Goal: Task Accomplishment & Management: Use online tool/utility

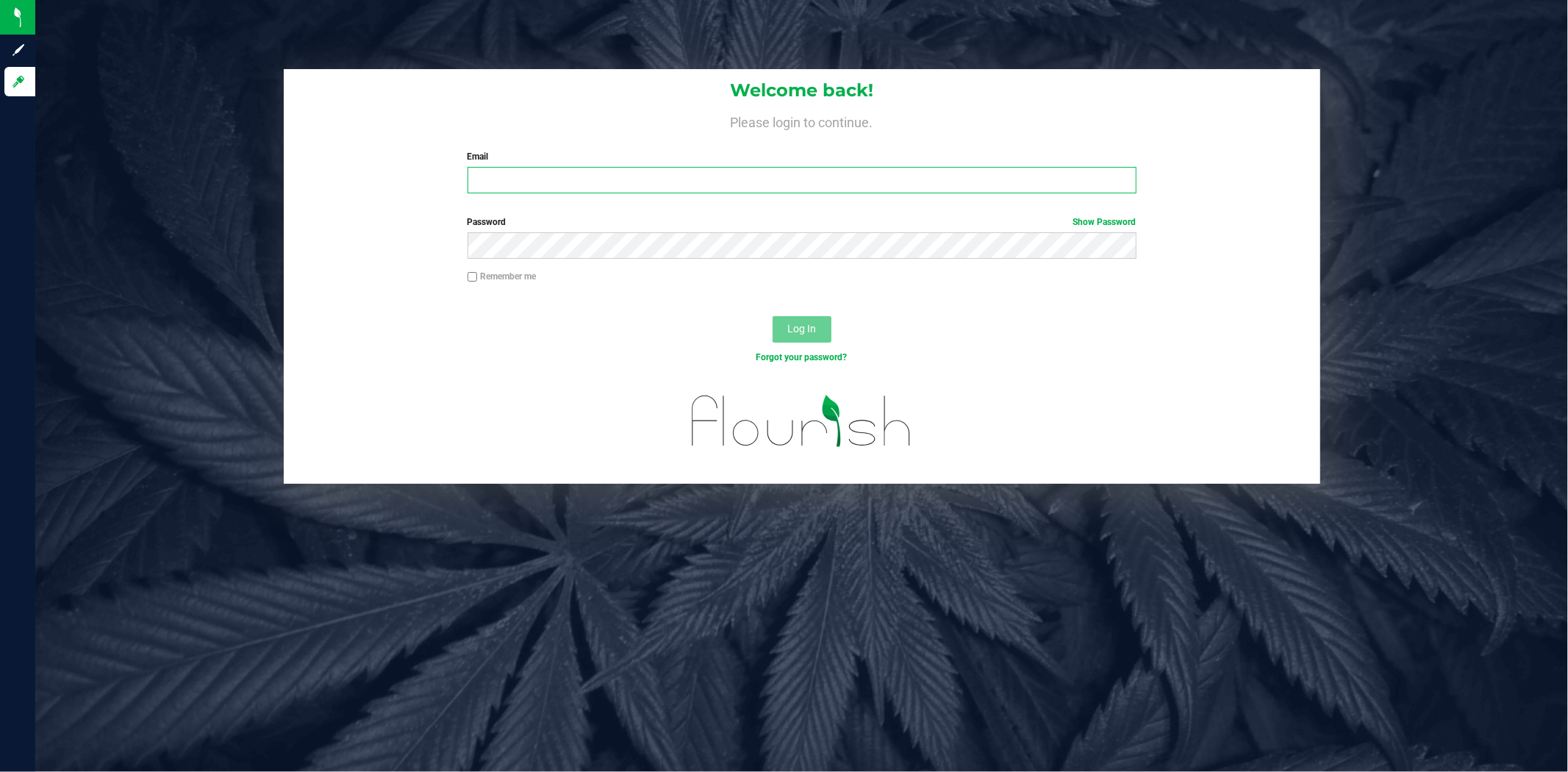
type input "a.bendzans@conncm.com"
click at [512, 327] on div "Log In" at bounding box center [801, 334] width 1037 height 49
click at [788, 329] on span "Log In" at bounding box center [801, 329] width 29 height 12
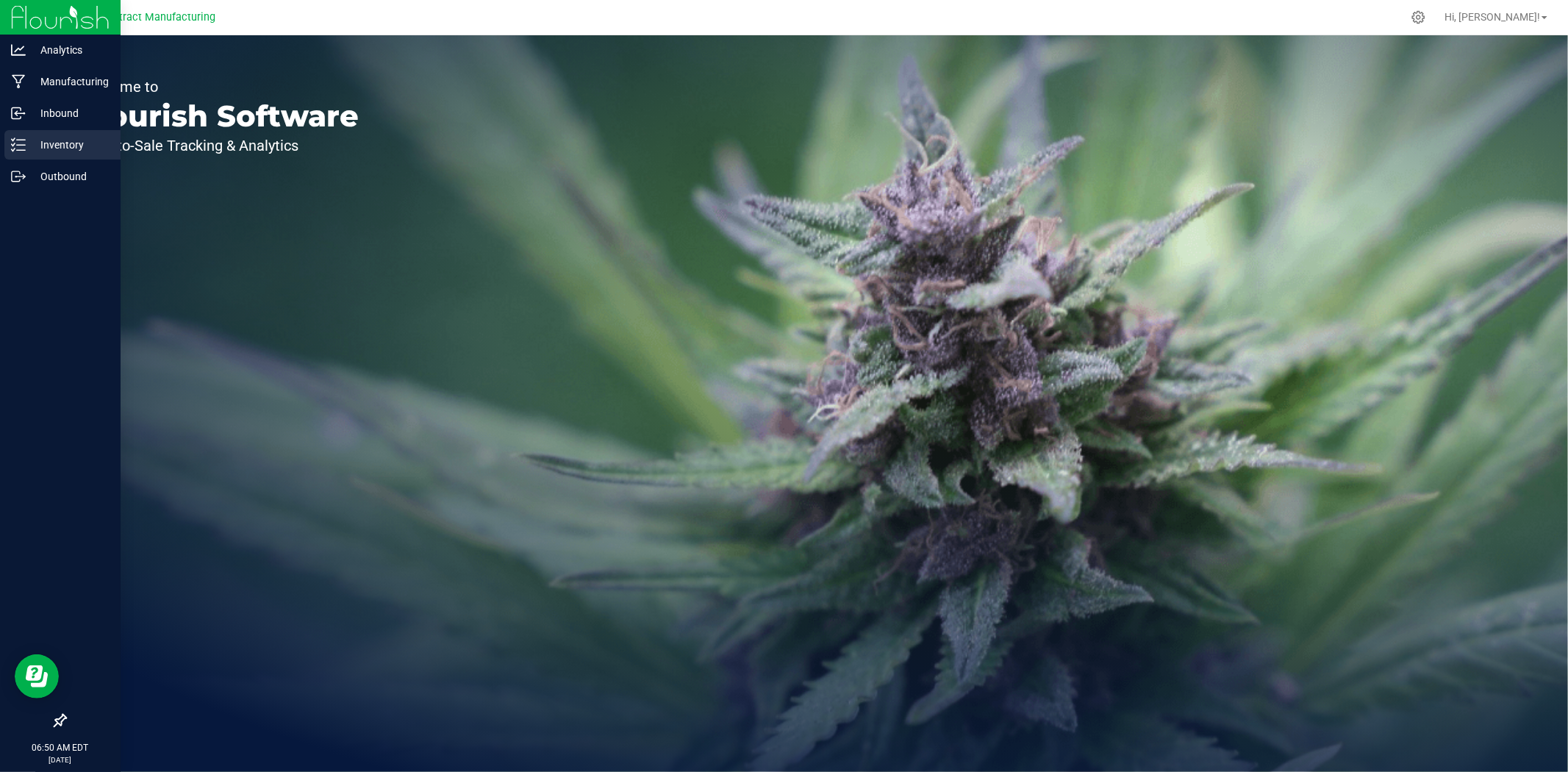
click at [26, 141] on p "Inventory" at bounding box center [70, 145] width 88 height 18
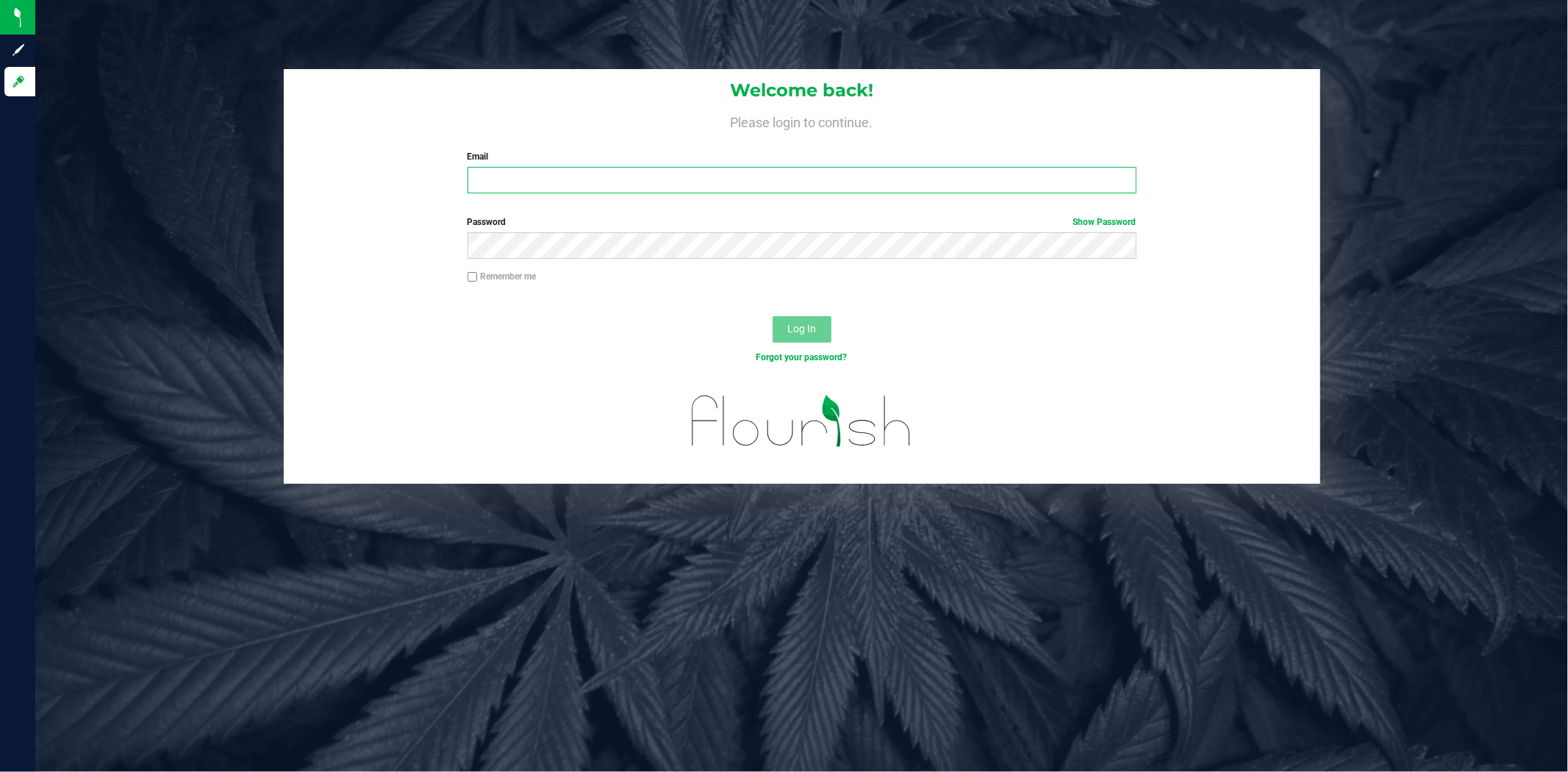
type input "a.bendzans@conncm.com"
click at [314, 184] on div "Welcome back! Please login to continue. Email a.bendzans@conncm.com Required Pl…" at bounding box center [801, 137] width 1037 height 136
click at [775, 330] on button "Log In" at bounding box center [801, 330] width 59 height 27
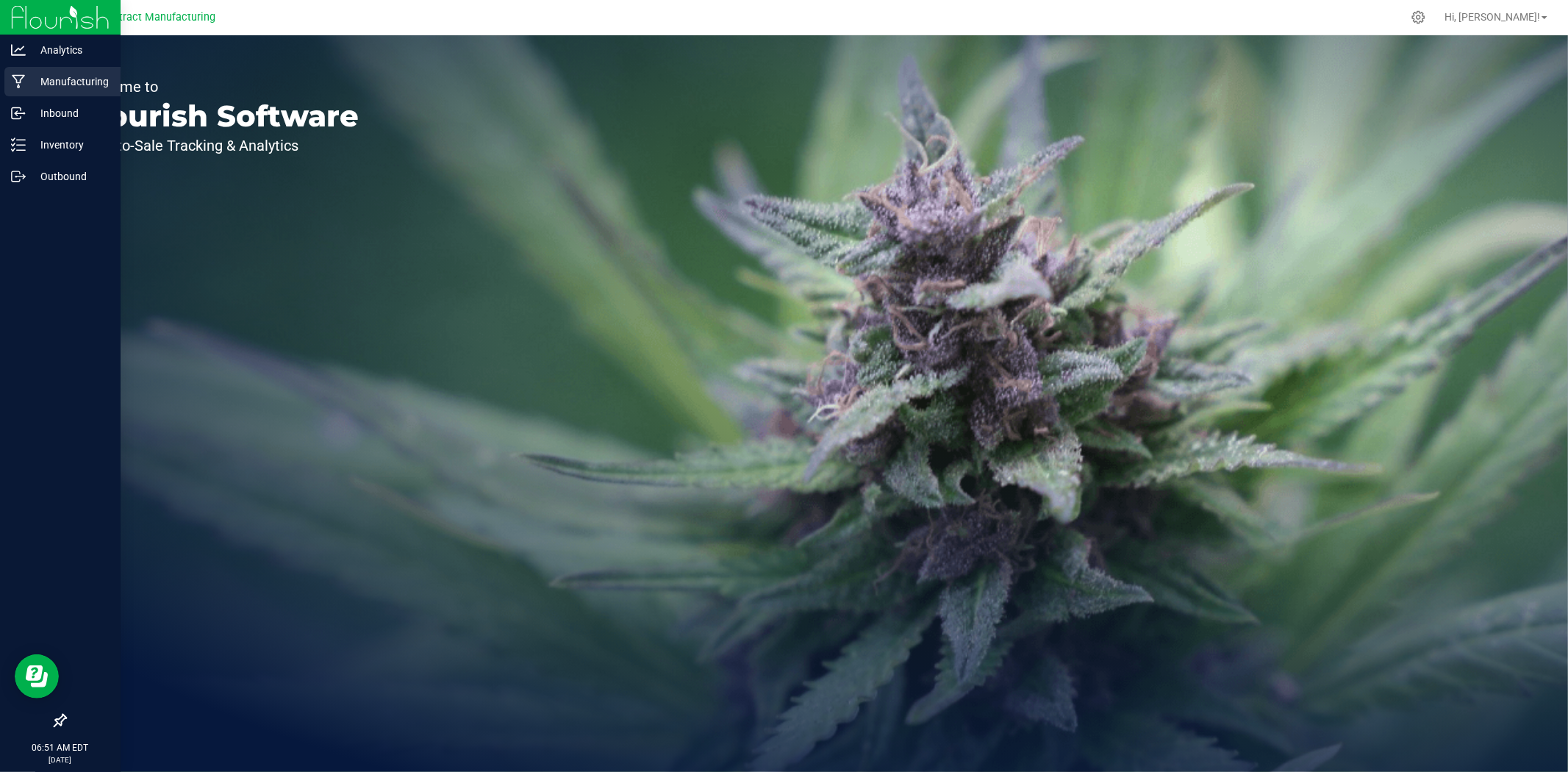
click at [26, 89] on p "Manufacturing" at bounding box center [70, 82] width 88 height 18
drag, startPoint x: 23, startPoint y: 178, endPoint x: 55, endPoint y: 180, distance: 32.1
click at [23, 178] on icon at bounding box center [18, 176] width 15 height 15
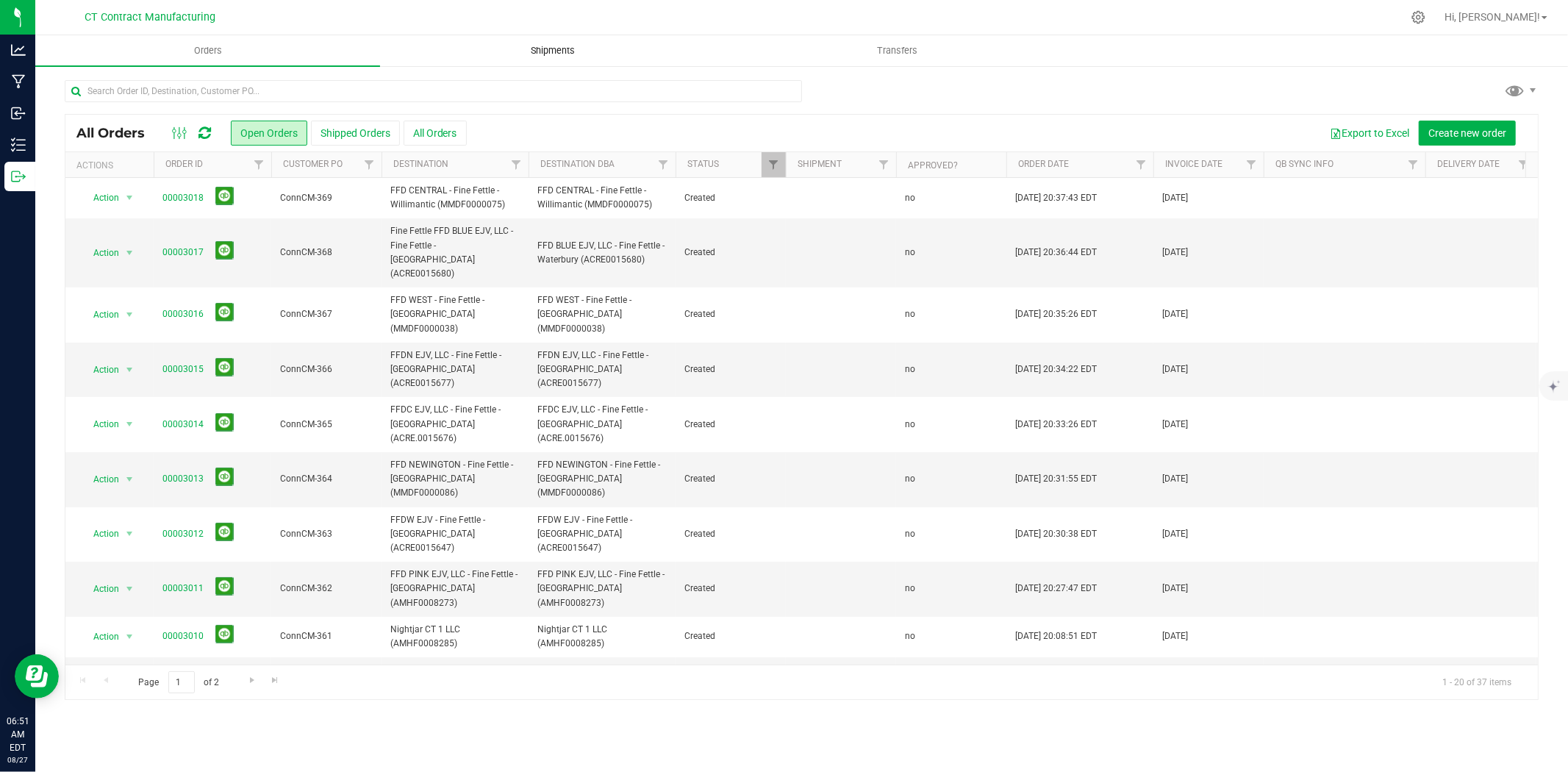
click at [532, 46] on span "Shipments" at bounding box center [553, 50] width 84 height 13
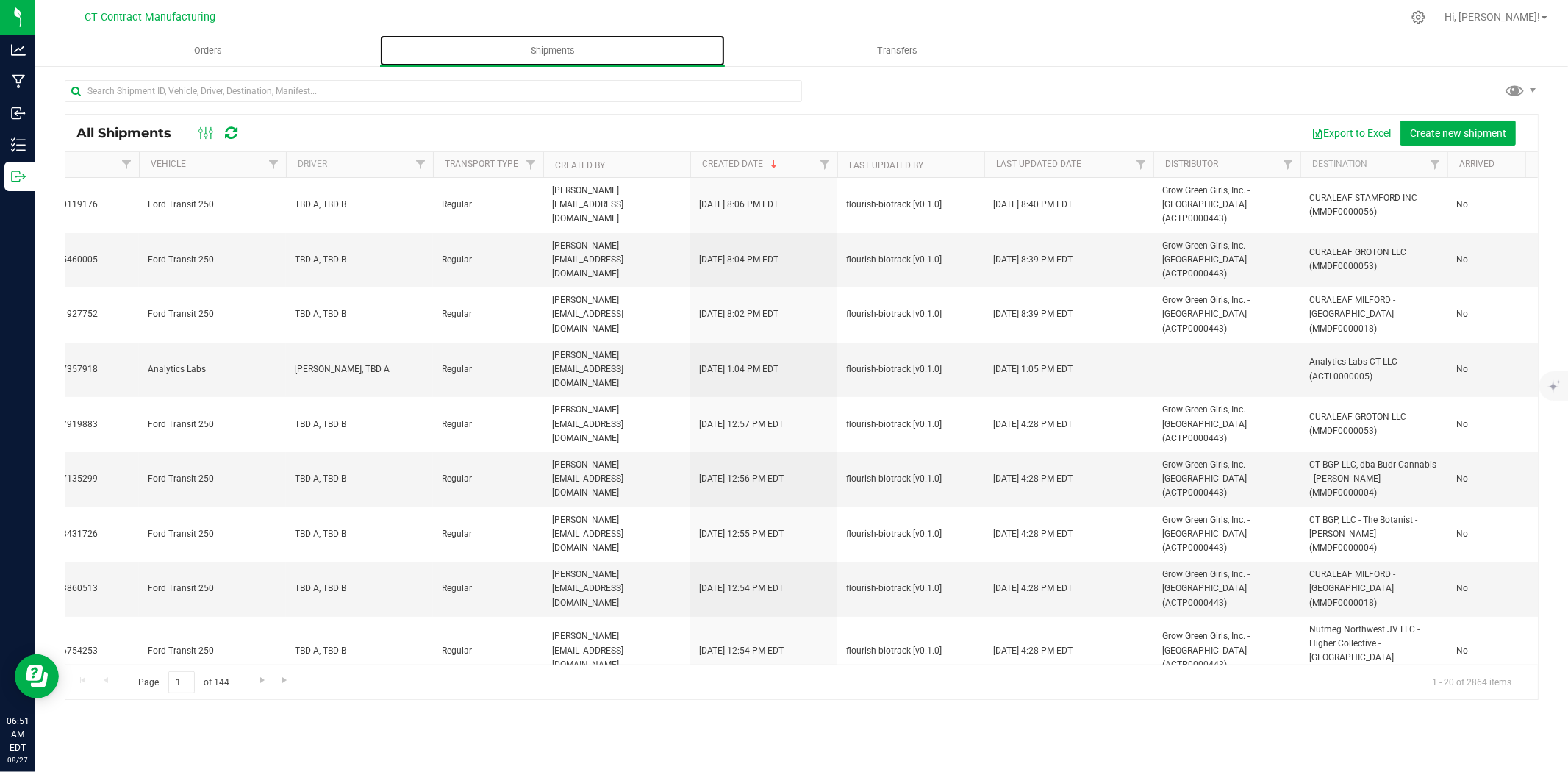
scroll to position [0, 457]
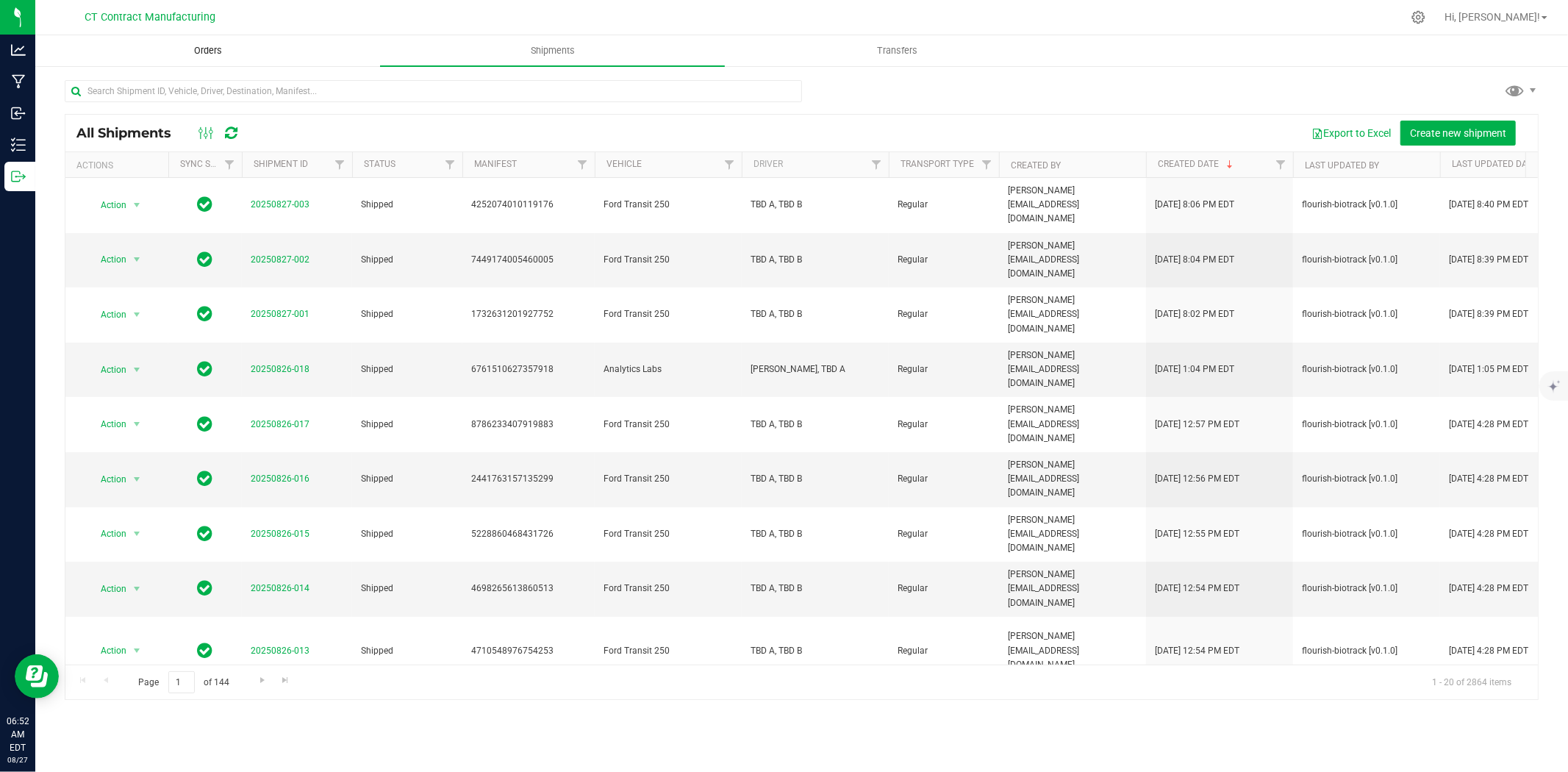
click at [222, 52] on span "Orders" at bounding box center [209, 50] width 68 height 13
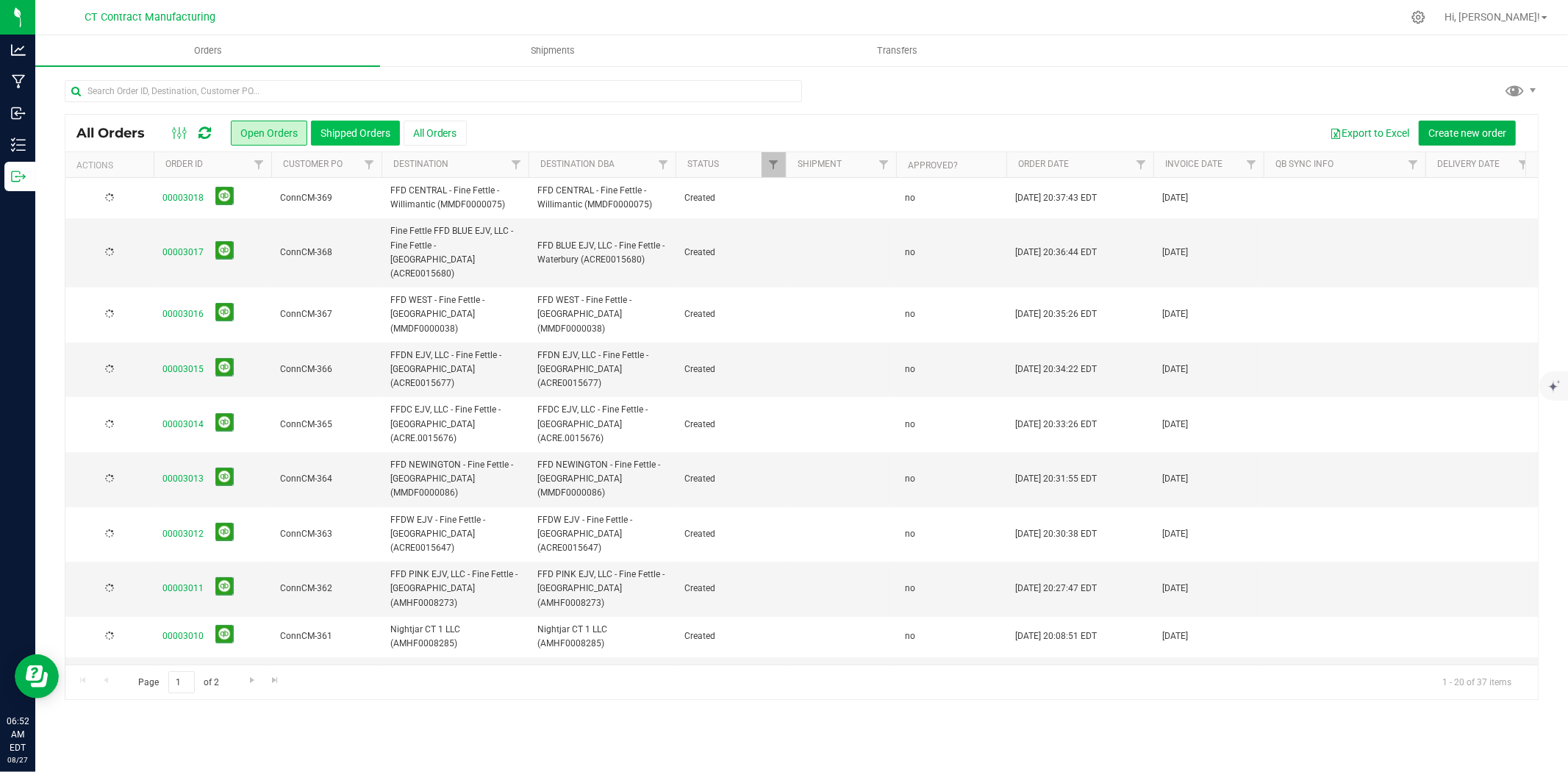
click at [385, 131] on button "Shipped Orders" at bounding box center [355, 133] width 89 height 25
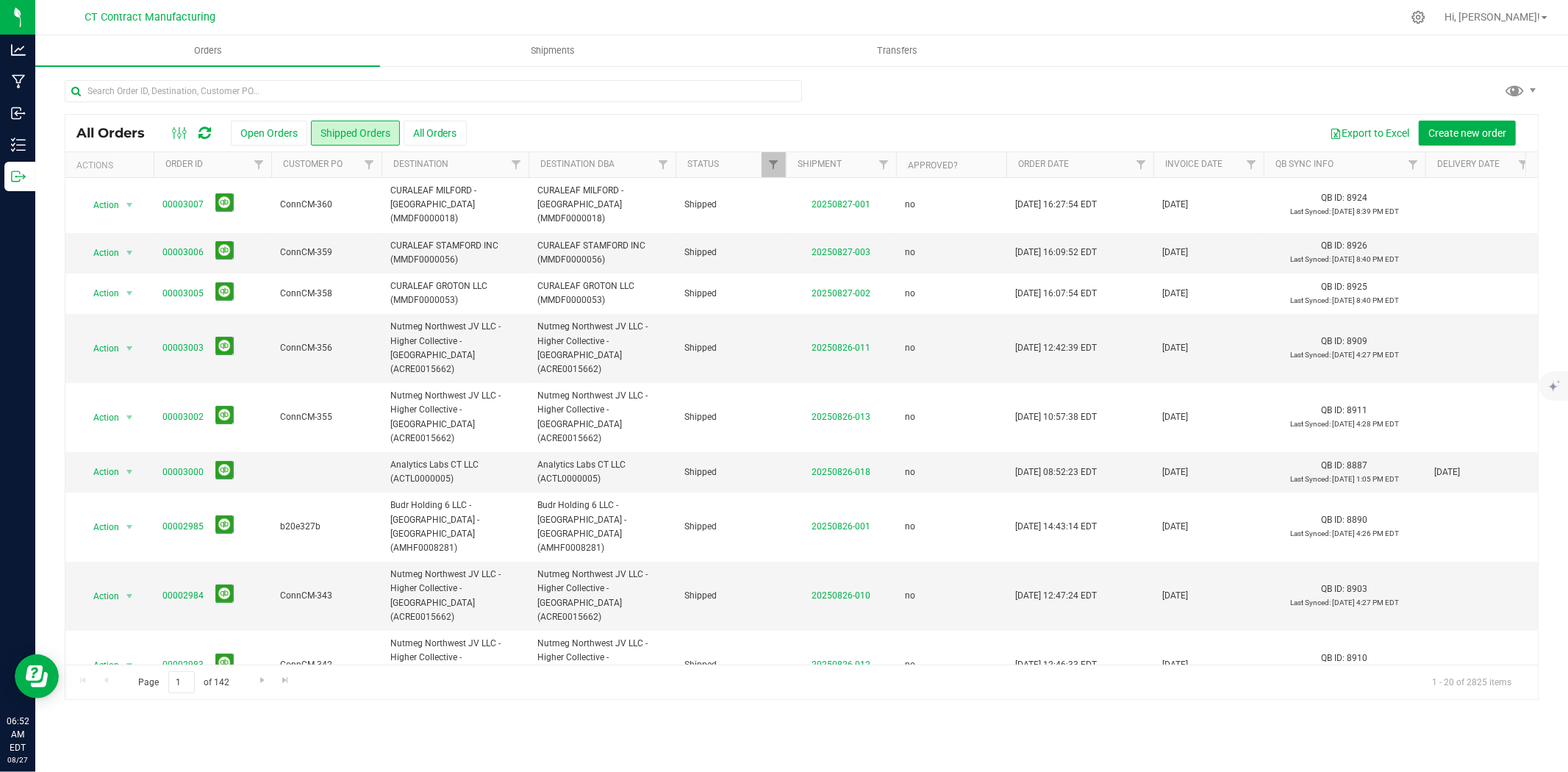
click at [690, 13] on div at bounding box center [832, 17] width 1139 height 29
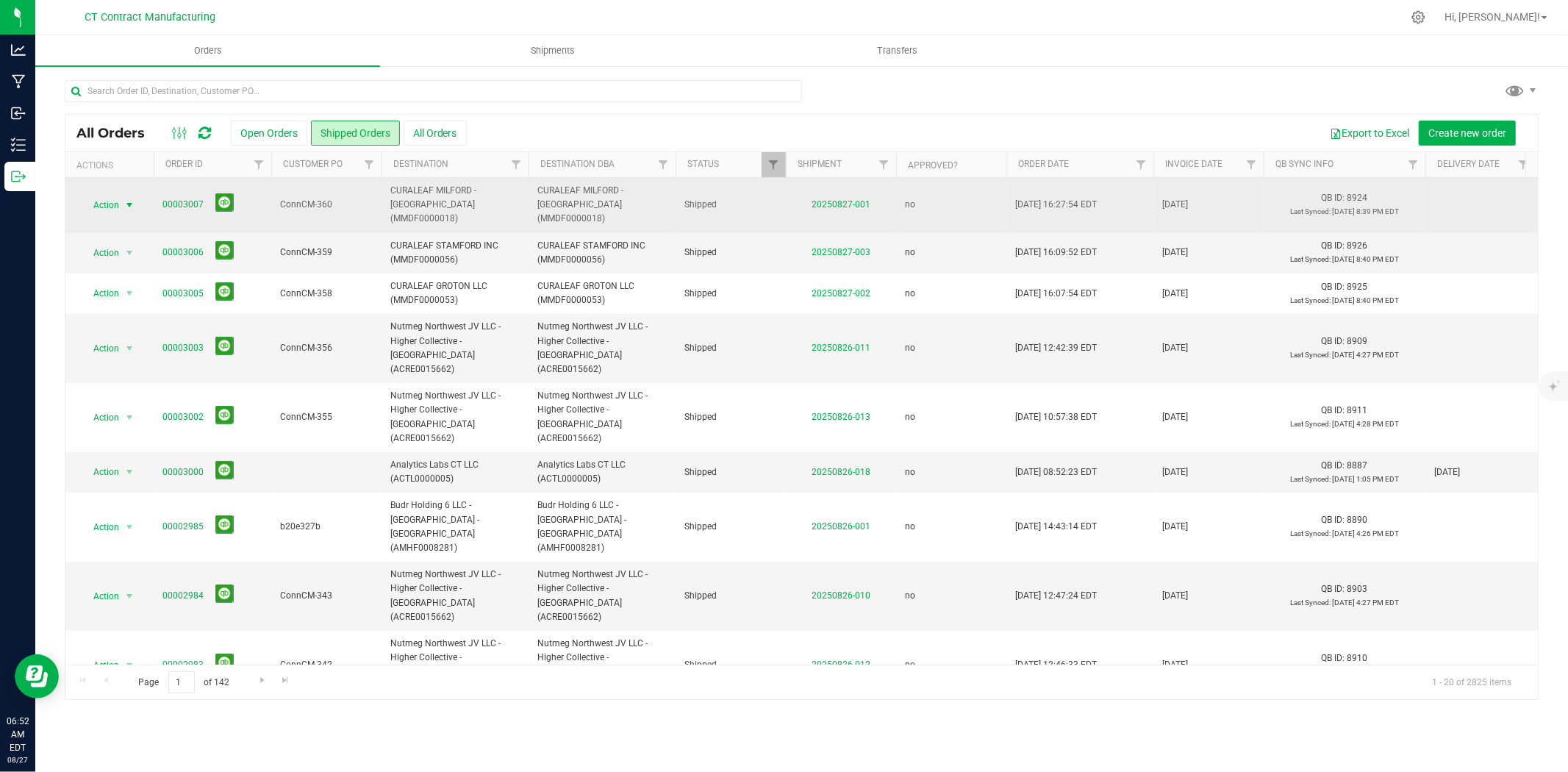
click at [128, 200] on span "select" at bounding box center [130, 206] width 12 height 12
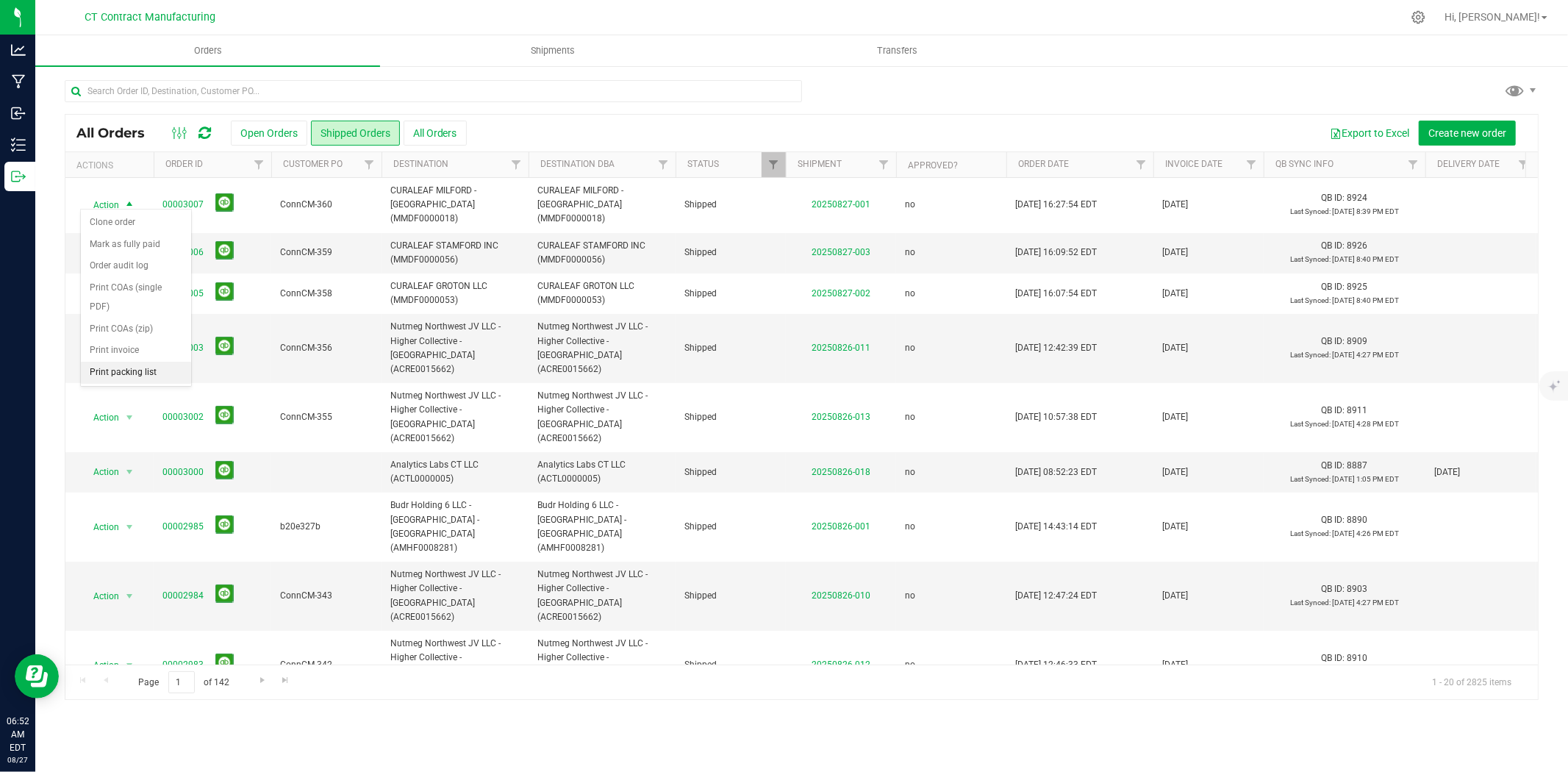
click at [128, 376] on li "Print packing list" at bounding box center [136, 373] width 110 height 22
click at [125, 248] on span "select" at bounding box center [130, 254] width 12 height 12
click at [128, 248] on span "select" at bounding box center [130, 254] width 12 height 12
click at [138, 420] on li "Print packing list" at bounding box center [136, 414] width 110 height 22
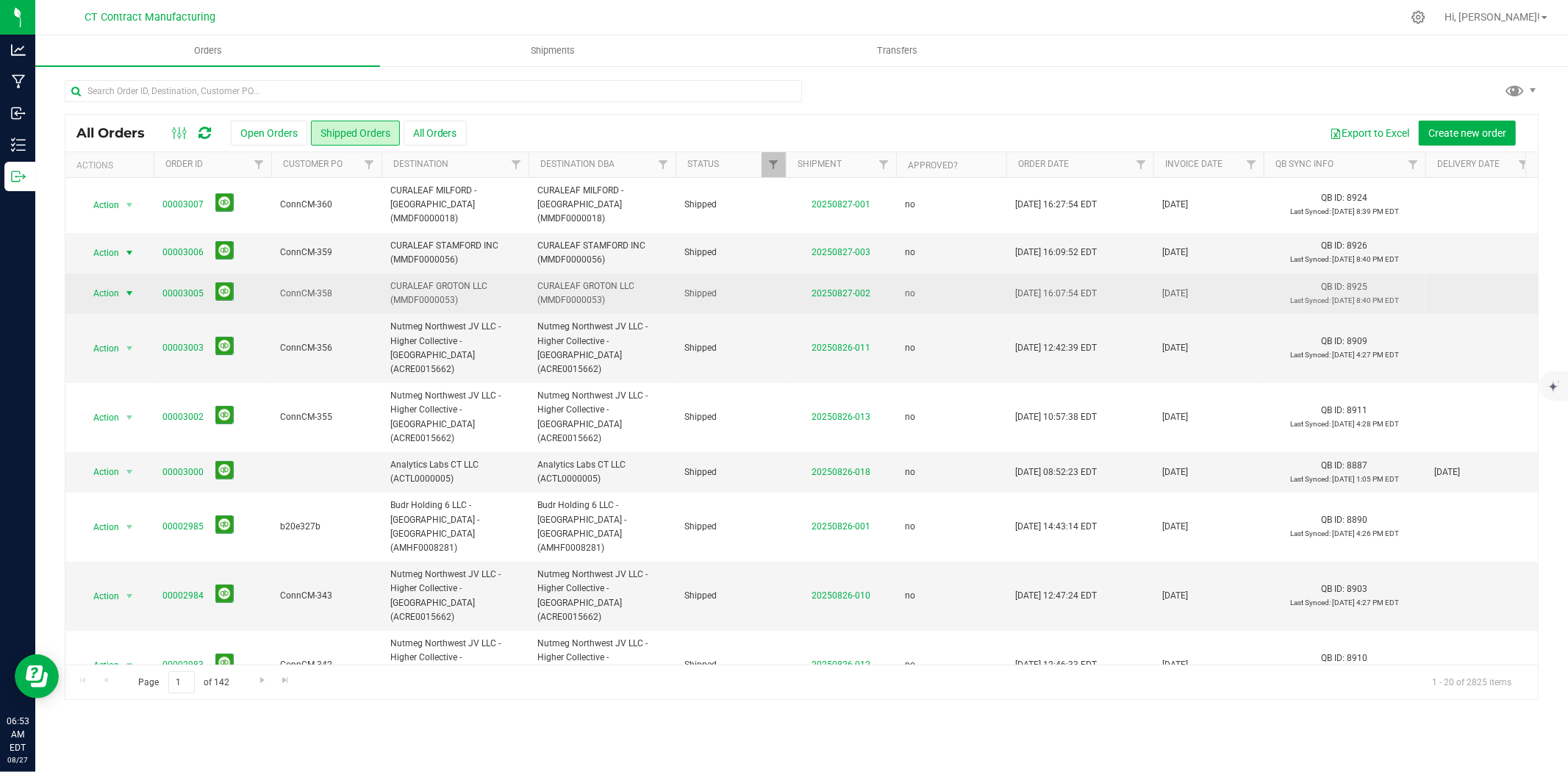
click at [133, 288] on span "select" at bounding box center [130, 294] width 12 height 12
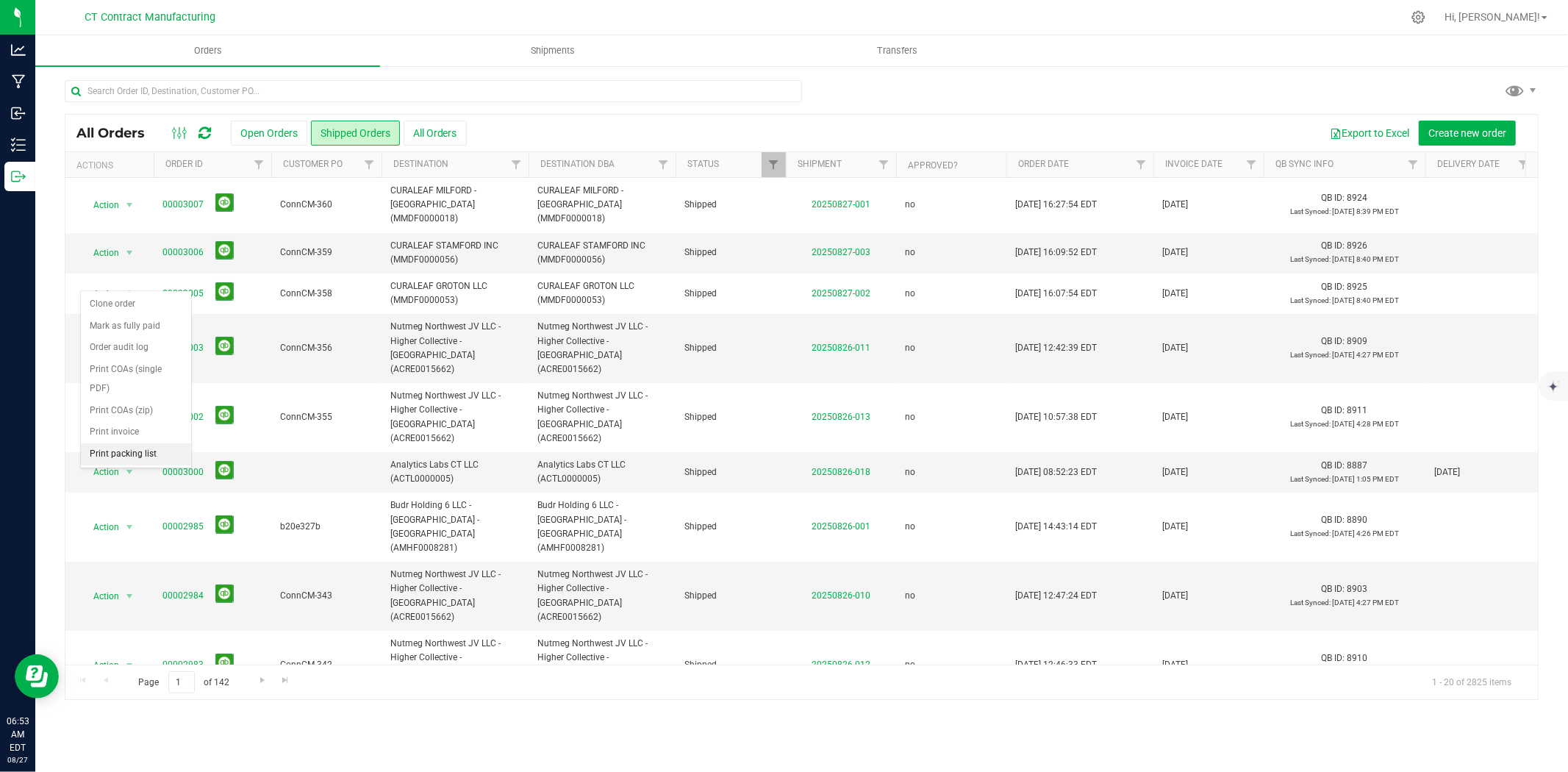
click at [140, 454] on li "Print packing list" at bounding box center [136, 454] width 110 height 22
click at [199, 131] on icon at bounding box center [205, 133] width 13 height 15
click at [265, 127] on button "Open Orders" at bounding box center [268, 133] width 77 height 25
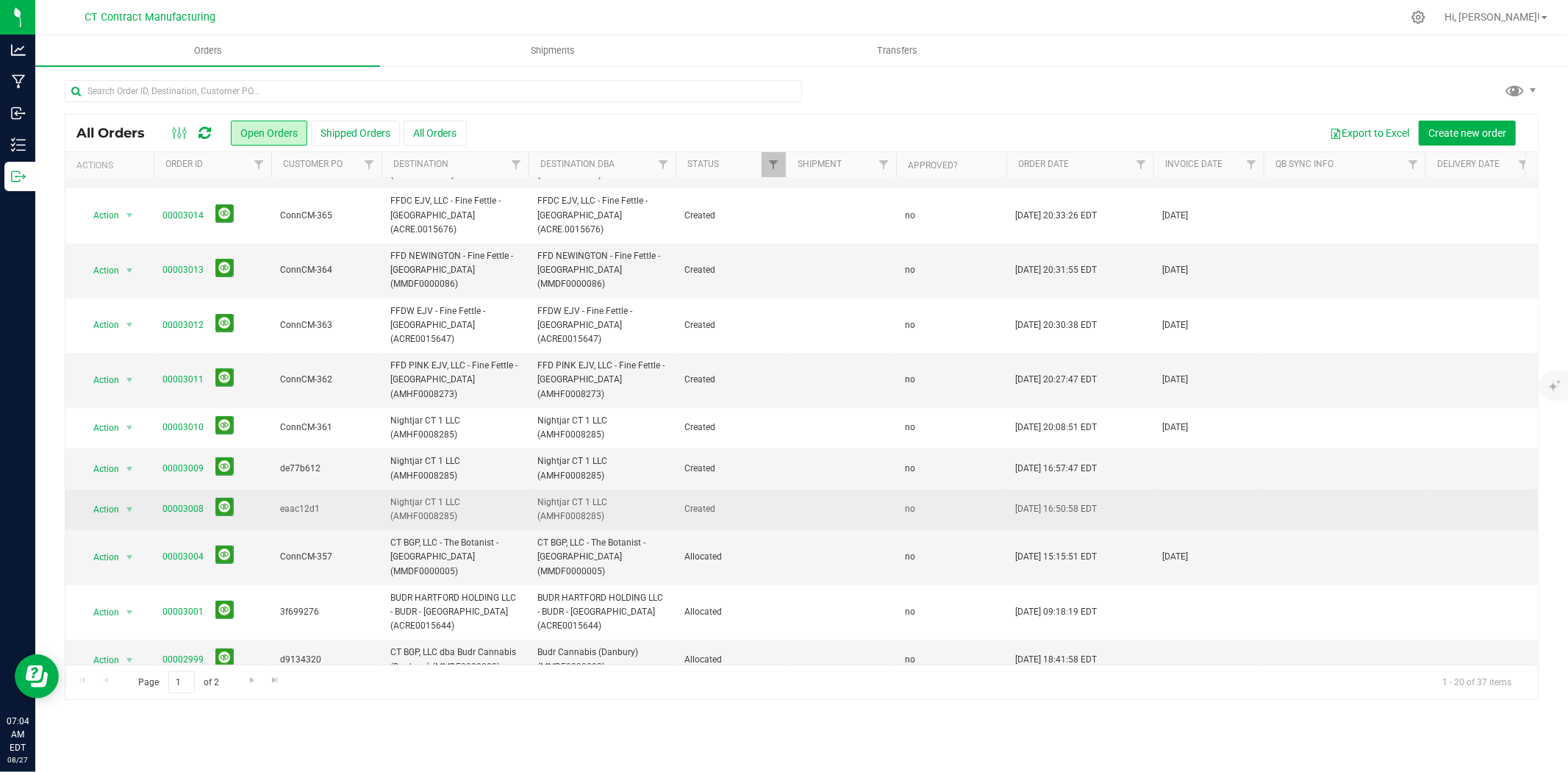
scroll to position [245, 0]
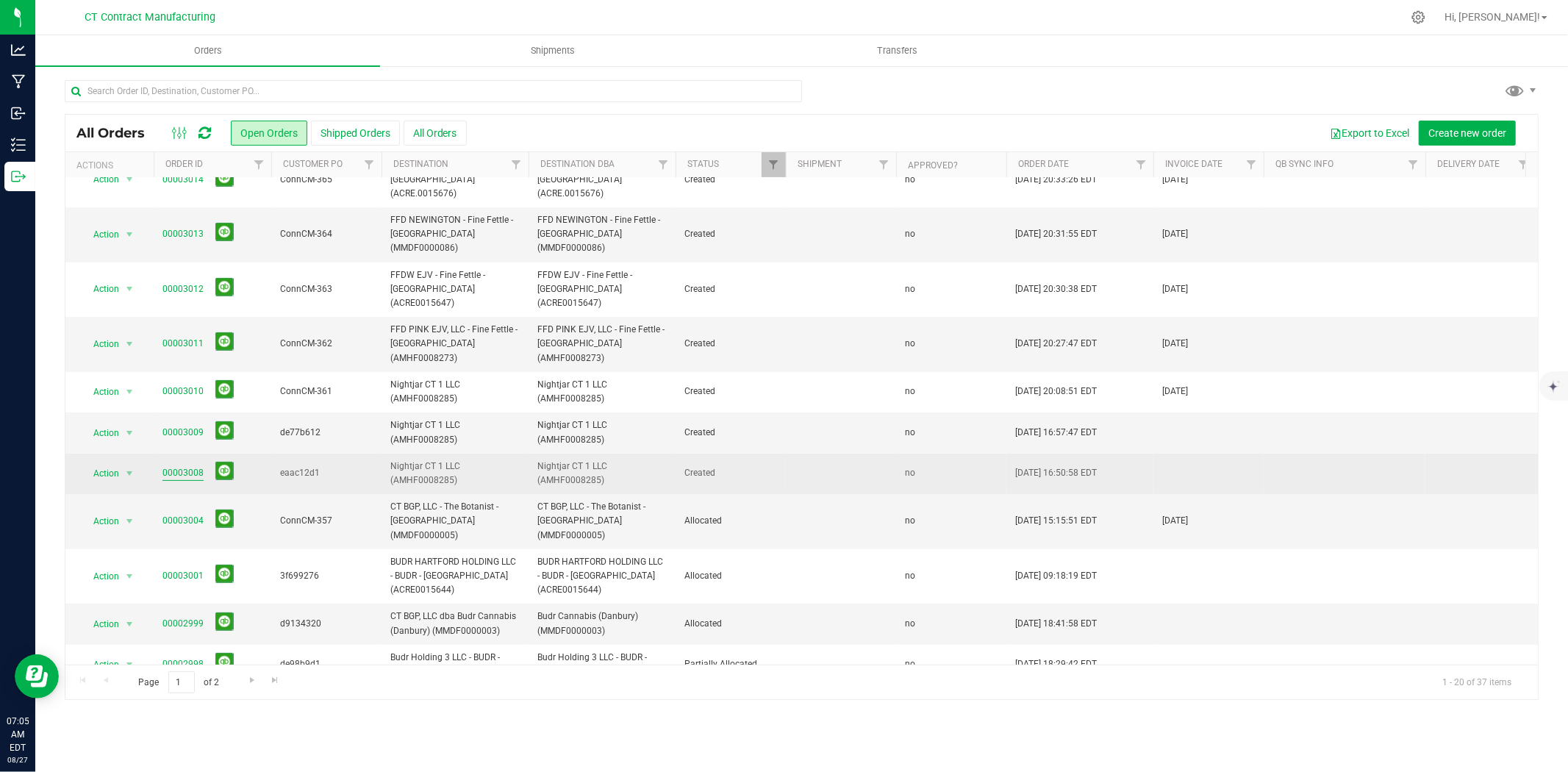
click at [186, 466] on link "00003008" at bounding box center [183, 473] width 41 height 14
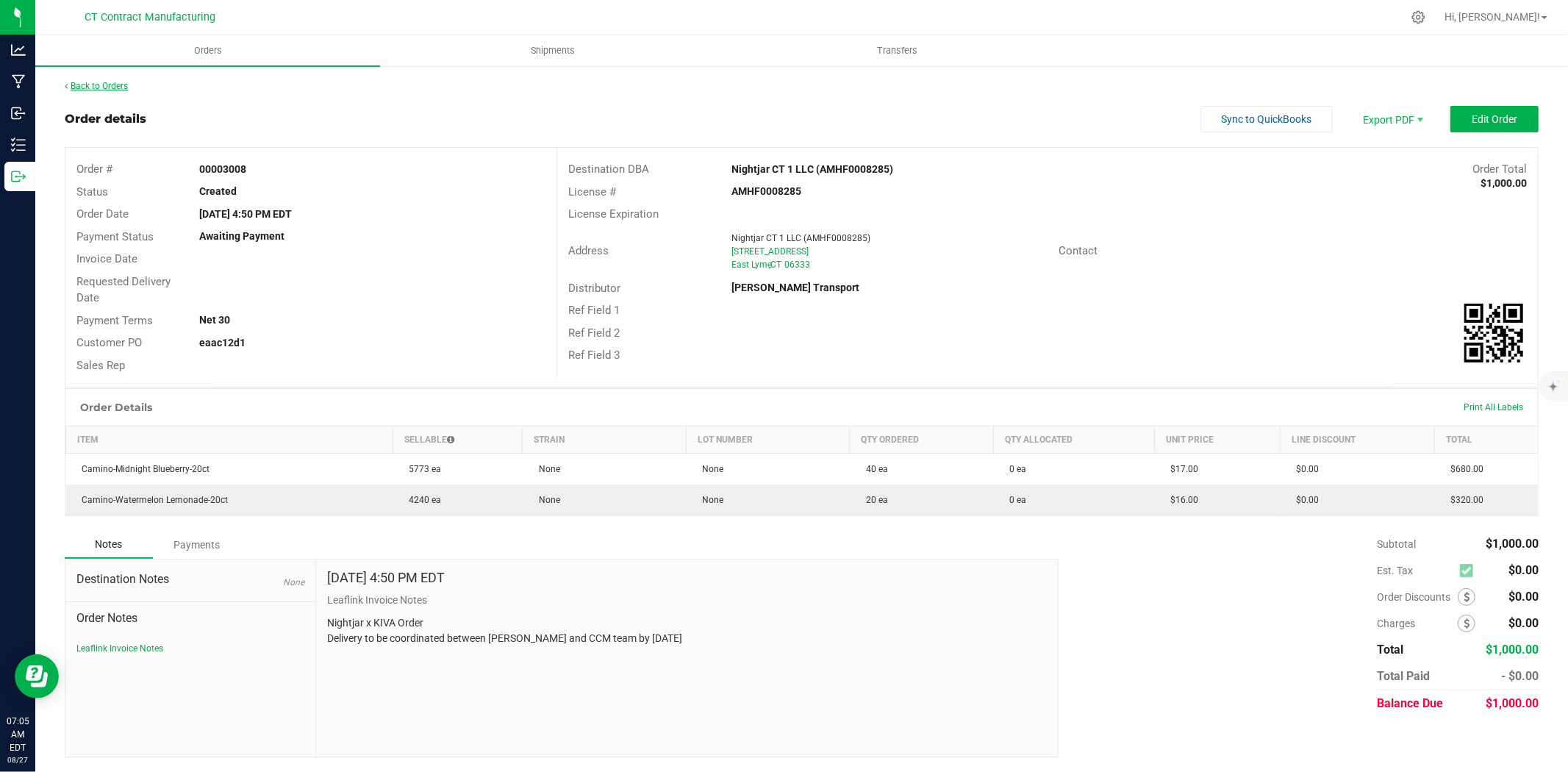
click at [120, 81] on link "Back to Orders" at bounding box center [96, 86] width 63 height 10
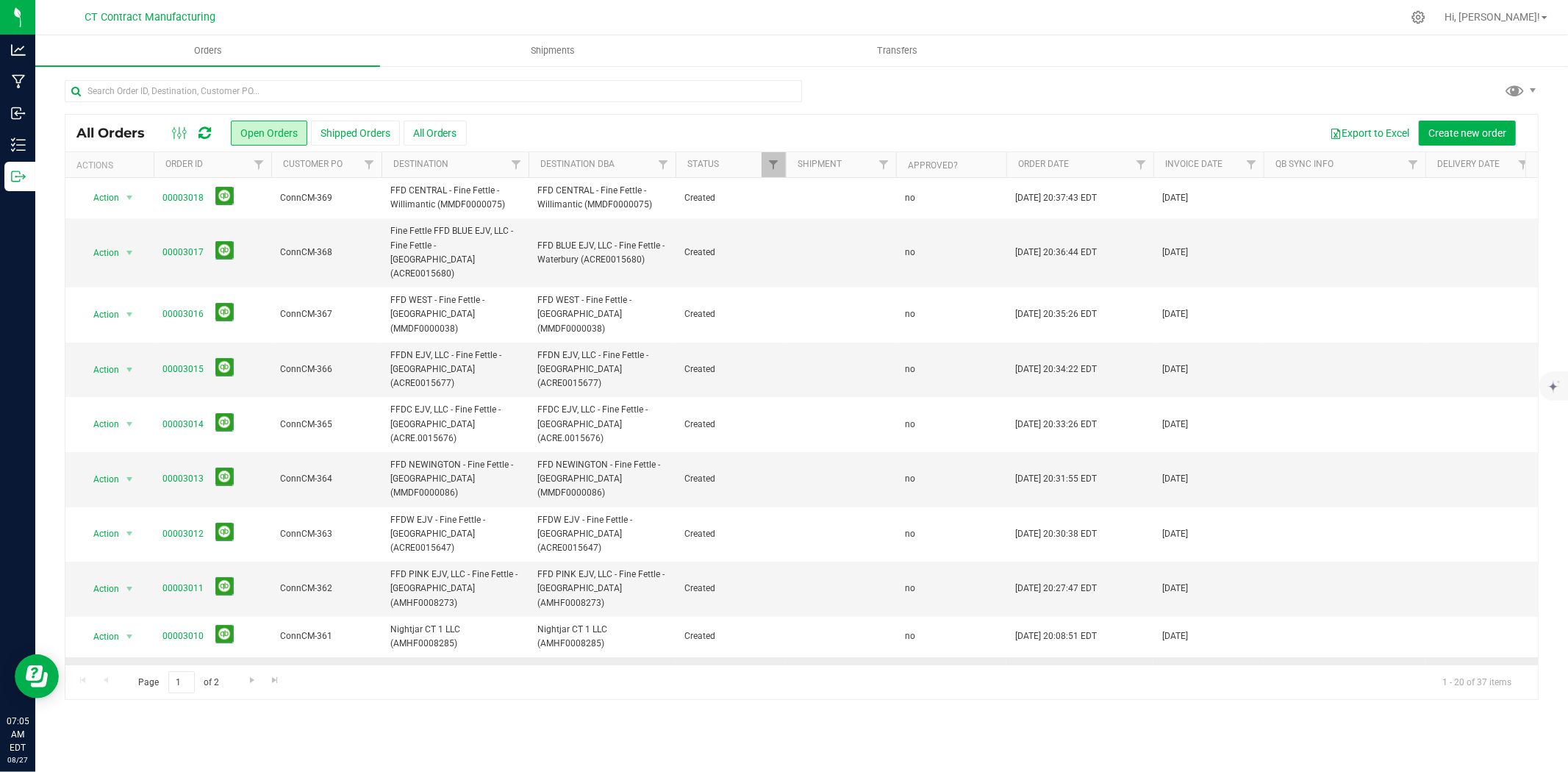
click at [189, 671] on link "00003009" at bounding box center [183, 678] width 41 height 14
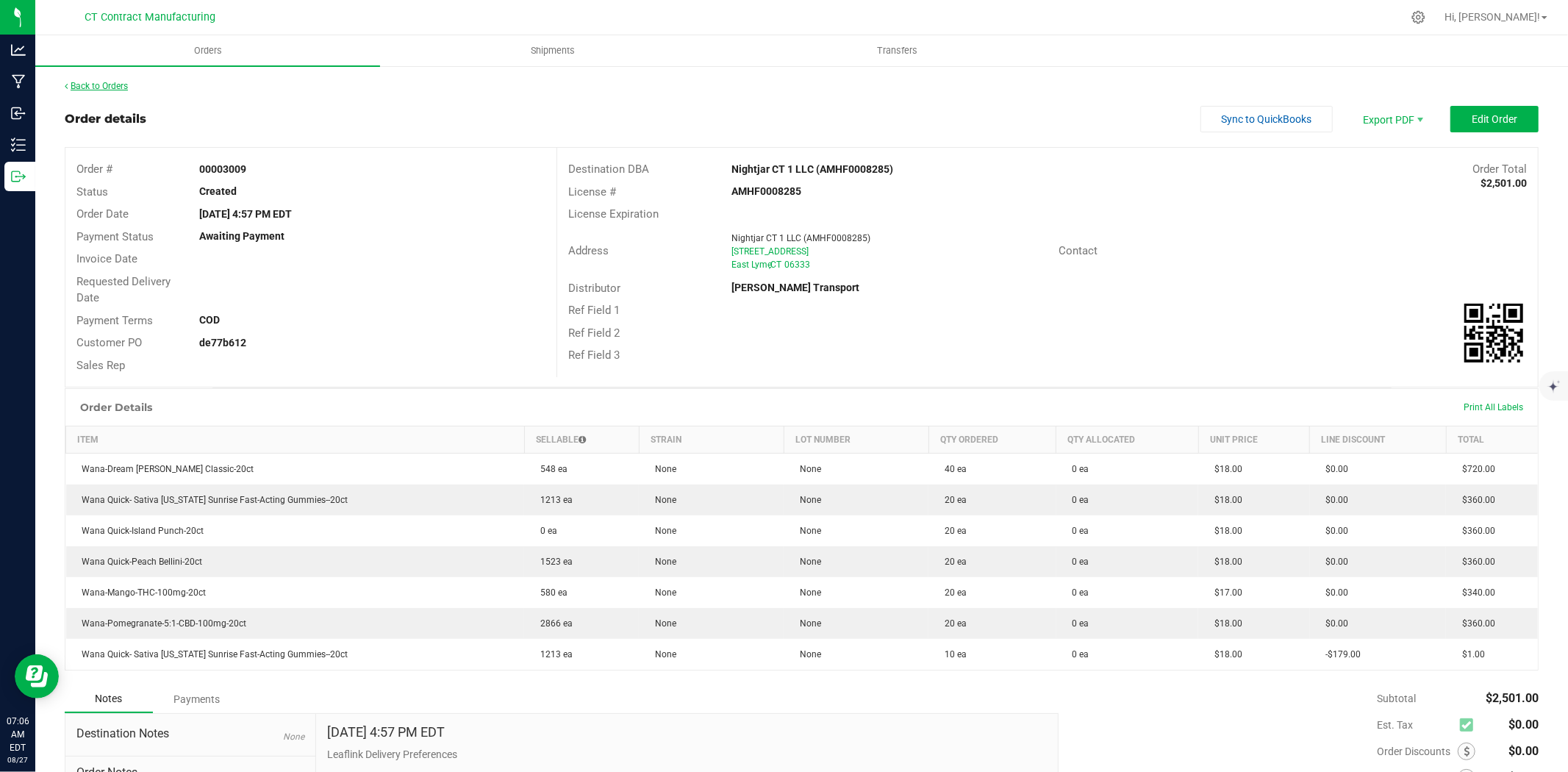
click at [118, 86] on link "Back to Orders" at bounding box center [96, 86] width 63 height 10
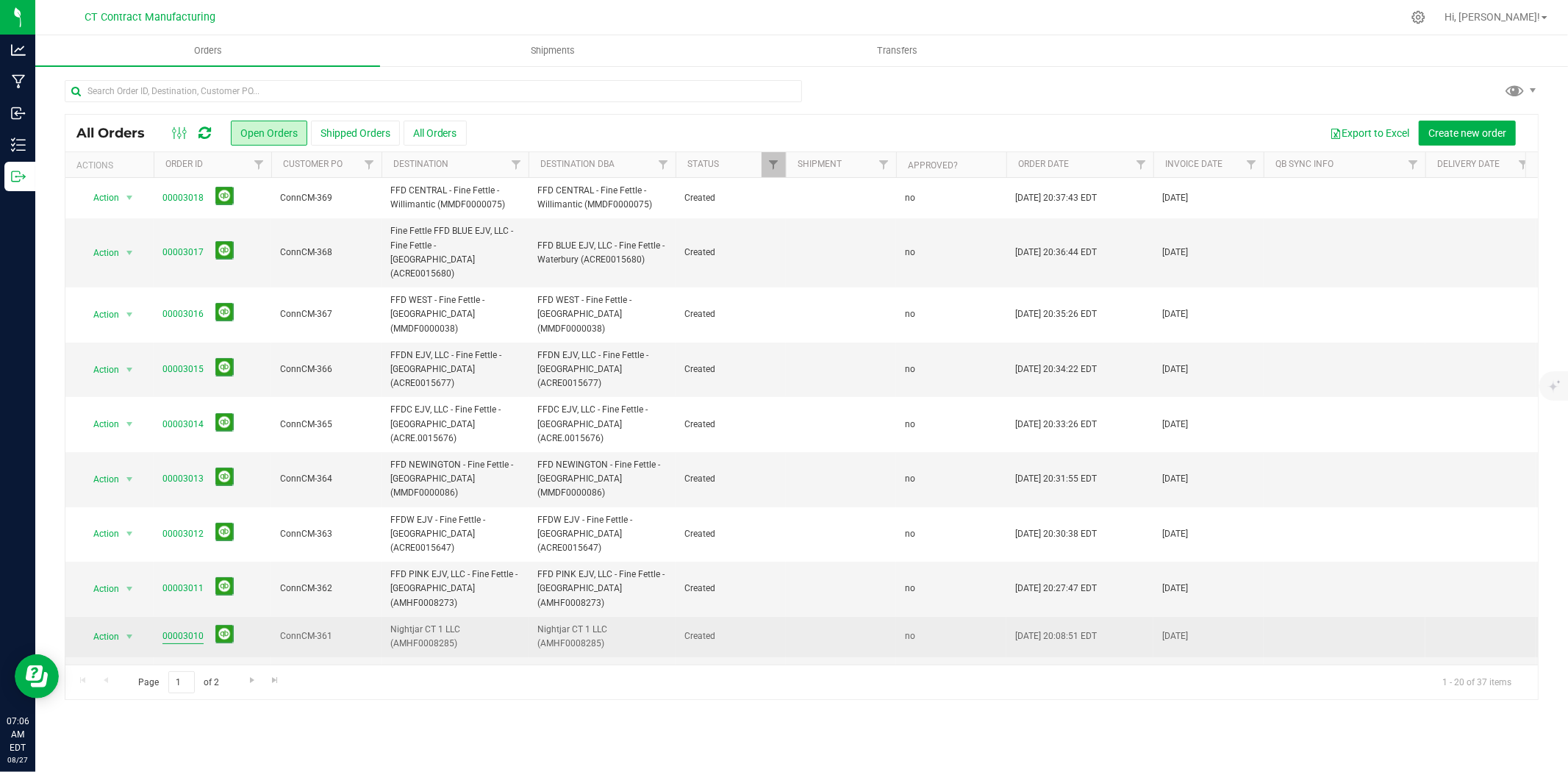
click at [186, 630] on link "00003010" at bounding box center [183, 637] width 41 height 14
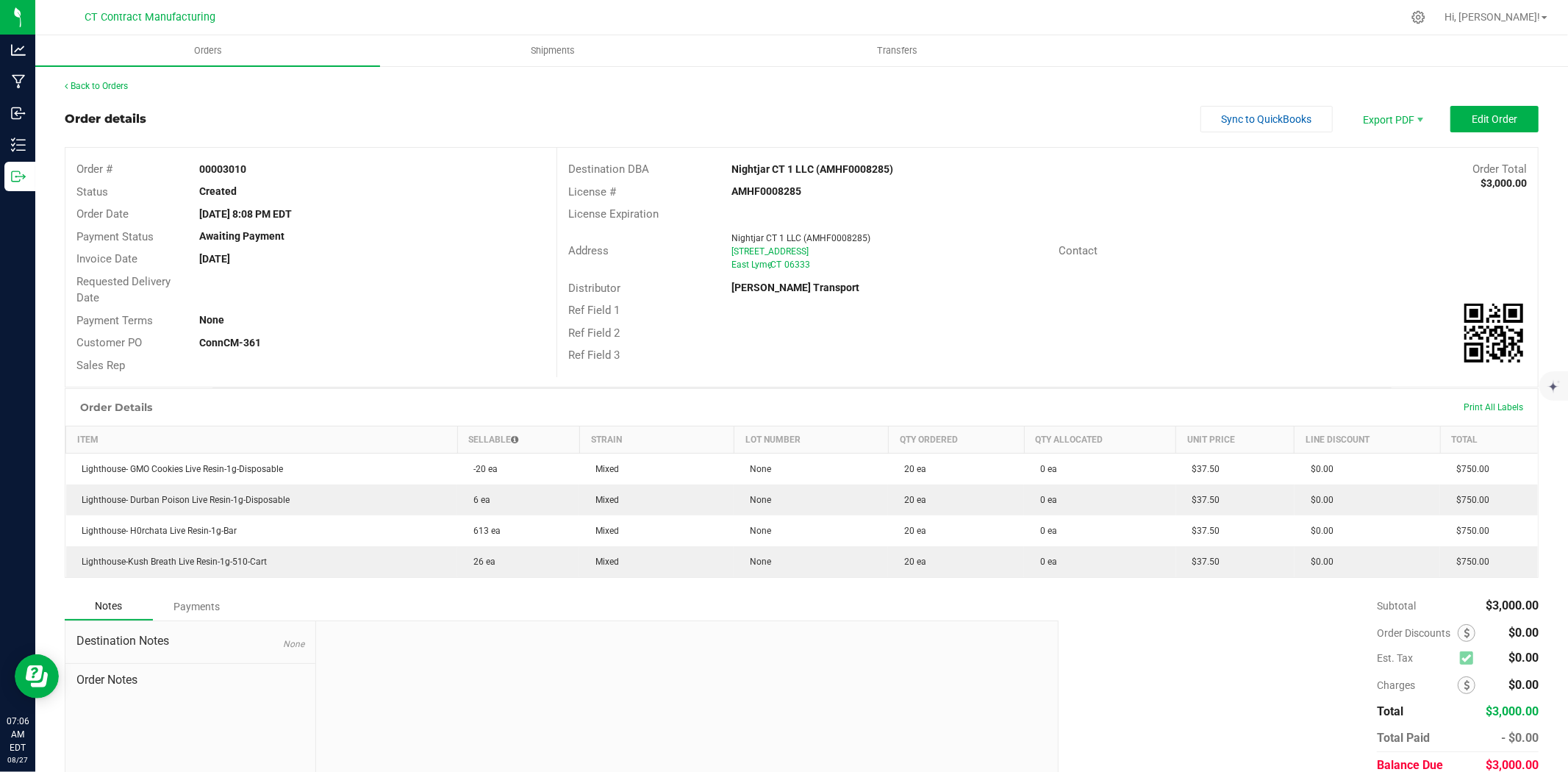
click at [116, 91] on div "Back to Orders" at bounding box center [801, 86] width 1474 height 13
click at [118, 85] on link "Back to Orders" at bounding box center [96, 86] width 63 height 10
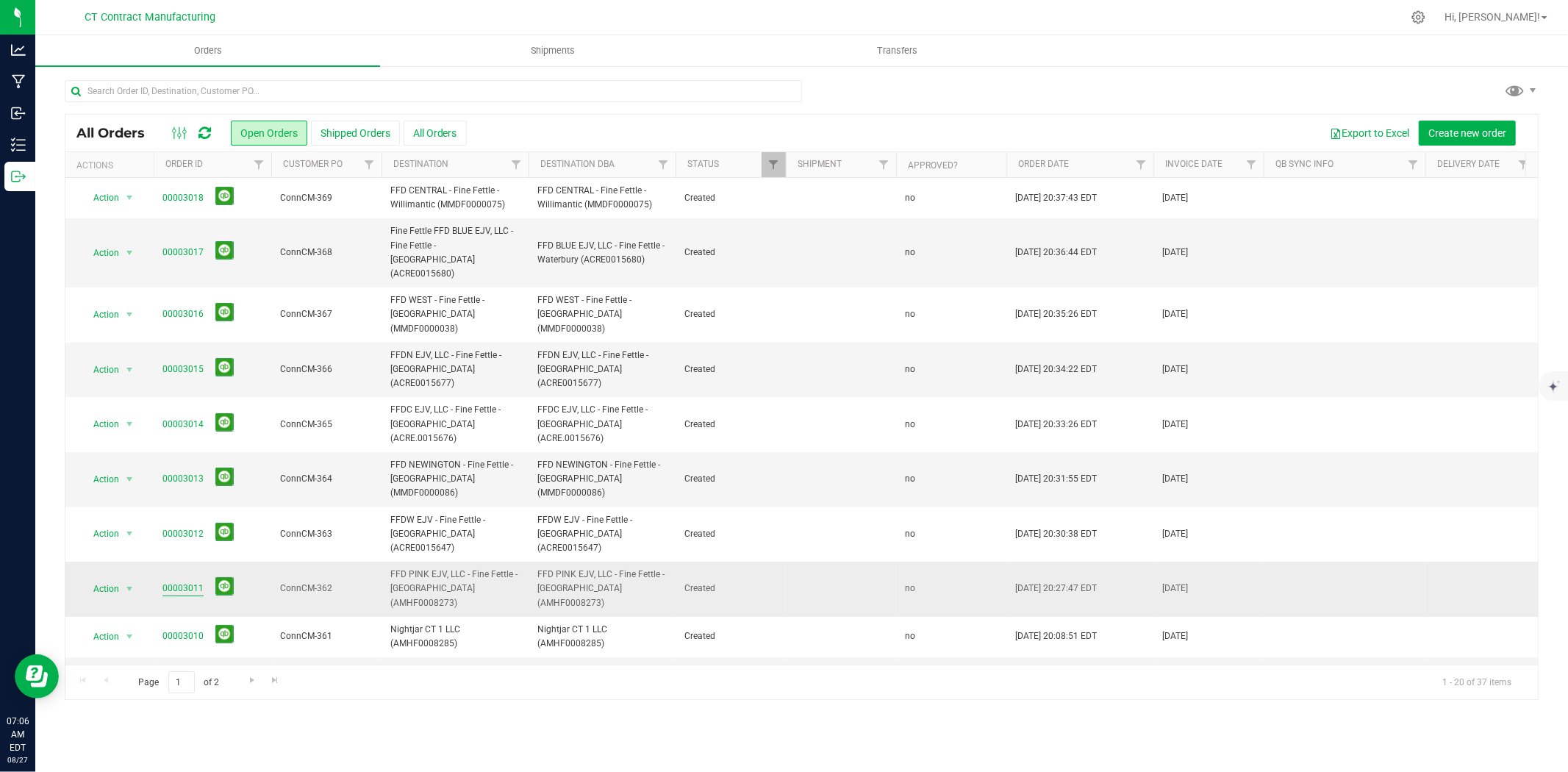
click at [193, 582] on link "00003011" at bounding box center [183, 589] width 41 height 14
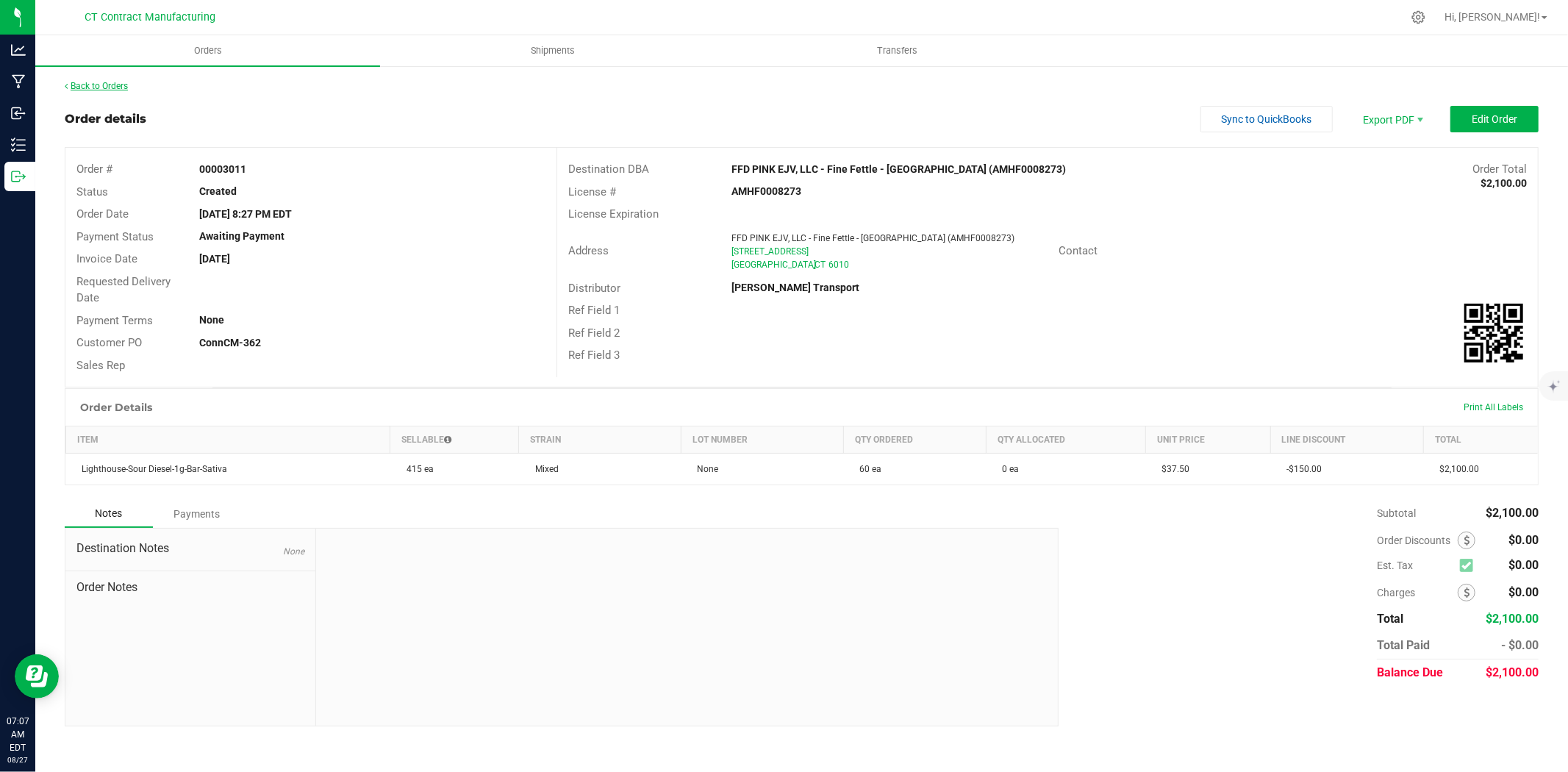
click at [121, 85] on link "Back to Orders" at bounding box center [96, 86] width 63 height 10
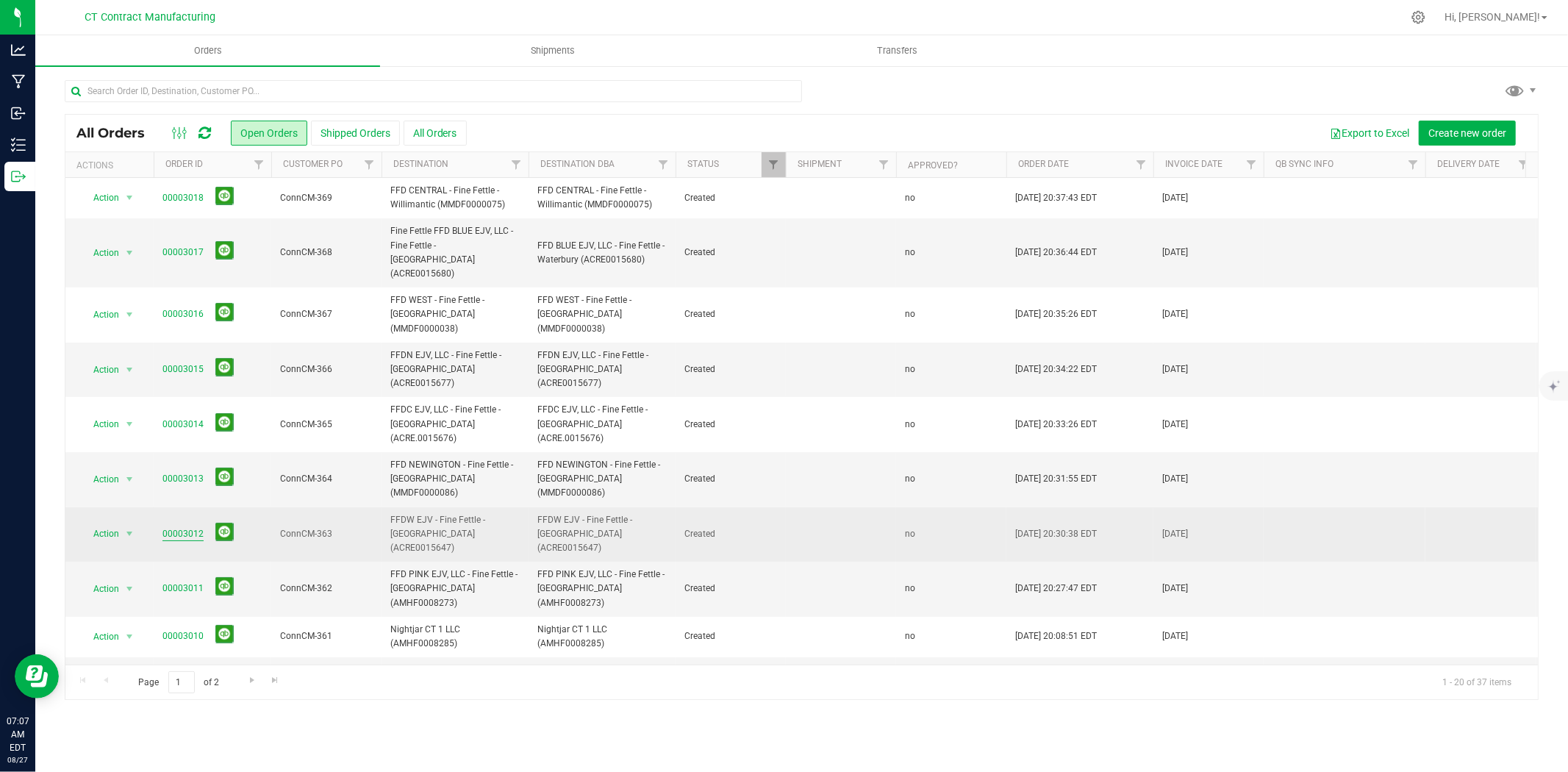
click at [192, 527] on link "00003012" at bounding box center [183, 534] width 41 height 14
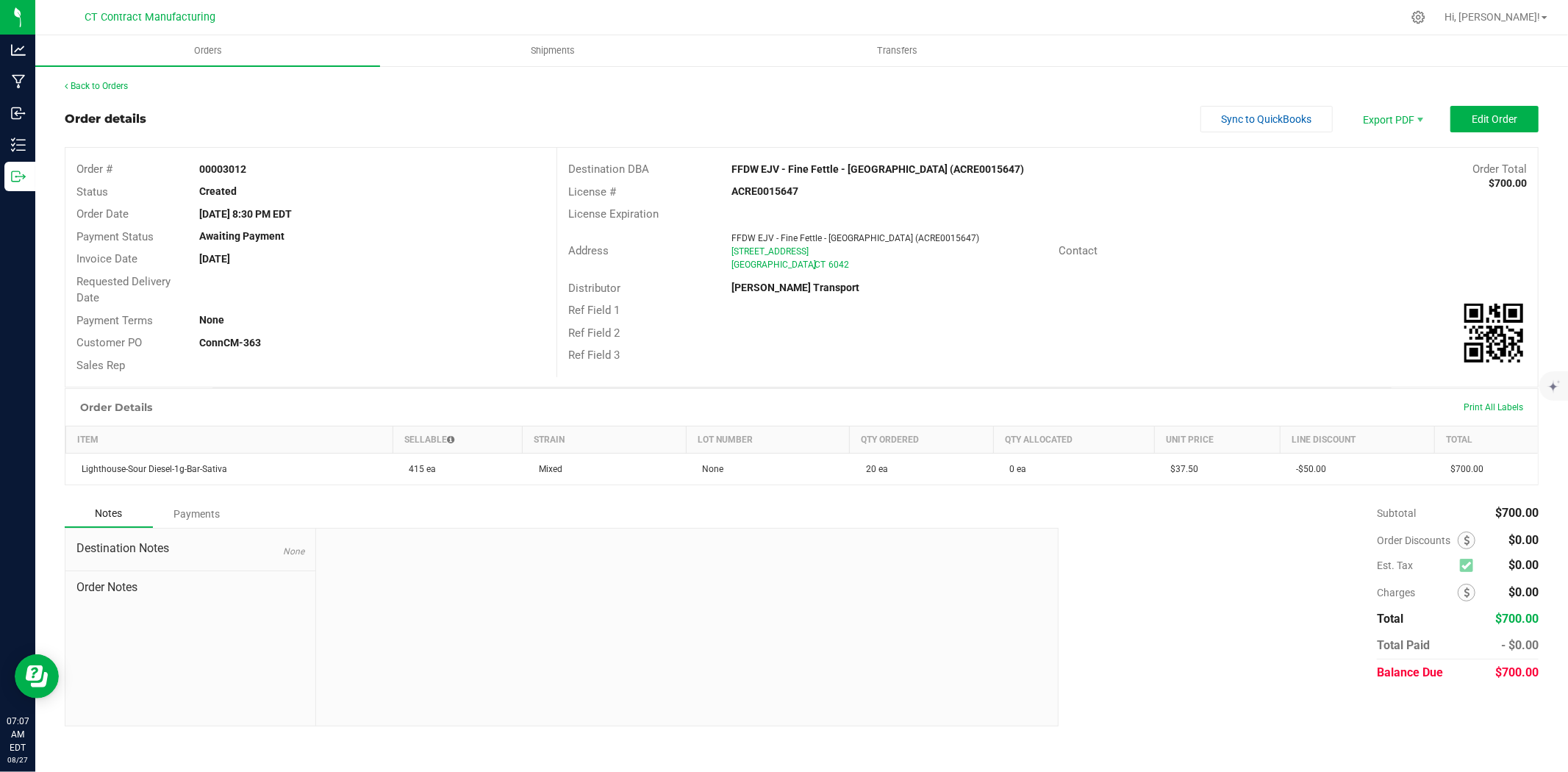
click at [131, 80] on div "Back to Orders" at bounding box center [801, 86] width 1474 height 13
click at [116, 85] on link "Back to Orders" at bounding box center [96, 86] width 63 height 10
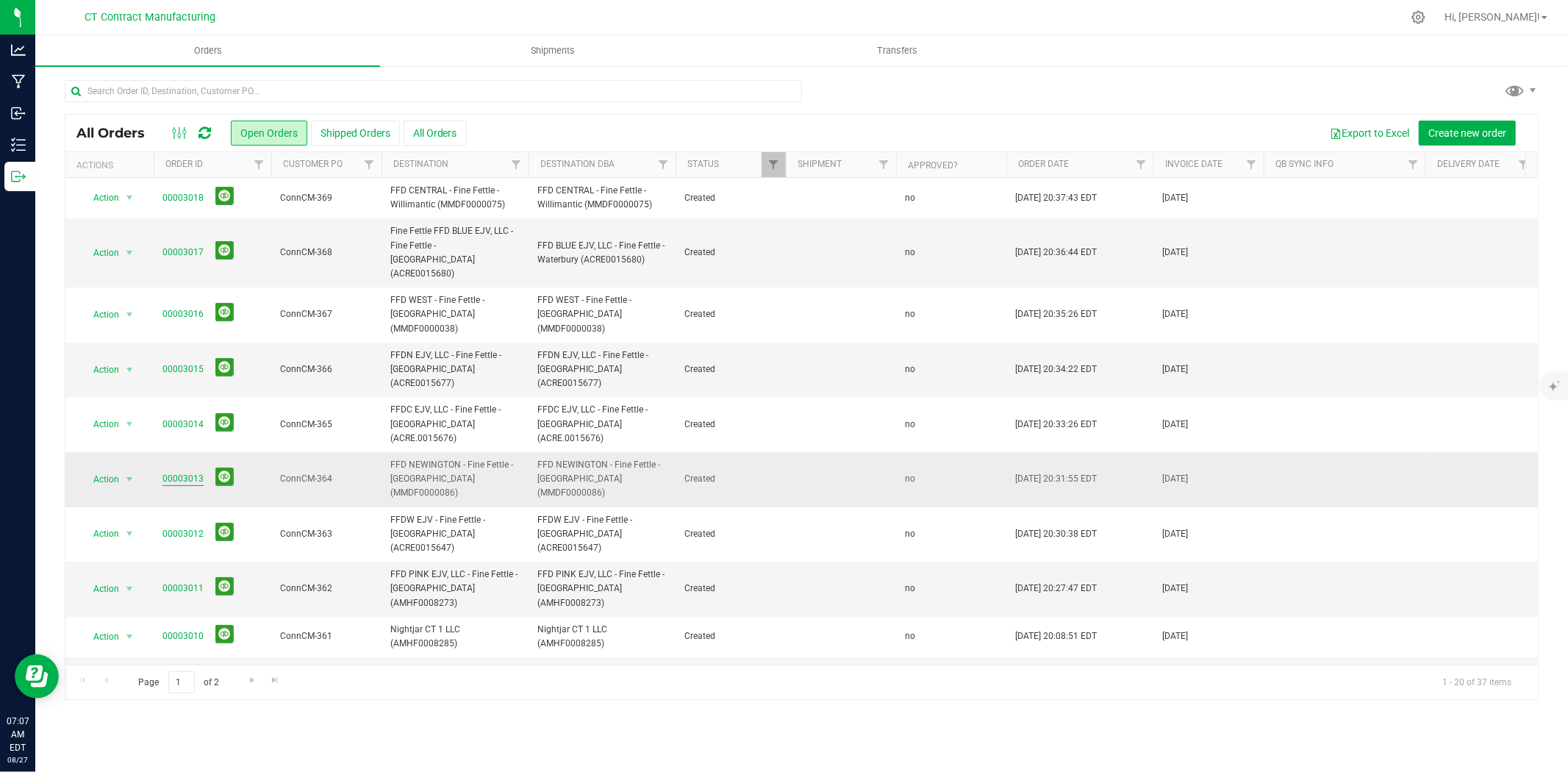
click at [177, 472] on link "00003013" at bounding box center [183, 479] width 41 height 14
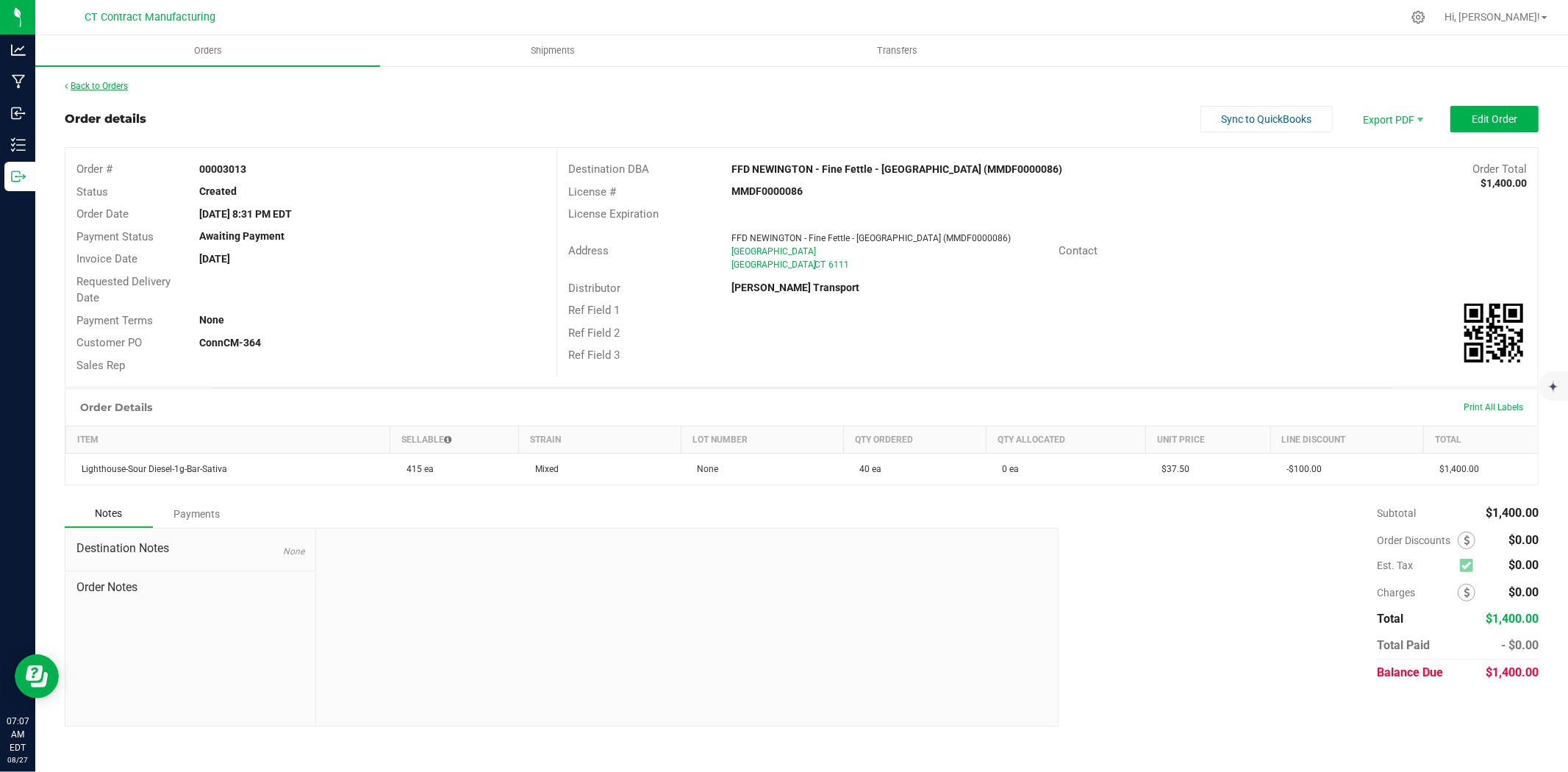
click at [102, 85] on link "Back to Orders" at bounding box center [96, 86] width 63 height 10
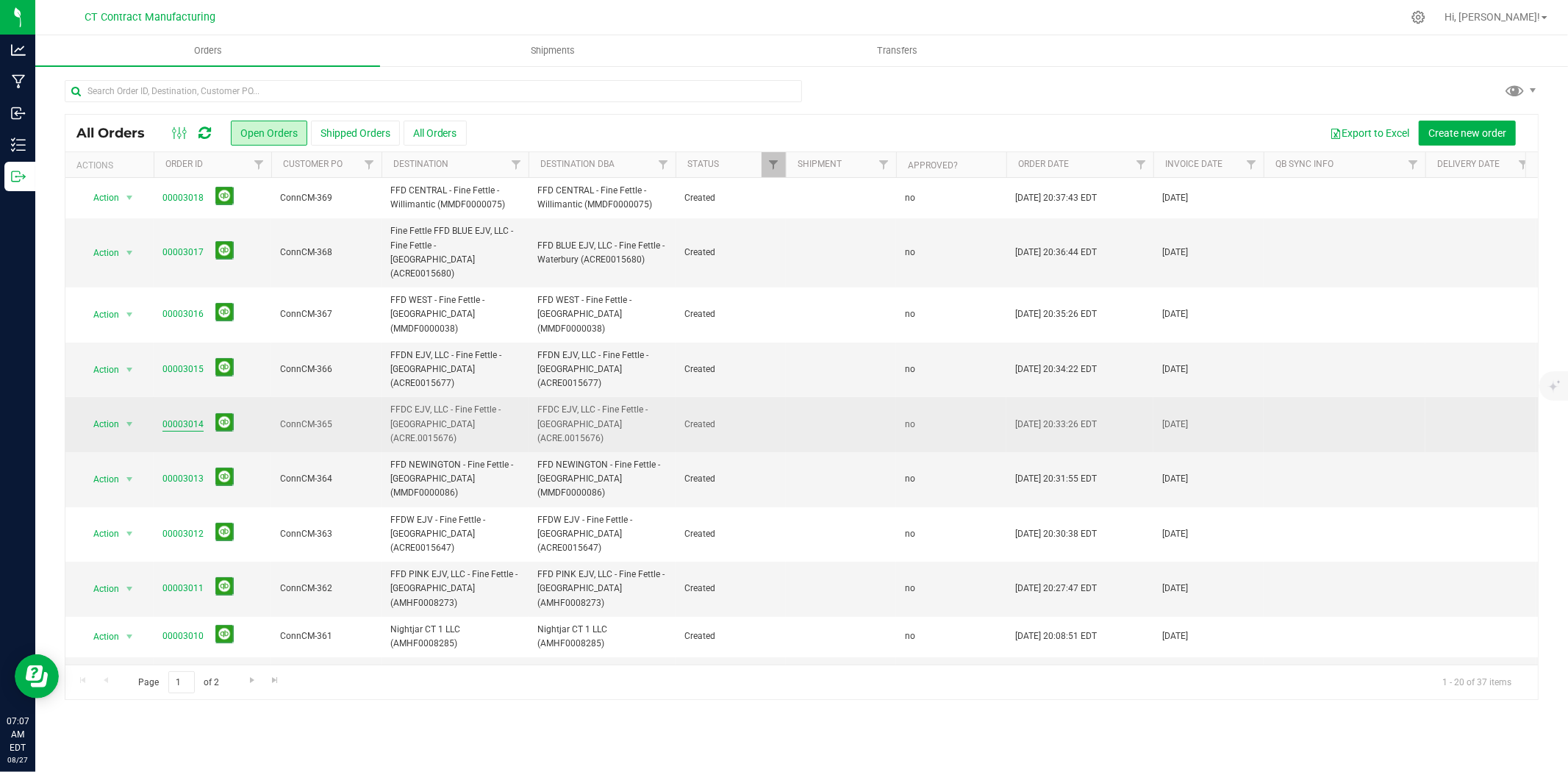
click at [190, 417] on link "00003014" at bounding box center [183, 424] width 41 height 14
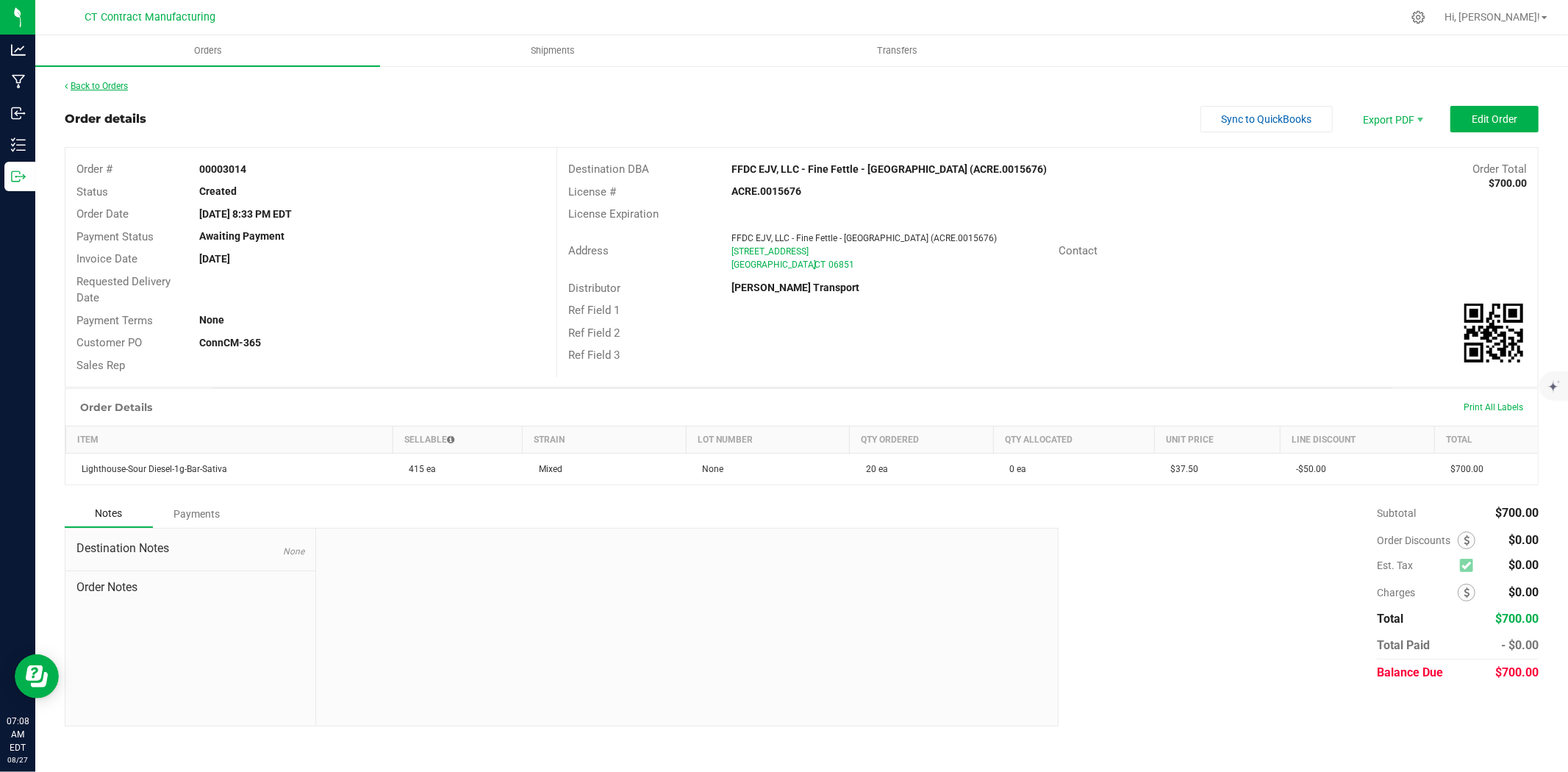
click at [115, 82] on link "Back to Orders" at bounding box center [96, 86] width 63 height 10
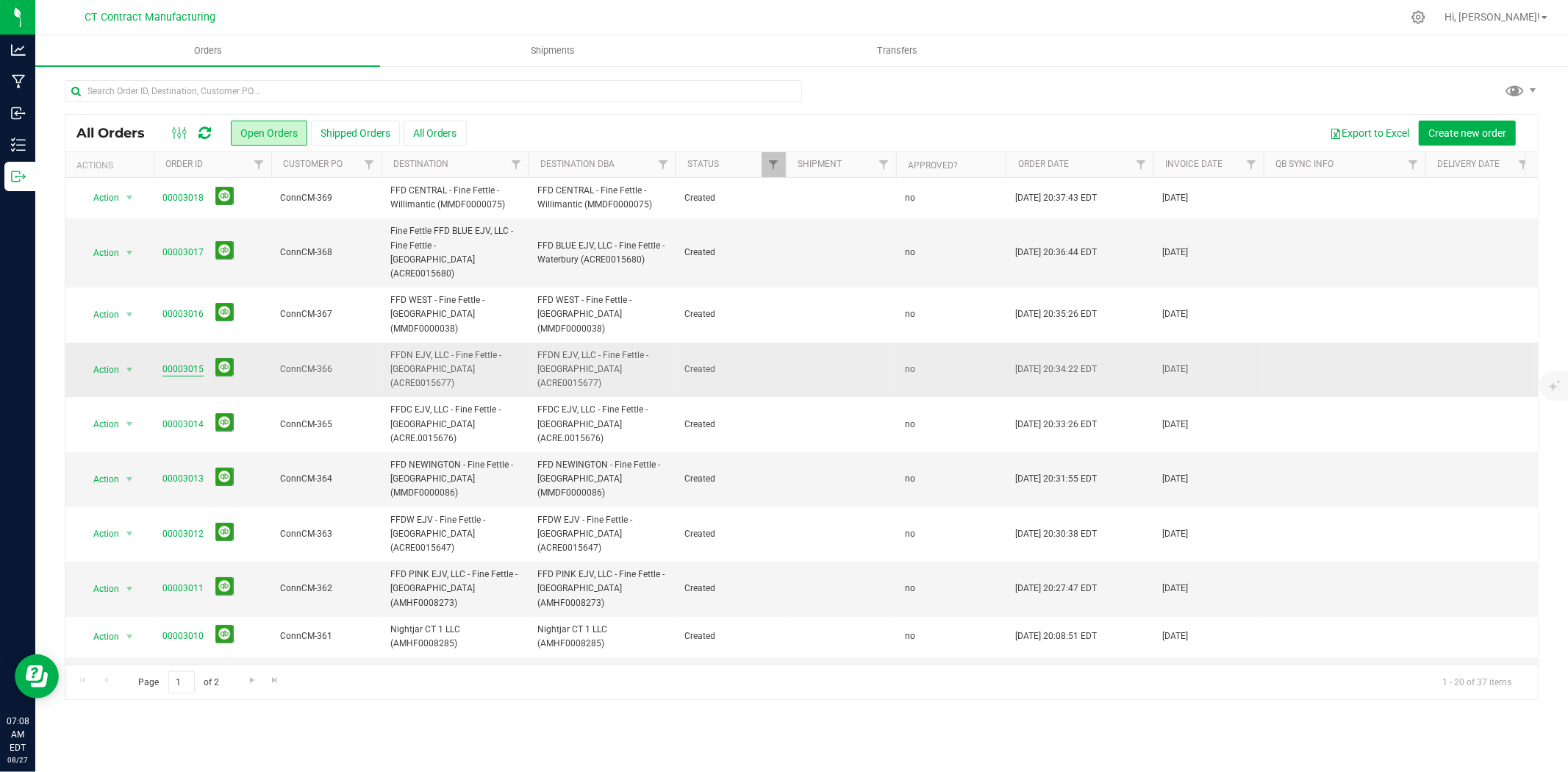
click at [188, 363] on link "00003015" at bounding box center [183, 370] width 41 height 14
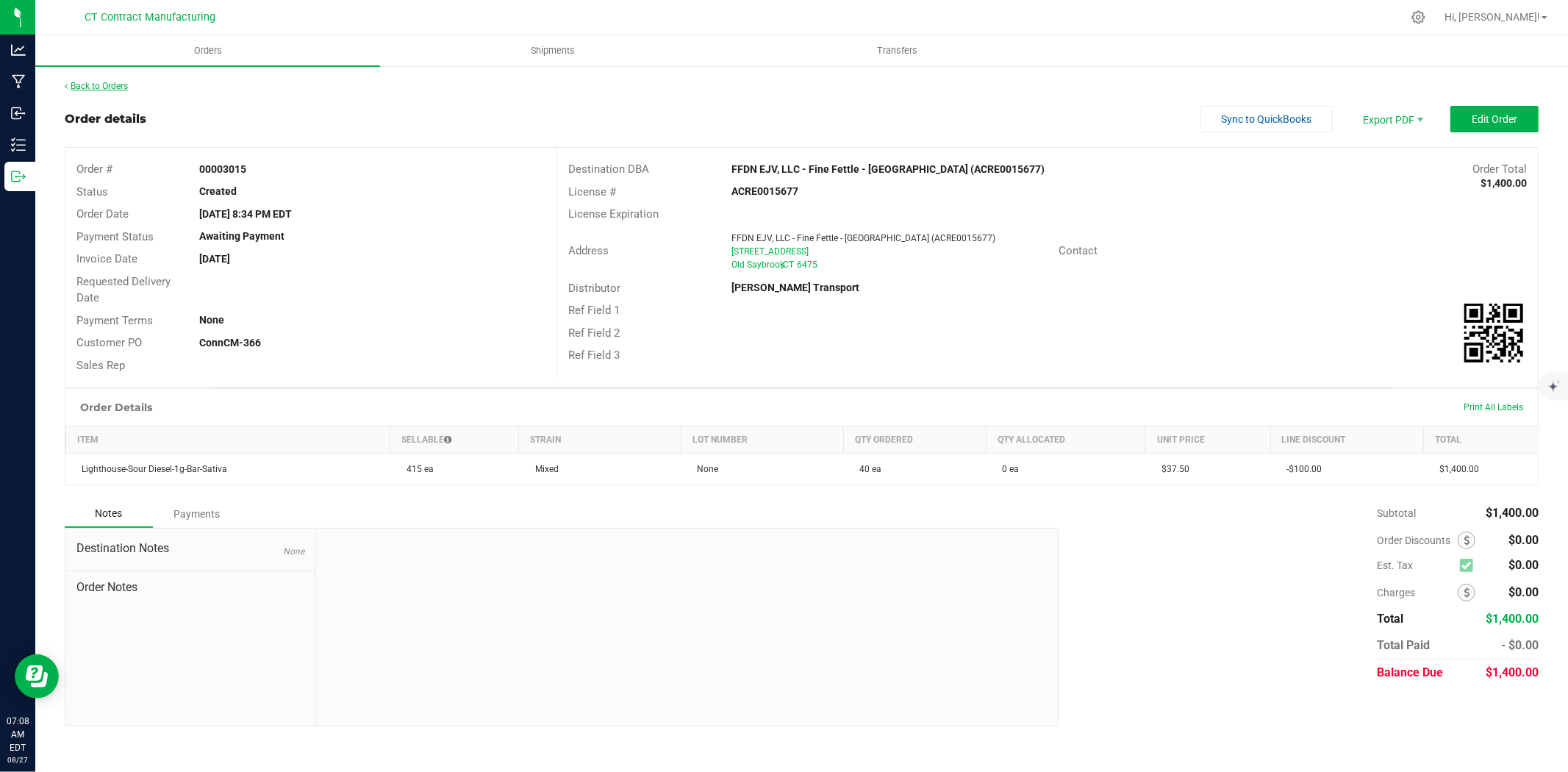
click at [112, 86] on link "Back to Orders" at bounding box center [96, 86] width 63 height 10
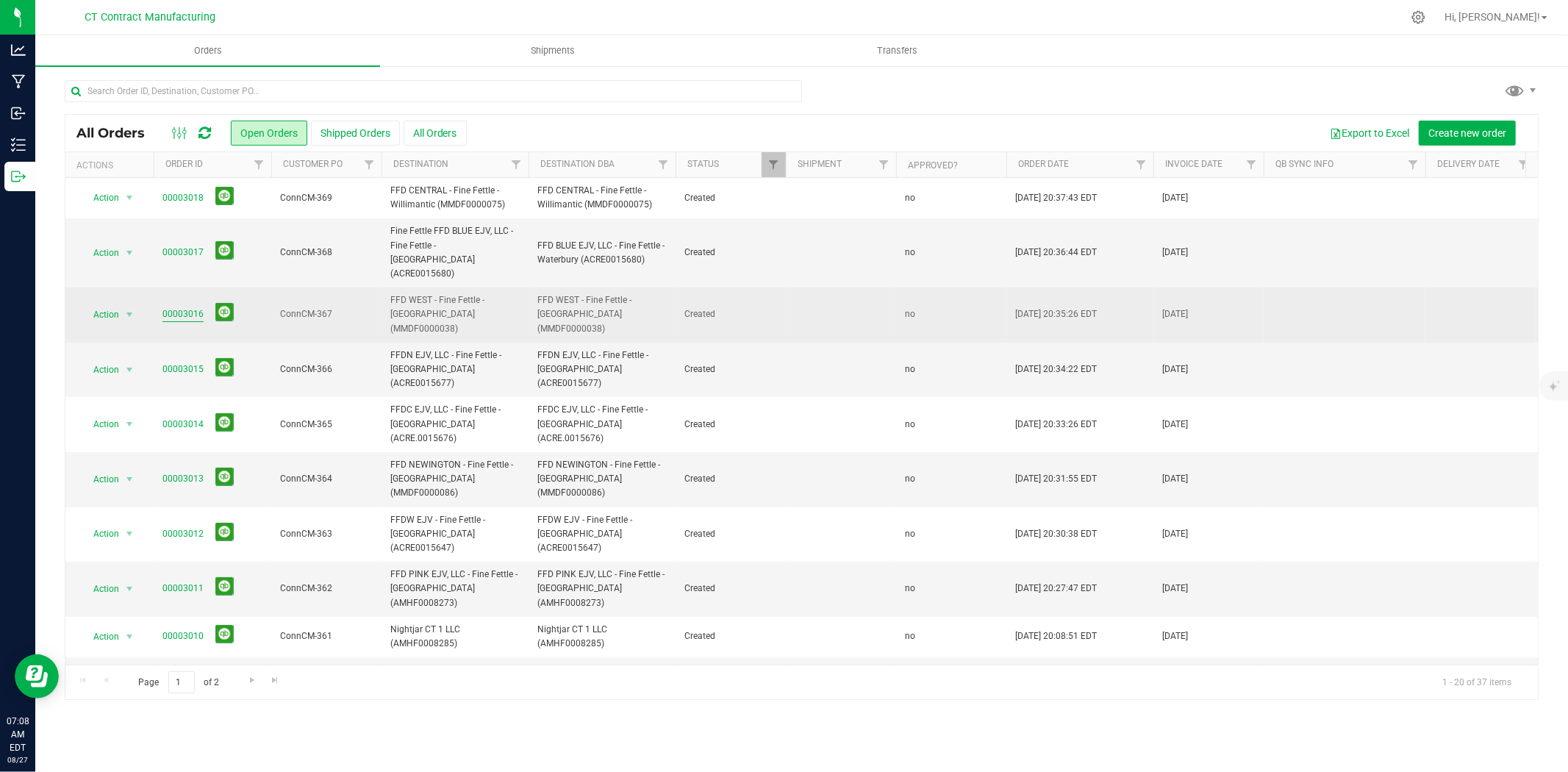
click at [186, 308] on link "00003016" at bounding box center [183, 315] width 41 height 14
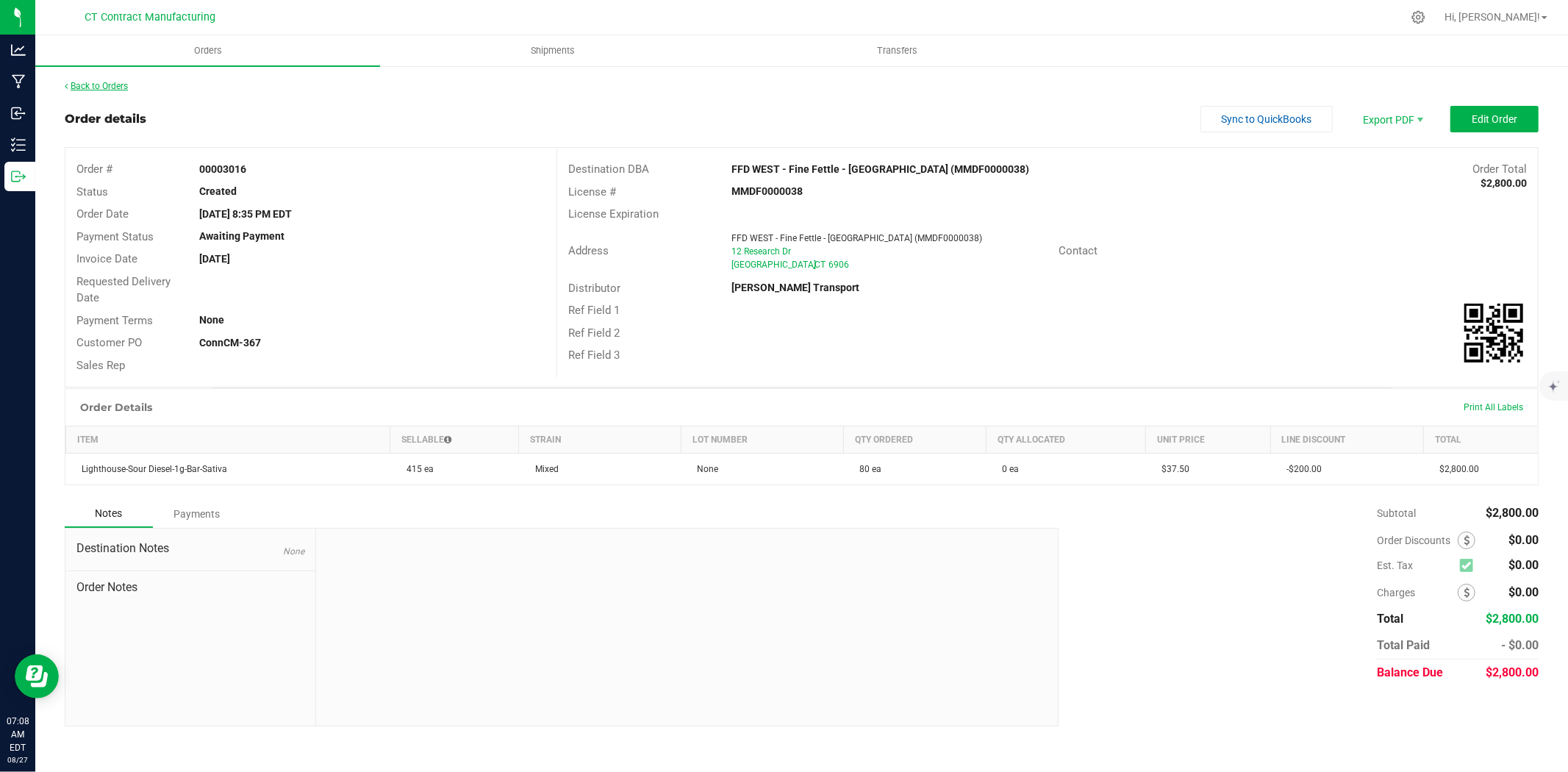
click at [111, 85] on link "Back to Orders" at bounding box center [96, 86] width 63 height 10
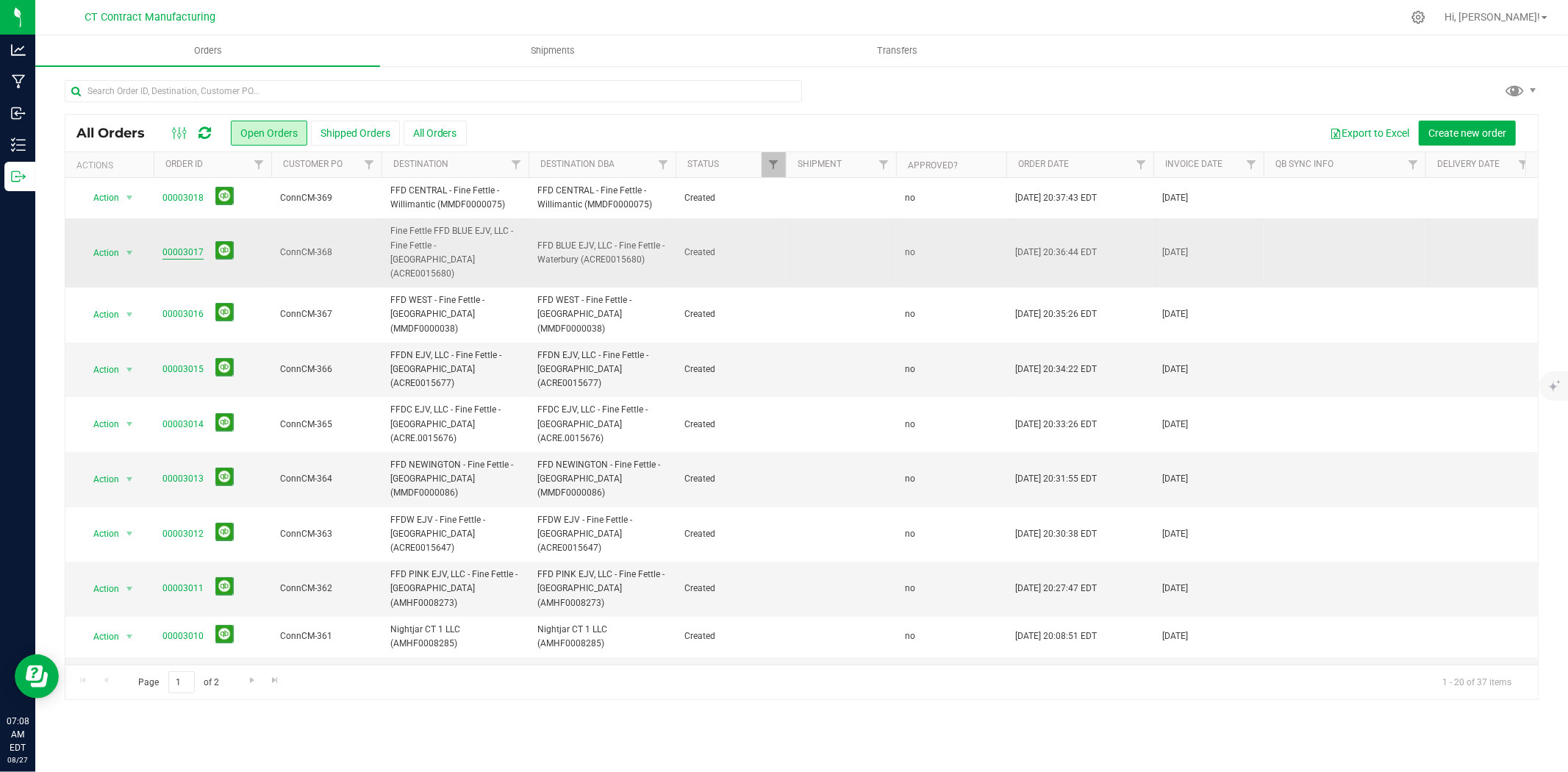
click at [186, 246] on link "00003017" at bounding box center [183, 253] width 41 height 14
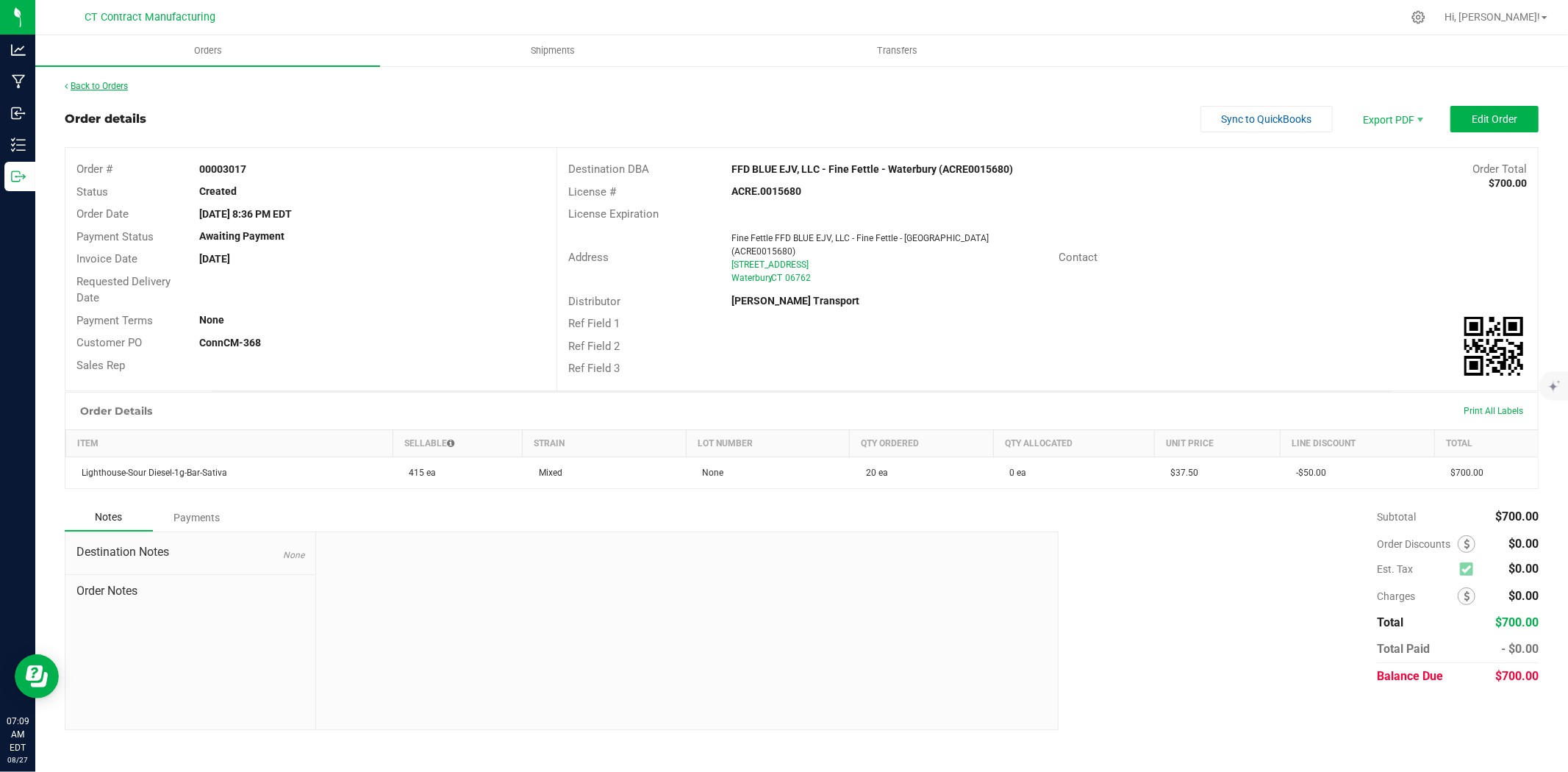
click at [113, 81] on link "Back to Orders" at bounding box center [96, 86] width 63 height 10
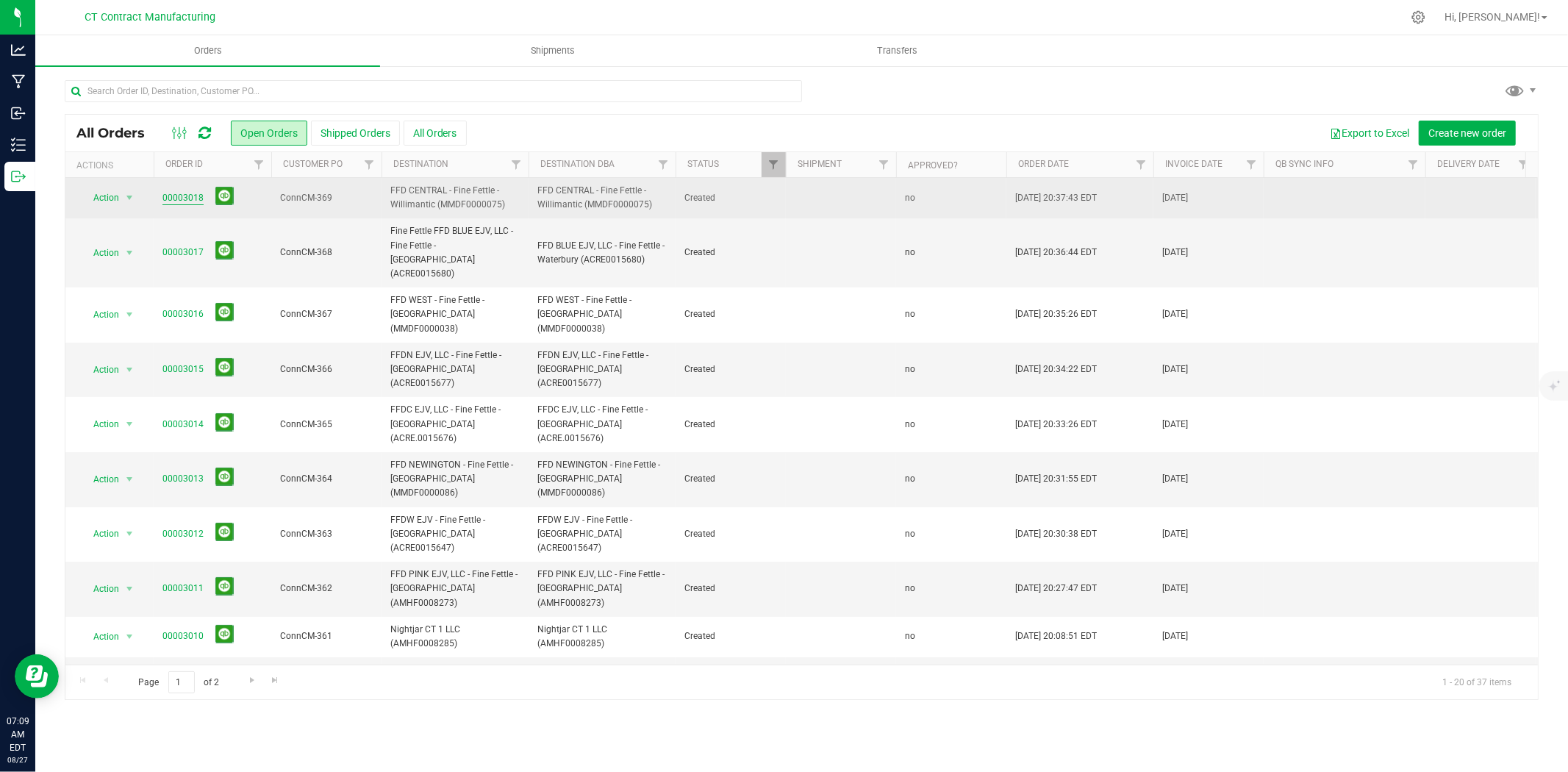
click at [188, 195] on link "00003018" at bounding box center [183, 199] width 41 height 14
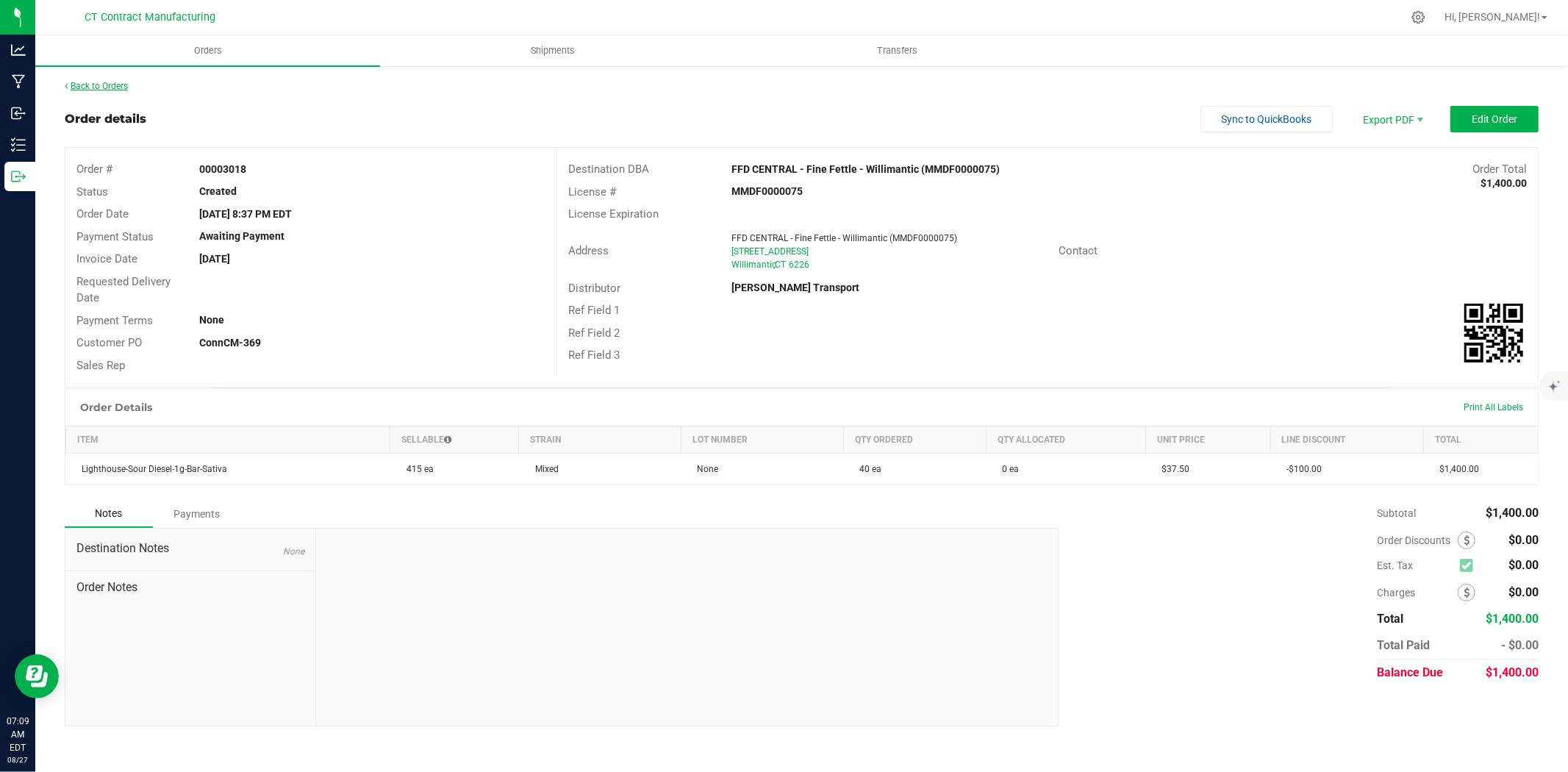
click at [108, 84] on link "Back to Orders" at bounding box center [96, 86] width 63 height 10
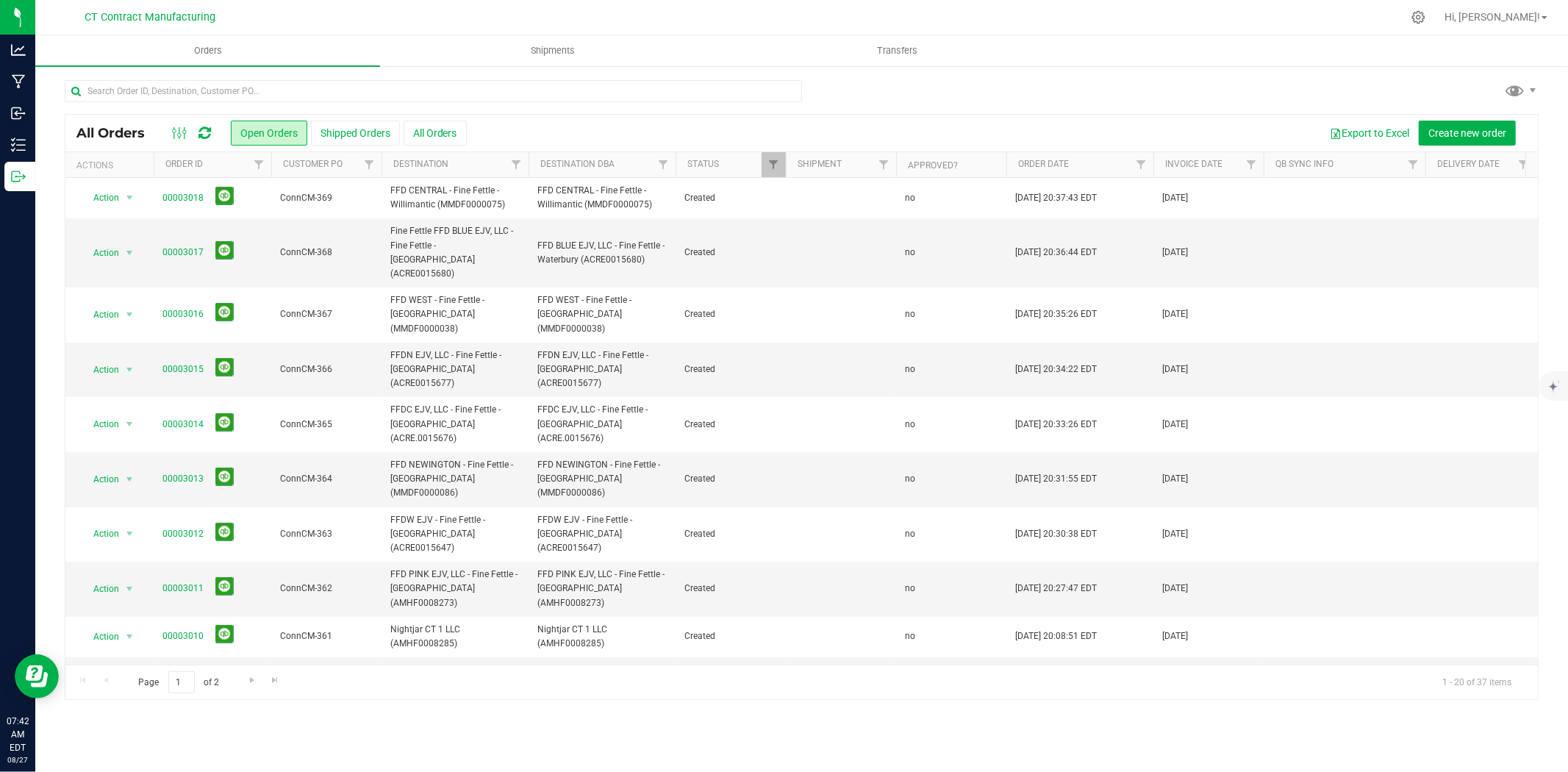
click at [209, 130] on icon at bounding box center [205, 133] width 13 height 15
click at [663, 4] on div at bounding box center [832, 17] width 1139 height 29
click at [188, 87] on input "text" at bounding box center [433, 91] width 738 height 22
click at [553, 46] on span "Shipments" at bounding box center [553, 50] width 84 height 13
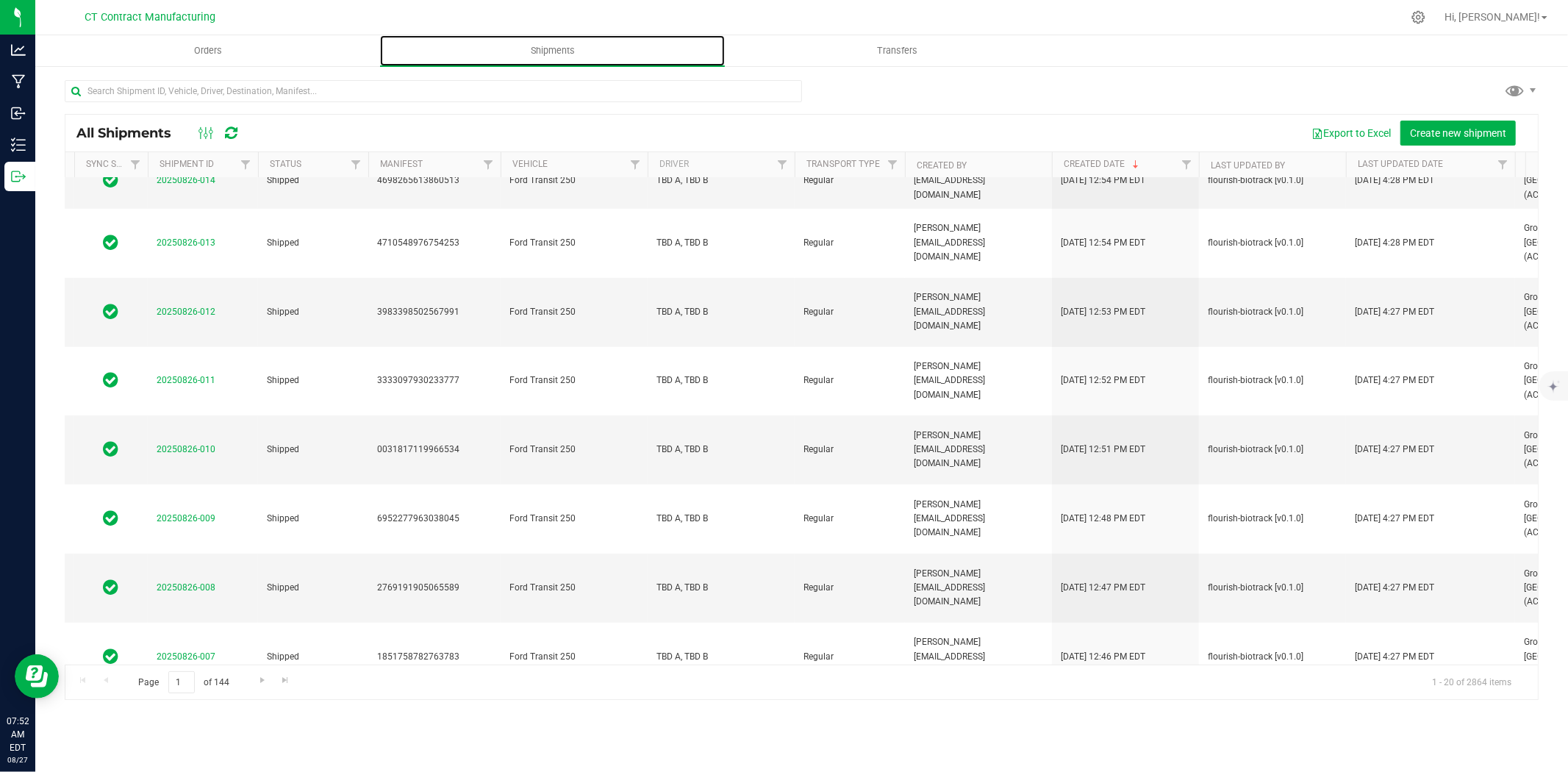
scroll to position [439, 94]
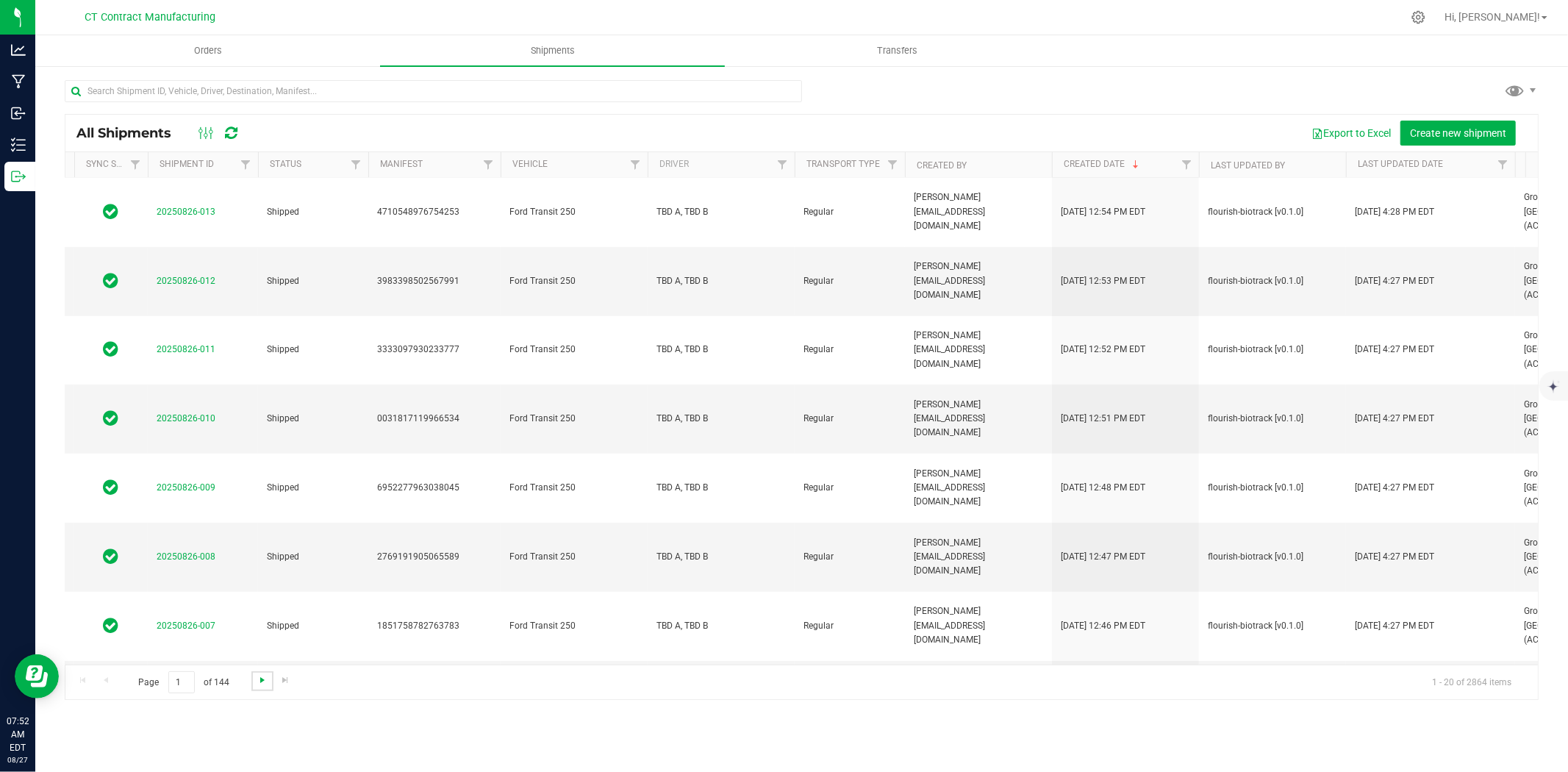
click at [257, 682] on span "Go to the next page" at bounding box center [262, 680] width 12 height 12
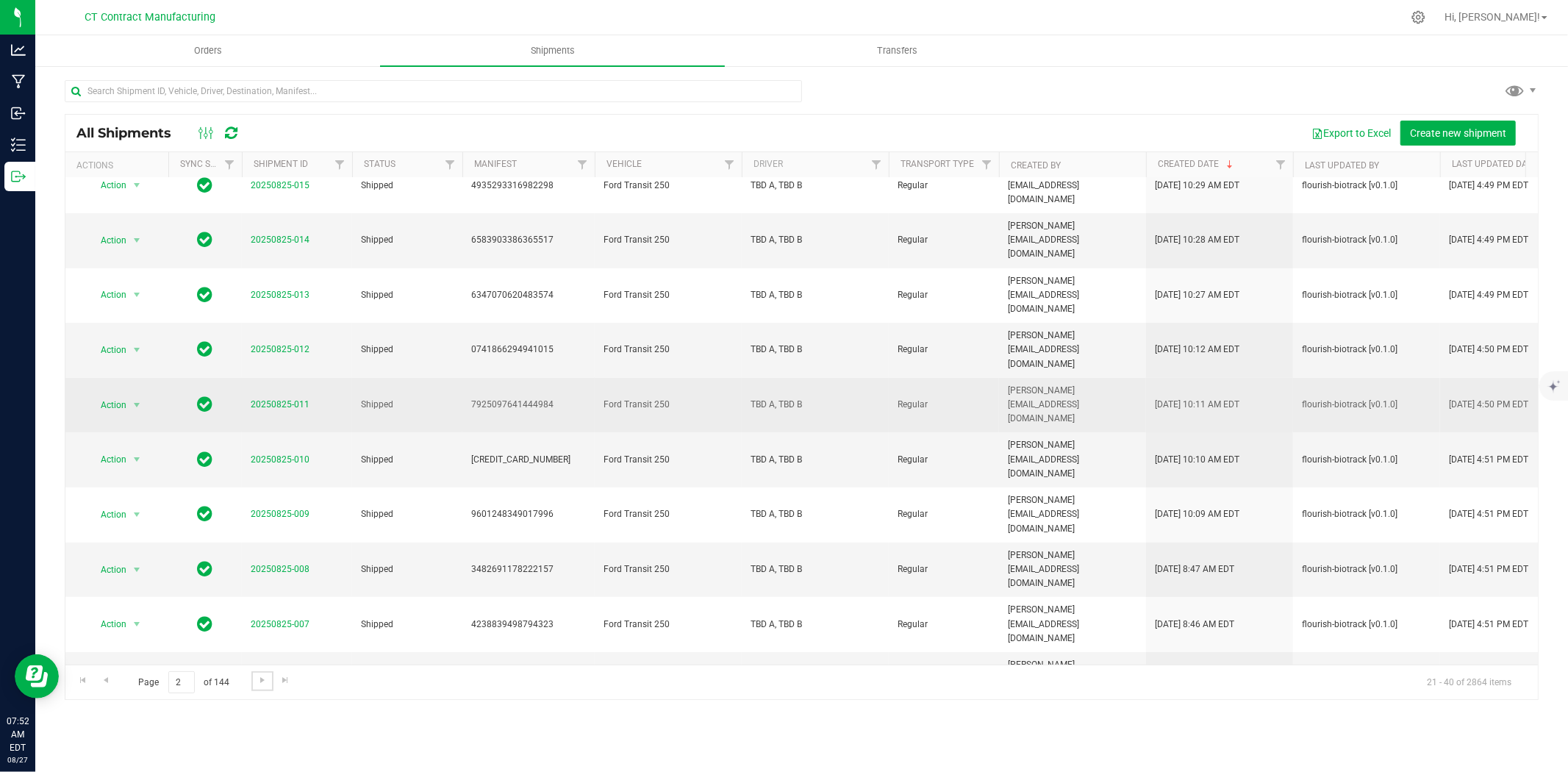
scroll to position [341, 0]
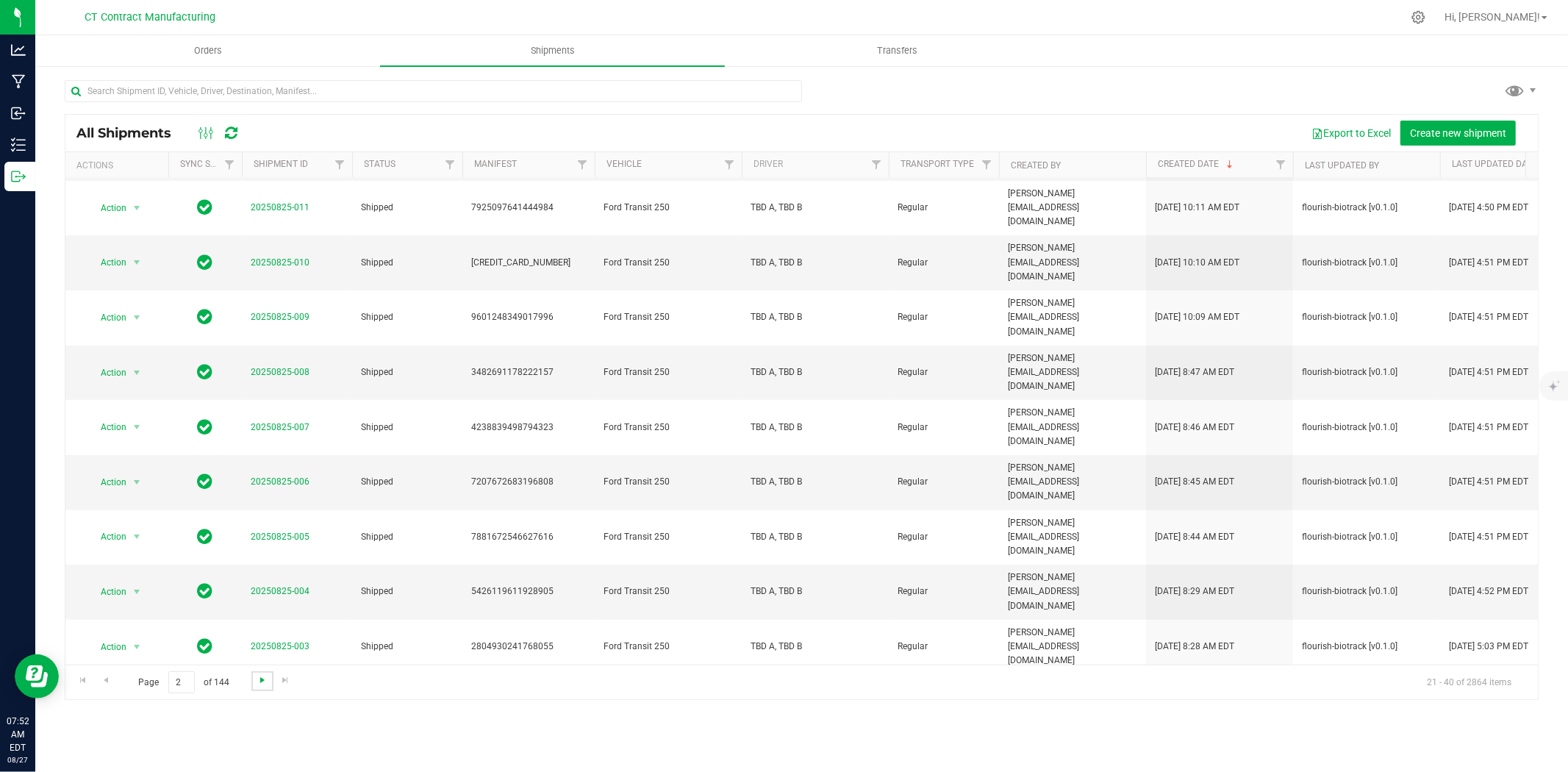
click at [266, 679] on span "Go to the next page" at bounding box center [262, 680] width 12 height 12
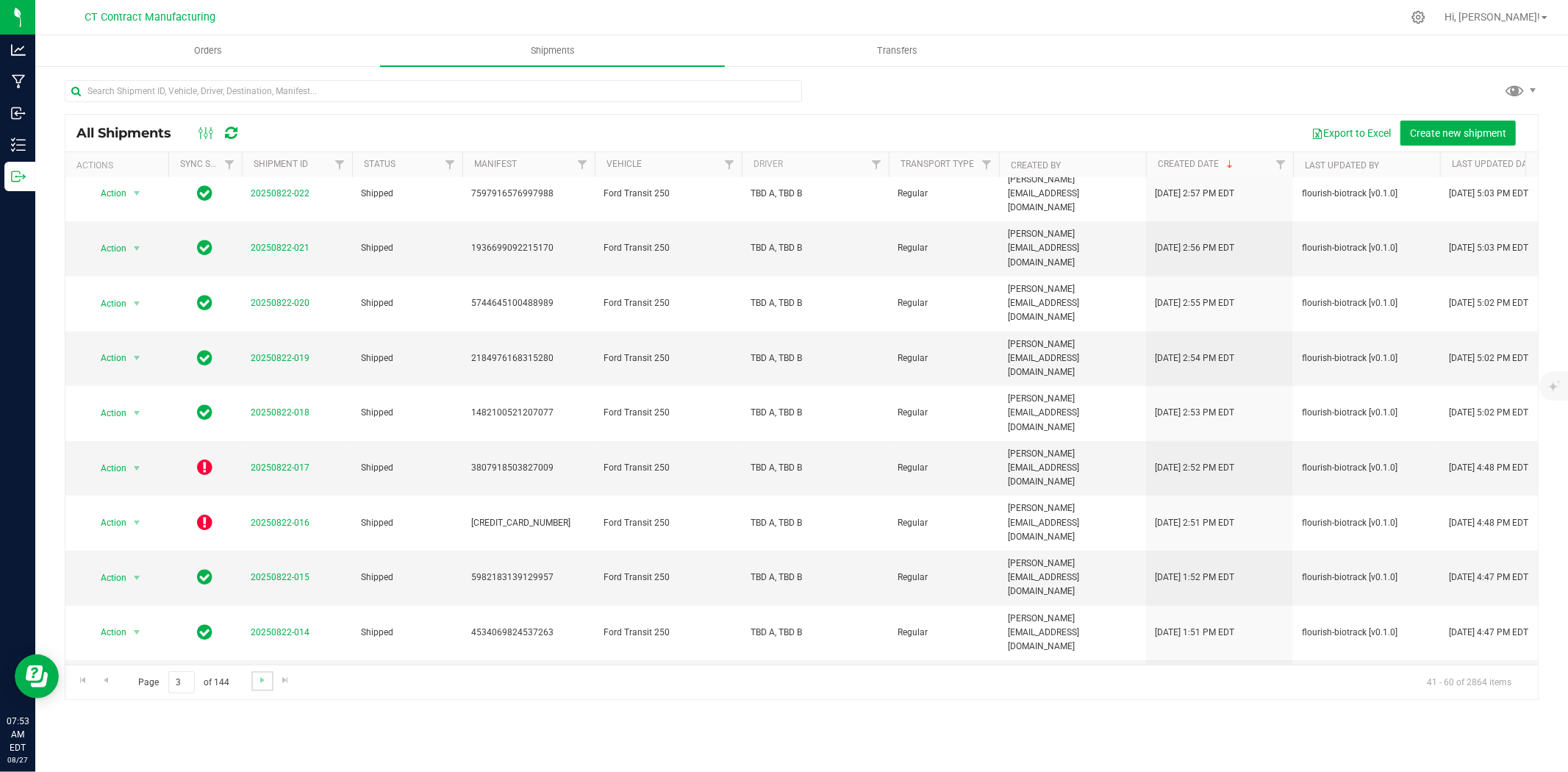
click at [252, 679] on link "Go to the next page" at bounding box center [261, 682] width 21 height 20
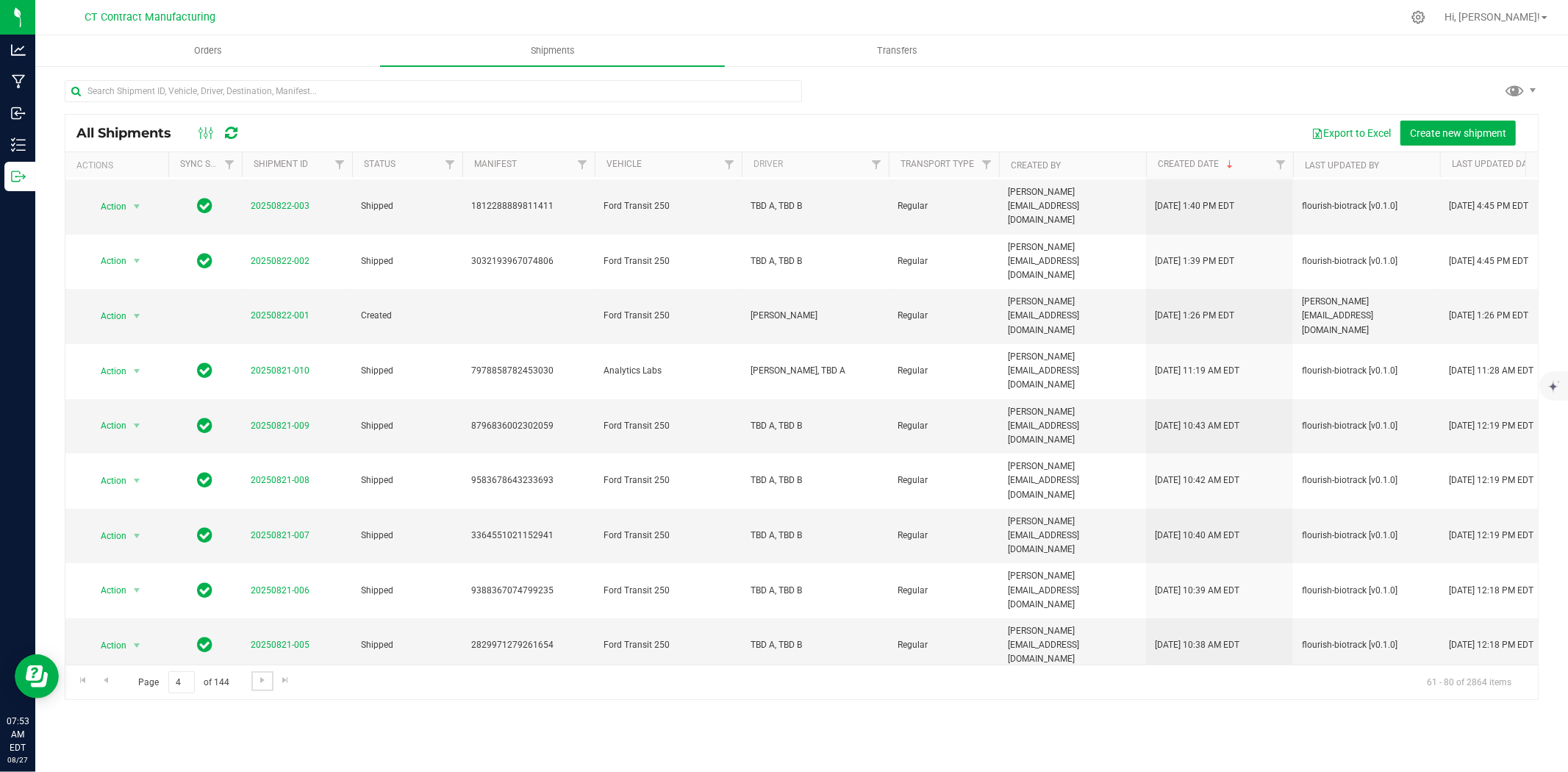
scroll to position [355, 0]
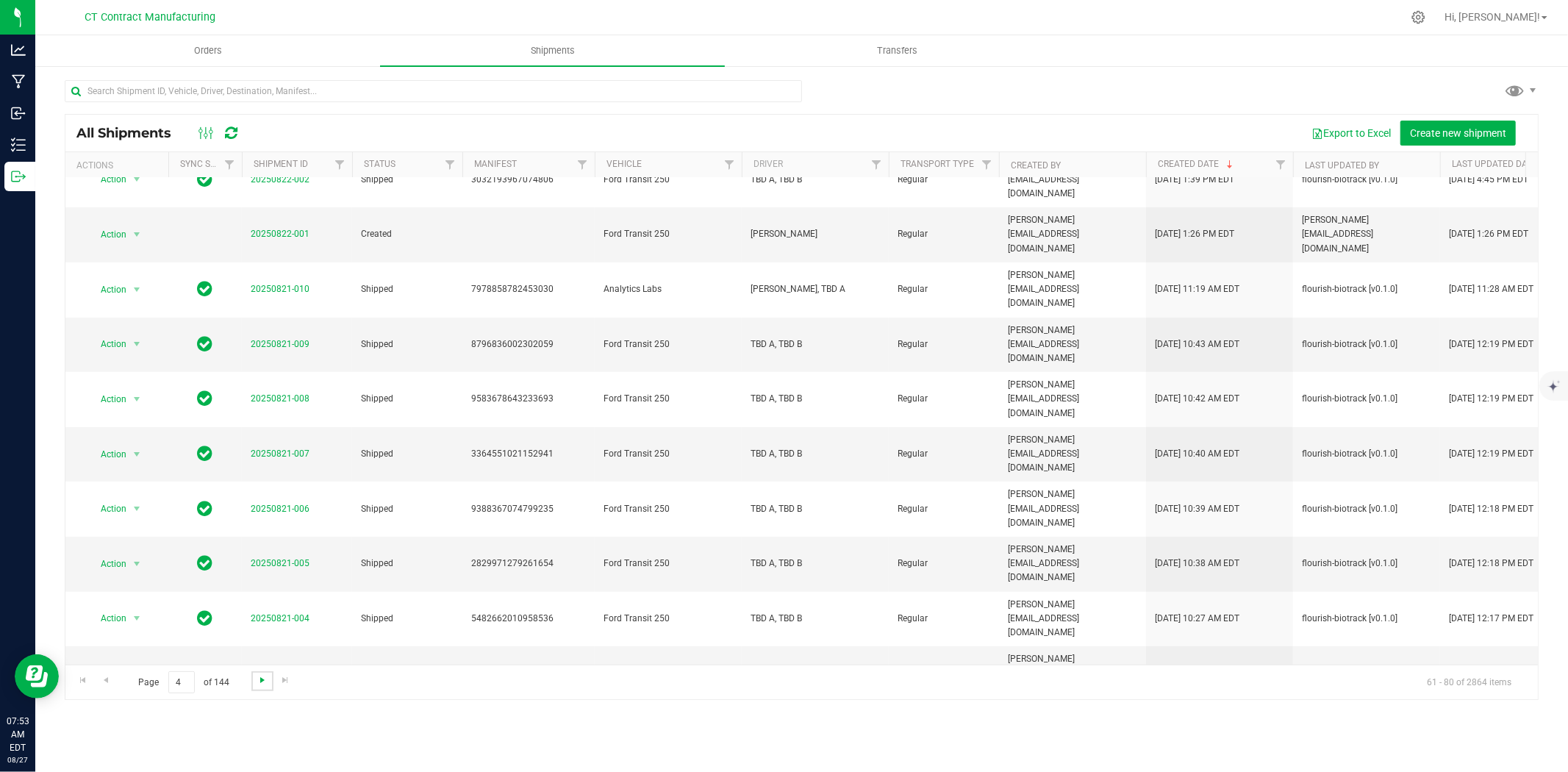
click at [258, 685] on span "Go to the next page" at bounding box center [262, 680] width 12 height 12
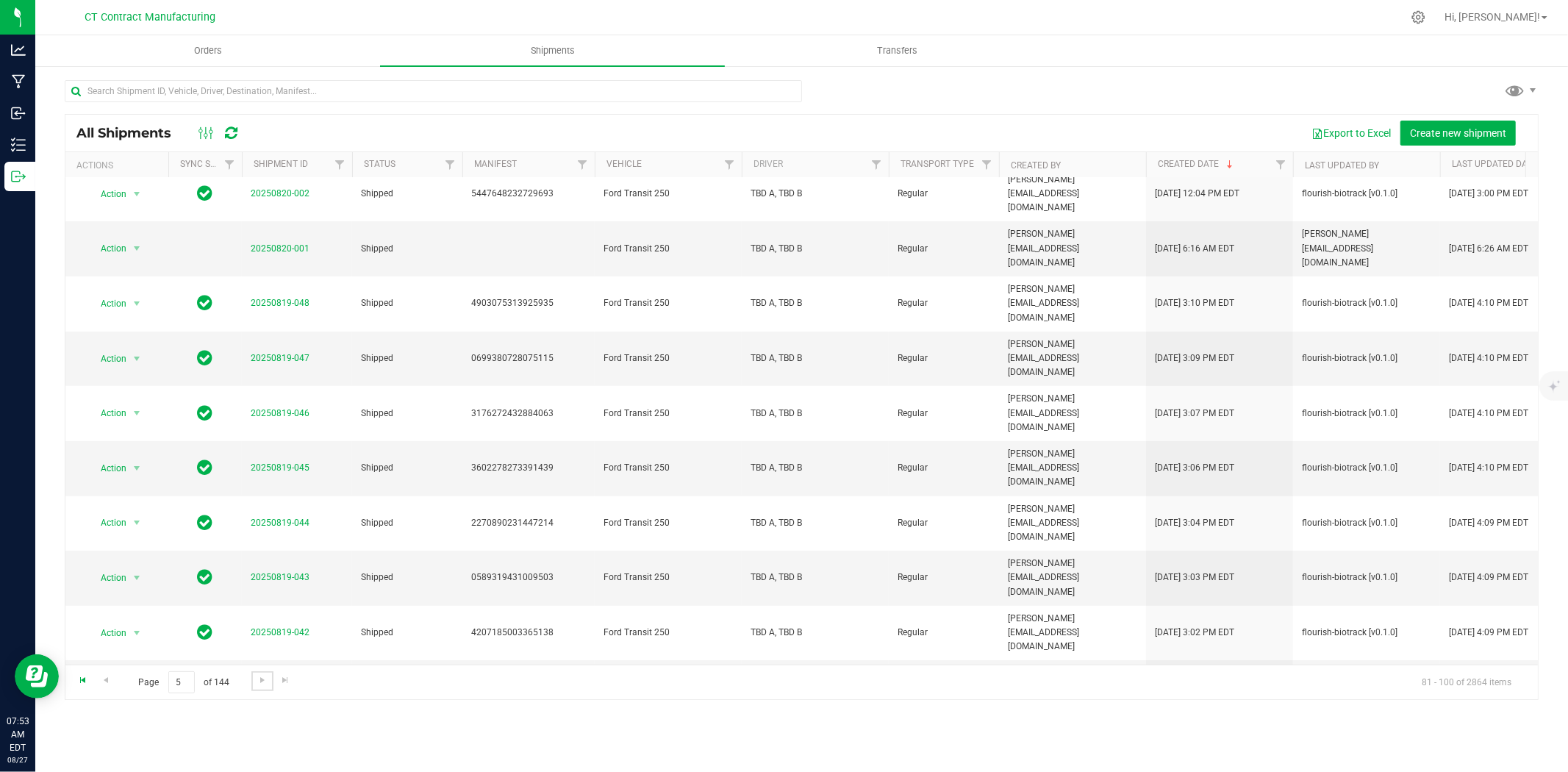
scroll to position [0, 0]
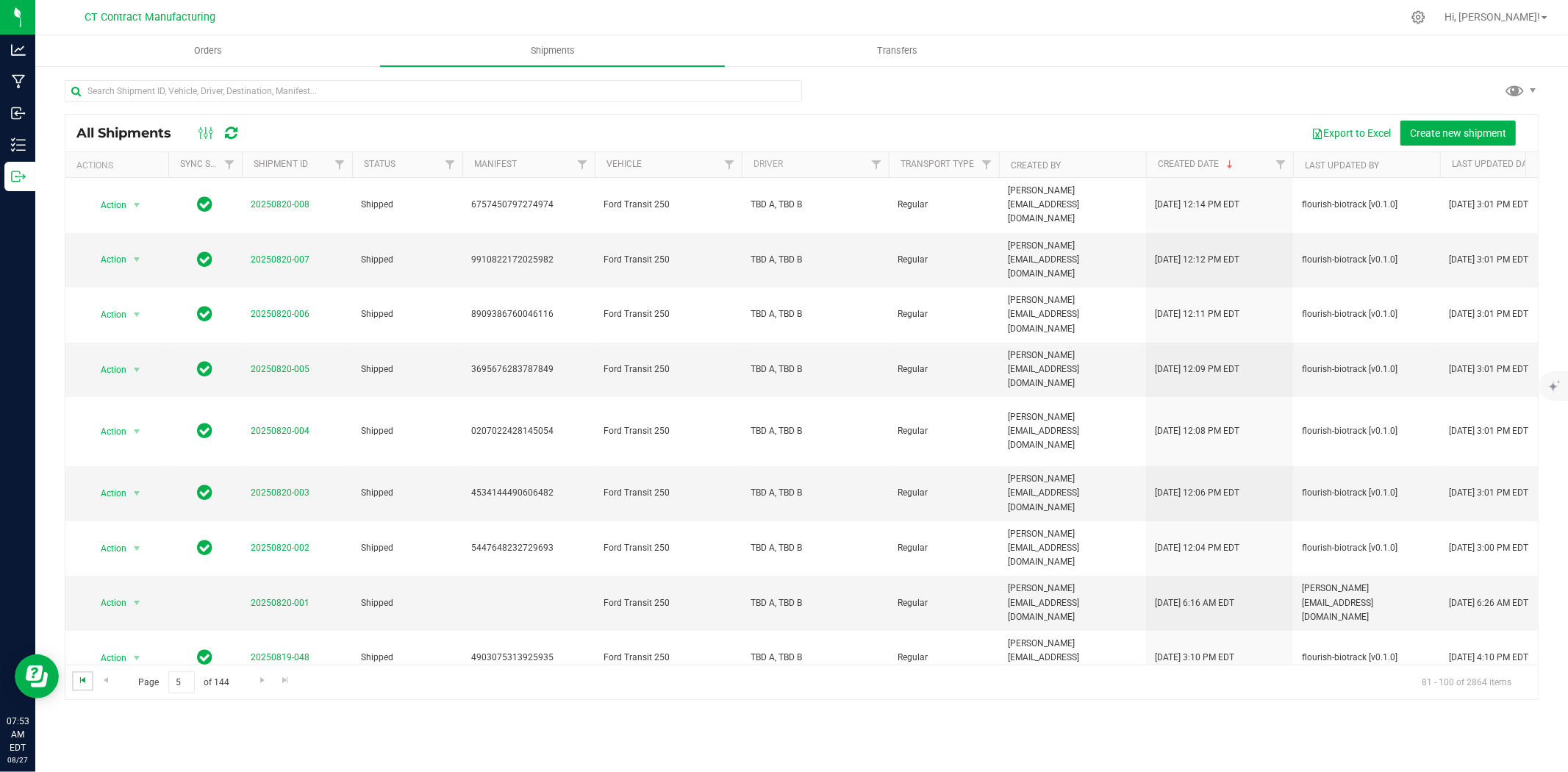
click at [84, 684] on span "Go to the first page" at bounding box center [83, 680] width 12 height 12
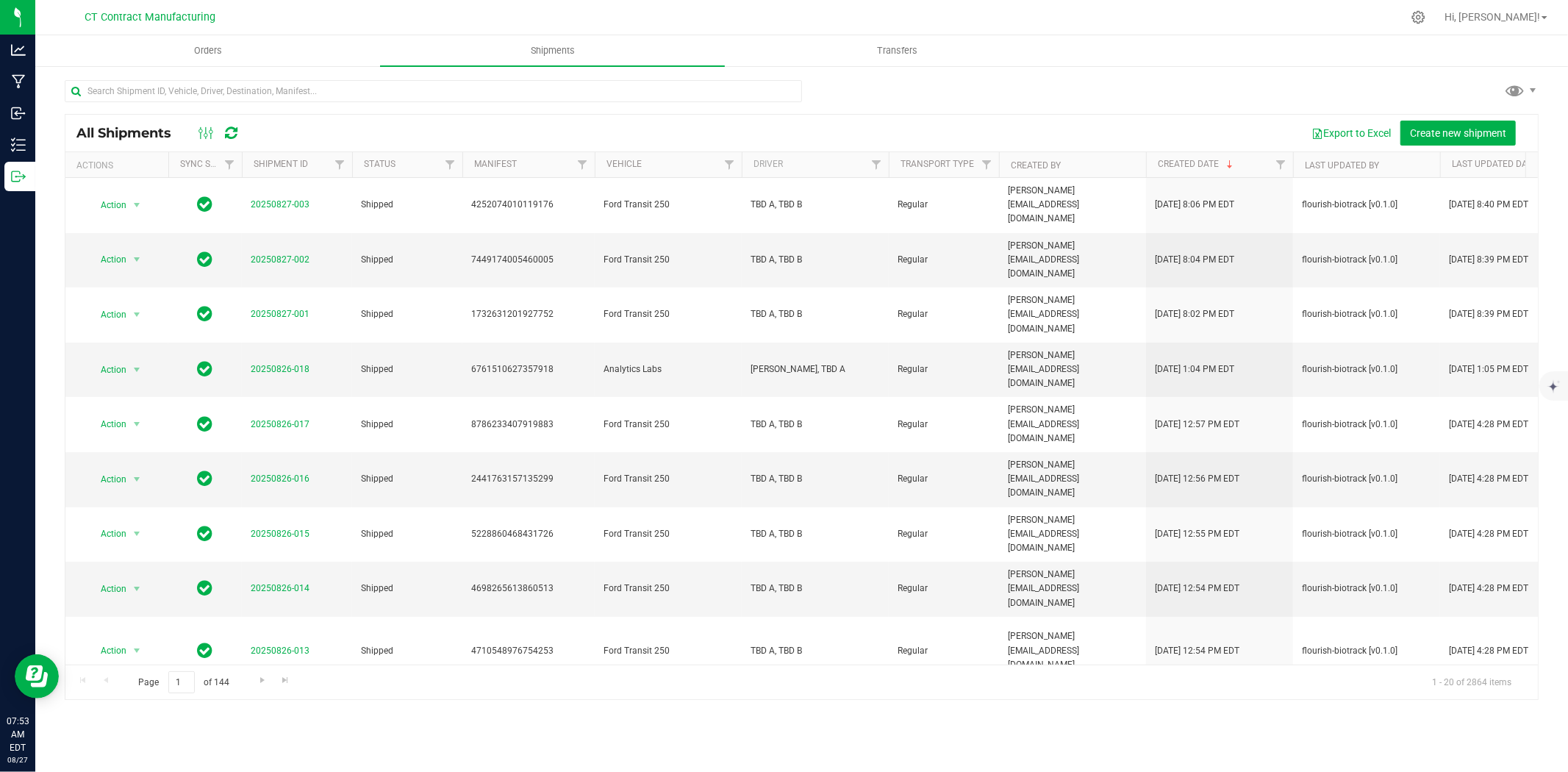
click at [783, 7] on div at bounding box center [832, 17] width 1139 height 29
click at [211, 49] on span "Orders" at bounding box center [209, 50] width 68 height 13
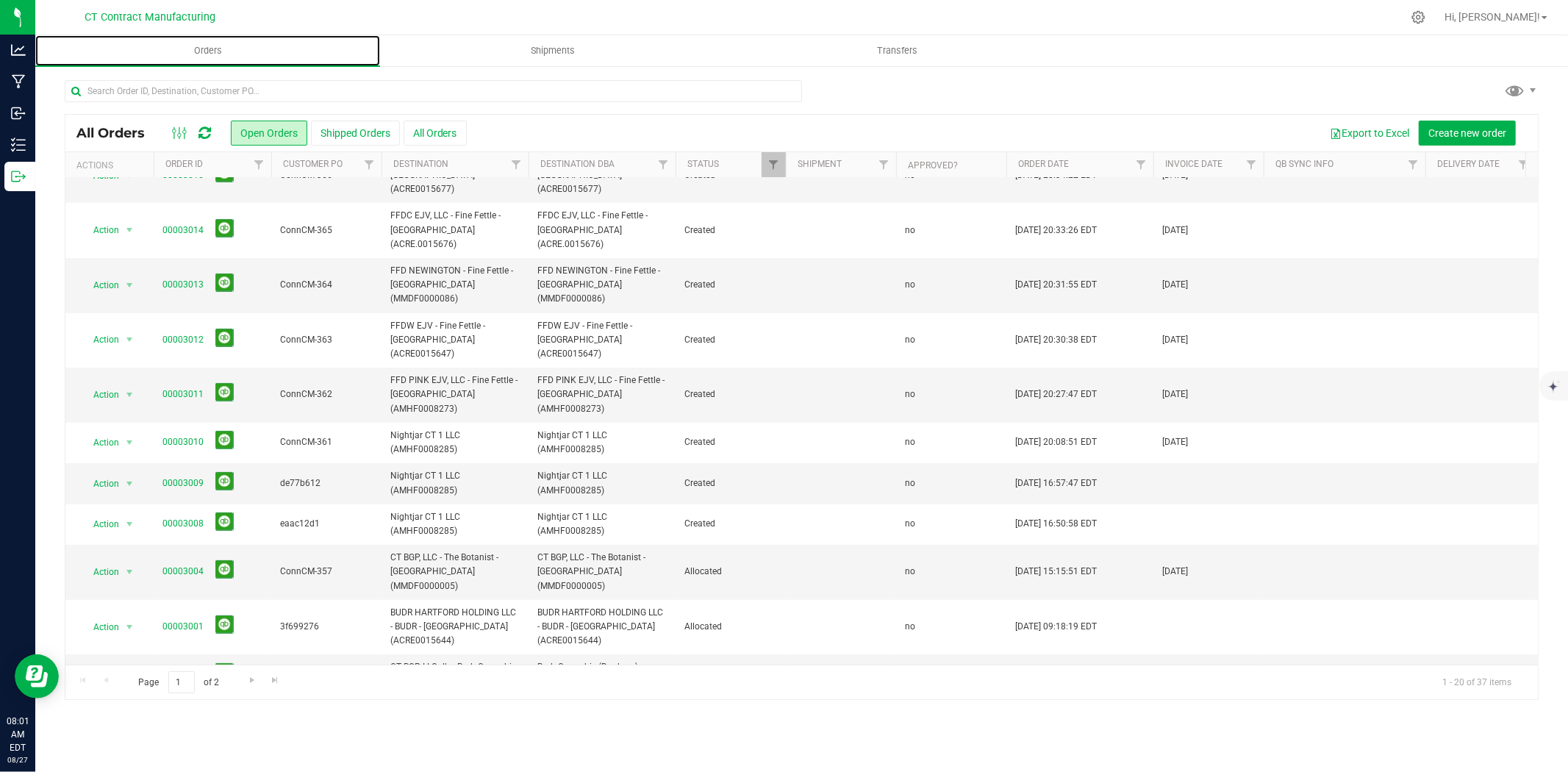
scroll to position [397, 0]
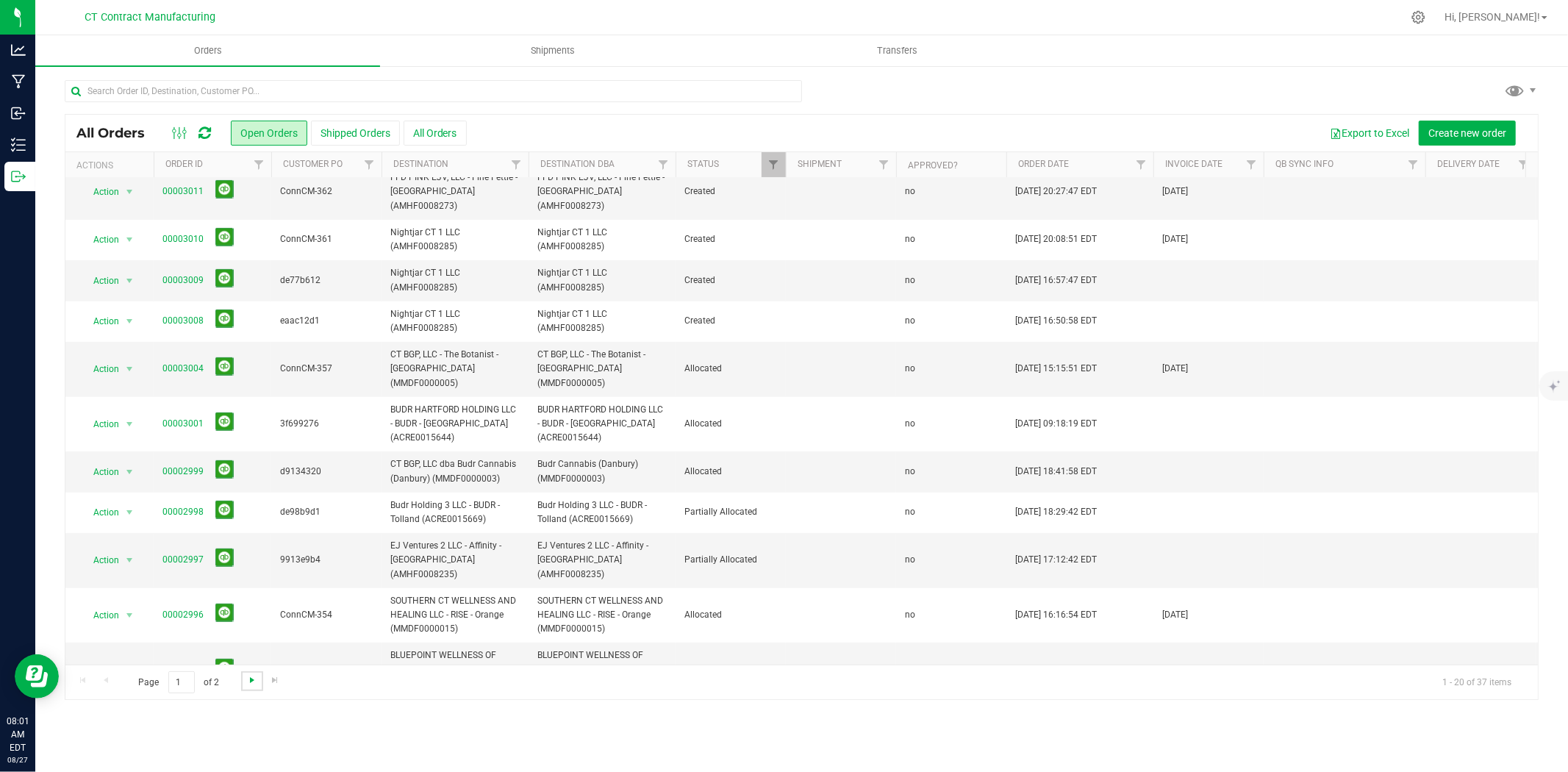
click at [253, 677] on span "Go to the next page" at bounding box center [253, 680] width 12 height 12
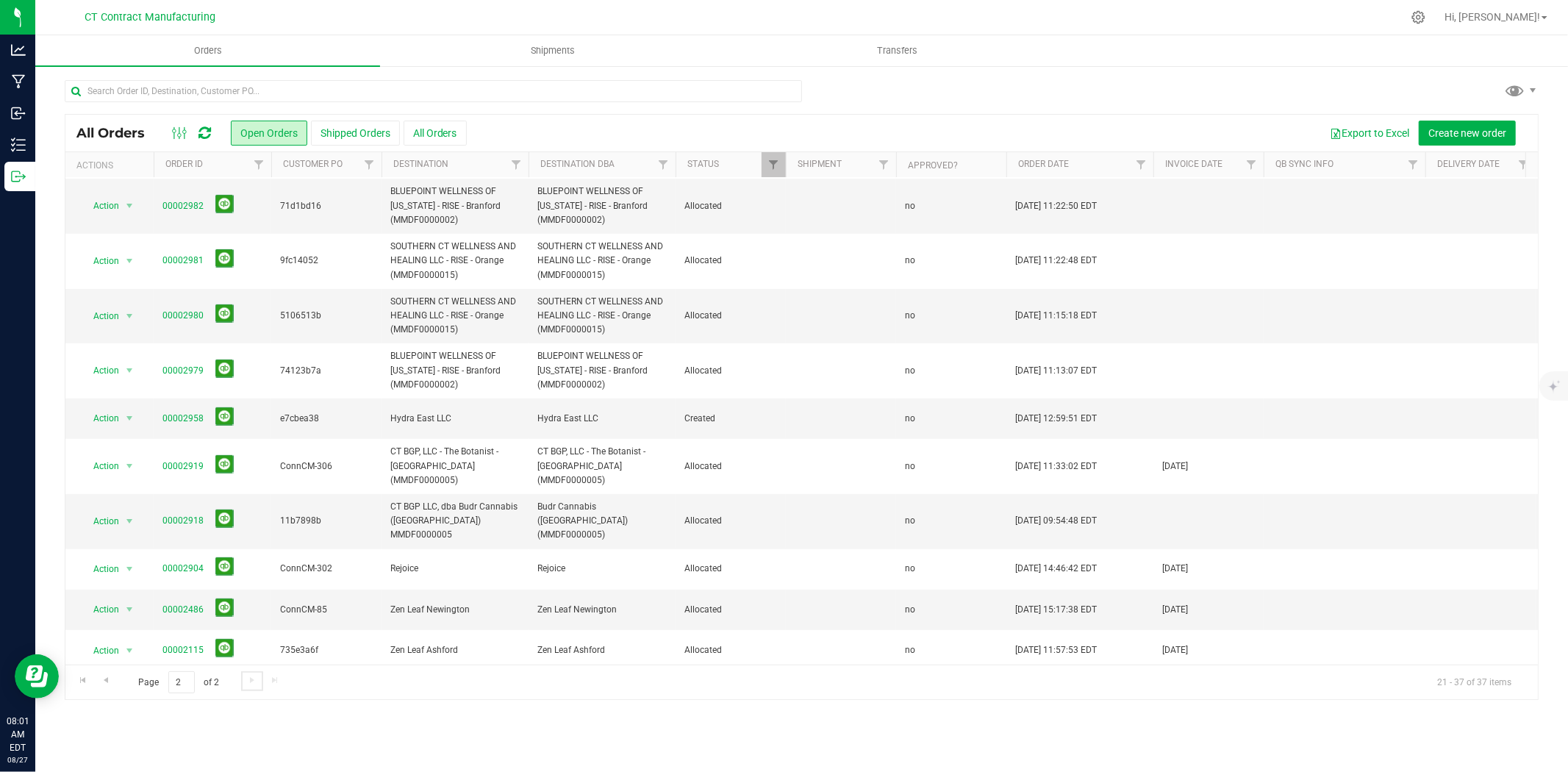
scroll to position [0, 0]
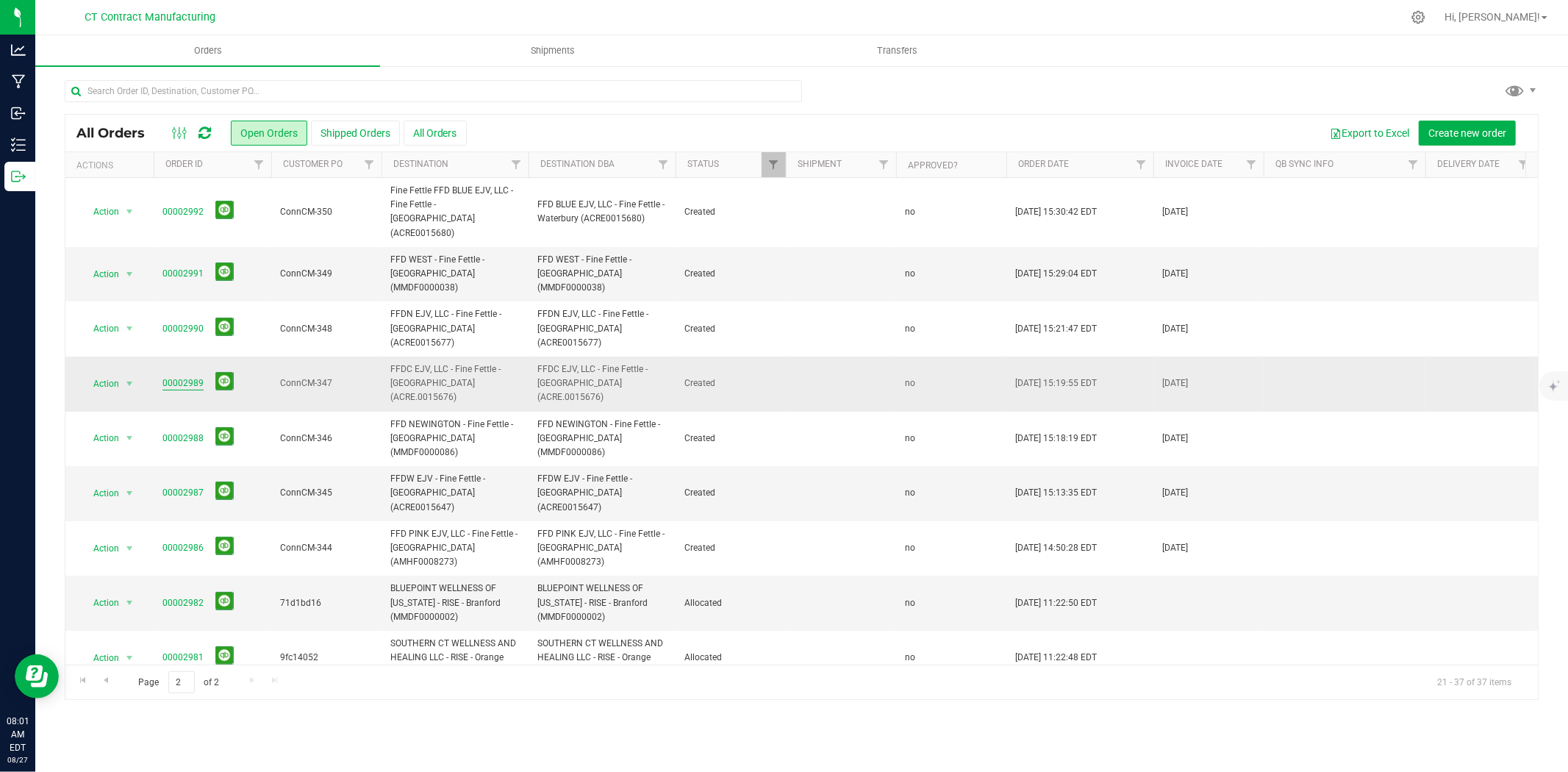
click at [180, 377] on link "00002989" at bounding box center [183, 384] width 41 height 14
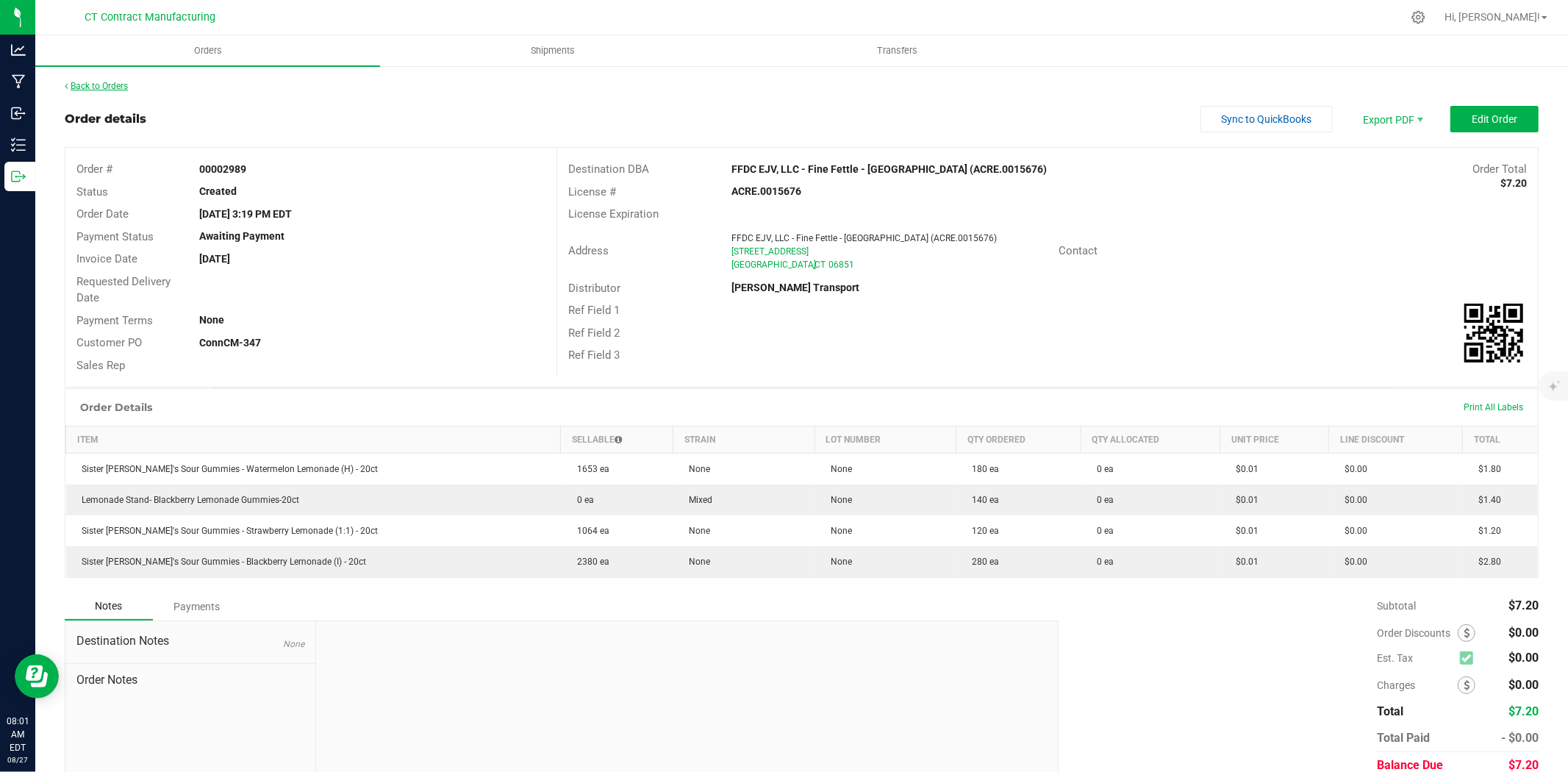
click at [126, 83] on link "Back to Orders" at bounding box center [96, 86] width 63 height 10
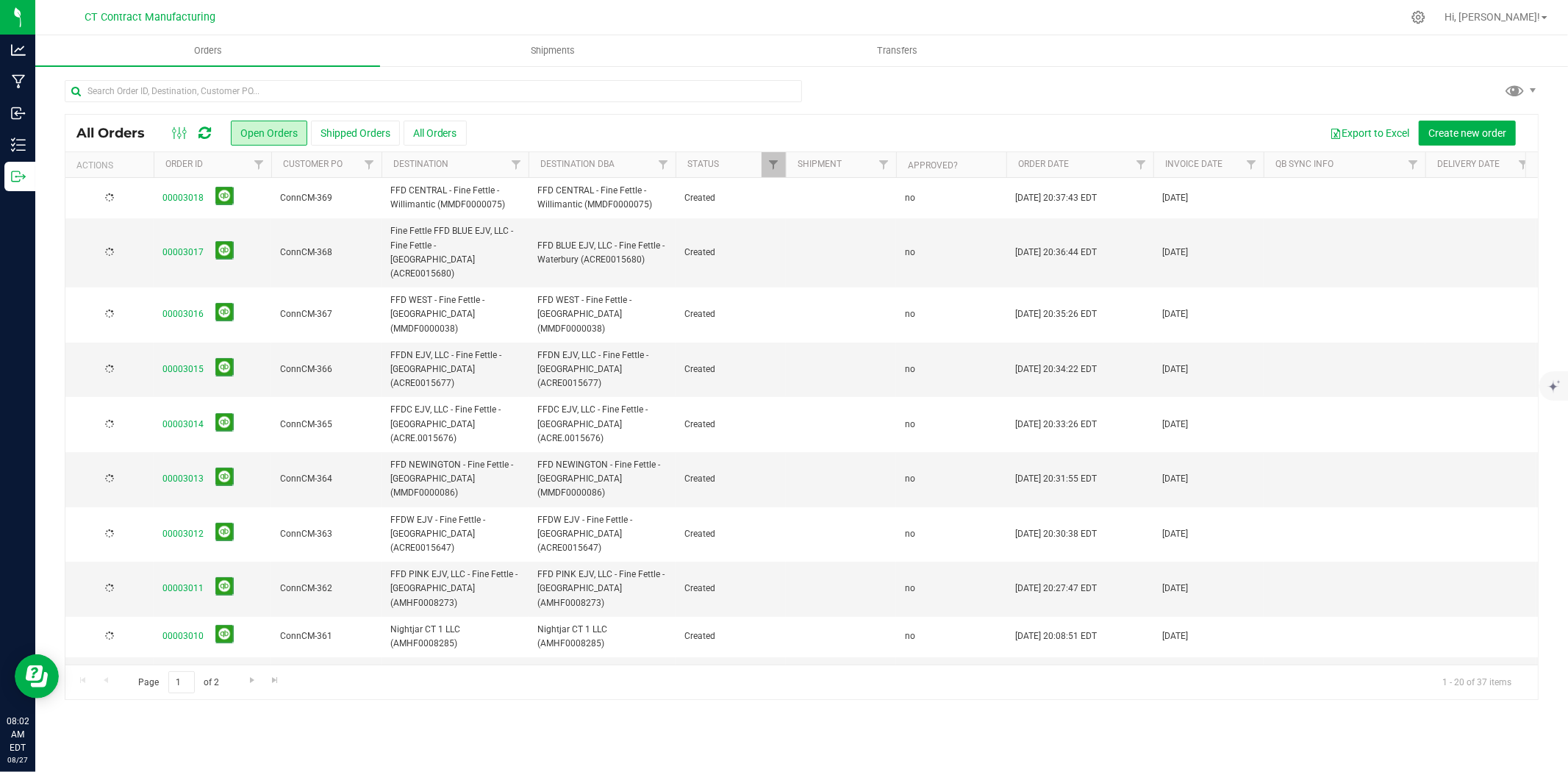
click at [729, 10] on div at bounding box center [832, 17] width 1139 height 29
click at [1059, 1] on nav "CT Contract Manufacturing Hi, Andy!" at bounding box center [801, 17] width 1533 height 35
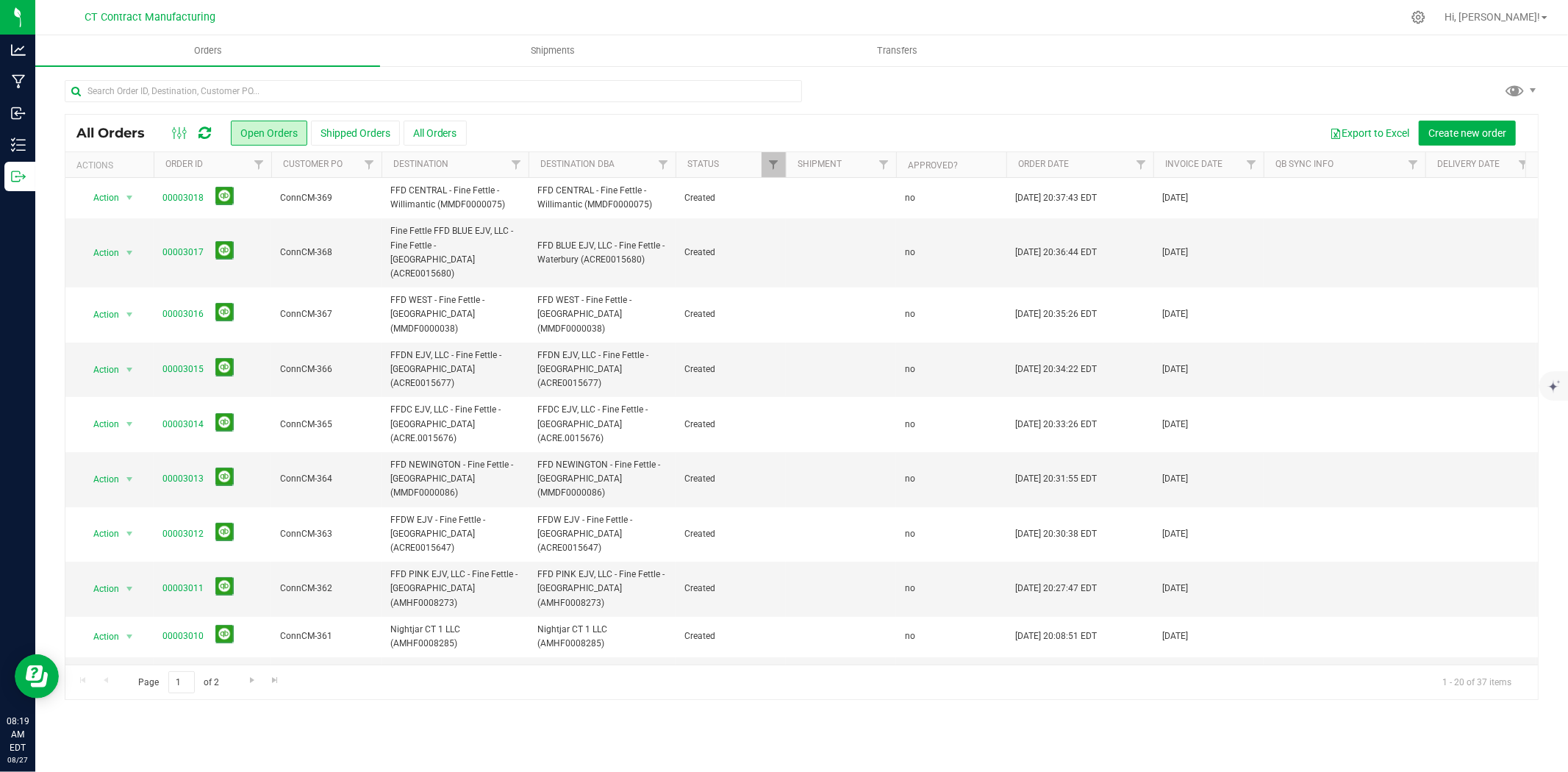
click at [208, 134] on icon at bounding box center [205, 133] width 13 height 15
click at [584, 11] on div at bounding box center [832, 17] width 1139 height 29
click at [301, 96] on input "text" at bounding box center [433, 91] width 738 height 22
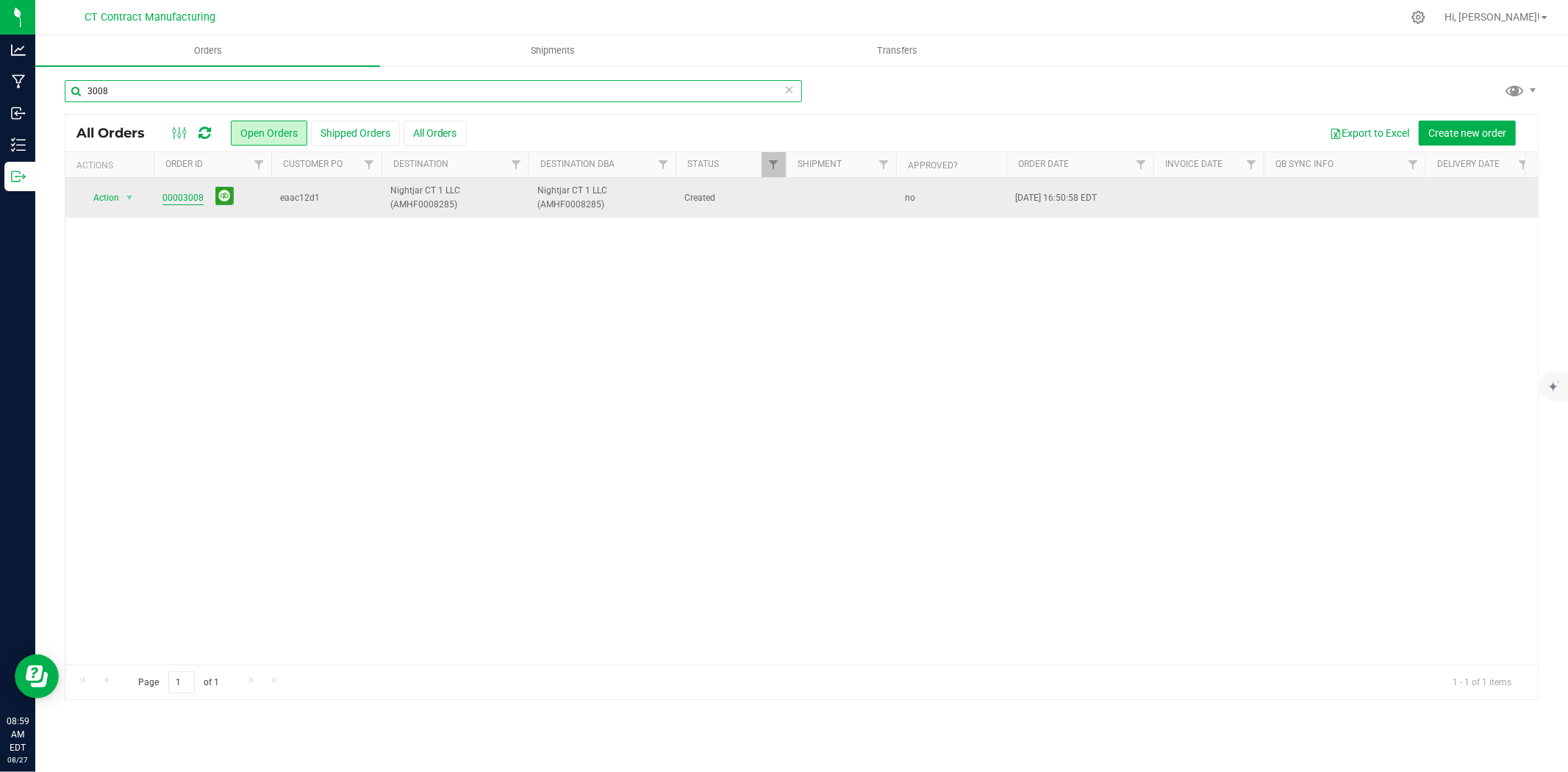
type input "3008"
click at [179, 200] on link "00003008" at bounding box center [183, 199] width 41 height 14
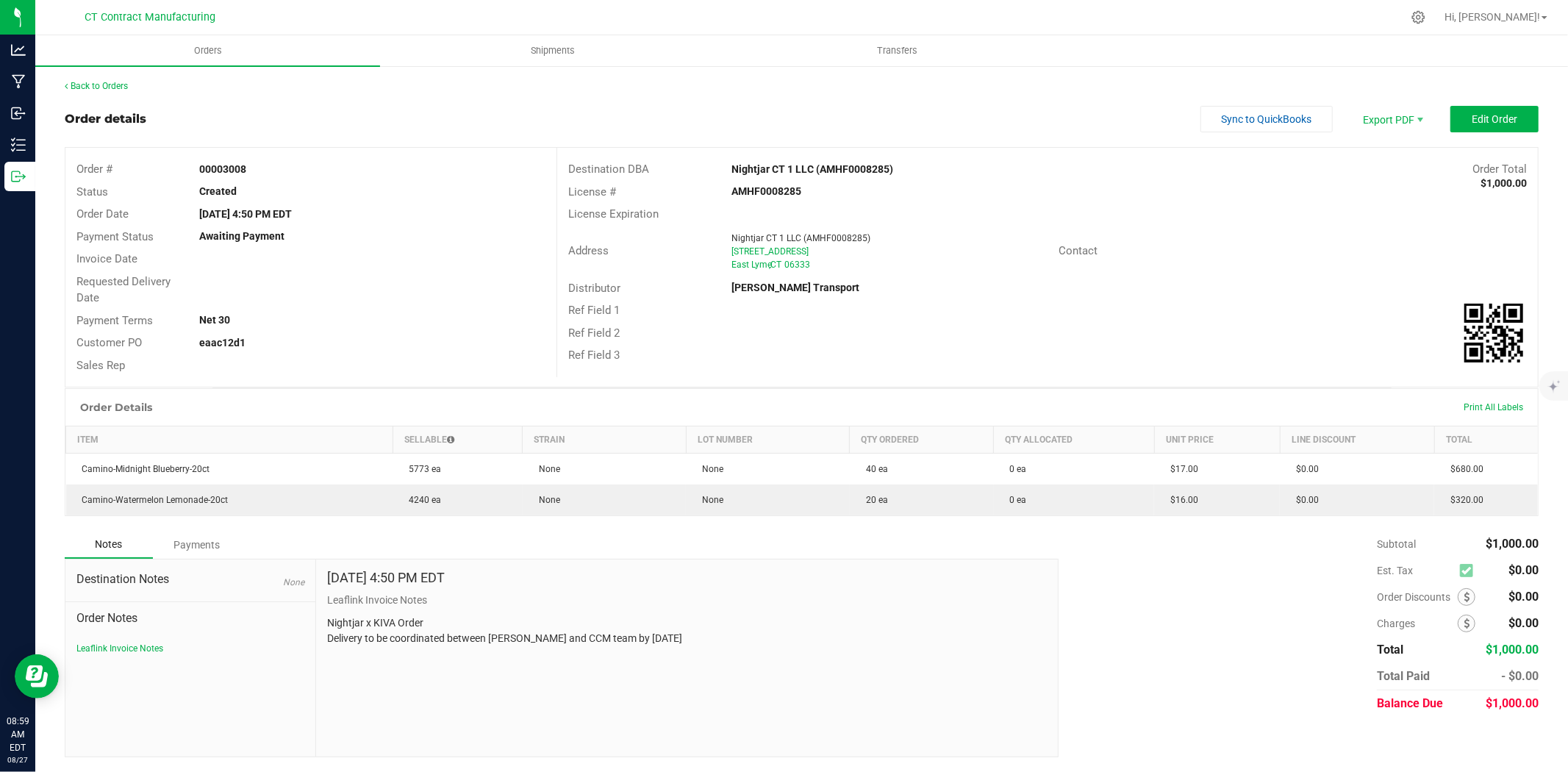
click at [1486, 103] on div "Back to Orders Order details Sync to QuickBooks Export PDF Edit Order Order # 0…" at bounding box center [801, 418] width 1474 height 678
click at [1488, 114] on span "Edit Order" at bounding box center [1495, 119] width 46 height 12
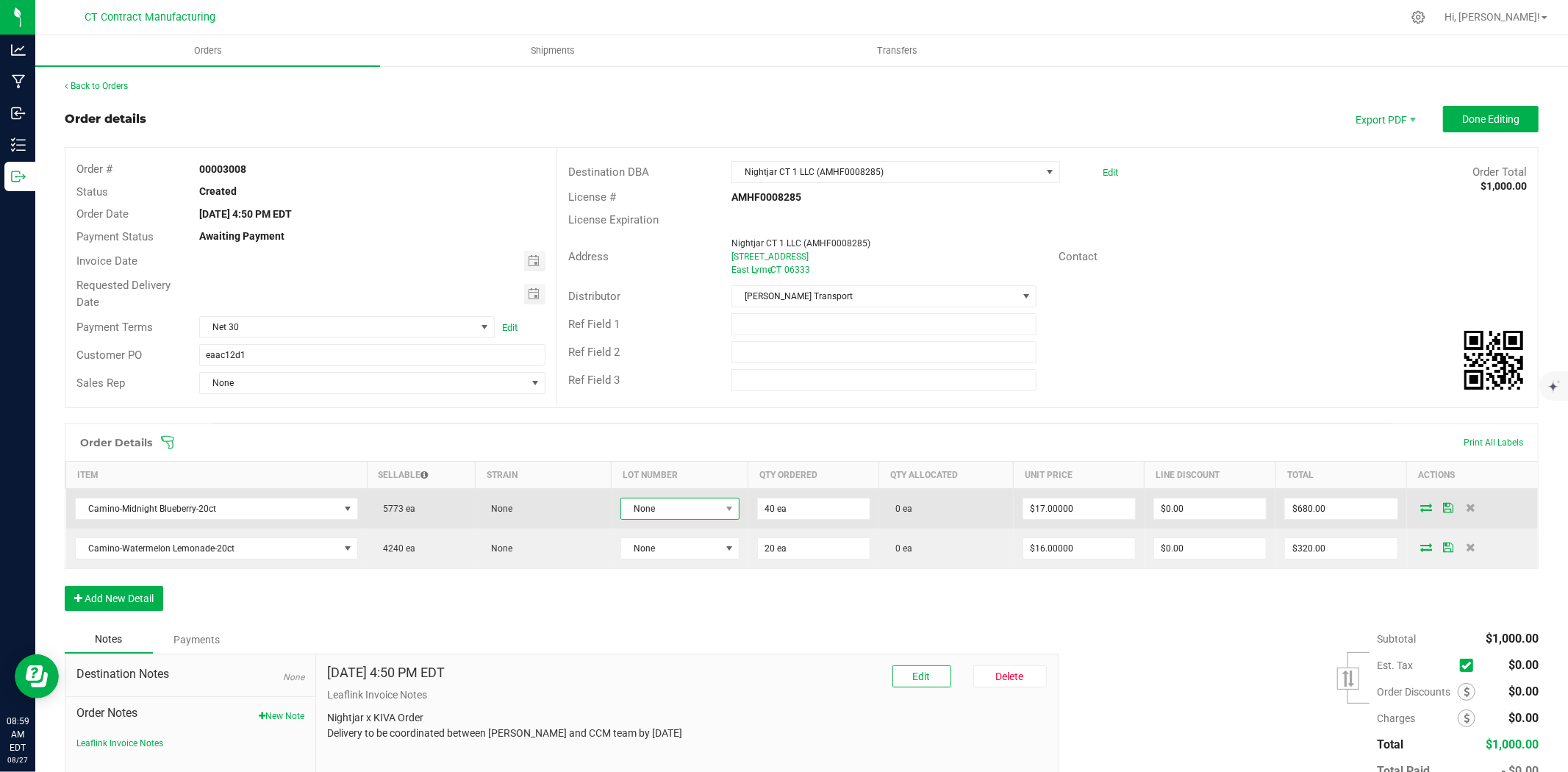
click at [700, 512] on span "None" at bounding box center [670, 508] width 99 height 21
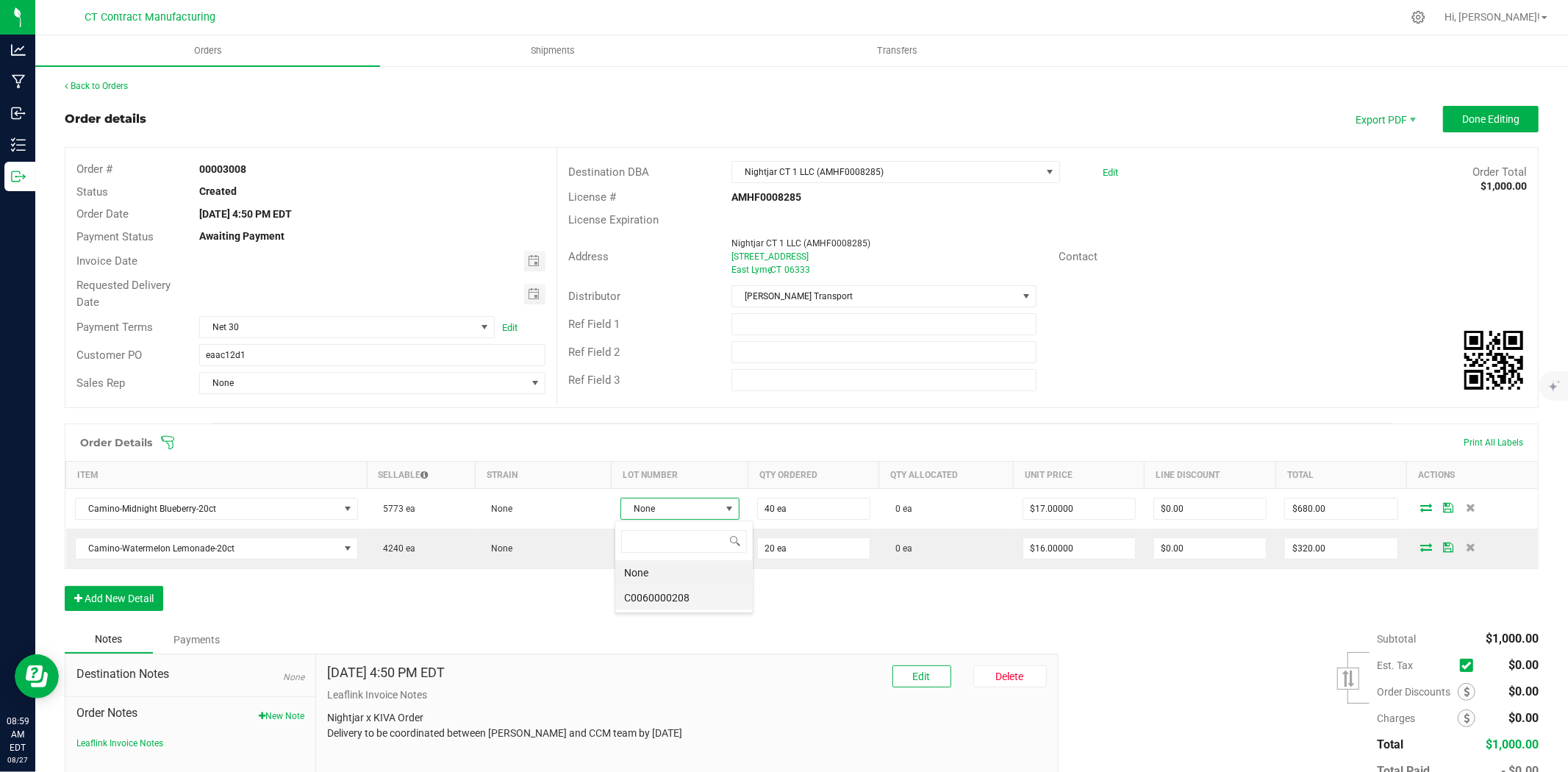
click at [694, 593] on li "C0060000208" at bounding box center [685, 597] width 138 height 25
click at [1424, 513] on icon at bounding box center [1430, 508] width 12 height 9
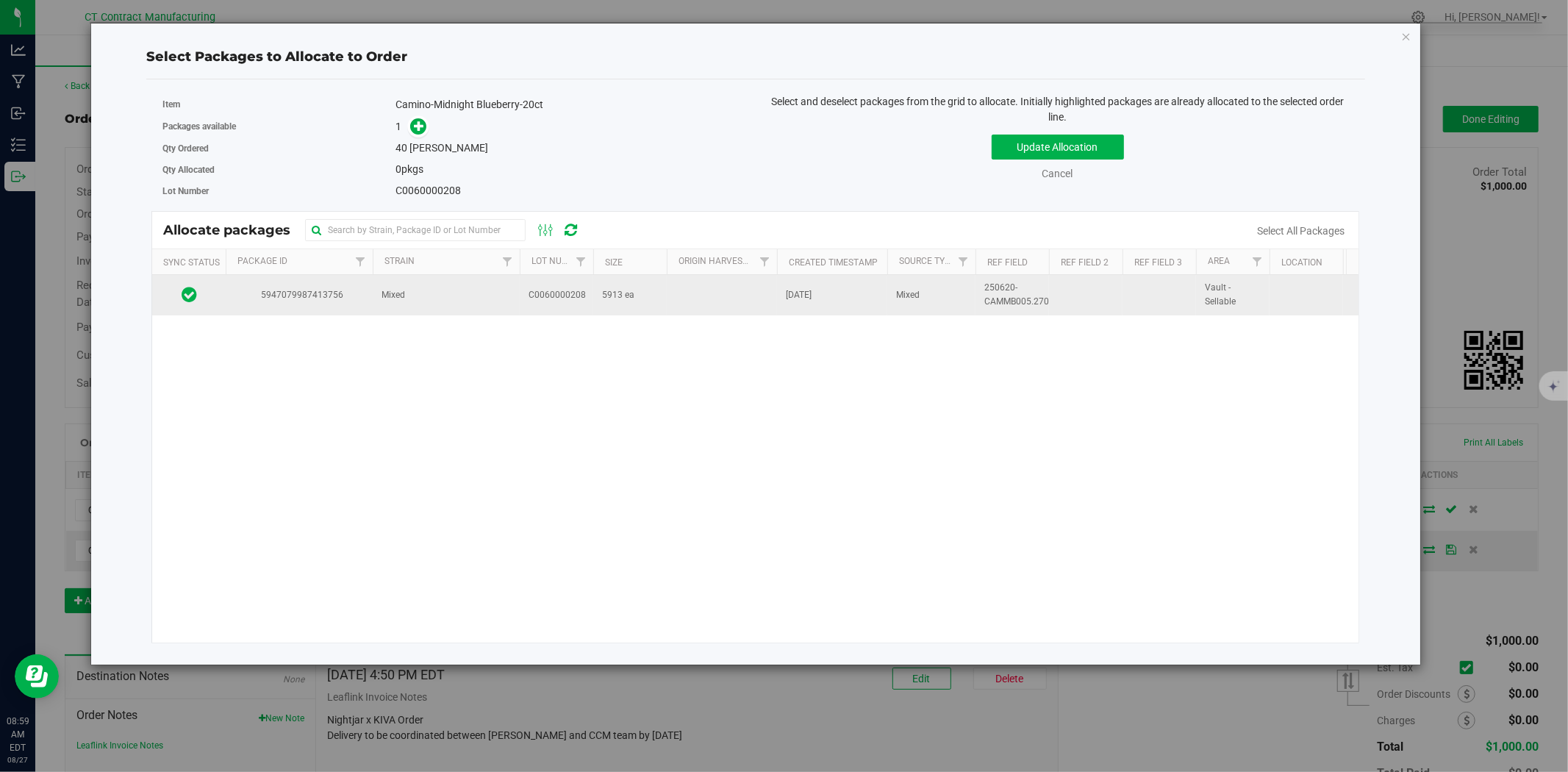
click at [489, 303] on td "Mixed" at bounding box center [445, 295] width 147 height 40
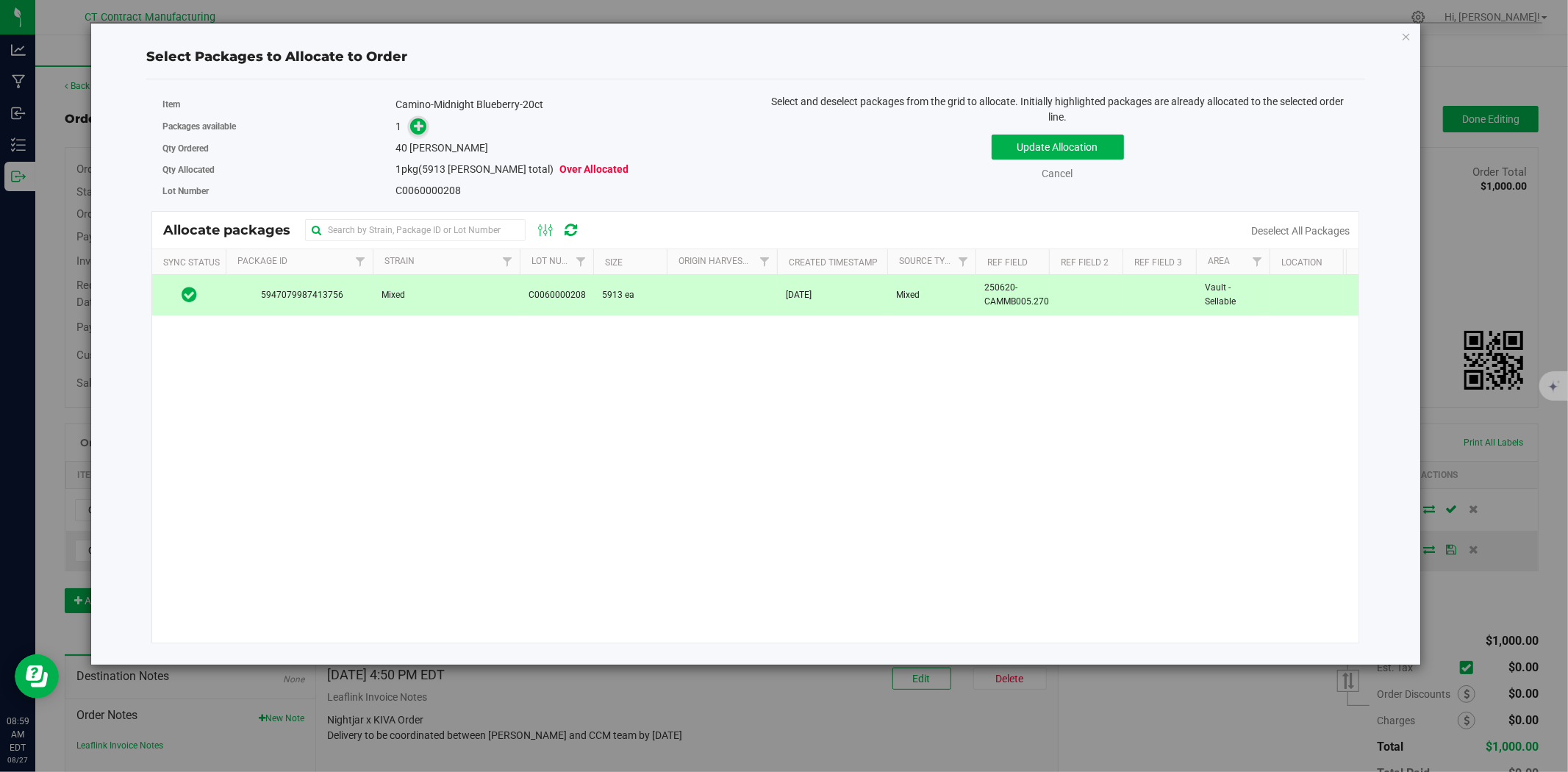
click at [422, 125] on icon at bounding box center [419, 126] width 10 height 10
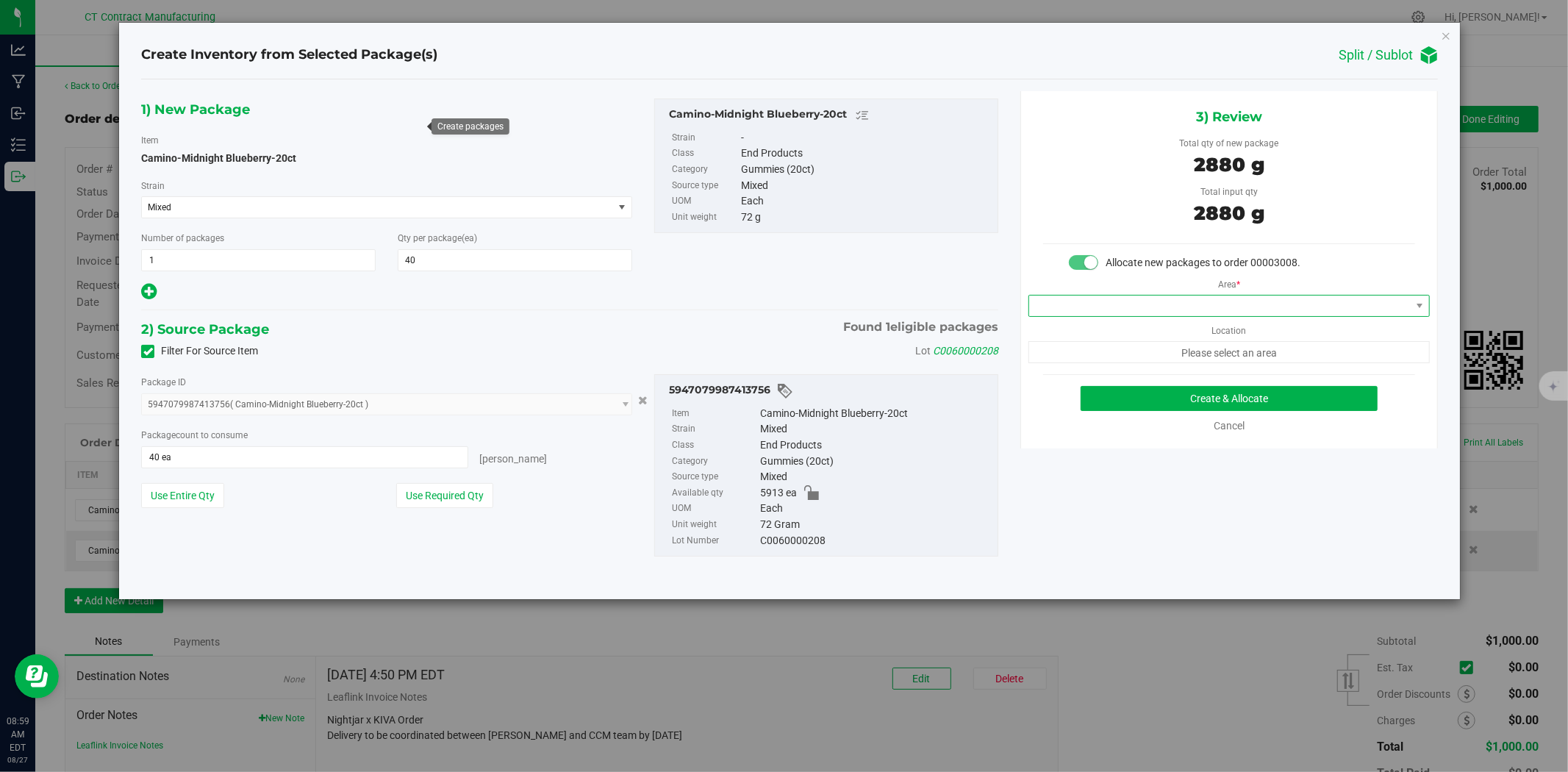
click at [1165, 308] on span at bounding box center [1220, 306] width 381 height 21
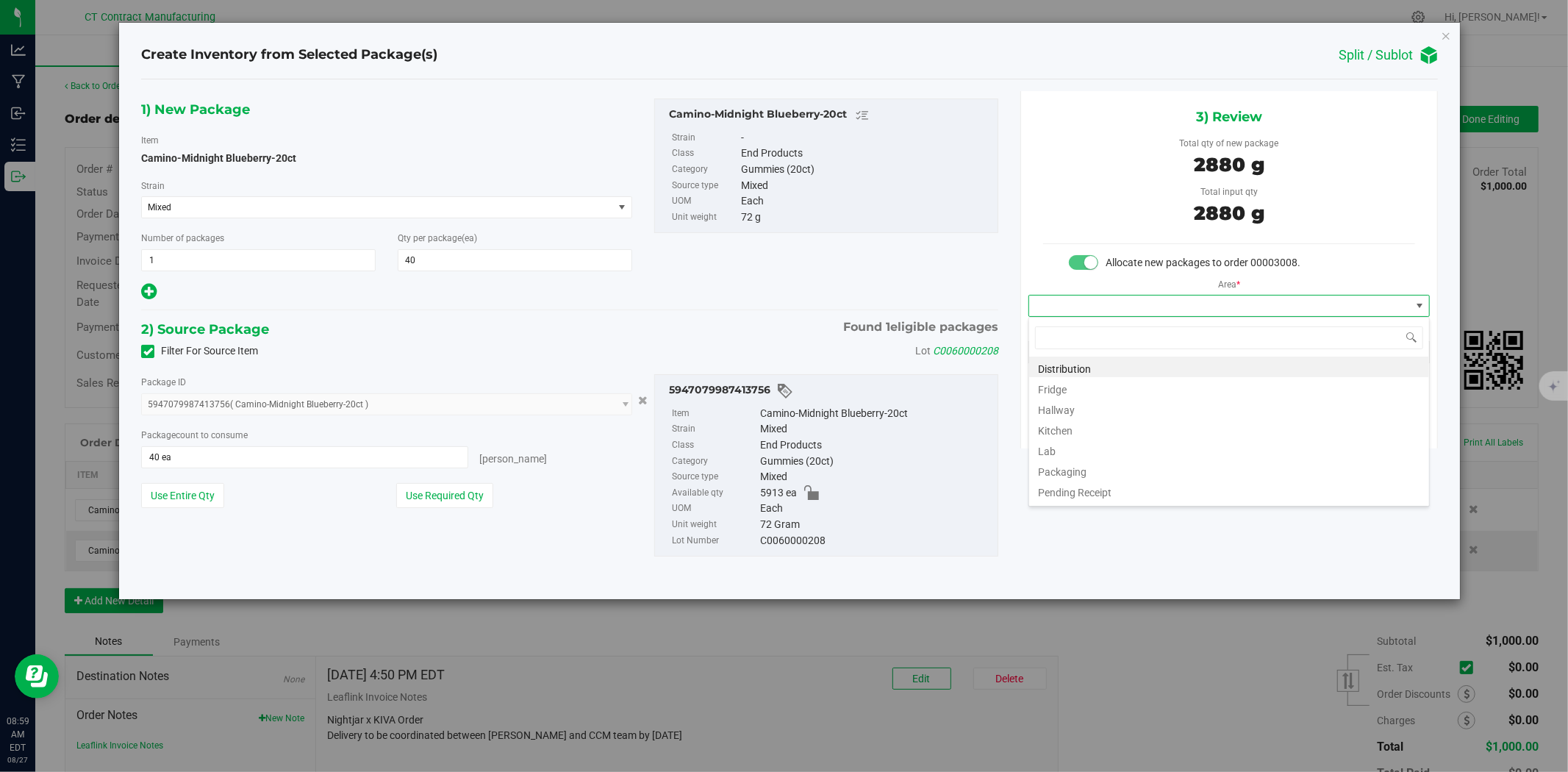
scroll to position [22, 400]
click at [1109, 366] on li "Distribution" at bounding box center [1229, 367] width 400 height 21
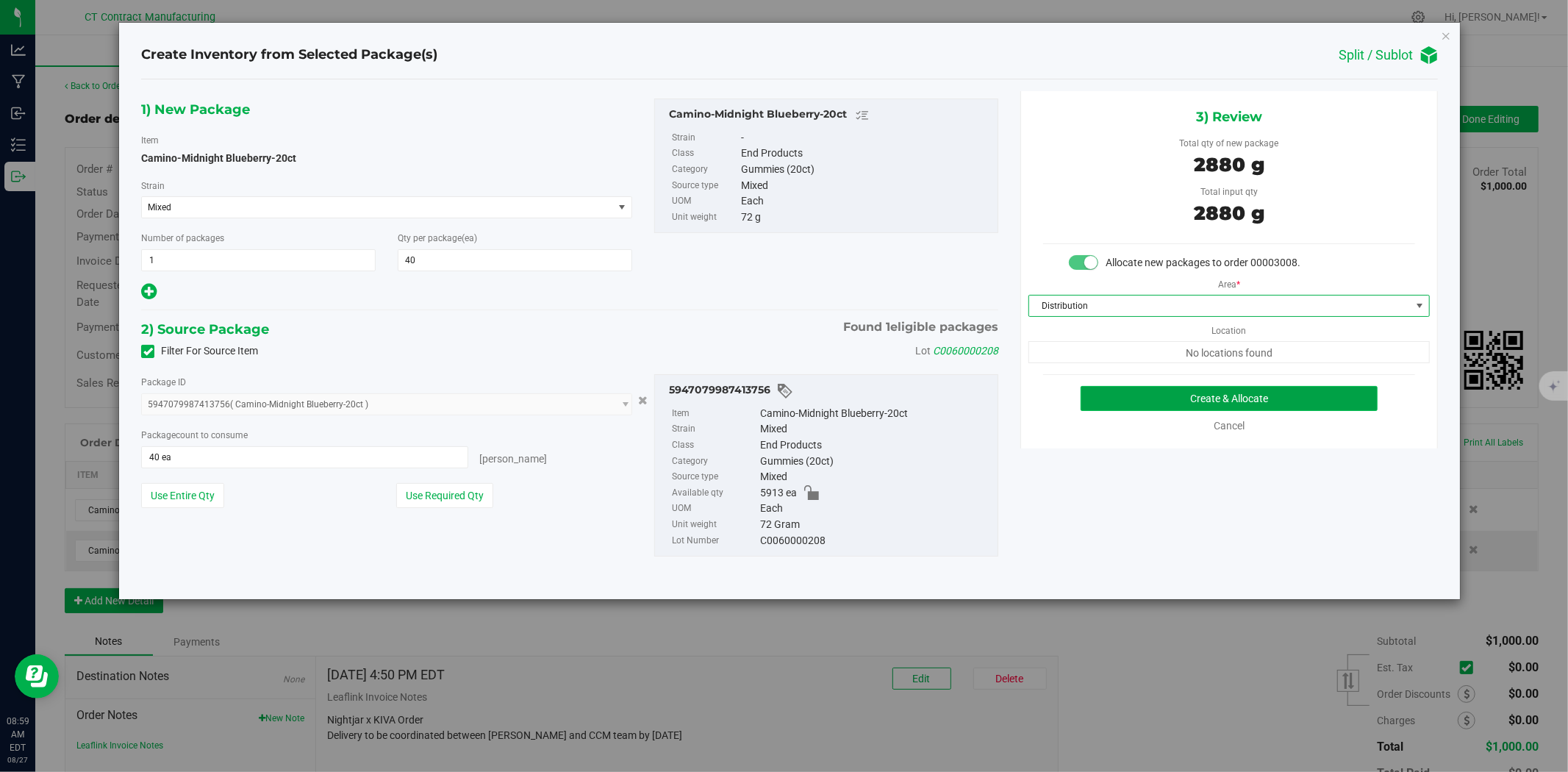
click at [1212, 400] on button "Create & Allocate" at bounding box center [1230, 398] width 297 height 25
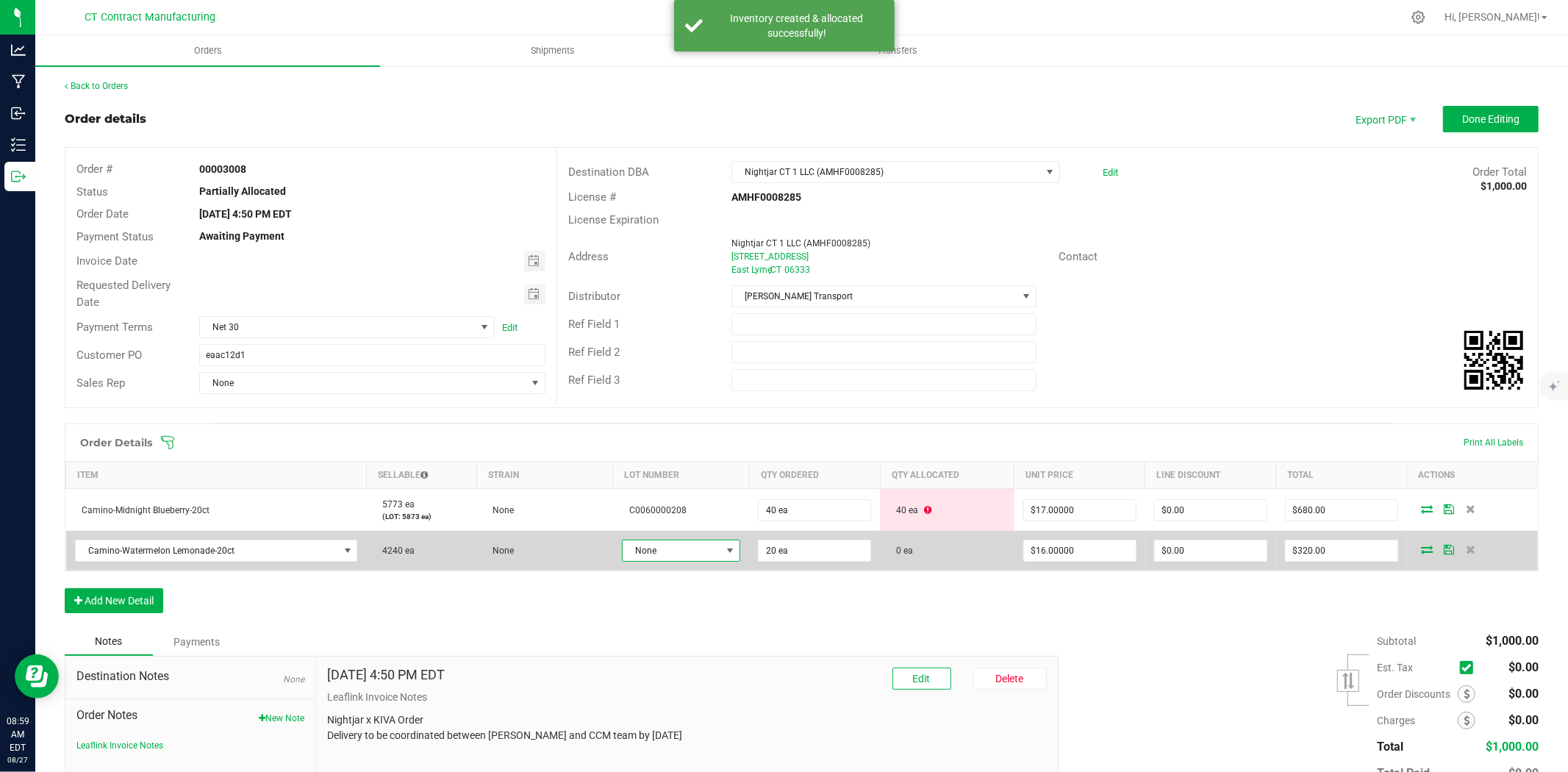
click at [722, 556] on span at bounding box center [731, 550] width 18 height 21
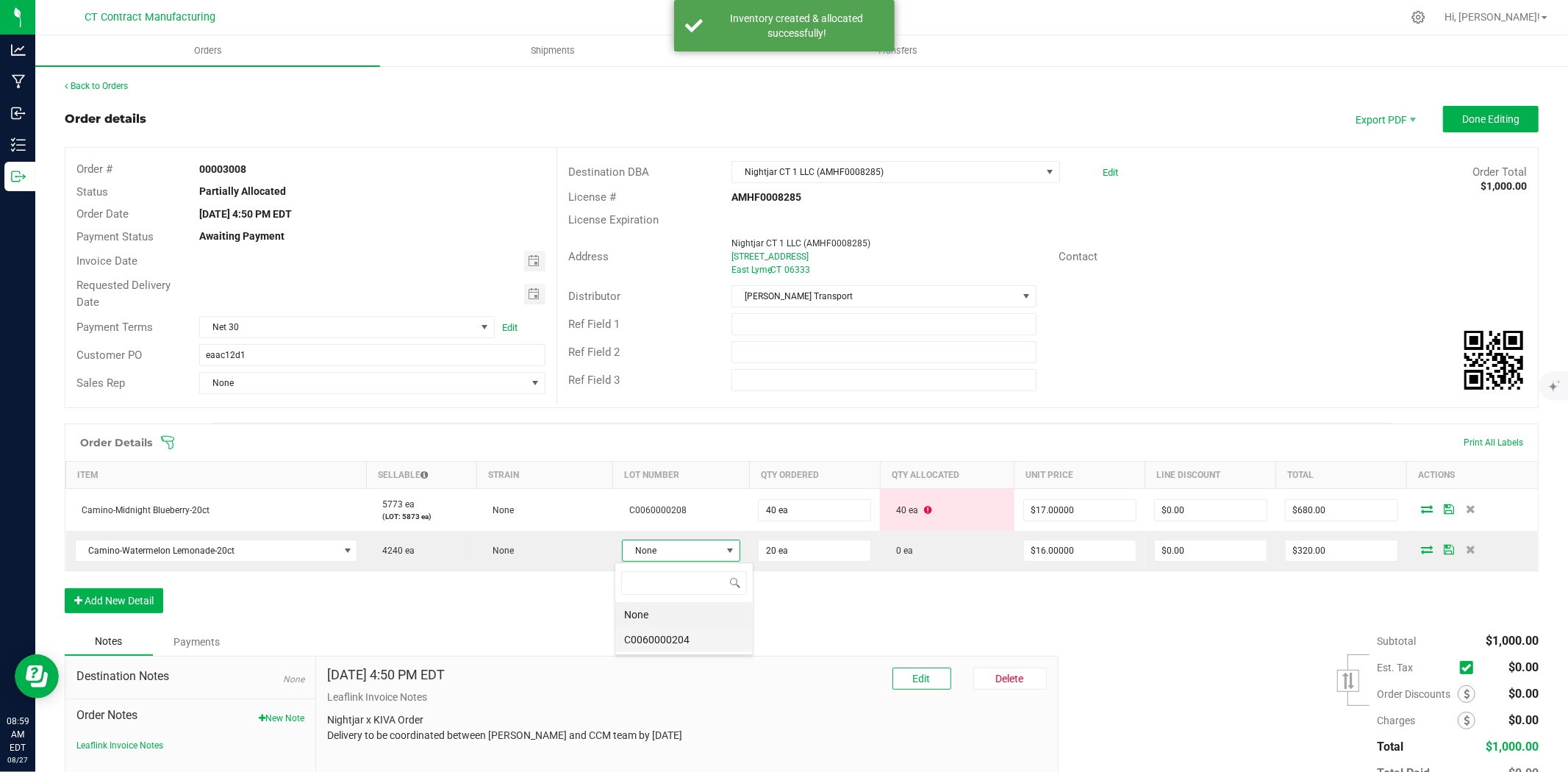
click at [702, 638] on li "C0060000204" at bounding box center [685, 639] width 138 height 25
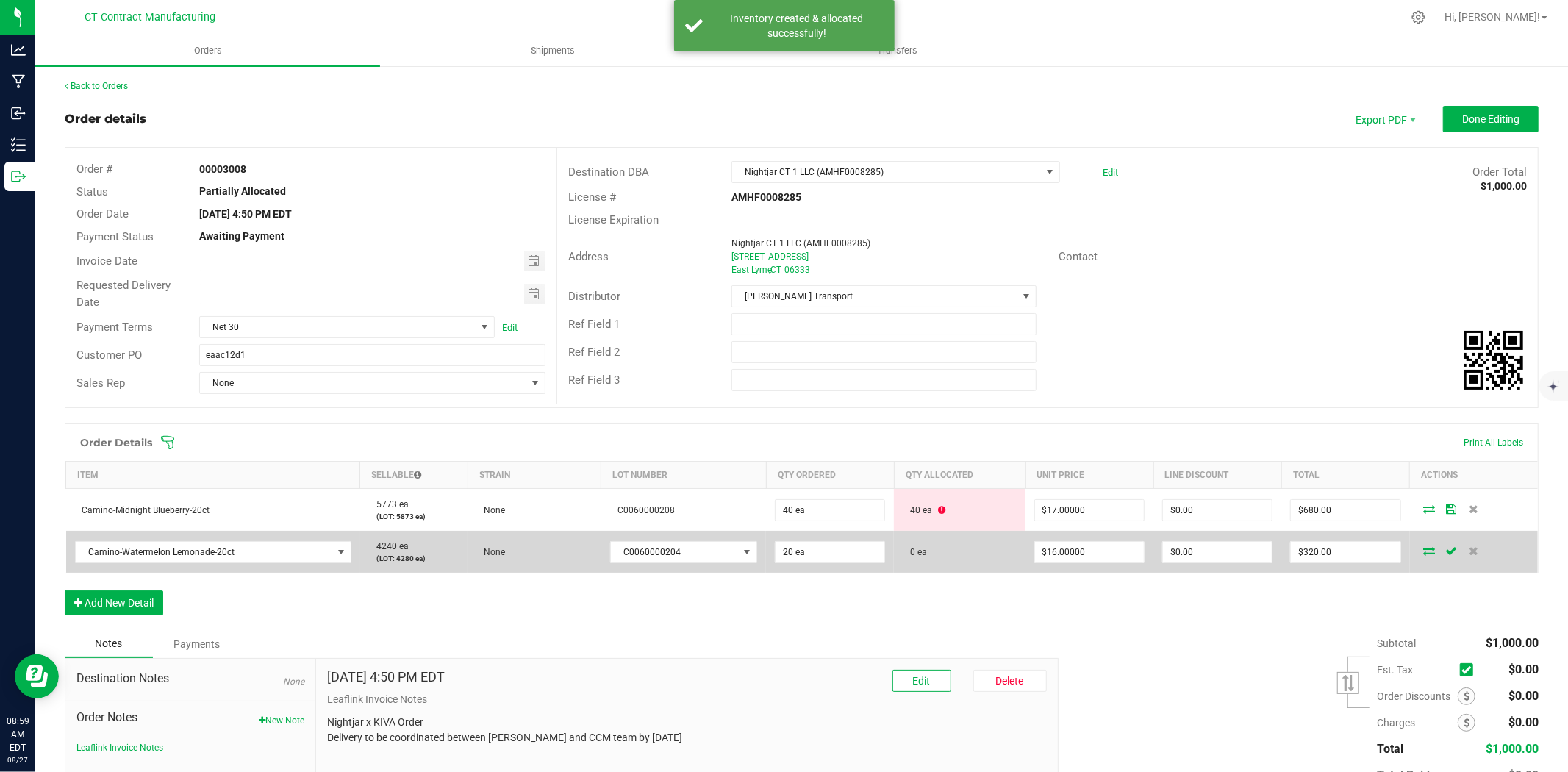
click at [1424, 548] on icon at bounding box center [1430, 550] width 12 height 9
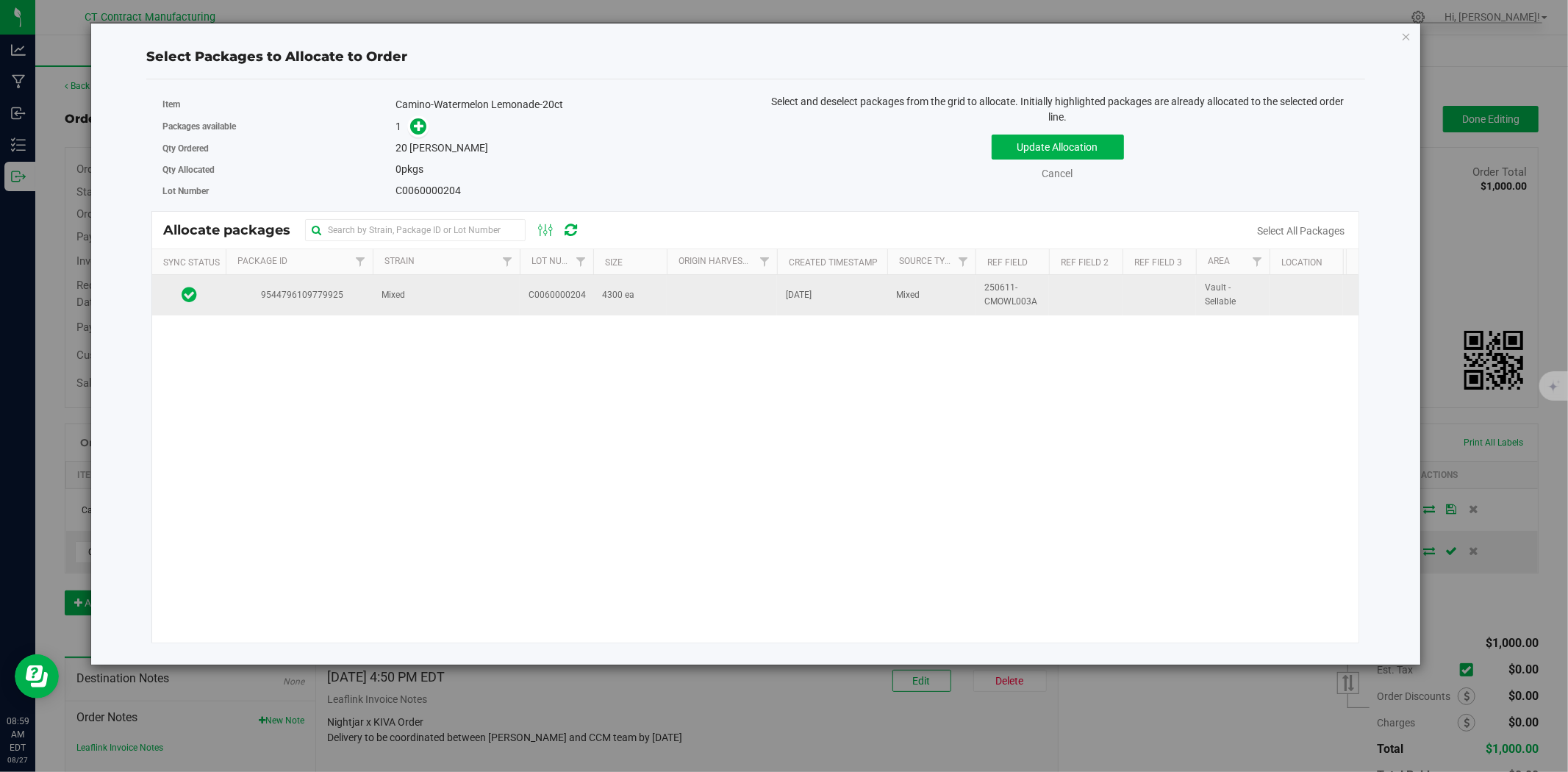
click at [442, 306] on td "Mixed" at bounding box center [445, 295] width 147 height 40
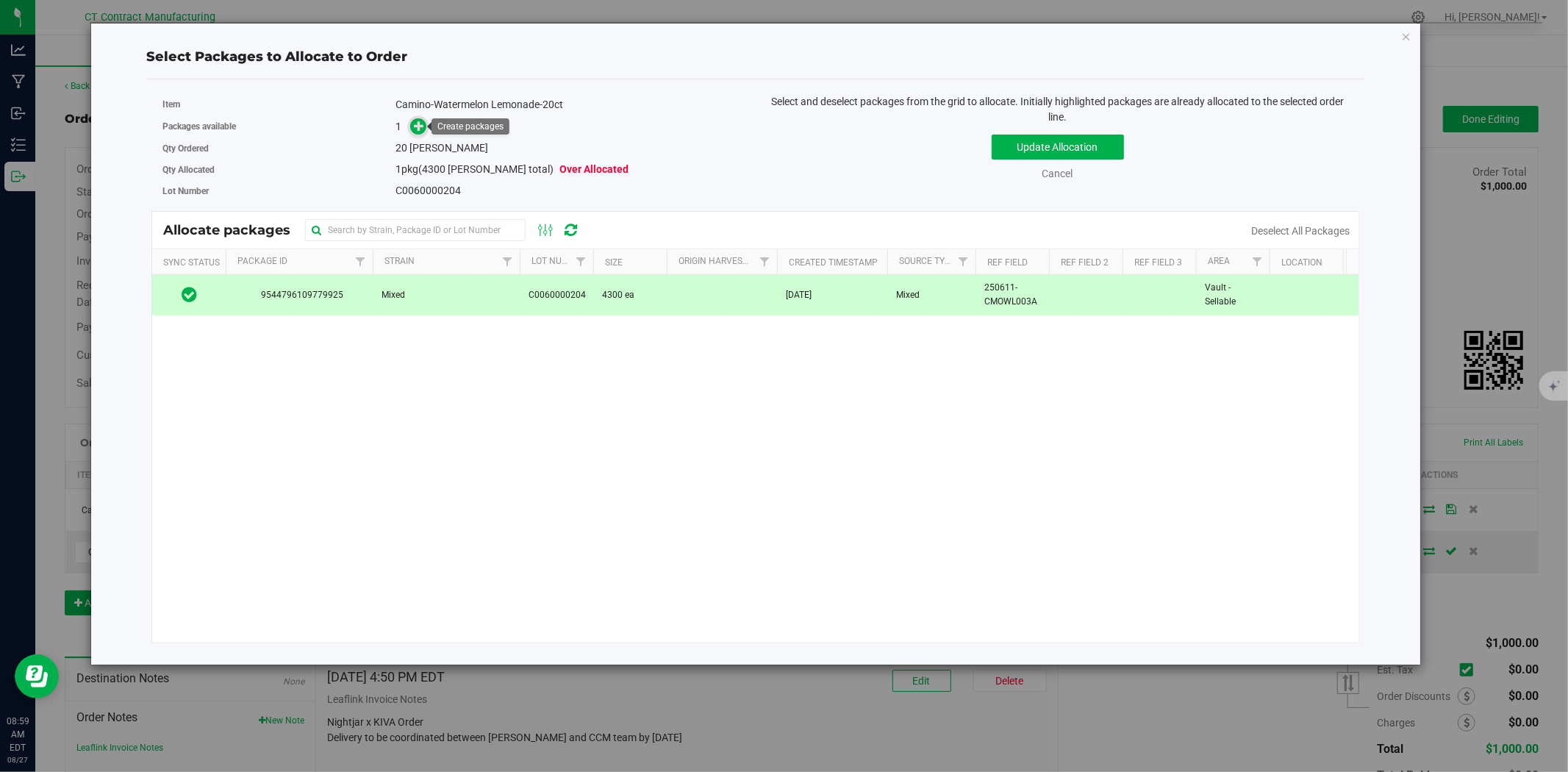
click at [416, 128] on icon at bounding box center [419, 126] width 10 height 10
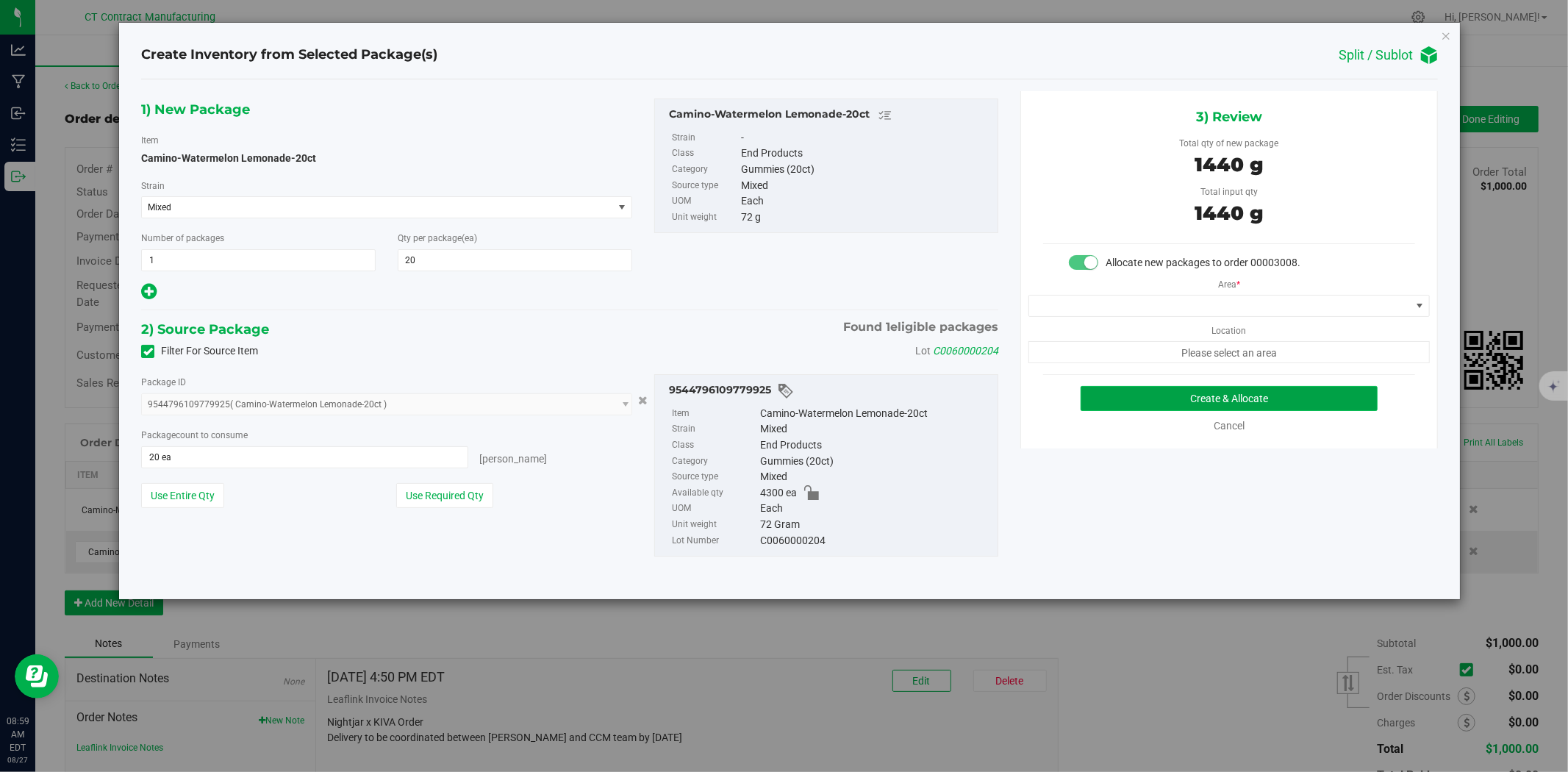
click at [1122, 392] on button "Create & Allocate" at bounding box center [1230, 398] width 297 height 25
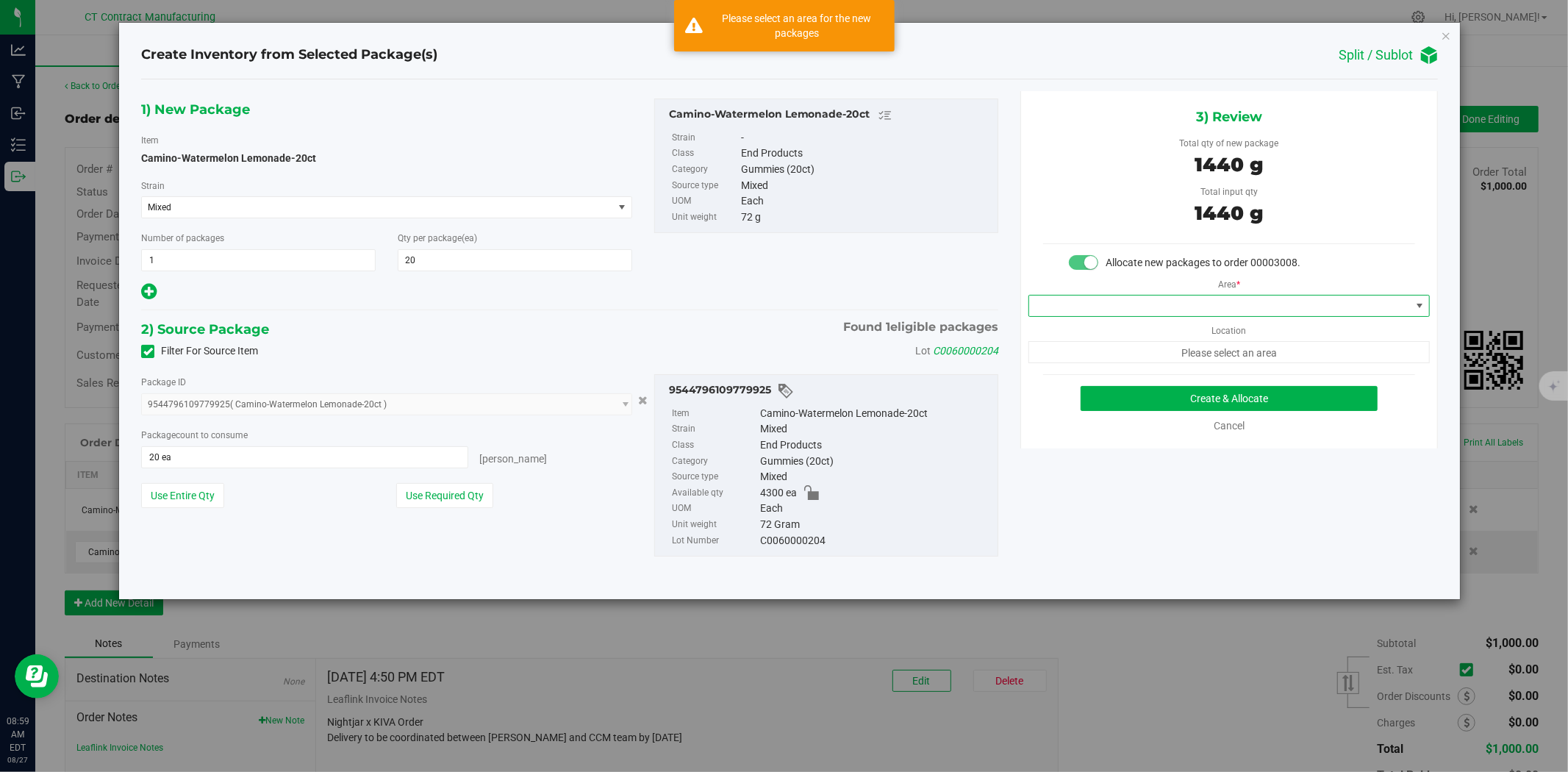
click at [1126, 317] on span at bounding box center [1230, 306] width 401 height 22
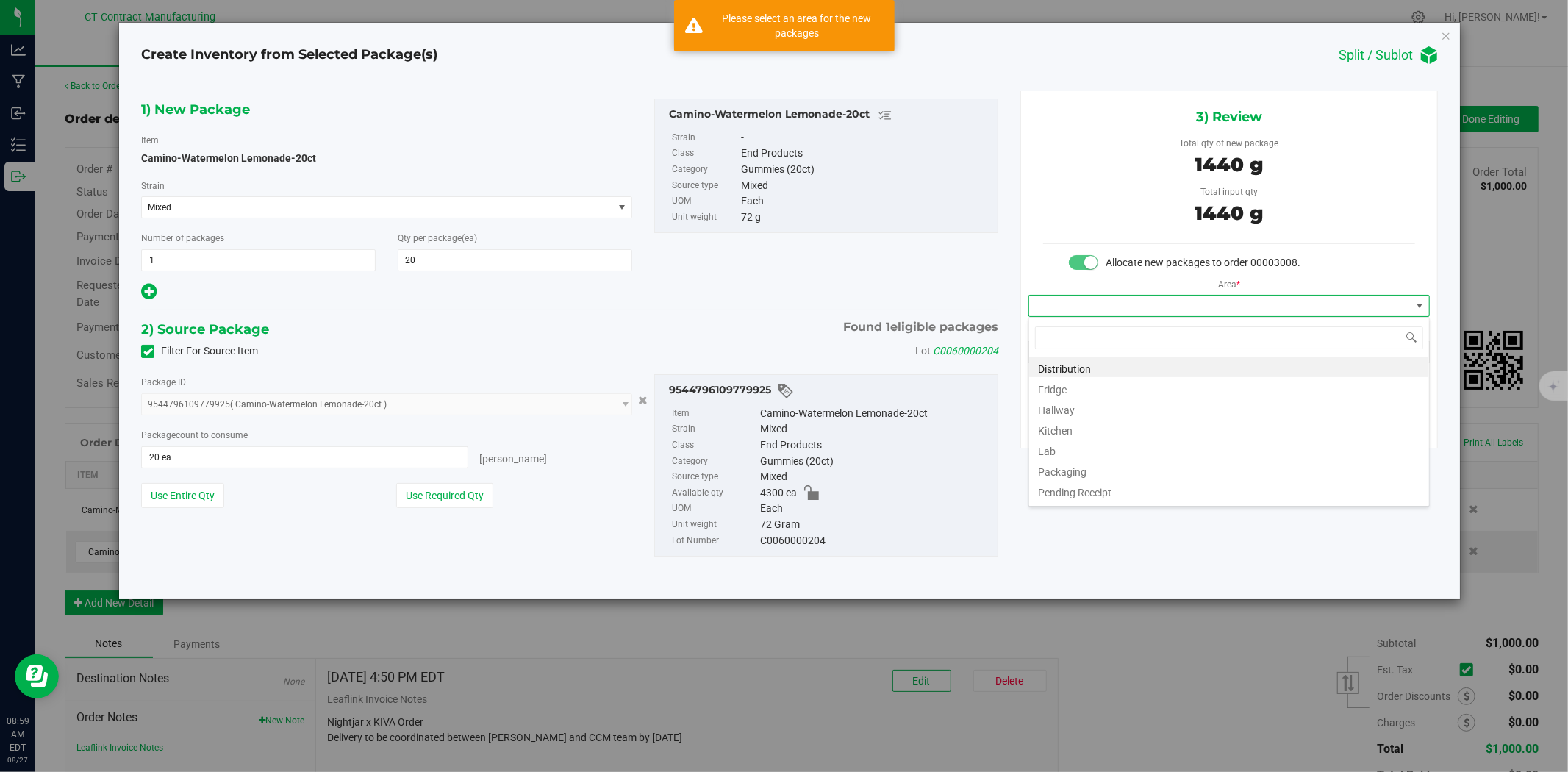
scroll to position [22, 400]
click at [1112, 361] on li "Distribution" at bounding box center [1229, 367] width 400 height 21
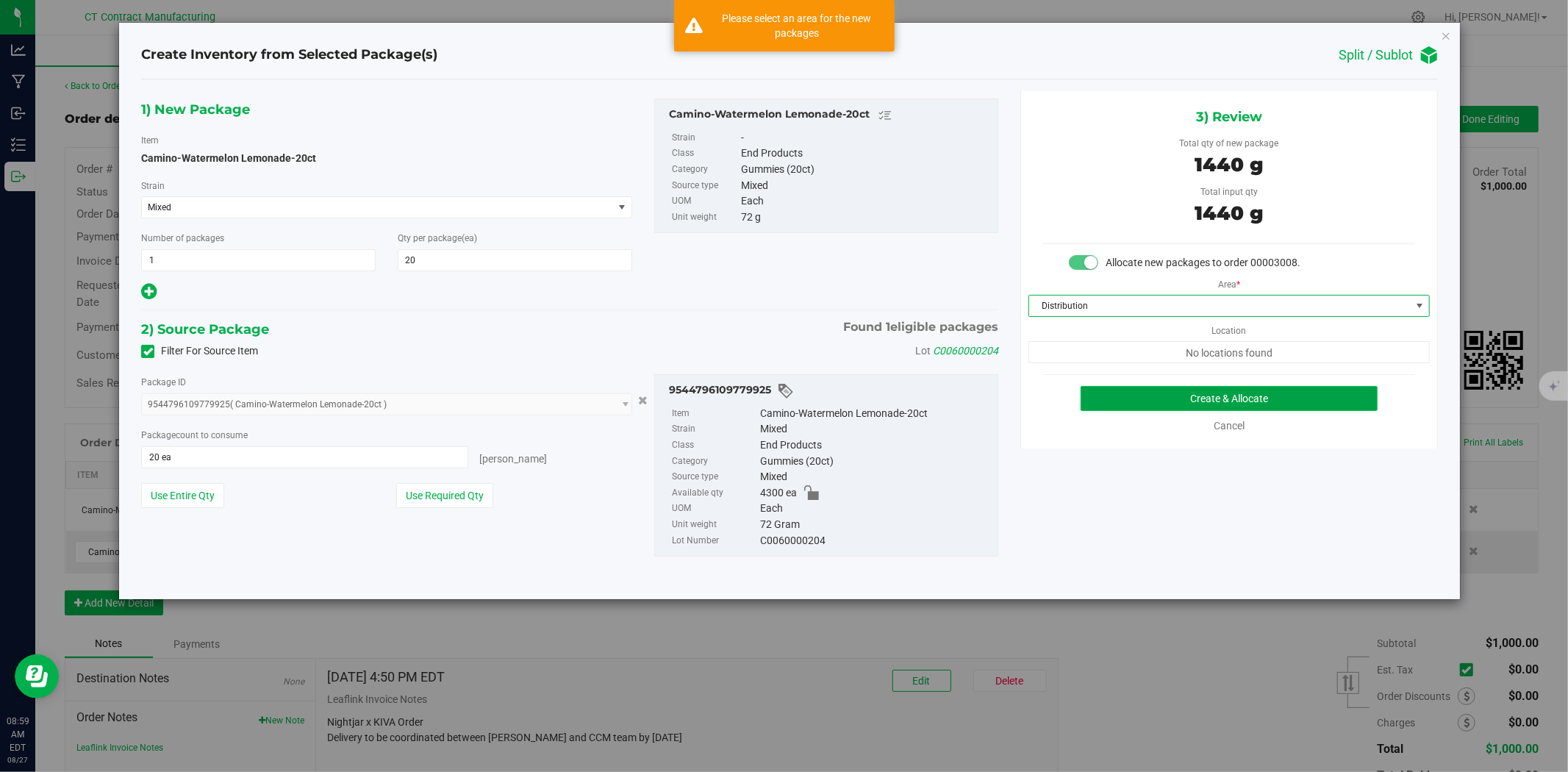
click at [1122, 398] on button "Create & Allocate" at bounding box center [1230, 398] width 297 height 25
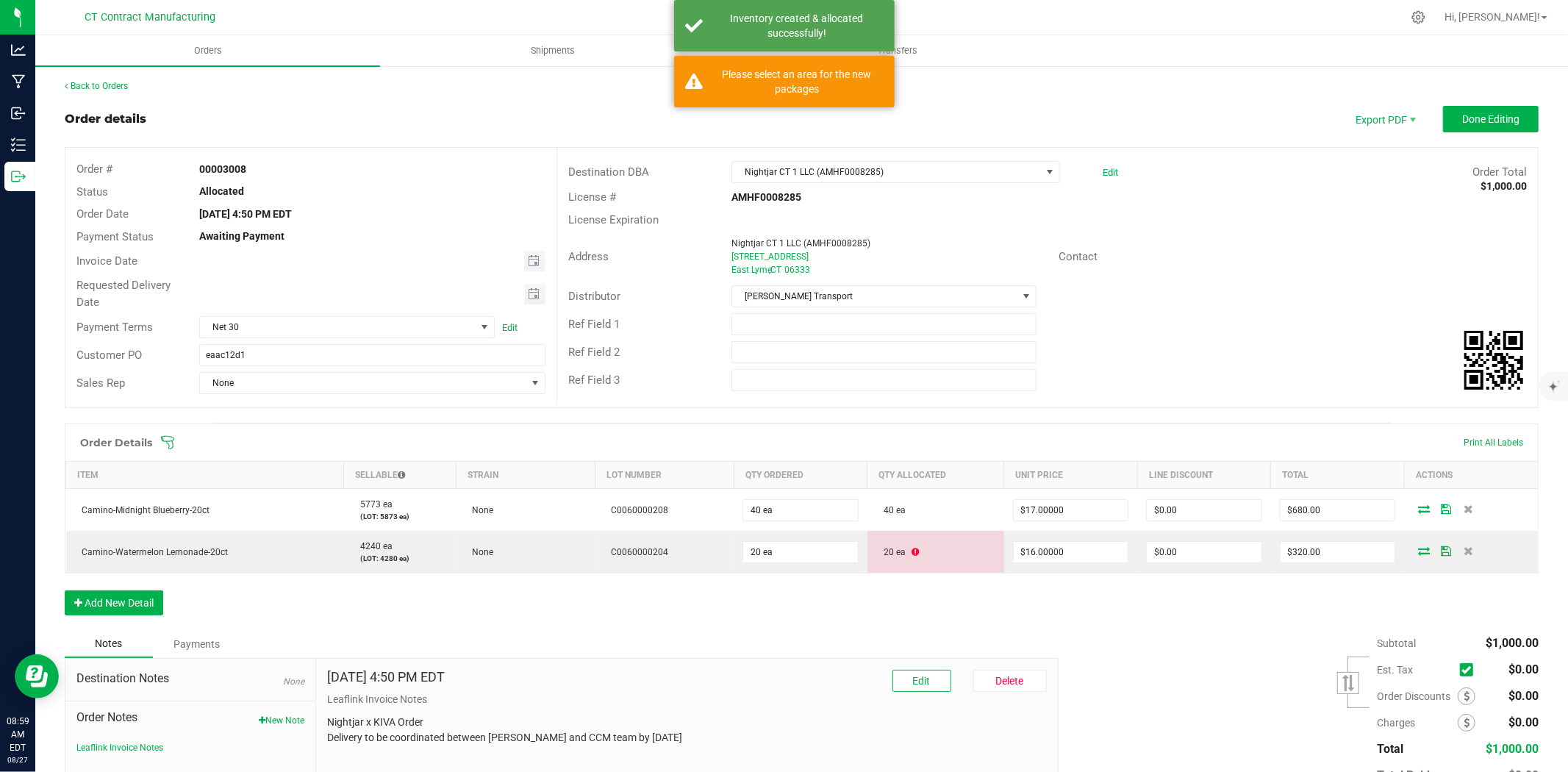
click at [538, 256] on span "Toggle calendar" at bounding box center [534, 261] width 21 height 21
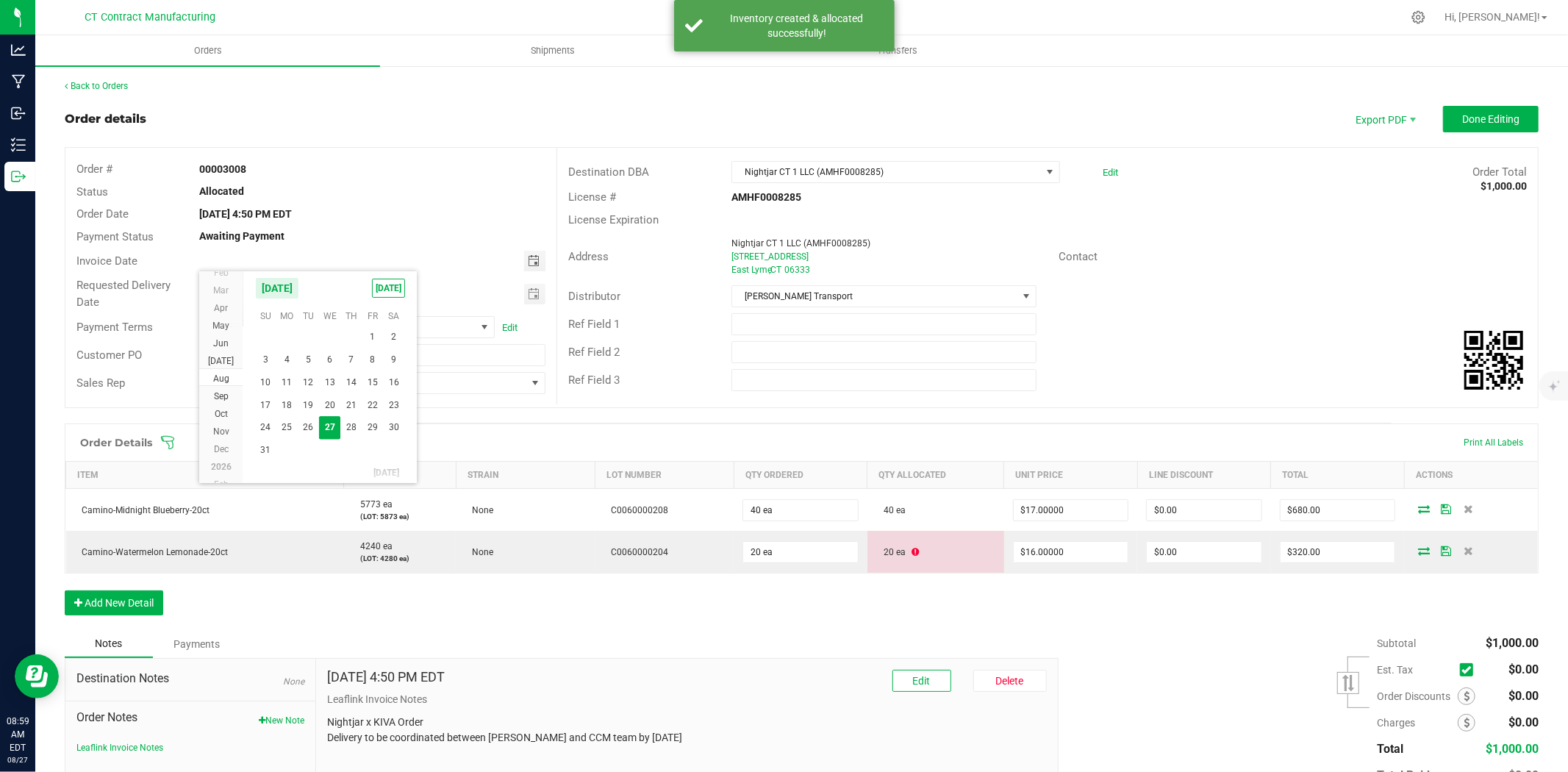
click at [476, 81] on div "Back to Orders" at bounding box center [801, 86] width 1474 height 13
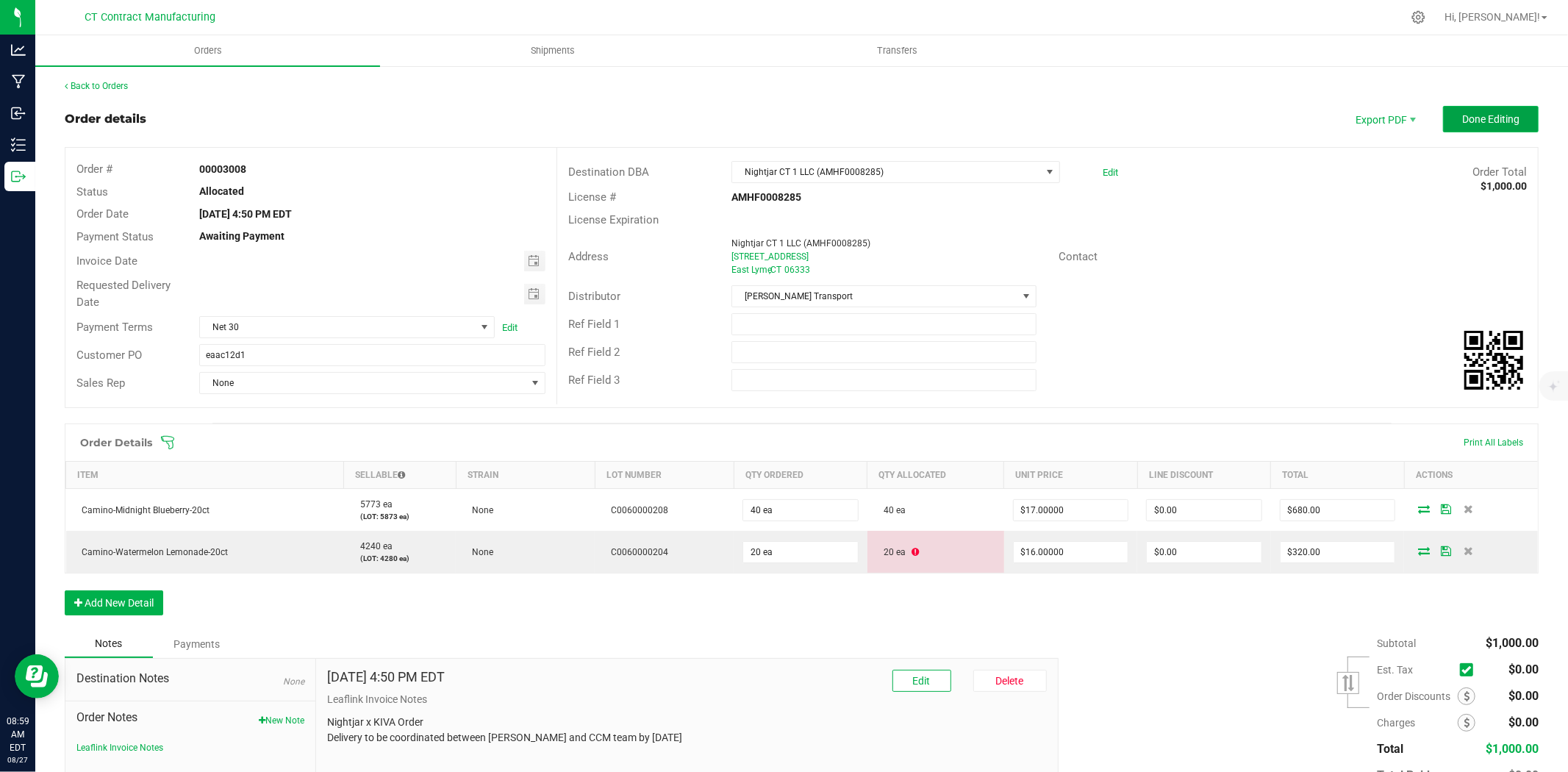
click at [1495, 130] on button "Done Editing" at bounding box center [1491, 119] width 96 height 27
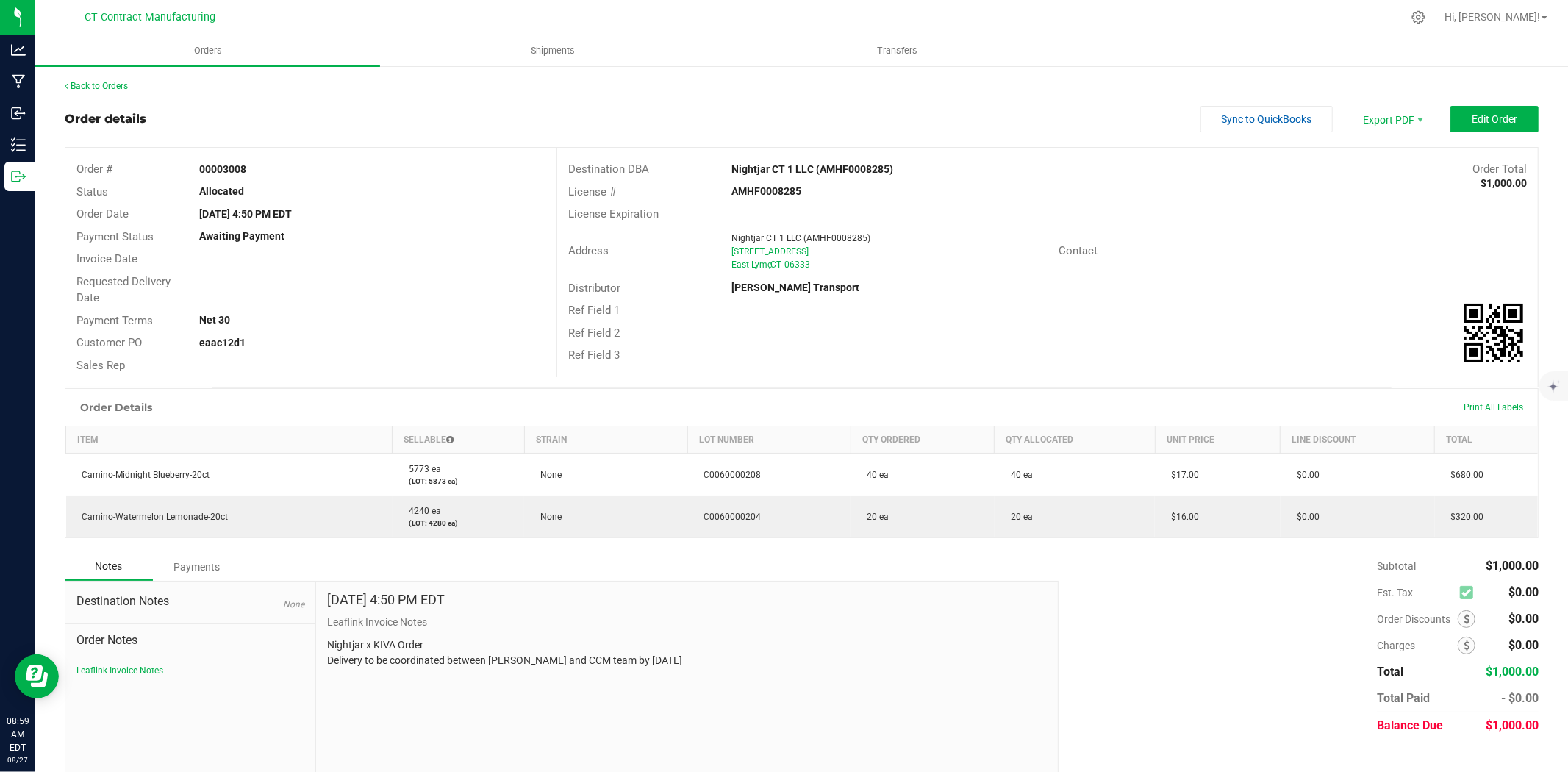
click at [88, 85] on link "Back to Orders" at bounding box center [96, 86] width 63 height 10
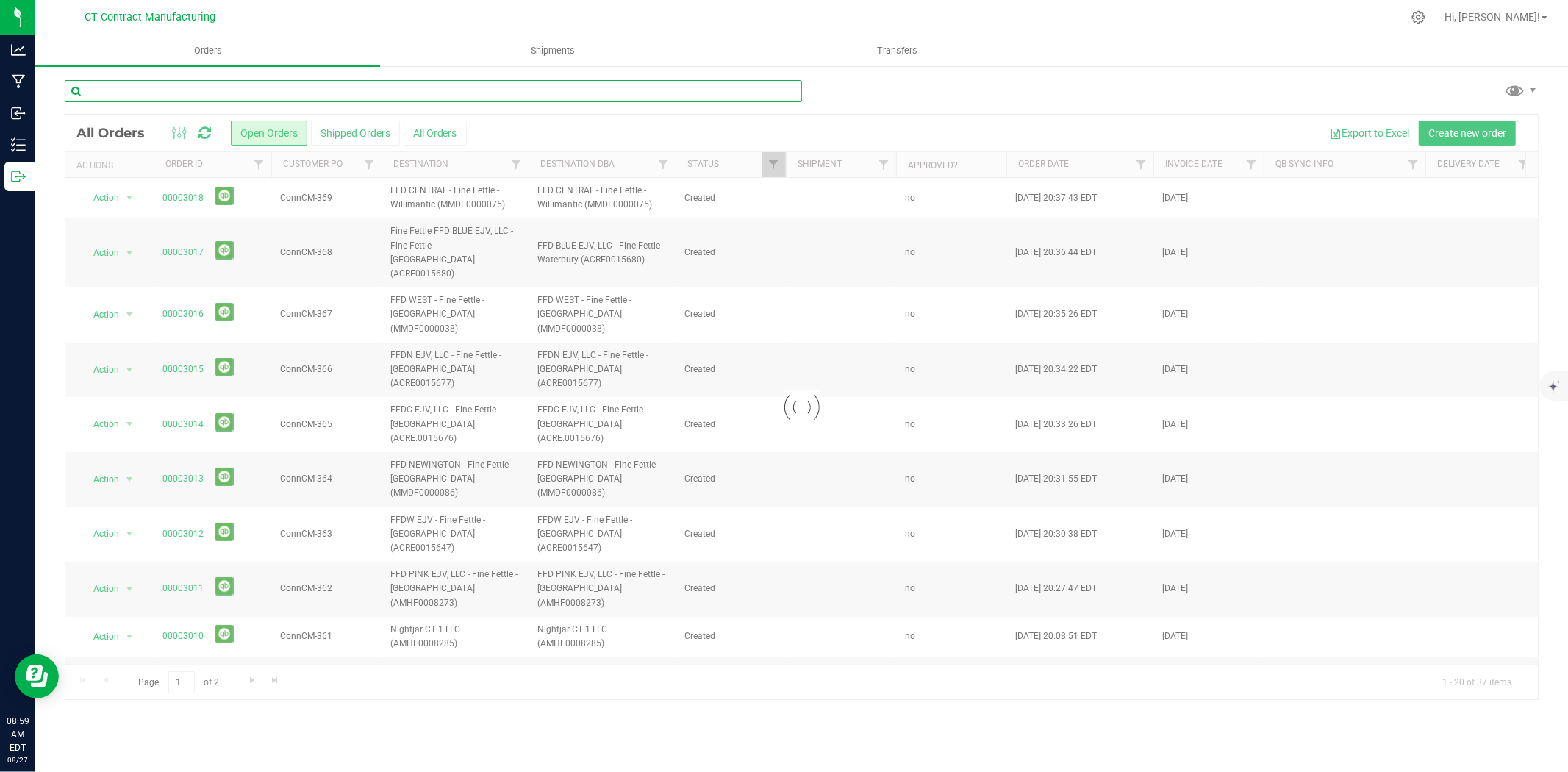
click at [129, 94] on input "text" at bounding box center [433, 91] width 738 height 22
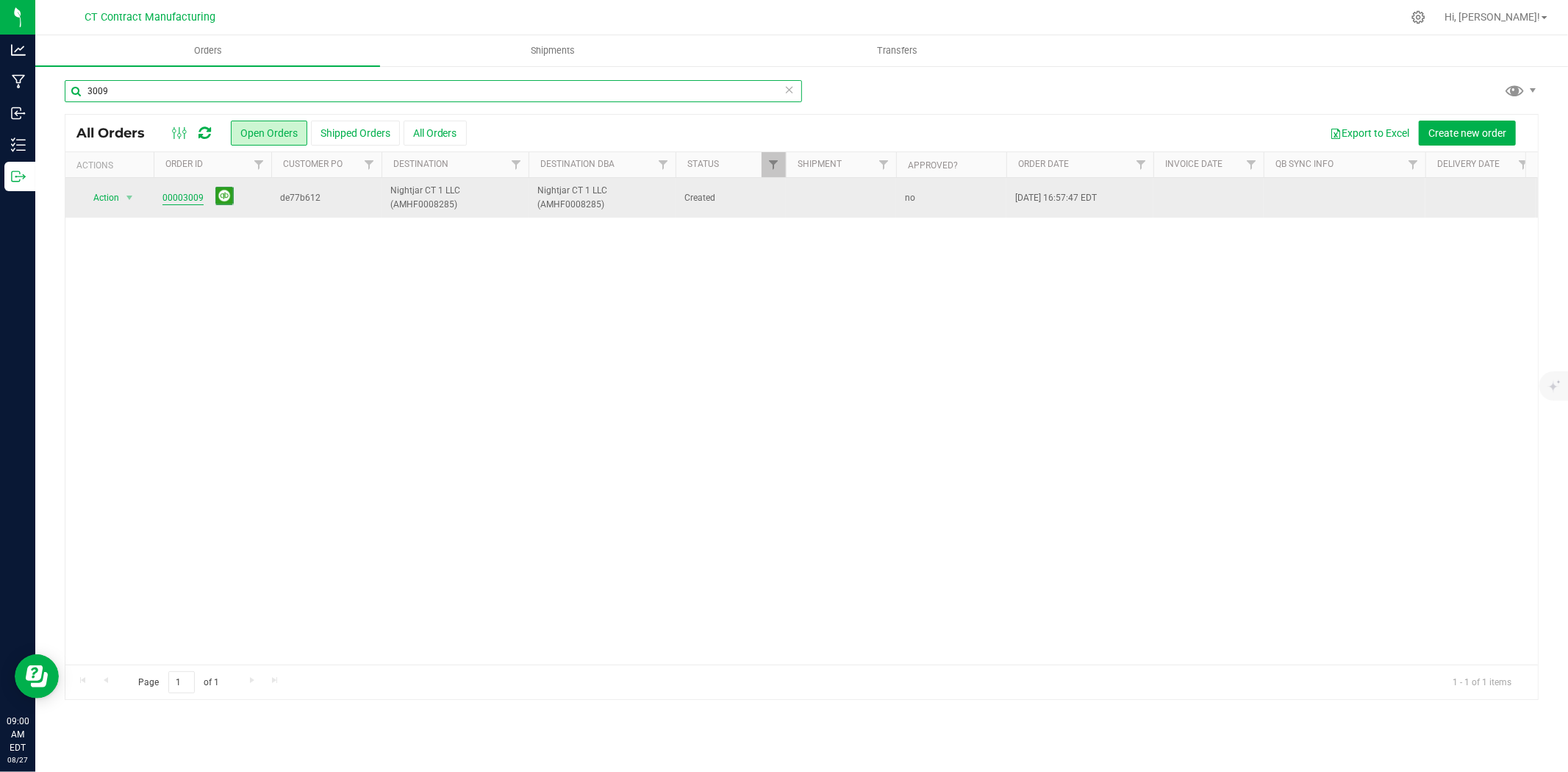
type input "3009"
click at [195, 200] on link "00003009" at bounding box center [183, 199] width 41 height 14
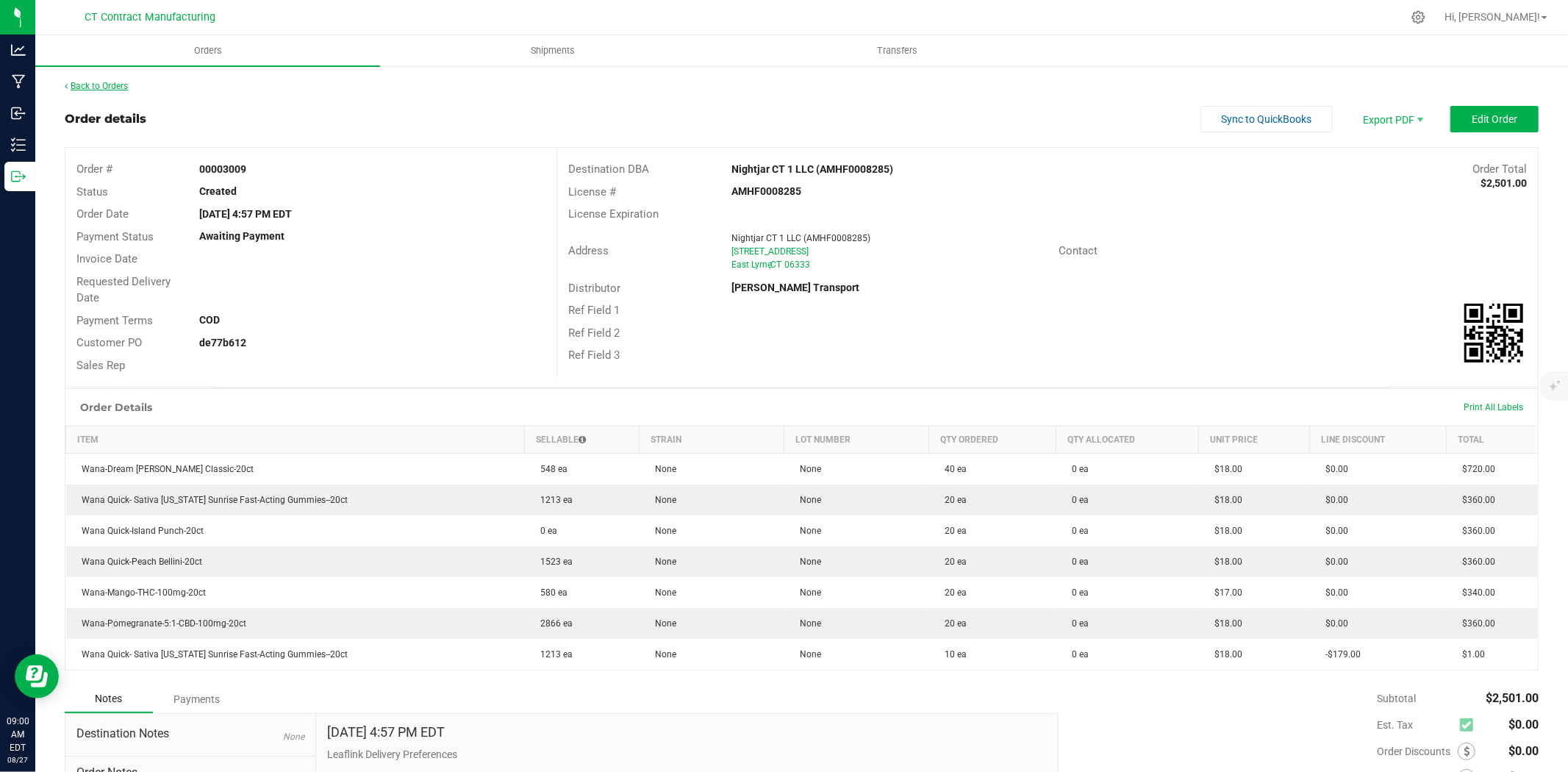
click at [110, 88] on link "Back to Orders" at bounding box center [96, 86] width 63 height 10
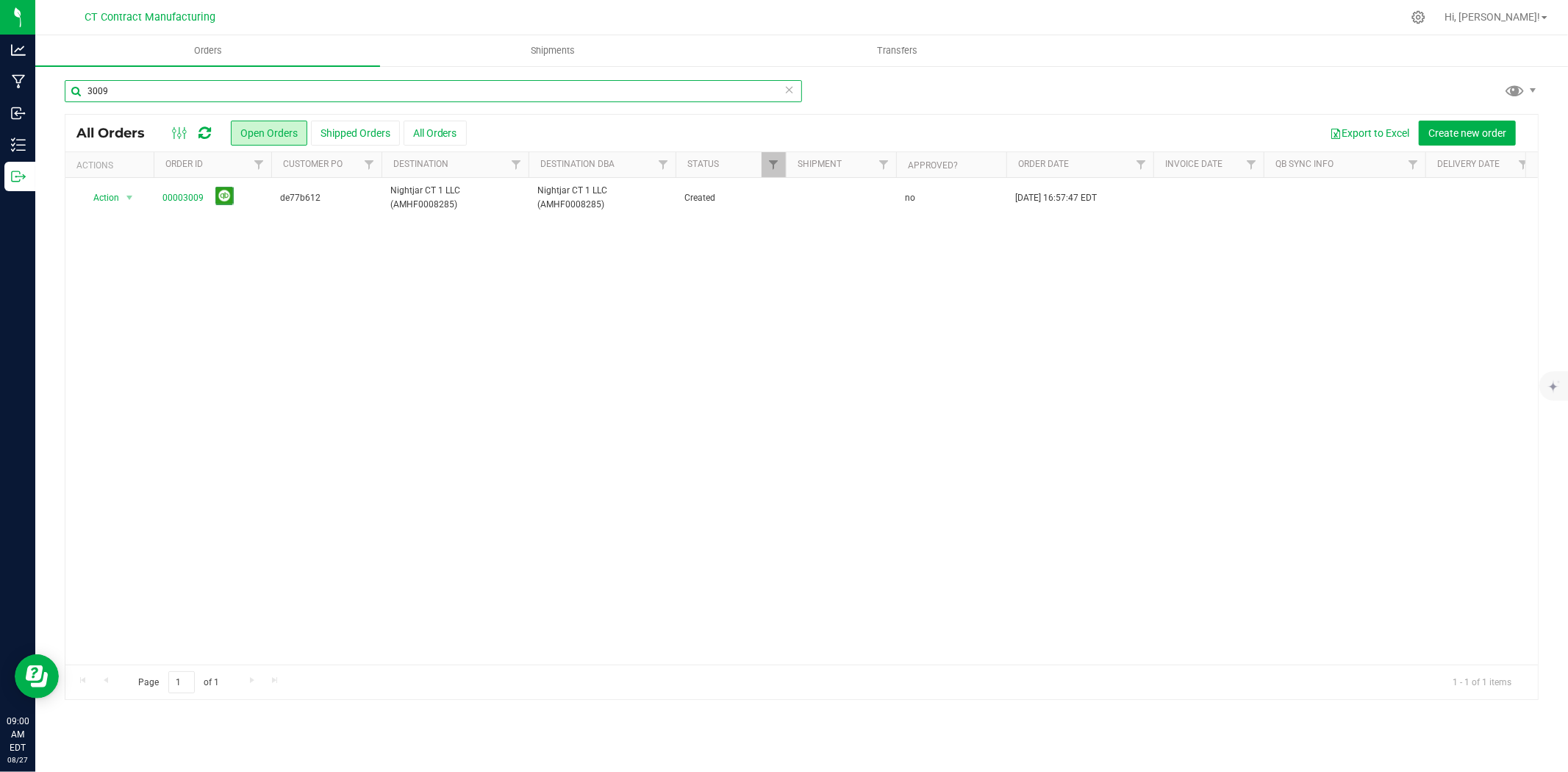
drag, startPoint x: 97, startPoint y: 93, endPoint x: 124, endPoint y: 98, distance: 27.5
click at [124, 98] on input "3009" at bounding box center [433, 91] width 738 height 22
type input "3010"
click at [185, 201] on link "00003010" at bounding box center [183, 199] width 41 height 14
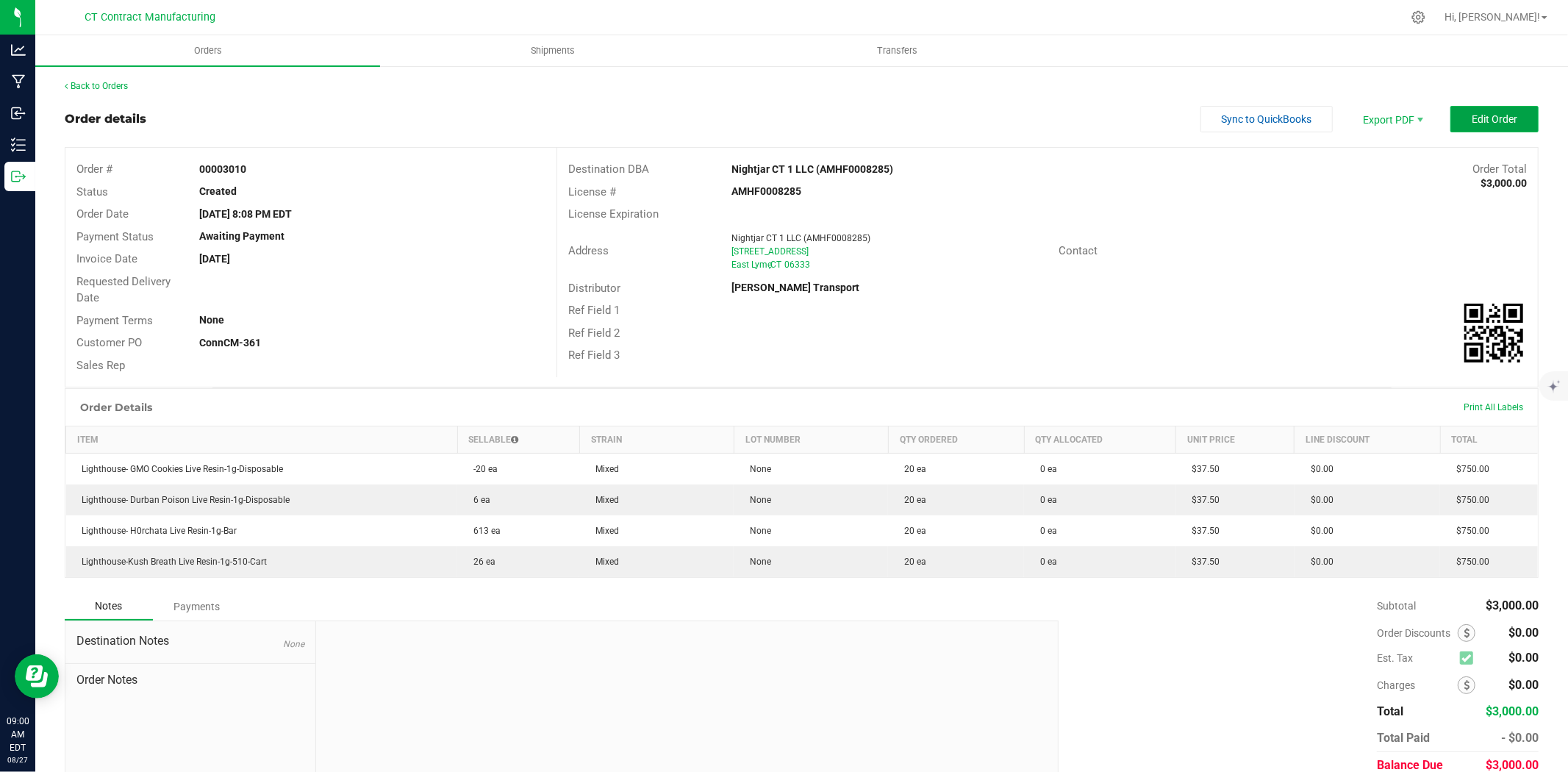
click at [1472, 118] on span "Edit Order" at bounding box center [1495, 119] width 46 height 12
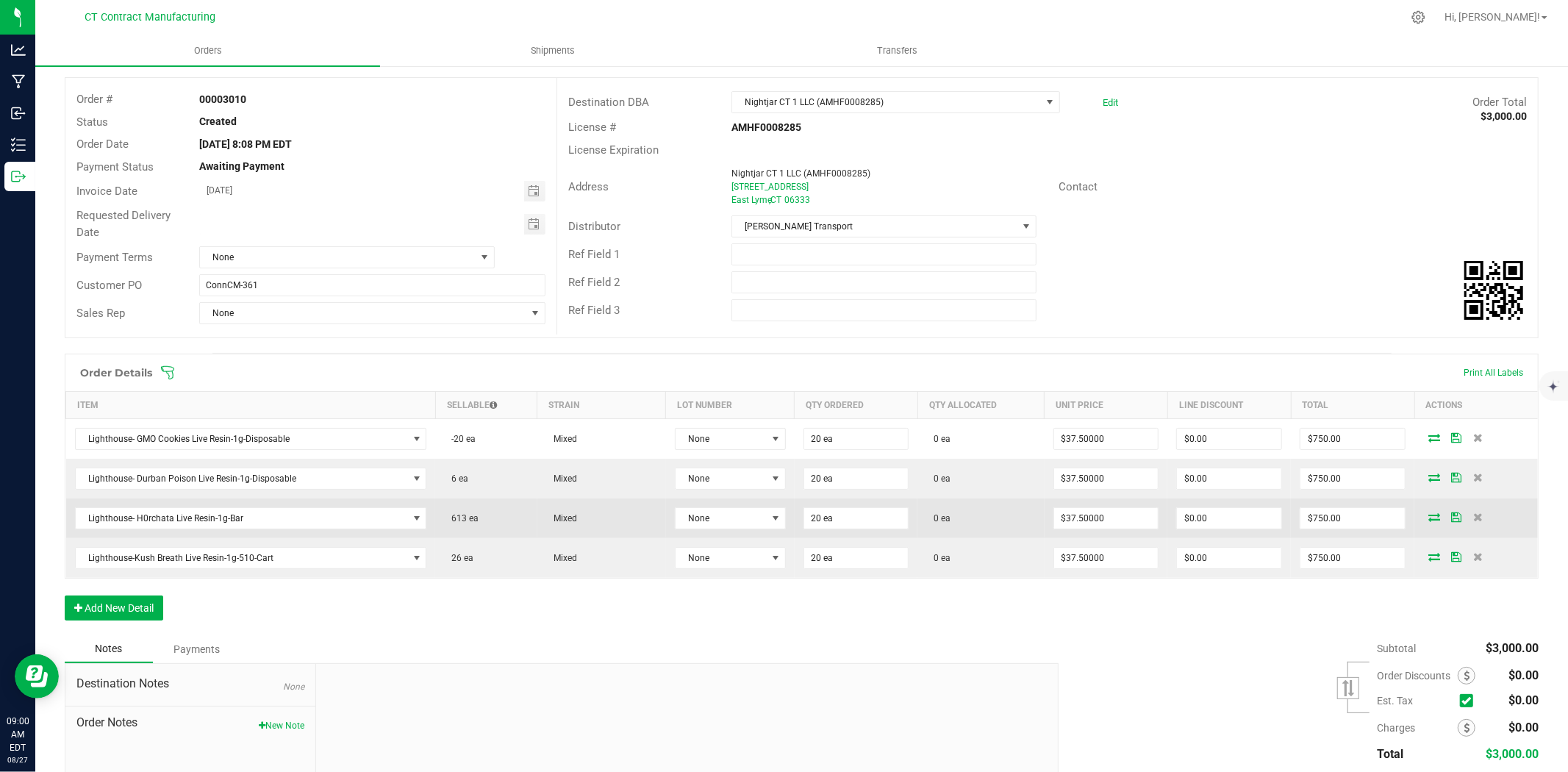
scroll to position [164, 0]
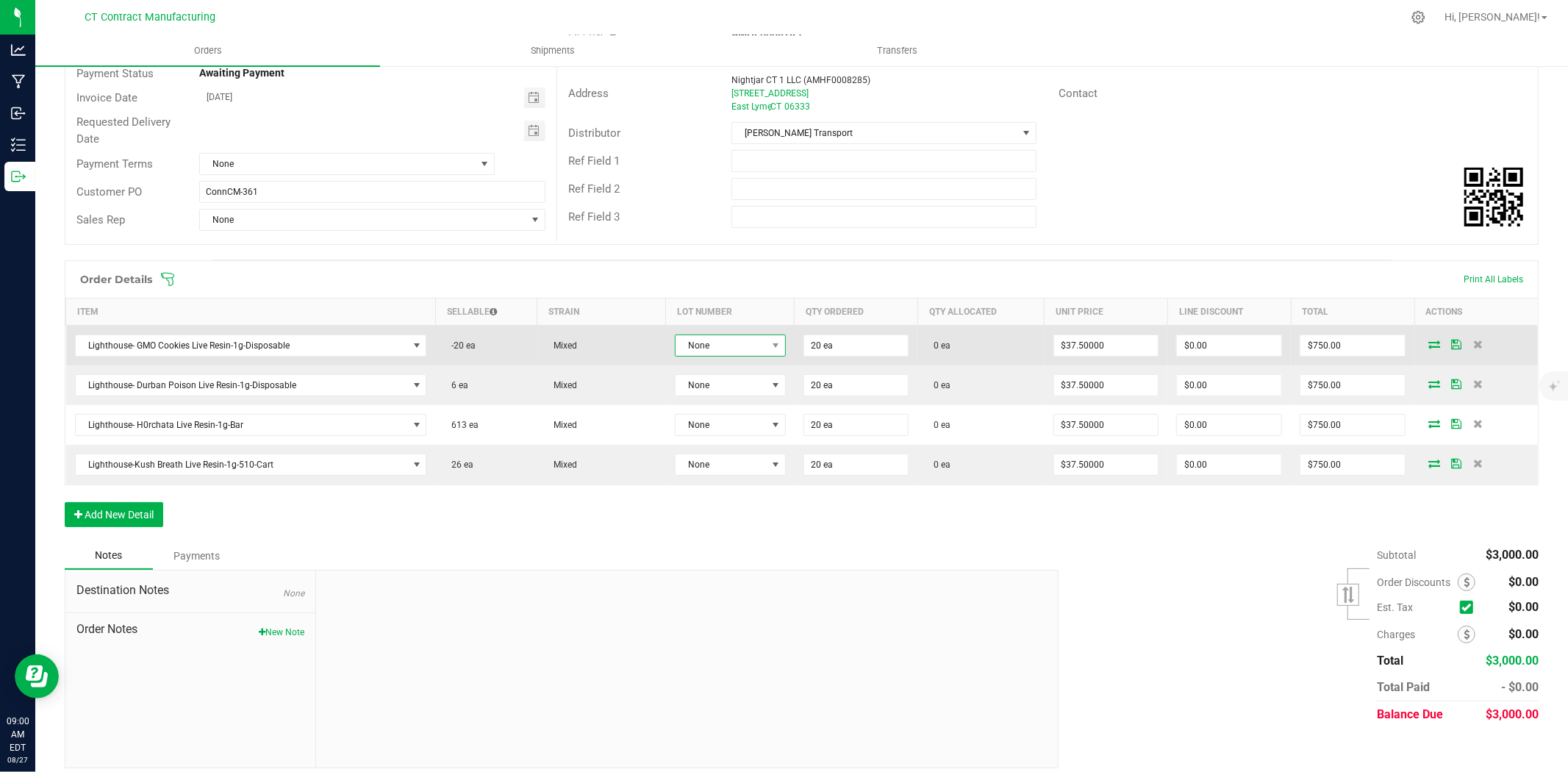
click at [731, 341] on span "None" at bounding box center [721, 346] width 91 height 21
click at [336, 342] on span "Lighthouse- GMO Cookies Live Resin-1g-Disposable" at bounding box center [242, 346] width 332 height 21
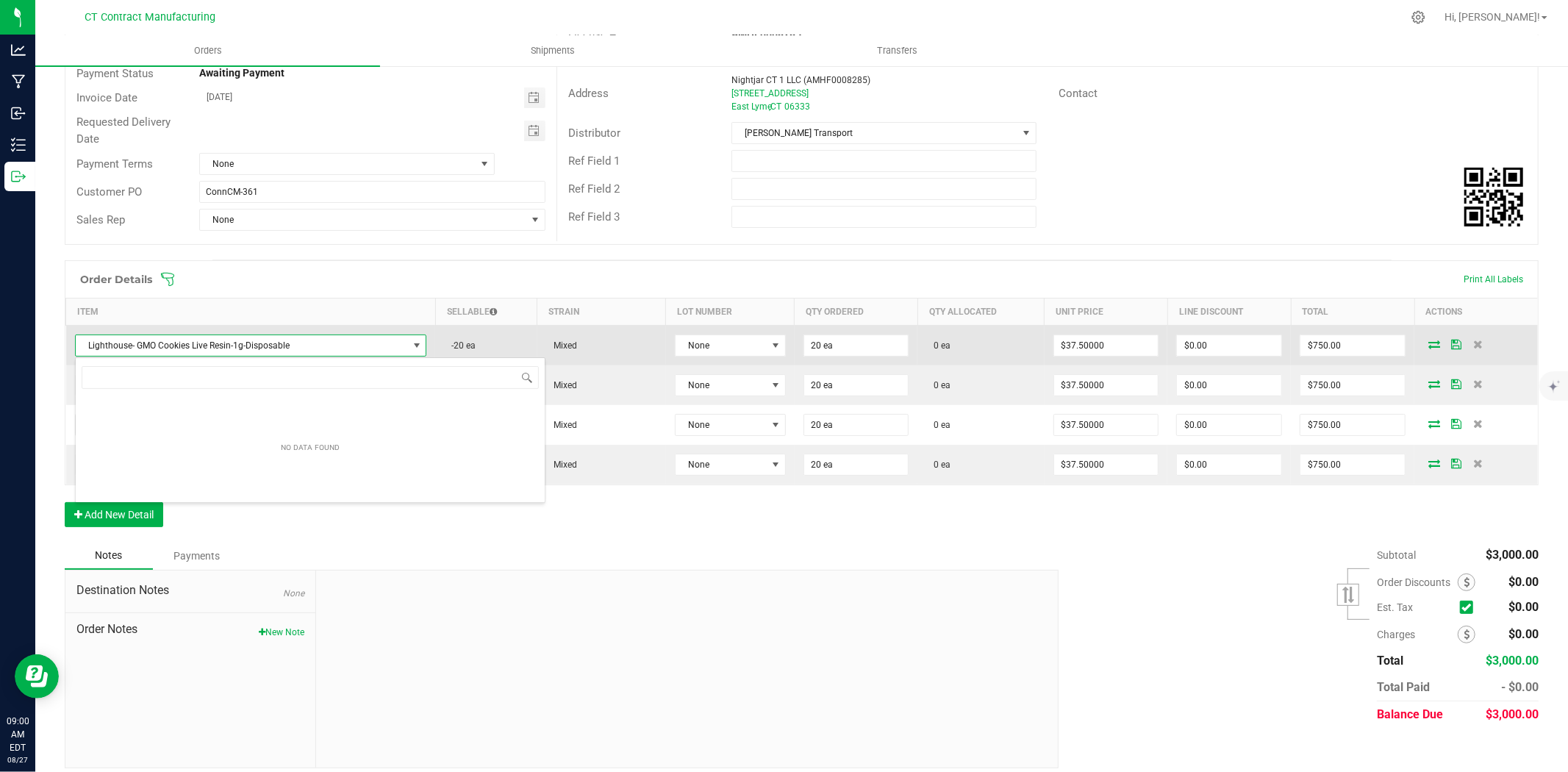
scroll to position [22, 346]
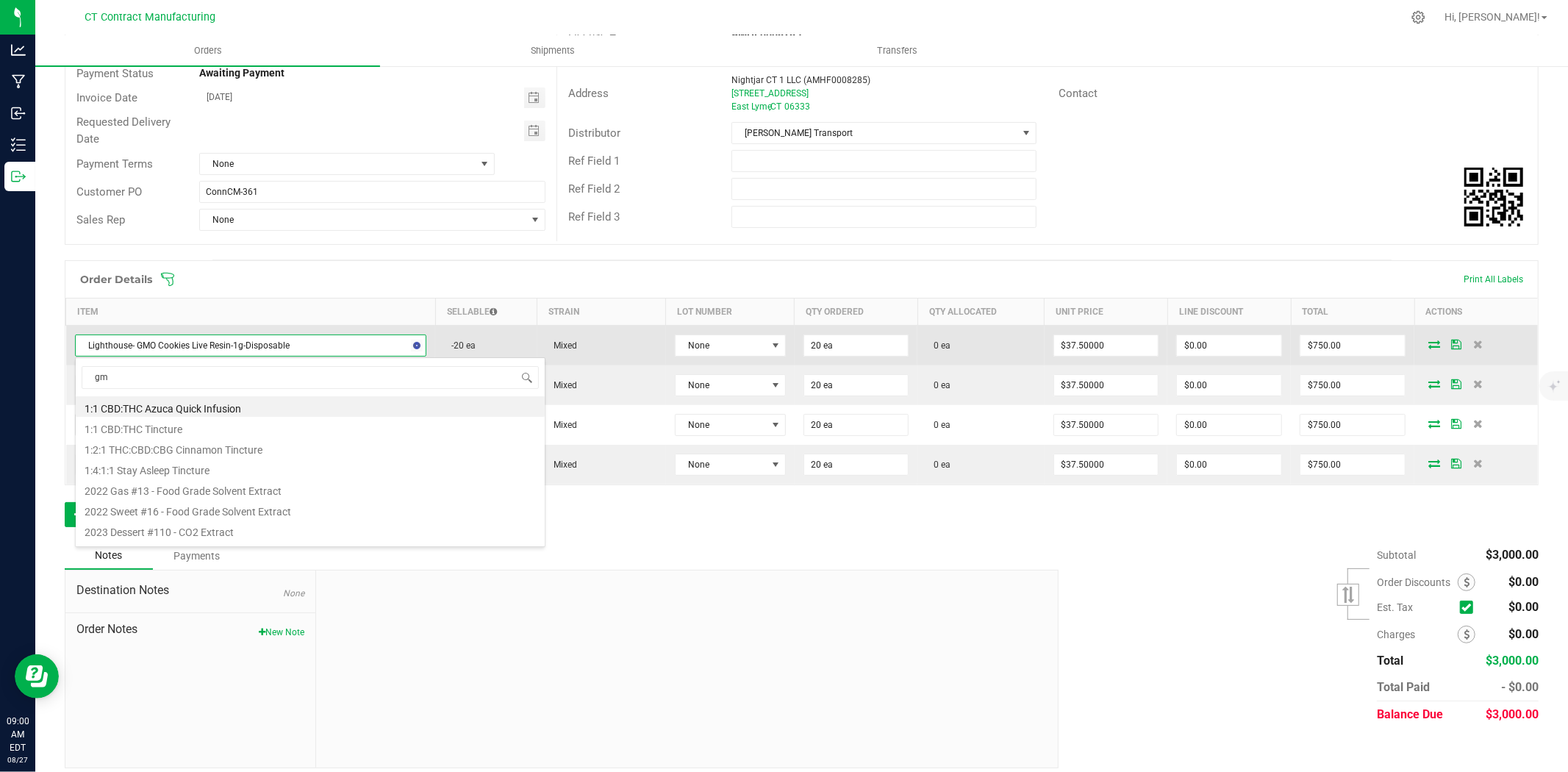
type input "gmo"
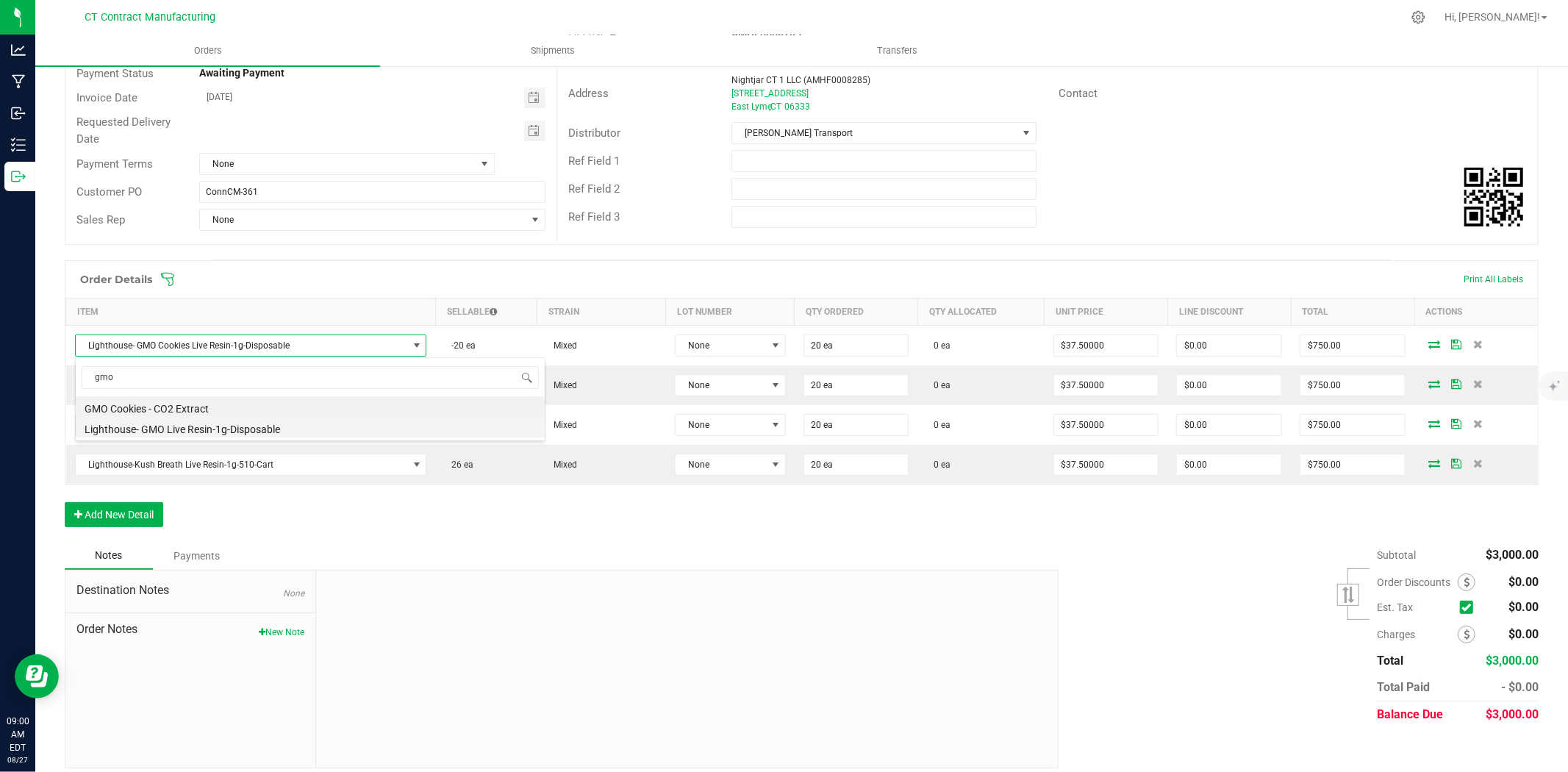
click at [292, 429] on li "Lighthouse- GMO Live Resin-1g-Disposable" at bounding box center [310, 427] width 469 height 21
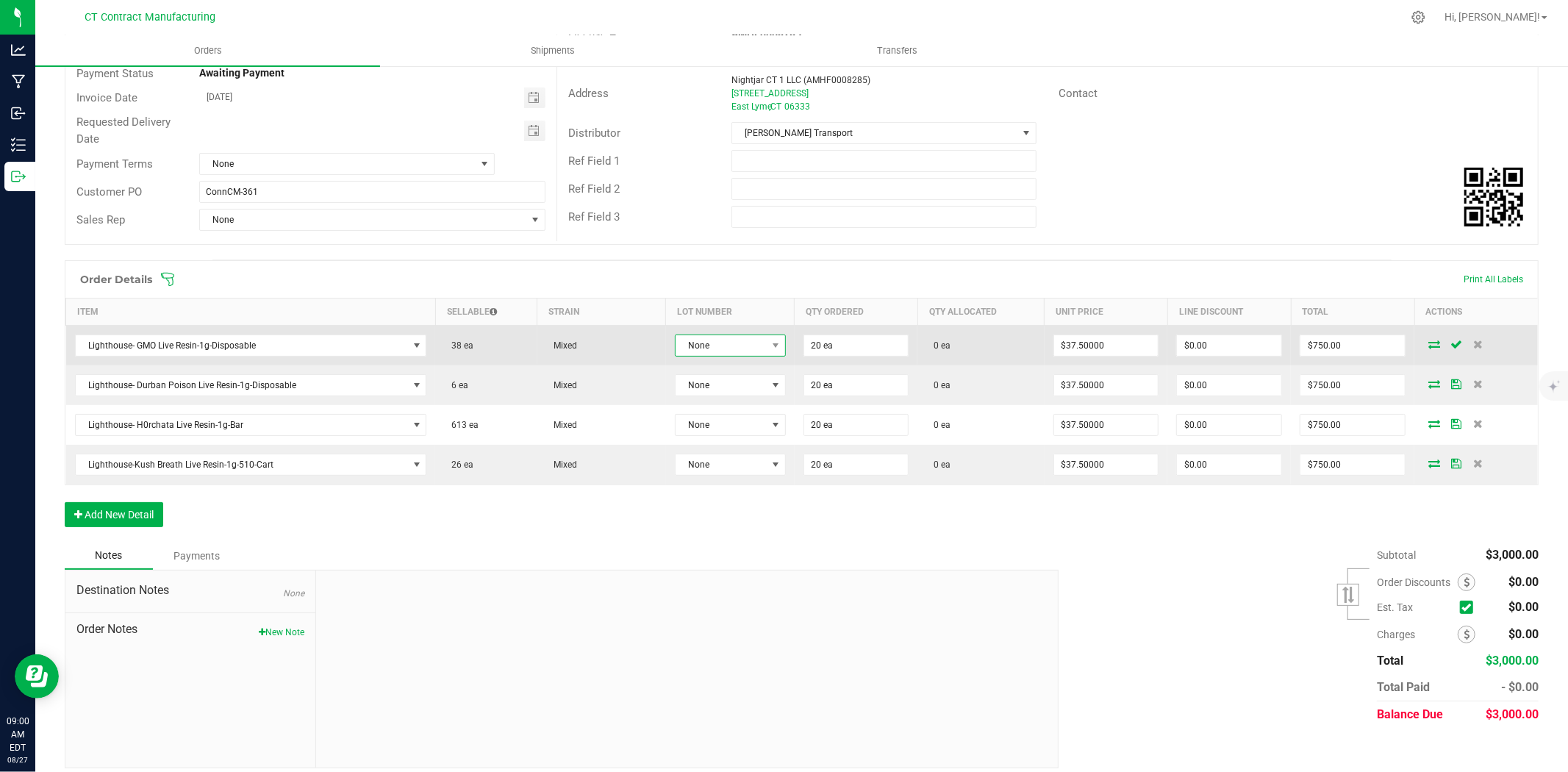
click at [767, 345] on span at bounding box center [776, 346] width 18 height 21
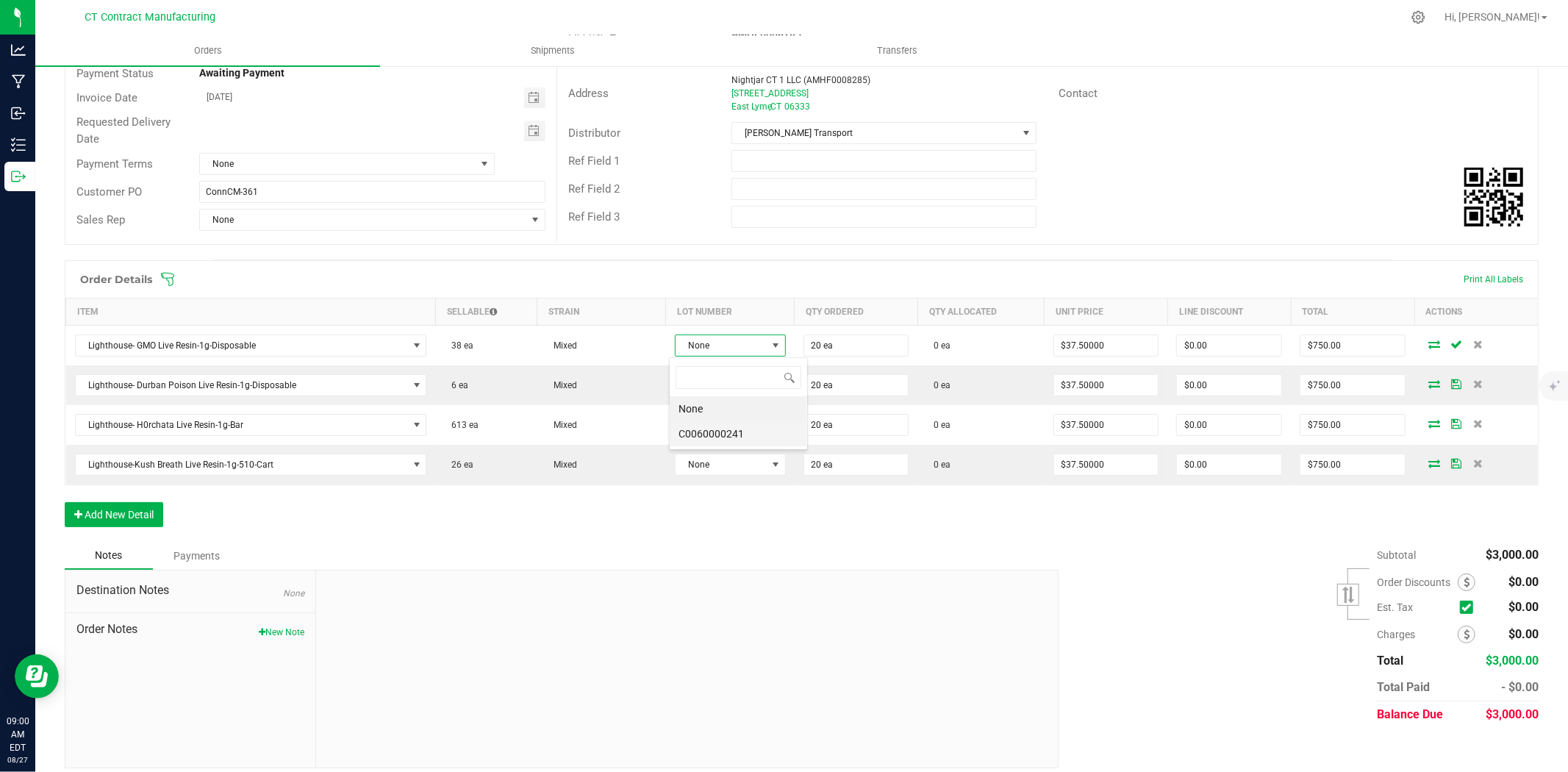
click at [733, 436] on li "C0060000241" at bounding box center [739, 433] width 138 height 25
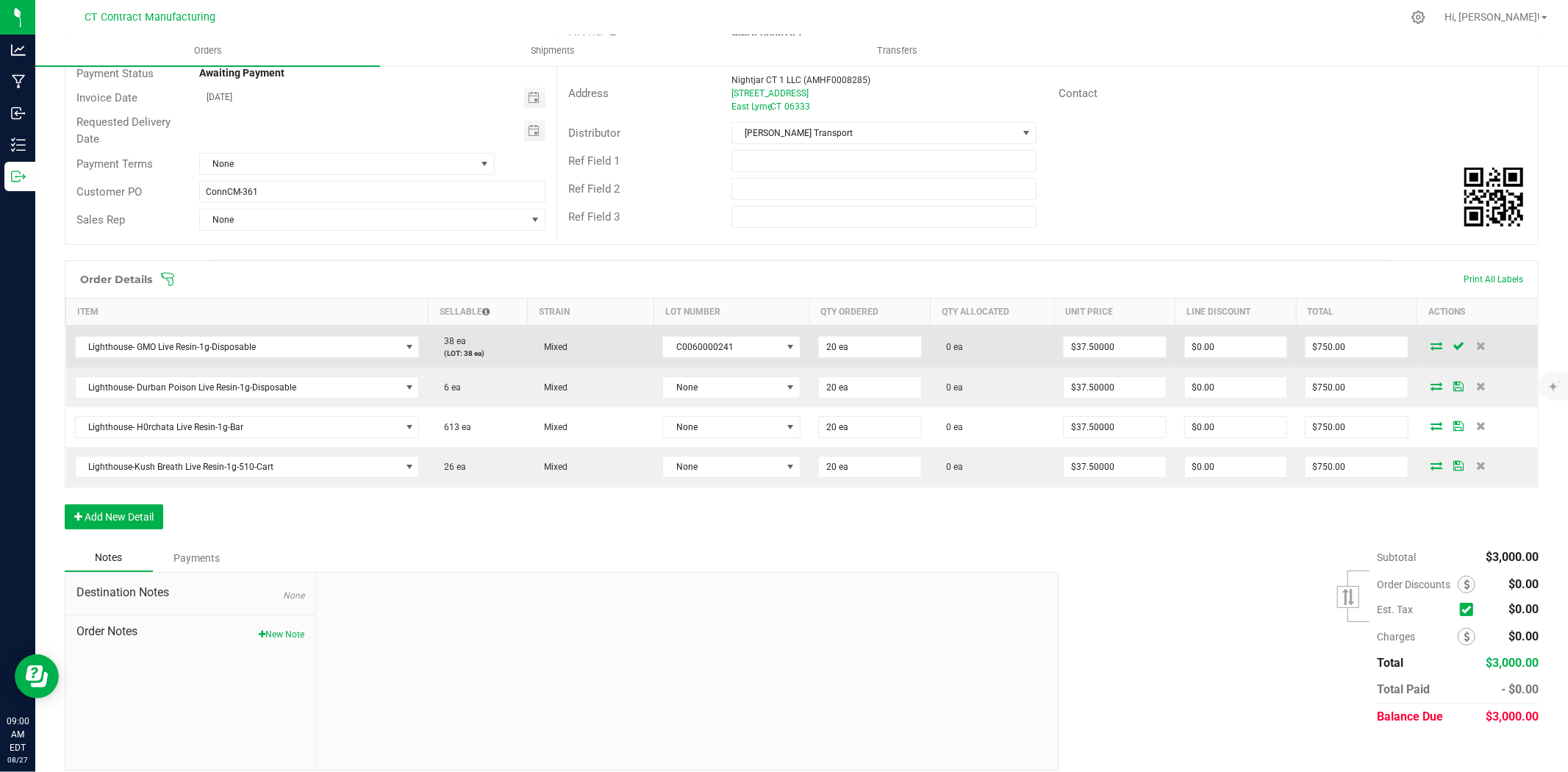
click at [1431, 347] on icon at bounding box center [1437, 346] width 12 height 9
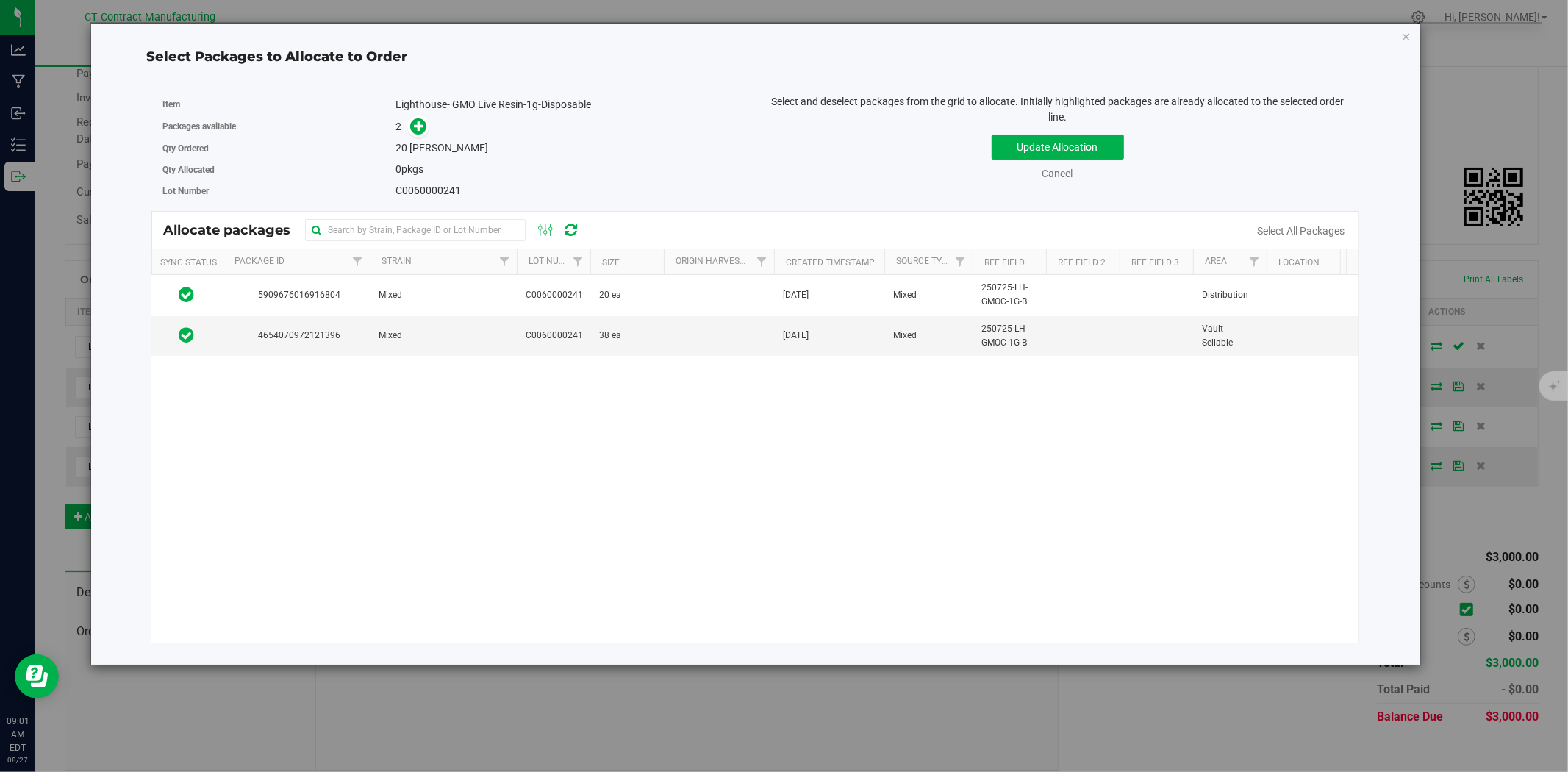
scroll to position [0, 0]
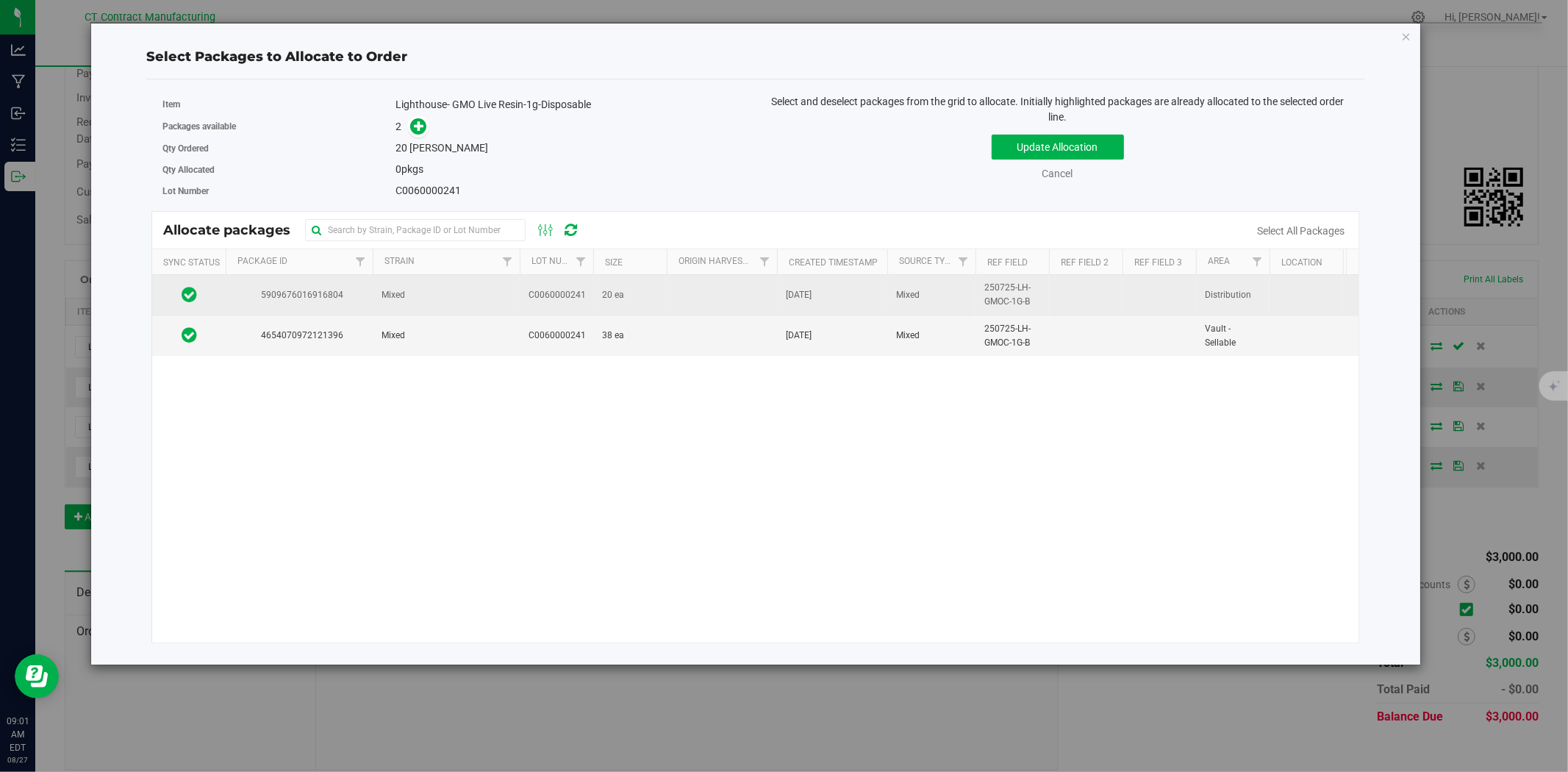
click at [688, 299] on td at bounding box center [722, 295] width 110 height 41
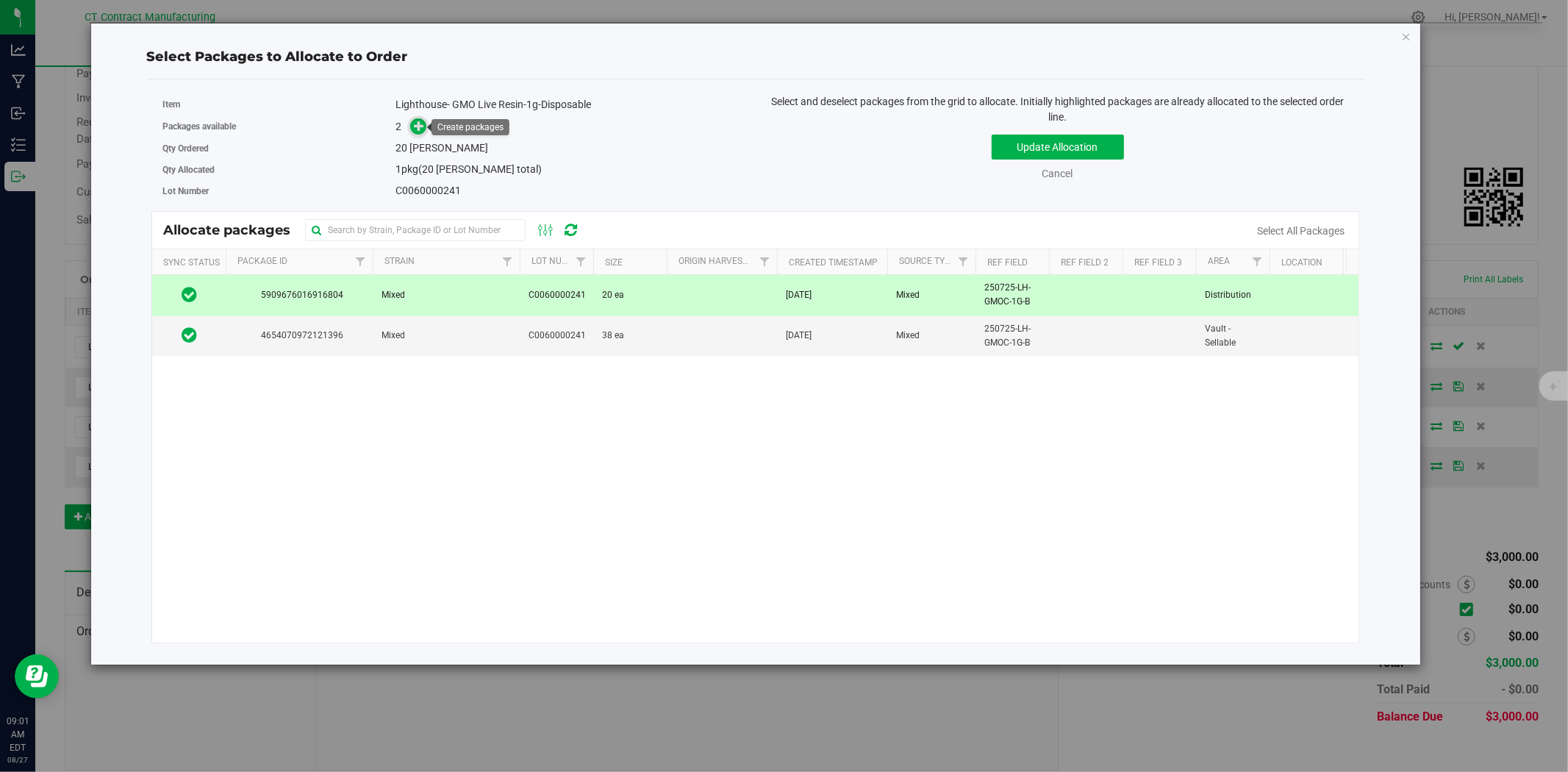
click at [412, 125] on span at bounding box center [418, 127] width 17 height 17
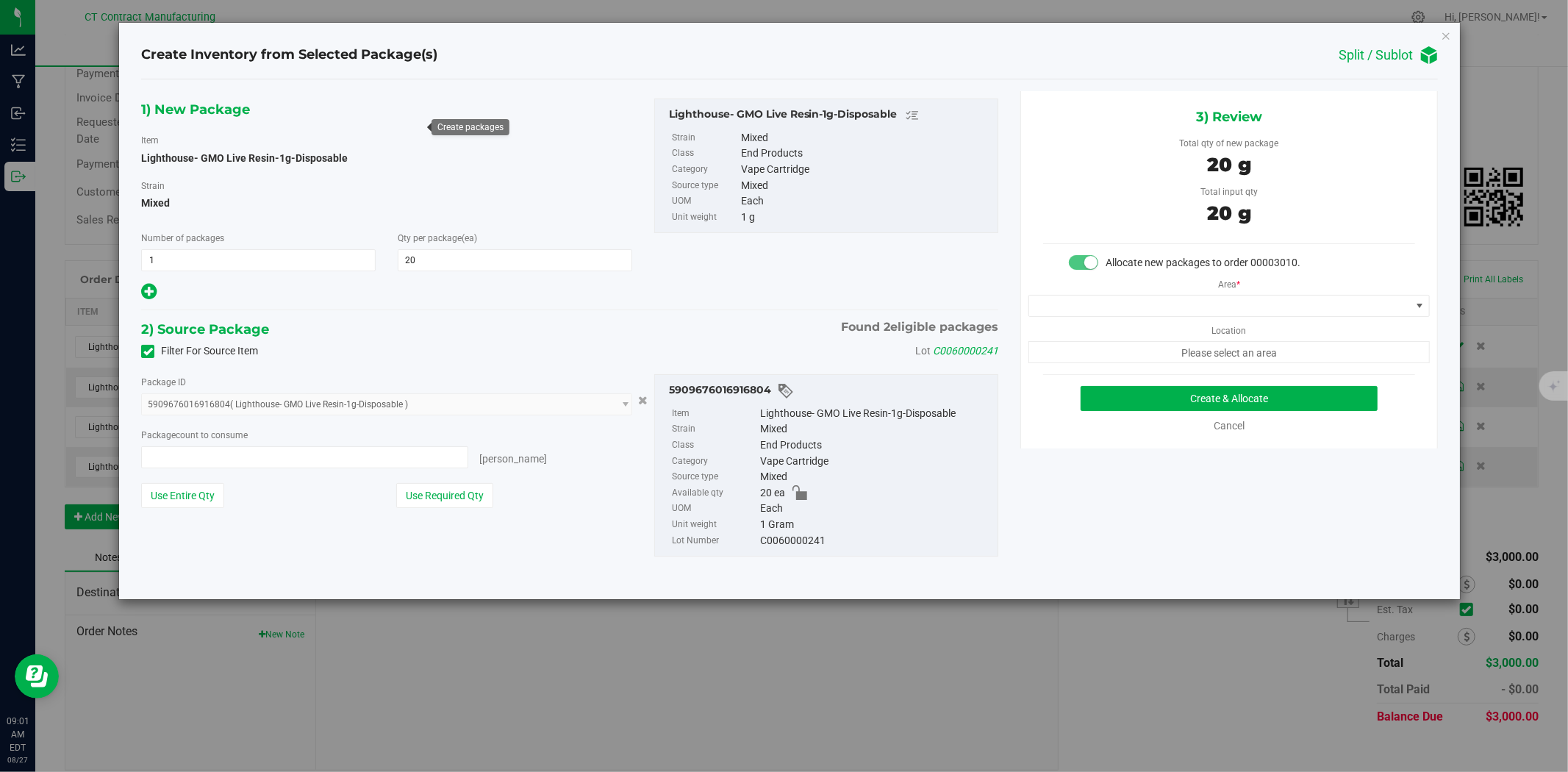
type input "20 ea"
click at [1160, 313] on span at bounding box center [1220, 306] width 381 height 21
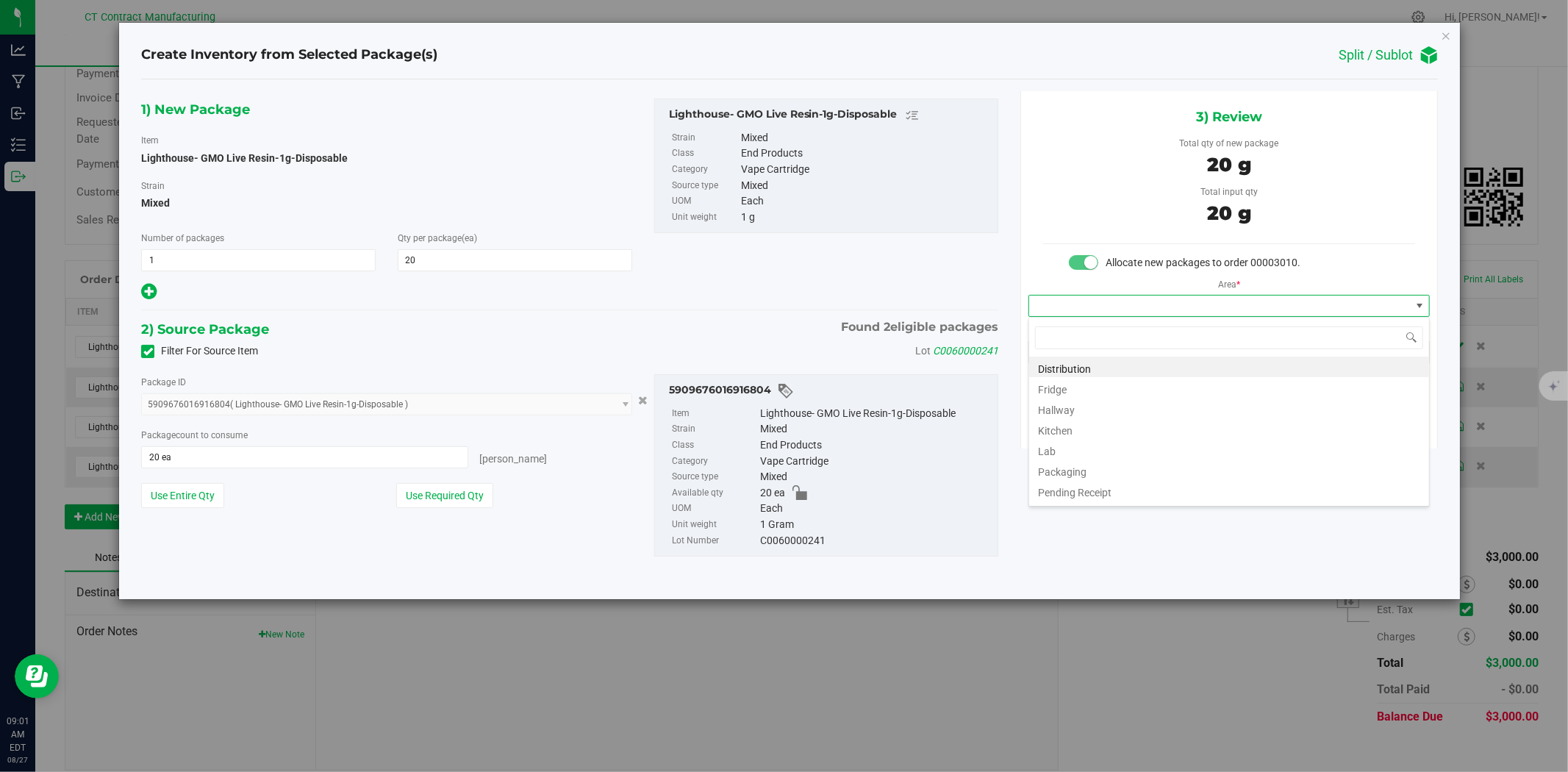
scroll to position [22, 400]
click at [1143, 363] on li "Distribution" at bounding box center [1229, 367] width 400 height 21
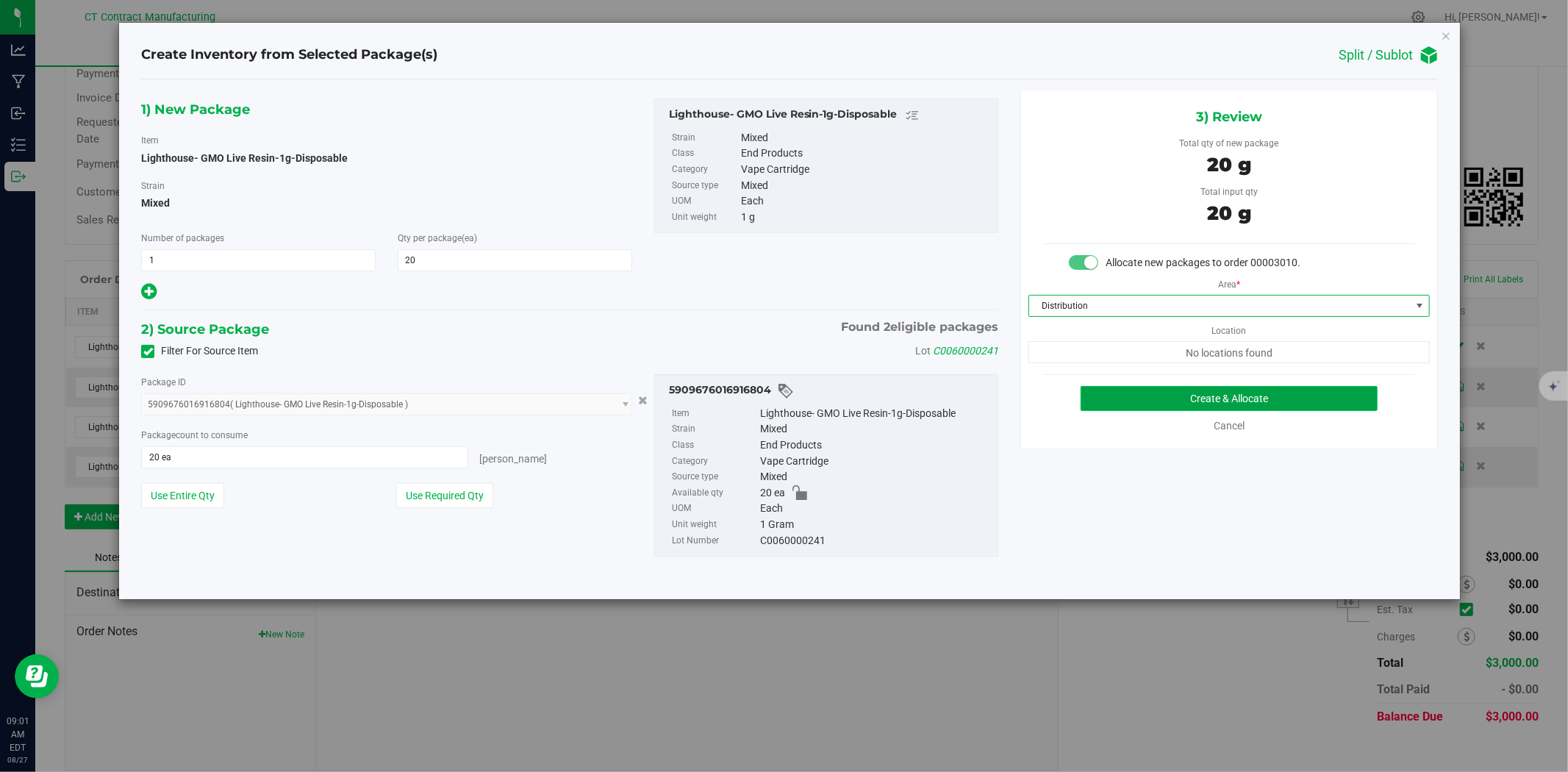
click at [1144, 392] on button "Create & Allocate" at bounding box center [1230, 398] width 297 height 25
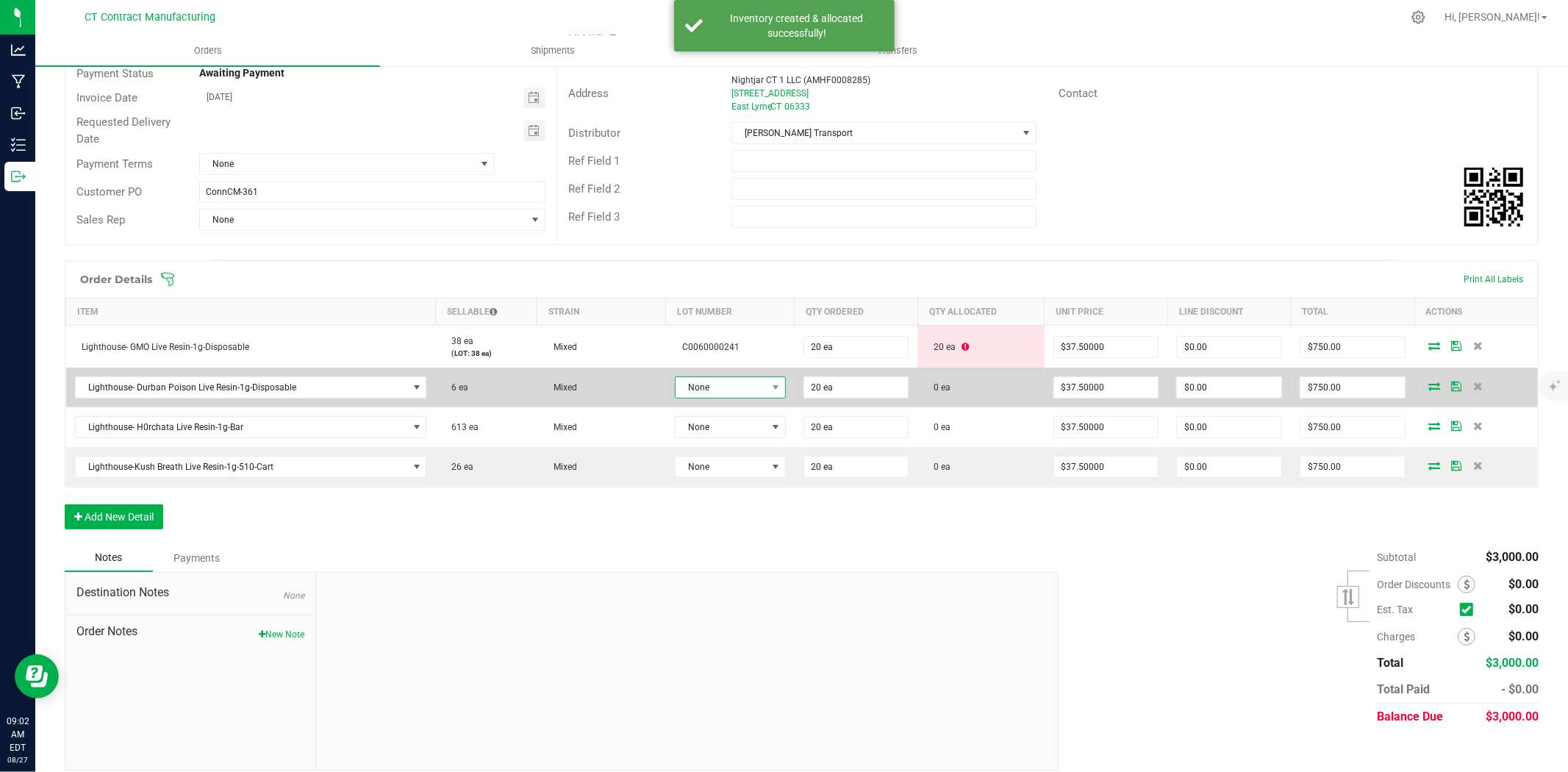
click at [753, 386] on span "None" at bounding box center [721, 387] width 91 height 21
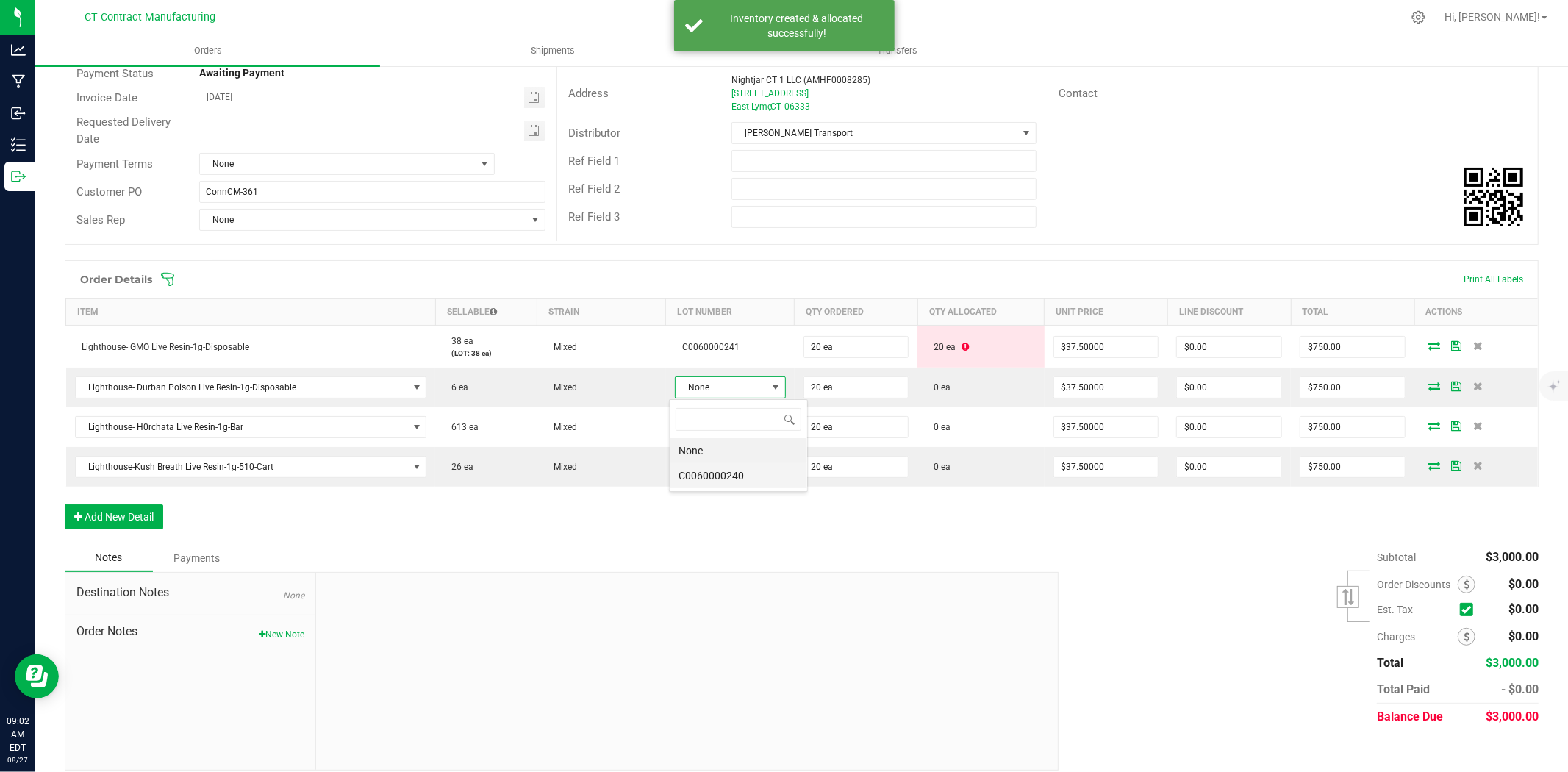
click at [751, 481] on li "C0060000240" at bounding box center [739, 475] width 138 height 25
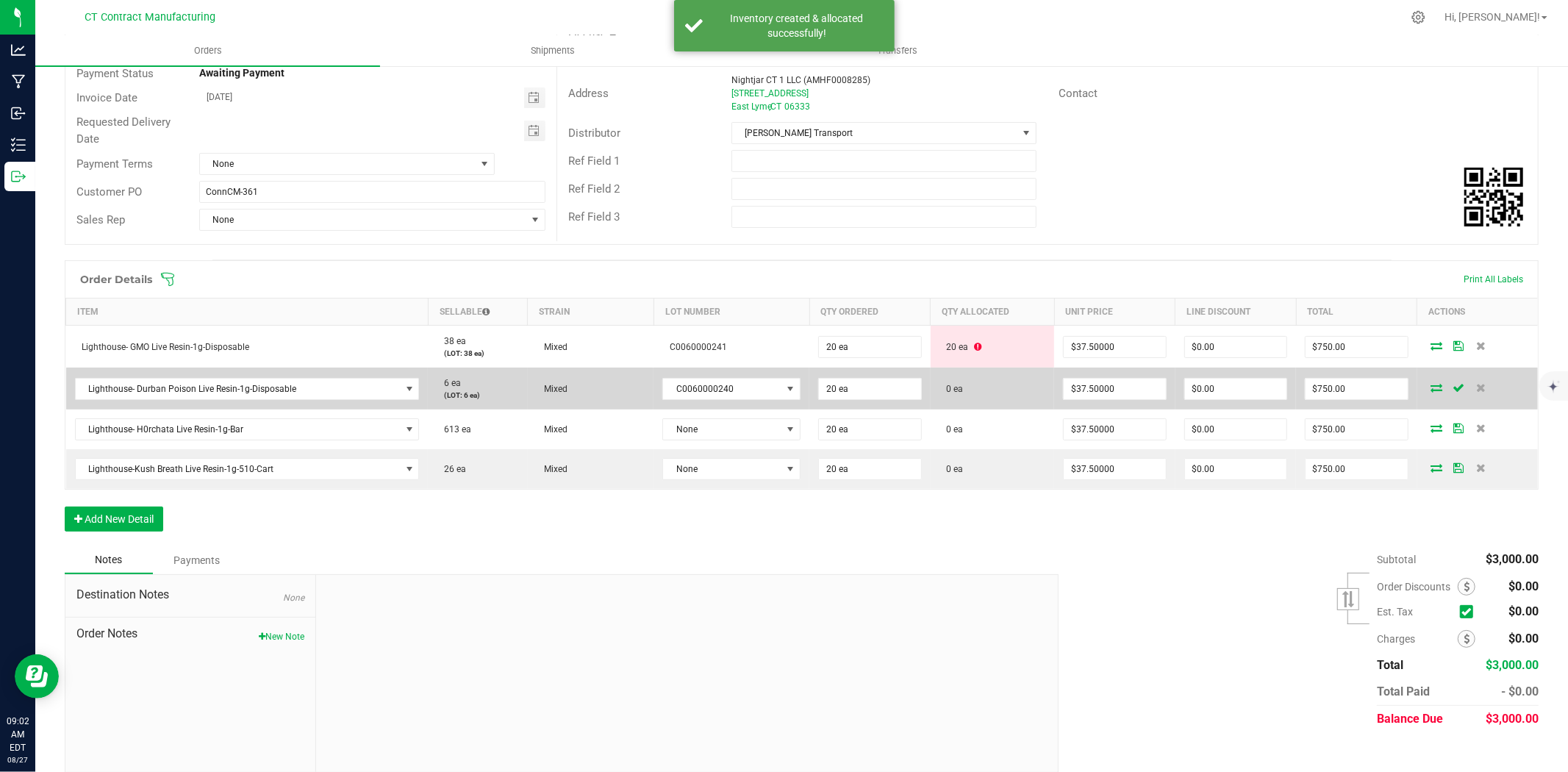
click at [1431, 386] on icon at bounding box center [1437, 387] width 12 height 9
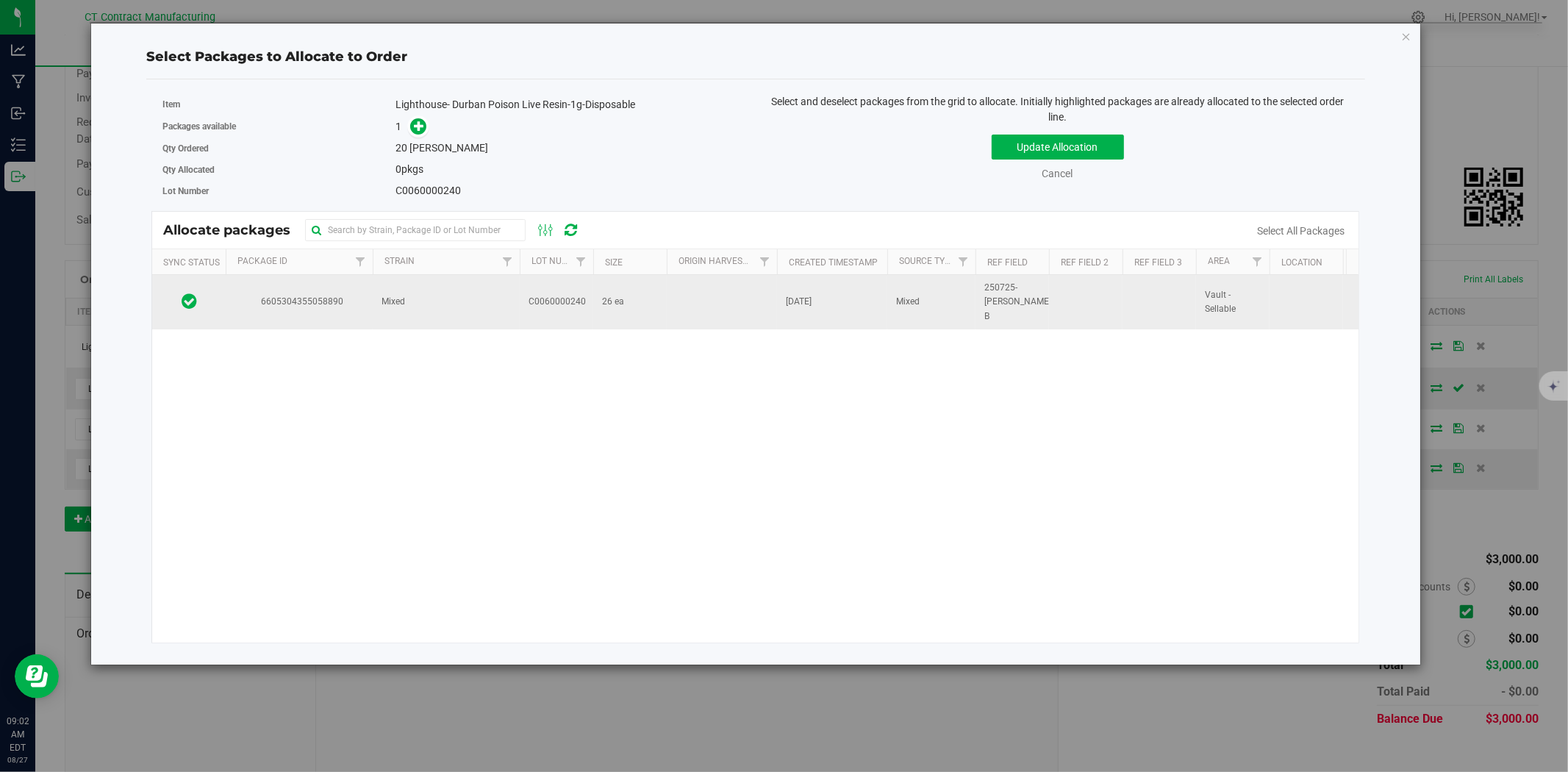
click at [493, 303] on td "Mixed" at bounding box center [445, 302] width 147 height 55
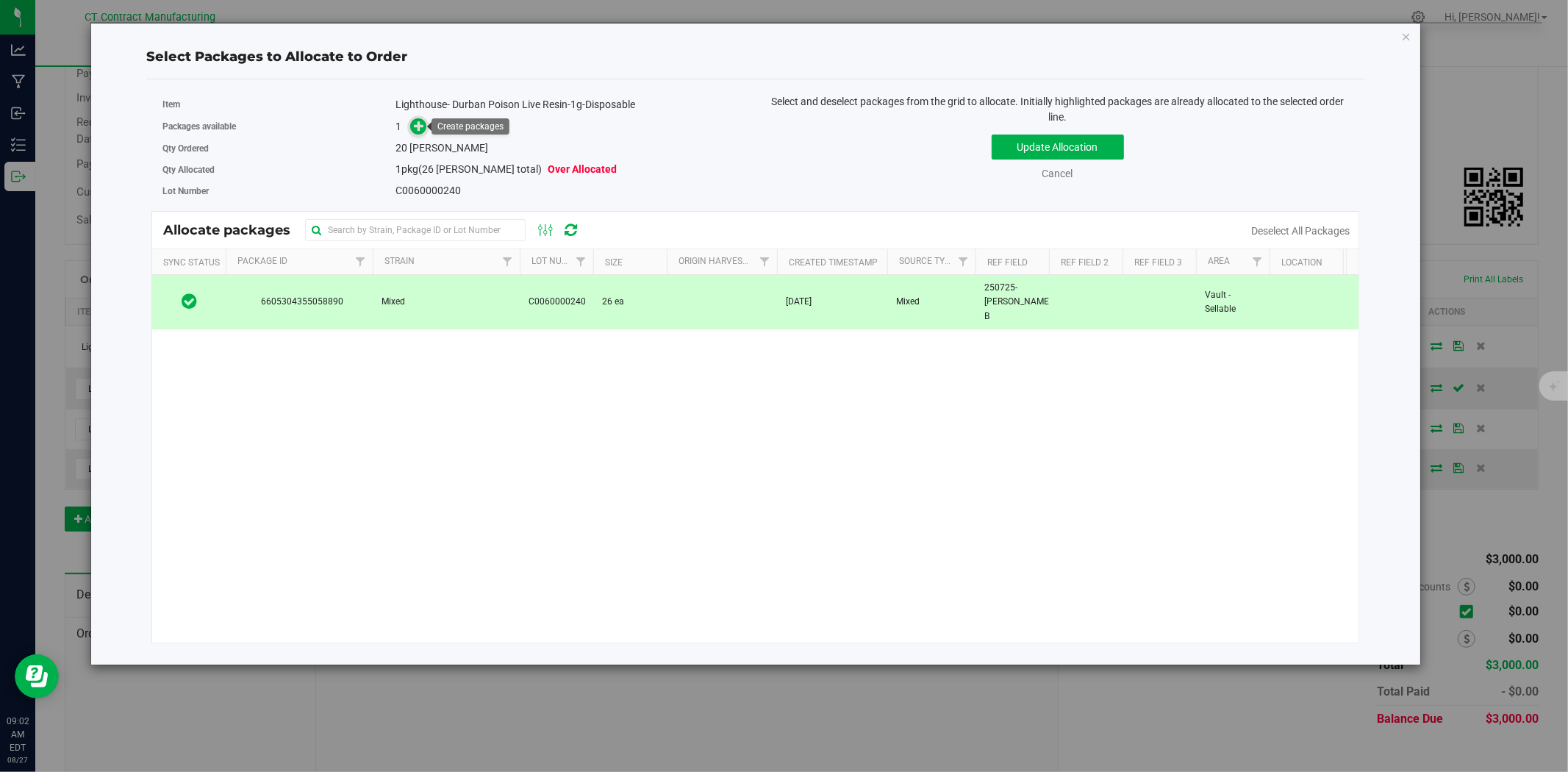
click at [423, 128] on icon at bounding box center [419, 126] width 10 height 10
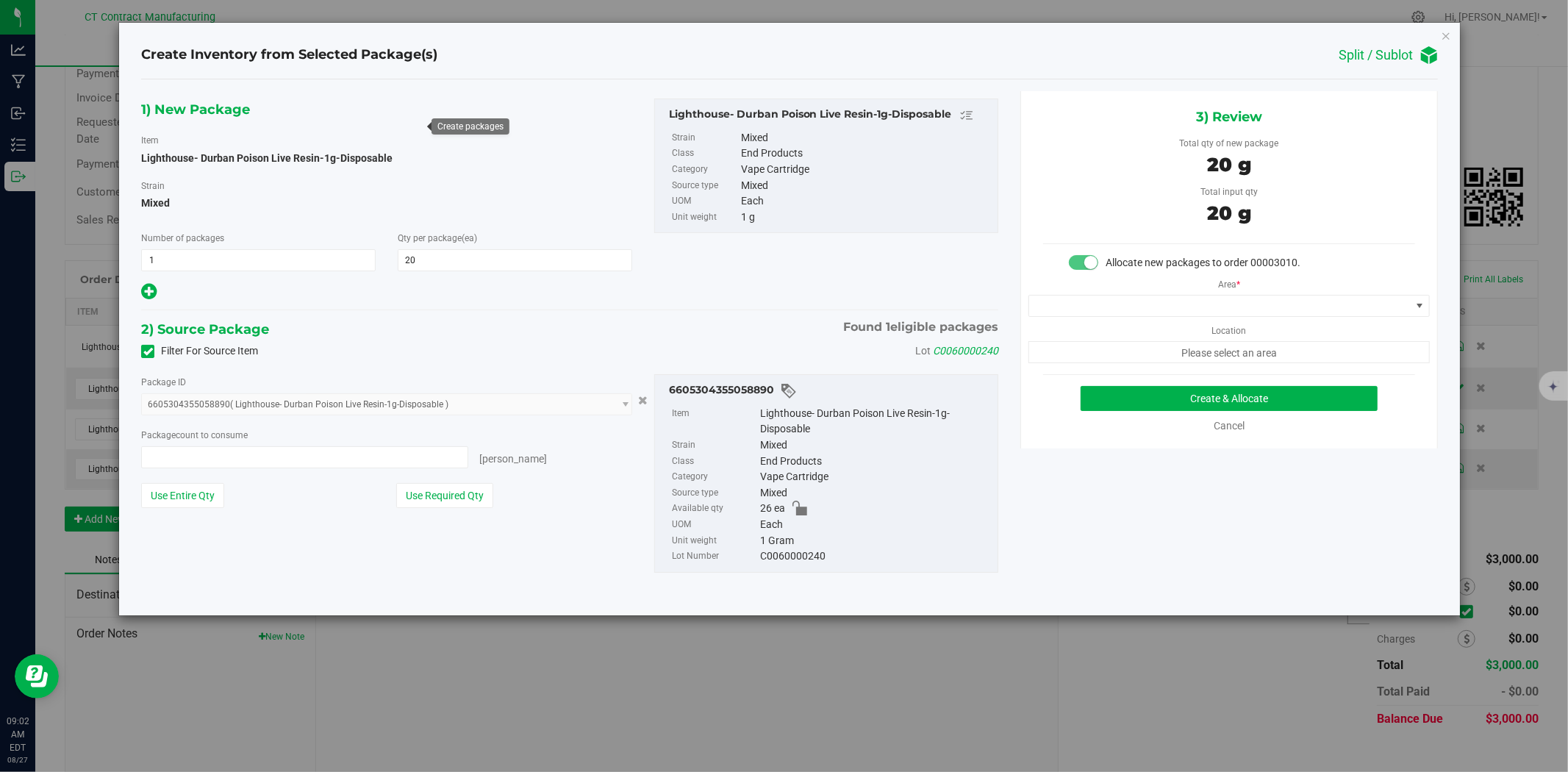
type input "20 ea"
click at [1114, 400] on button "Create & Allocate" at bounding box center [1230, 398] width 297 height 25
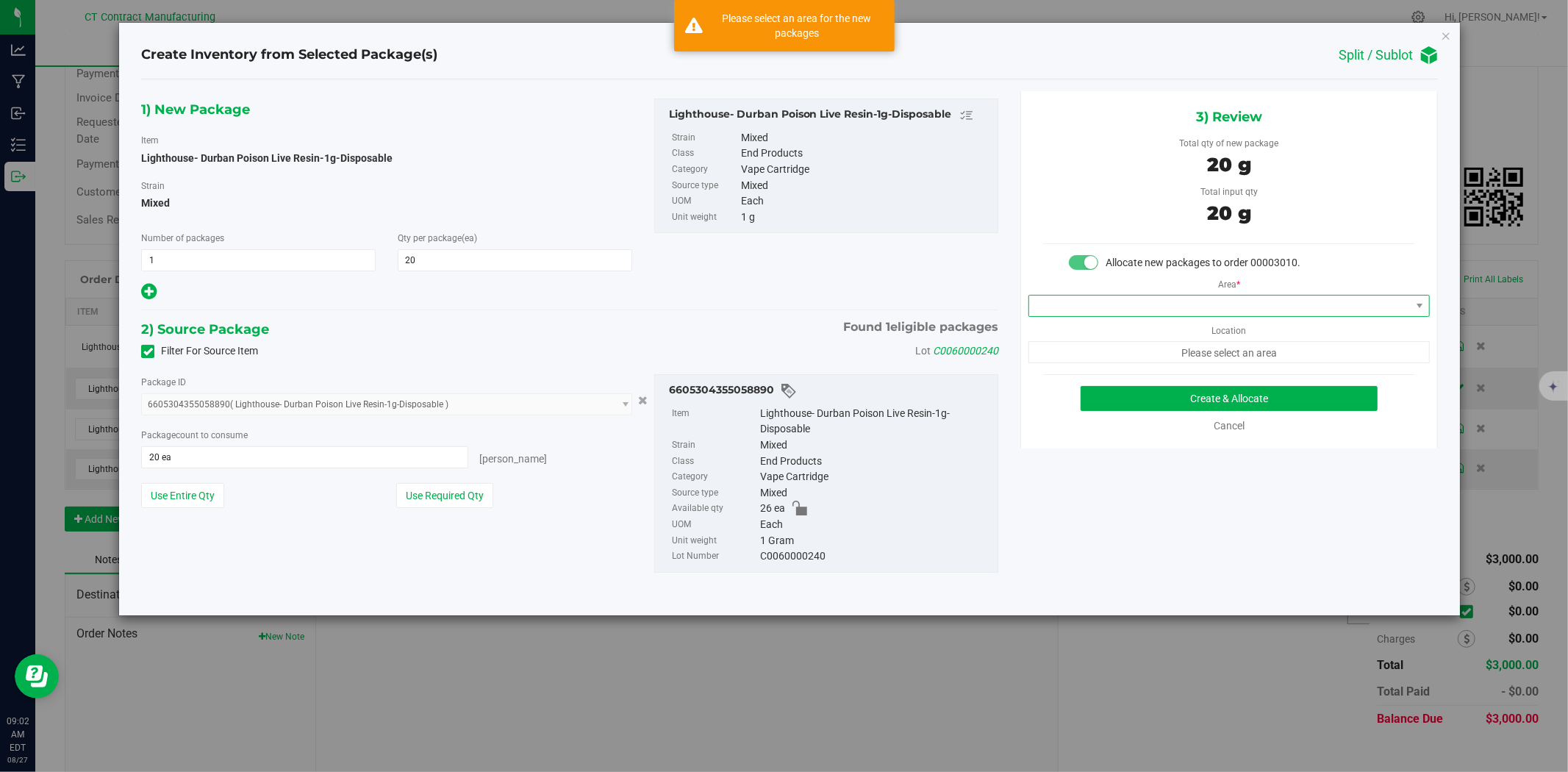
click at [1098, 298] on span at bounding box center [1220, 306] width 381 height 21
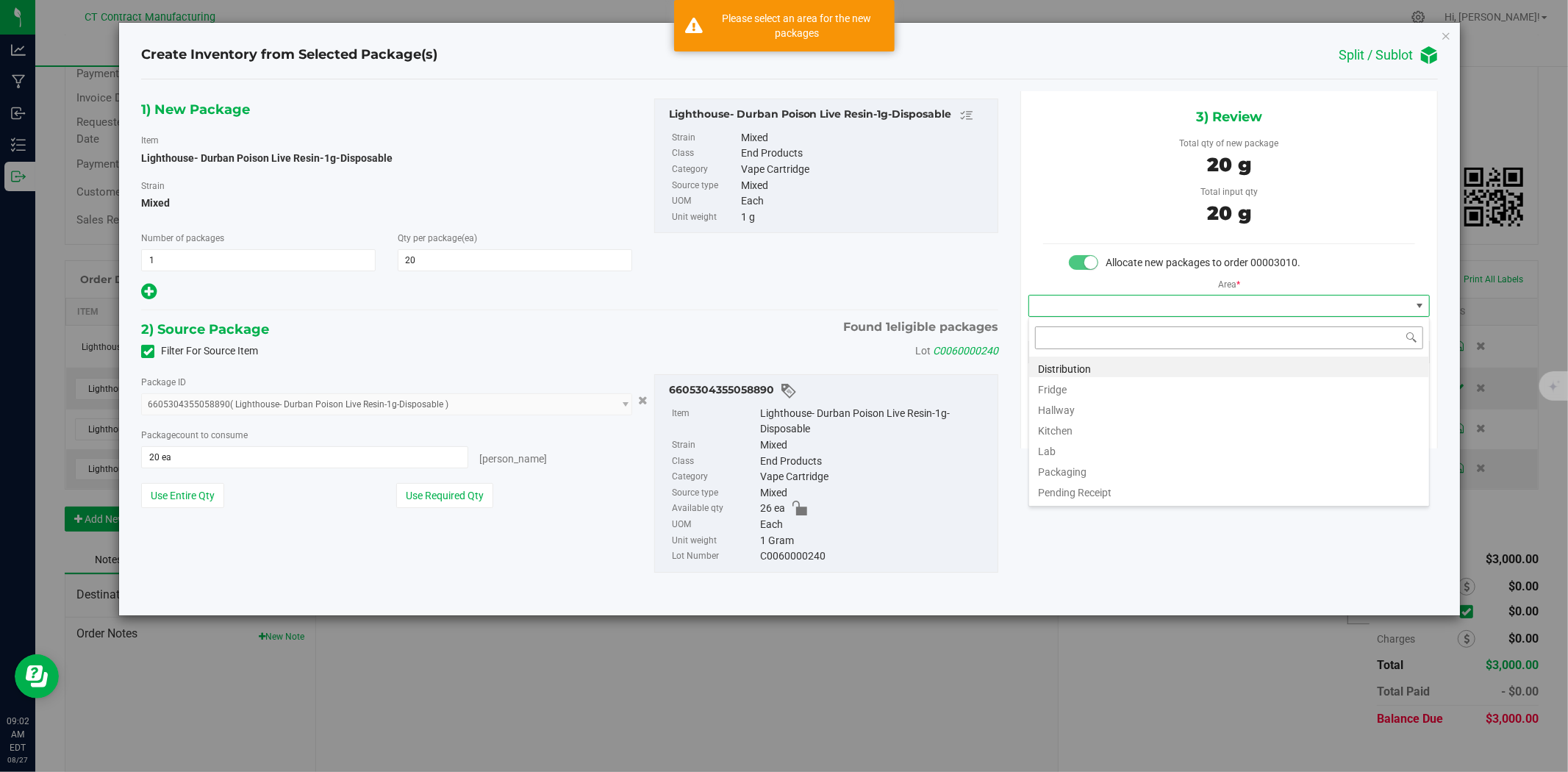
scroll to position [22, 400]
click at [1096, 371] on li "Distribution" at bounding box center [1229, 367] width 400 height 21
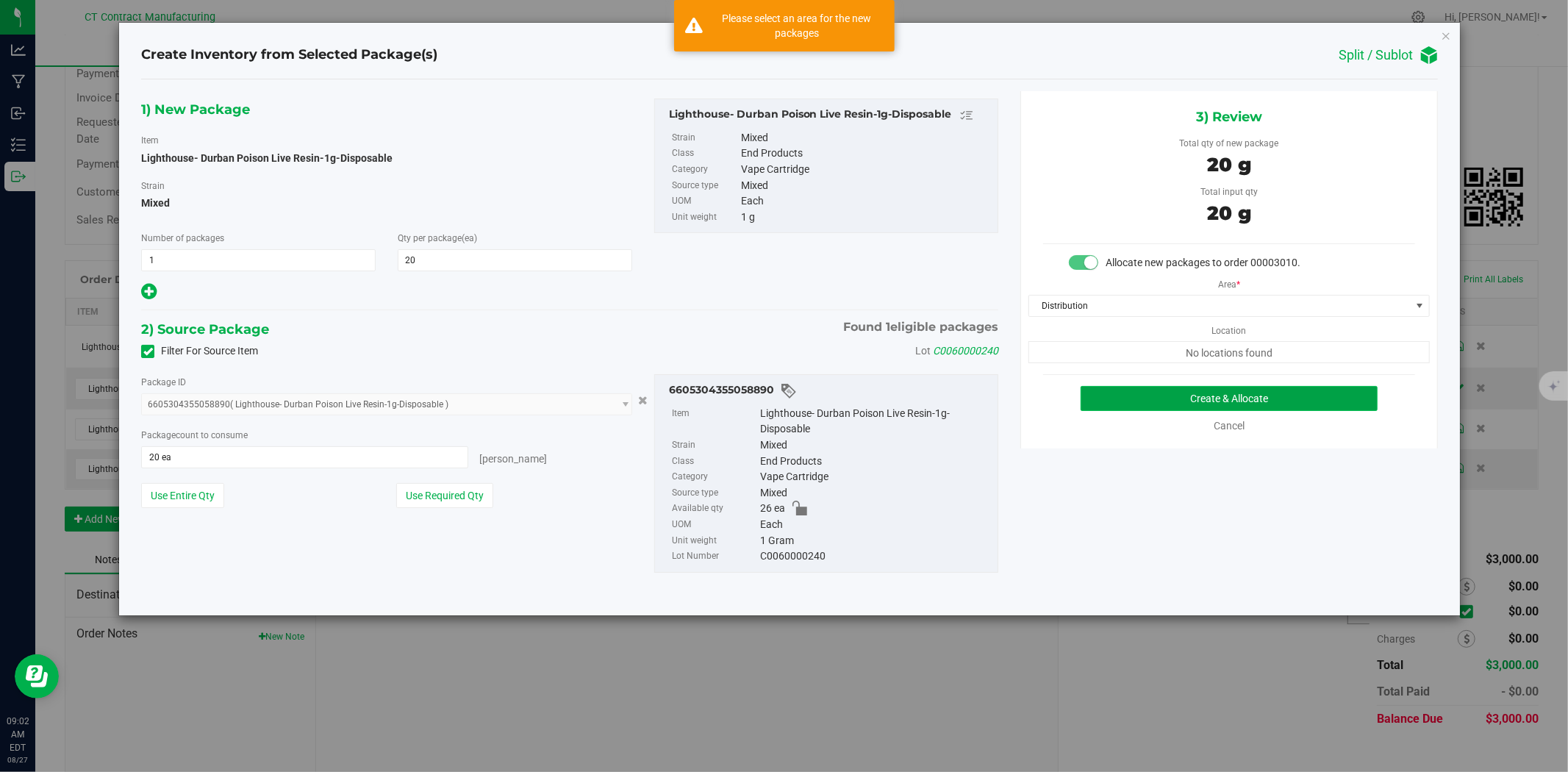
click at [1125, 389] on button "Create & Allocate" at bounding box center [1230, 398] width 297 height 25
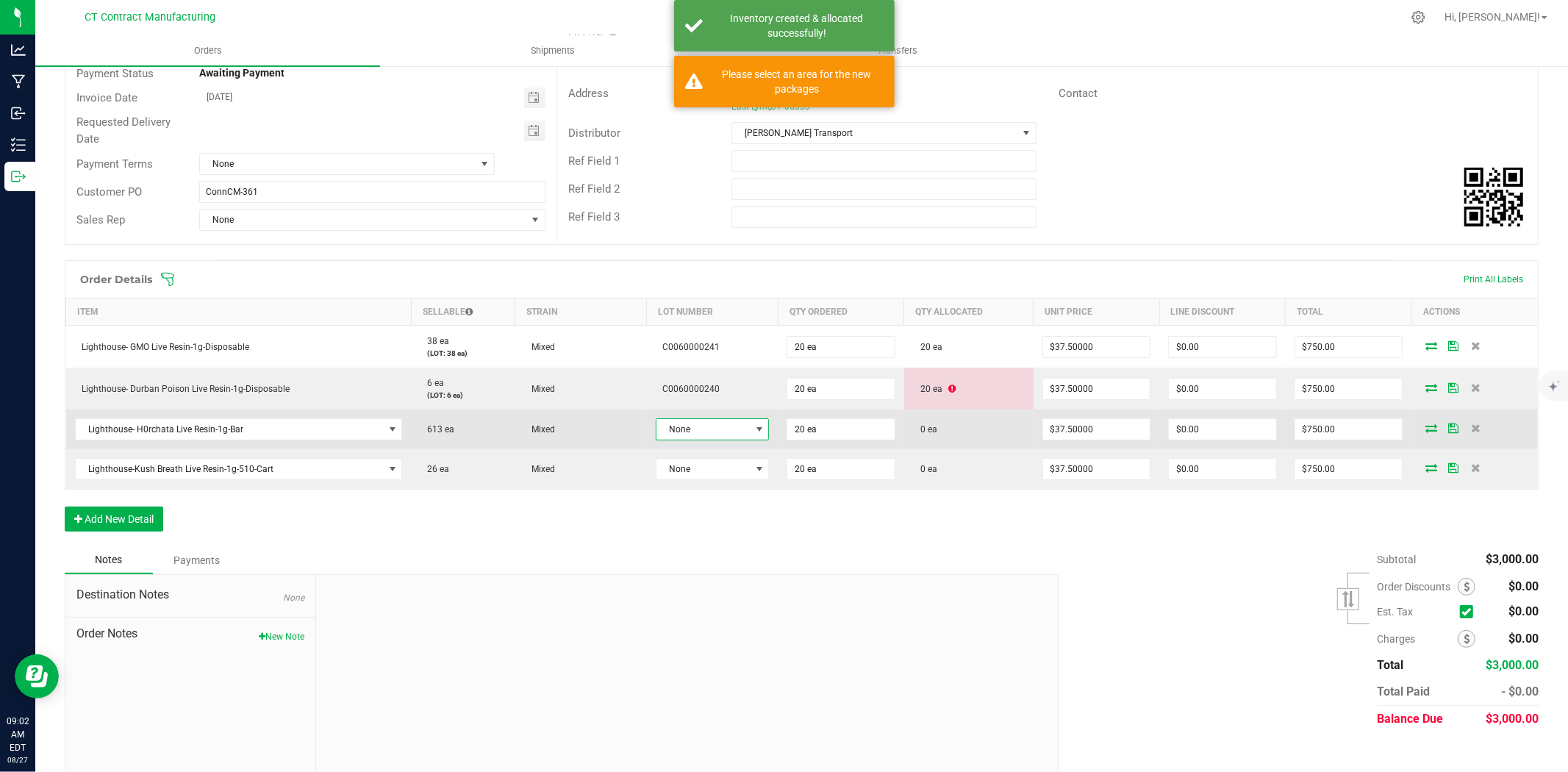
click at [756, 427] on span at bounding box center [760, 429] width 12 height 12
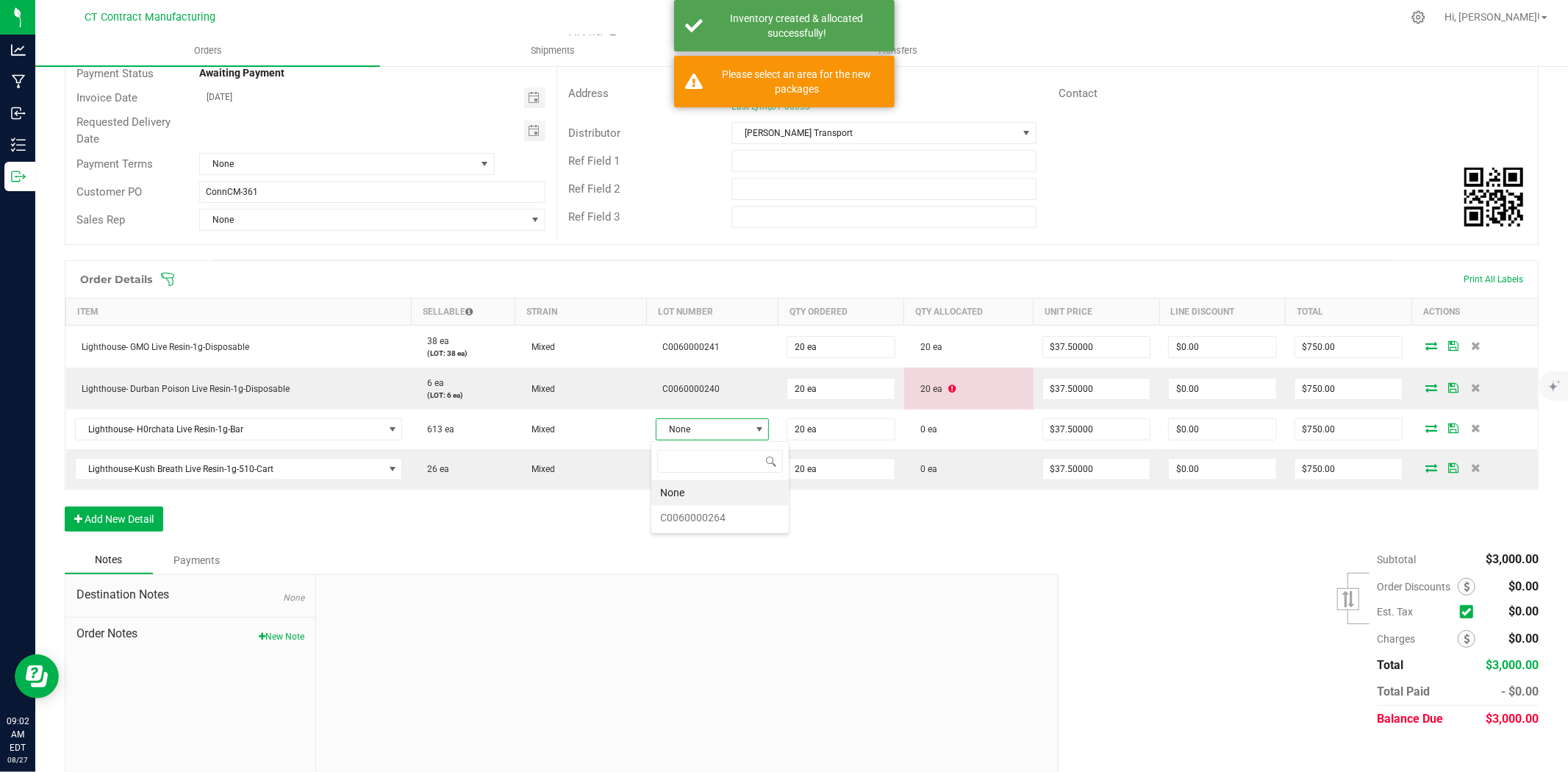
scroll to position [22, 113]
click at [747, 523] on li "C0060000264" at bounding box center [721, 517] width 138 height 25
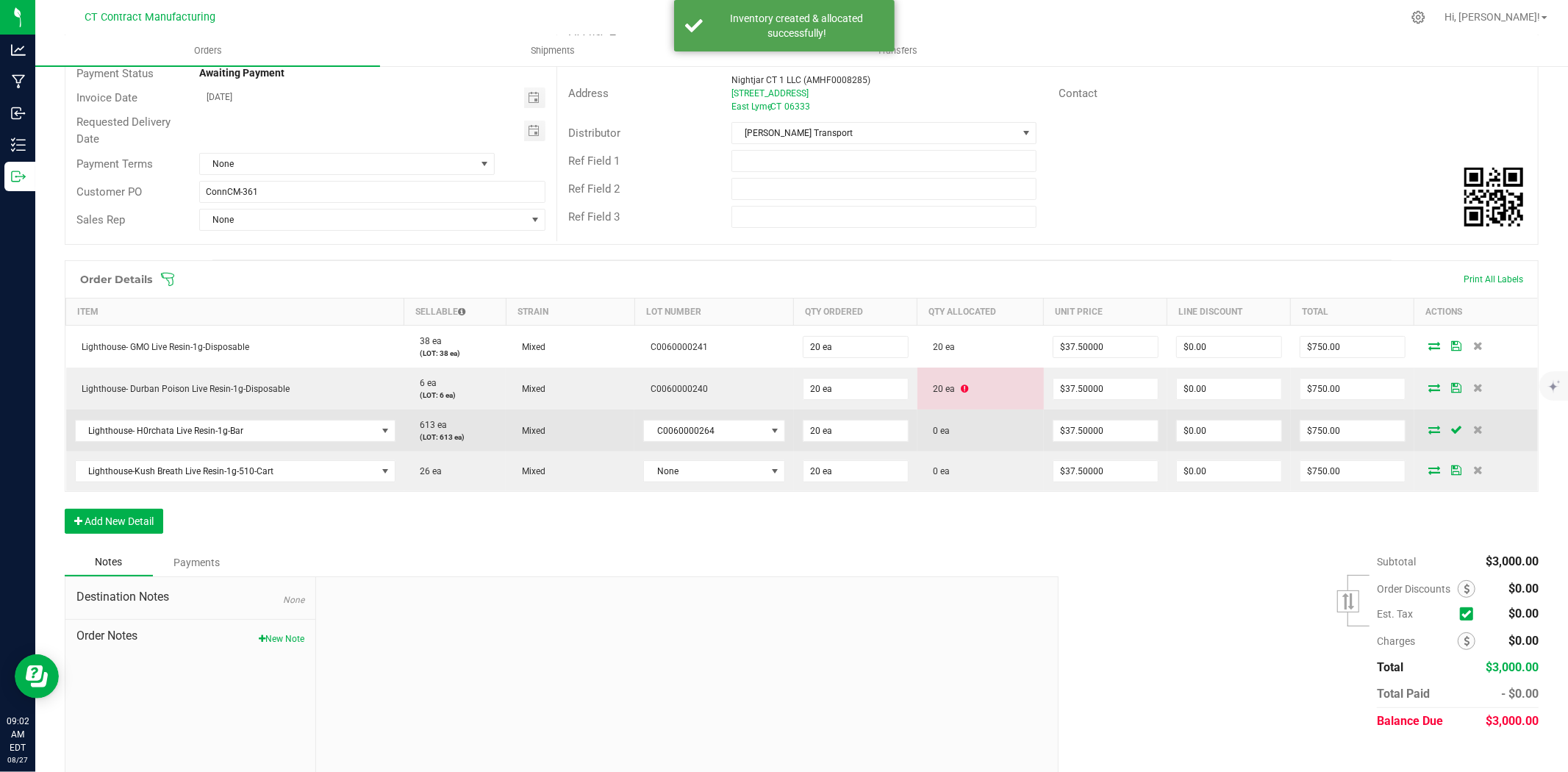
click at [1428, 428] on icon at bounding box center [1434, 429] width 12 height 9
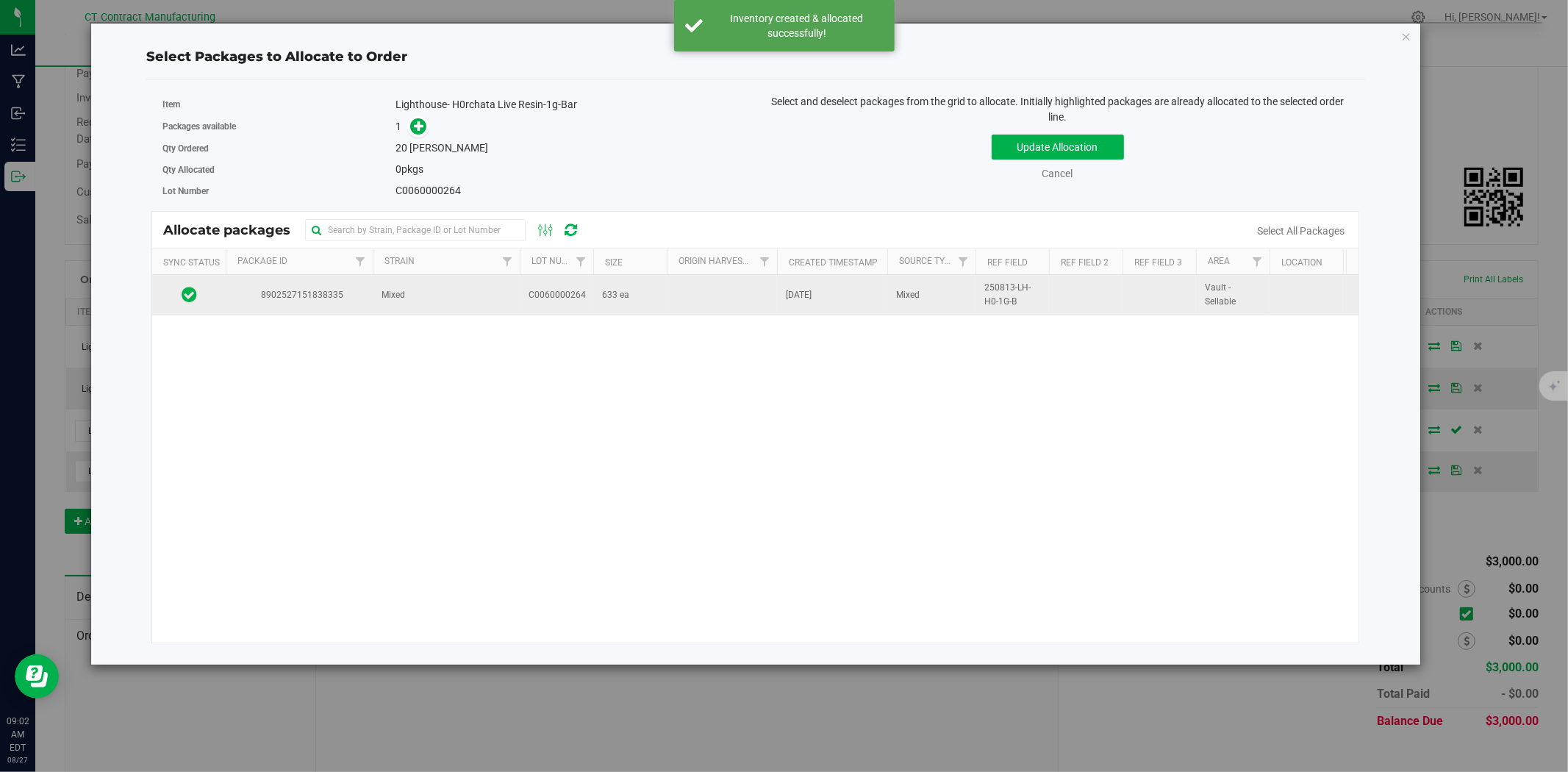
click at [434, 298] on td "Mixed" at bounding box center [445, 295] width 147 height 40
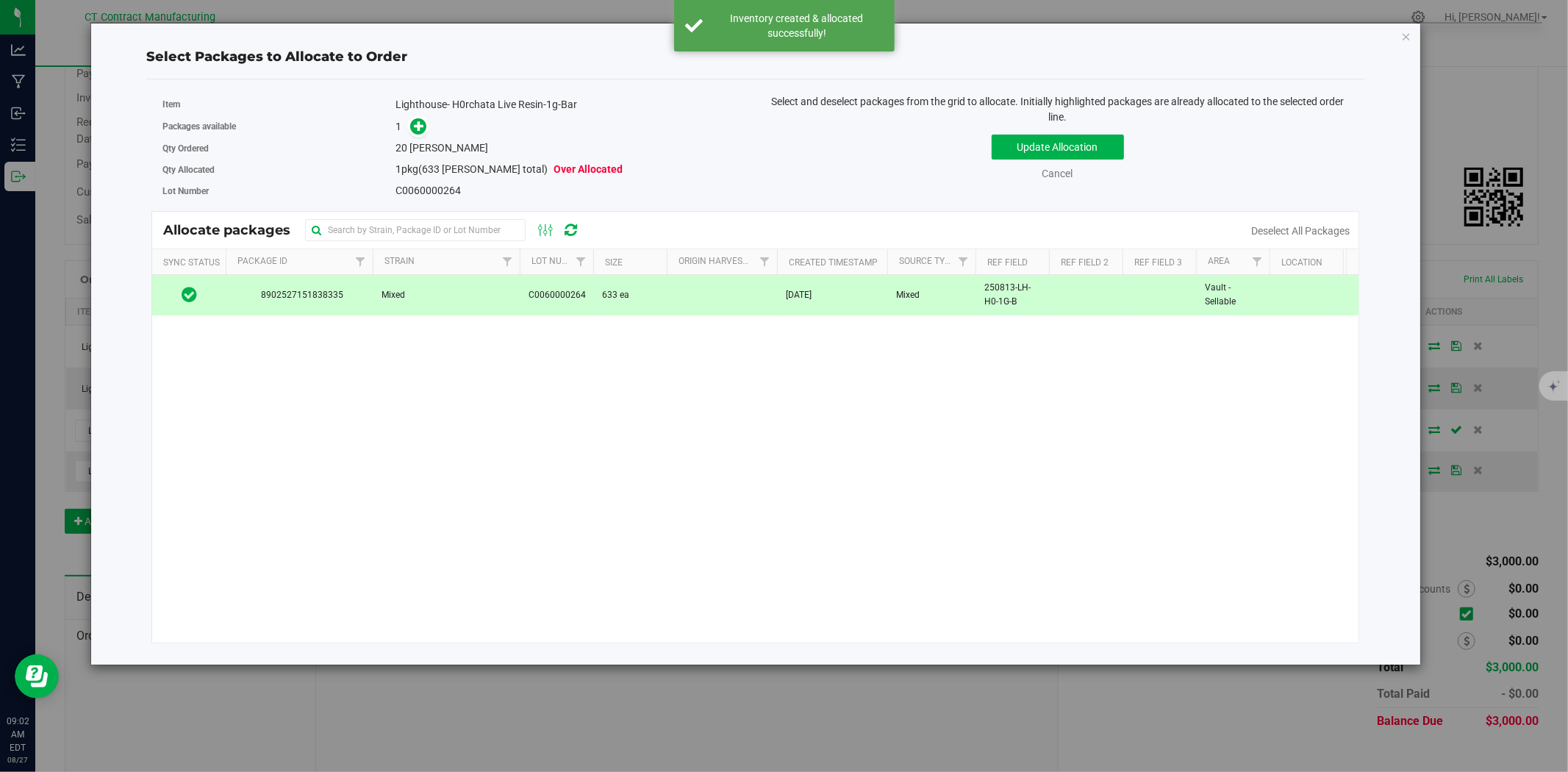
click at [423, 138] on div "Qty Ordered 20 eaches" at bounding box center [453, 148] width 582 height 21
click at [419, 129] on icon at bounding box center [419, 126] width 10 height 10
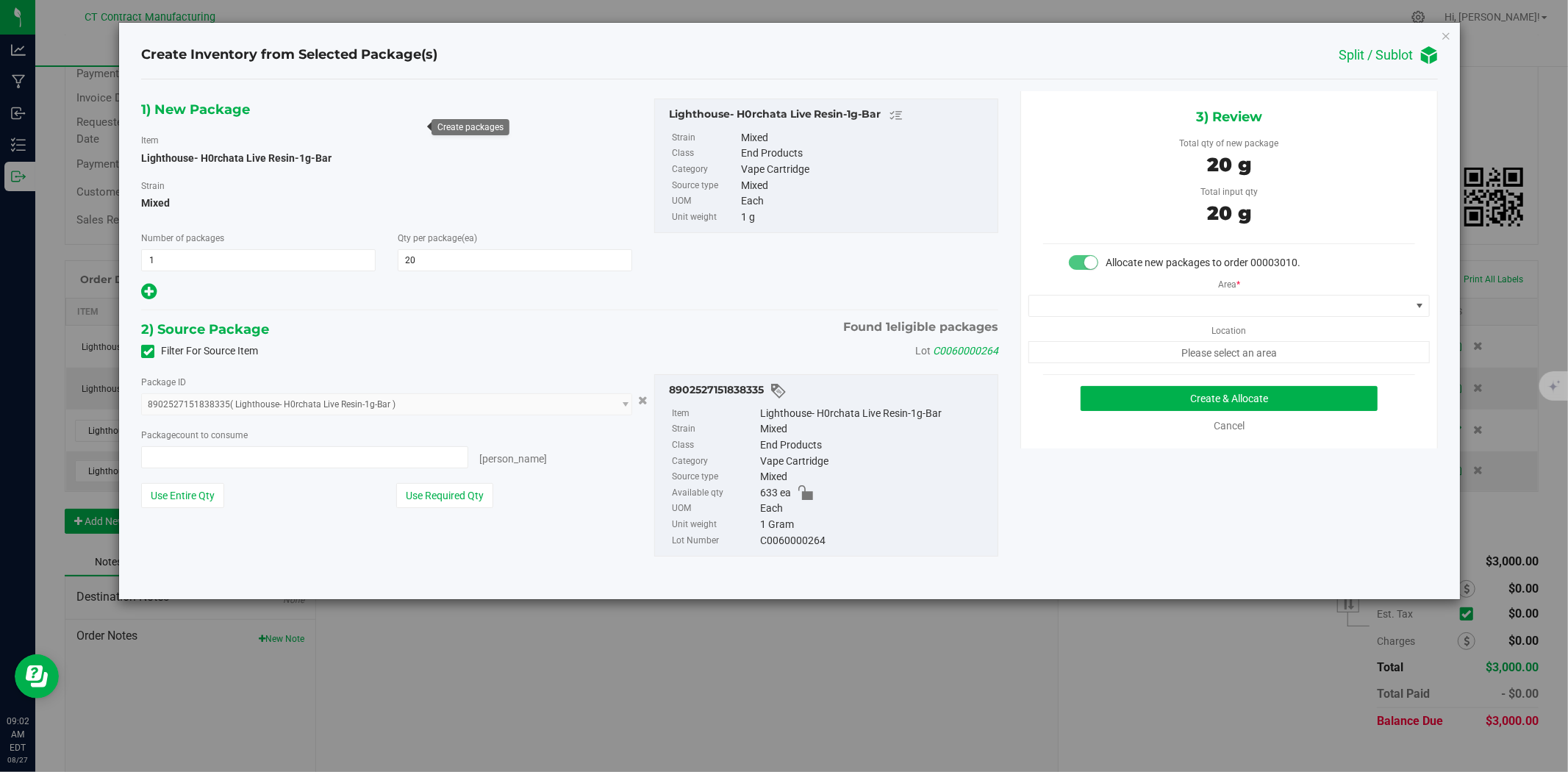
type input "20 ea"
click at [1089, 397] on button "Create & Allocate" at bounding box center [1230, 398] width 297 height 25
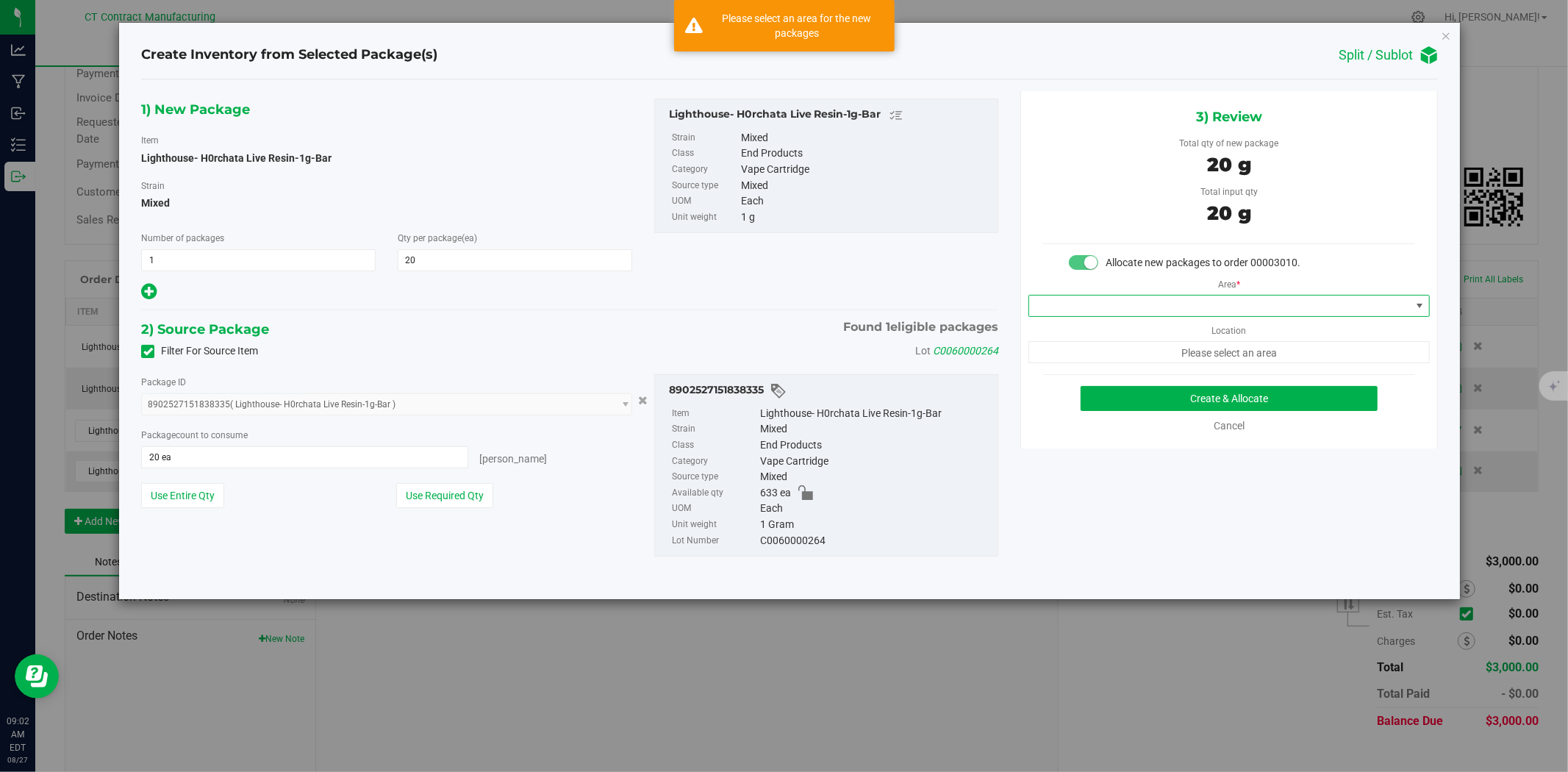
click at [1182, 310] on span at bounding box center [1220, 306] width 381 height 21
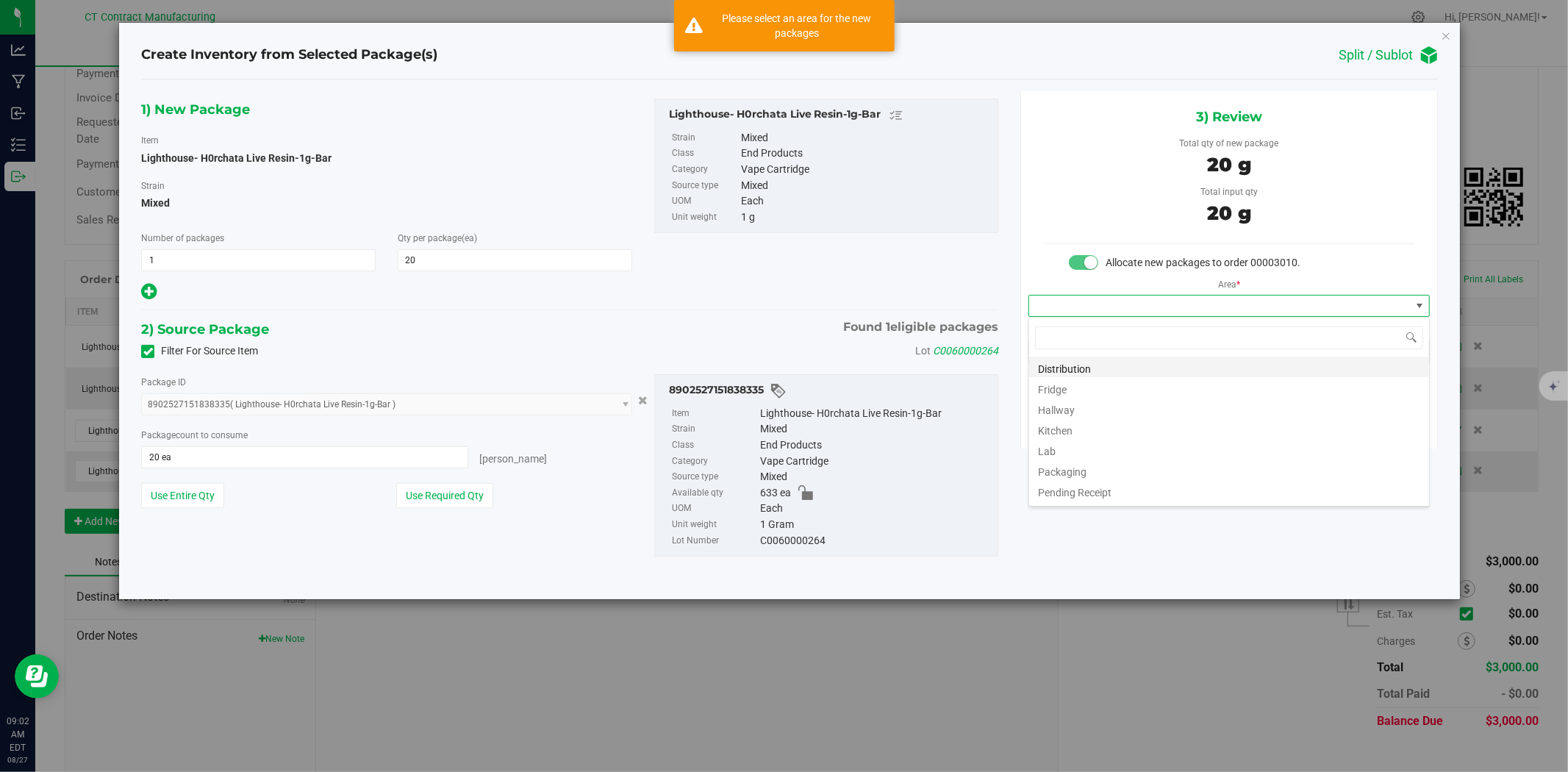
scroll to position [22, 400]
click at [1128, 368] on li "Distribution" at bounding box center [1229, 367] width 400 height 21
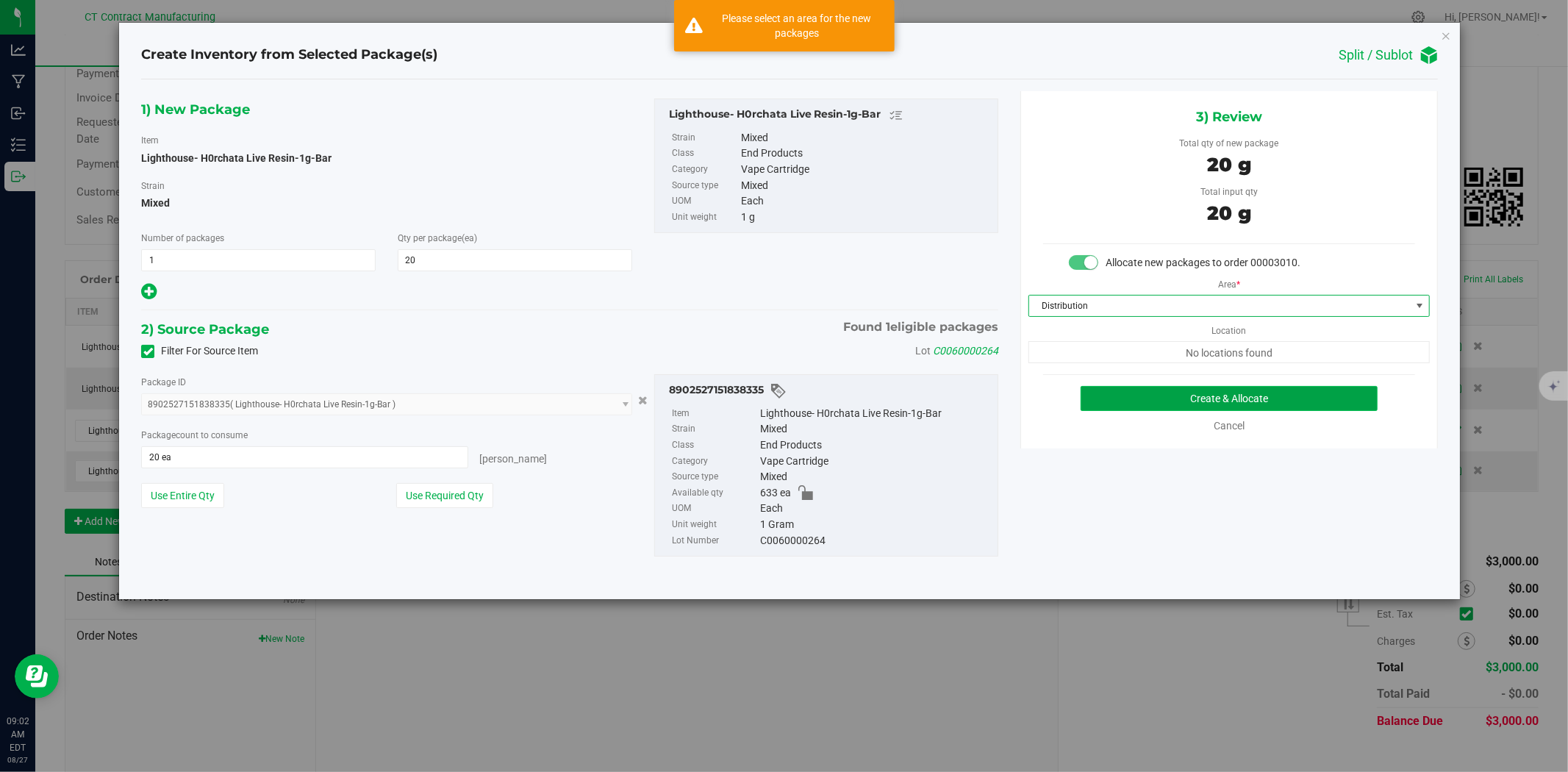
click at [1163, 397] on button "Create & Allocate" at bounding box center [1230, 398] width 297 height 25
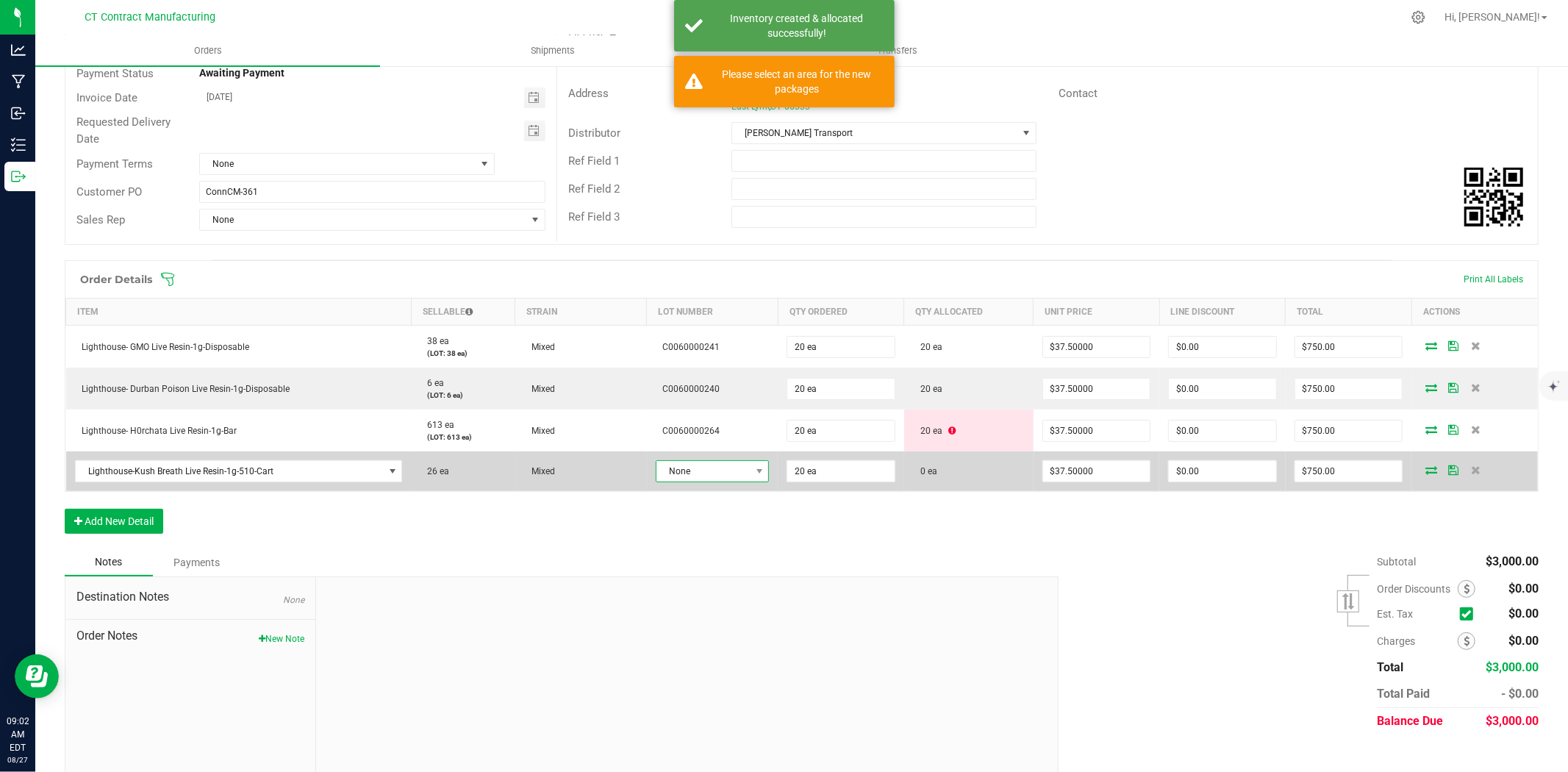
click at [715, 463] on span "None" at bounding box center [704, 471] width 94 height 21
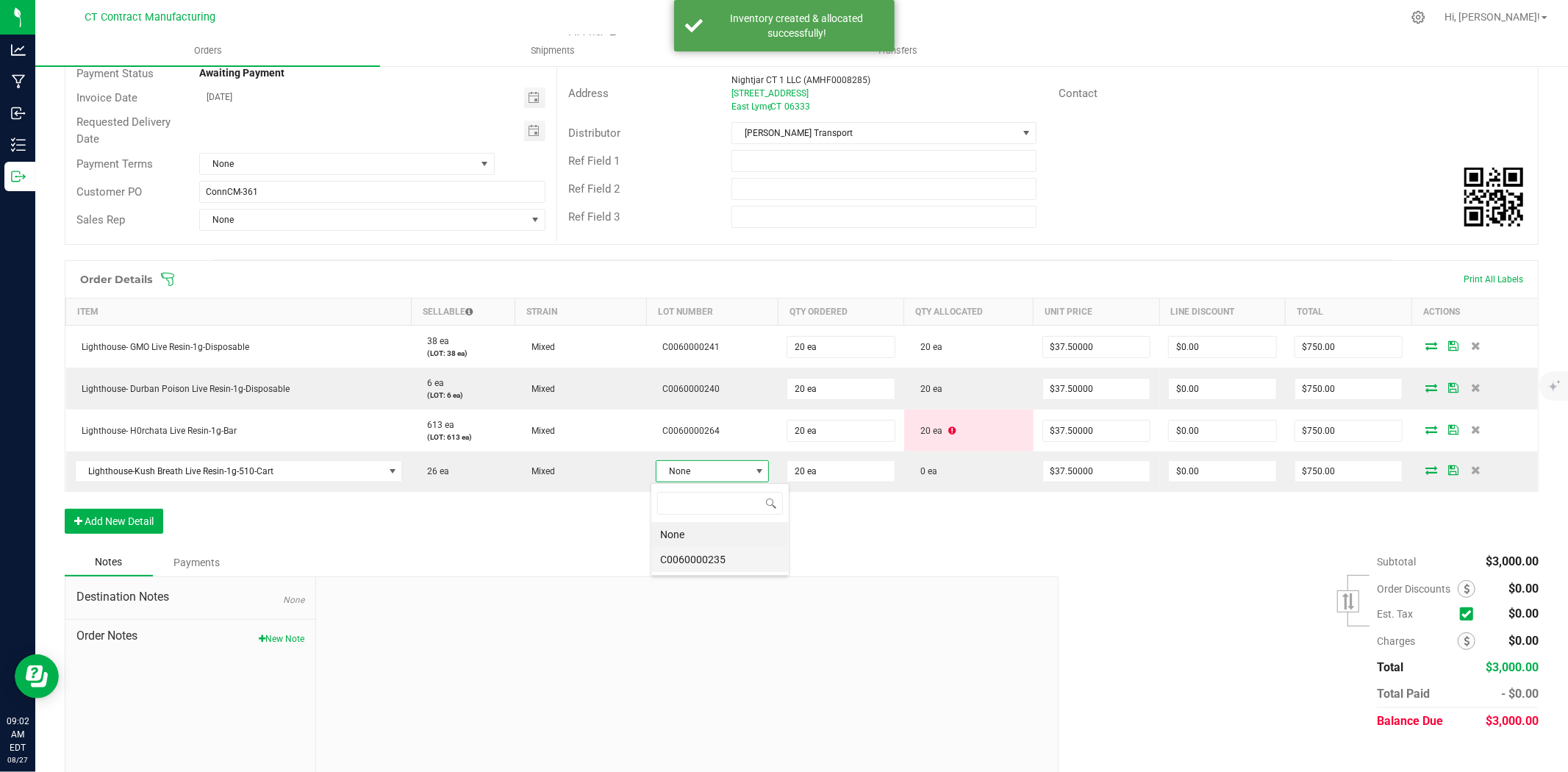
click at [747, 562] on li "C0060000235" at bounding box center [721, 559] width 138 height 25
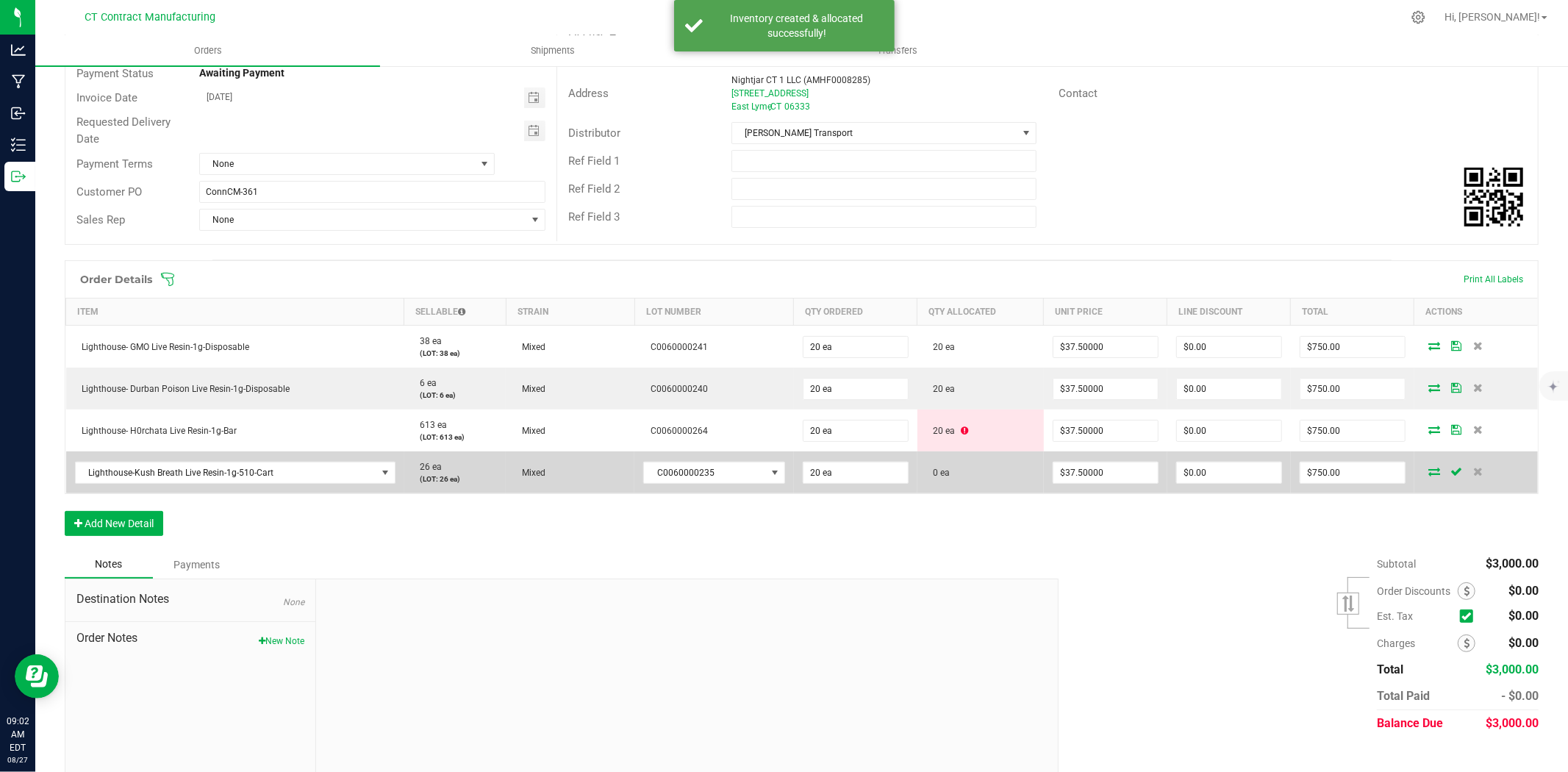
click at [1428, 467] on icon at bounding box center [1434, 471] width 12 height 9
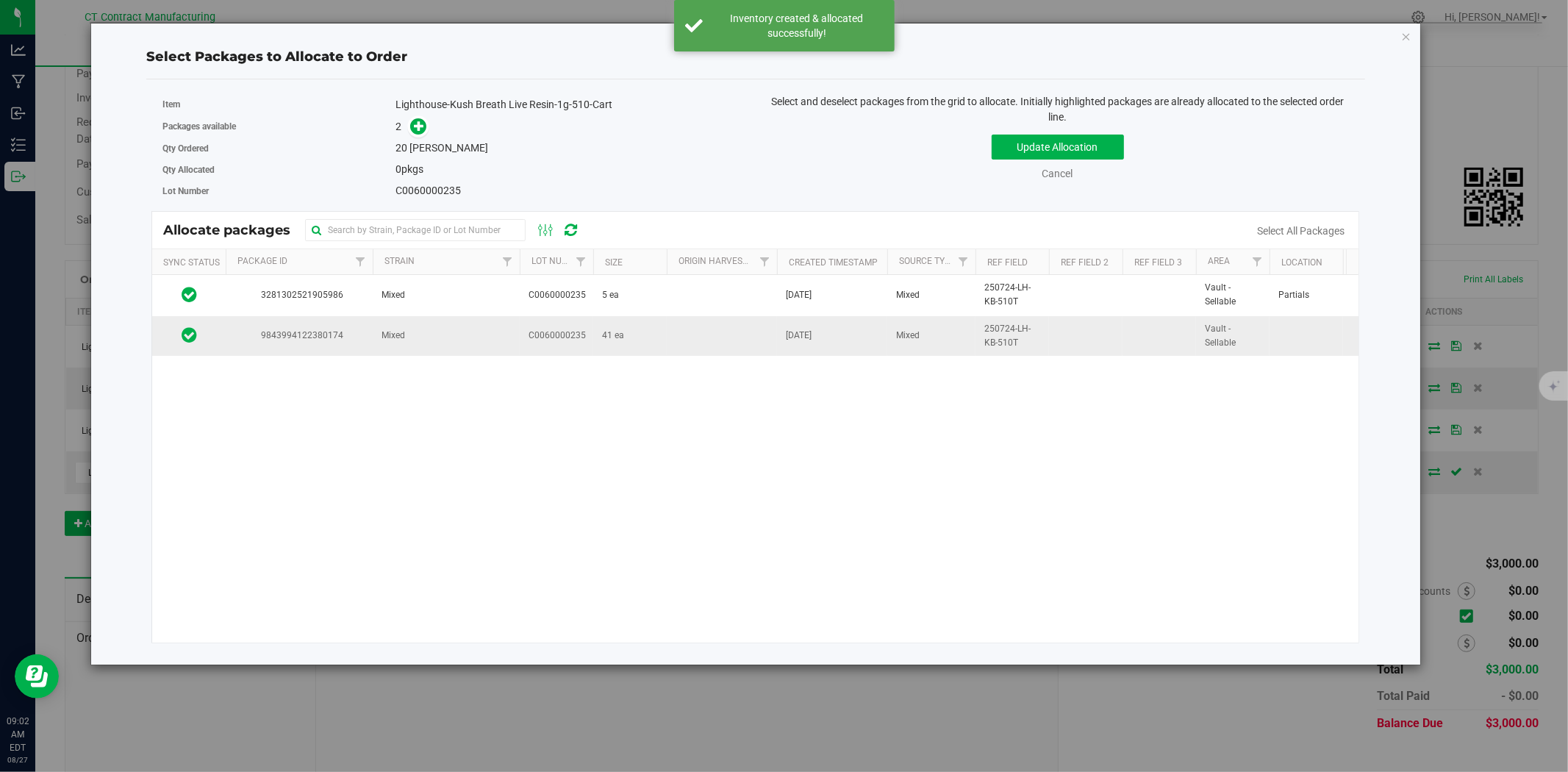
click at [475, 346] on td "Mixed" at bounding box center [445, 337] width 147 height 40
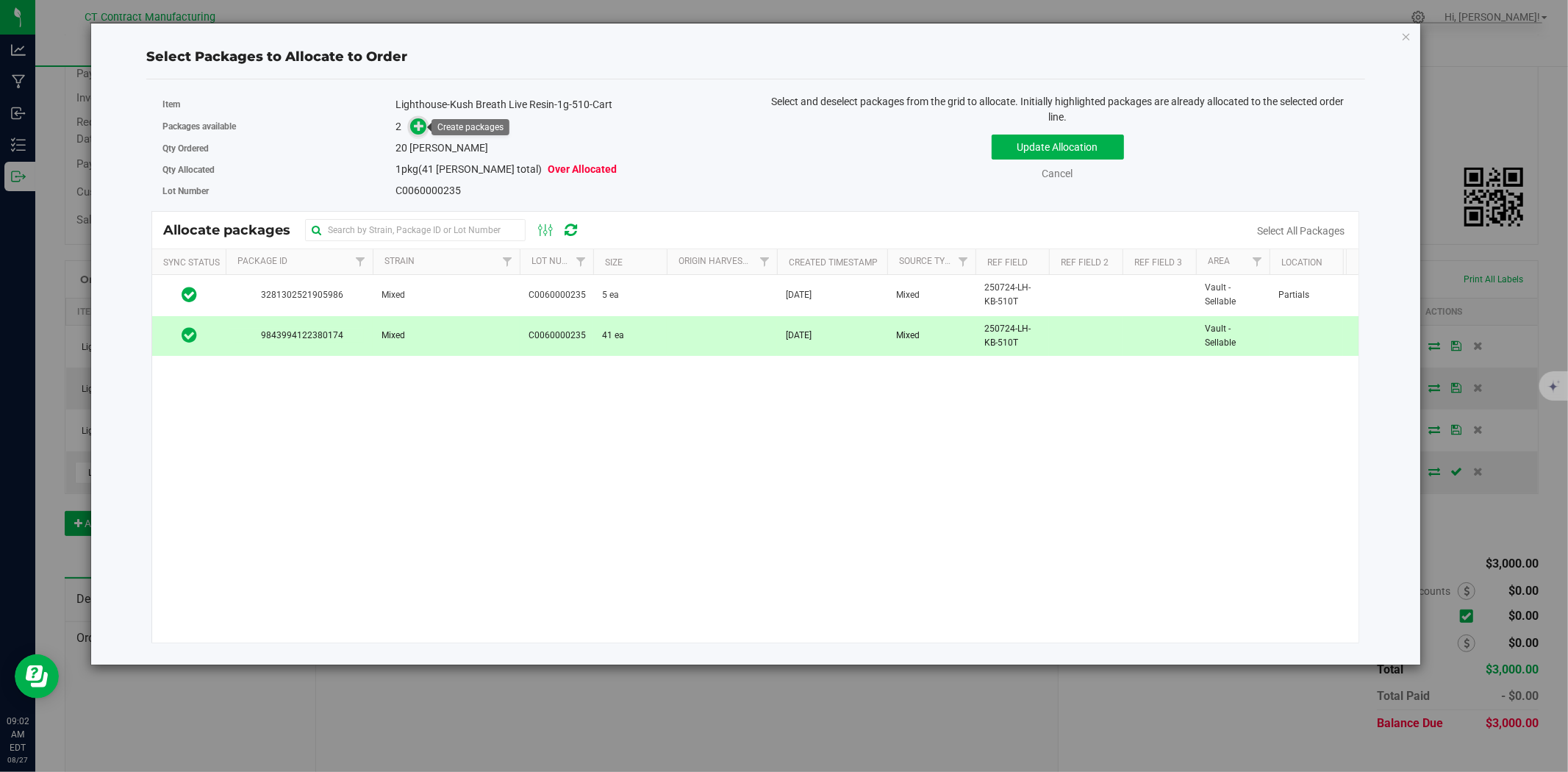
click at [414, 121] on icon at bounding box center [419, 126] width 10 height 10
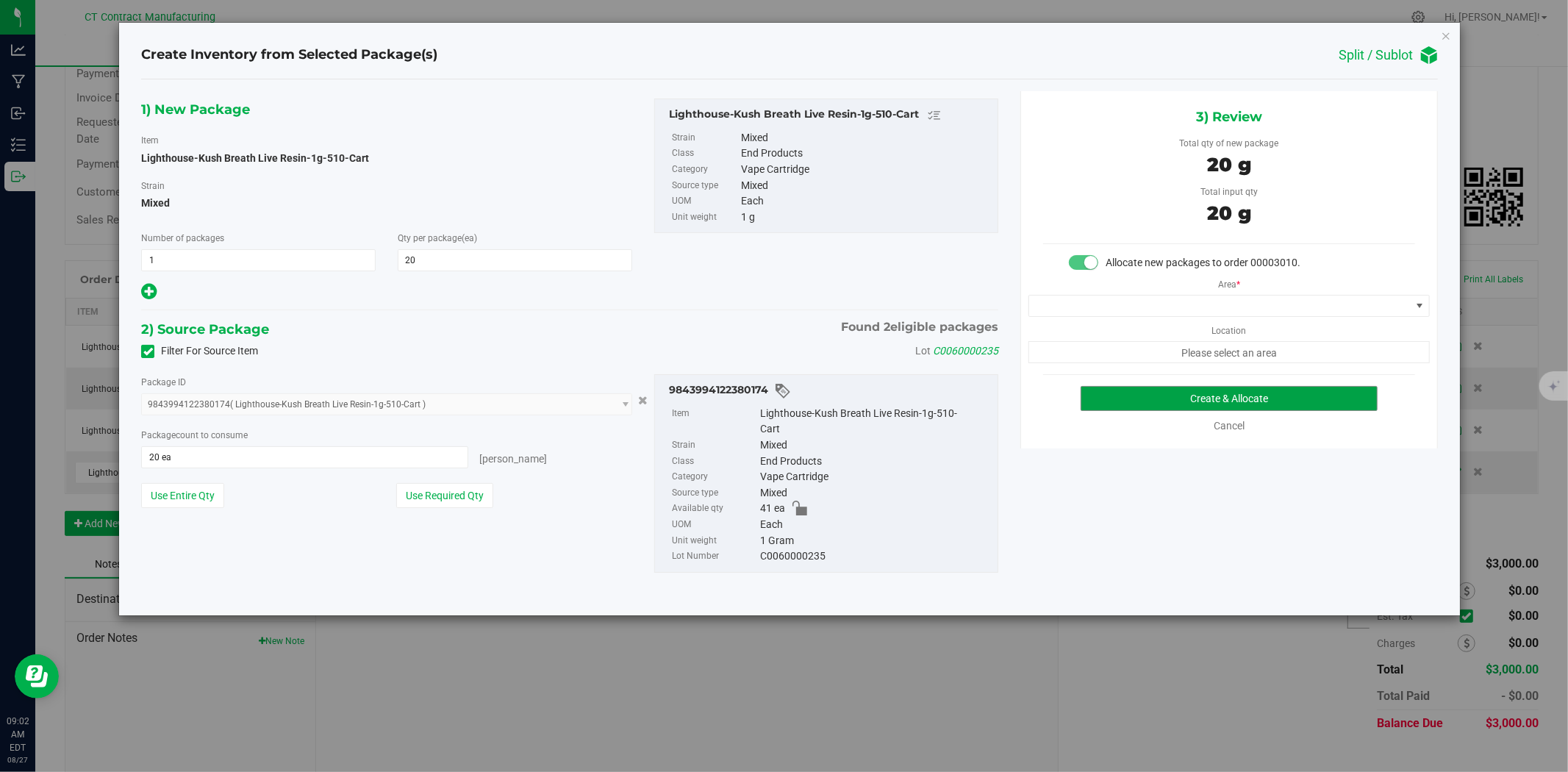
drag, startPoint x: 1194, startPoint y: 391, endPoint x: 931, endPoint y: 298, distance: 279.0
click at [897, 345] on div "1) New Package Item Lighthouse-Kush Breath Live Resin-1g-510-Cart Strain Mixed …" at bounding box center [788, 347] width 1318 height 512
click at [1034, 312] on span at bounding box center [1220, 306] width 381 height 21
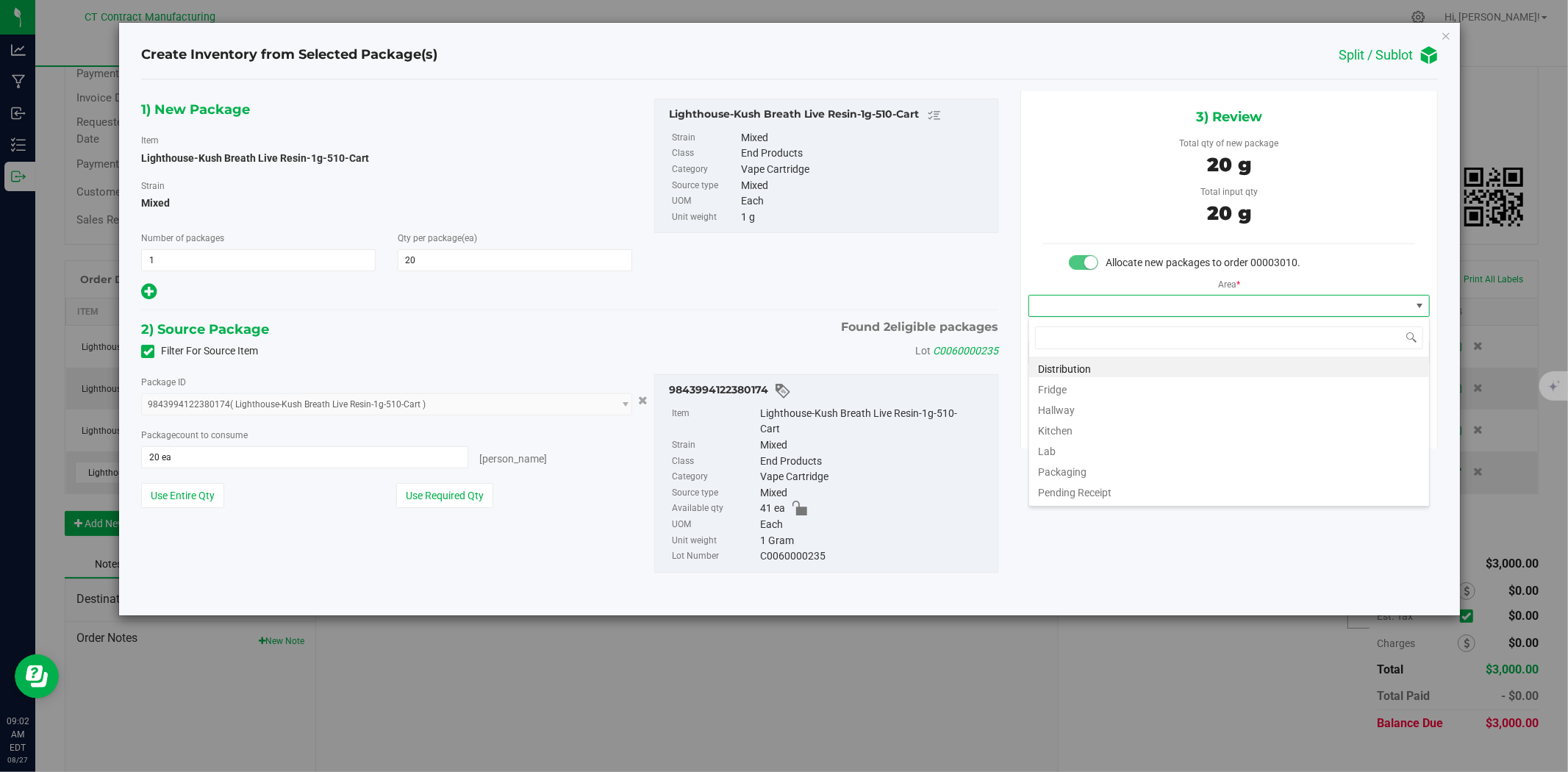
scroll to position [22, 400]
drag, startPoint x: 1037, startPoint y: 317, endPoint x: 997, endPoint y: 373, distance: 68.8
click at [997, 373] on div "Package ID 9843994122380174 ( Lighthouse-Kush Breath Live Resin-1g-510-Cart ) 3…" at bounding box center [569, 473] width 879 height 222
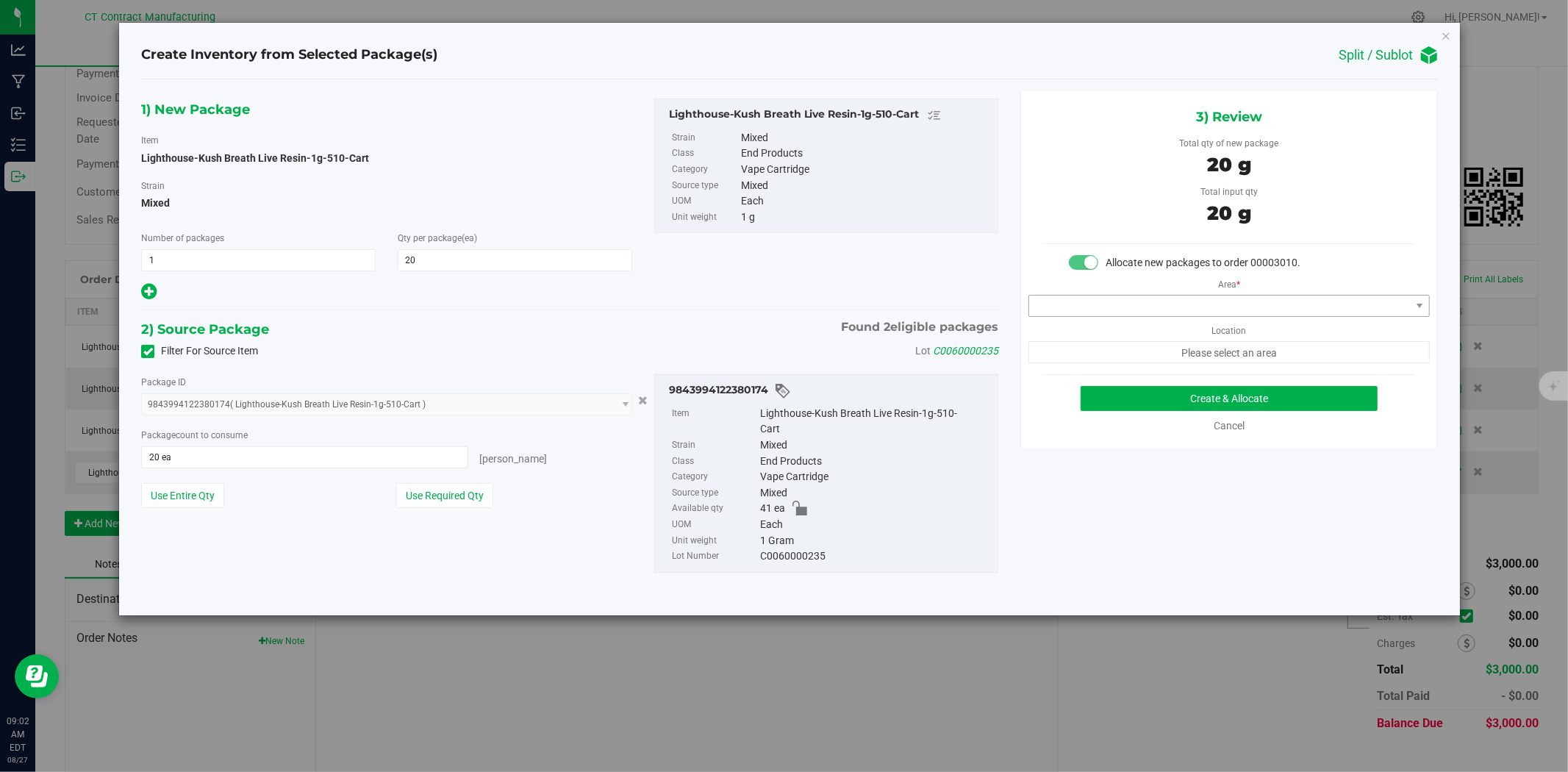
drag, startPoint x: 1026, startPoint y: 312, endPoint x: 1042, endPoint y: 309, distance: 16.3
click at [1026, 312] on div "Area * Location Please select an area" at bounding box center [1229, 317] width 416 height 93
click at [1042, 309] on span at bounding box center [1220, 306] width 381 height 21
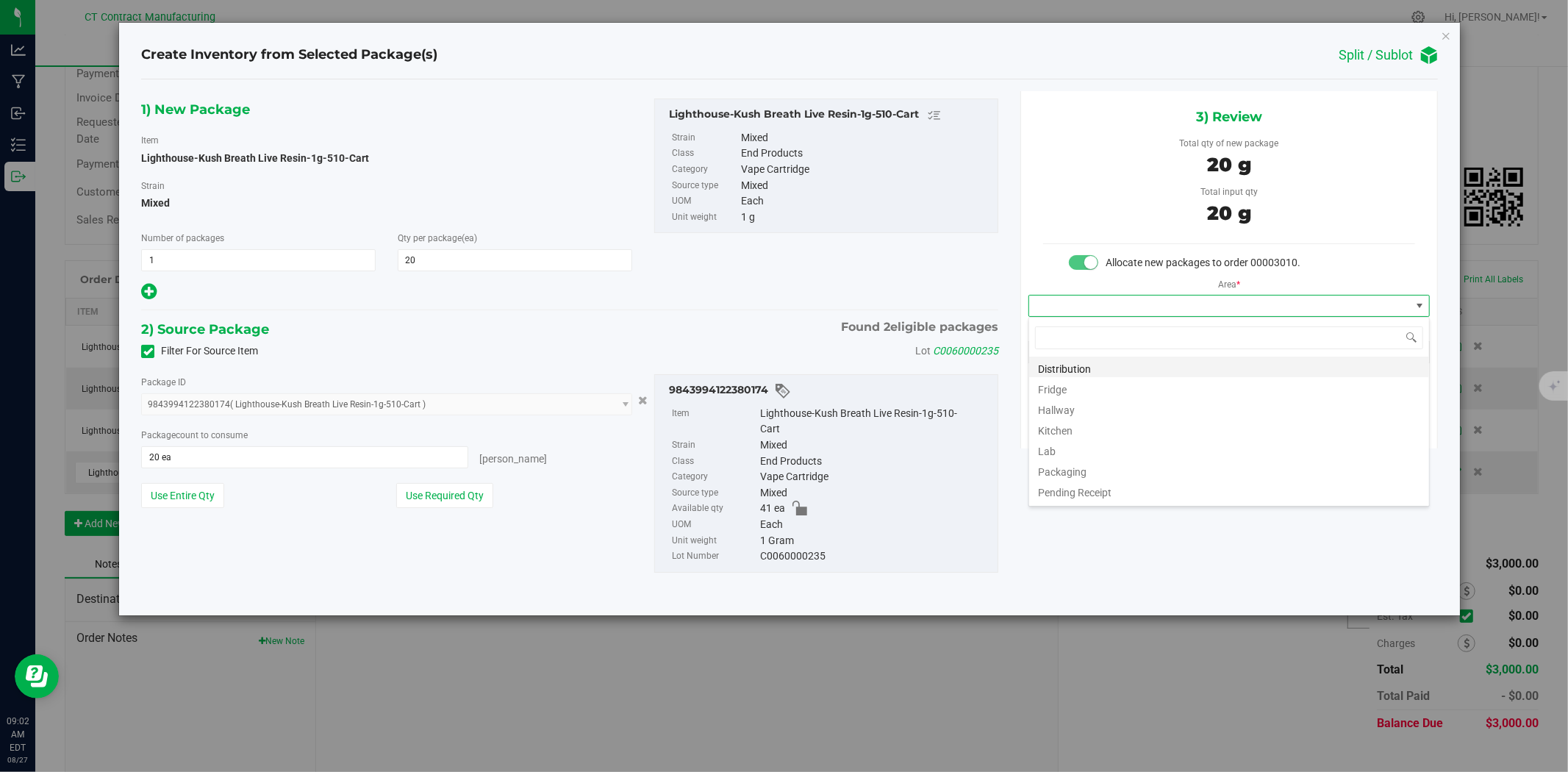
click at [1051, 365] on li "Distribution" at bounding box center [1229, 367] width 400 height 21
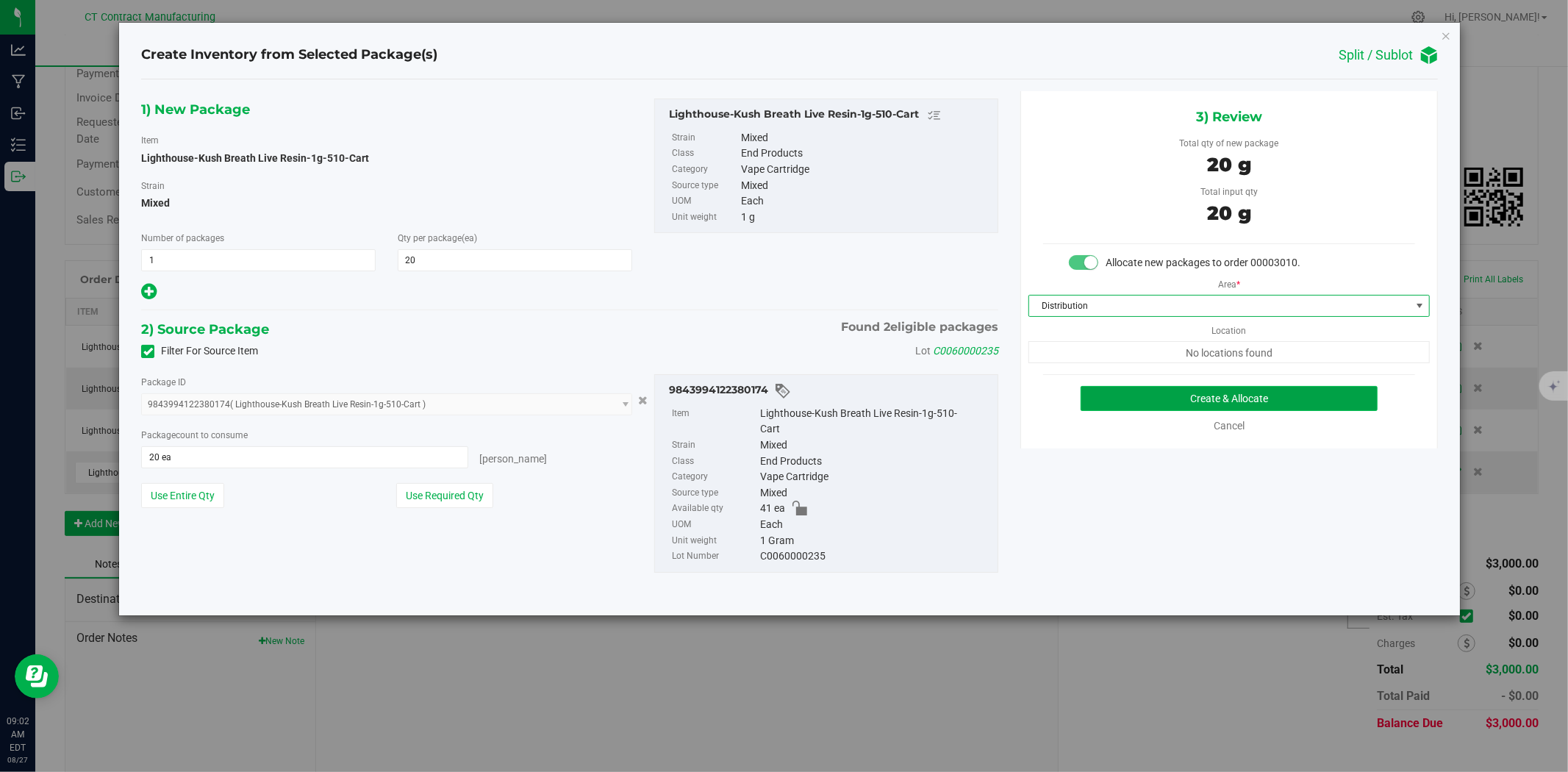
click at [1142, 392] on button "Create & Allocate" at bounding box center [1230, 398] width 297 height 25
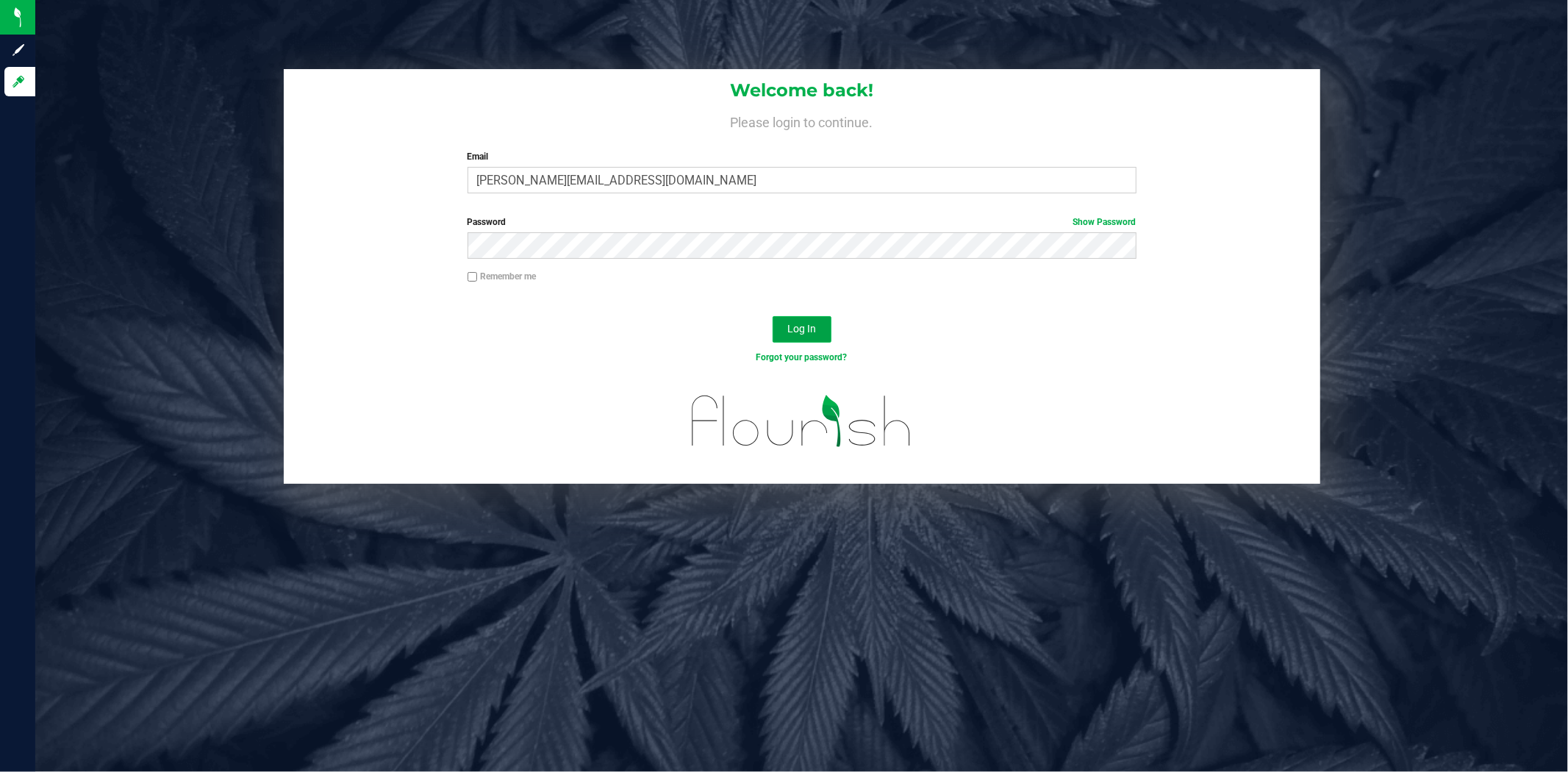
click at [785, 335] on button "Log In" at bounding box center [801, 330] width 59 height 27
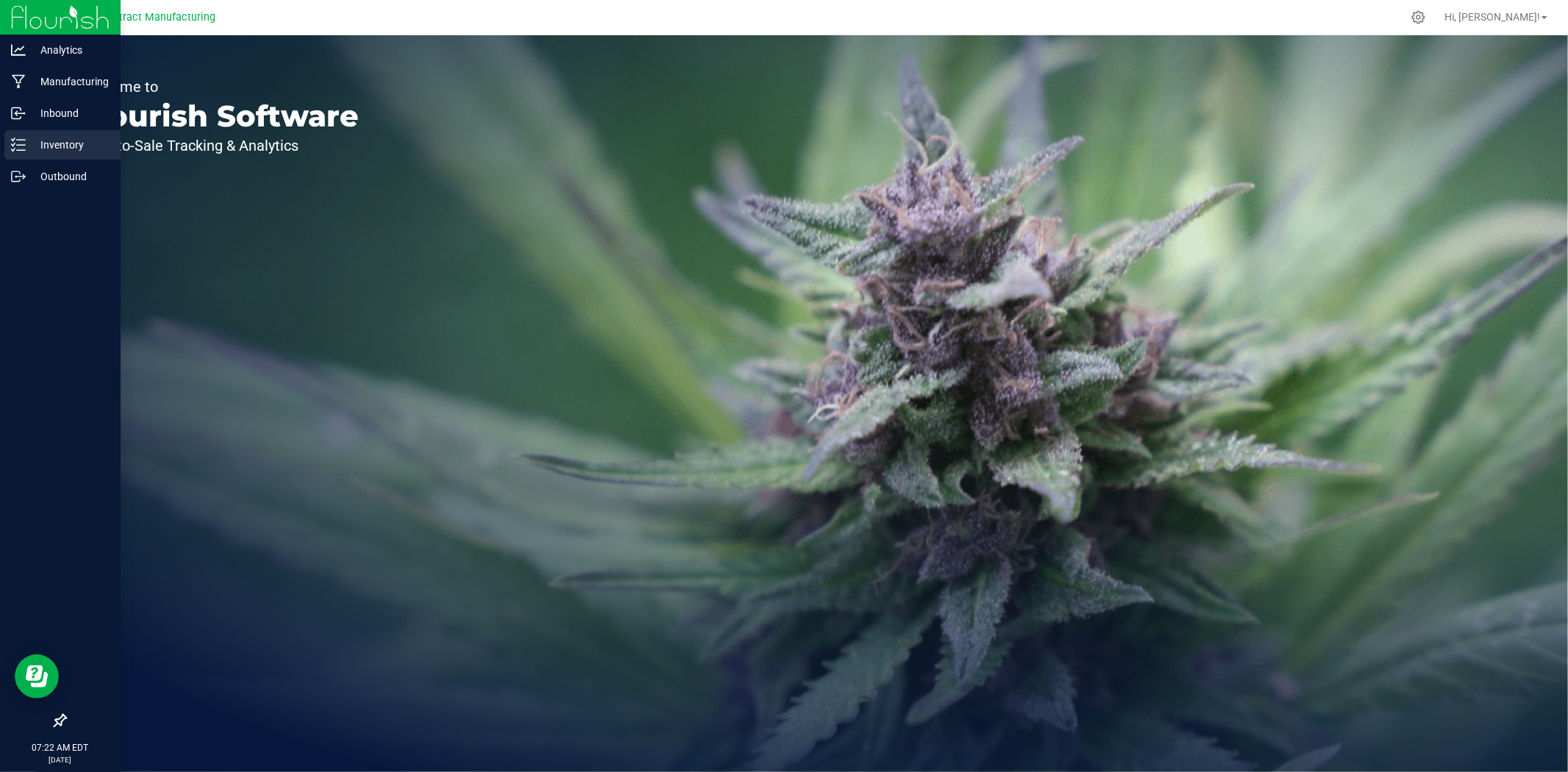
drag, startPoint x: 20, startPoint y: 145, endPoint x: 84, endPoint y: 144, distance: 64.0
click at [20, 145] on line at bounding box center [21, 145] width 8 height 0
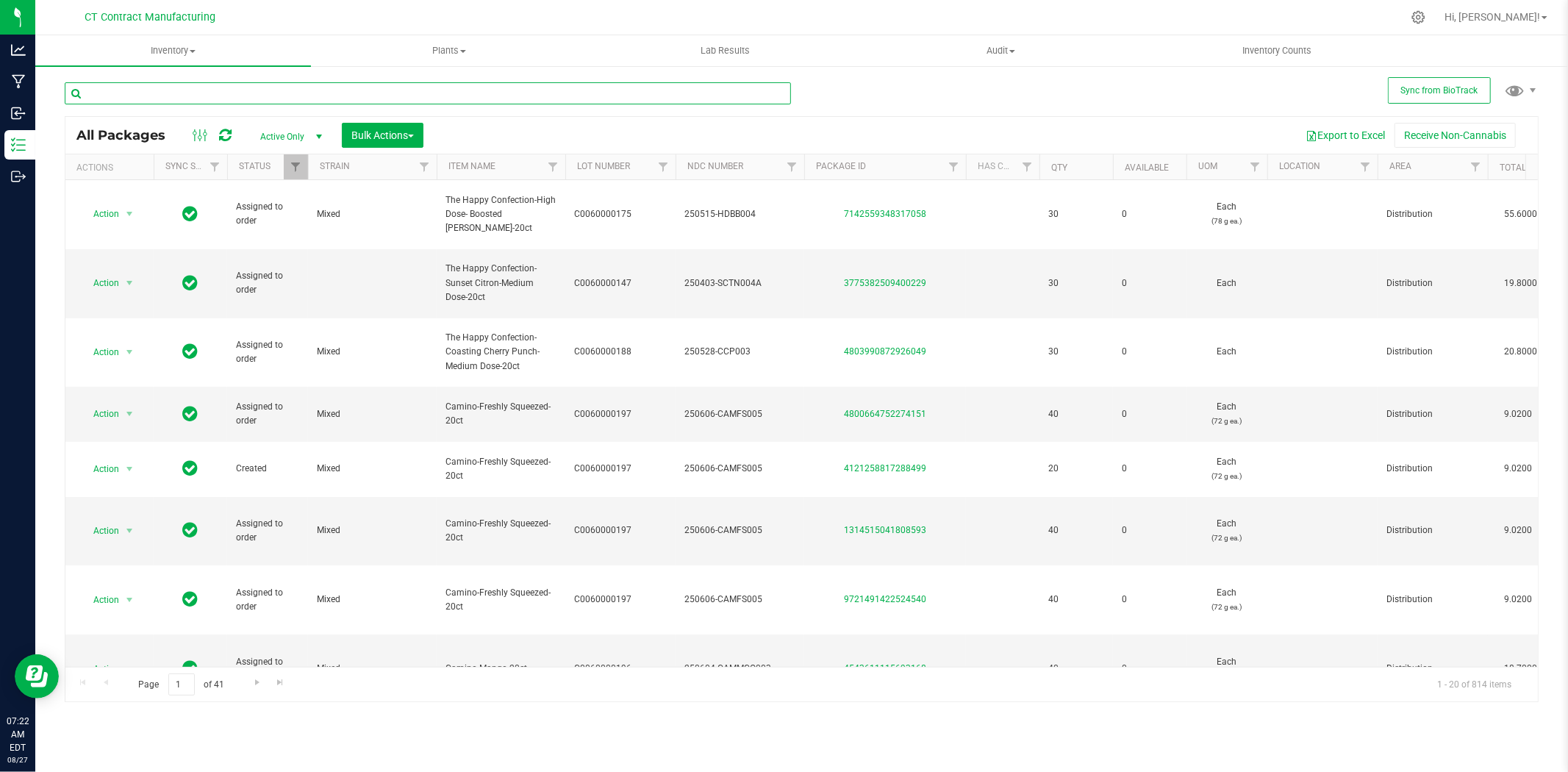
click at [302, 89] on input "text" at bounding box center [428, 94] width 727 height 22
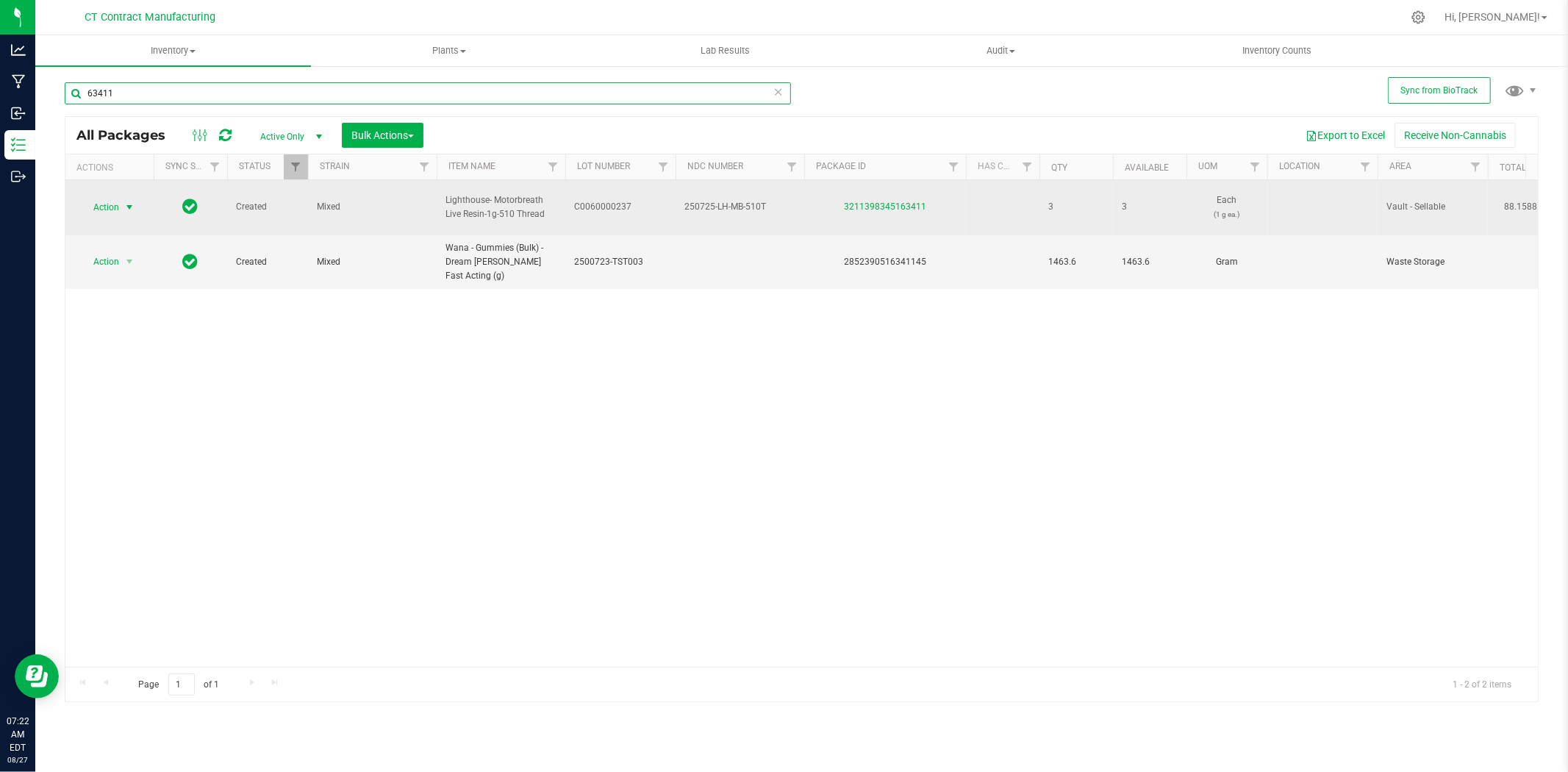
type input "63411"
click at [127, 202] on span "select" at bounding box center [130, 208] width 12 height 12
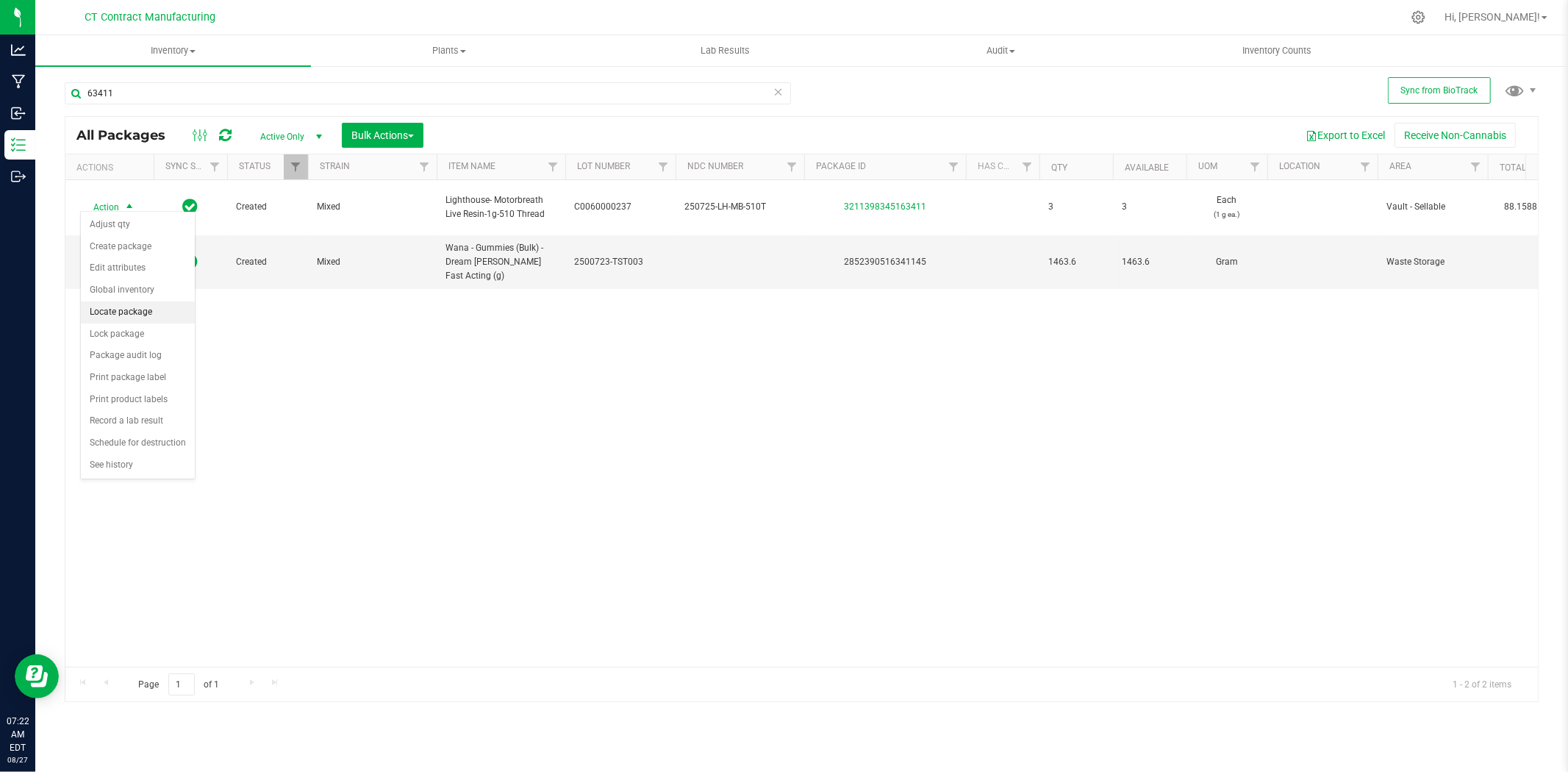
click at [130, 312] on li "Locate package" at bounding box center [138, 313] width 114 height 22
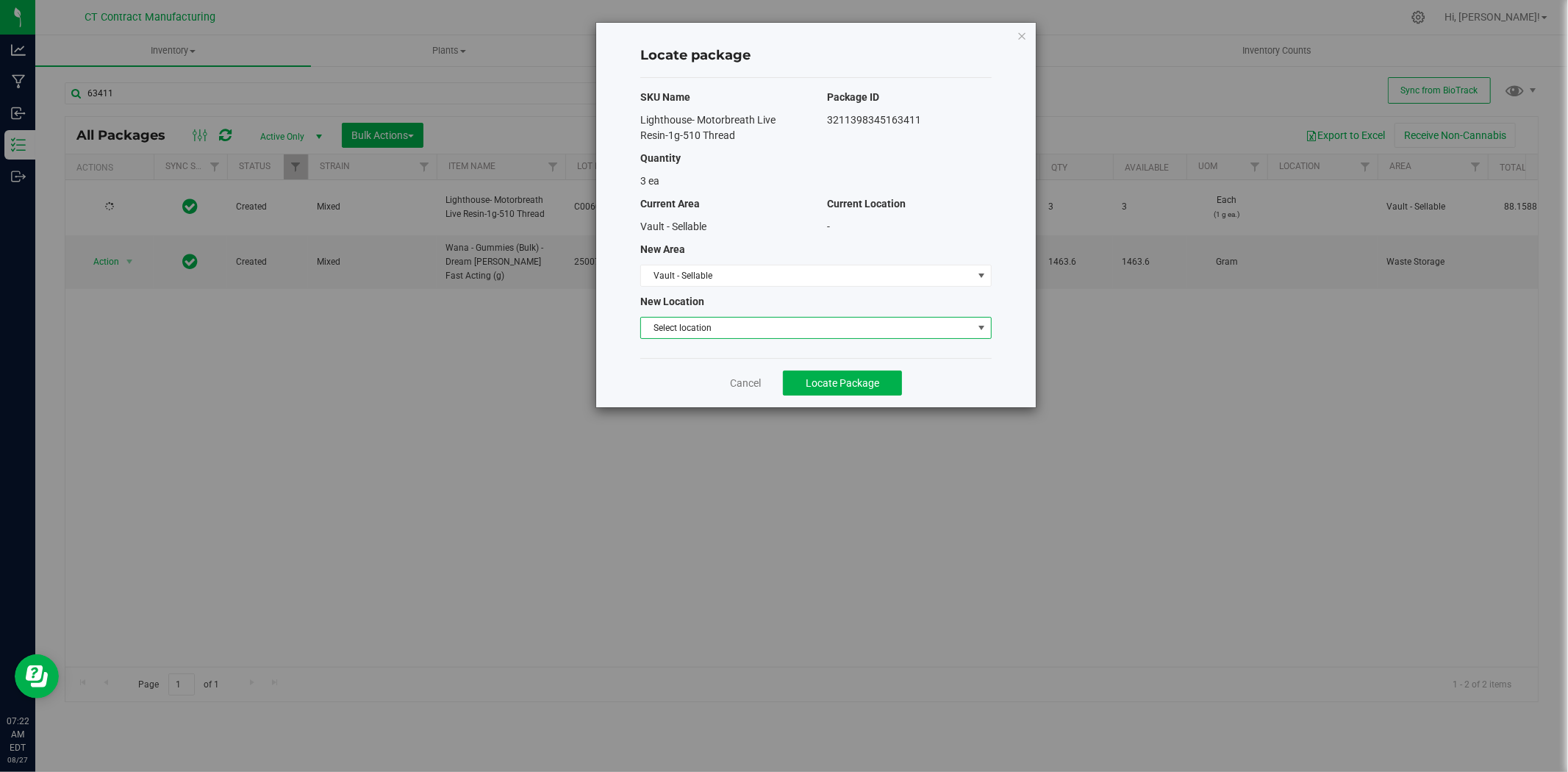
click at [708, 330] on span "Select location" at bounding box center [806, 328] width 331 height 21
click at [702, 357] on li "Partials" at bounding box center [815, 354] width 350 height 22
click at [799, 379] on button "Locate Package" at bounding box center [841, 383] width 119 height 25
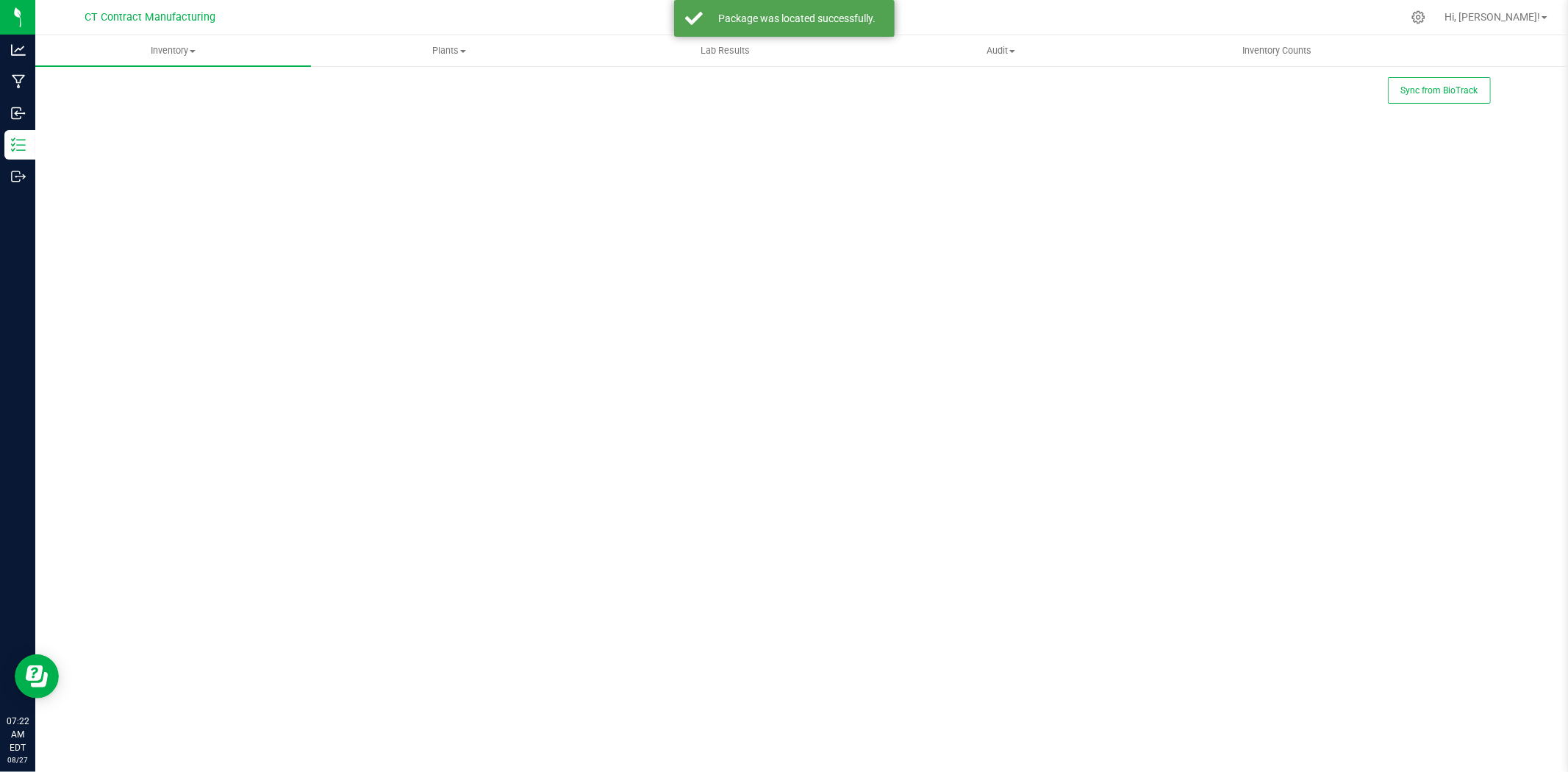
click at [478, 377] on div "Sync from BioTrack Scan Packages 0" at bounding box center [801, 295] width 1474 height 430
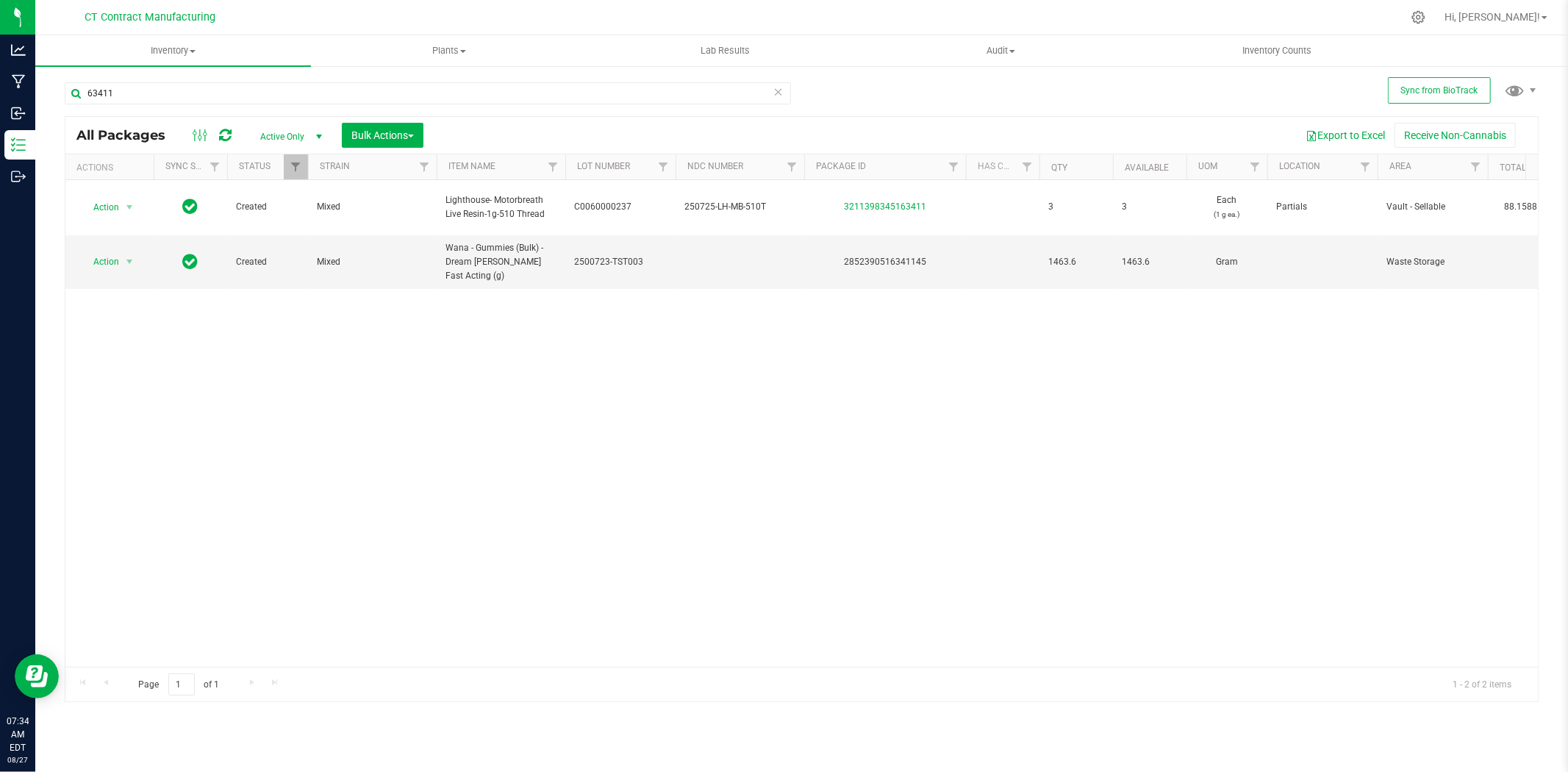
click at [345, 11] on div at bounding box center [832, 17] width 1139 height 29
click at [846, 434] on div "Action Action Adjust qty Create package Edit attributes Global inventory Locate…" at bounding box center [801, 423] width 1472 height 487
click at [147, 91] on input "63411" at bounding box center [428, 94] width 727 height 22
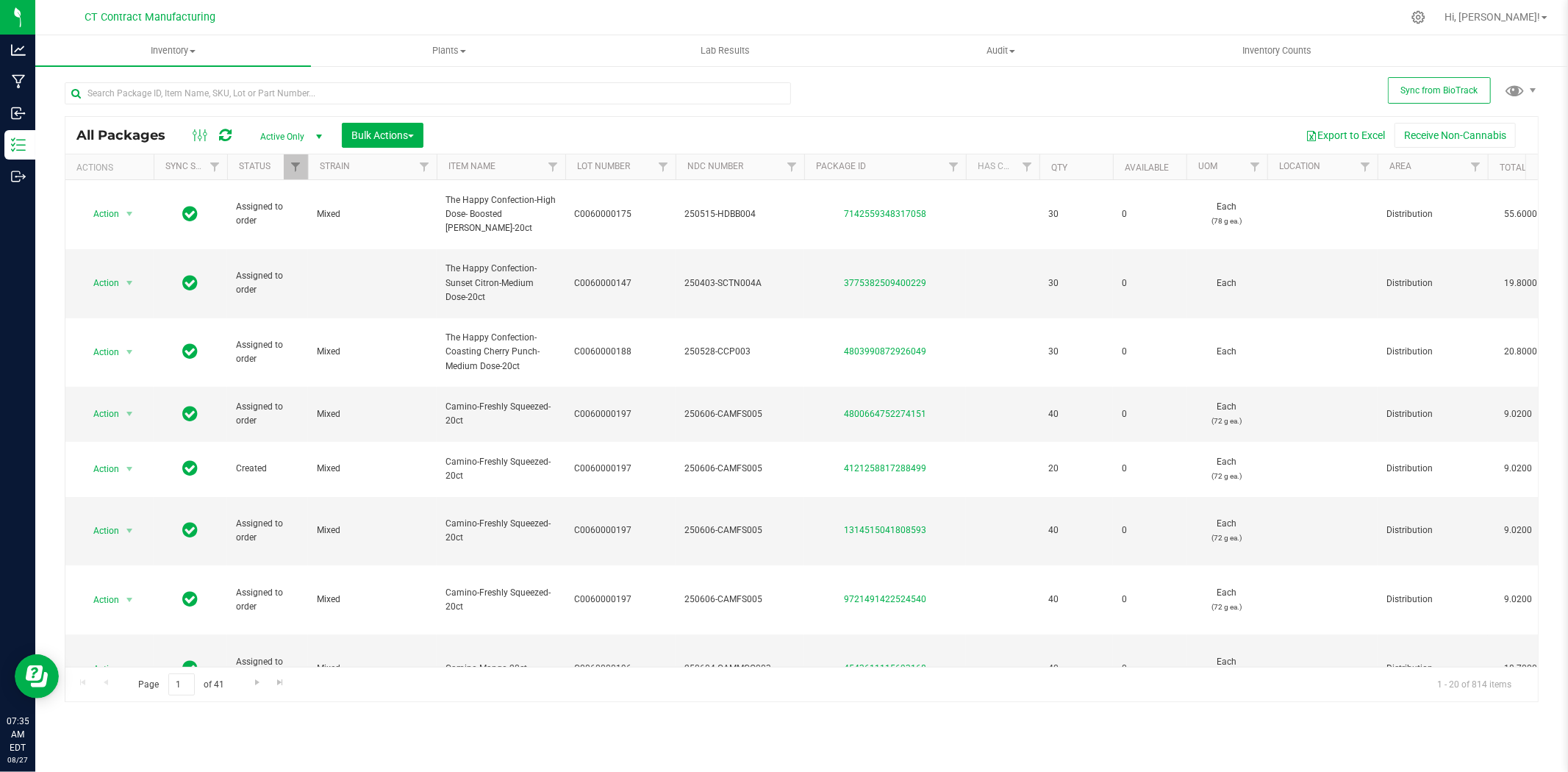
click at [303, 6] on div at bounding box center [832, 17] width 1139 height 29
click at [329, 94] on input "text" at bounding box center [428, 94] width 727 height 22
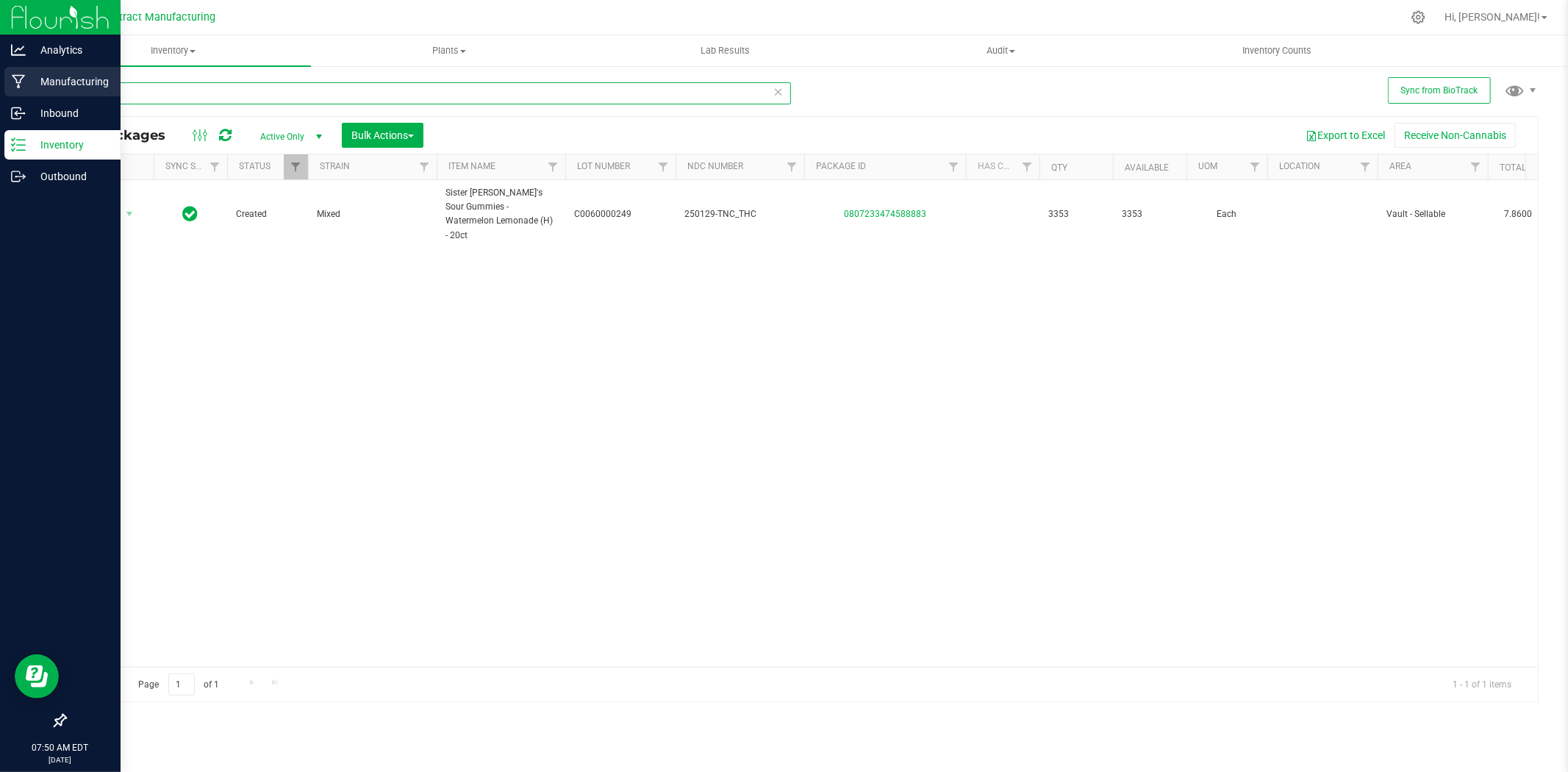
type input "88883"
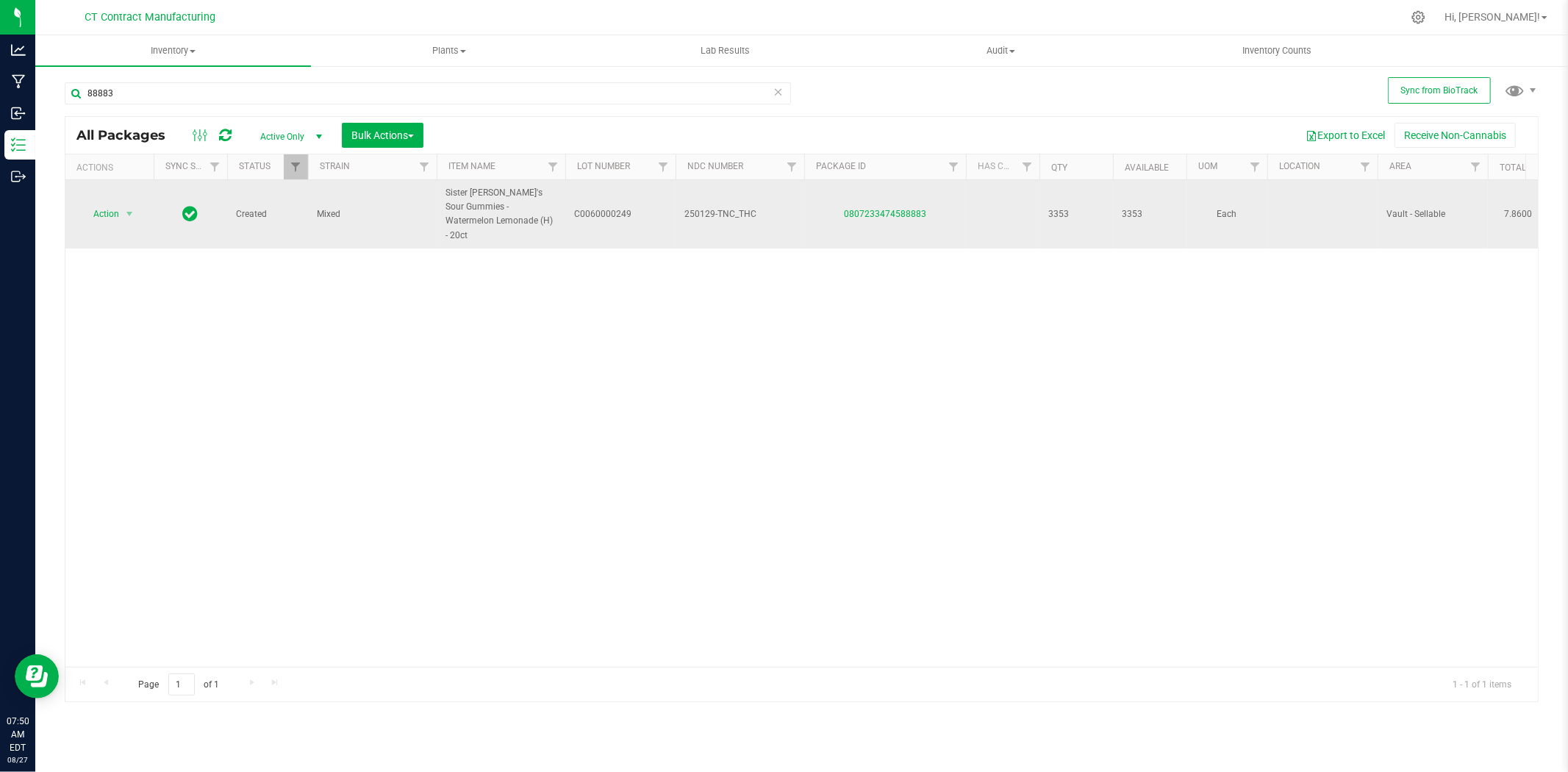
click at [476, 220] on span "Sister Adrian's Sour Gummies - Watermelon Lemonade (H) - 20ct" at bounding box center [500, 214] width 111 height 57
copy tr "Sister Adrian's Sour Gummies - Watermelon Lemonade (H) - 20ct"
copy link "0807233474588883"
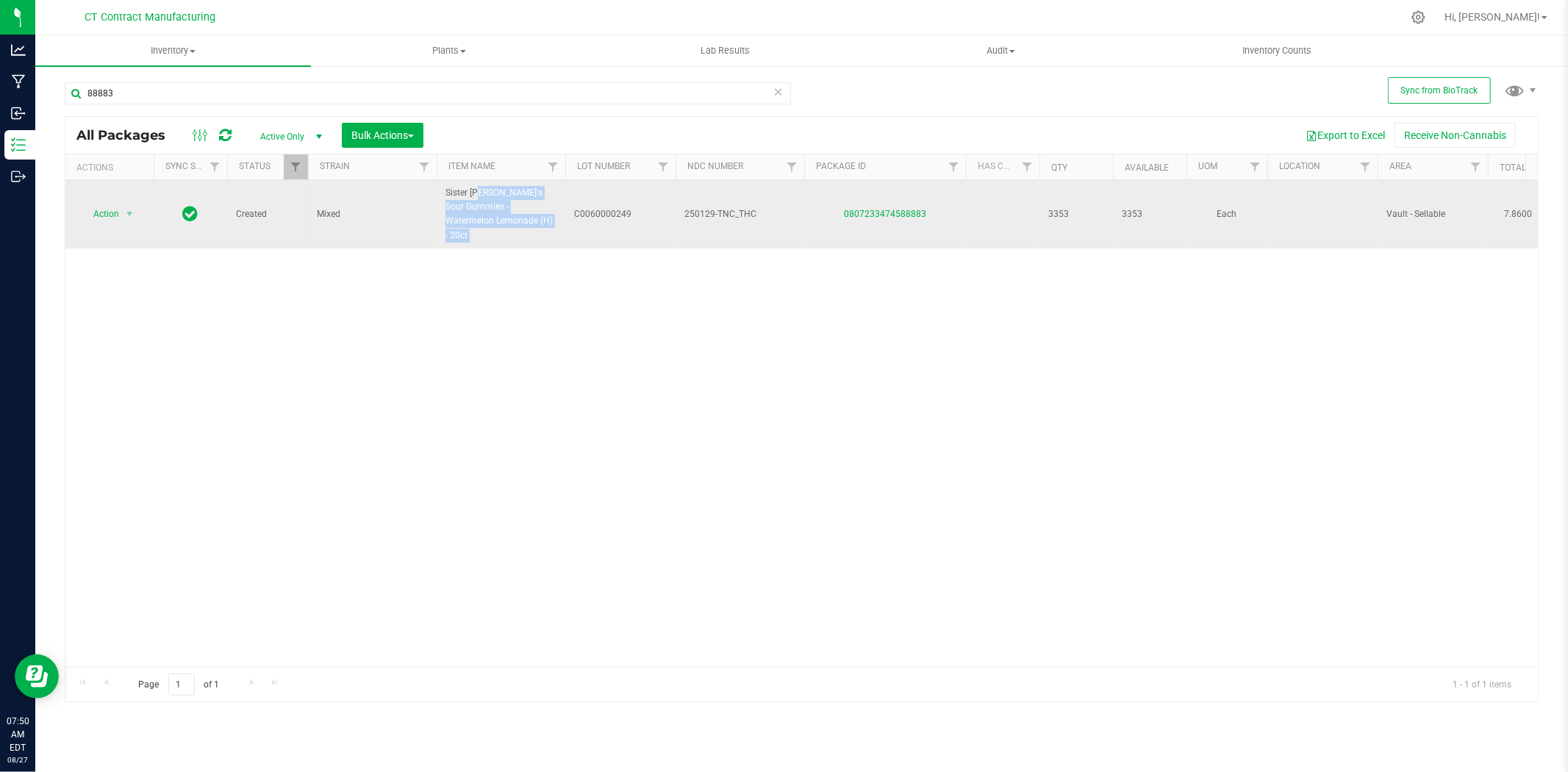
drag, startPoint x: 935, startPoint y: 209, endPoint x: 833, endPoint y: 224, distance: 103.1
click at [833, 224] on td "0807233474588883" at bounding box center [885, 214] width 162 height 69
click at [609, 208] on span "C0060000249" at bounding box center [620, 215] width 93 height 14
click at [609, 205] on input "C0060000249" at bounding box center [617, 214] width 105 height 23
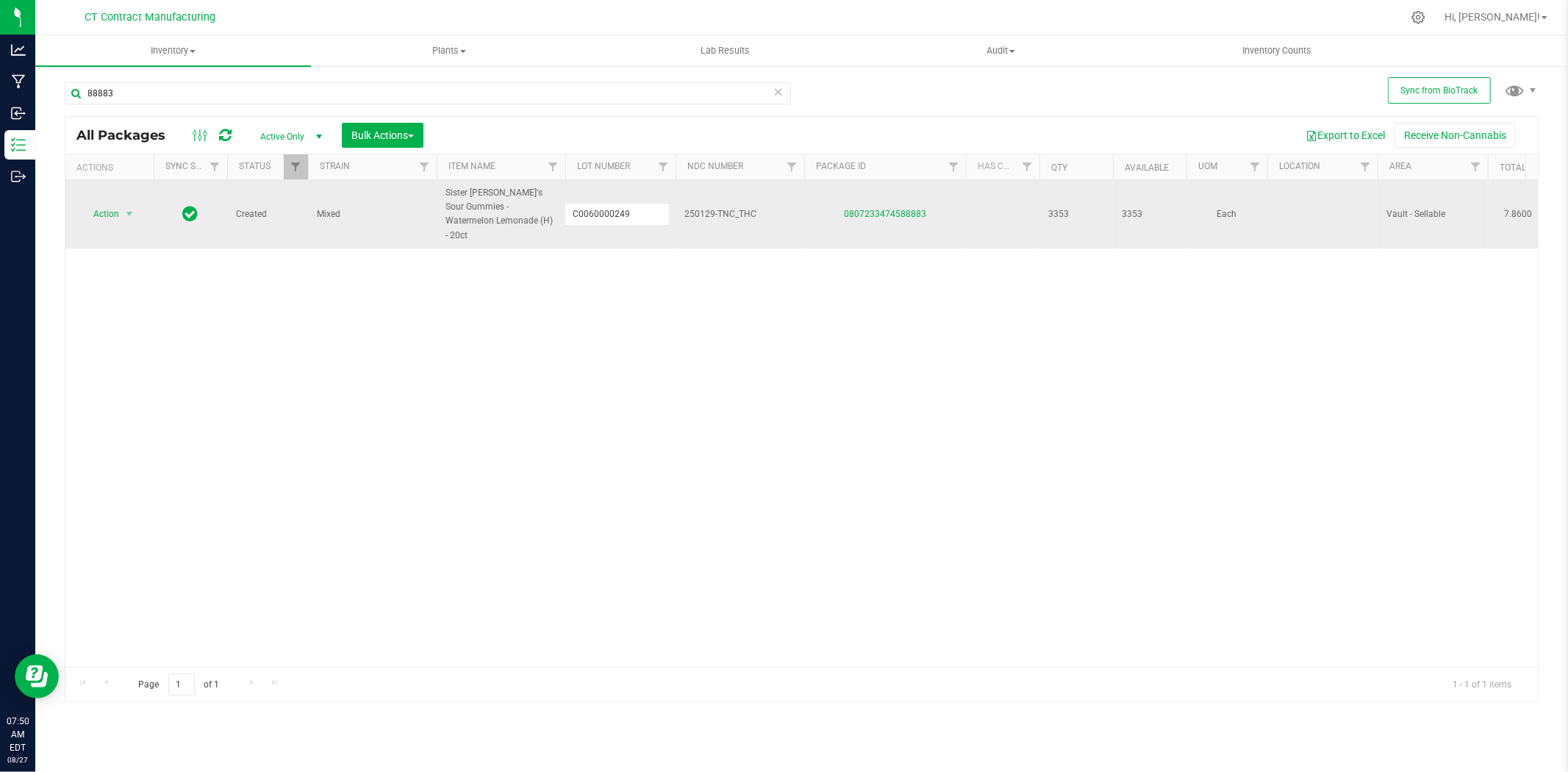
click at [721, 210] on span "250129-TNC_THC" at bounding box center [740, 215] width 111 height 14
click at [721, 210] on input "250129-TNC_THC" at bounding box center [737, 214] width 124 height 23
click at [175, 97] on input "88883" at bounding box center [428, 94] width 727 height 22
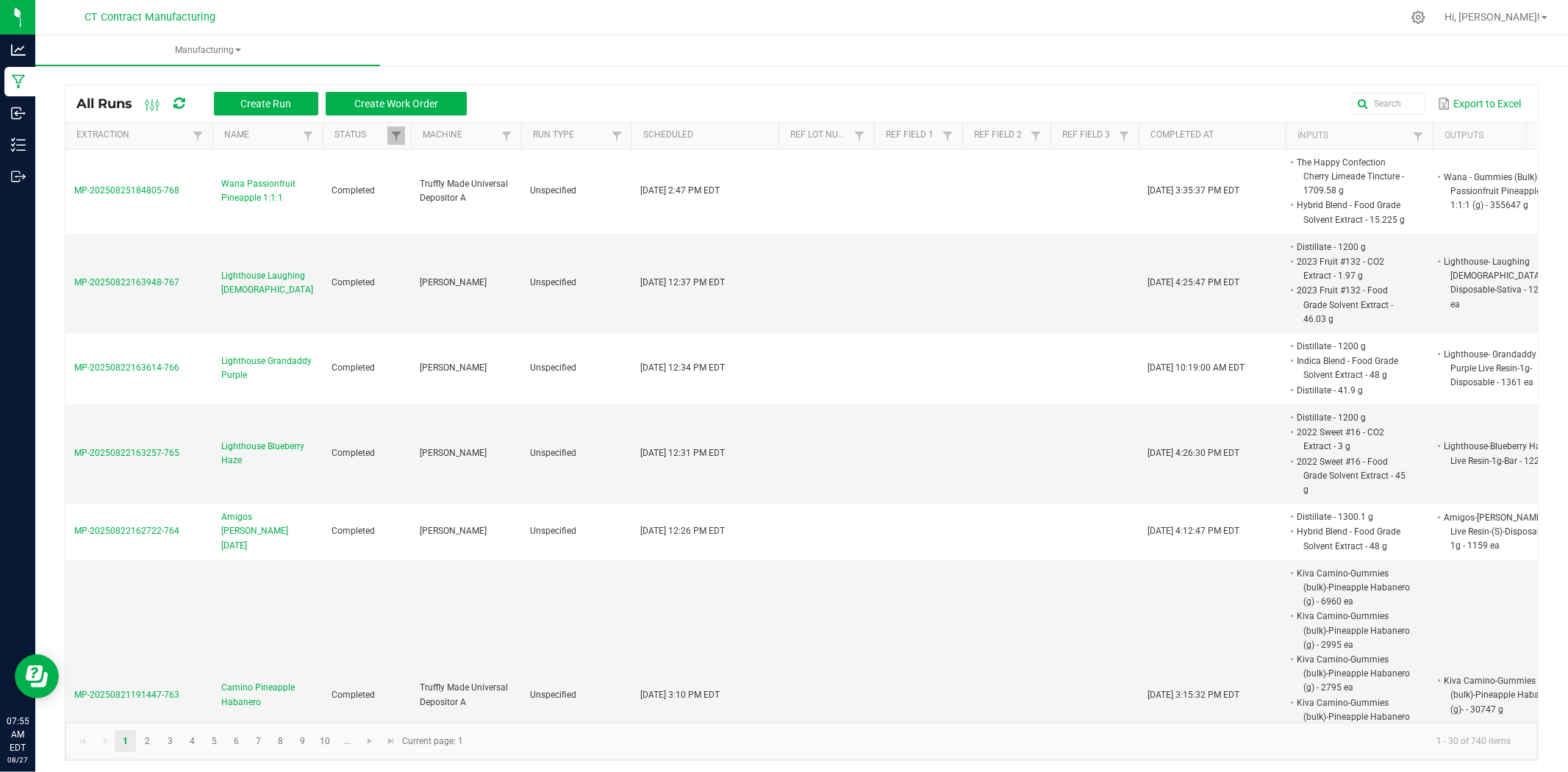
click at [178, 94] on span at bounding box center [179, 103] width 11 height 25
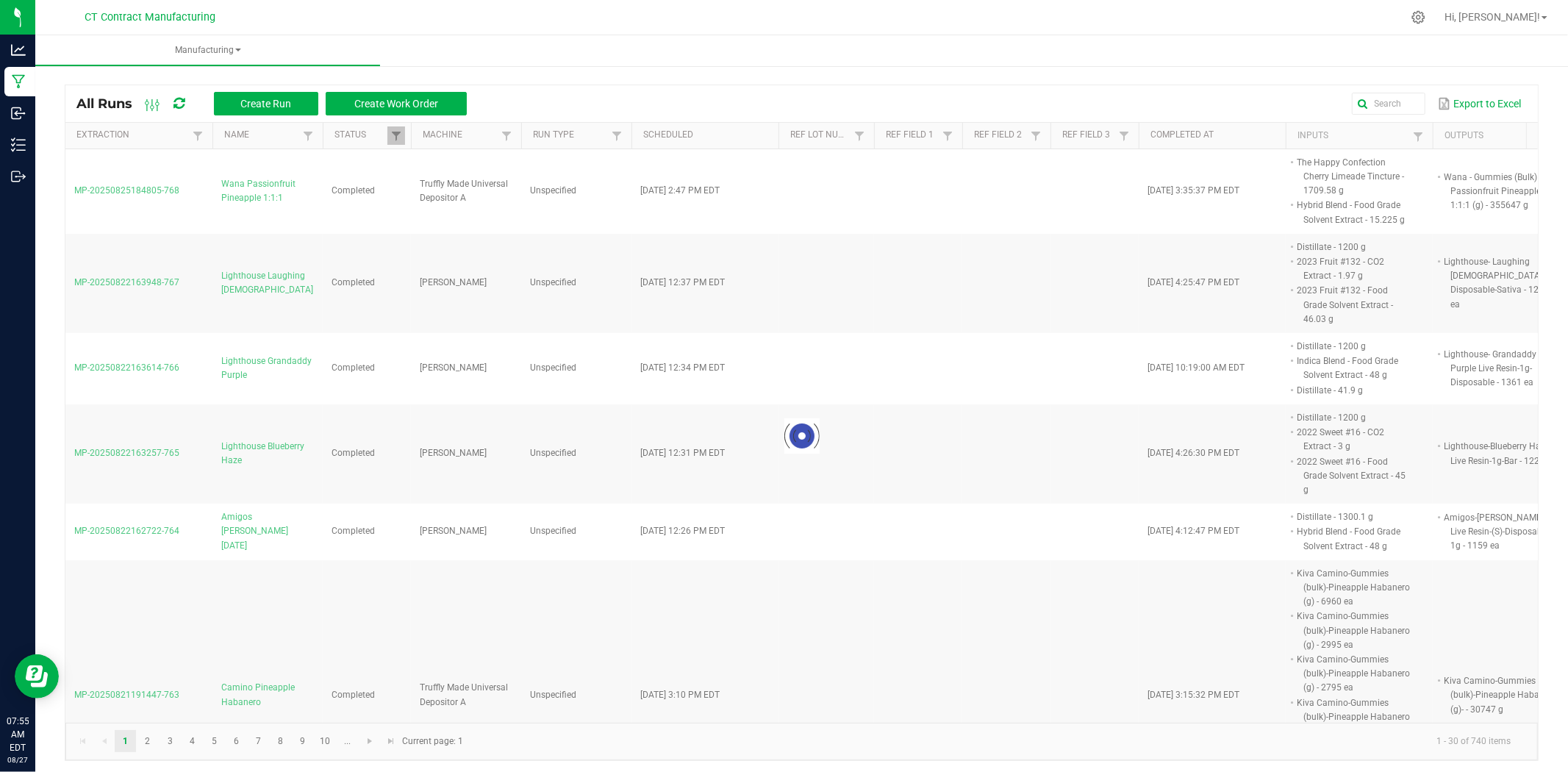
click at [178, 103] on icon at bounding box center [178, 103] width 13 height 15
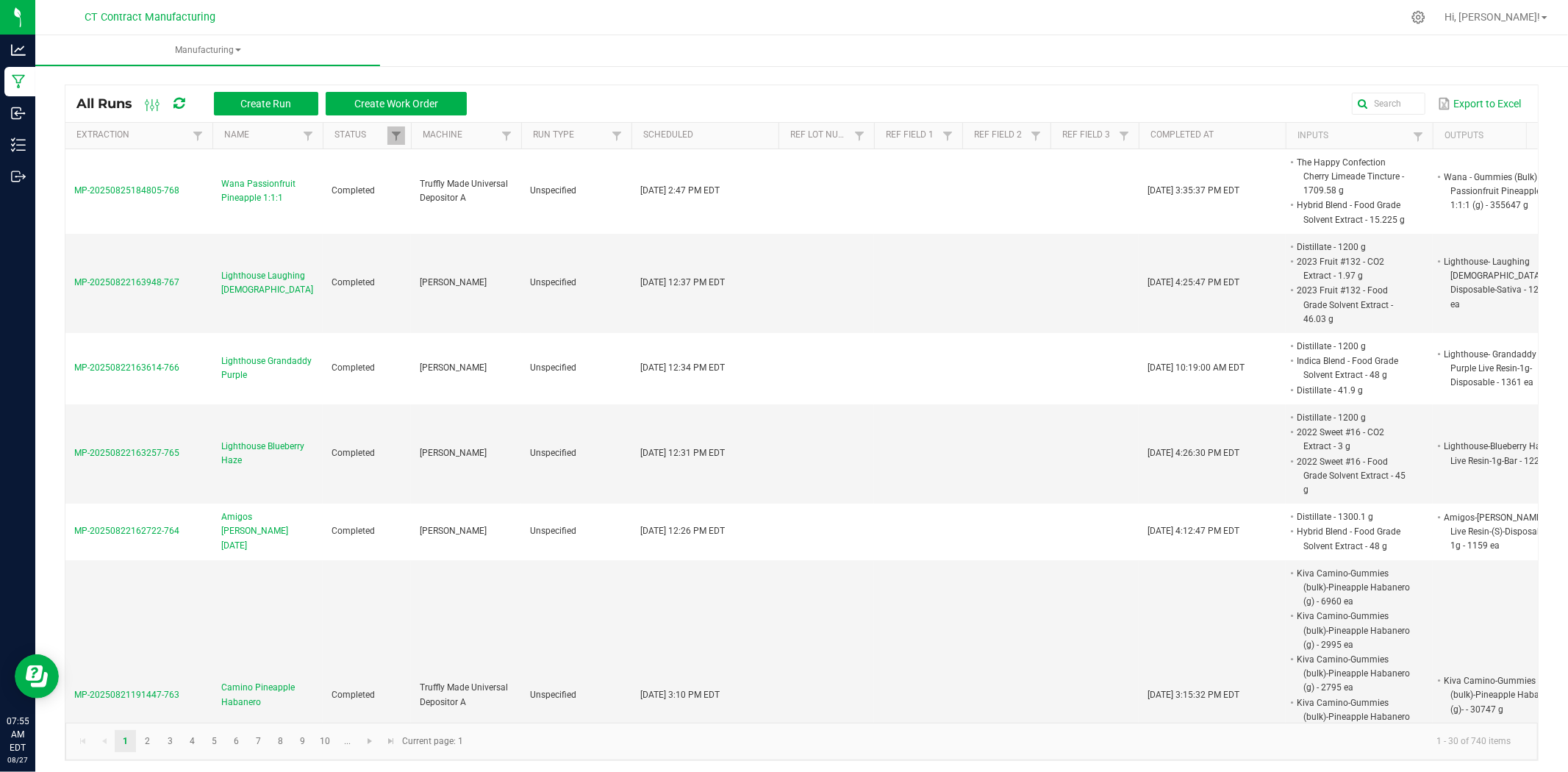
click at [728, 7] on div at bounding box center [832, 17] width 1139 height 29
click at [923, 21] on div at bounding box center [832, 17] width 1139 height 29
click at [178, 106] on icon at bounding box center [178, 103] width 13 height 15
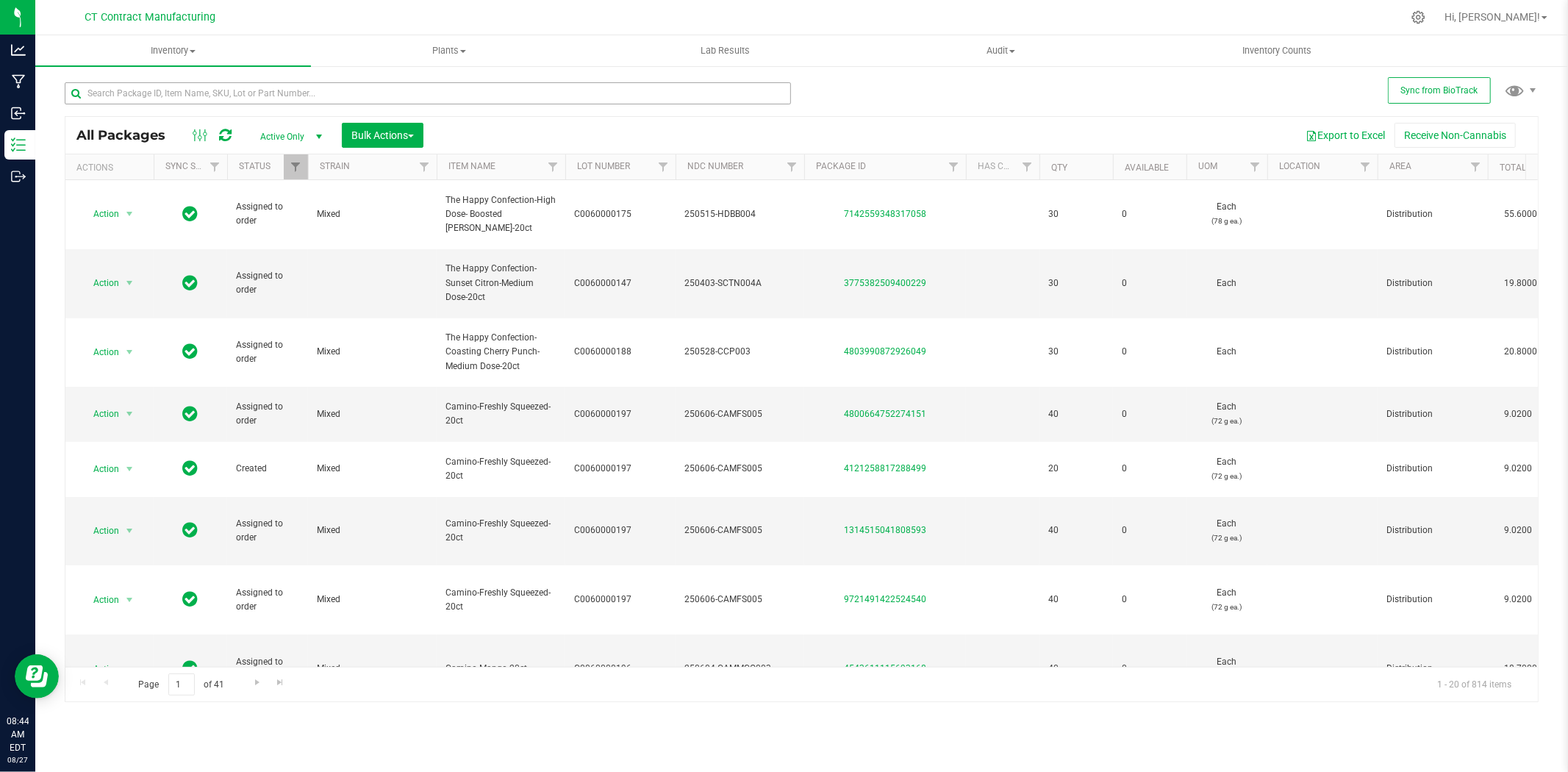
click at [305, 85] on input "text" at bounding box center [428, 94] width 727 height 22
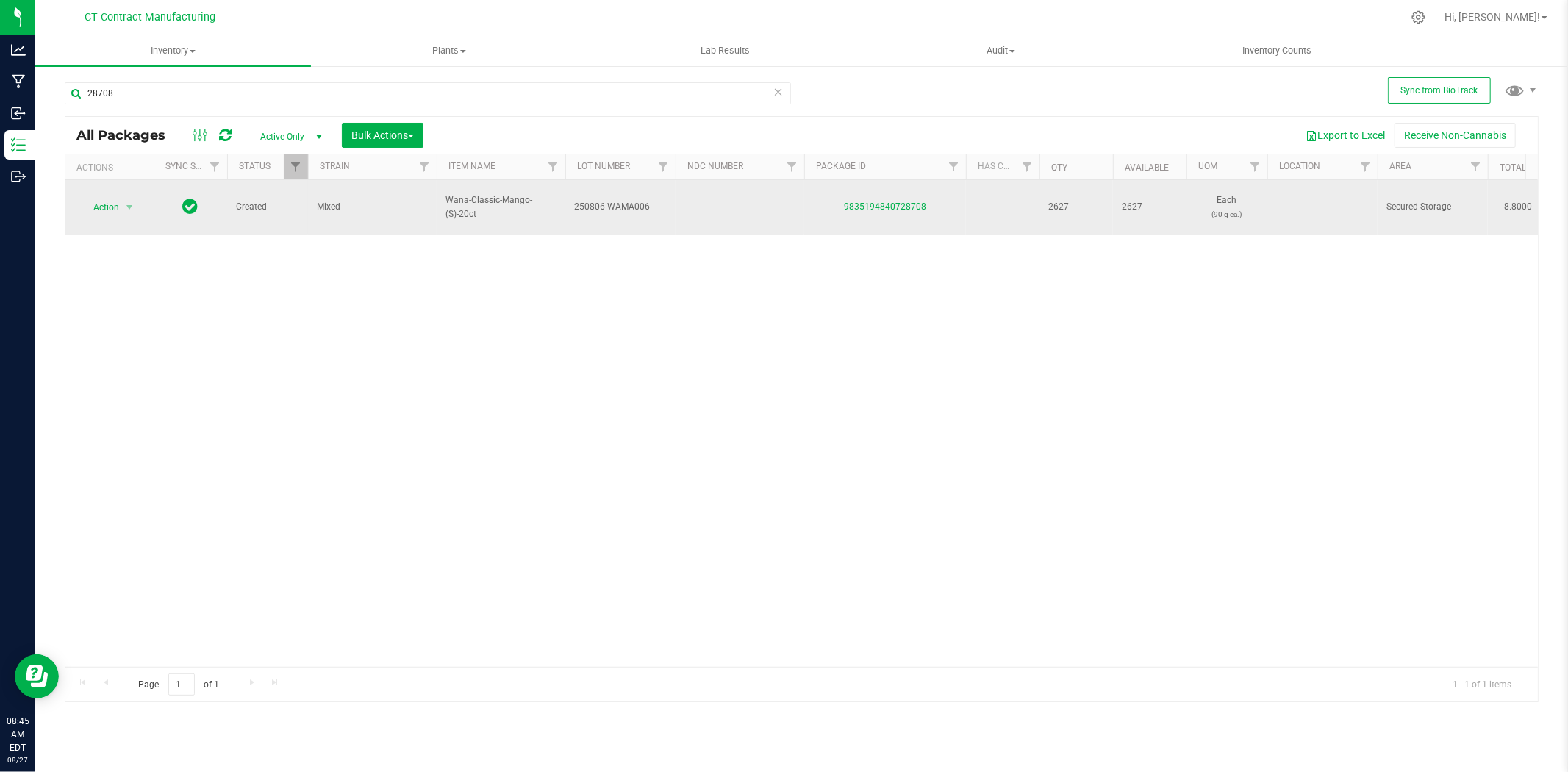
type input "28708"
click at [616, 200] on span "250806-WAMA006" at bounding box center [620, 207] width 93 height 14
click at [616, 196] on input "250806-WAMA006" at bounding box center [617, 207] width 105 height 23
click at [714, 210] on td at bounding box center [740, 207] width 129 height 55
type input "250806-WAMA006"
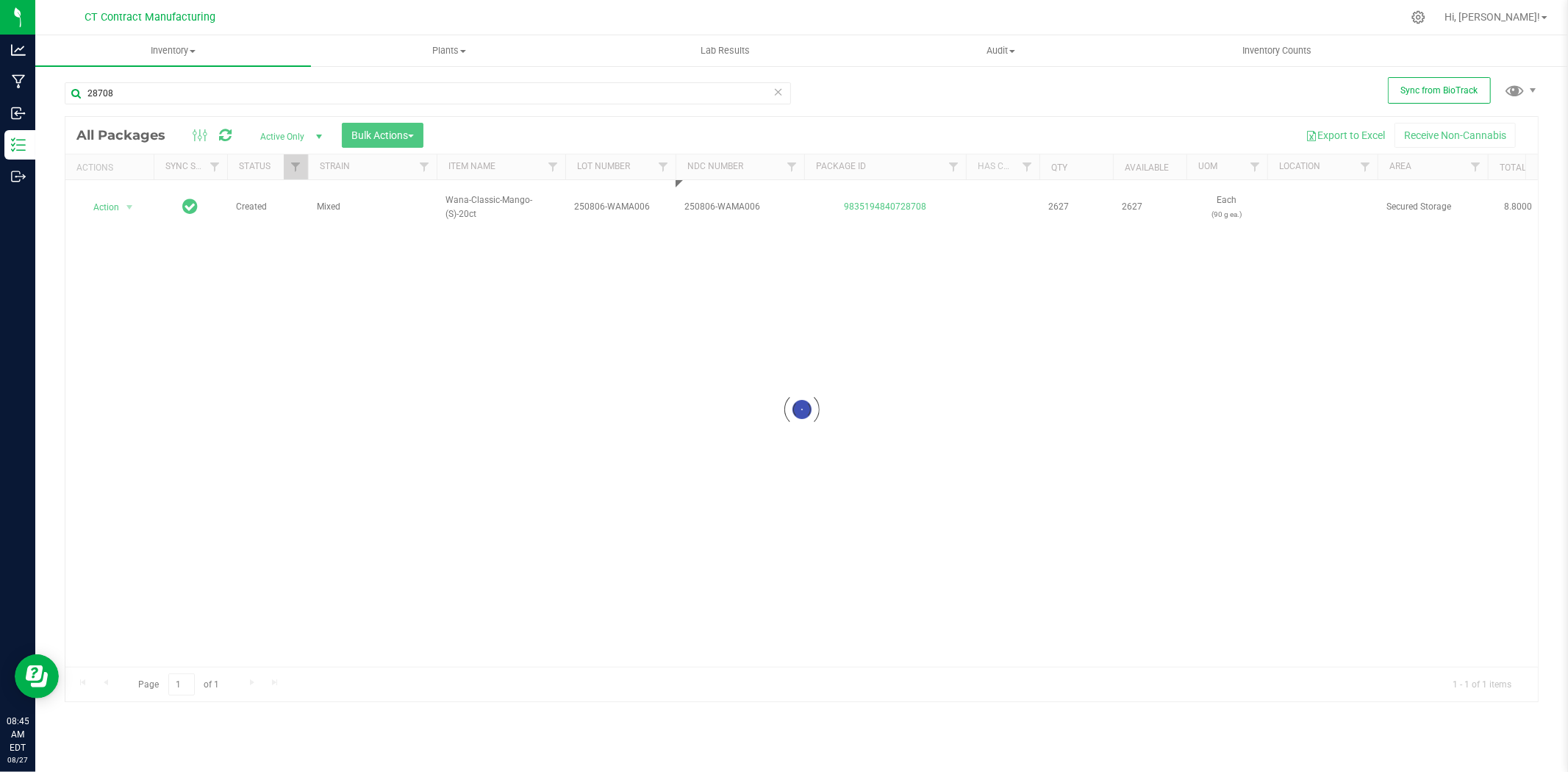
click at [716, 268] on div "Loading... All Packages Active Only Active Only Lab Samples Locked All External…" at bounding box center [801, 408] width 1474 height 586
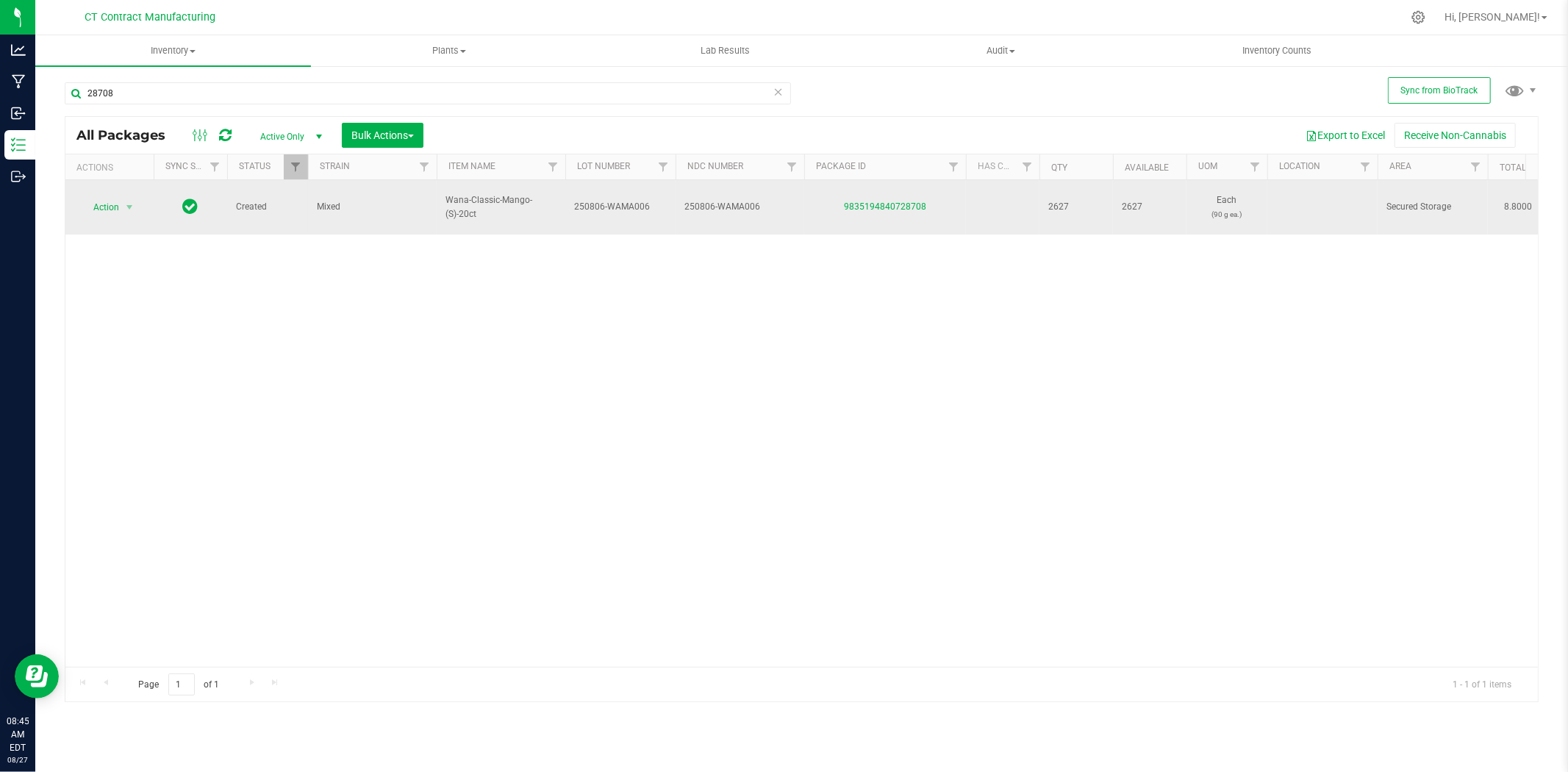
click at [604, 203] on span "250806-WAMA006" at bounding box center [620, 207] width 93 height 14
click at [604, 203] on input "250806-WAMA006" at bounding box center [617, 207] width 105 height 23
type input "C0060000263"
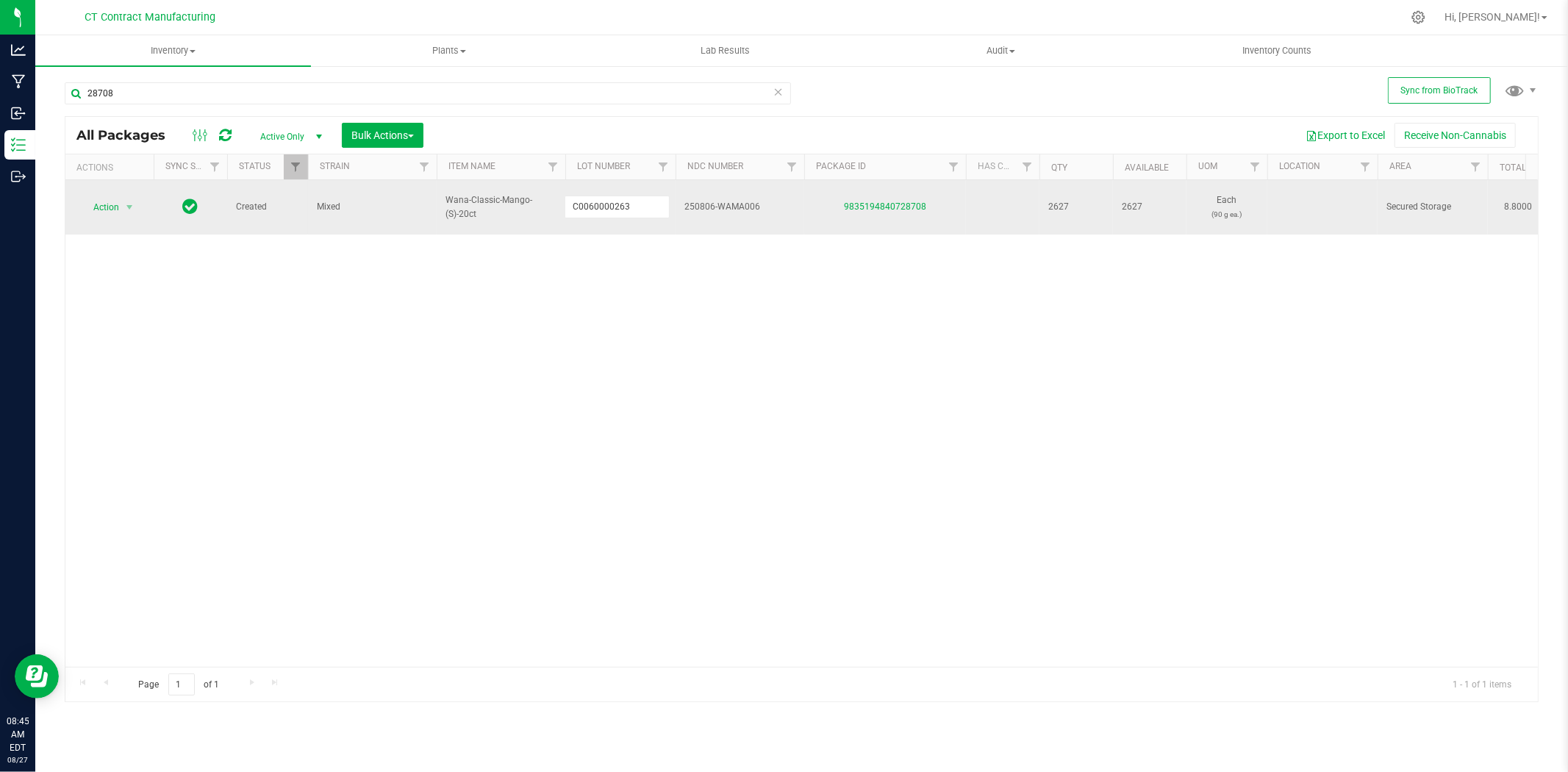
click at [579, 335] on div "All Packages Active Only Active Only Lab Samples Locked All External Internal B…" at bounding box center [801, 408] width 1474 height 586
click at [124, 202] on span "select" at bounding box center [130, 208] width 12 height 12
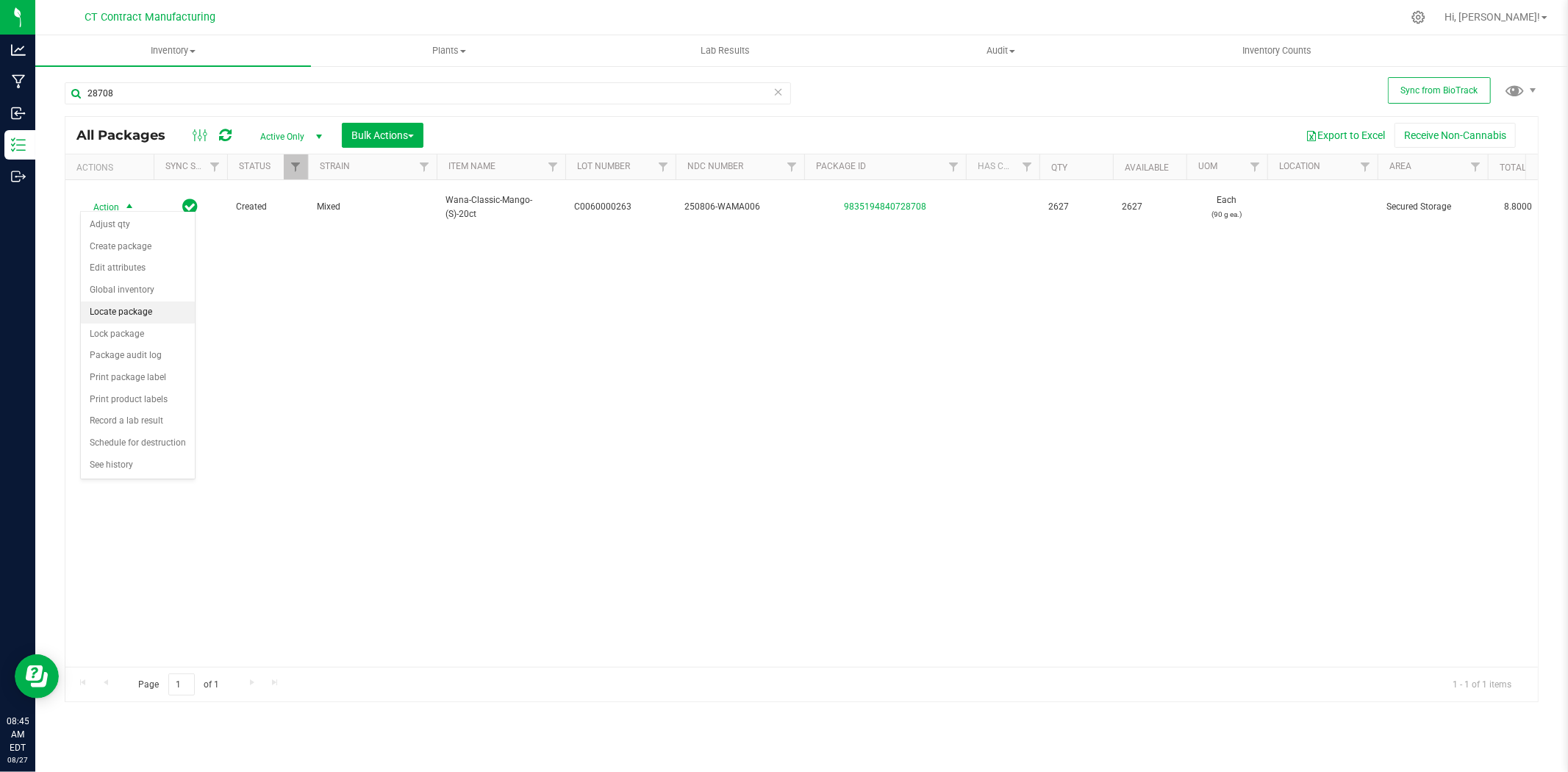
click at [162, 317] on li "Locate package" at bounding box center [138, 313] width 114 height 22
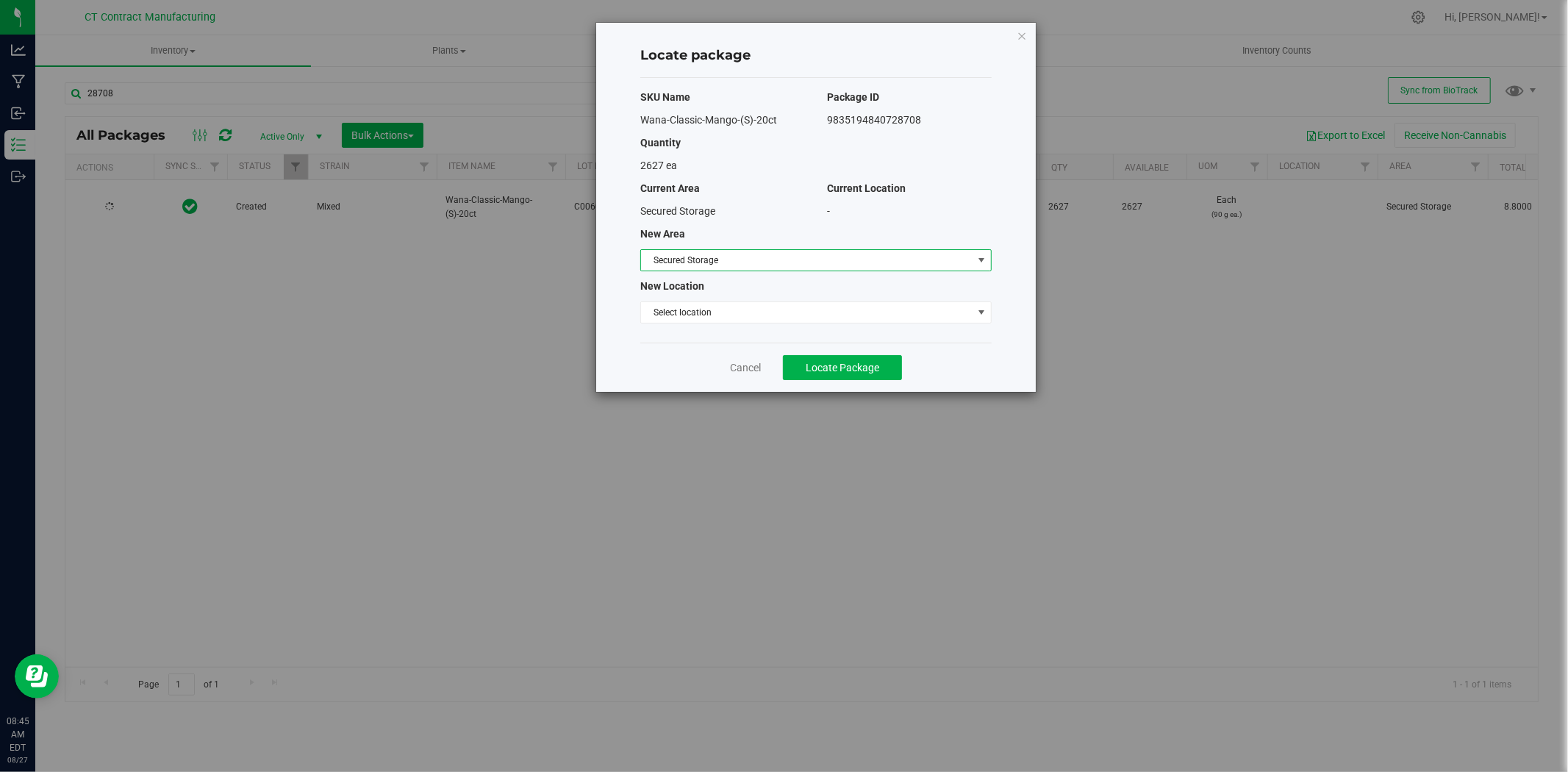
click at [719, 263] on span "Secured Storage" at bounding box center [806, 260] width 331 height 21
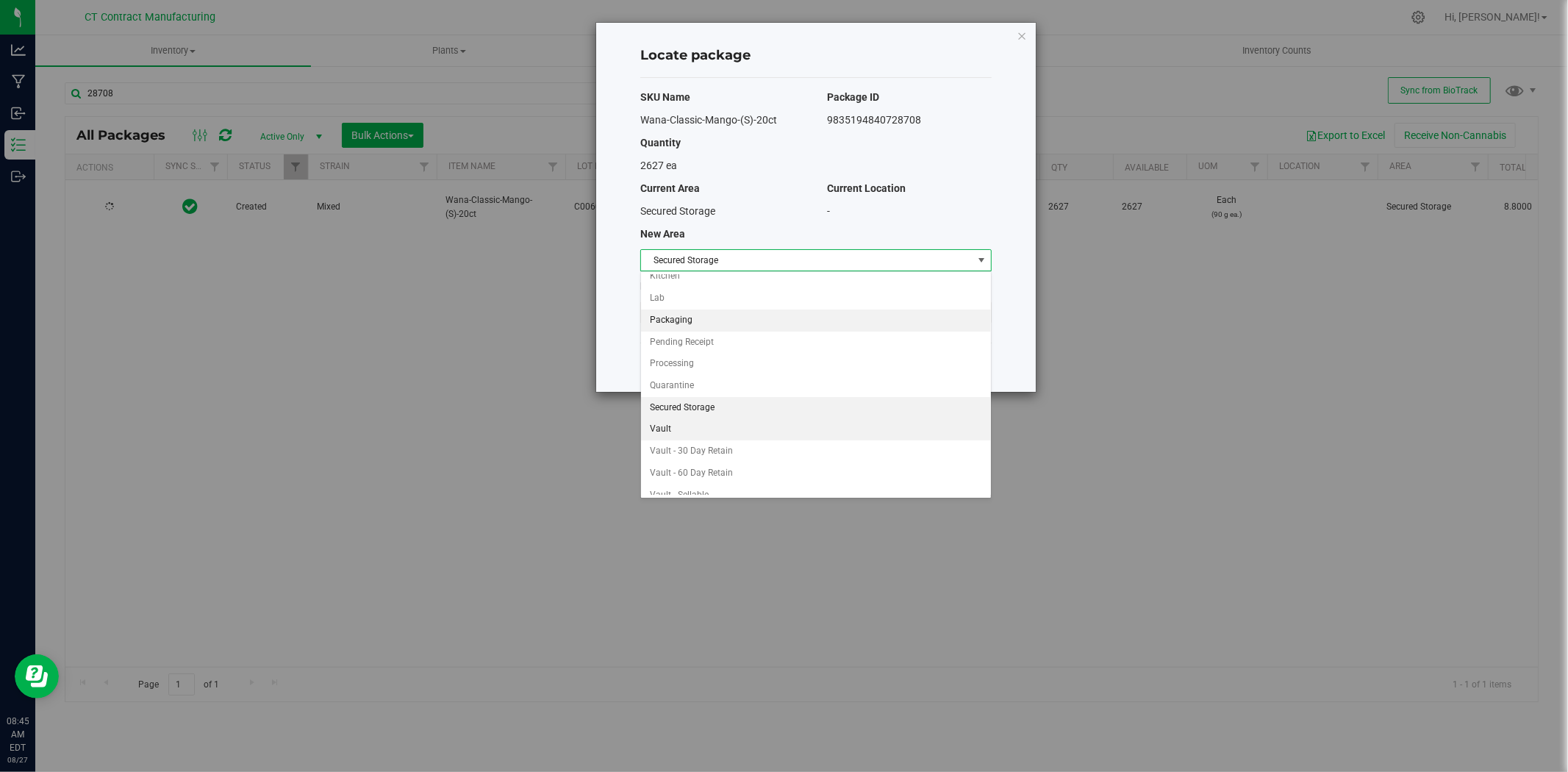
scroll to position [109, 0]
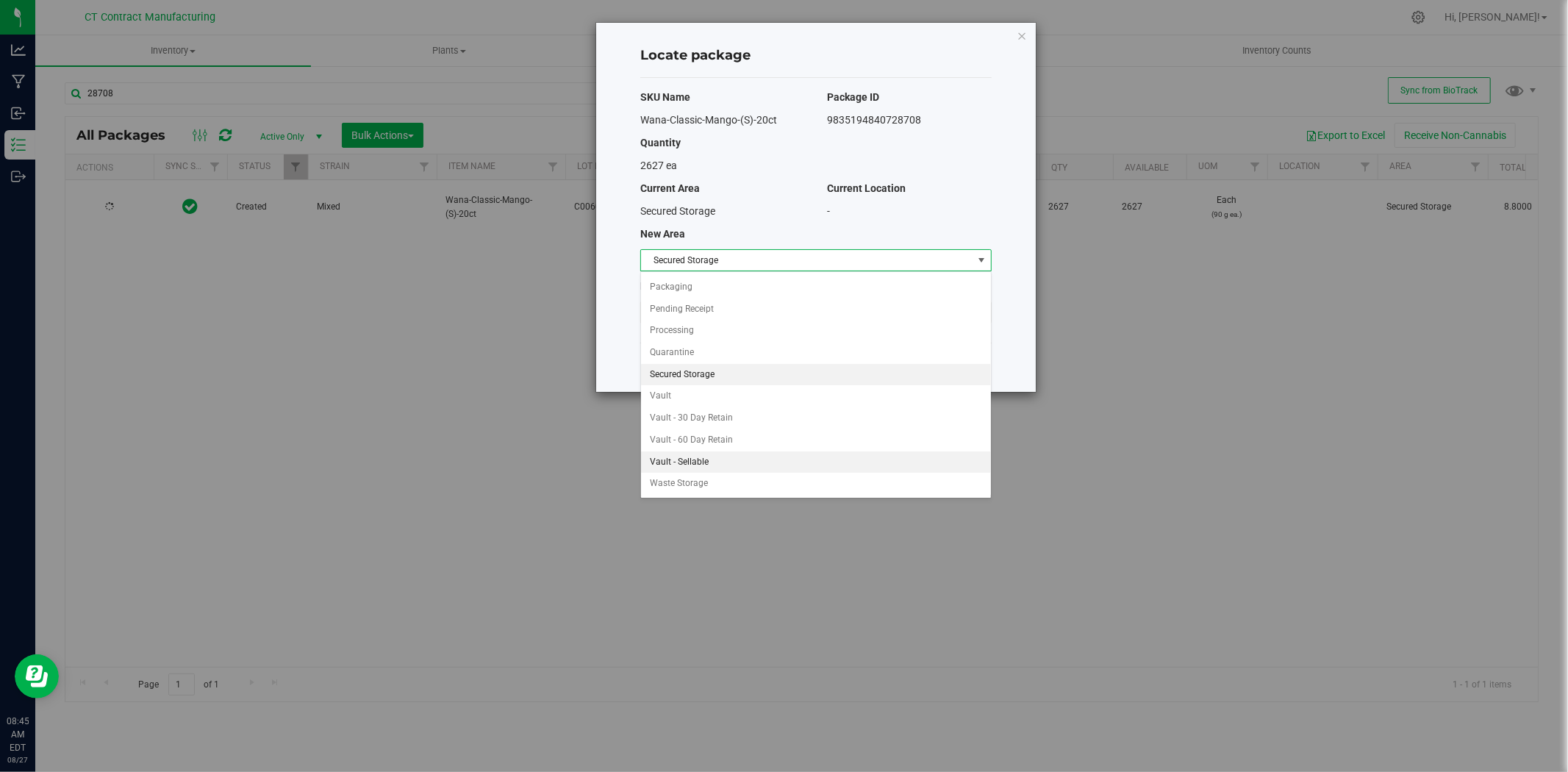
click at [705, 464] on li "Vault - Sellable" at bounding box center [815, 462] width 350 height 22
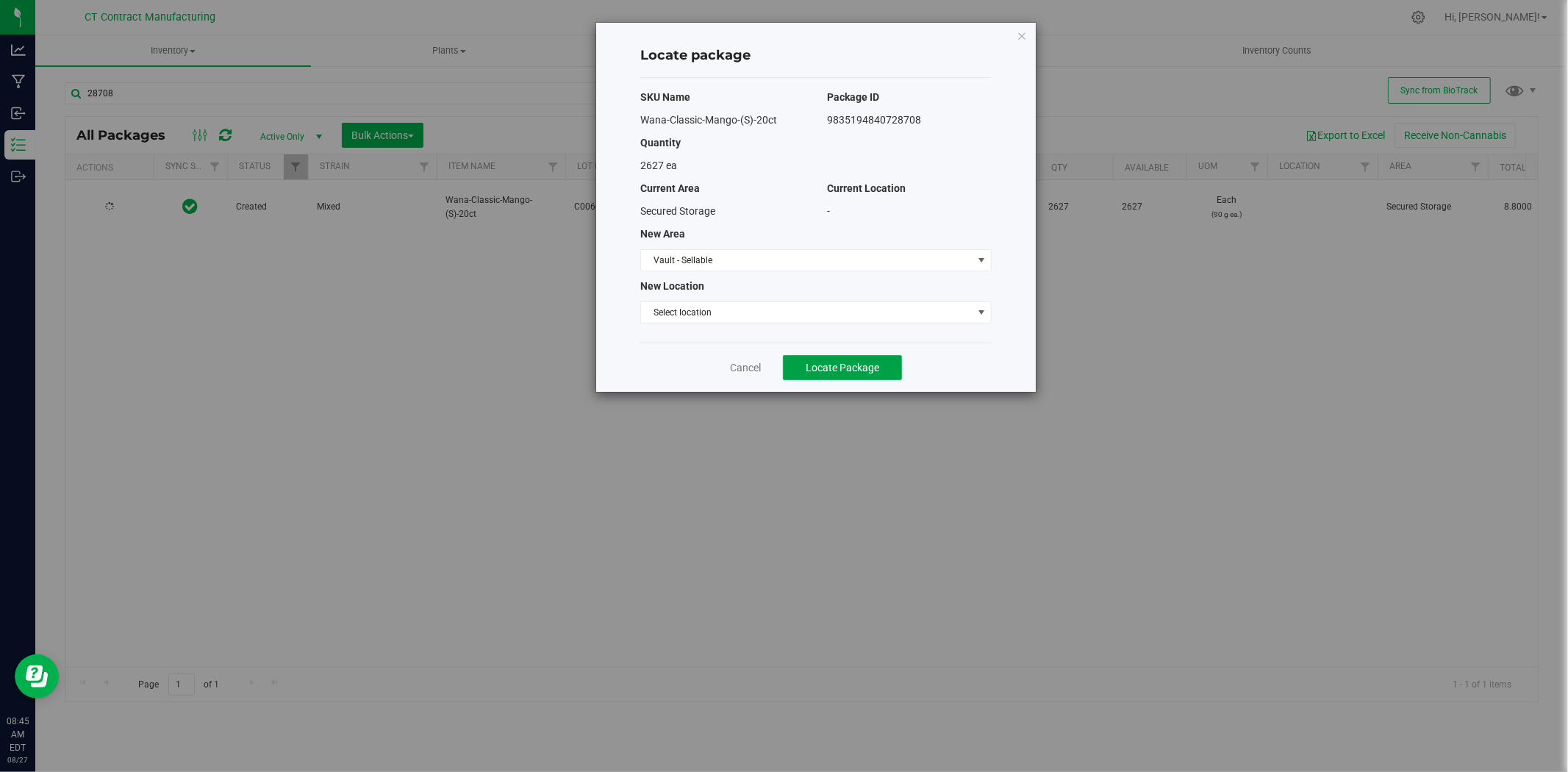
click at [858, 367] on span "Locate Package" at bounding box center [842, 368] width 74 height 12
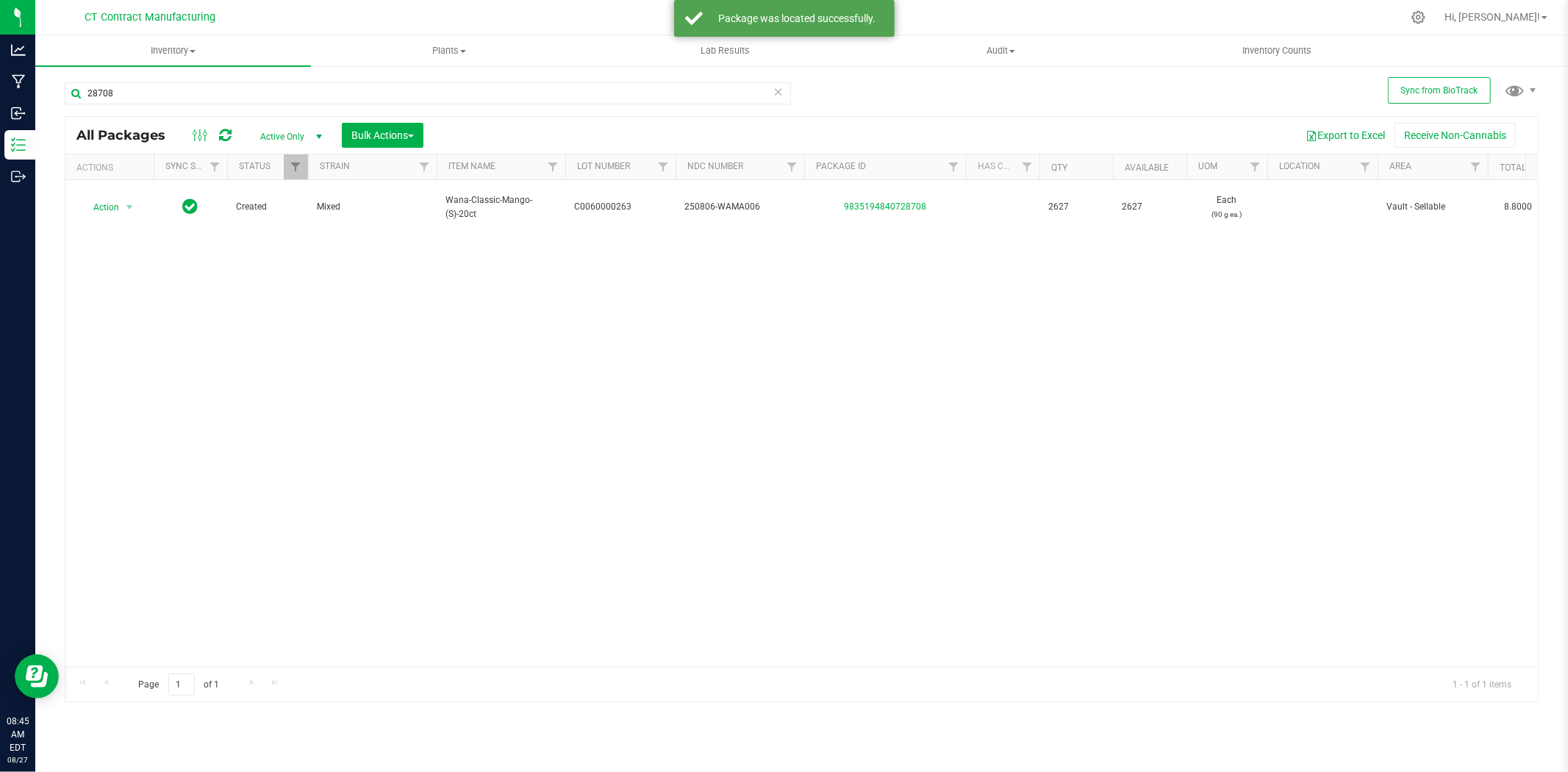
click at [1017, 326] on div "Action Action Adjust qty Create package Edit attributes Global inventory Locate…" at bounding box center [801, 423] width 1472 height 487
click at [225, 92] on input "28708" at bounding box center [428, 94] width 727 height 22
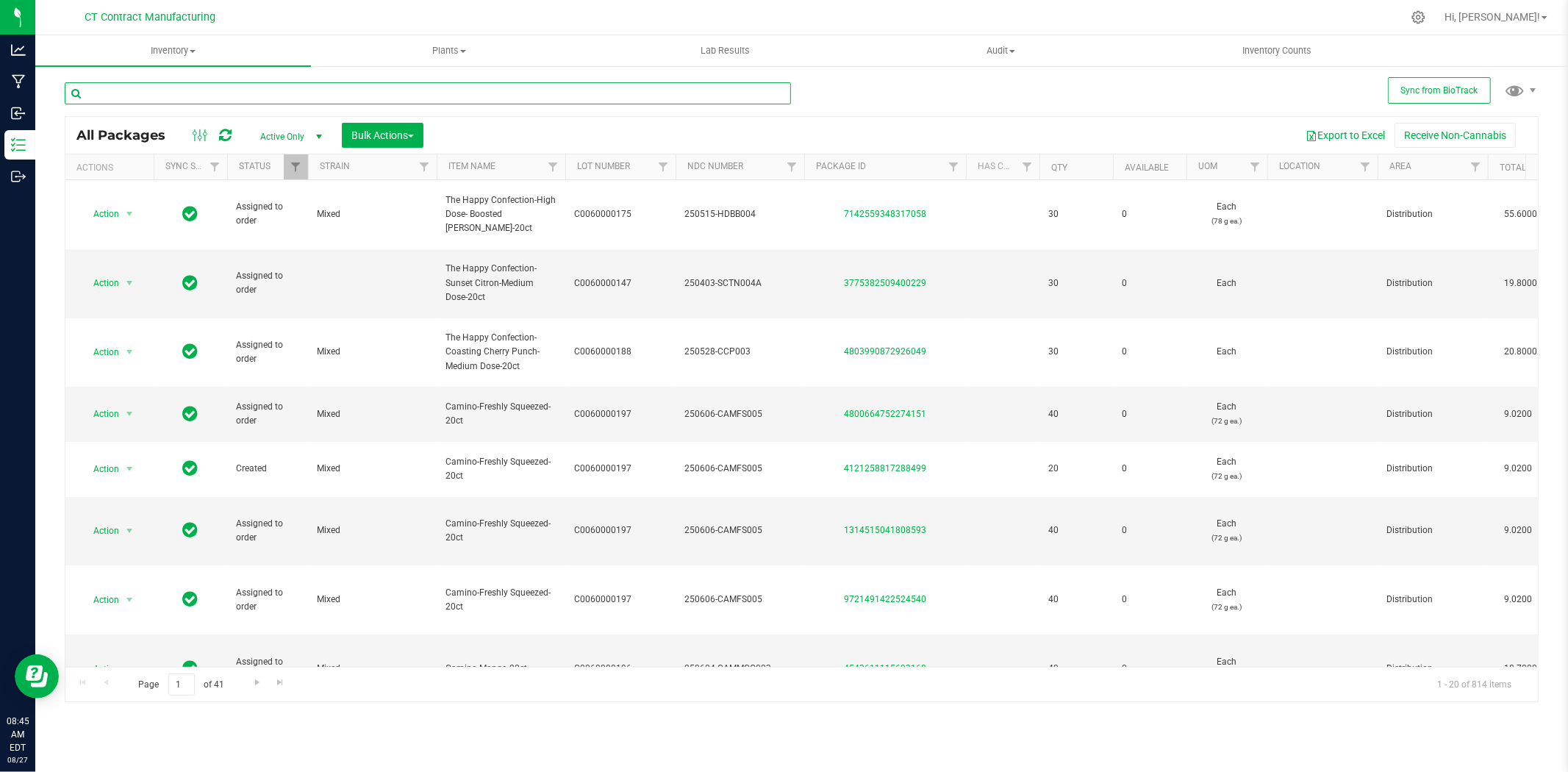
click at [568, 102] on input "text" at bounding box center [428, 94] width 727 height 22
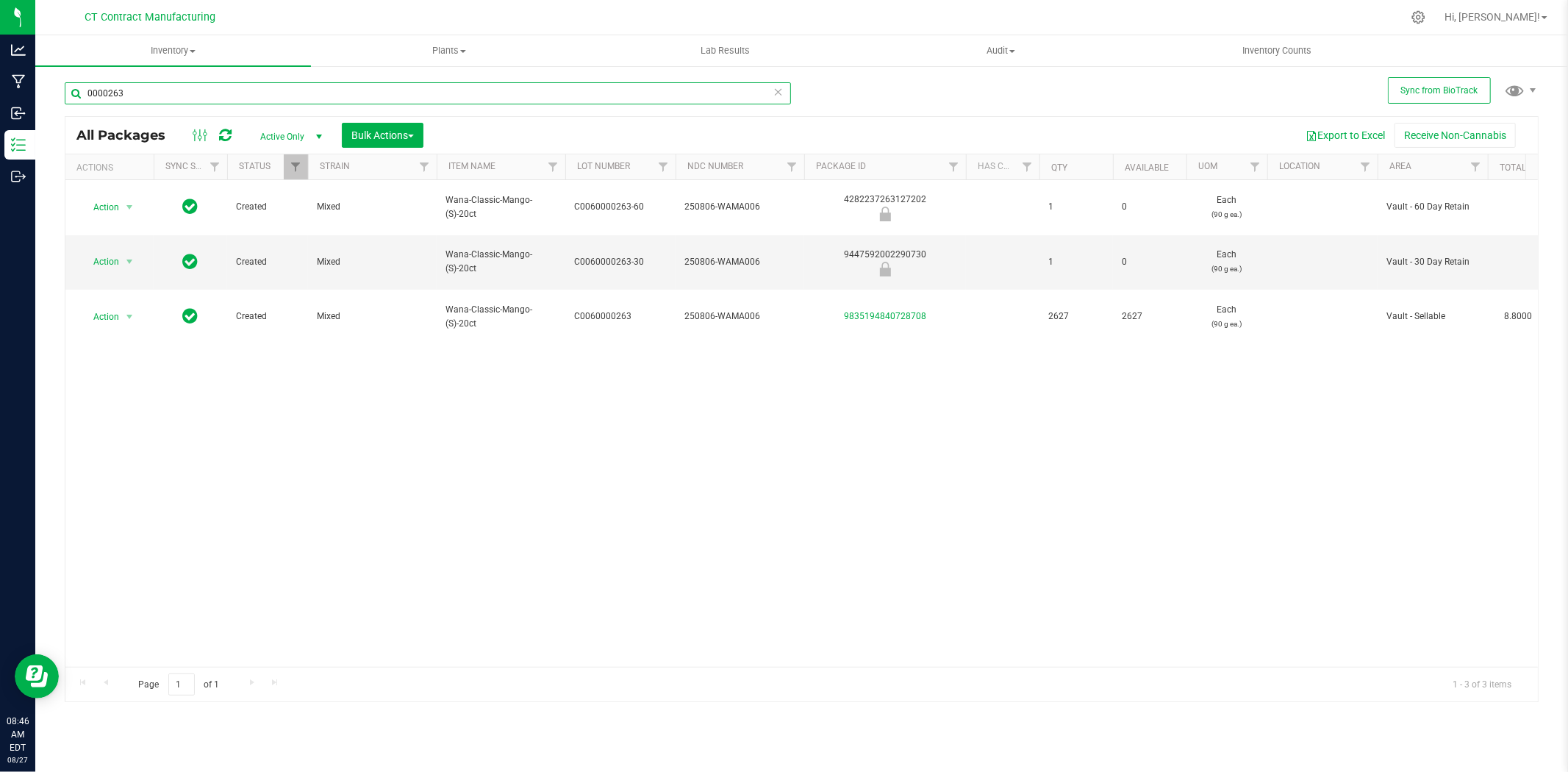
type input "0000263"
click at [147, 104] on input "0000263" at bounding box center [428, 94] width 727 height 22
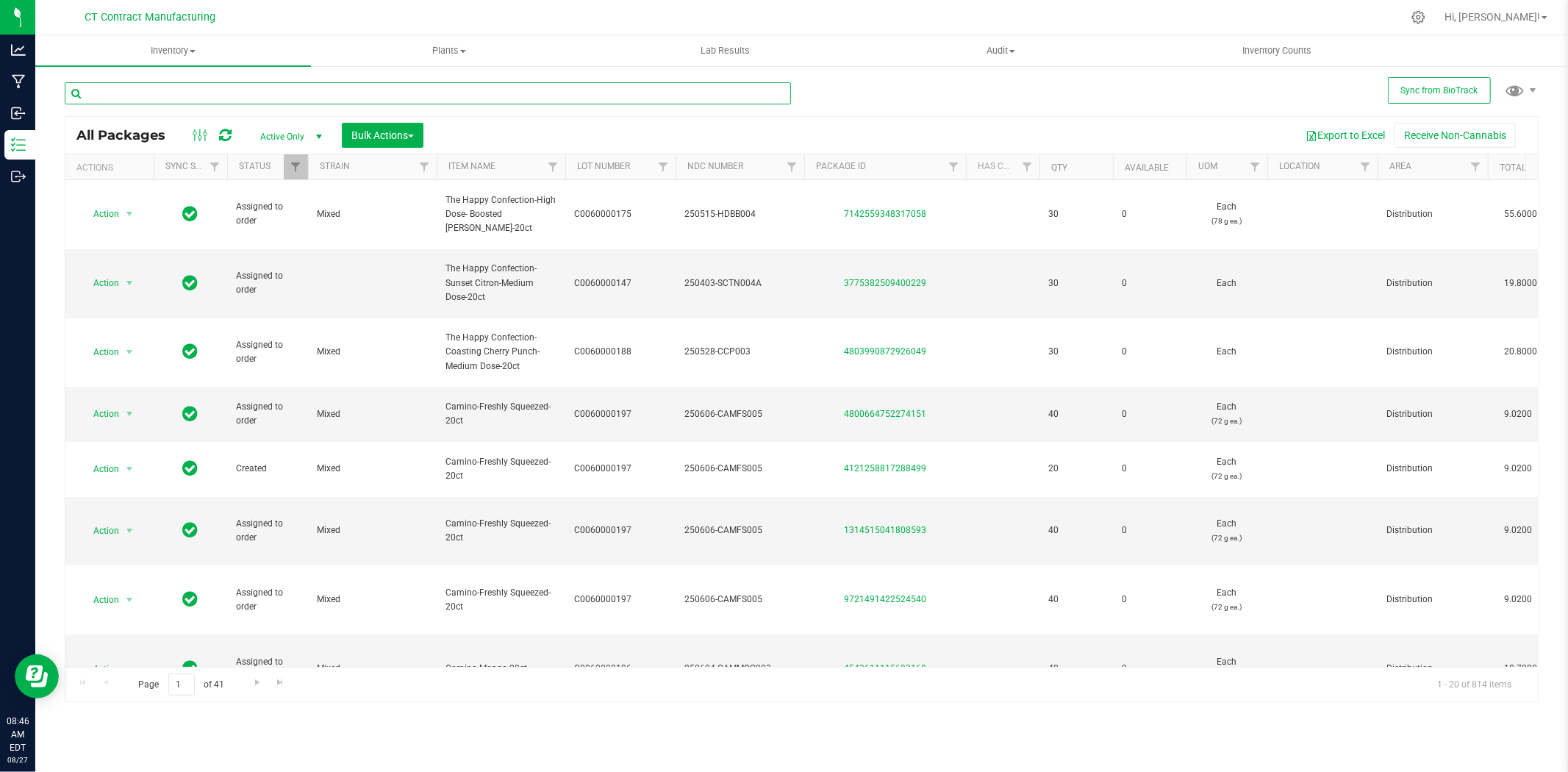
click at [281, 84] on input "text" at bounding box center [428, 94] width 727 height 22
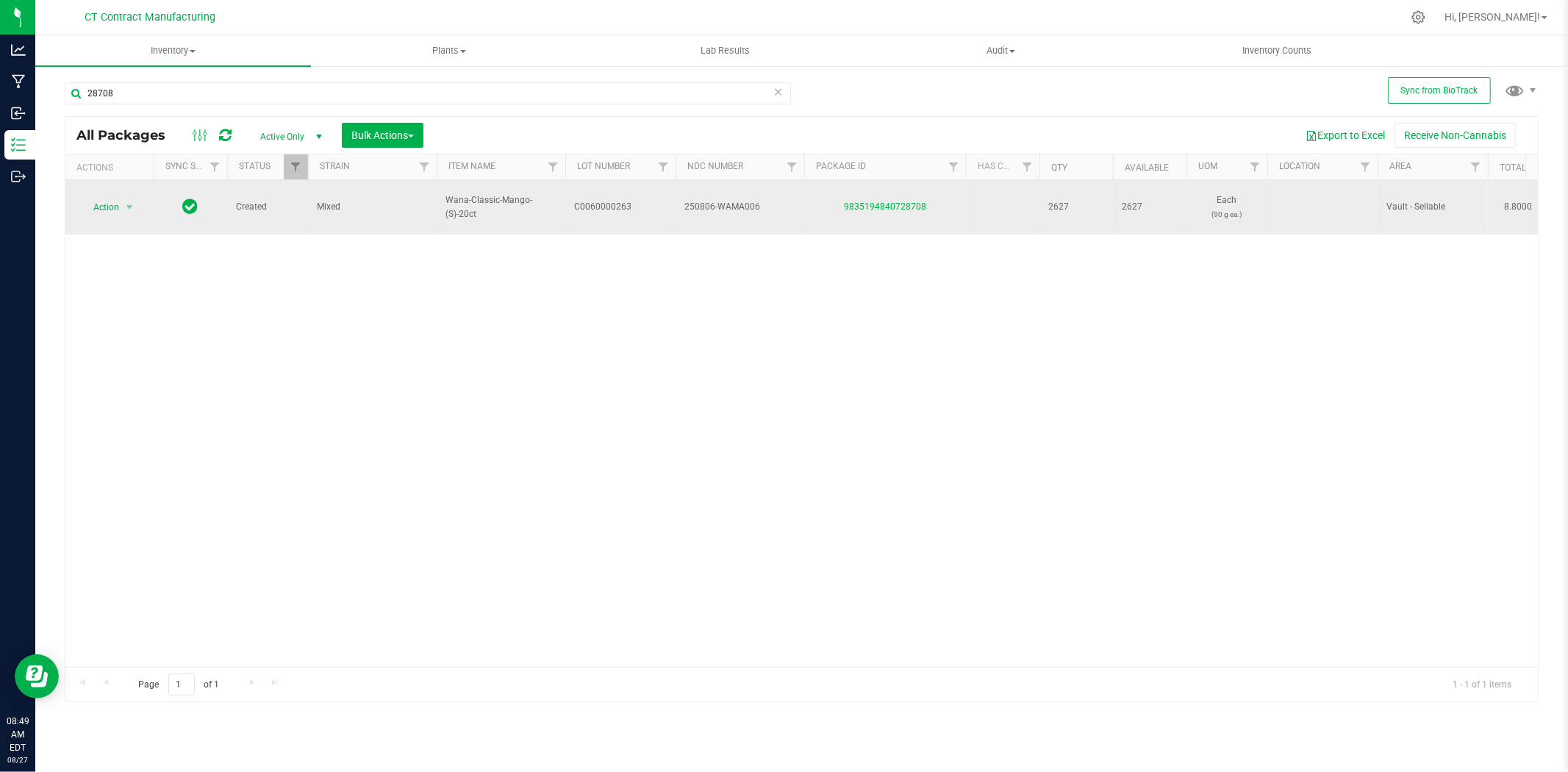
click at [480, 205] on span "Wana-Classic-Mango-(S)-20ct" at bounding box center [500, 208] width 111 height 28
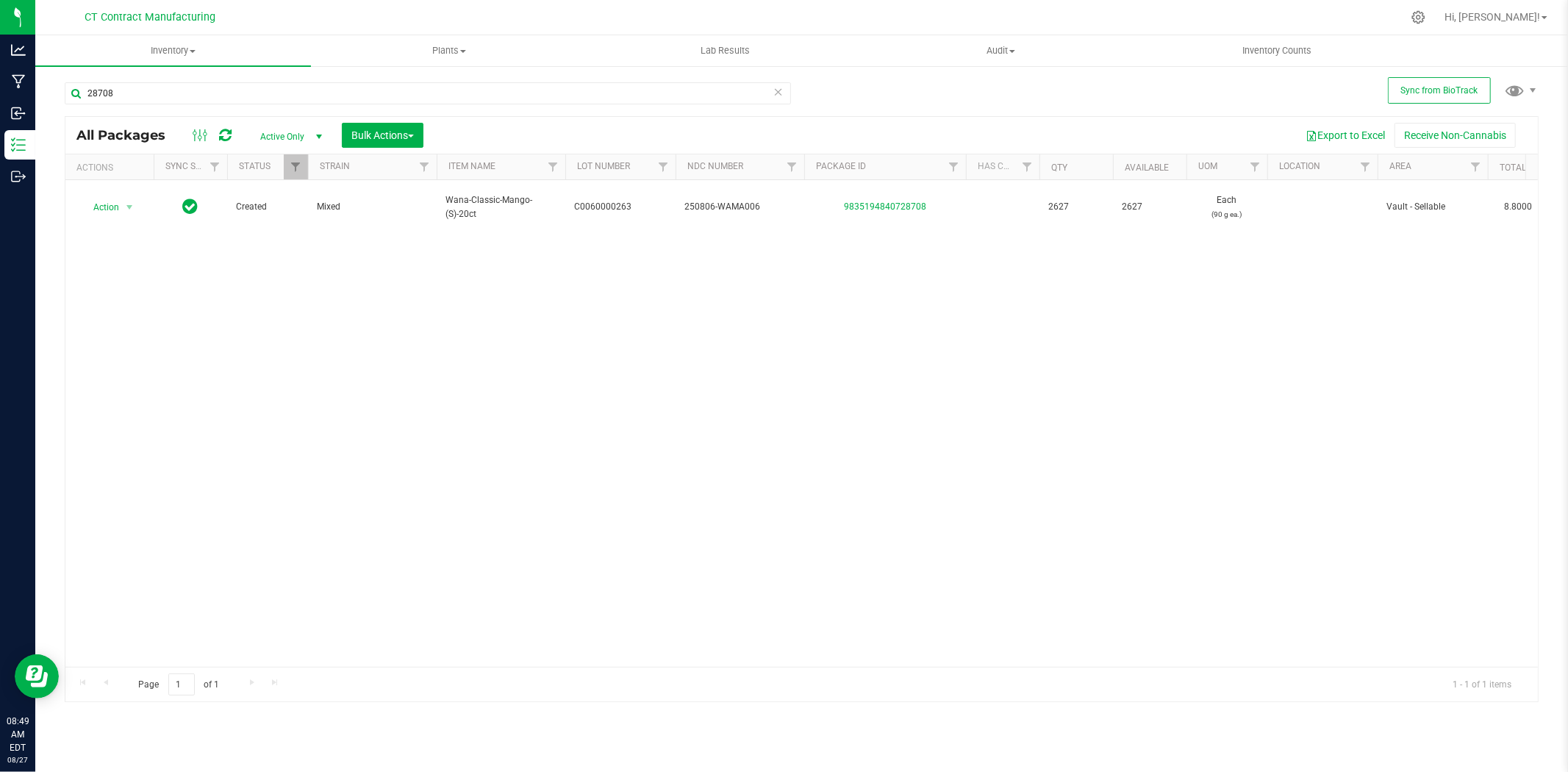
drag, startPoint x: 476, startPoint y: 193, endPoint x: 459, endPoint y: 315, distance: 123.2
click at [438, 326] on div "Action Action Adjust qty Create package Edit attributes Global inventory Locate…" at bounding box center [801, 423] width 1472 height 487
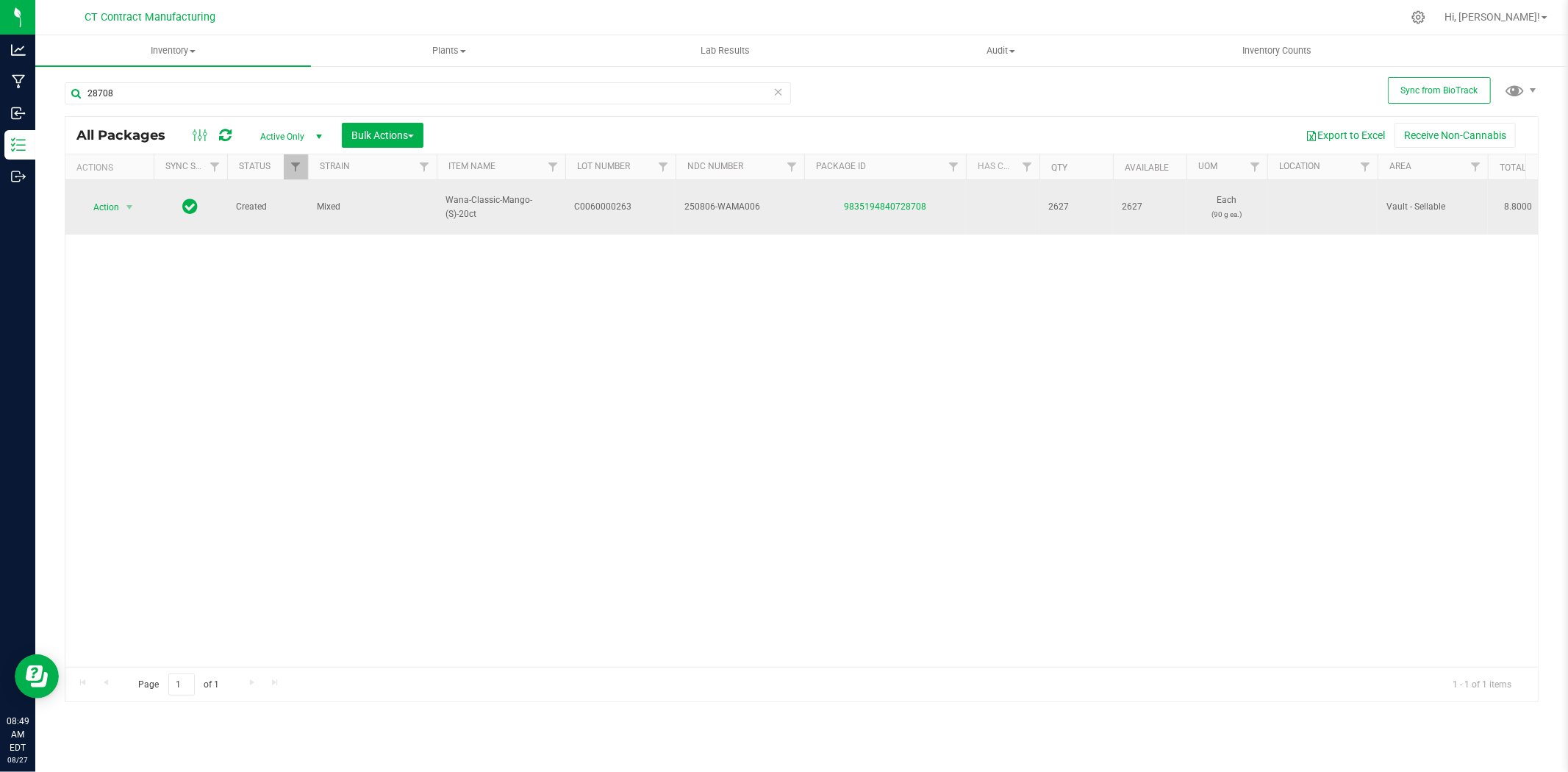
click at [609, 202] on span "C0060000263" at bounding box center [620, 207] width 93 height 14
click at [190, 94] on input "28708" at bounding box center [428, 94] width 727 height 22
paste input "C0060000263"
type input "C0060000263"
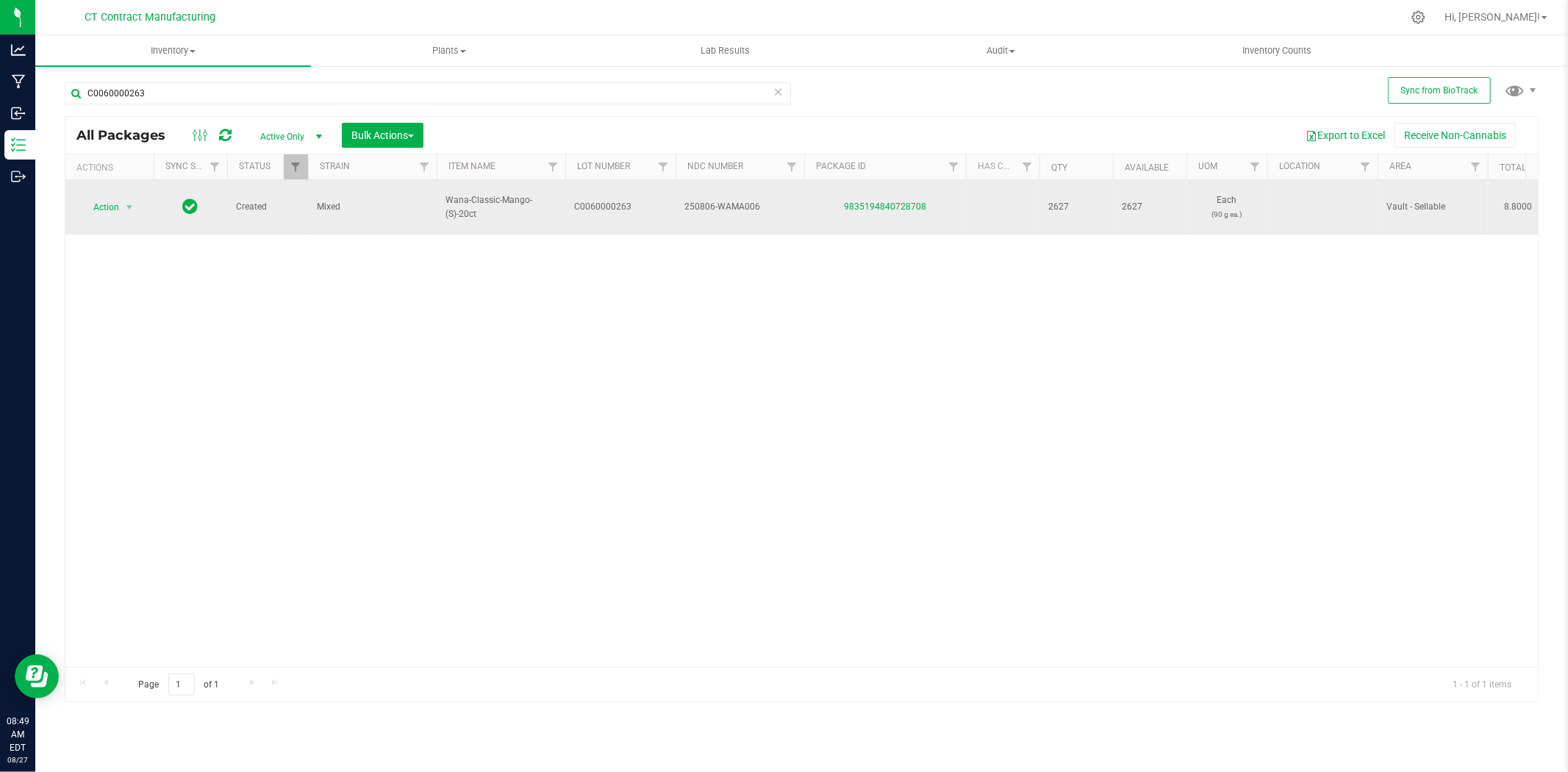
click at [279, 382] on div "Action Action Adjust qty Create package Edit attributes Global inventory Locate…" at bounding box center [801, 423] width 1472 height 487
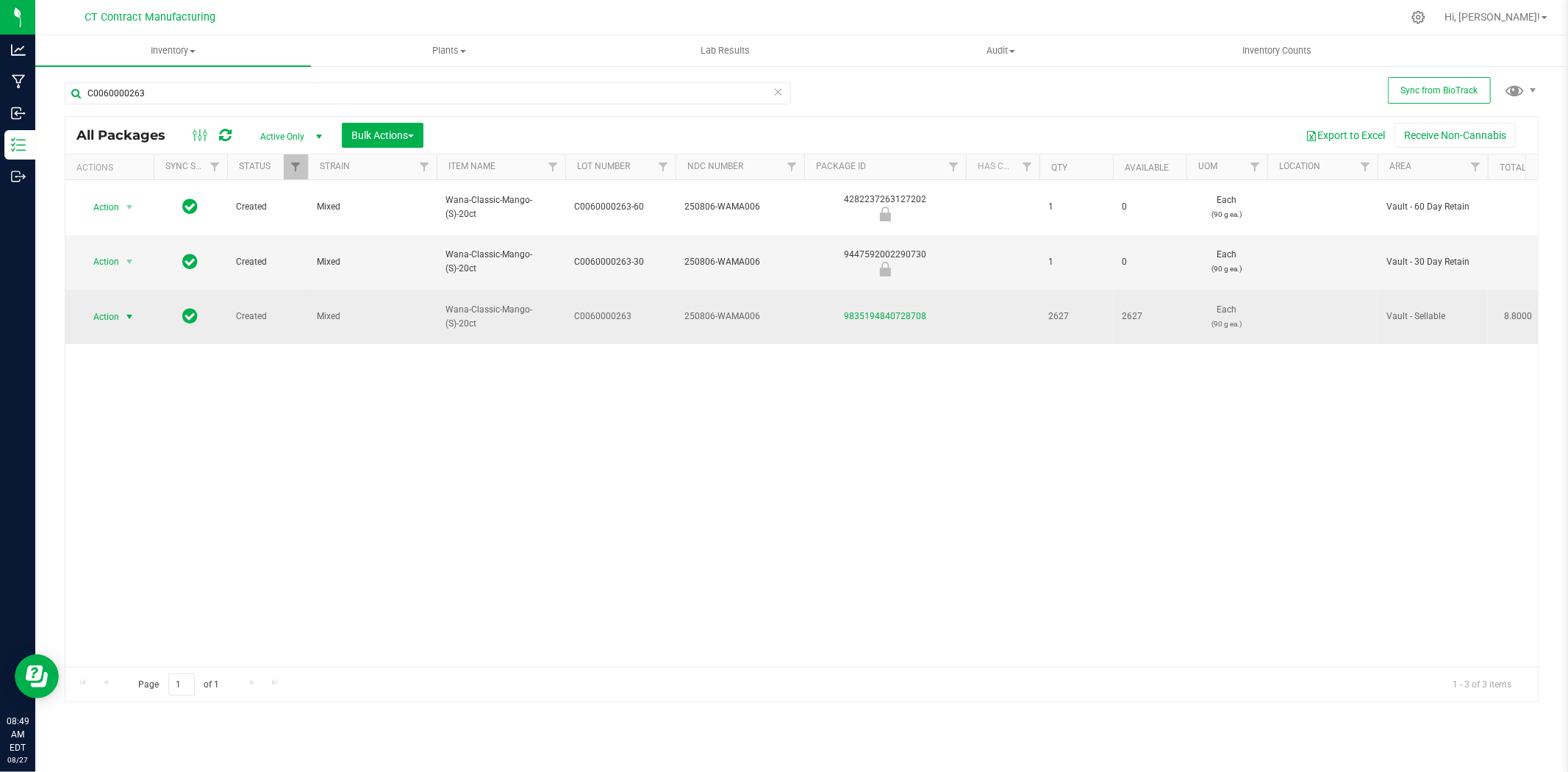
click at [127, 312] on span "select" at bounding box center [130, 318] width 12 height 12
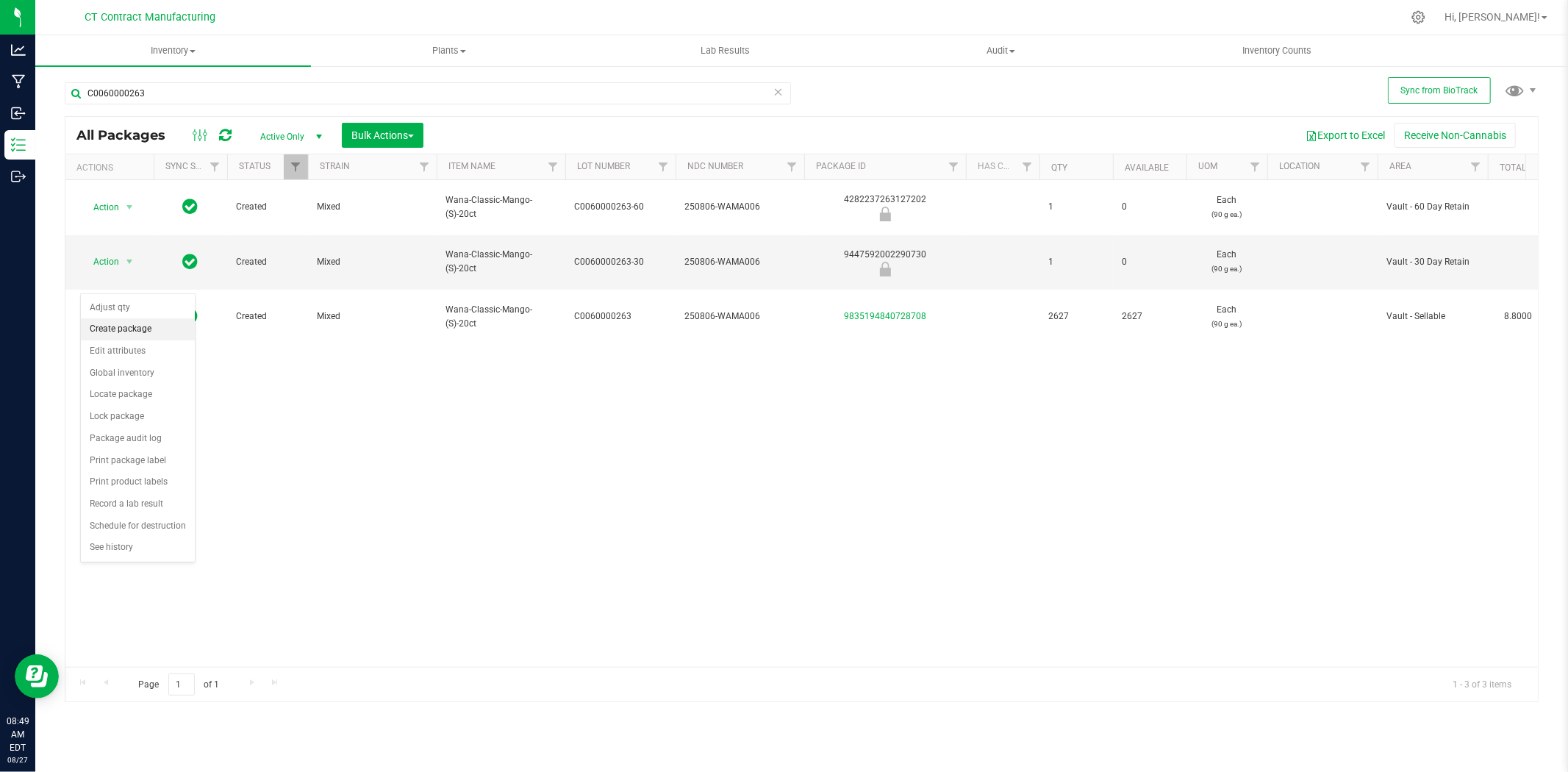
click at [133, 326] on li "Create package" at bounding box center [138, 330] width 114 height 22
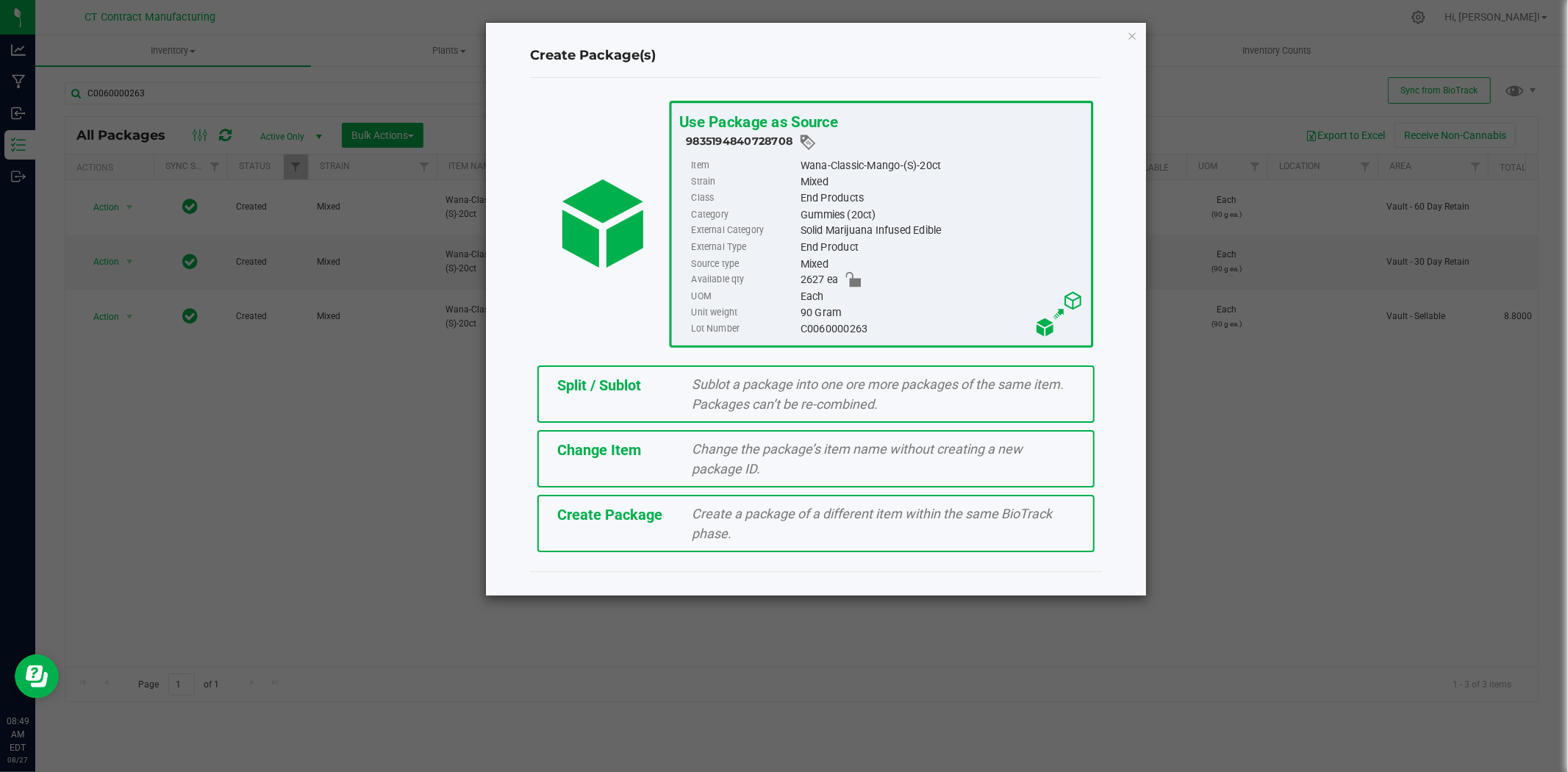
click at [602, 385] on span "Split / Sublot" at bounding box center [599, 386] width 84 height 18
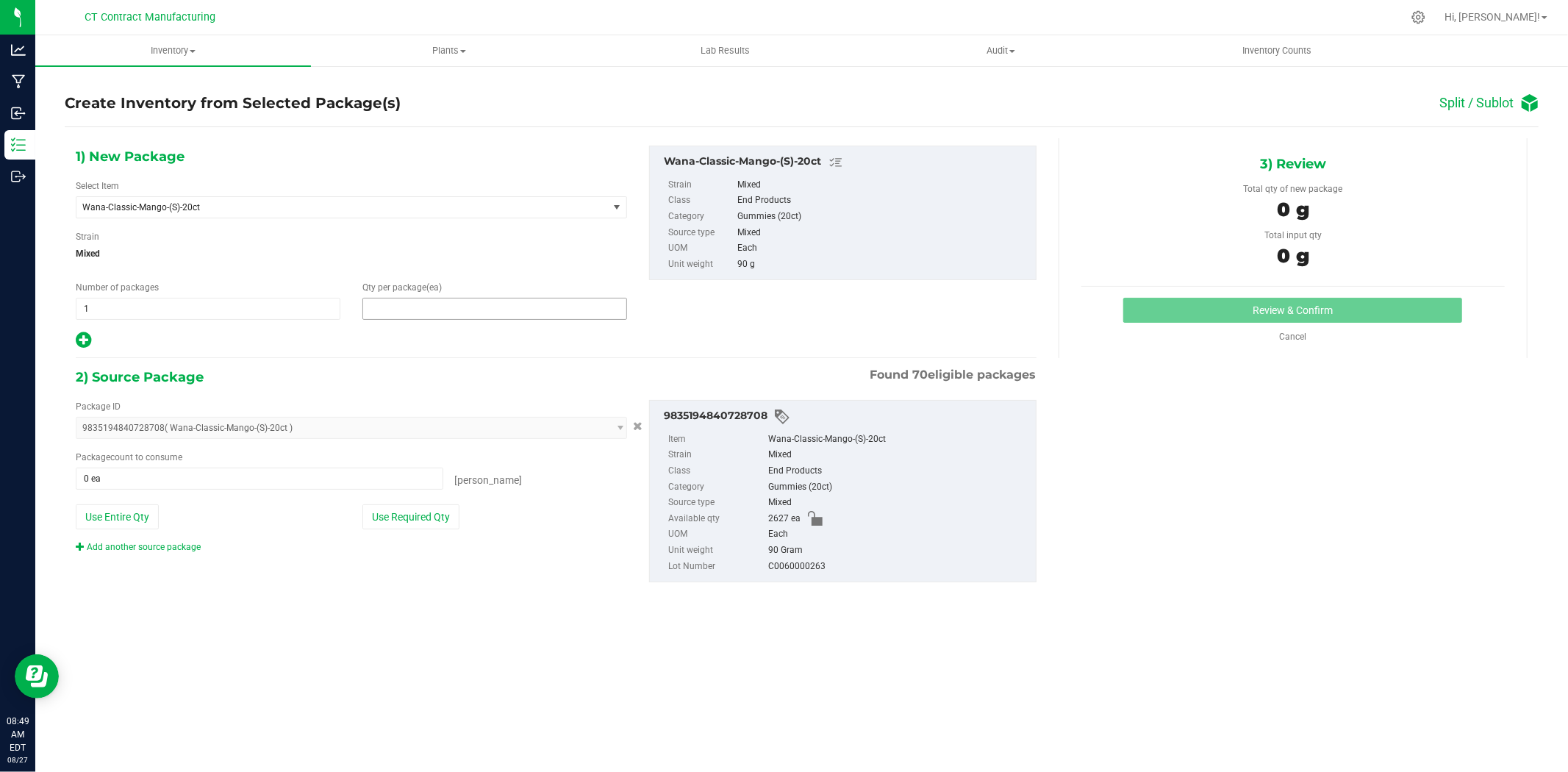
click at [425, 319] on span at bounding box center [494, 309] width 264 height 22
type input "1"
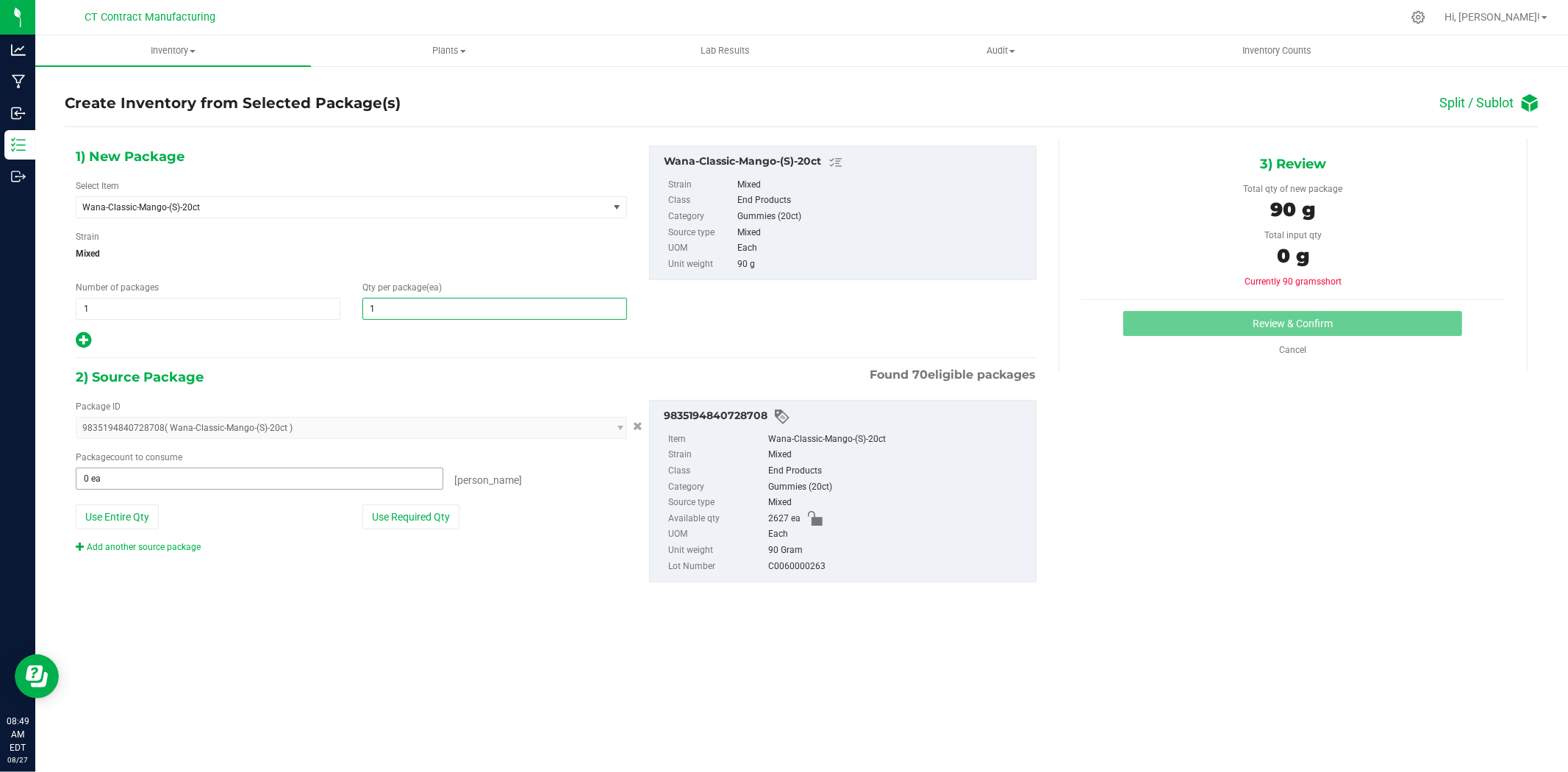
type input "1"
click at [269, 481] on span at bounding box center [260, 478] width 367 height 22
type input "1"
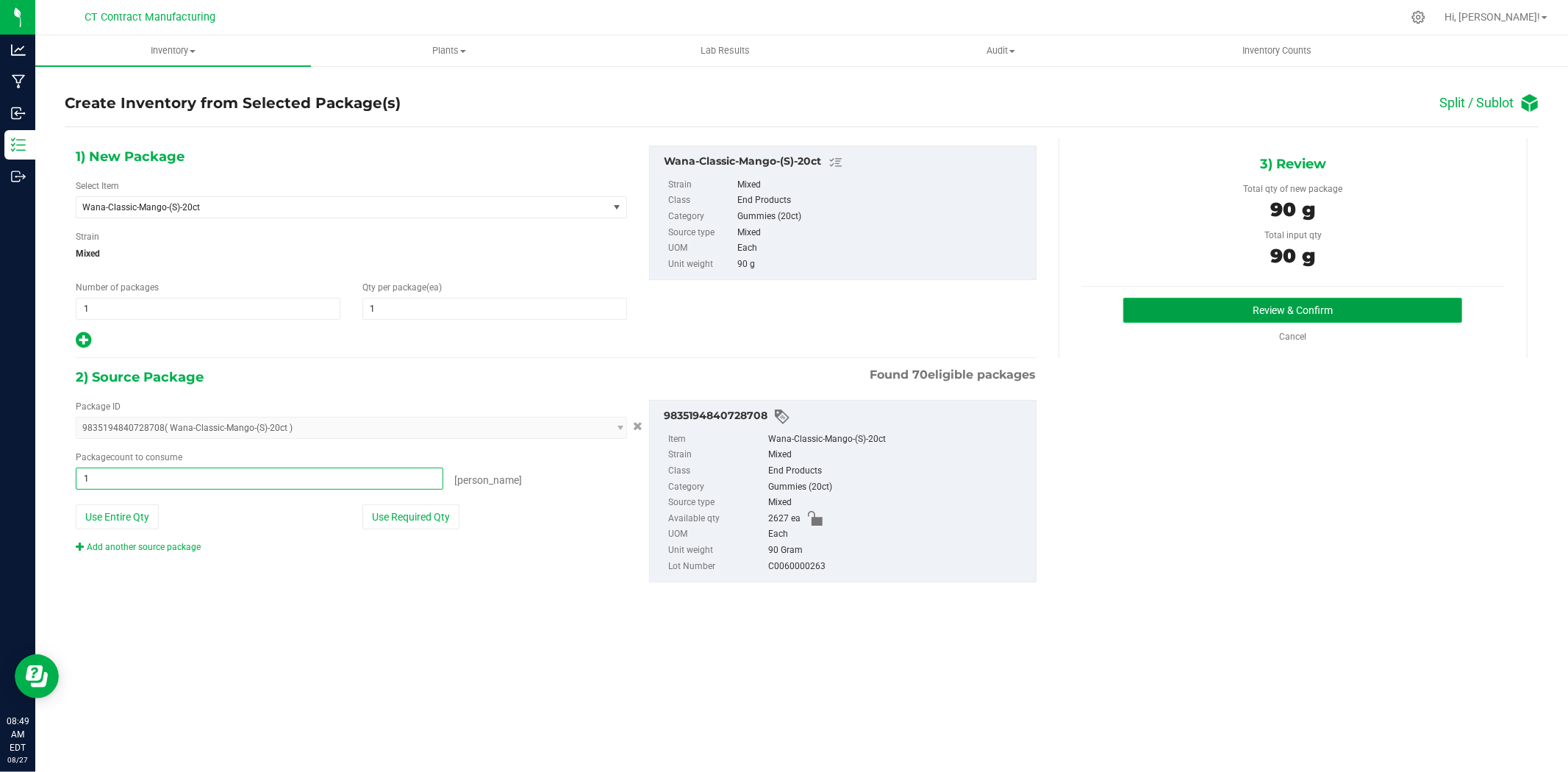
type input "1 ea"
click at [1209, 314] on button "Review & Confirm" at bounding box center [1294, 310] width 339 height 25
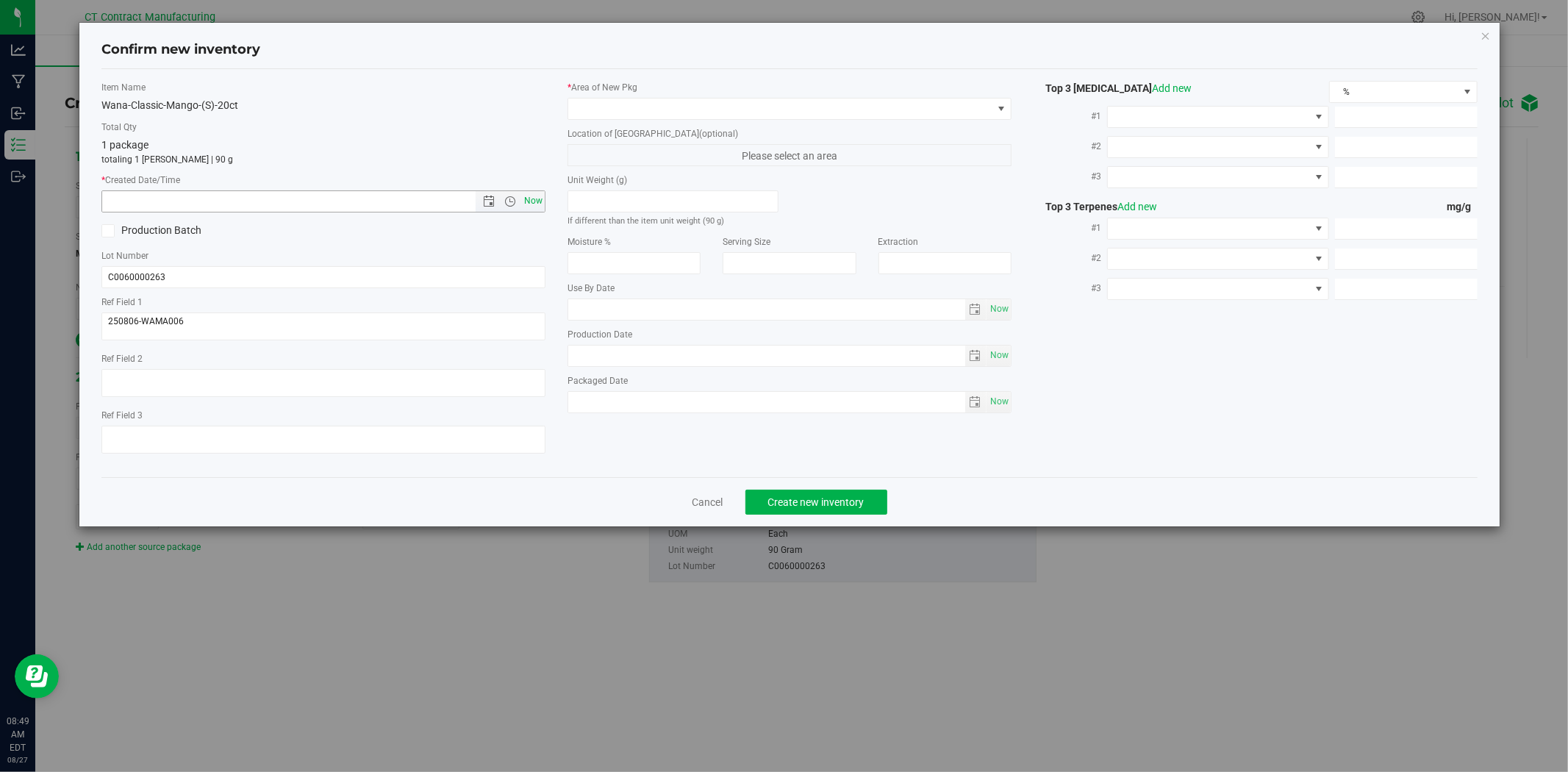
click at [533, 204] on span "Now" at bounding box center [533, 201] width 25 height 21
type input "8/27/2025 8:49 AM"
click at [604, 105] on span at bounding box center [780, 109] width 424 height 21
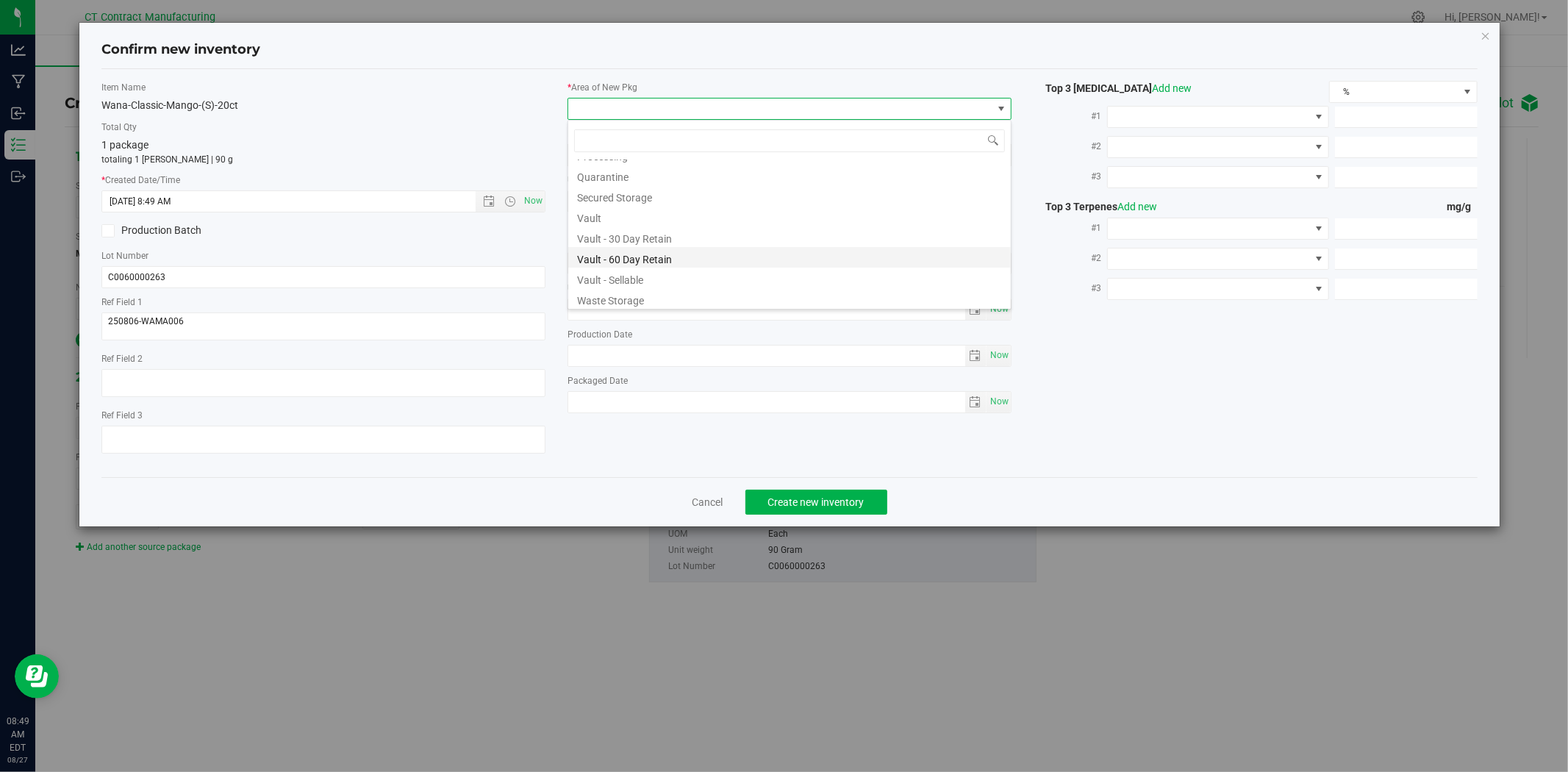
scroll to position [162, 0]
click at [640, 293] on li "Waste Storage" at bounding box center [788, 297] width 442 height 21
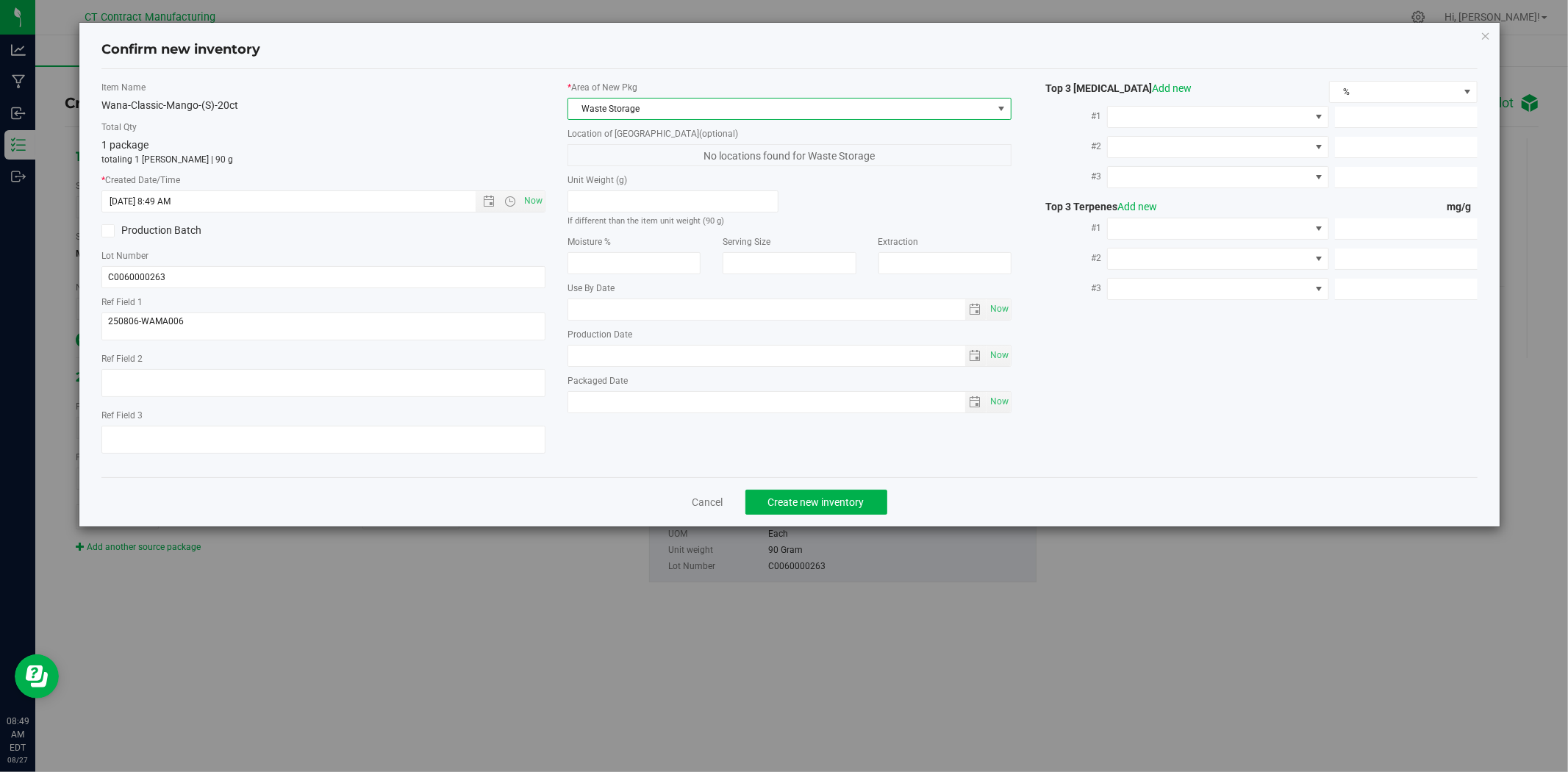
click at [807, 518] on div "Cancel Create new inventory" at bounding box center [789, 501] width 1375 height 49
click at [808, 508] on span "Create new inventory" at bounding box center [816, 502] width 96 height 12
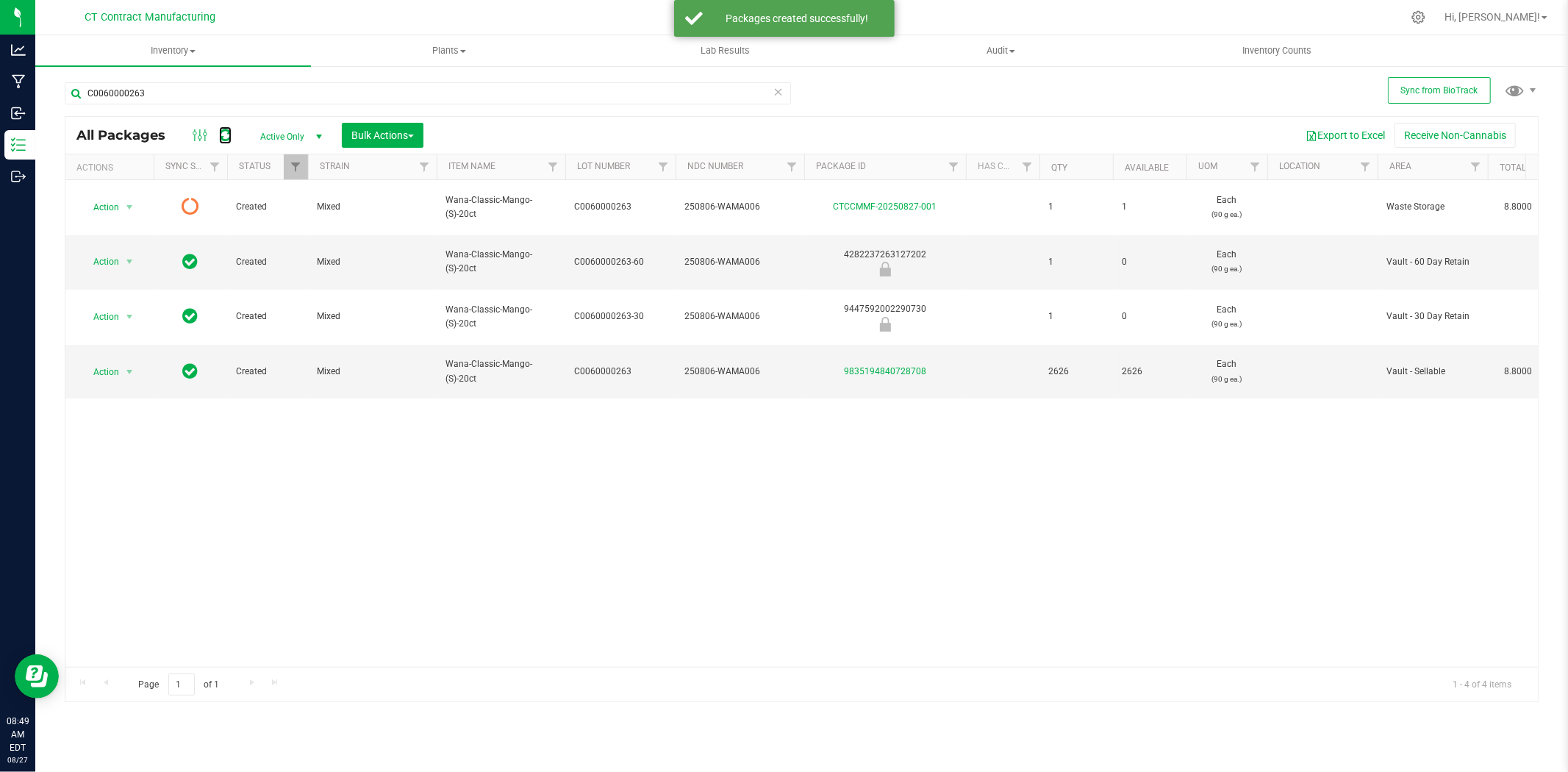
drag, startPoint x: 221, startPoint y: 128, endPoint x: 273, endPoint y: 121, distance: 52.5
click at [221, 128] on icon at bounding box center [226, 135] width 13 height 15
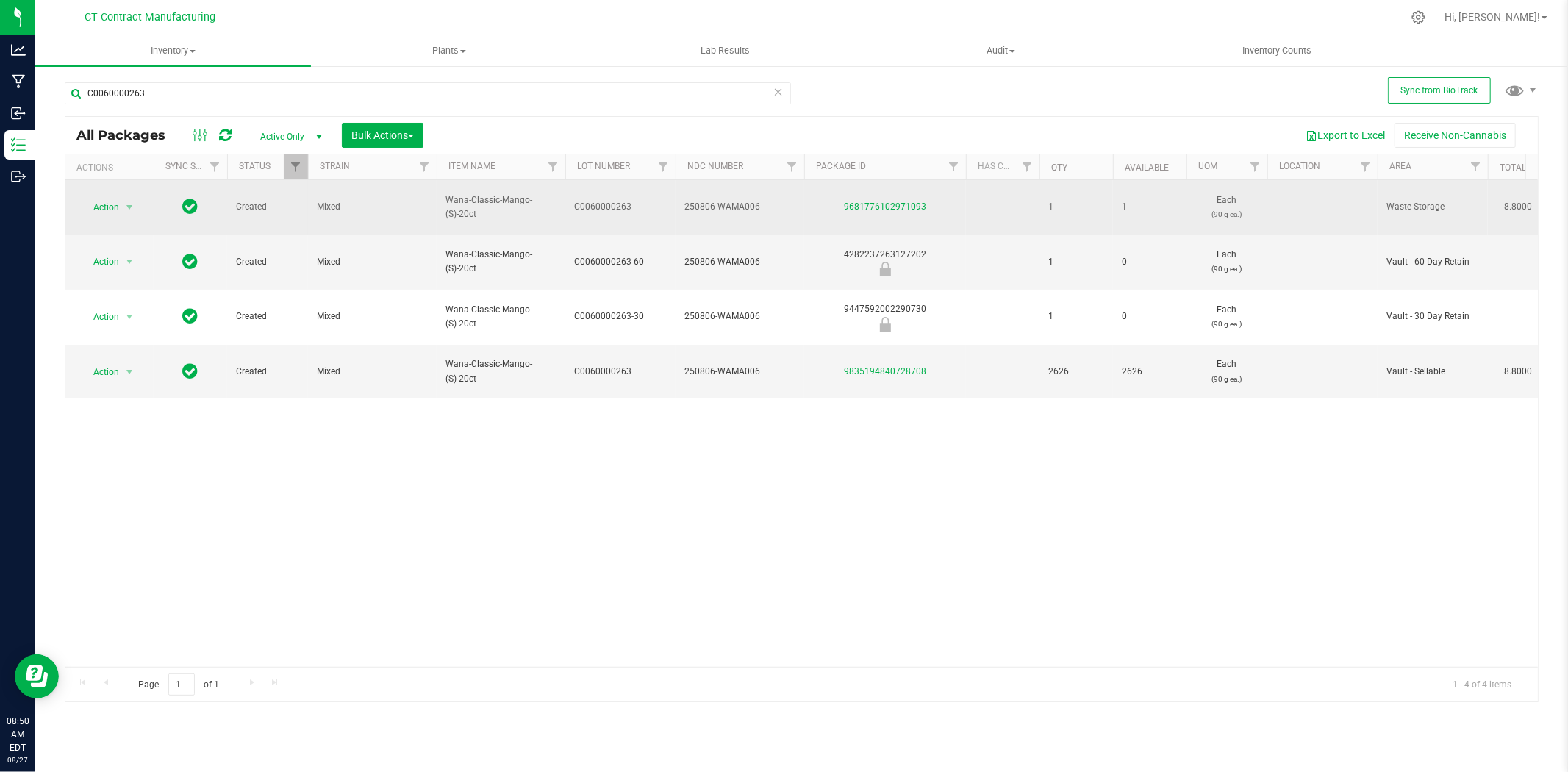
drag, startPoint x: 944, startPoint y: 194, endPoint x: 809, endPoint y: 211, distance: 136.1
click at [809, 211] on td "9681776102971093" at bounding box center [885, 207] width 162 height 55
copy link "9681776102971093"
click at [127, 202] on span "select" at bounding box center [130, 208] width 12 height 12
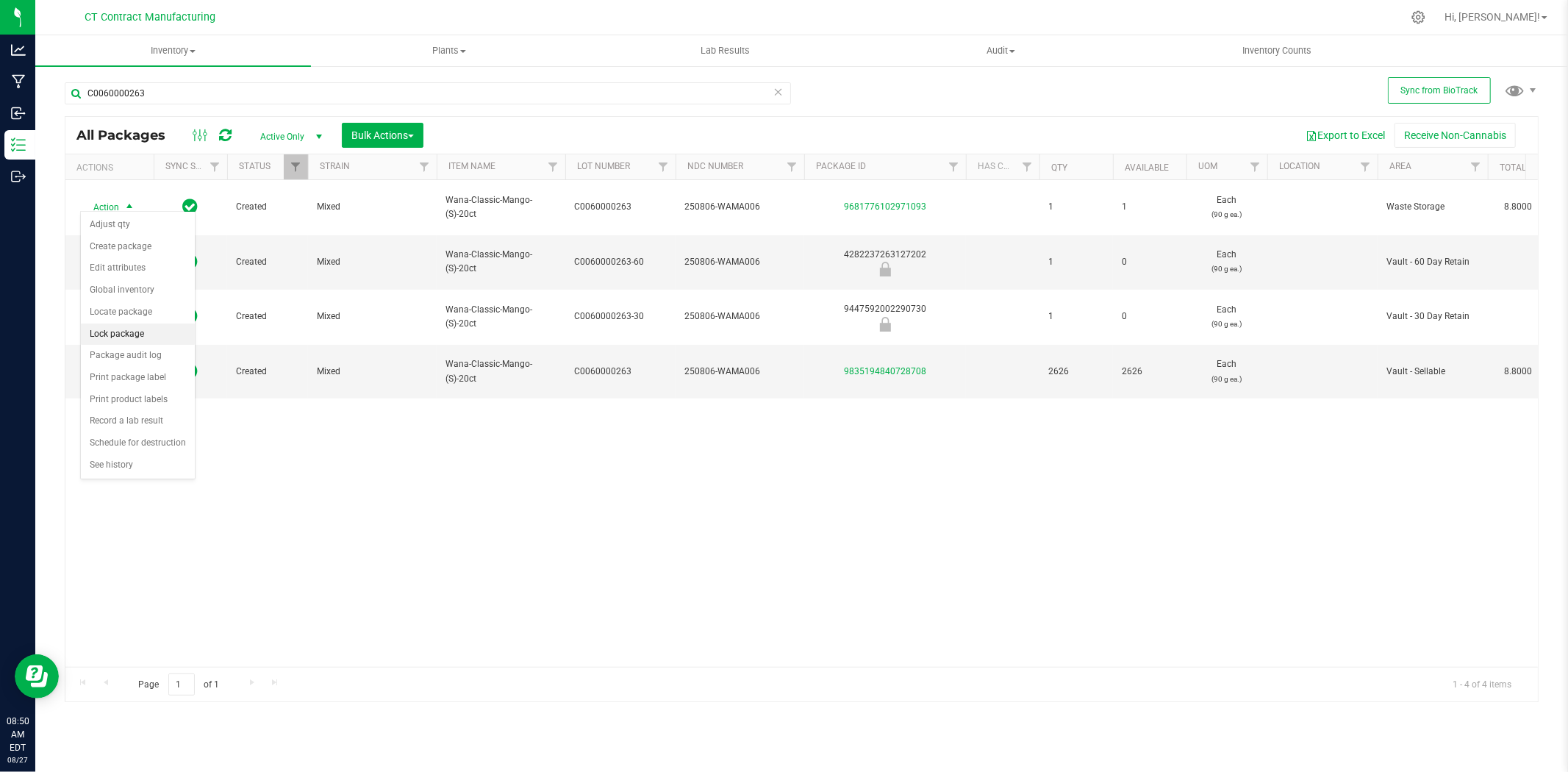
click at [123, 333] on li "Lock package" at bounding box center [138, 335] width 114 height 22
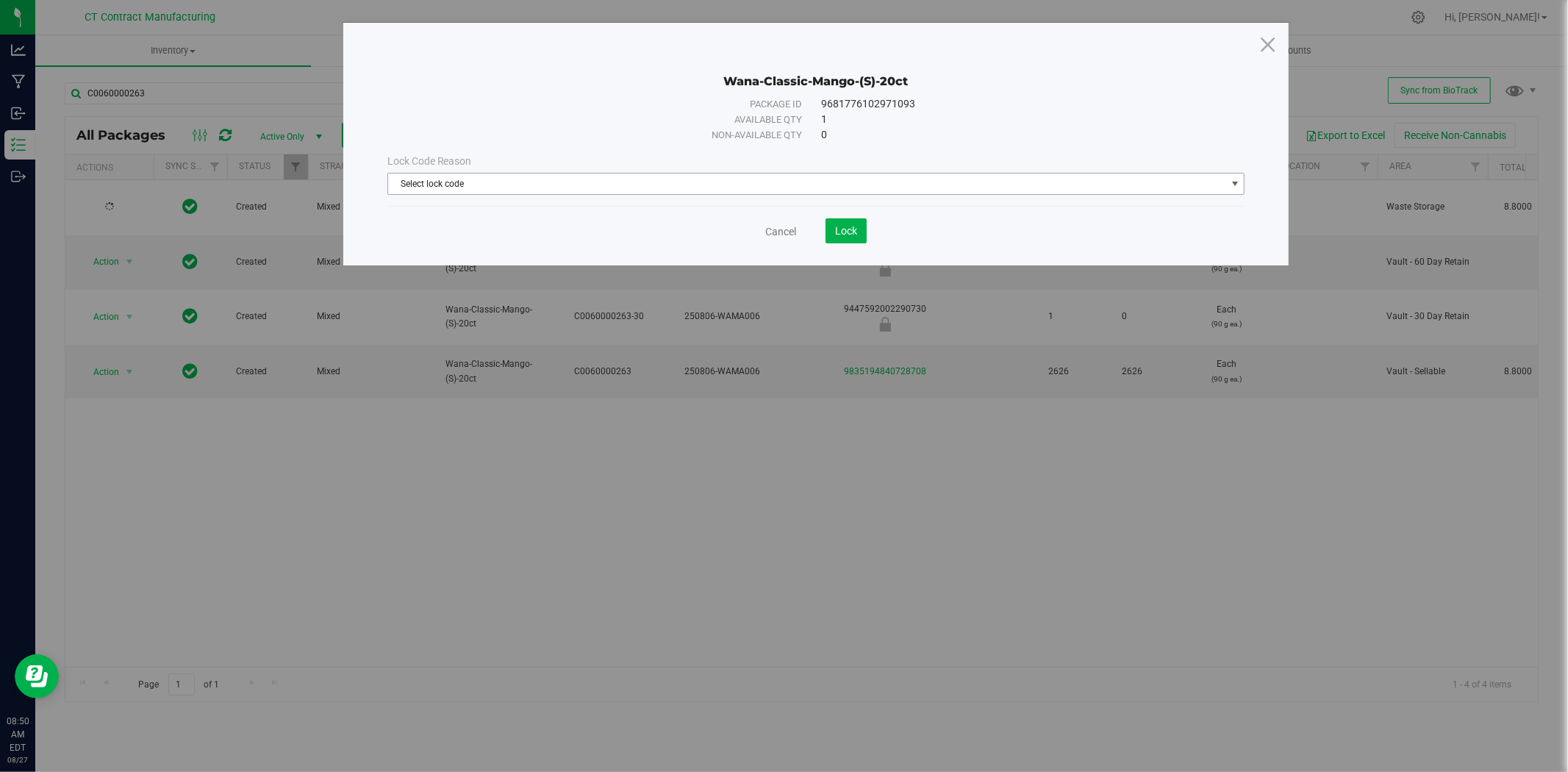
click at [842, 181] on span "Select lock code" at bounding box center [807, 184] width 838 height 21
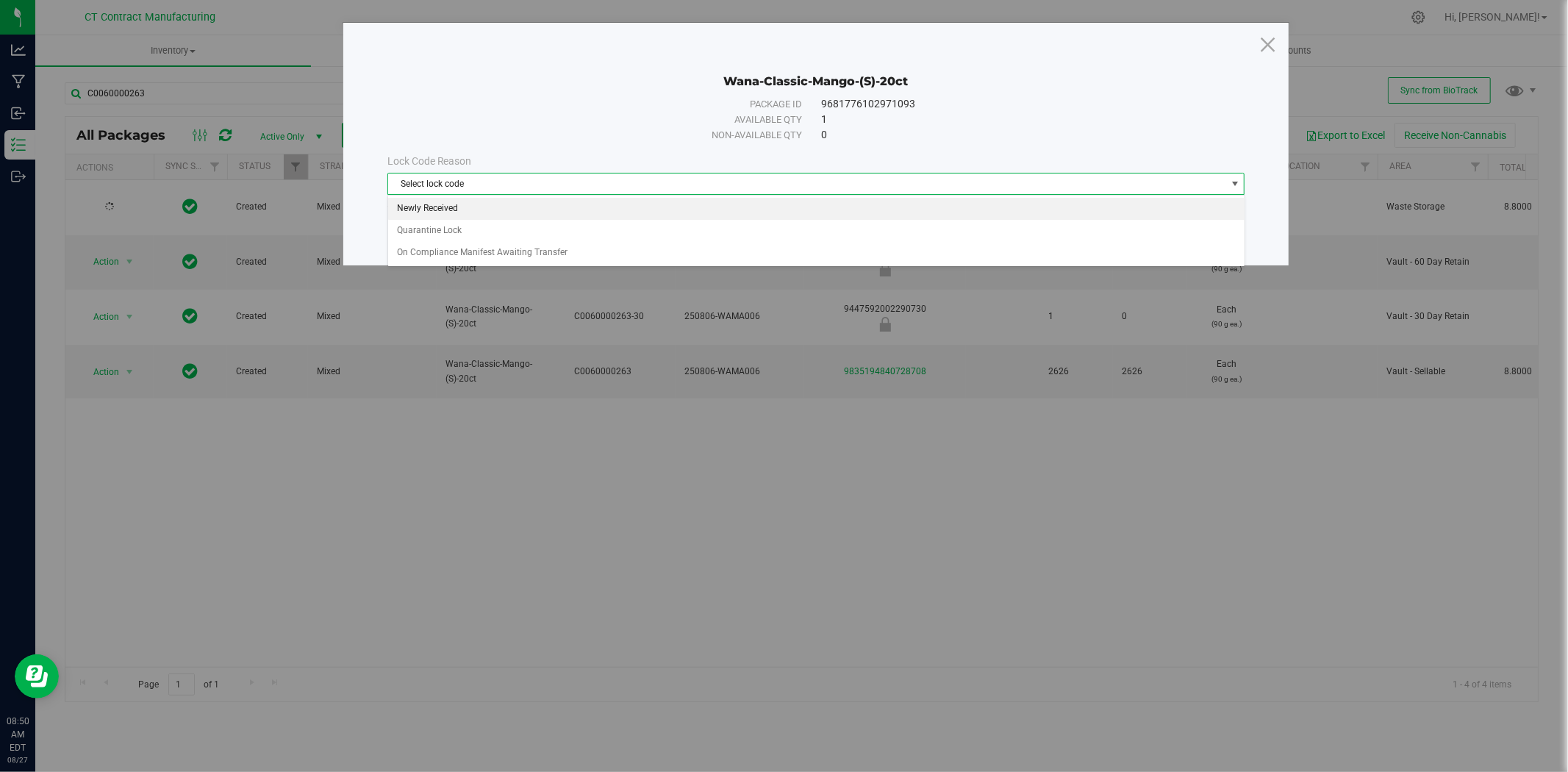
click at [528, 205] on li "Newly Received" at bounding box center [816, 209] width 856 height 22
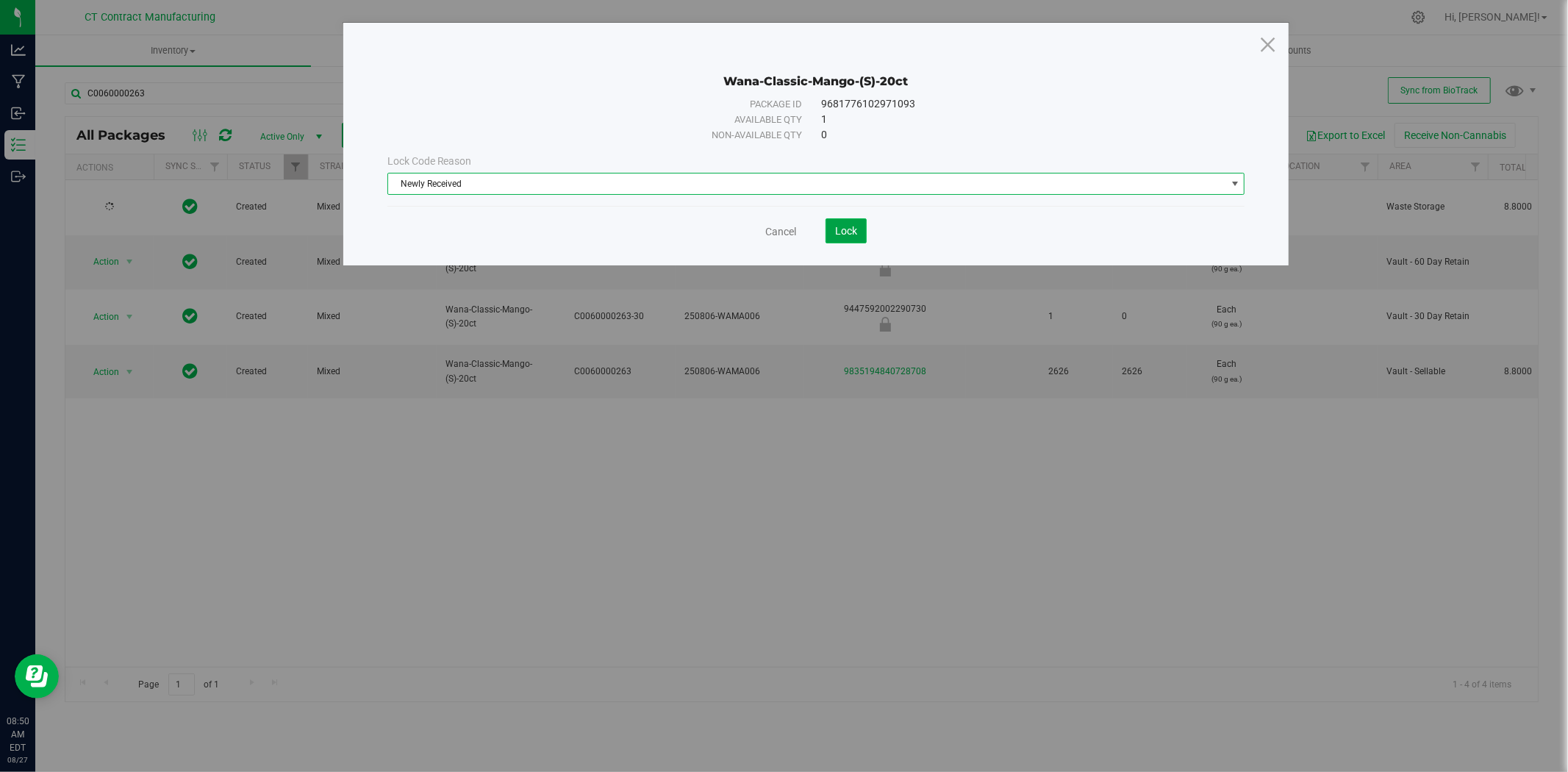
click at [838, 225] on span "Lock" at bounding box center [846, 231] width 22 height 12
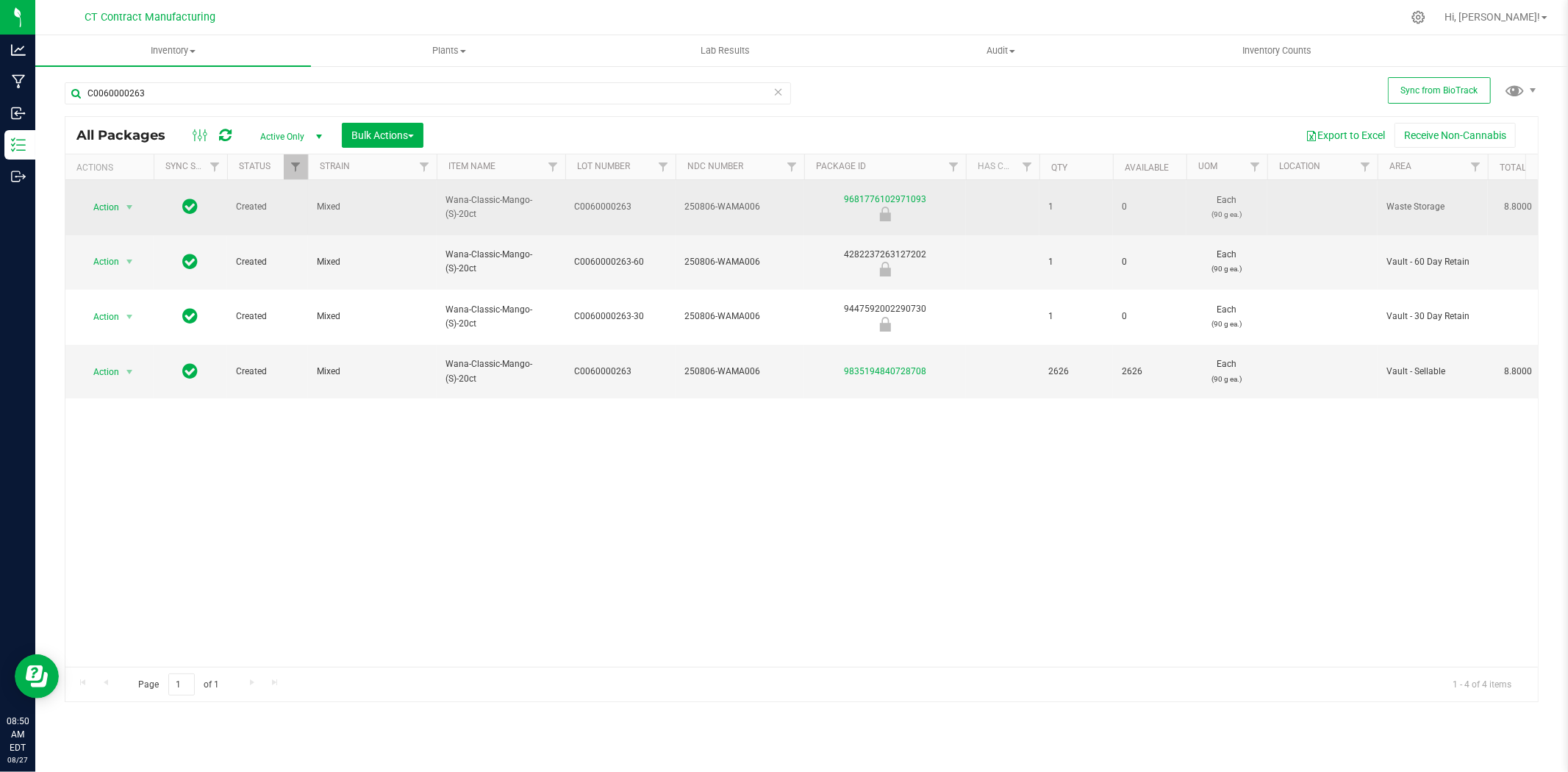
click at [695, 200] on span "250806-WAMA006" at bounding box center [740, 207] width 111 height 14
click at [695, 197] on input "250806-WAMA006" at bounding box center [737, 207] width 124 height 23
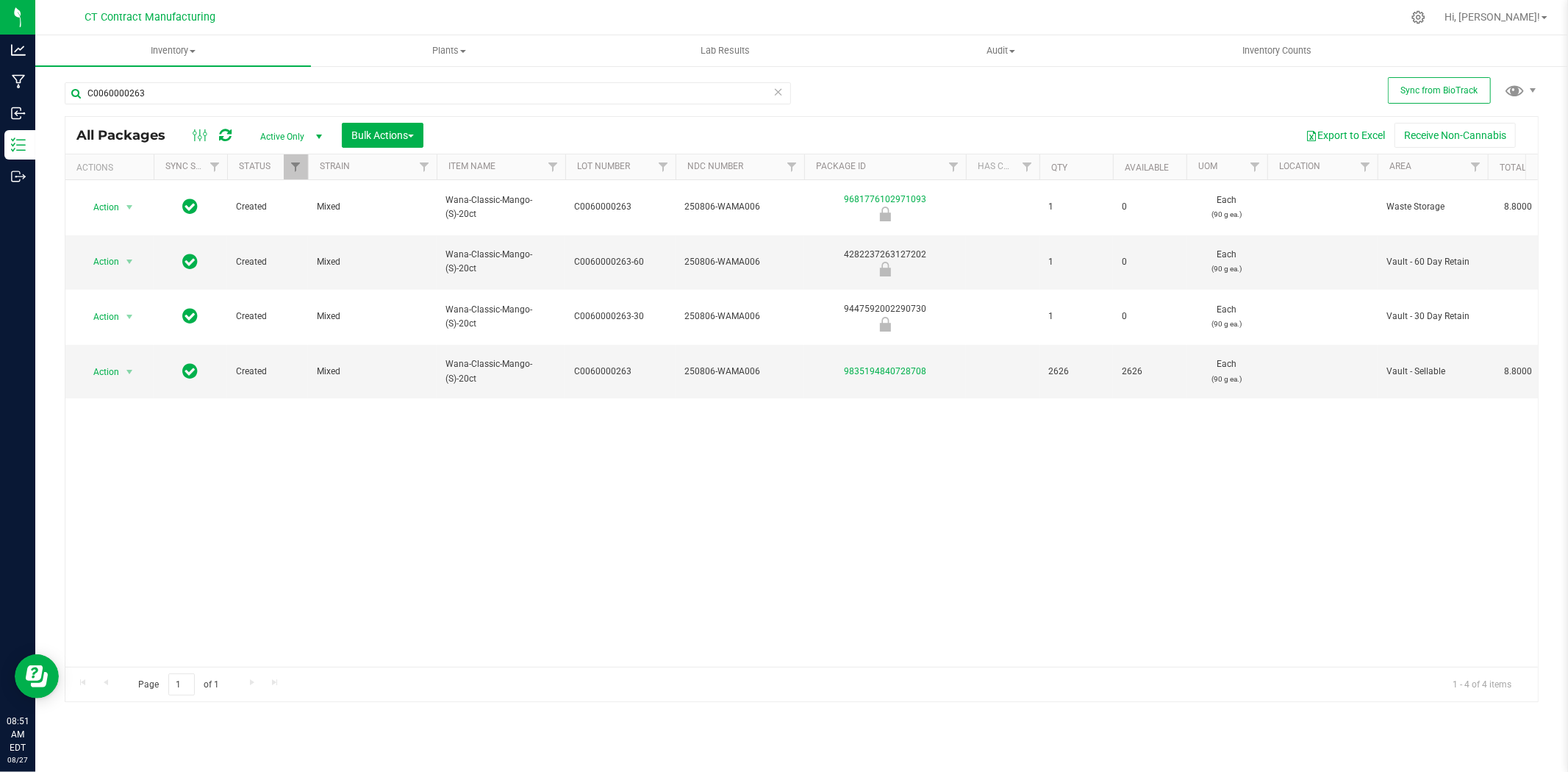
drag, startPoint x: 931, startPoint y: 192, endPoint x: 761, endPoint y: 201, distance: 170.2
copy tr "9681776102971093"
click at [476, 358] on span "Wana-Classic-Mango-(S)-20ct" at bounding box center [500, 372] width 111 height 28
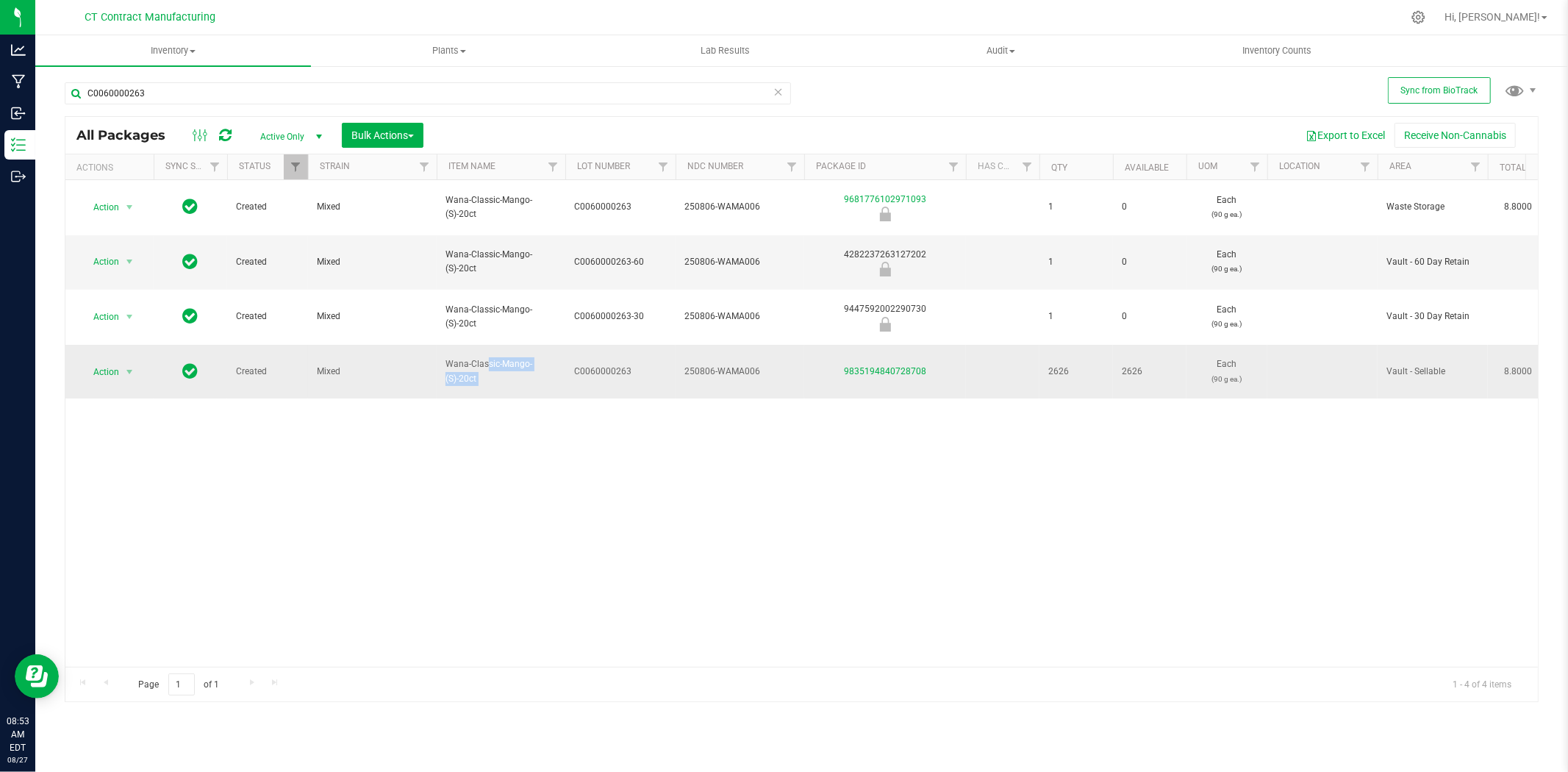
click at [476, 358] on span "Wana-Classic-Mango-(S)-20ct" at bounding box center [500, 372] width 111 height 28
copy tr "Wana-Classic-Mango-(S)-20ct"
copy link "9835194840728708"
drag, startPoint x: 954, startPoint y: 323, endPoint x: 810, endPoint y: 334, distance: 144.4
click at [810, 345] on td "9835194840728708" at bounding box center [885, 372] width 162 height 55
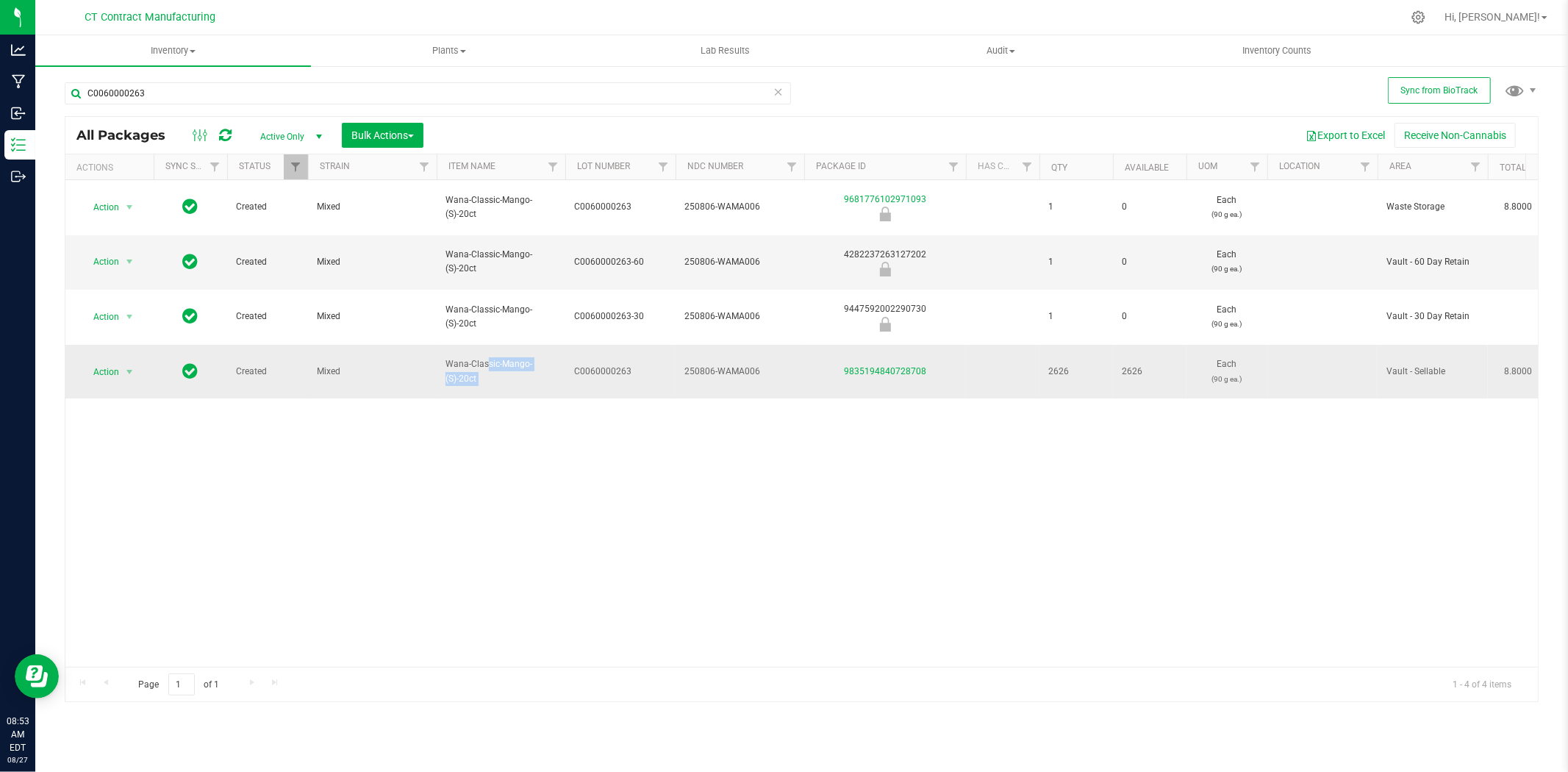
click at [616, 365] on span "C0060000263" at bounding box center [620, 372] width 93 height 14
click at [616, 361] on input "C0060000263" at bounding box center [617, 372] width 105 height 23
click at [733, 365] on span "250806-WAMA006" at bounding box center [740, 372] width 111 height 14
click at [733, 361] on input "250806-WAMA006" at bounding box center [737, 372] width 124 height 23
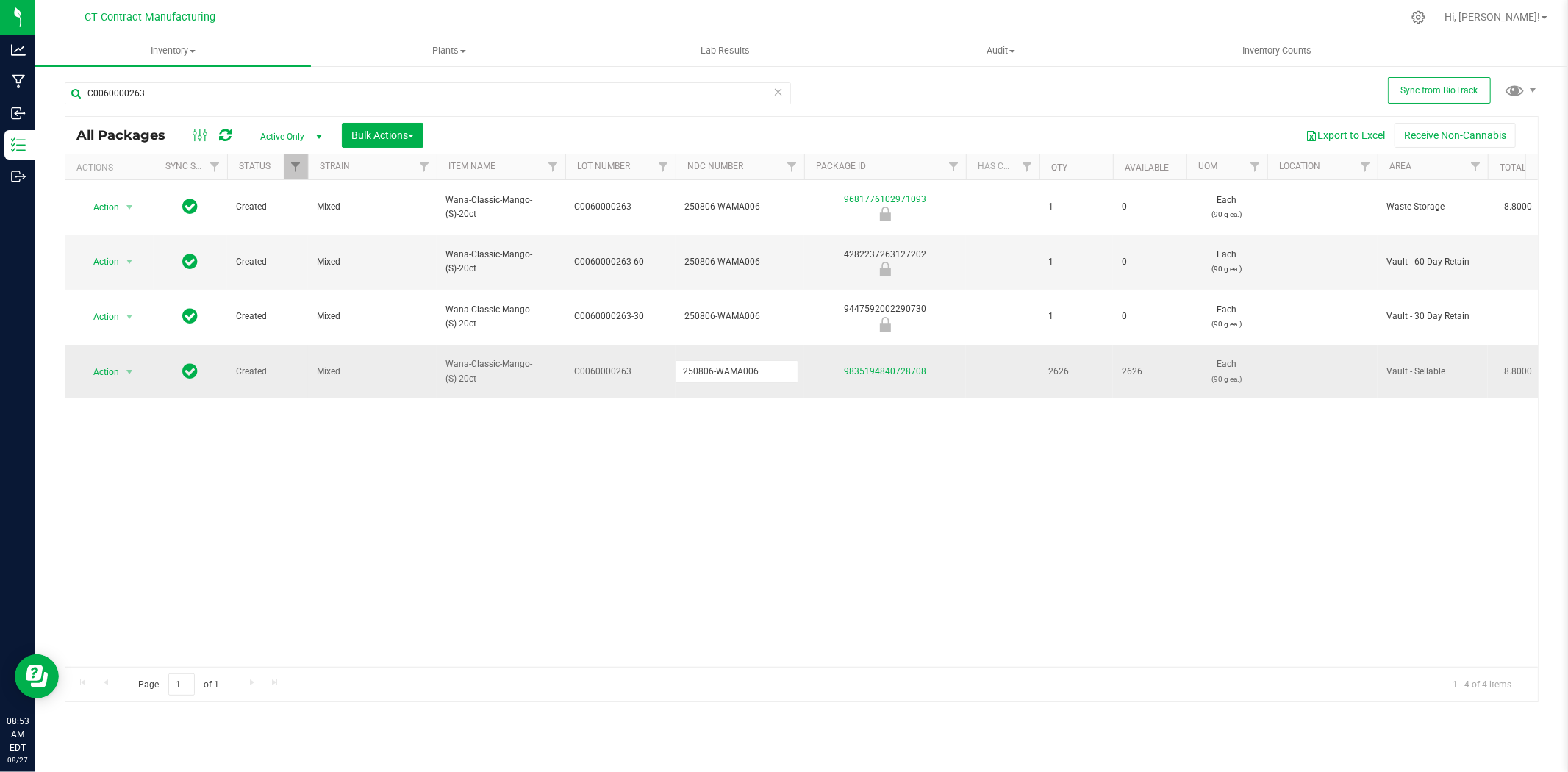
click at [733, 361] on input "250806-WAMA006" at bounding box center [737, 372] width 124 height 23
click at [217, 90] on input "C0060000263" at bounding box center [428, 94] width 727 height 22
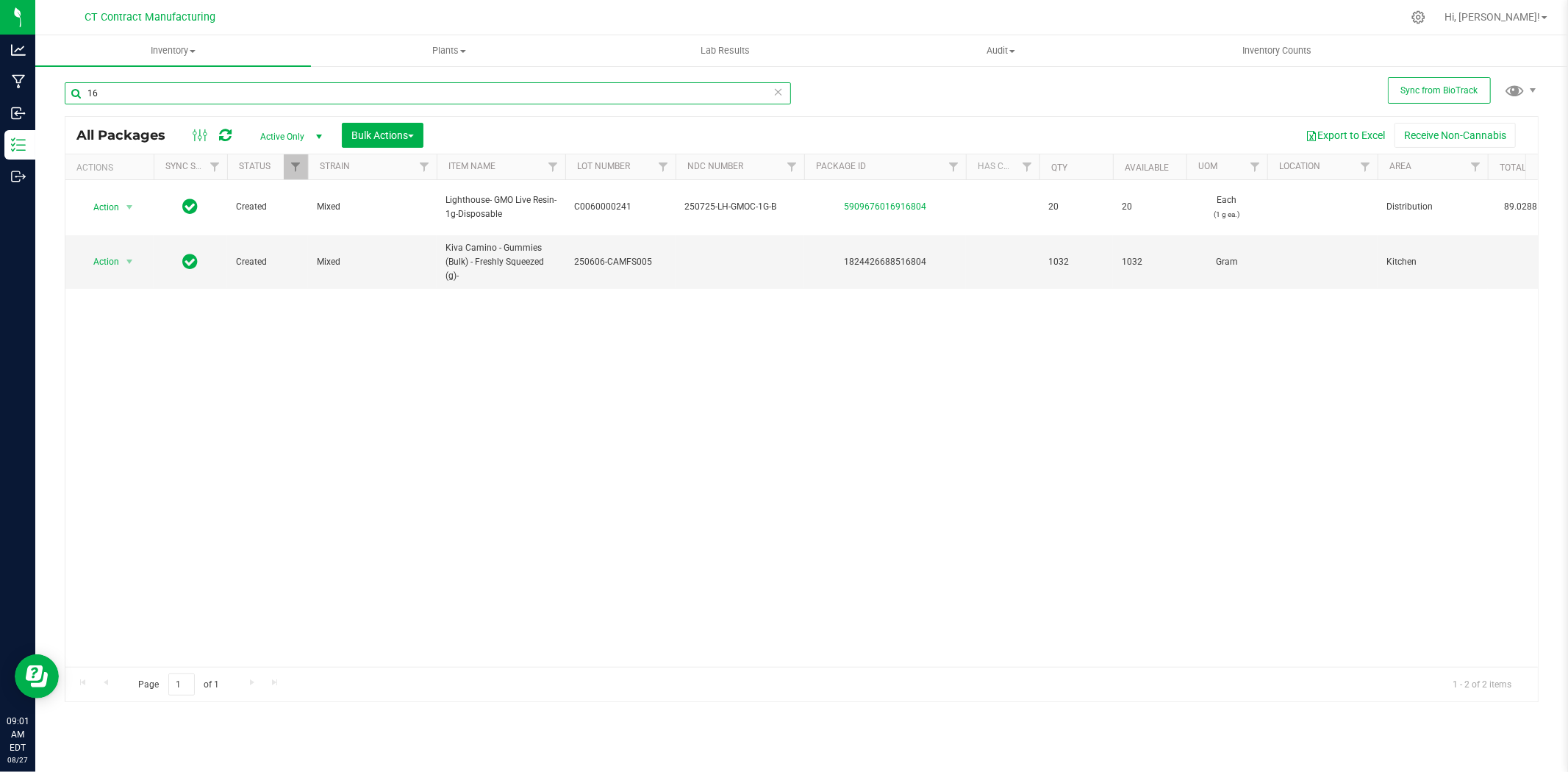
type input "1"
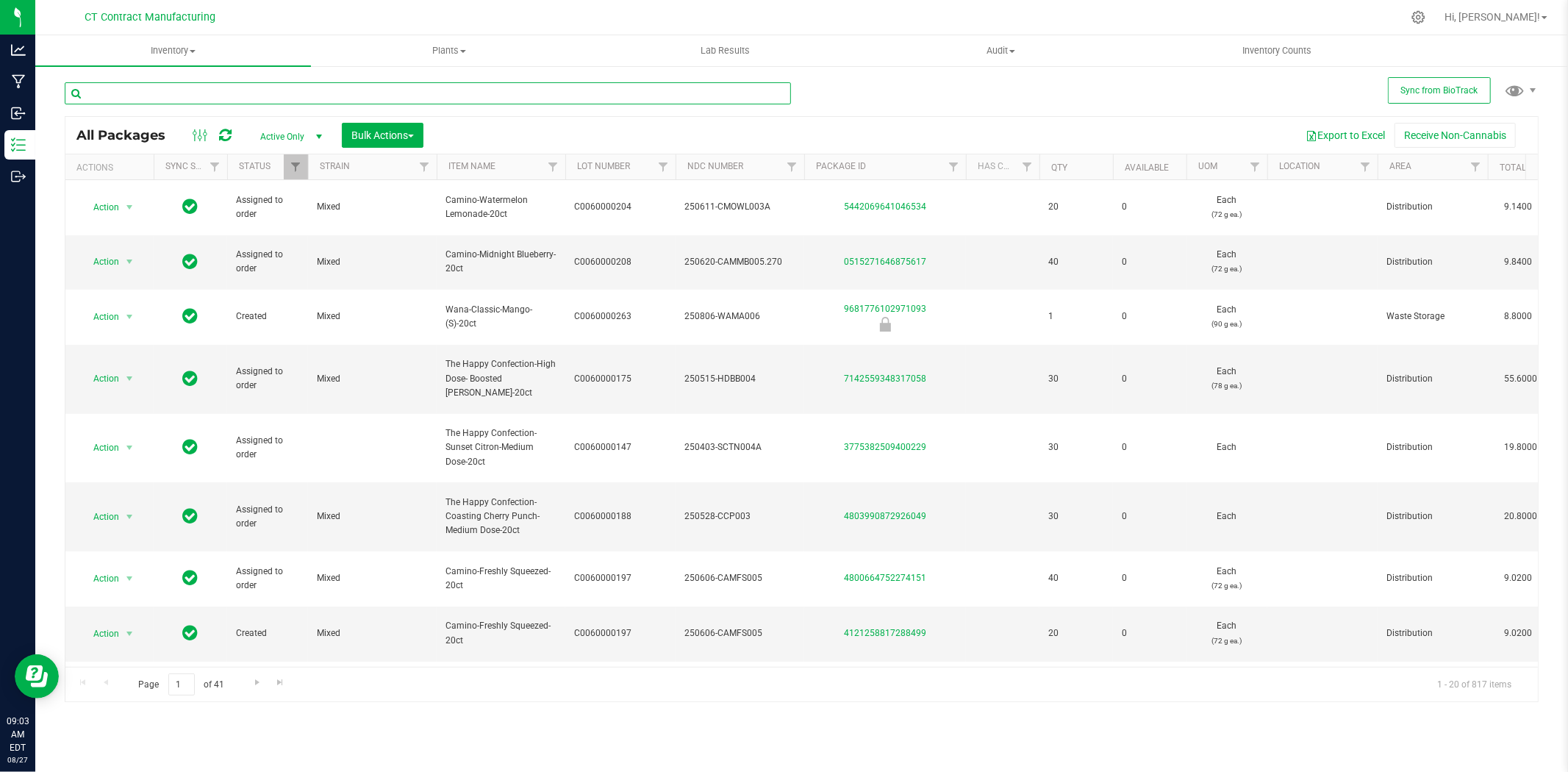
click at [251, 85] on input "text" at bounding box center [428, 94] width 727 height 22
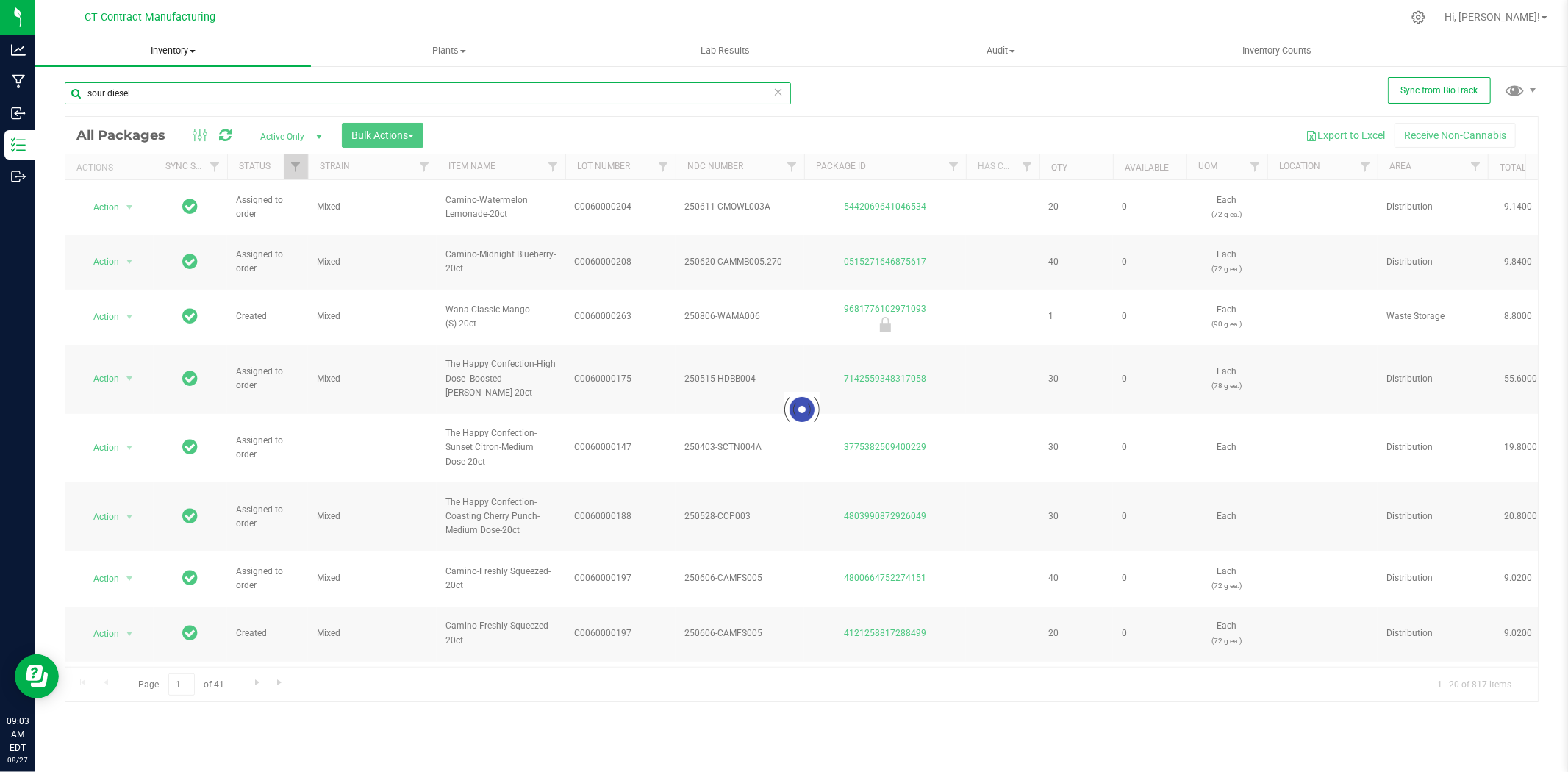
type input "sour diesel"
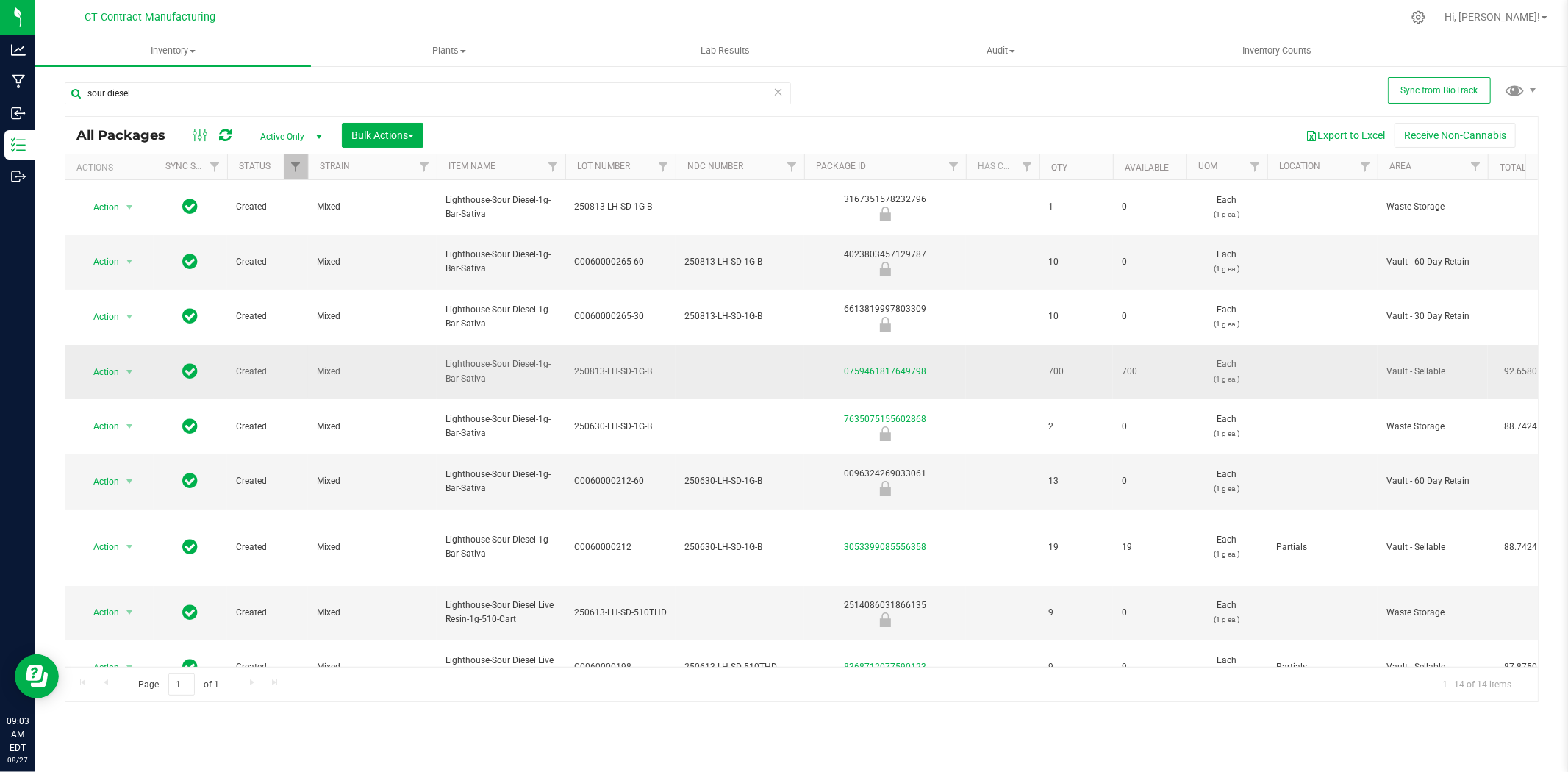
click at [641, 365] on span "250813-LH-SD-1G-B" at bounding box center [620, 372] width 93 height 14
click at [641, 361] on input "250813-LH-SD-1G-B" at bounding box center [617, 372] width 105 height 23
click at [724, 345] on td at bounding box center [740, 372] width 129 height 55
type input "250813-LH-SD-1G-B"
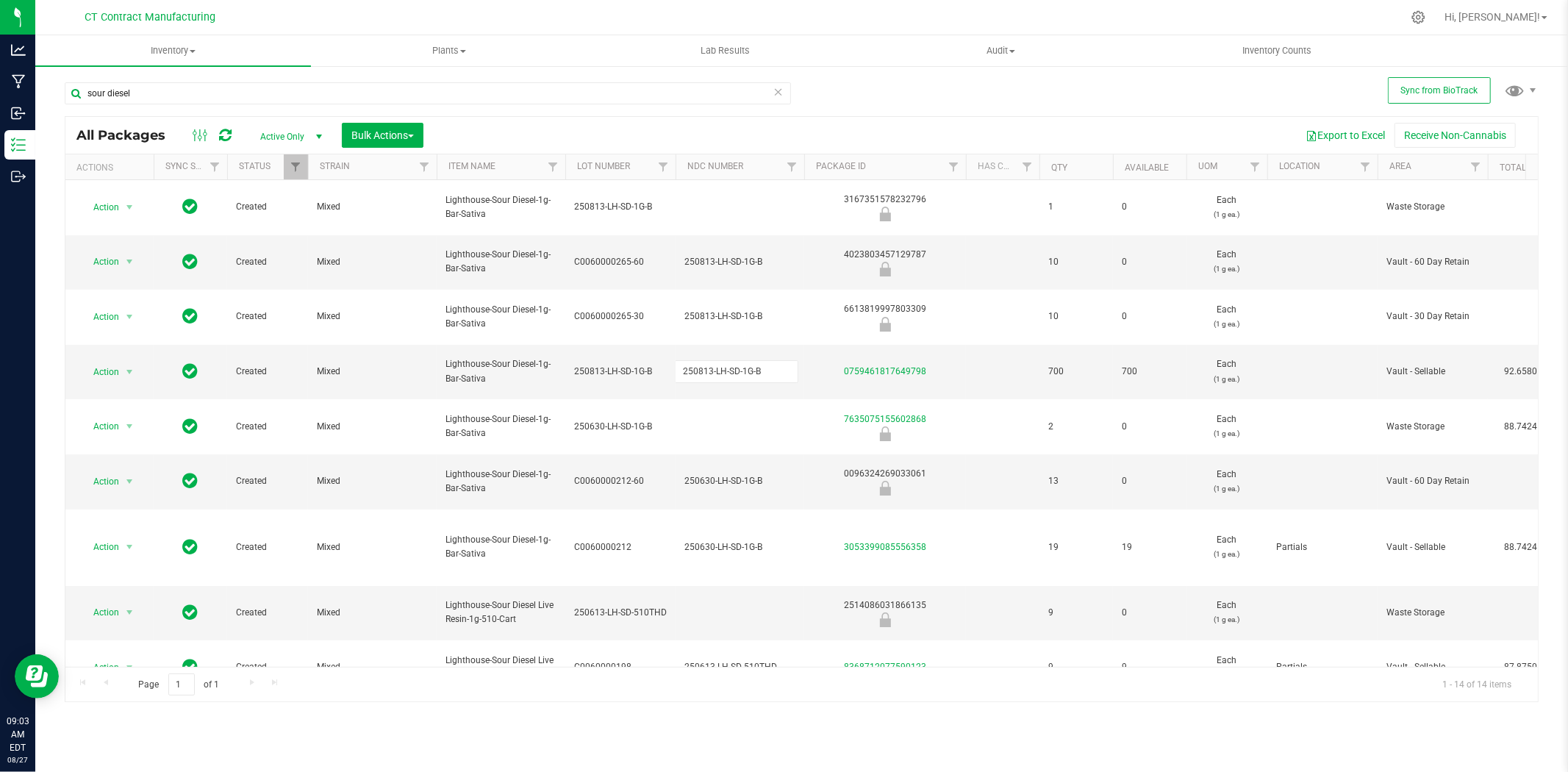
click at [628, 323] on div "All Packages Active Only Active Only Lab Samples Locked All External Internal B…" at bounding box center [801, 408] width 1474 height 586
type input "C0060000265"
click at [830, 10] on div at bounding box center [832, 17] width 1139 height 29
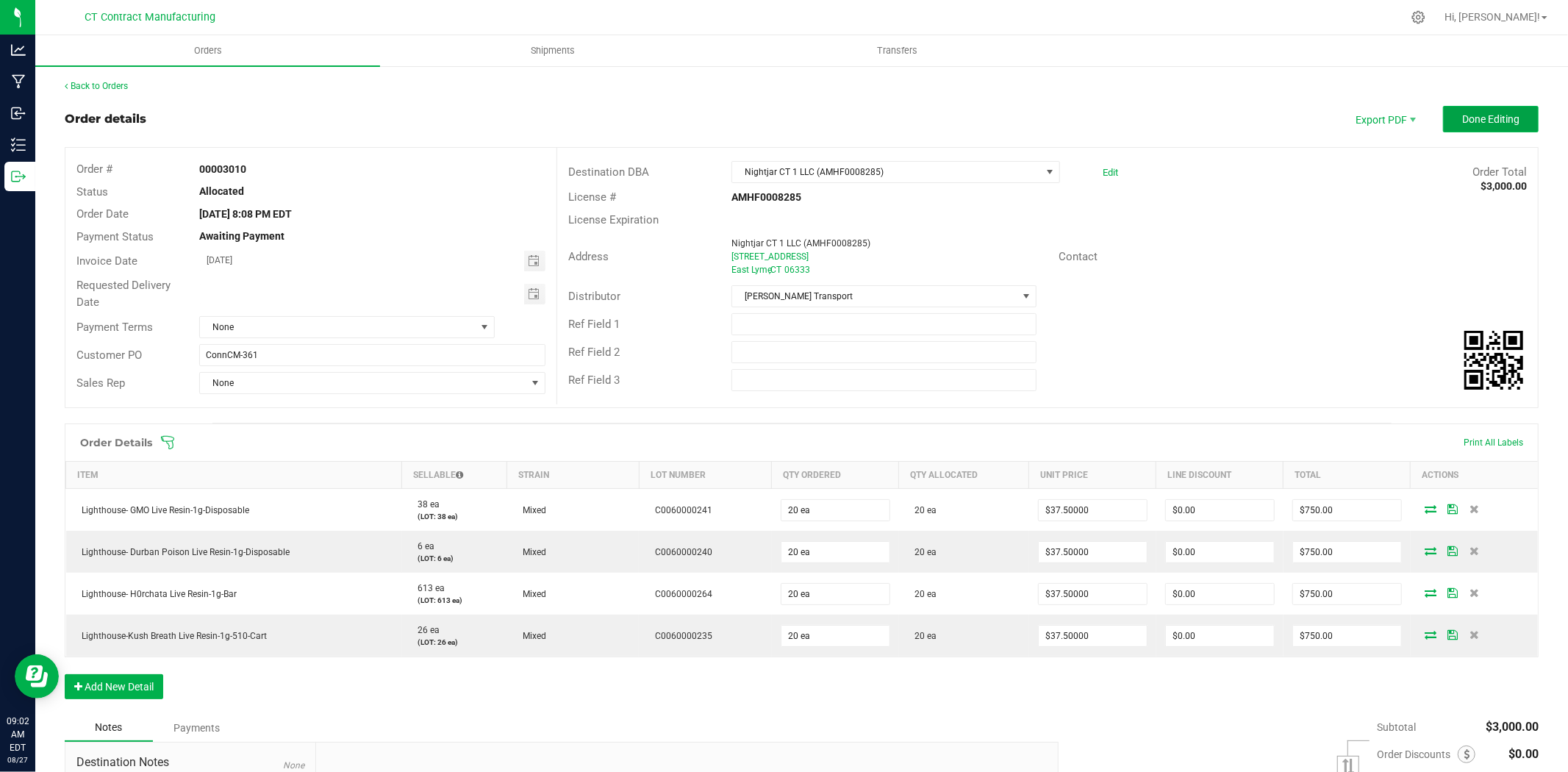
click at [1444, 122] on button "Done Editing" at bounding box center [1491, 119] width 96 height 27
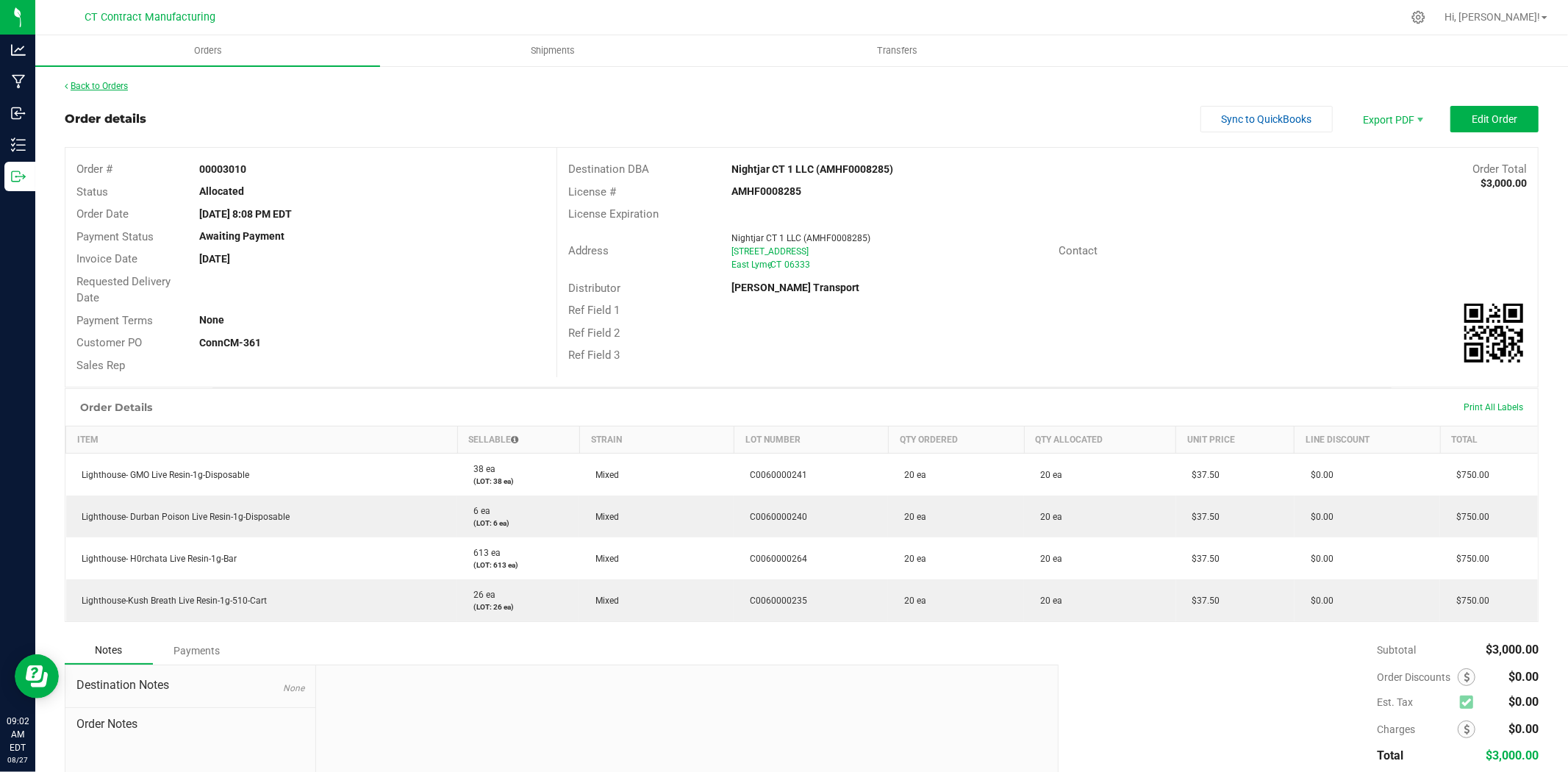
click at [108, 93] on div "Back to Orders Order details Sync to QuickBooks Export PDF Edit Order Order # 0…" at bounding box center [801, 471] width 1474 height 784
click at [108, 87] on link "Back to Orders" at bounding box center [96, 86] width 63 height 10
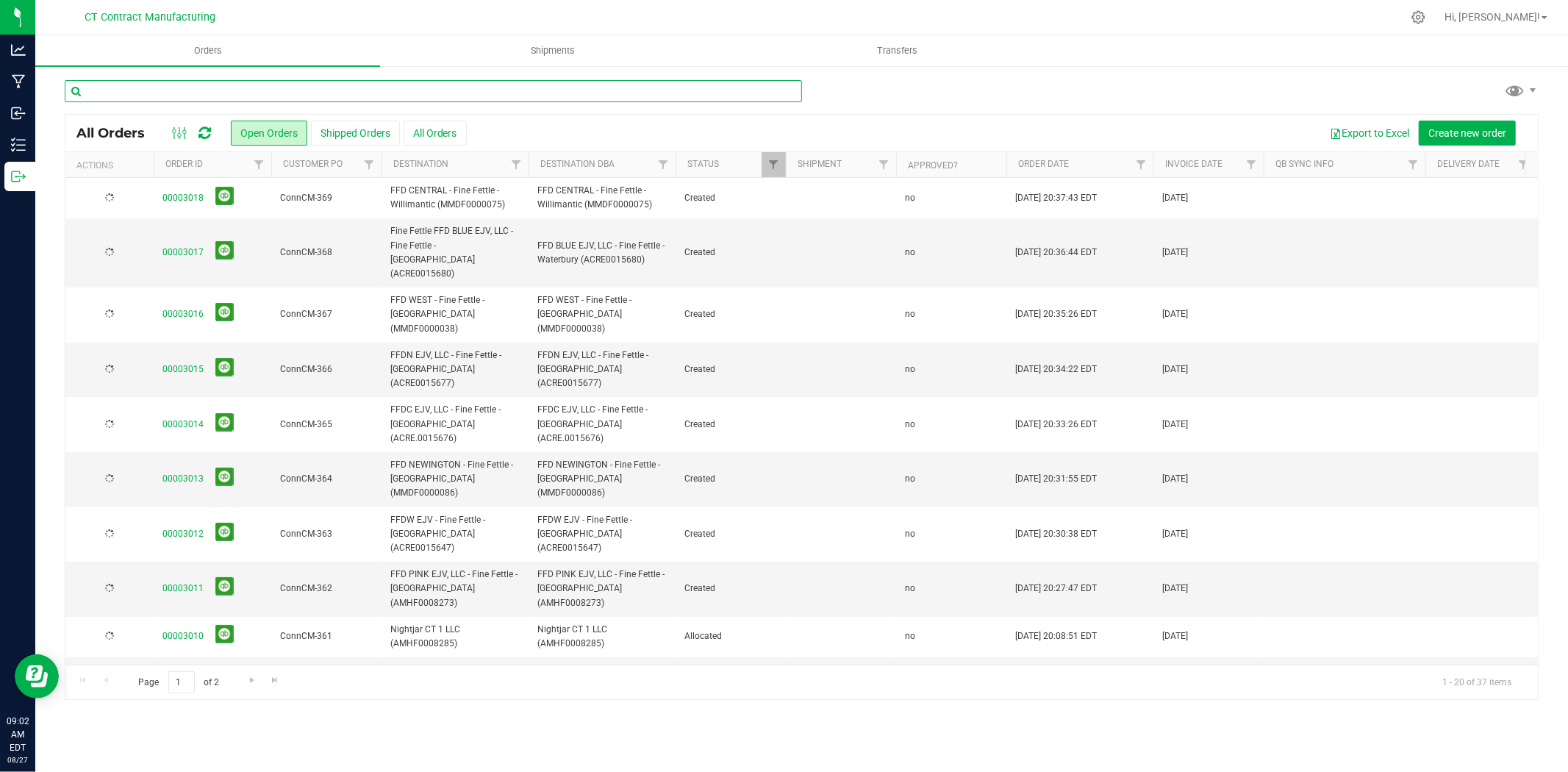
click at [152, 91] on input "text" at bounding box center [433, 91] width 738 height 22
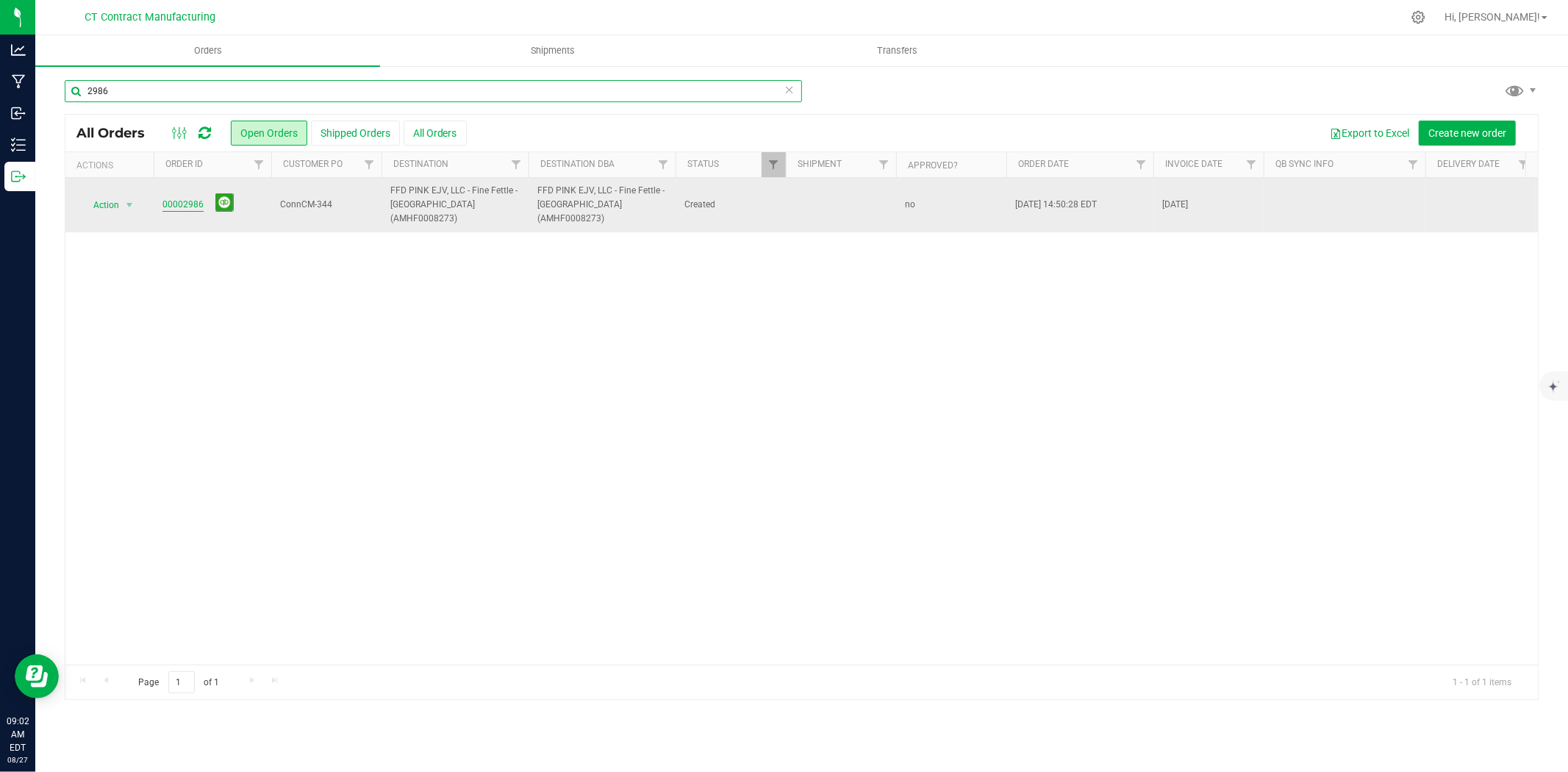
type input "2986"
click at [185, 198] on link "00002986" at bounding box center [183, 205] width 41 height 14
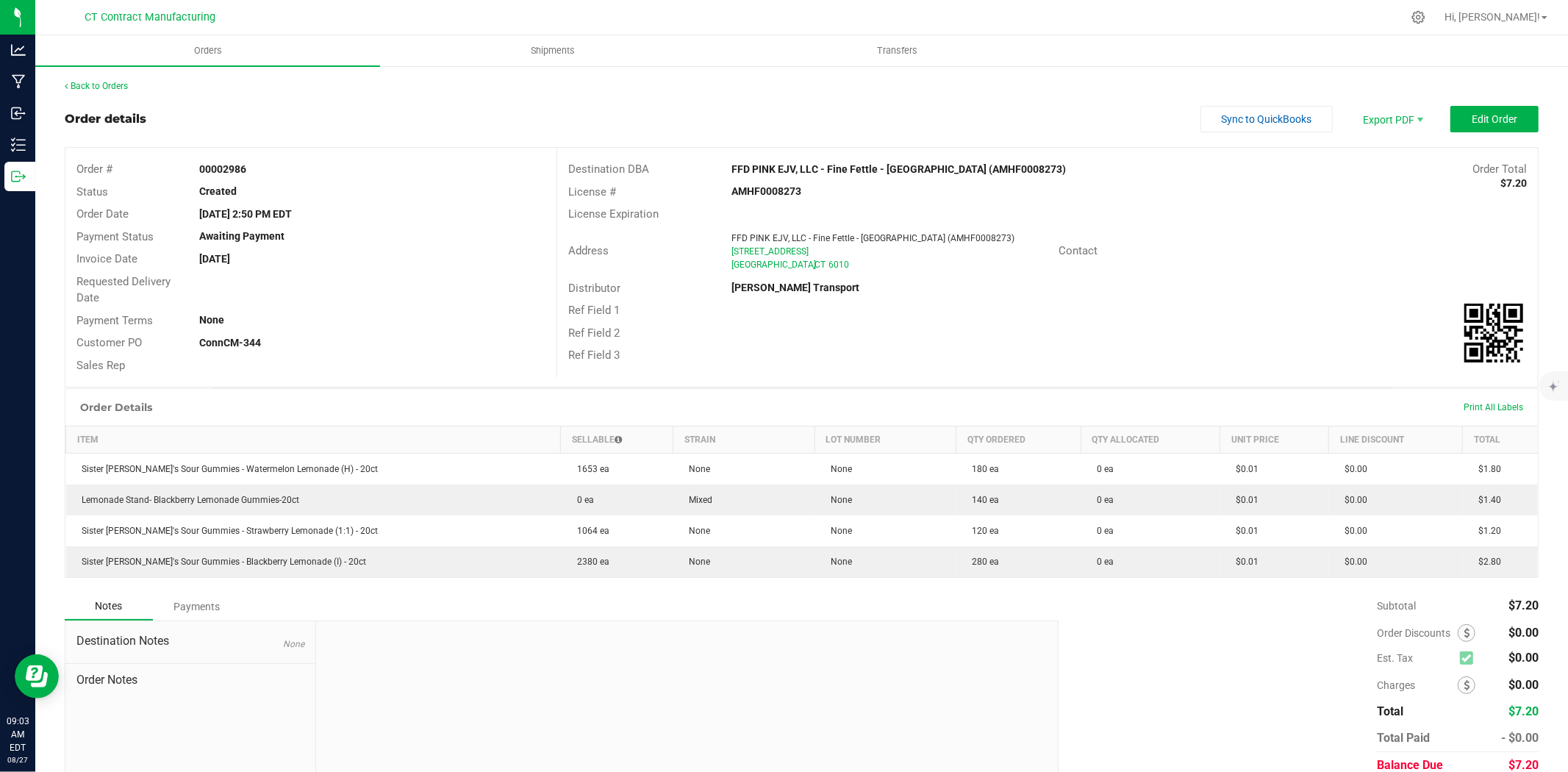
click at [113, 77] on div "Back to Orders Order details Sync to QuickBooks Export PDF Edit Order Order # 0…" at bounding box center [801, 449] width 1533 height 770
click at [114, 82] on link "Back to Orders" at bounding box center [96, 86] width 63 height 10
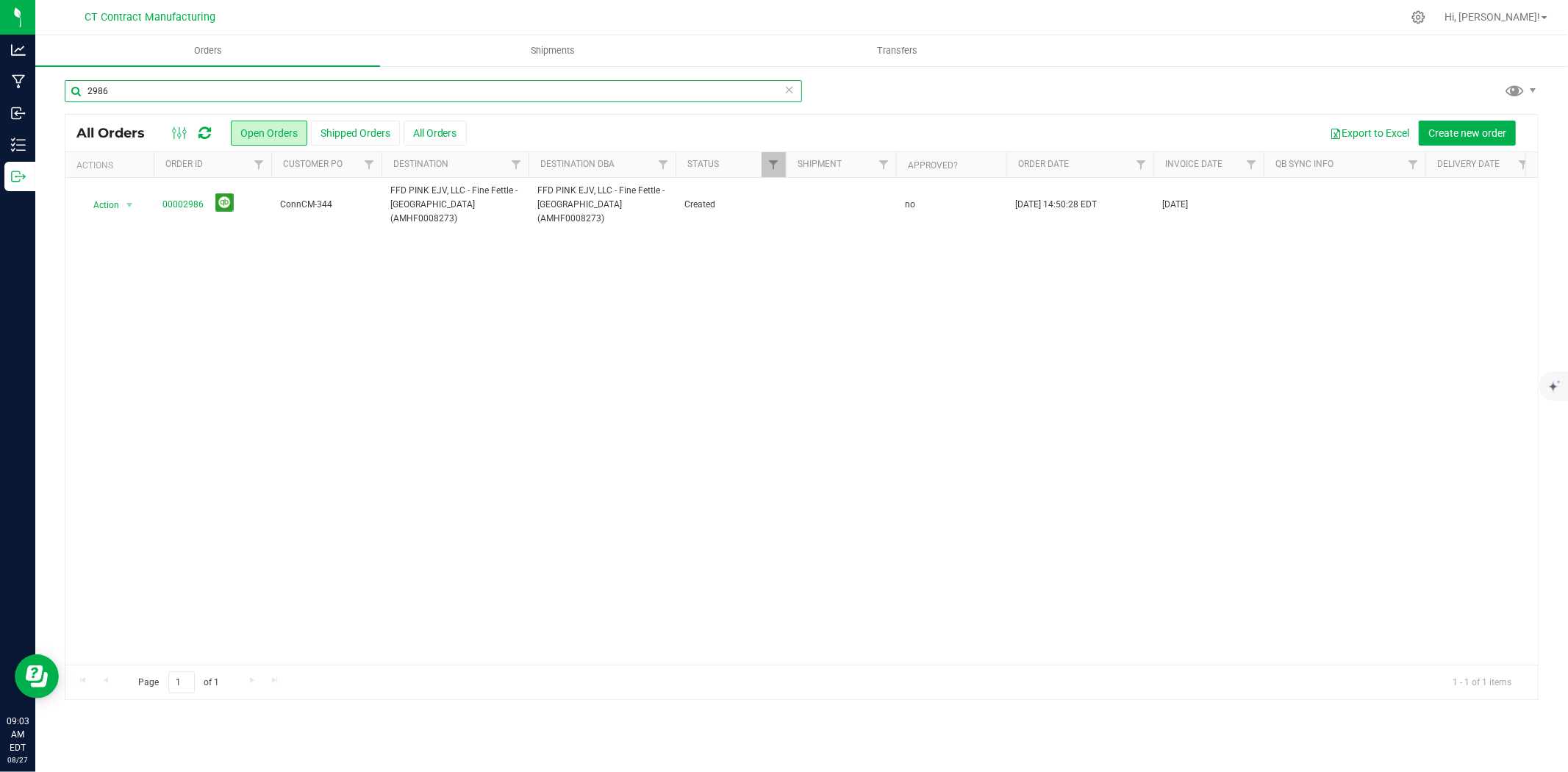
click at [108, 93] on input "2986" at bounding box center [433, 91] width 738 height 22
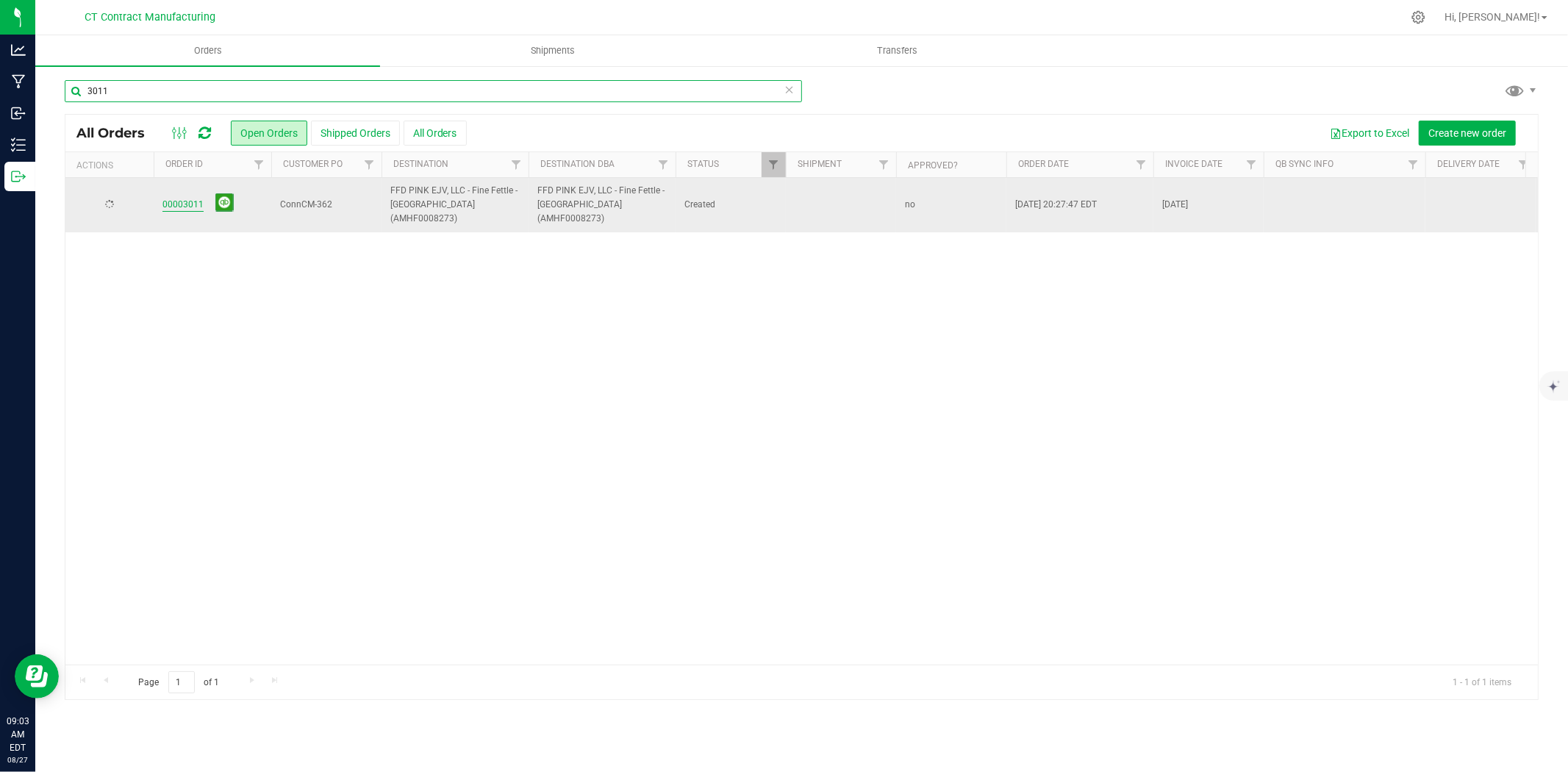
type input "3011"
click at [192, 200] on link "00003011" at bounding box center [183, 205] width 41 height 14
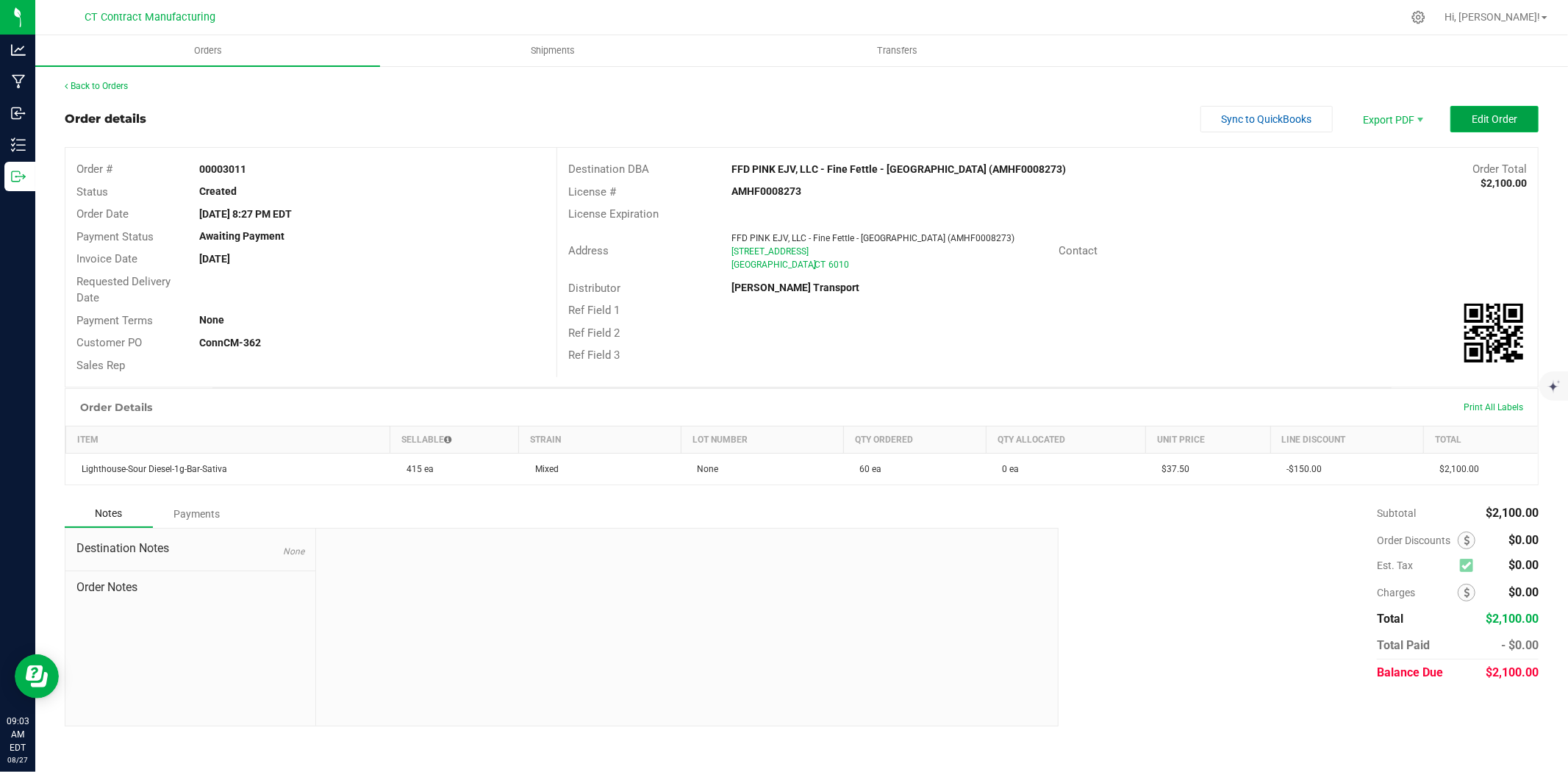
click at [1507, 122] on span "Edit Order" at bounding box center [1495, 119] width 46 height 12
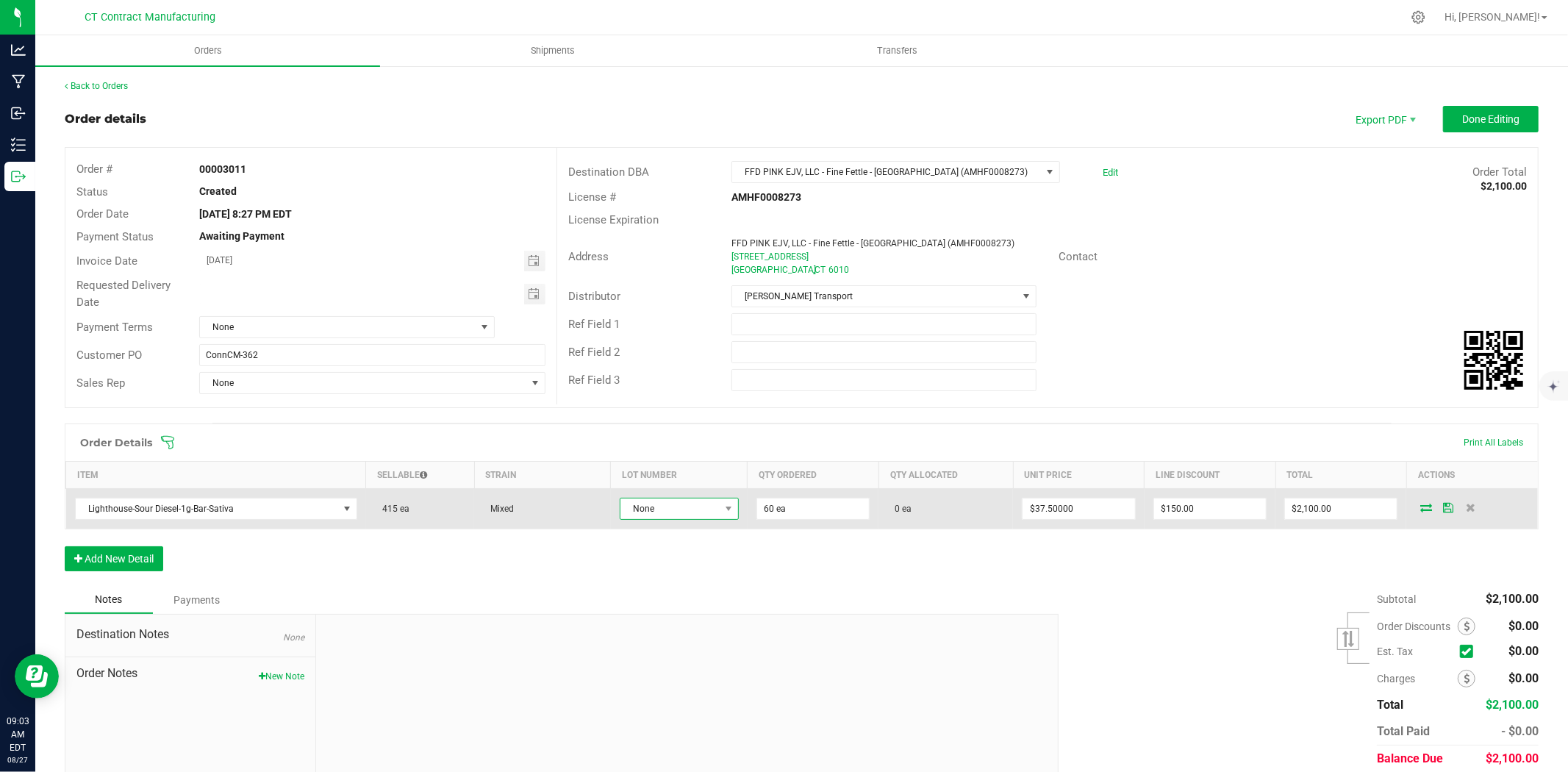
click at [702, 509] on span "None" at bounding box center [670, 508] width 99 height 21
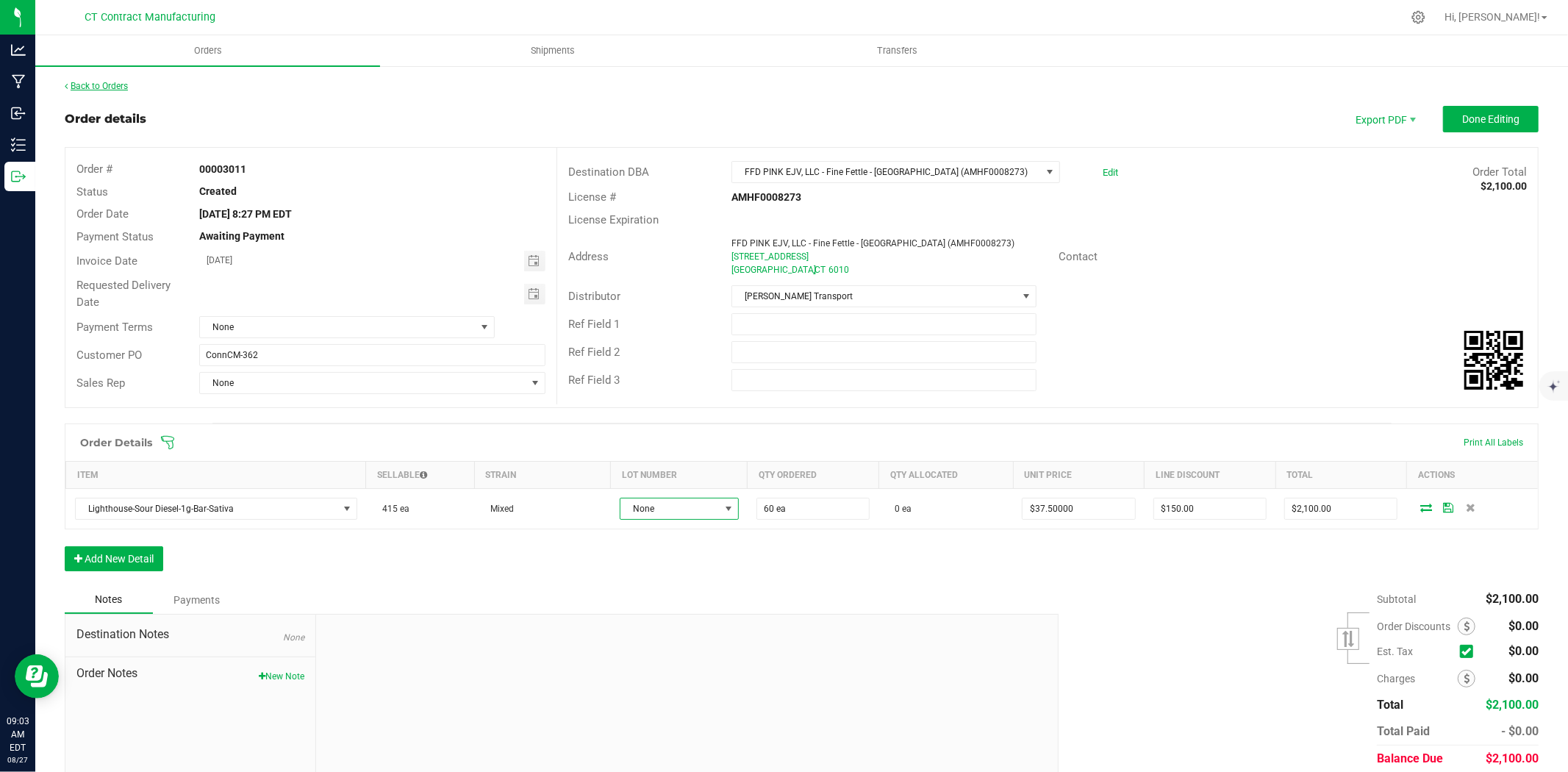
click at [125, 82] on link "Back to Orders" at bounding box center [96, 86] width 63 height 10
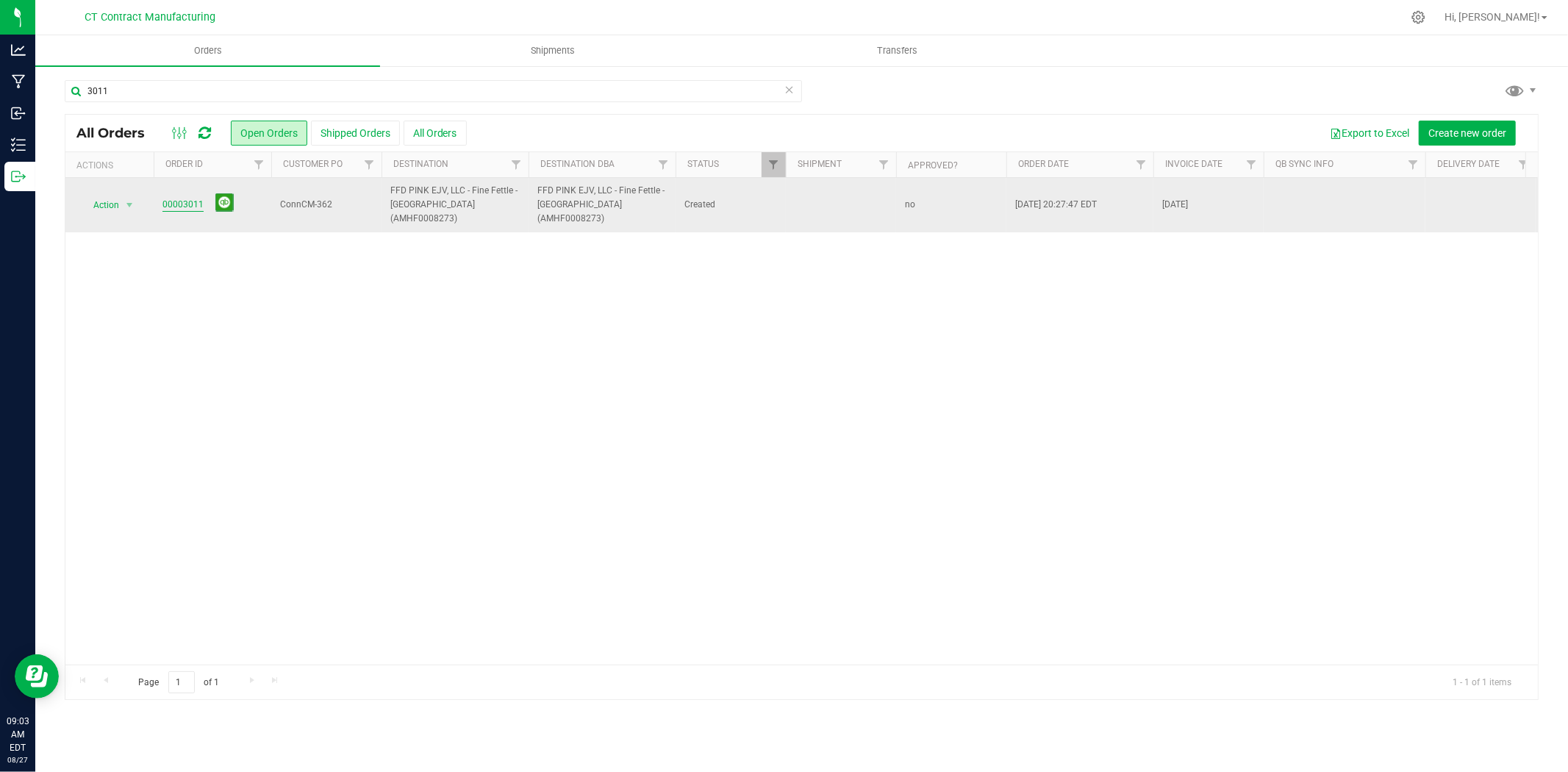
click at [184, 201] on link "00003011" at bounding box center [183, 205] width 41 height 14
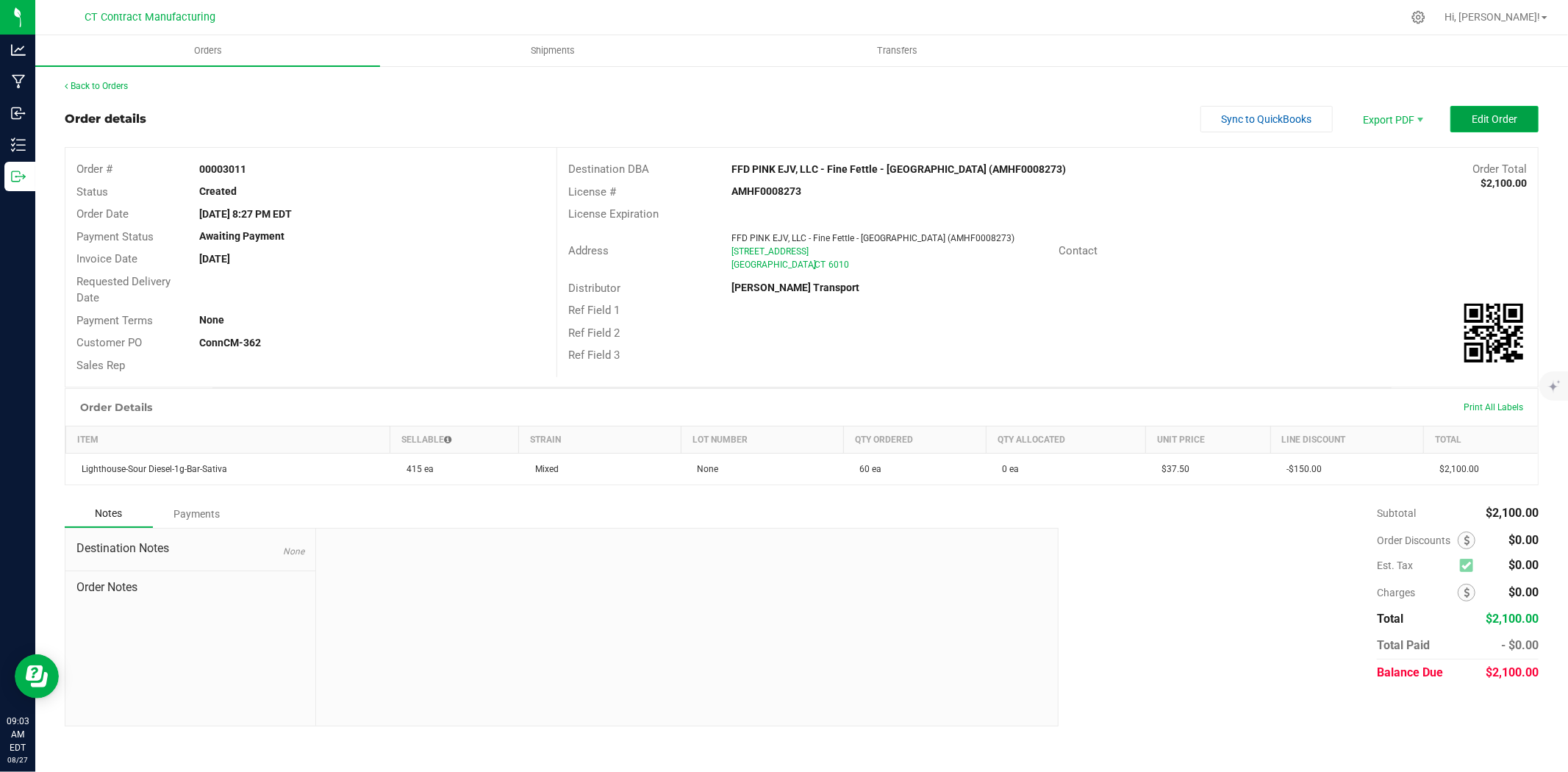
click at [1503, 113] on span "Edit Order" at bounding box center [1495, 119] width 46 height 12
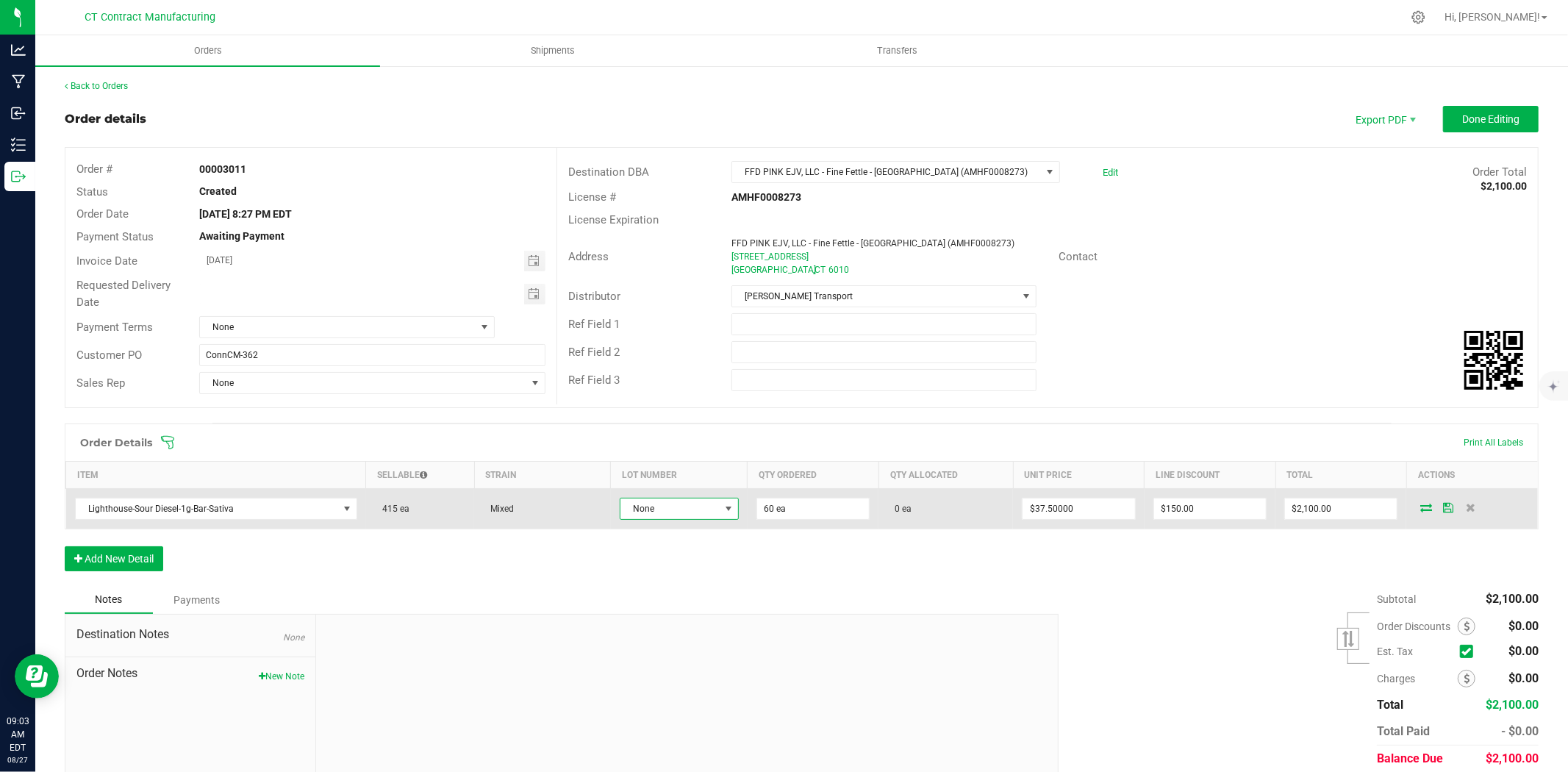
click at [696, 507] on span "None" at bounding box center [670, 508] width 99 height 21
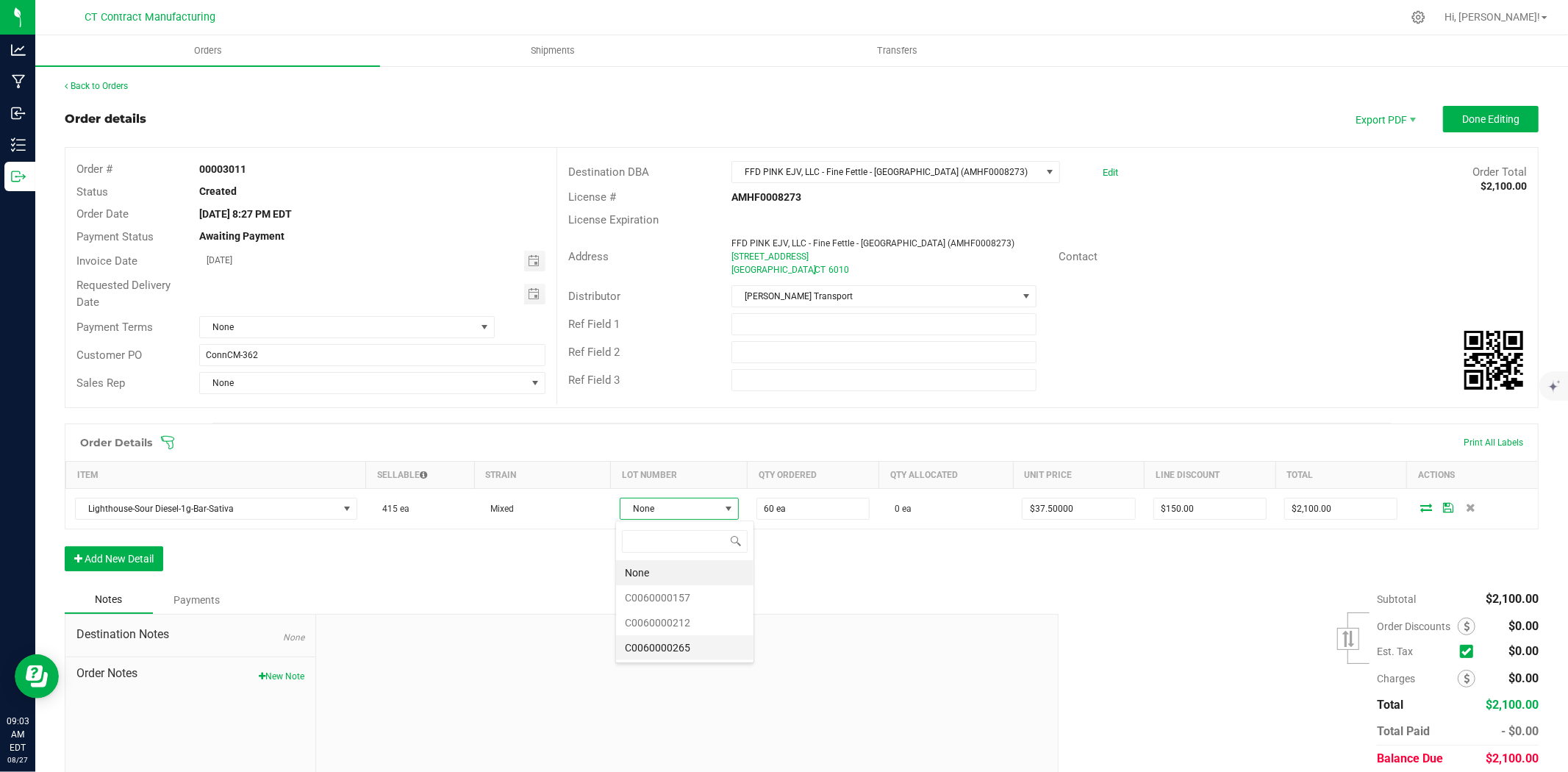
click at [707, 648] on li "C0060000265" at bounding box center [685, 647] width 138 height 25
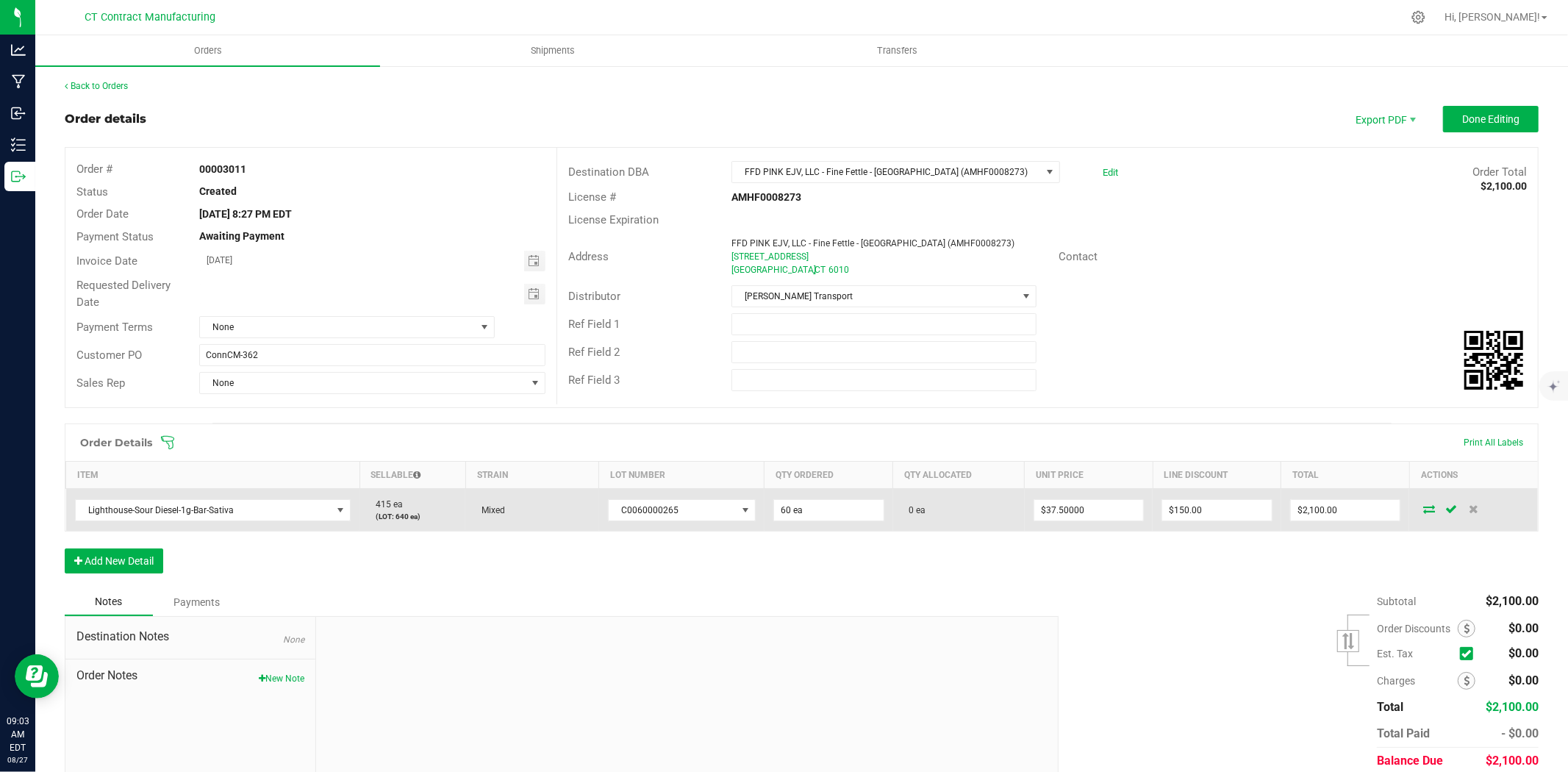
click at [1423, 506] on icon at bounding box center [1429, 508] width 12 height 9
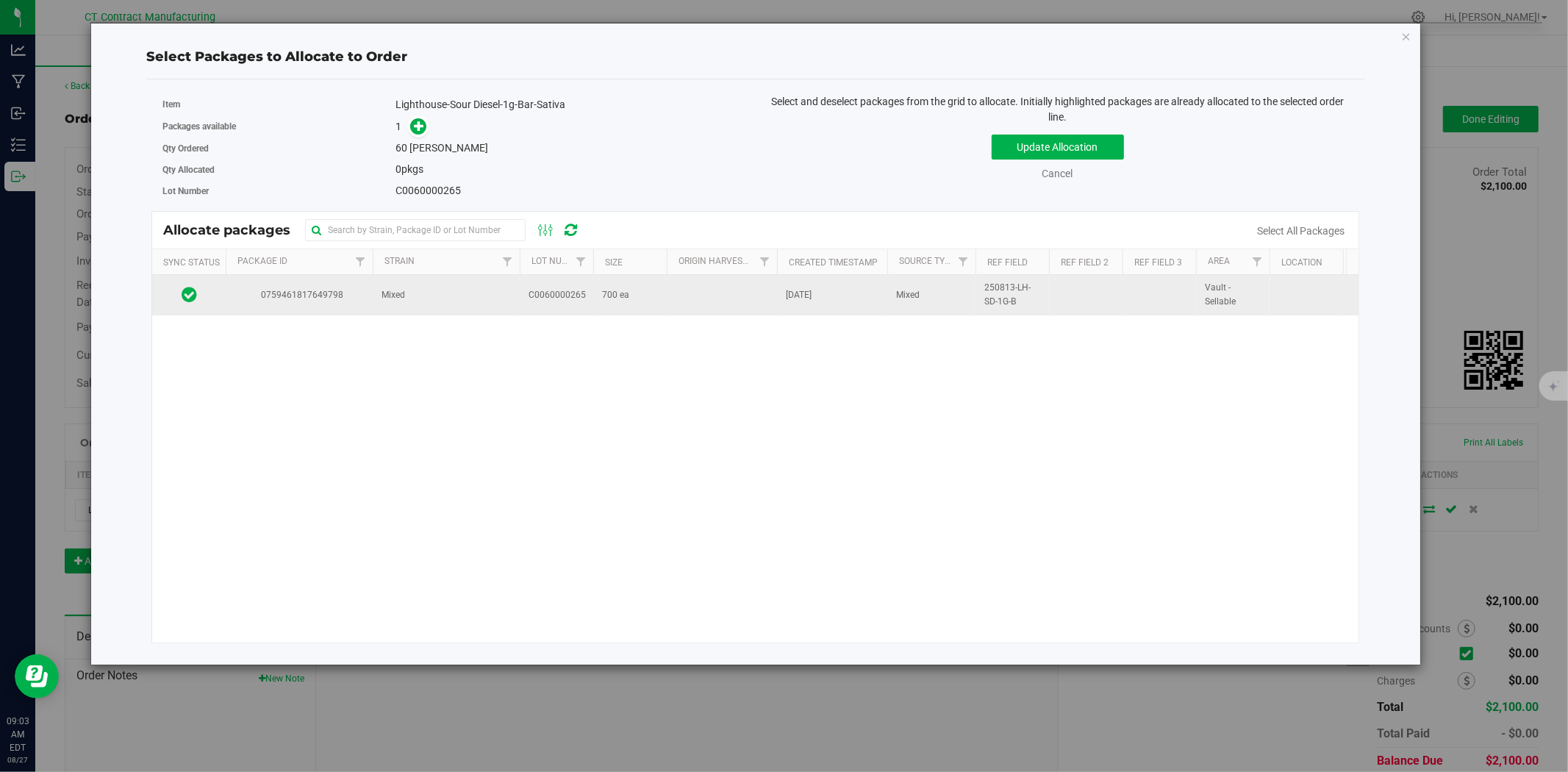
click at [497, 299] on td "Mixed" at bounding box center [445, 295] width 147 height 40
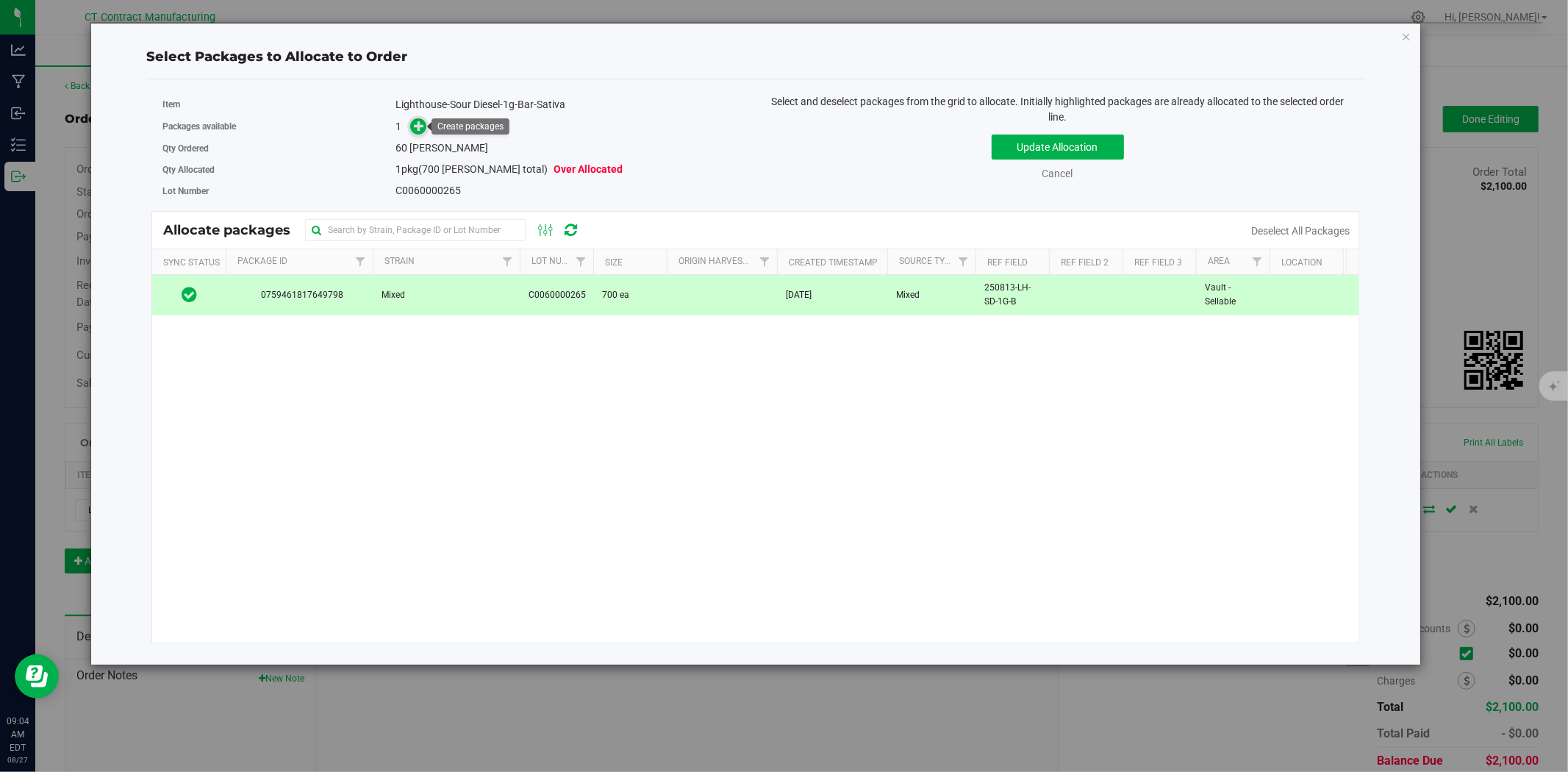
click at [424, 121] on icon at bounding box center [419, 126] width 10 height 10
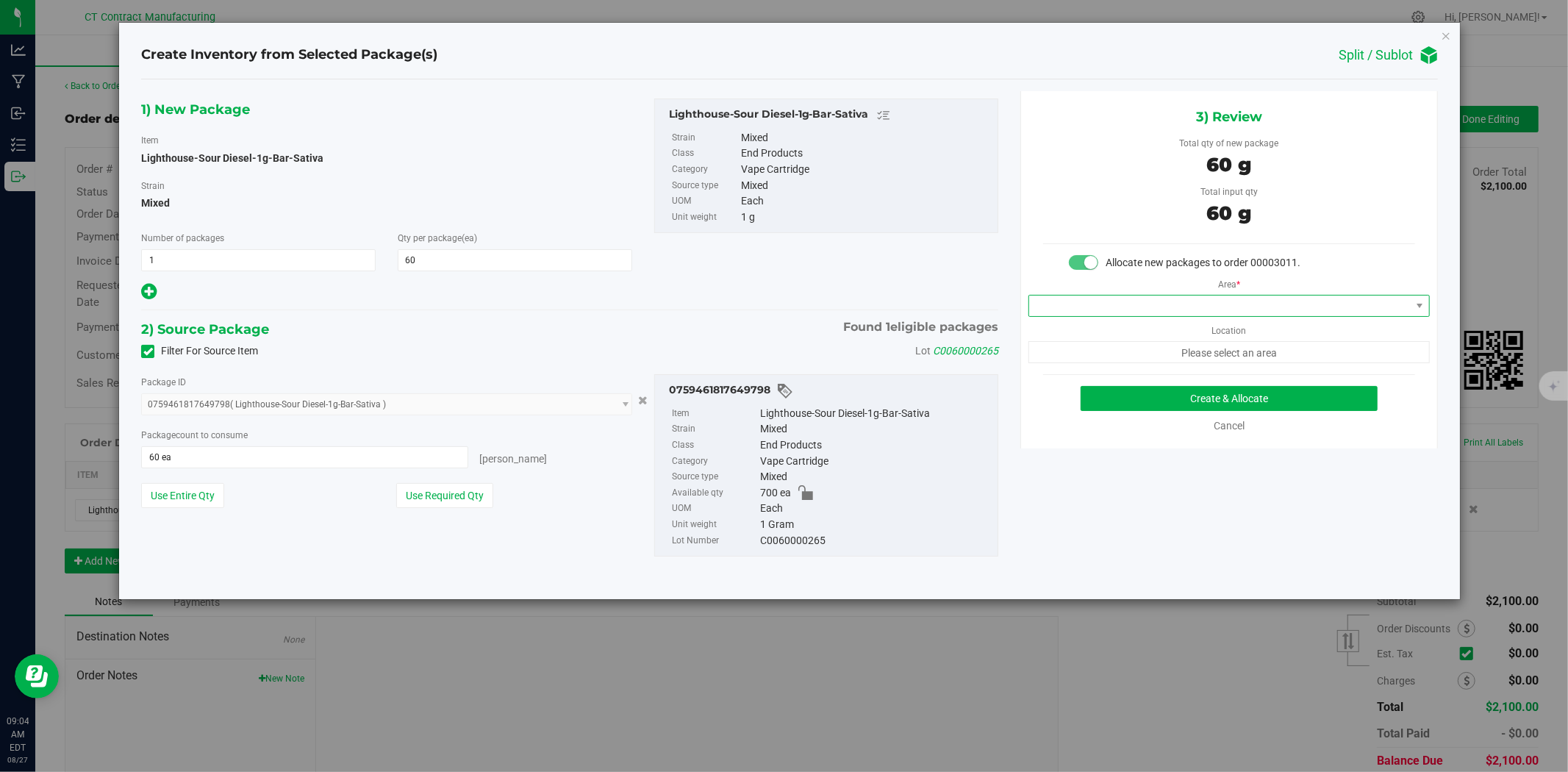
click at [1182, 309] on span at bounding box center [1220, 306] width 381 height 21
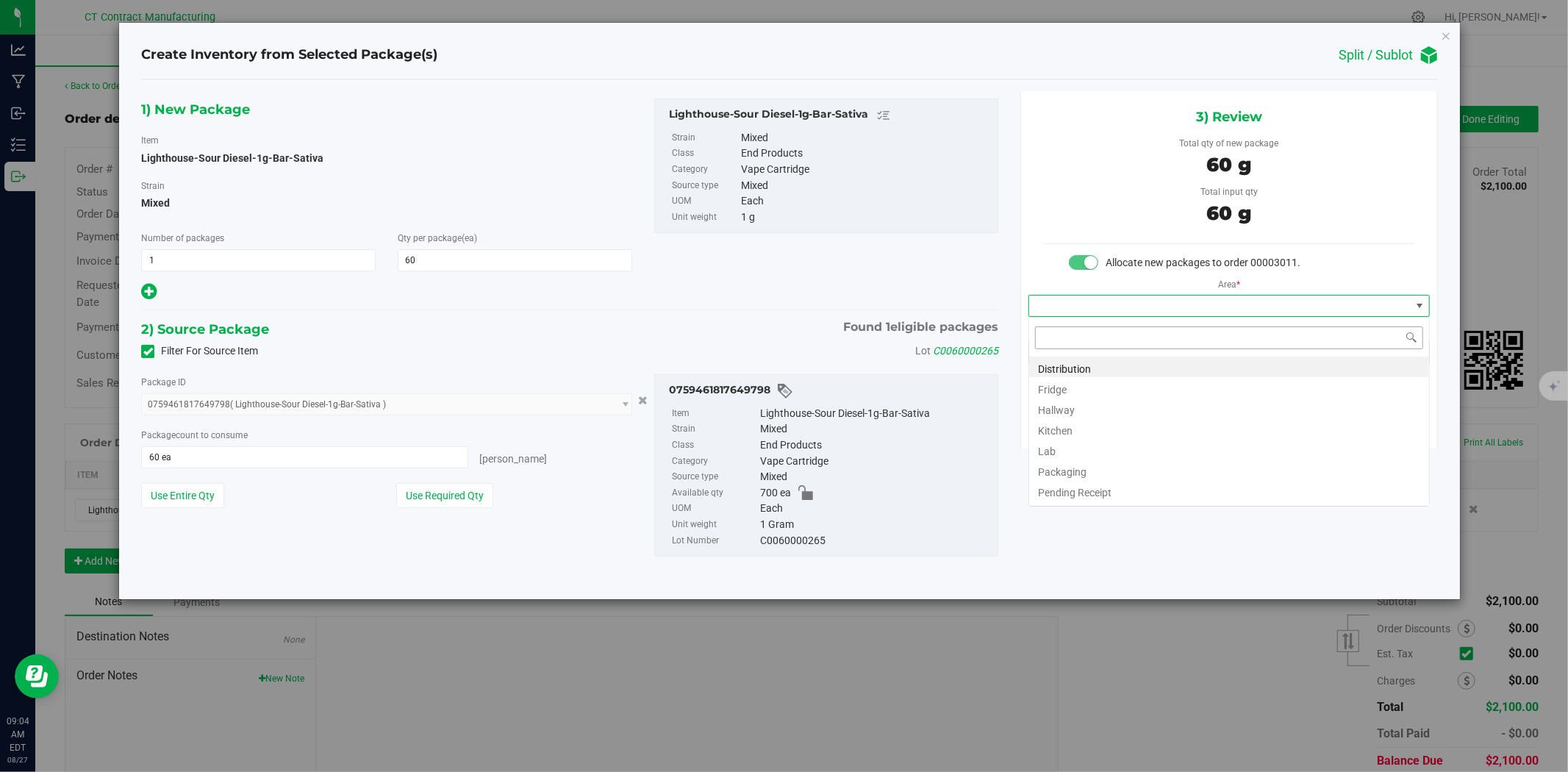
scroll to position [22, 400]
click at [1126, 365] on li "Distribution" at bounding box center [1229, 367] width 400 height 21
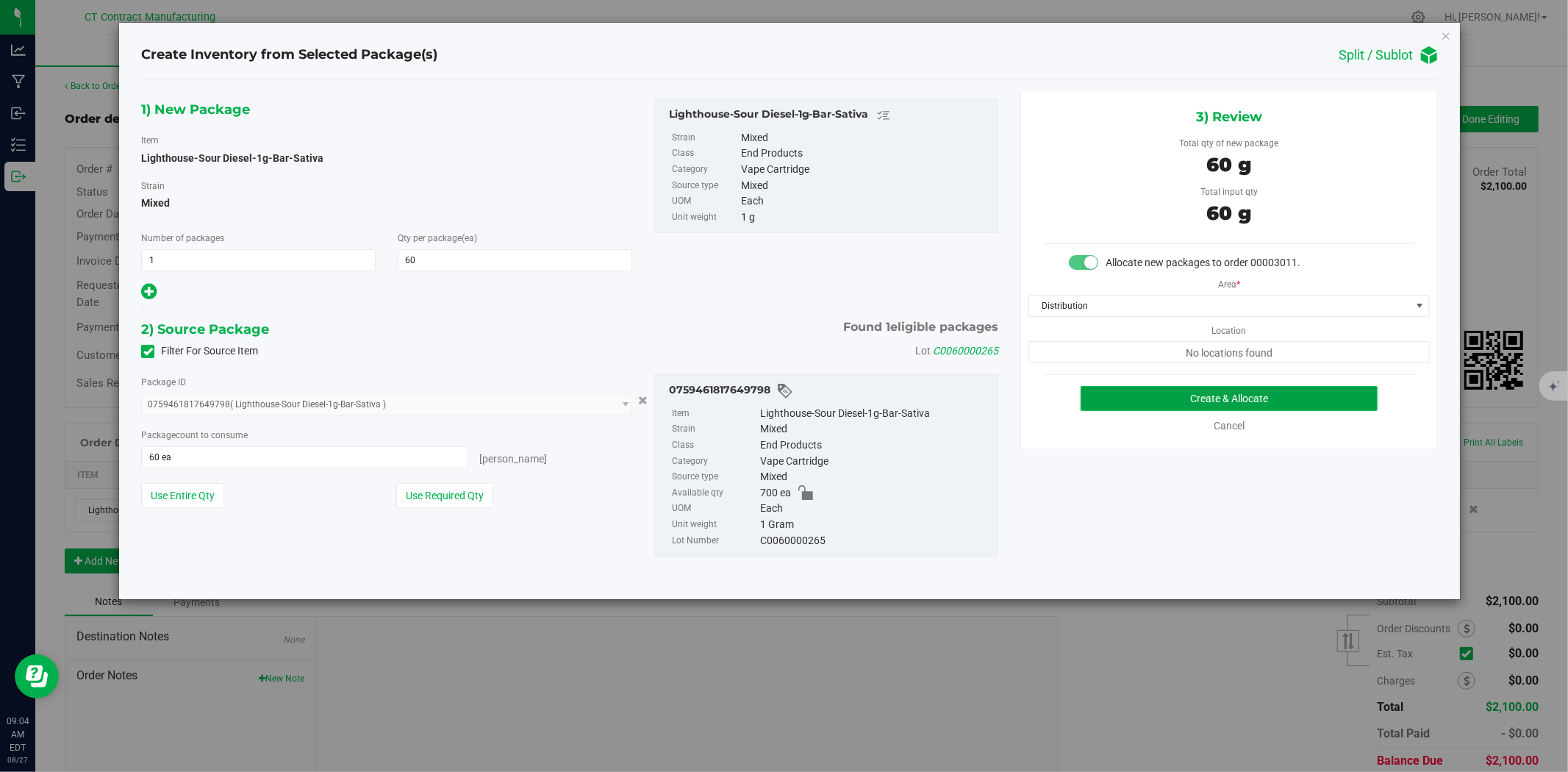
click at [1155, 393] on button "Create & Allocate" at bounding box center [1230, 398] width 297 height 25
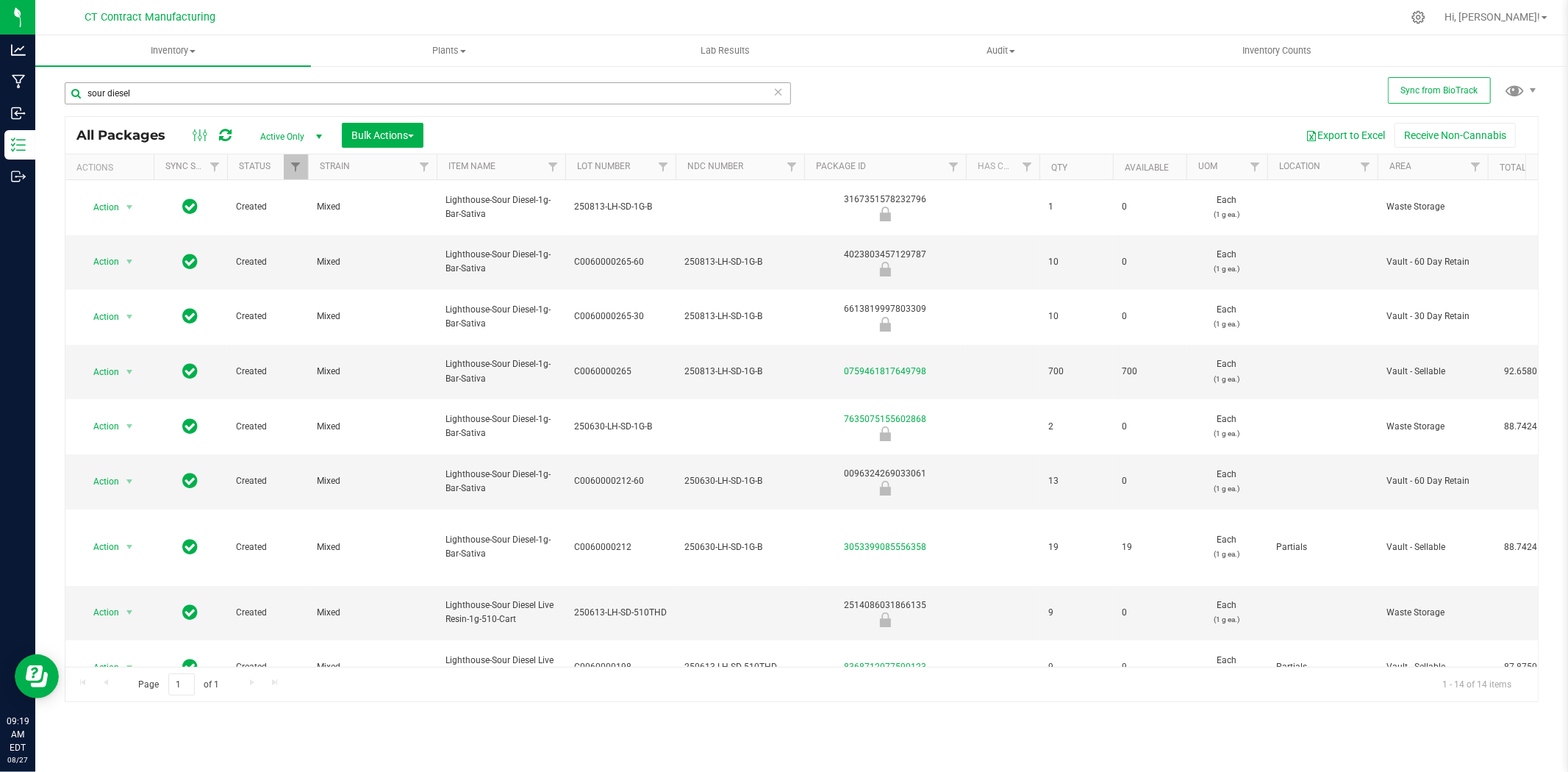
click at [225, 81] on div "sour diesel" at bounding box center [433, 92] width 738 height 47
click at [225, 86] on input "sour diesel" at bounding box center [428, 94] width 727 height 22
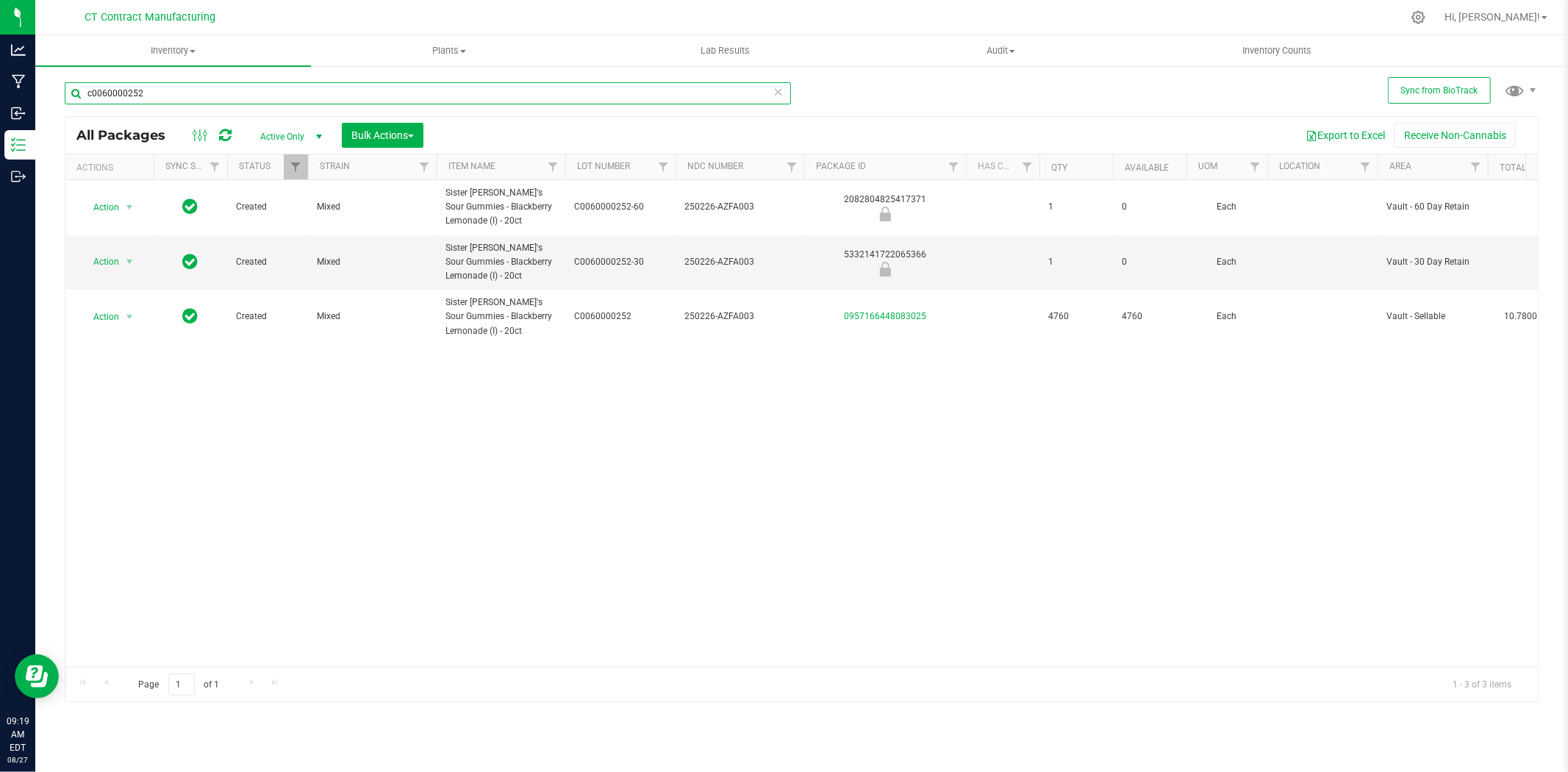
type input "c0060000252"
click at [467, 1] on nav "CT Contract Manufacturing Hi, [PERSON_NAME]!" at bounding box center [801, 17] width 1533 height 35
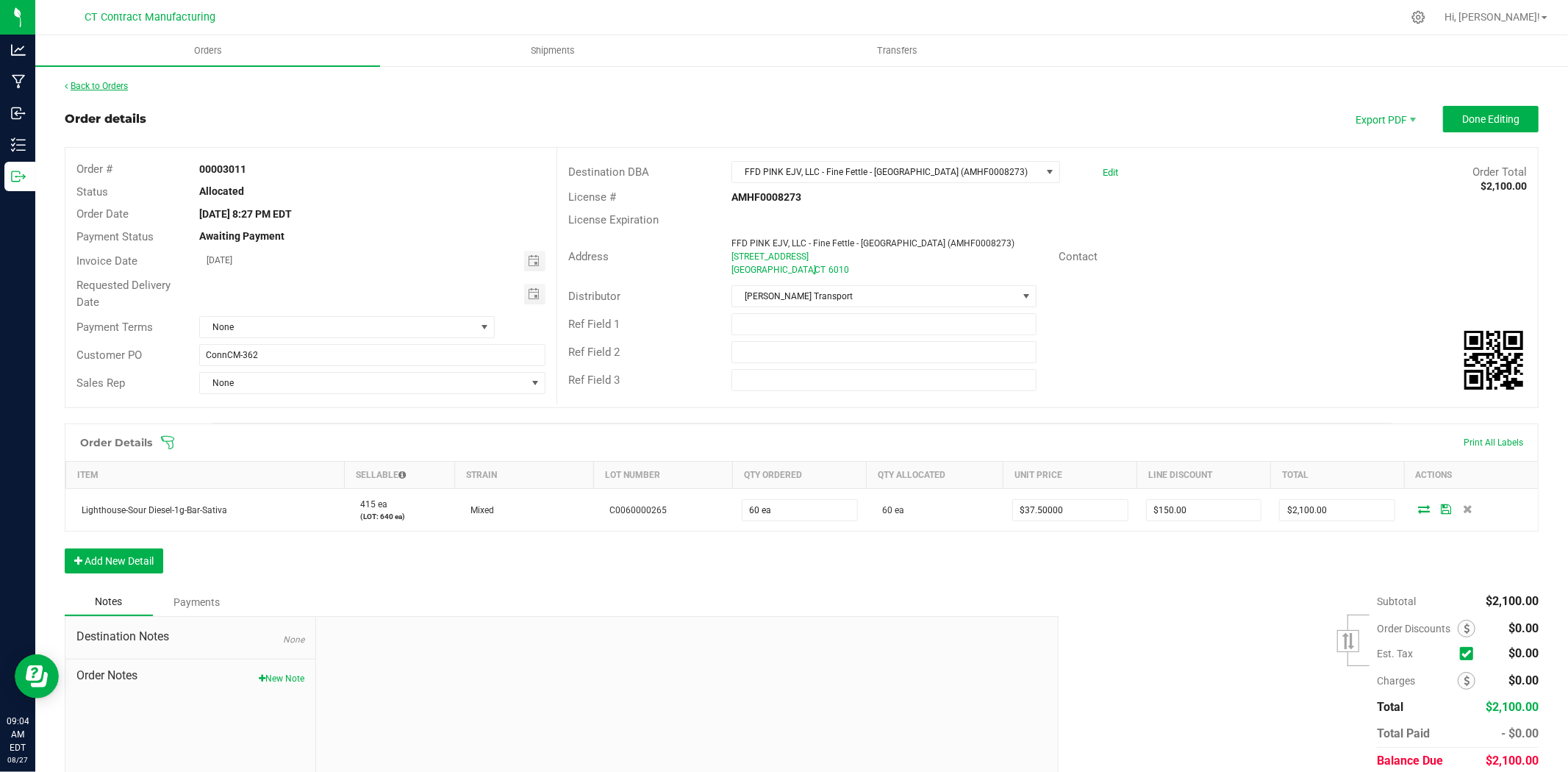
click at [96, 83] on link "Back to Orders" at bounding box center [96, 86] width 63 height 10
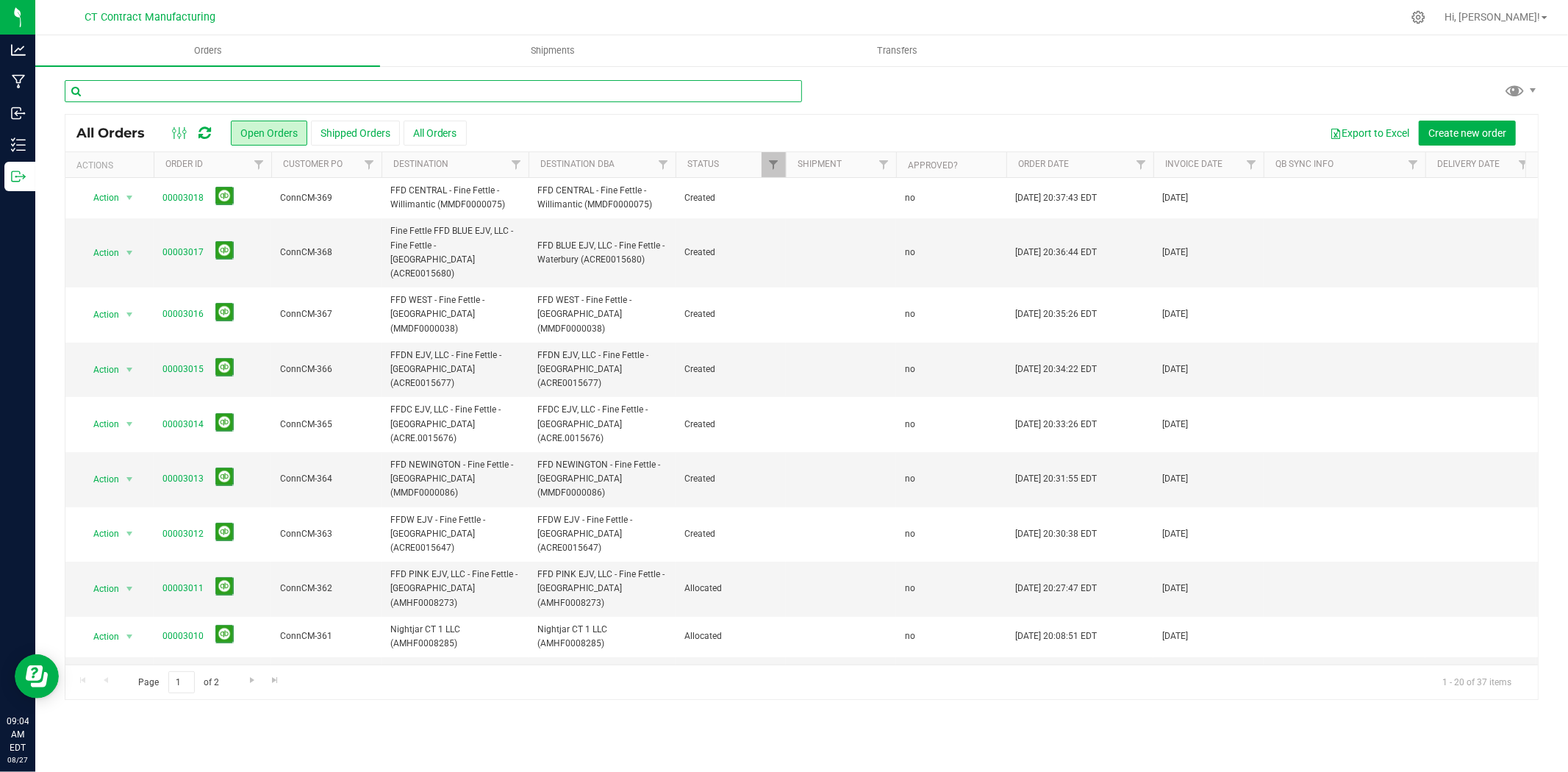
click at [177, 85] on input "text" at bounding box center [433, 91] width 738 height 22
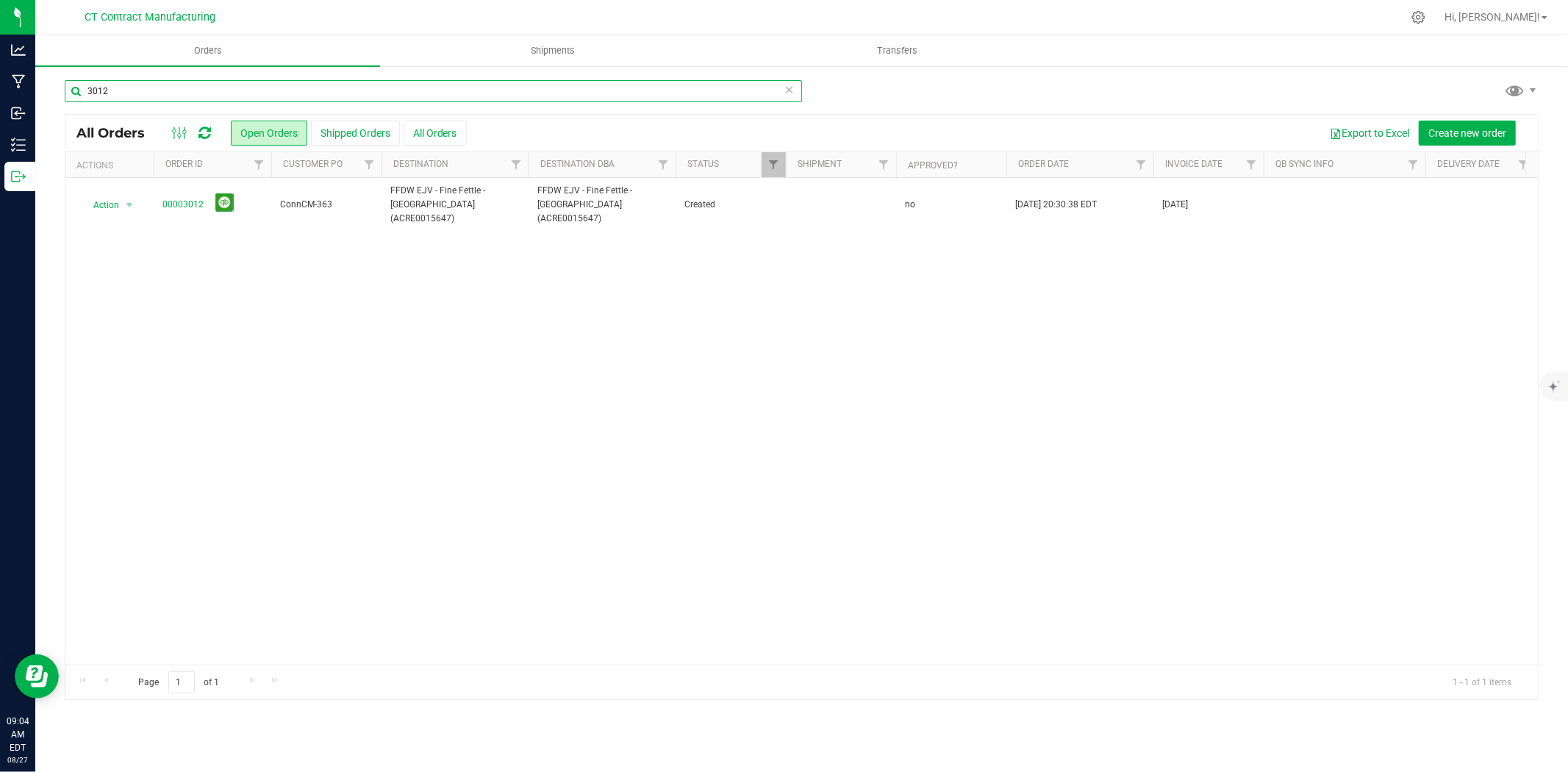
type input "3012"
click at [184, 198] on link "00003012" at bounding box center [183, 205] width 41 height 14
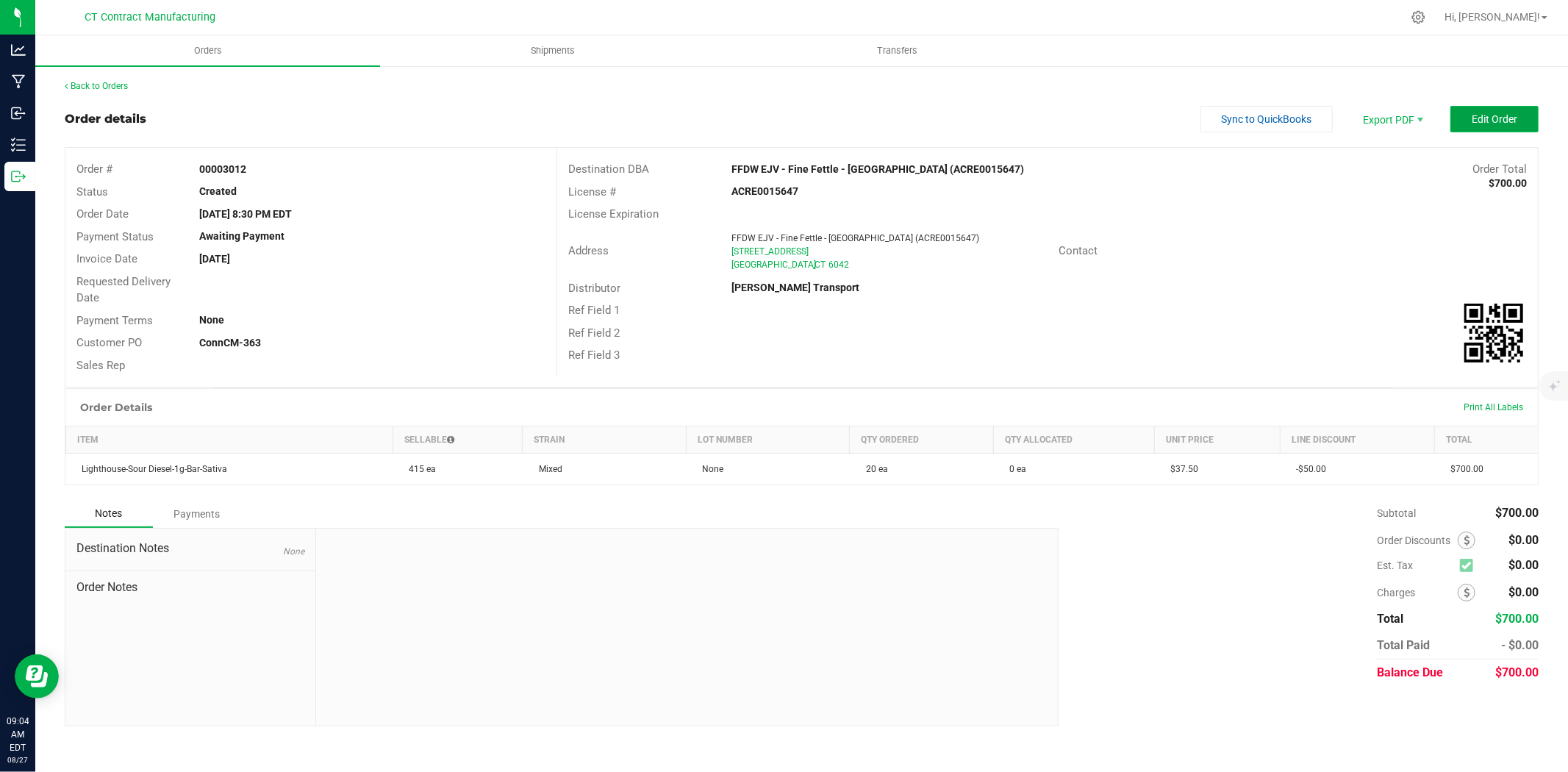
click at [1488, 116] on span "Edit Order" at bounding box center [1495, 119] width 46 height 12
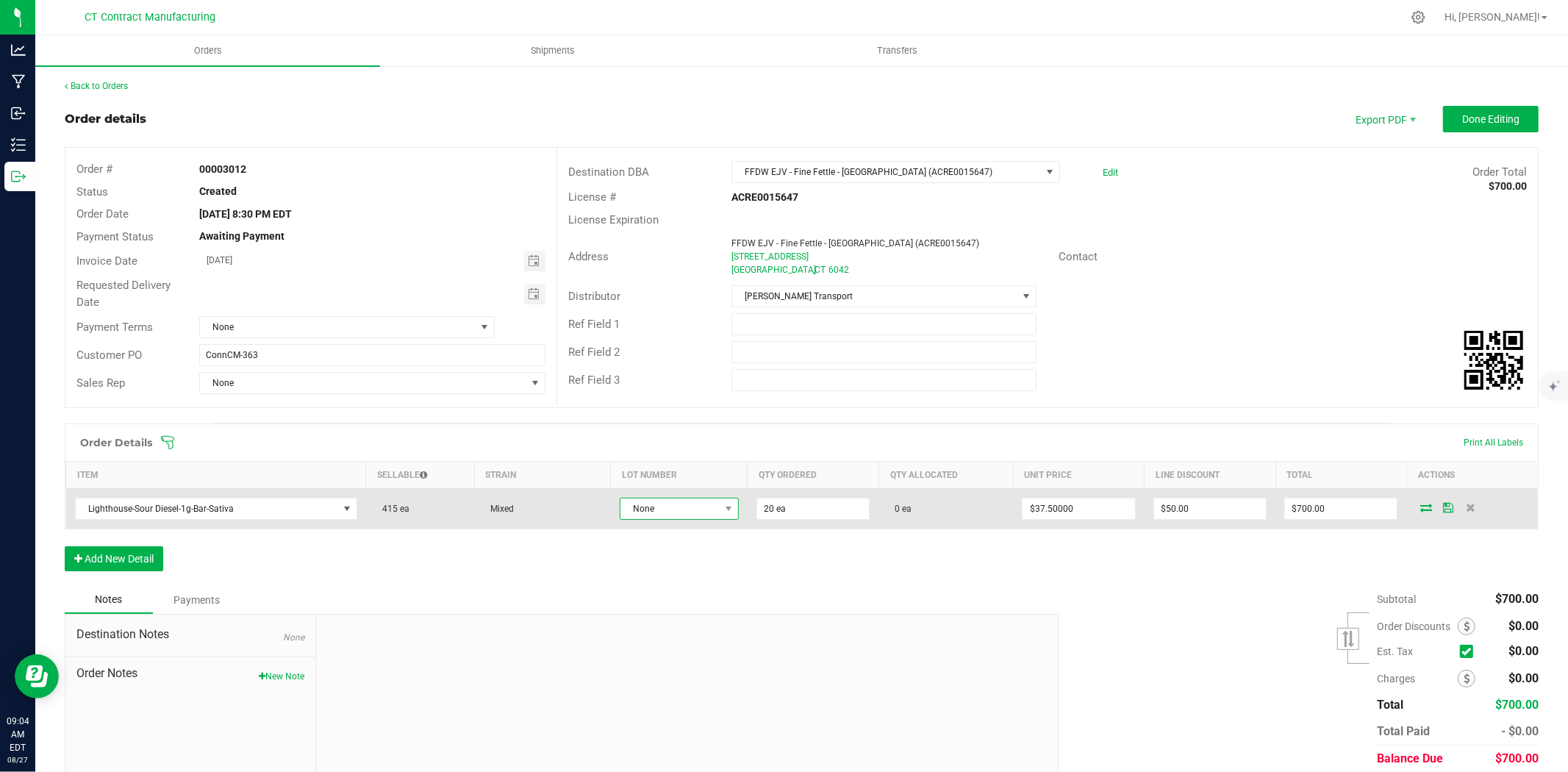
click at [689, 502] on span "None" at bounding box center [670, 508] width 99 height 21
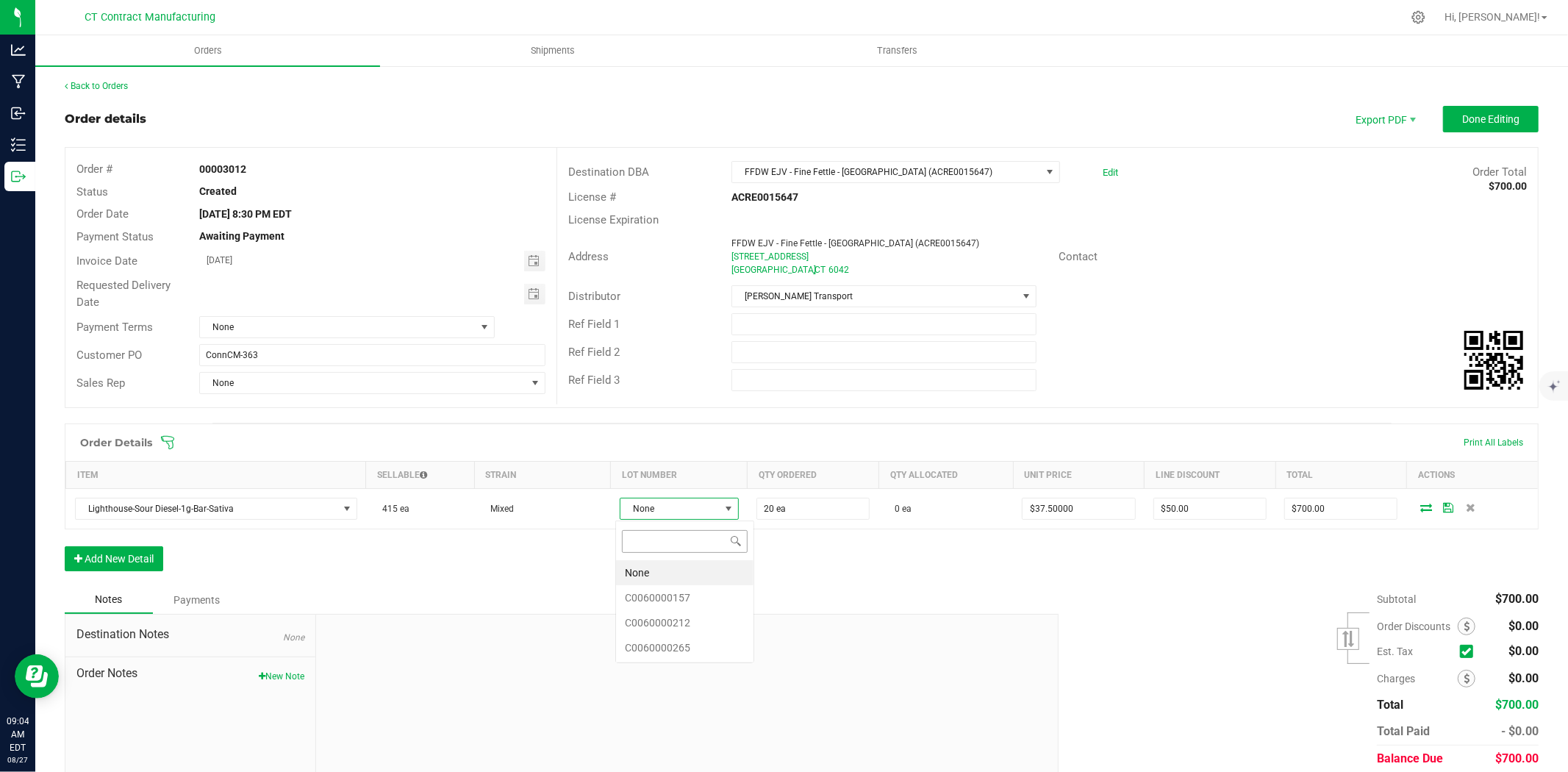
scroll to position [22, 118]
click at [672, 655] on li "C0060000265" at bounding box center [685, 647] width 138 height 25
click at [1423, 509] on icon at bounding box center [1429, 508] width 12 height 9
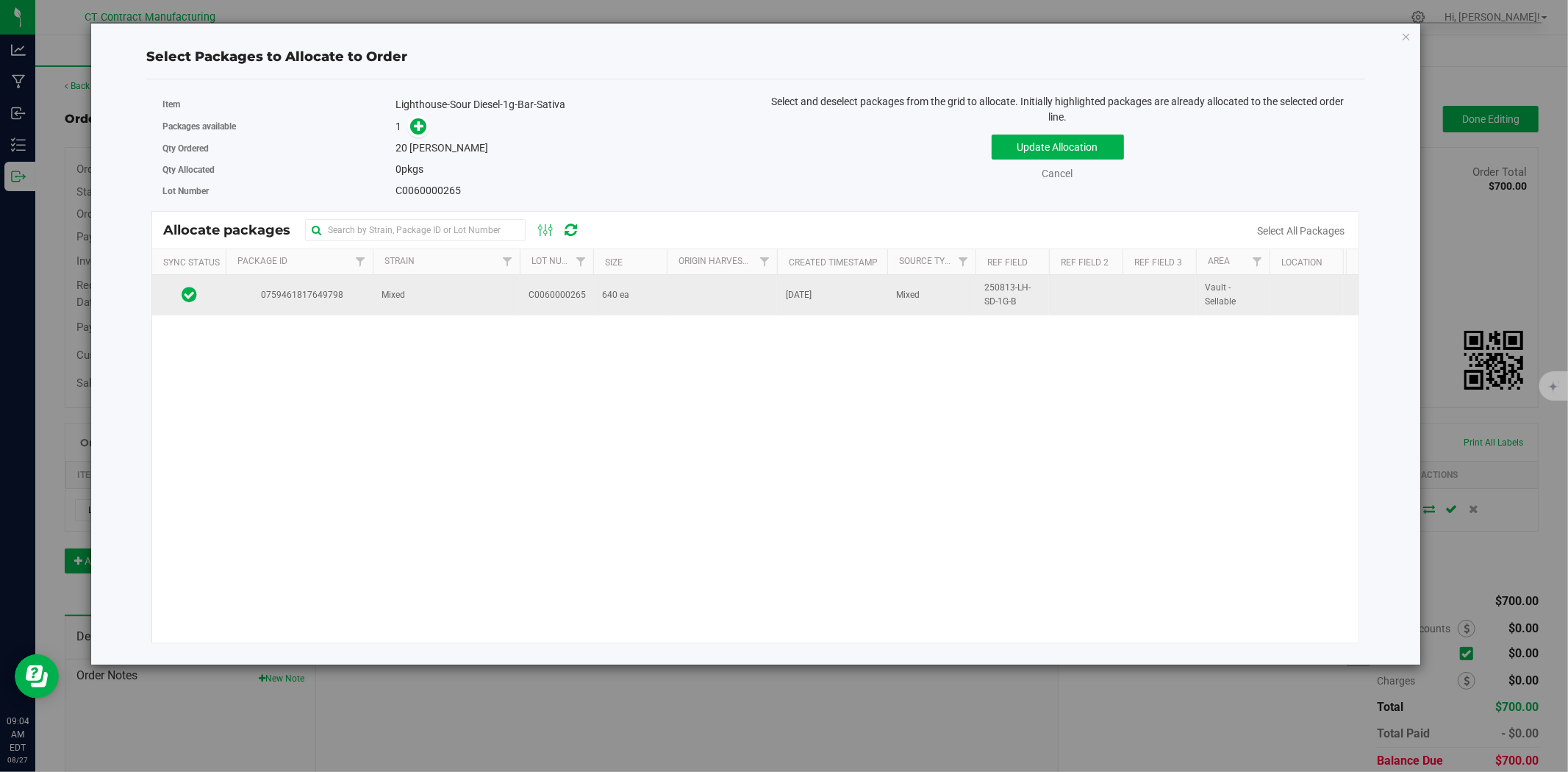
click at [350, 308] on td "0759461817649798" at bounding box center [298, 295] width 147 height 40
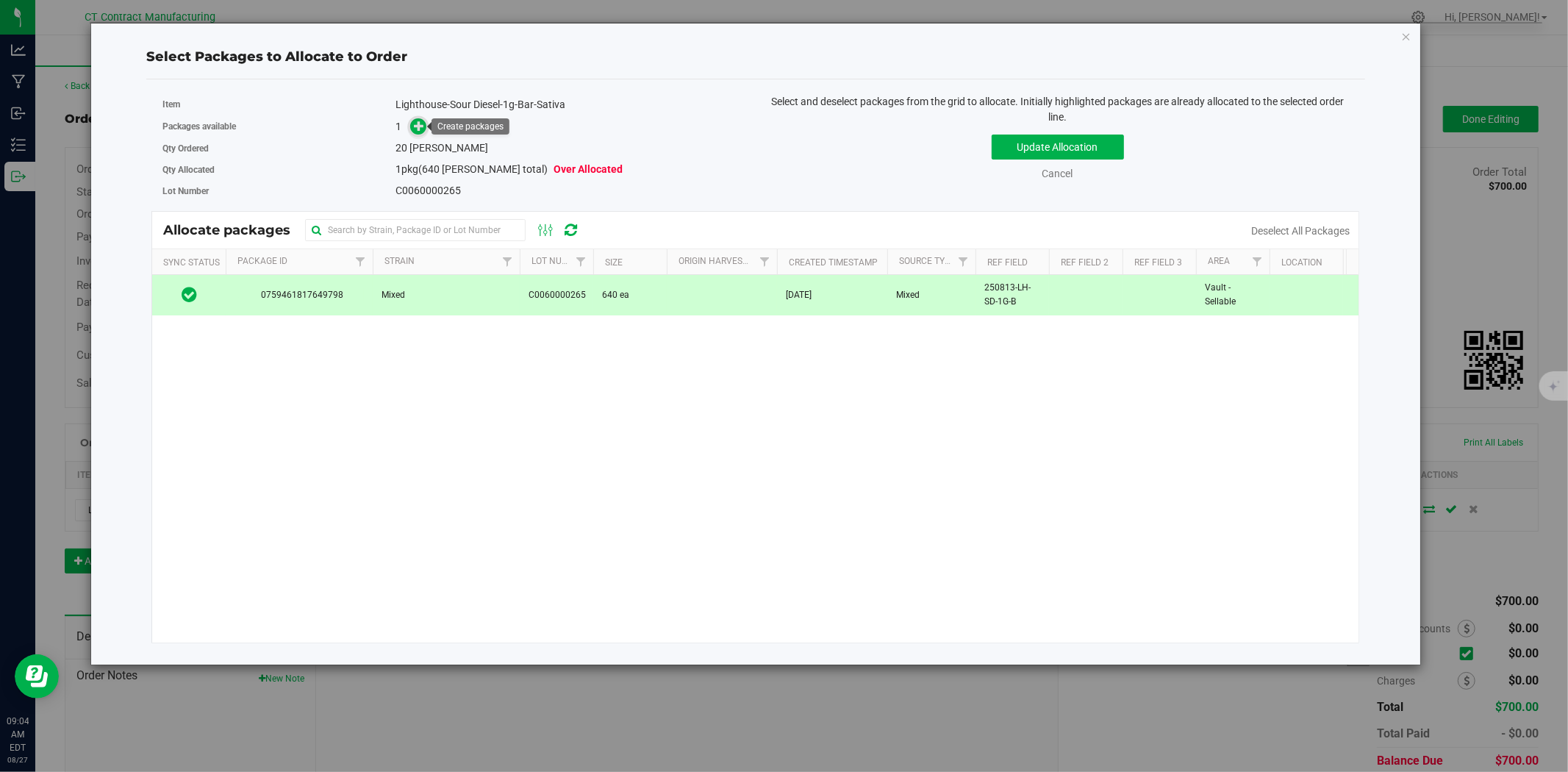
click at [420, 129] on icon at bounding box center [419, 126] width 10 height 10
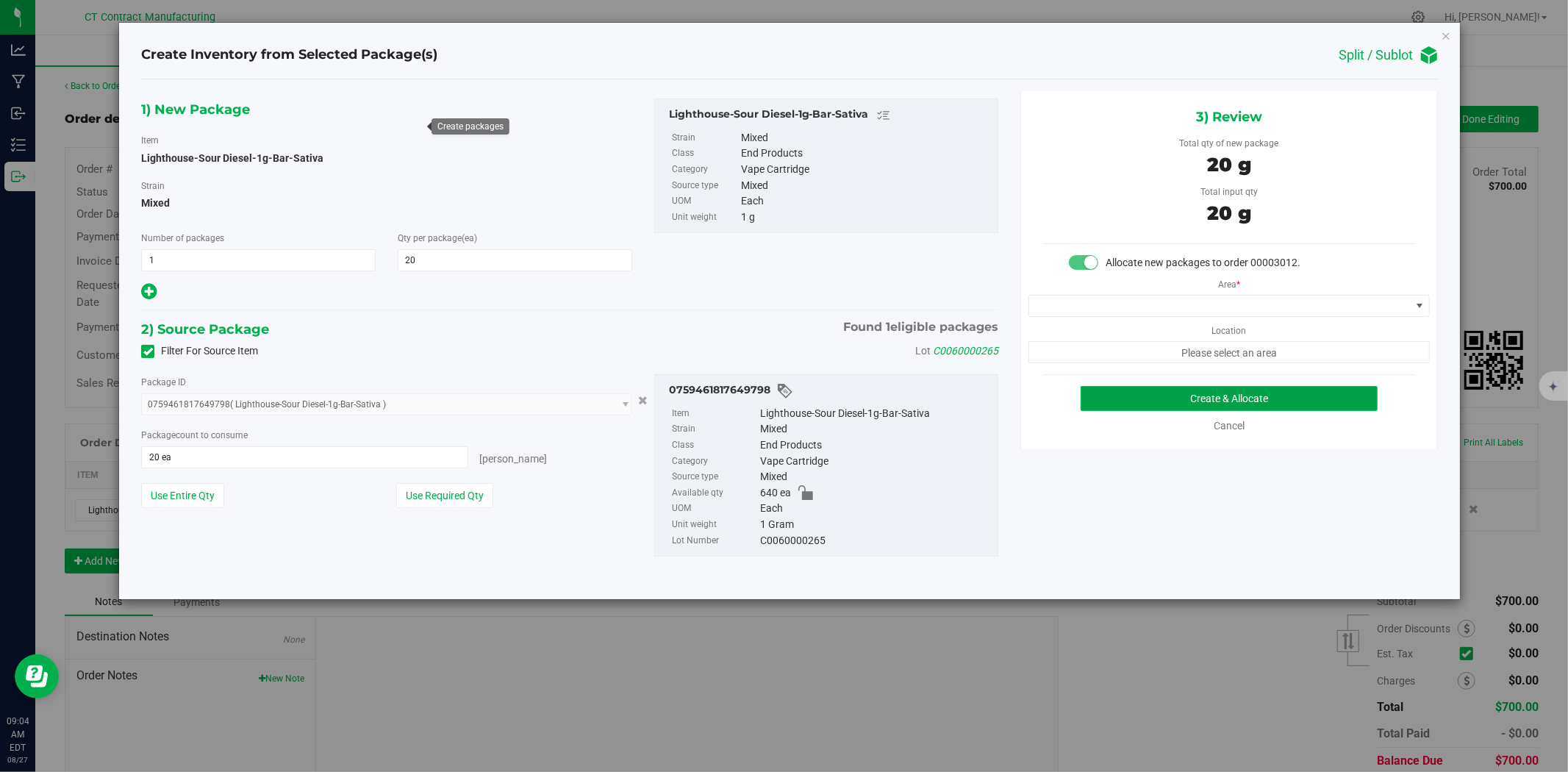
click at [1098, 393] on button "Create & Allocate" at bounding box center [1230, 398] width 297 height 25
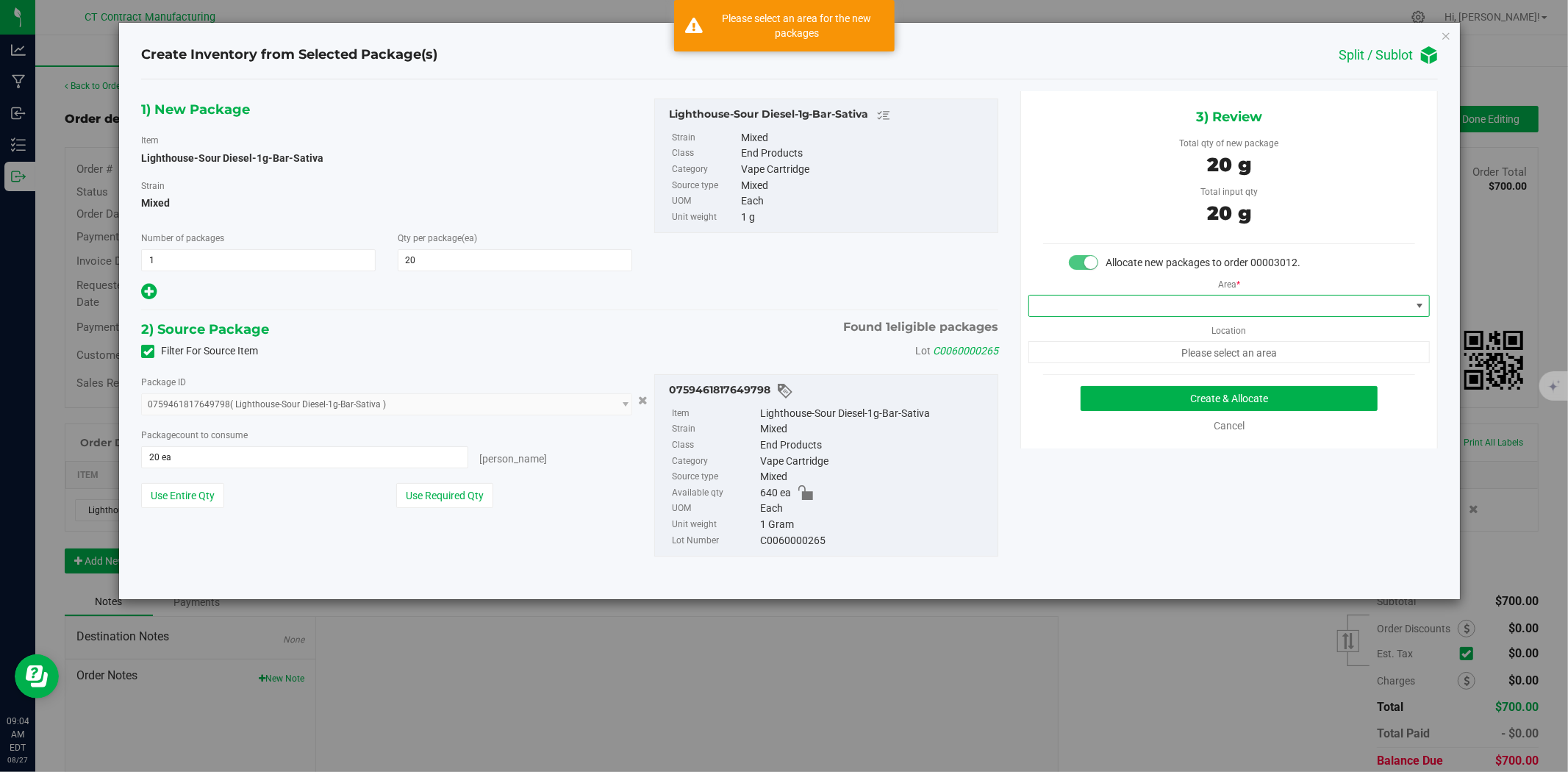
click at [1079, 300] on span at bounding box center [1220, 306] width 381 height 21
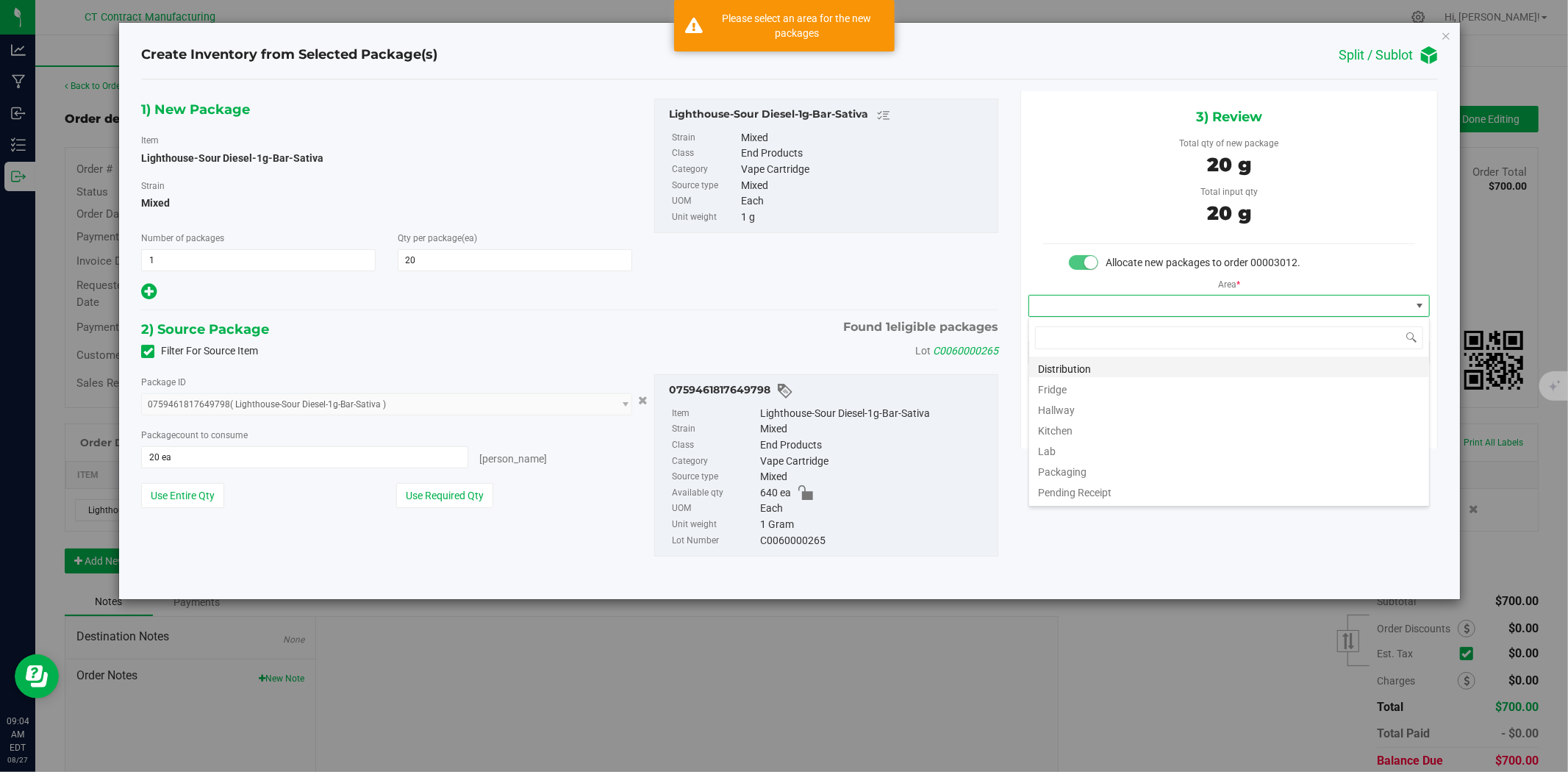
scroll to position [22, 400]
click at [1072, 370] on li "Distribution" at bounding box center [1229, 367] width 400 height 21
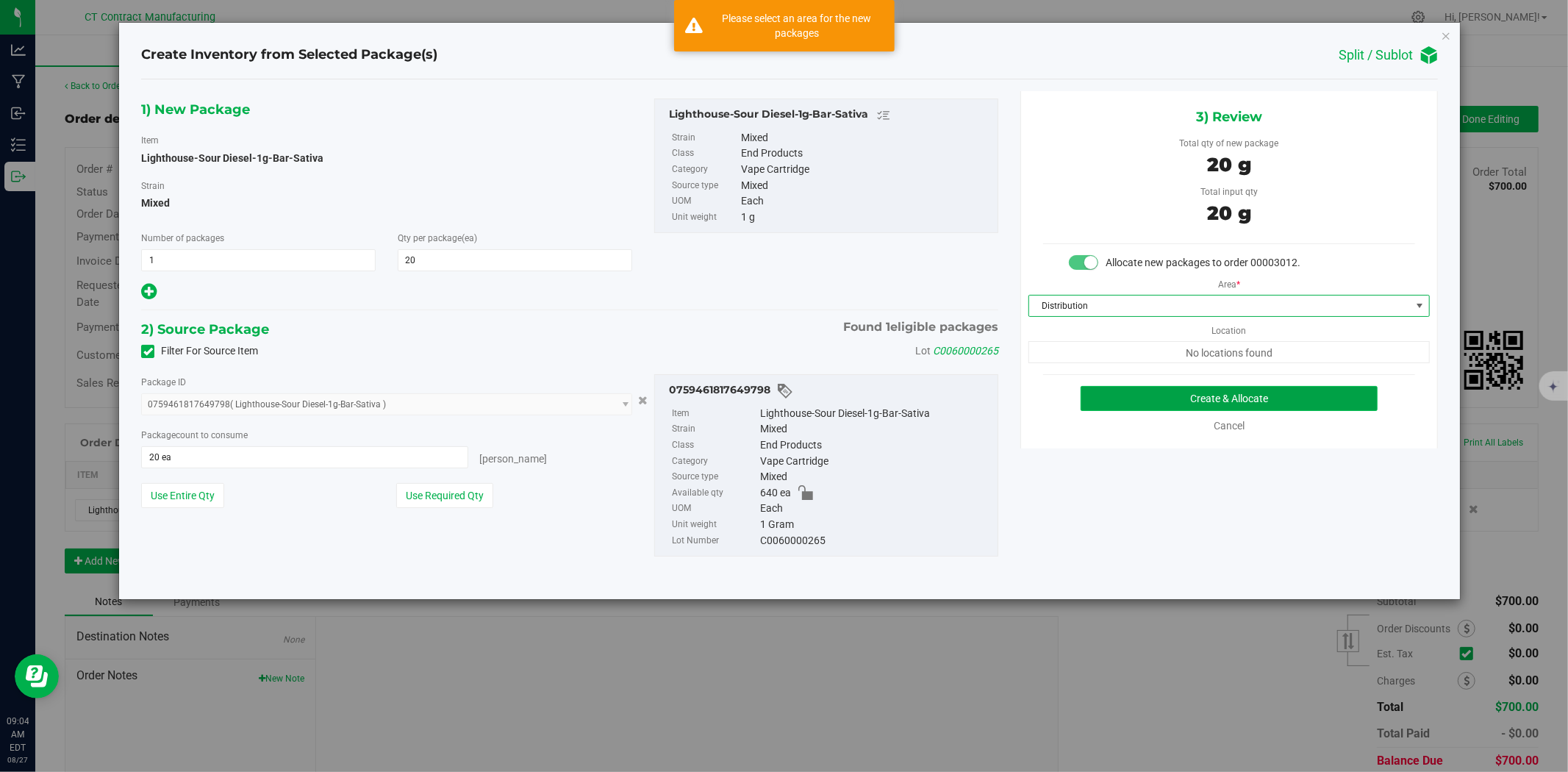
click at [1128, 395] on button "Create & Allocate" at bounding box center [1230, 398] width 297 height 25
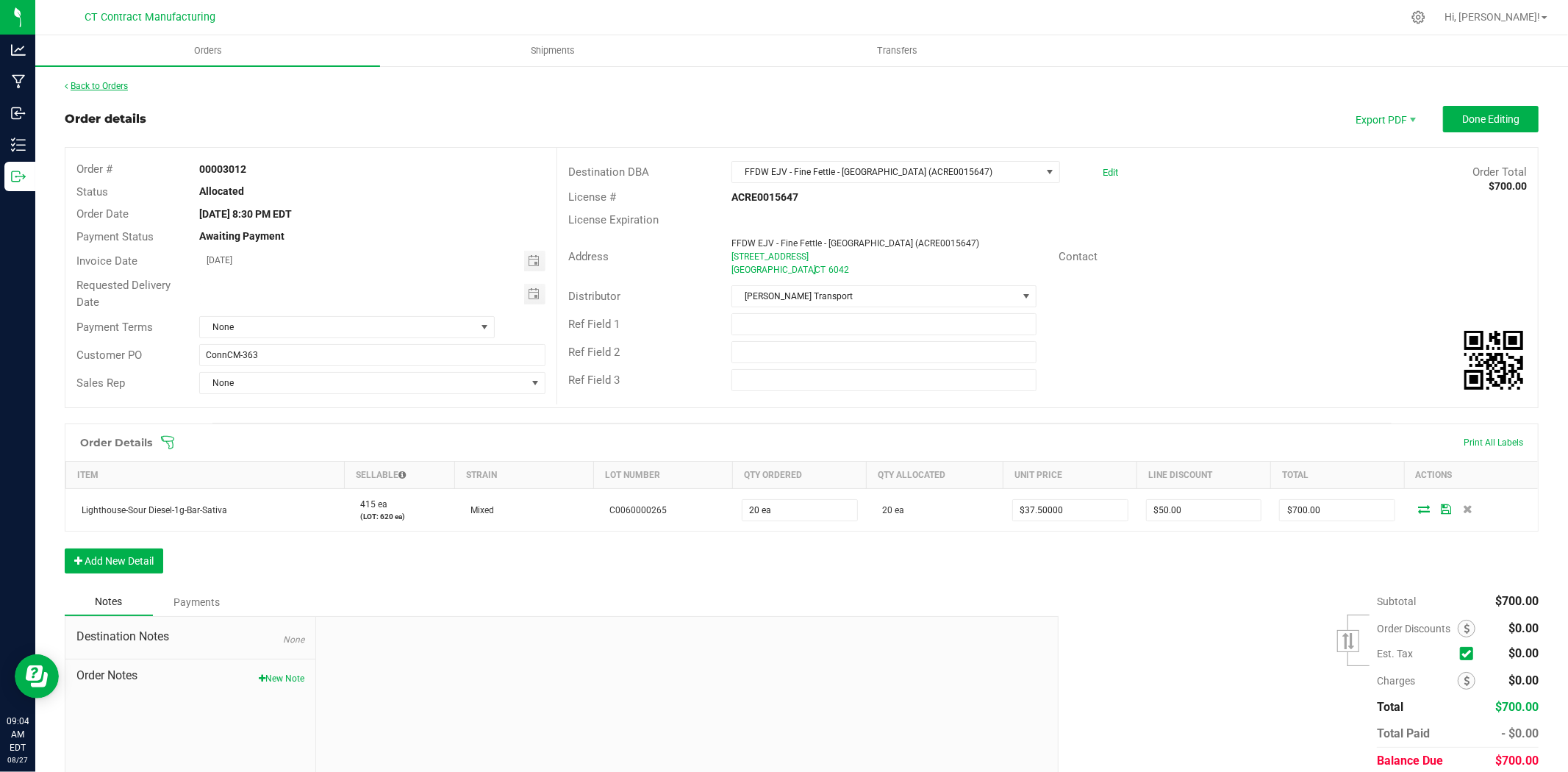
click at [105, 83] on link "Back to Orders" at bounding box center [96, 86] width 63 height 10
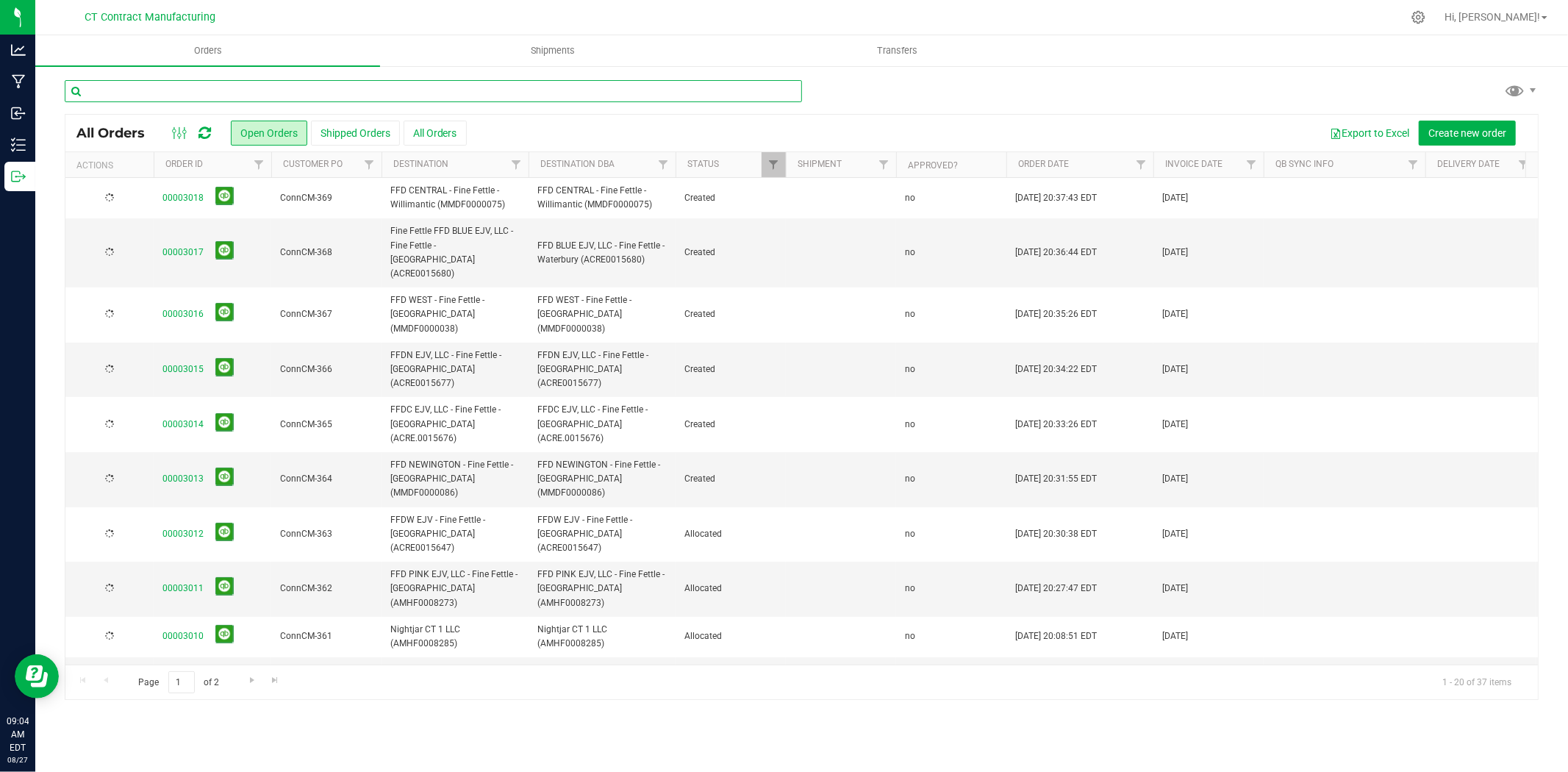
click at [113, 88] on input "text" at bounding box center [433, 91] width 738 height 22
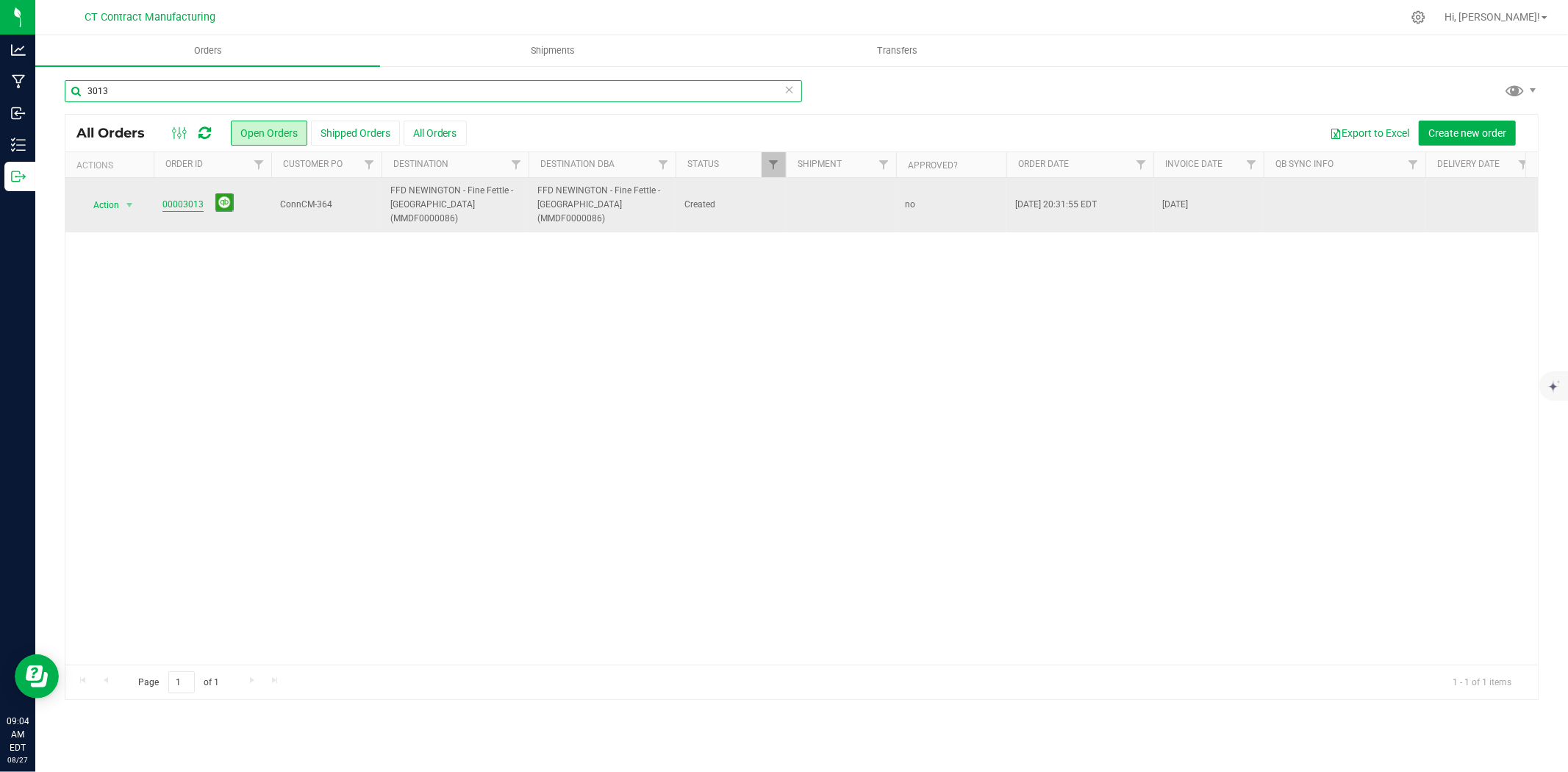
type input "3013"
click at [188, 200] on link "00003013" at bounding box center [183, 205] width 41 height 14
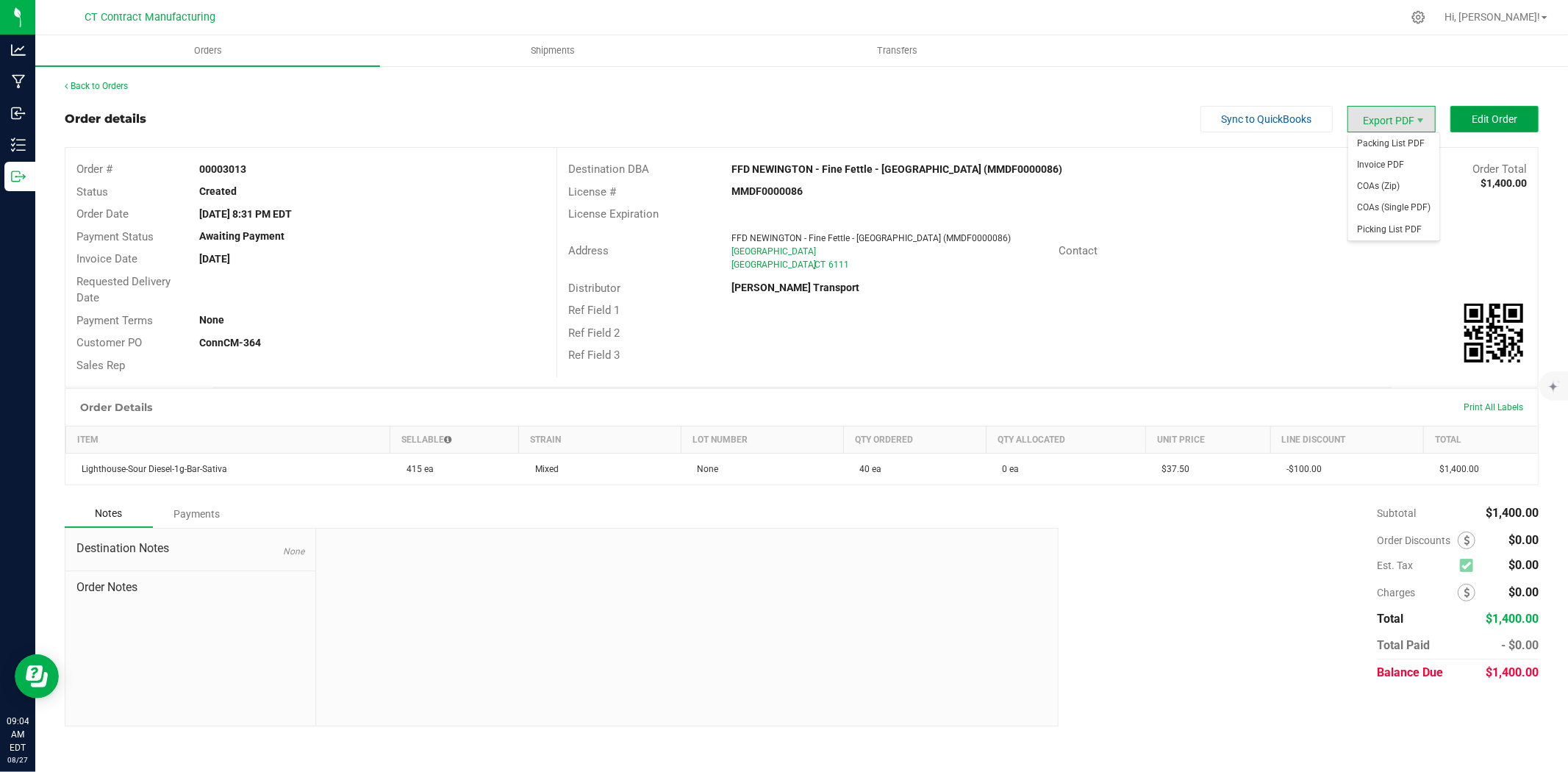
click at [1464, 122] on button "Edit Order" at bounding box center [1494, 119] width 88 height 27
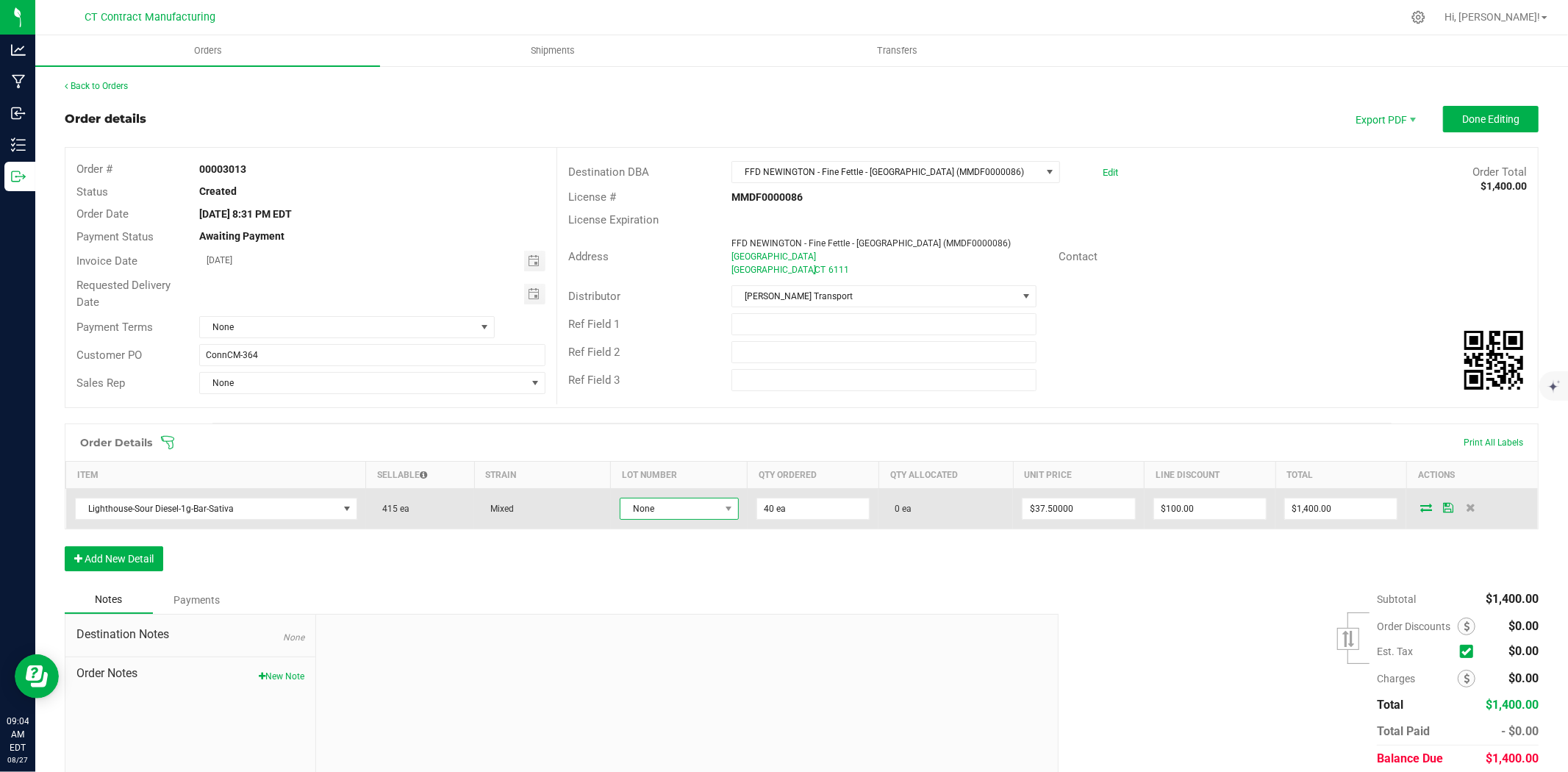
click at [649, 509] on span "None" at bounding box center [670, 508] width 99 height 21
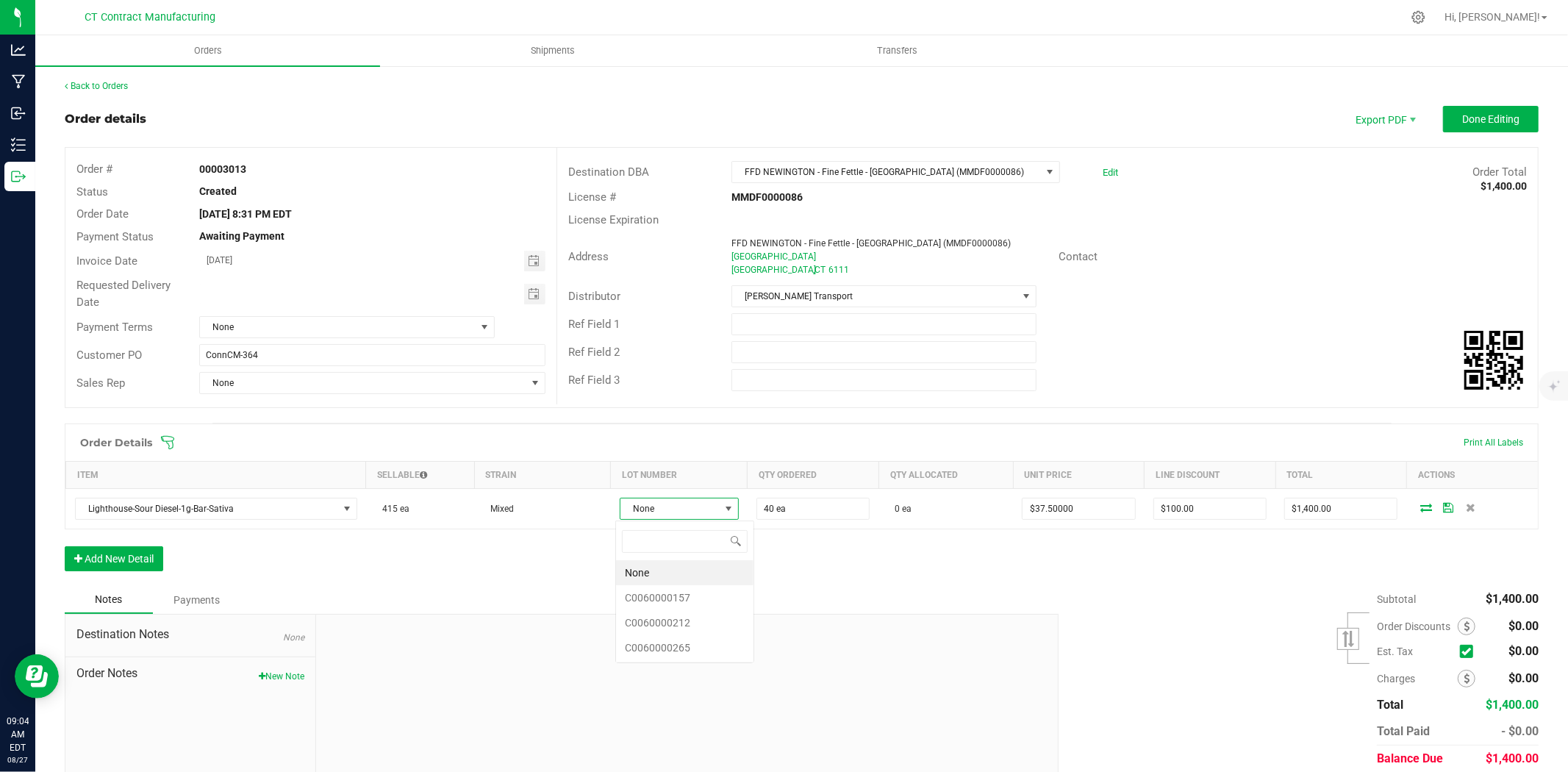
scroll to position [22, 118]
click at [684, 657] on li "C0060000265" at bounding box center [685, 647] width 138 height 25
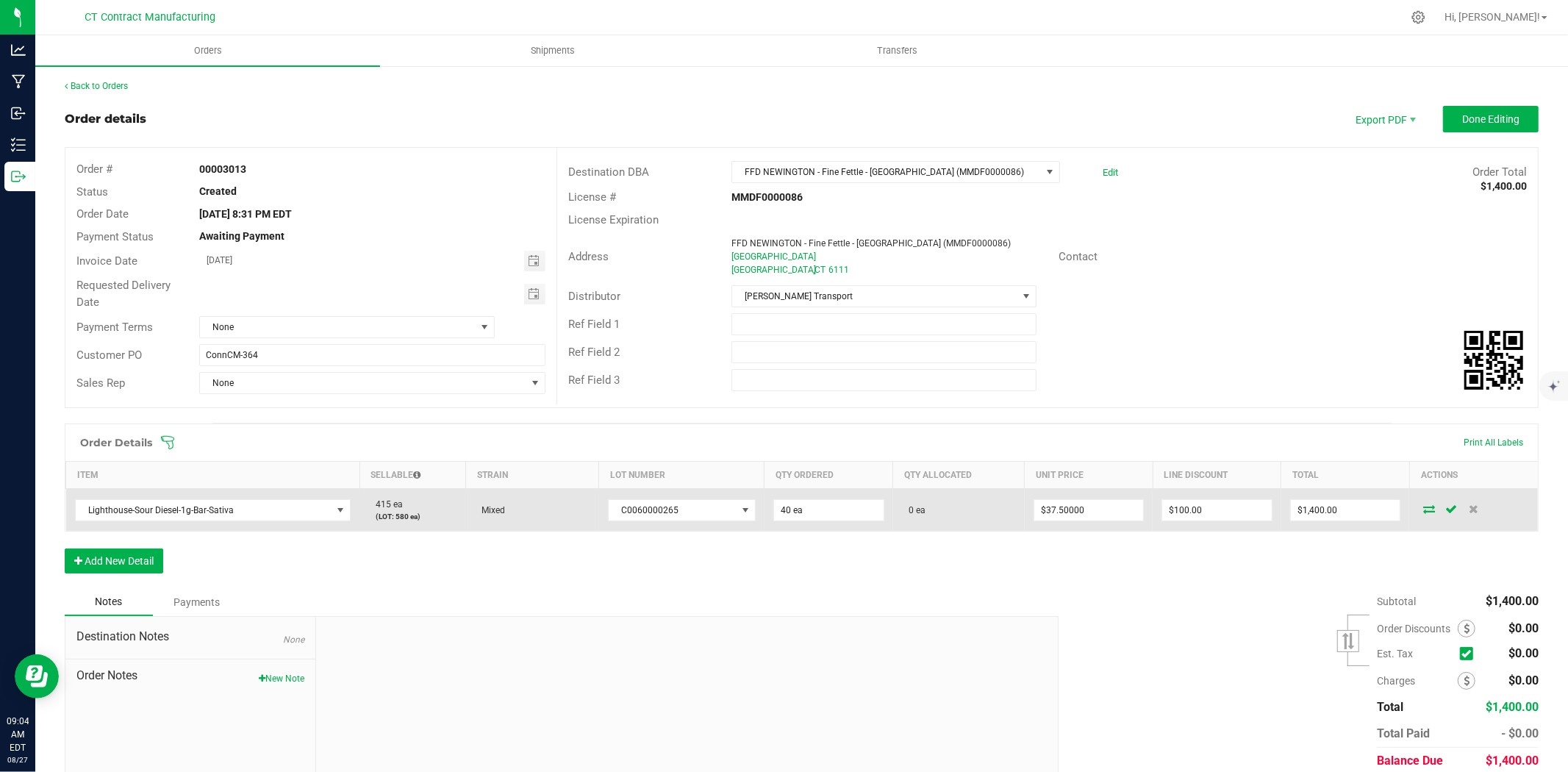
click at [1423, 507] on icon at bounding box center [1429, 508] width 12 height 9
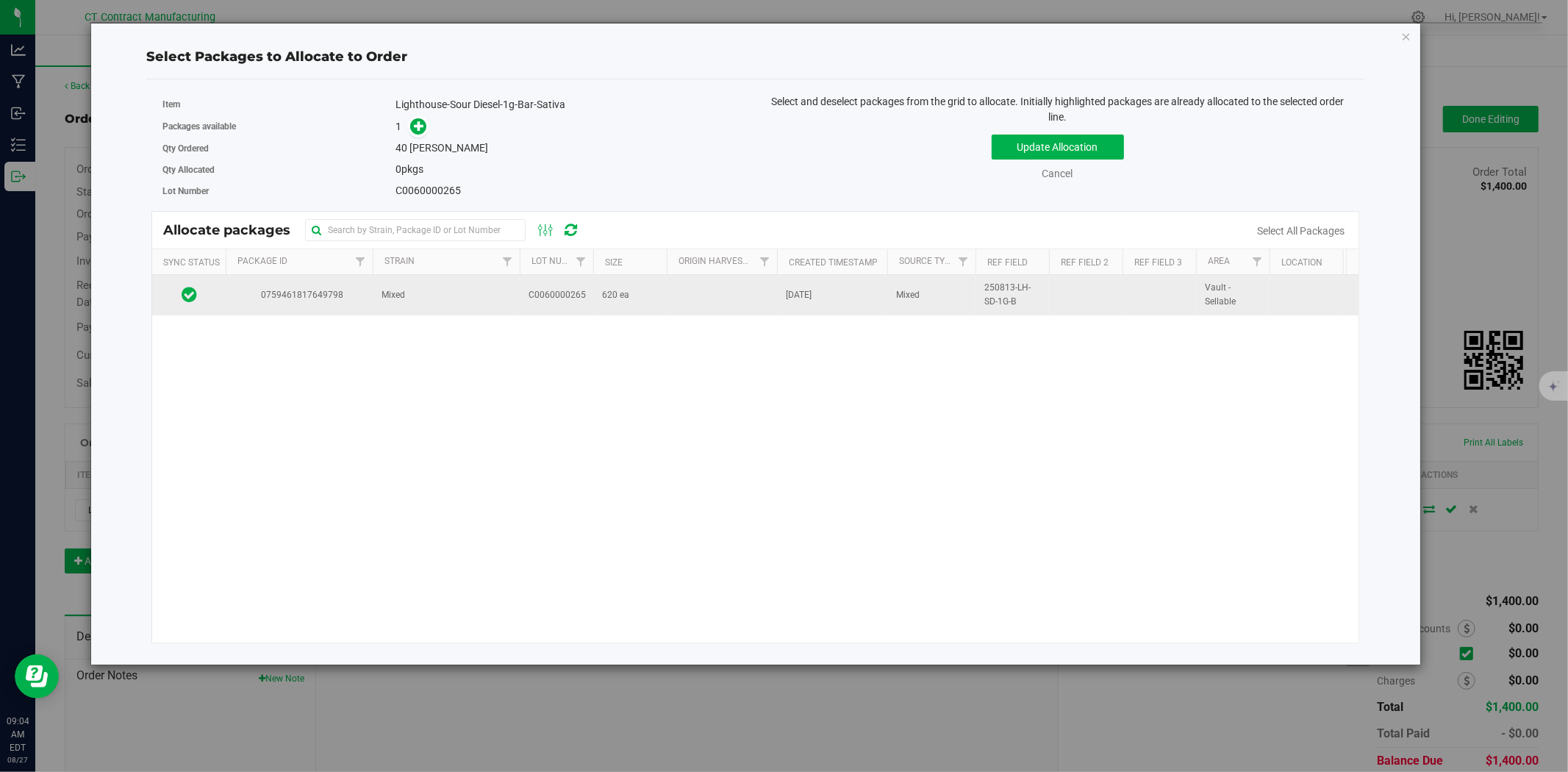
click at [425, 306] on td "Mixed" at bounding box center [445, 295] width 147 height 40
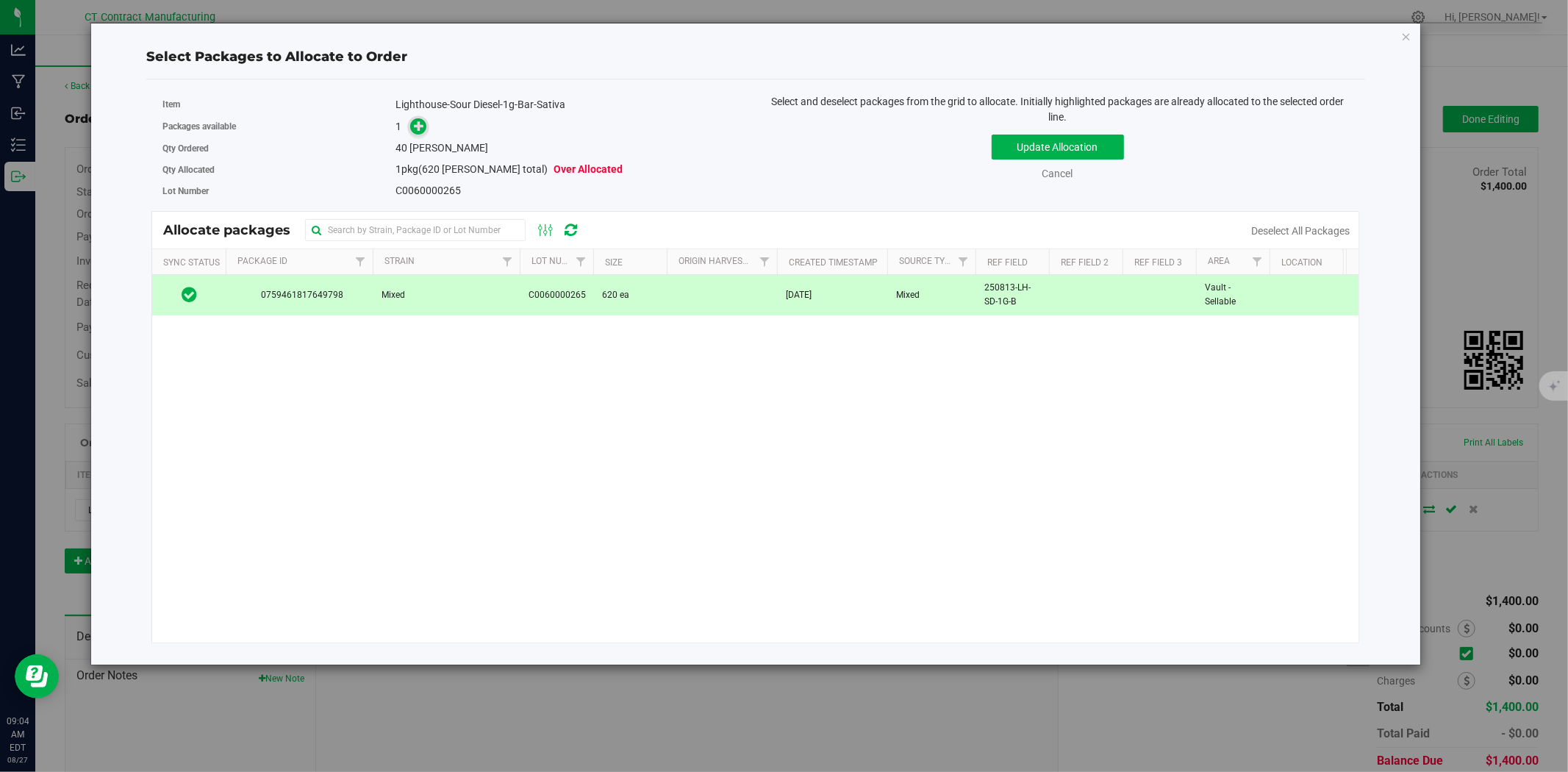
click at [412, 128] on span at bounding box center [418, 127] width 17 height 17
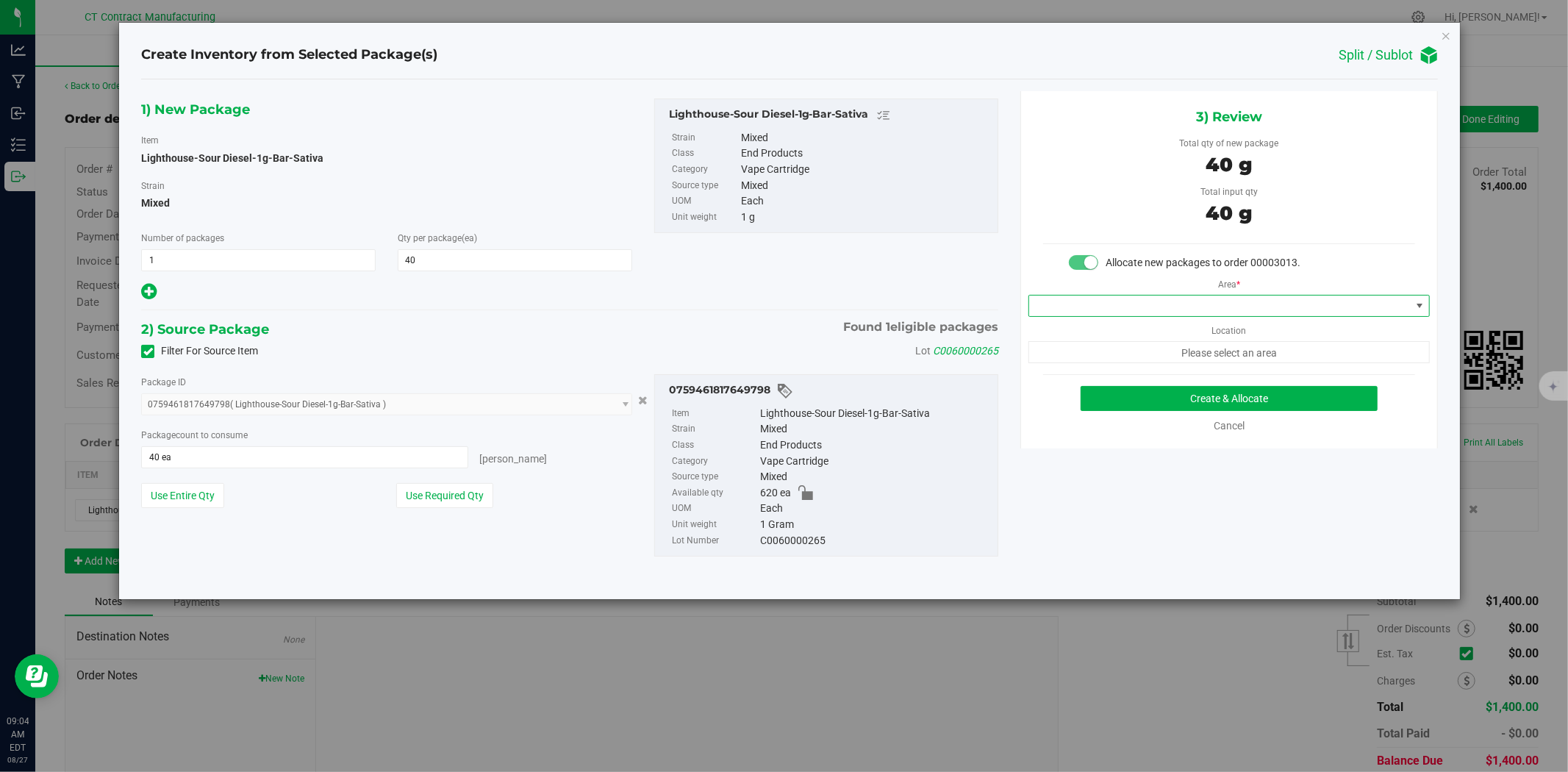
click at [1075, 314] on span at bounding box center [1220, 306] width 381 height 21
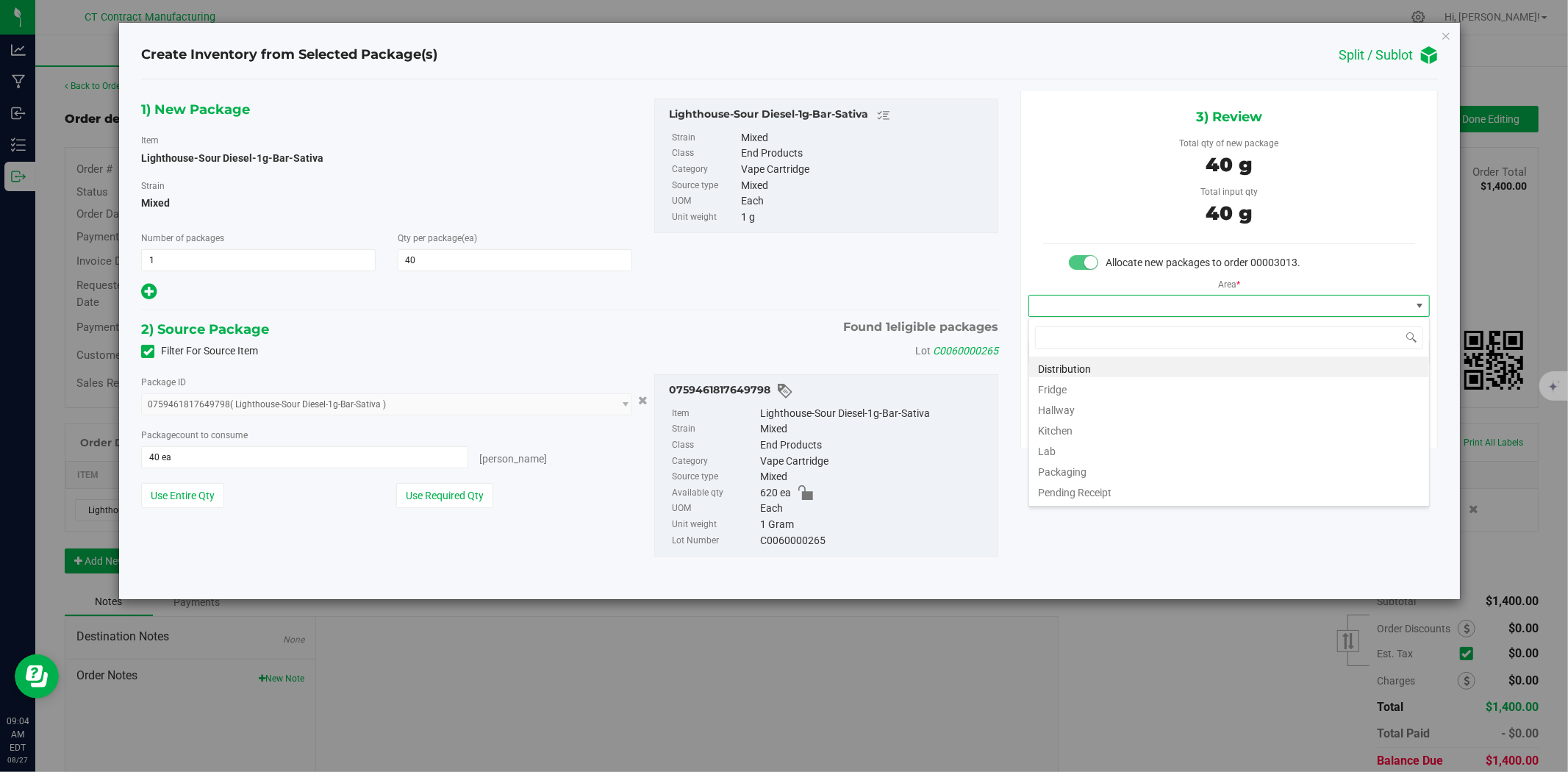
scroll to position [22, 400]
click at [1085, 365] on li "Distribution" at bounding box center [1229, 367] width 400 height 21
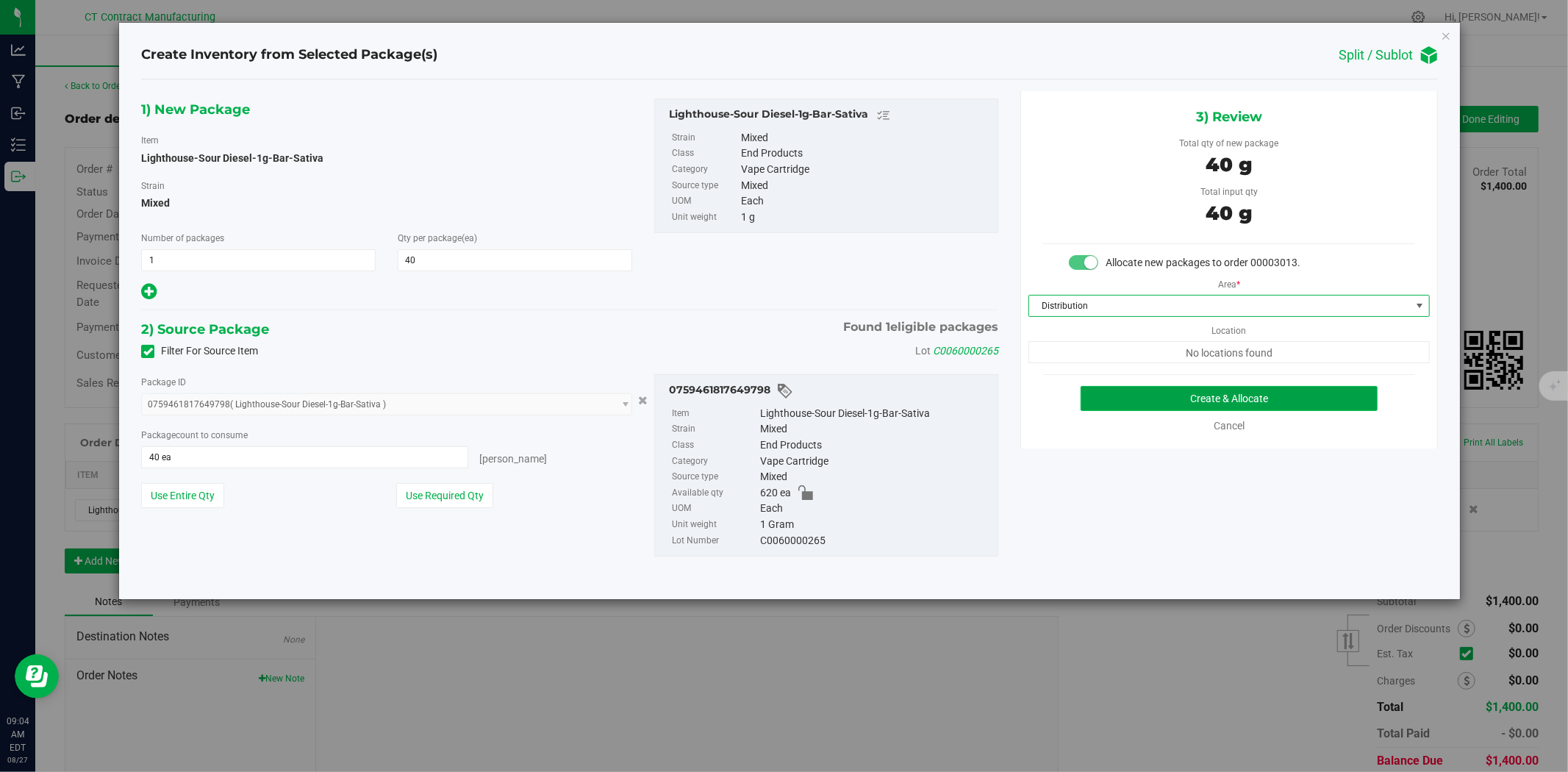
click at [1166, 395] on button "Create & Allocate" at bounding box center [1230, 398] width 297 height 25
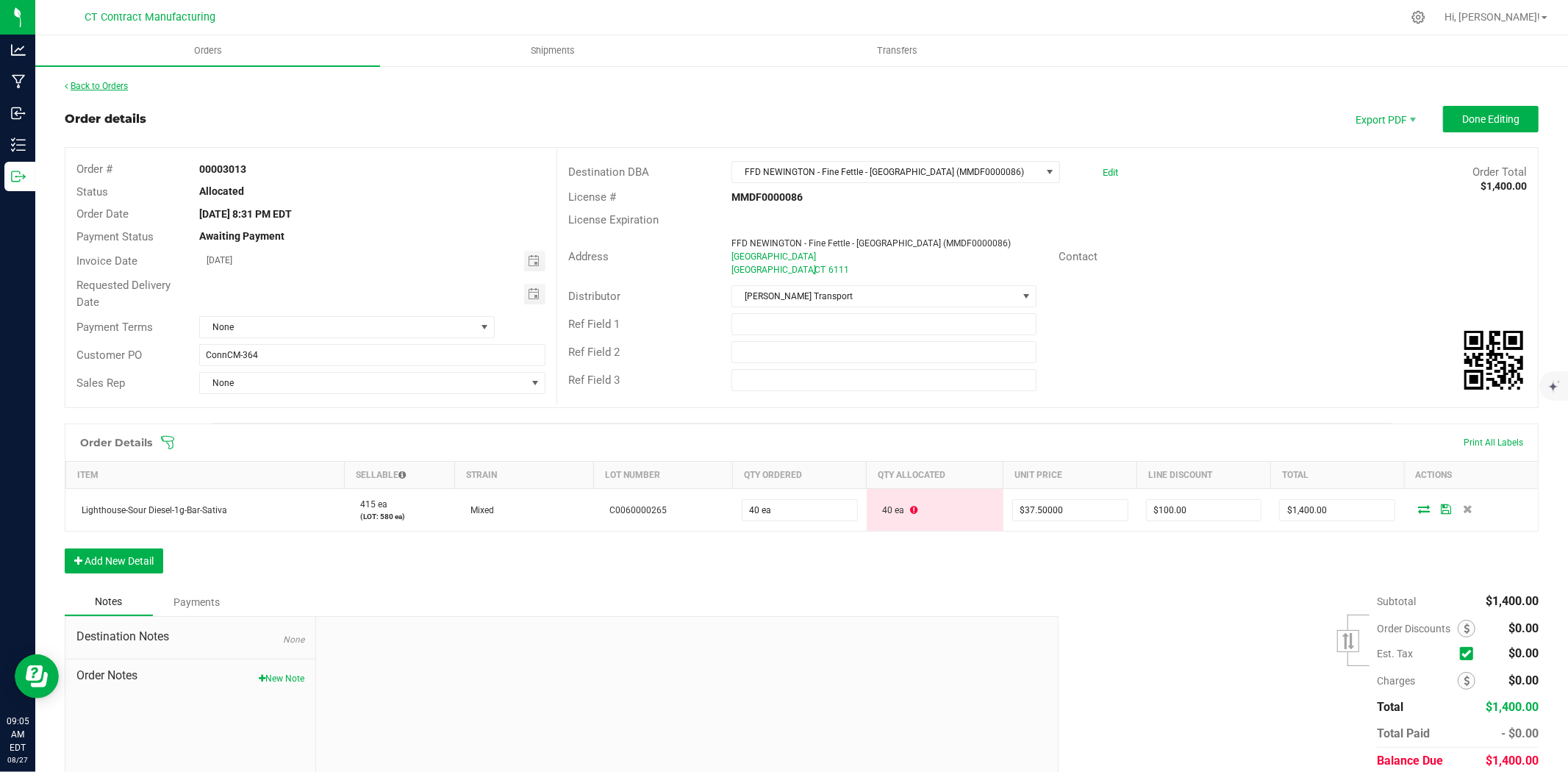
click at [122, 83] on link "Back to Orders" at bounding box center [96, 86] width 63 height 10
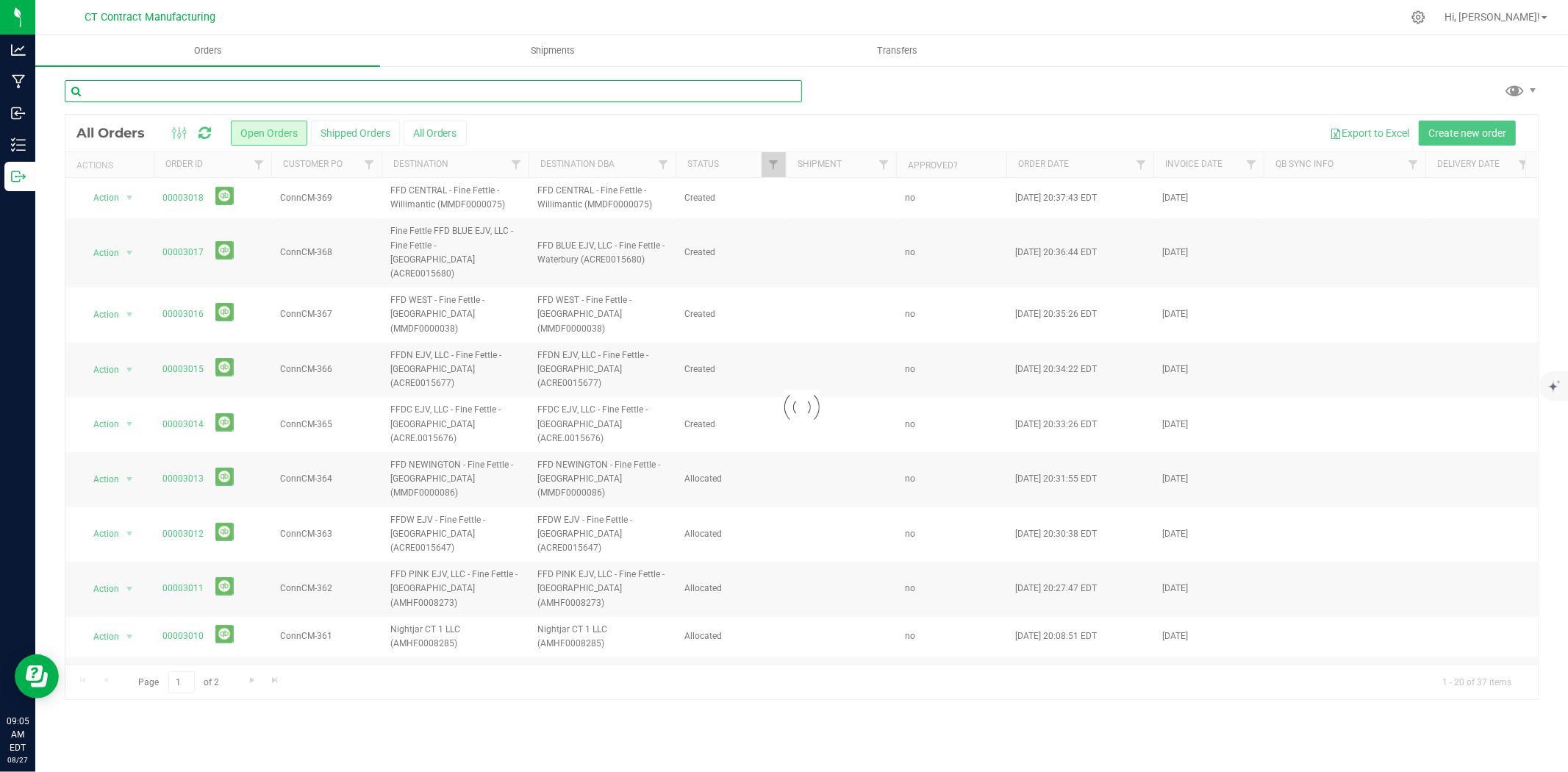
click at [130, 88] on input "text" at bounding box center [433, 91] width 738 height 22
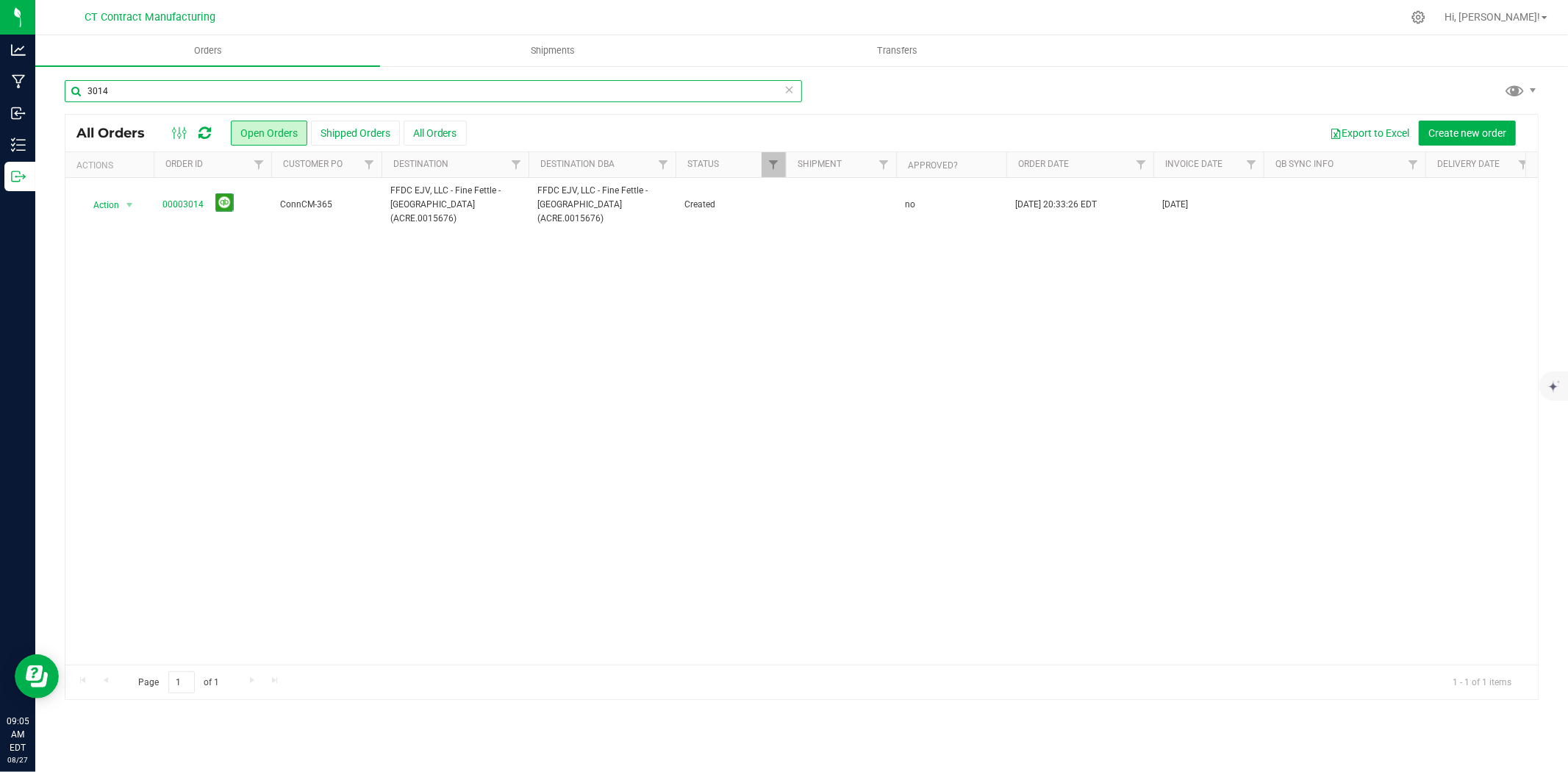
type input "3014"
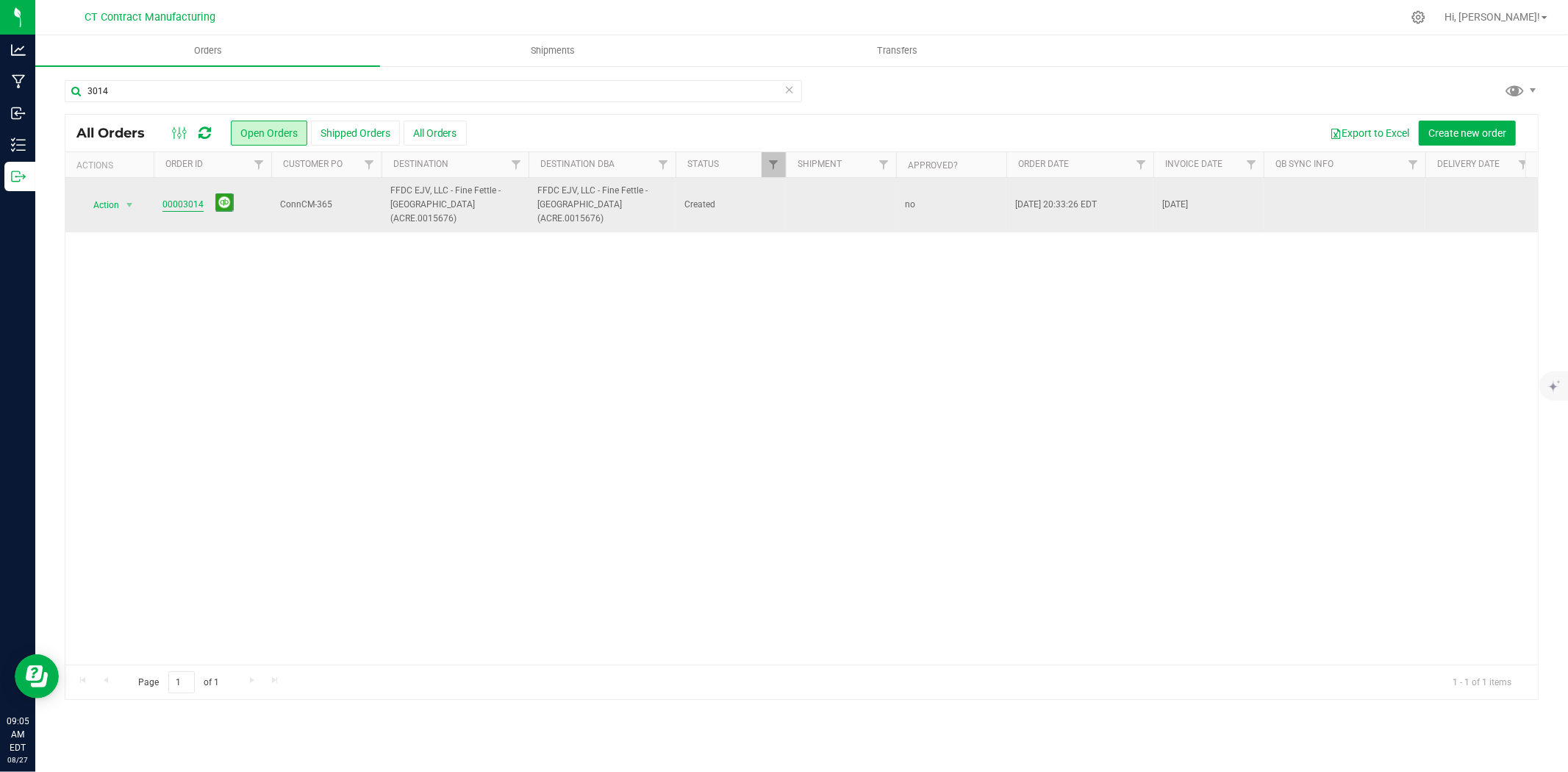
click at [172, 201] on link "00003014" at bounding box center [183, 205] width 41 height 14
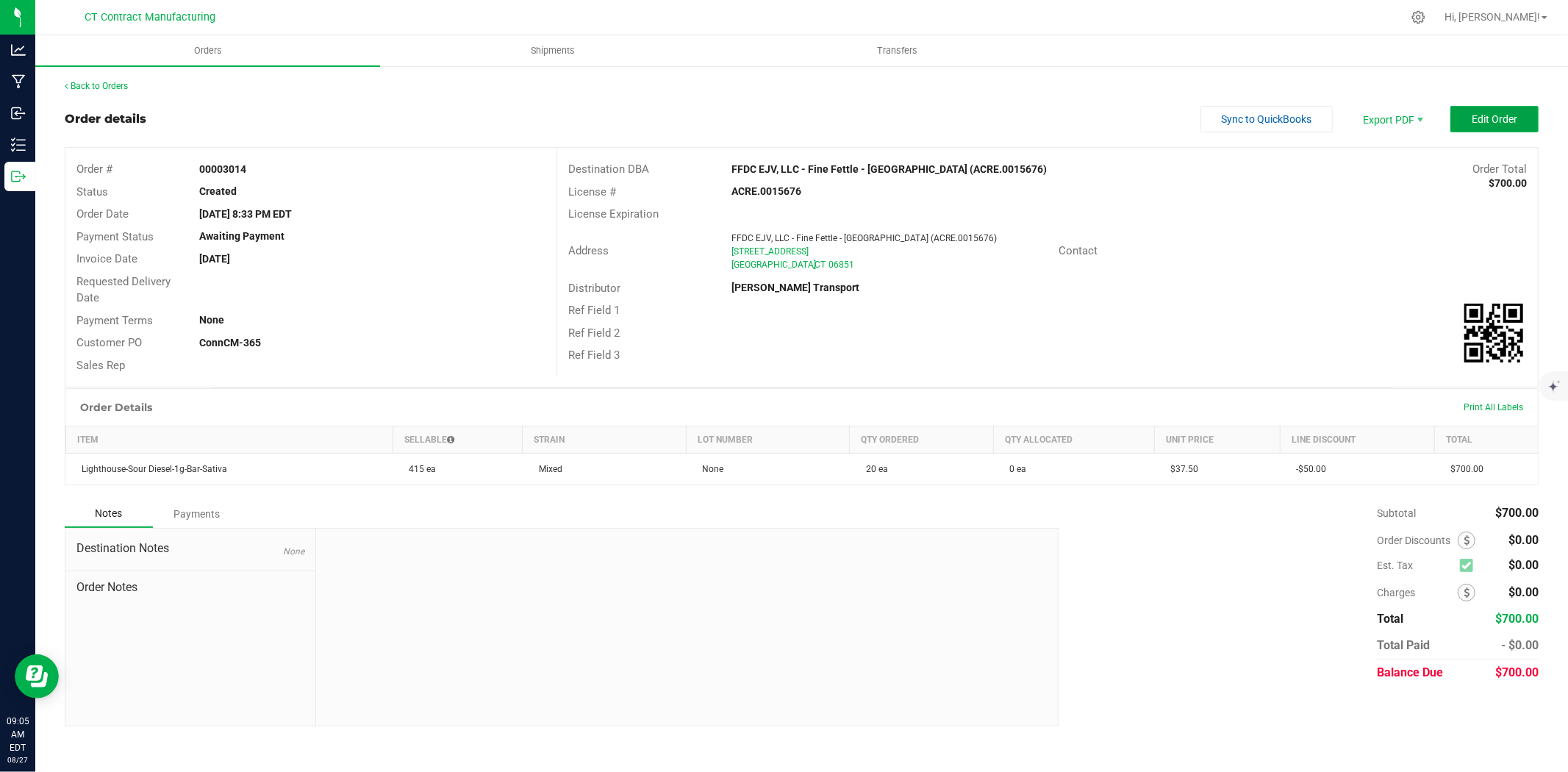
click at [1476, 123] on span "Edit Order" at bounding box center [1495, 119] width 46 height 12
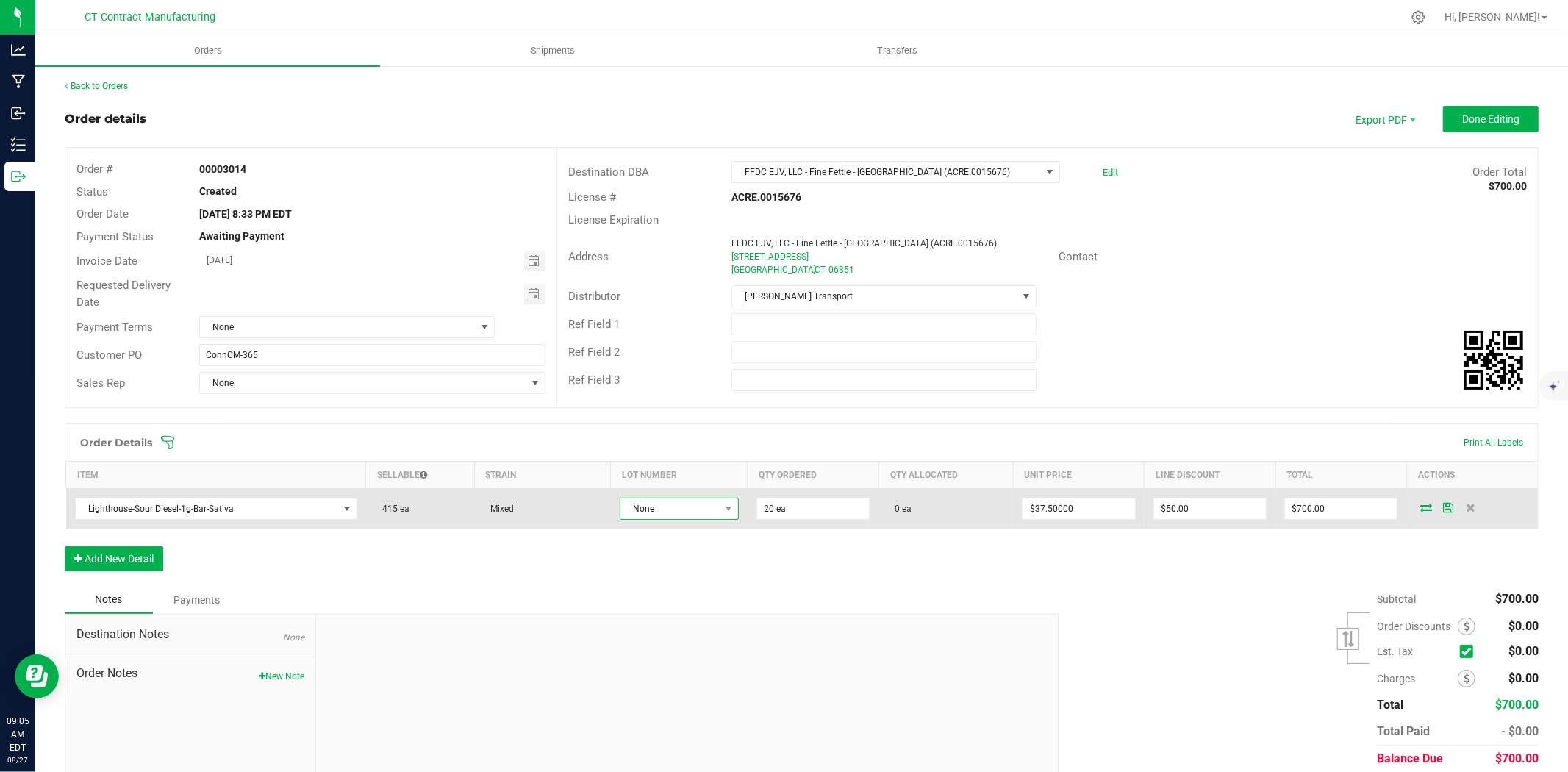
click at [655, 515] on span "None" at bounding box center [670, 508] width 99 height 21
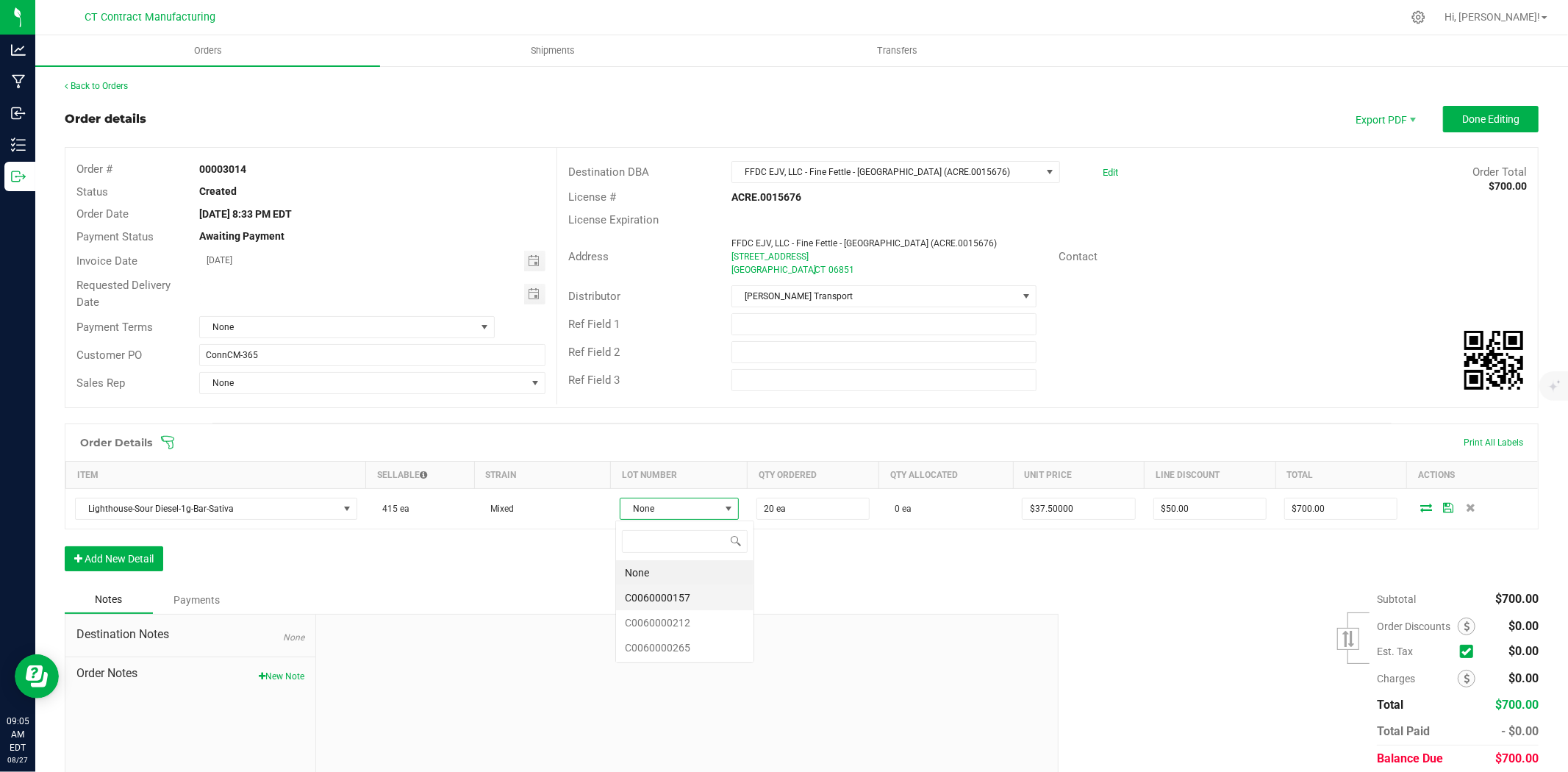
scroll to position [22, 118]
click at [680, 646] on li "C0060000265" at bounding box center [685, 647] width 138 height 25
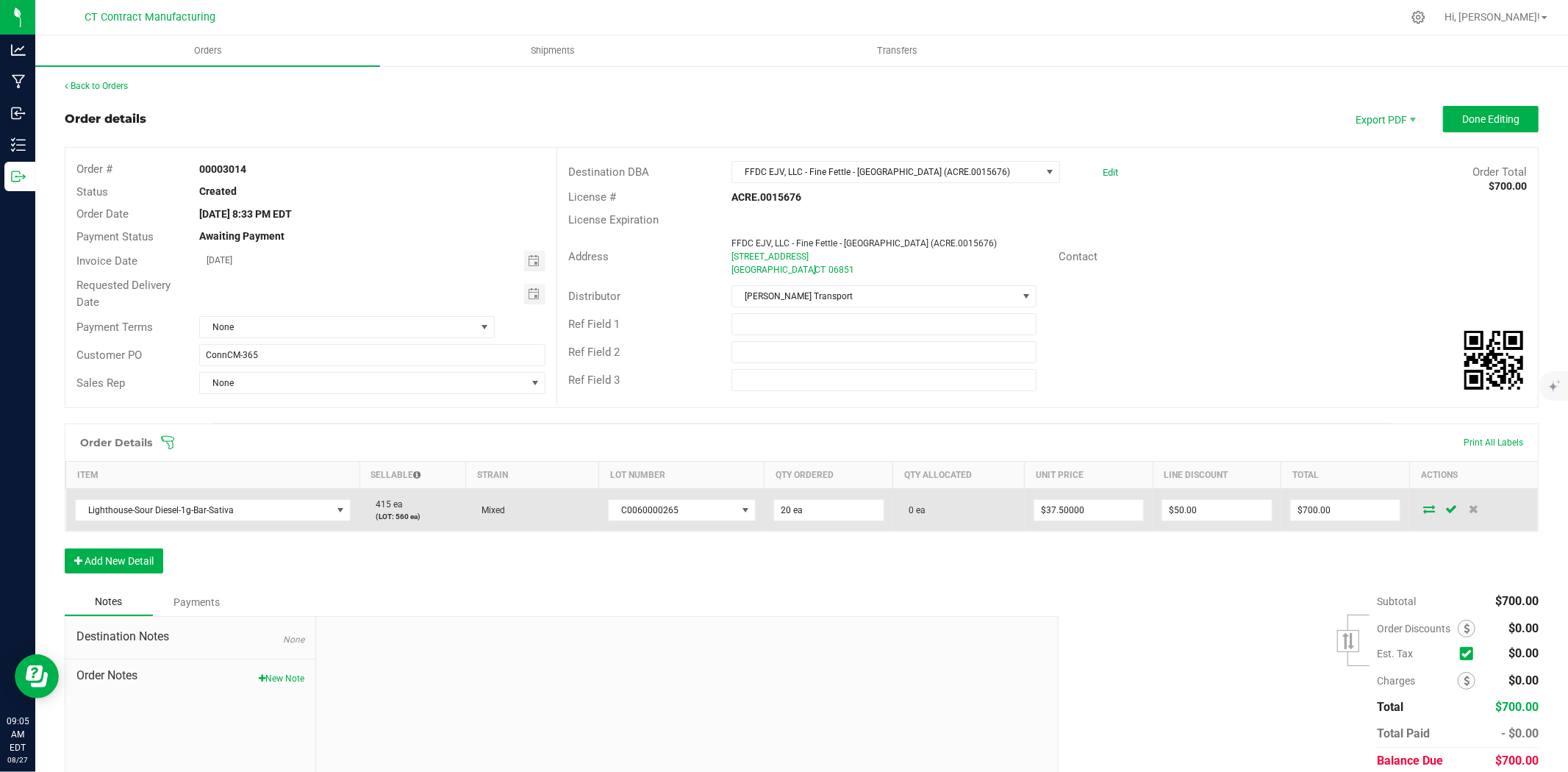
click at [1423, 510] on icon at bounding box center [1429, 508] width 12 height 9
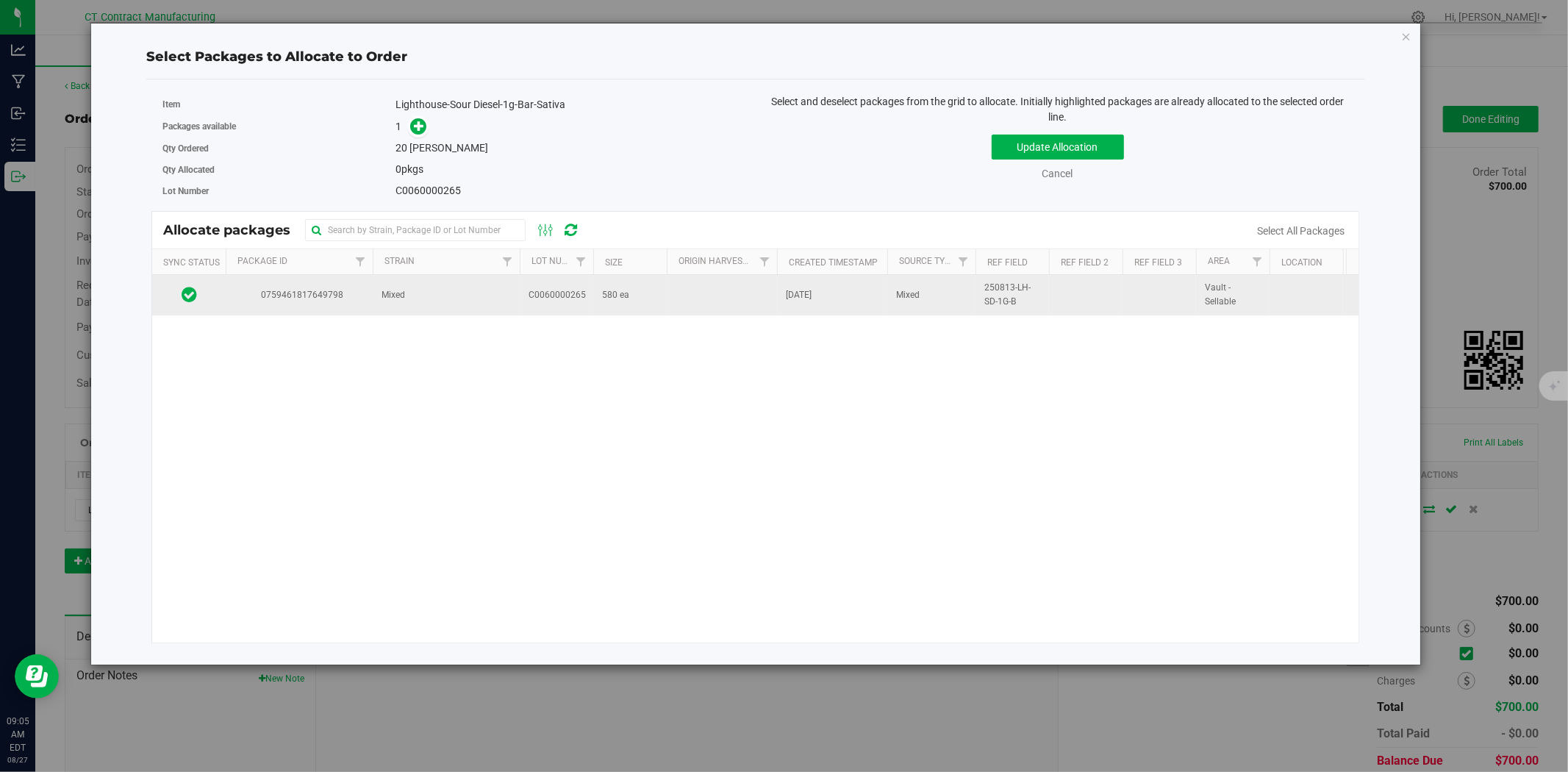
click at [342, 300] on span "0759461817649798" at bounding box center [299, 296] width 130 height 14
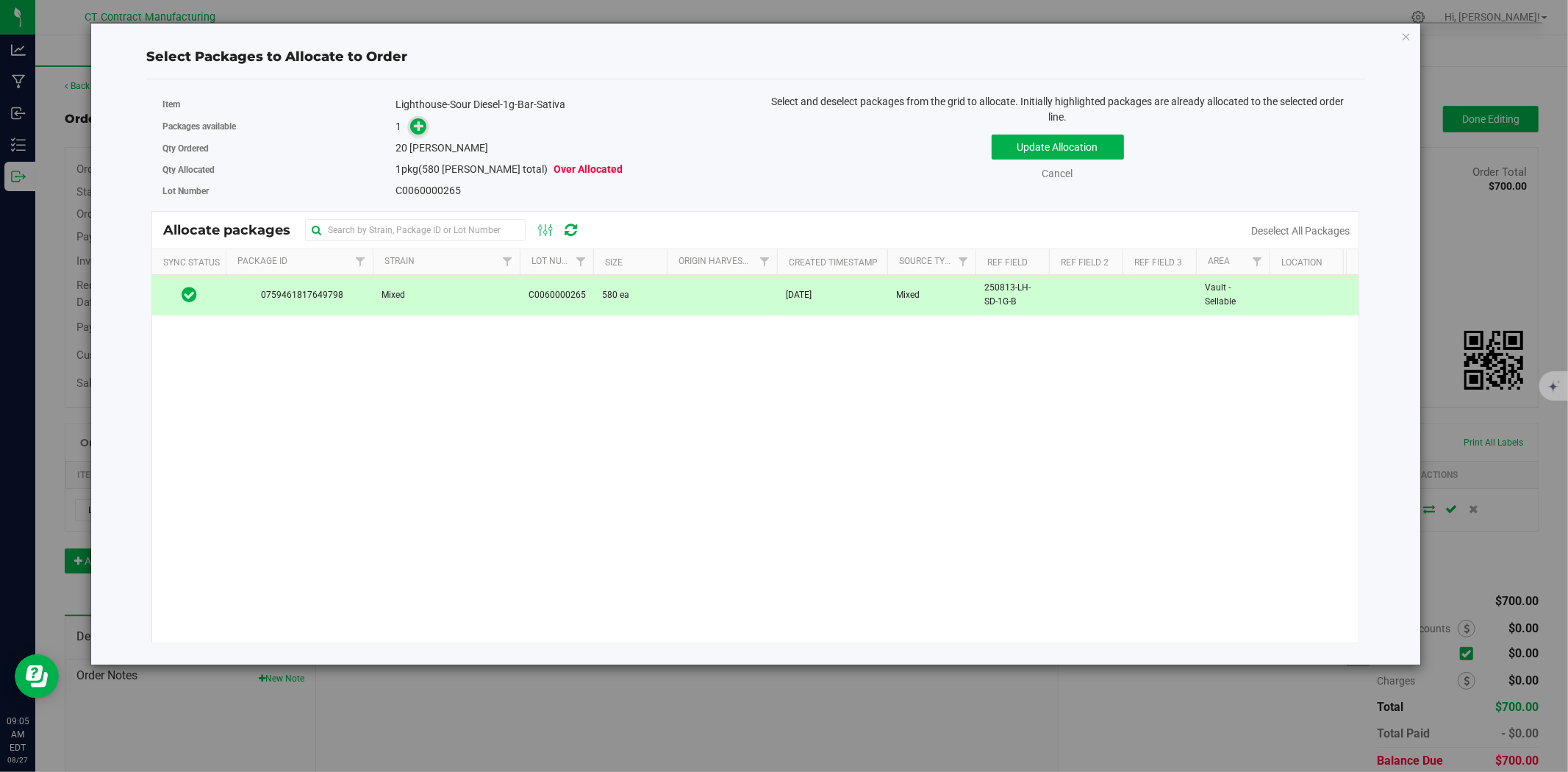
click at [426, 124] on span at bounding box center [418, 127] width 17 height 17
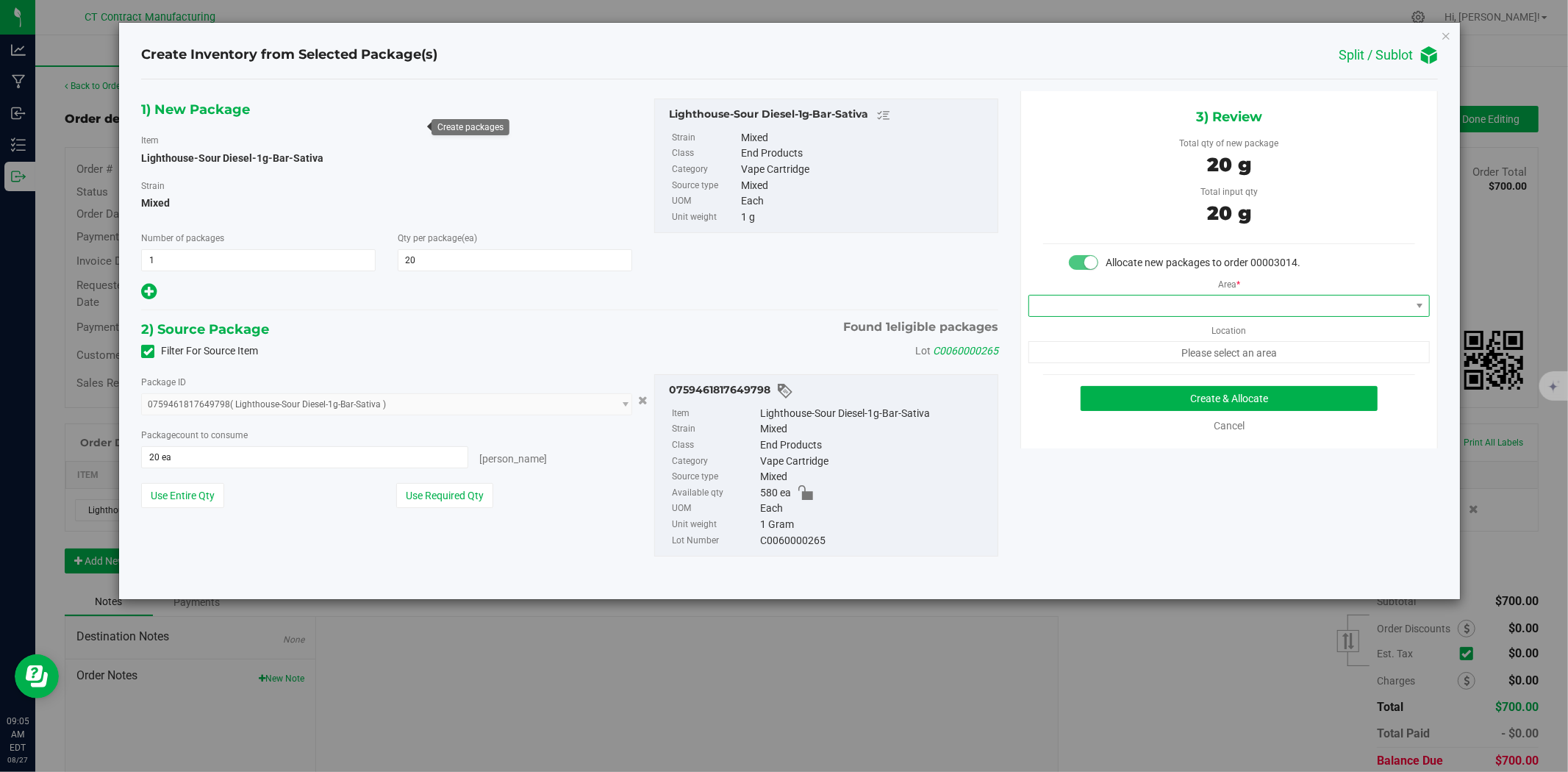
click at [1182, 305] on span at bounding box center [1220, 306] width 381 height 21
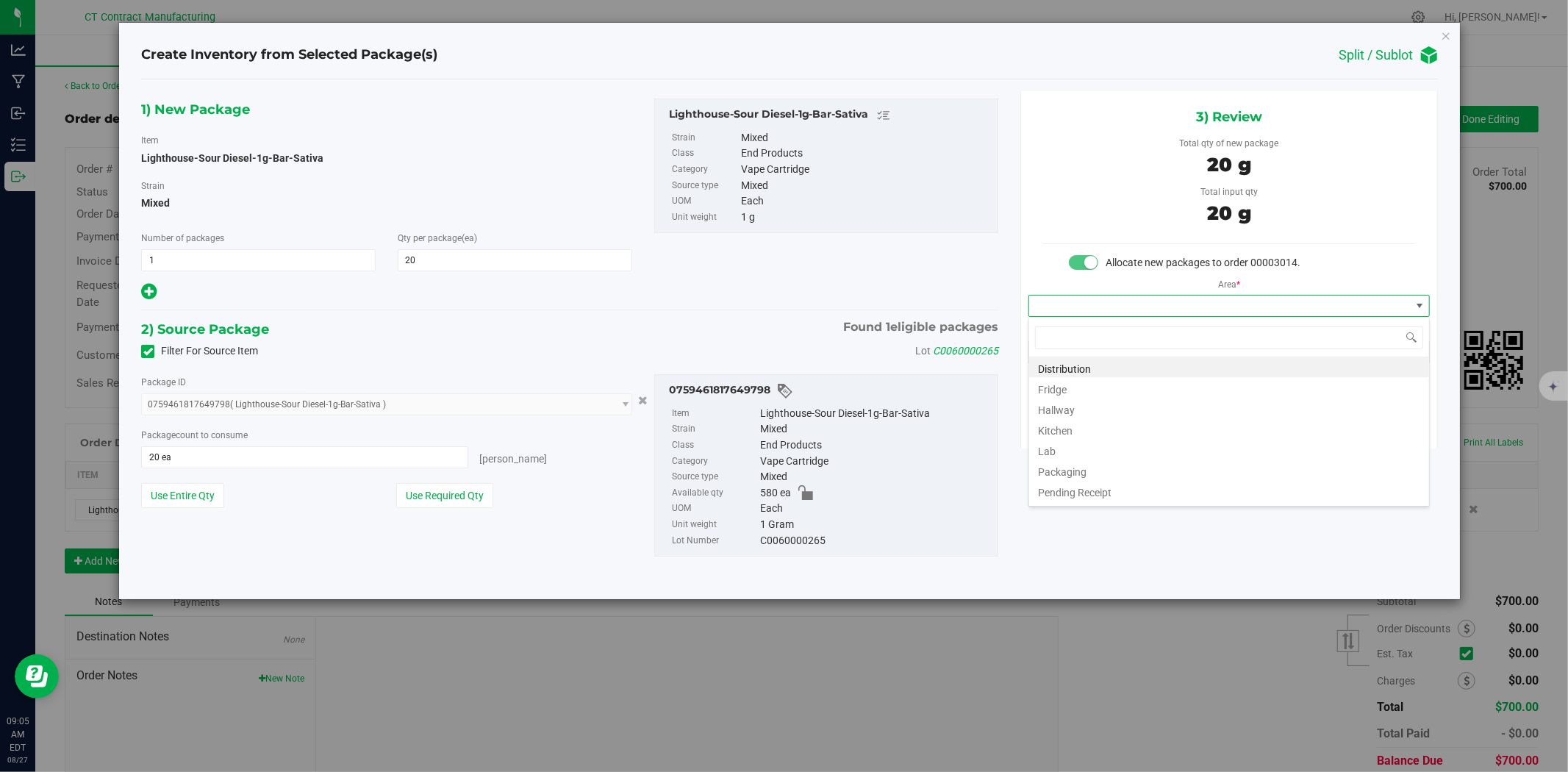
scroll to position [22, 400]
click at [1178, 359] on li "Distribution" at bounding box center [1229, 367] width 400 height 21
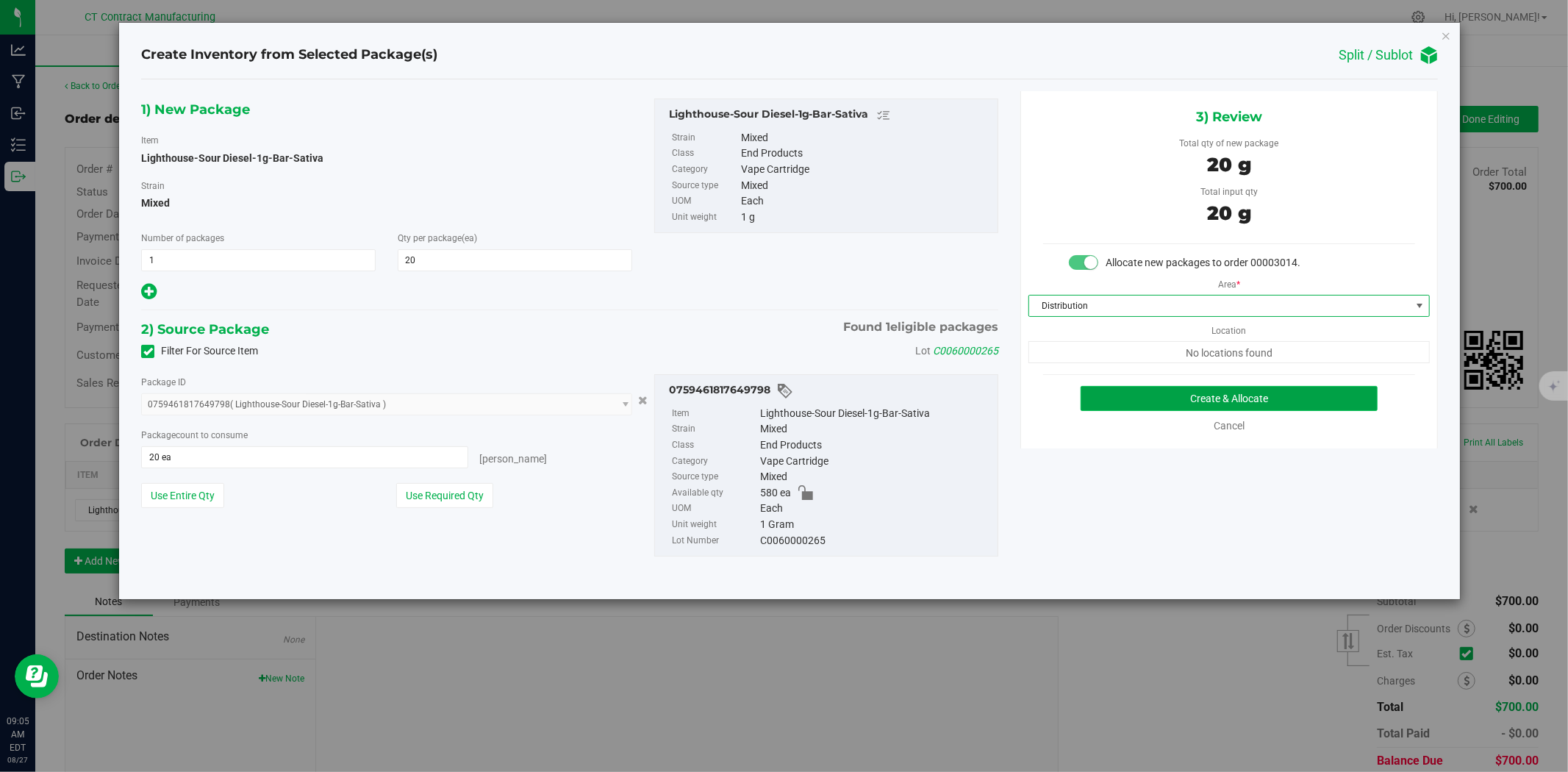
click at [1184, 390] on button "Create & Allocate" at bounding box center [1230, 398] width 297 height 25
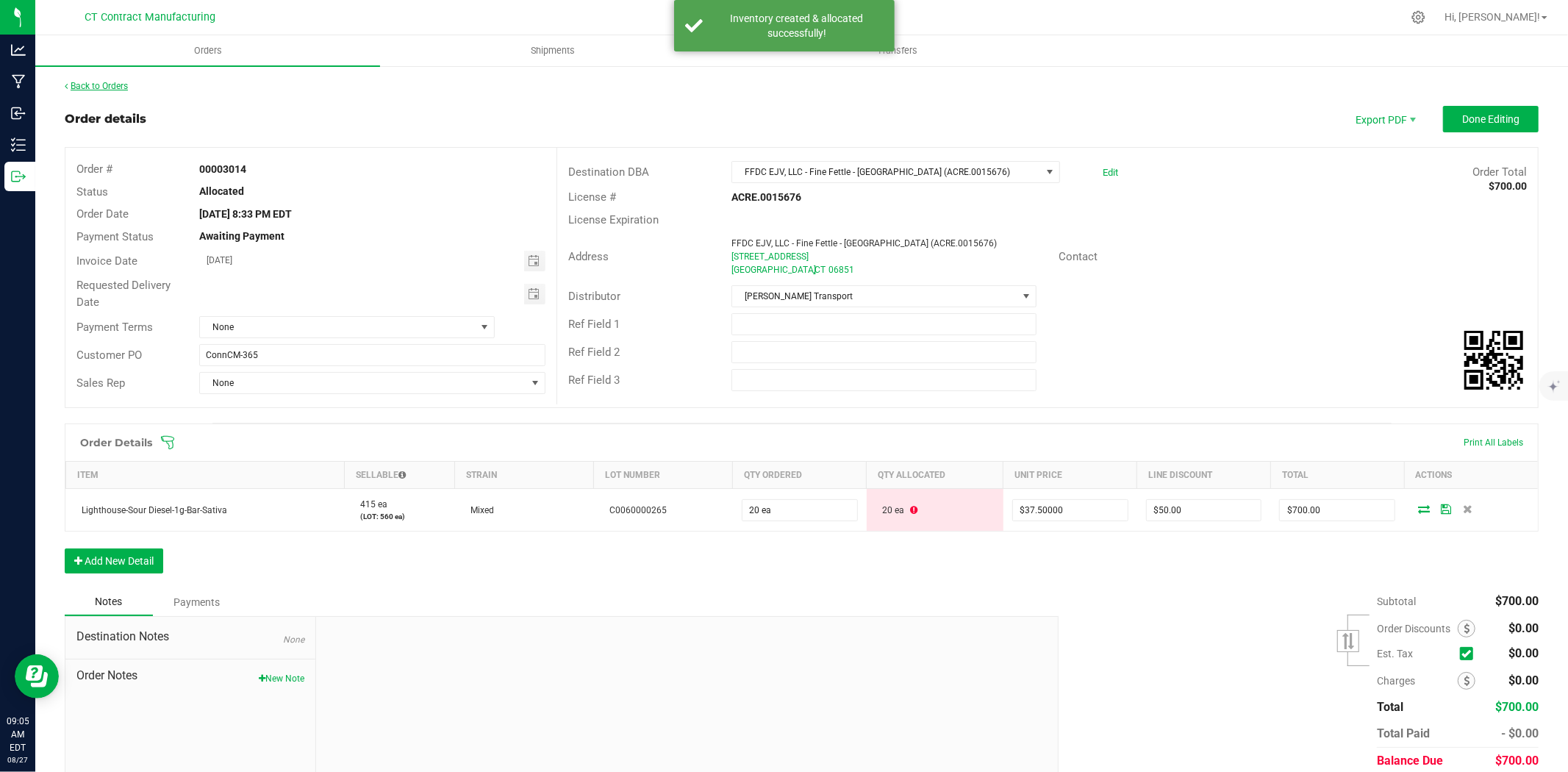
click at [119, 85] on link "Back to Orders" at bounding box center [96, 86] width 63 height 10
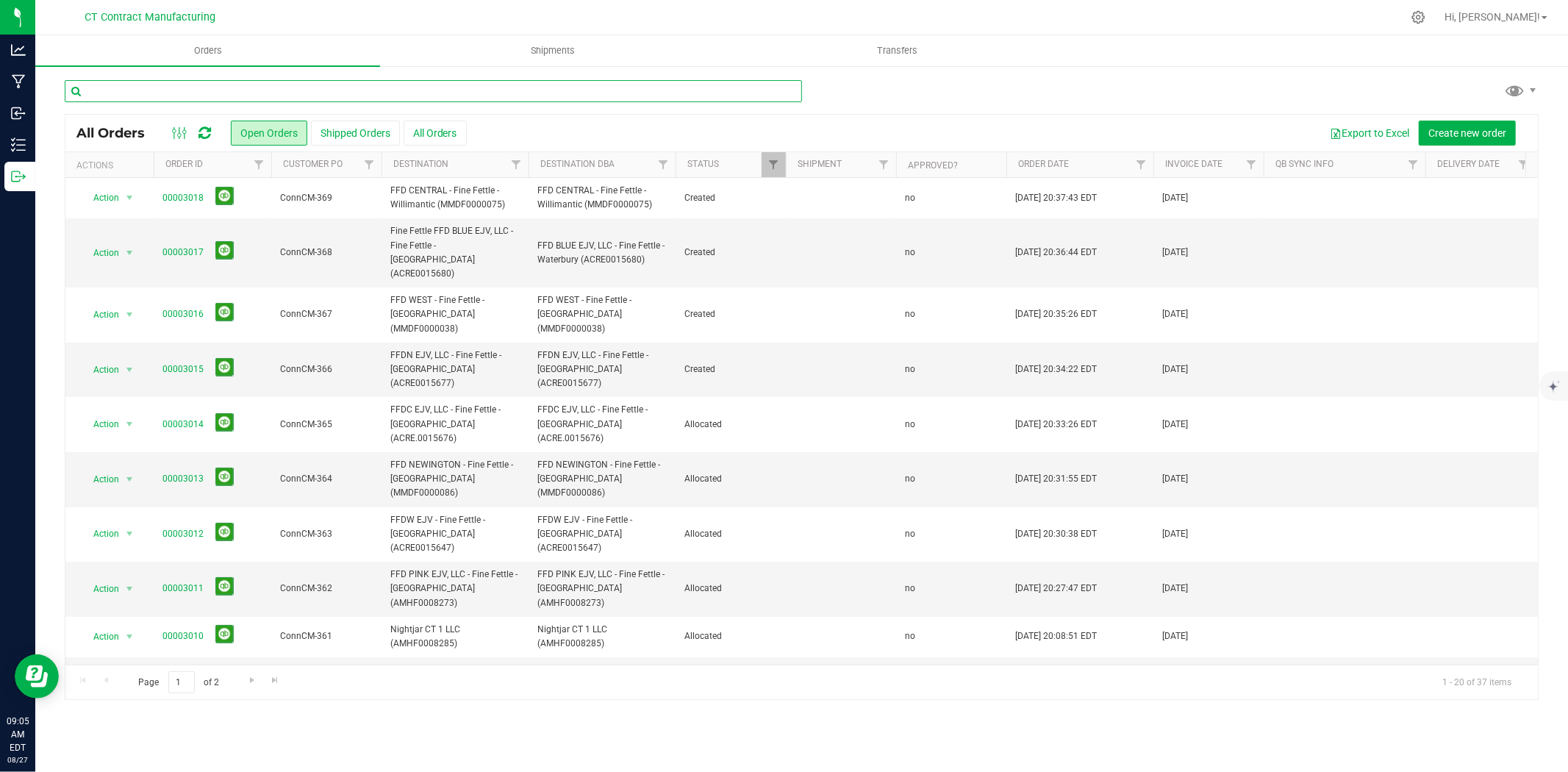
click at [118, 96] on input "text" at bounding box center [433, 91] width 738 height 22
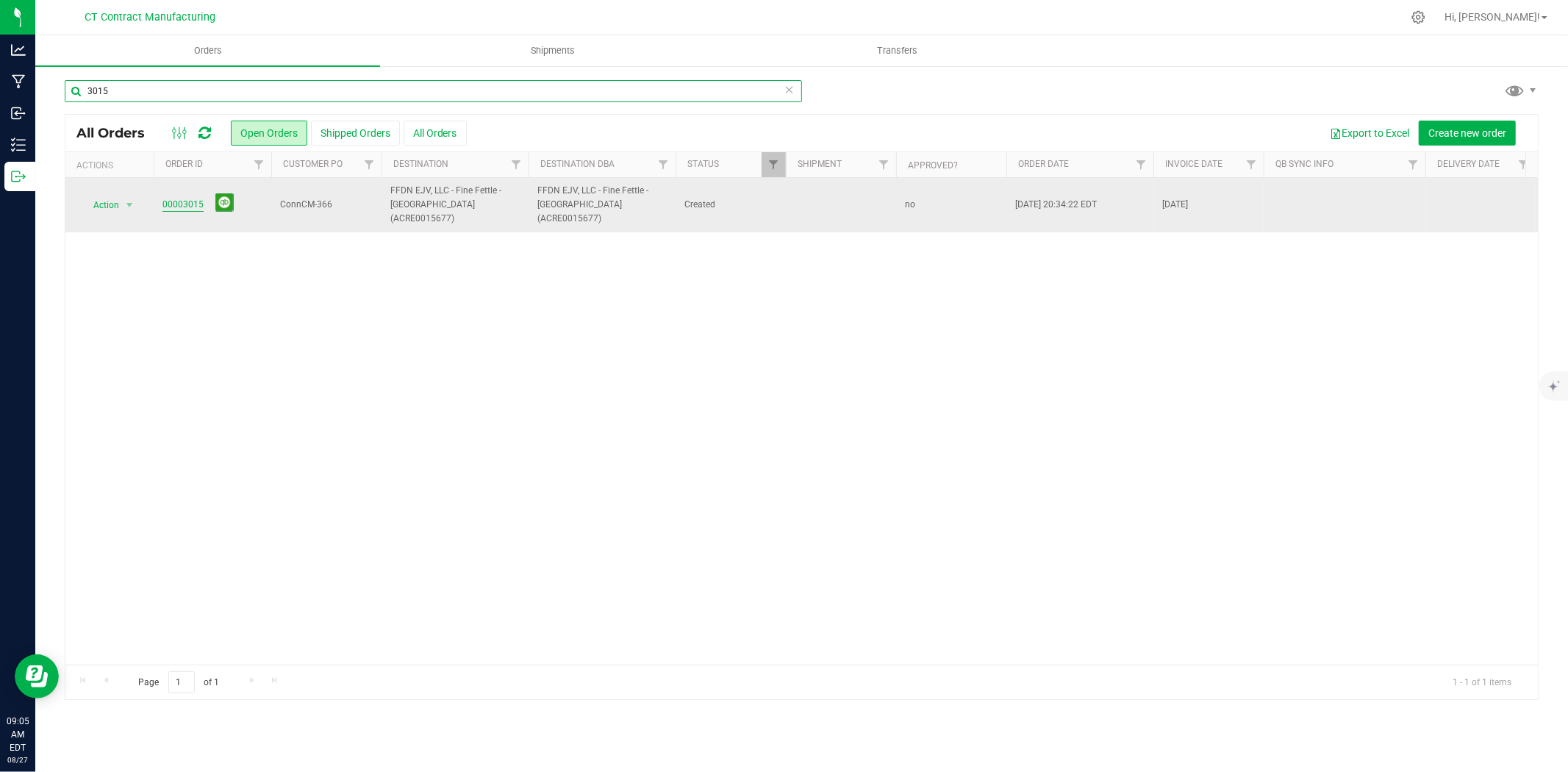
type input "3015"
click at [194, 198] on link "00003015" at bounding box center [183, 205] width 41 height 14
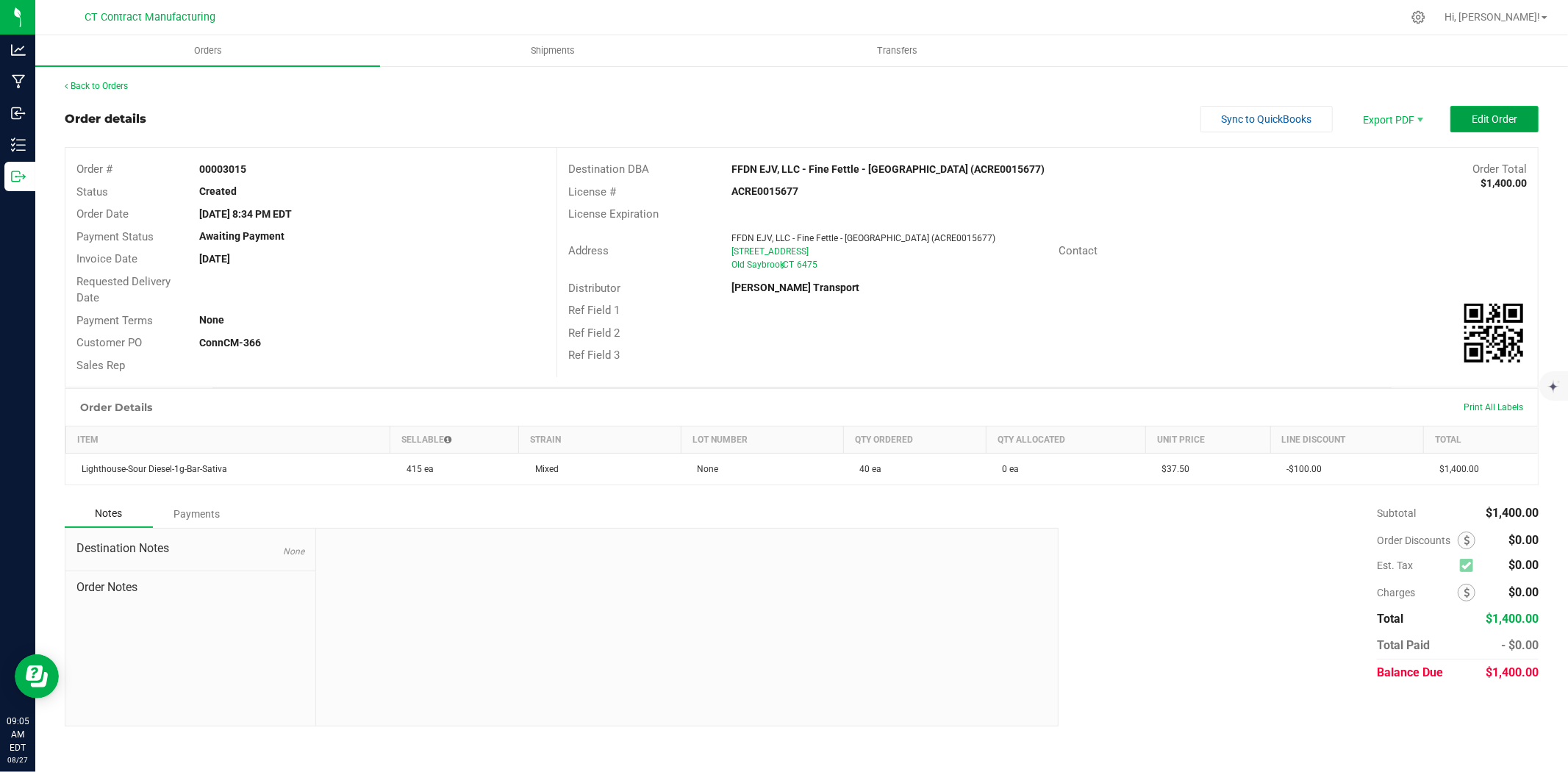
click at [1490, 113] on span "Edit Order" at bounding box center [1495, 119] width 46 height 12
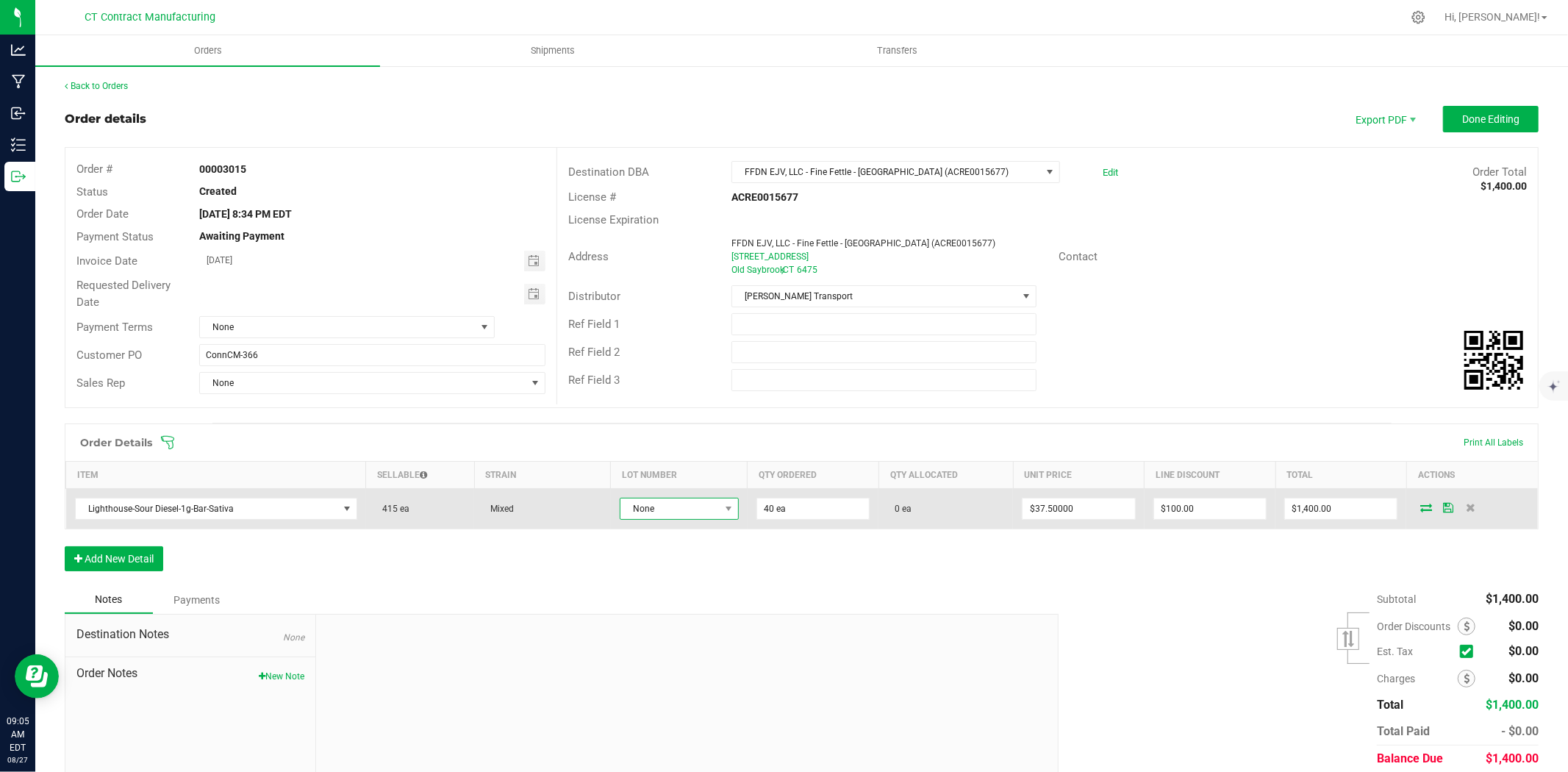
click at [668, 506] on span "None" at bounding box center [670, 508] width 99 height 21
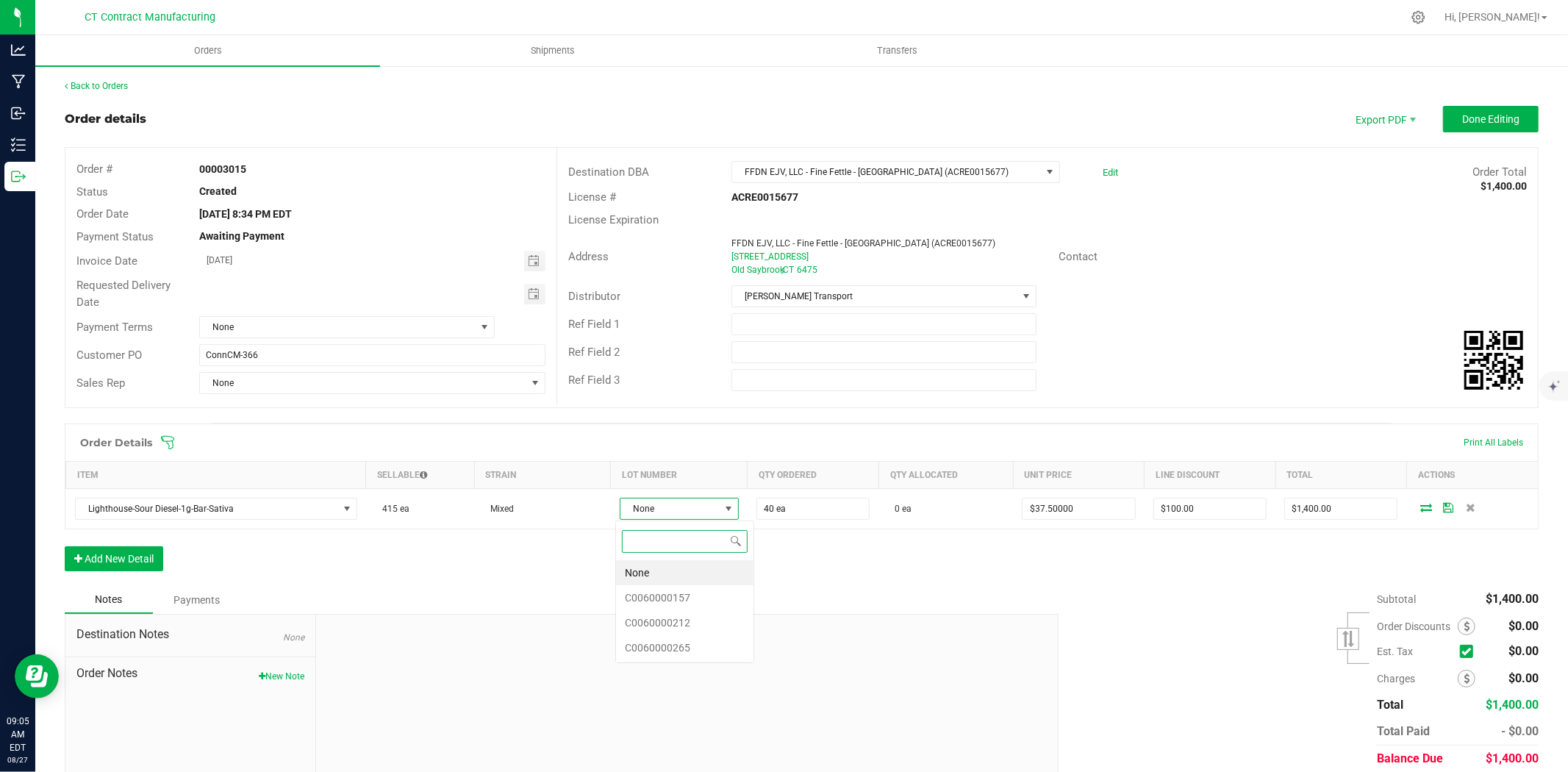
scroll to position [22, 118]
click at [693, 645] on li "C0060000265" at bounding box center [685, 647] width 138 height 25
click at [1423, 505] on icon at bounding box center [1429, 508] width 12 height 9
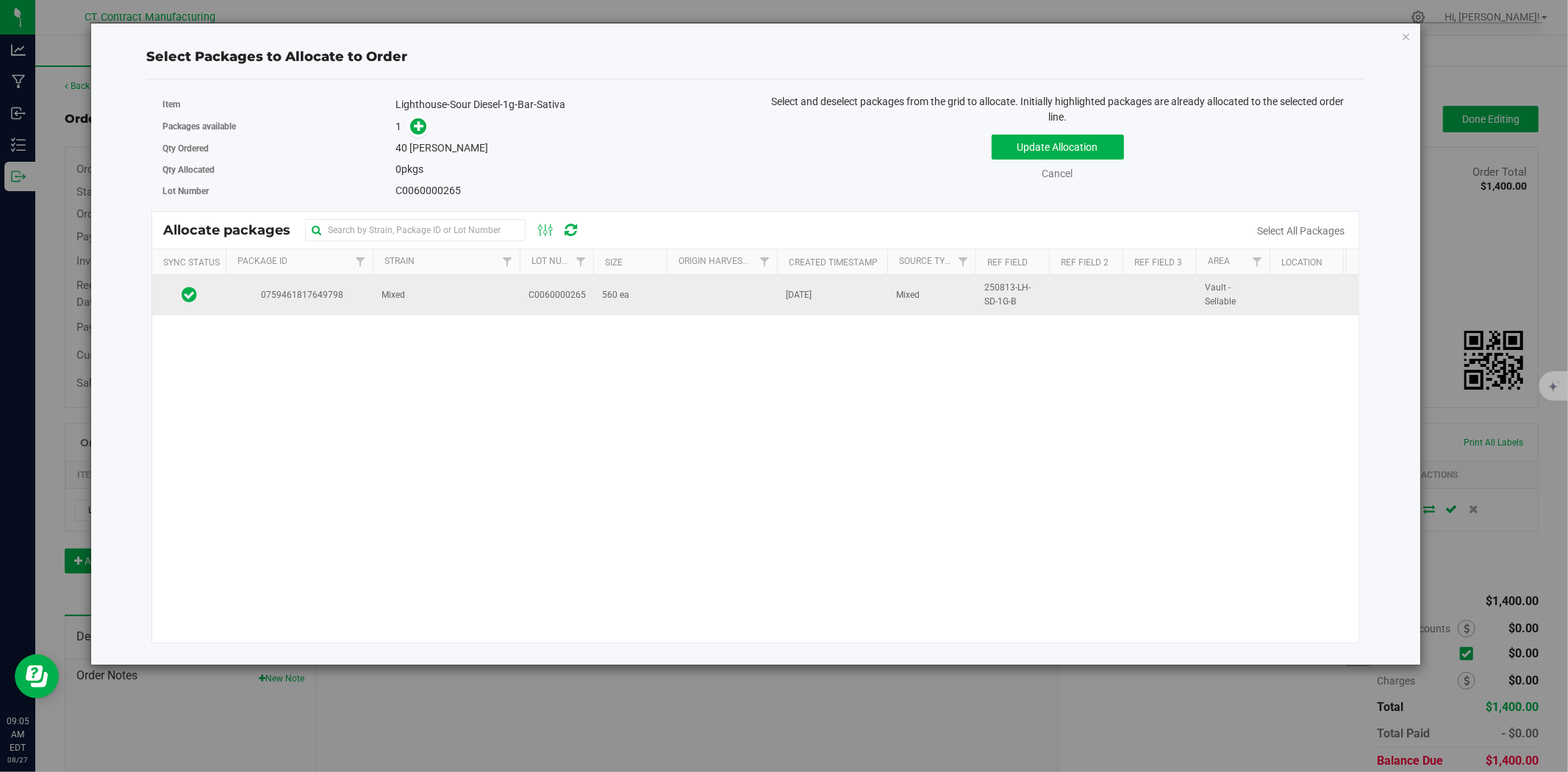
click at [408, 297] on td "Mixed" at bounding box center [445, 295] width 147 height 40
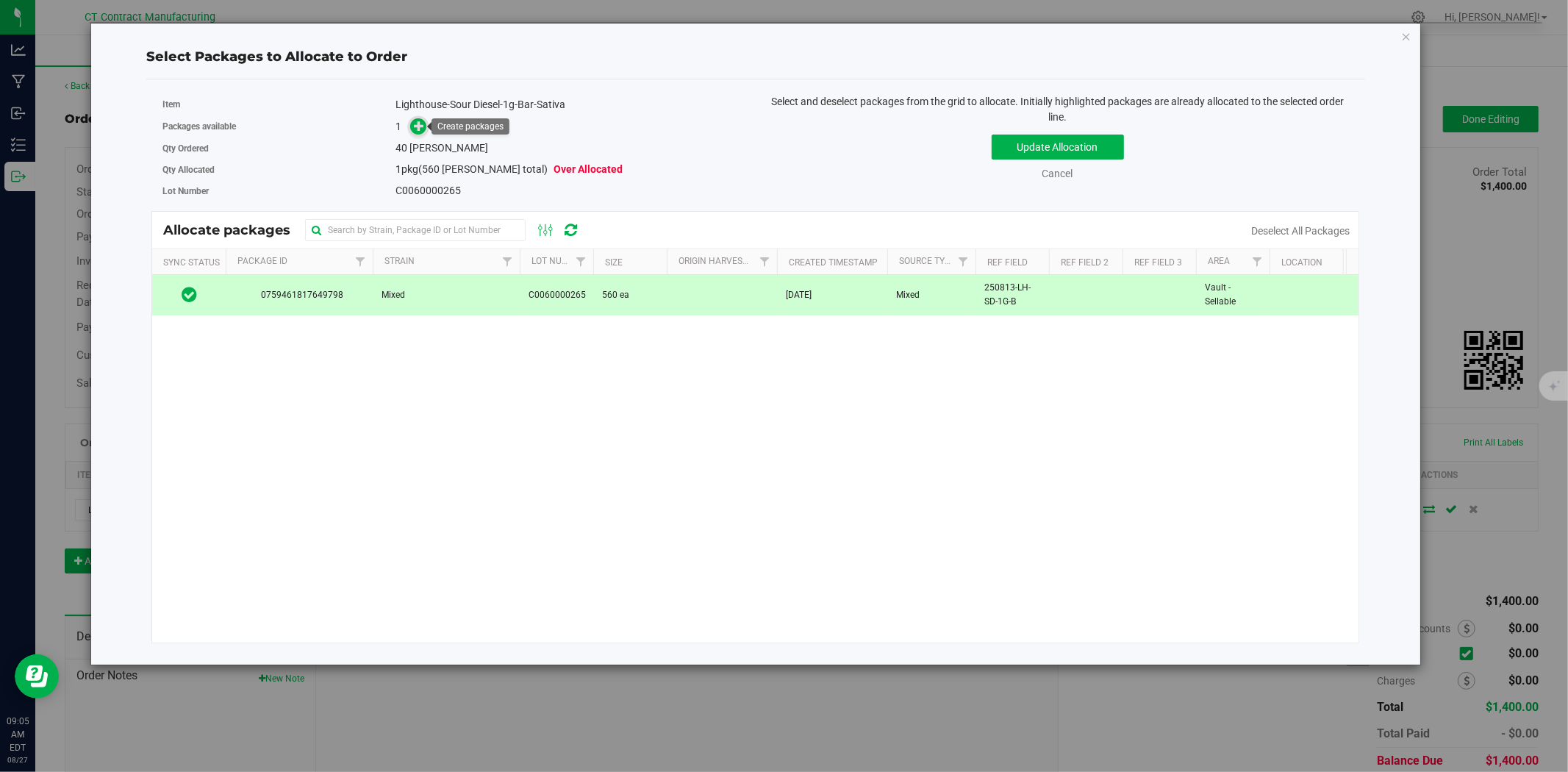
click at [420, 130] on icon at bounding box center [419, 126] width 10 height 10
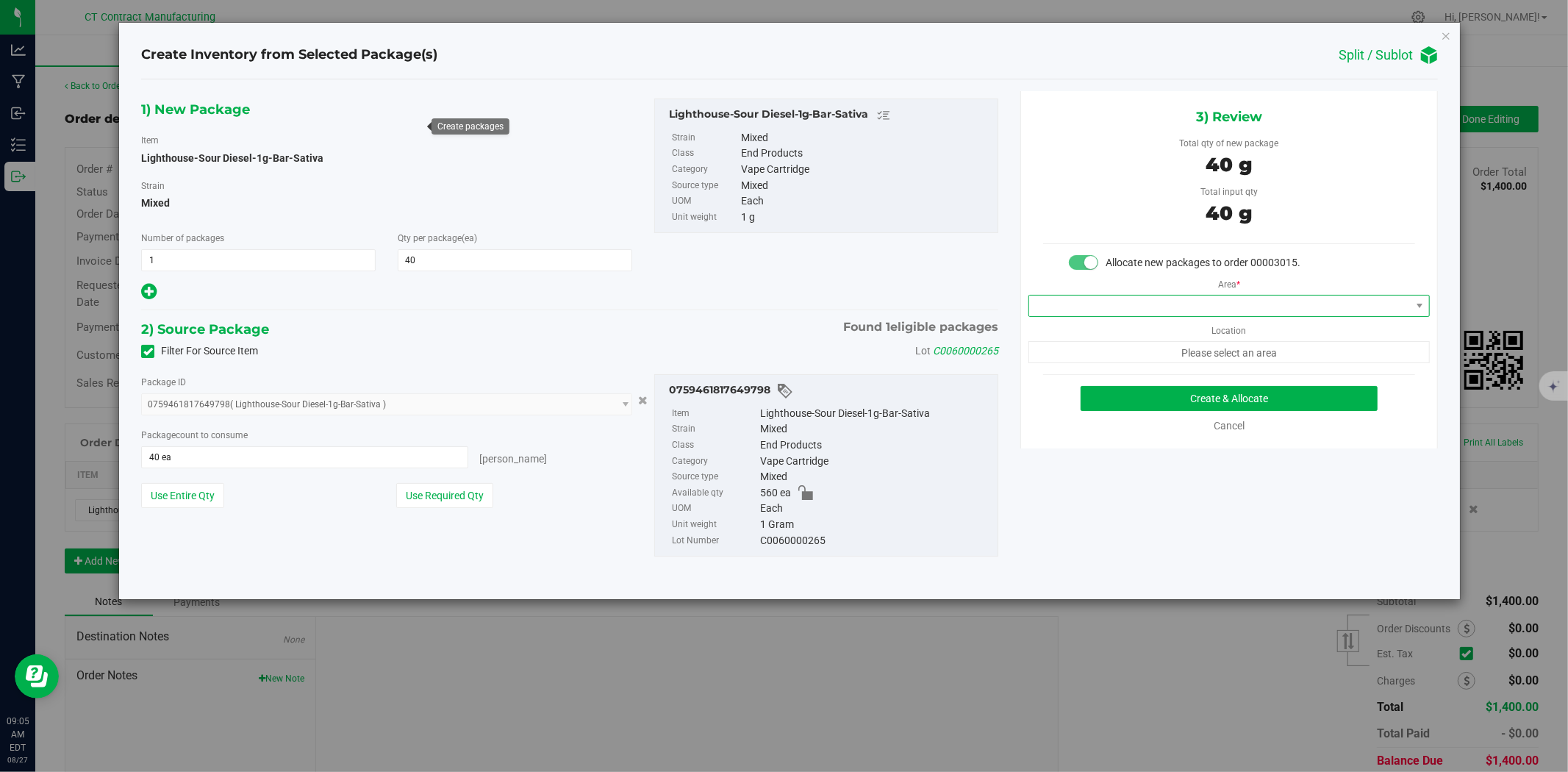
click at [1157, 314] on span at bounding box center [1220, 306] width 381 height 21
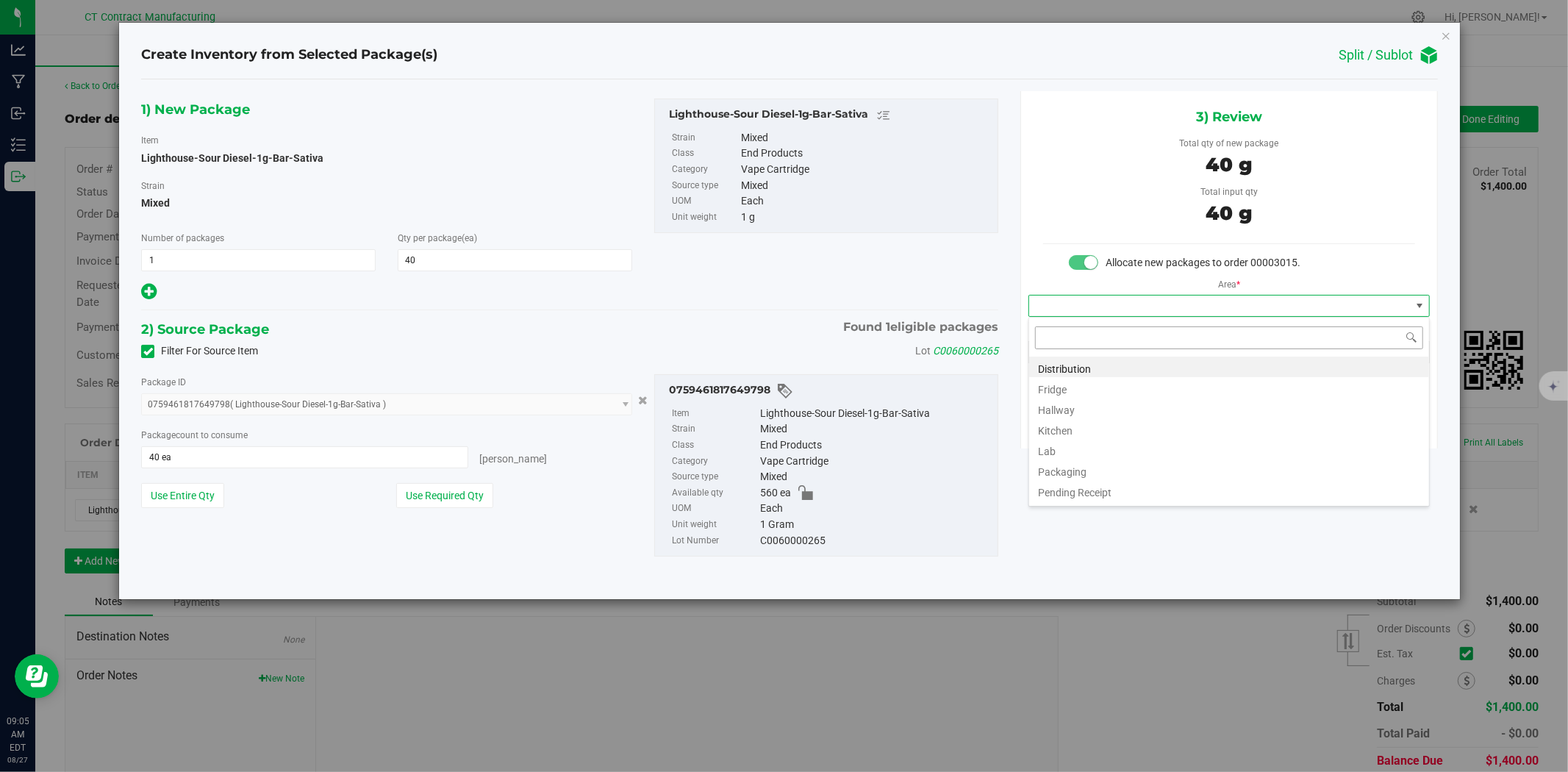
scroll to position [22, 400]
click at [1151, 365] on li "Distribution" at bounding box center [1229, 367] width 400 height 21
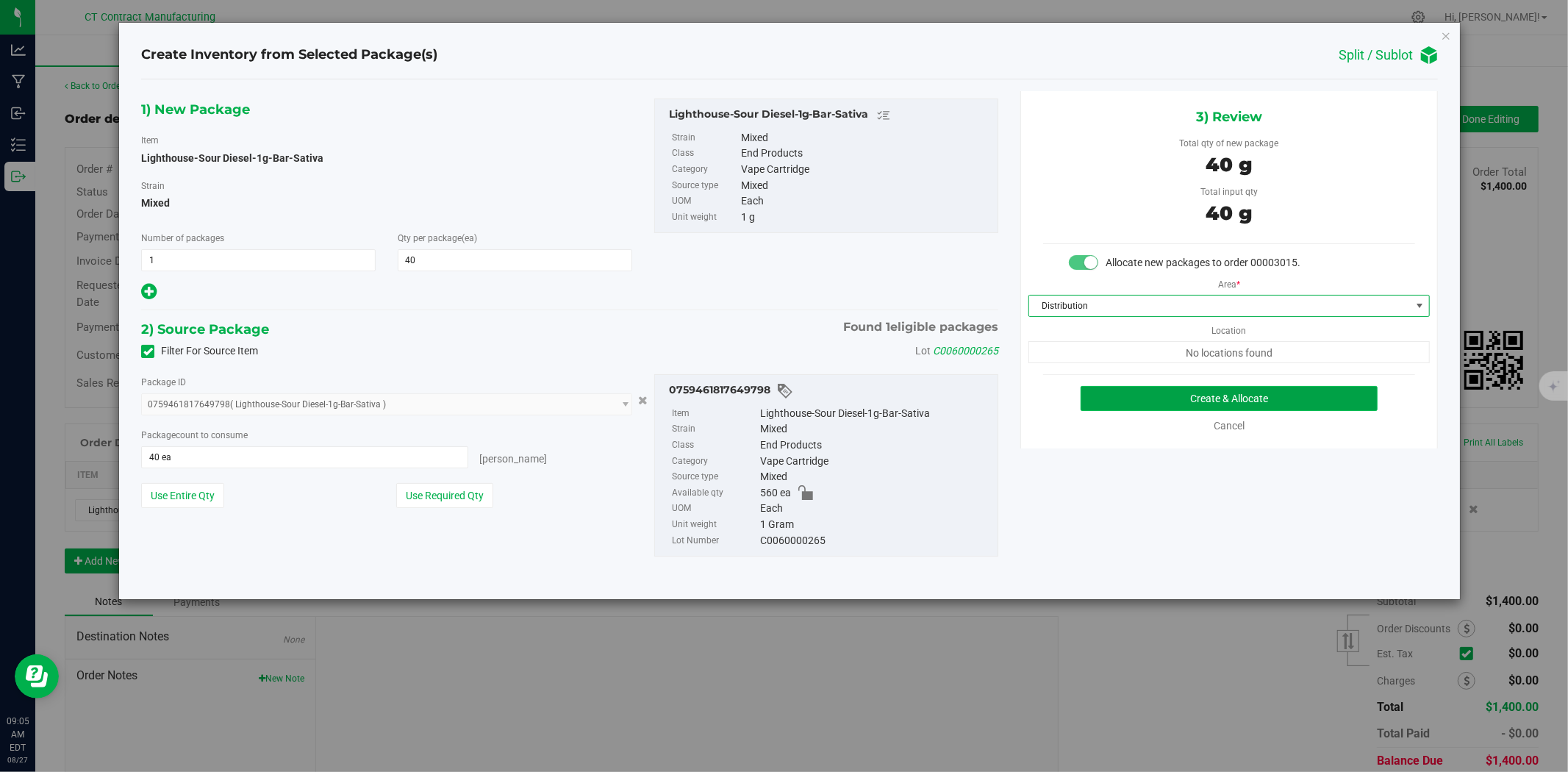
click at [1165, 405] on button "Create & Allocate" at bounding box center [1230, 398] width 297 height 25
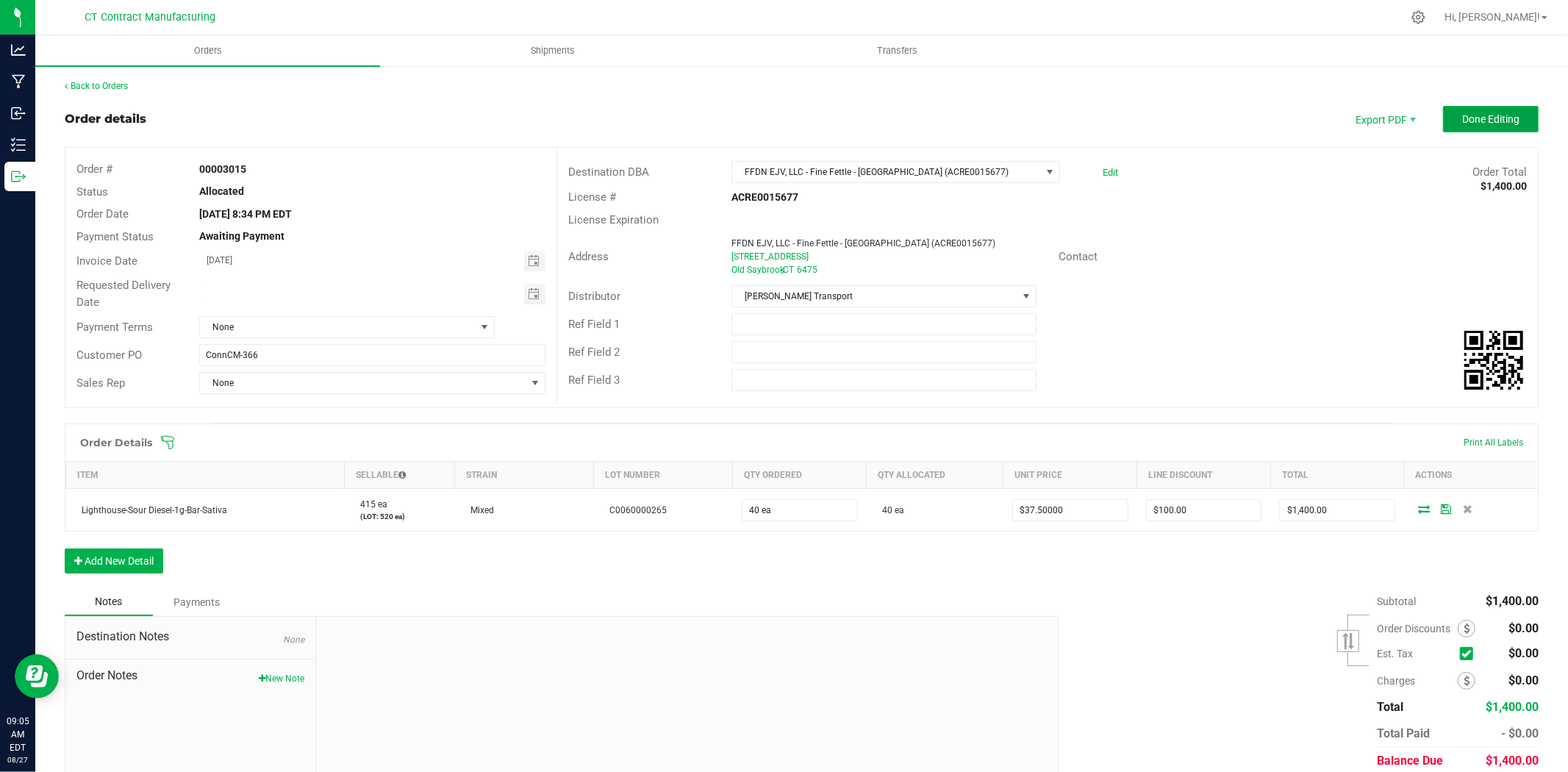
click at [1494, 121] on span "Done Editing" at bounding box center [1490, 119] width 57 height 12
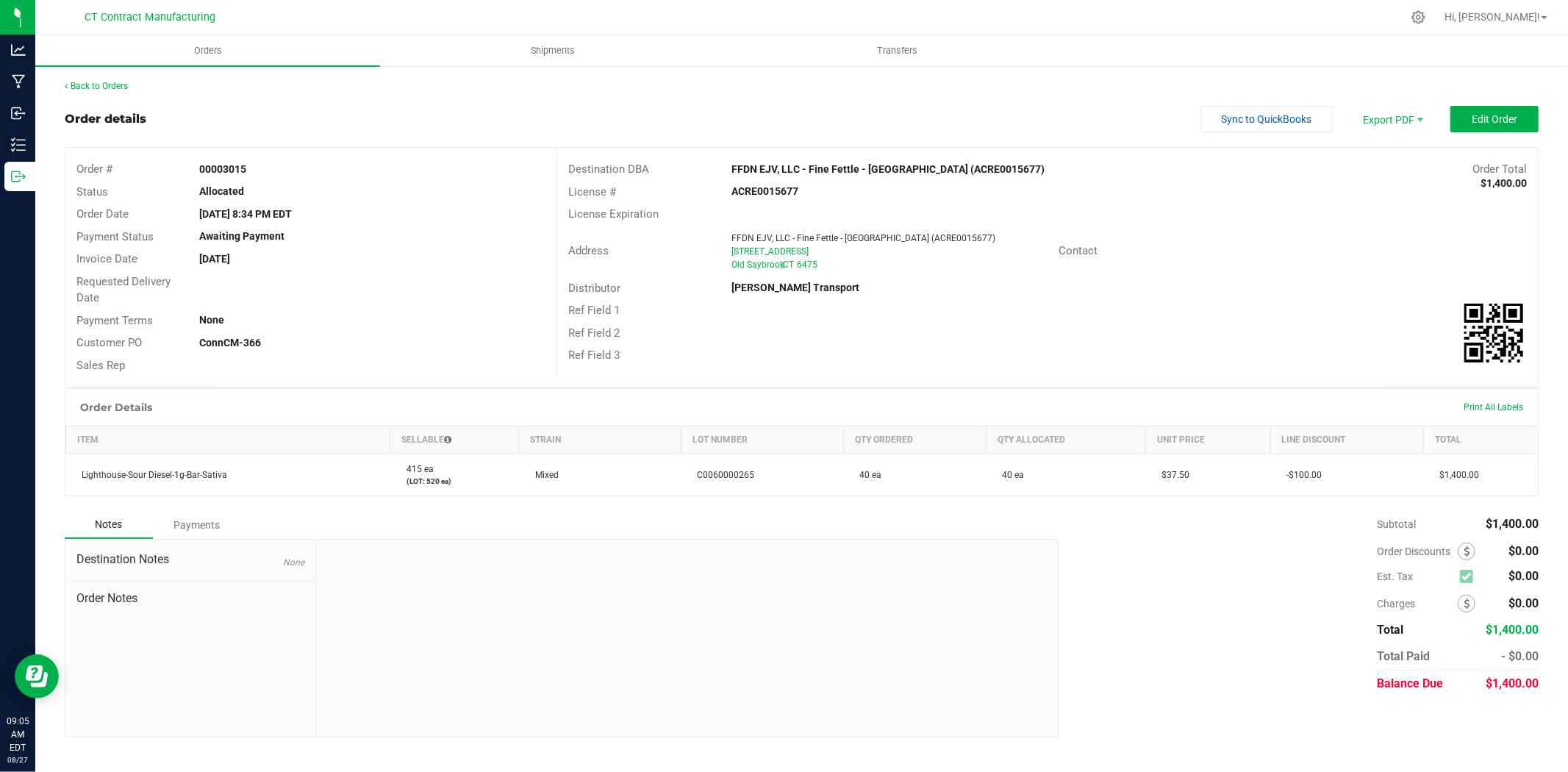
click at [98, 80] on div "Back to Orders" at bounding box center [801, 86] width 1474 height 13
click at [99, 87] on link "Back to Orders" at bounding box center [96, 86] width 63 height 10
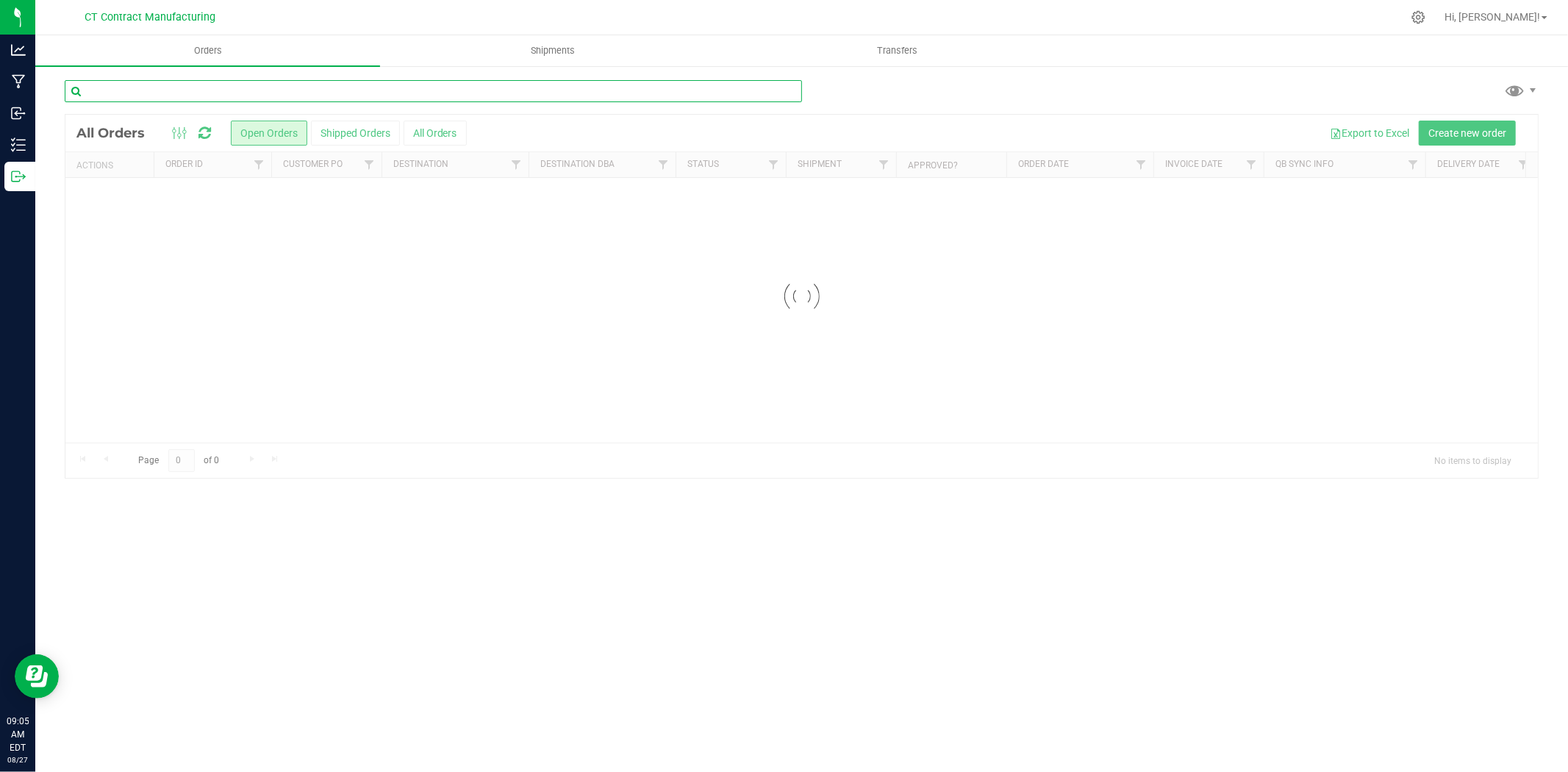
click at [147, 91] on input "text" at bounding box center [433, 91] width 738 height 22
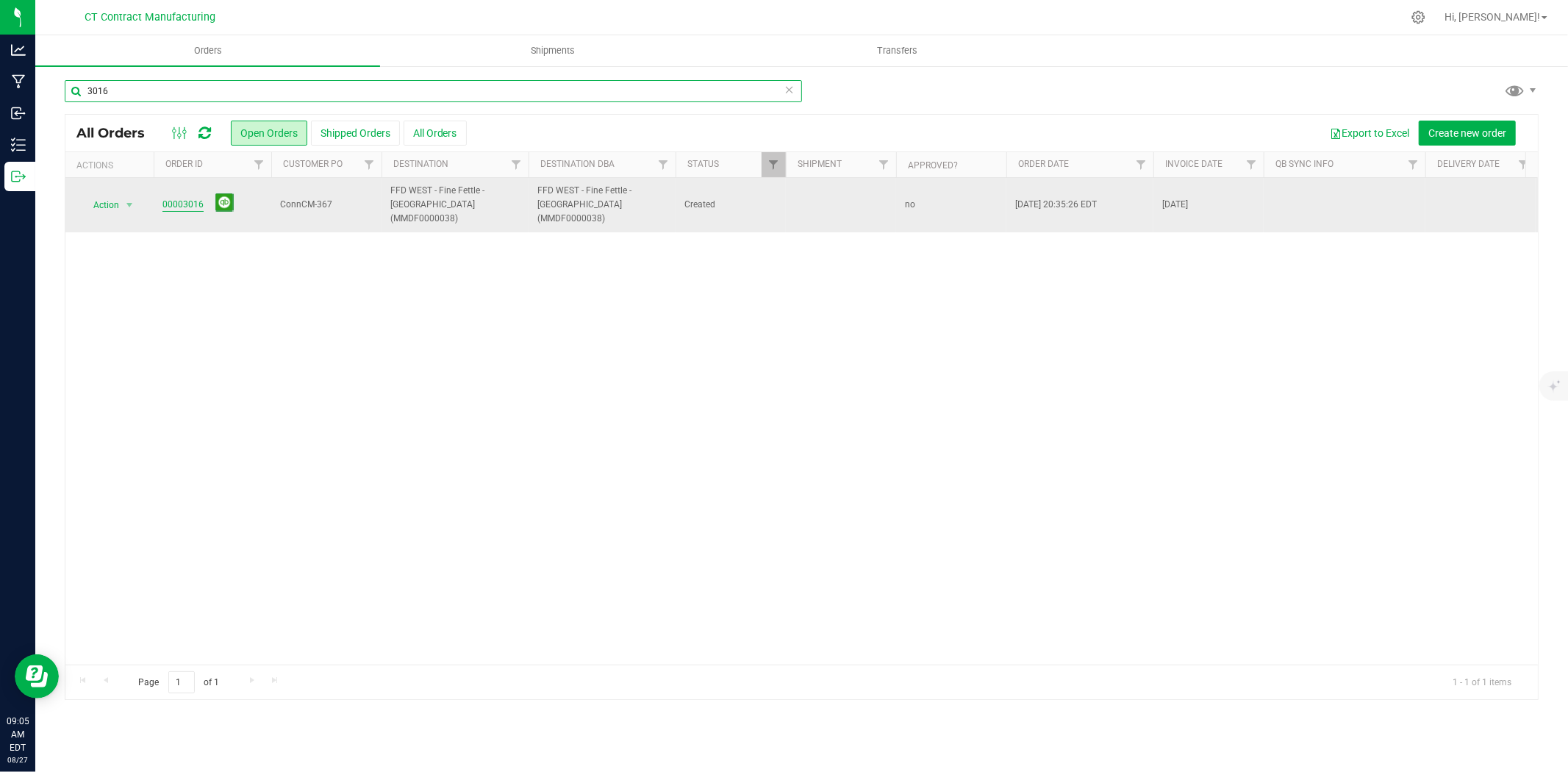
type input "3016"
click at [190, 198] on link "00003016" at bounding box center [183, 205] width 41 height 14
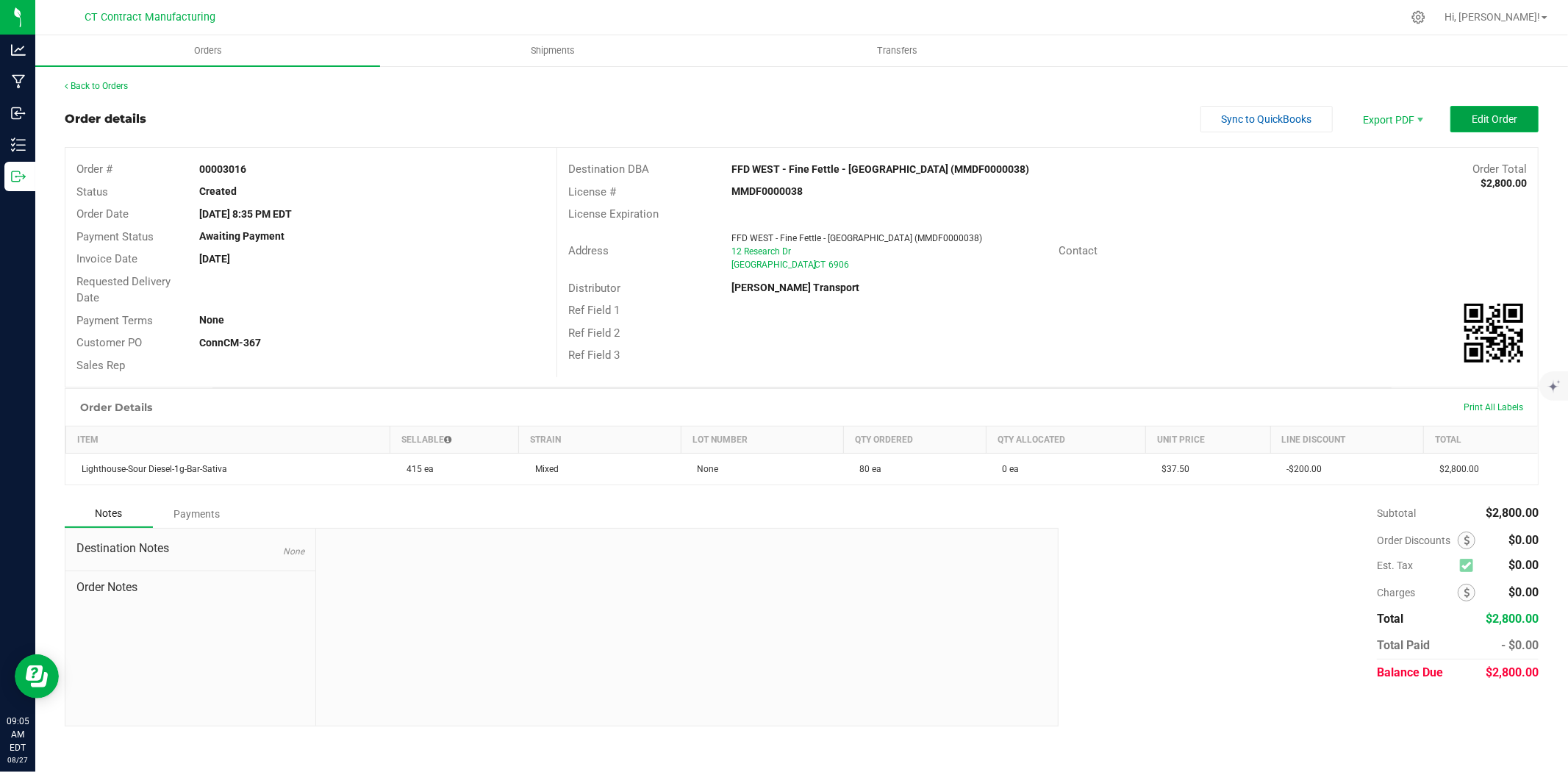
click at [1488, 114] on span "Edit Order" at bounding box center [1495, 119] width 46 height 12
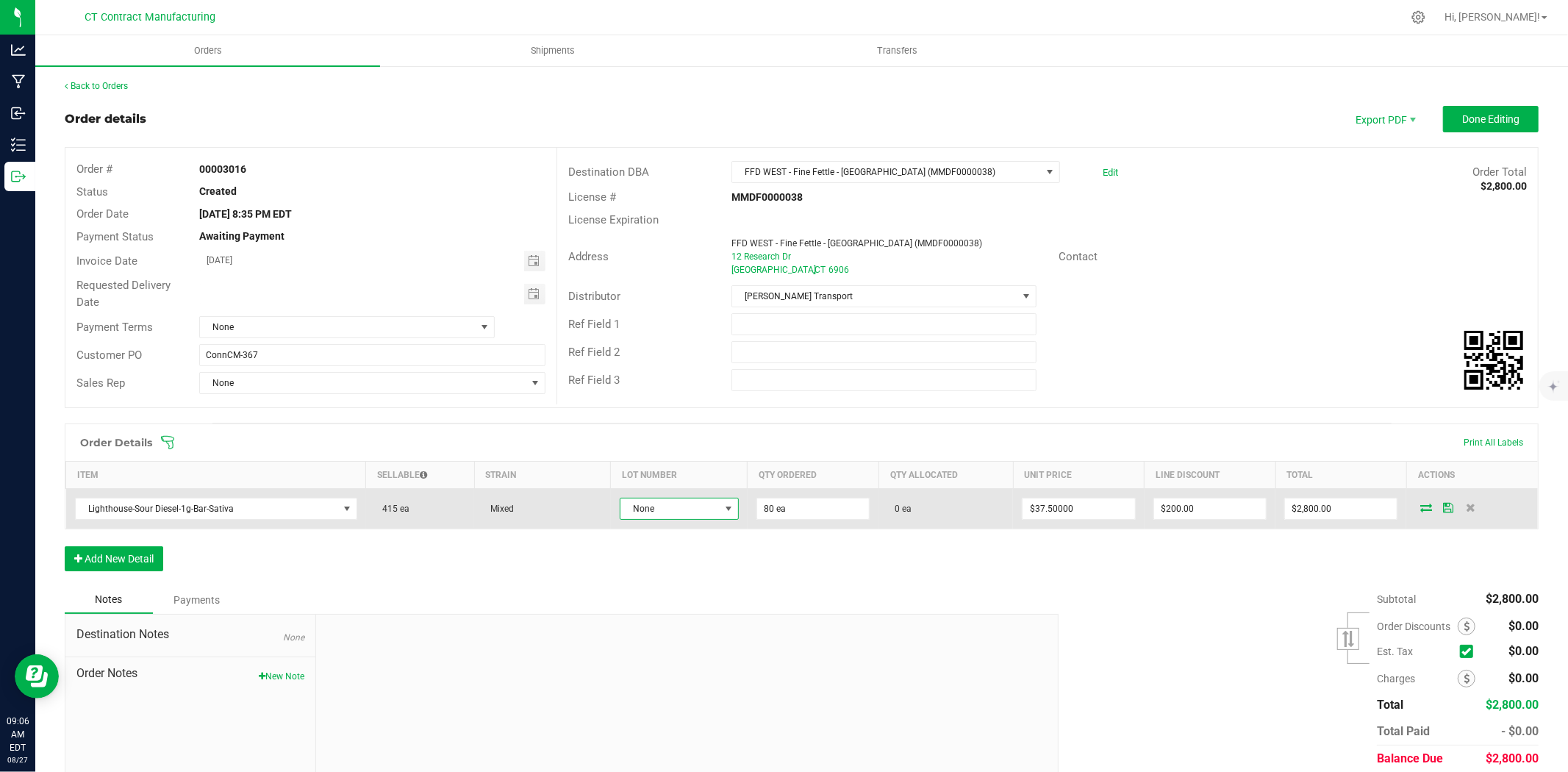
click at [666, 513] on span "None" at bounding box center [670, 508] width 99 height 21
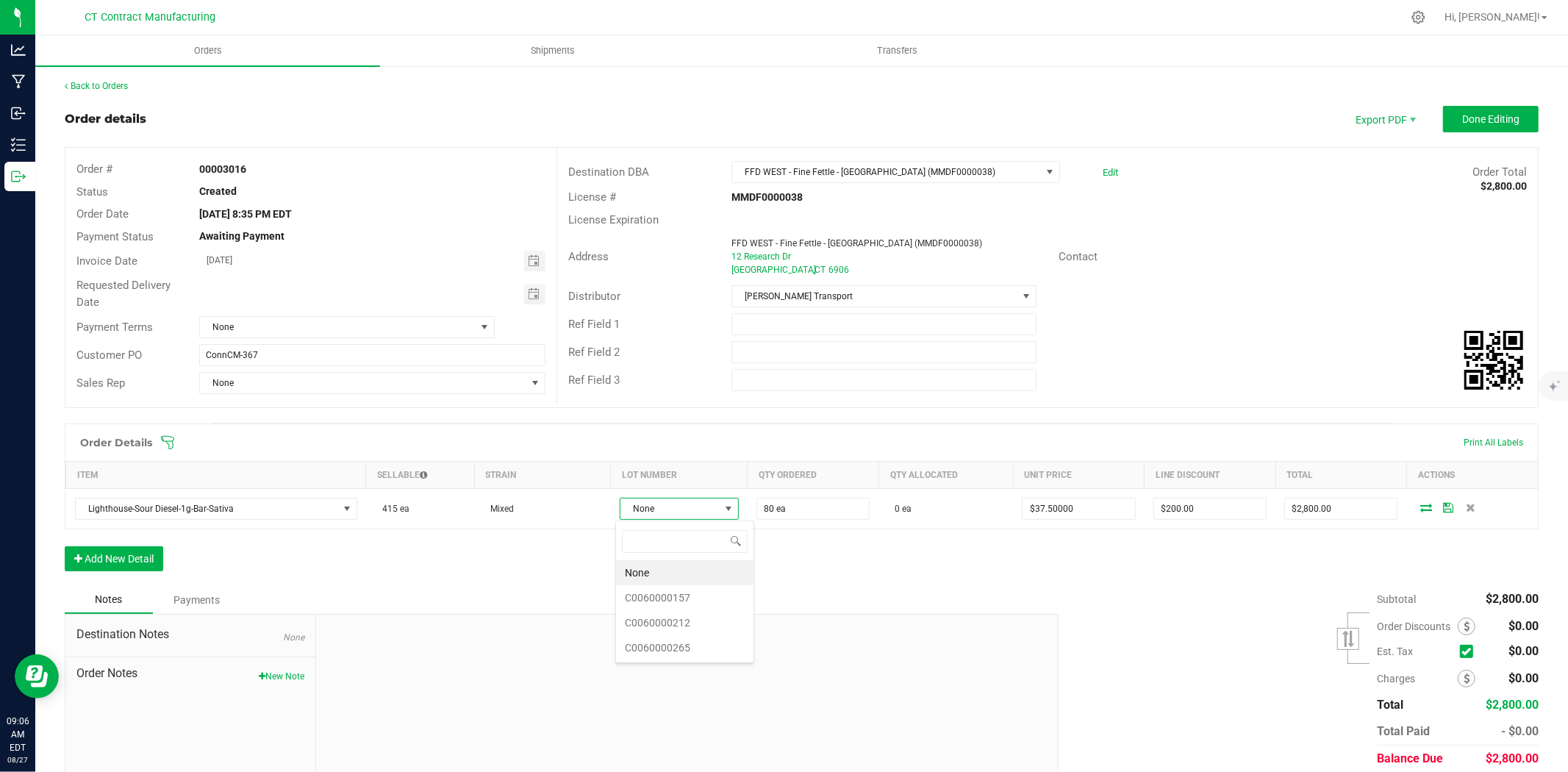
scroll to position [22, 118]
click at [686, 655] on li "C0060000265" at bounding box center [685, 647] width 138 height 25
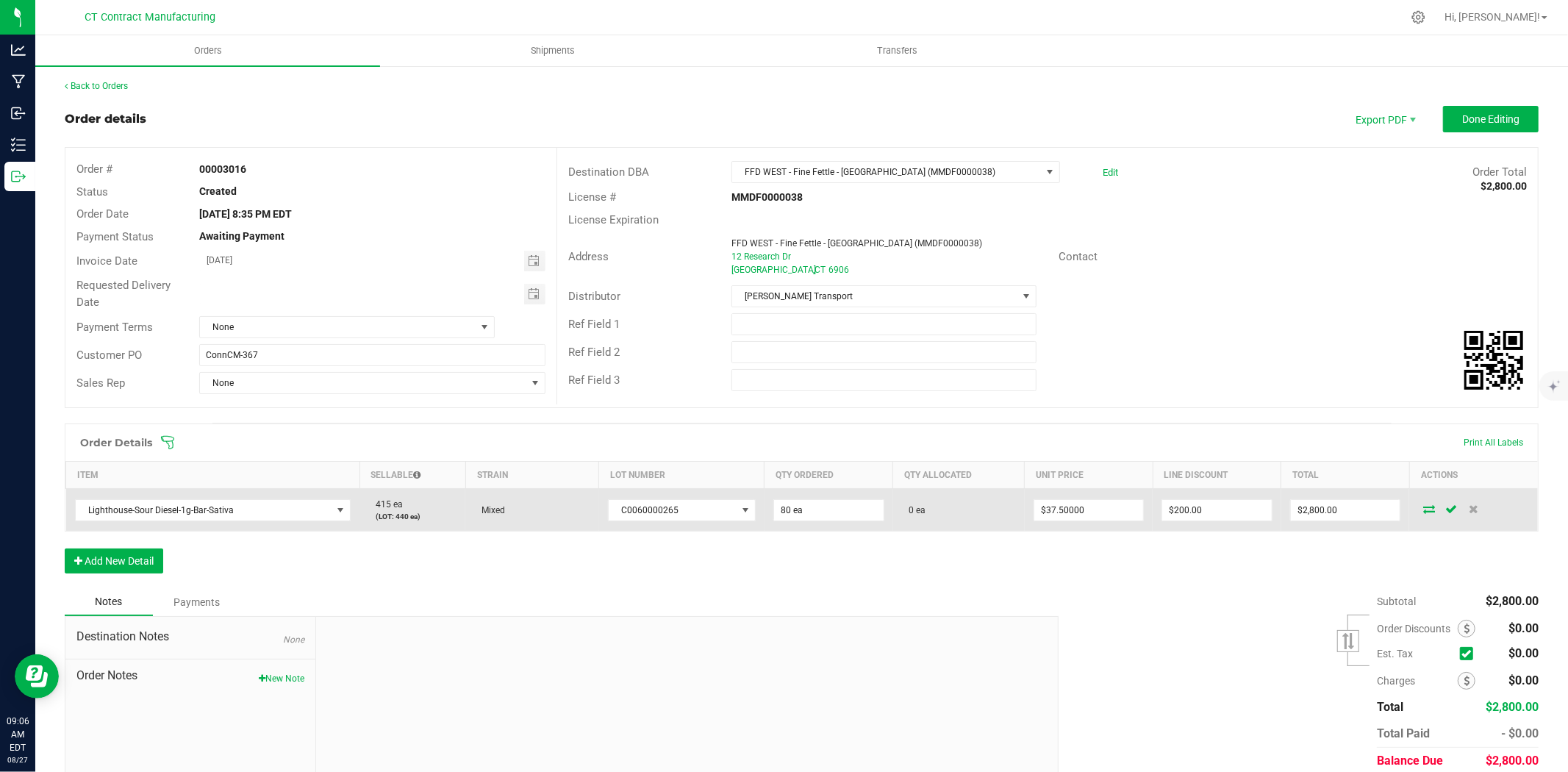
click at [1423, 505] on icon at bounding box center [1429, 508] width 12 height 9
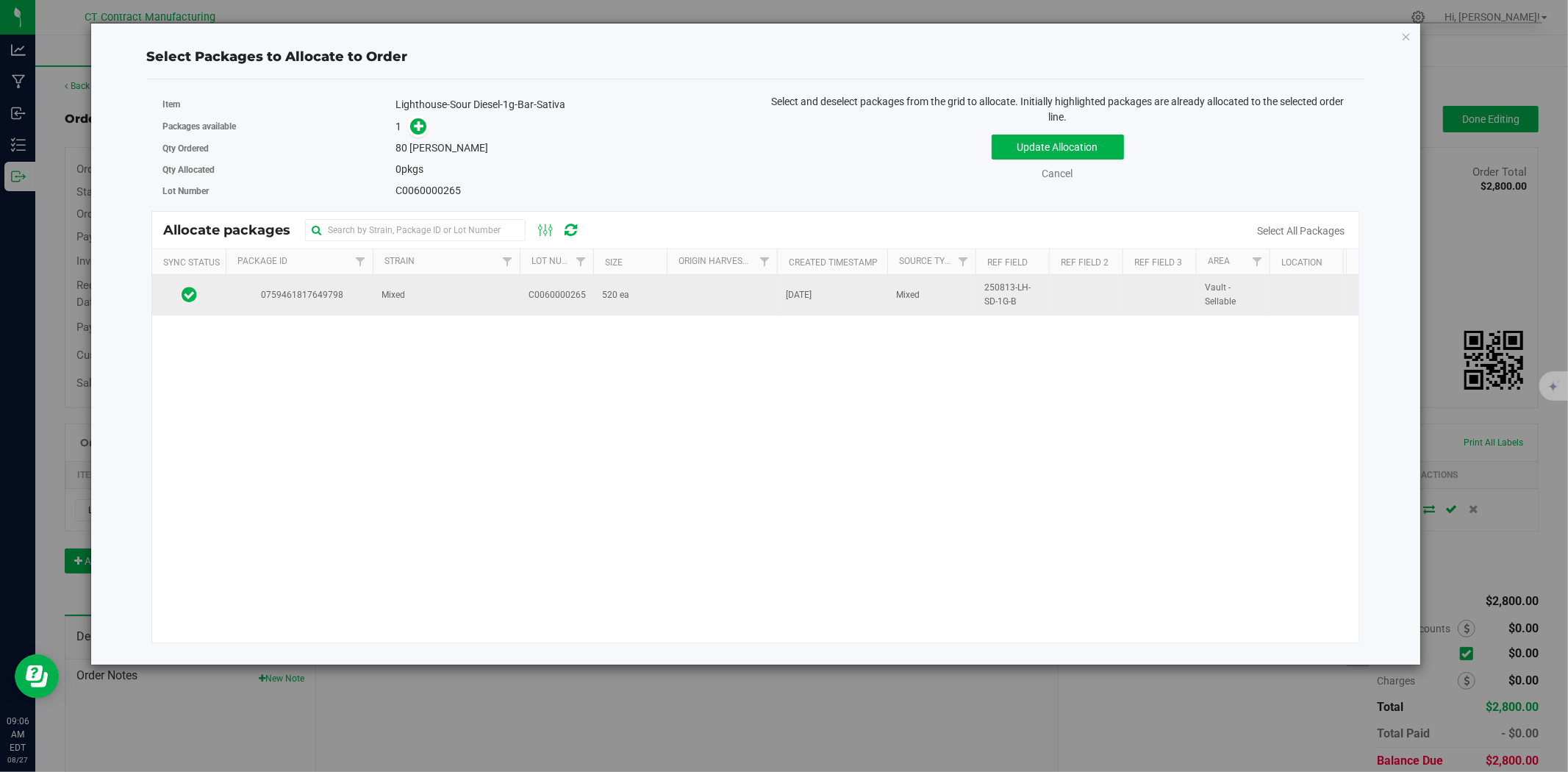
click at [398, 306] on td "Mixed" at bounding box center [445, 295] width 147 height 40
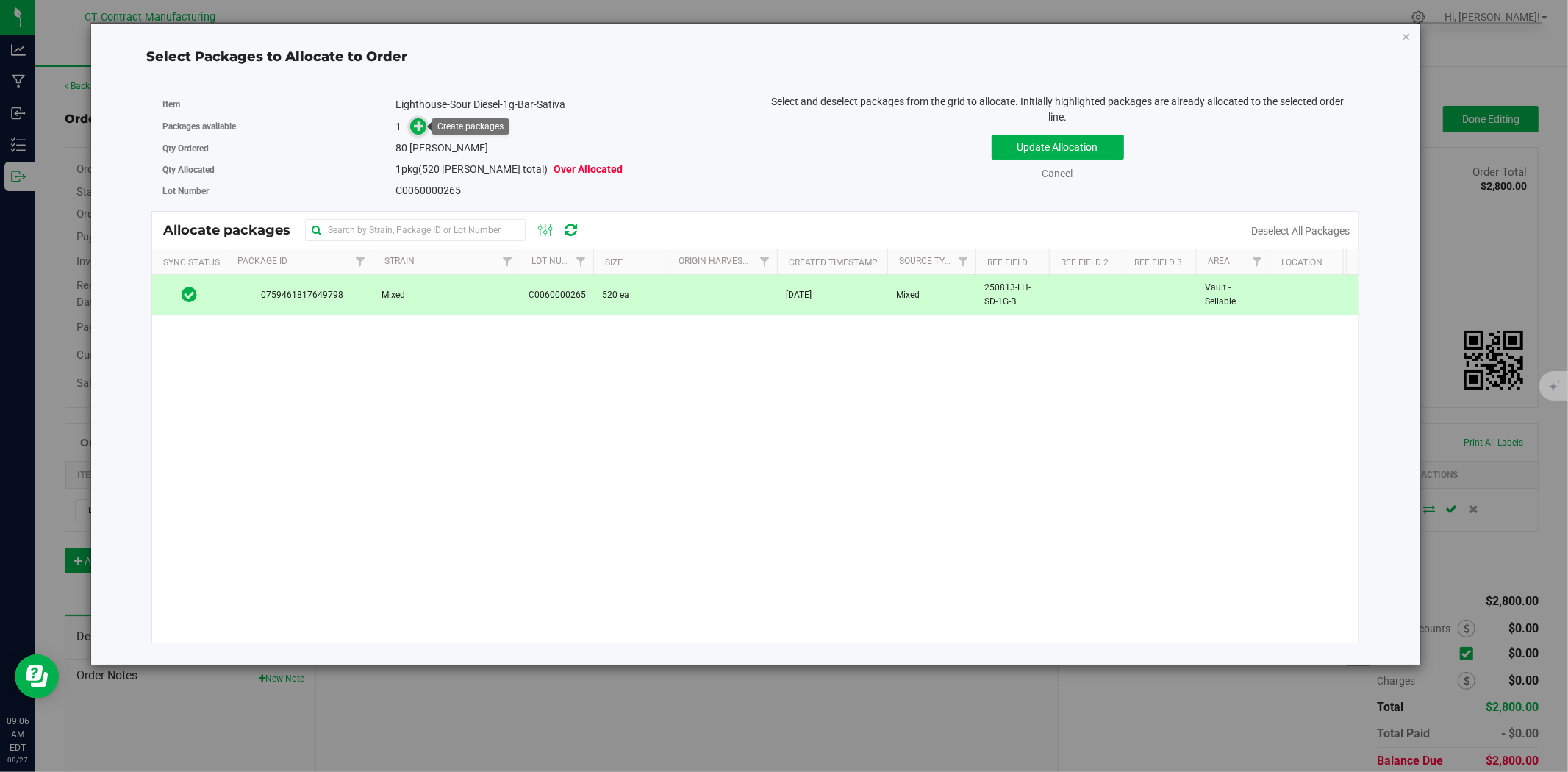
click at [420, 123] on icon at bounding box center [419, 126] width 10 height 10
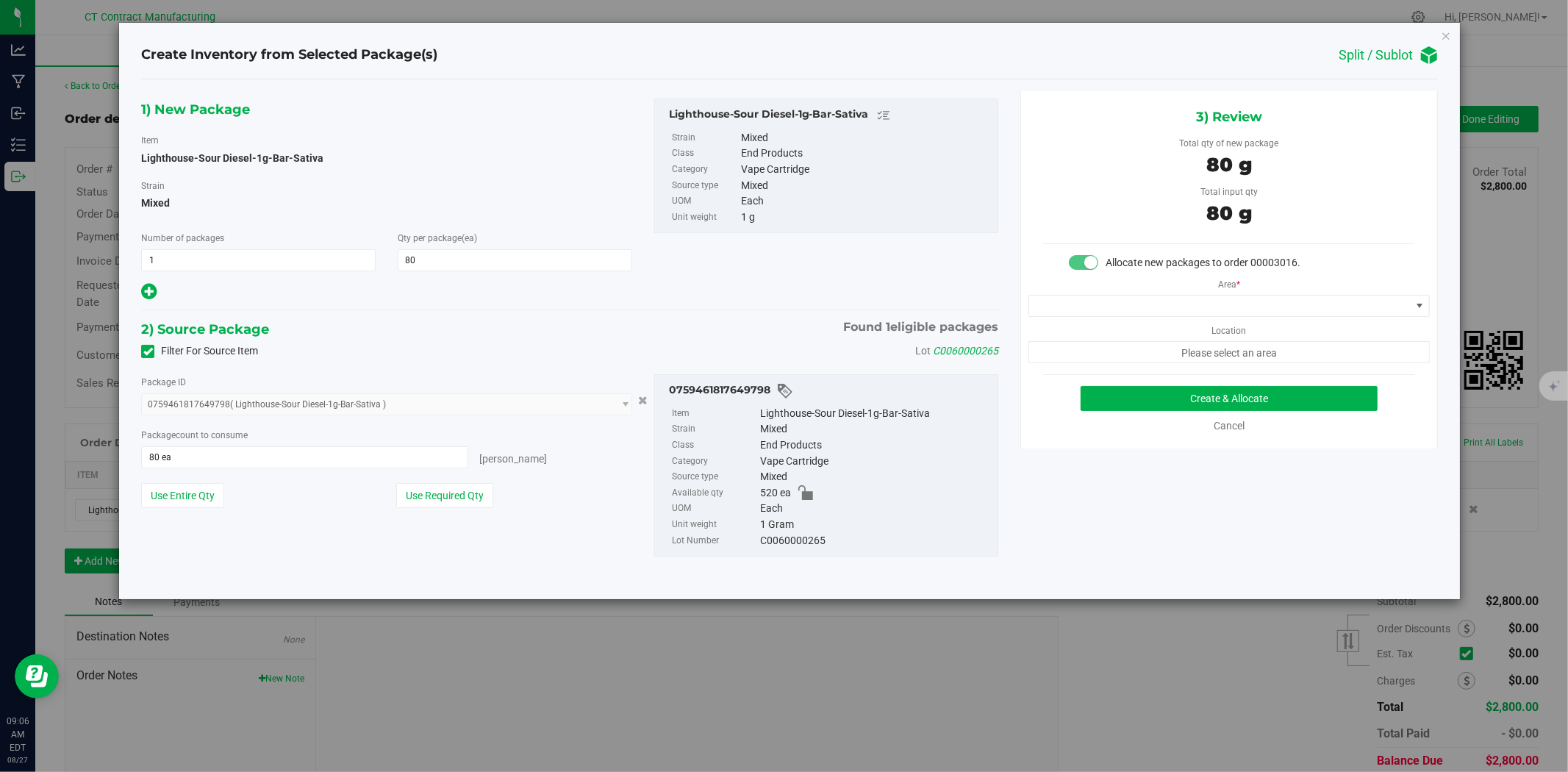
click at [1165, 293] on div "Area * Location Please select an area" at bounding box center [1229, 317] width 416 height 93
click at [1163, 306] on span at bounding box center [1220, 306] width 381 height 21
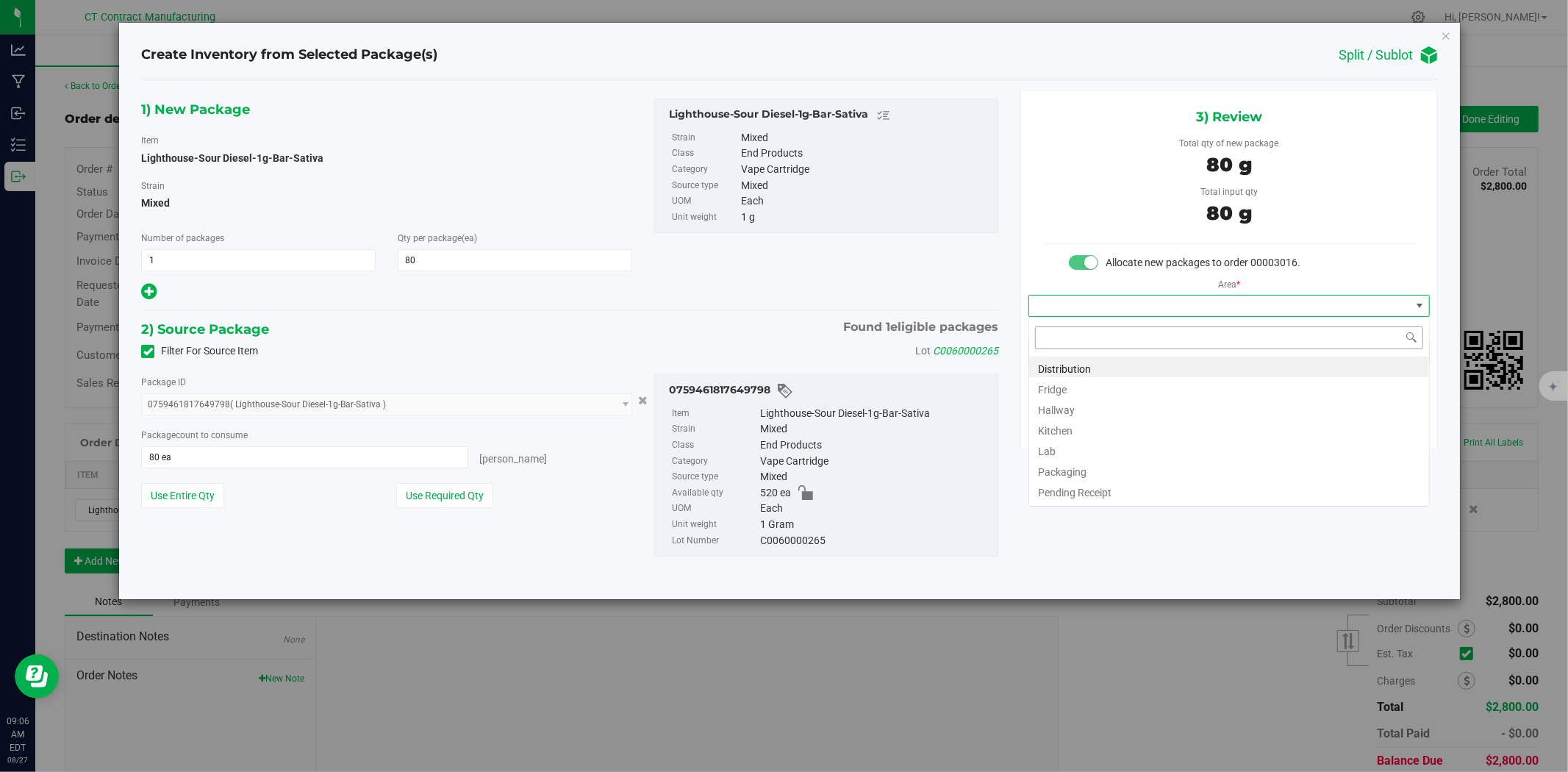
scroll to position [22, 400]
click at [1142, 364] on li "Distribution" at bounding box center [1229, 367] width 400 height 21
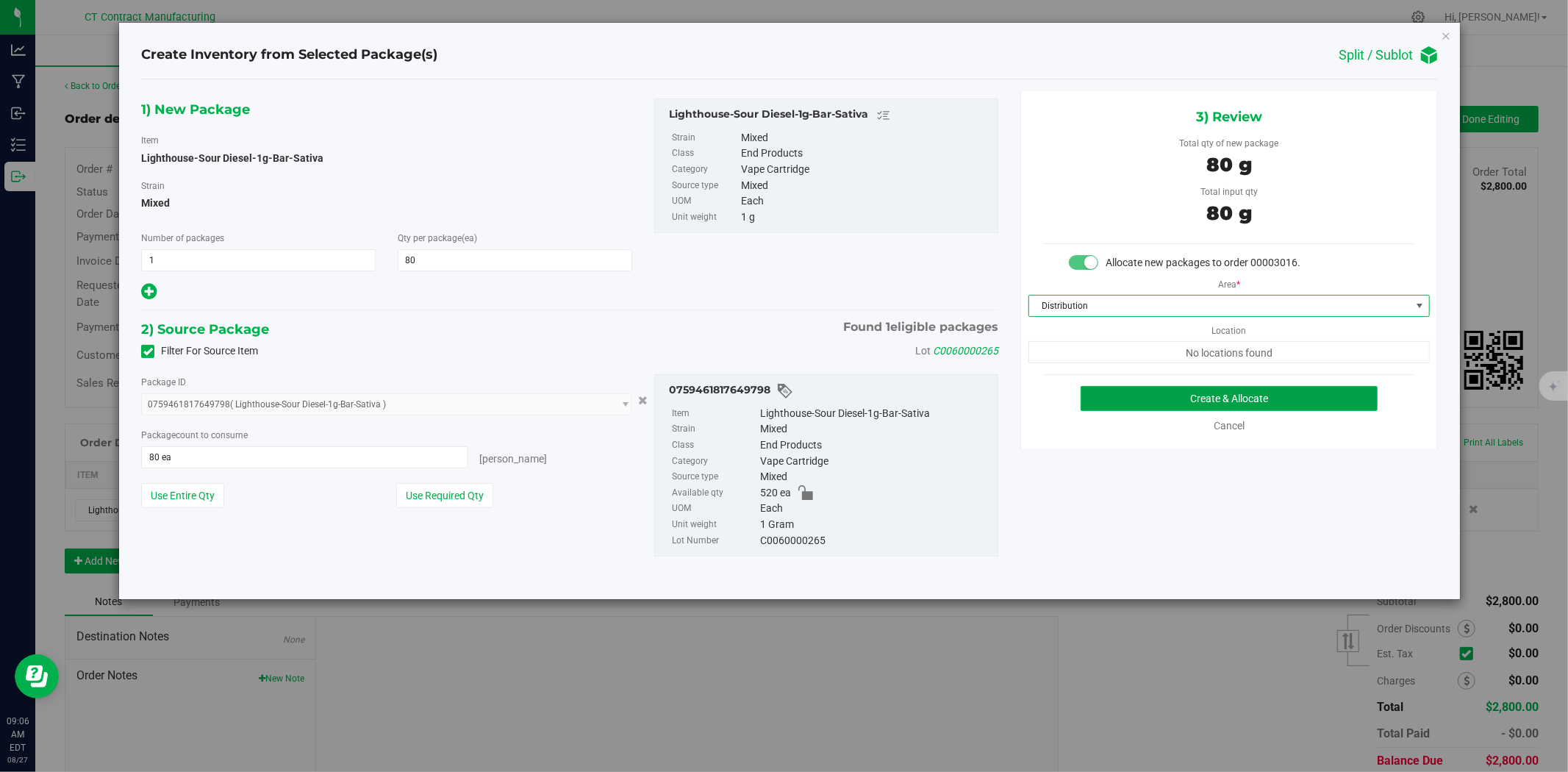
click at [1151, 388] on button "Create & Allocate" at bounding box center [1230, 398] width 297 height 25
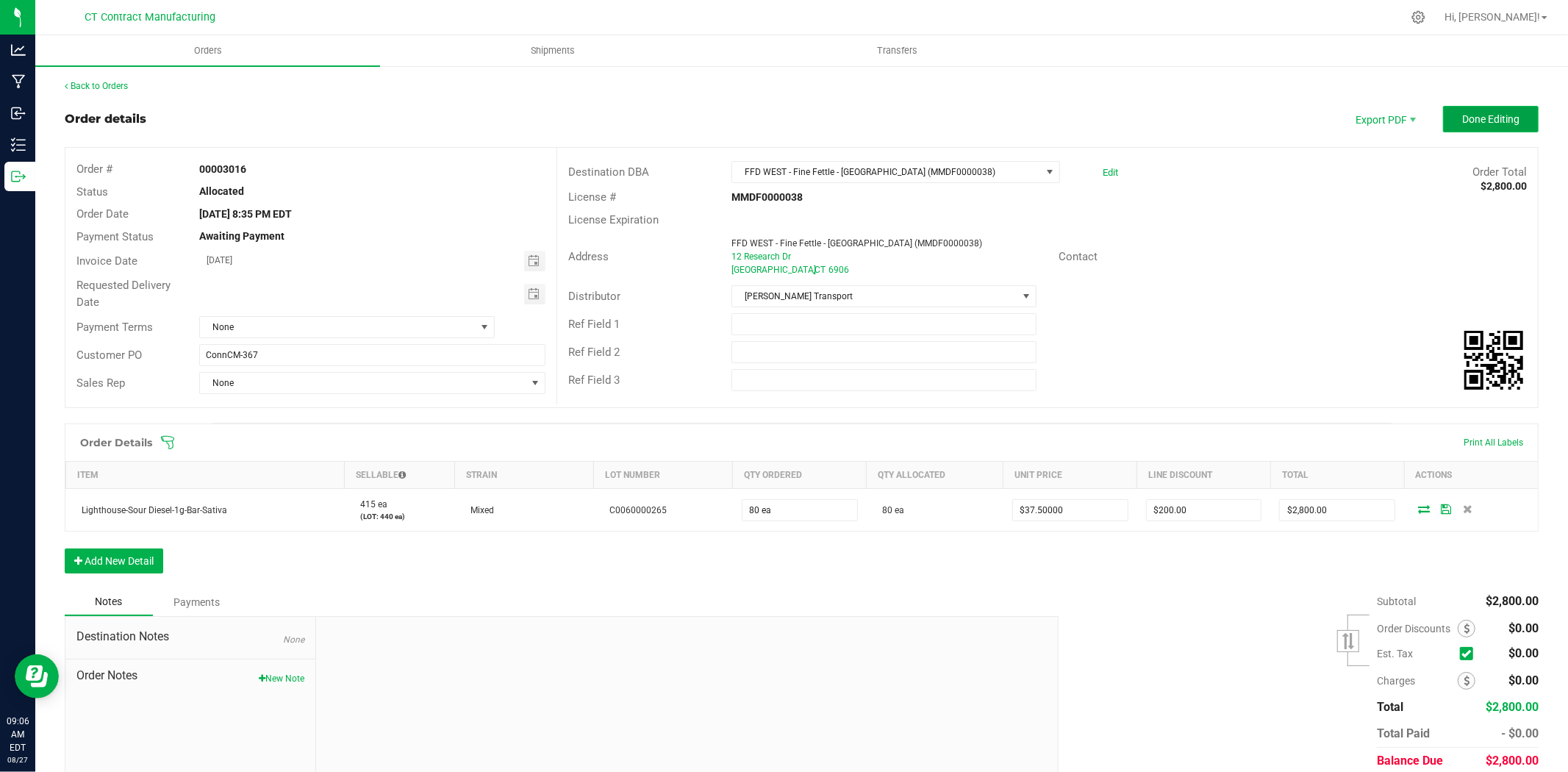
click at [1459, 109] on button "Done Editing" at bounding box center [1491, 119] width 96 height 27
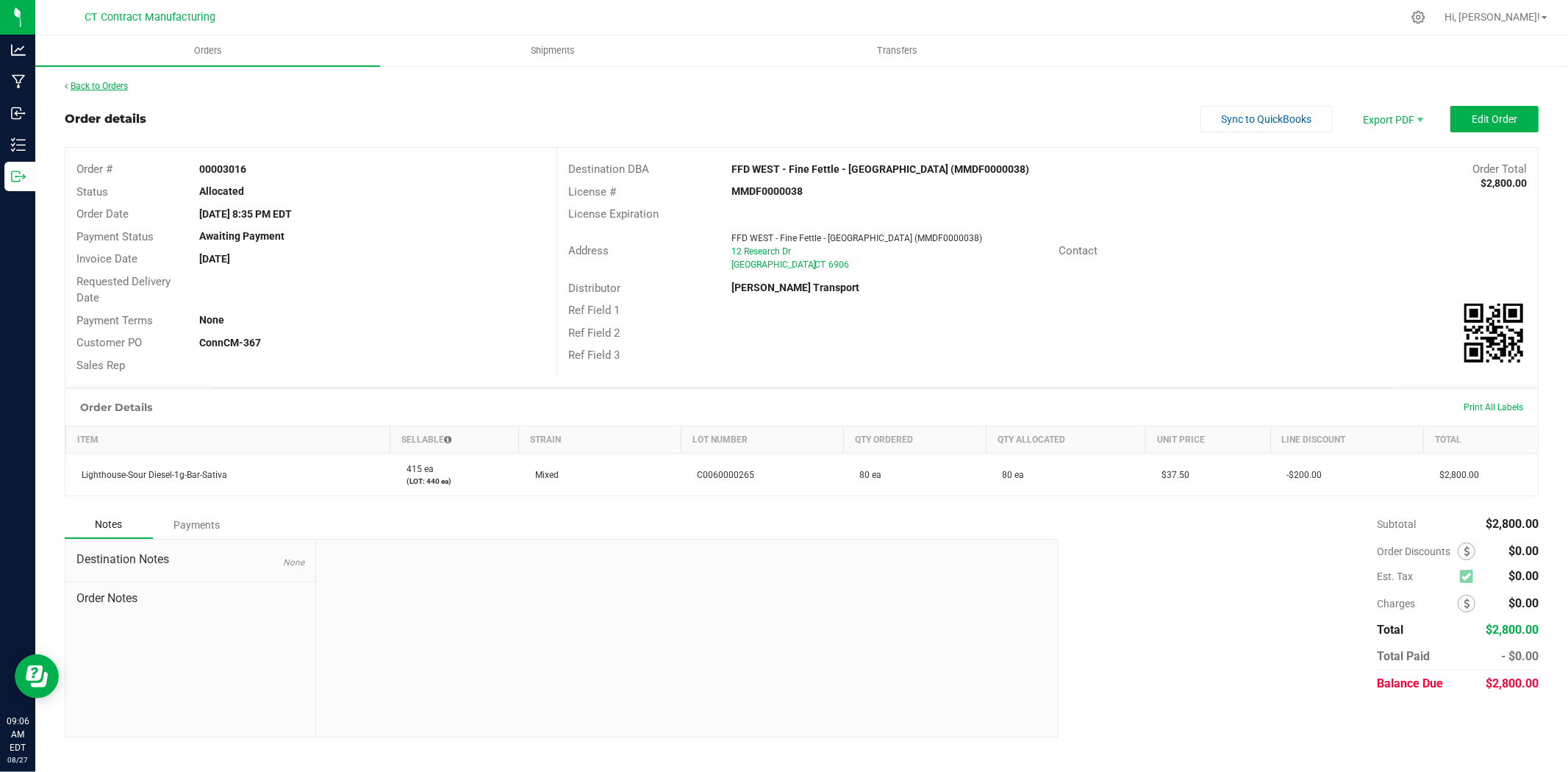
click at [110, 85] on link "Back to Orders" at bounding box center [96, 86] width 63 height 10
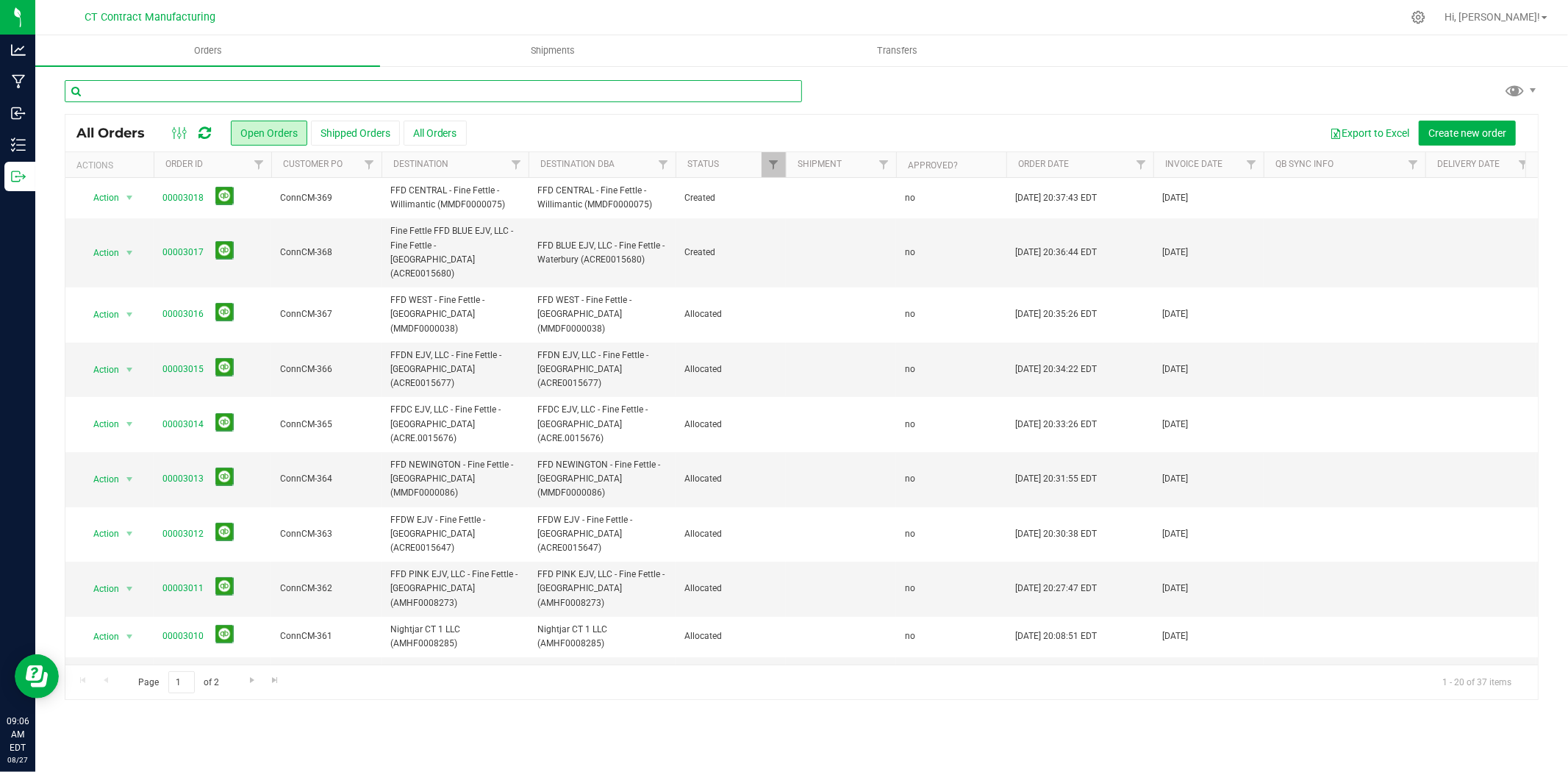
click at [168, 96] on input "text" at bounding box center [433, 91] width 738 height 22
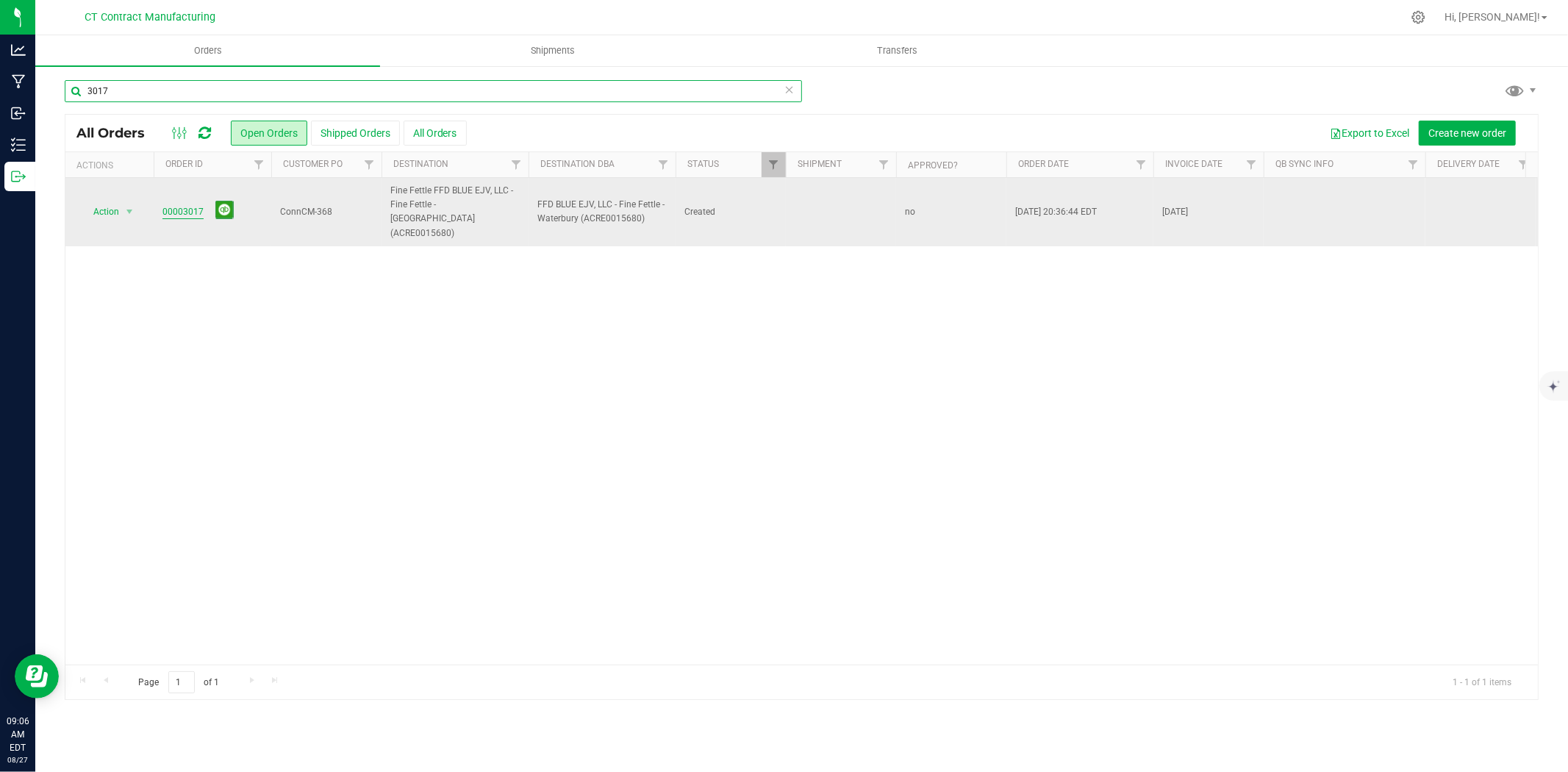
type input "3017"
click at [187, 209] on link "00003017" at bounding box center [183, 213] width 41 height 14
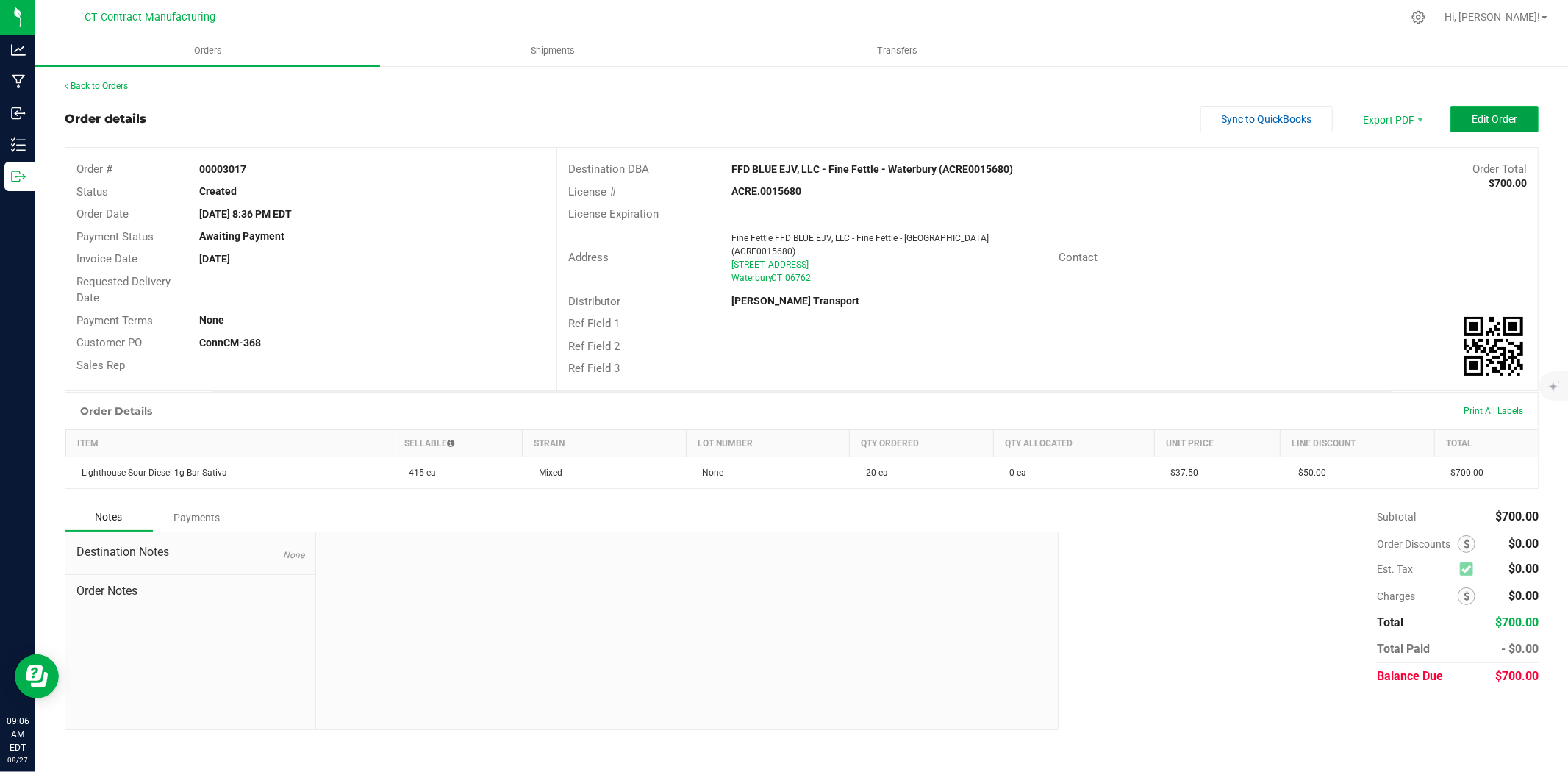
click at [1483, 118] on span "Edit Order" at bounding box center [1495, 119] width 46 height 12
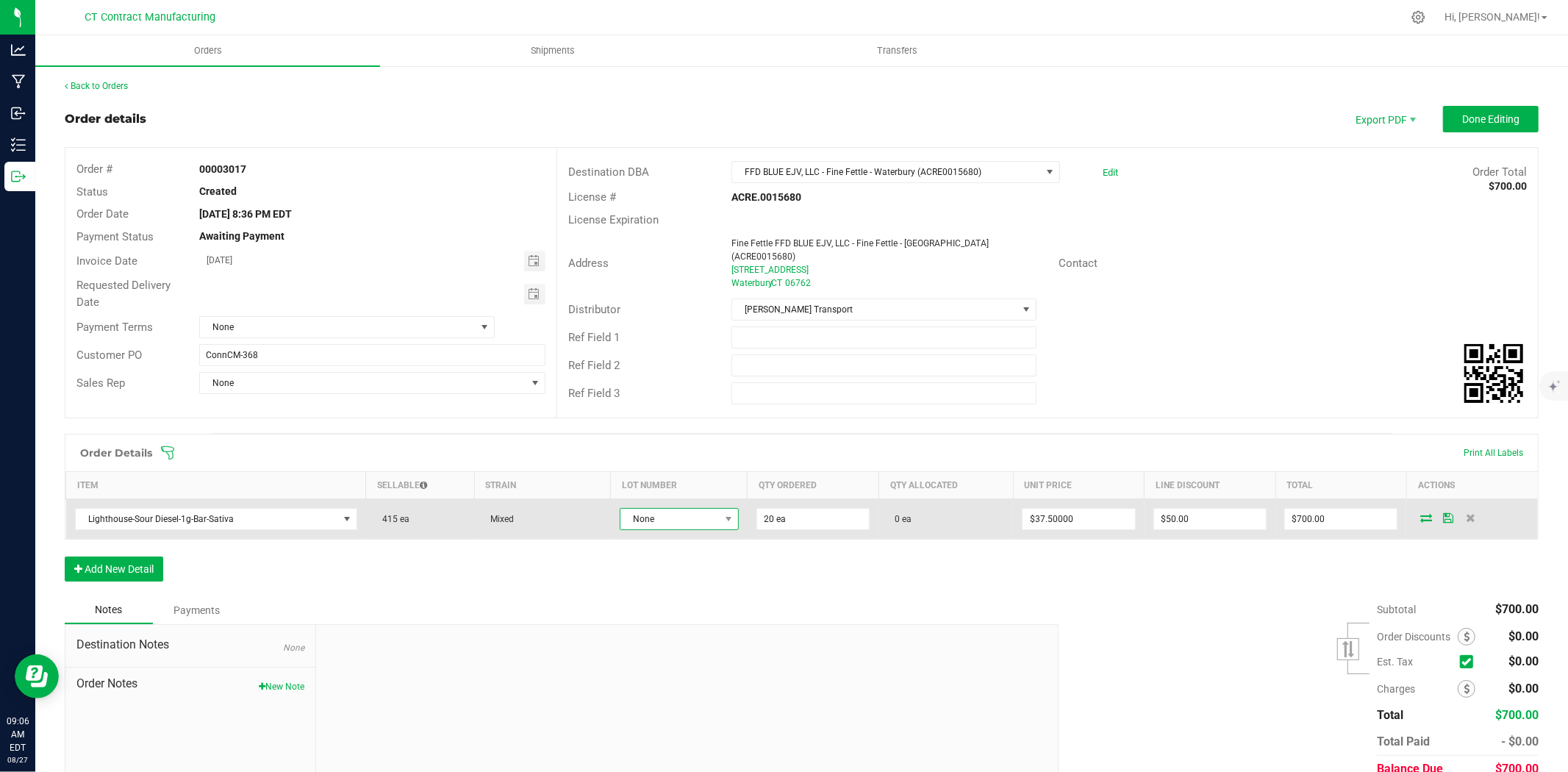
click at [697, 509] on span "None" at bounding box center [670, 519] width 99 height 21
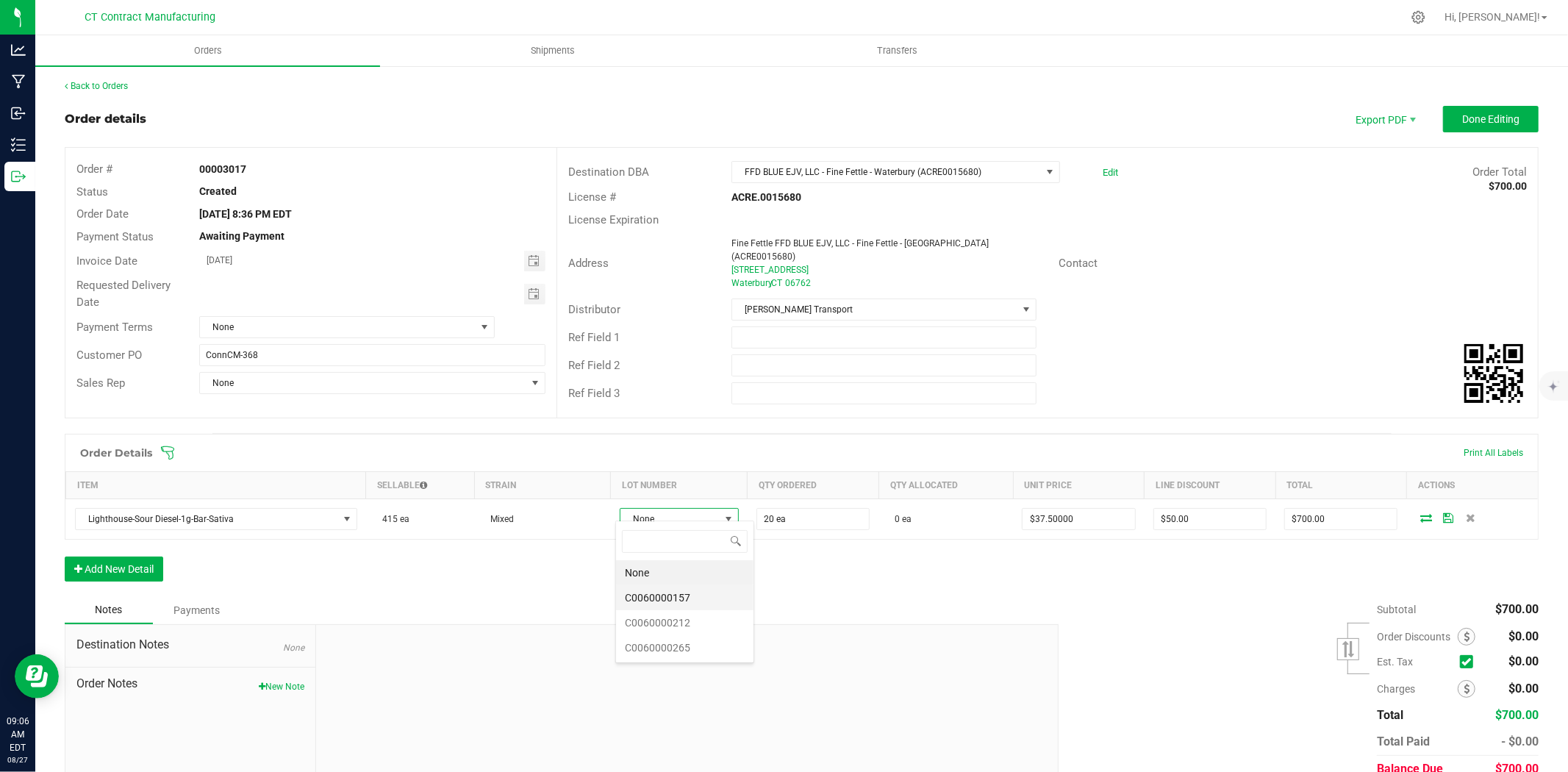
scroll to position [22, 118]
click at [696, 643] on li "C0060000265" at bounding box center [685, 647] width 138 height 25
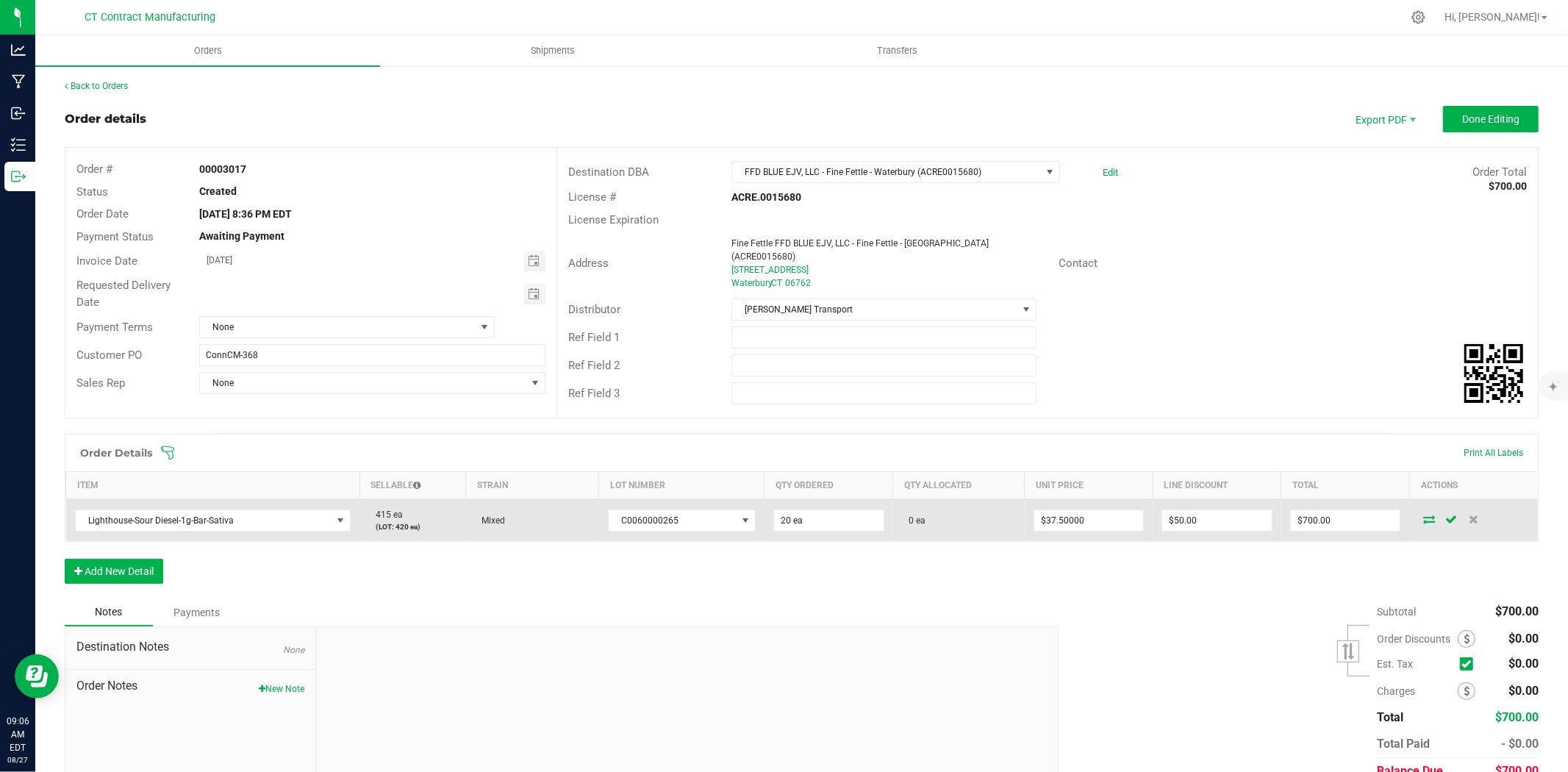
click at [1423, 515] on icon at bounding box center [1429, 519] width 12 height 9
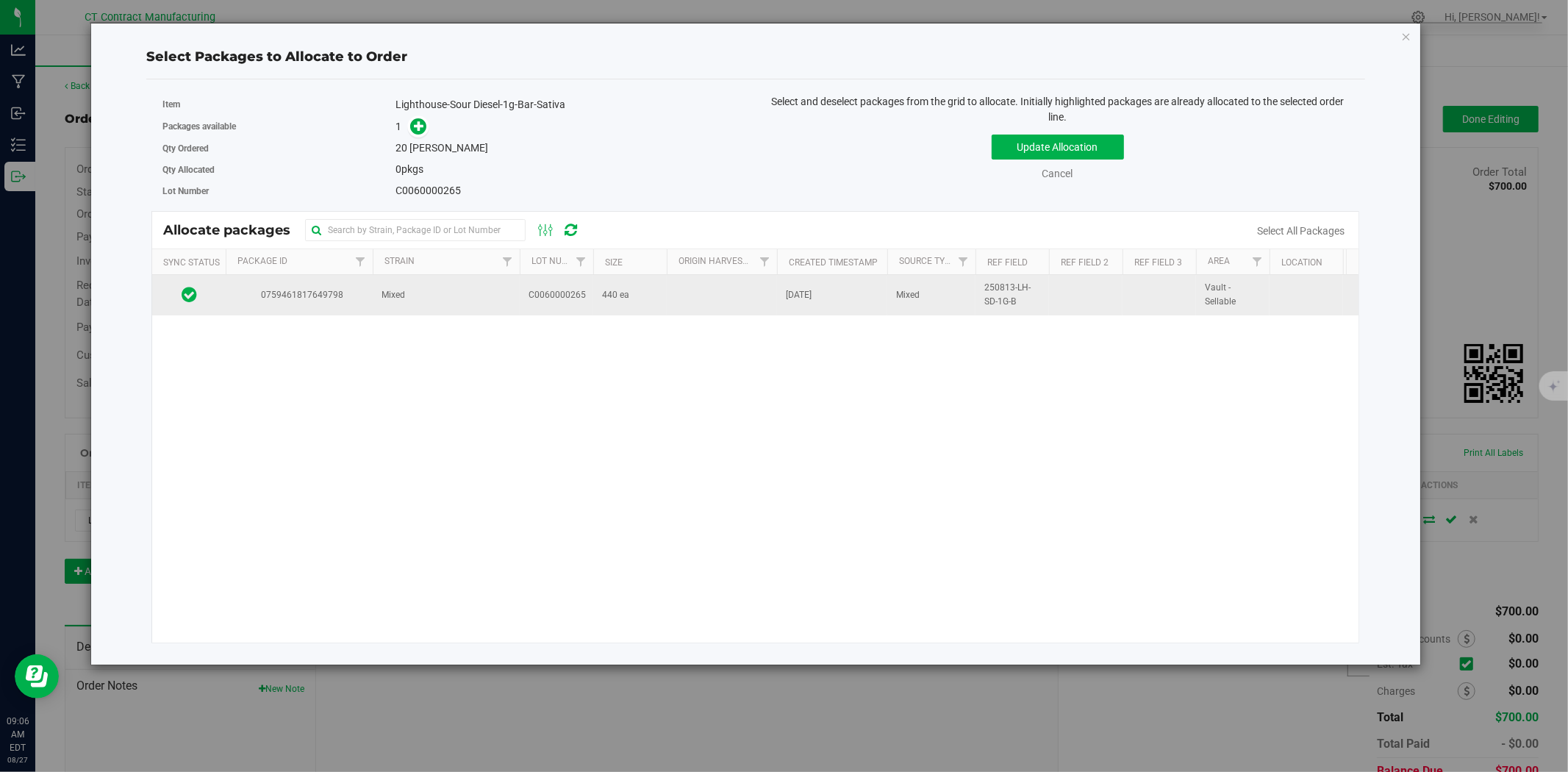
click at [384, 298] on span "Mixed" at bounding box center [393, 296] width 24 height 14
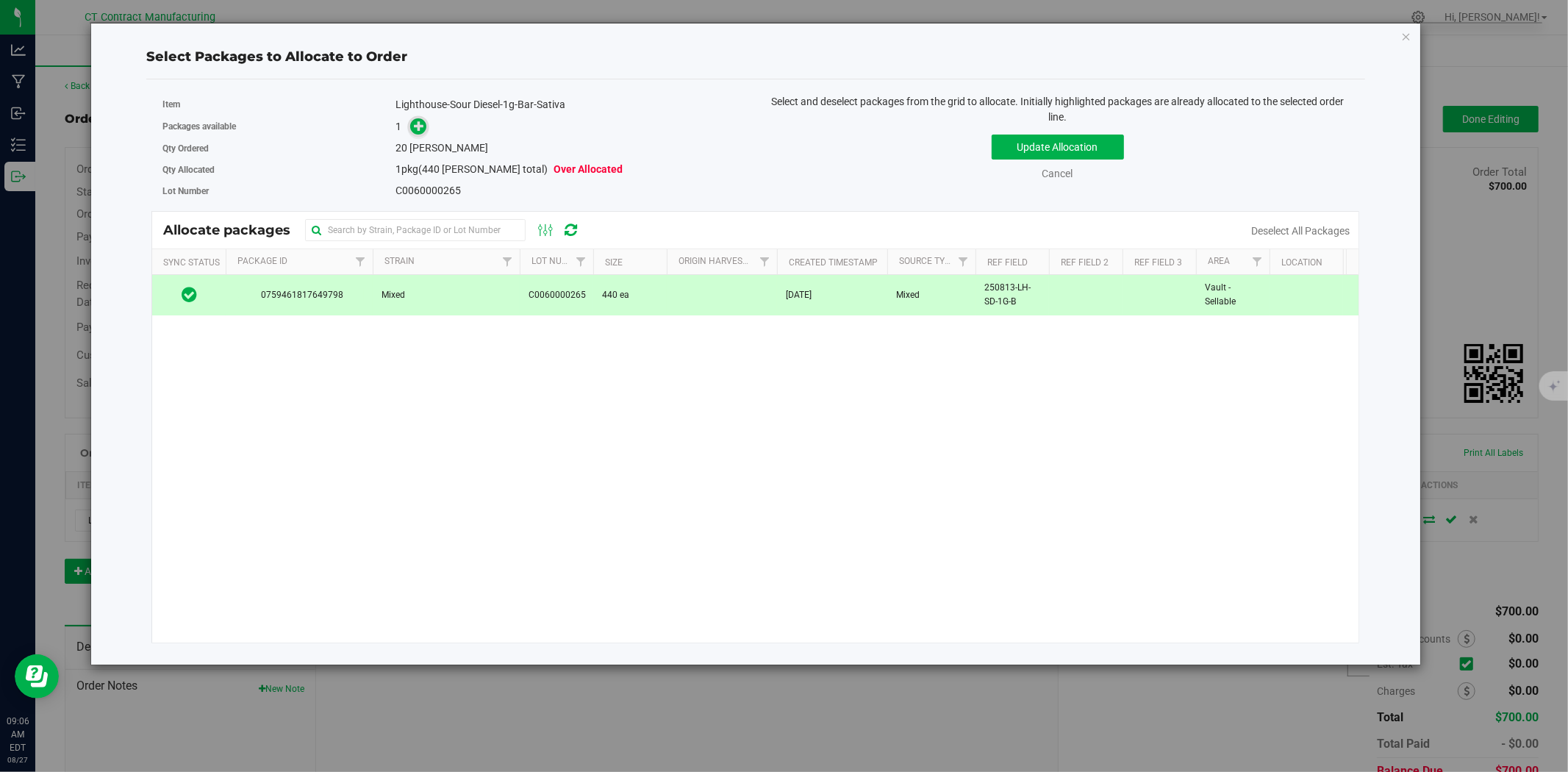
click at [417, 123] on icon at bounding box center [419, 126] width 10 height 10
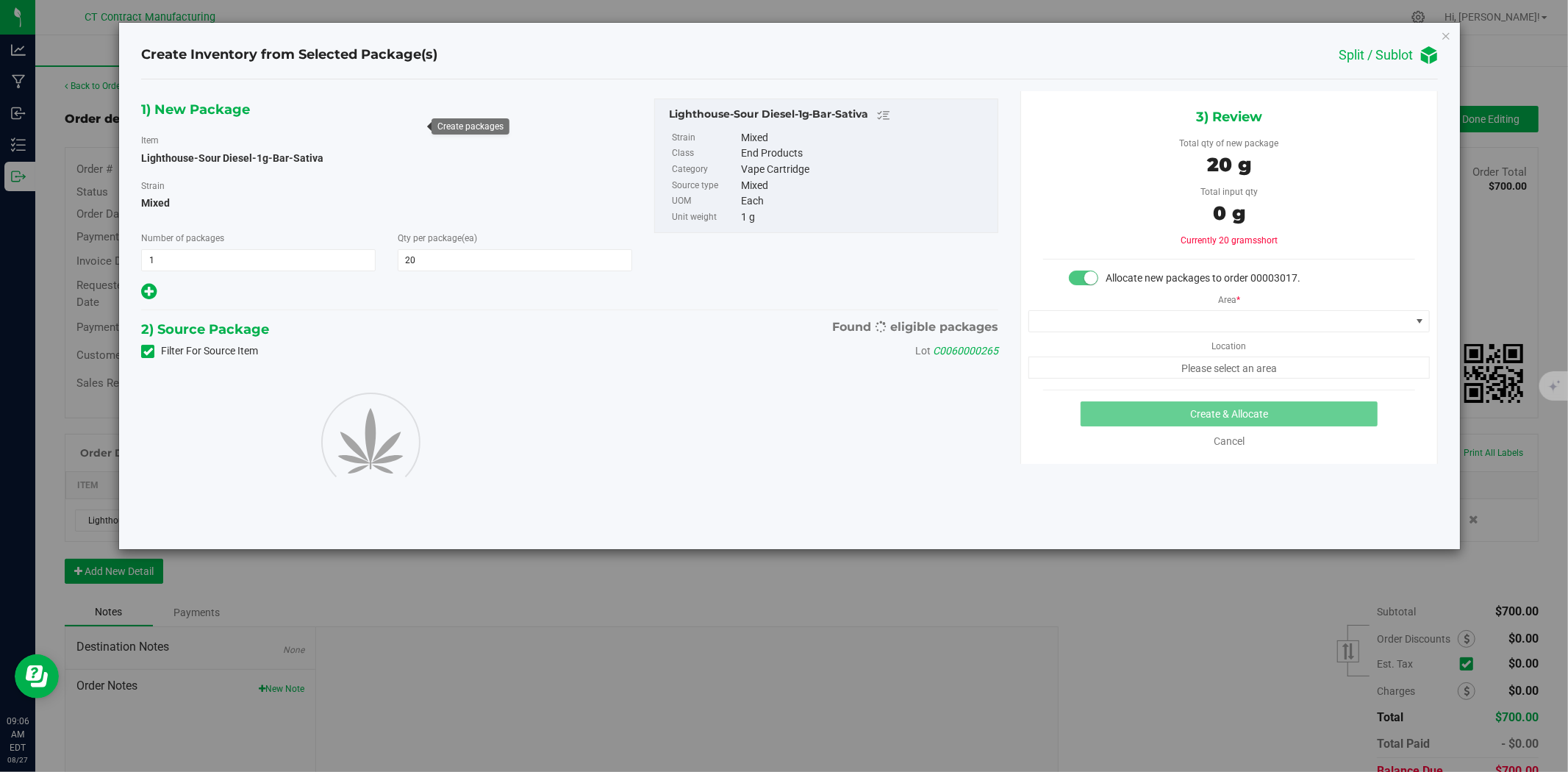
type input "20"
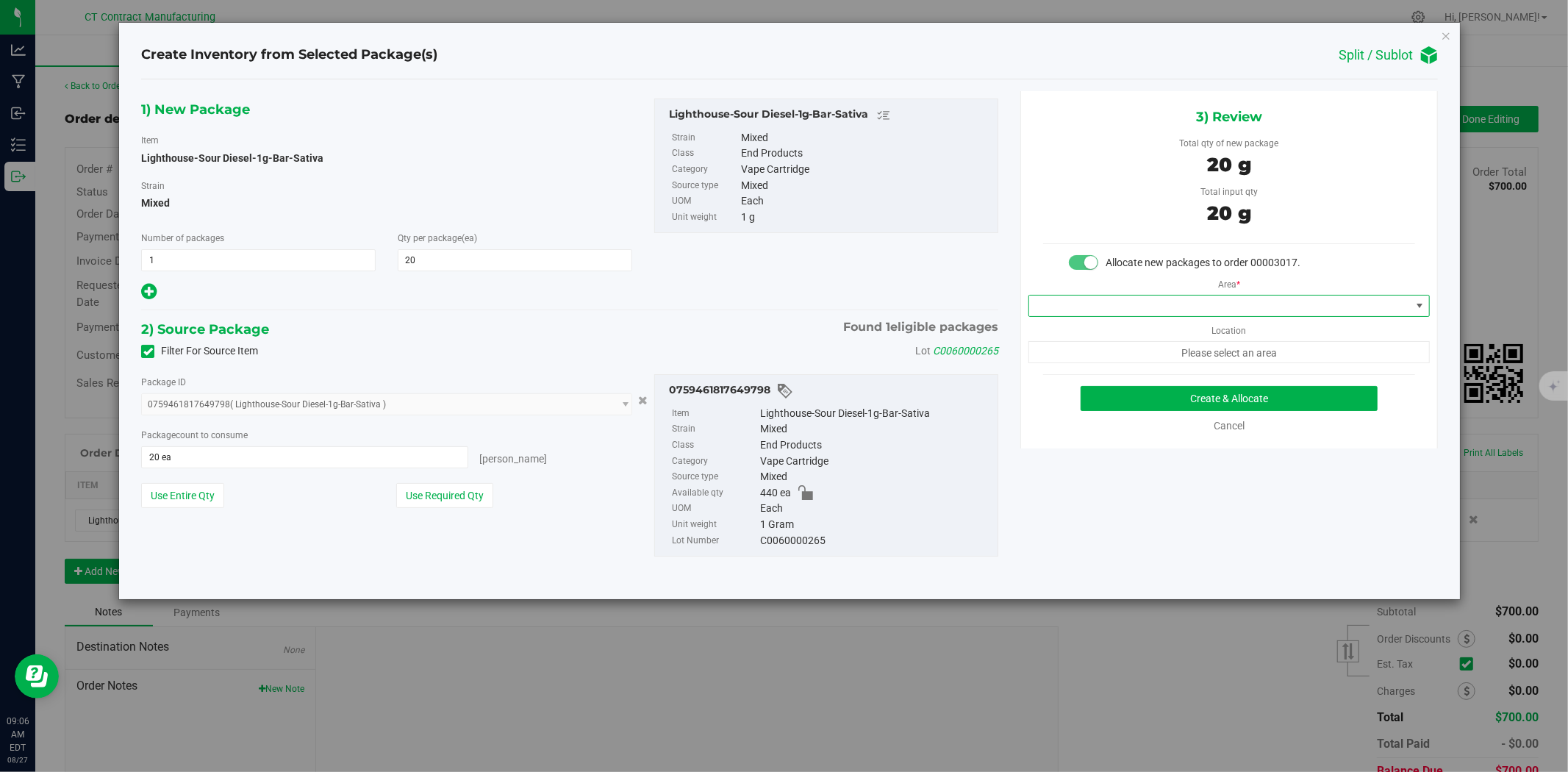
click at [1154, 308] on span at bounding box center [1220, 306] width 381 height 21
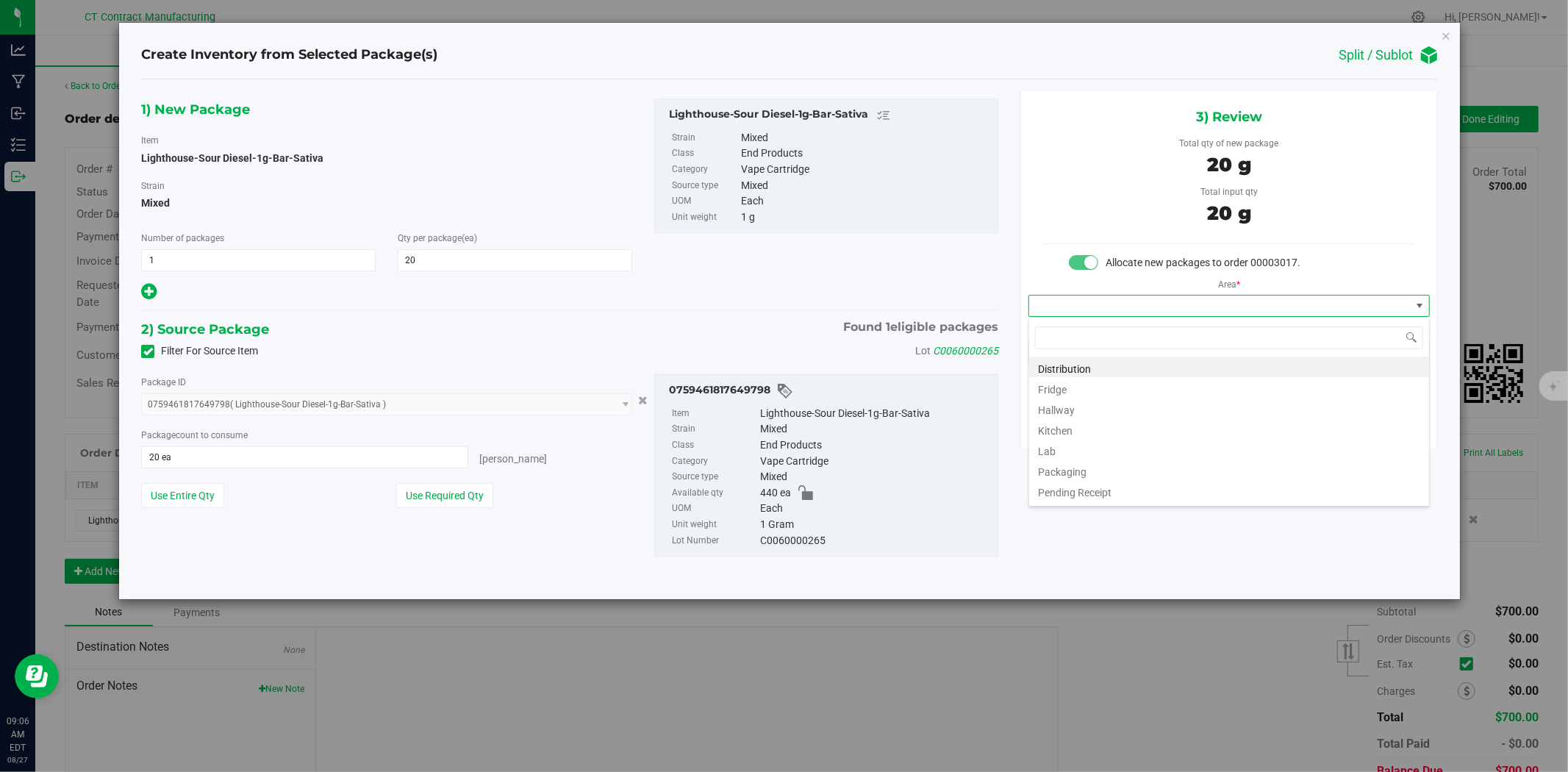
scroll to position [22, 400]
click at [1150, 367] on li "Distribution" at bounding box center [1229, 367] width 400 height 21
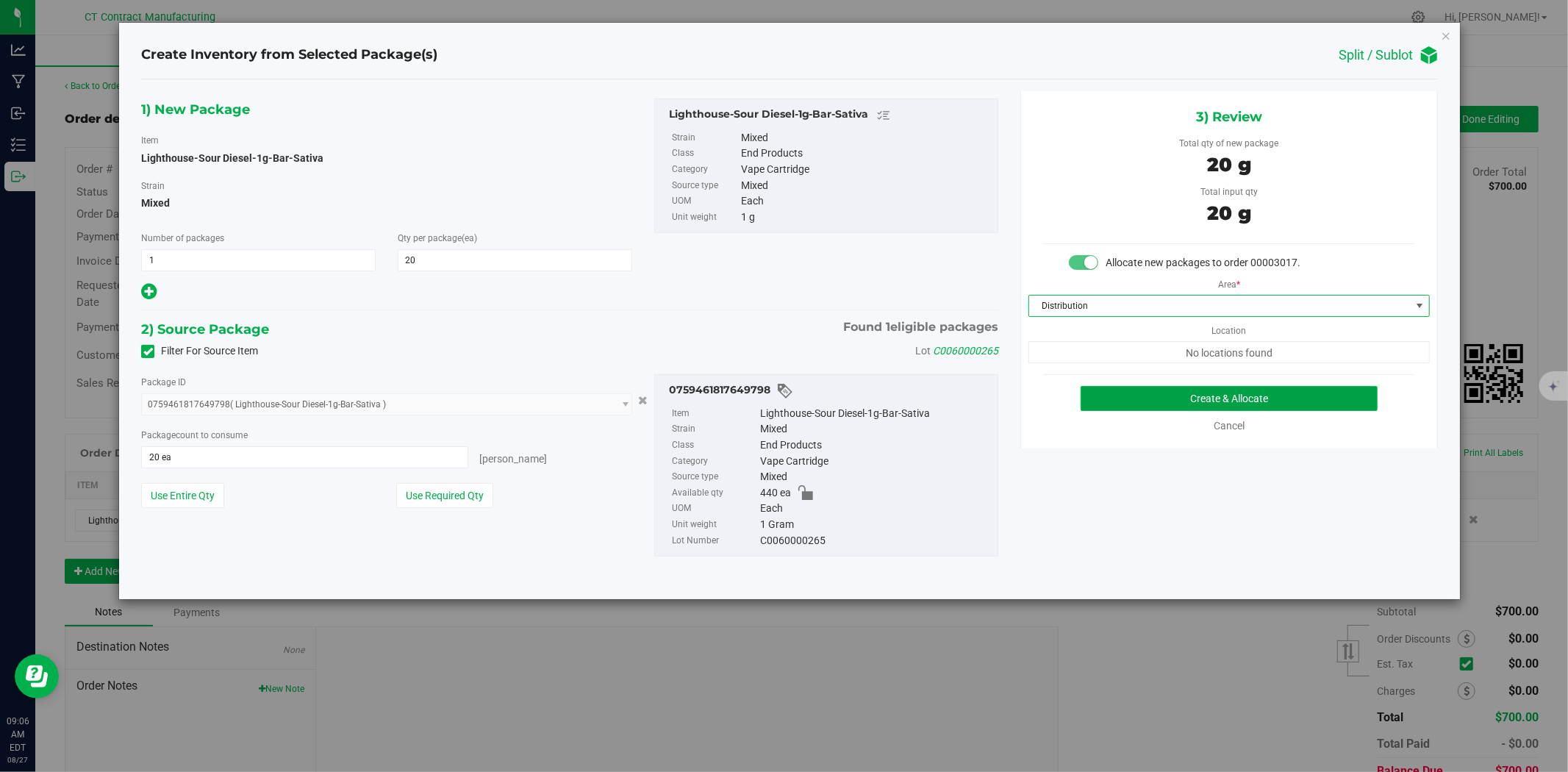
click at [1199, 404] on button "Create & Allocate" at bounding box center [1230, 398] width 297 height 25
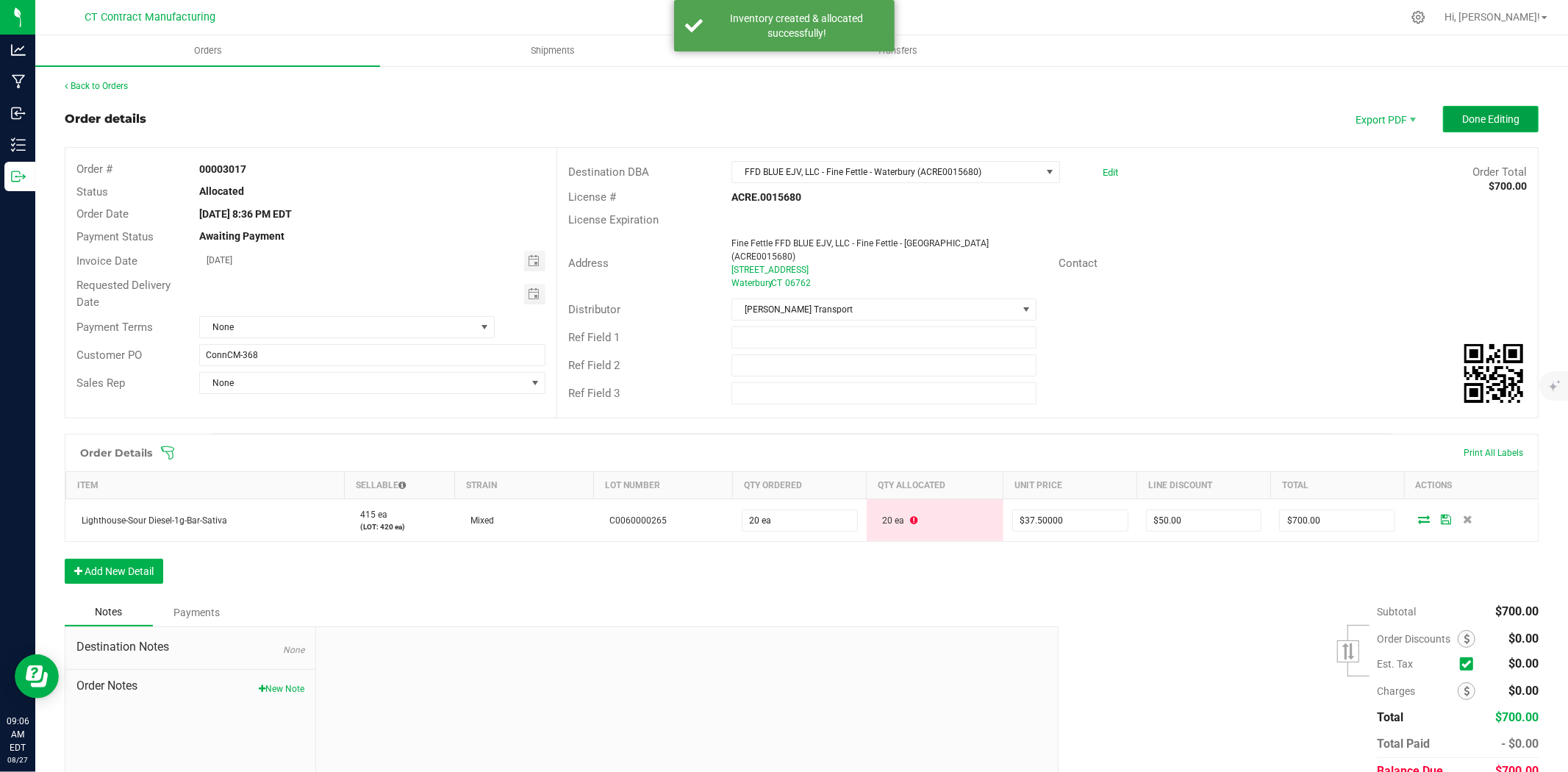
click at [1462, 116] on span "Done Editing" at bounding box center [1490, 119] width 57 height 12
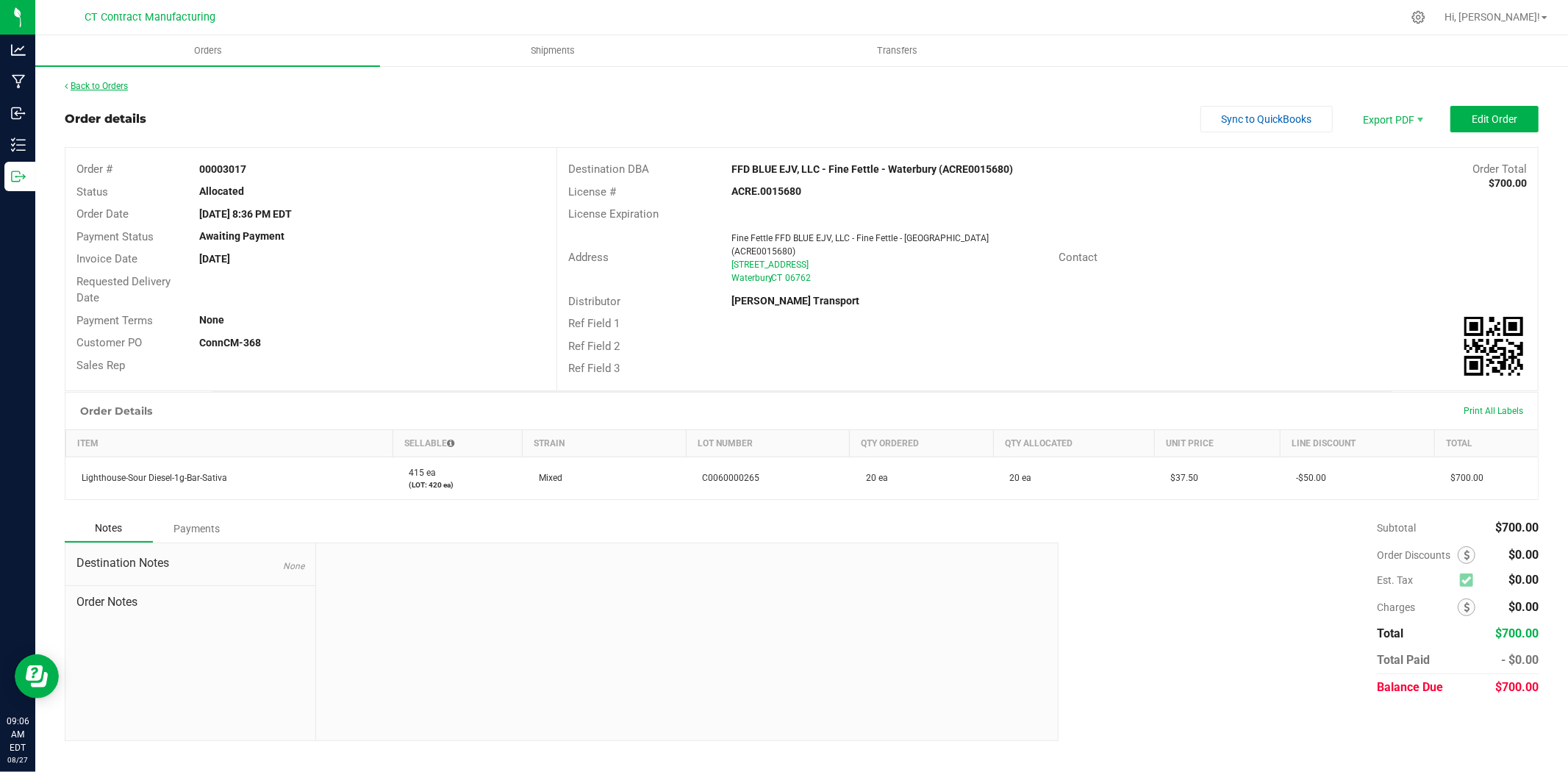
click at [110, 85] on link "Back to Orders" at bounding box center [96, 86] width 63 height 10
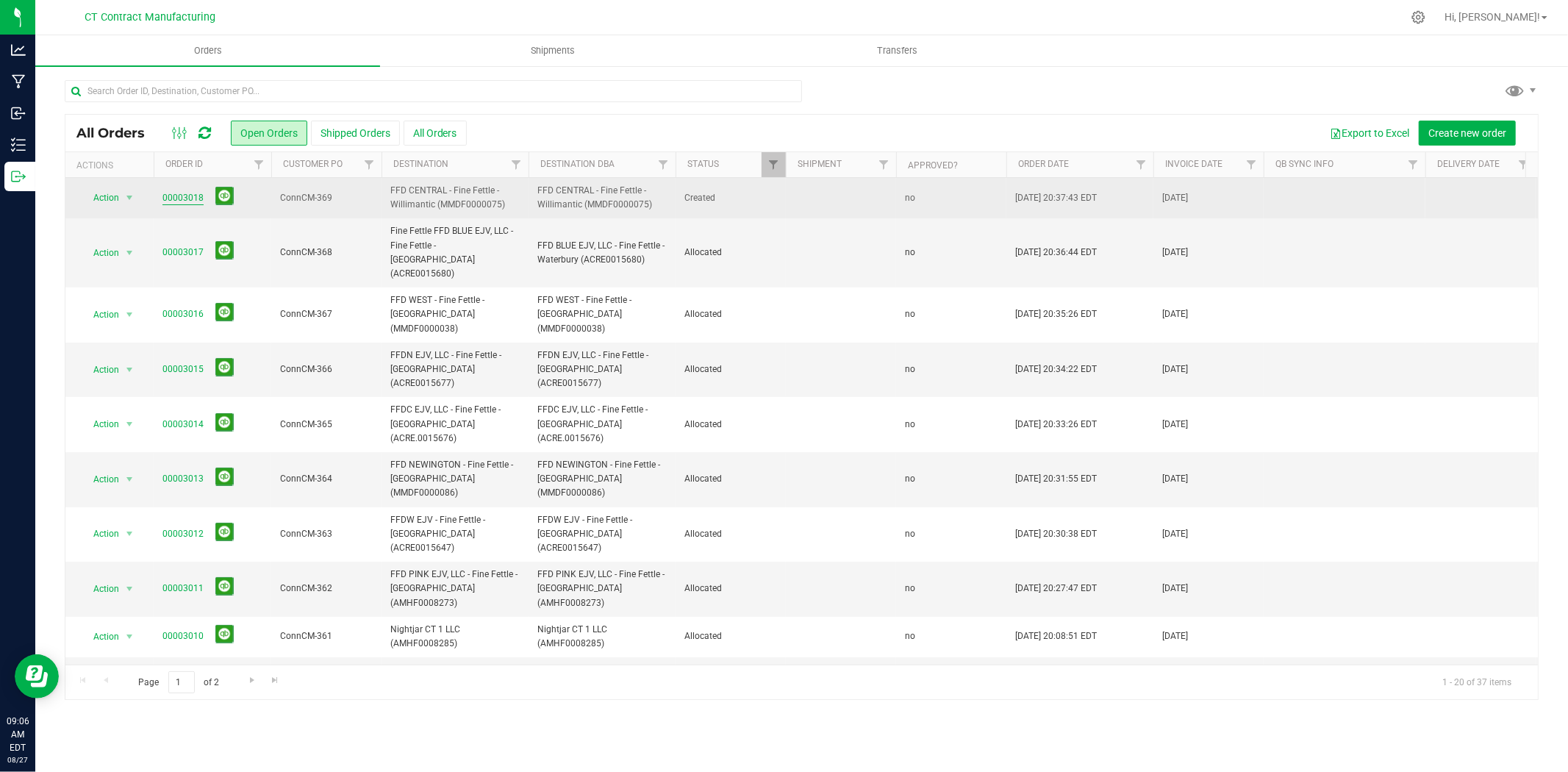
click at [186, 201] on link "00003018" at bounding box center [183, 199] width 41 height 14
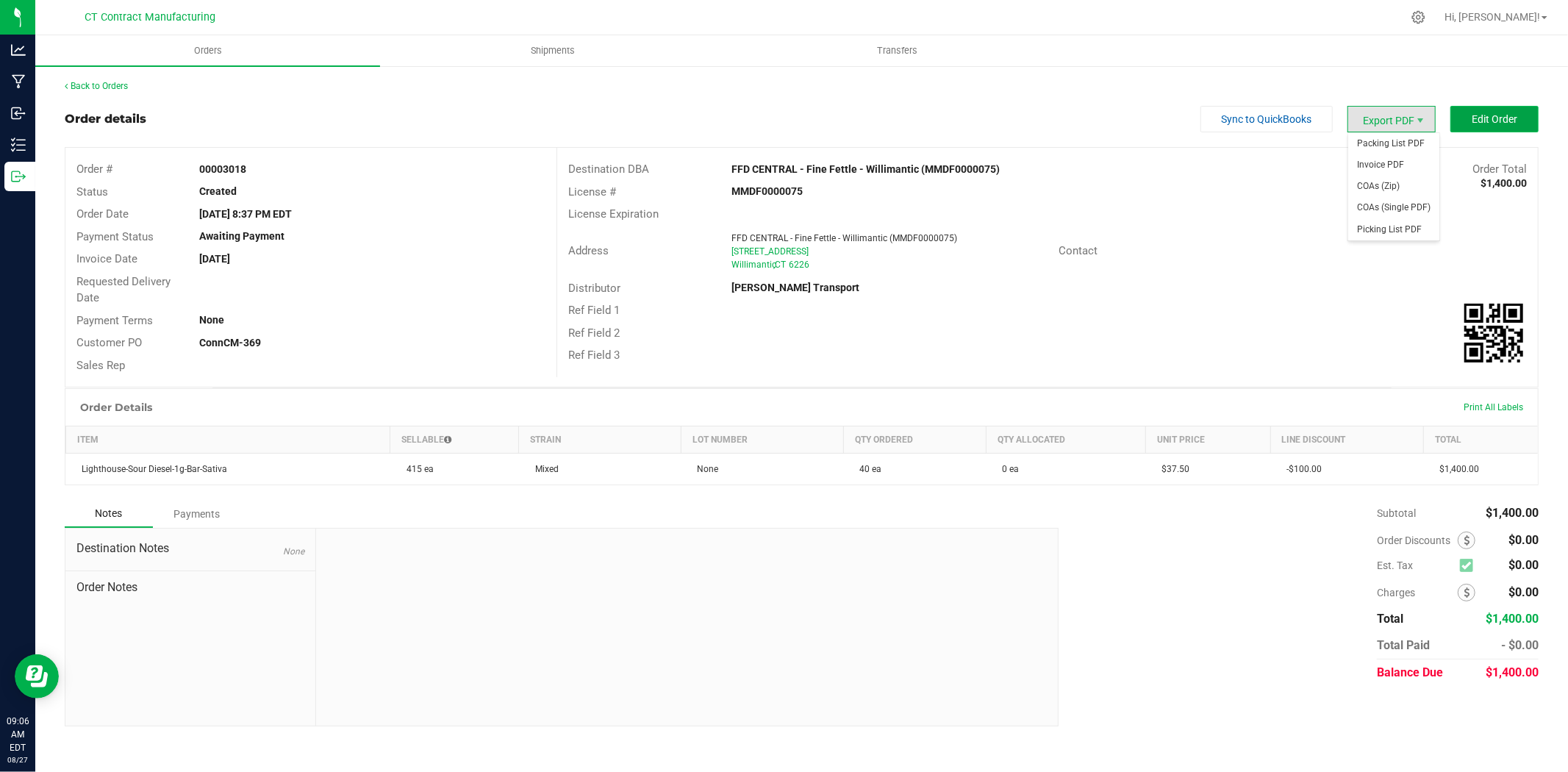
click at [1485, 113] on span "Edit Order" at bounding box center [1495, 119] width 46 height 12
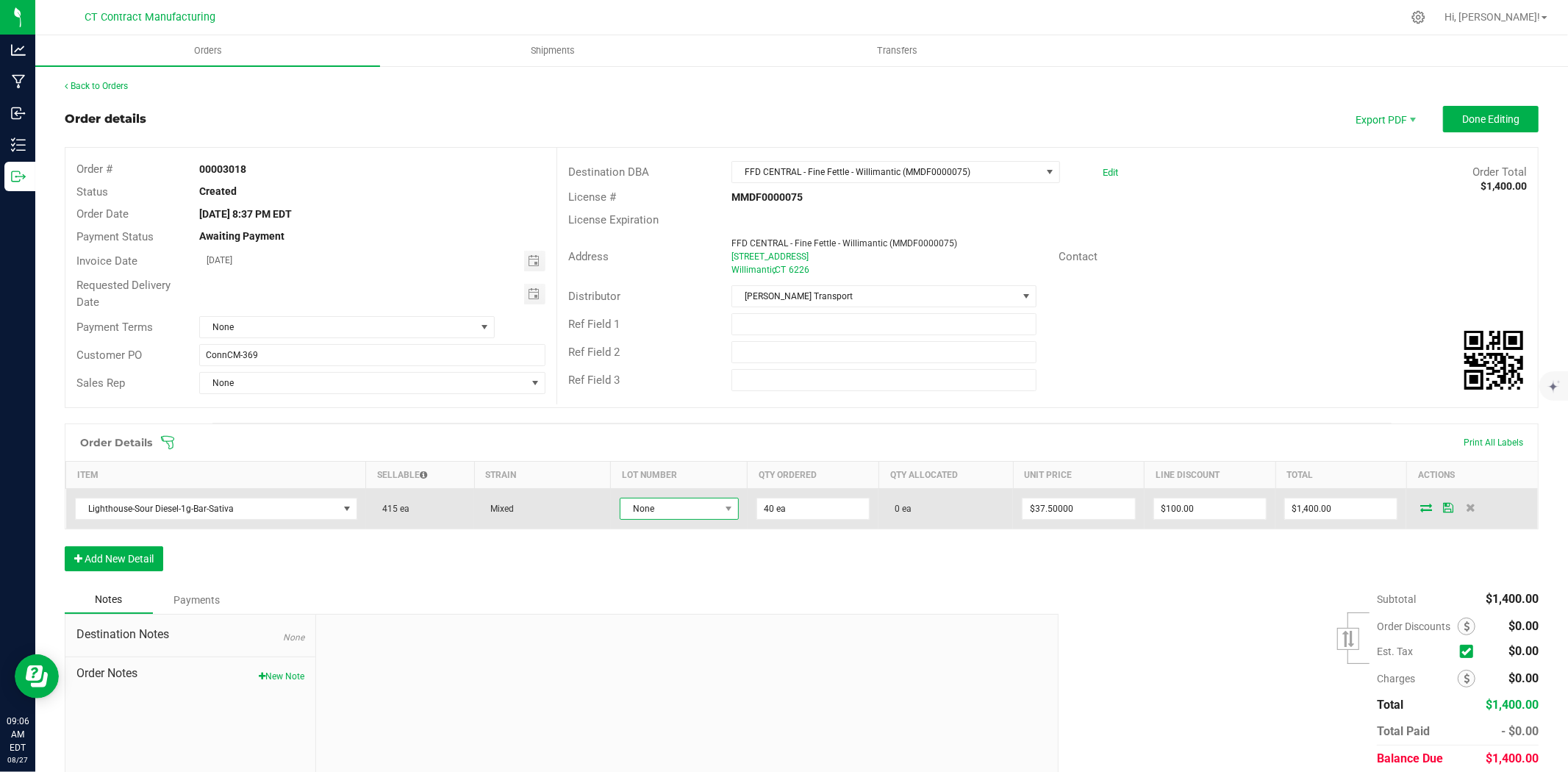
click at [720, 507] on span at bounding box center [729, 508] width 18 height 21
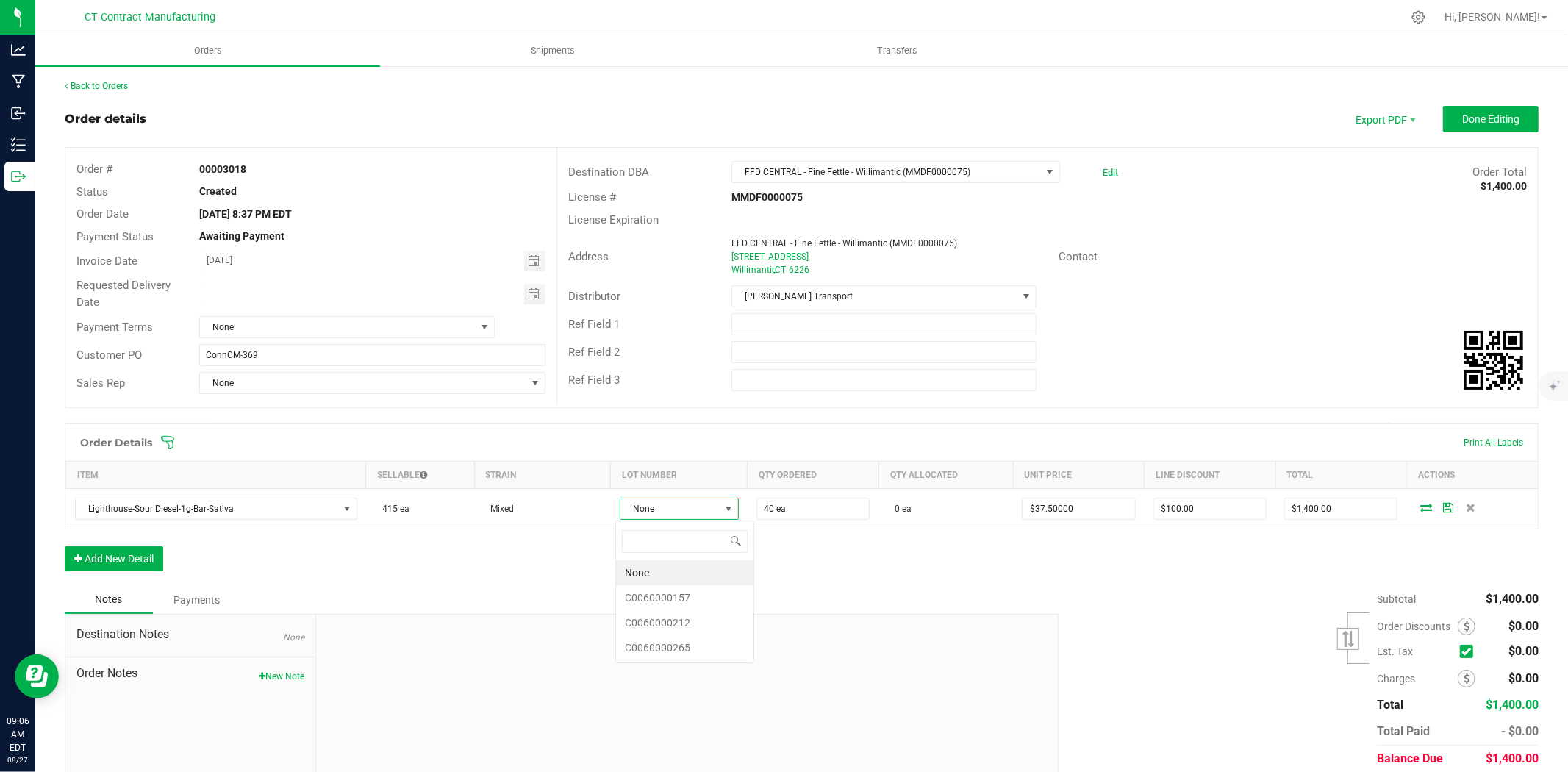
scroll to position [22, 118]
click at [703, 655] on li "C0060000265" at bounding box center [685, 647] width 138 height 25
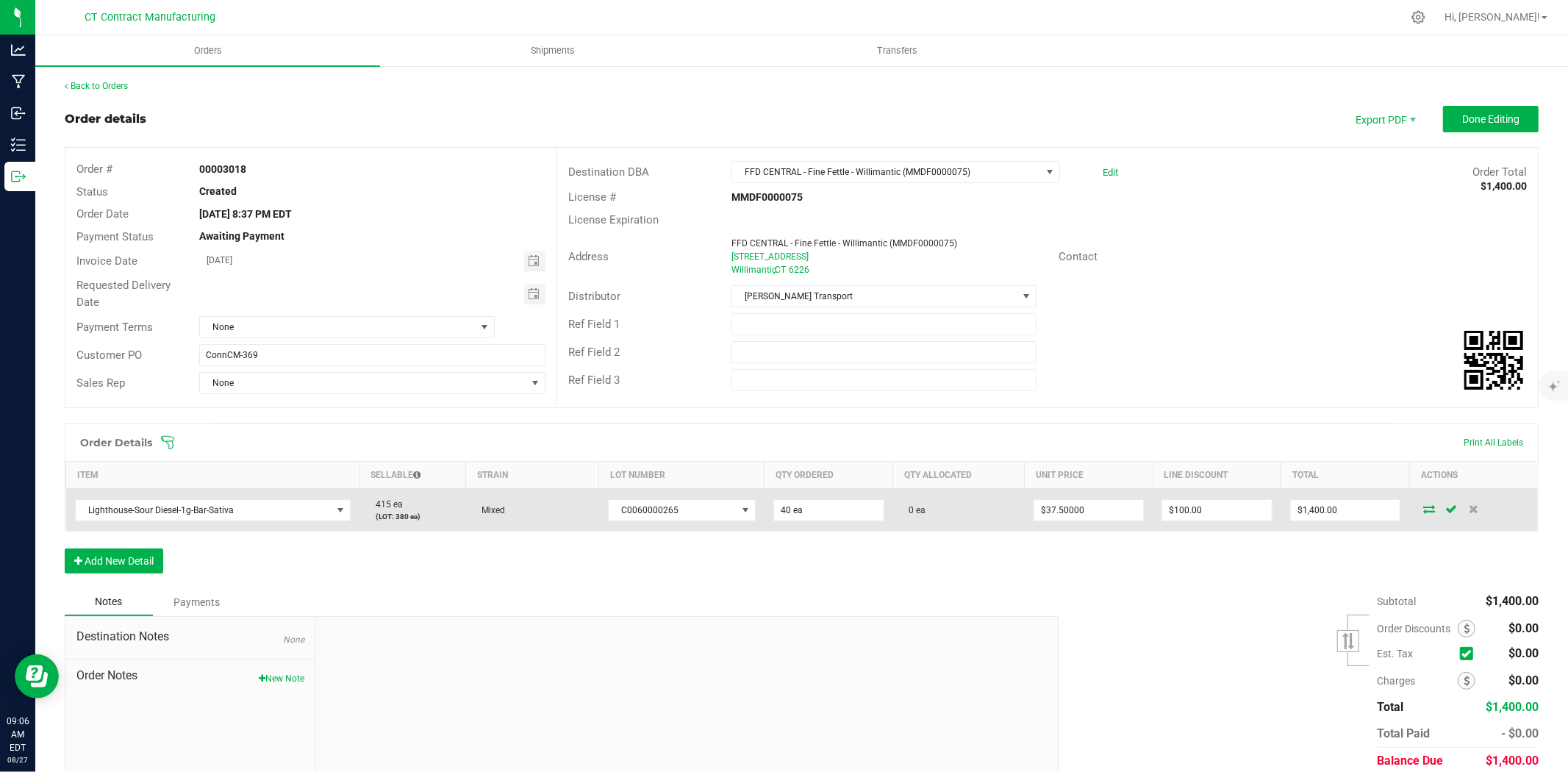
click at [1423, 512] on icon at bounding box center [1429, 508] width 12 height 9
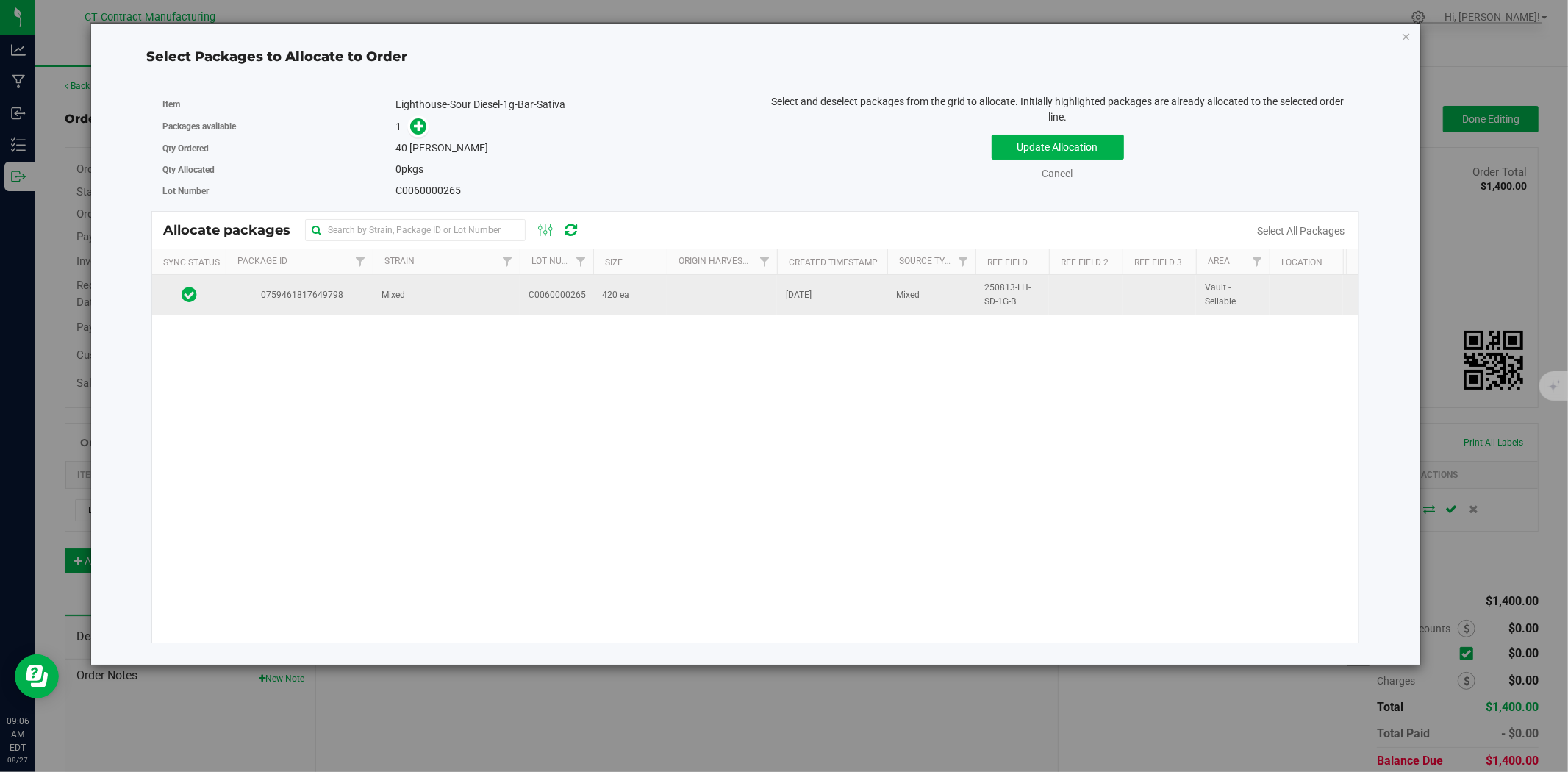
click at [495, 305] on td "Mixed" at bounding box center [445, 295] width 147 height 40
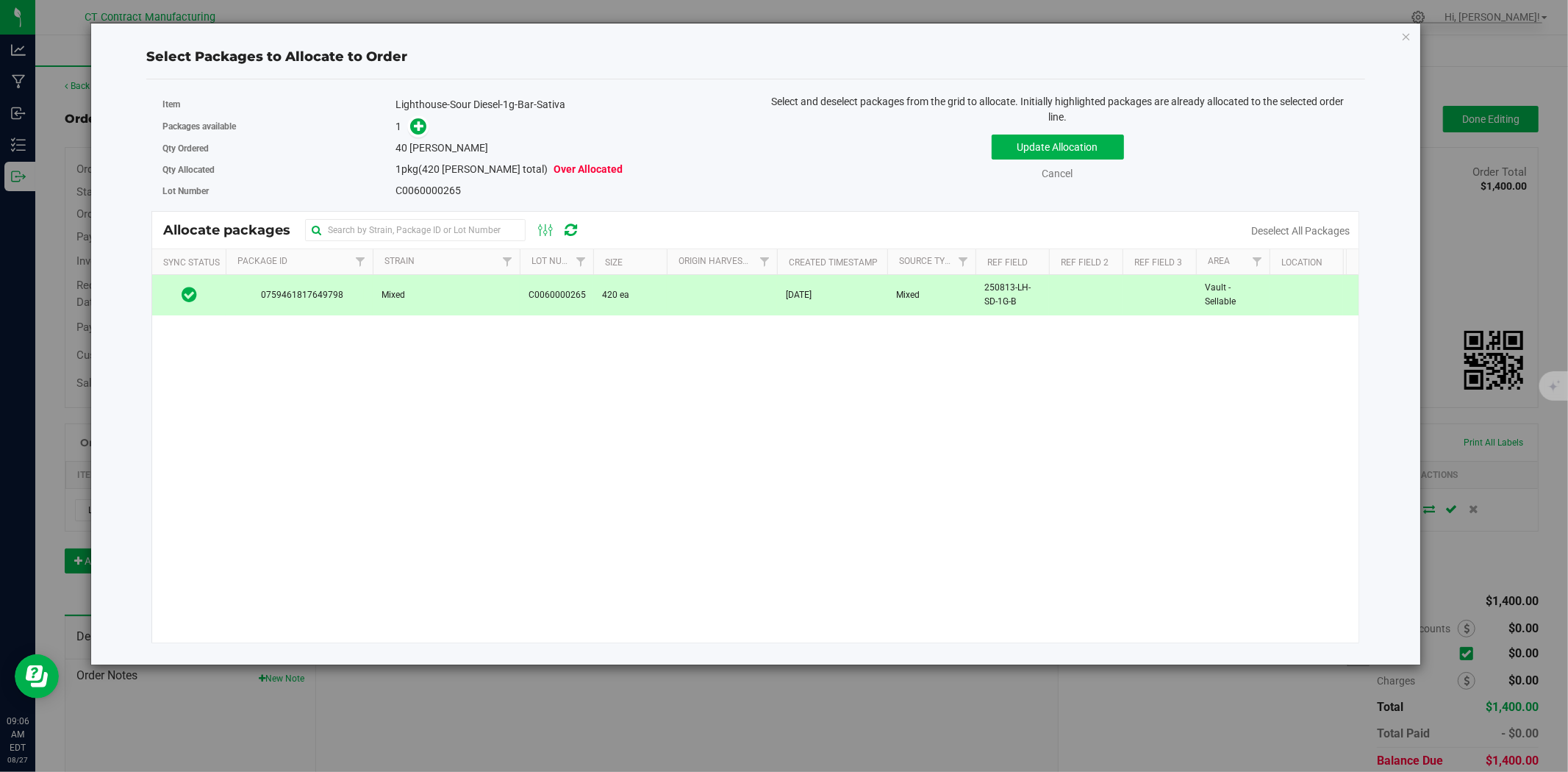
click at [419, 111] on div "Lighthouse-Sour Diesel-1g-Bar-Sativa" at bounding box center [570, 104] width 349 height 15
click at [423, 124] on icon at bounding box center [419, 126] width 10 height 10
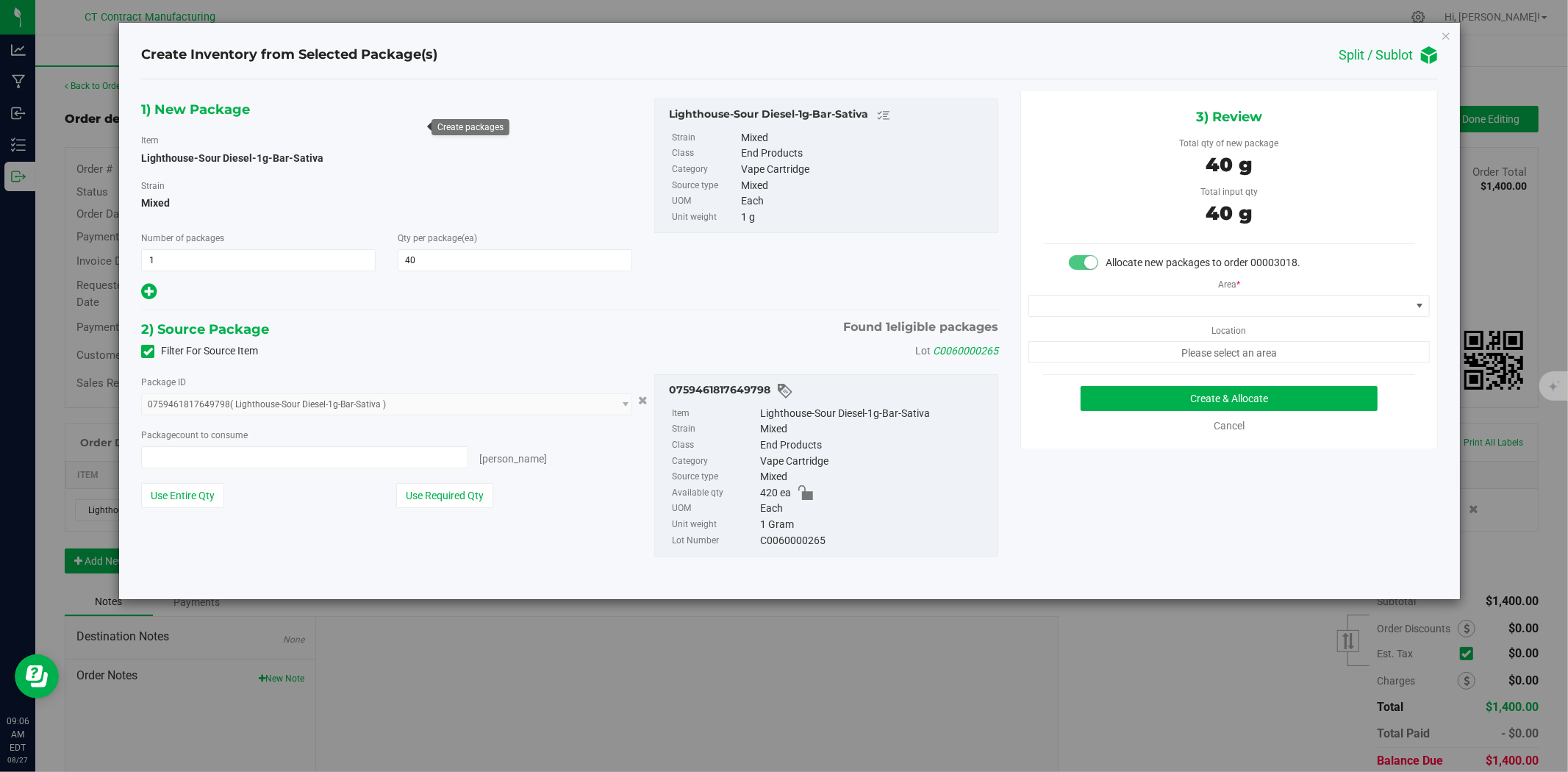
type input "40 ea"
click at [1067, 306] on span at bounding box center [1220, 306] width 381 height 21
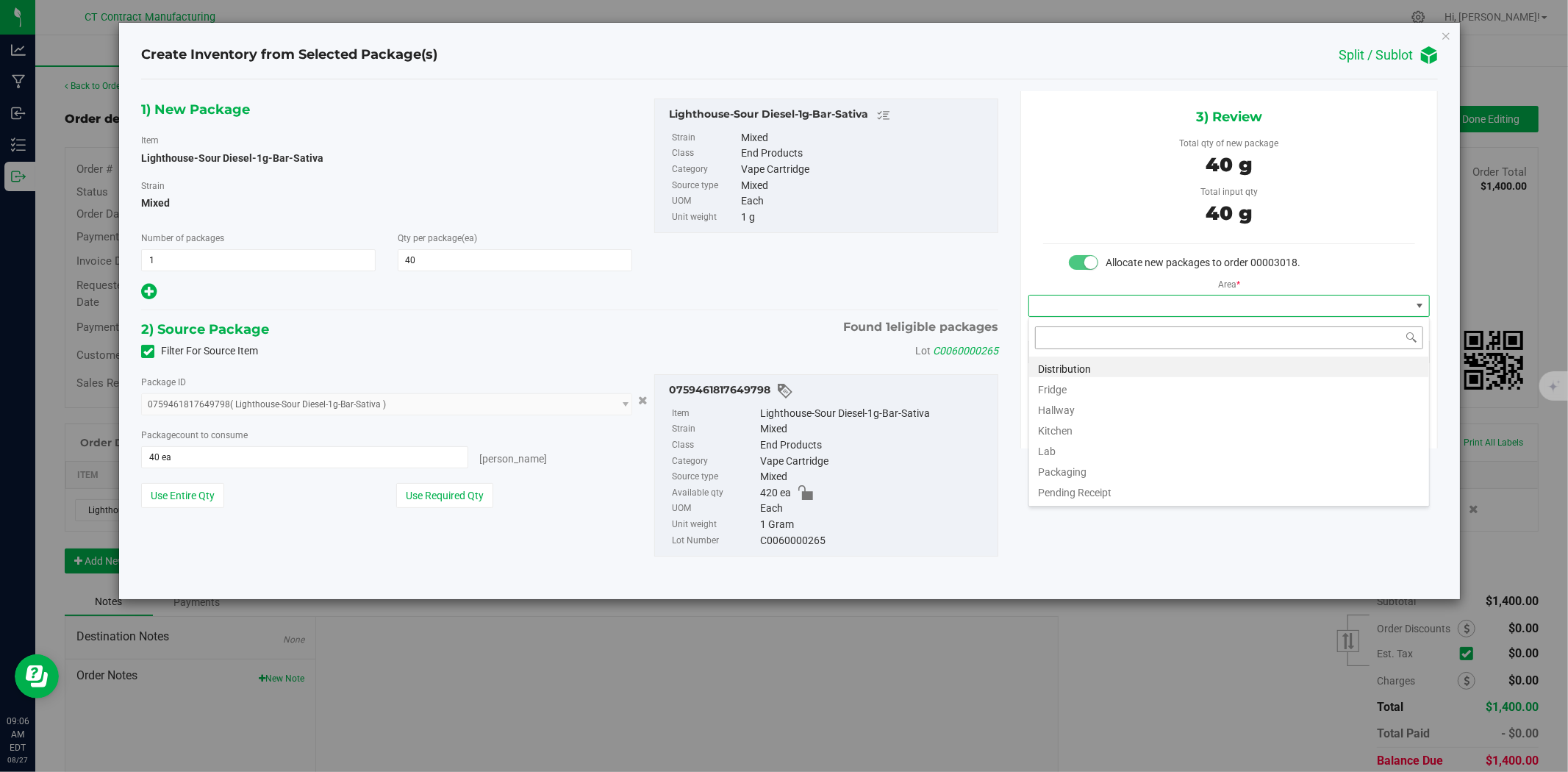
scroll to position [22, 400]
click at [1073, 365] on li "Distribution" at bounding box center [1229, 367] width 400 height 21
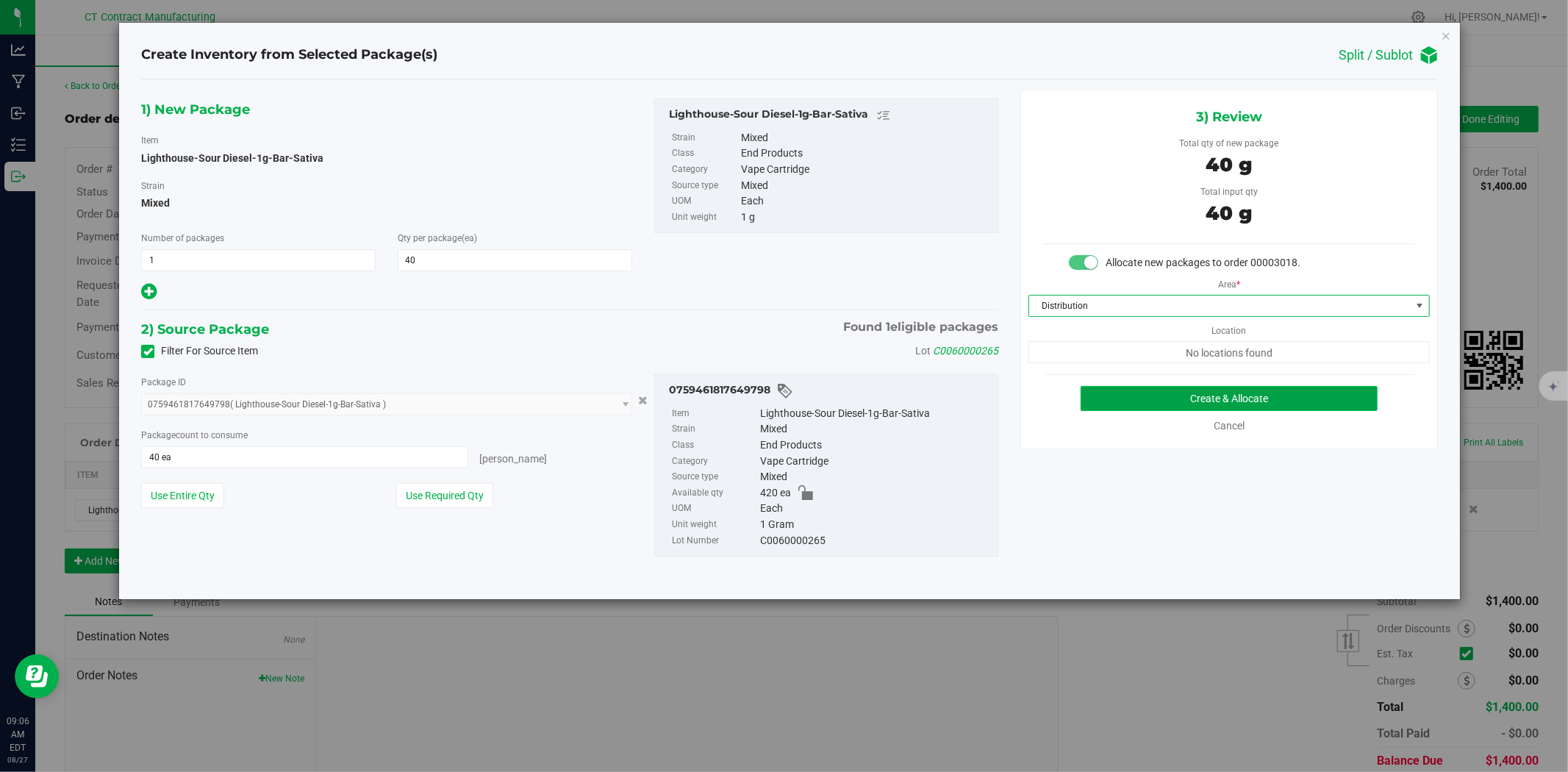
click at [1152, 398] on button "Create & Allocate" at bounding box center [1230, 398] width 297 height 25
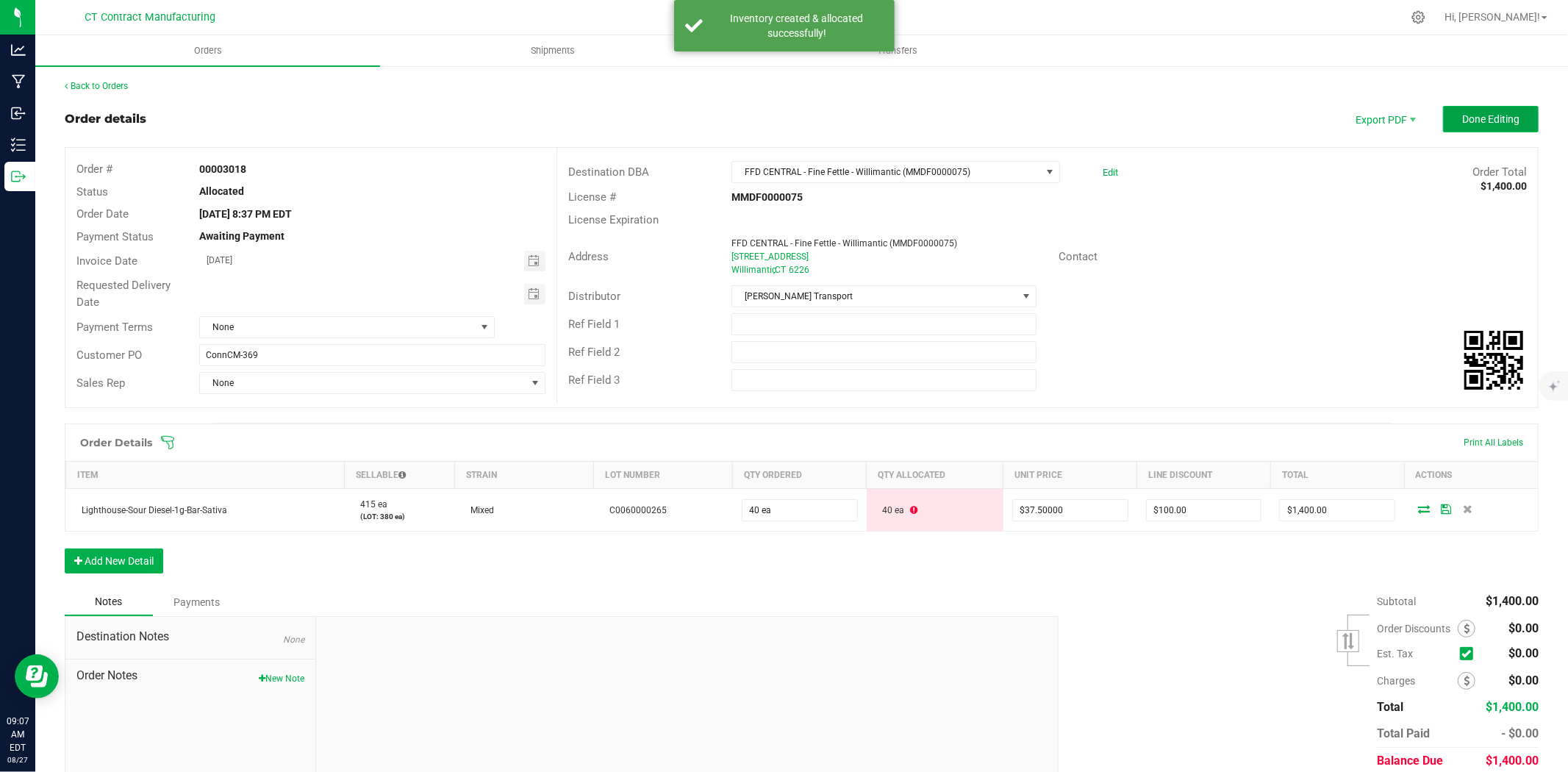
click at [1472, 125] on button "Done Editing" at bounding box center [1491, 119] width 96 height 27
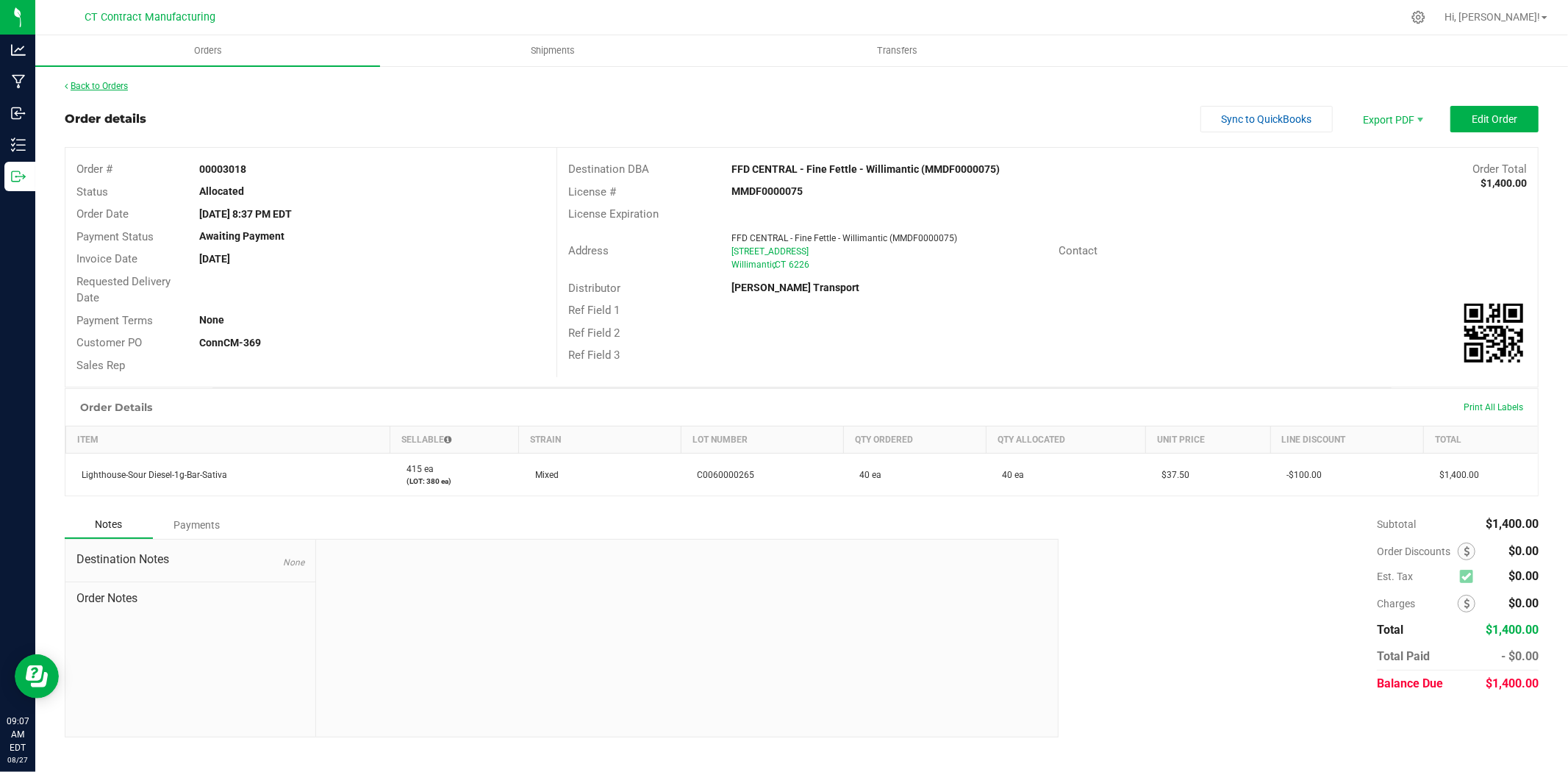
click at [108, 81] on link "Back to Orders" at bounding box center [96, 86] width 63 height 10
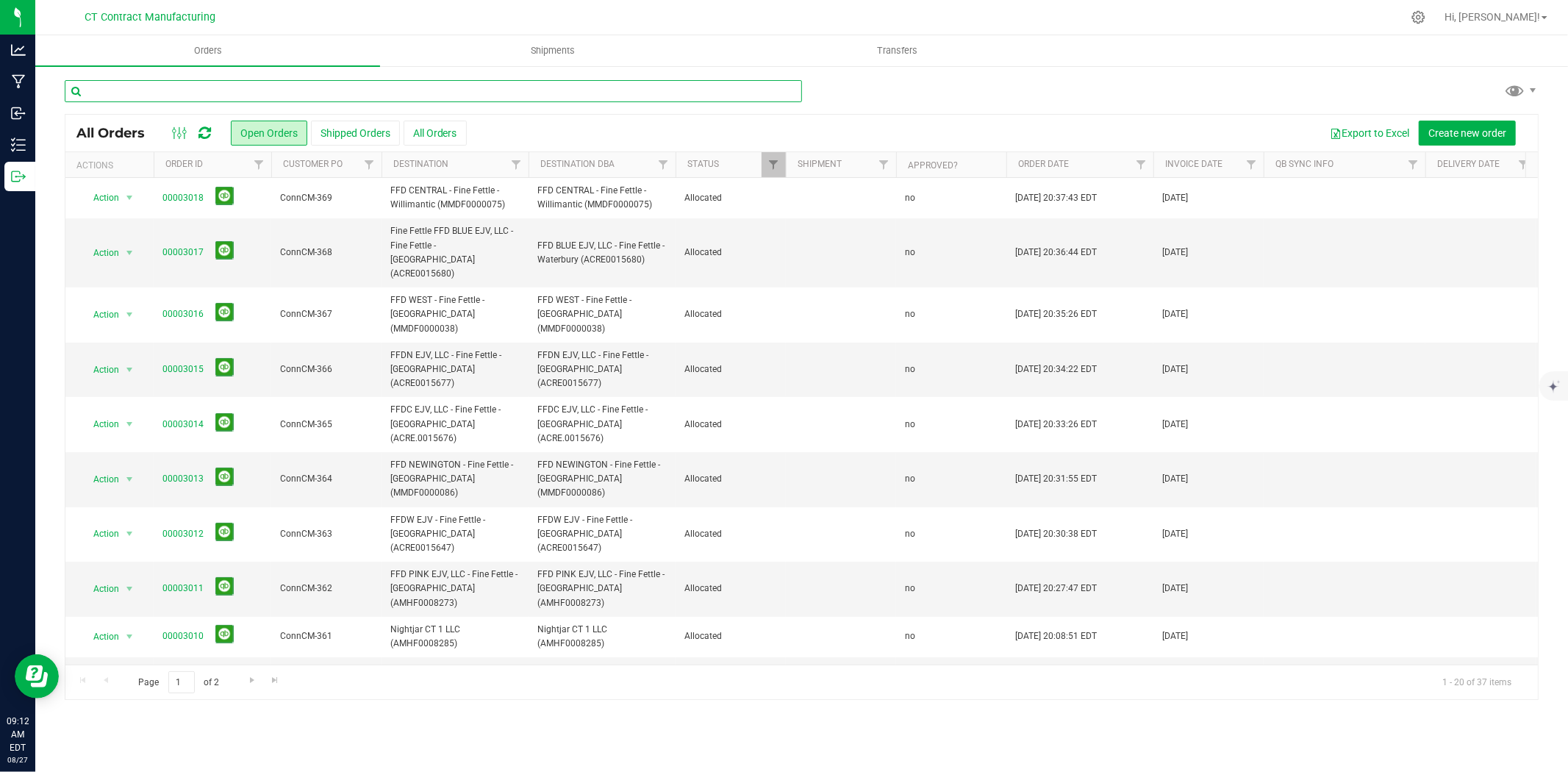
click at [163, 94] on input "text" at bounding box center [433, 91] width 738 height 22
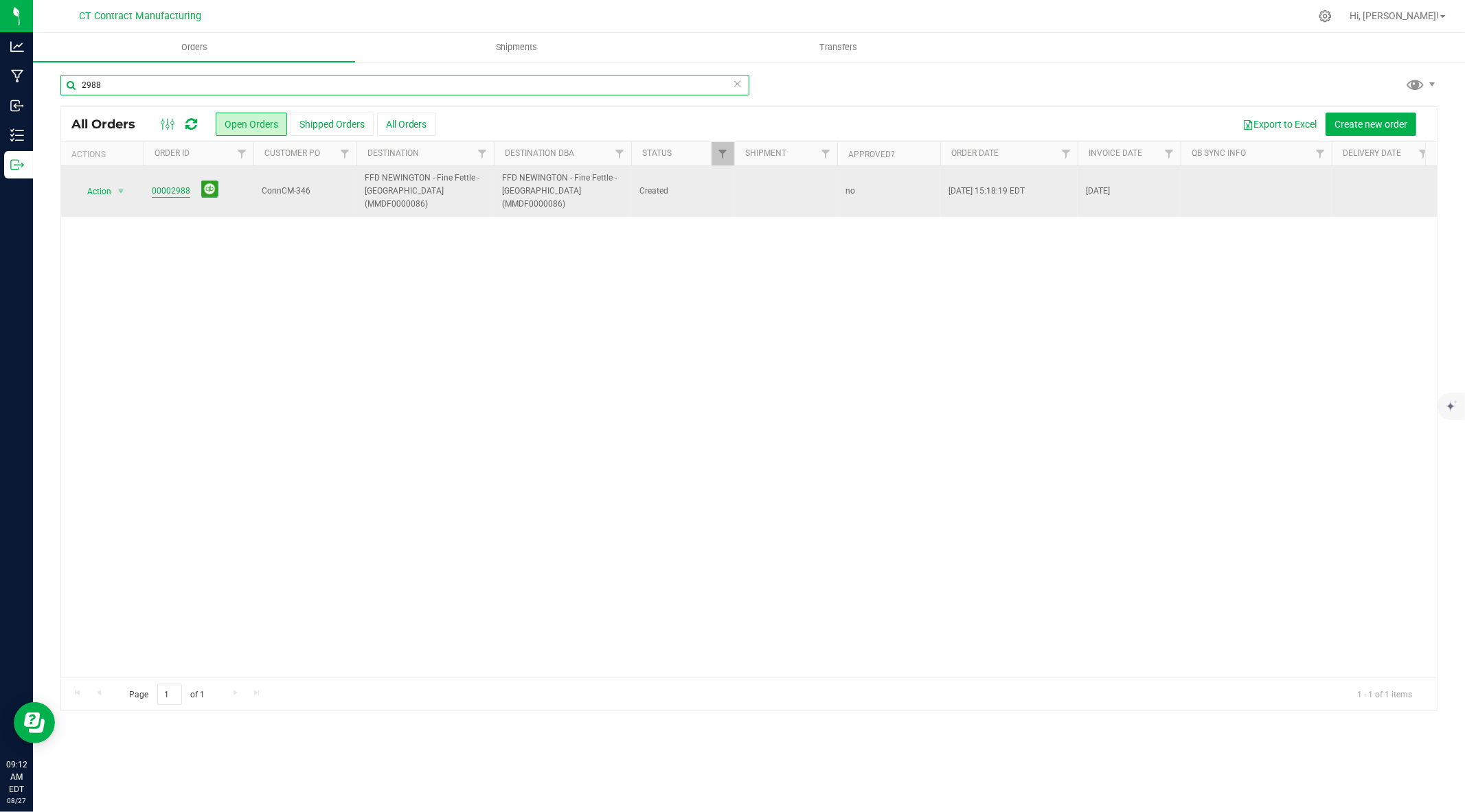
type input "2988"
click at [173, 185] on link "00002988" at bounding box center [171, 191] width 38 height 13
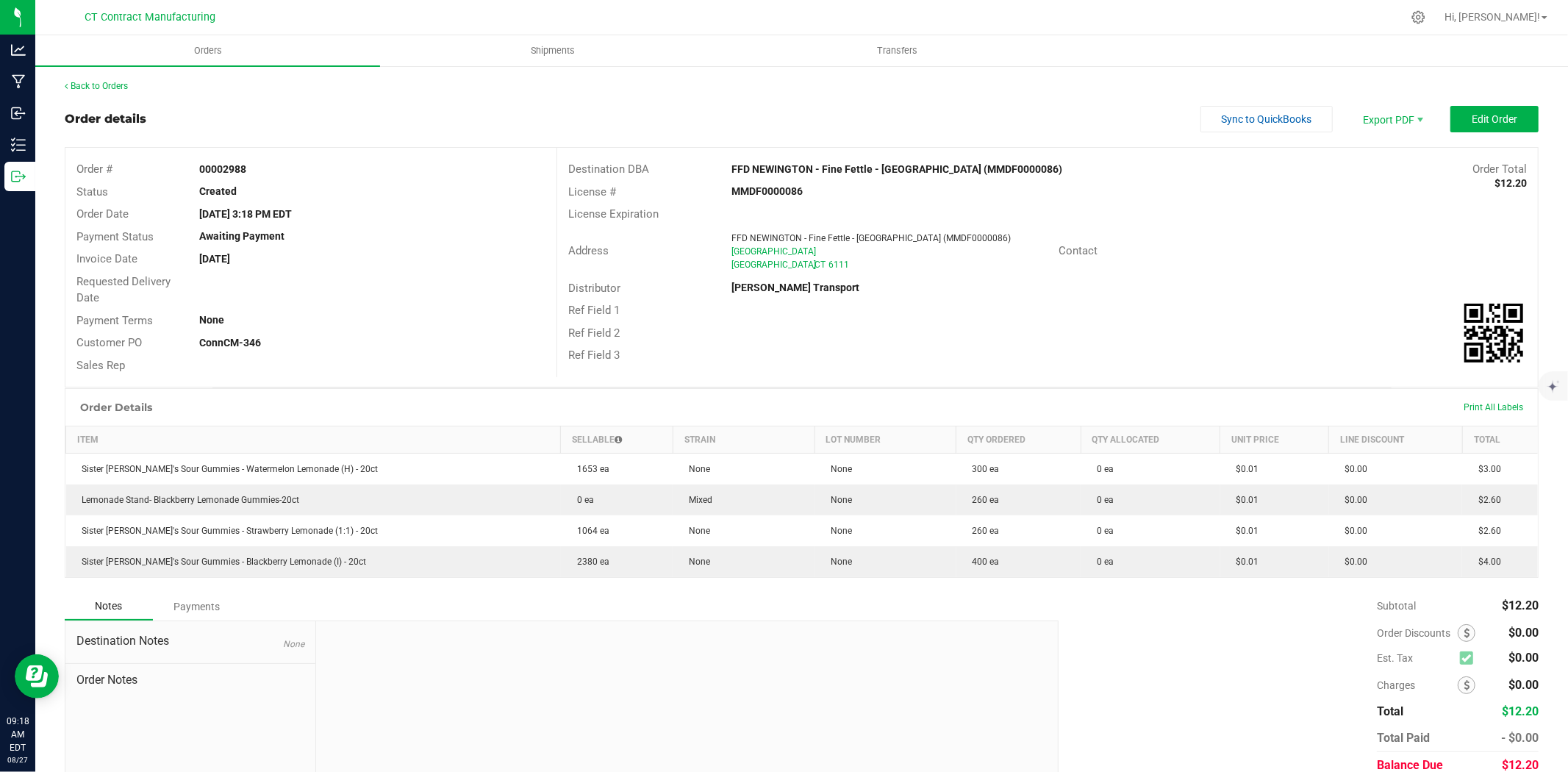
click at [115, 92] on div "Back to Orders" at bounding box center [801, 86] width 1474 height 13
click at [116, 87] on link "Back to Orders" at bounding box center [96, 86] width 63 height 10
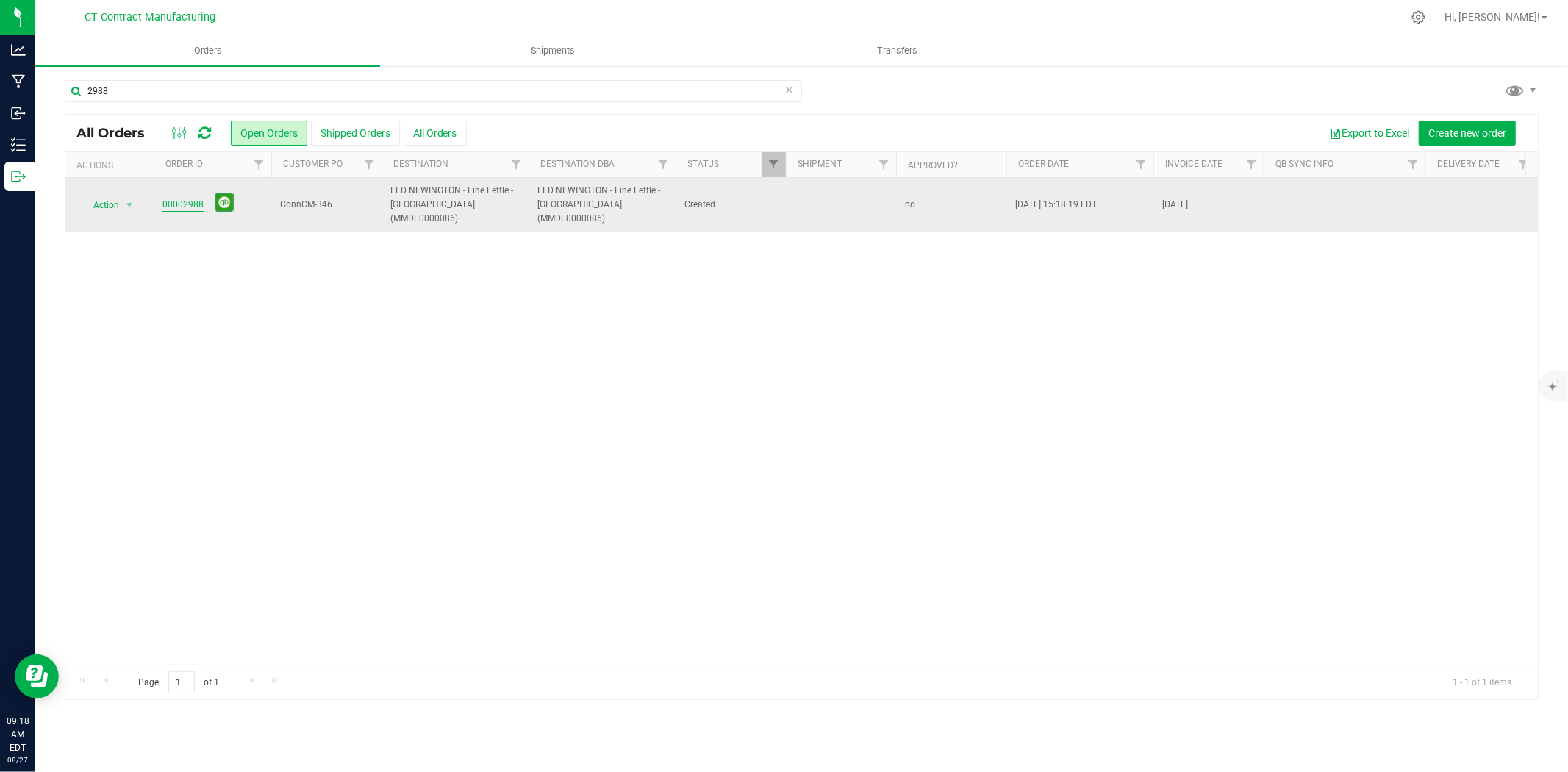
click at [169, 198] on link "00002988" at bounding box center [183, 205] width 41 height 14
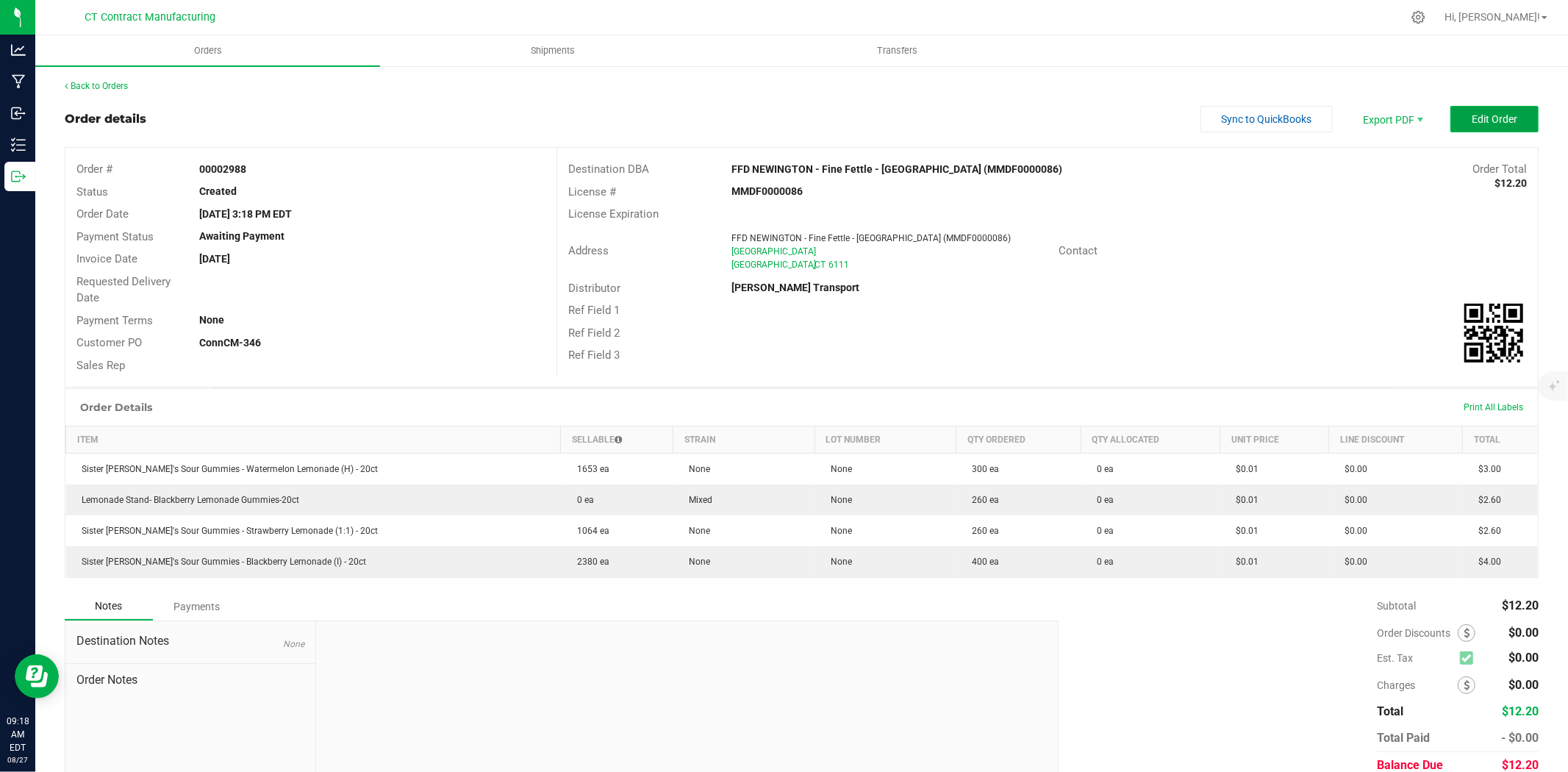
click at [1470, 109] on button "Edit Order" at bounding box center [1494, 119] width 88 height 27
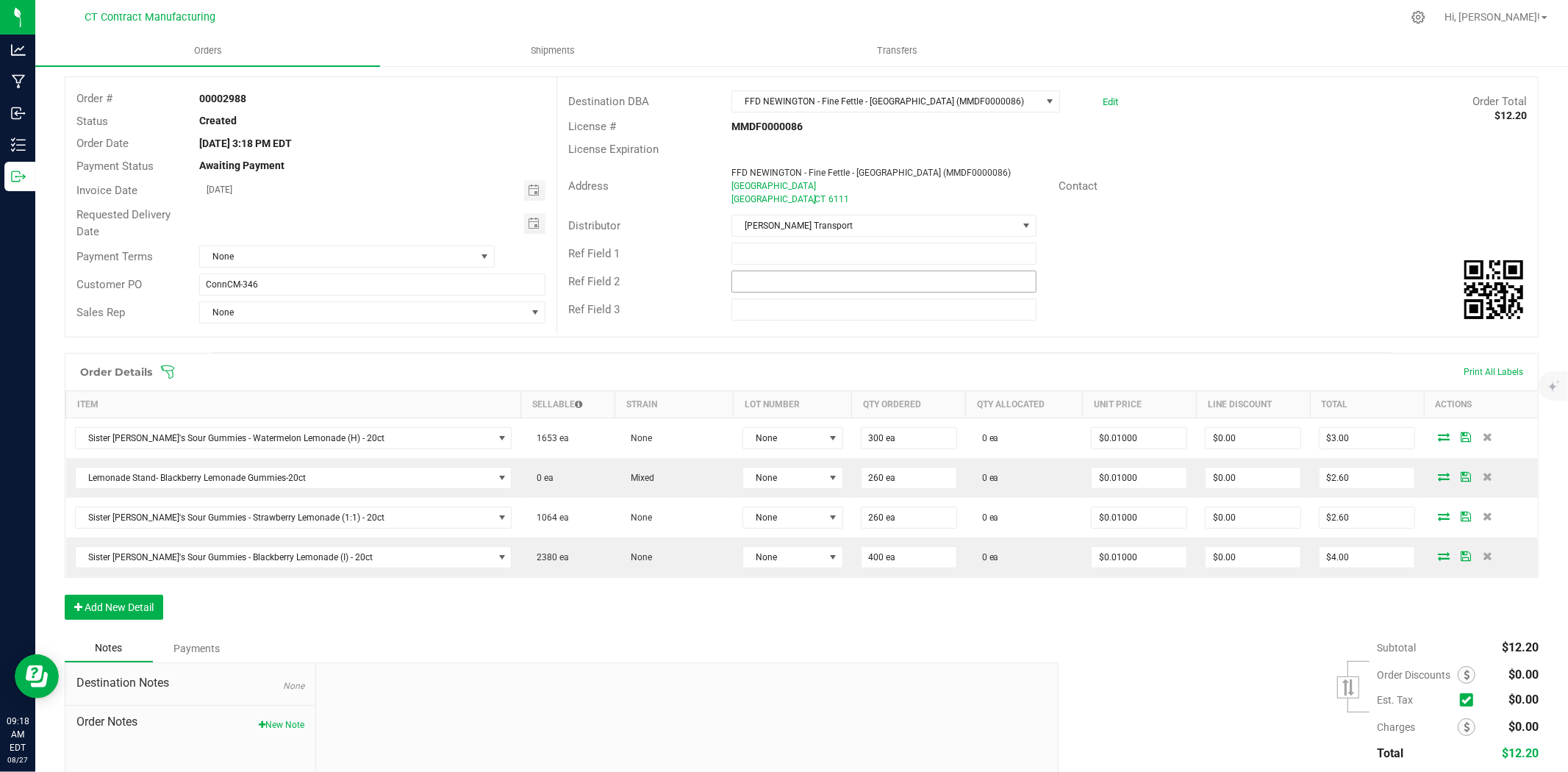
scroll to position [175, 0]
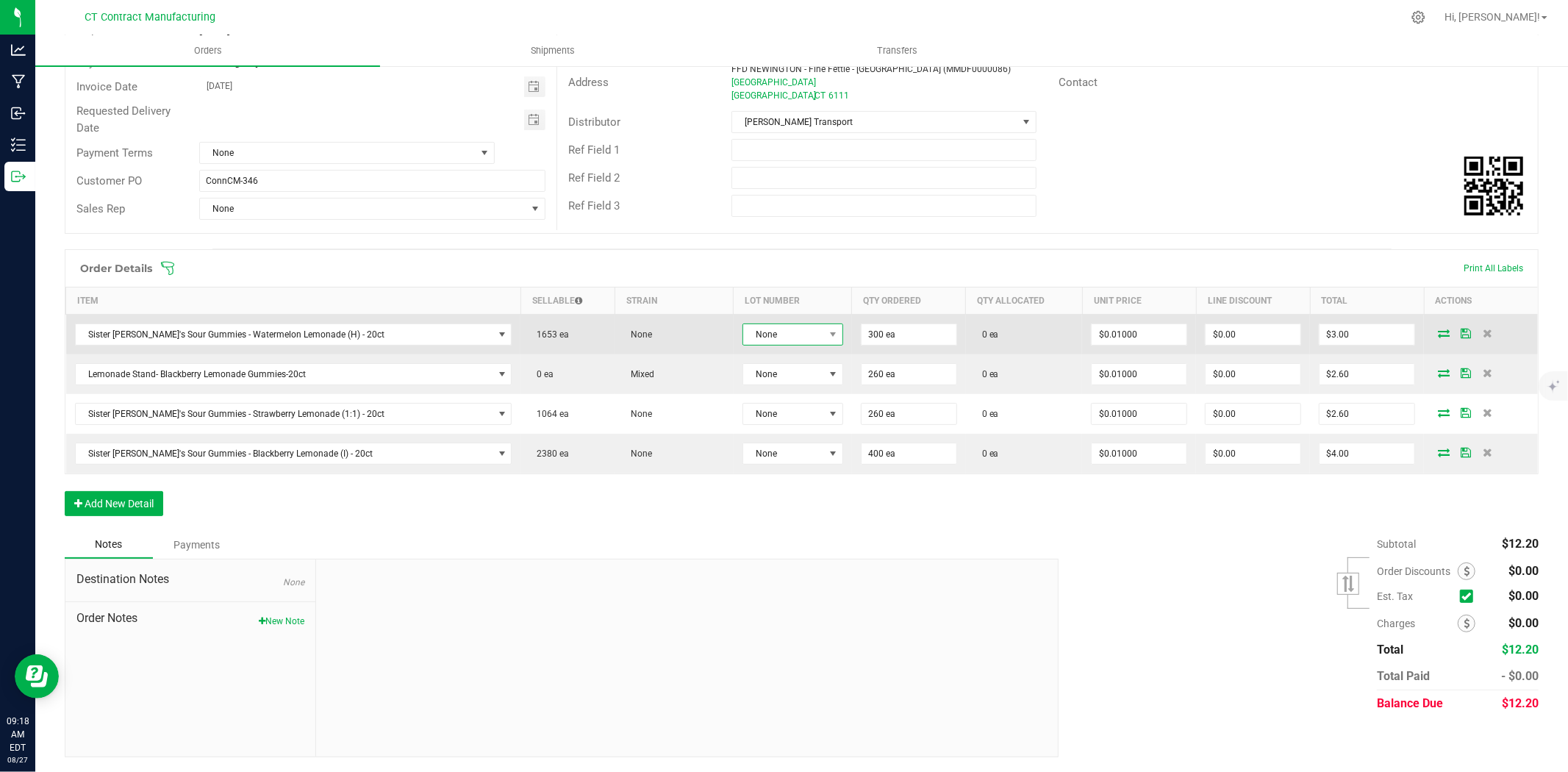
click at [775, 343] on span "None" at bounding box center [784, 335] width 81 height 21
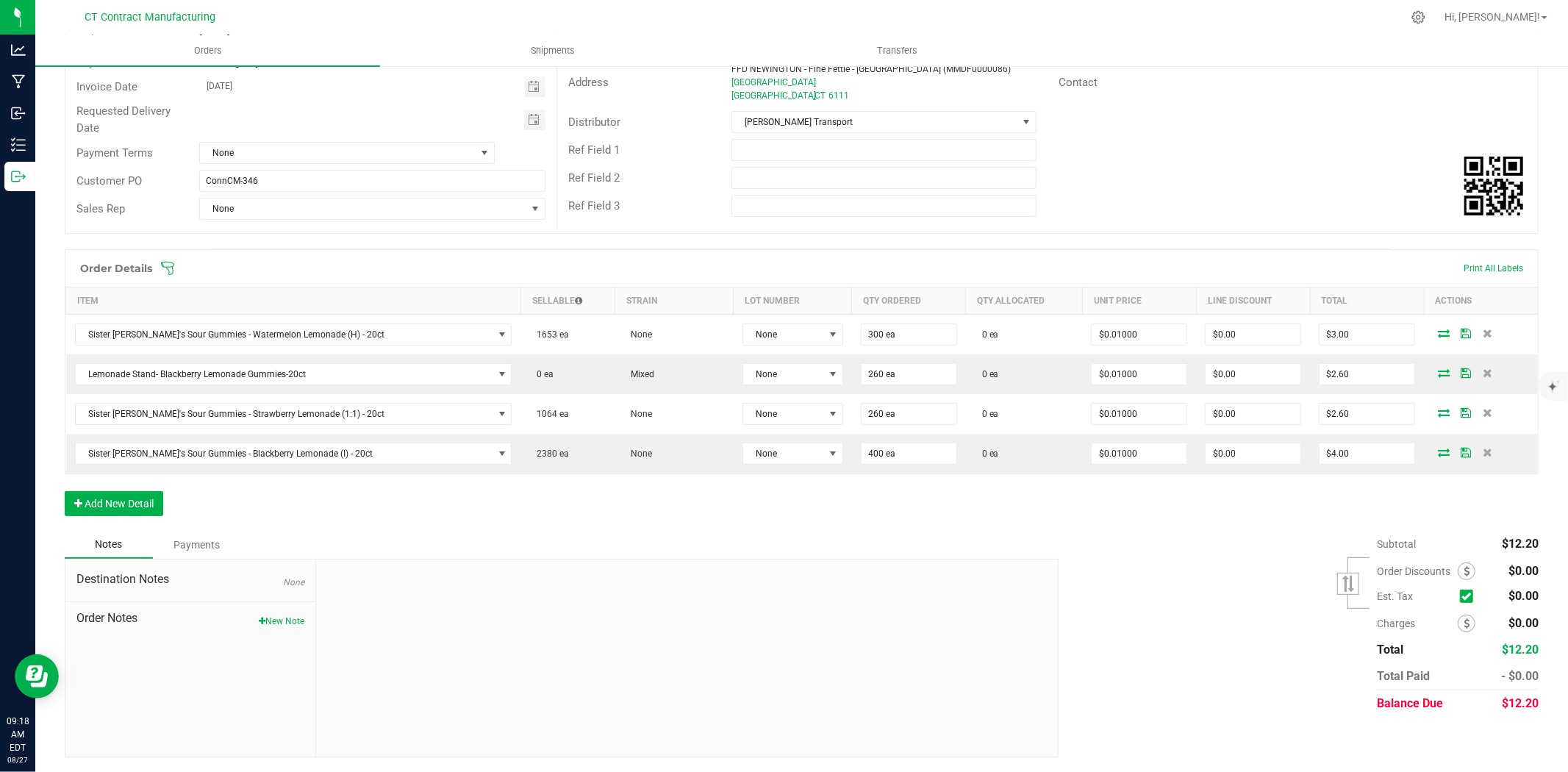
click at [1281, 116] on div "Distributor [PERSON_NAME] Transport" at bounding box center [1047, 122] width 981 height 28
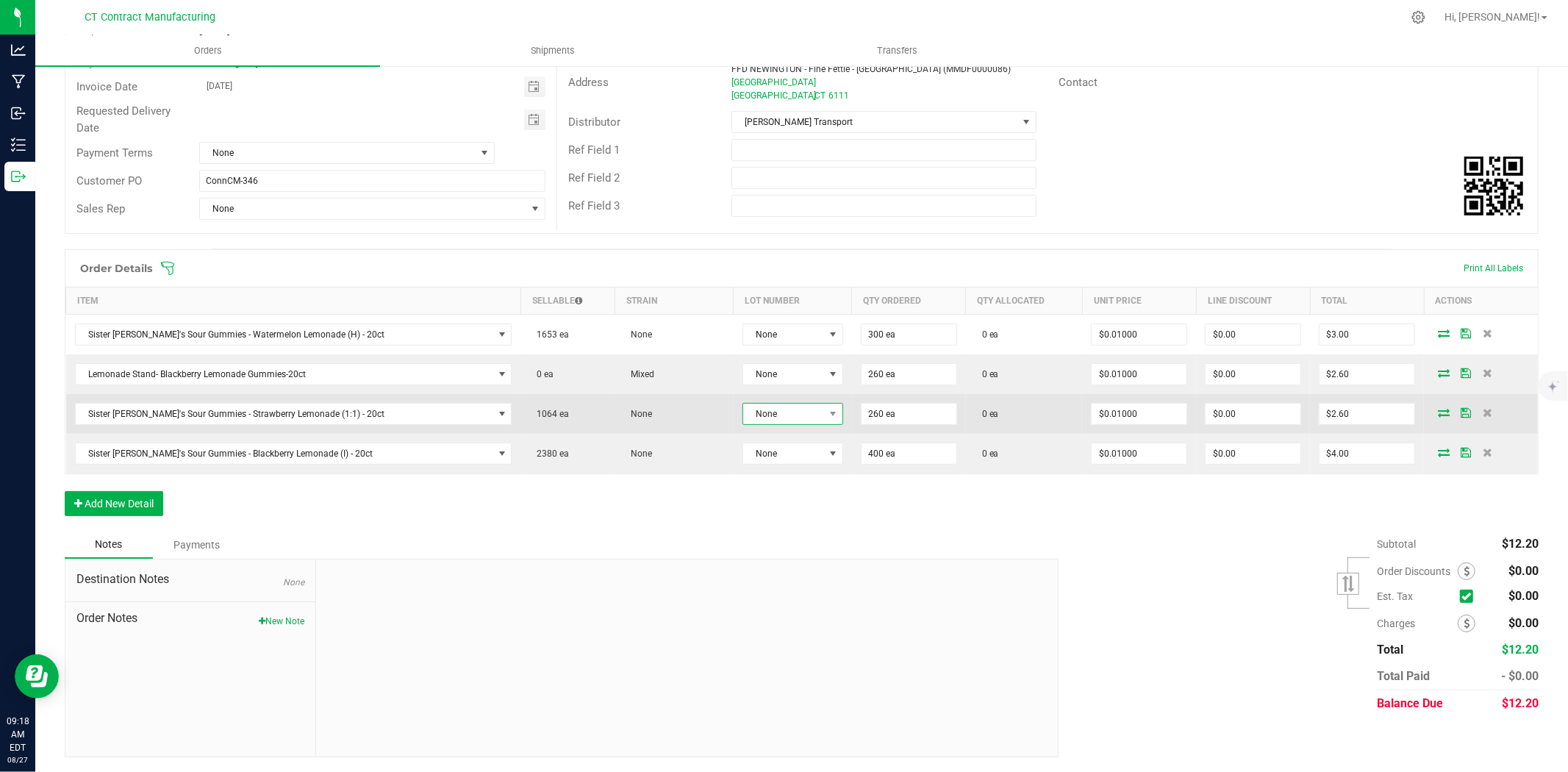
click at [776, 416] on span "None" at bounding box center [784, 413] width 81 height 21
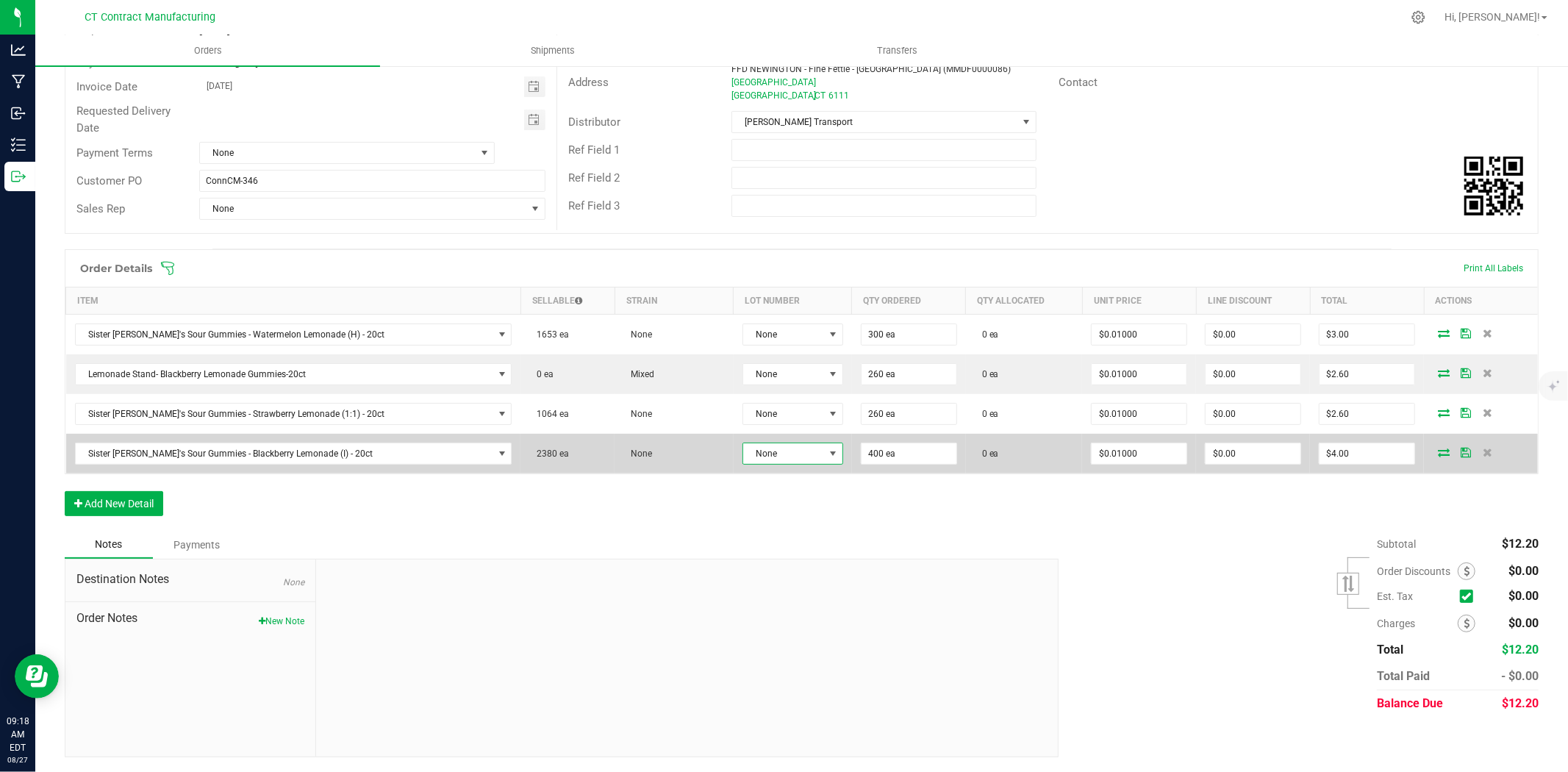
click at [824, 452] on span at bounding box center [833, 453] width 18 height 21
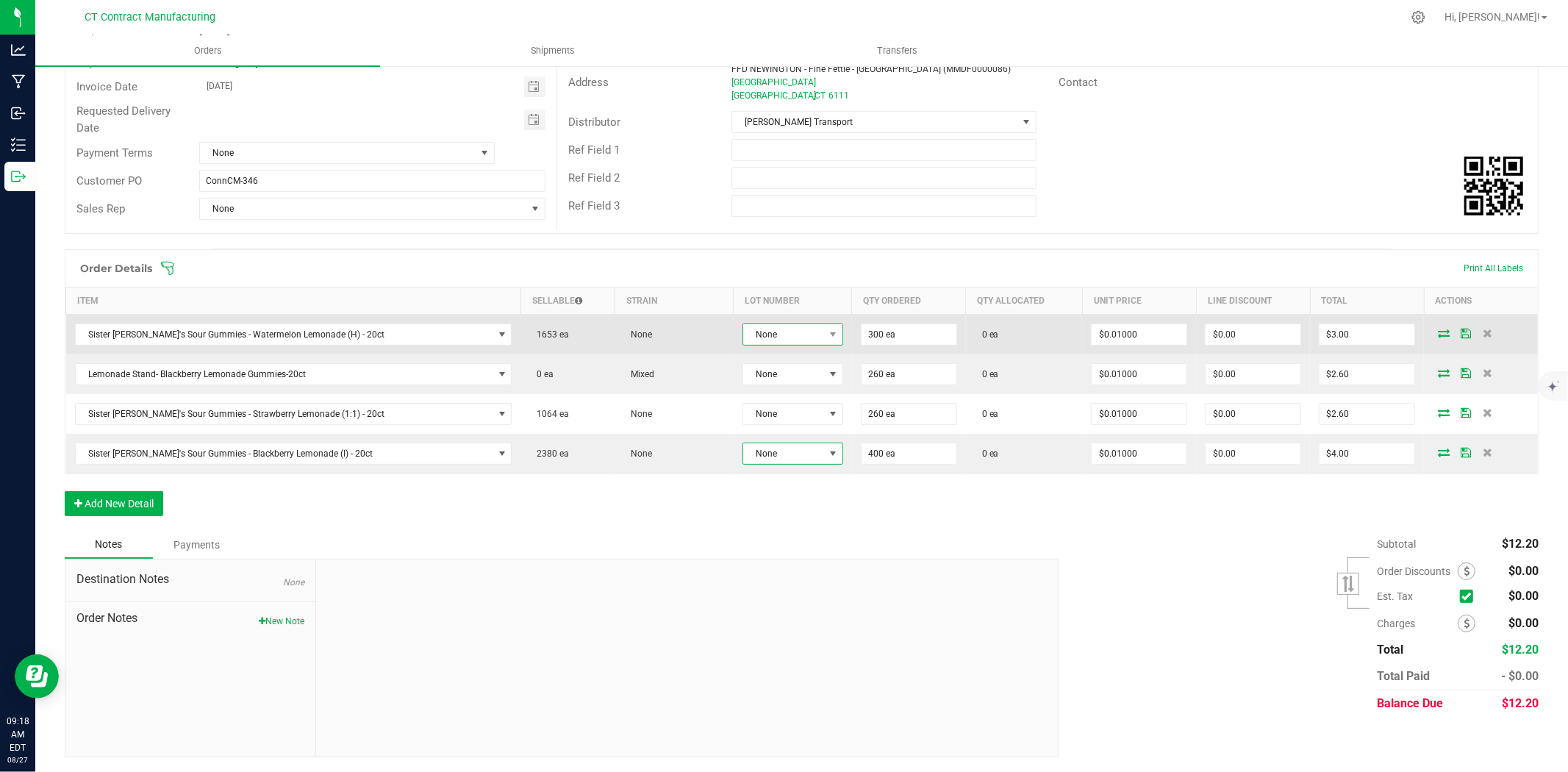
click at [788, 339] on span "None" at bounding box center [784, 335] width 81 height 21
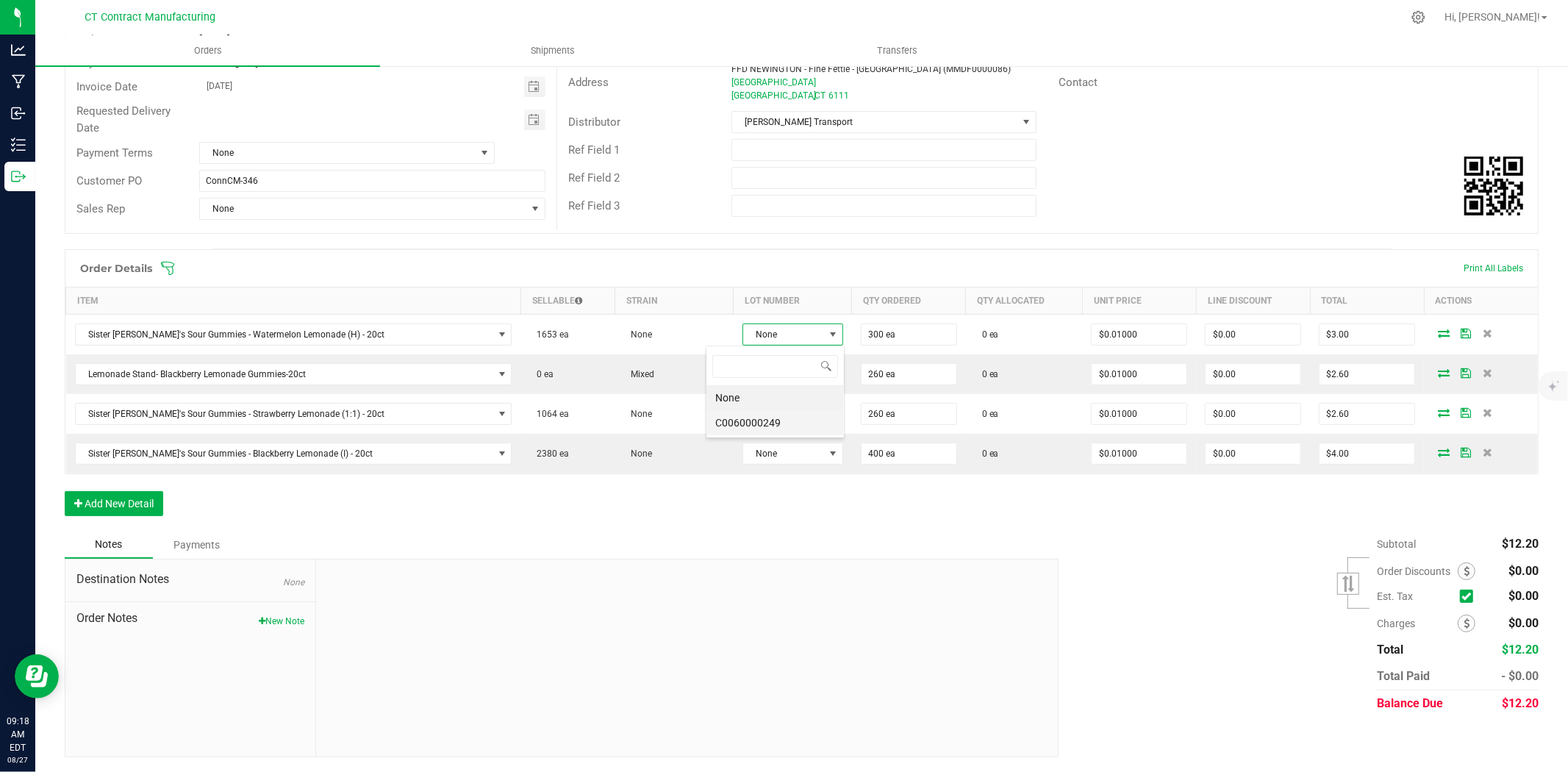
click at [788, 426] on li "C0060000249" at bounding box center [776, 422] width 138 height 25
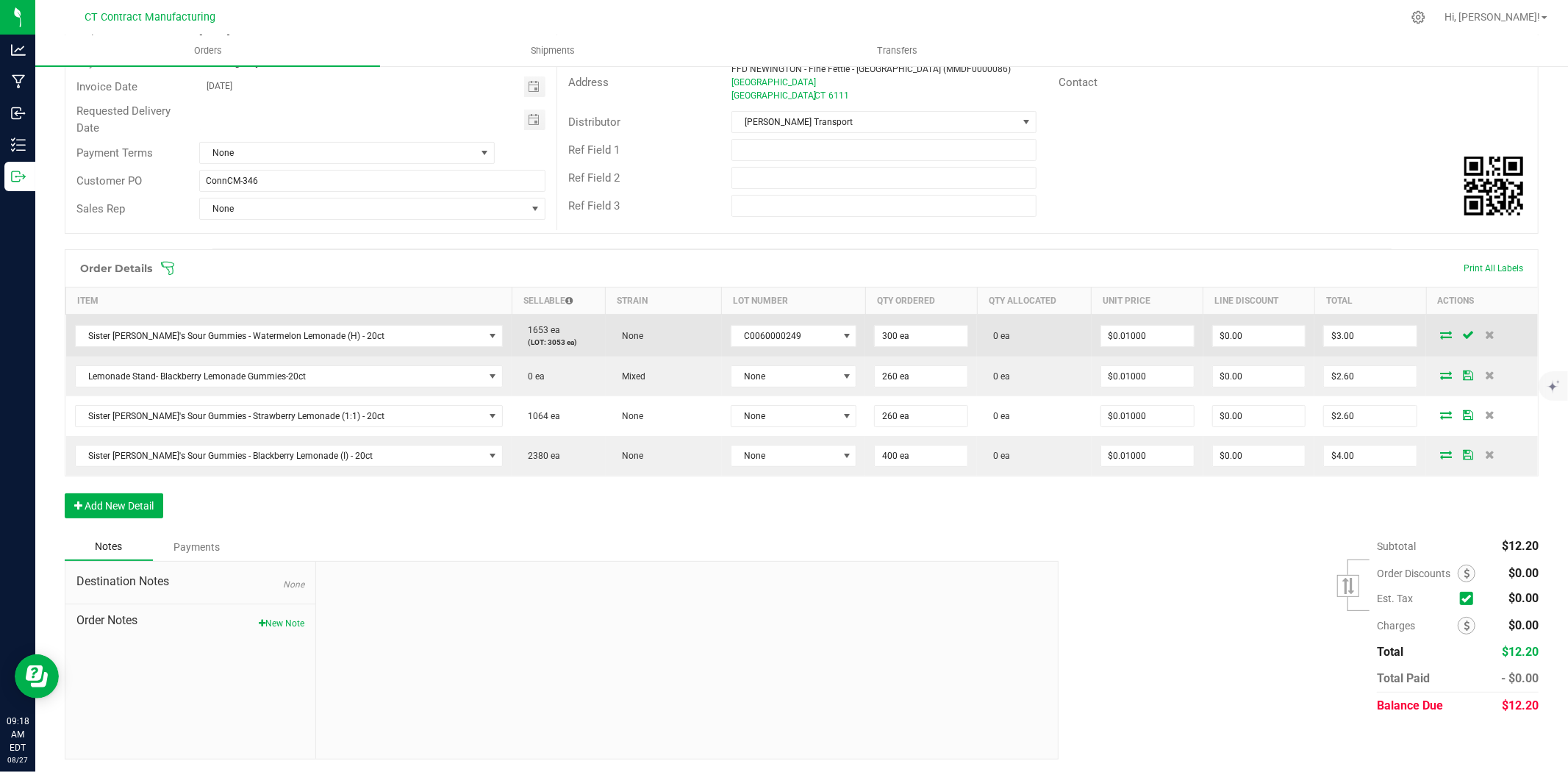
click at [1440, 334] on icon at bounding box center [1446, 335] width 12 height 9
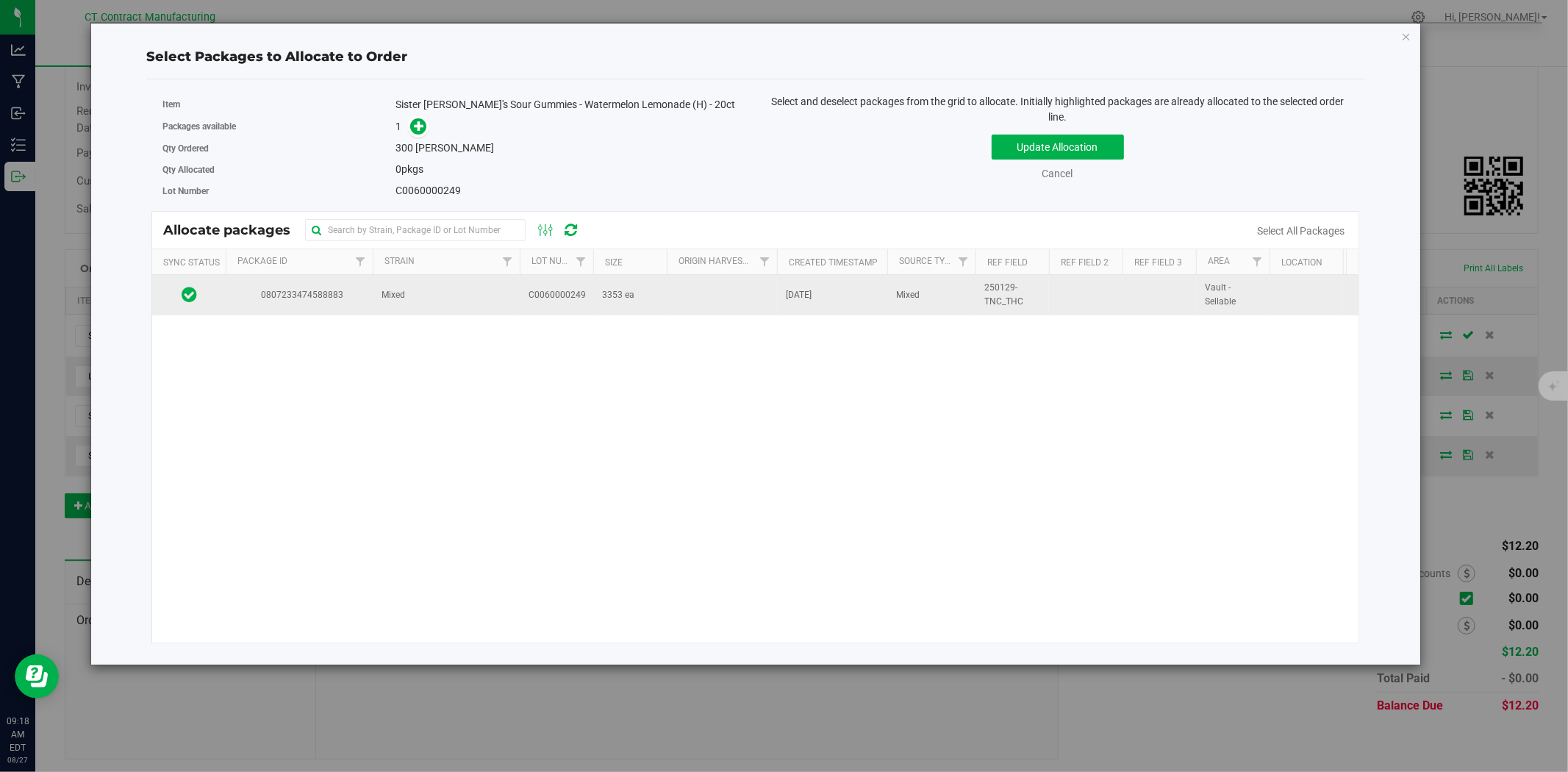
click at [437, 303] on td "Mixed" at bounding box center [445, 295] width 147 height 40
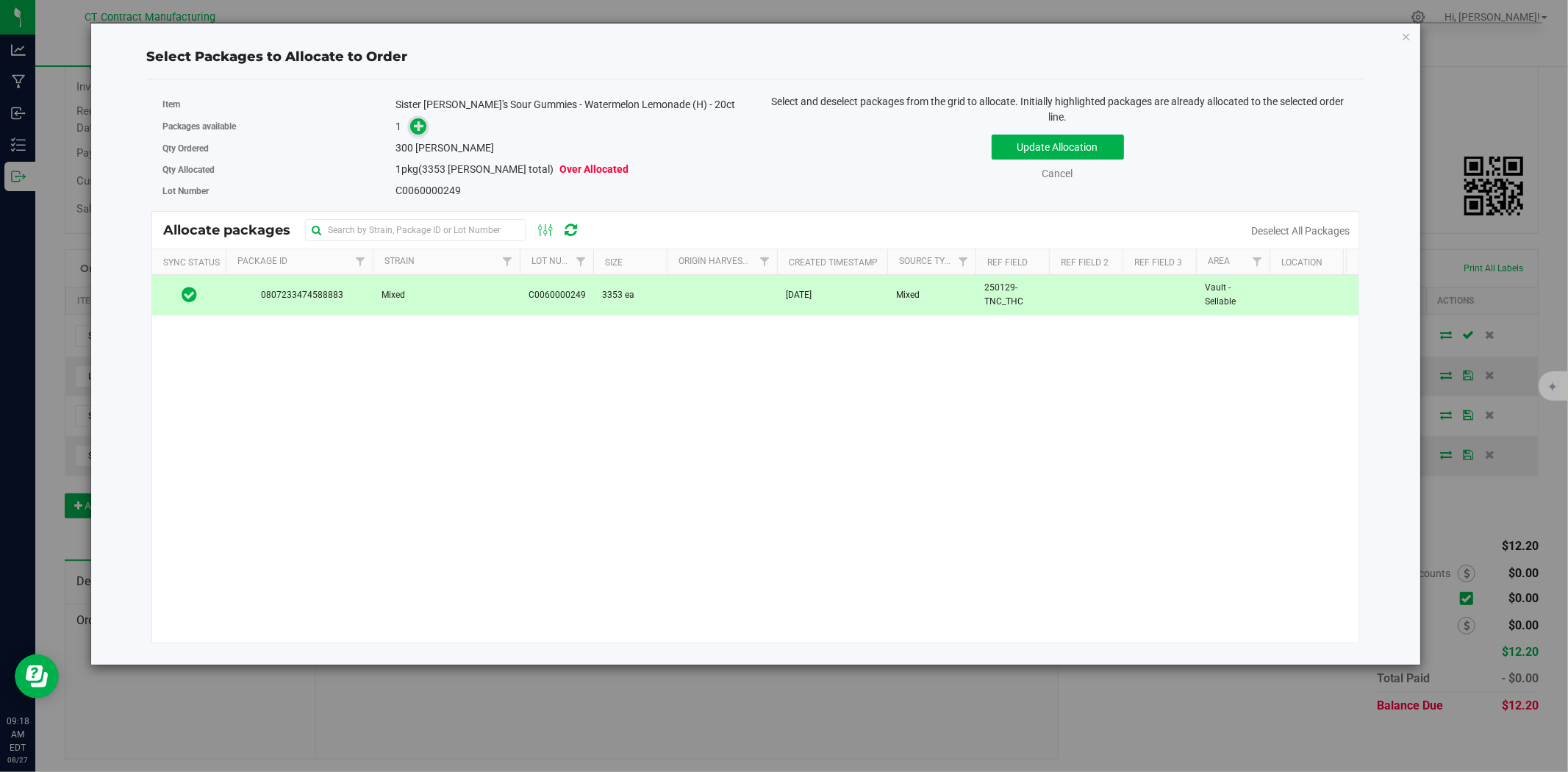
click at [415, 129] on icon at bounding box center [419, 126] width 10 height 10
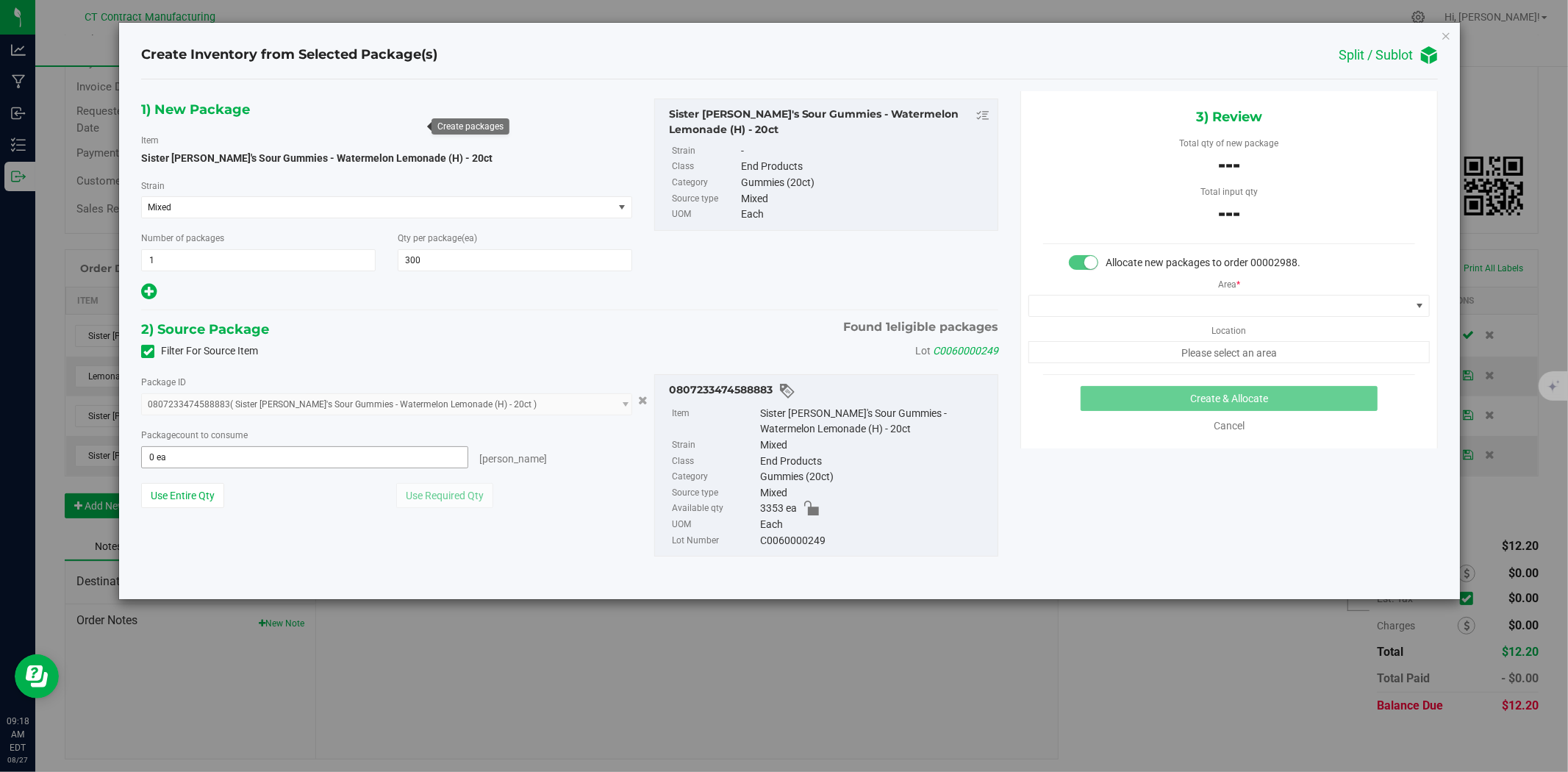
click at [385, 458] on span "0 ea 0" at bounding box center [304, 457] width 327 height 22
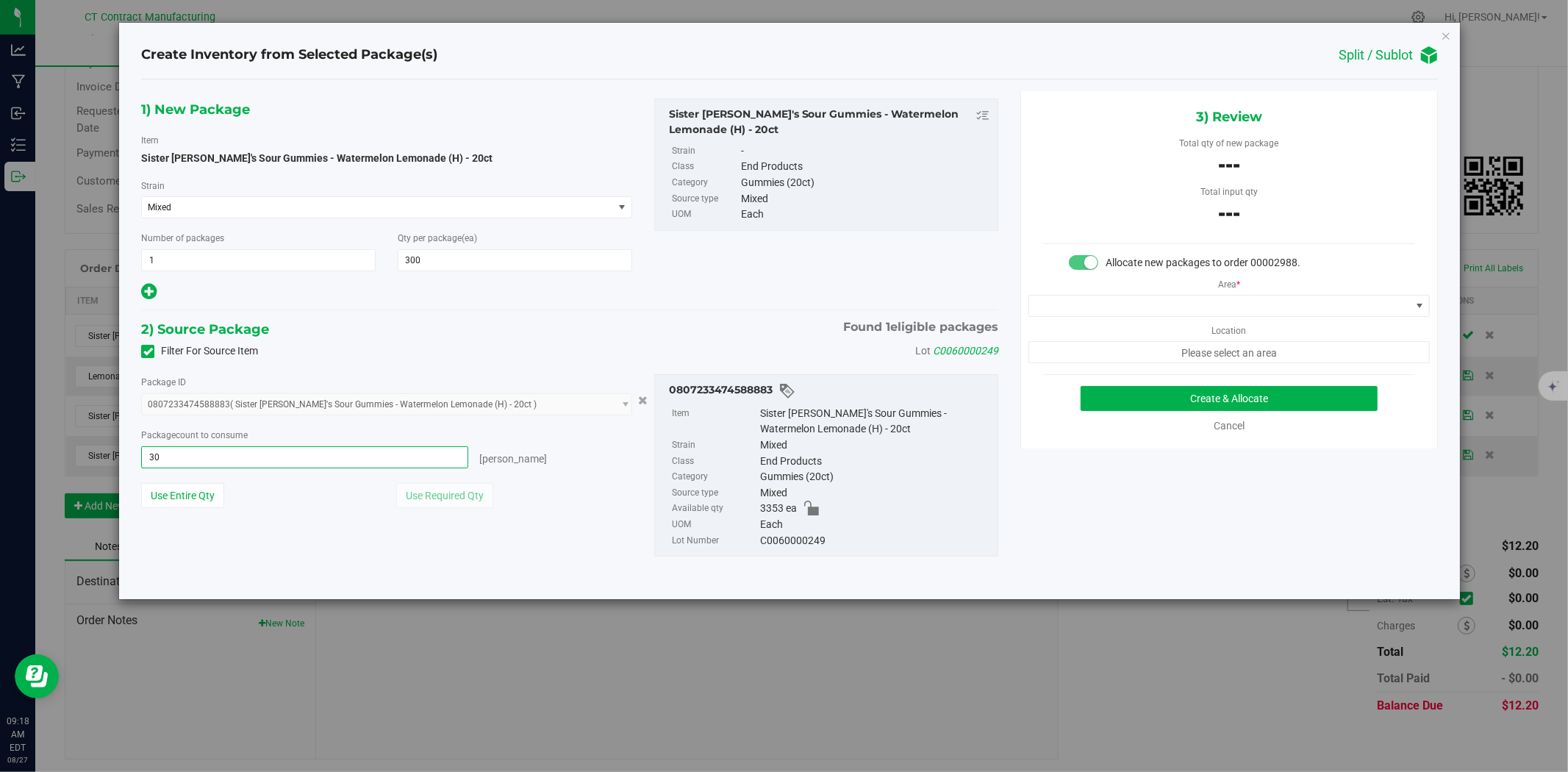
type input "300"
type input "300 ea"
click at [1120, 312] on span at bounding box center [1220, 306] width 381 height 21
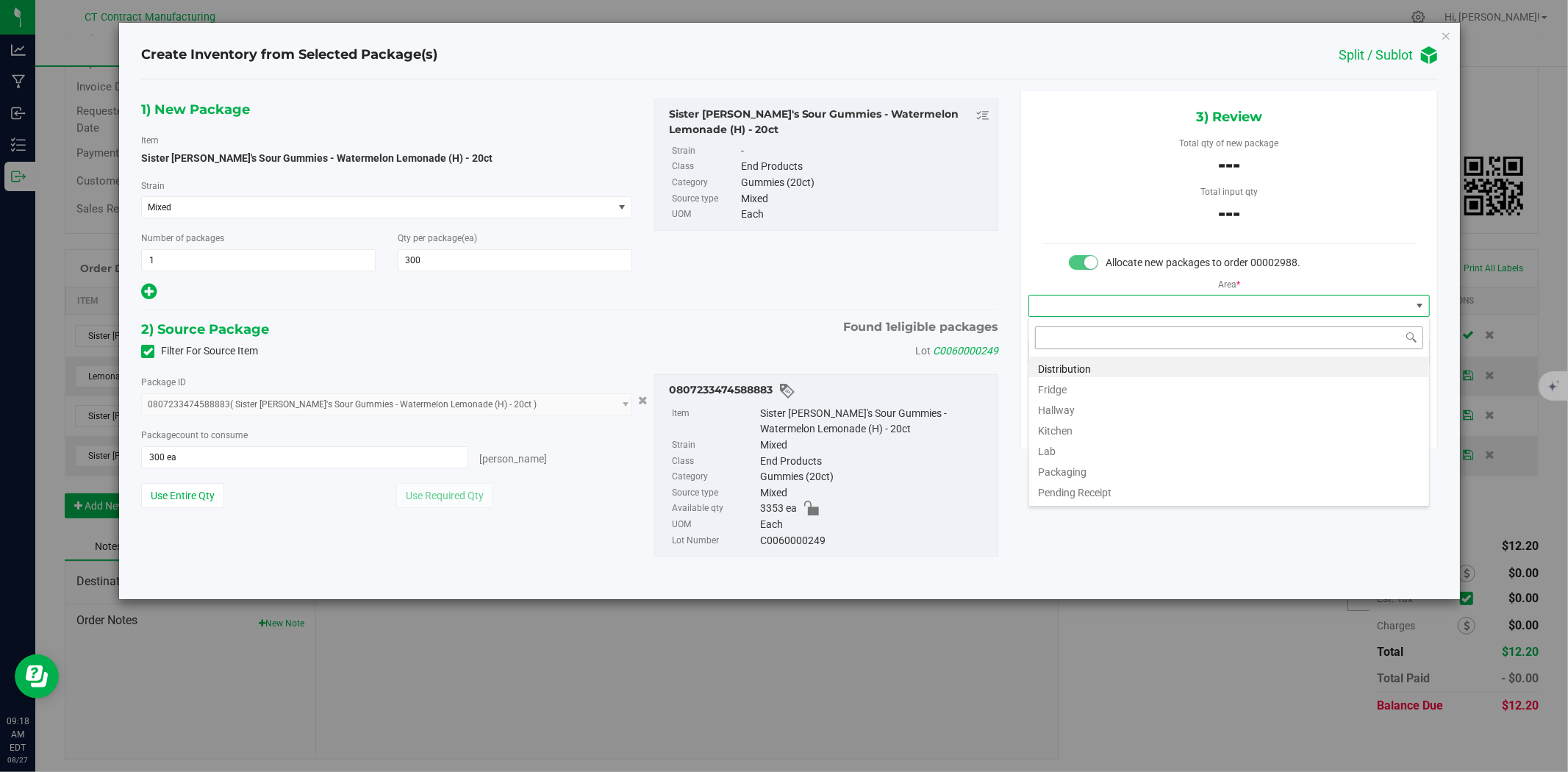
scroll to position [22, 400]
click at [1112, 361] on li "Distribution" at bounding box center [1229, 367] width 400 height 21
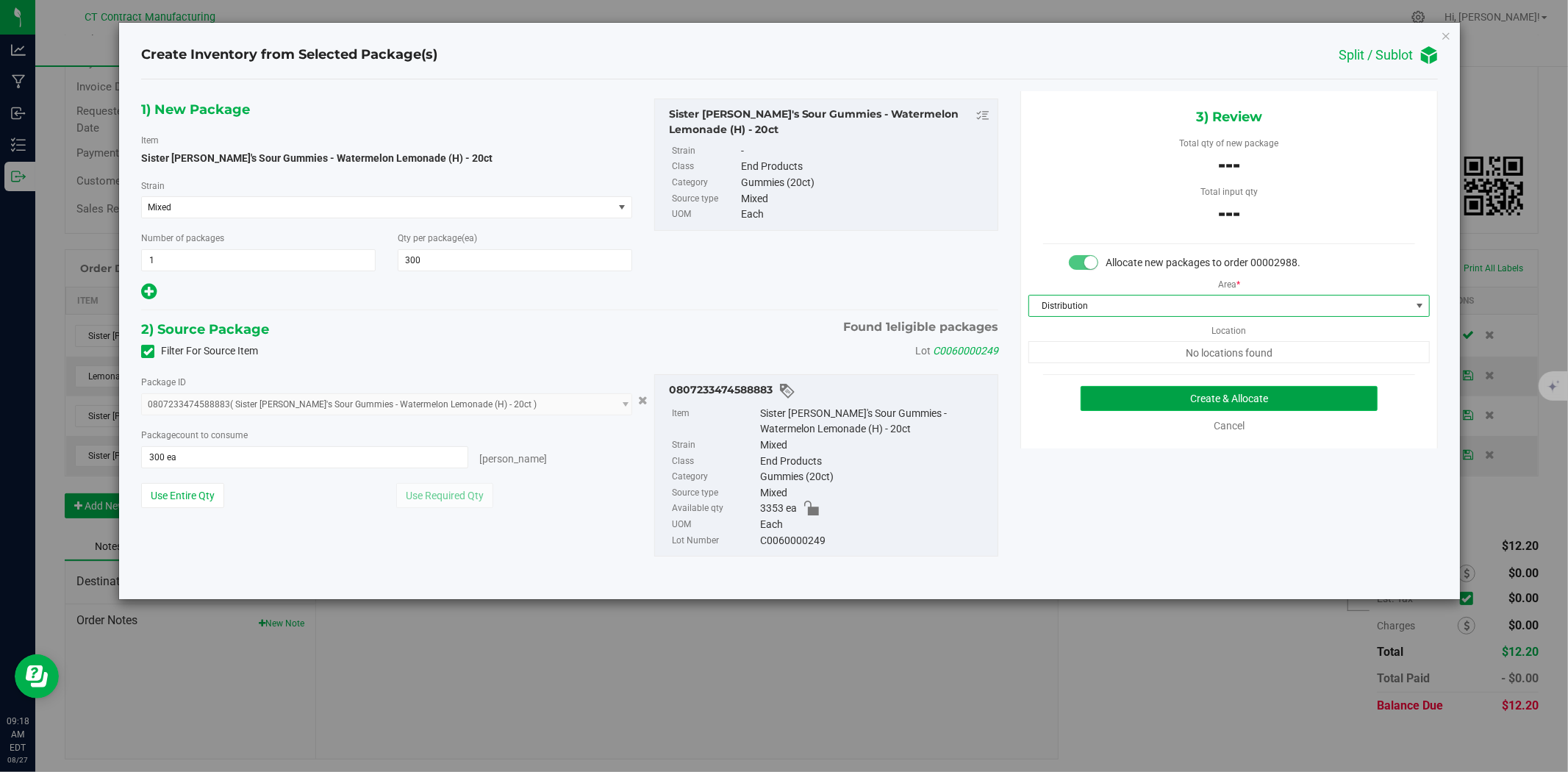
click at [1135, 386] on button "Create & Allocate" at bounding box center [1230, 398] width 297 height 25
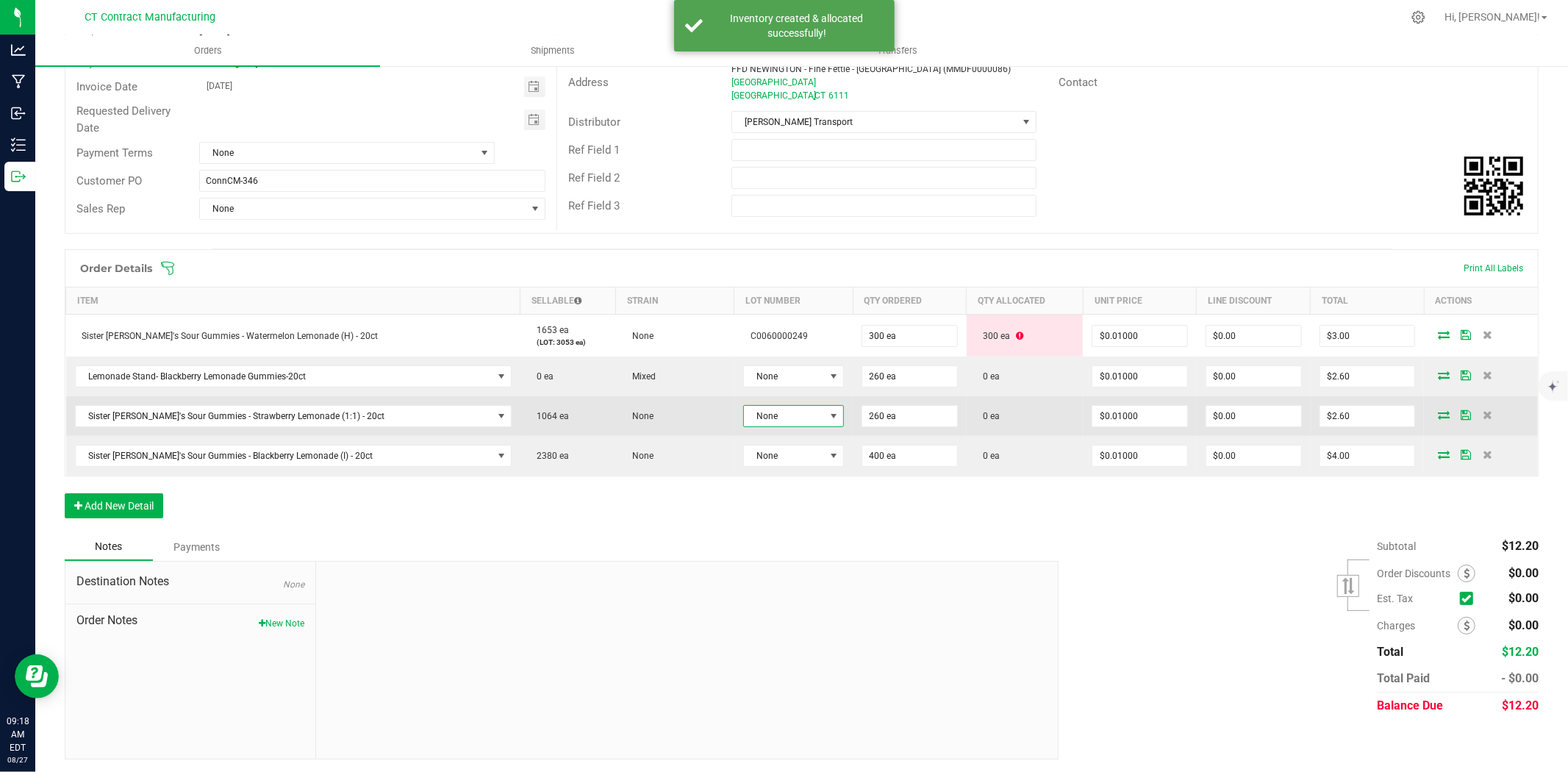
click at [827, 415] on span at bounding box center [833, 416] width 12 height 12
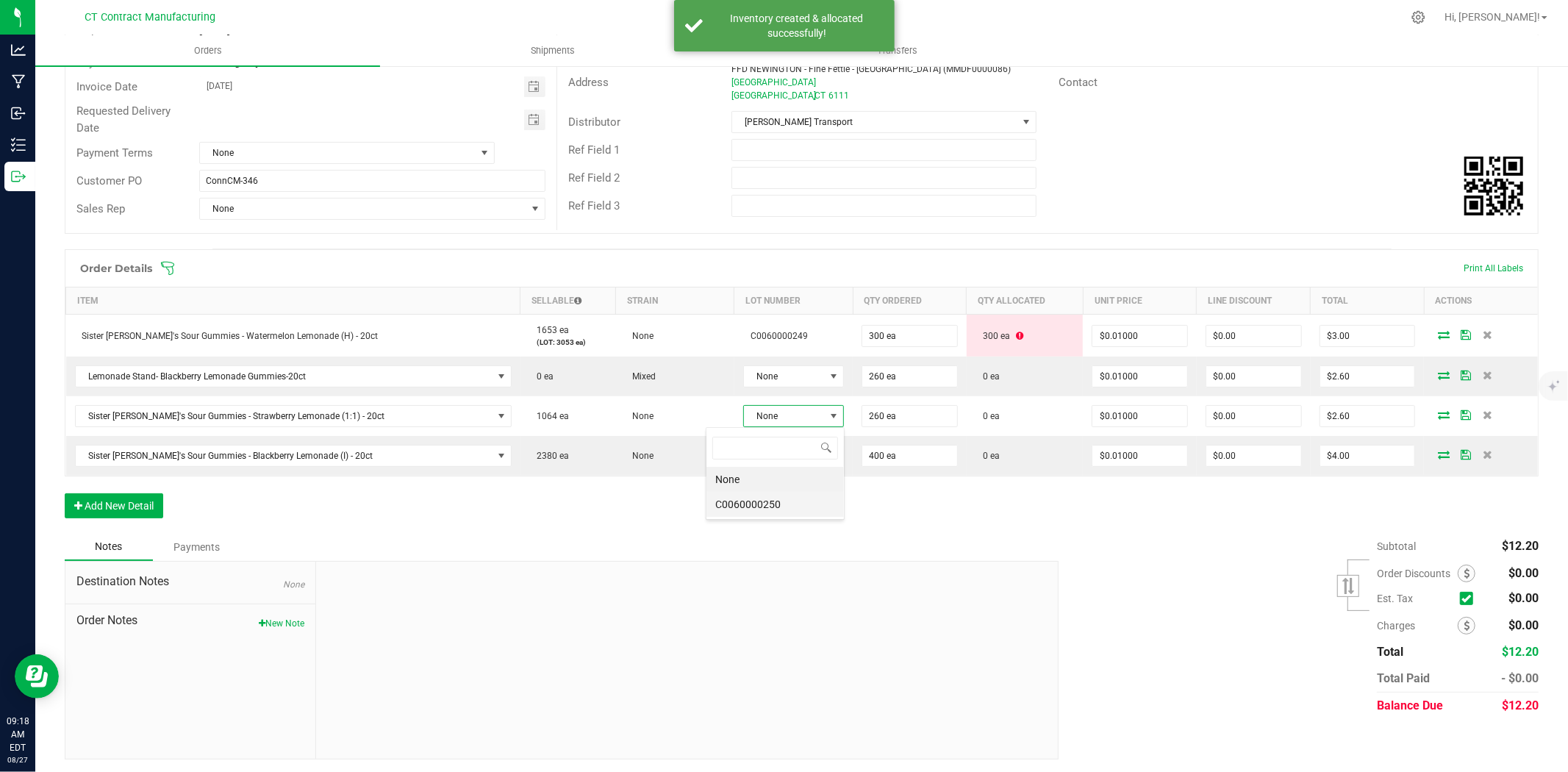
click at [789, 506] on li "C0060000250" at bounding box center [776, 504] width 138 height 25
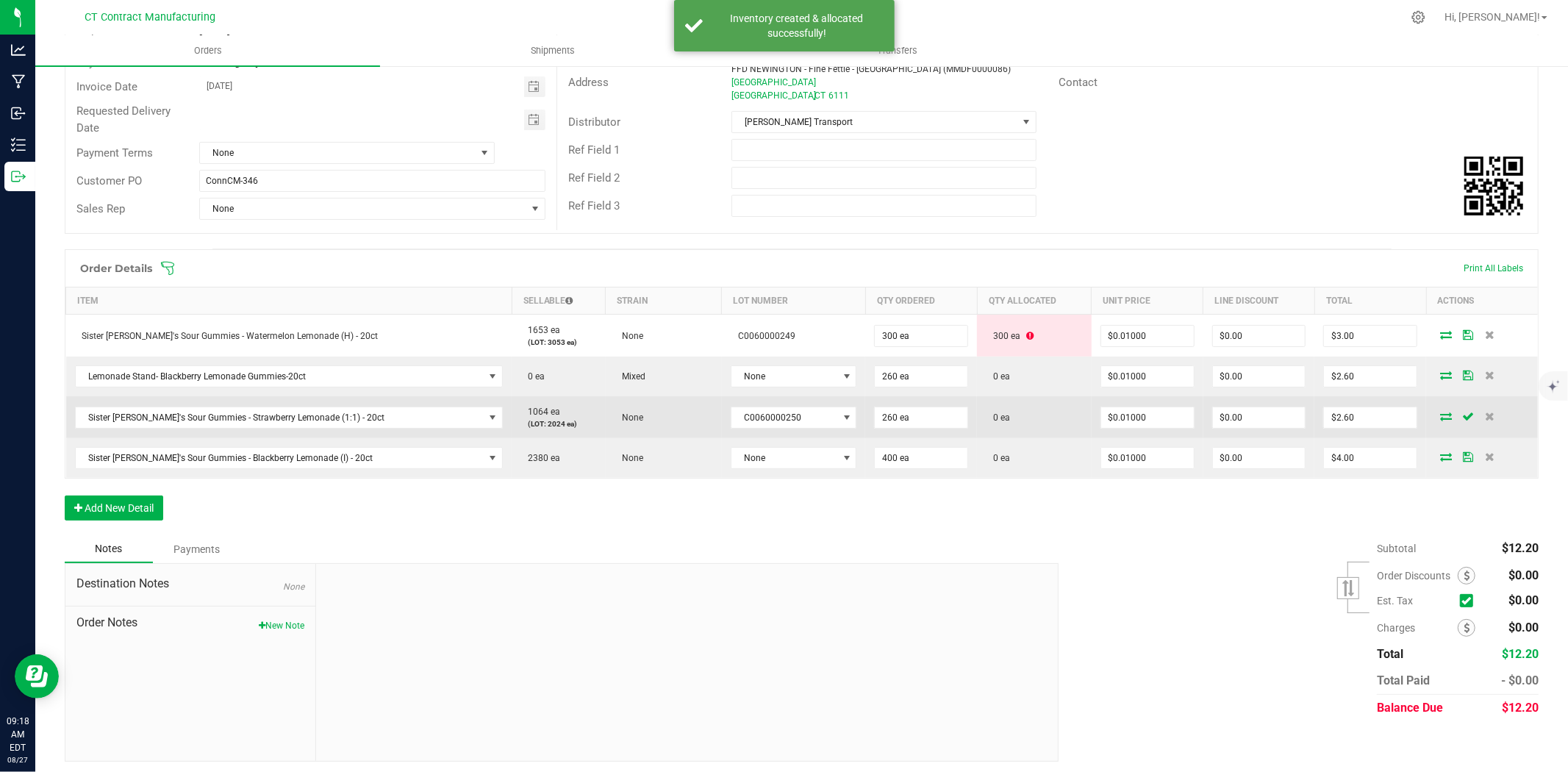
click at [1440, 415] on icon at bounding box center [1446, 416] width 12 height 9
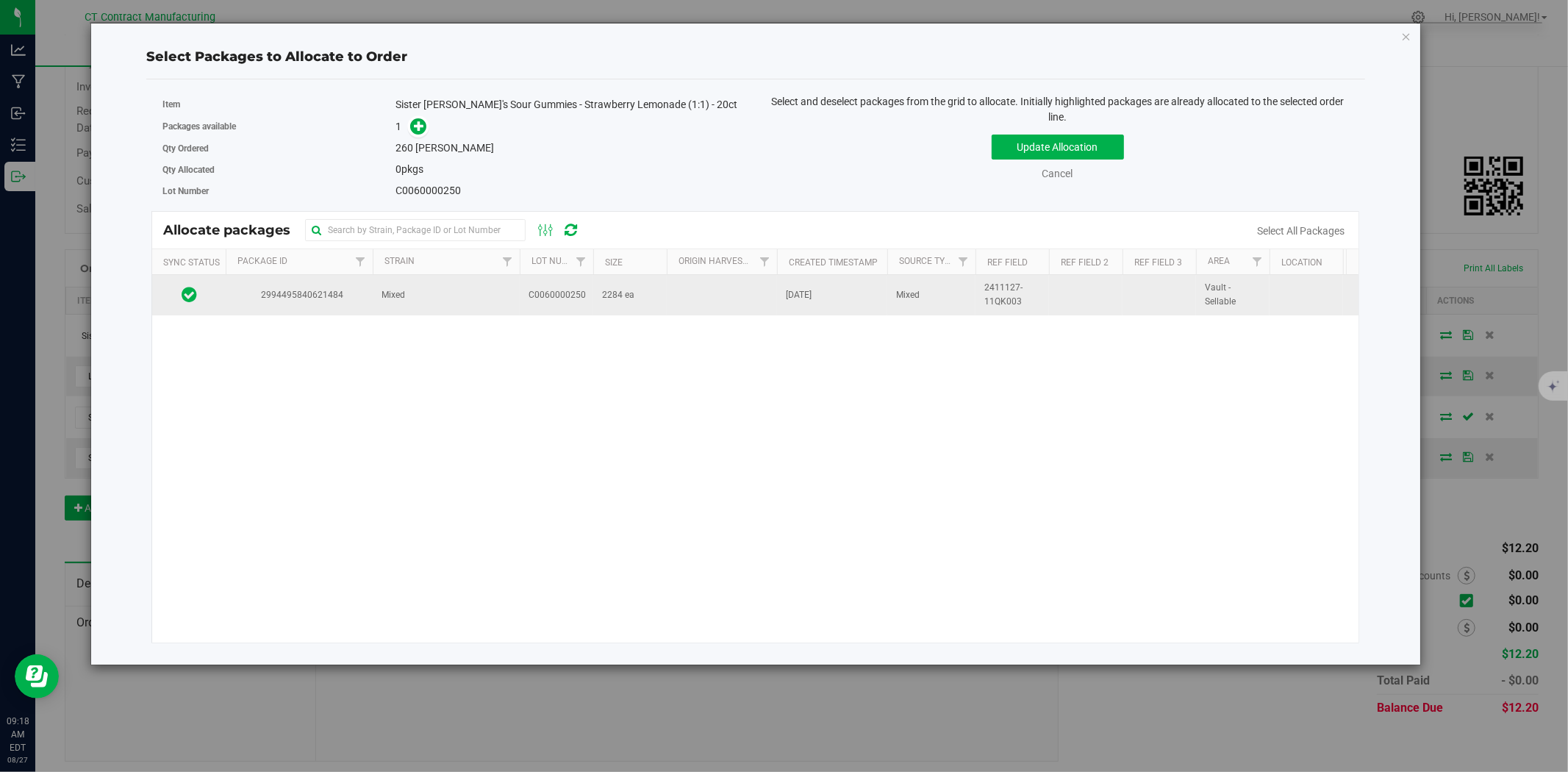
click at [353, 288] on td "2994495840621484" at bounding box center [298, 295] width 147 height 40
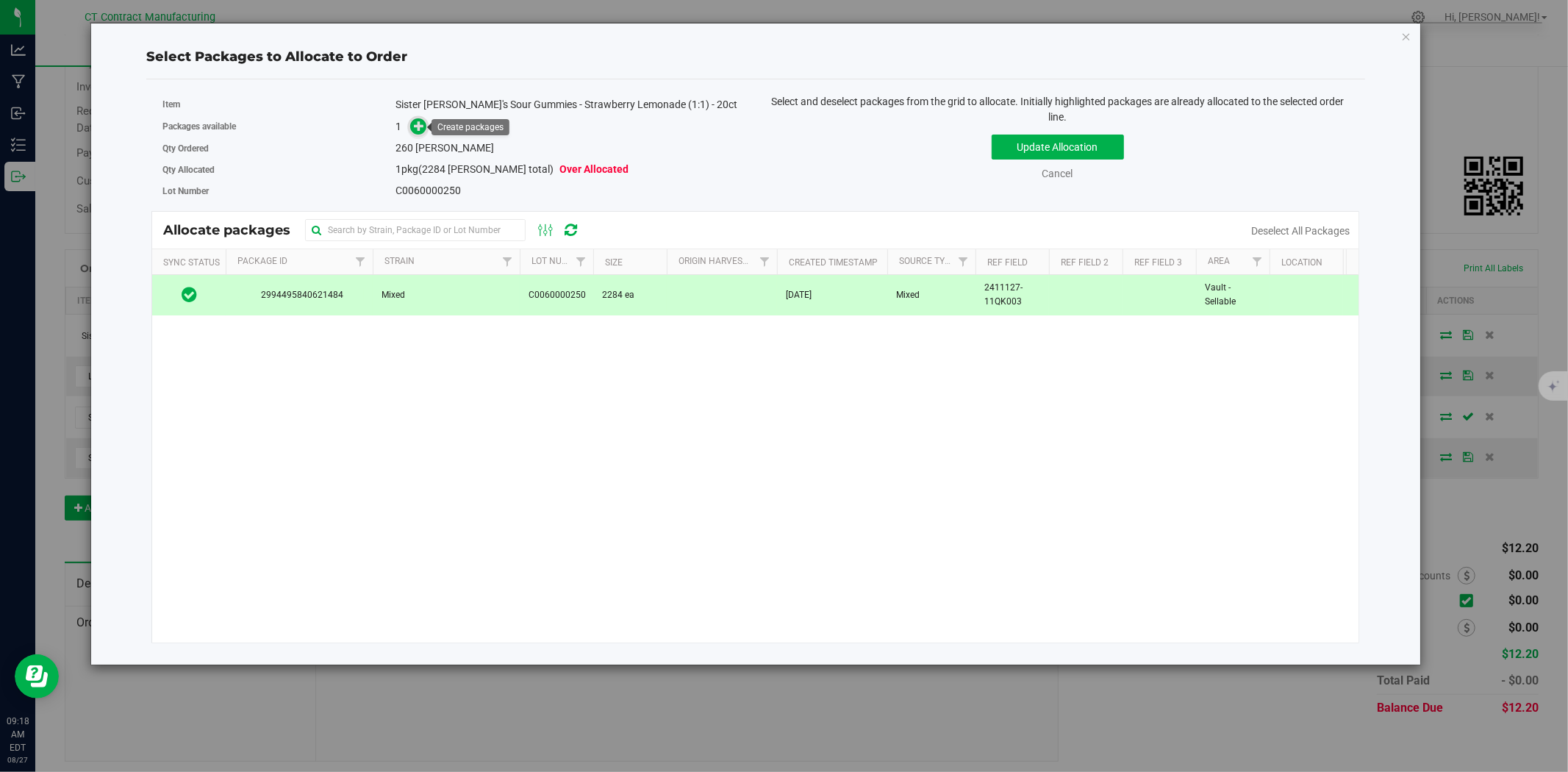
click at [424, 127] on icon at bounding box center [419, 126] width 10 height 10
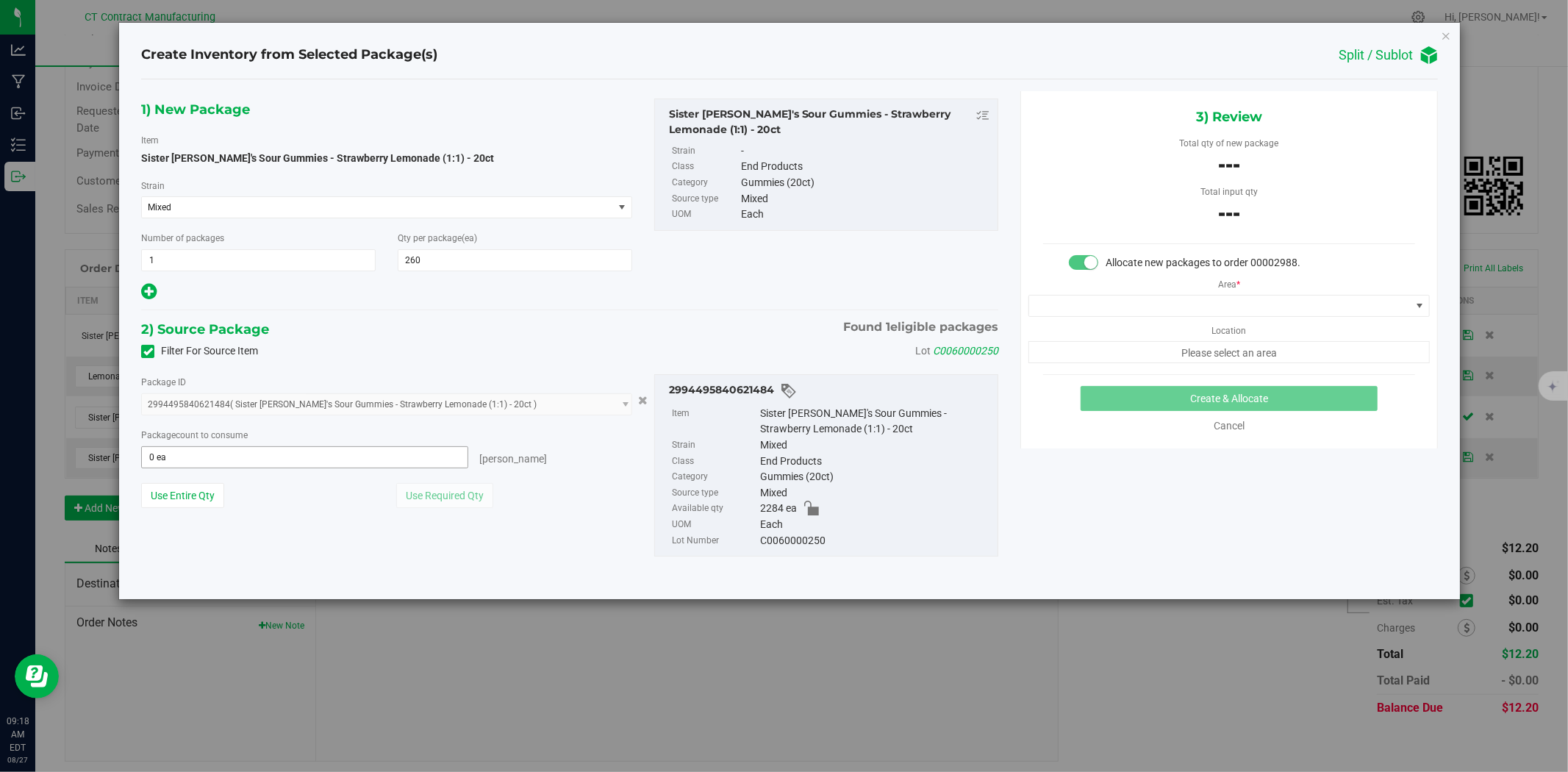
click at [408, 453] on span "0 ea 0" at bounding box center [304, 457] width 327 height 22
type input "260"
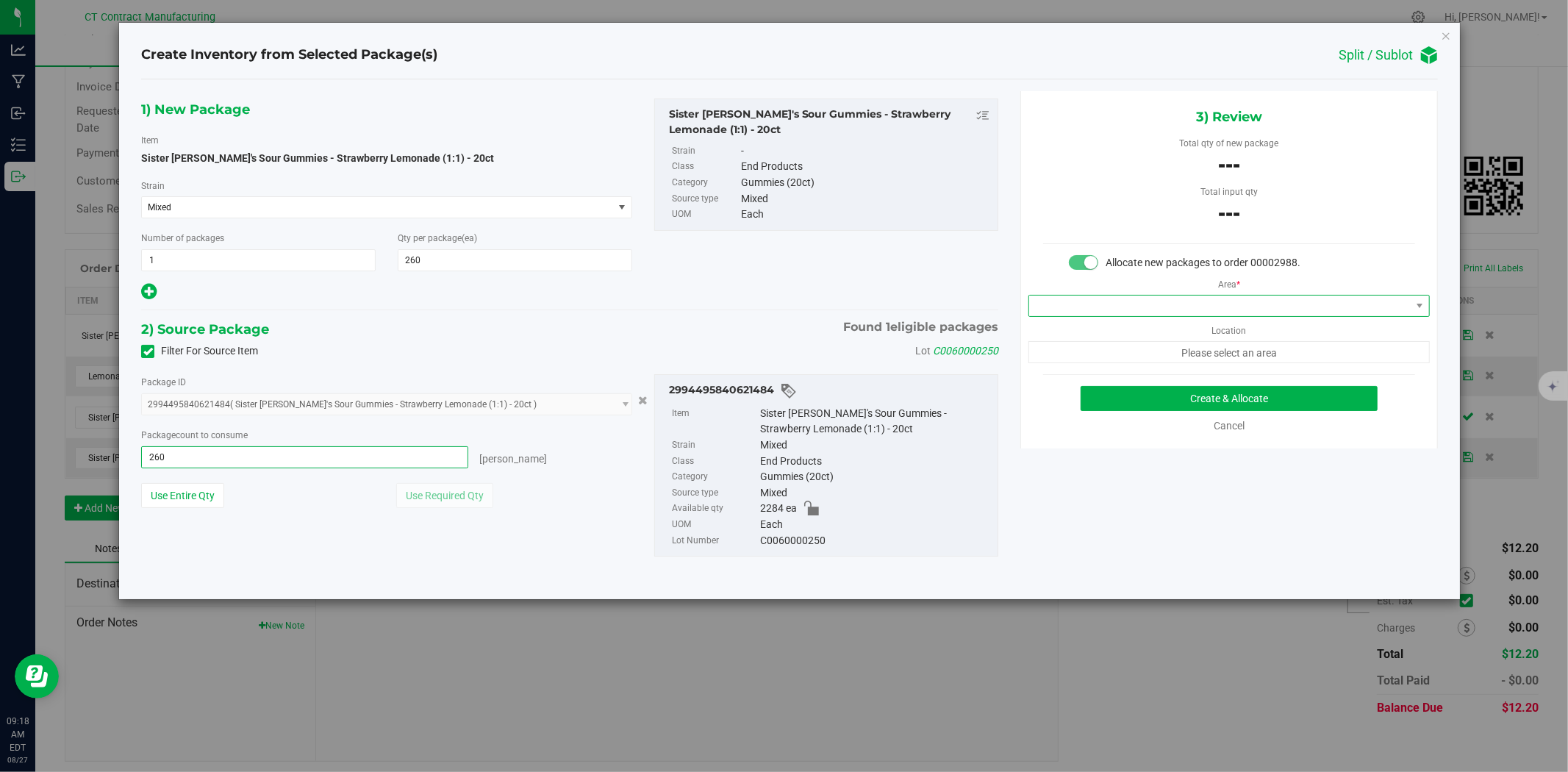
type input "260 ea"
click at [1129, 314] on span at bounding box center [1220, 306] width 381 height 21
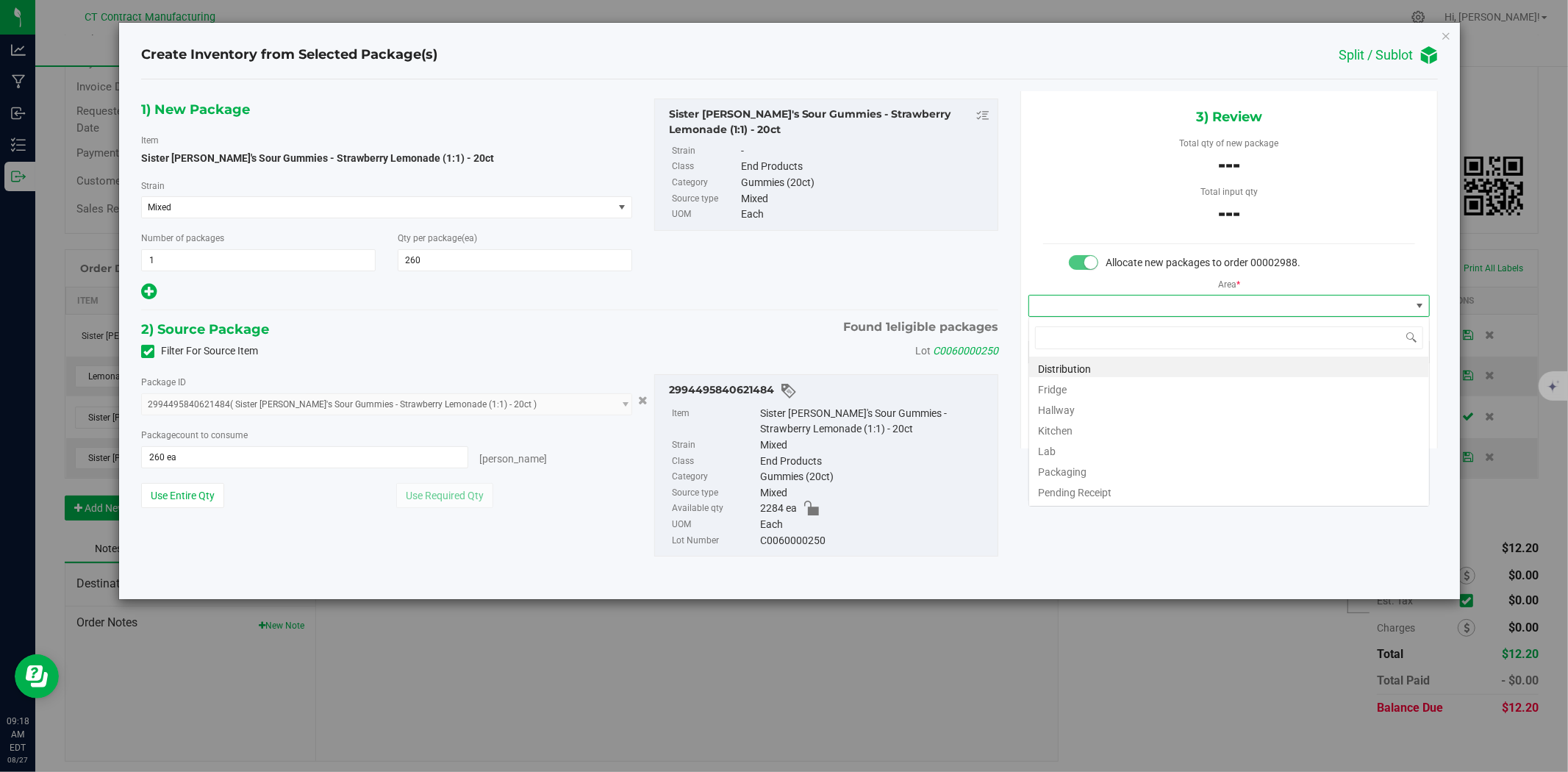
scroll to position [22, 400]
click at [1127, 361] on li "Distribution" at bounding box center [1229, 367] width 400 height 21
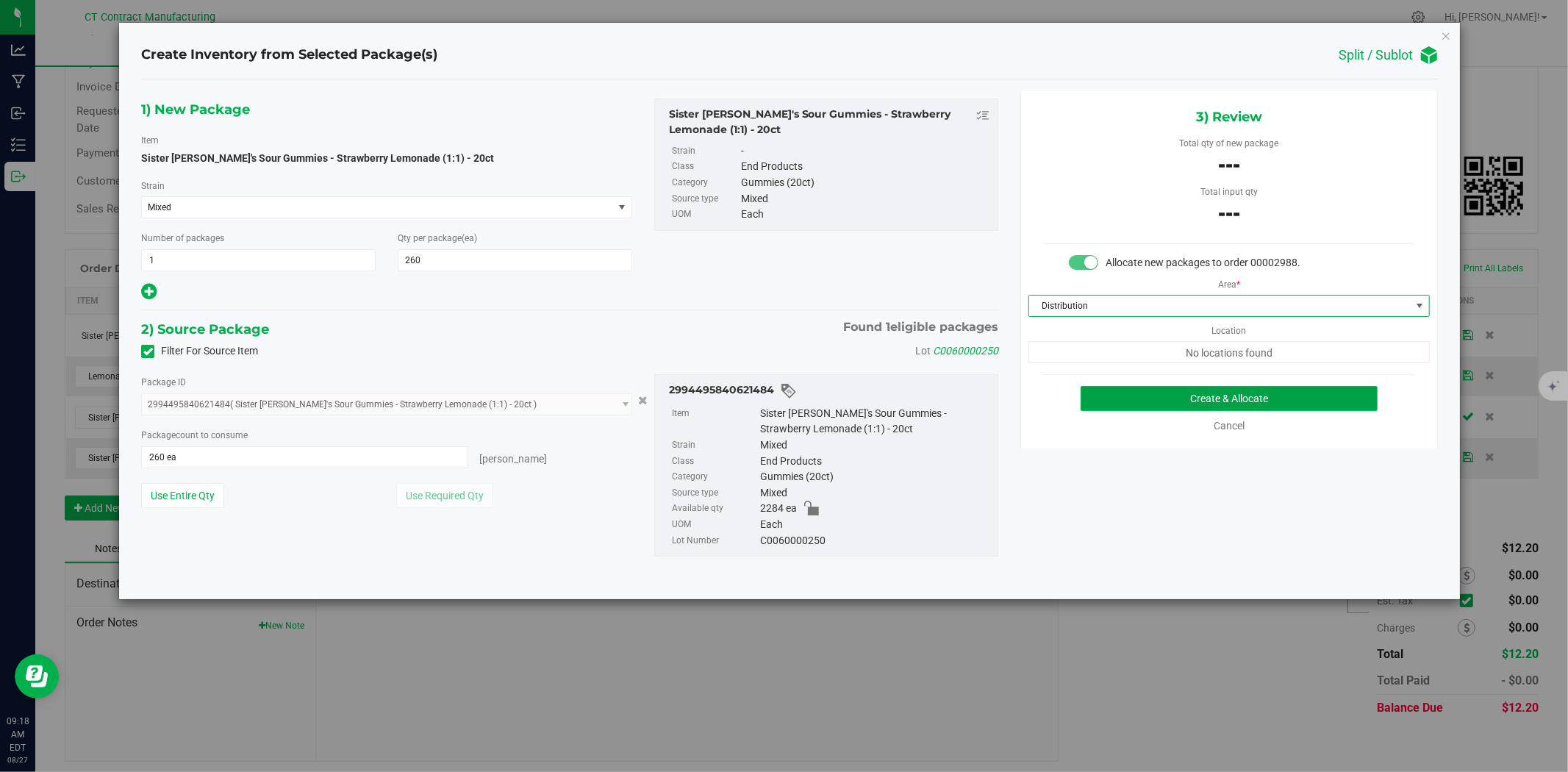
click at [1149, 390] on button "Create & Allocate" at bounding box center [1230, 398] width 297 height 25
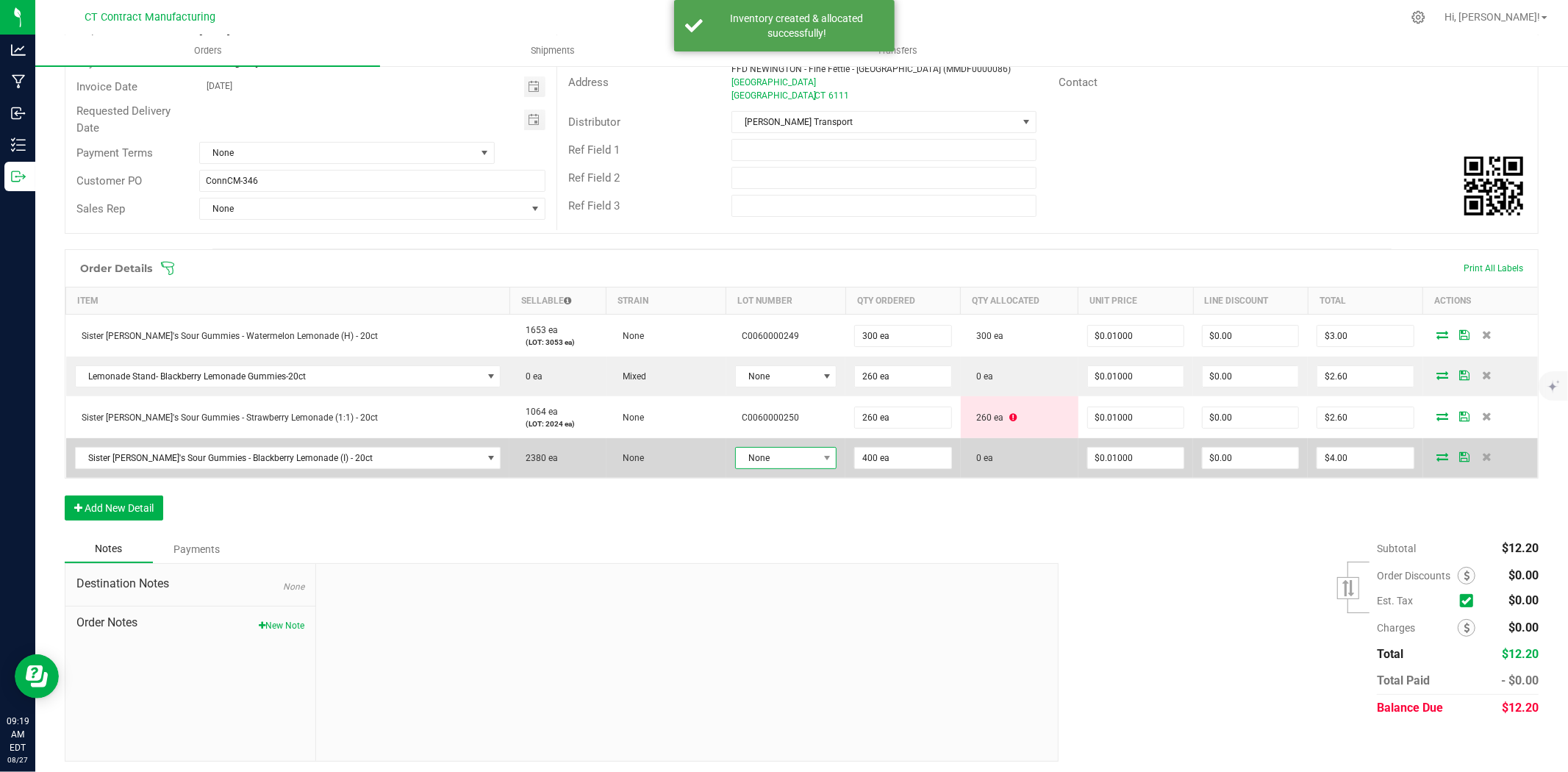
click at [768, 466] on span "None" at bounding box center [777, 458] width 83 height 21
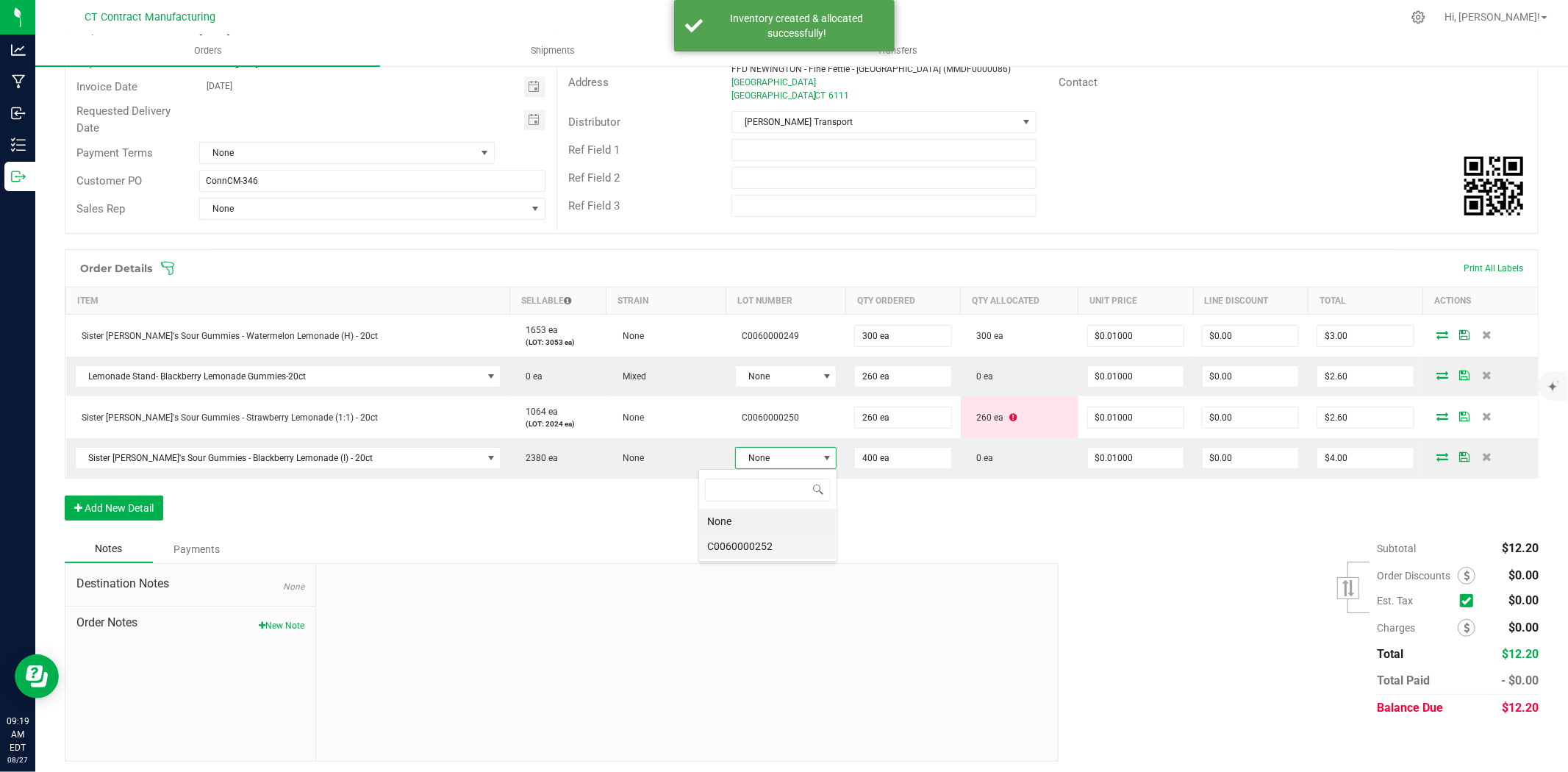
click at [773, 551] on li "C0060000252" at bounding box center [769, 546] width 138 height 25
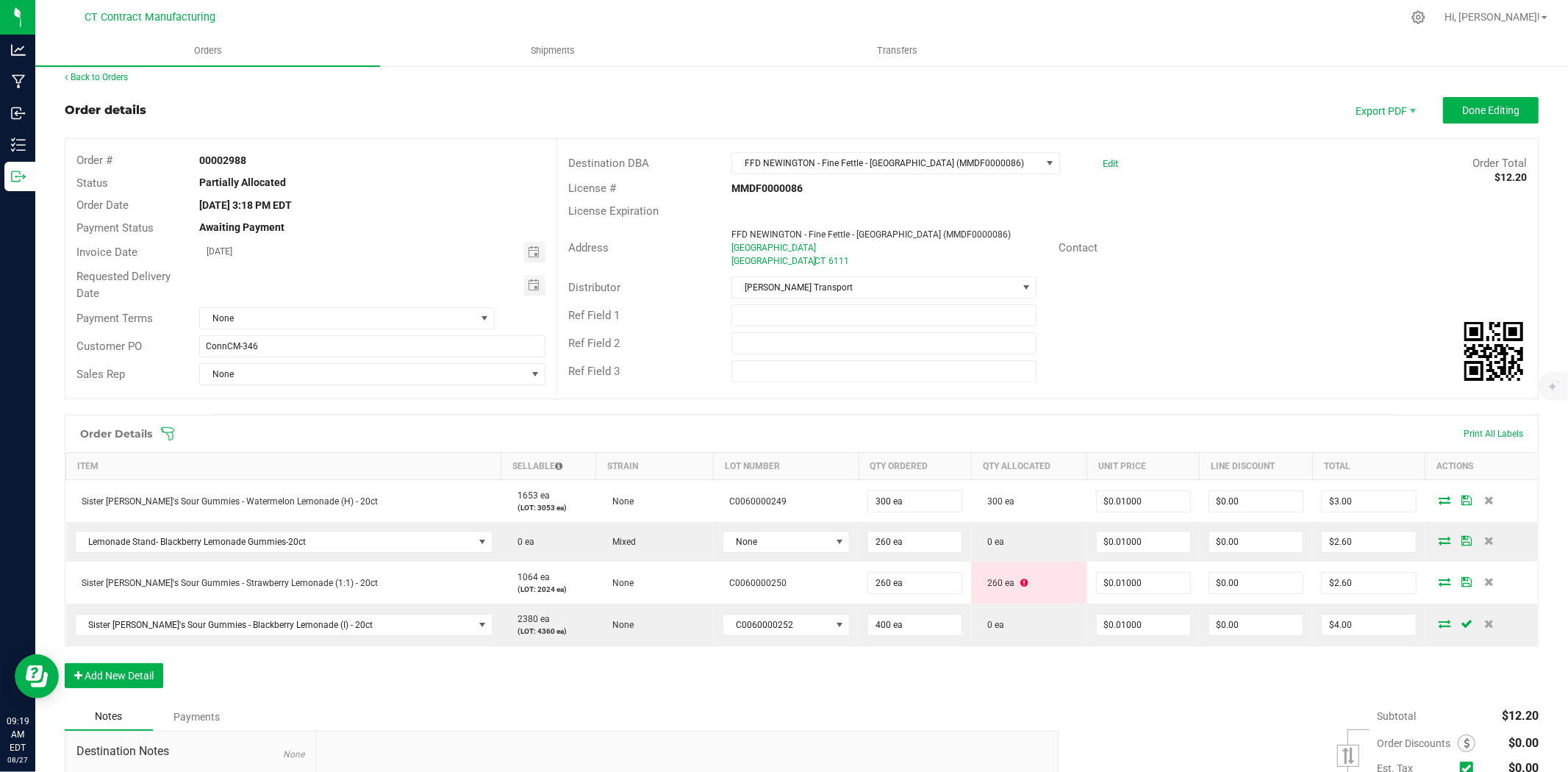
scroll to position [0, 0]
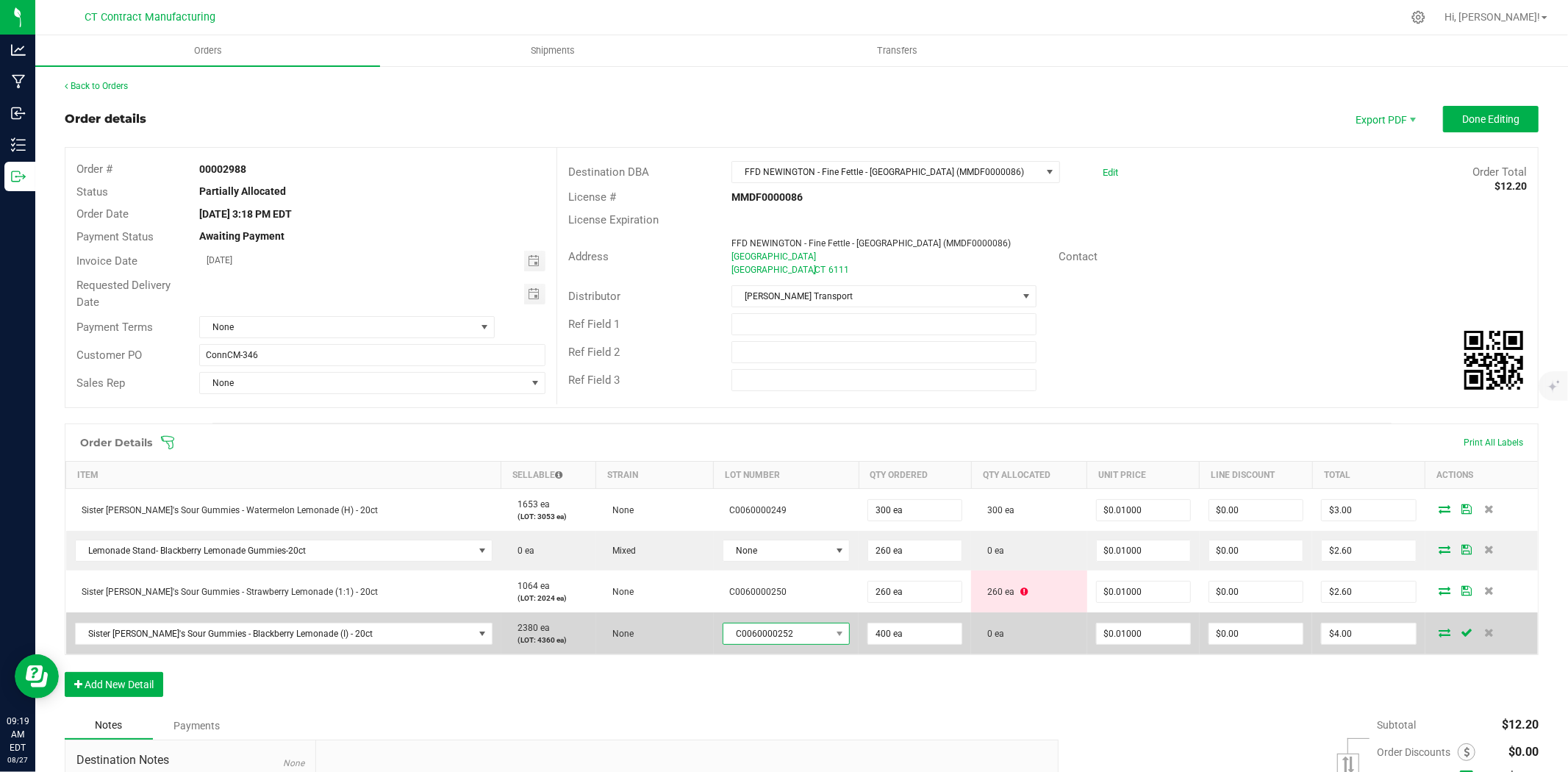
click at [763, 638] on span "C0060000252" at bounding box center [778, 634] width 108 height 21
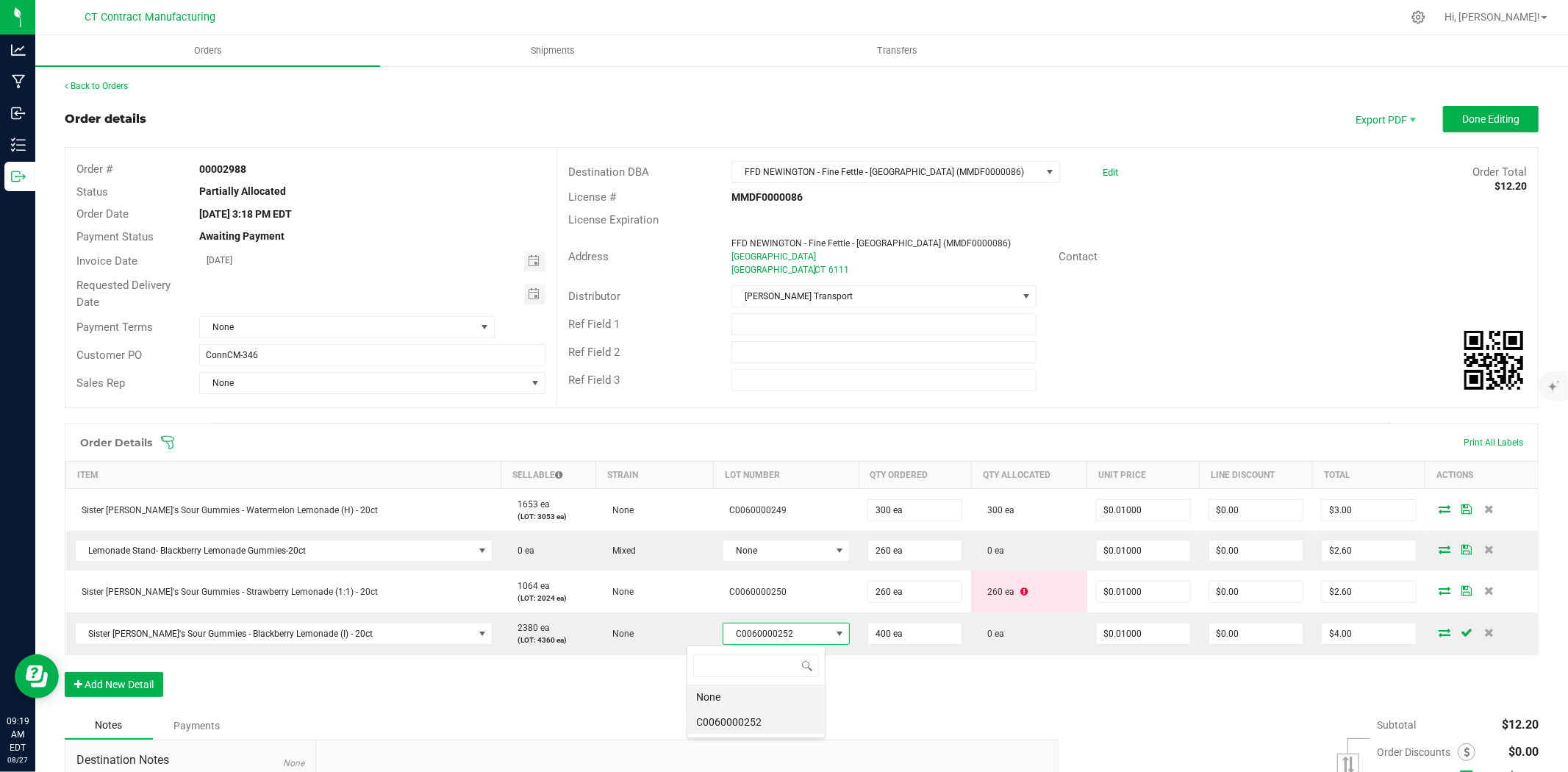
click at [765, 691] on li "None" at bounding box center [757, 697] width 138 height 25
click at [1490, 113] on span "Done Editing" at bounding box center [1490, 119] width 57 height 12
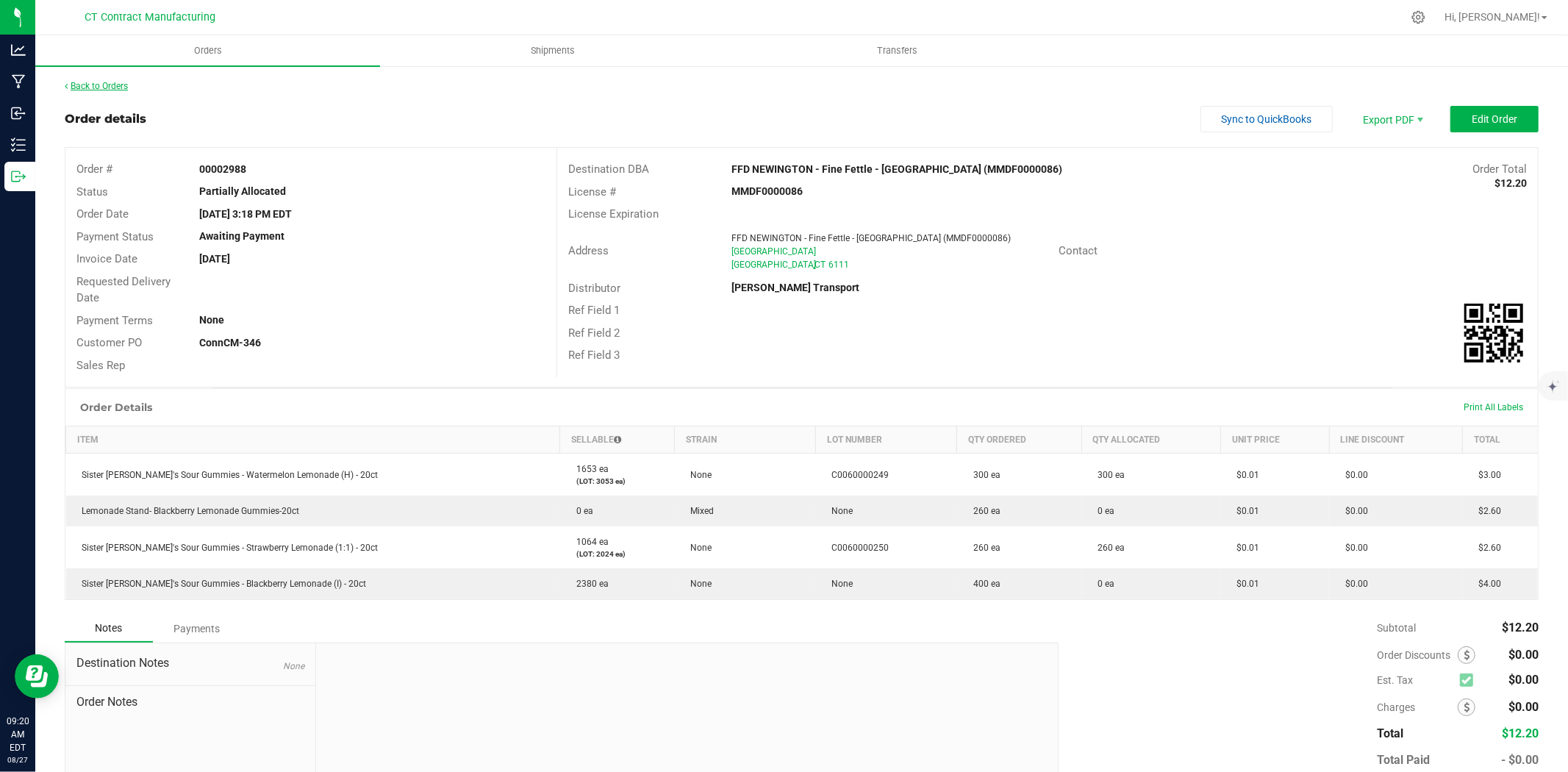
click at [118, 87] on link "Back to Orders" at bounding box center [96, 86] width 63 height 10
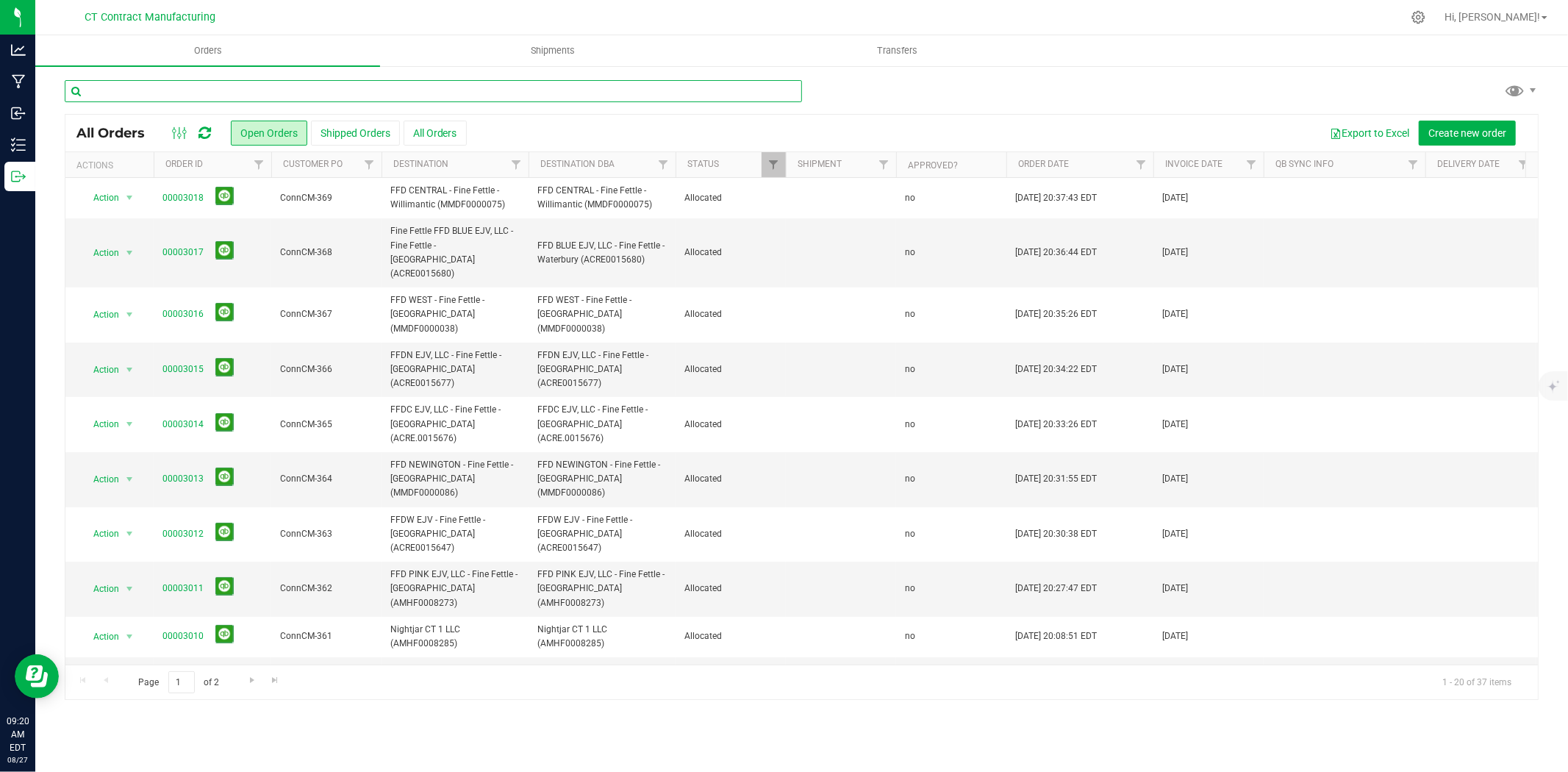
click at [302, 97] on input "text" at bounding box center [433, 91] width 738 height 22
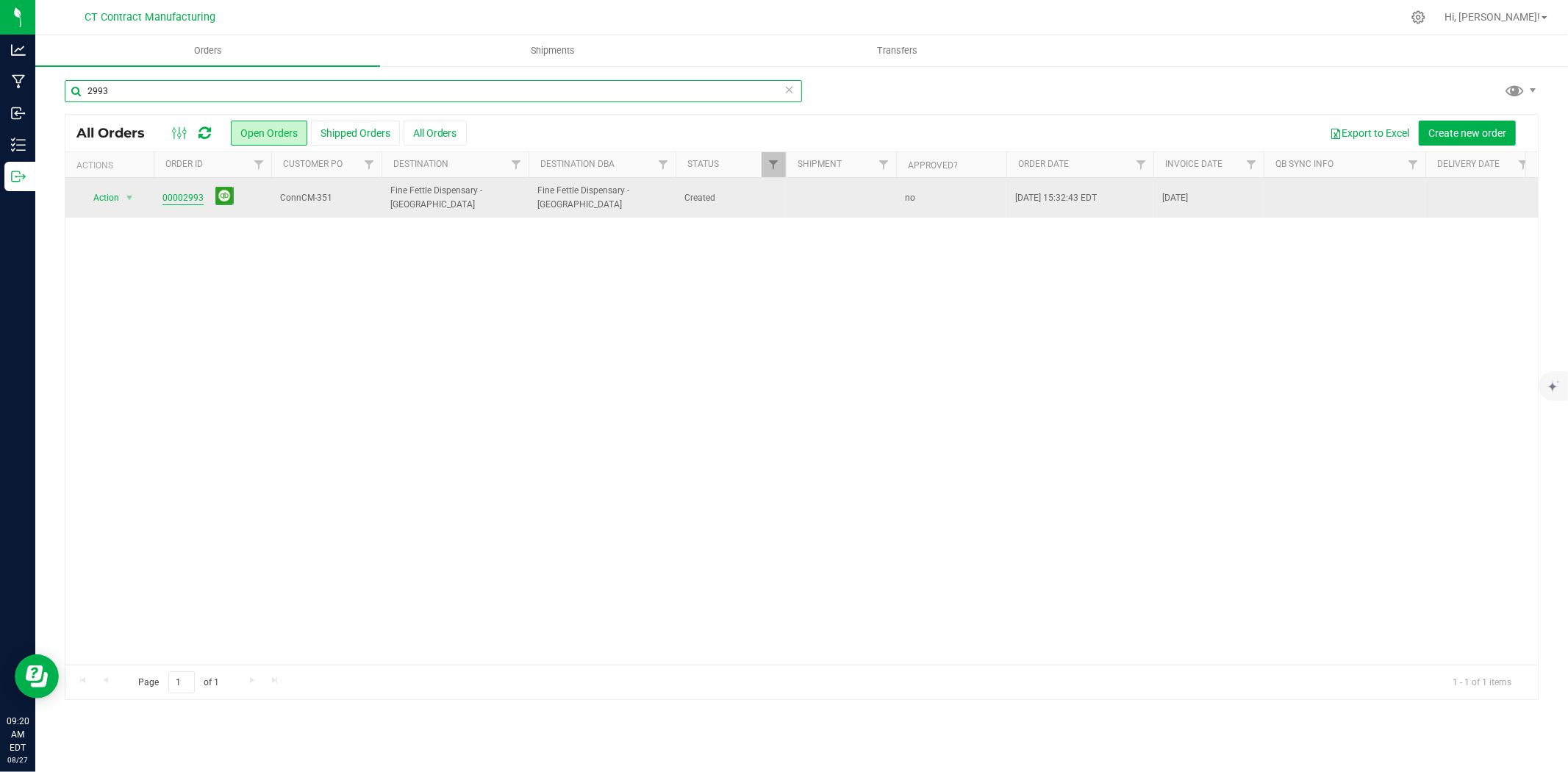
type input "2993"
click at [178, 197] on link "00002993" at bounding box center [183, 199] width 41 height 14
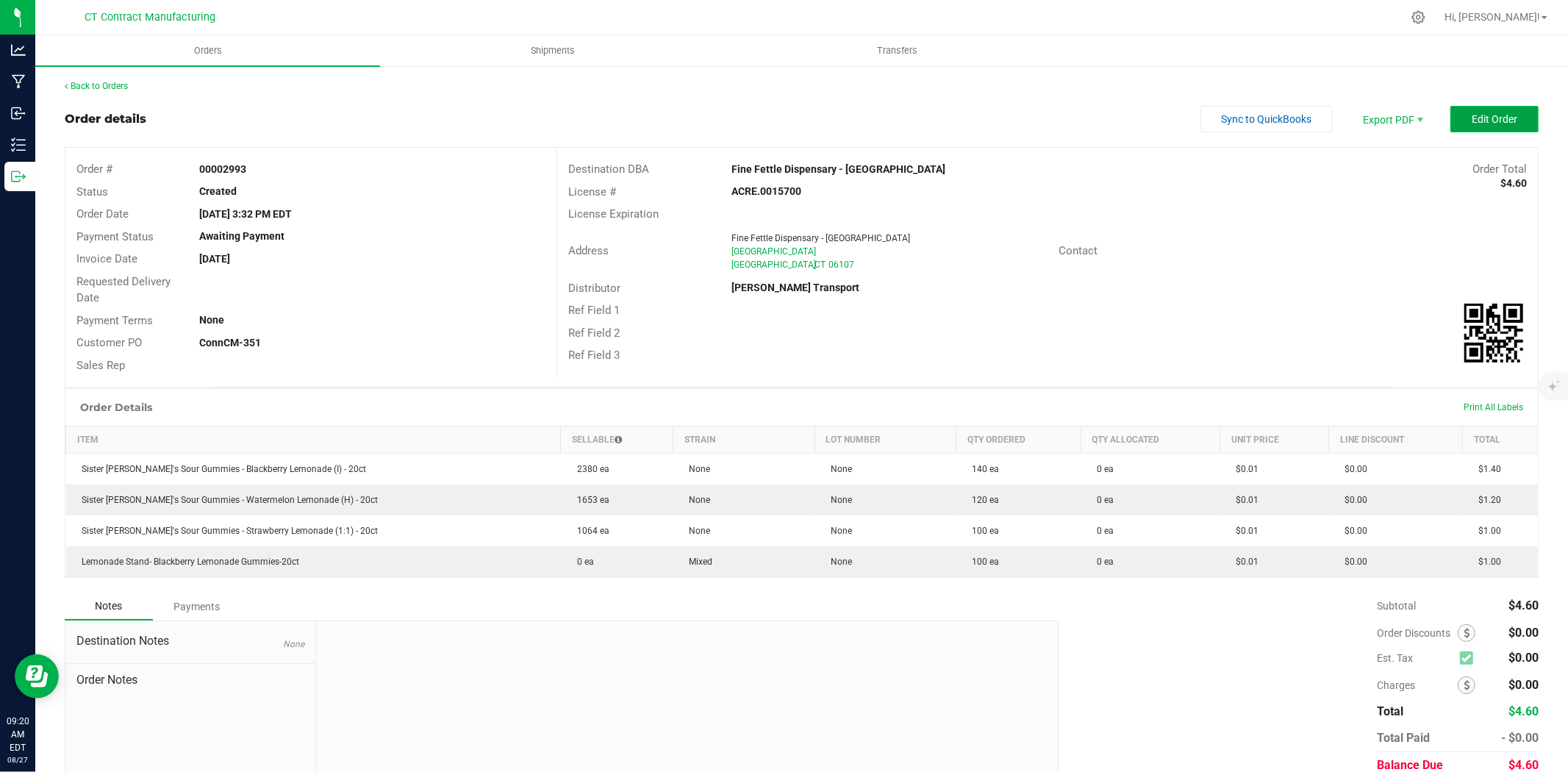
click at [1478, 108] on button "Edit Order" at bounding box center [1494, 119] width 88 height 27
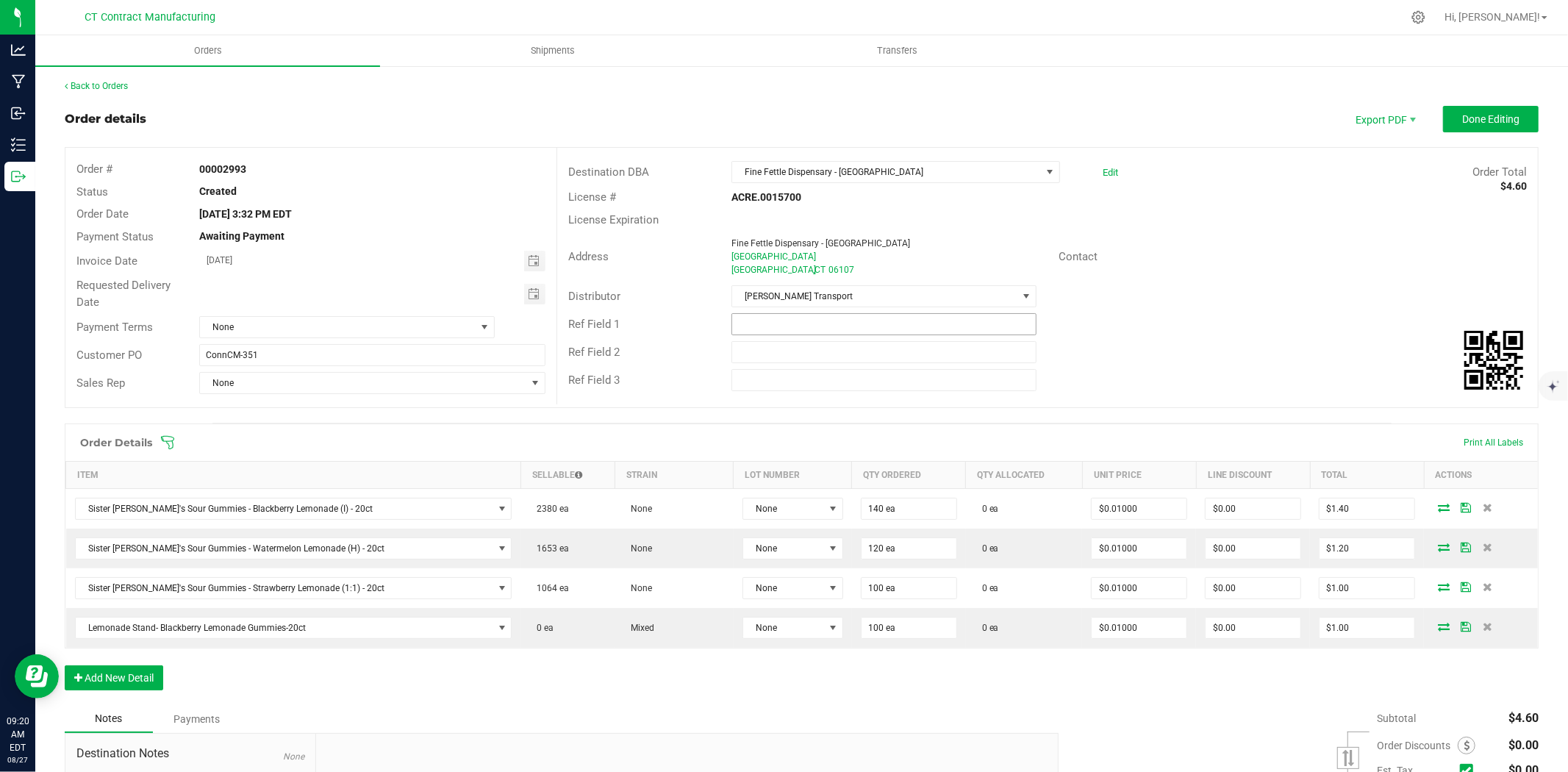
scroll to position [82, 0]
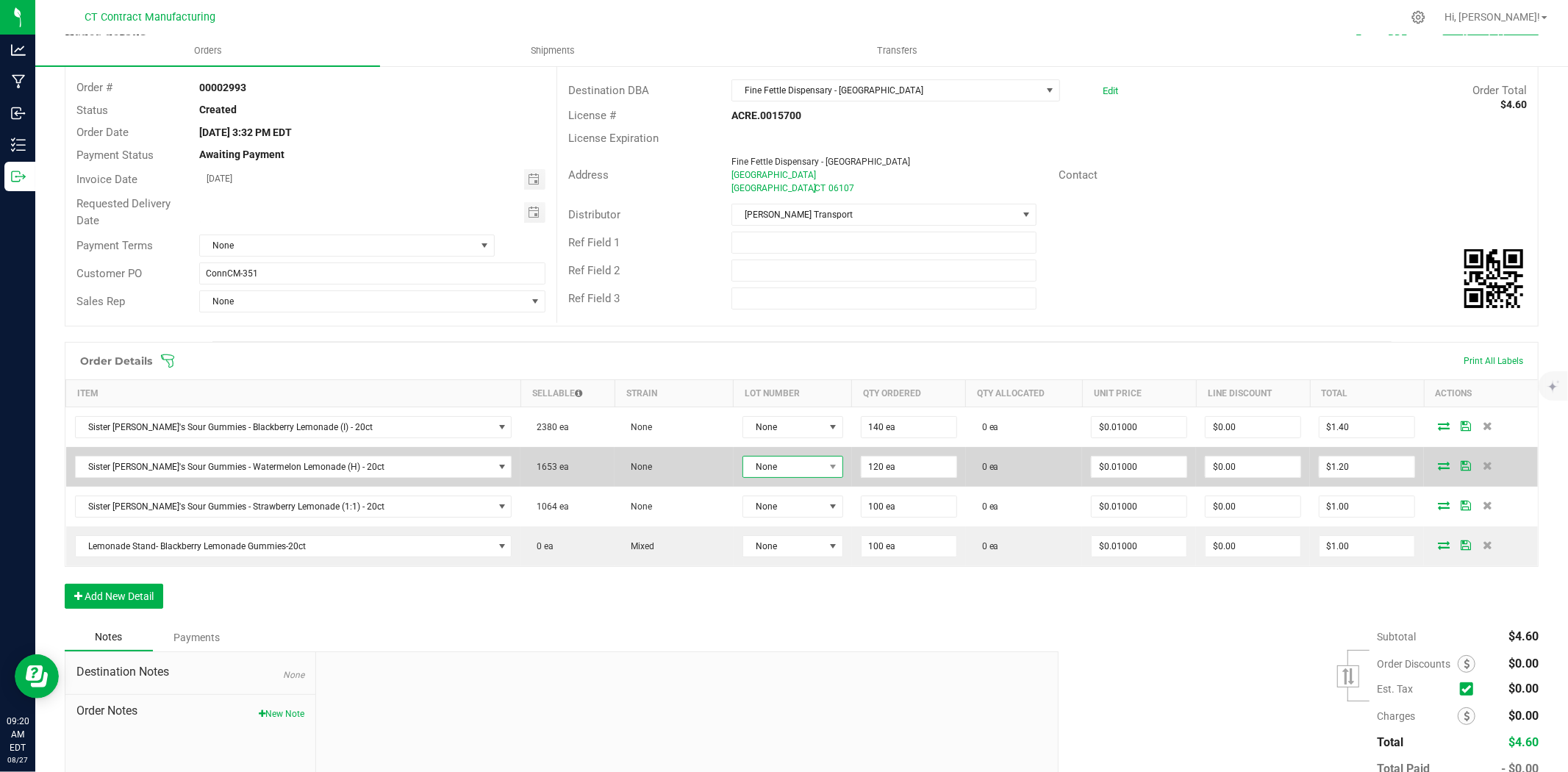
click at [785, 466] on span "None" at bounding box center [784, 466] width 81 height 21
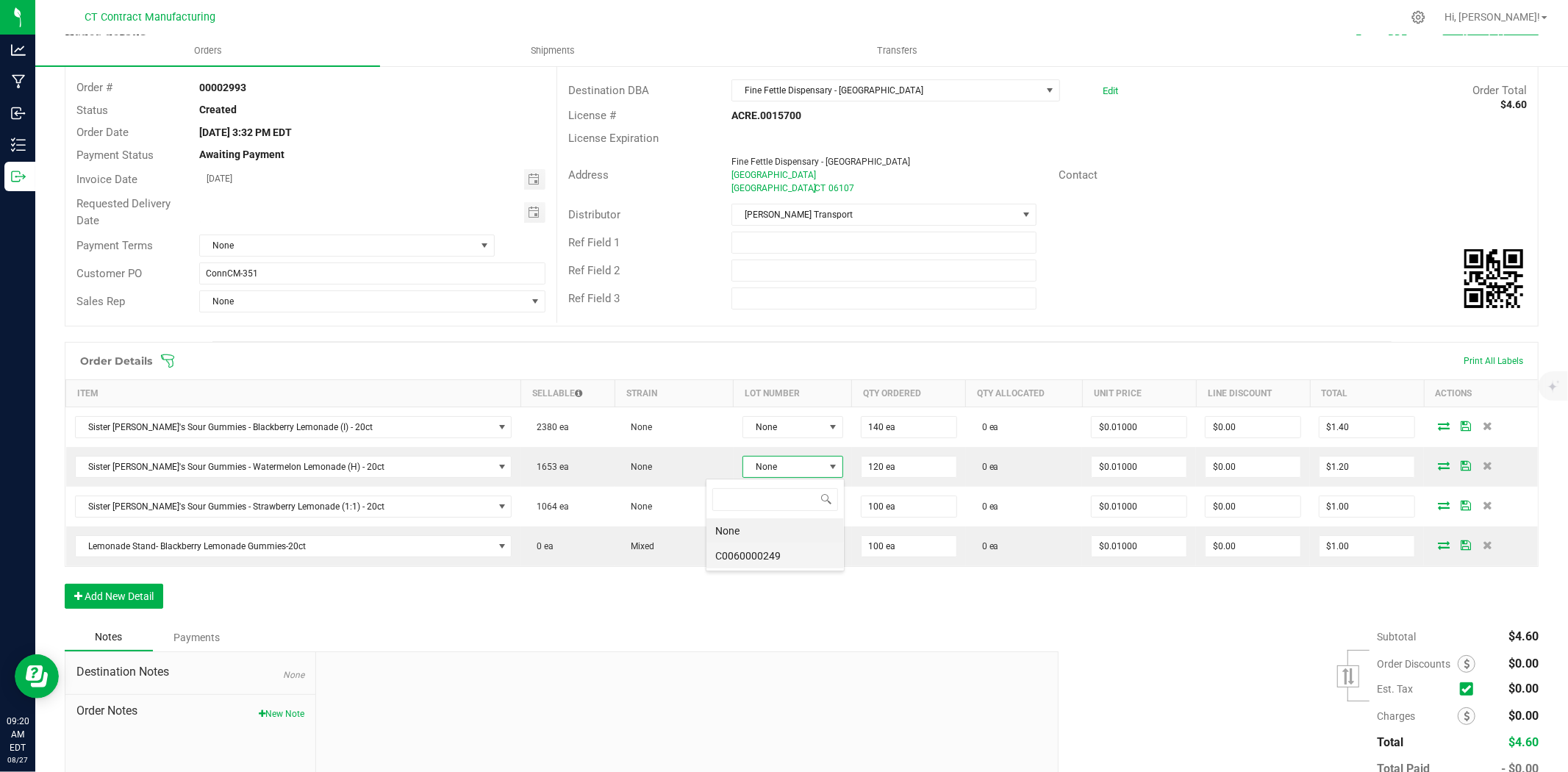
click at [784, 560] on li "C0060000249" at bounding box center [776, 555] width 138 height 25
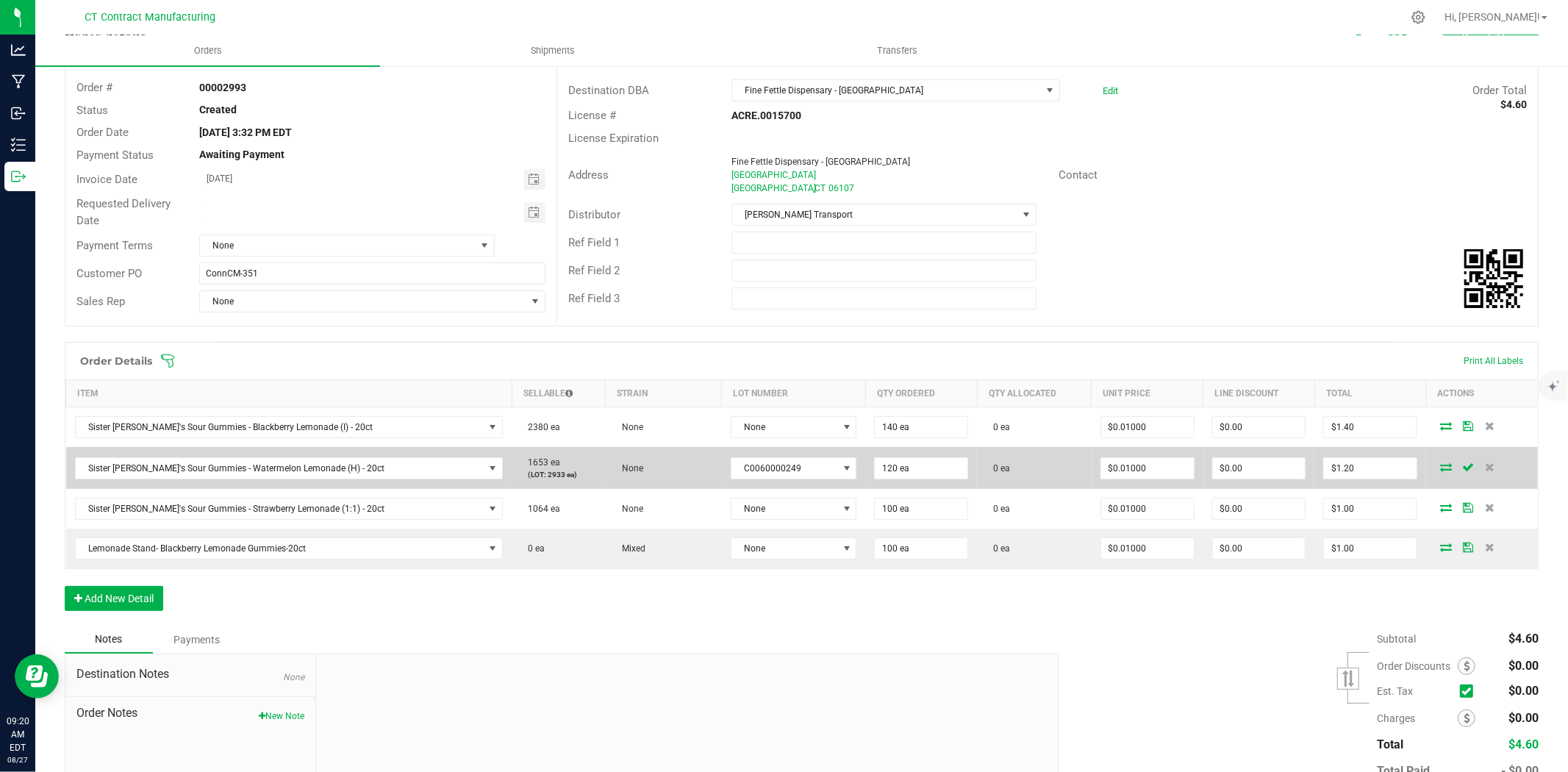
click at [1440, 465] on icon at bounding box center [1446, 466] width 12 height 9
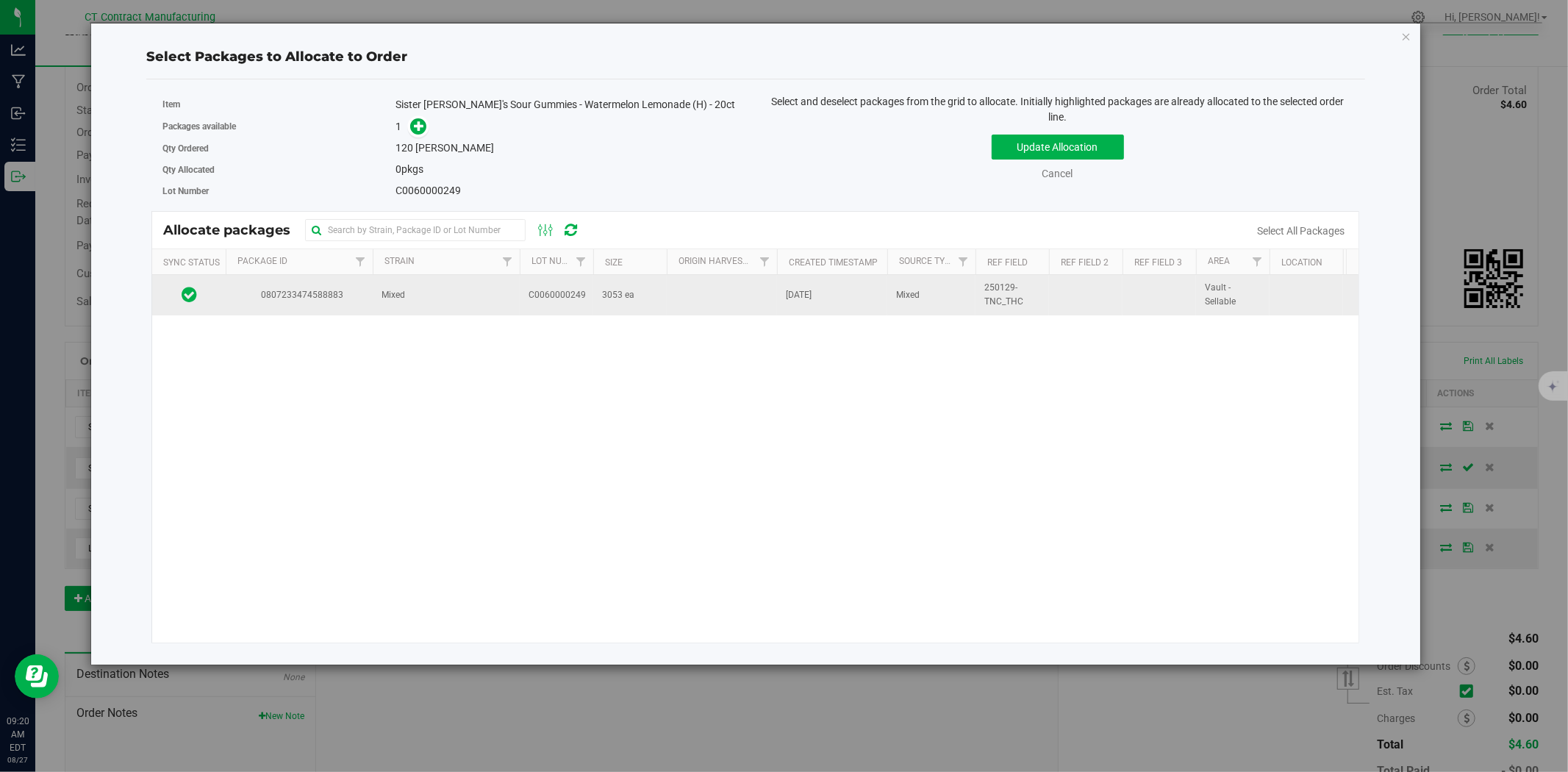
click at [483, 292] on td "Mixed" at bounding box center [445, 295] width 147 height 40
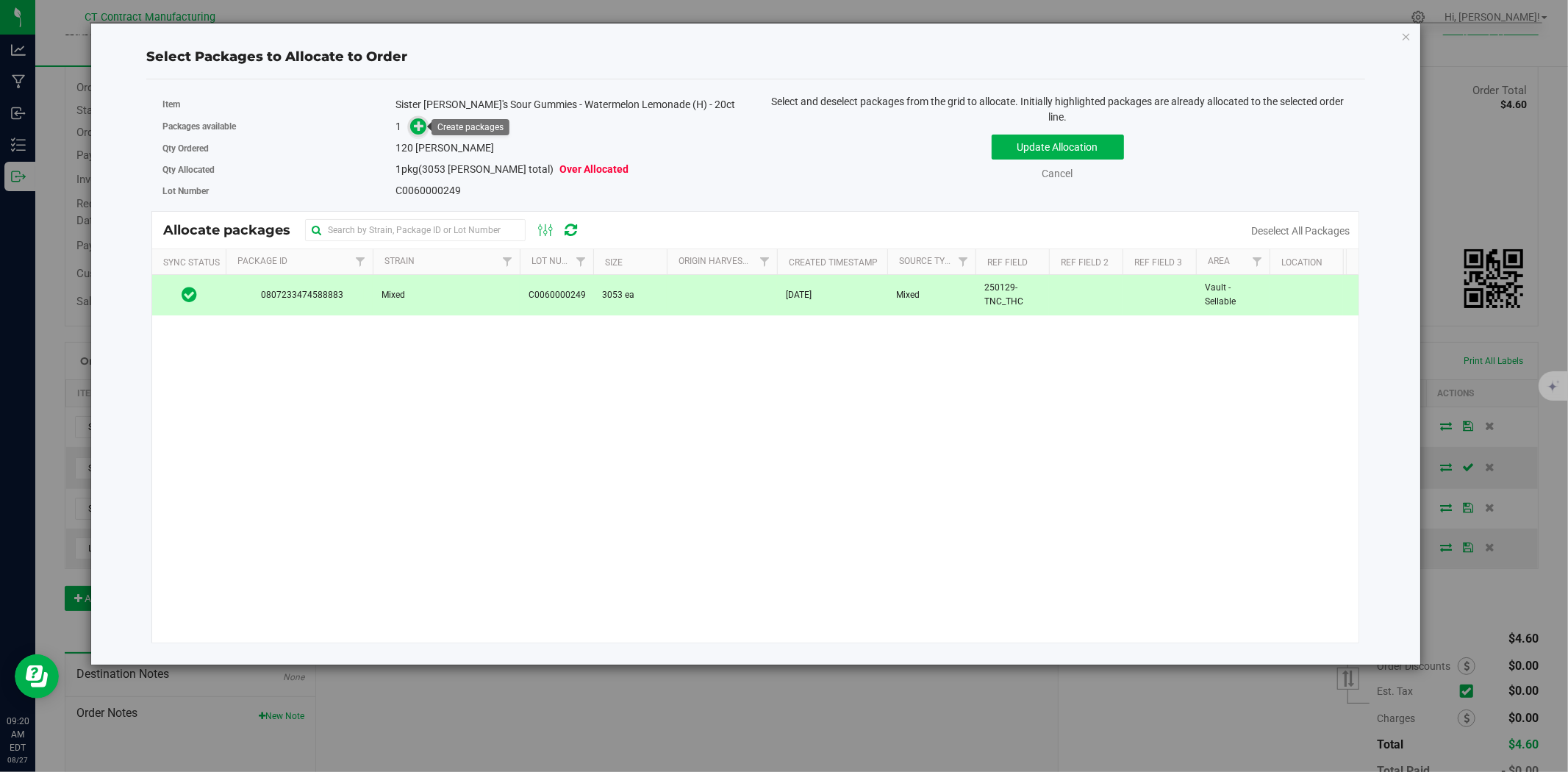
click at [419, 121] on icon at bounding box center [419, 126] width 10 height 10
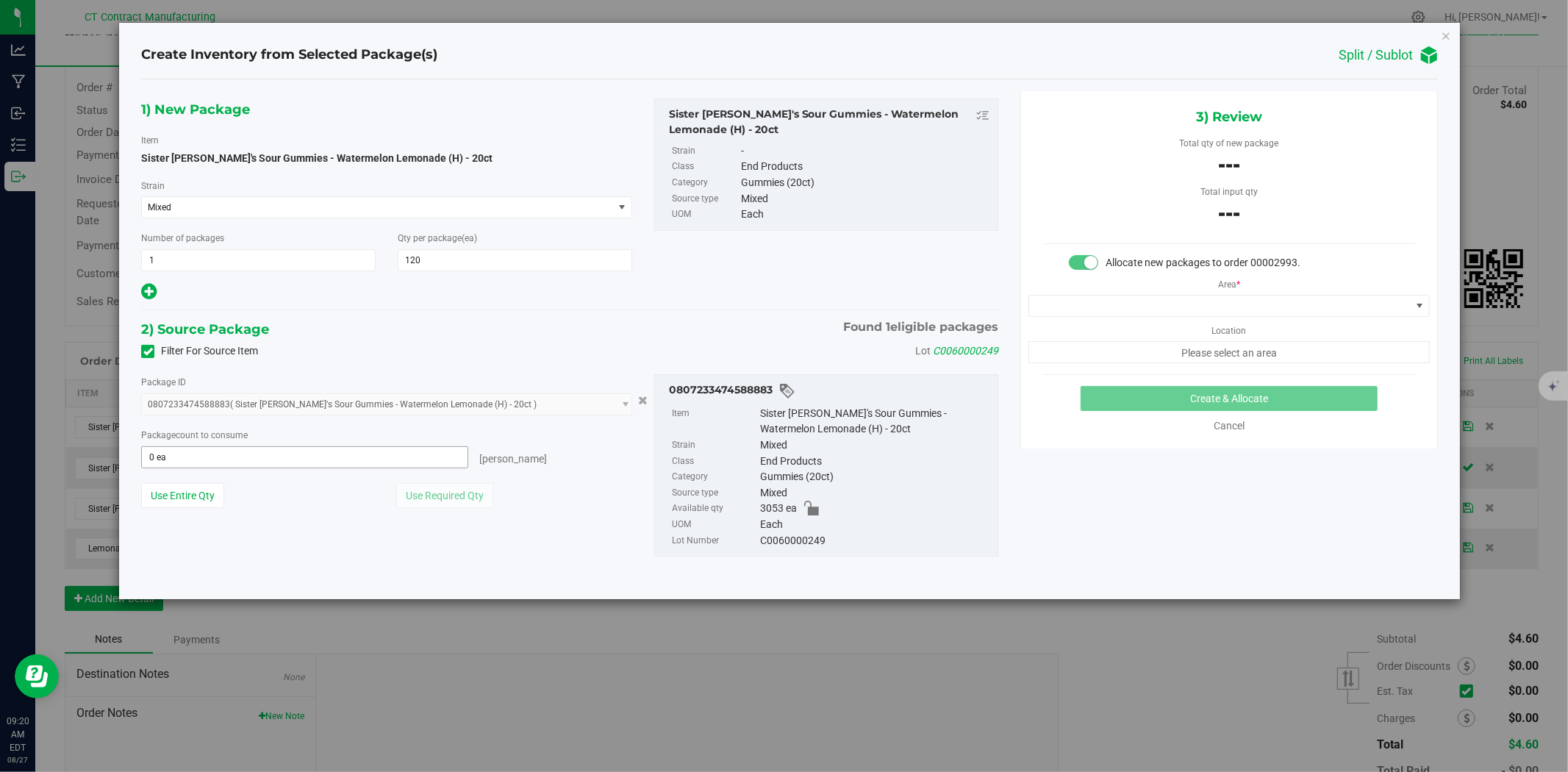
click at [289, 456] on span "0 ea 0" at bounding box center [304, 457] width 327 height 22
type input "120"
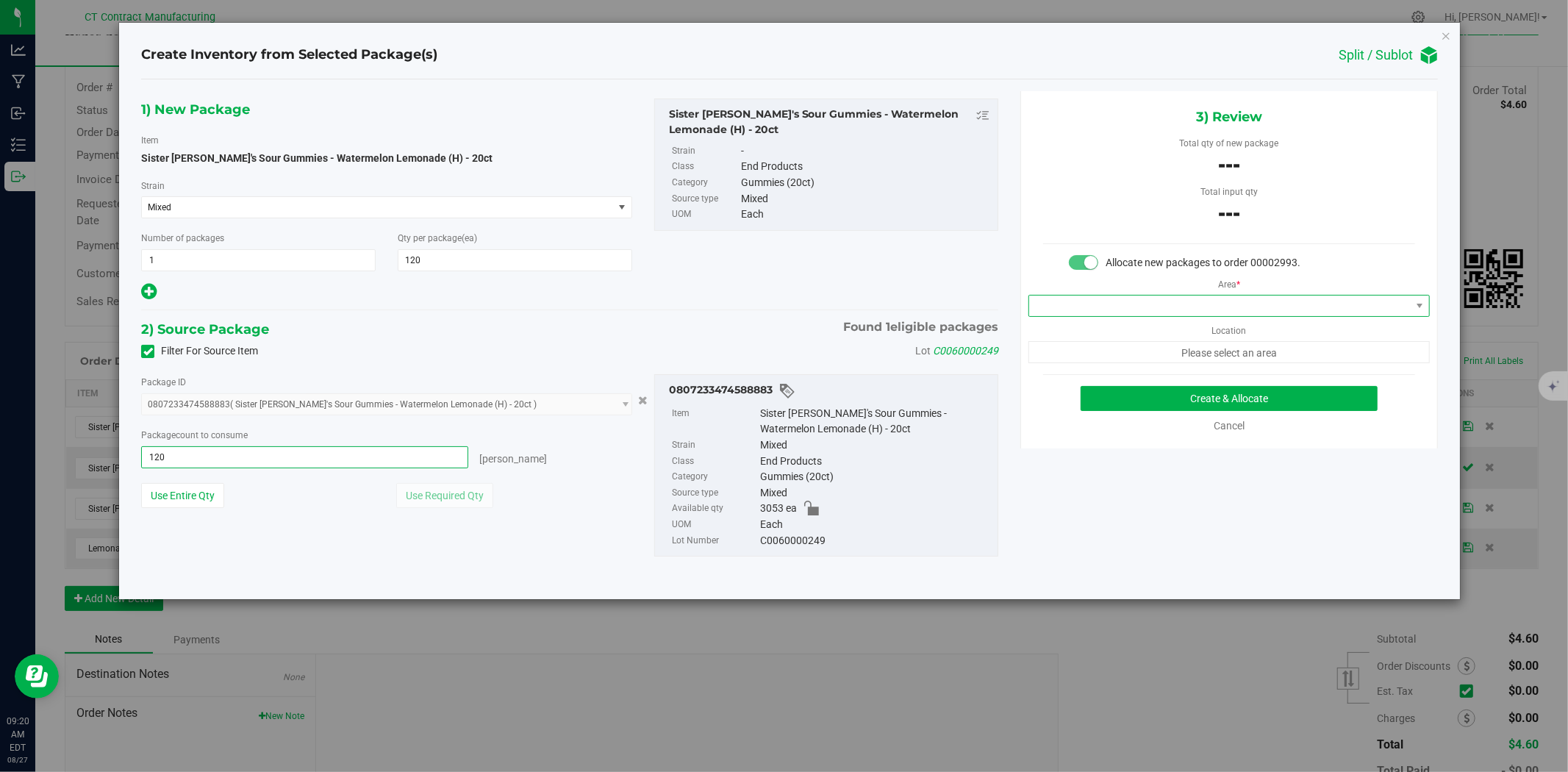
type input "120 ea"
click at [1119, 308] on span at bounding box center [1220, 306] width 381 height 21
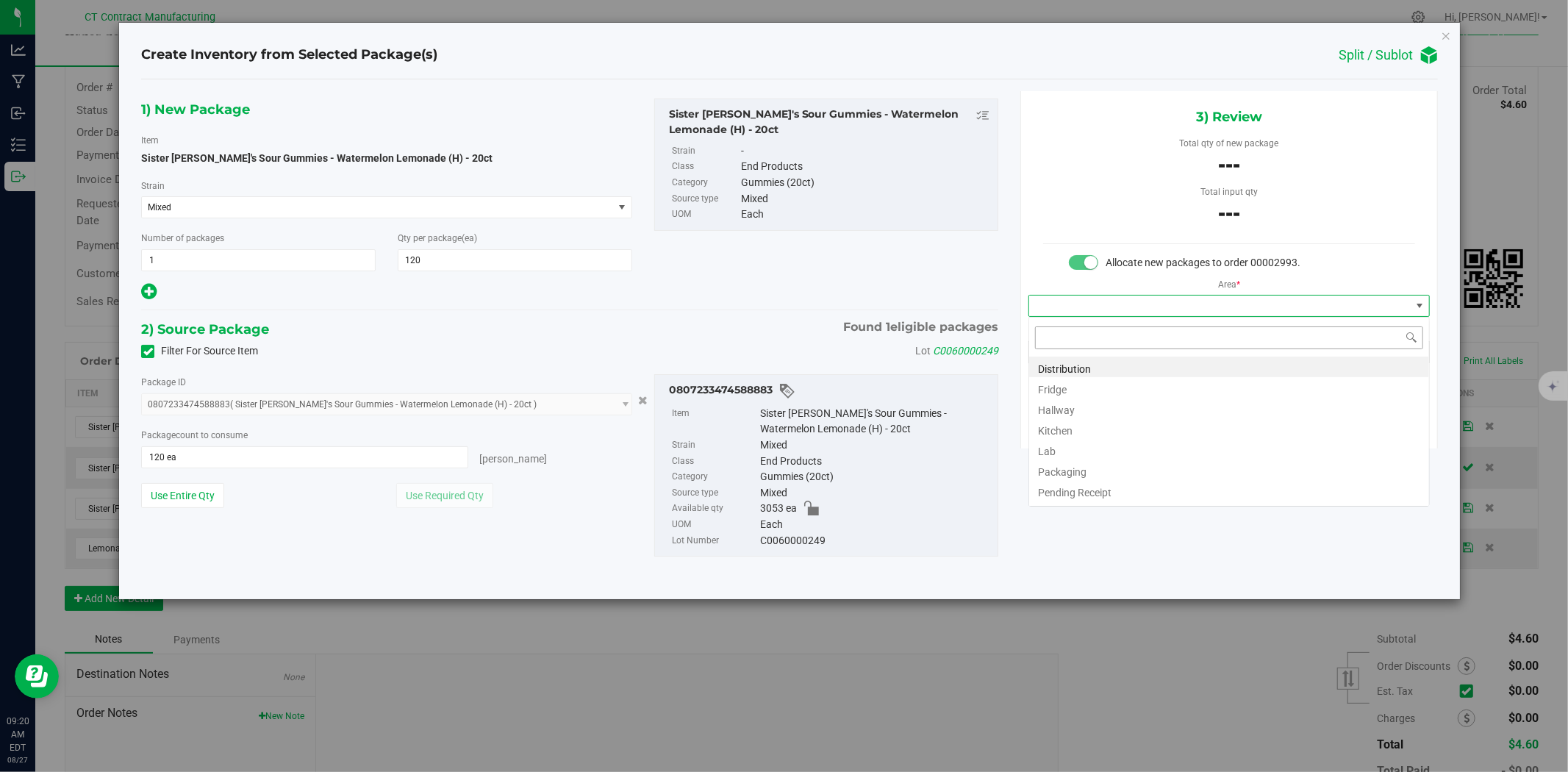
scroll to position [22, 400]
click at [1104, 364] on li "Distribution" at bounding box center [1229, 367] width 400 height 21
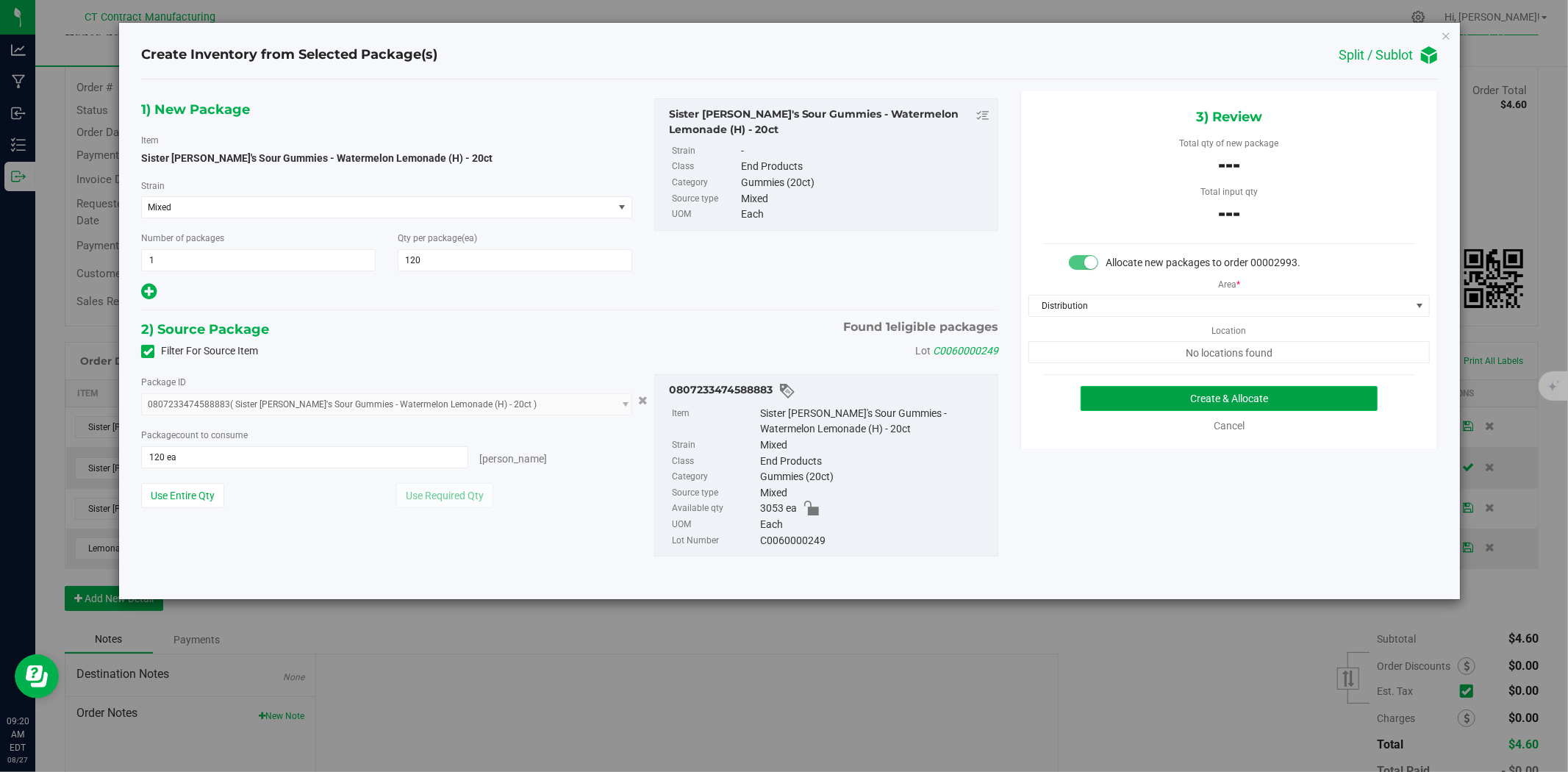
click at [1140, 392] on button "Create & Allocate" at bounding box center [1230, 398] width 297 height 25
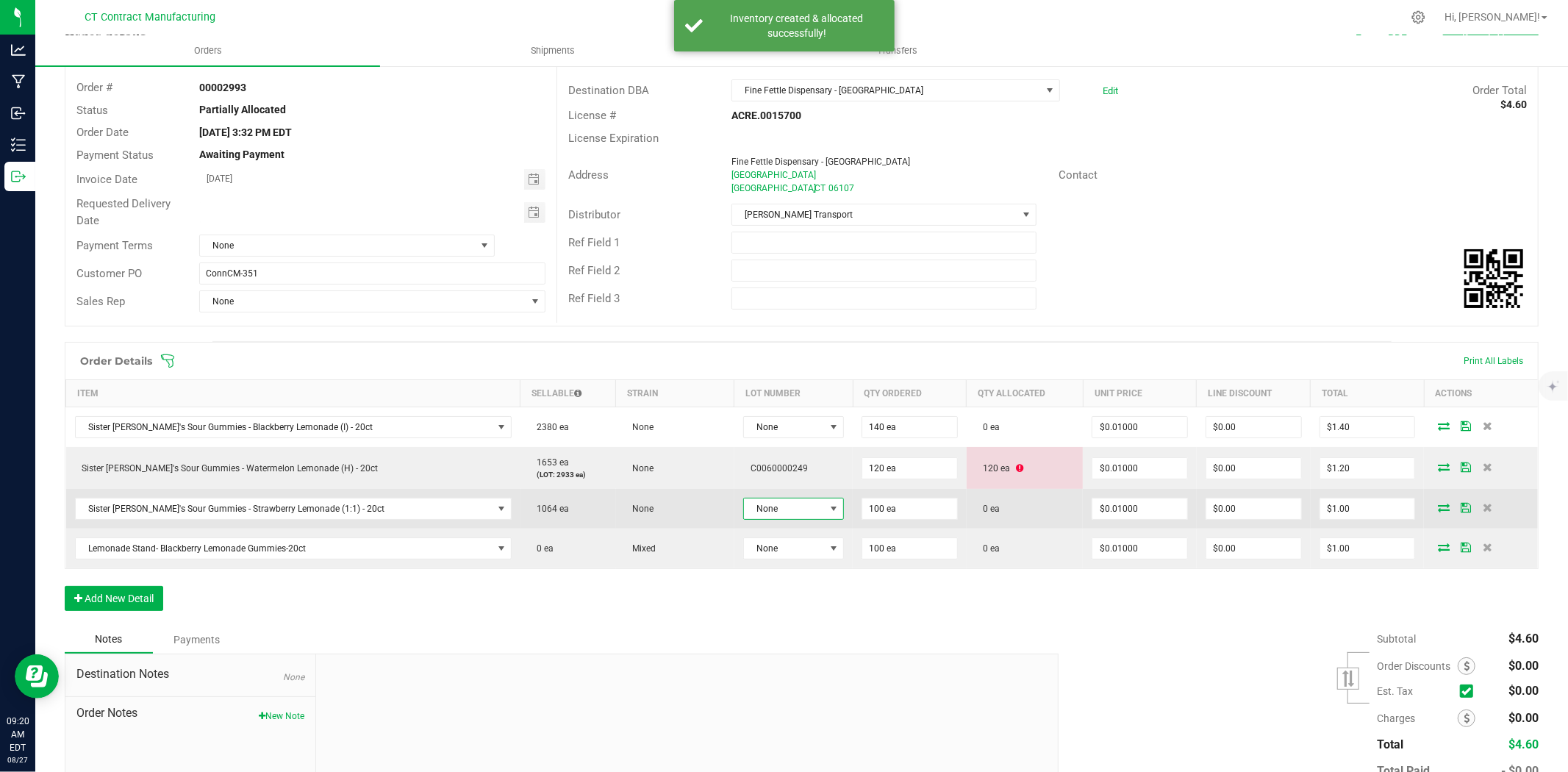
click at [824, 502] on span at bounding box center [833, 508] width 18 height 21
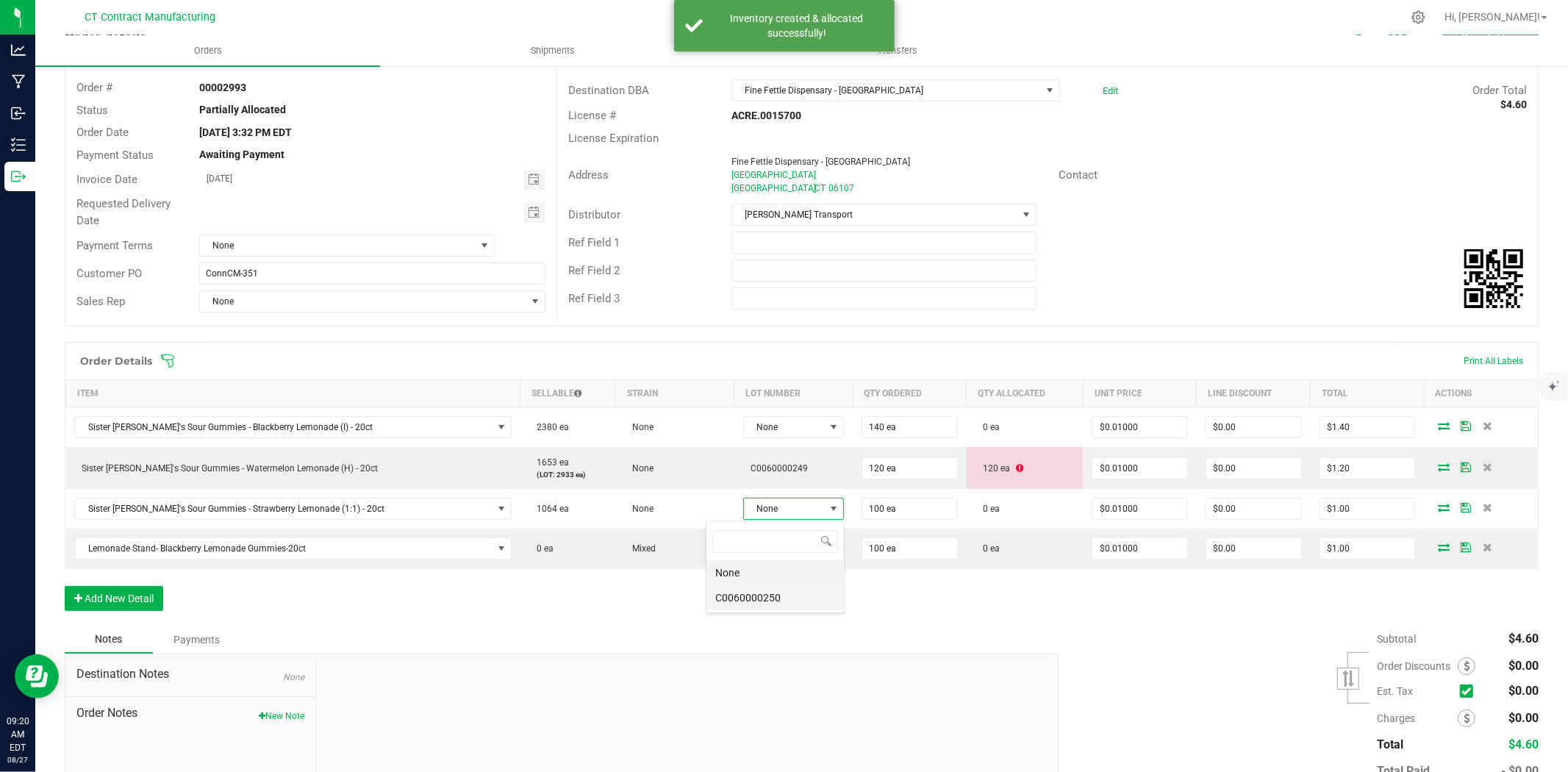
click at [775, 598] on li "C0060000250" at bounding box center [776, 597] width 138 height 25
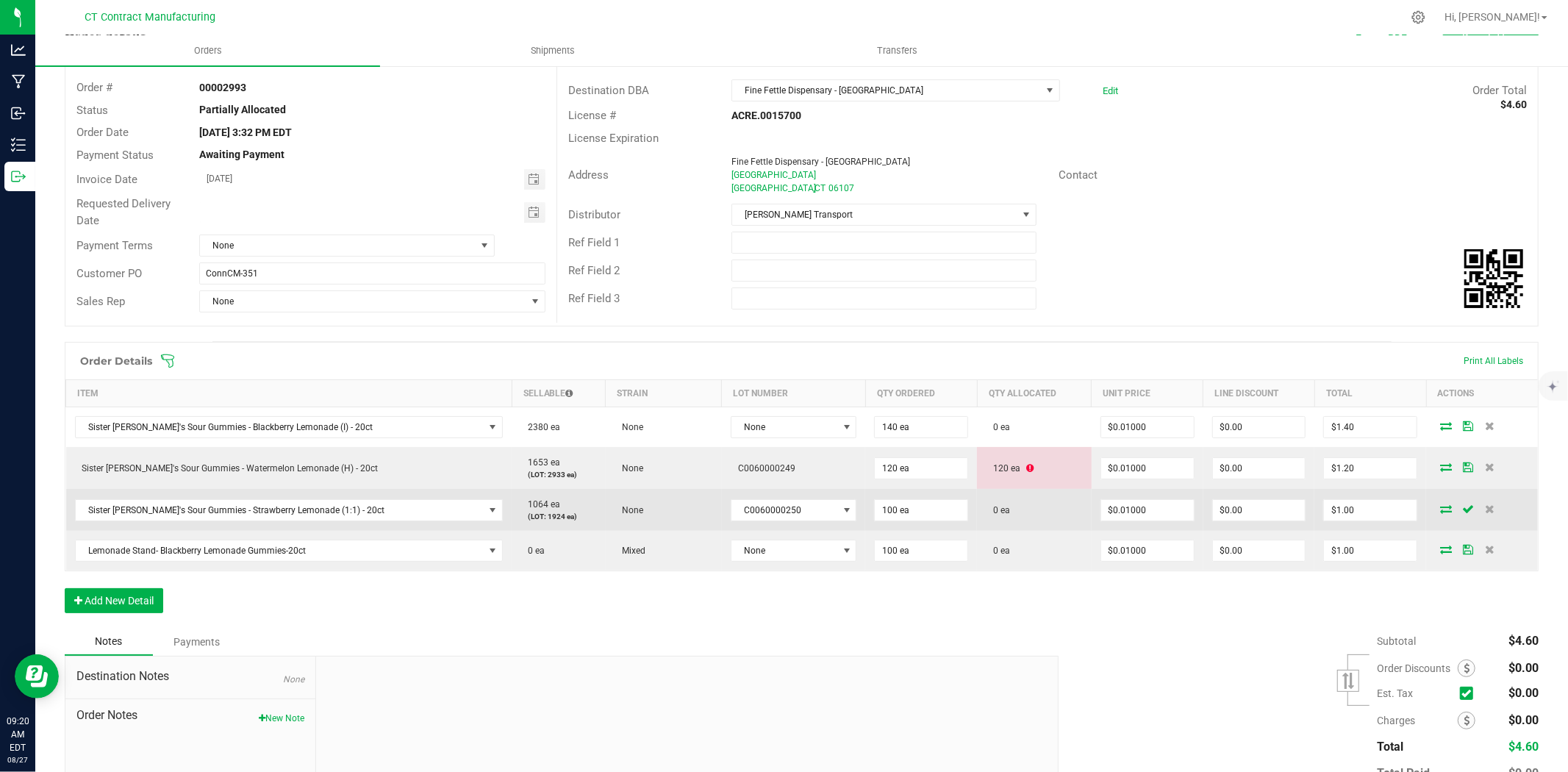
click at [1440, 505] on icon at bounding box center [1446, 508] width 12 height 9
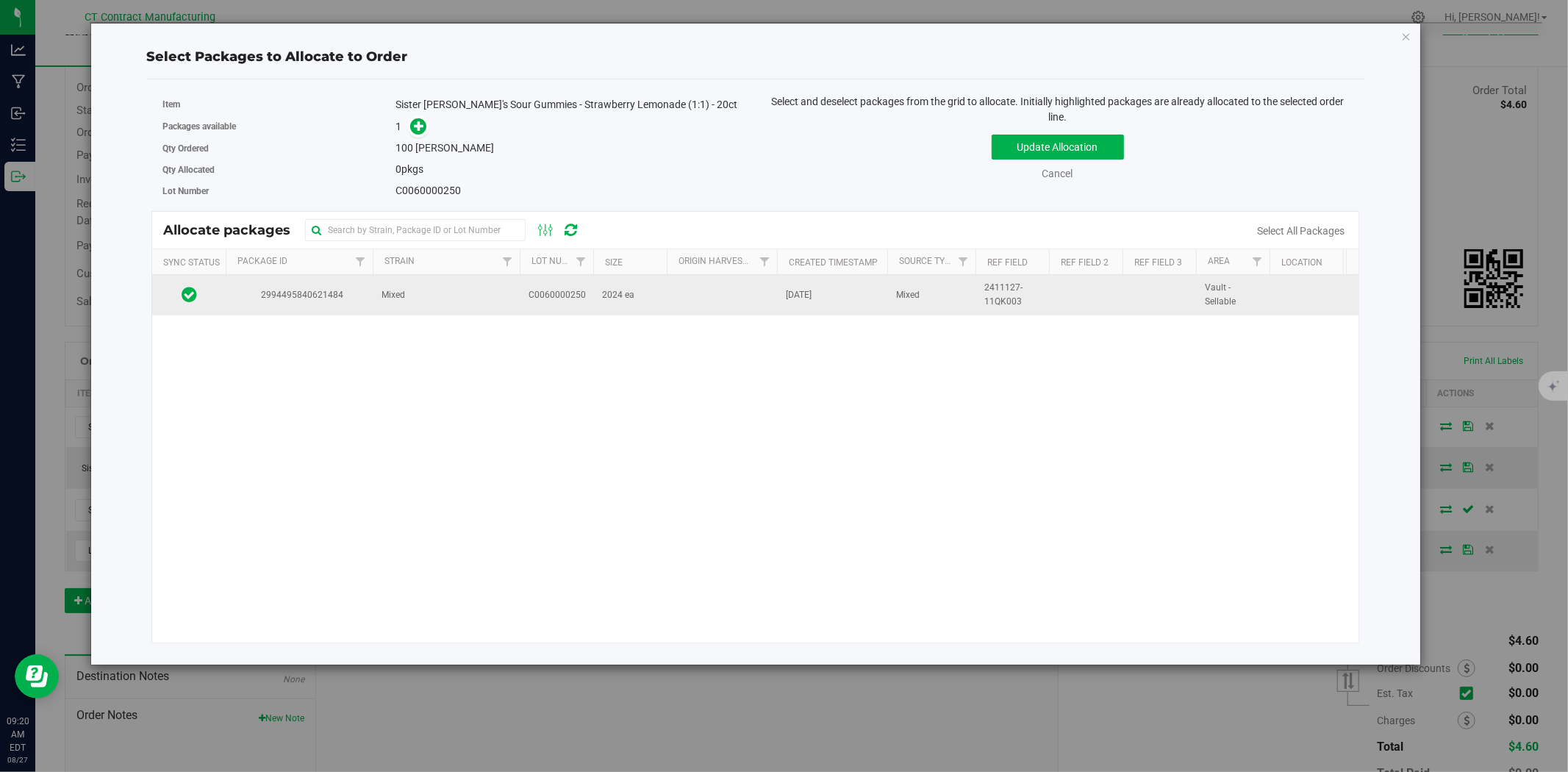
click at [349, 300] on span "2994495840621484" at bounding box center [299, 296] width 130 height 14
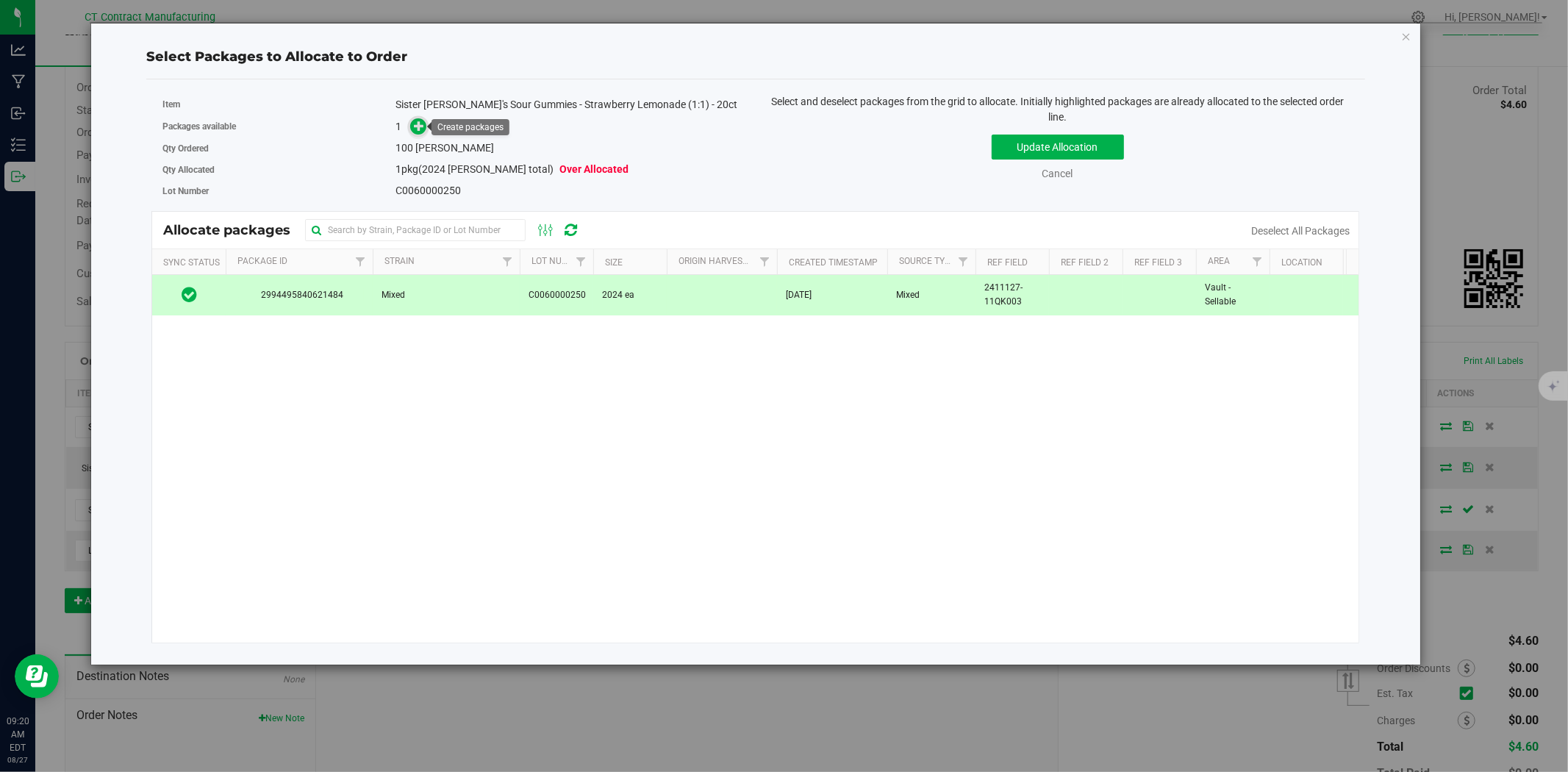
click at [420, 128] on icon at bounding box center [419, 126] width 10 height 10
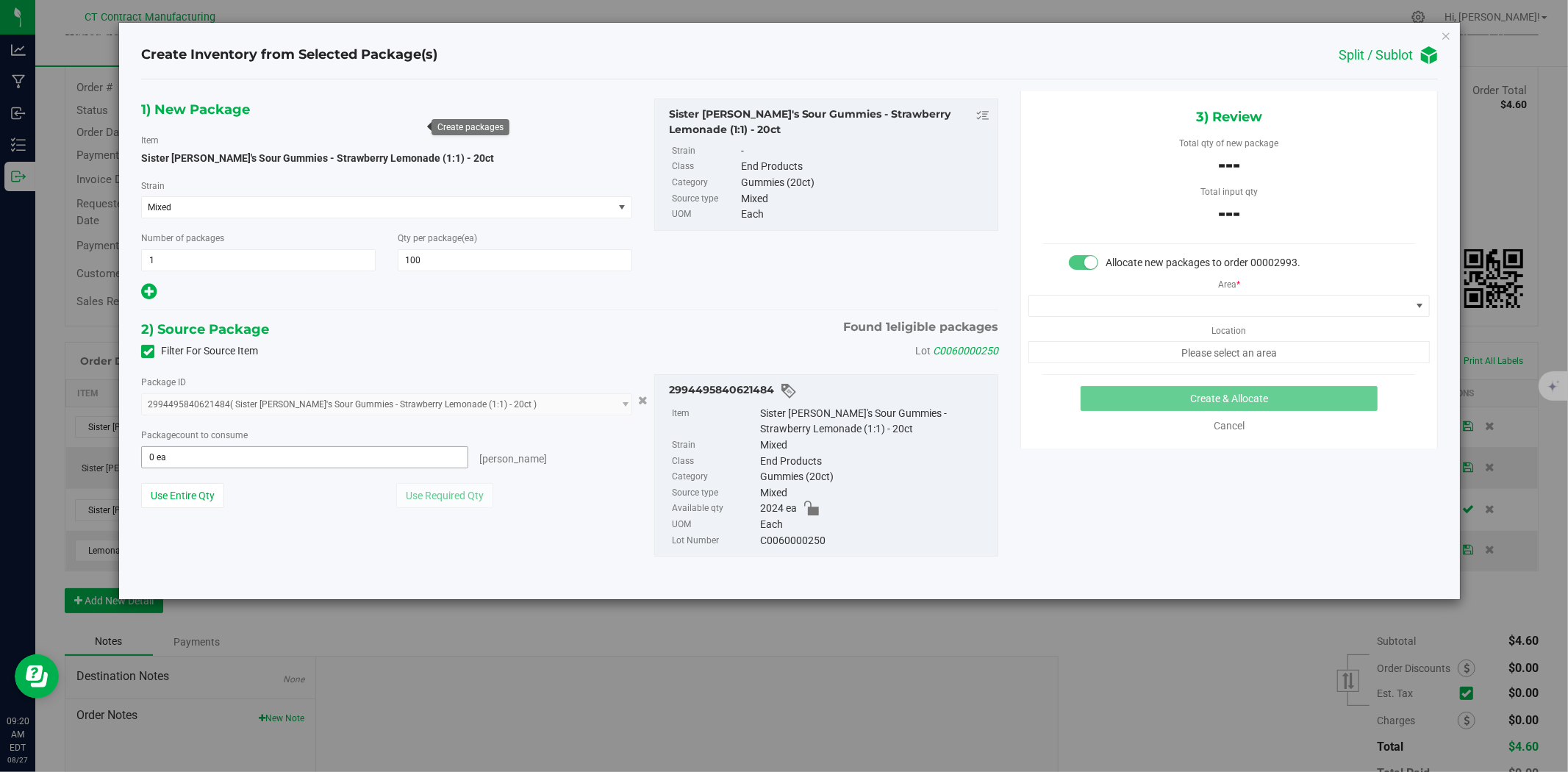
click at [364, 456] on span "0 ea 0" at bounding box center [304, 457] width 327 height 22
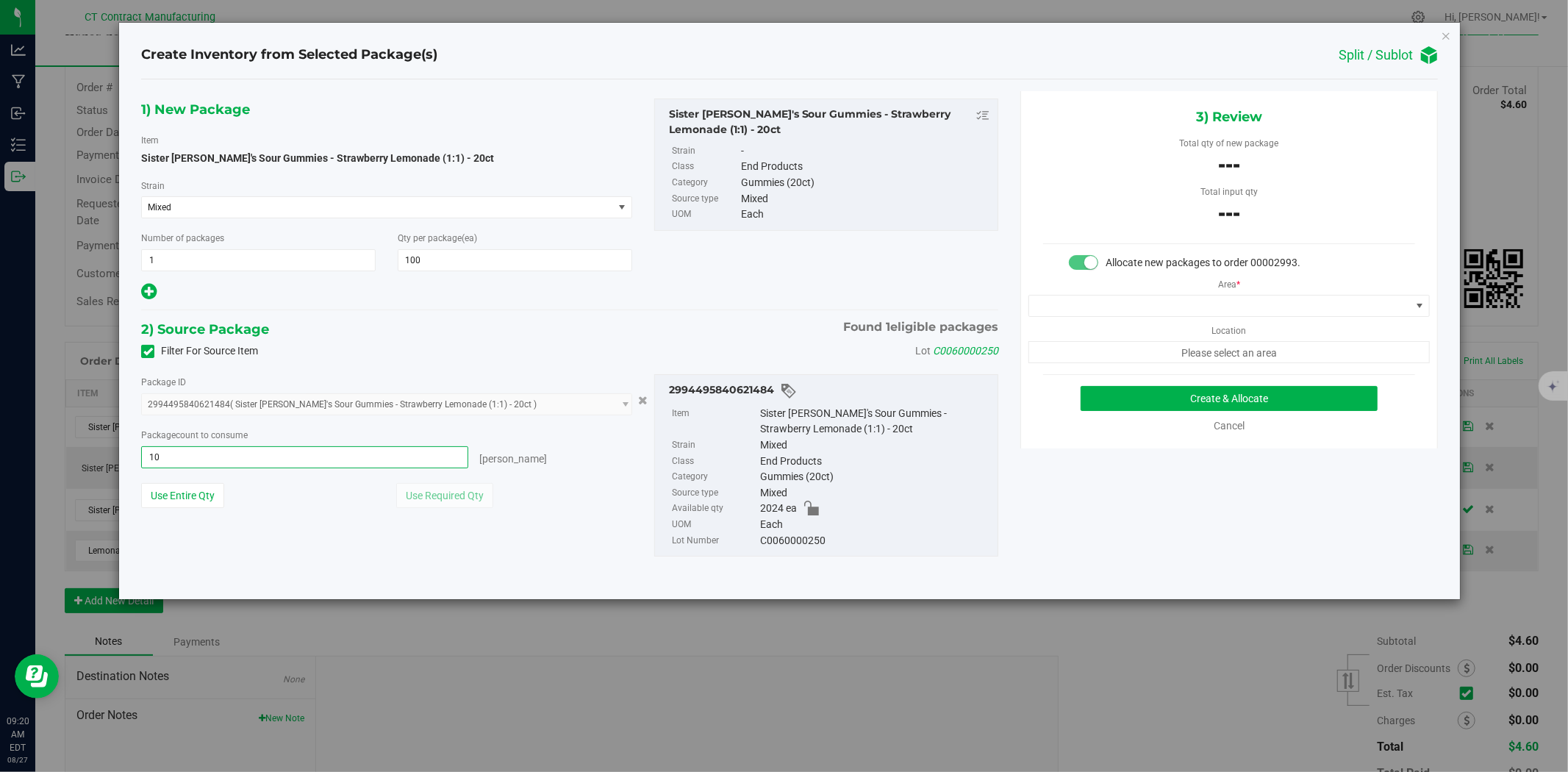
type input "100"
type input "100 ea"
click at [1048, 306] on span at bounding box center [1220, 306] width 381 height 21
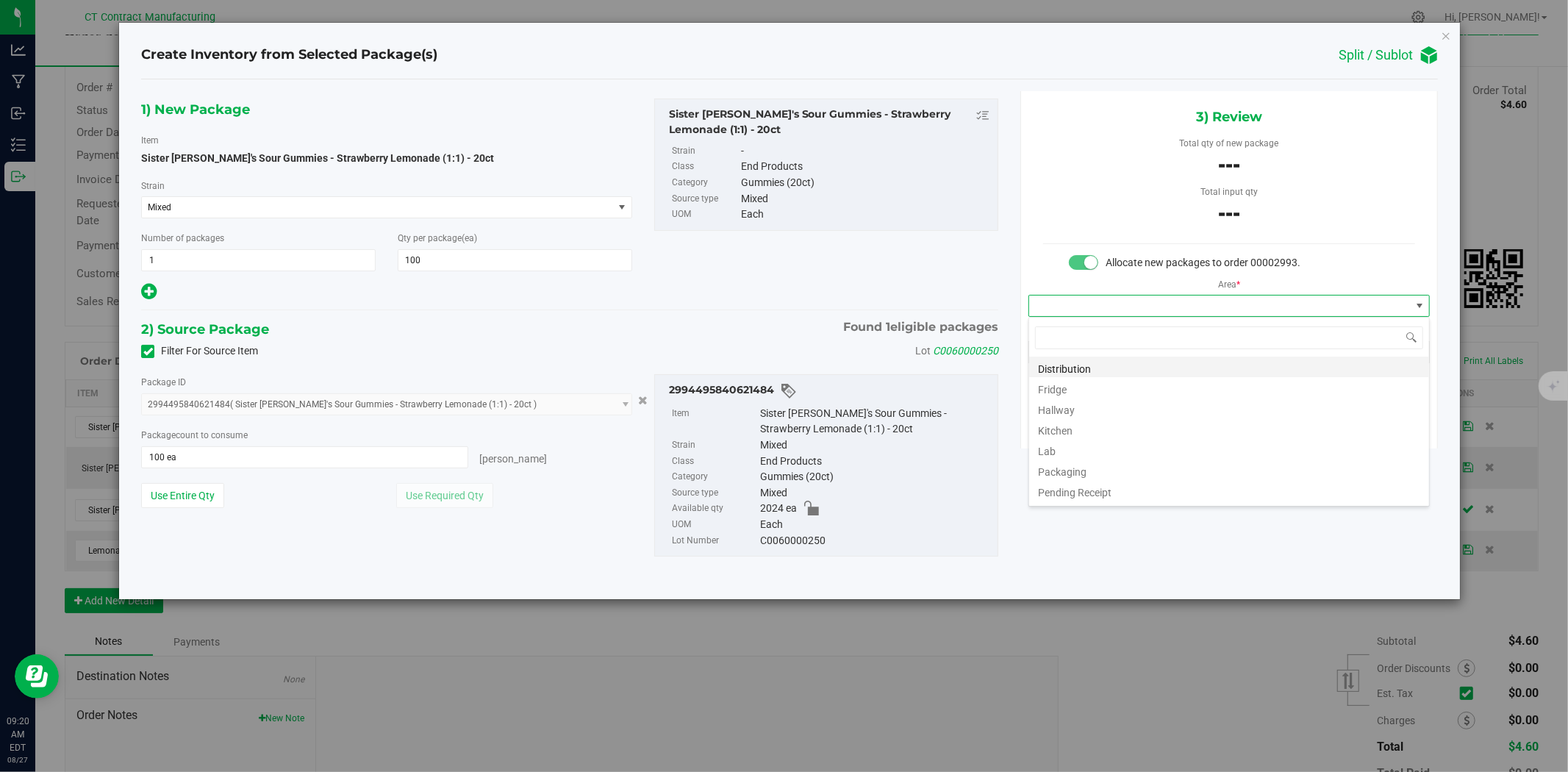
scroll to position [22, 400]
click at [1069, 365] on li "Distribution" at bounding box center [1229, 367] width 400 height 21
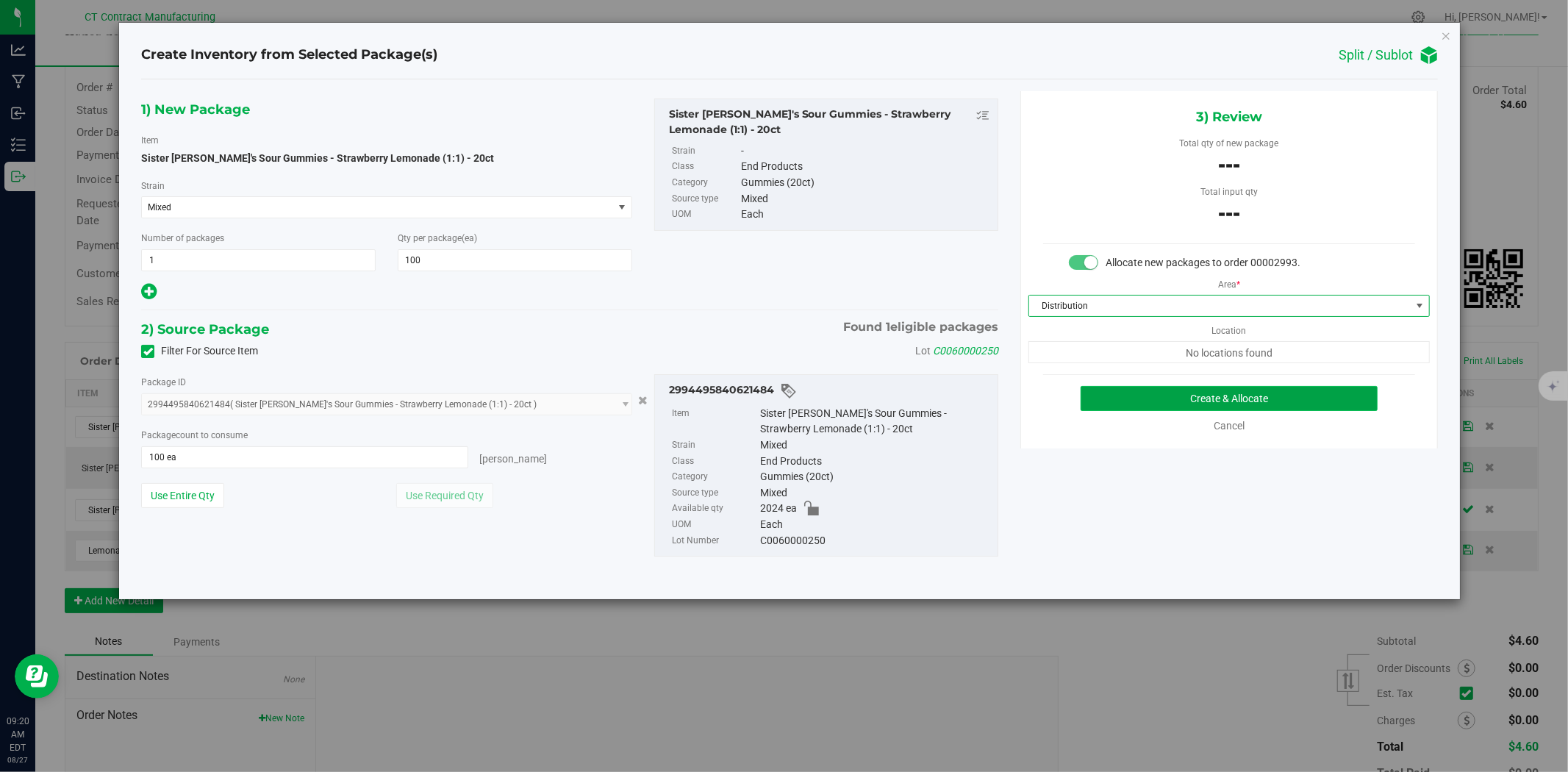
click at [1204, 392] on button "Create & Allocate" at bounding box center [1230, 398] width 297 height 25
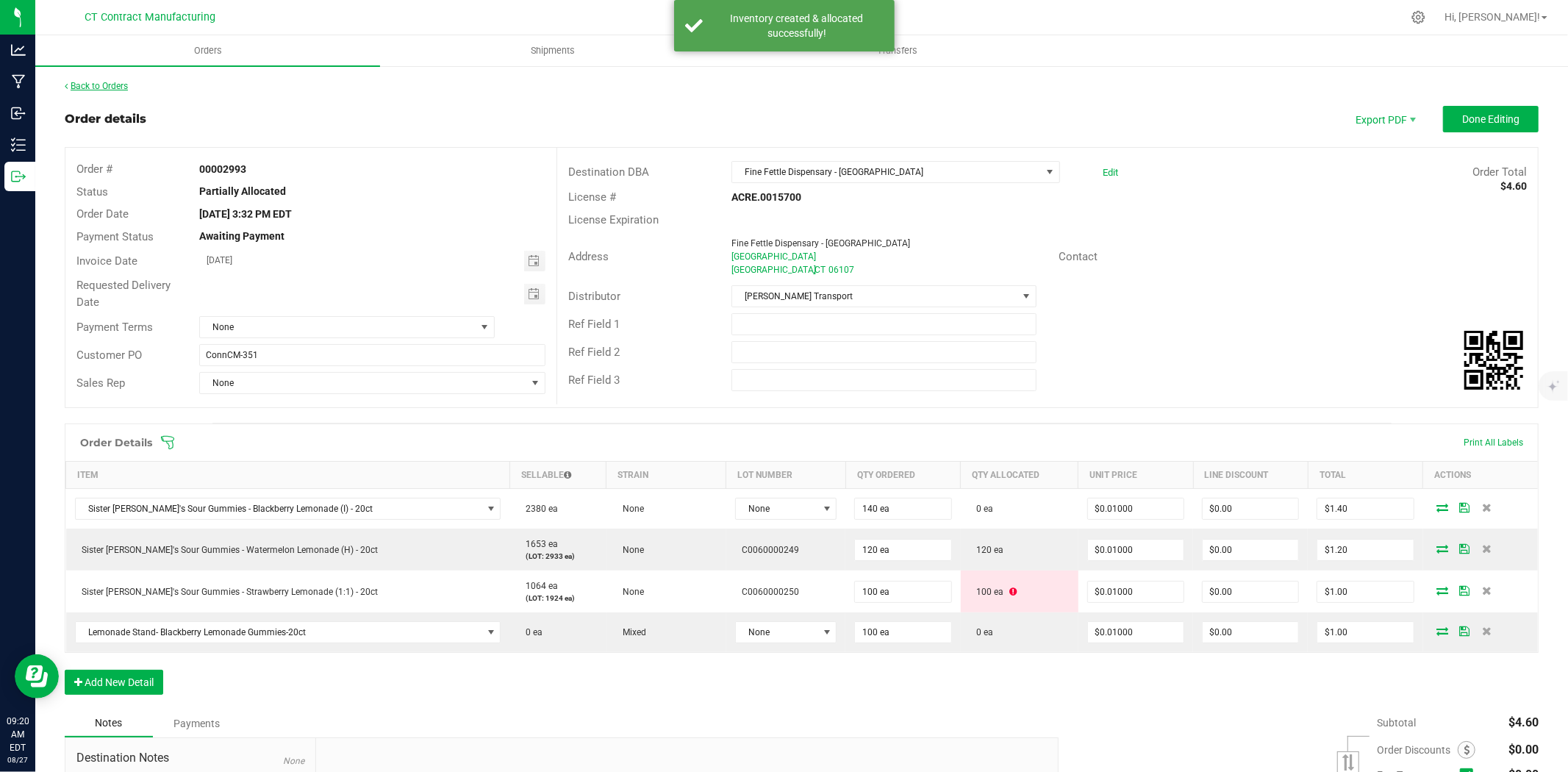
click at [122, 85] on link "Back to Orders" at bounding box center [96, 86] width 63 height 10
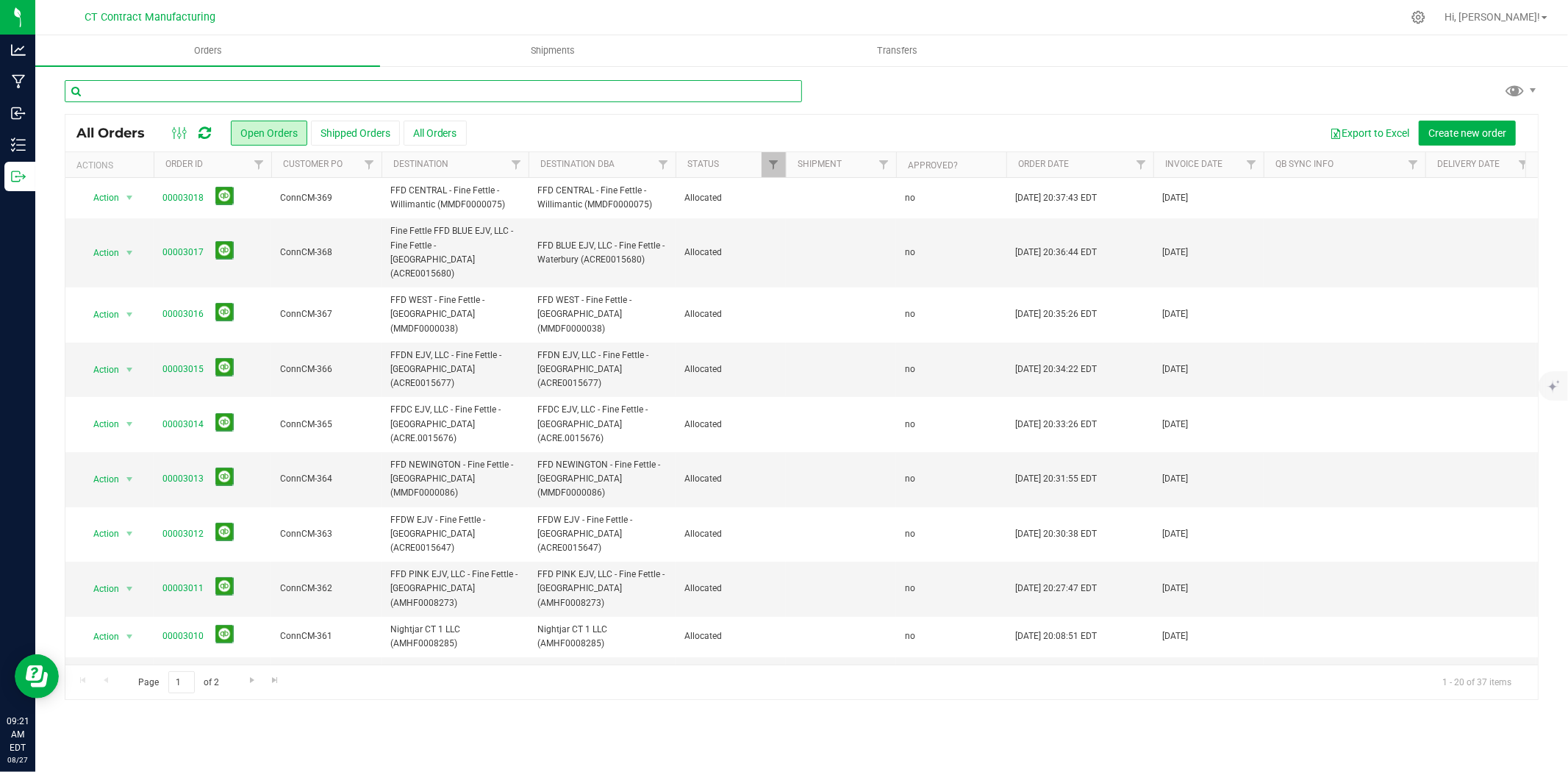
click at [269, 99] on input "text" at bounding box center [433, 91] width 738 height 22
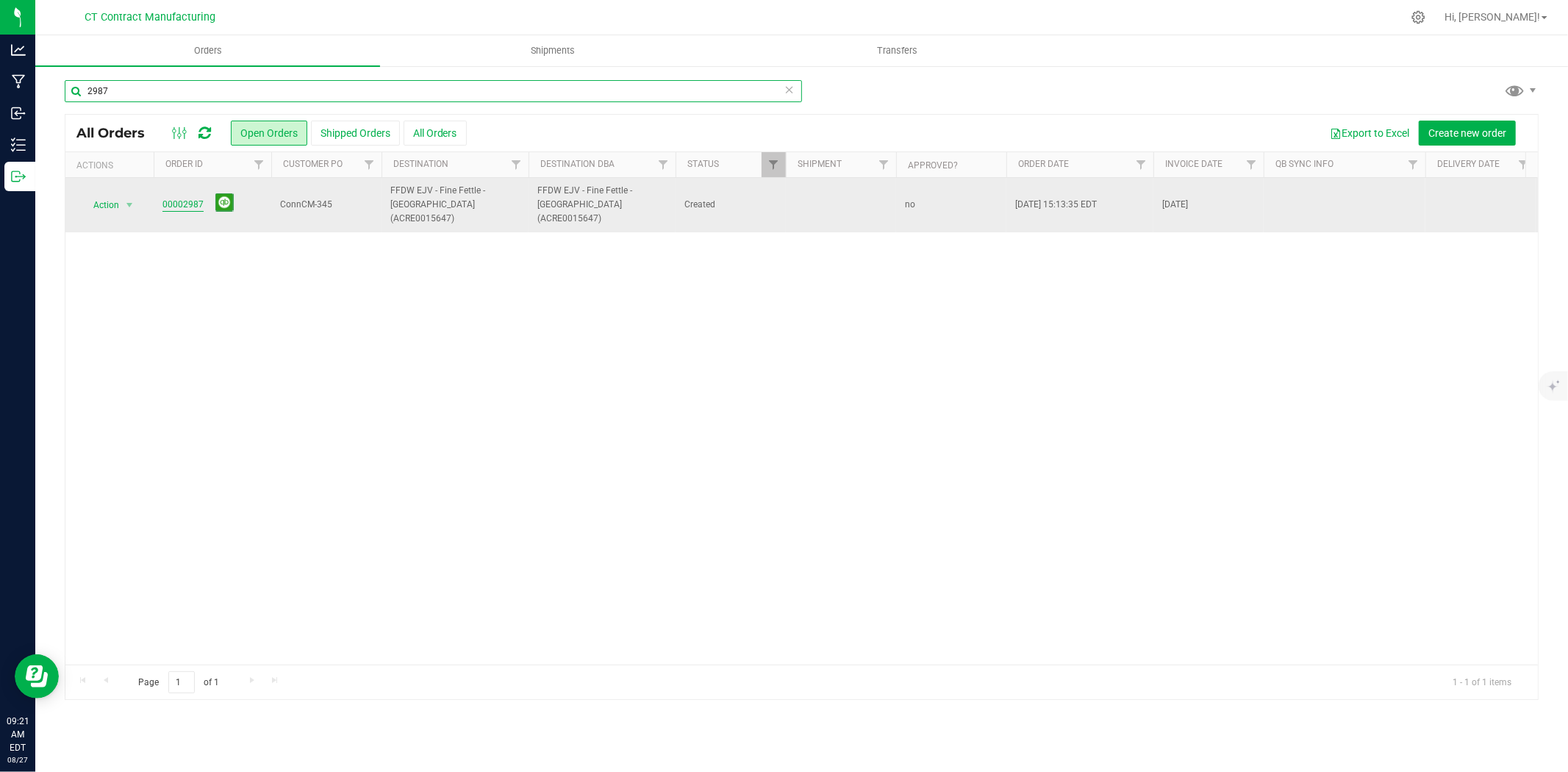
type input "2987"
click at [189, 199] on link "00002987" at bounding box center [183, 205] width 41 height 14
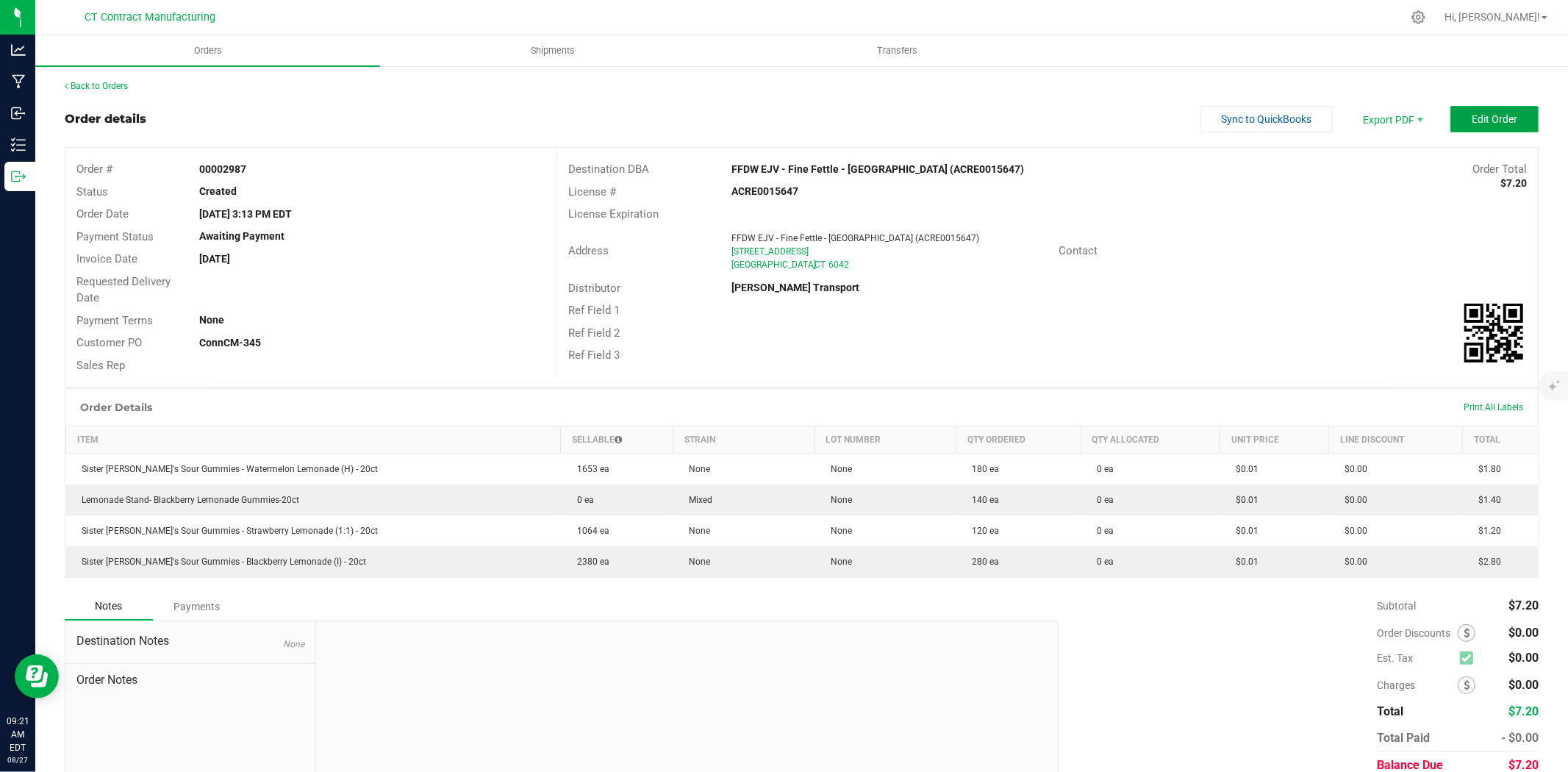
click at [1483, 124] on span "Edit Order" at bounding box center [1495, 119] width 46 height 12
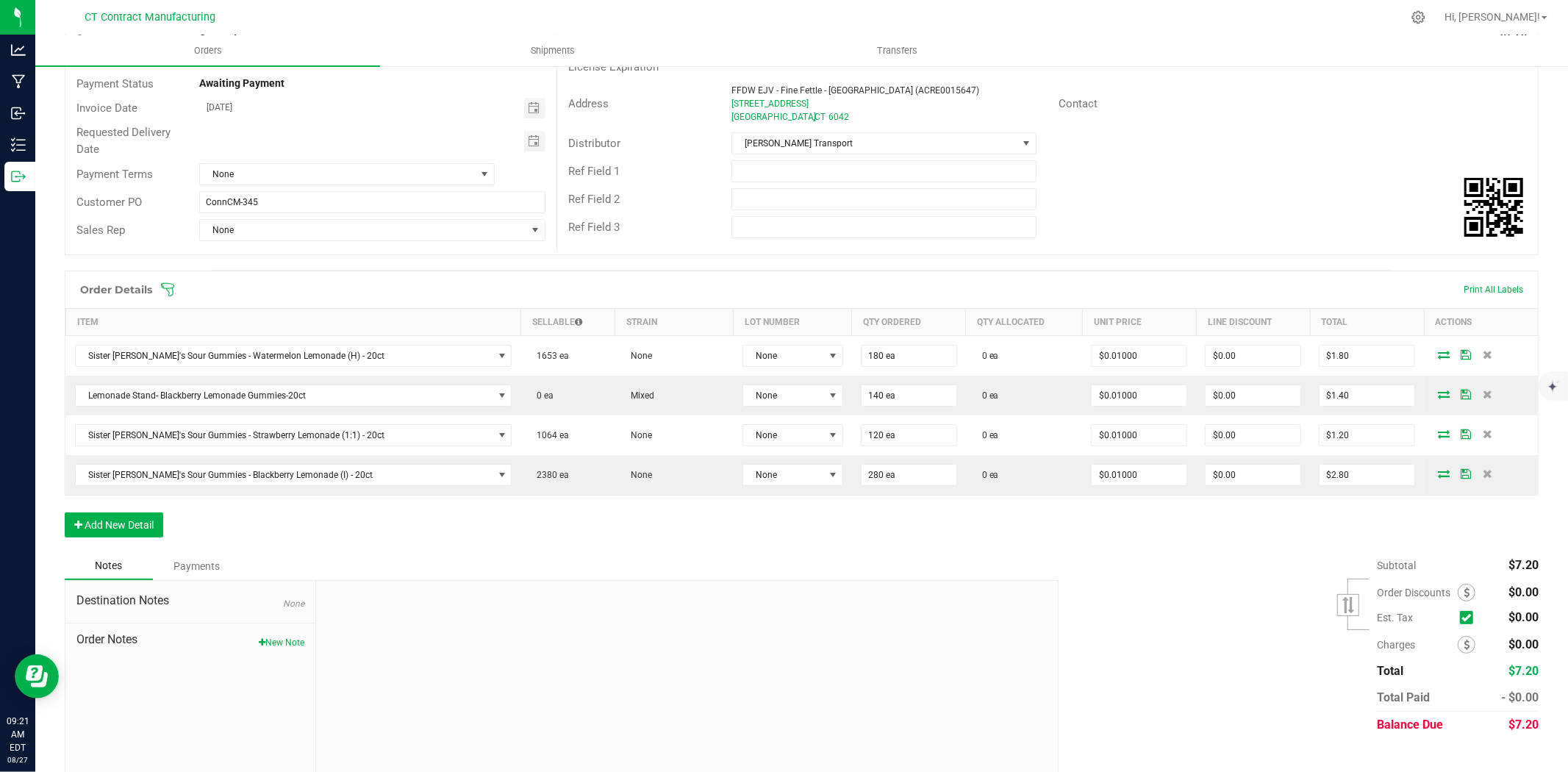
scroll to position [164, 0]
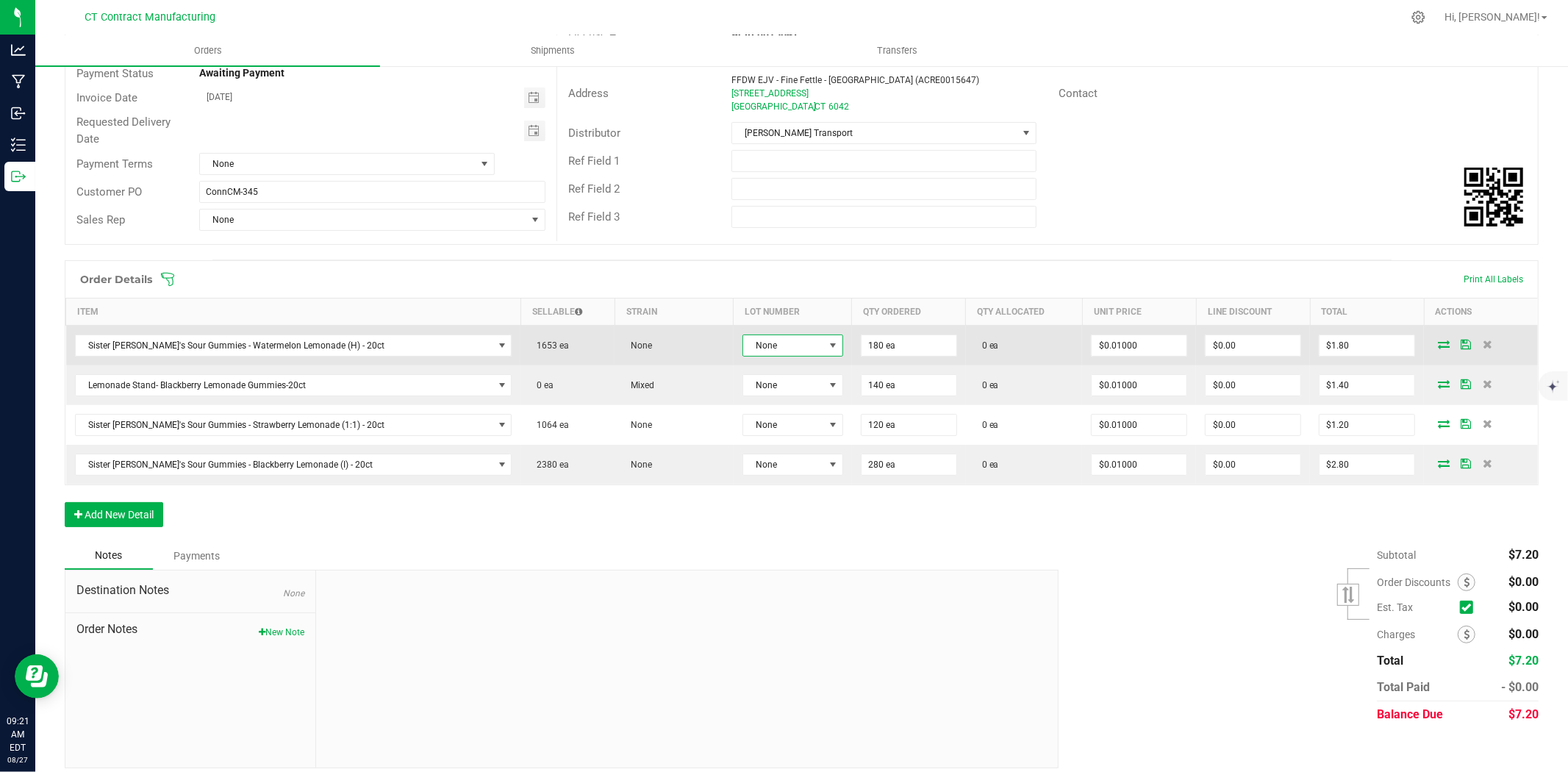
click at [827, 348] on span at bounding box center [833, 346] width 12 height 12
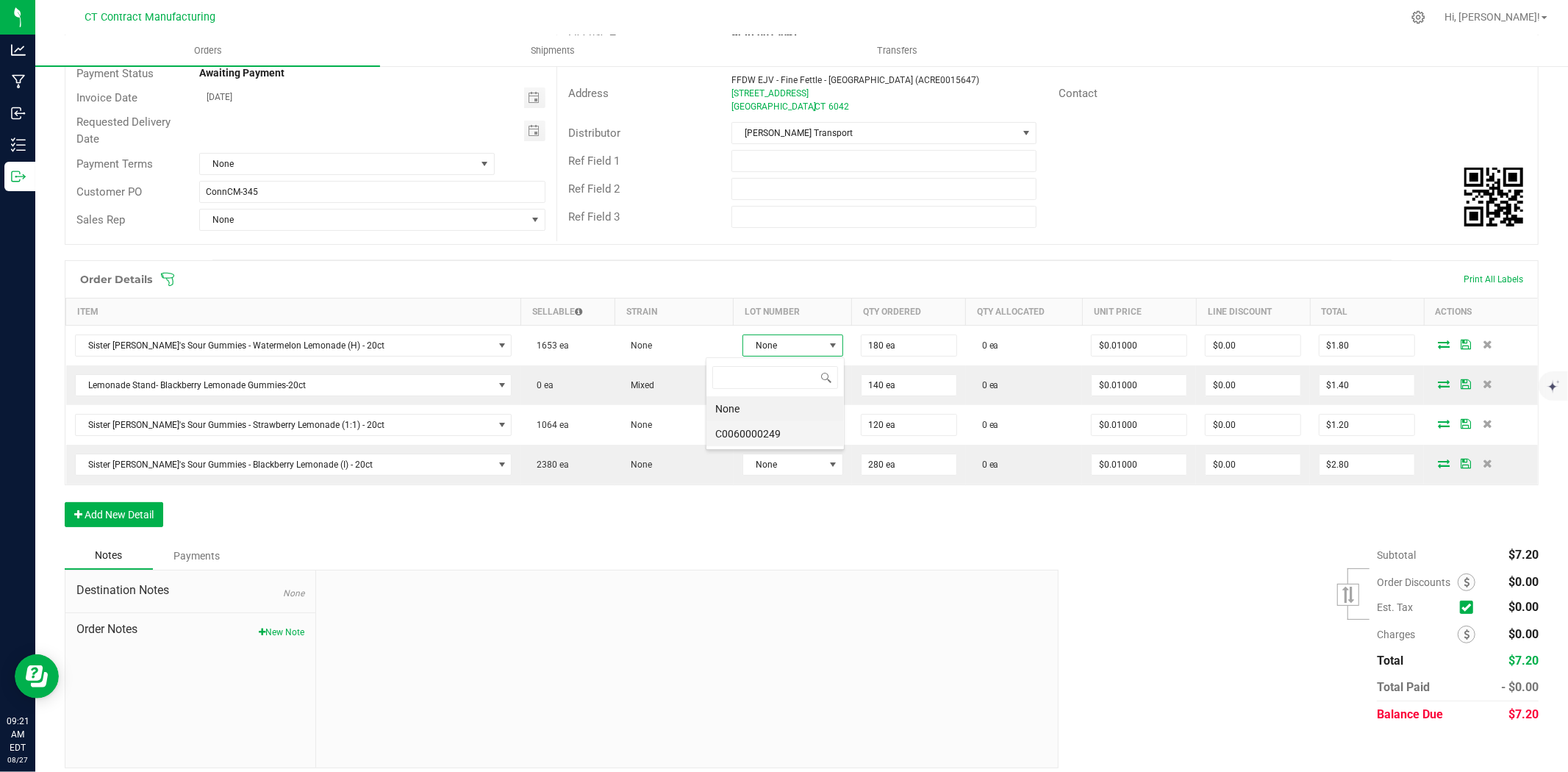
scroll to position [22, 105]
click at [772, 443] on li "C0060000249" at bounding box center [776, 433] width 138 height 25
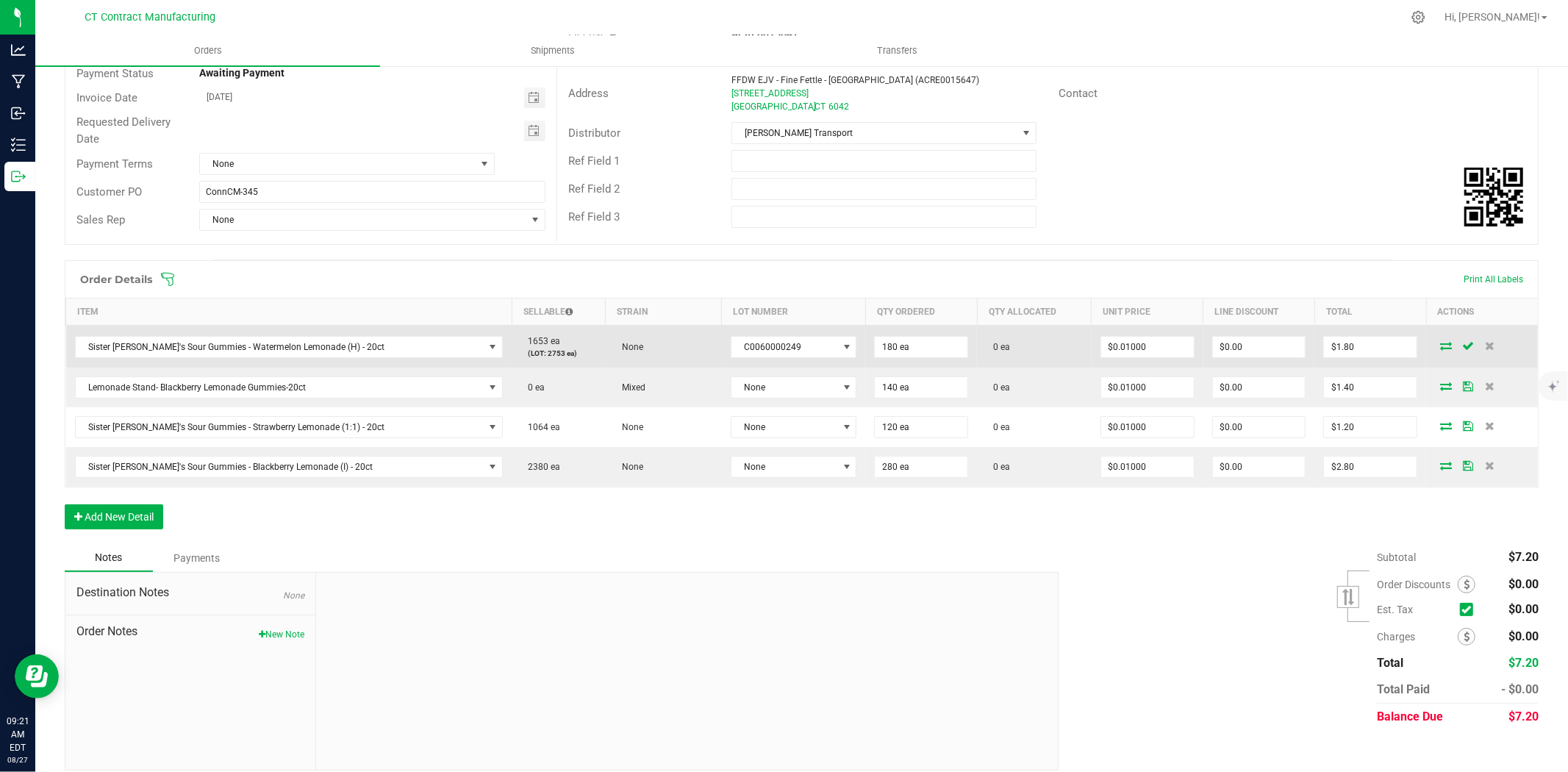
click at [1440, 347] on icon at bounding box center [1446, 346] width 12 height 9
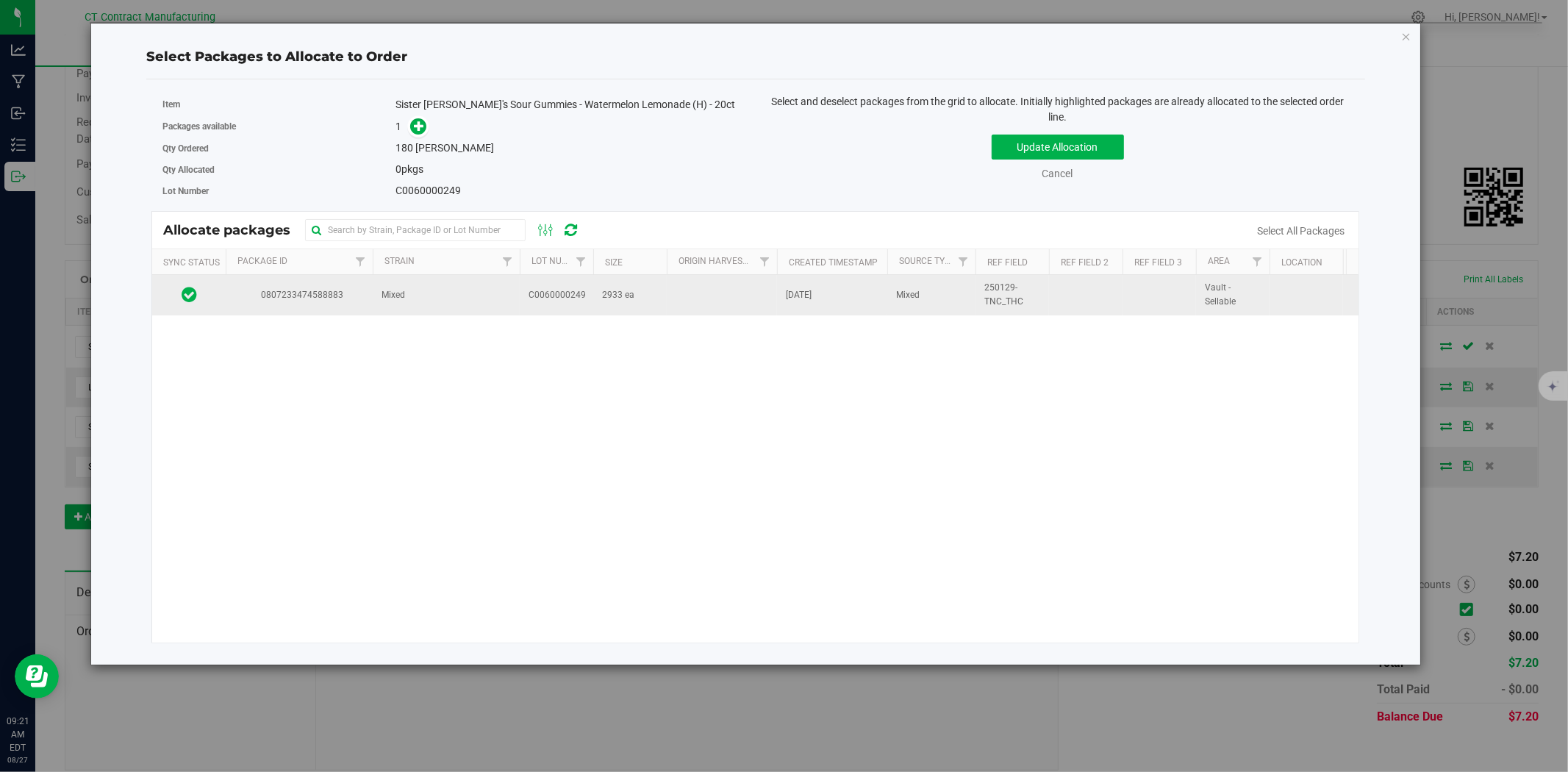
click at [456, 295] on td "Mixed" at bounding box center [445, 295] width 147 height 40
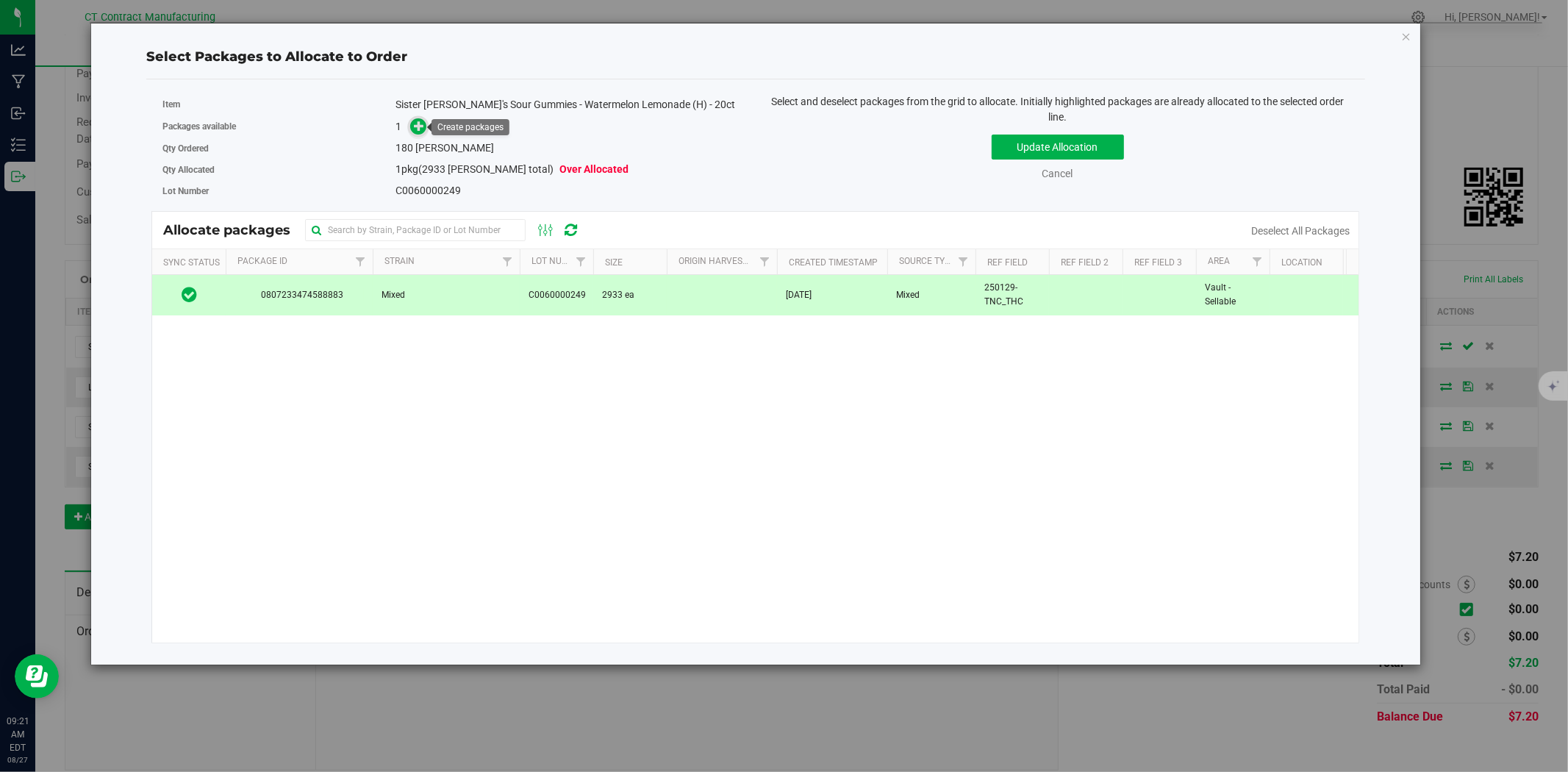
click at [420, 130] on icon at bounding box center [419, 126] width 10 height 10
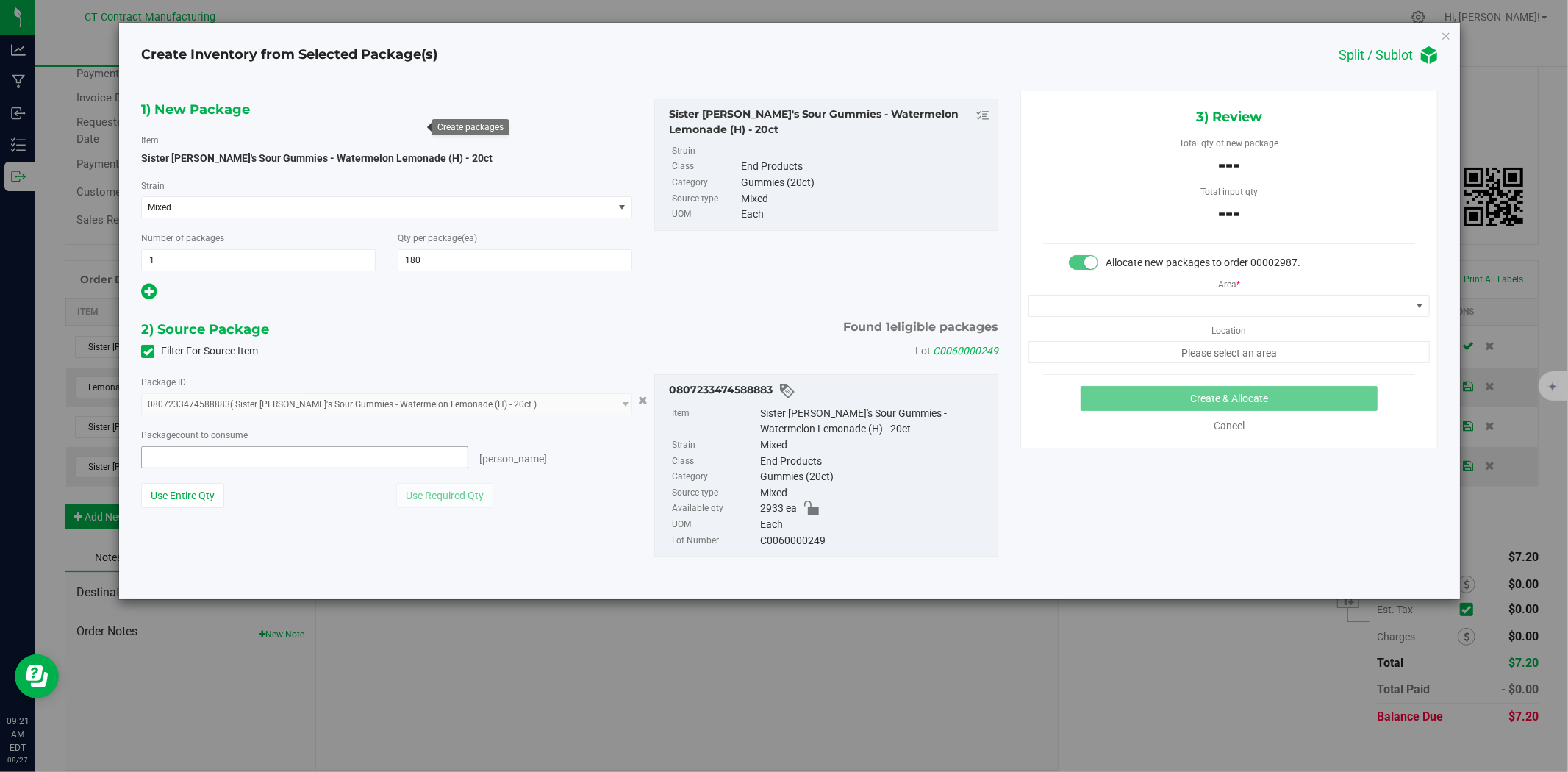
click at [231, 459] on span at bounding box center [304, 457] width 327 height 22
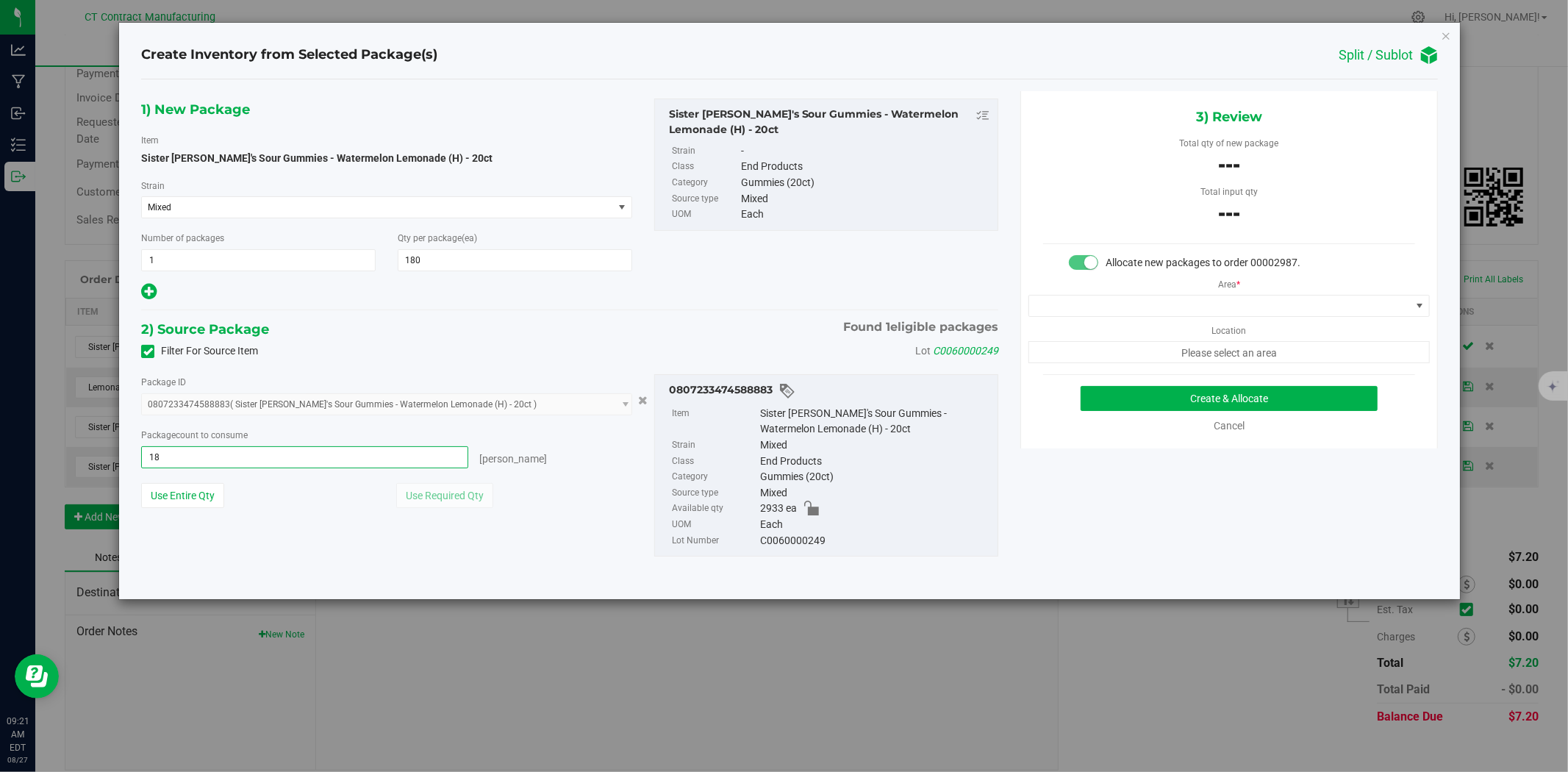
type input "180"
type input "180 ea"
click at [1160, 301] on span at bounding box center [1220, 306] width 381 height 21
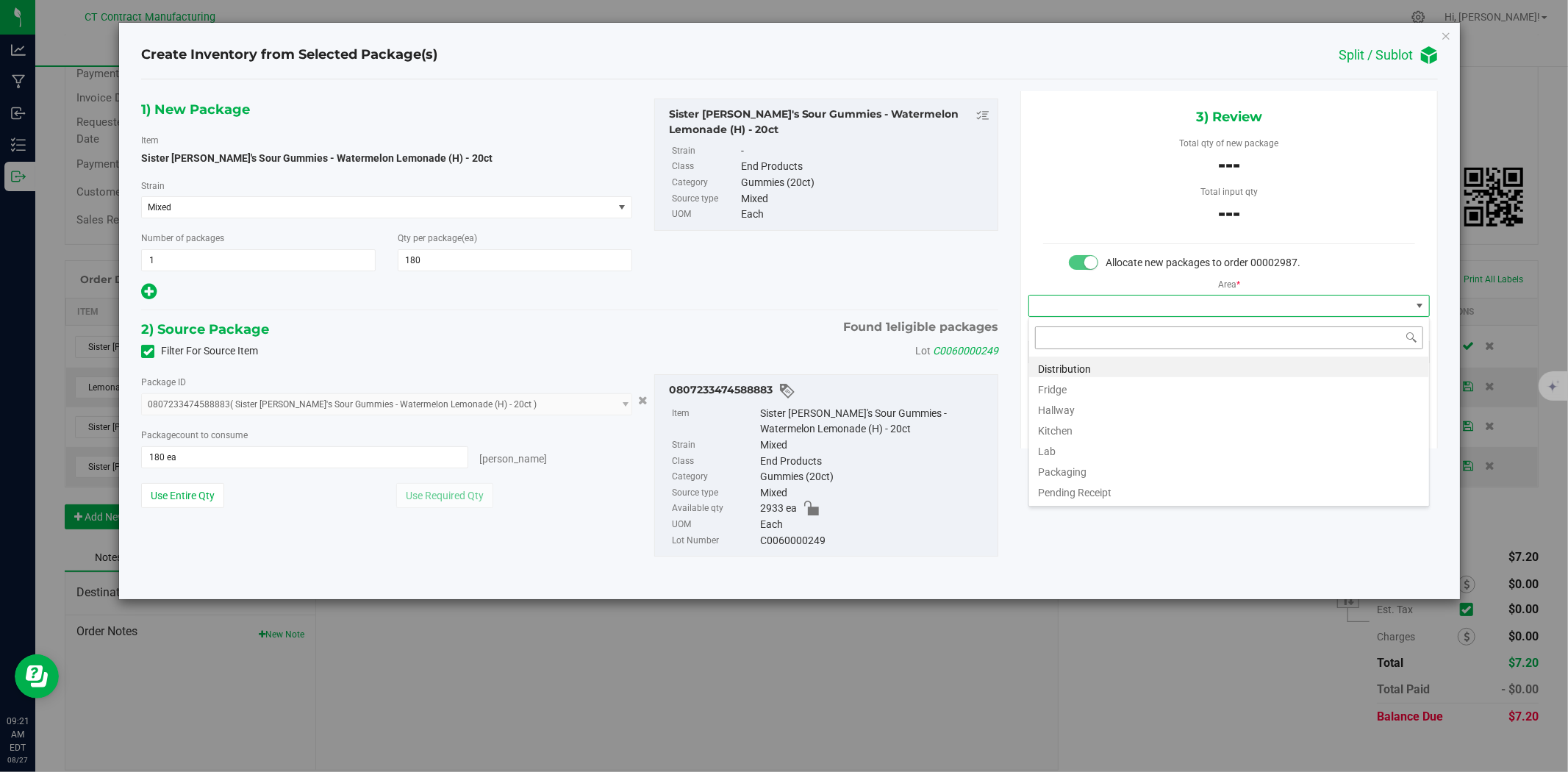
scroll to position [22, 400]
click at [1123, 365] on li "Distribution" at bounding box center [1229, 367] width 400 height 21
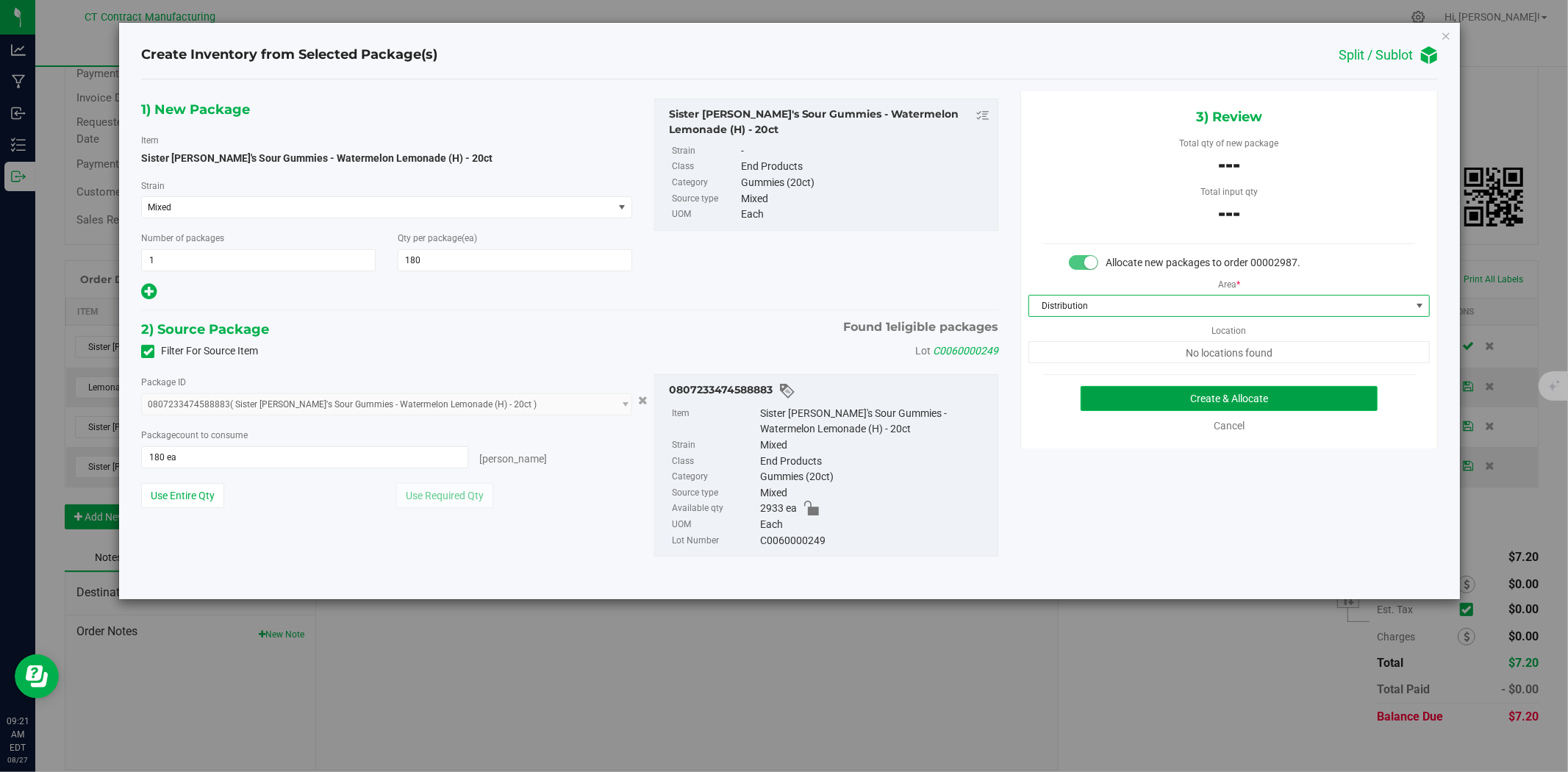
click at [1165, 389] on button "Create & Allocate" at bounding box center [1230, 398] width 297 height 25
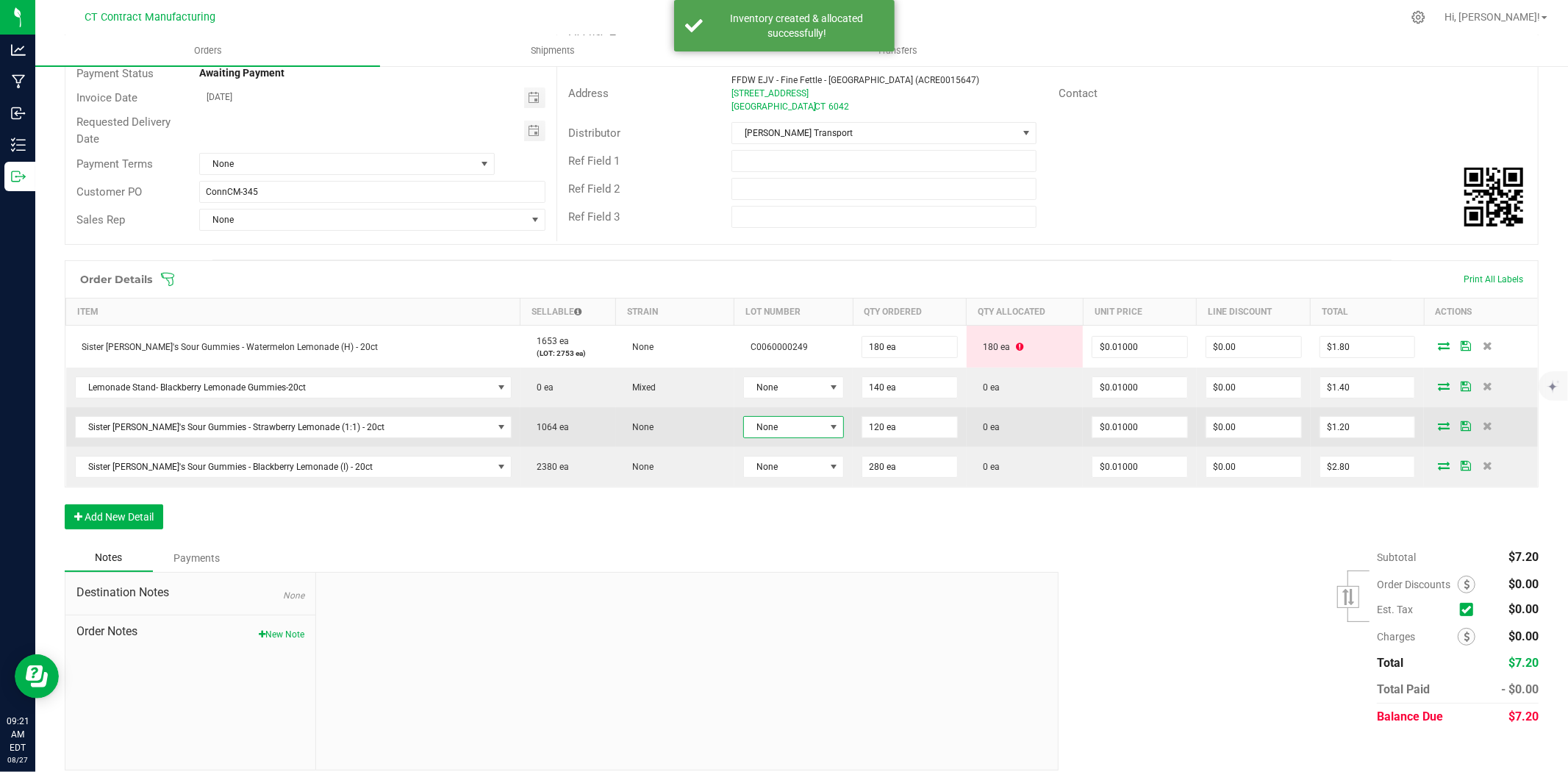
click at [778, 432] on span "None" at bounding box center [784, 427] width 81 height 21
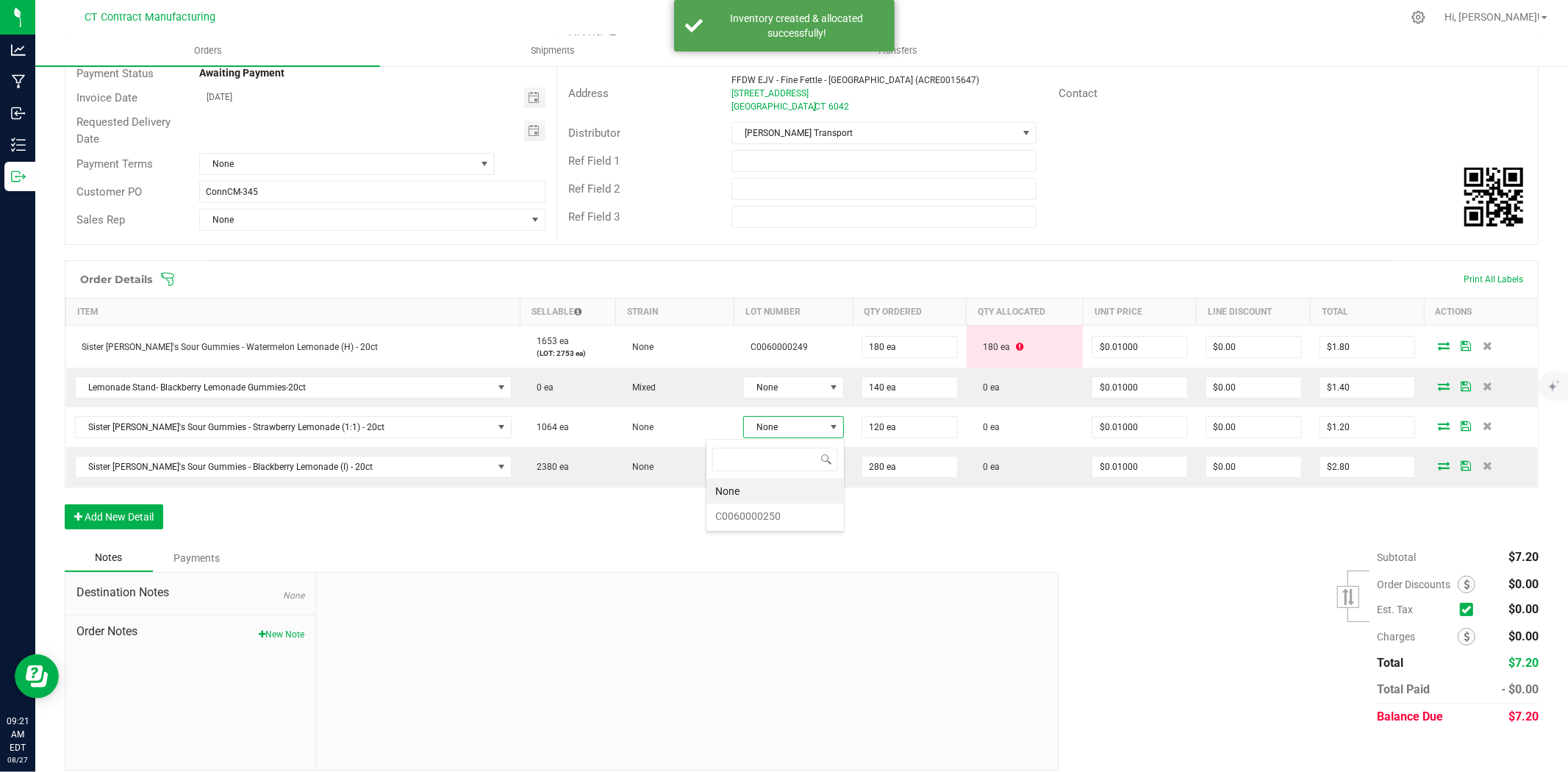
scroll to position [22, 105]
click at [780, 517] on li "C0060000250" at bounding box center [776, 516] width 138 height 25
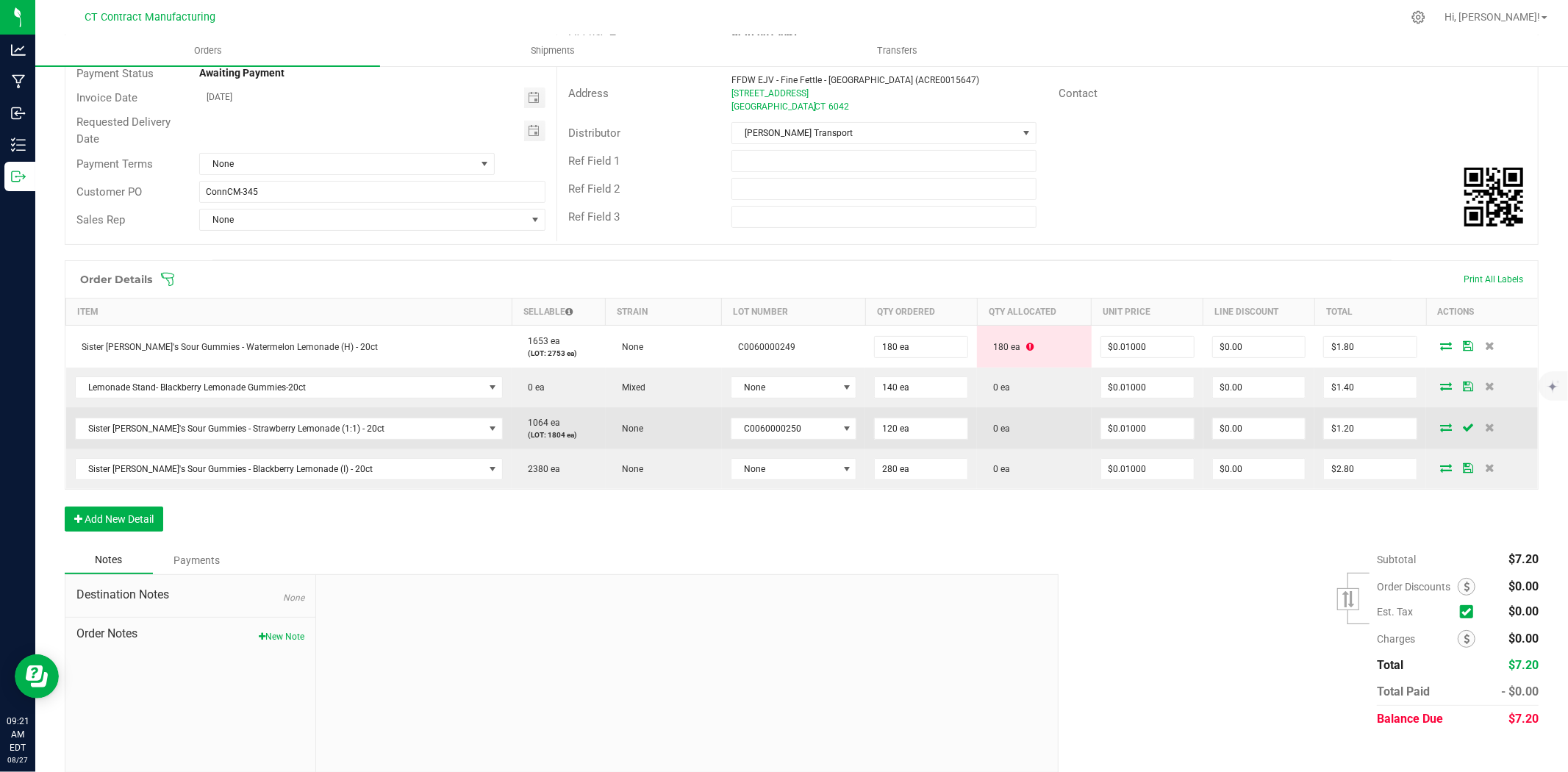
click at [1440, 425] on icon at bounding box center [1446, 427] width 12 height 9
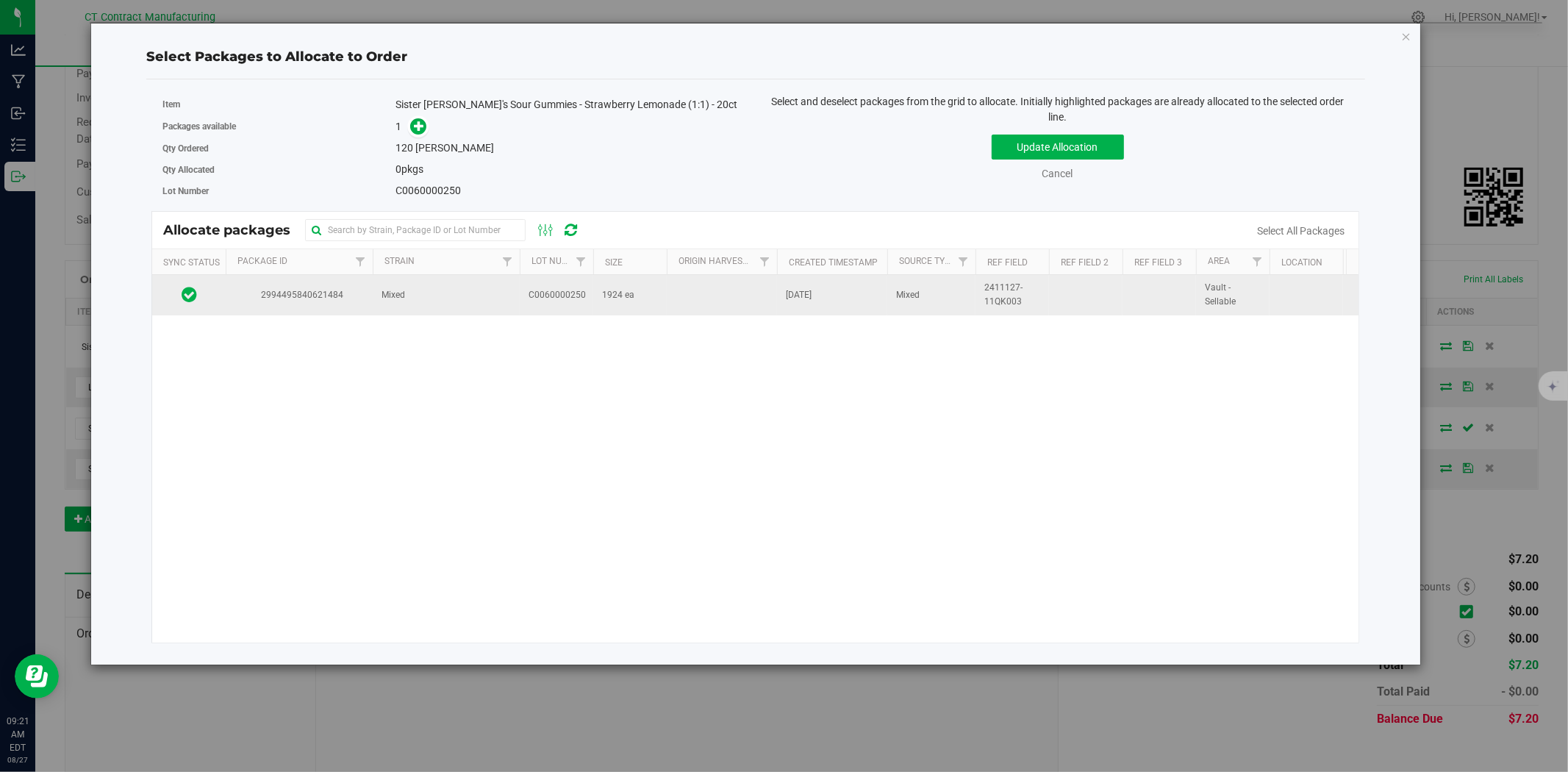
click at [540, 308] on td "C0060000250" at bounding box center [557, 295] width 74 height 40
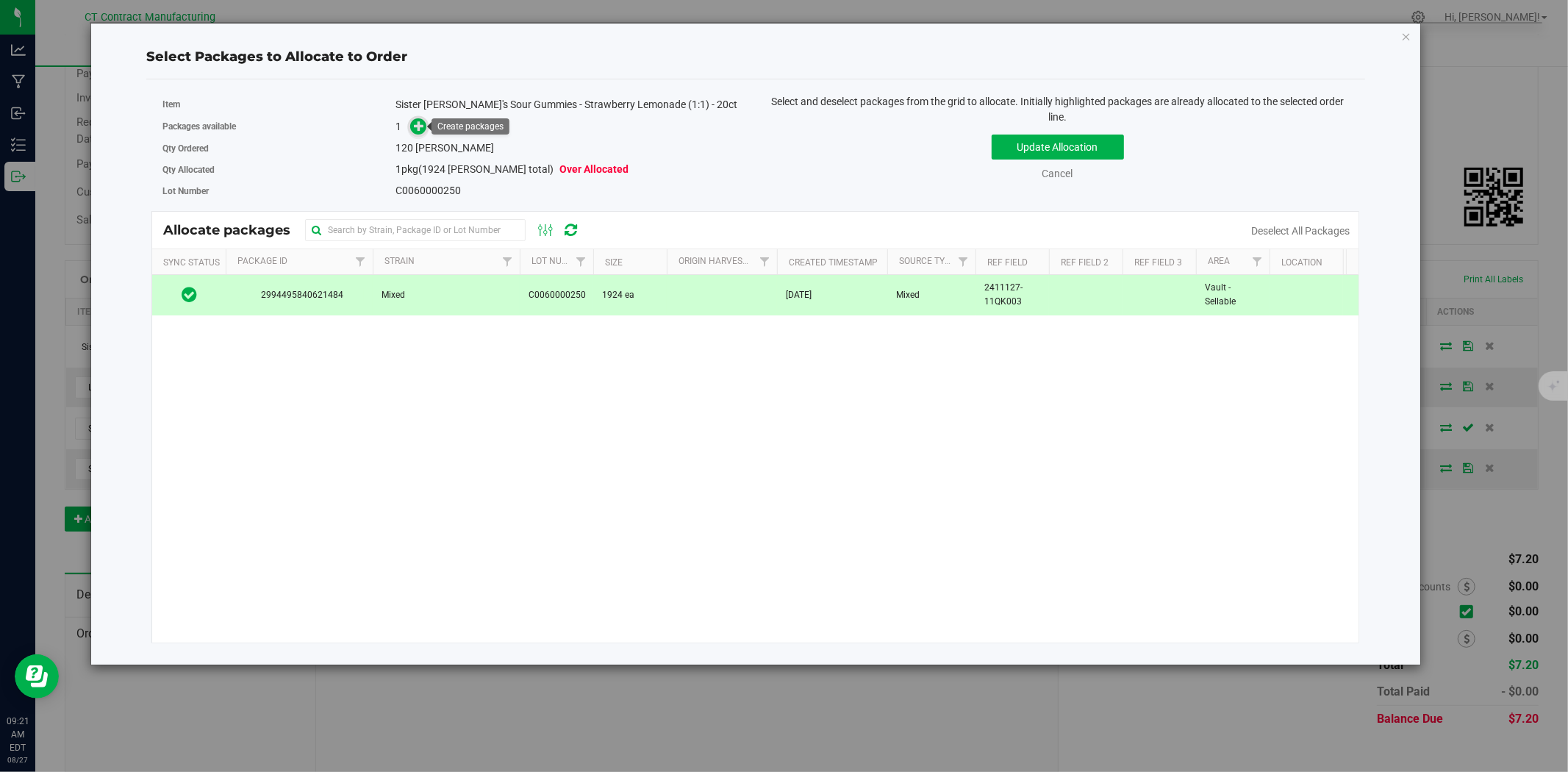
click at [424, 122] on icon at bounding box center [419, 126] width 10 height 10
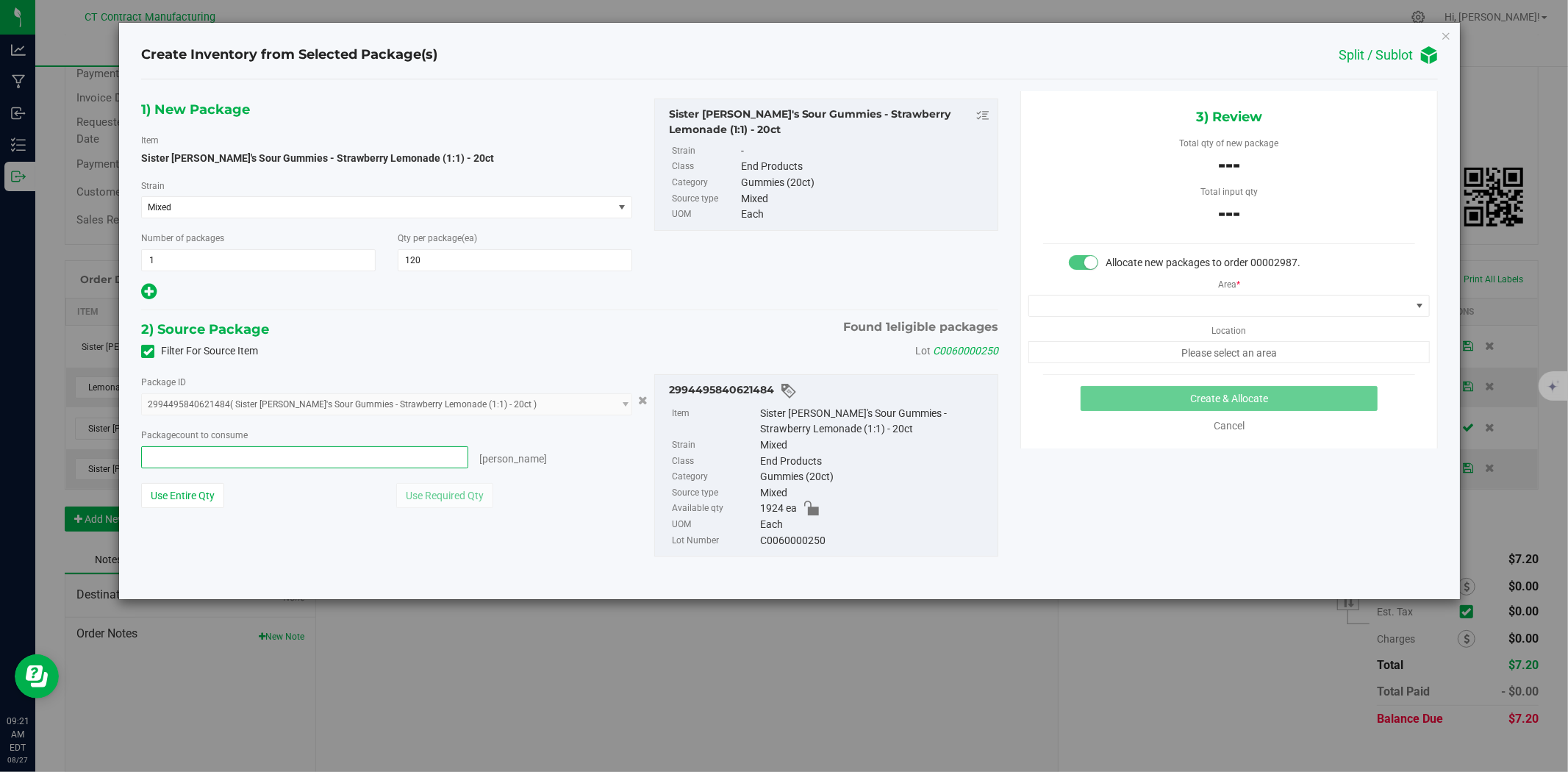
click at [245, 460] on span at bounding box center [304, 457] width 327 height 22
type input "120"
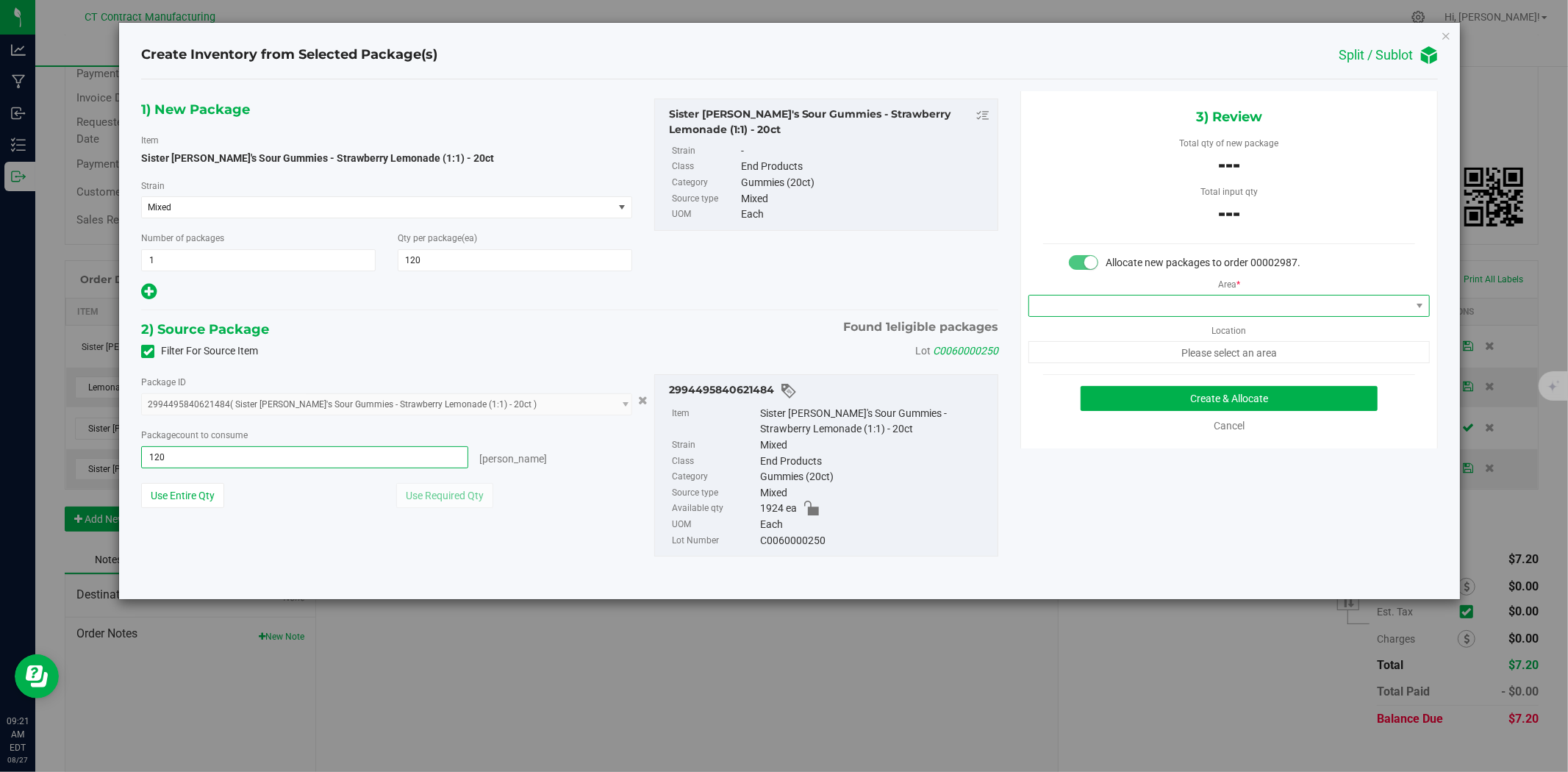
type input "120 ea"
click at [1114, 302] on span at bounding box center [1220, 306] width 381 height 21
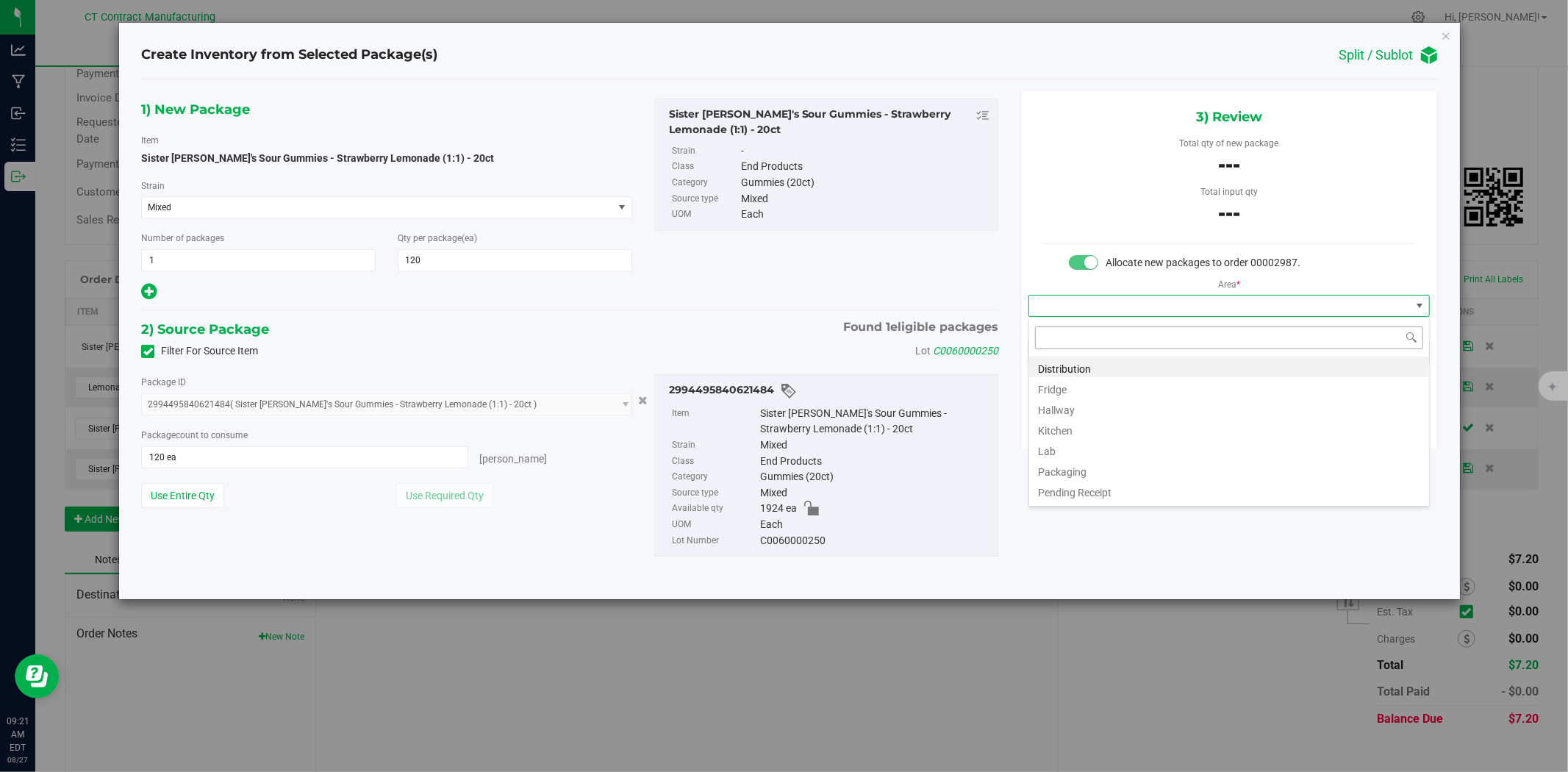
scroll to position [22, 400]
click at [1087, 366] on li "Distribution" at bounding box center [1229, 367] width 400 height 21
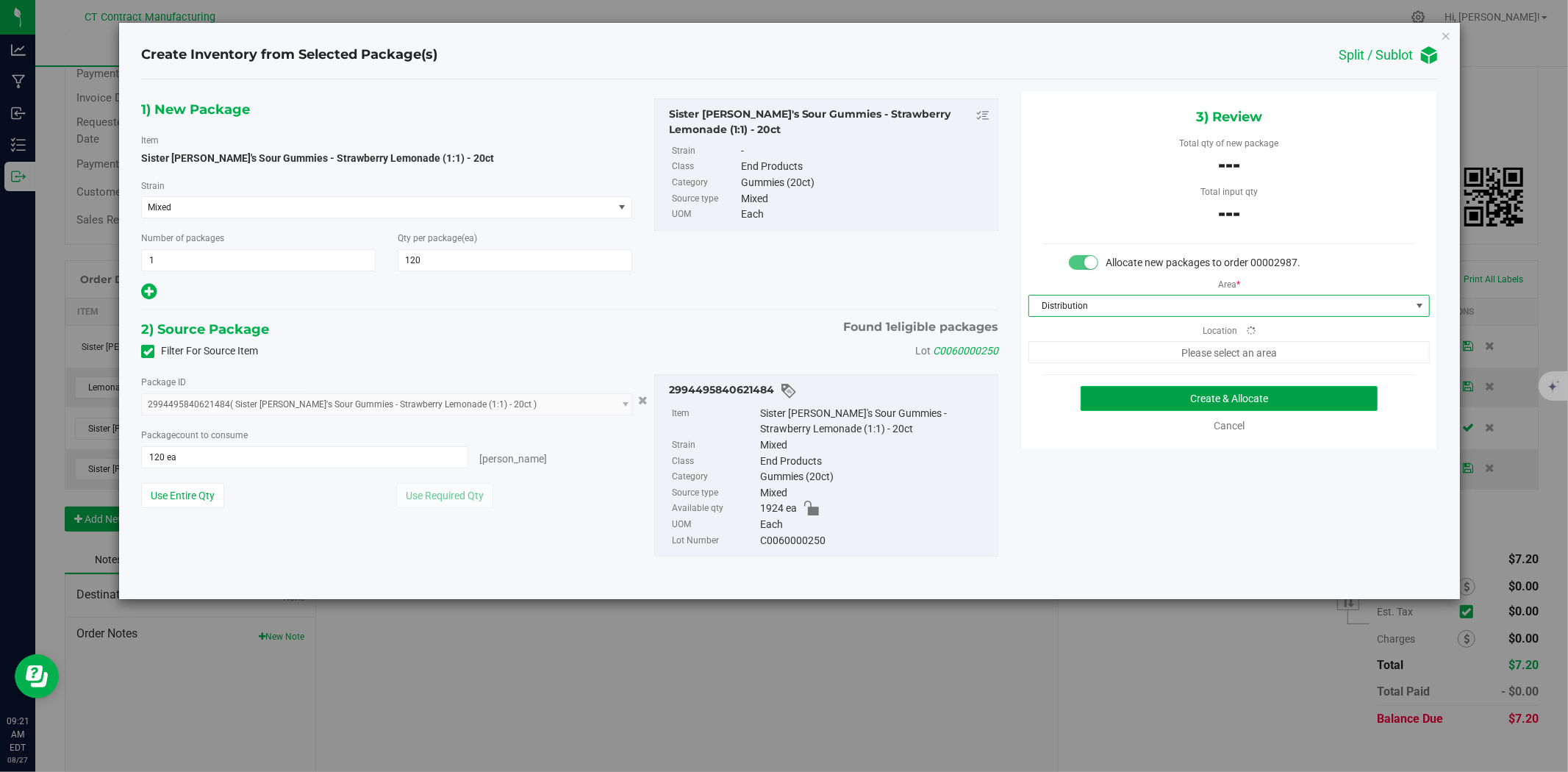
click at [1156, 393] on button "Create & Allocate" at bounding box center [1230, 398] width 297 height 25
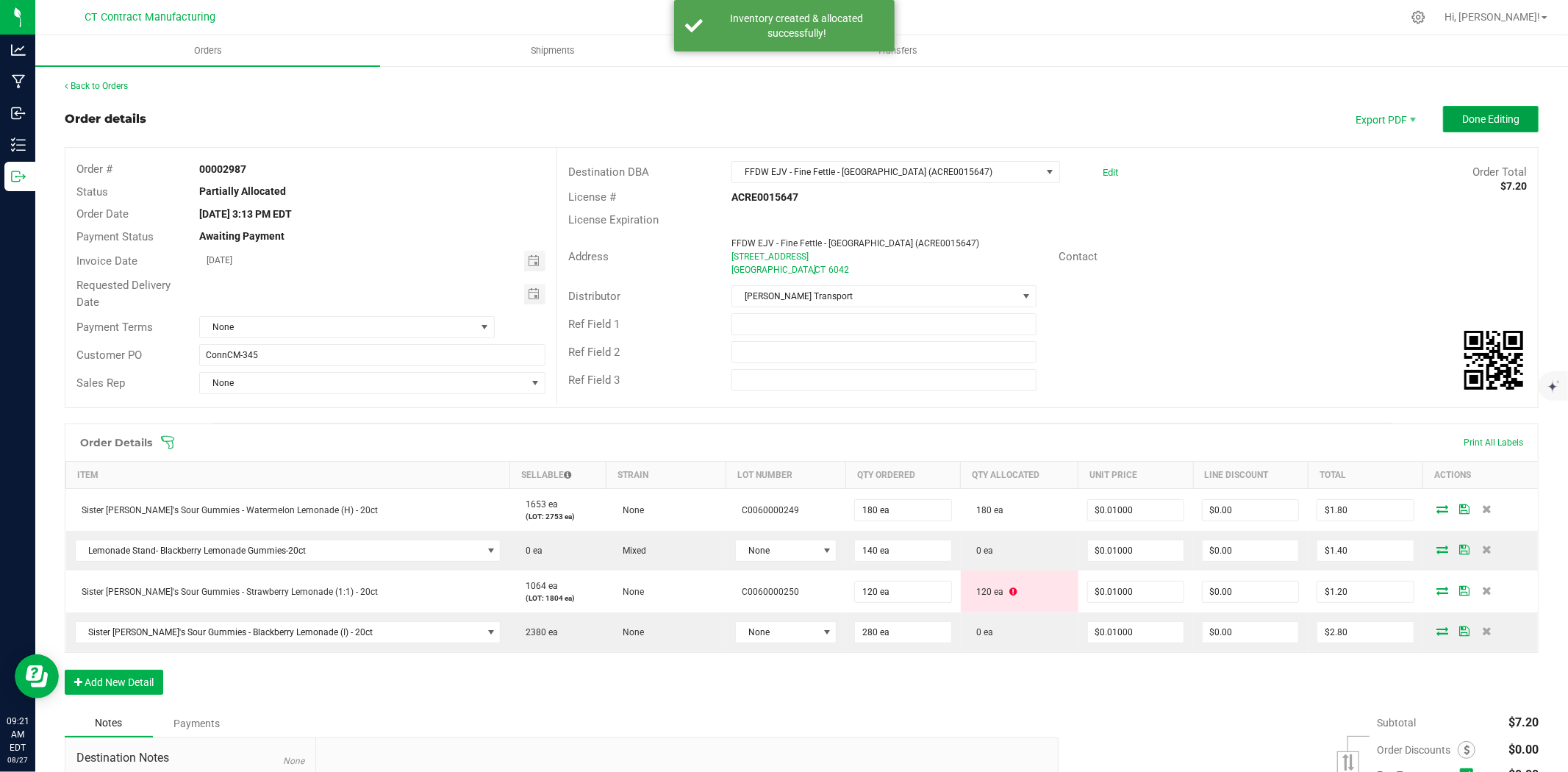
click at [1473, 109] on button "Done Editing" at bounding box center [1491, 119] width 96 height 27
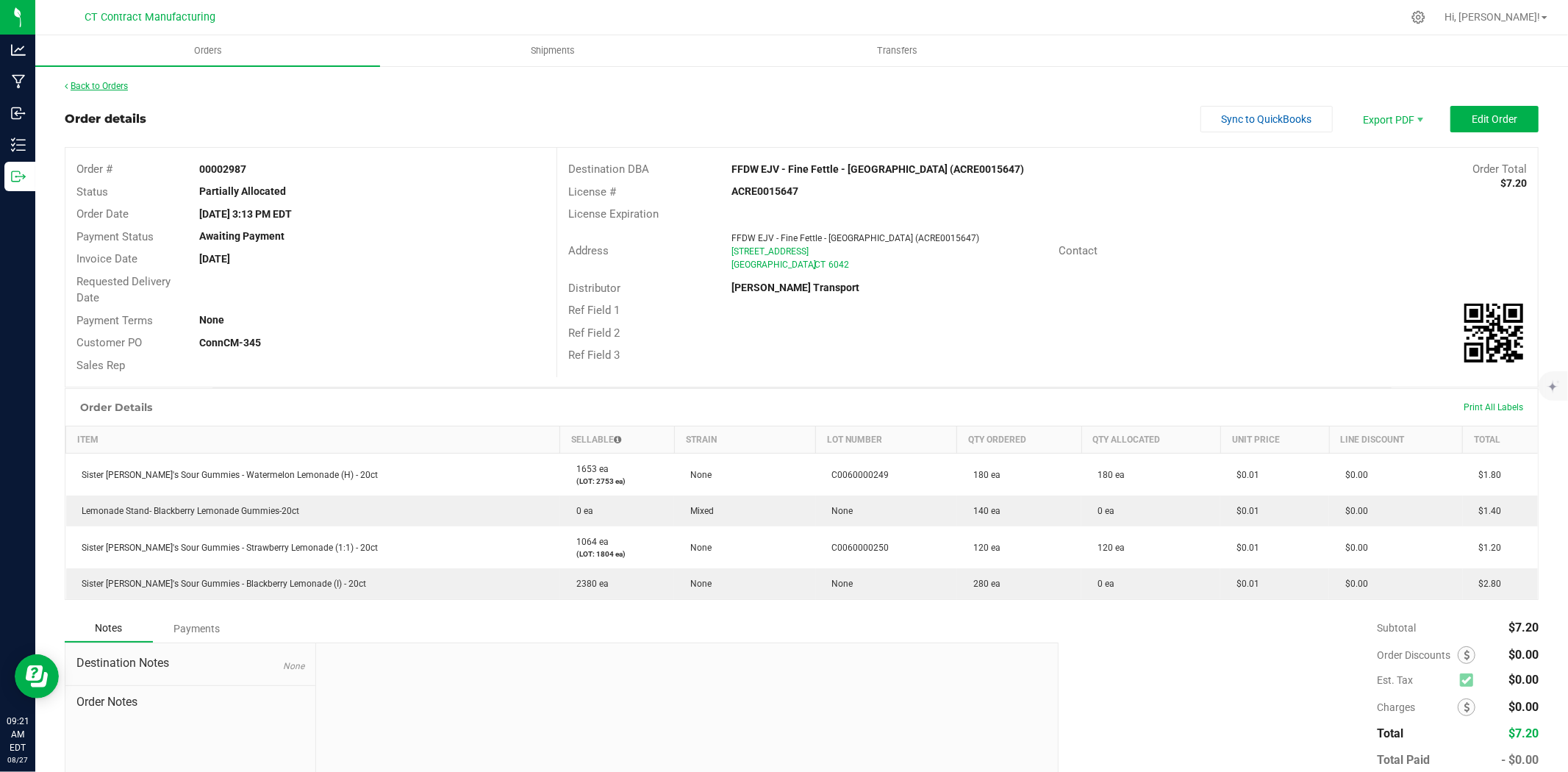
click at [121, 81] on link "Back to Orders" at bounding box center [96, 86] width 63 height 10
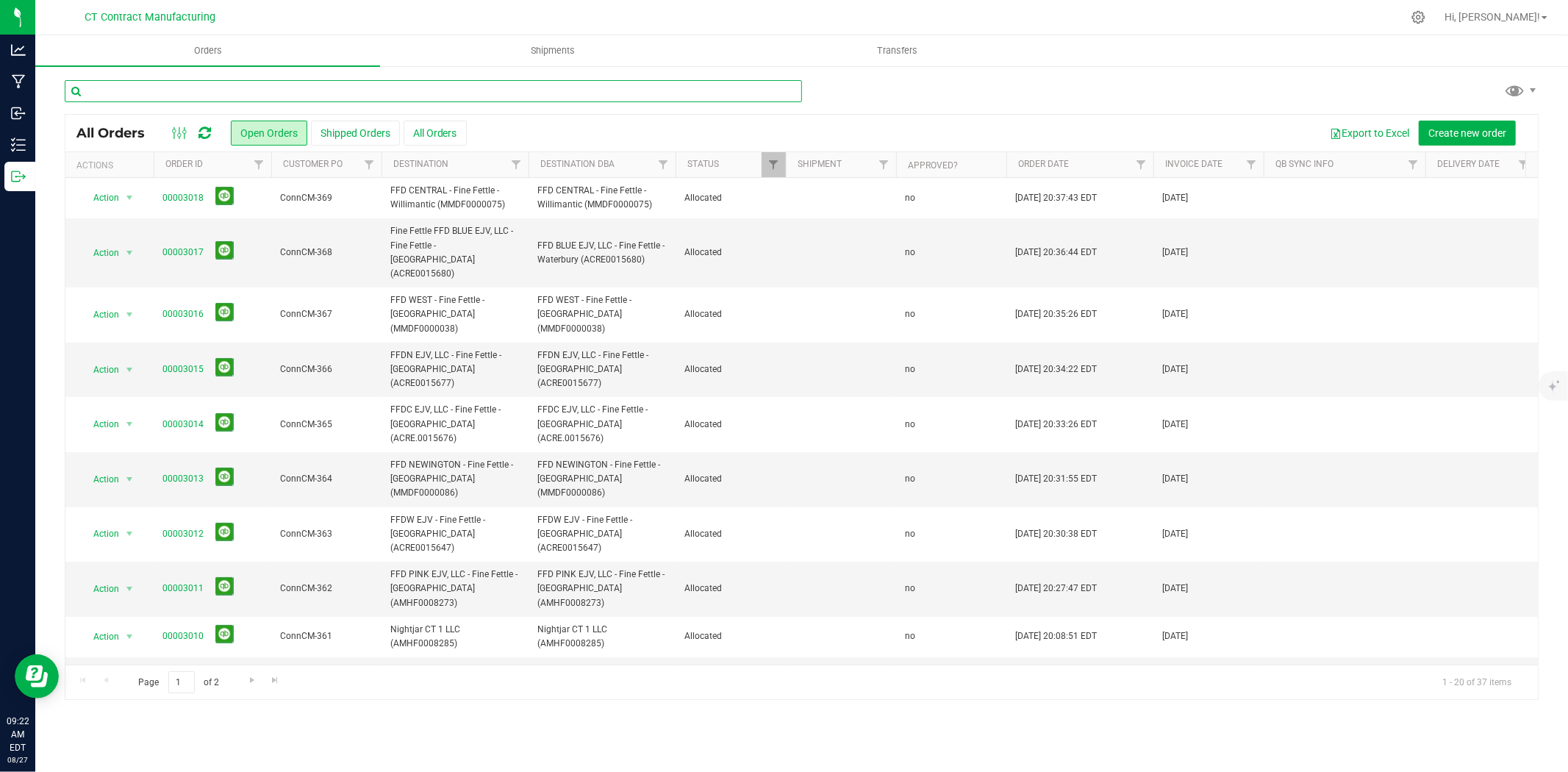
click at [253, 87] on input "text" at bounding box center [433, 91] width 738 height 22
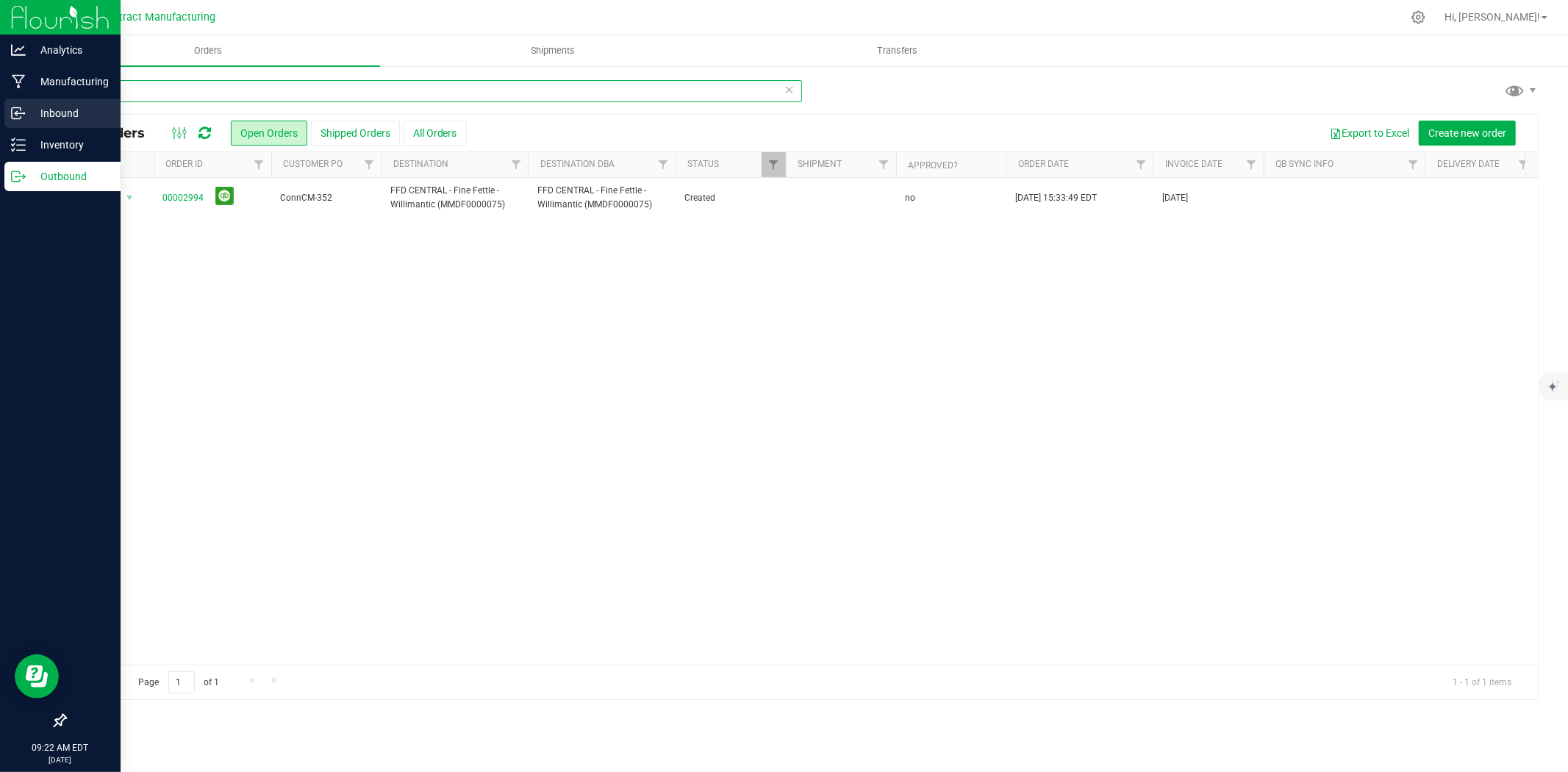
type input "2994"
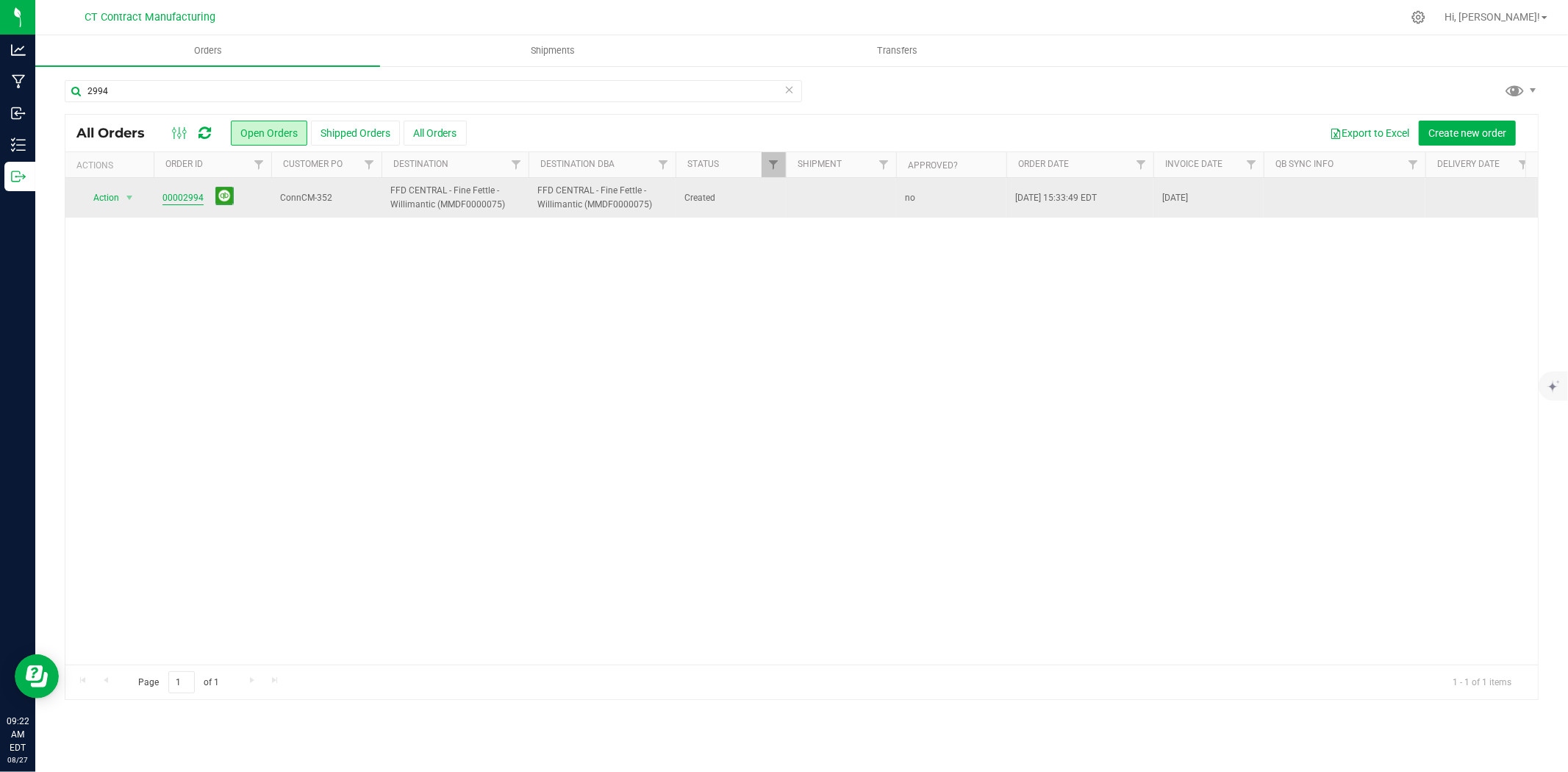
click at [168, 197] on link "00002994" at bounding box center [183, 199] width 41 height 14
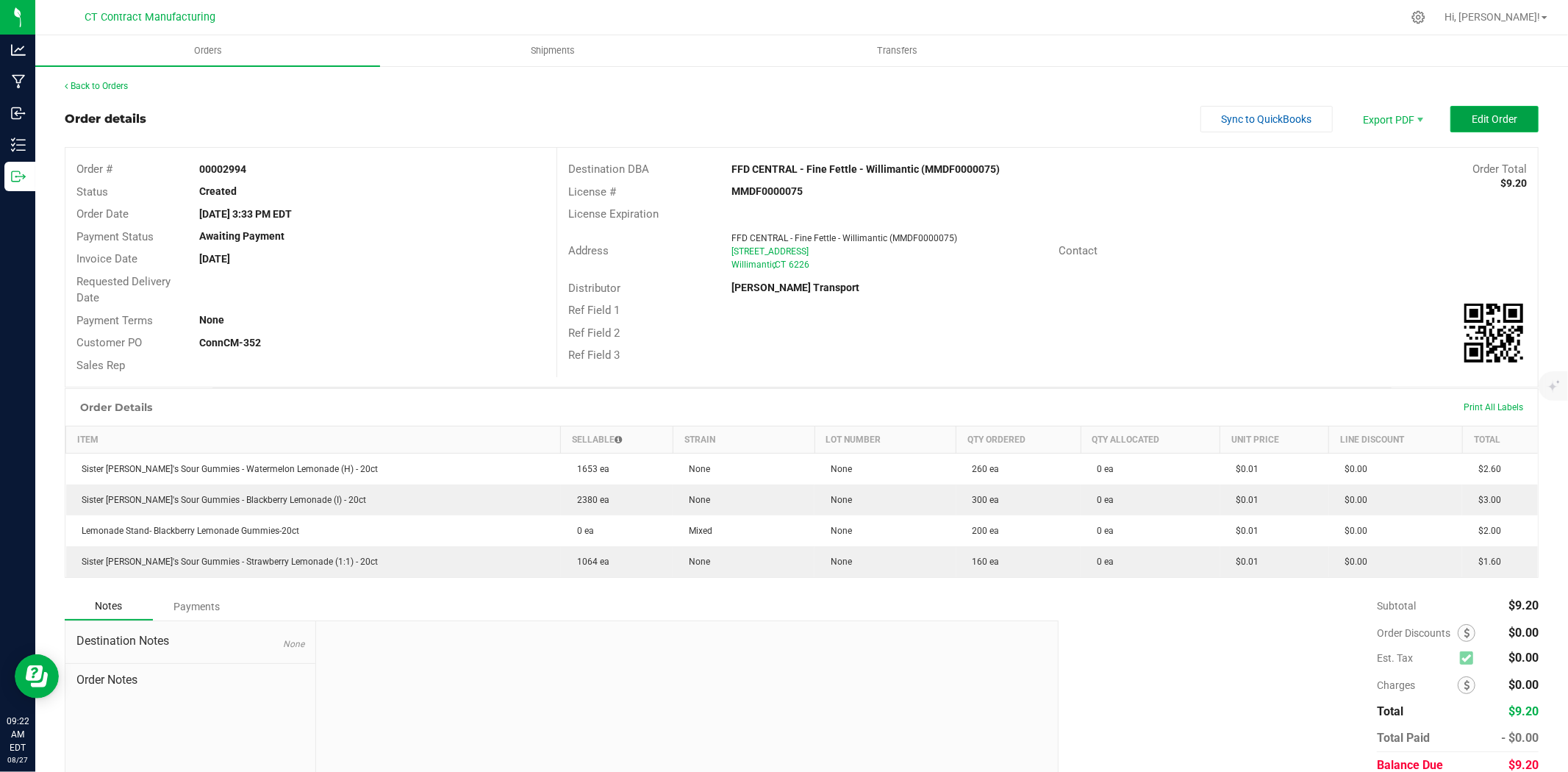
click at [1461, 127] on button "Edit Order" at bounding box center [1494, 119] width 88 height 27
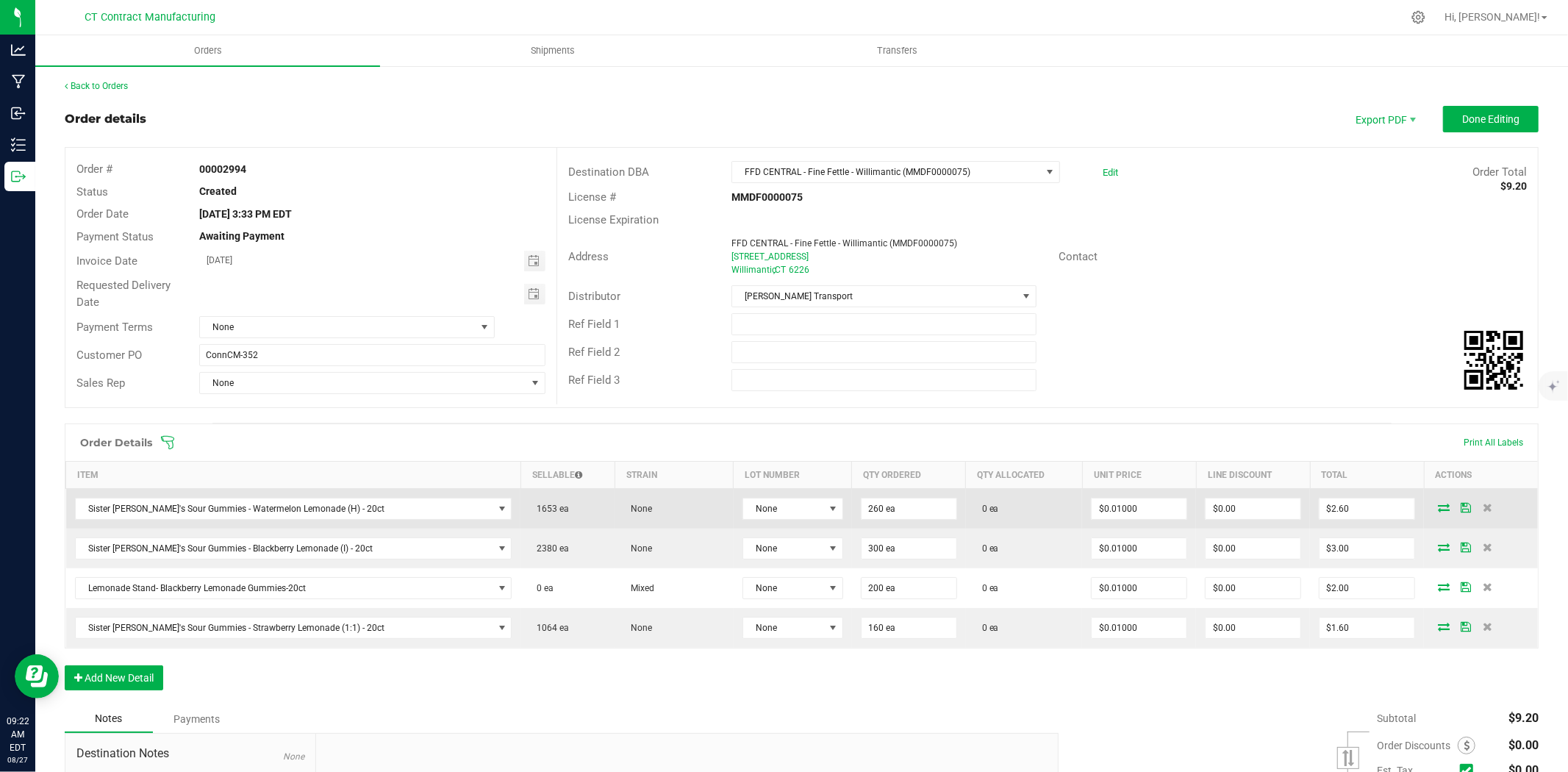
click at [761, 494] on td "None" at bounding box center [792, 509] width 119 height 41
click at [765, 504] on span "None" at bounding box center [784, 508] width 81 height 21
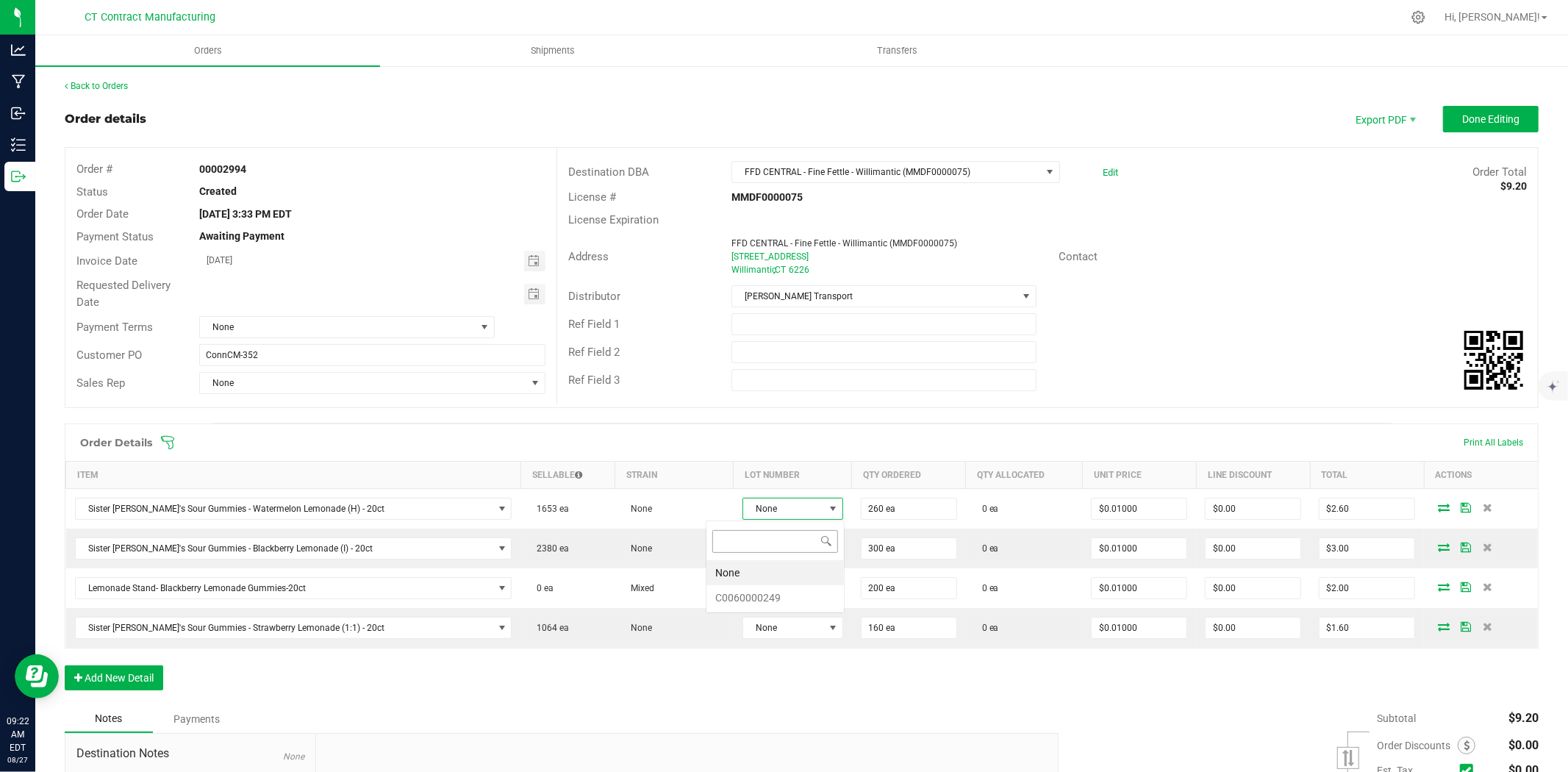
scroll to position [22, 105]
click at [774, 598] on li "C0060000249" at bounding box center [776, 597] width 138 height 25
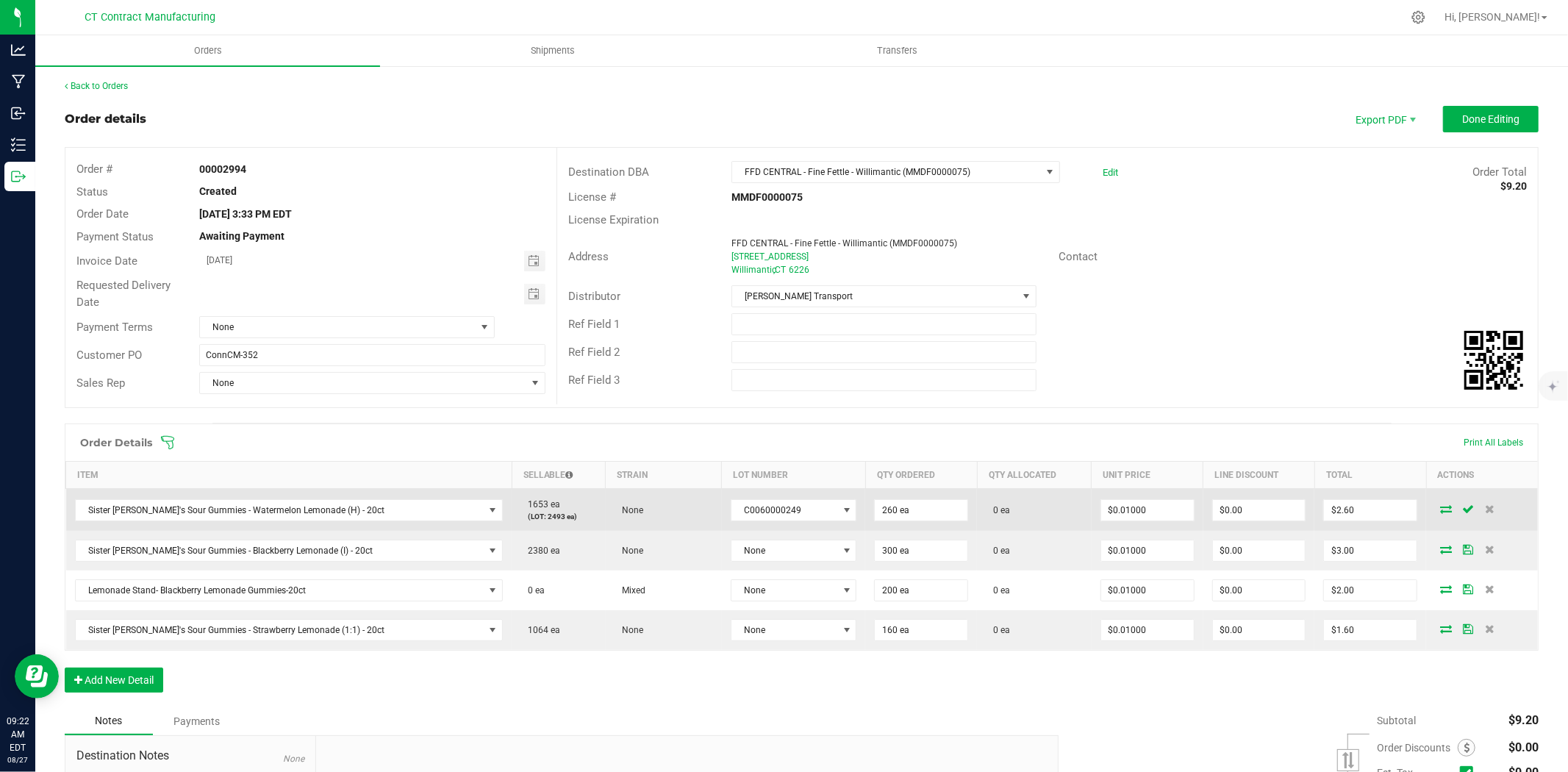
click at [1440, 504] on icon at bounding box center [1446, 508] width 12 height 9
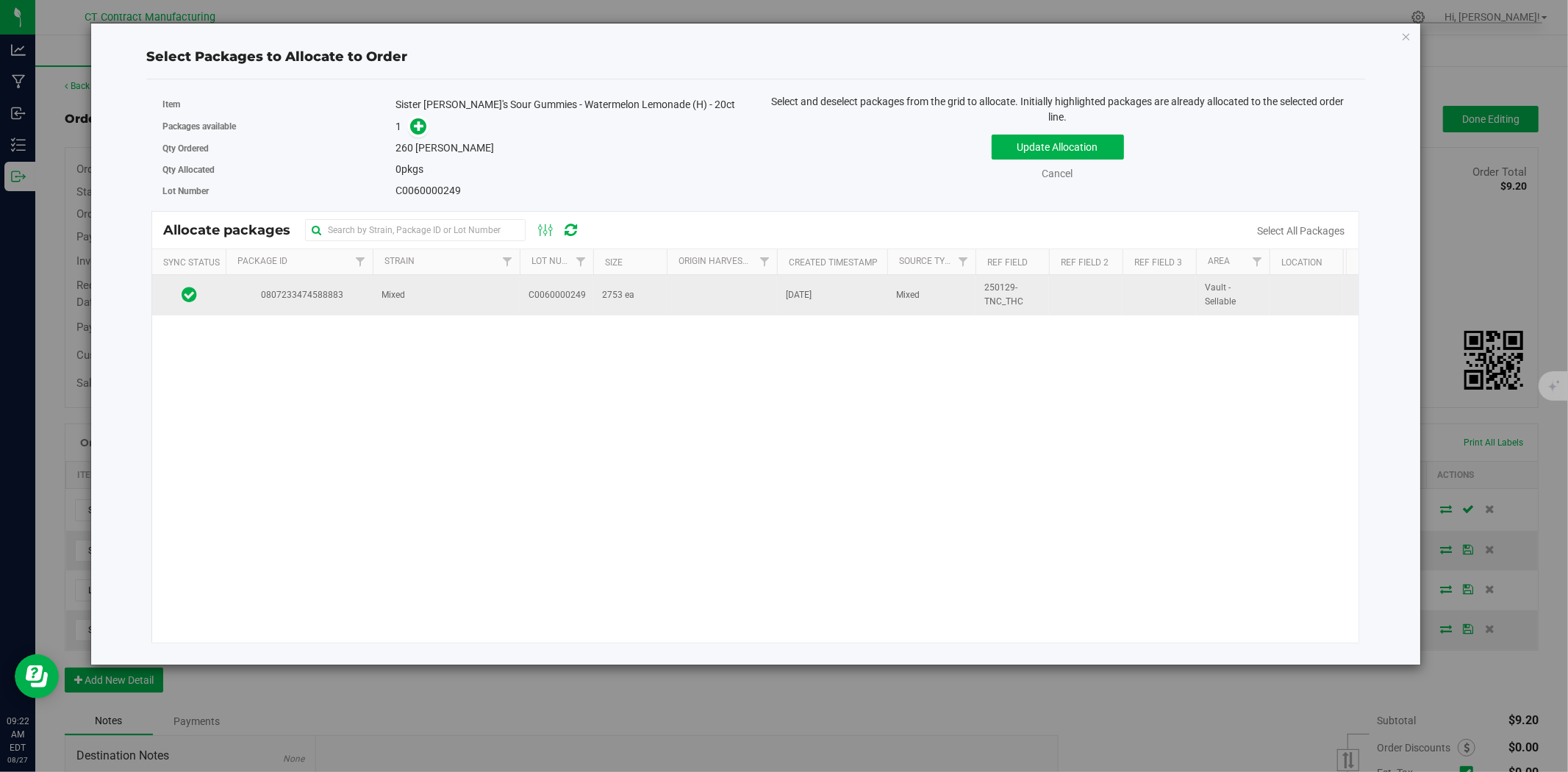
click at [329, 305] on td "0807233474588883" at bounding box center [298, 295] width 147 height 40
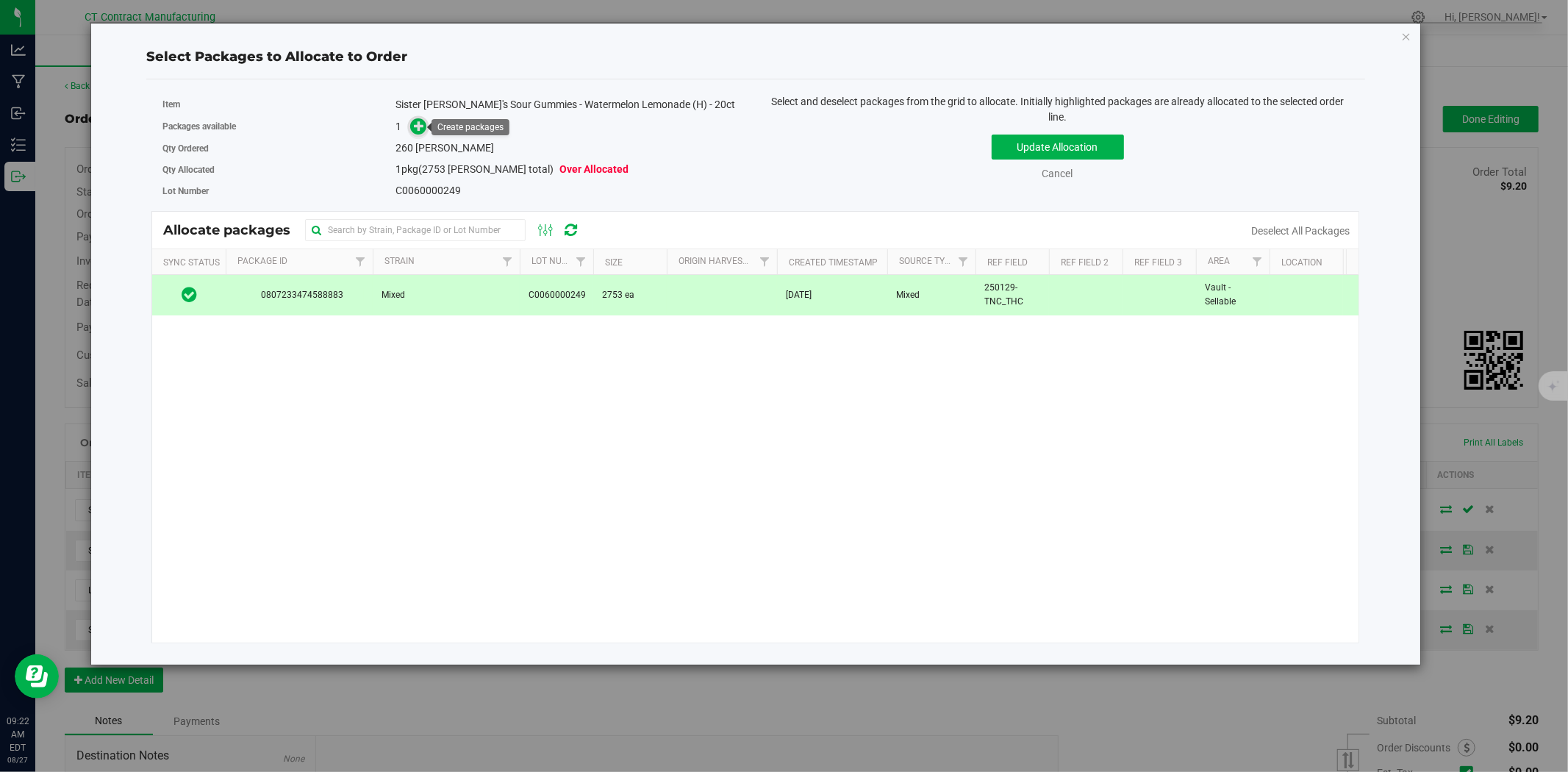
click at [417, 121] on icon at bounding box center [419, 126] width 10 height 10
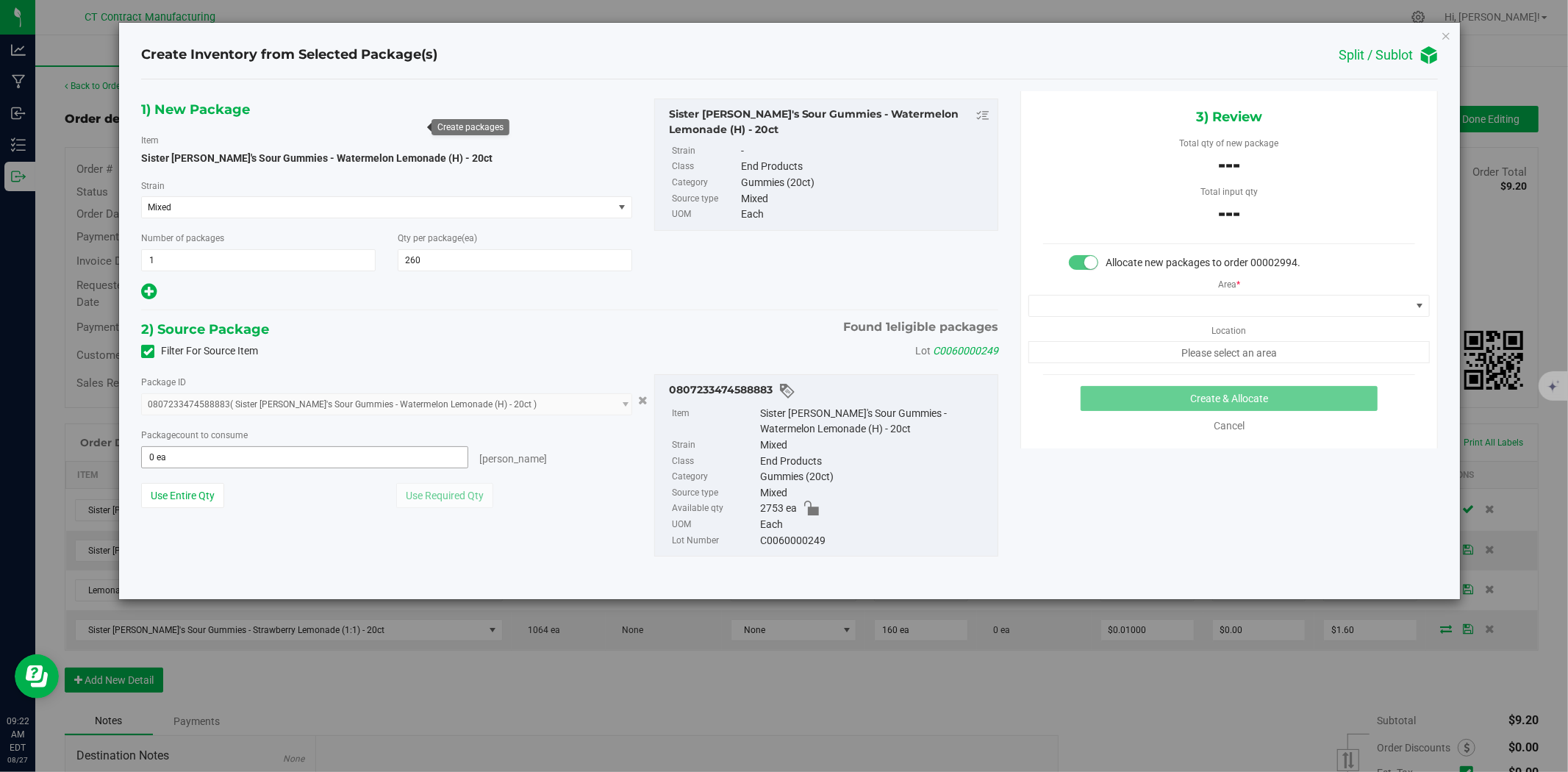
click at [255, 452] on span "0 ea 0" at bounding box center [304, 457] width 327 height 22
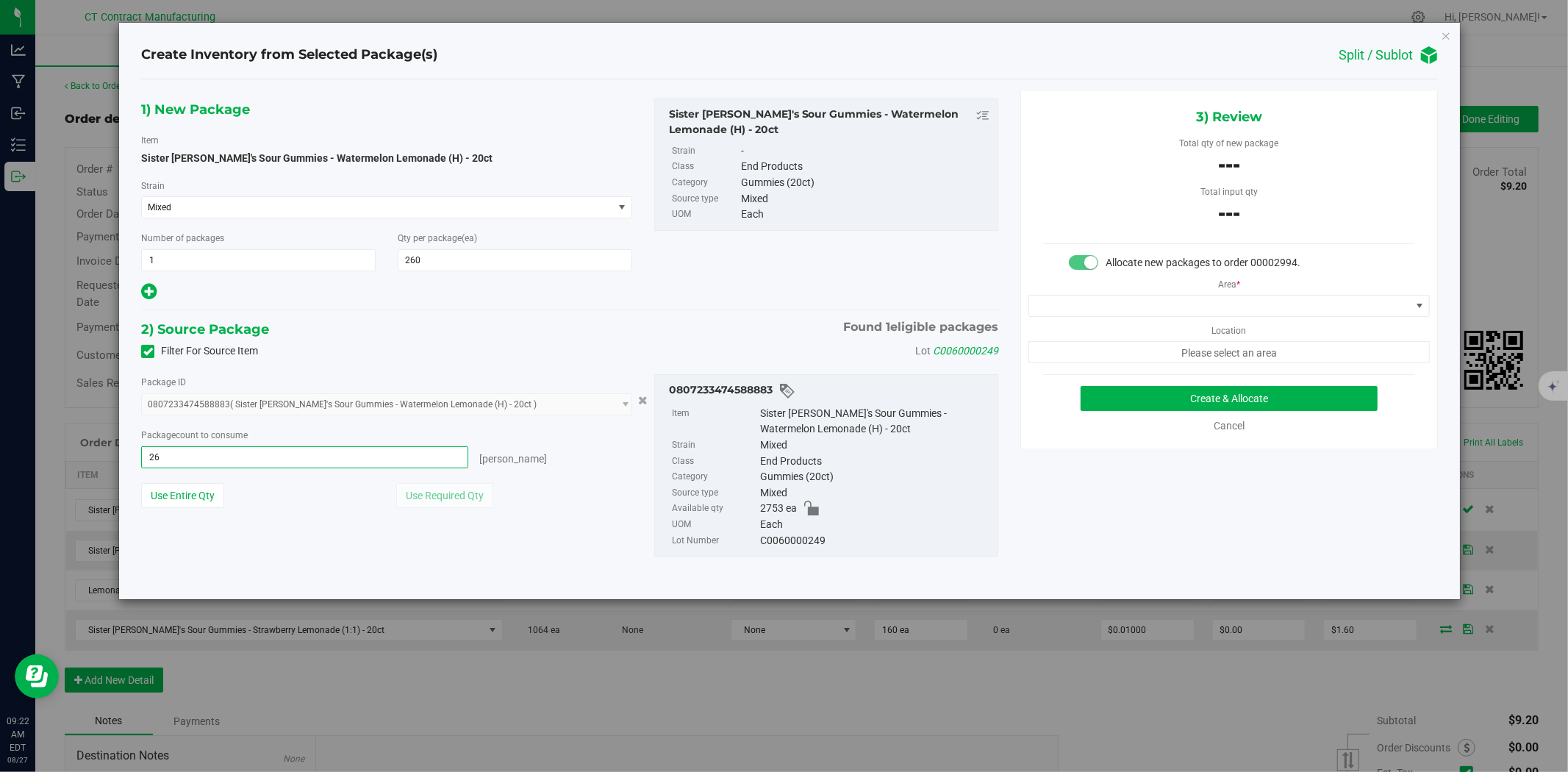
type input "260"
type input "260 ea"
click at [1199, 306] on span at bounding box center [1220, 306] width 381 height 21
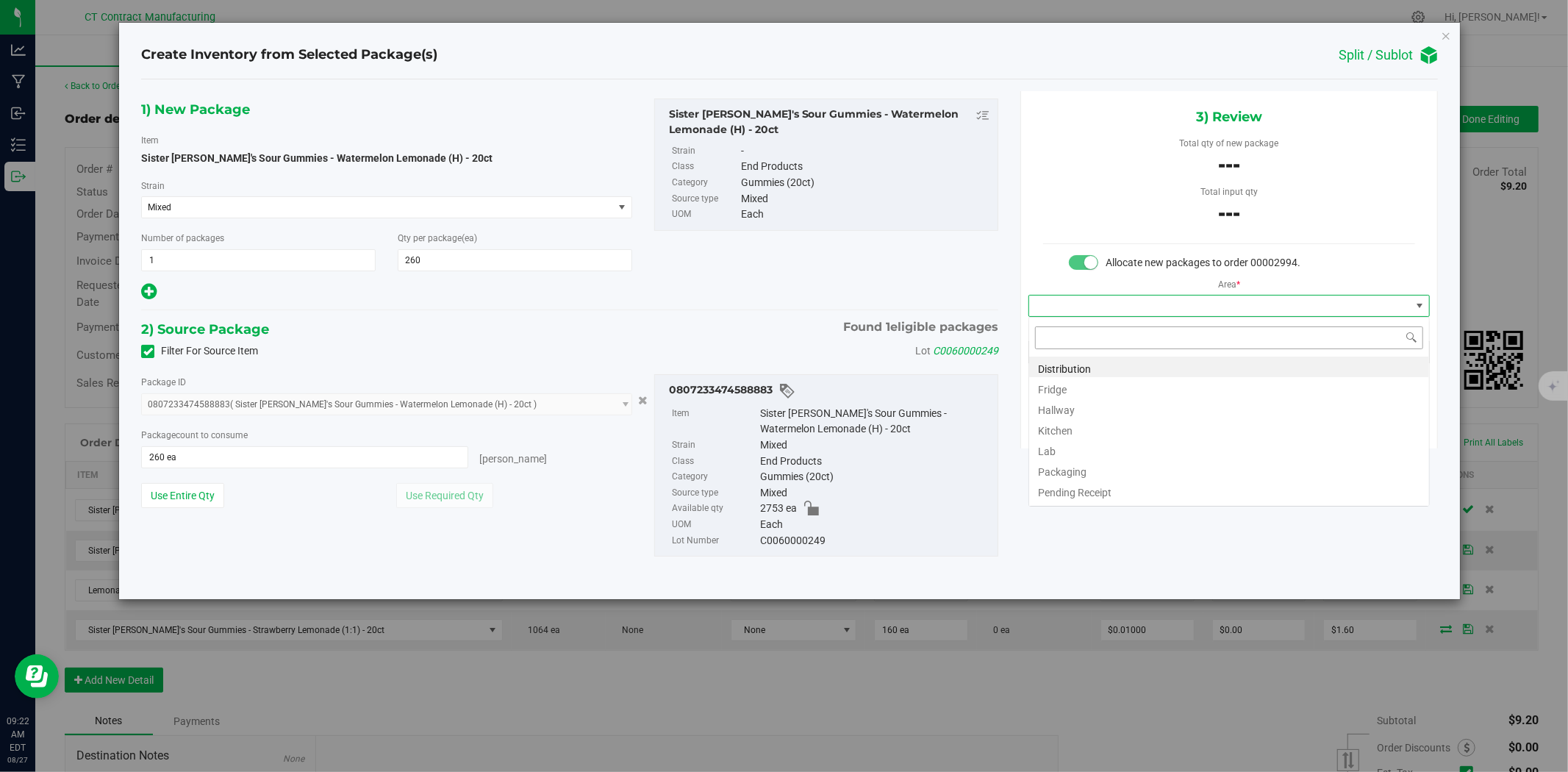
scroll to position [22, 400]
click at [1142, 359] on li "Distribution" at bounding box center [1229, 367] width 400 height 21
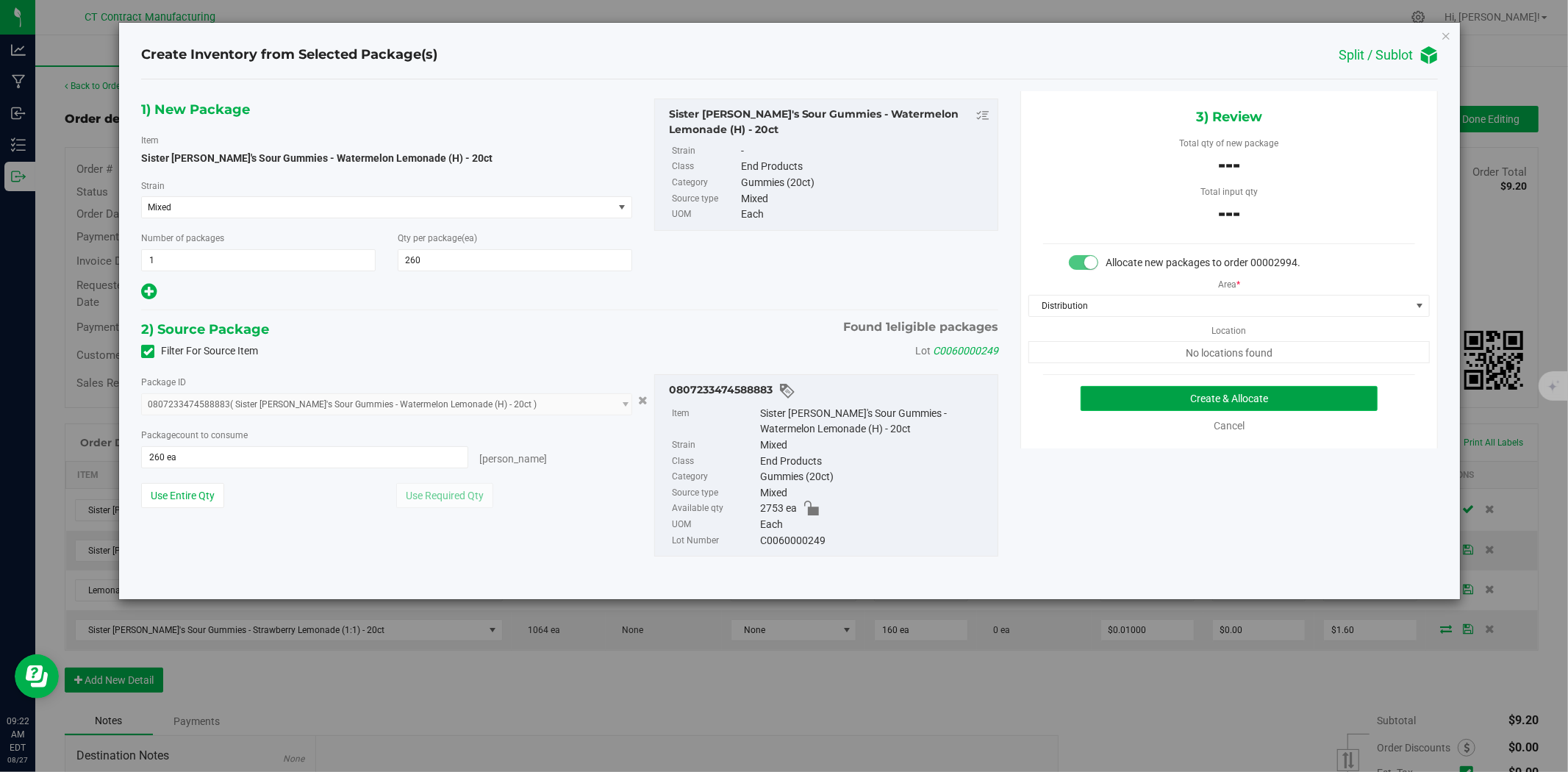
click at [1154, 392] on button "Create & Allocate" at bounding box center [1230, 398] width 297 height 25
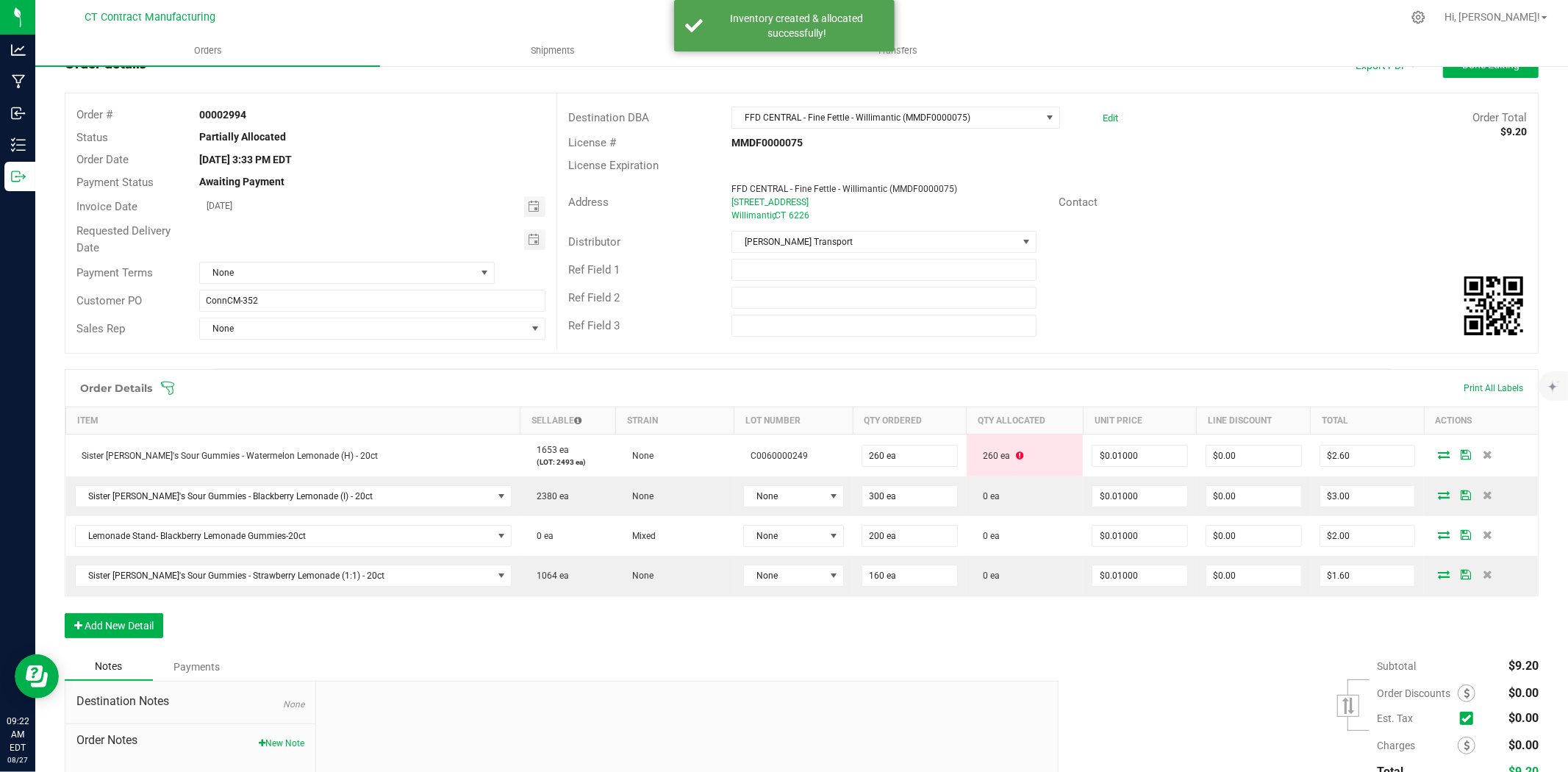
scroll to position [164, 0]
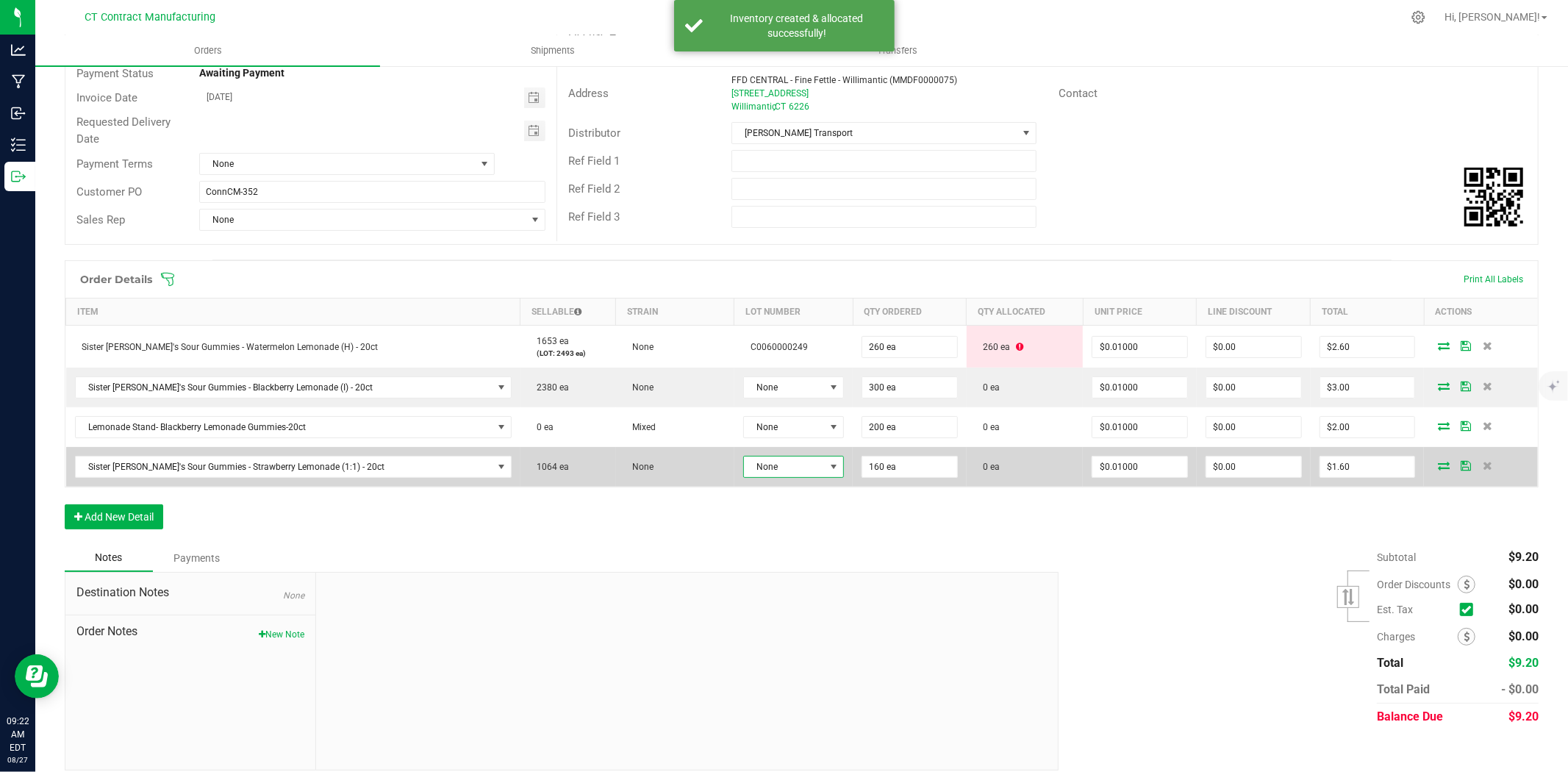
click at [824, 468] on span at bounding box center [833, 466] width 18 height 21
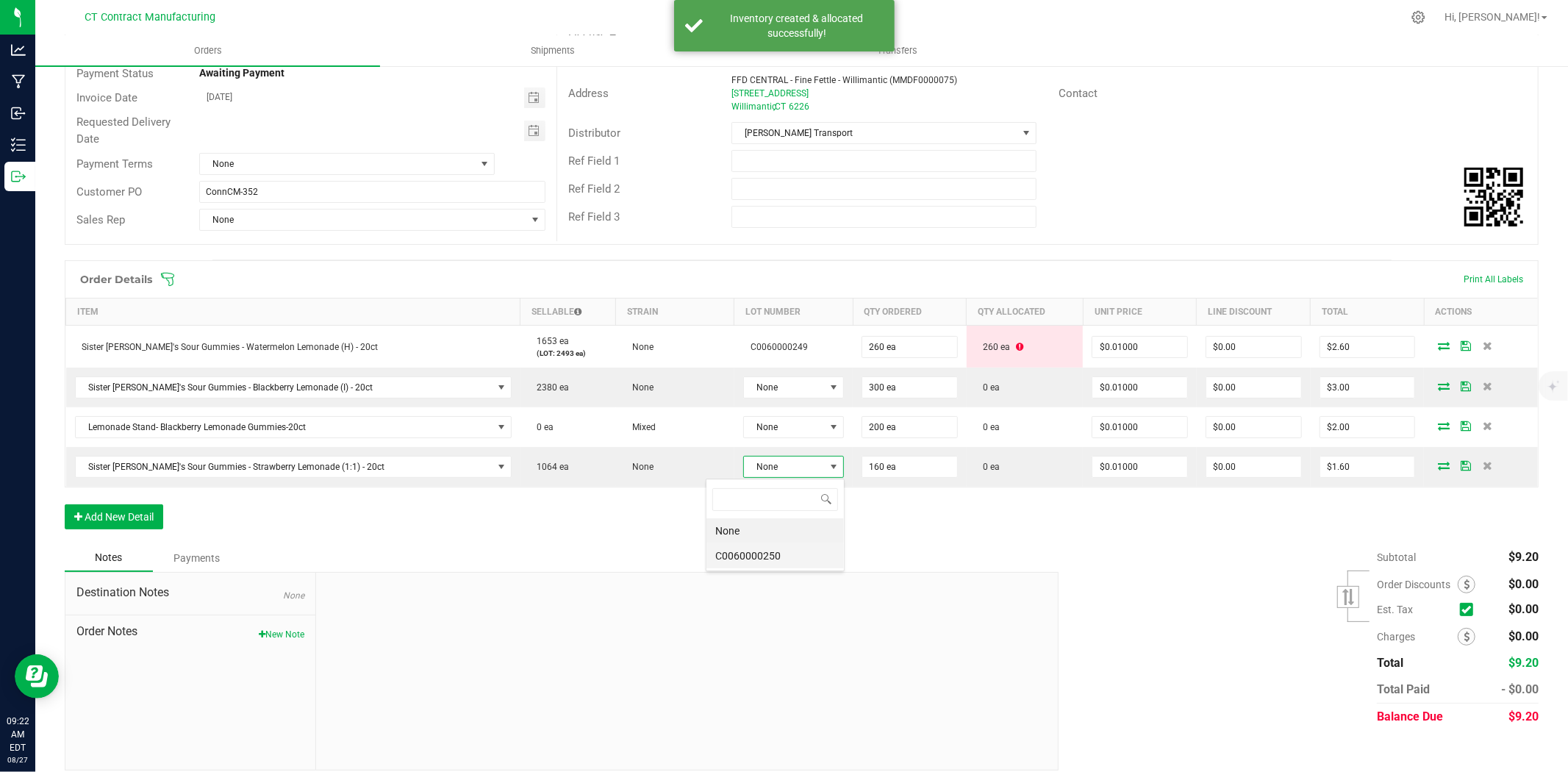
click at [790, 563] on li "C0060000250" at bounding box center [776, 555] width 138 height 25
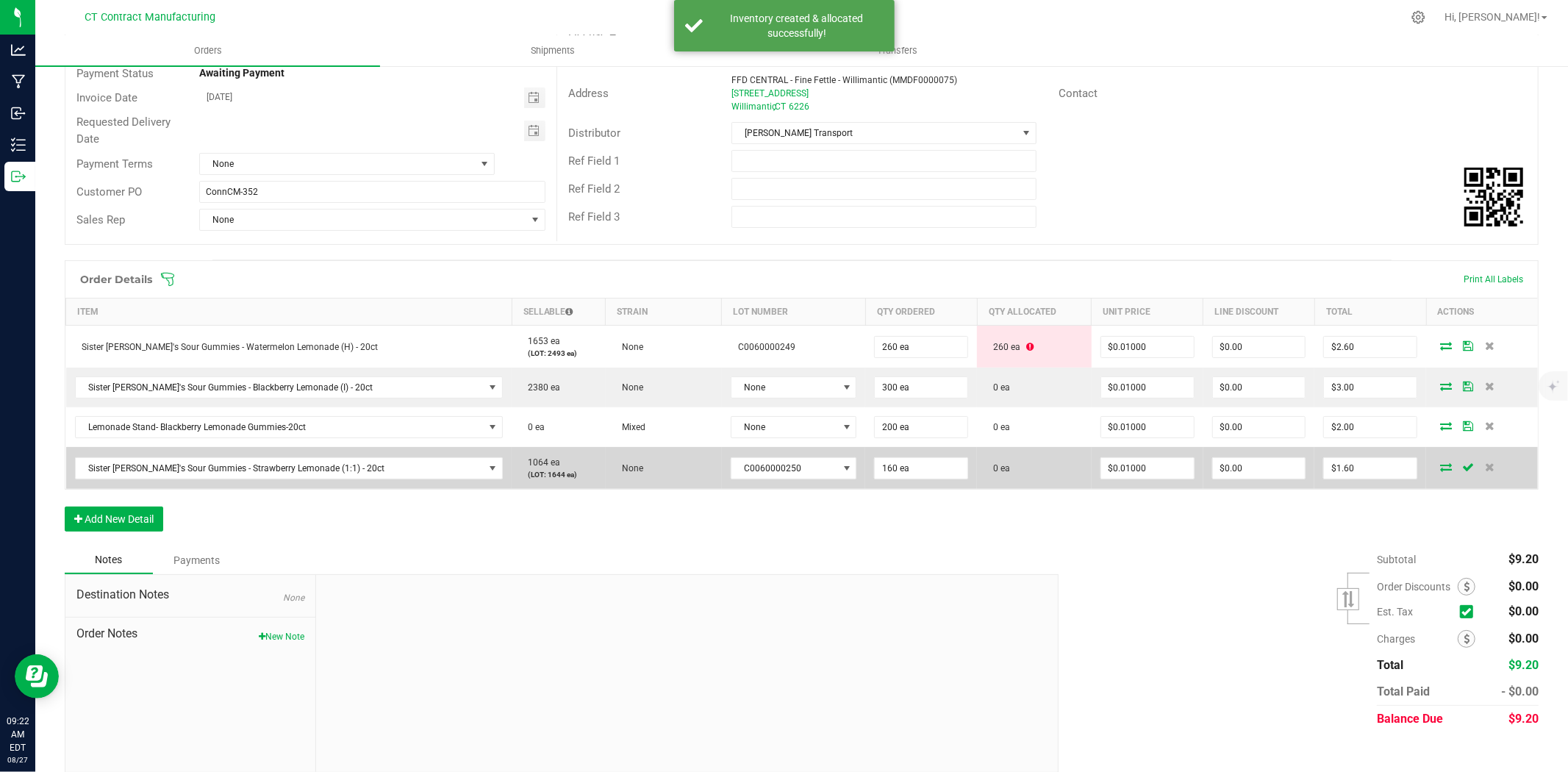
click at [1440, 464] on icon at bounding box center [1446, 466] width 12 height 9
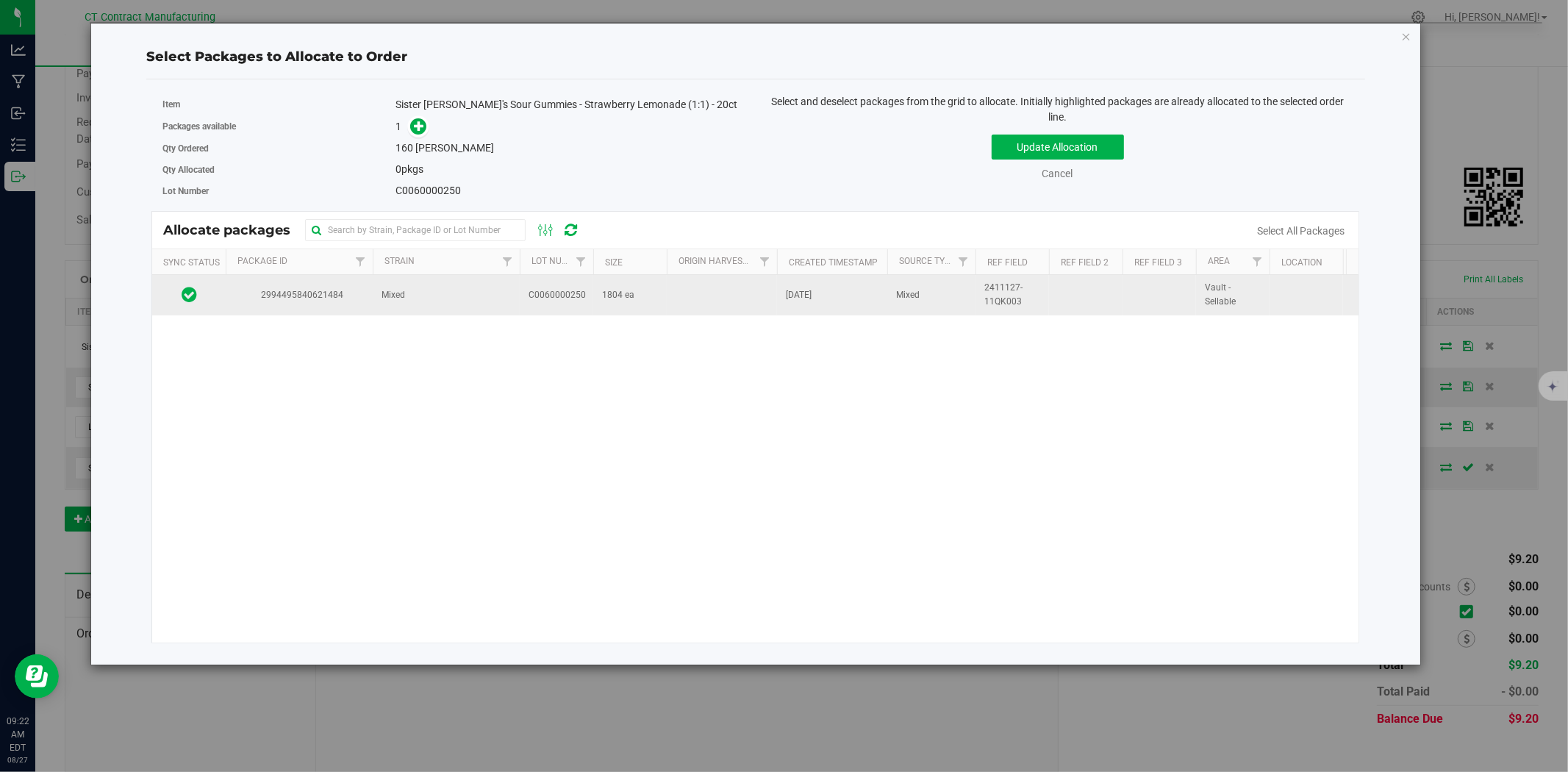
click at [342, 306] on td "2994495840621484" at bounding box center [298, 295] width 147 height 40
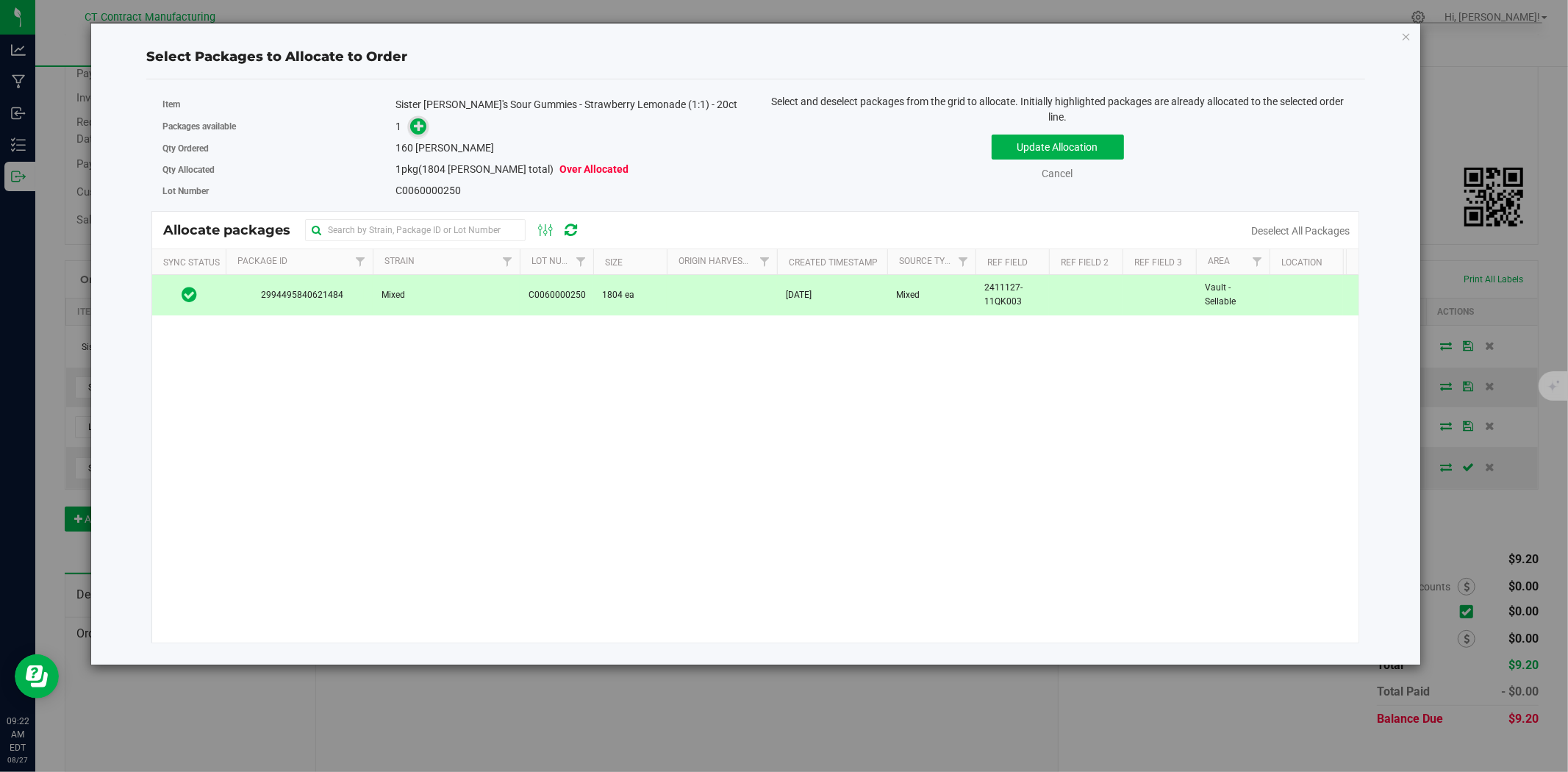
click at [412, 126] on span at bounding box center [418, 126] width 17 height 17
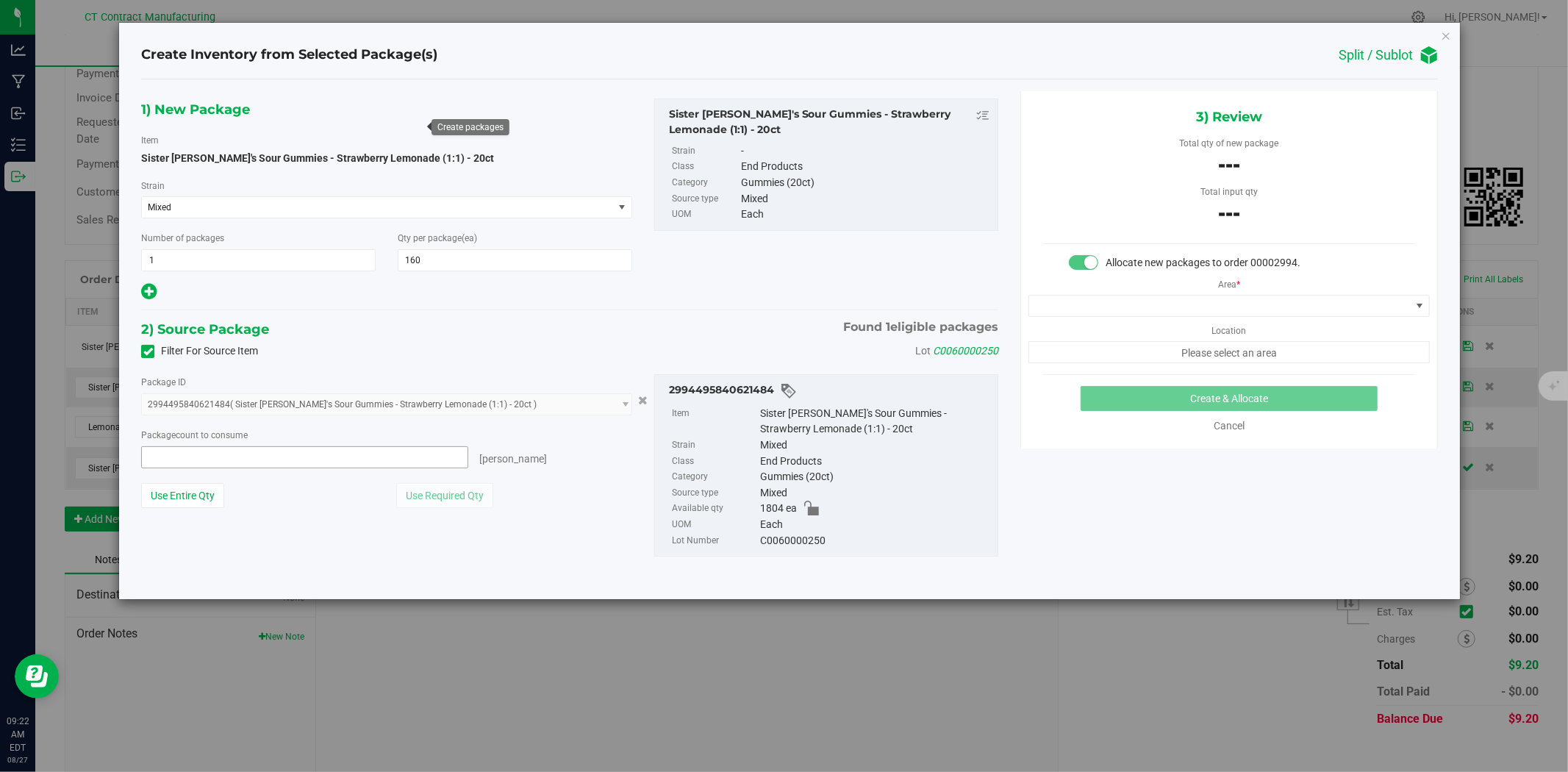
click at [321, 458] on span at bounding box center [304, 457] width 327 height 22
type input "160"
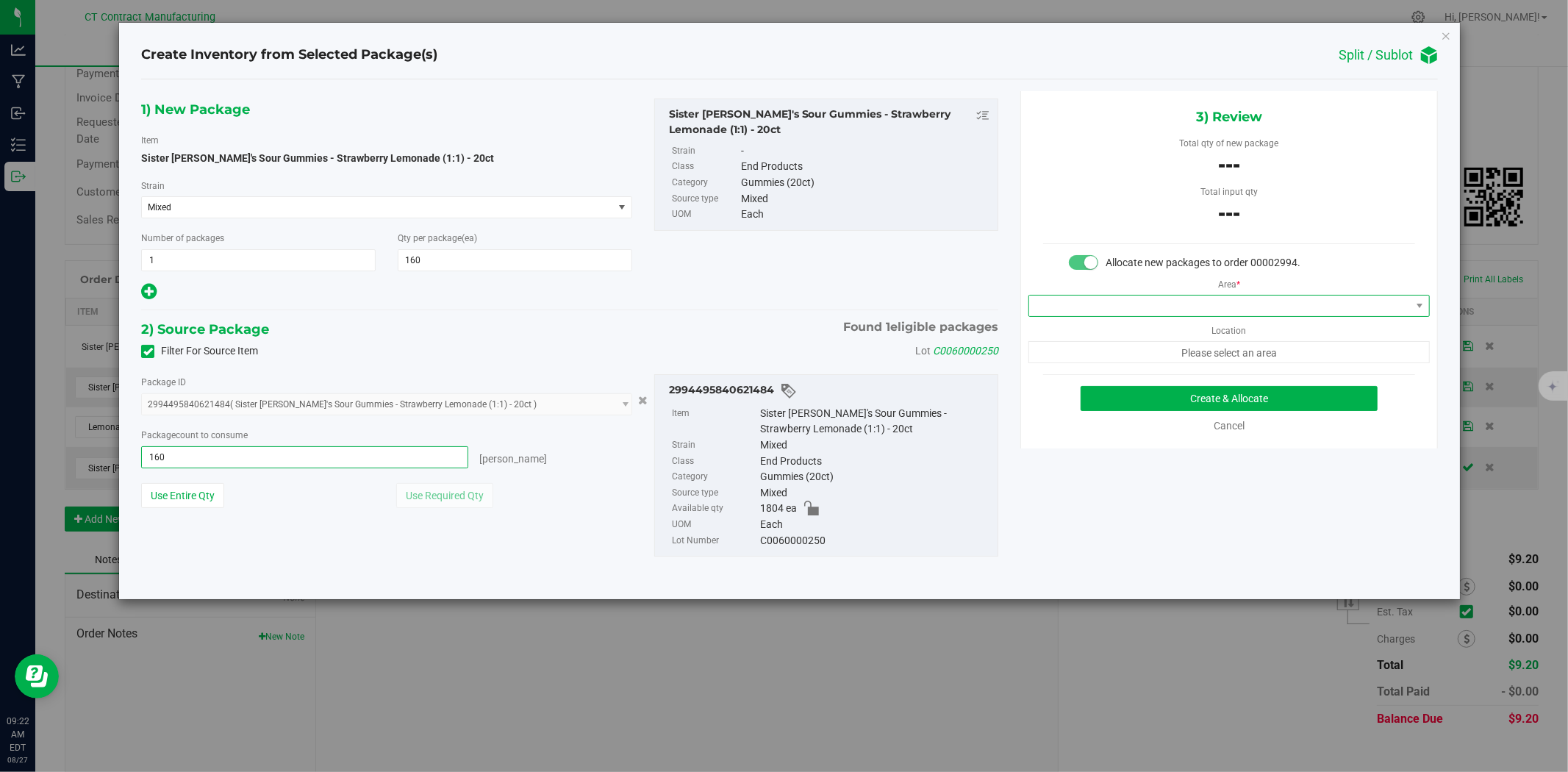
type input "160 ea"
click at [1055, 312] on span at bounding box center [1220, 306] width 381 height 21
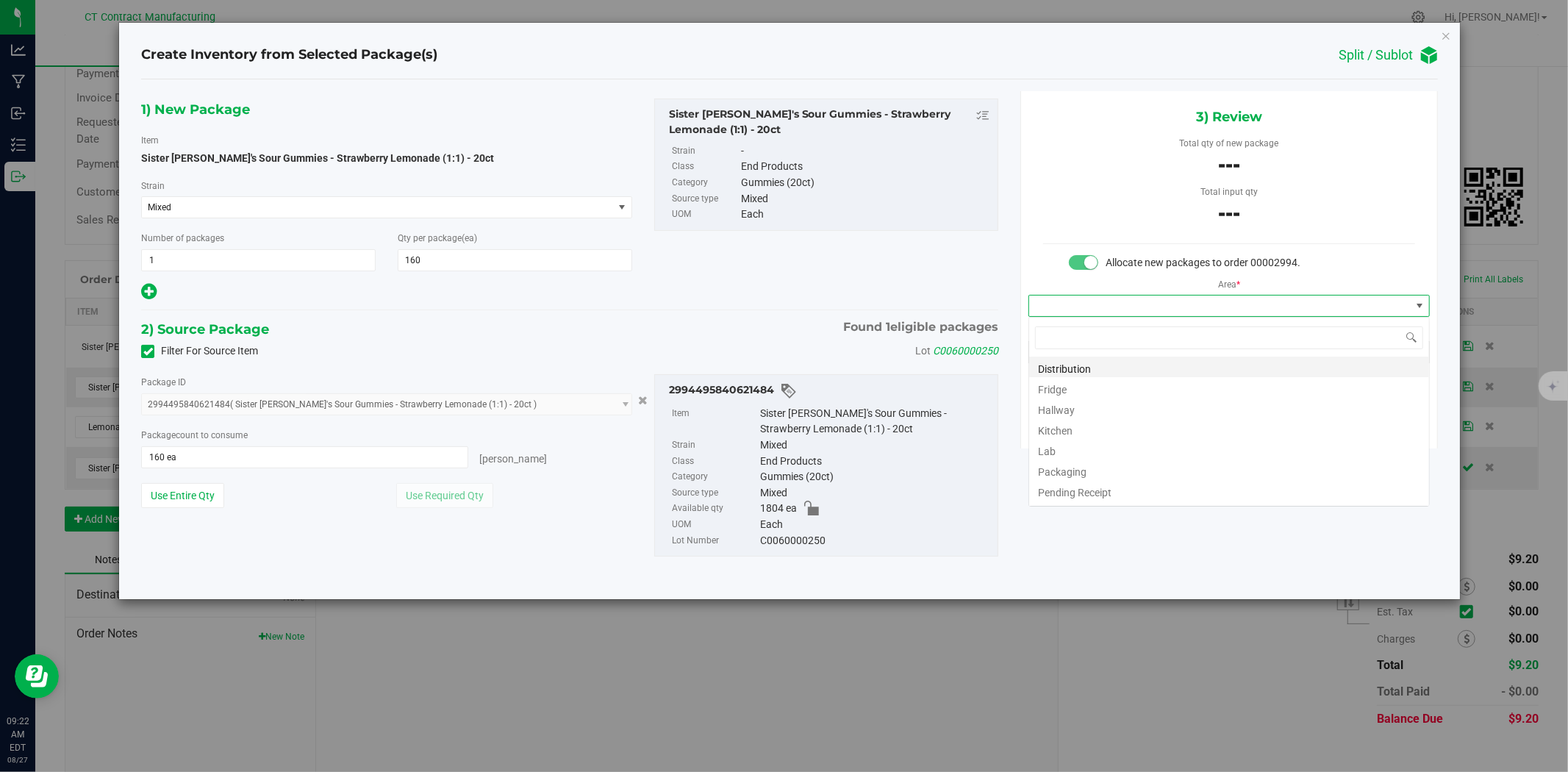
scroll to position [22, 400]
click at [1063, 365] on li "Distribution" at bounding box center [1229, 367] width 400 height 21
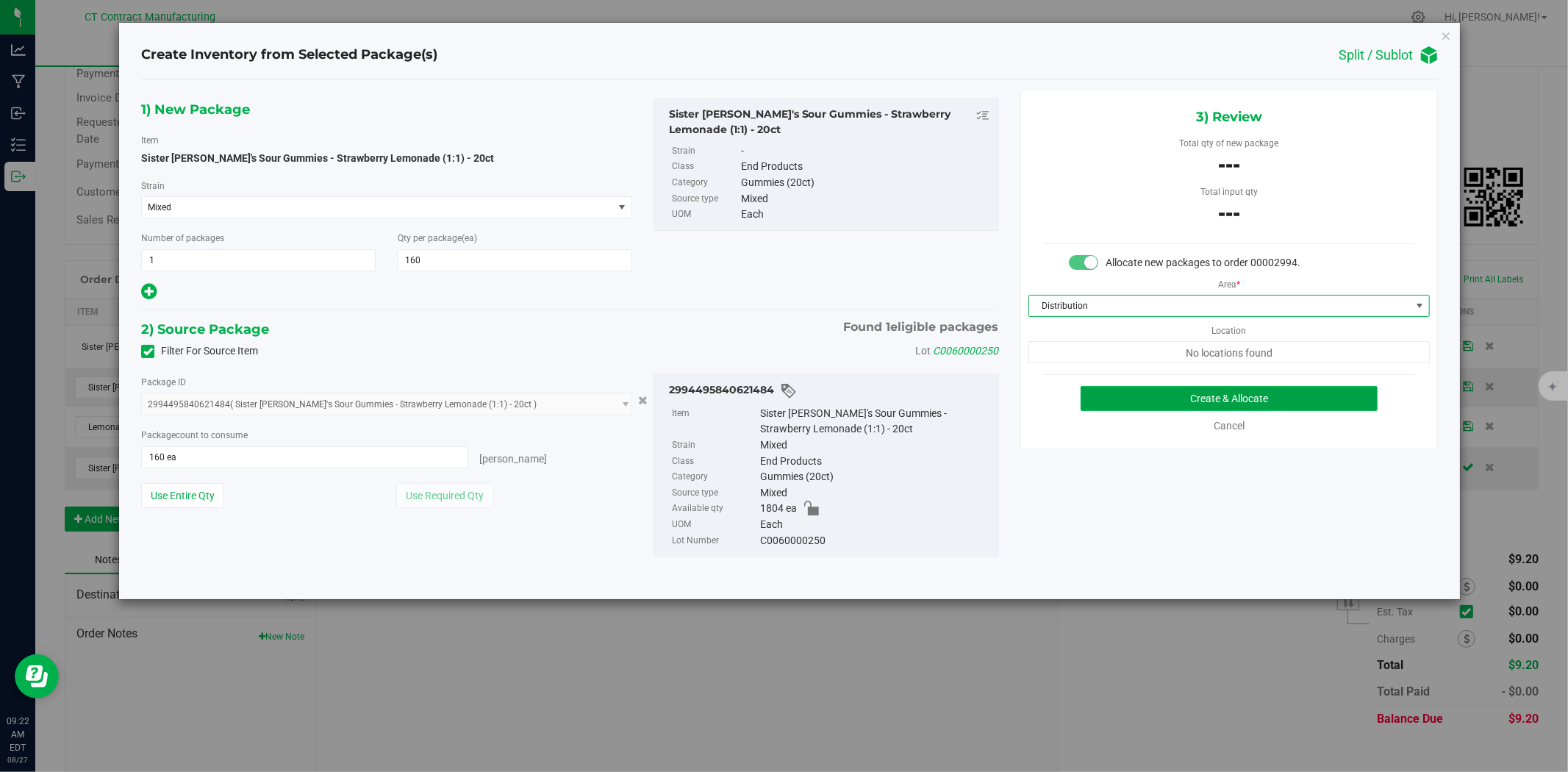
click at [1132, 387] on button "Create & Allocate" at bounding box center [1230, 398] width 297 height 25
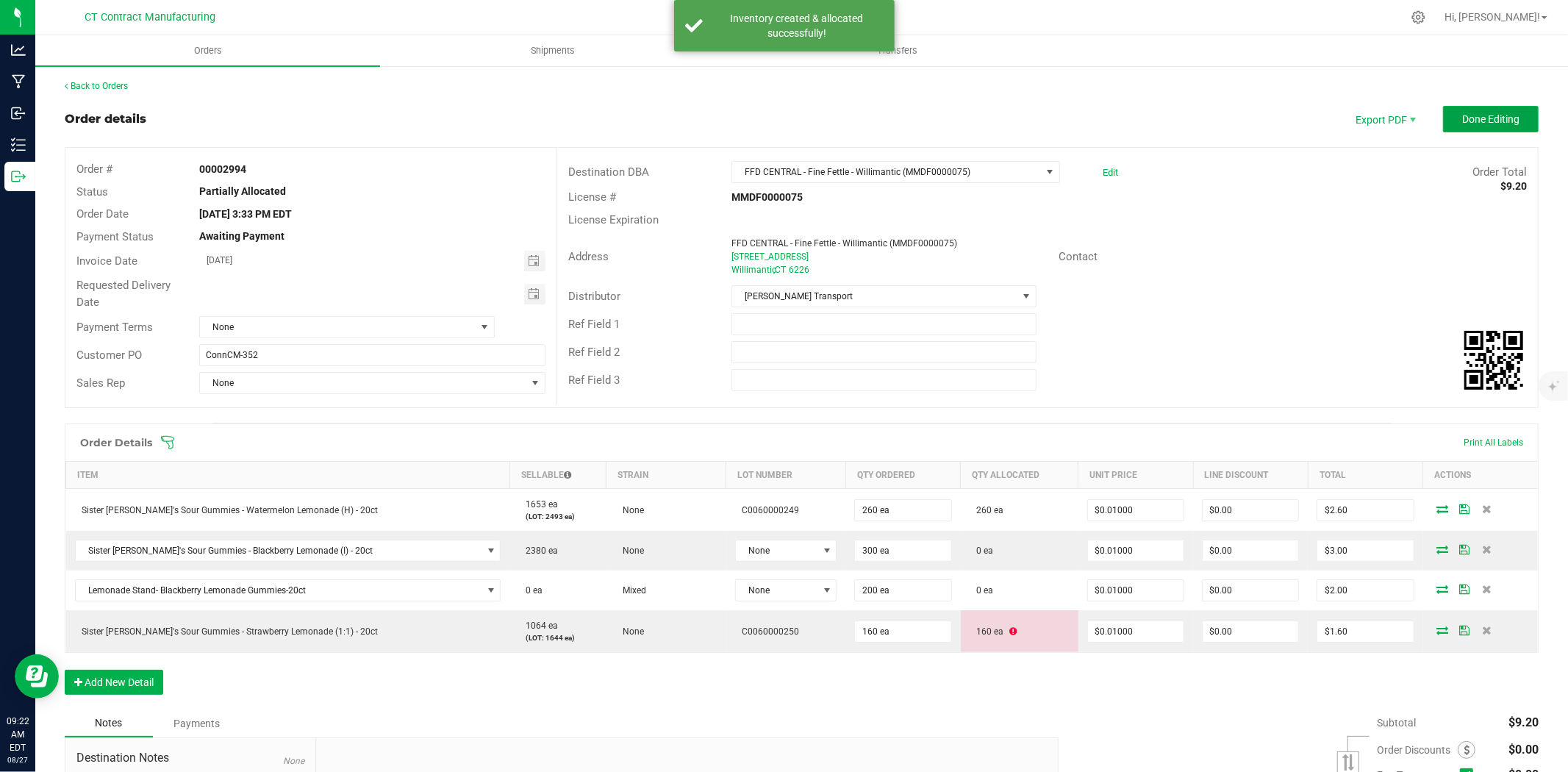
click at [1498, 106] on button "Done Editing" at bounding box center [1491, 119] width 96 height 27
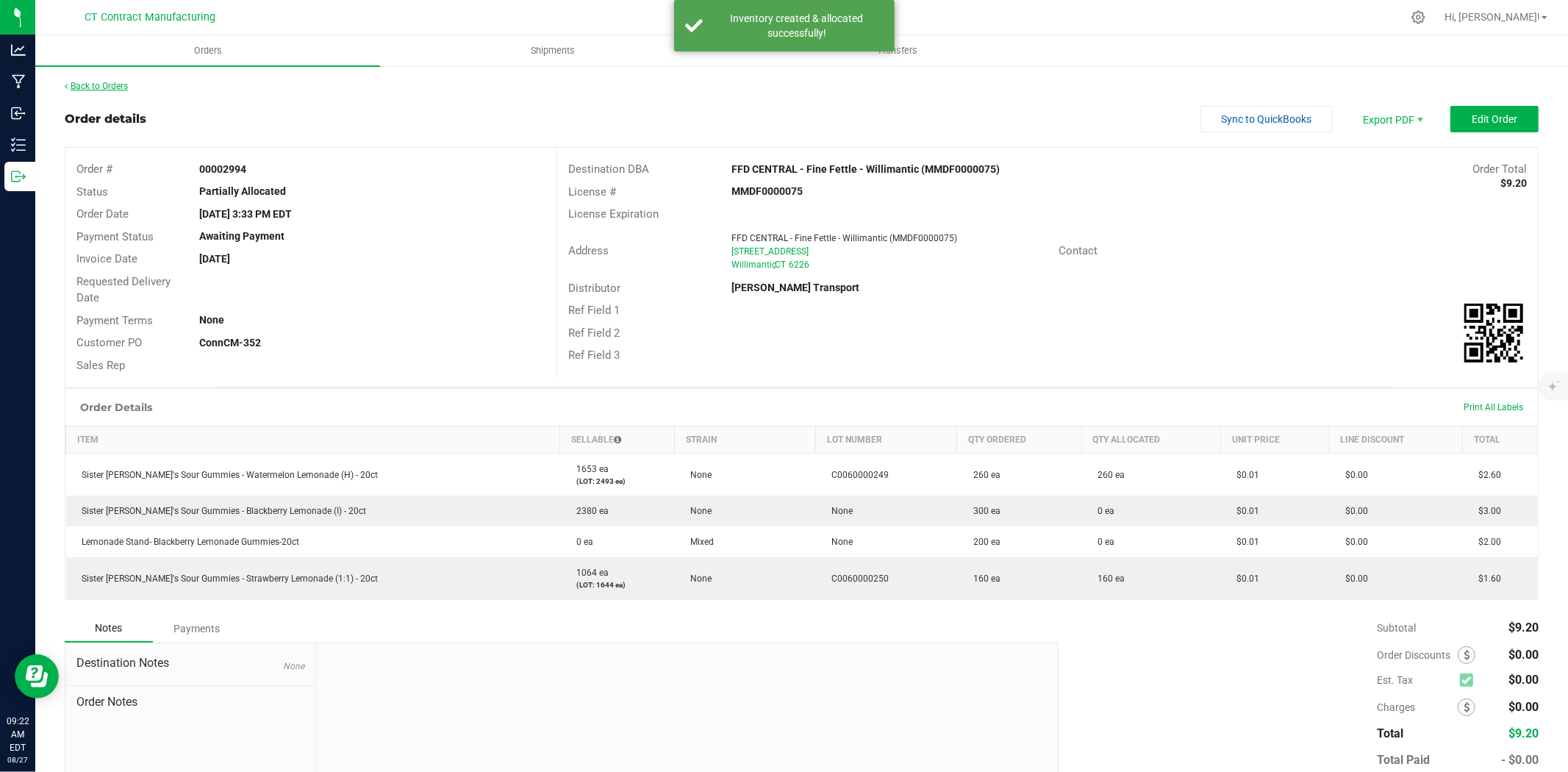
drag, startPoint x: 133, startPoint y: 82, endPoint x: 113, endPoint y: 81, distance: 20.0
click at [113, 81] on link "Back to Orders" at bounding box center [96, 86] width 63 height 10
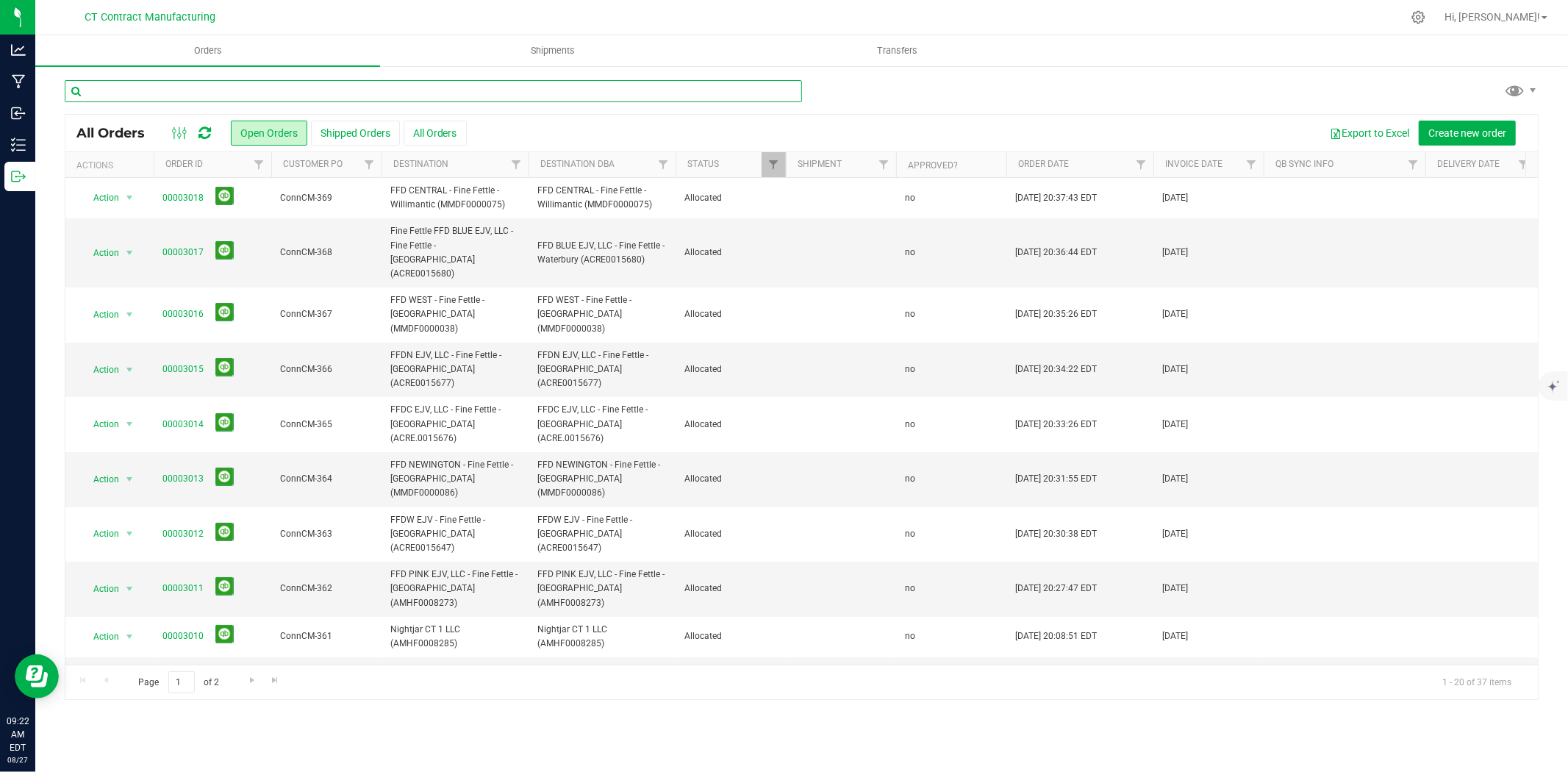
click at [217, 91] on input "text" at bounding box center [433, 91] width 738 height 22
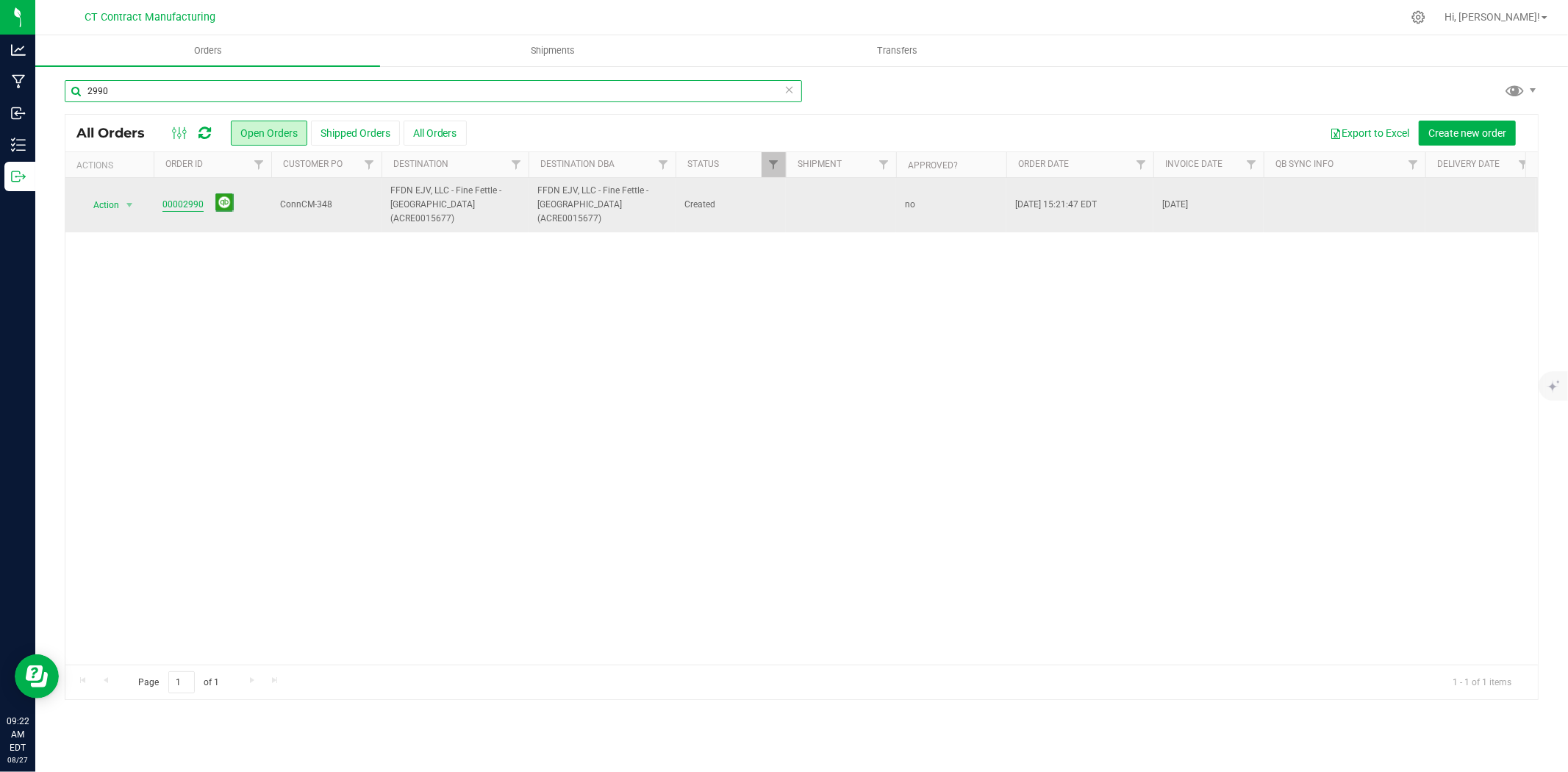
type input "2990"
click at [192, 201] on link "00002990" at bounding box center [183, 205] width 41 height 14
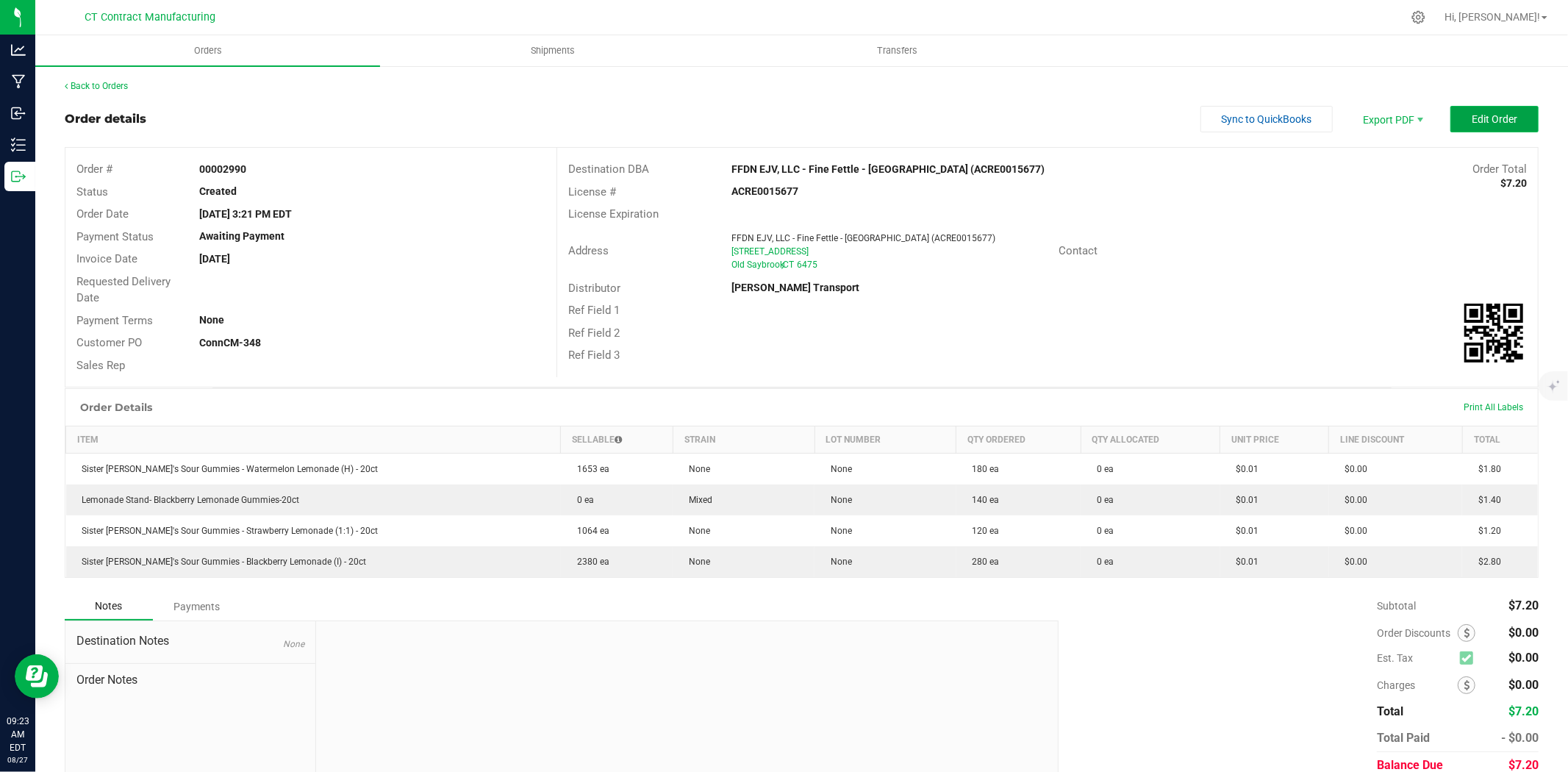
click at [1510, 116] on button "Edit Order" at bounding box center [1494, 119] width 88 height 27
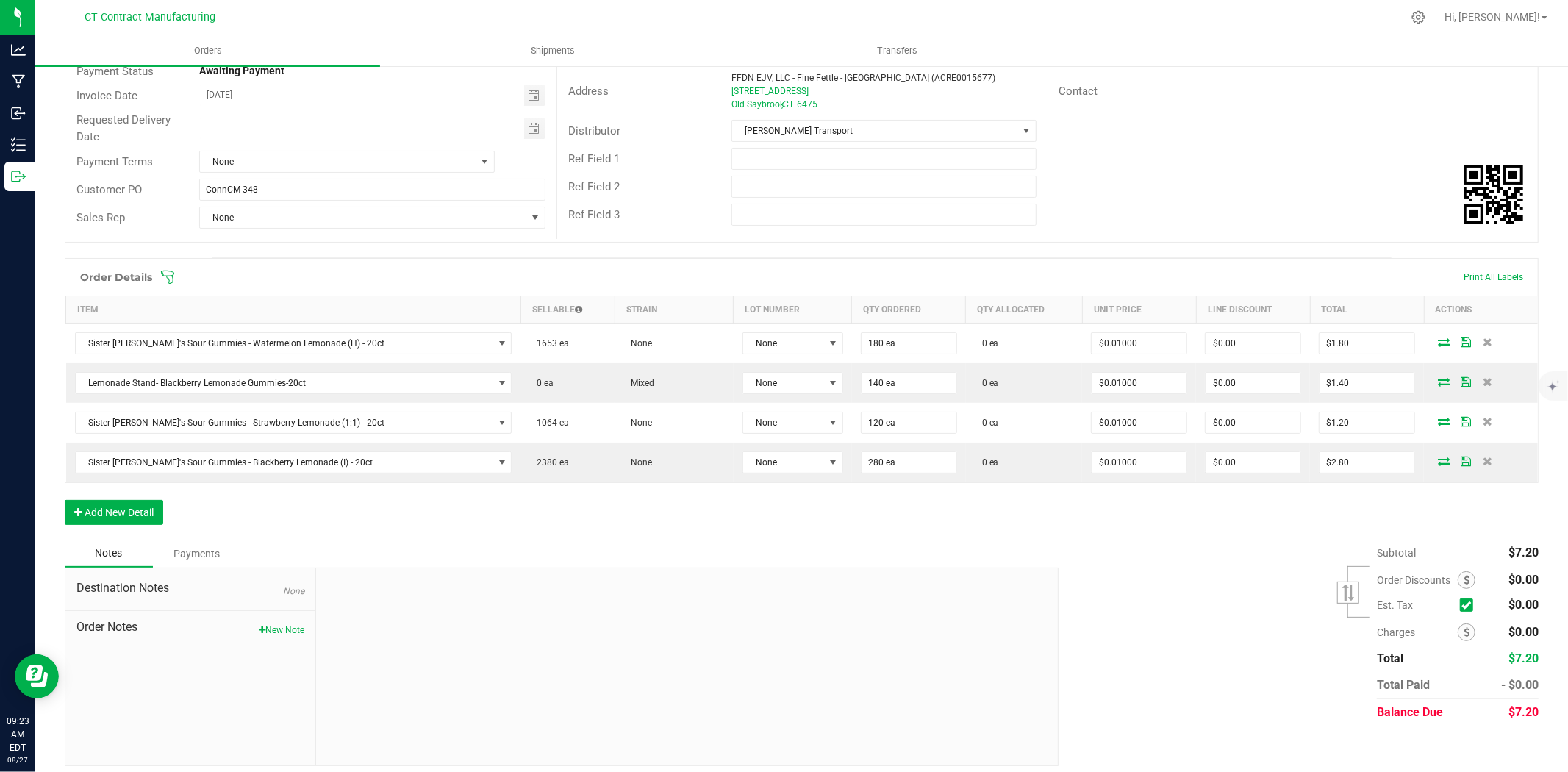
scroll to position [175, 0]
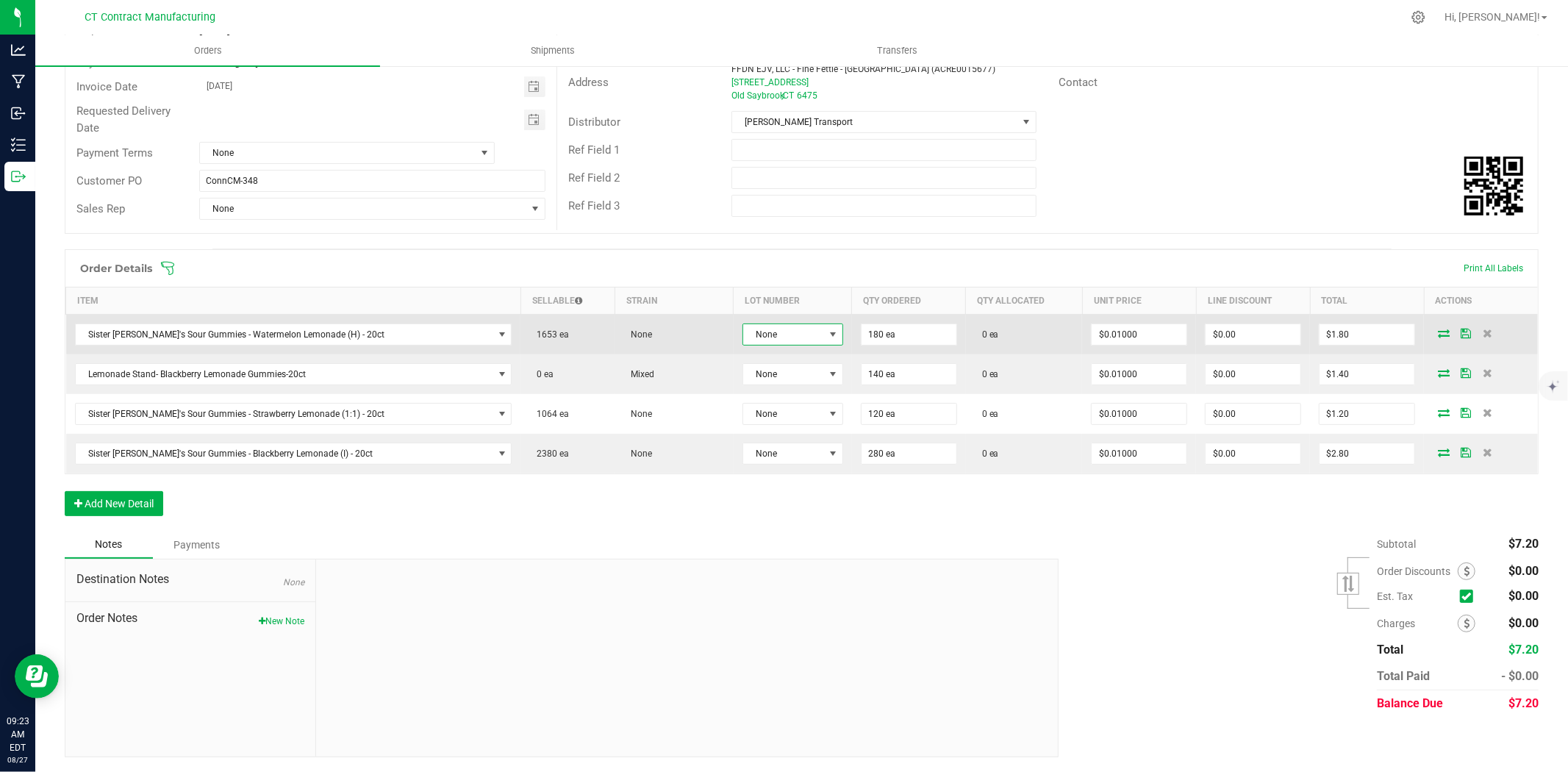
click at [774, 337] on span "None" at bounding box center [784, 335] width 81 height 21
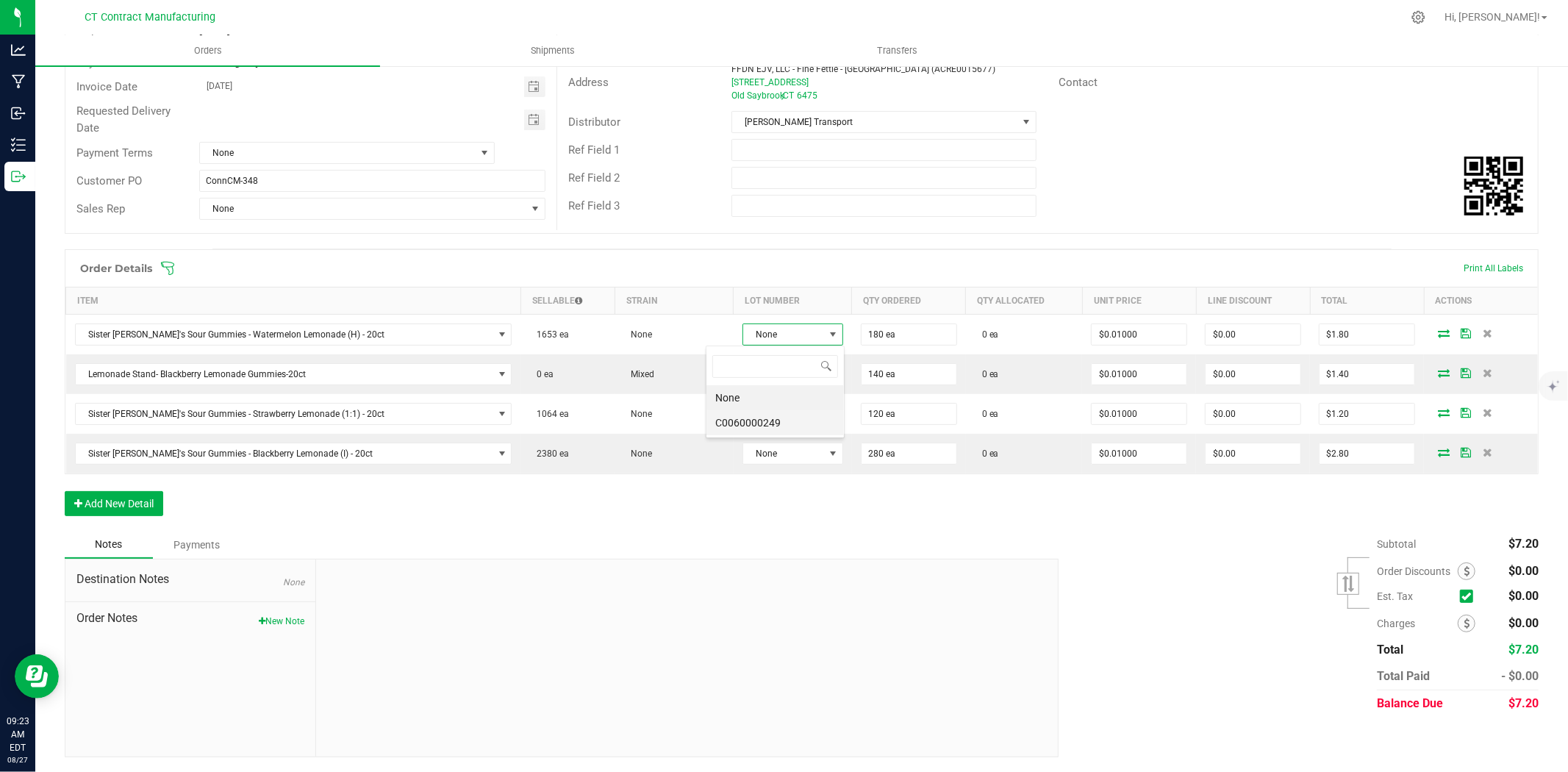
scroll to position [22, 105]
click at [783, 413] on li "C0060000249" at bounding box center [776, 422] width 138 height 25
click at [1440, 332] on icon at bounding box center [1446, 335] width 12 height 9
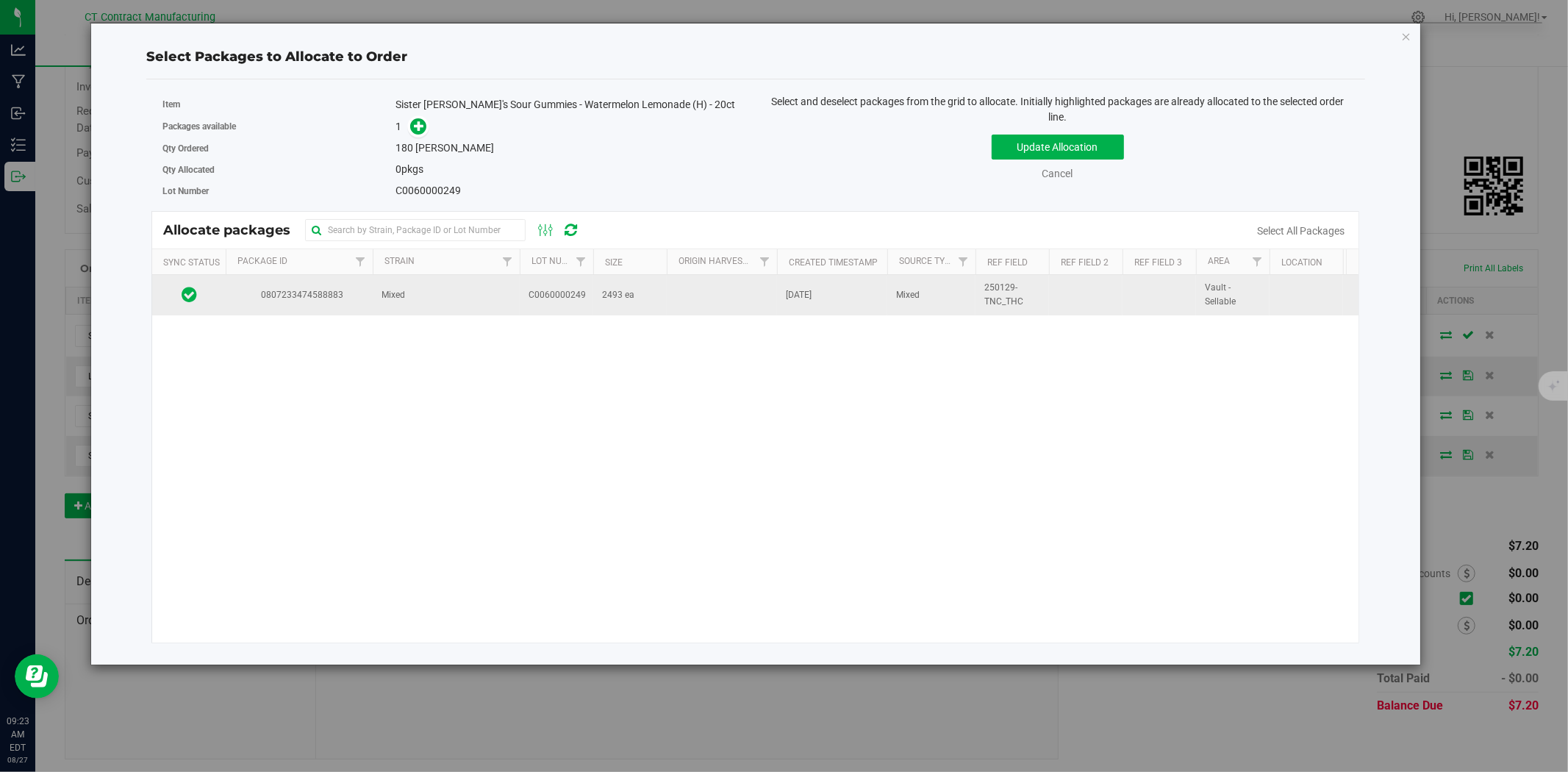
click at [400, 303] on span "Mixed" at bounding box center [393, 296] width 24 height 14
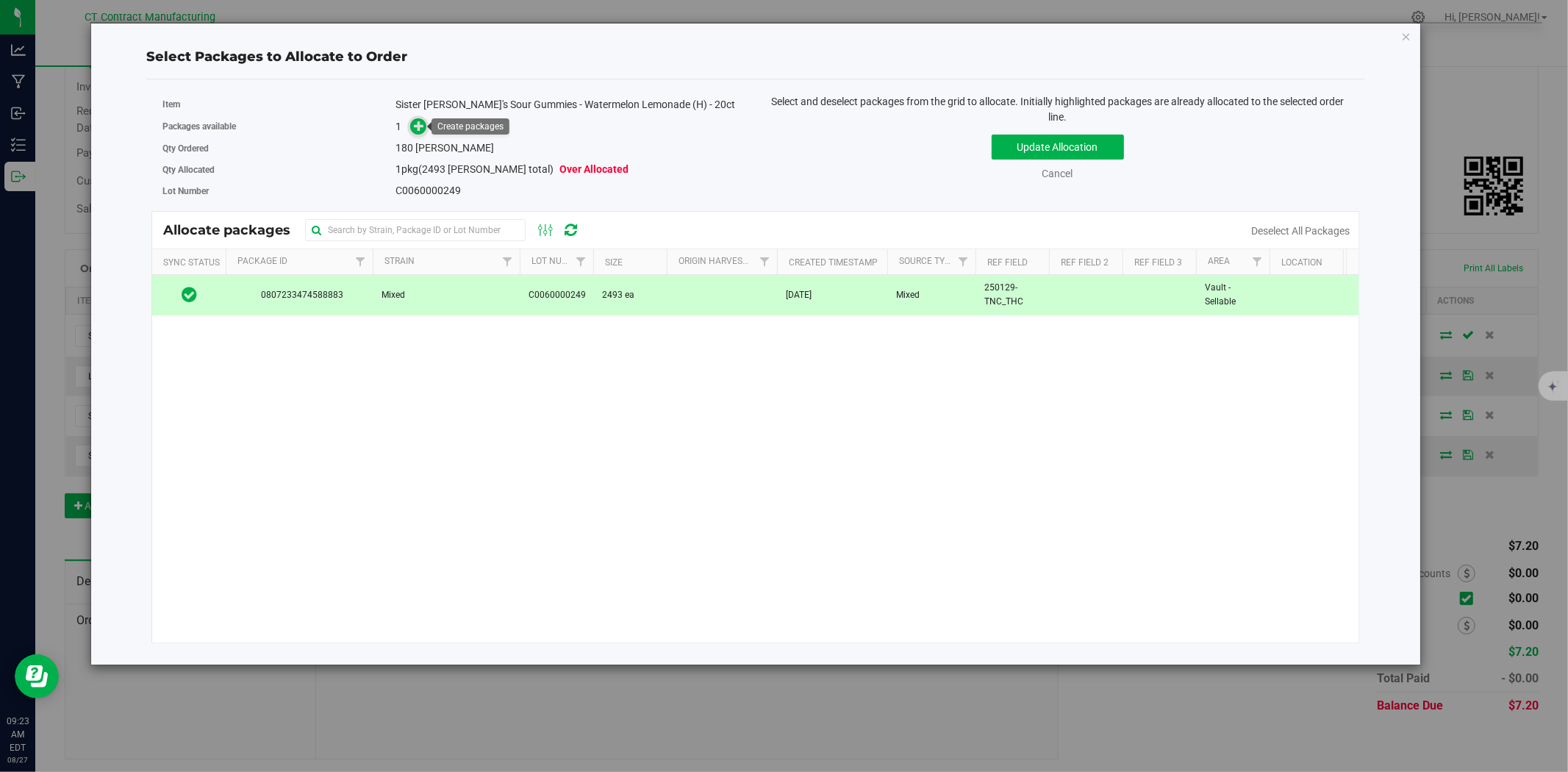
click at [420, 122] on icon at bounding box center [419, 125] width 10 height 10
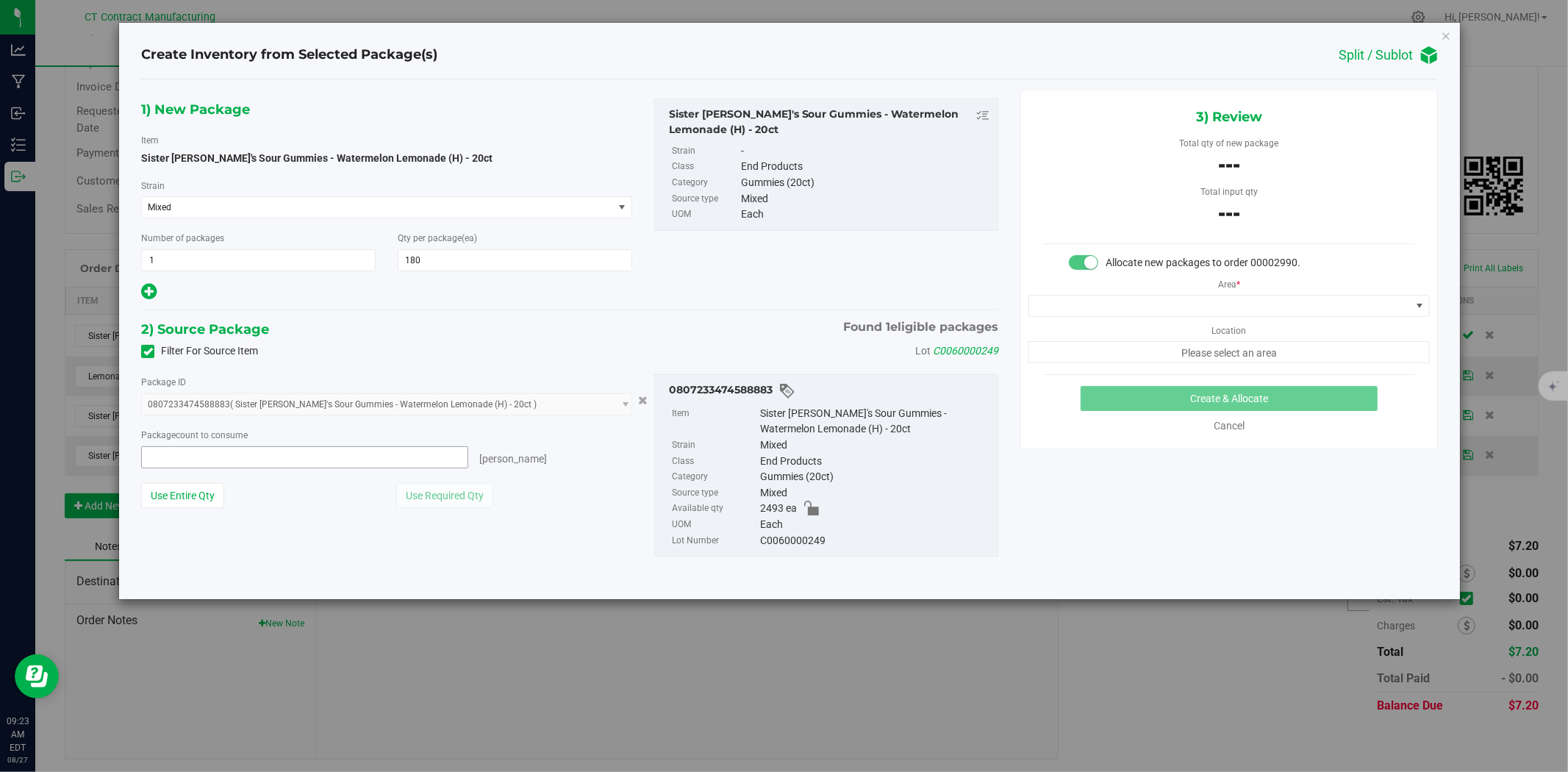
click at [447, 458] on span at bounding box center [304, 457] width 327 height 22
type input "180"
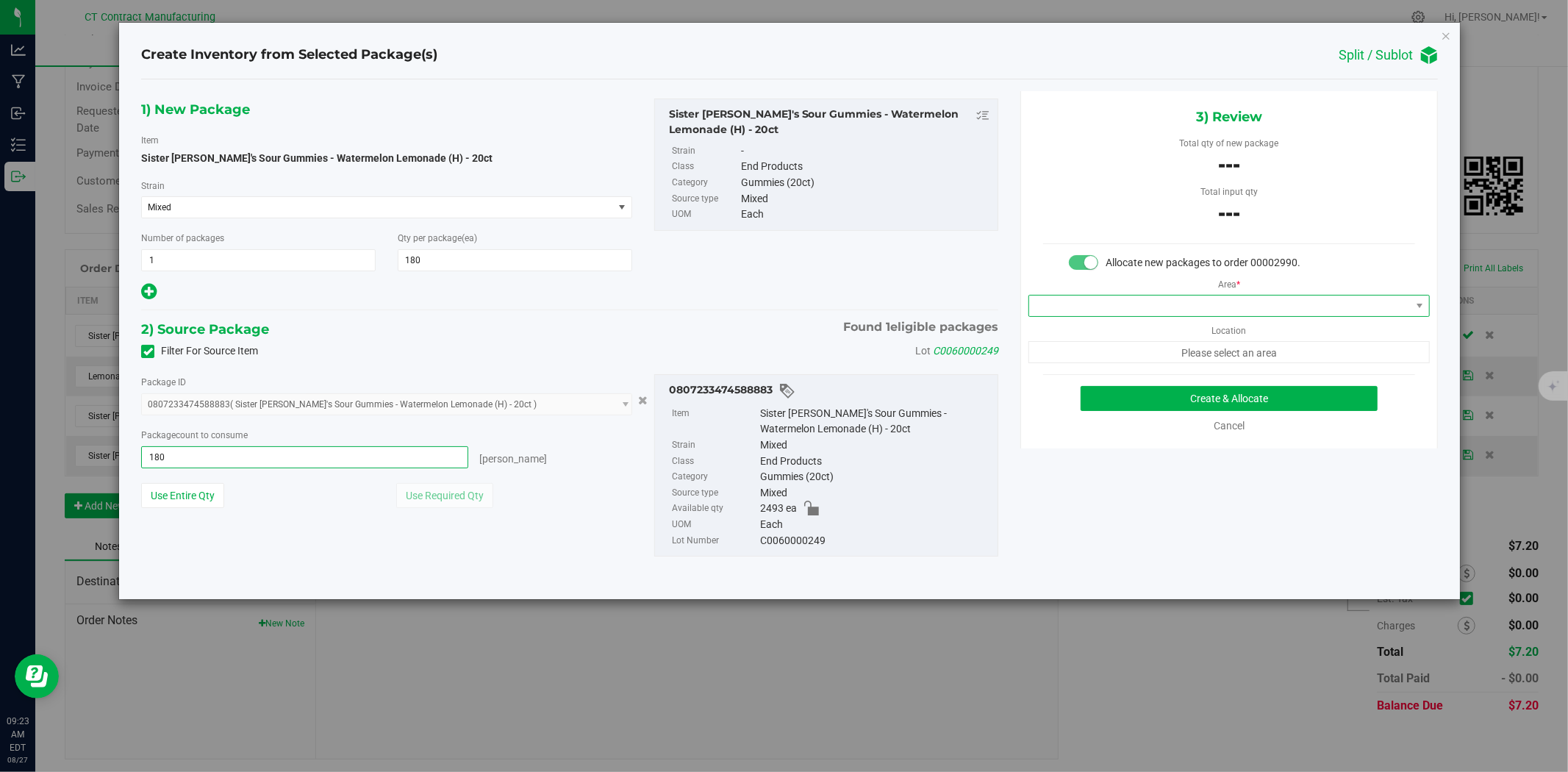
type input "180 ea"
click at [1138, 303] on span at bounding box center [1220, 306] width 381 height 21
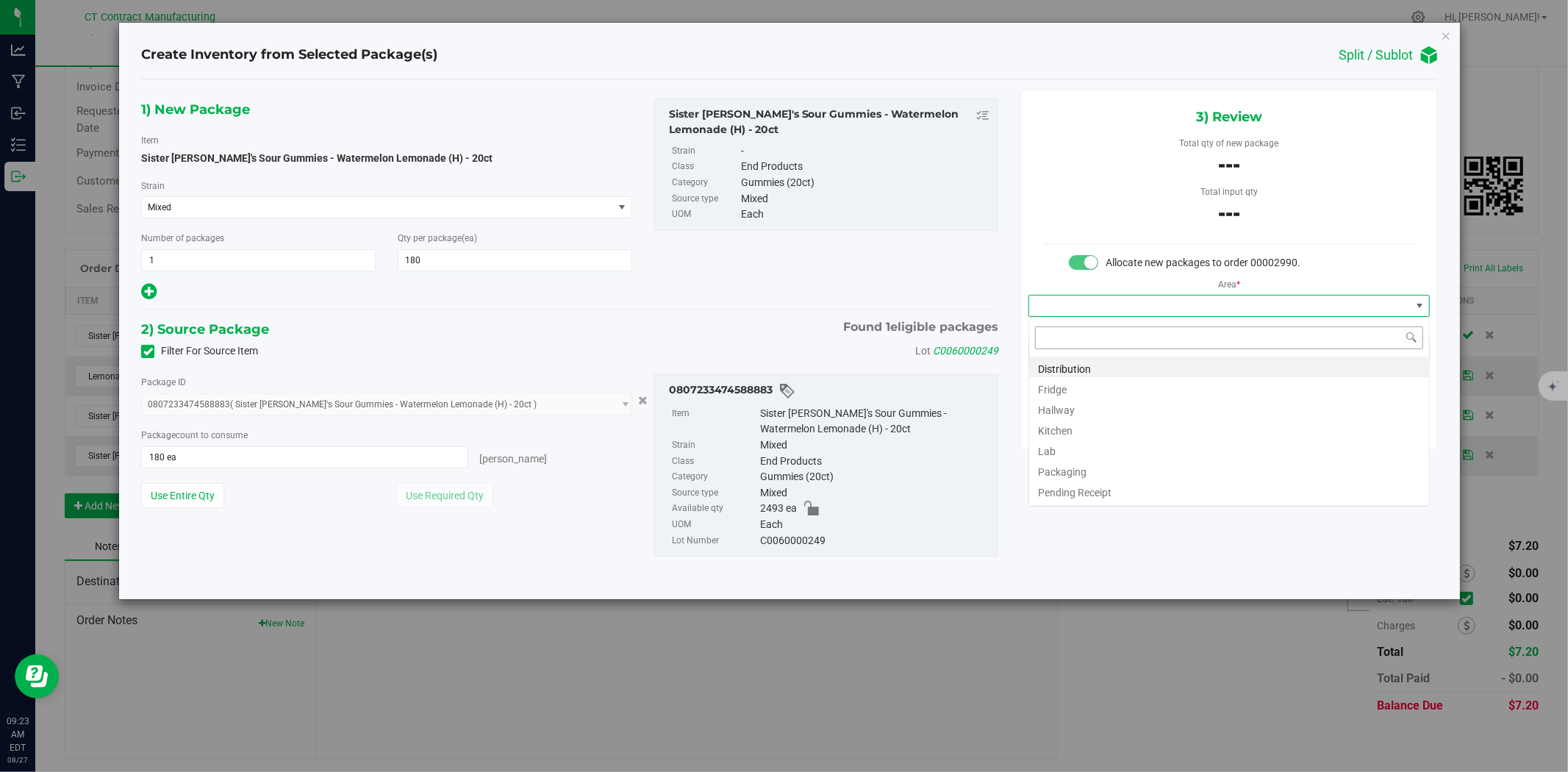
scroll to position [22, 400]
click at [1127, 368] on li "Distribution" at bounding box center [1229, 367] width 400 height 21
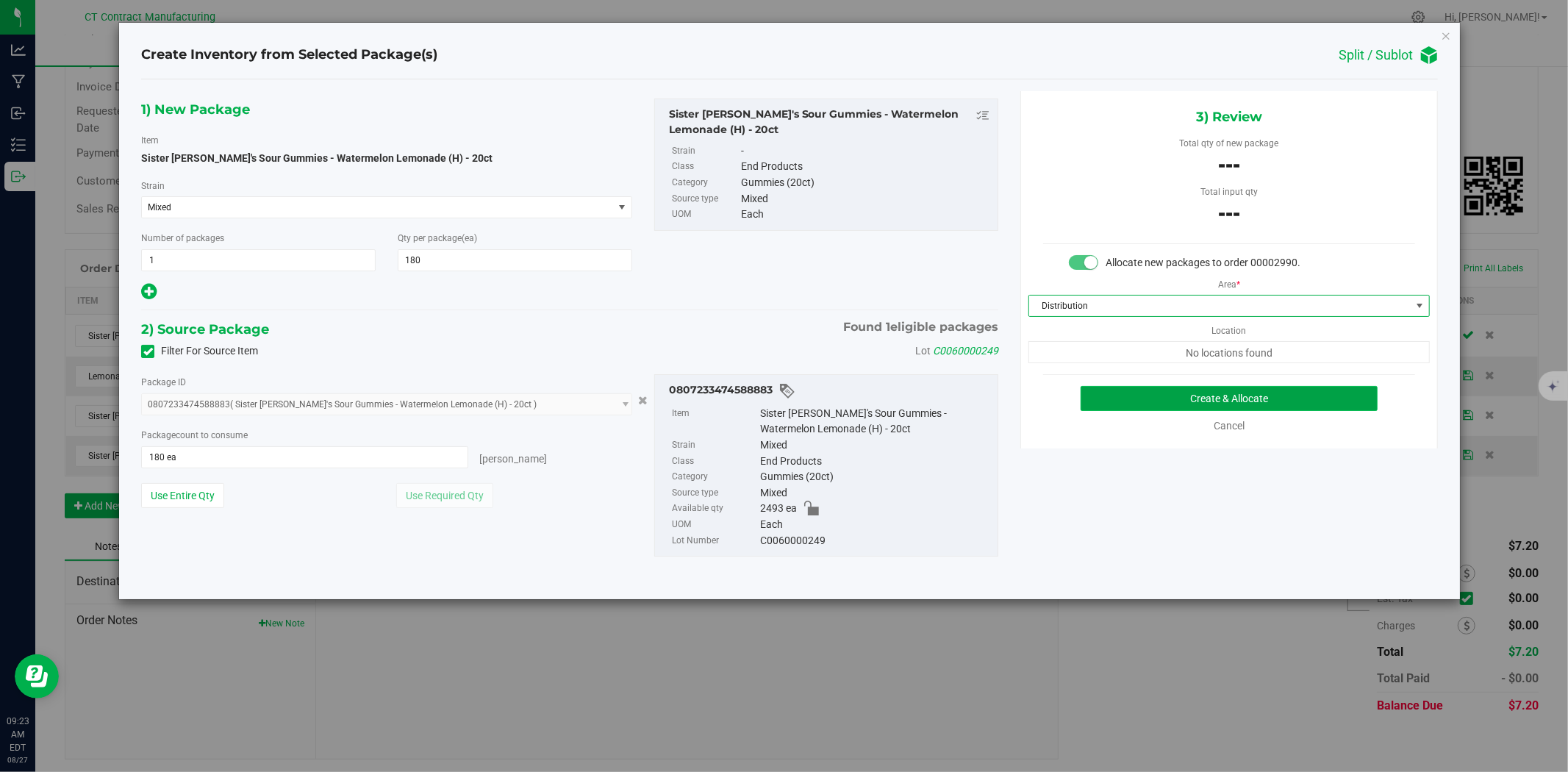
click at [1182, 394] on button "Create & Allocate" at bounding box center [1230, 398] width 297 height 25
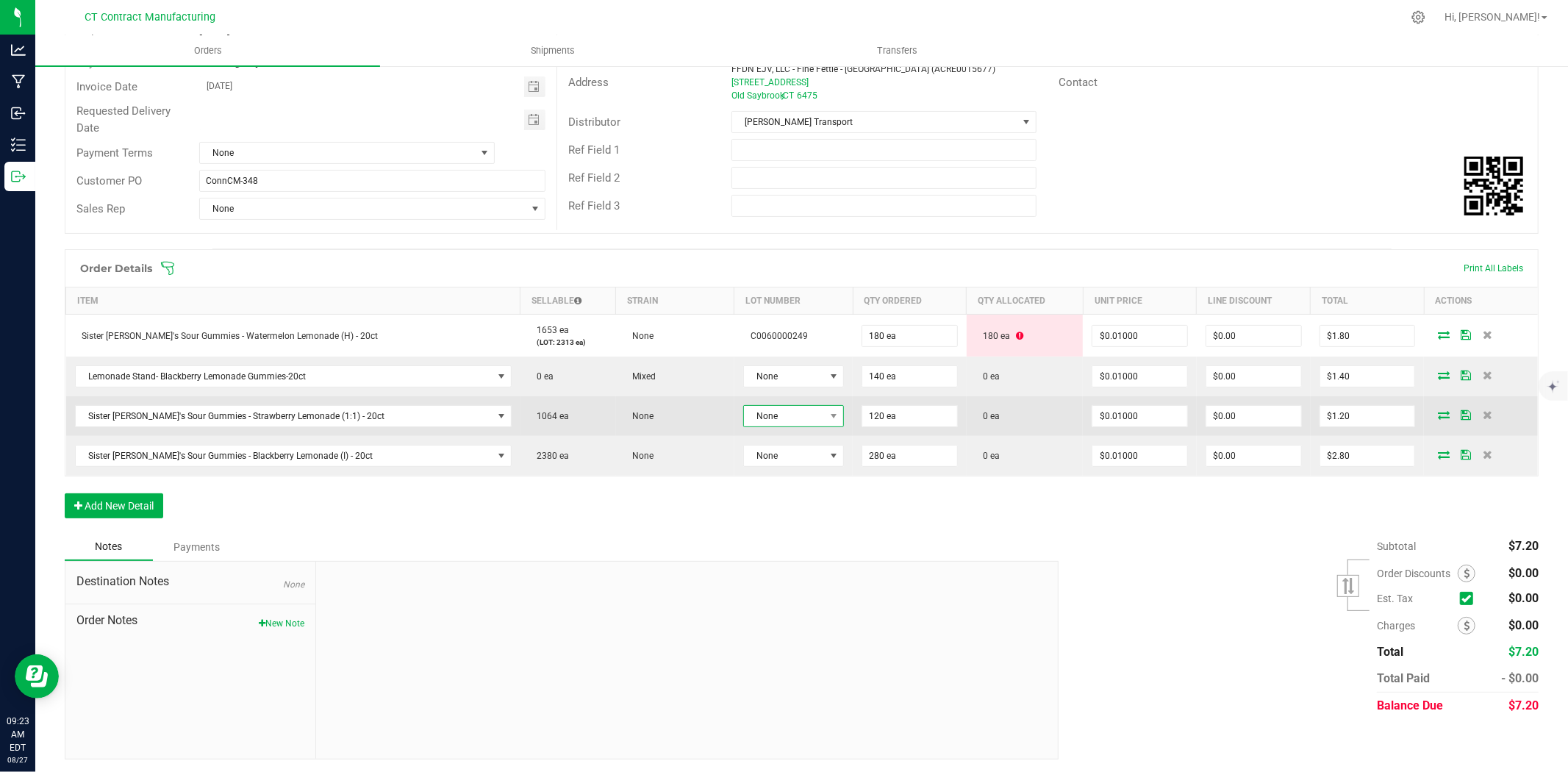
click at [747, 420] on span "None" at bounding box center [784, 416] width 81 height 21
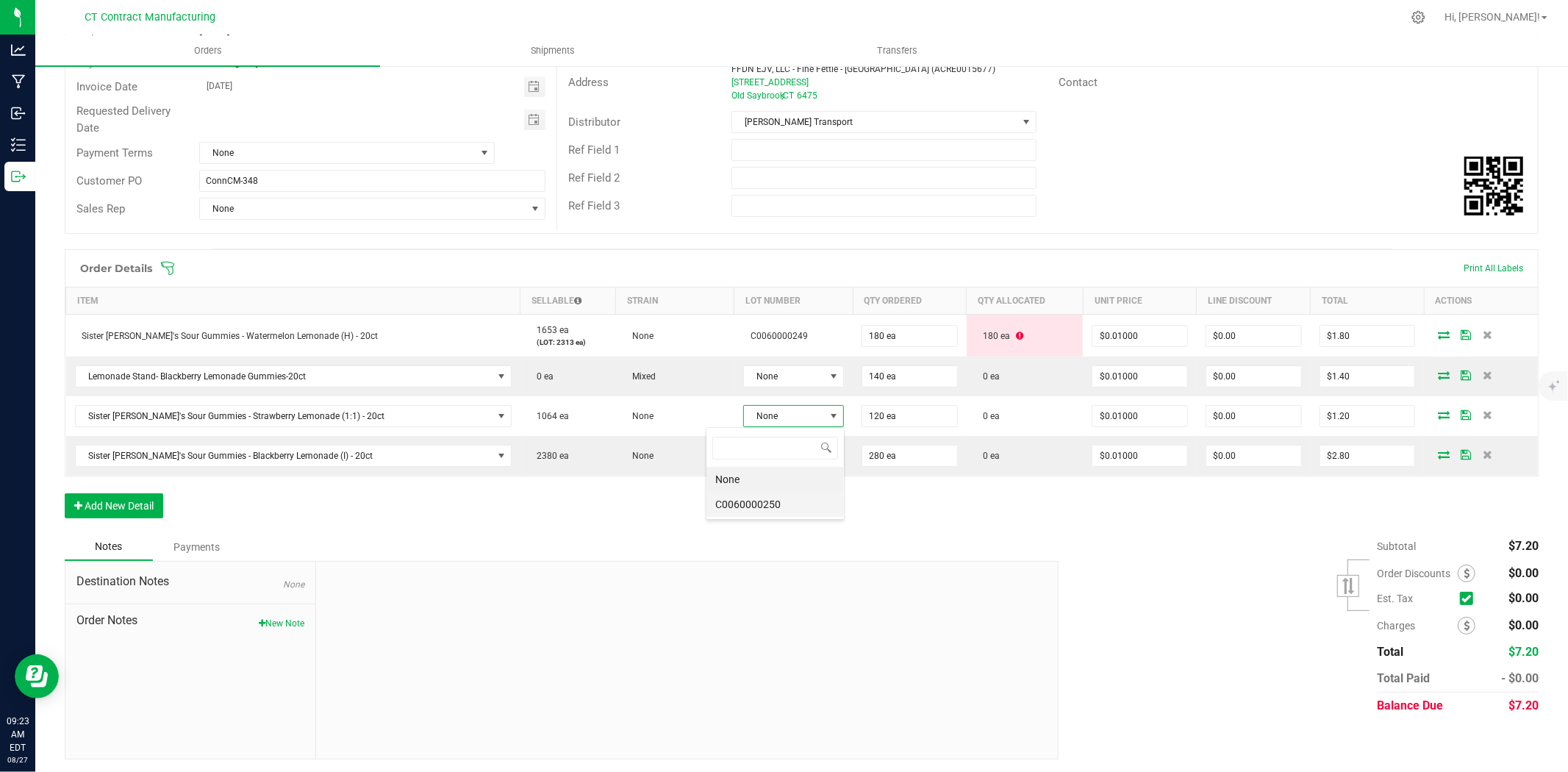
click at [767, 504] on li "C0060000250" at bounding box center [776, 504] width 138 height 25
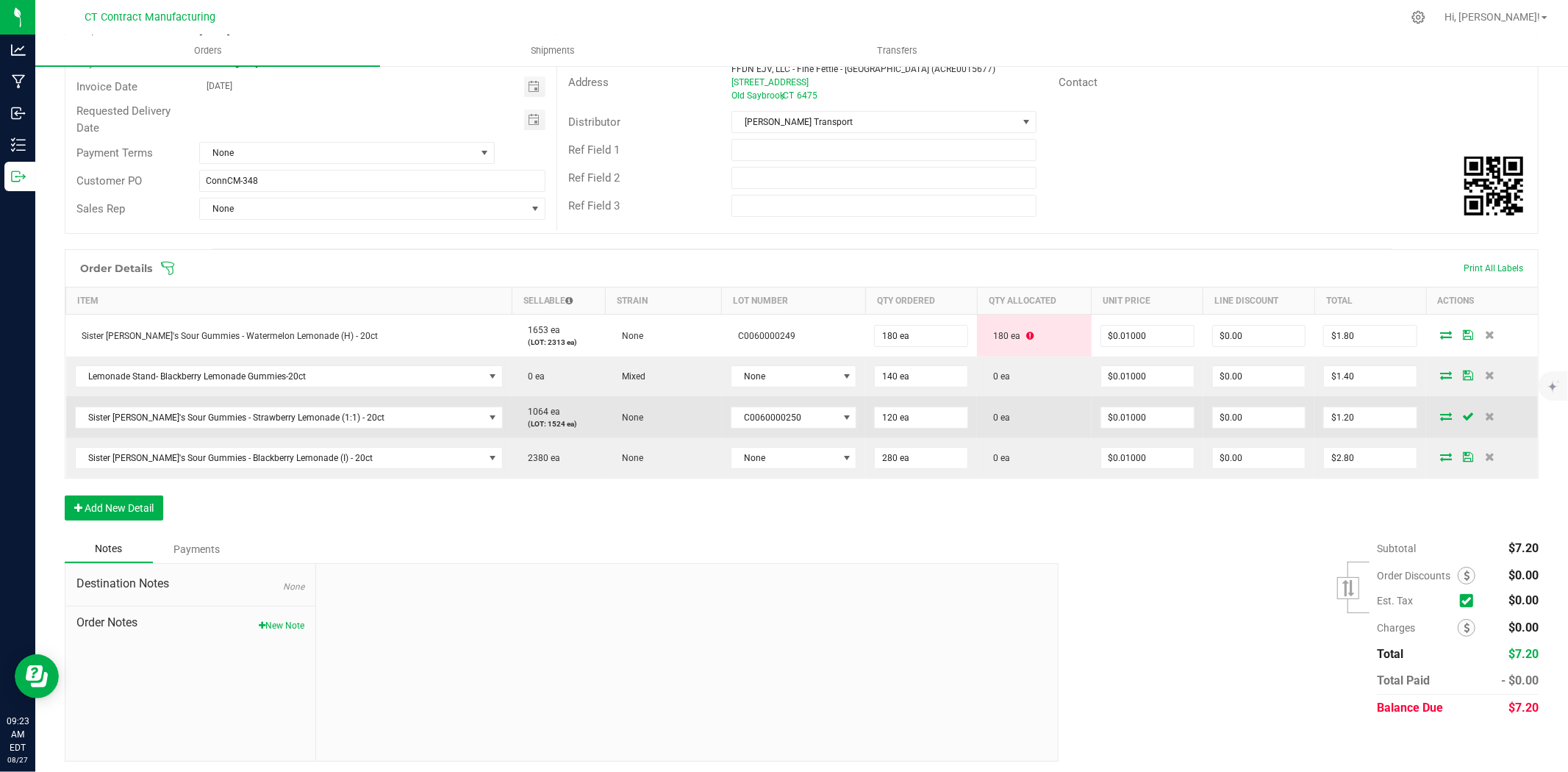
click at [1440, 416] on icon at bounding box center [1446, 416] width 12 height 9
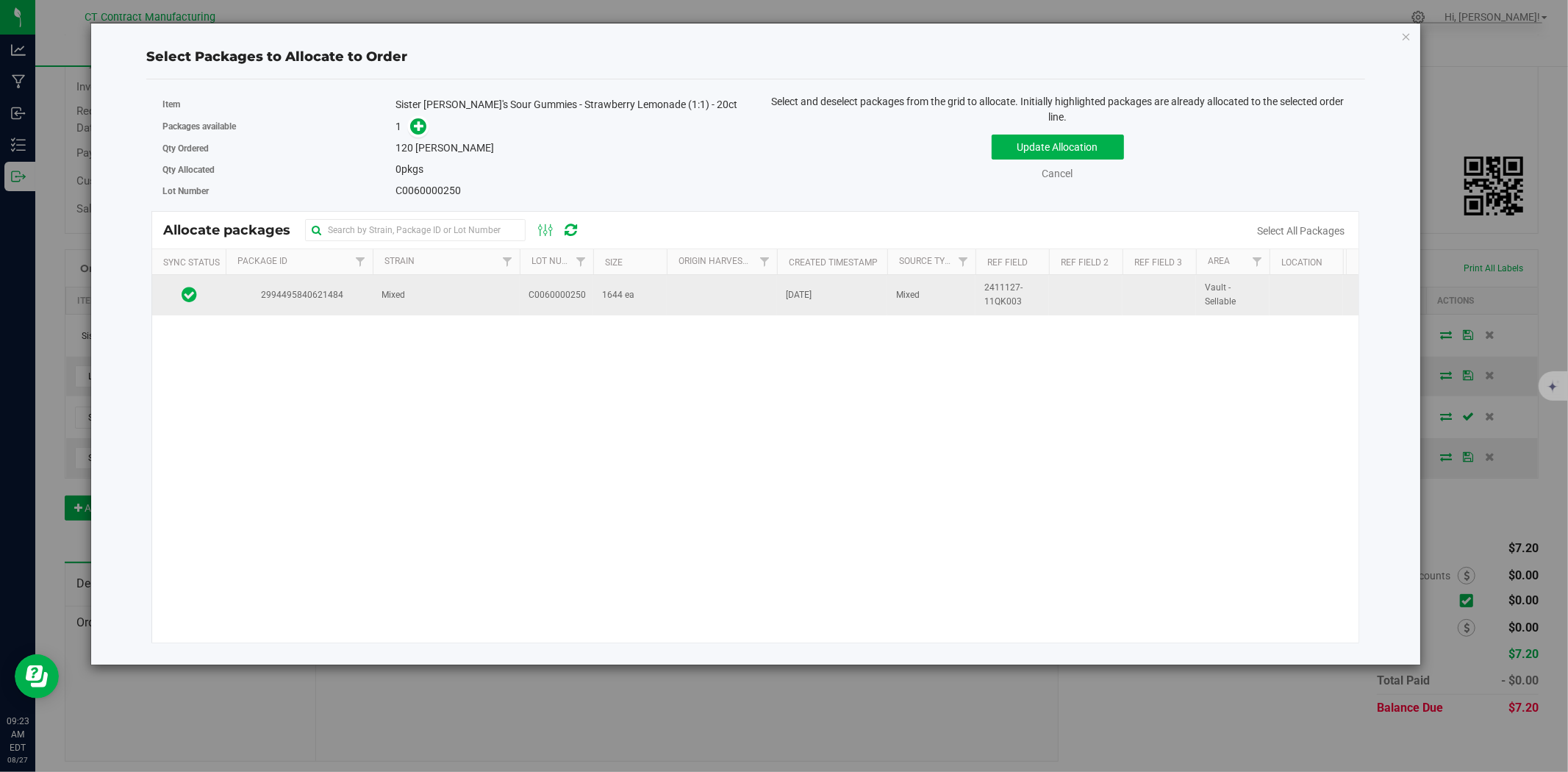
click at [451, 300] on td "Mixed" at bounding box center [445, 295] width 147 height 40
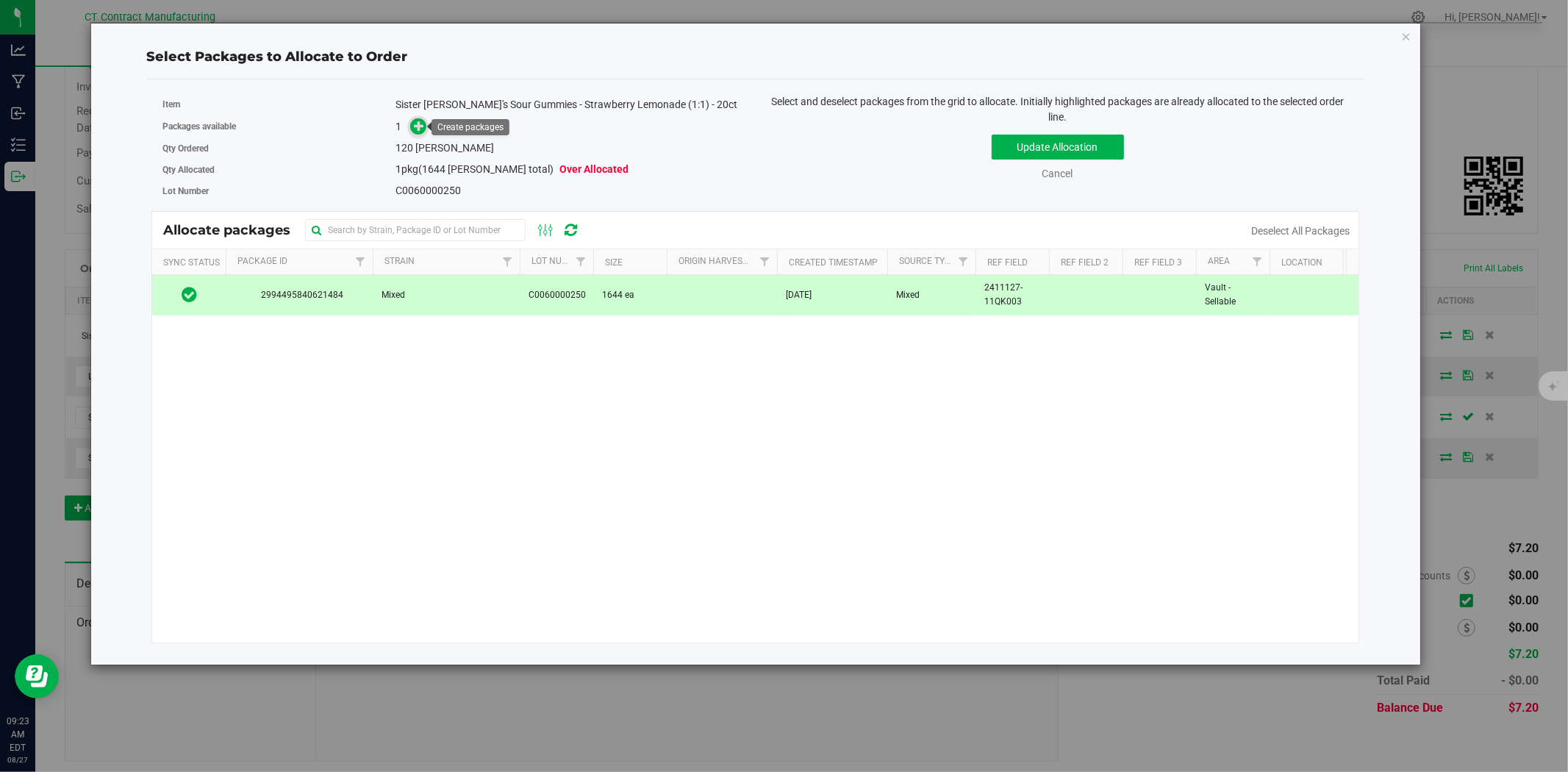
click at [414, 125] on icon at bounding box center [419, 126] width 10 height 10
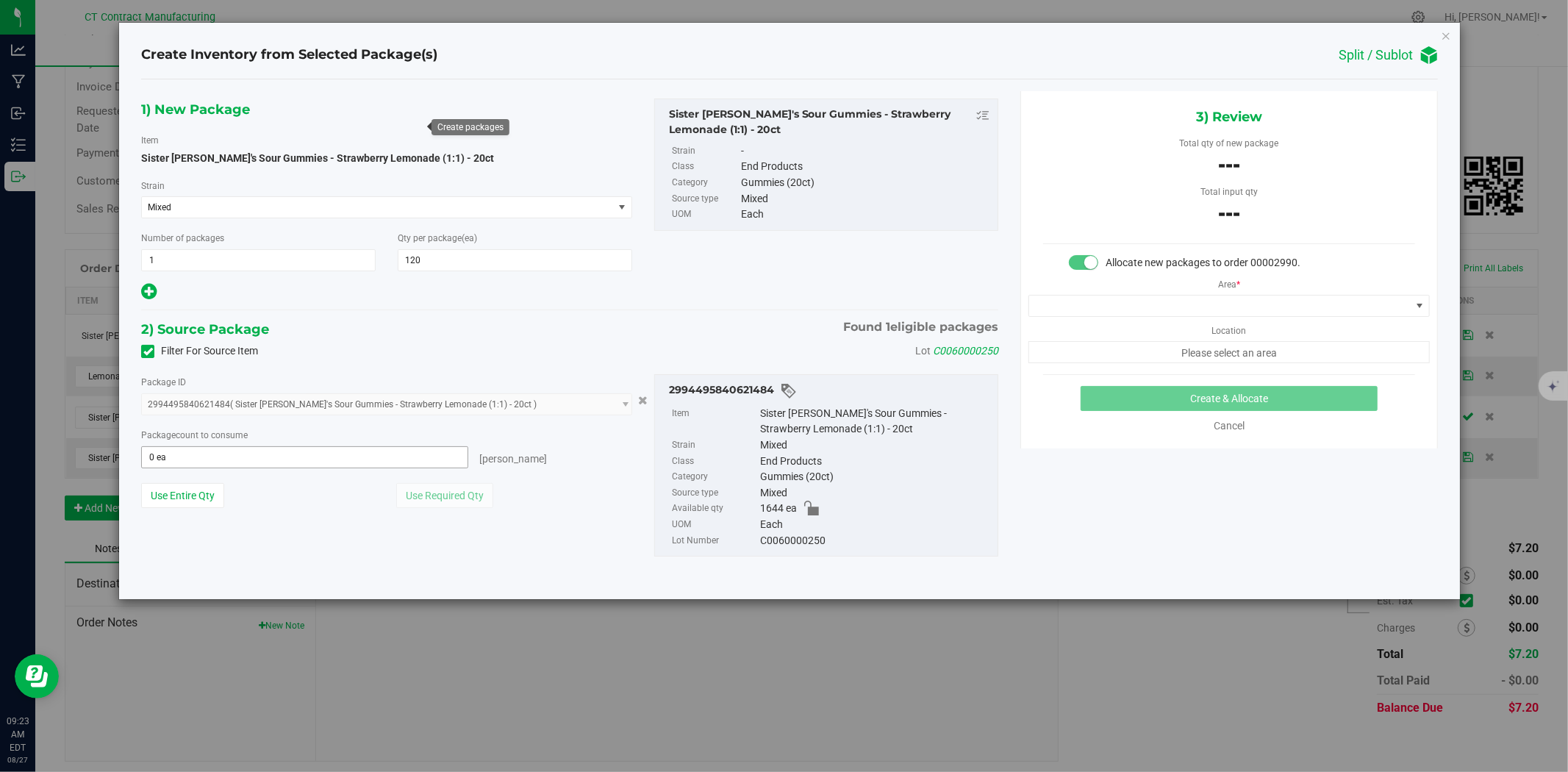
click at [261, 451] on span "0 ea 0" at bounding box center [304, 457] width 327 height 22
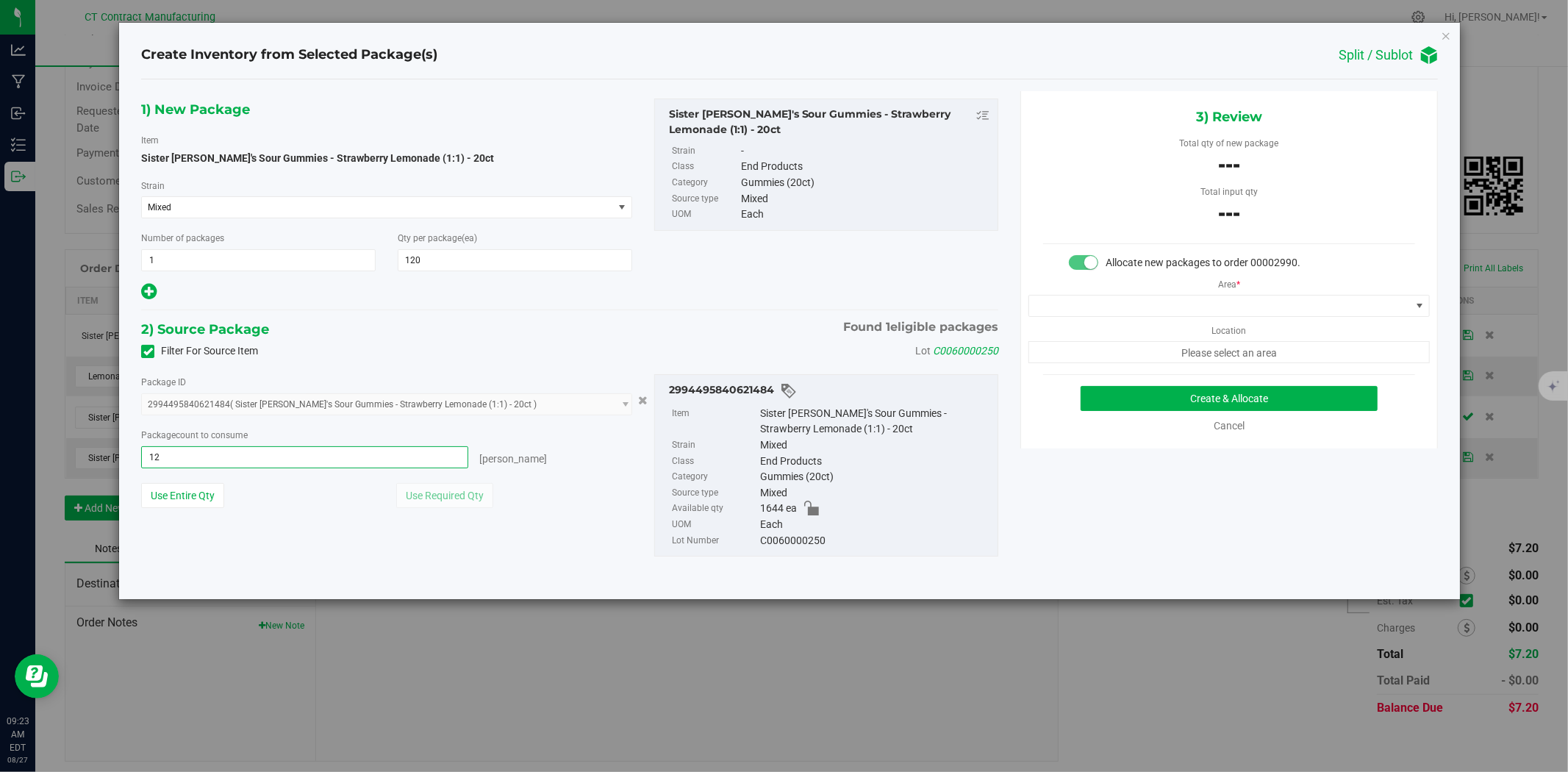
type input "120"
type input "120 ea"
click at [1150, 303] on span at bounding box center [1220, 306] width 381 height 21
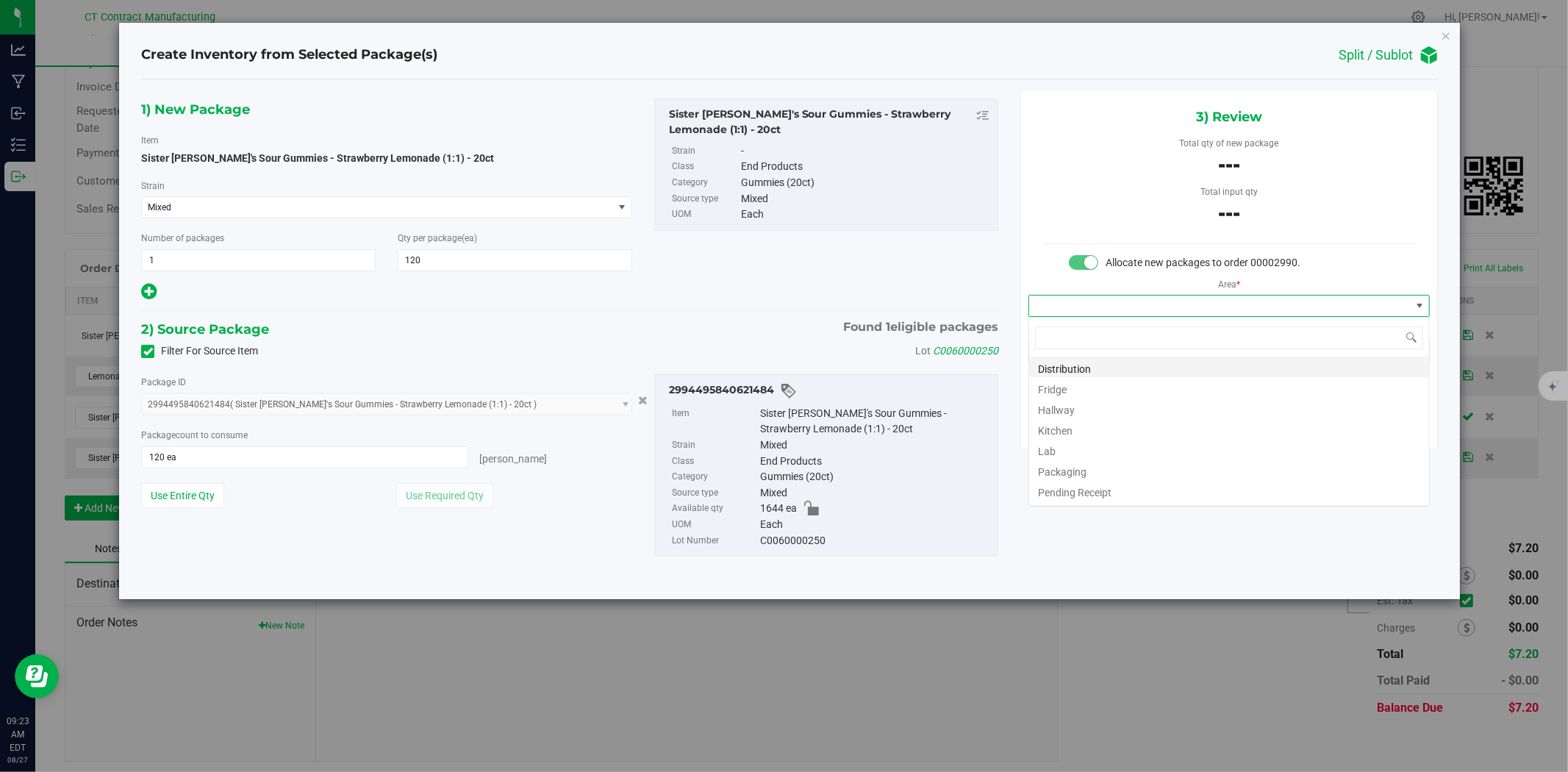
scroll to position [22, 400]
click at [1096, 359] on li "Distribution" at bounding box center [1229, 367] width 400 height 21
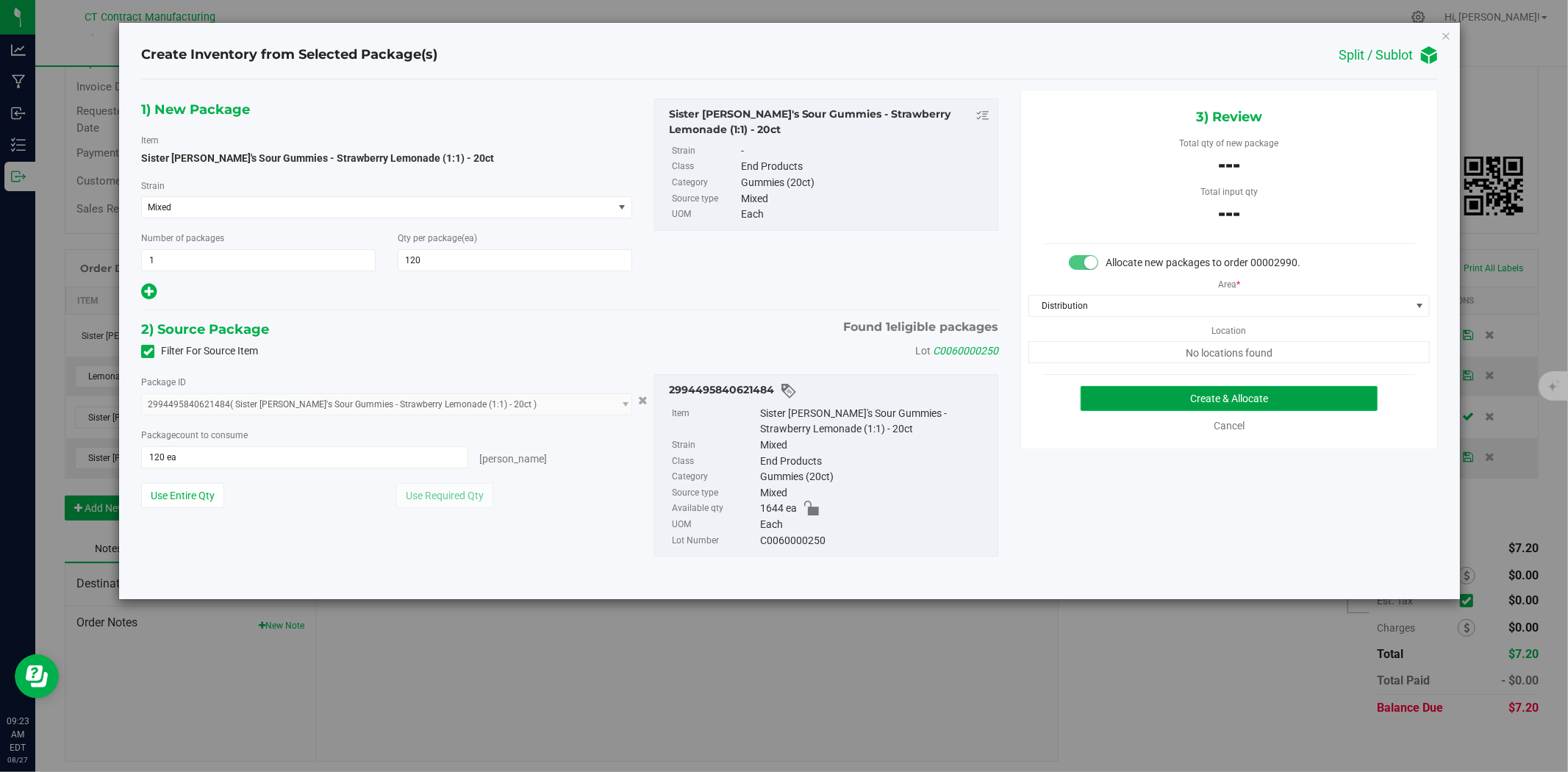
click at [1179, 395] on button "Create & Allocate" at bounding box center [1230, 398] width 297 height 25
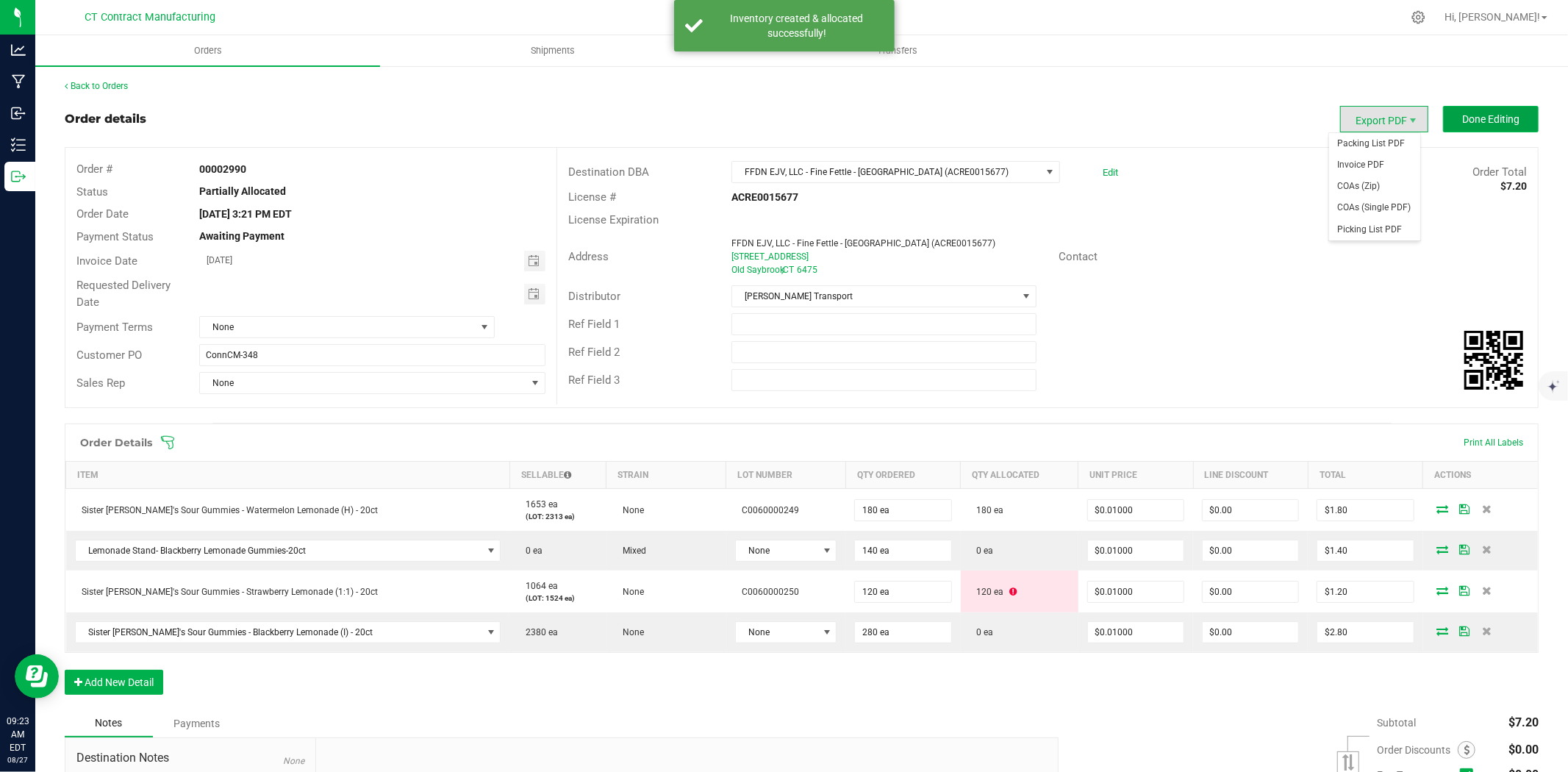
click at [1471, 122] on span "Done Editing" at bounding box center [1490, 119] width 57 height 12
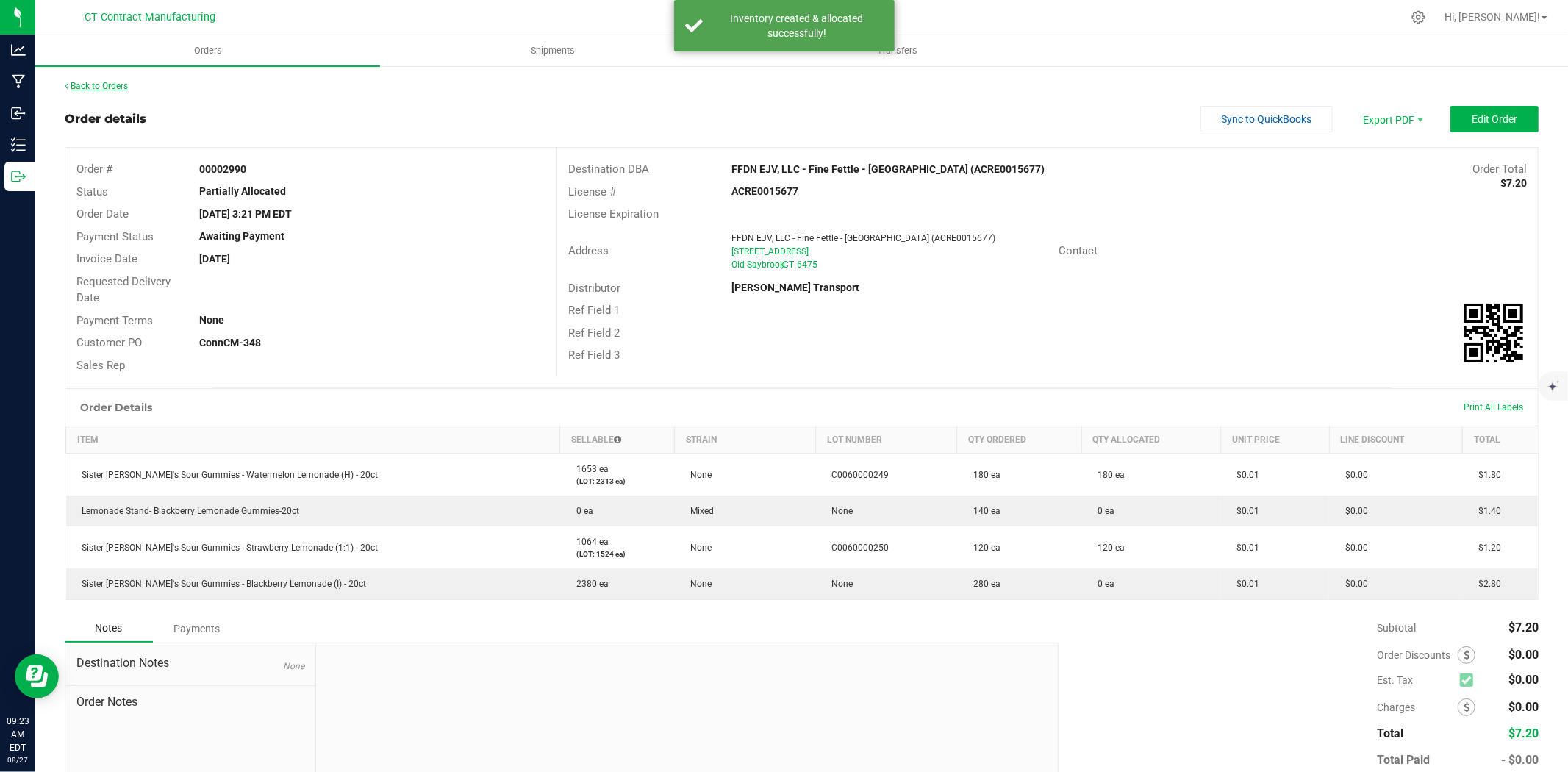
click at [111, 81] on link "Back to Orders" at bounding box center [96, 86] width 63 height 10
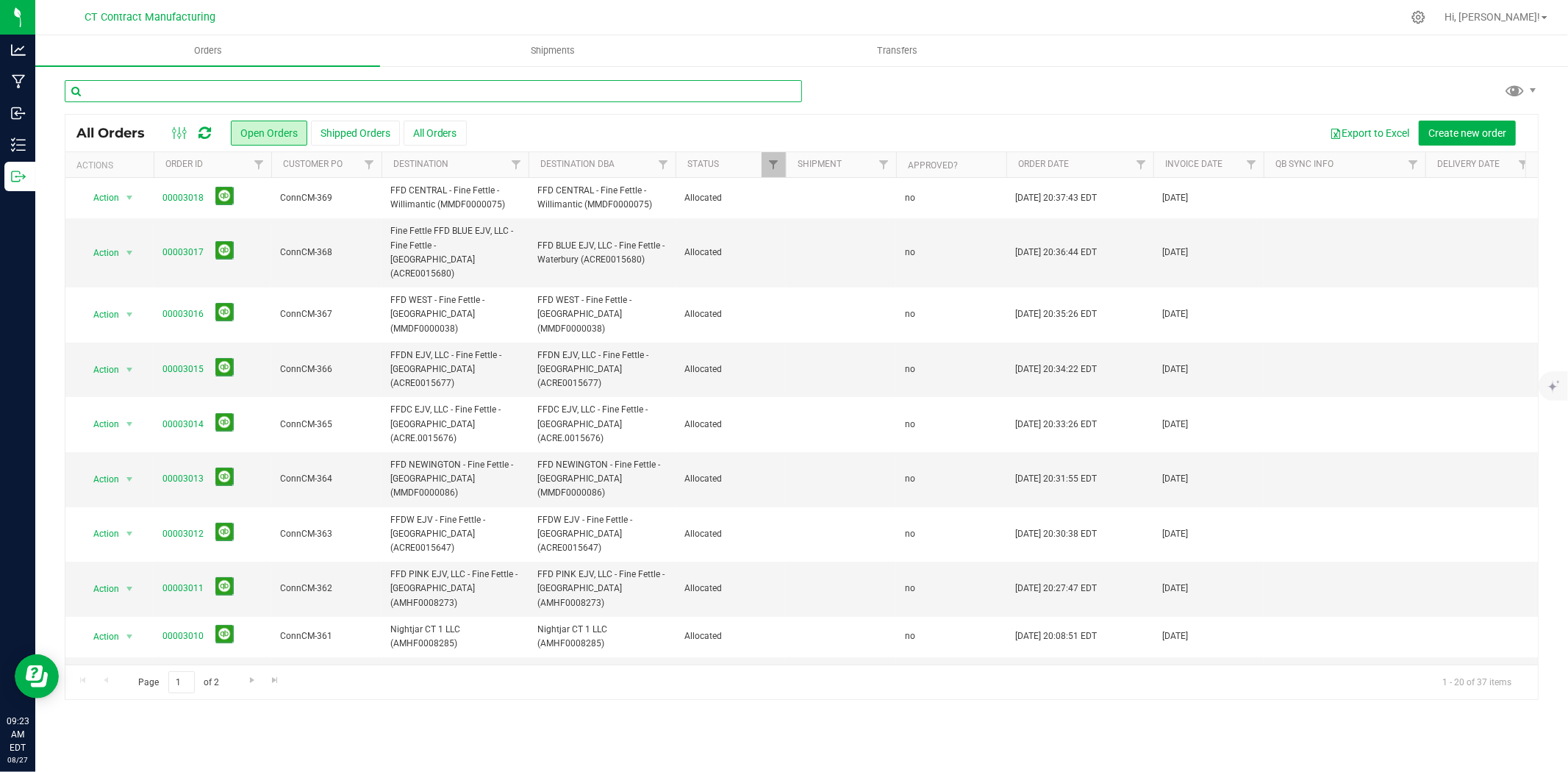
click at [184, 92] on input "text" at bounding box center [433, 91] width 738 height 22
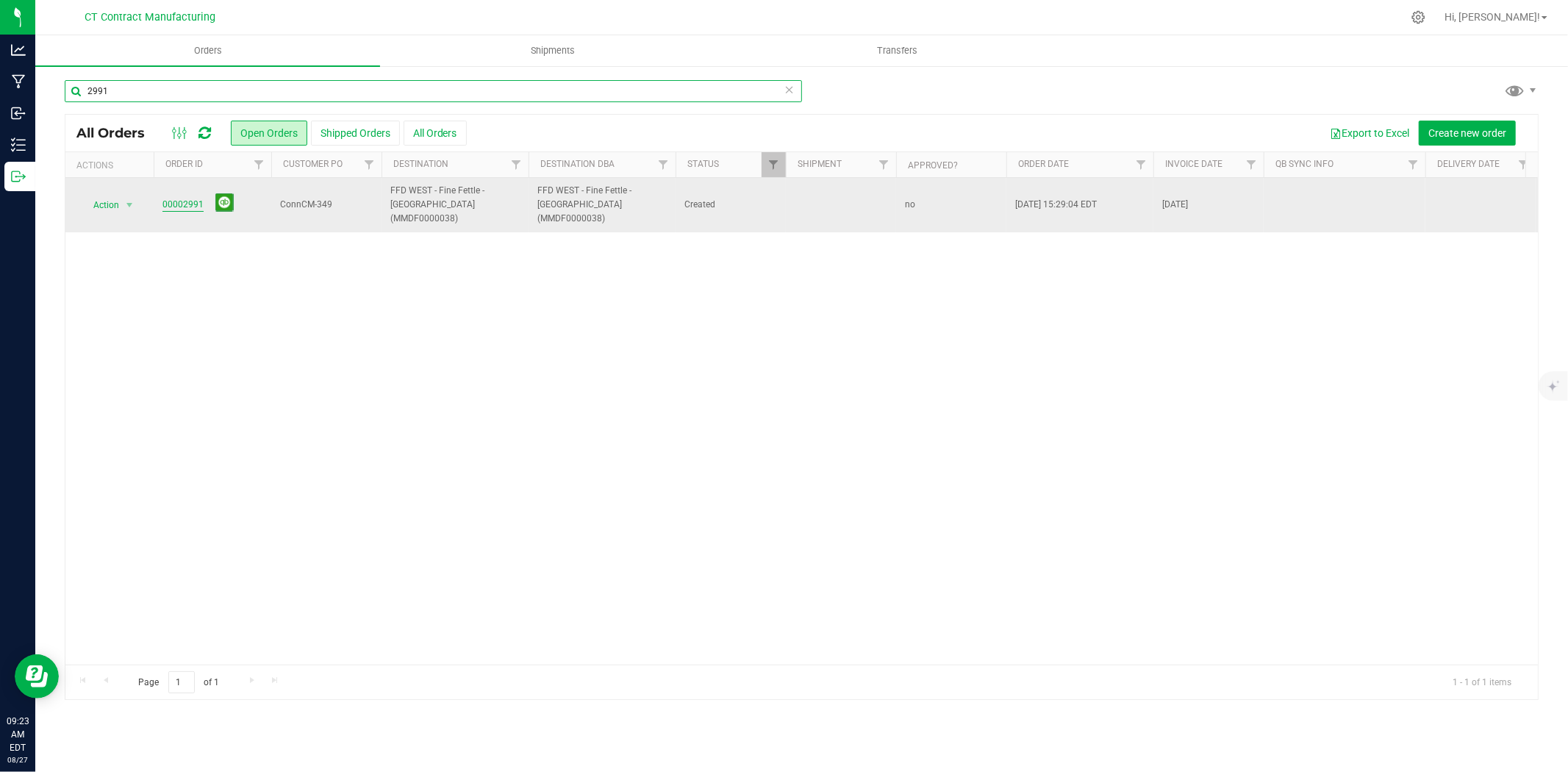
type input "2991"
click at [178, 198] on link "00002991" at bounding box center [183, 205] width 41 height 14
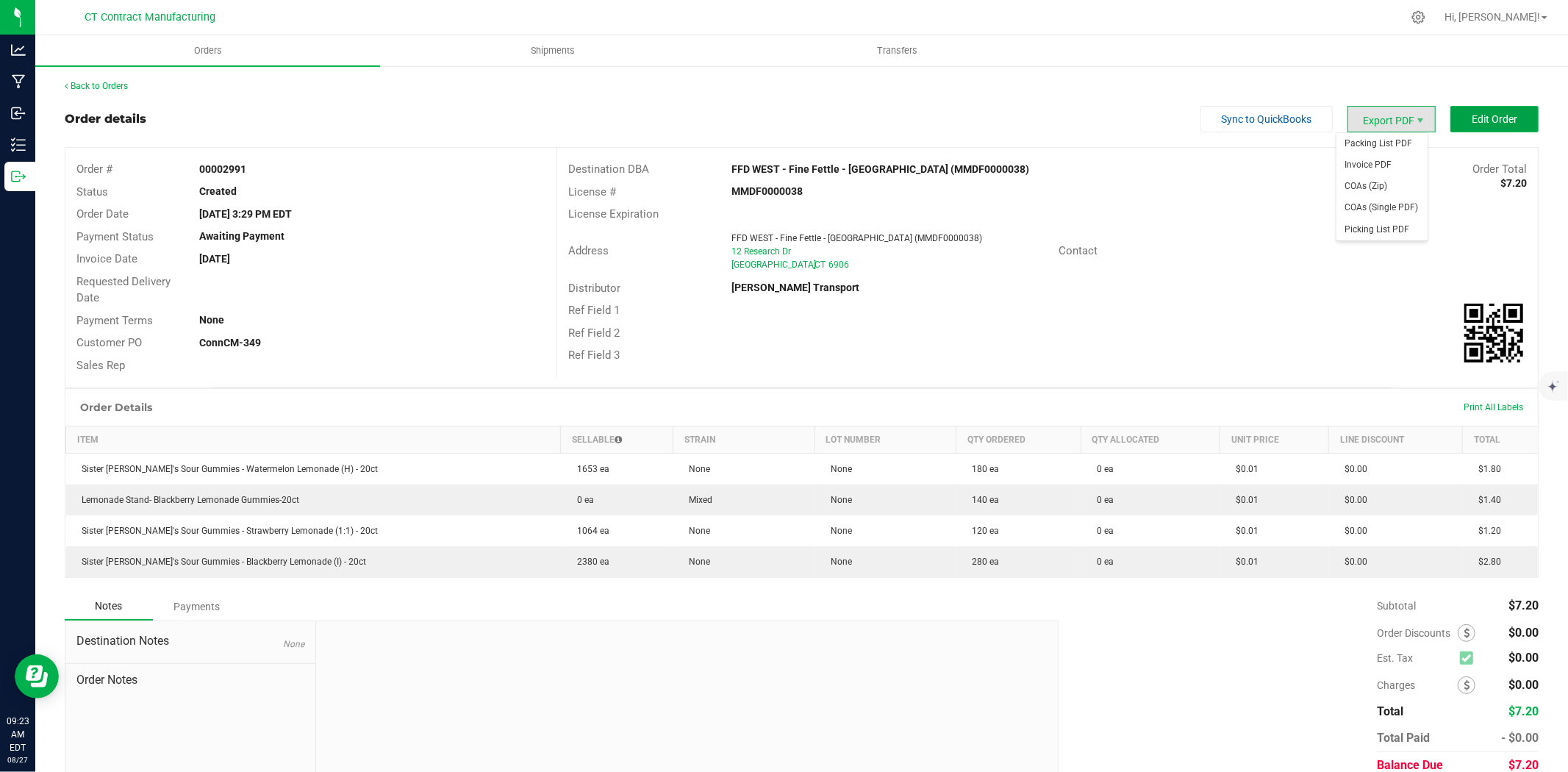
click at [1478, 116] on span "Edit Order" at bounding box center [1495, 119] width 46 height 12
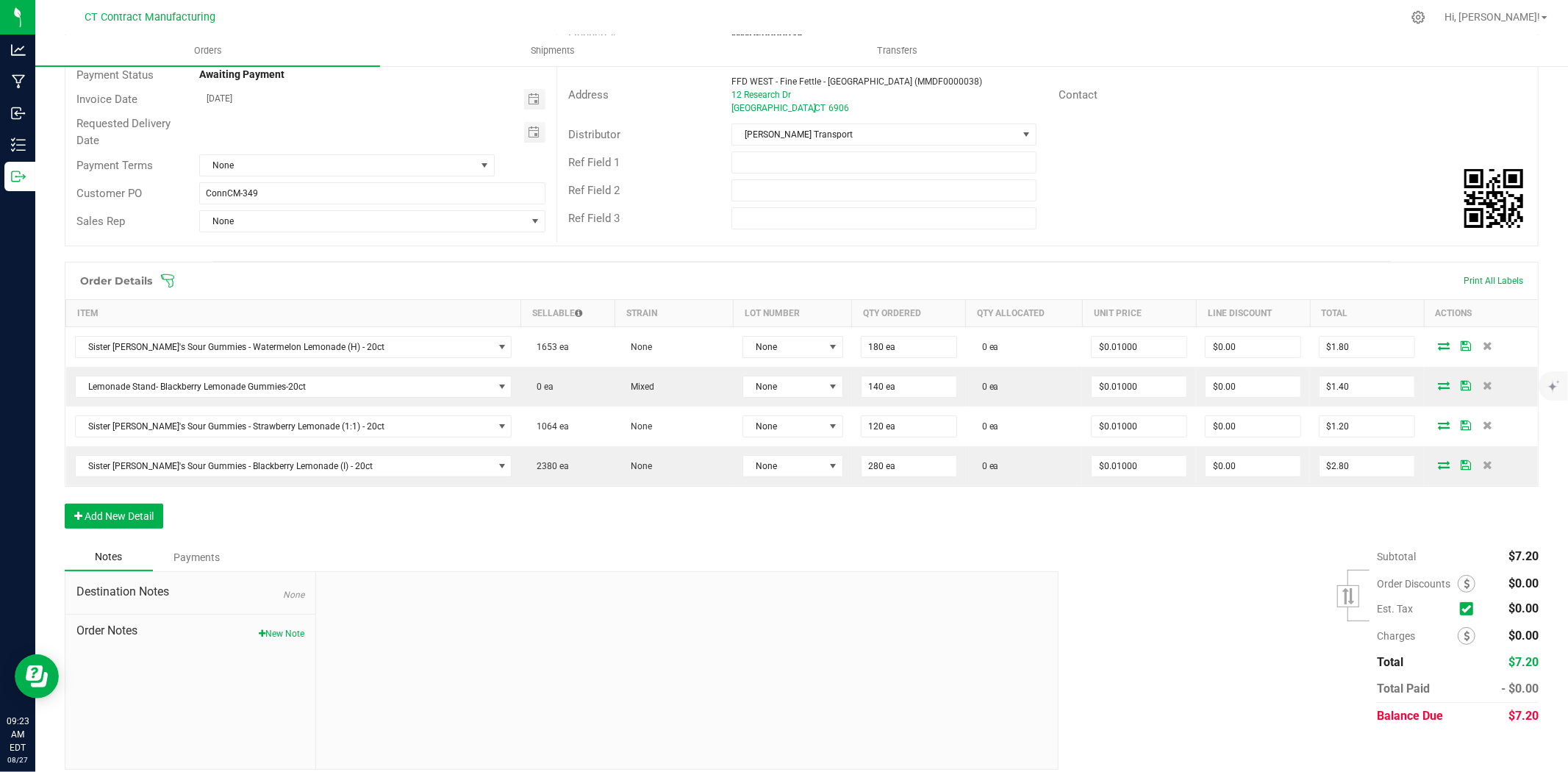
scroll to position [175, 0]
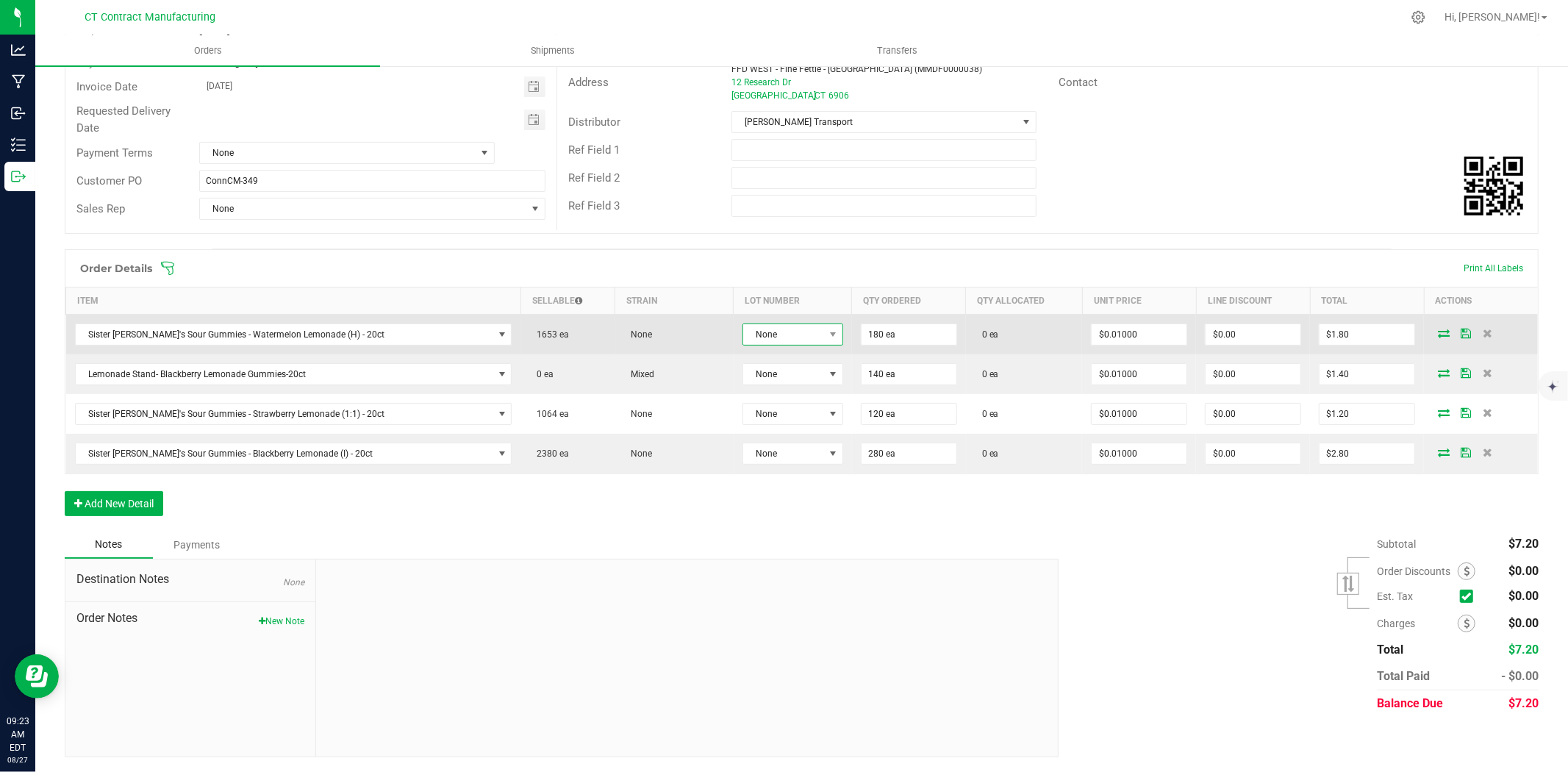
click at [758, 329] on span "None" at bounding box center [784, 335] width 81 height 21
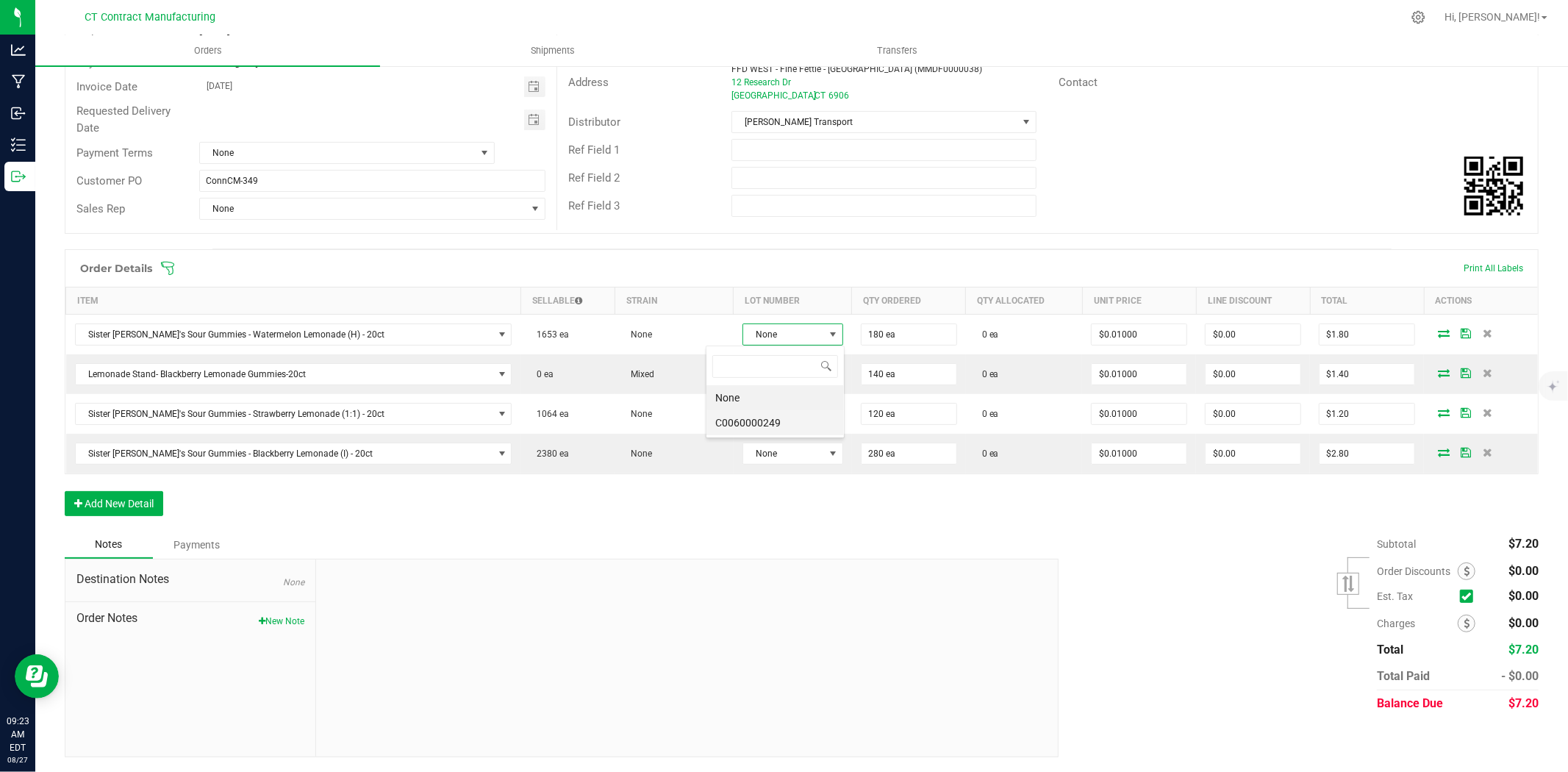
click at [784, 420] on li "C0060000249" at bounding box center [776, 422] width 138 height 25
click at [1440, 332] on icon at bounding box center [1446, 335] width 12 height 9
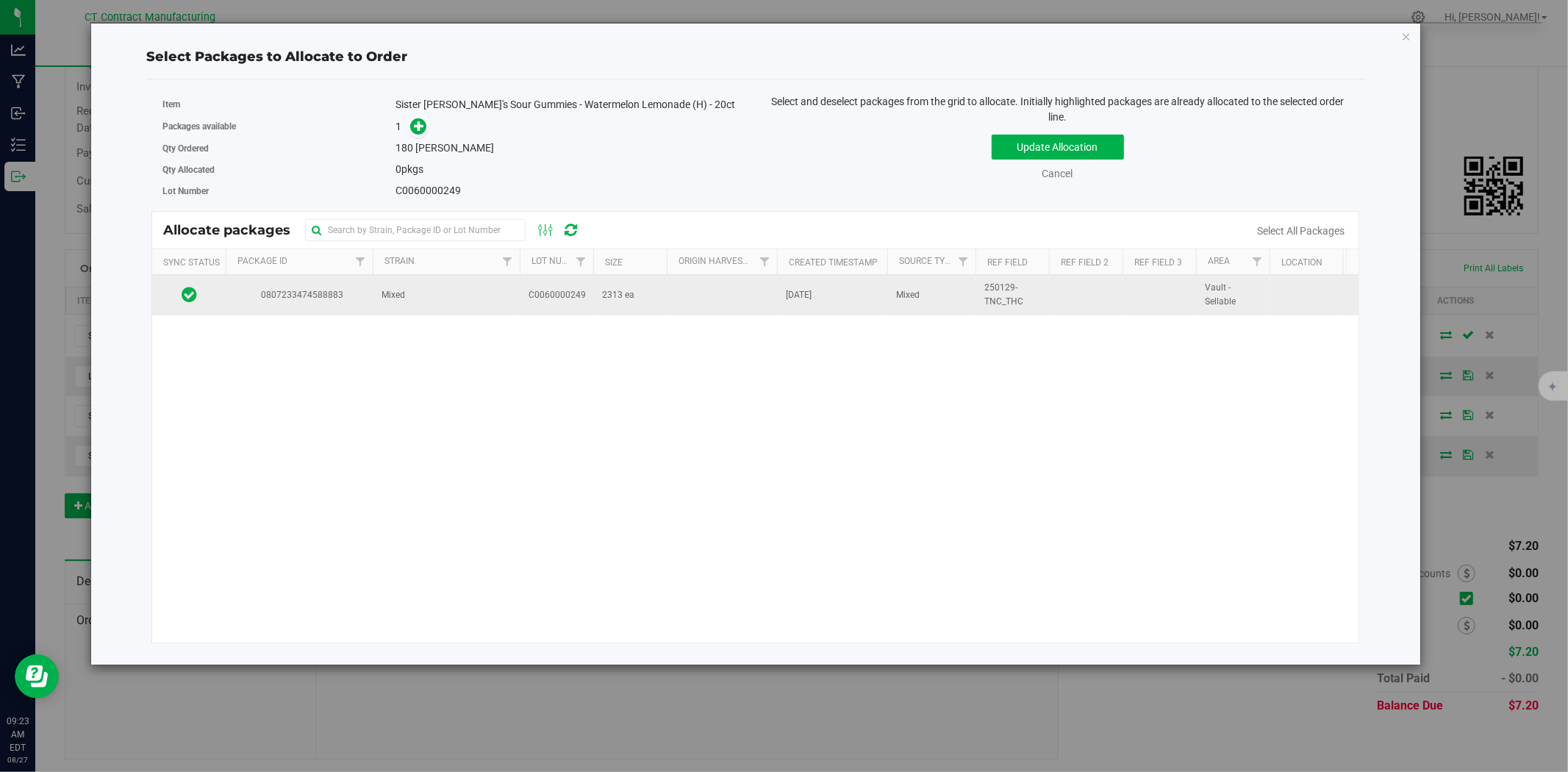
click at [448, 301] on td "Mixed" at bounding box center [445, 295] width 147 height 40
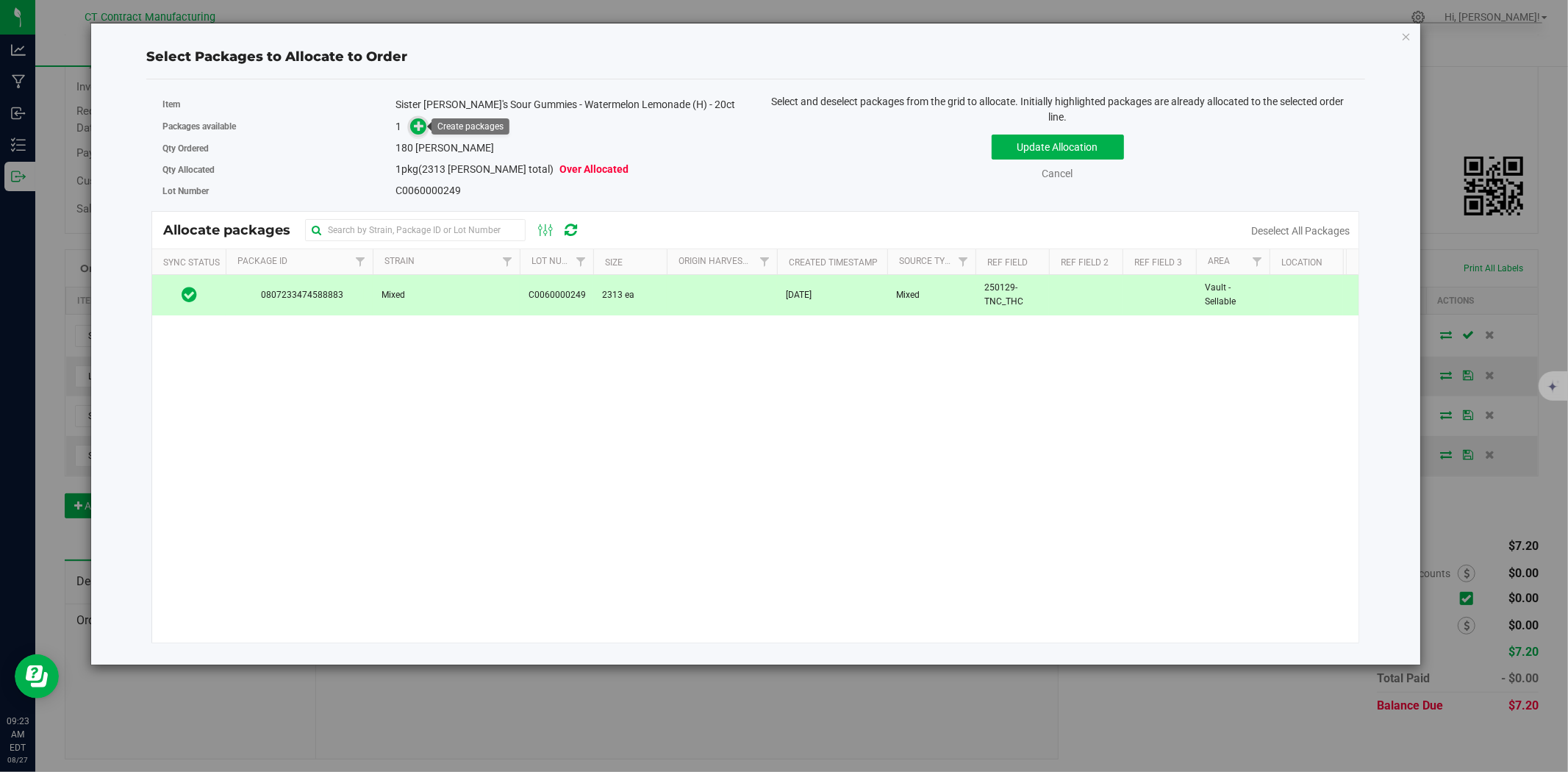
click at [420, 122] on icon at bounding box center [419, 126] width 10 height 10
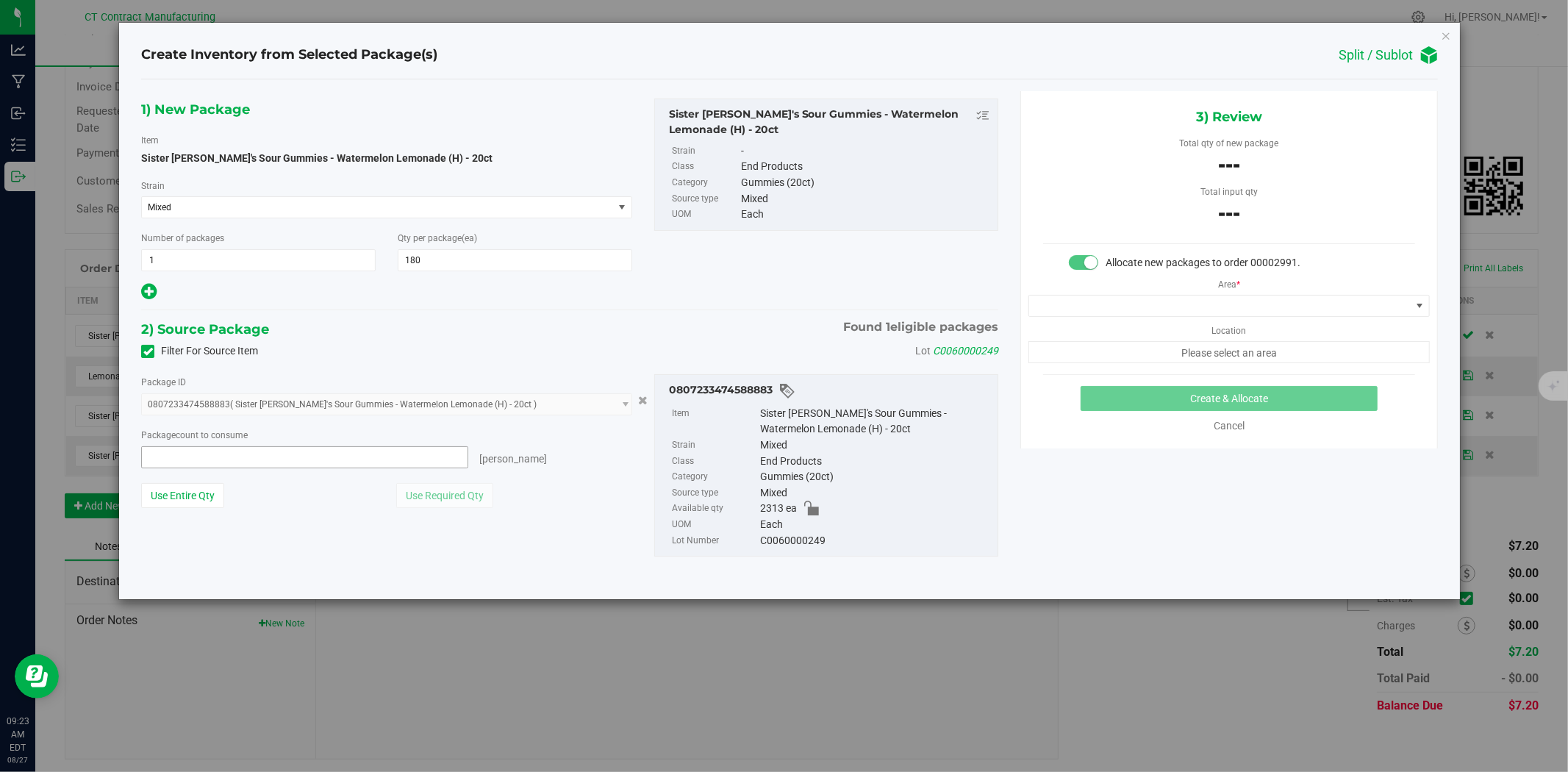
click at [294, 459] on span at bounding box center [304, 457] width 327 height 22
type input "180"
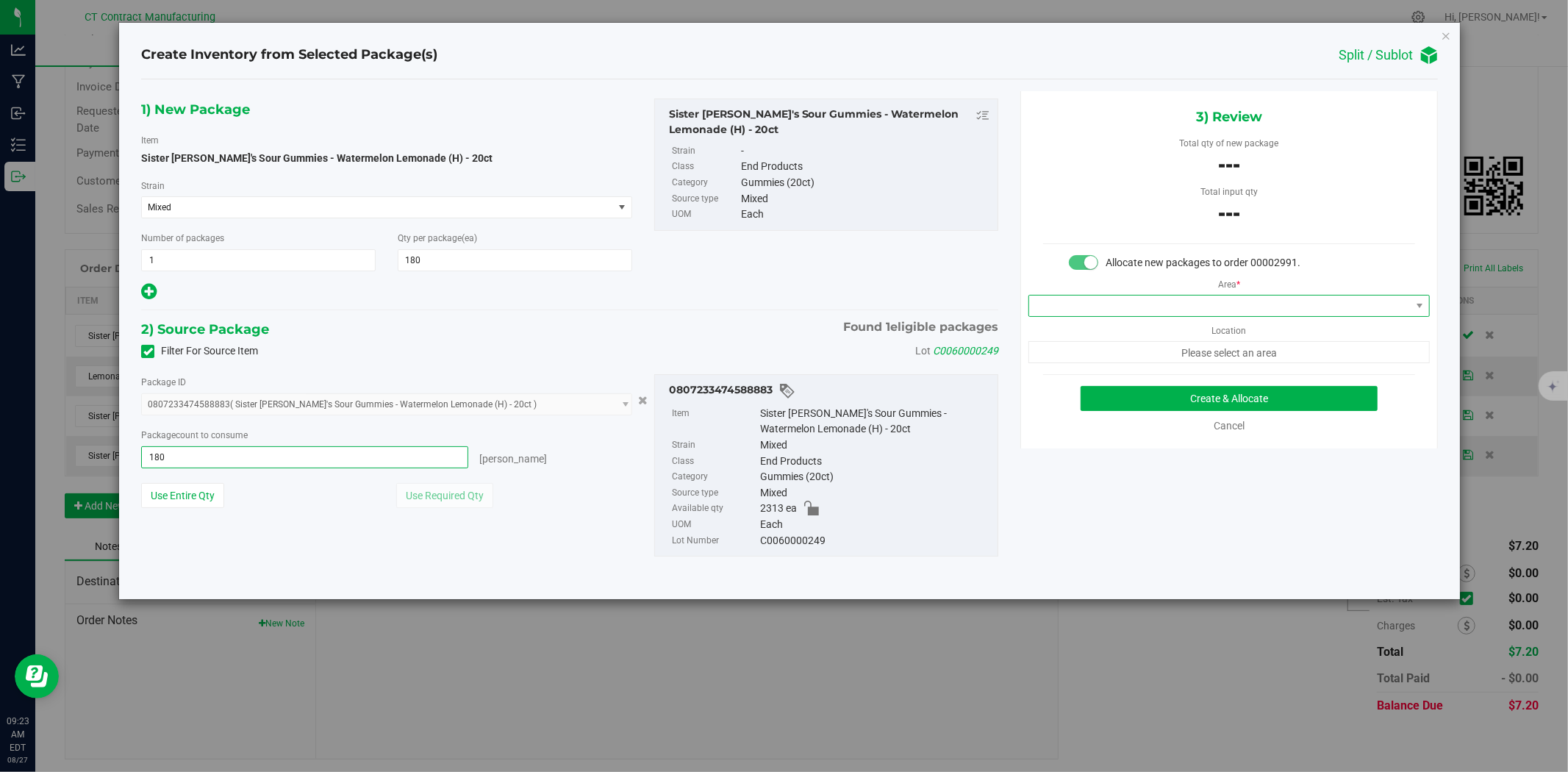
type input "180 ea"
click at [1138, 303] on span at bounding box center [1220, 306] width 381 height 21
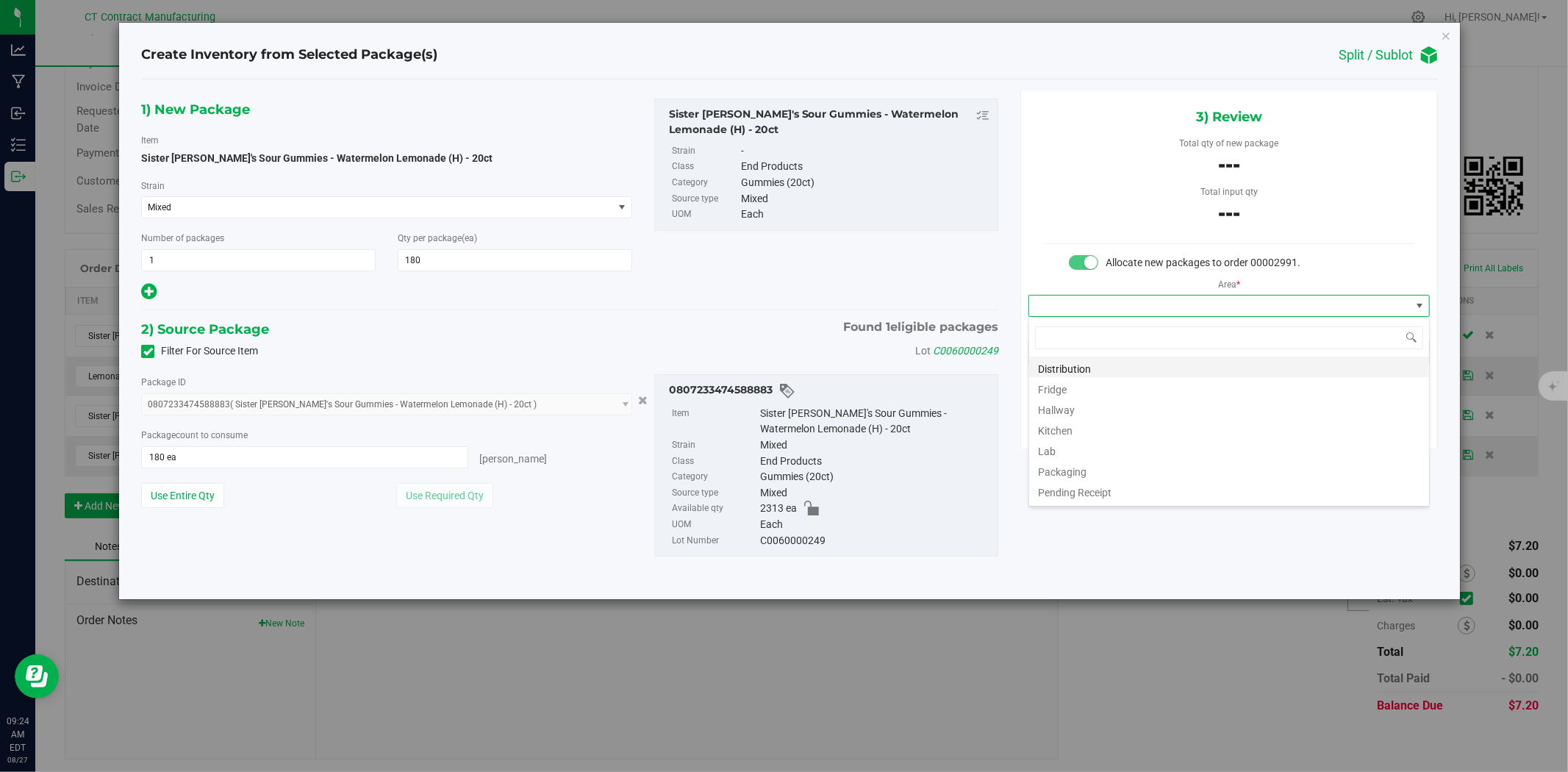
scroll to position [22, 400]
click at [1115, 371] on li "Distribution" at bounding box center [1229, 367] width 400 height 21
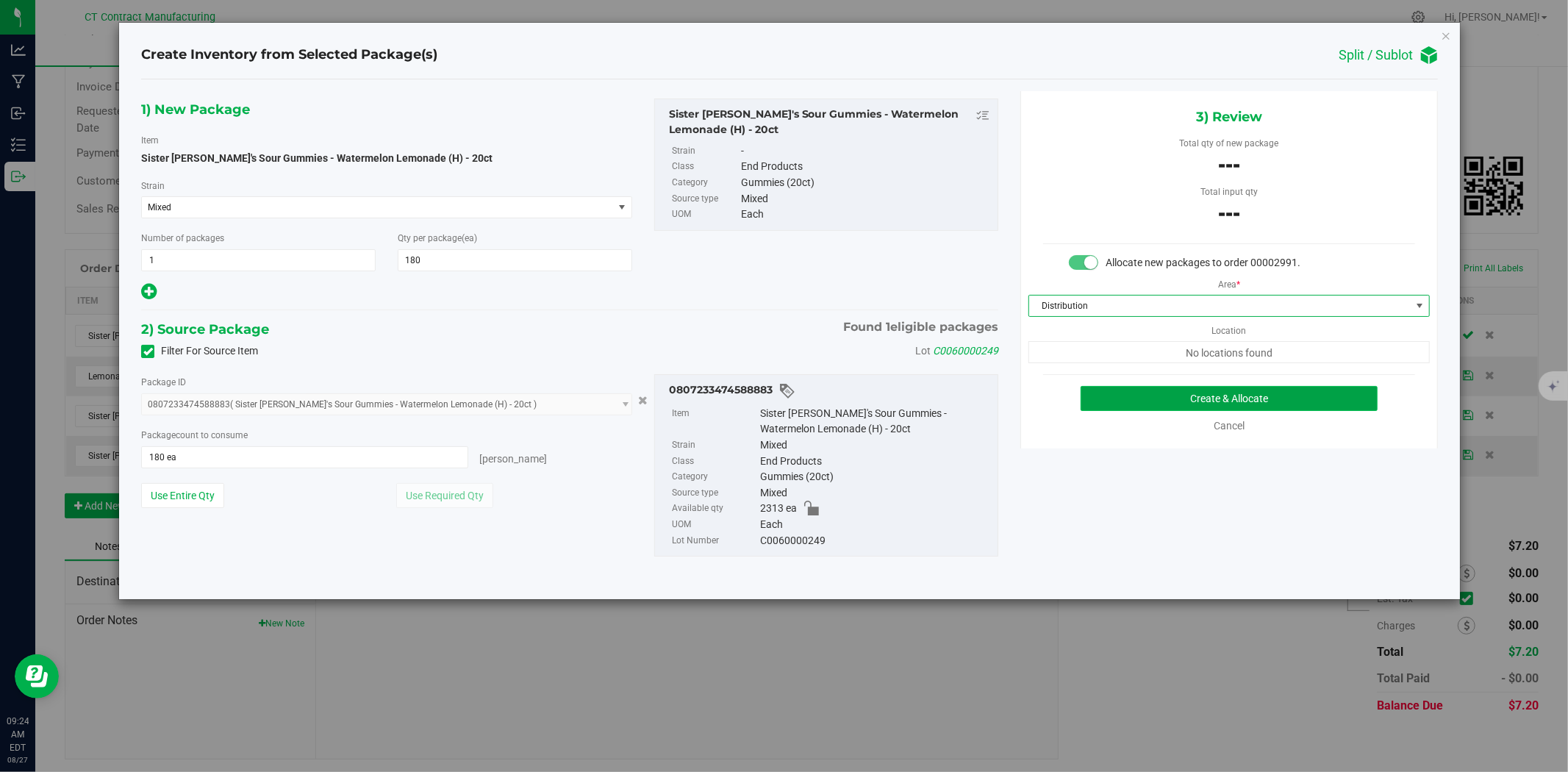
click at [1149, 401] on button "Create & Allocate" at bounding box center [1230, 398] width 297 height 25
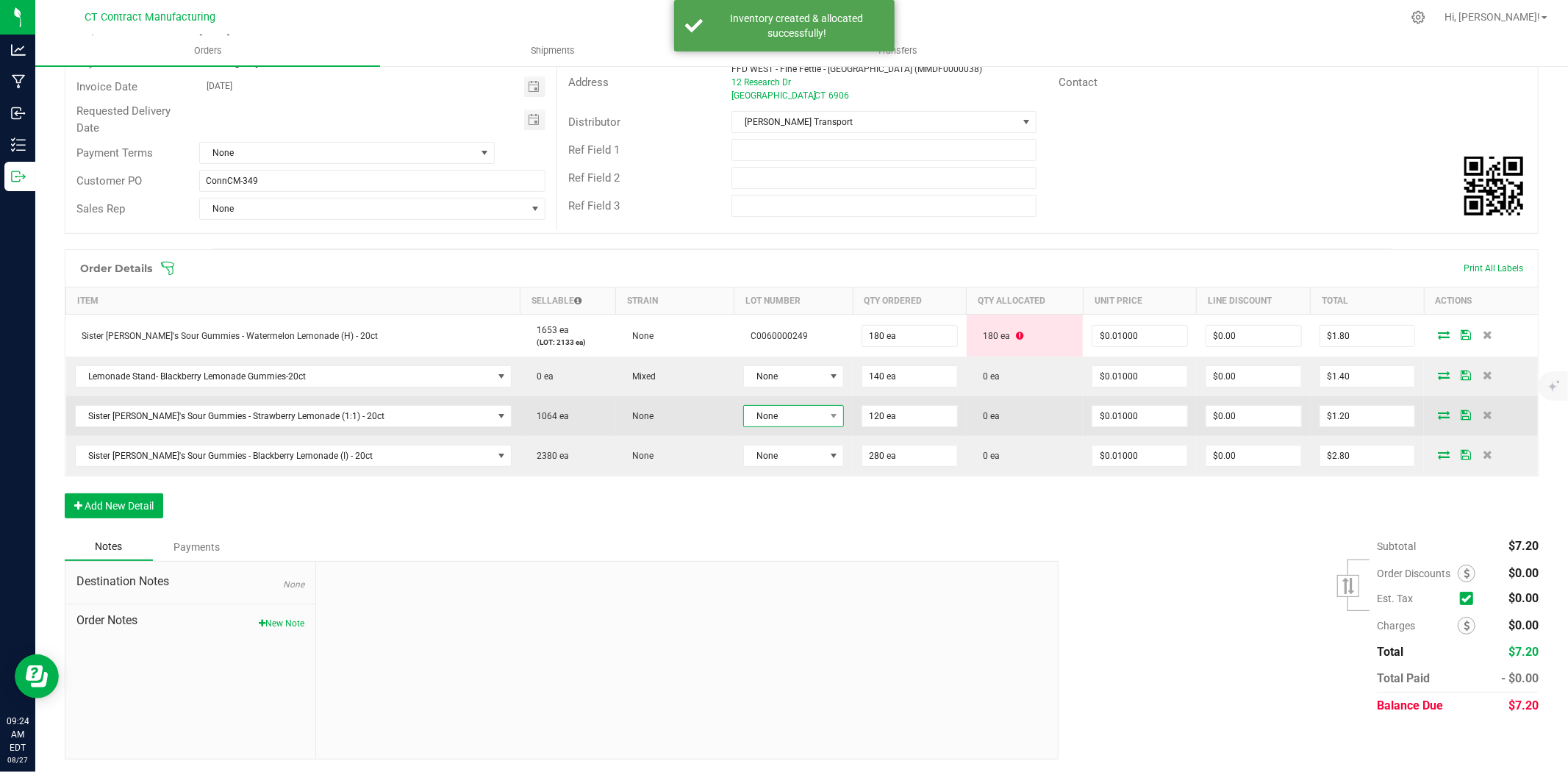
click at [753, 415] on span "None" at bounding box center [784, 416] width 81 height 21
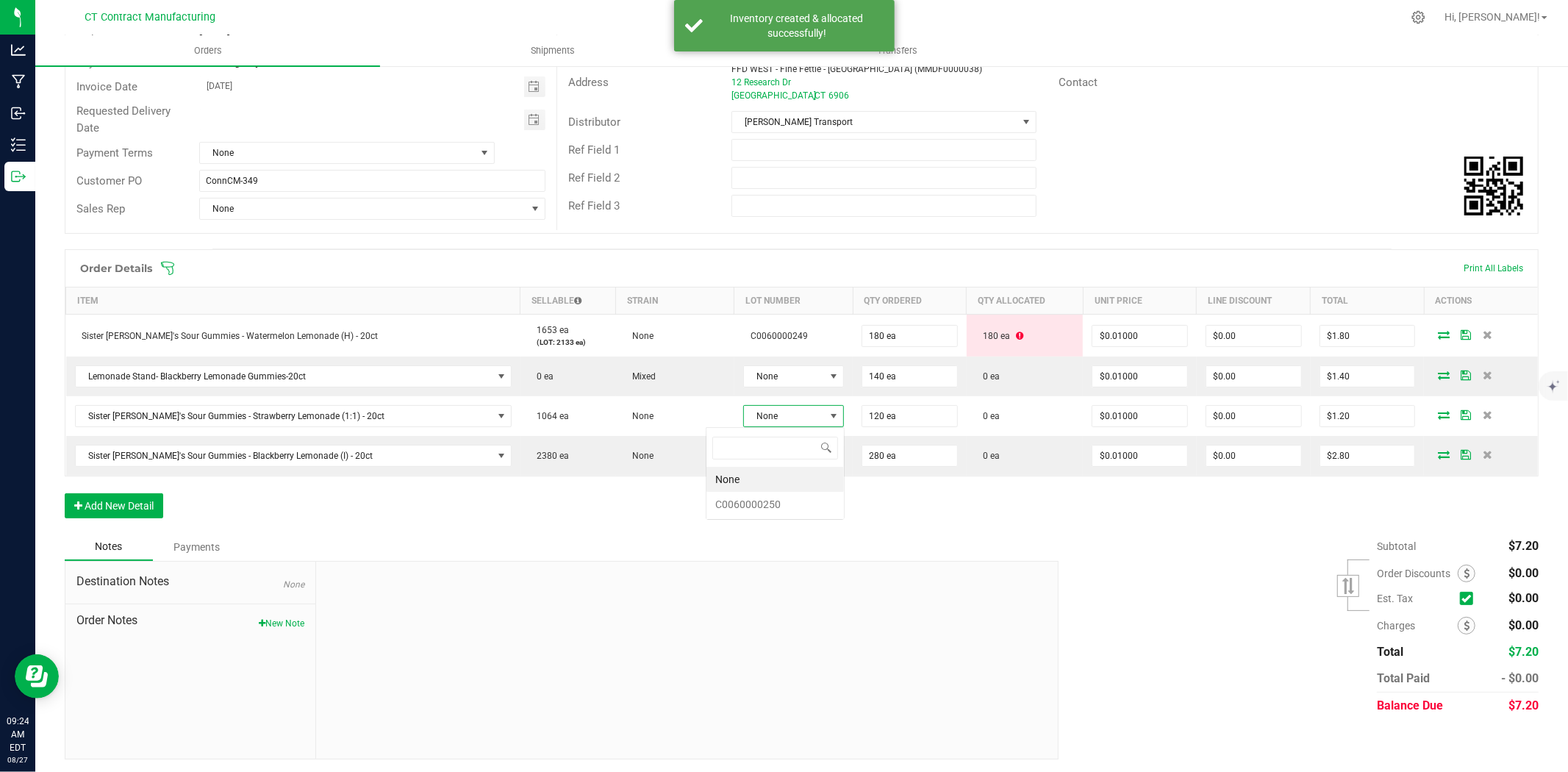
scroll to position [22, 105]
click at [763, 508] on li "C0060000250" at bounding box center [776, 504] width 138 height 25
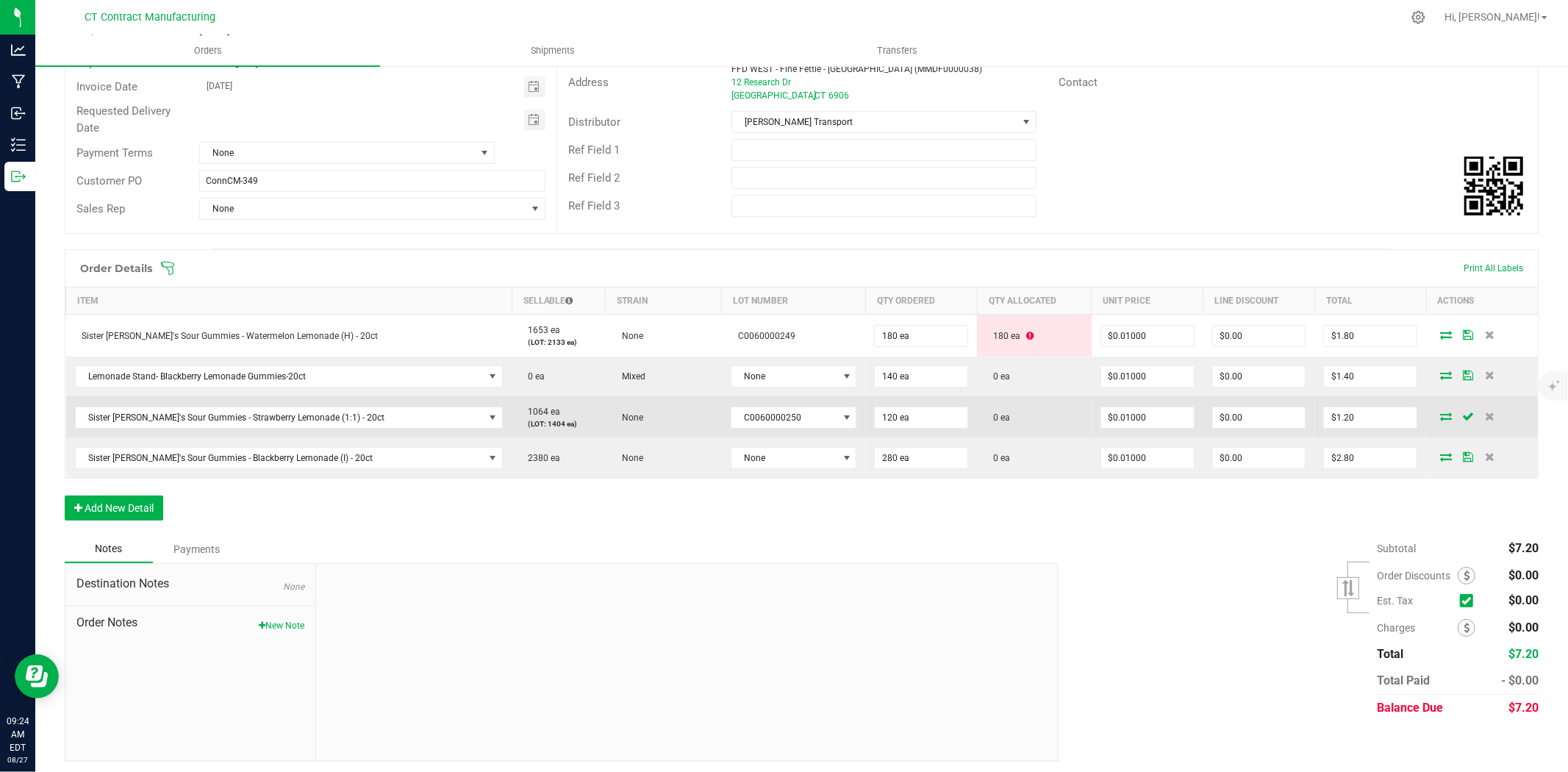
click at [1440, 412] on icon at bounding box center [1446, 416] width 12 height 9
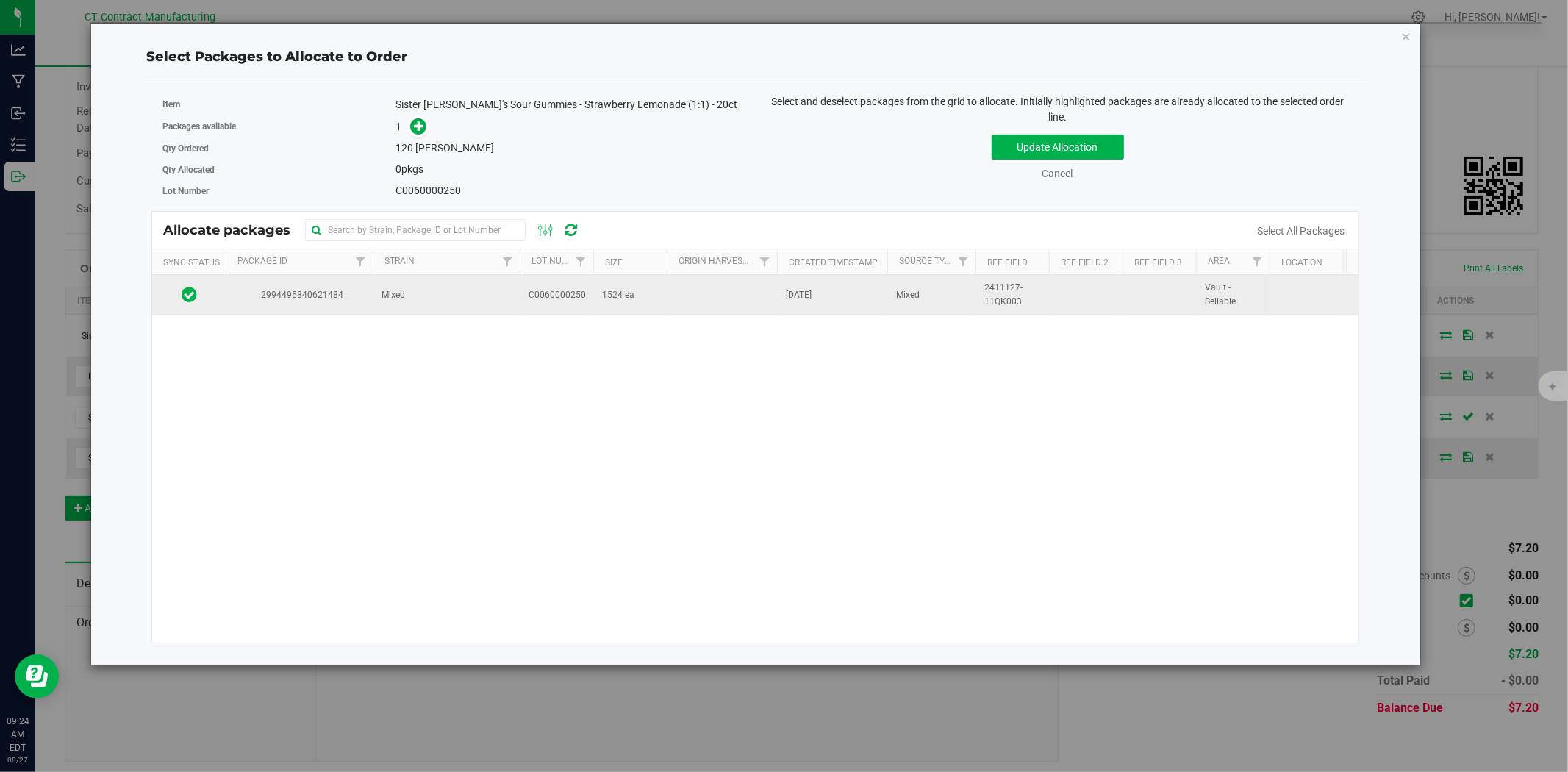
click at [485, 298] on td "Mixed" at bounding box center [445, 295] width 147 height 40
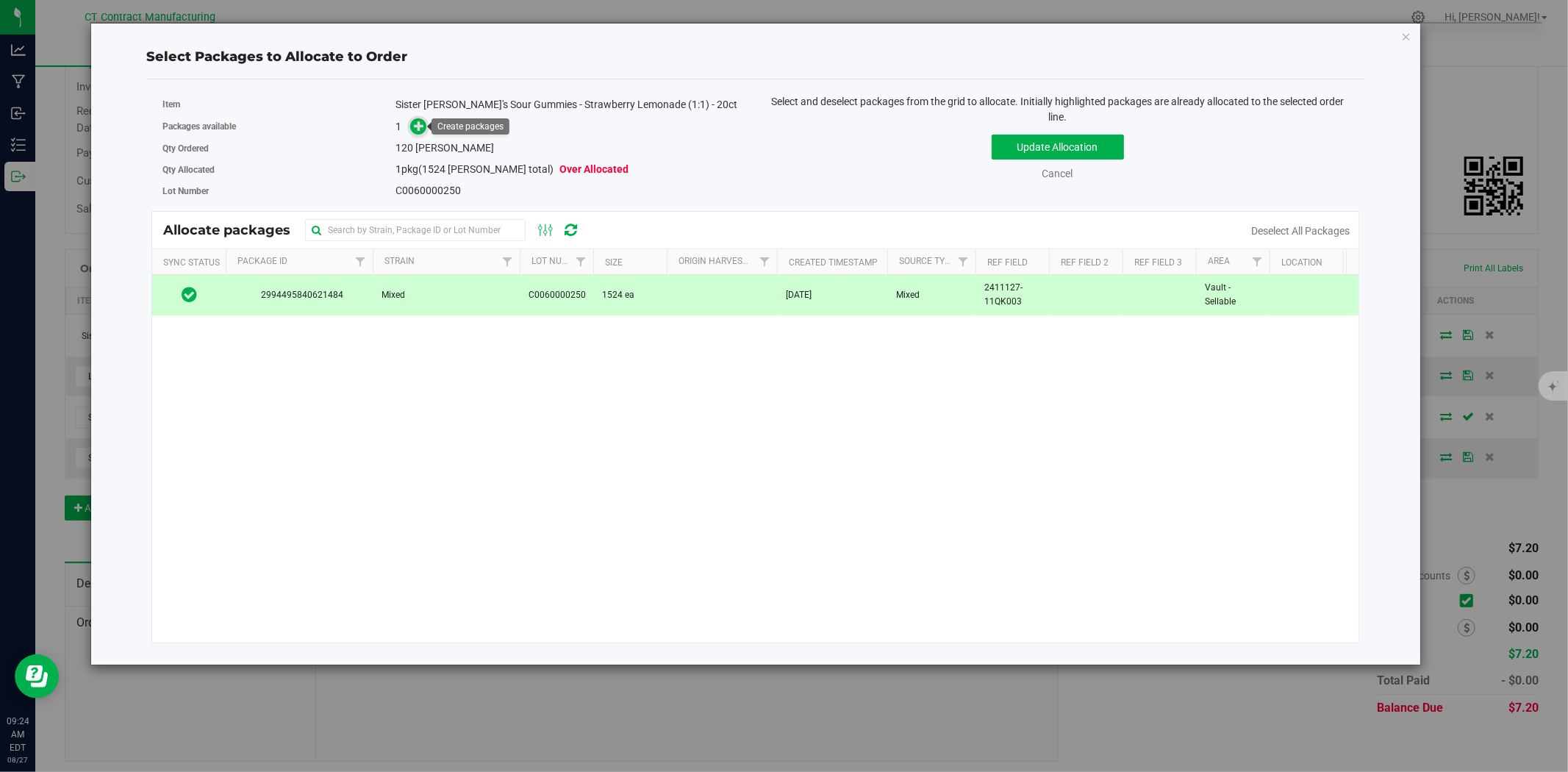
click at [420, 123] on icon at bounding box center [419, 126] width 10 height 10
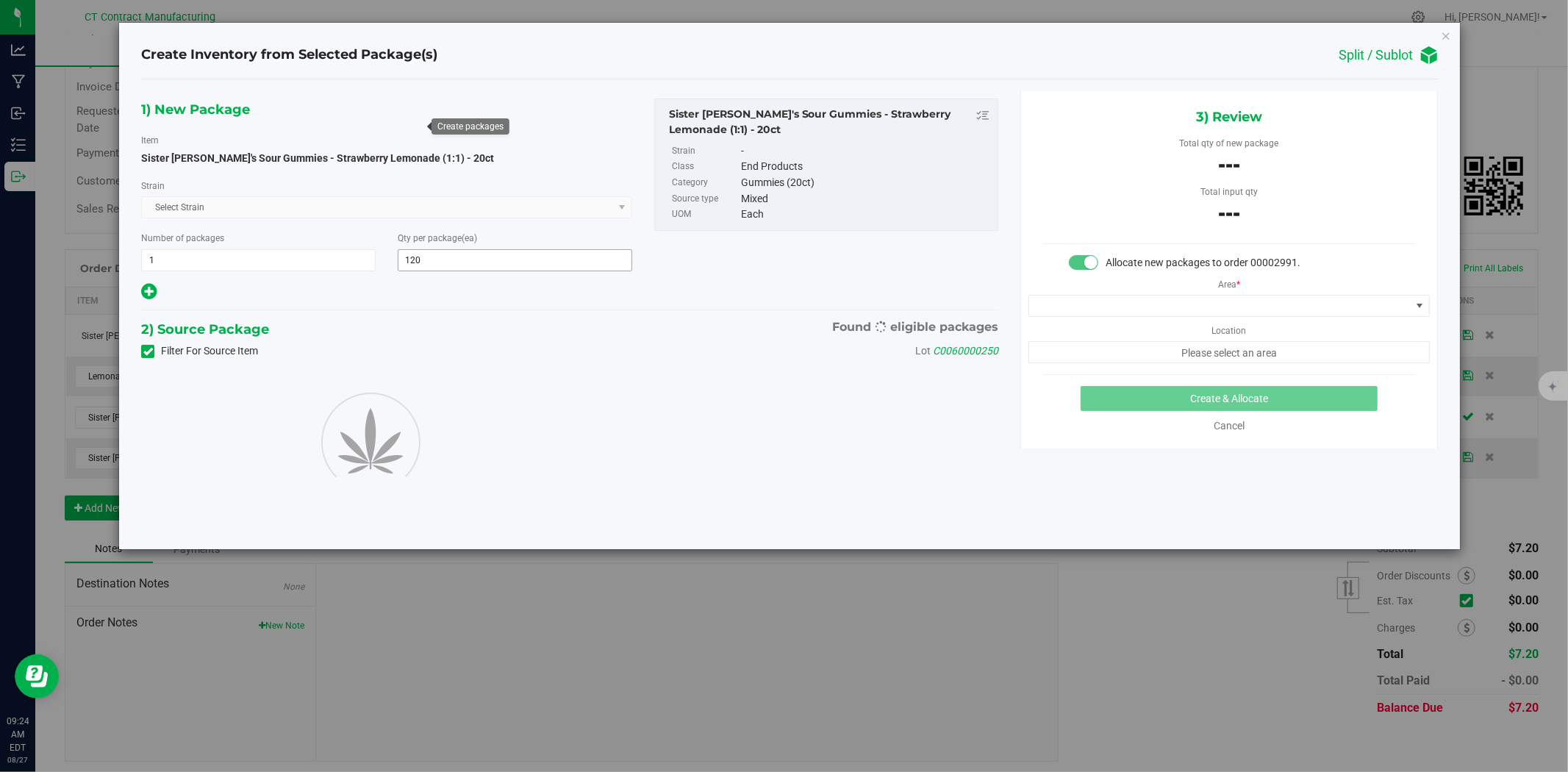
type input "120"
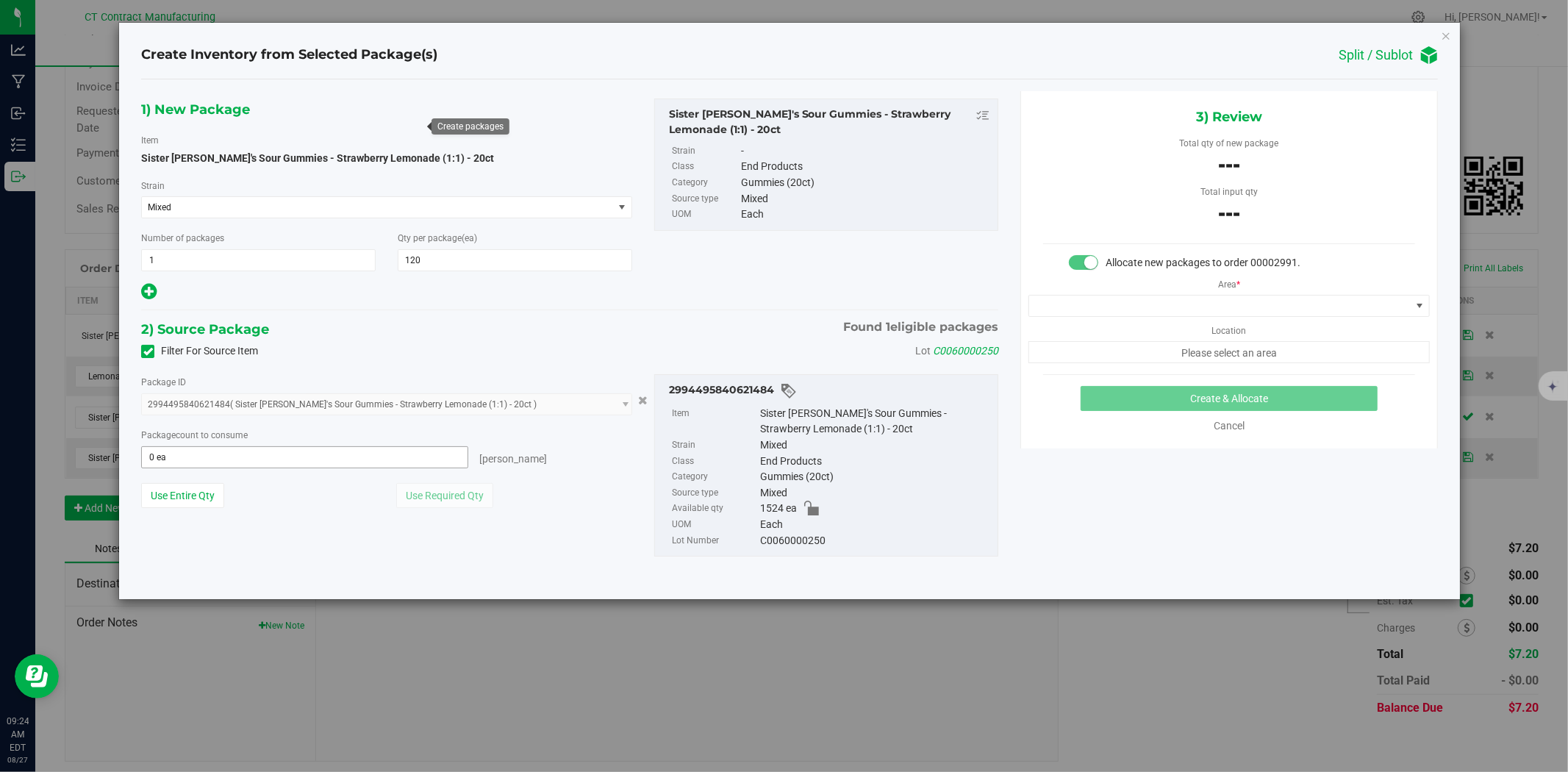
click at [353, 462] on span "0 ea 0" at bounding box center [304, 457] width 327 height 22
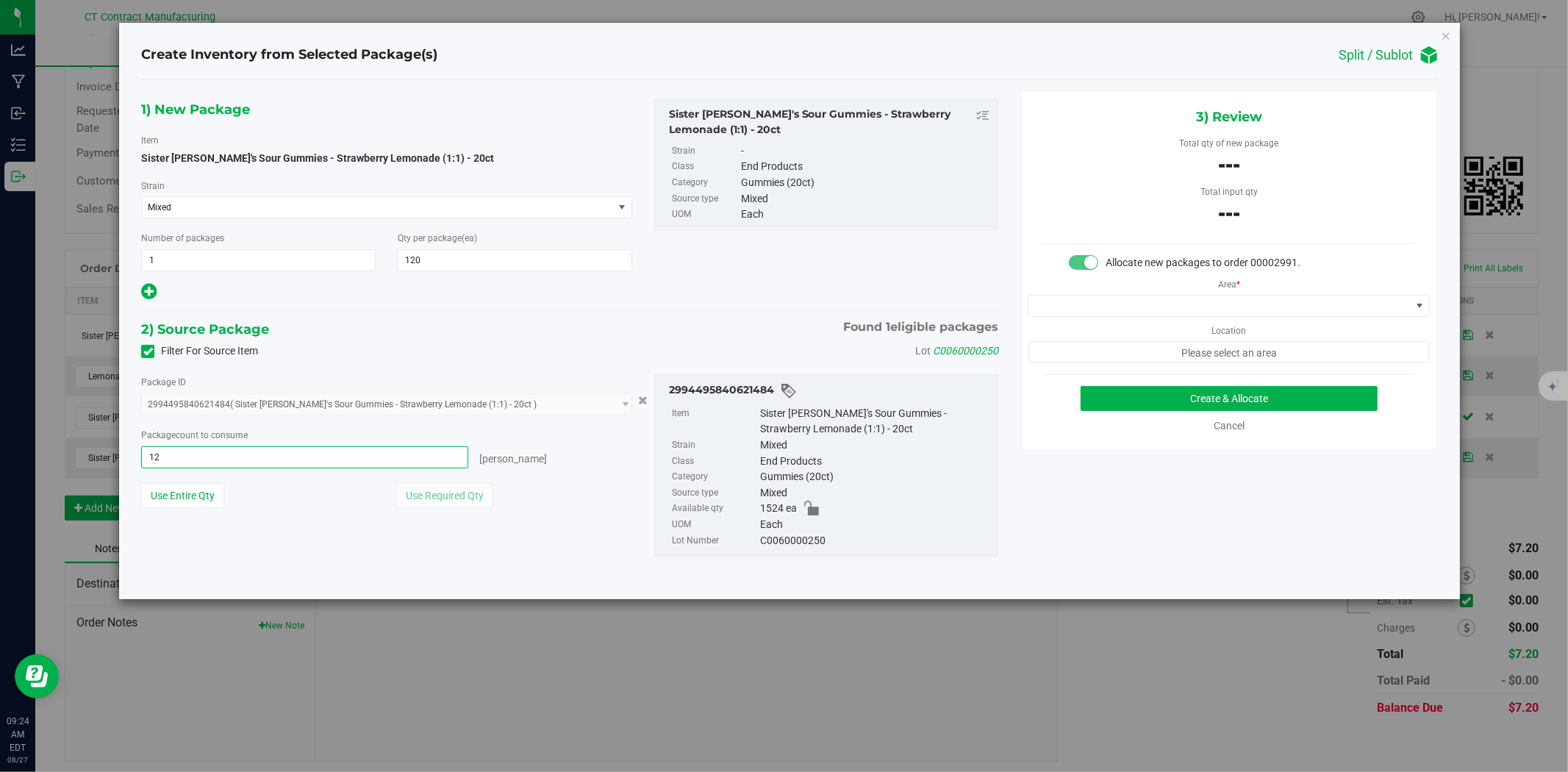
type input "120"
click at [1110, 299] on span at bounding box center [1220, 306] width 381 height 21
type input "120 ea"
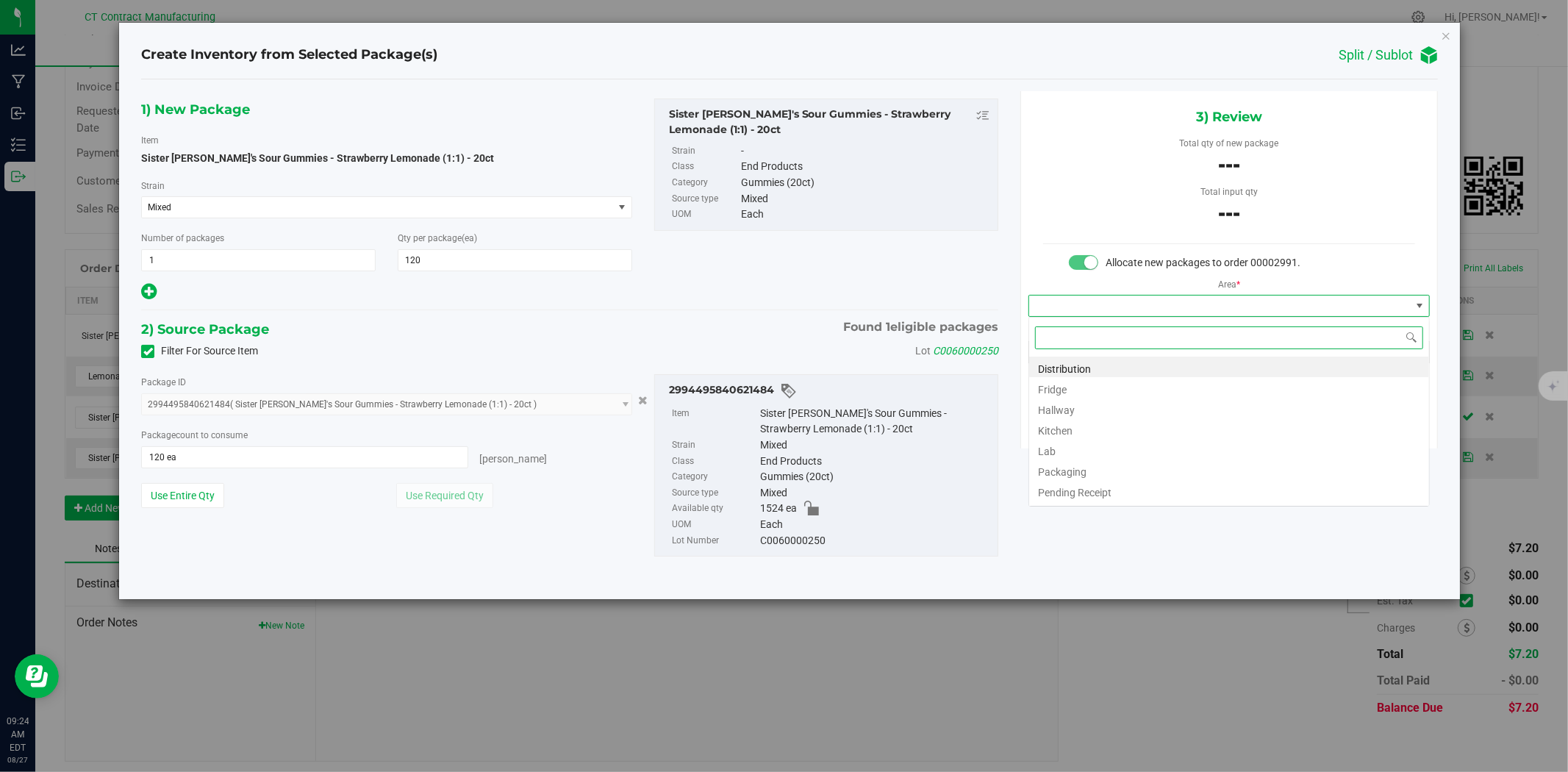
scroll to position [22, 400]
click at [1107, 368] on li "Distribution" at bounding box center [1229, 367] width 400 height 21
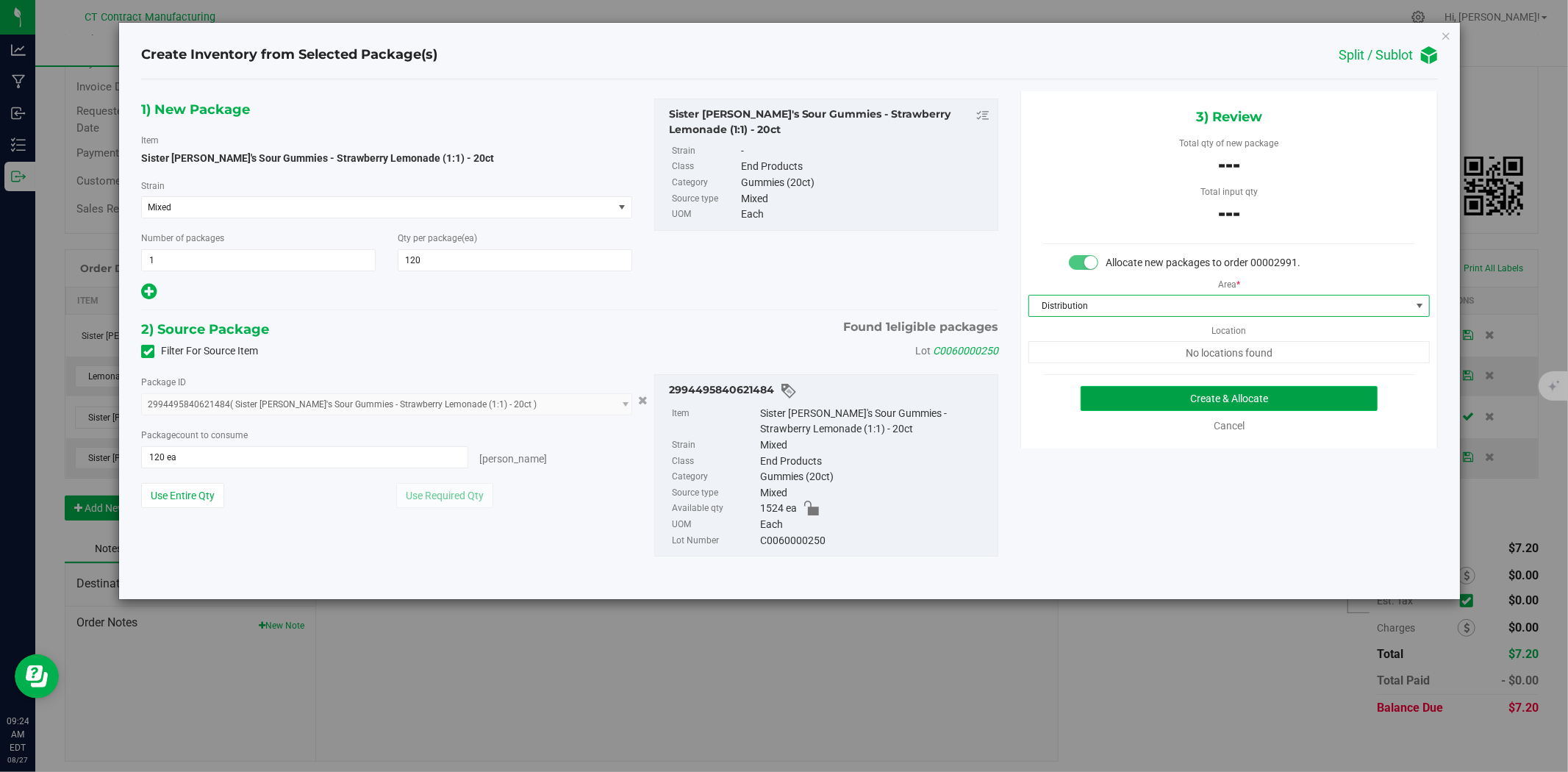
click at [1144, 395] on button "Create & Allocate" at bounding box center [1230, 398] width 297 height 25
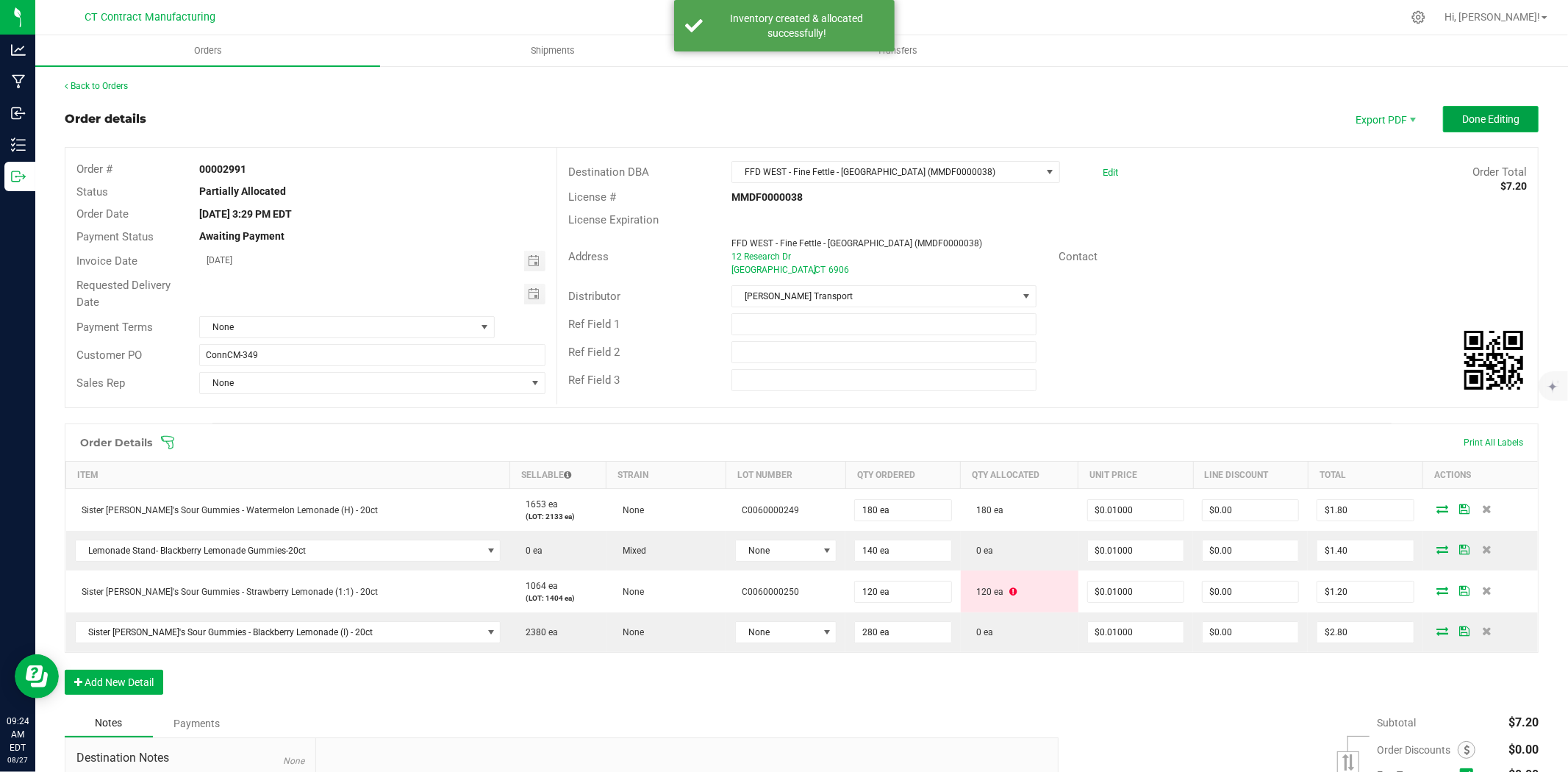
click at [1462, 120] on span "Done Editing" at bounding box center [1490, 119] width 57 height 12
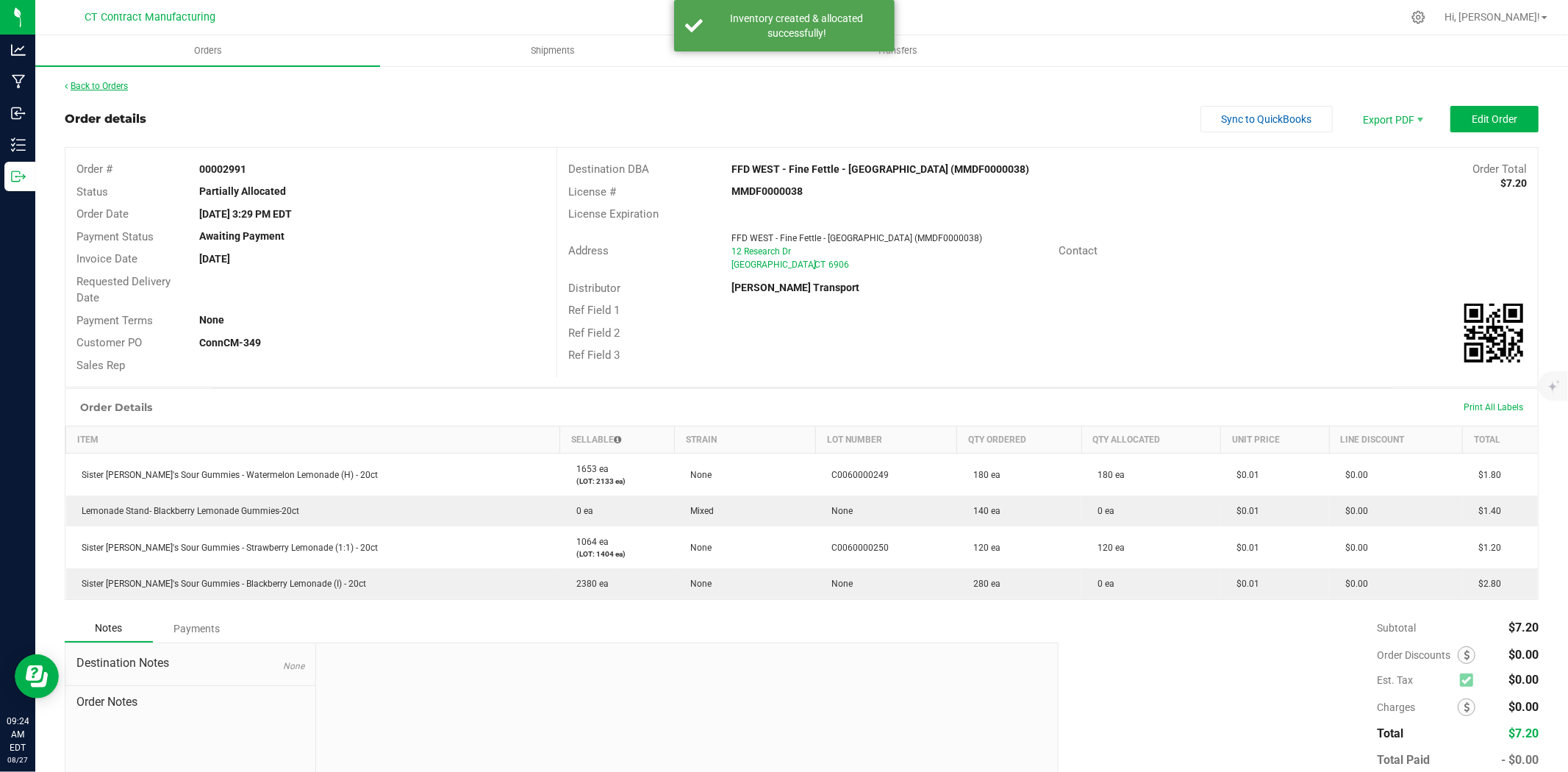
click at [109, 81] on link "Back to Orders" at bounding box center [96, 86] width 63 height 10
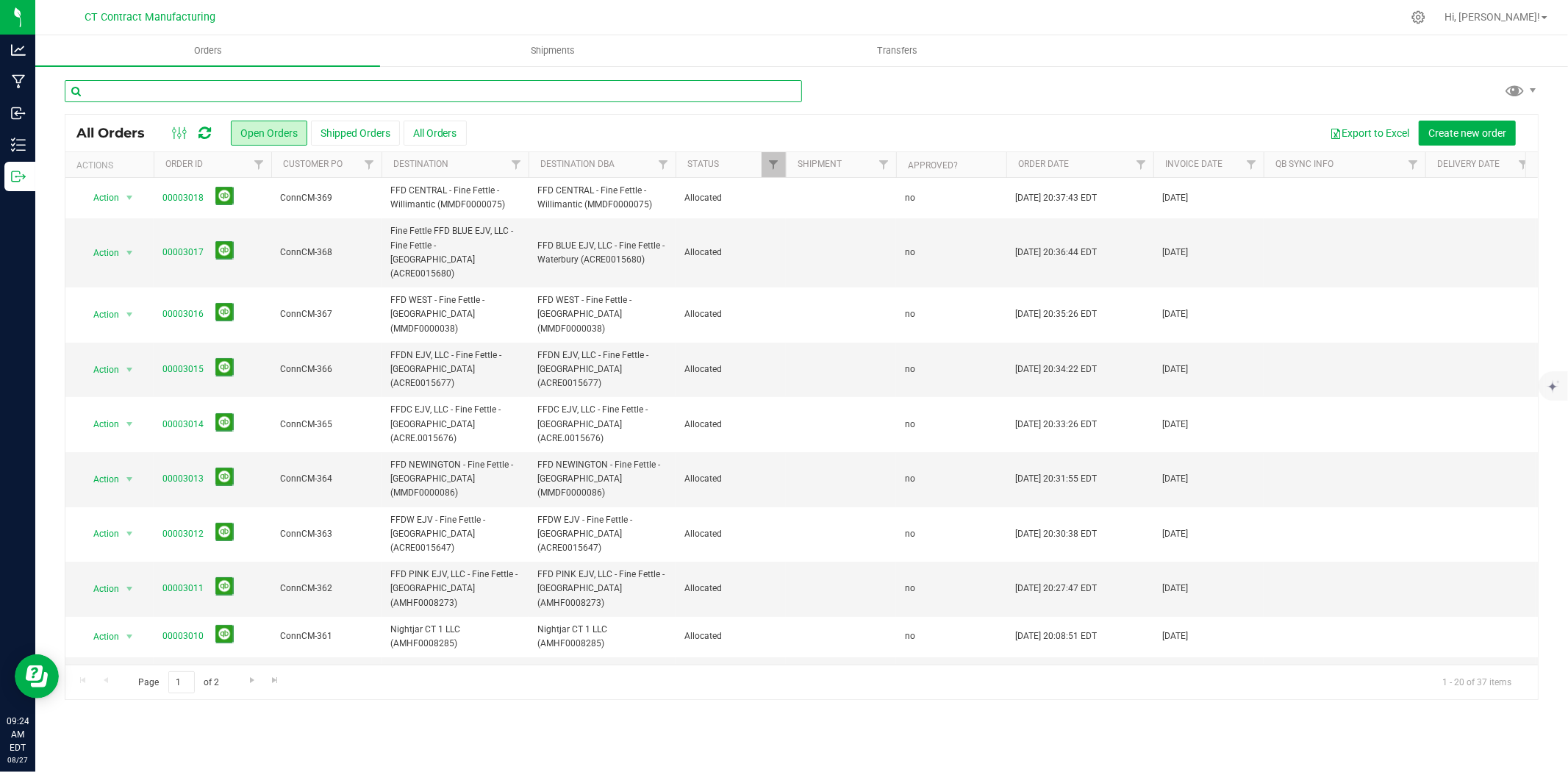
click at [253, 94] on input "text" at bounding box center [433, 91] width 738 height 22
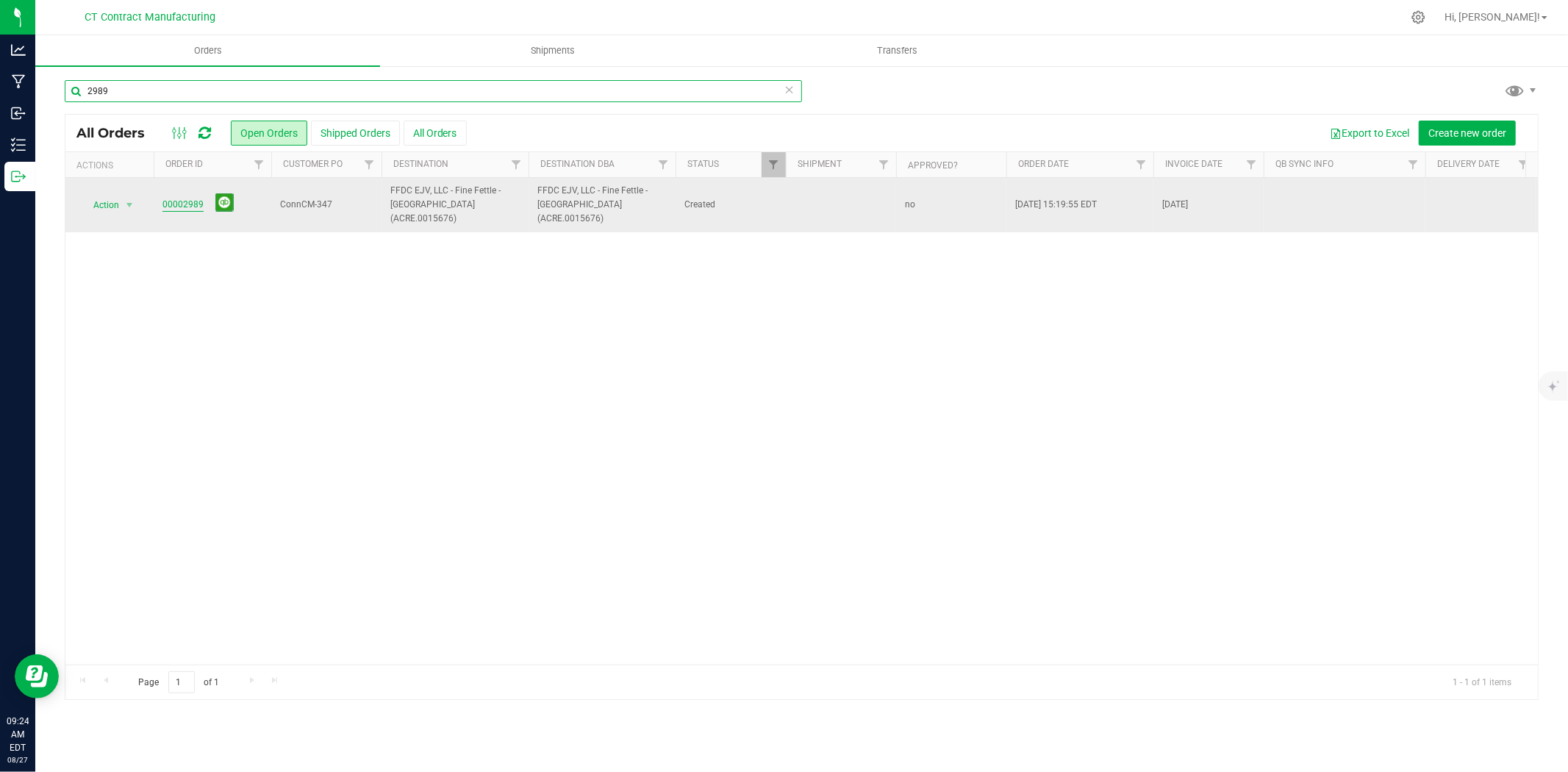
type input "2989"
click at [184, 201] on link "00002989" at bounding box center [183, 205] width 41 height 14
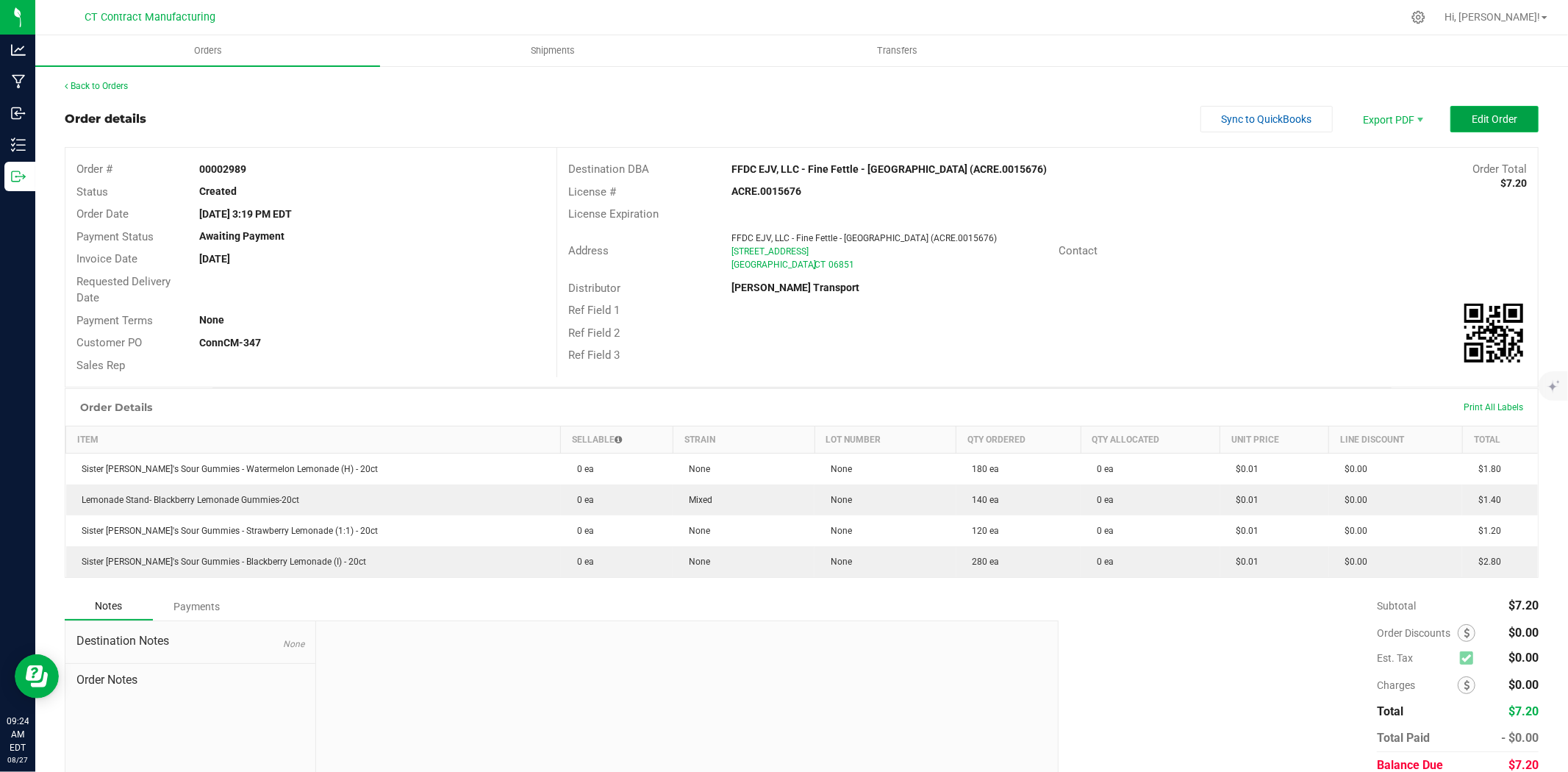
click at [1482, 115] on span "Edit Order" at bounding box center [1495, 119] width 46 height 12
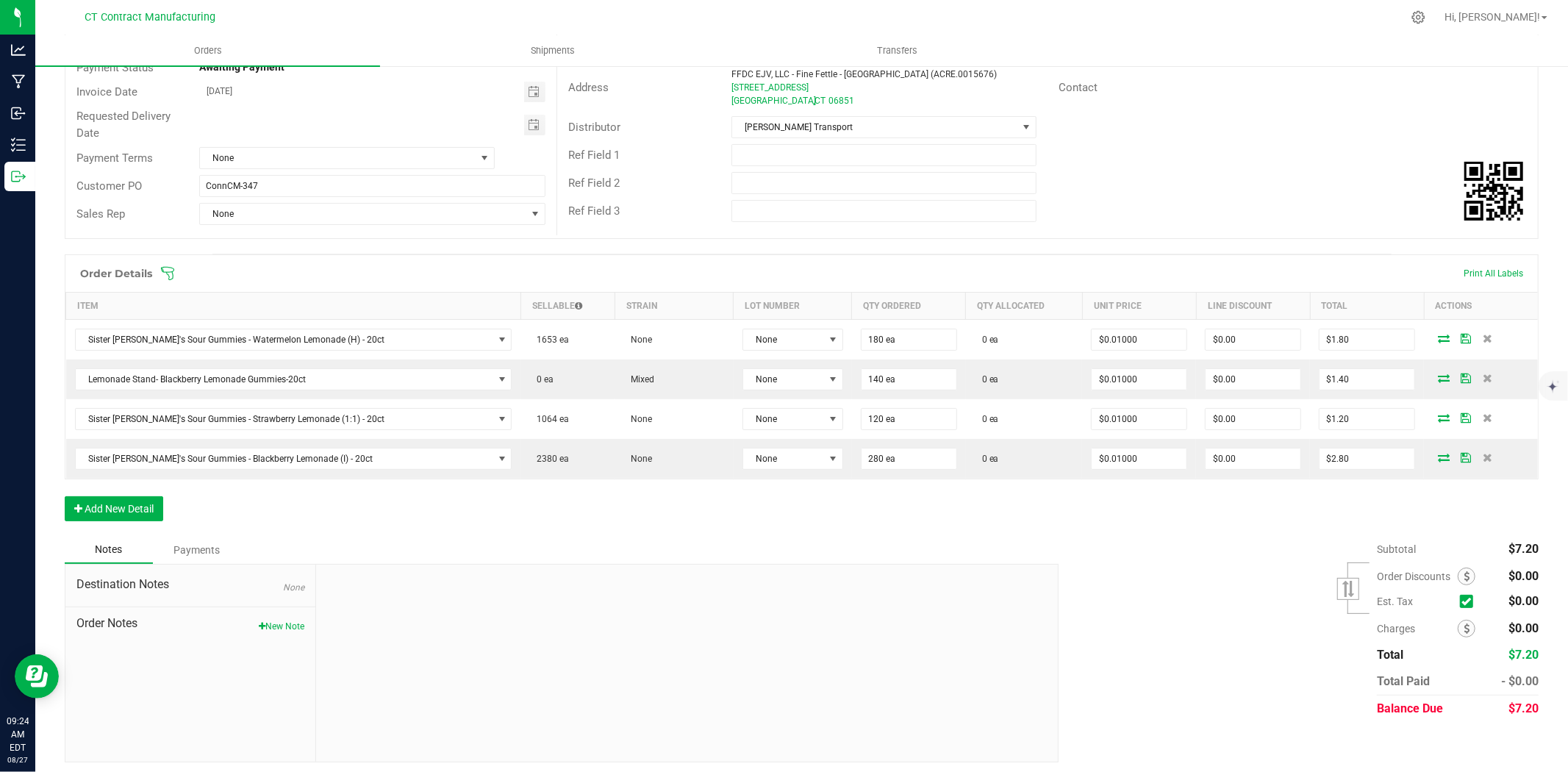
scroll to position [175, 0]
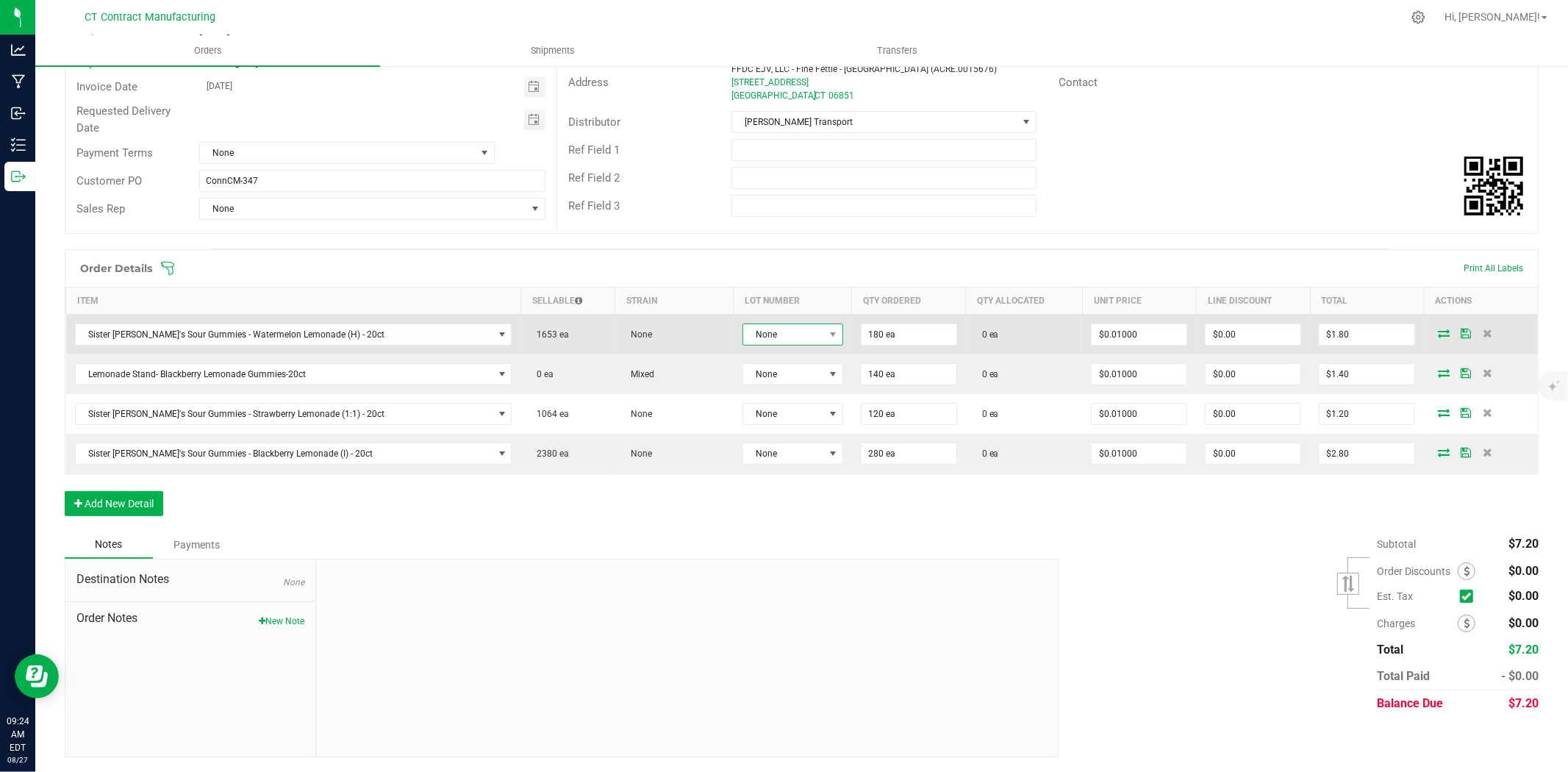
click at [781, 337] on span "None" at bounding box center [784, 335] width 81 height 21
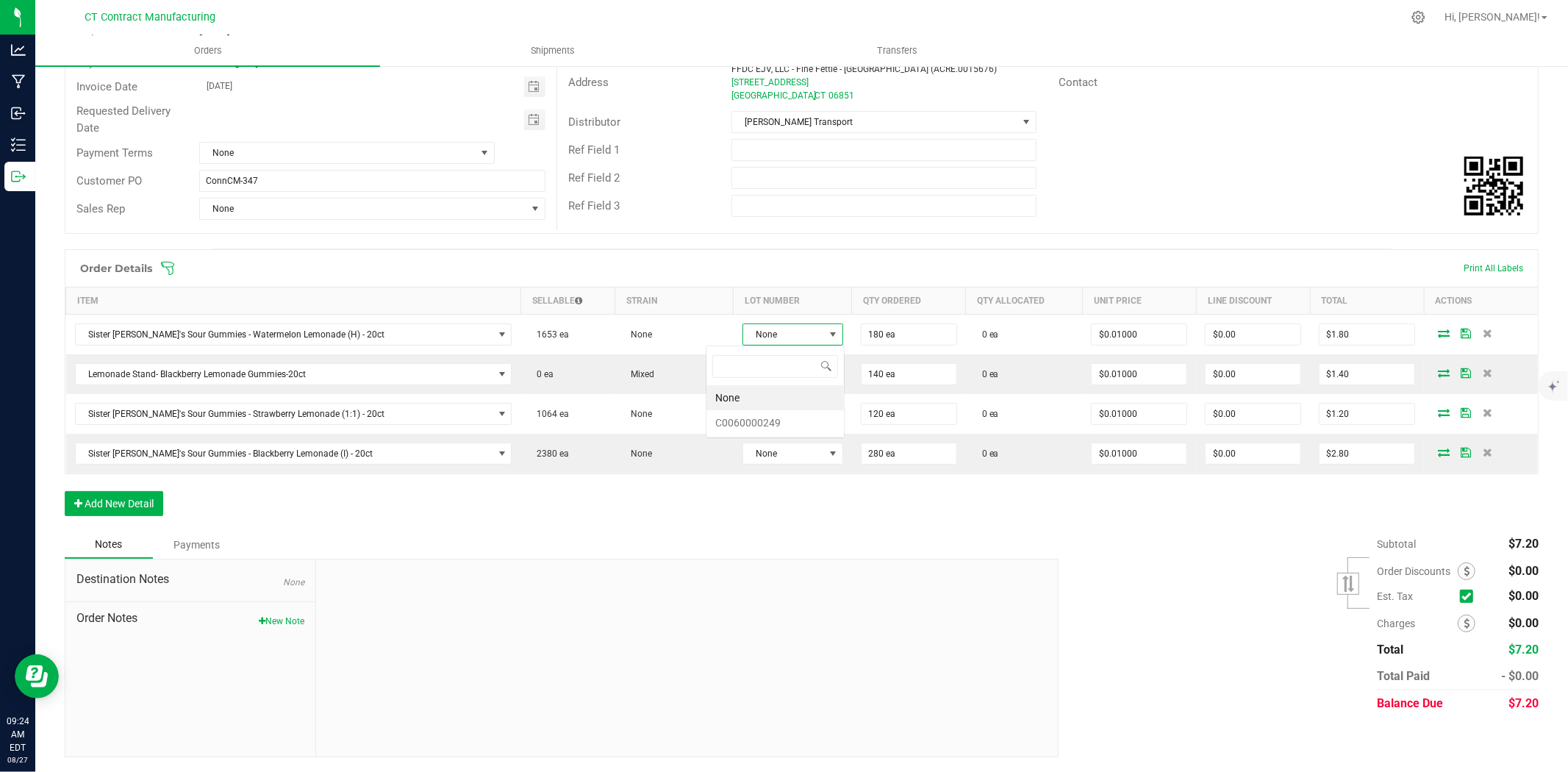
scroll to position [22, 105]
click at [778, 420] on li "C0060000249" at bounding box center [776, 422] width 138 height 25
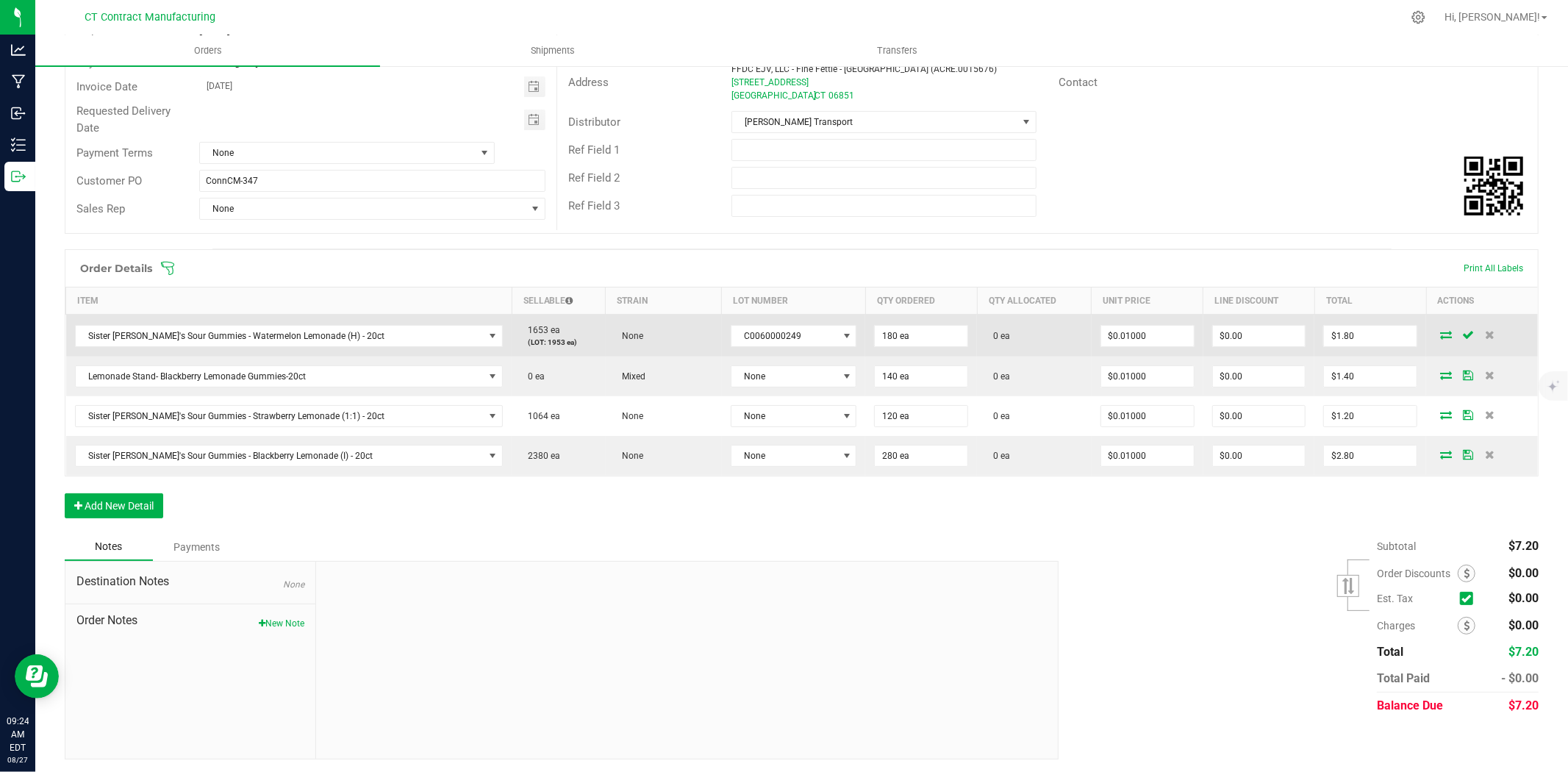
click at [1440, 331] on icon at bounding box center [1446, 335] width 12 height 9
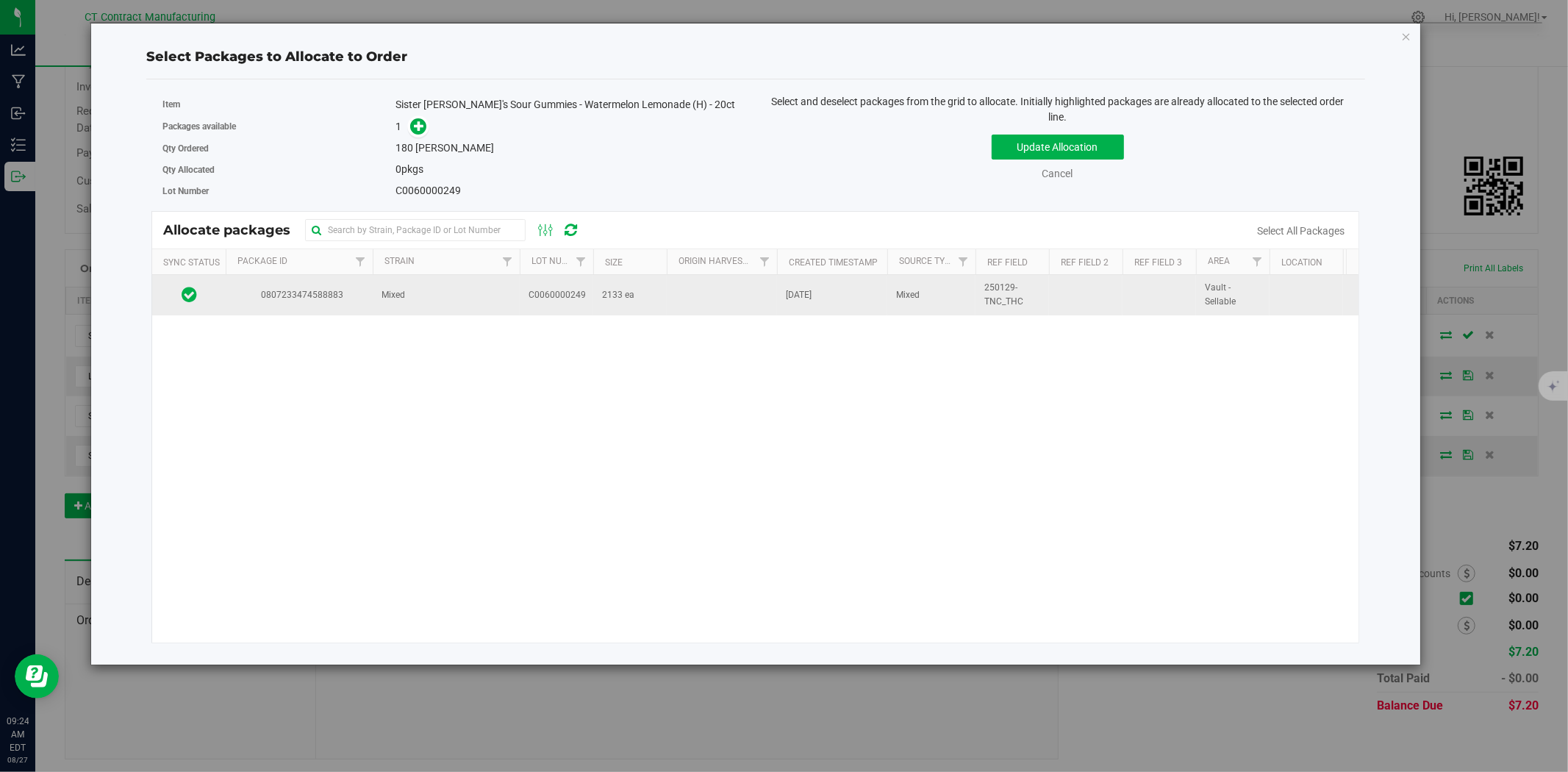
click at [400, 308] on td "Mixed" at bounding box center [445, 295] width 147 height 40
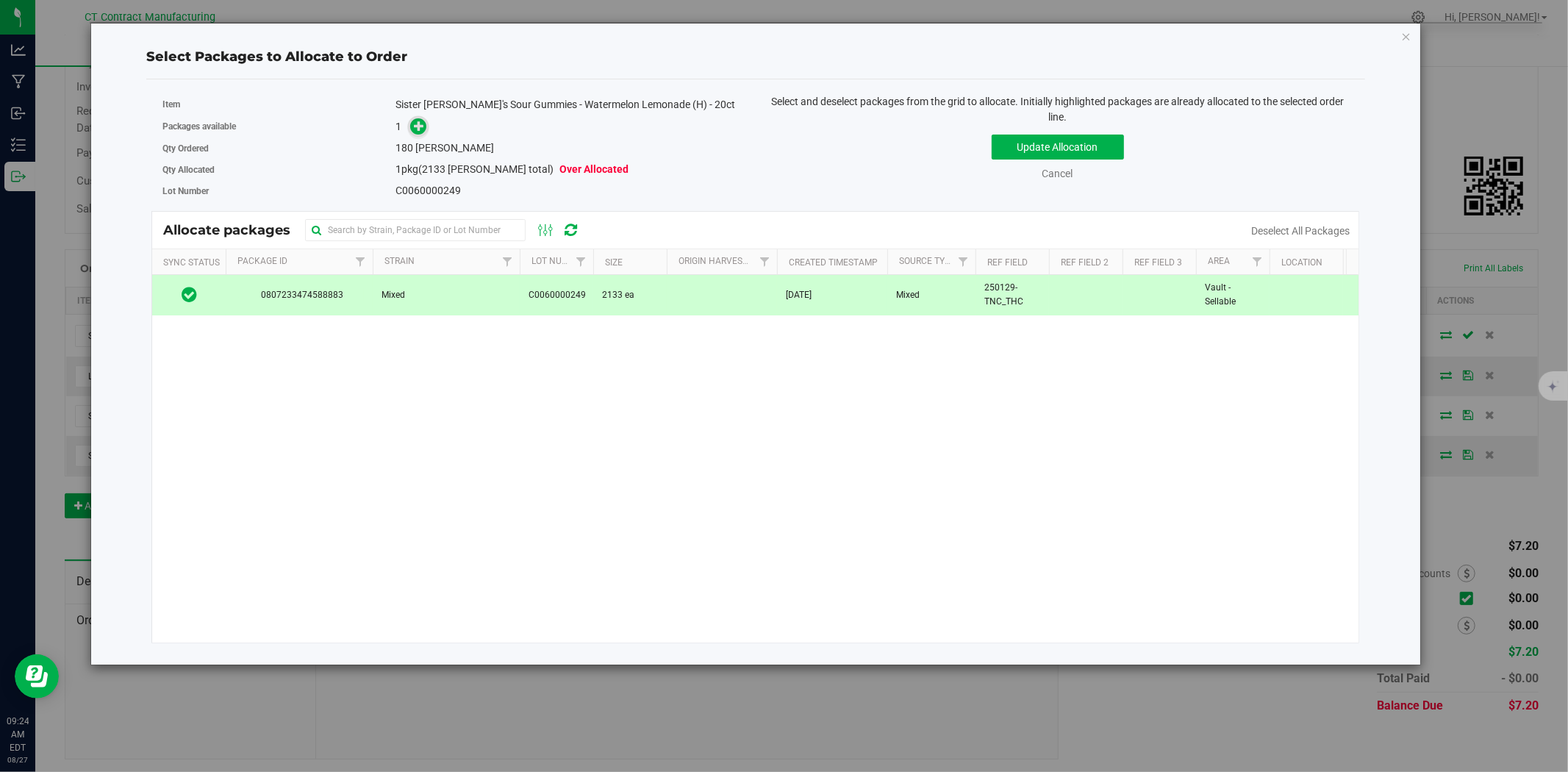
click at [424, 127] on icon at bounding box center [419, 125] width 11 height 11
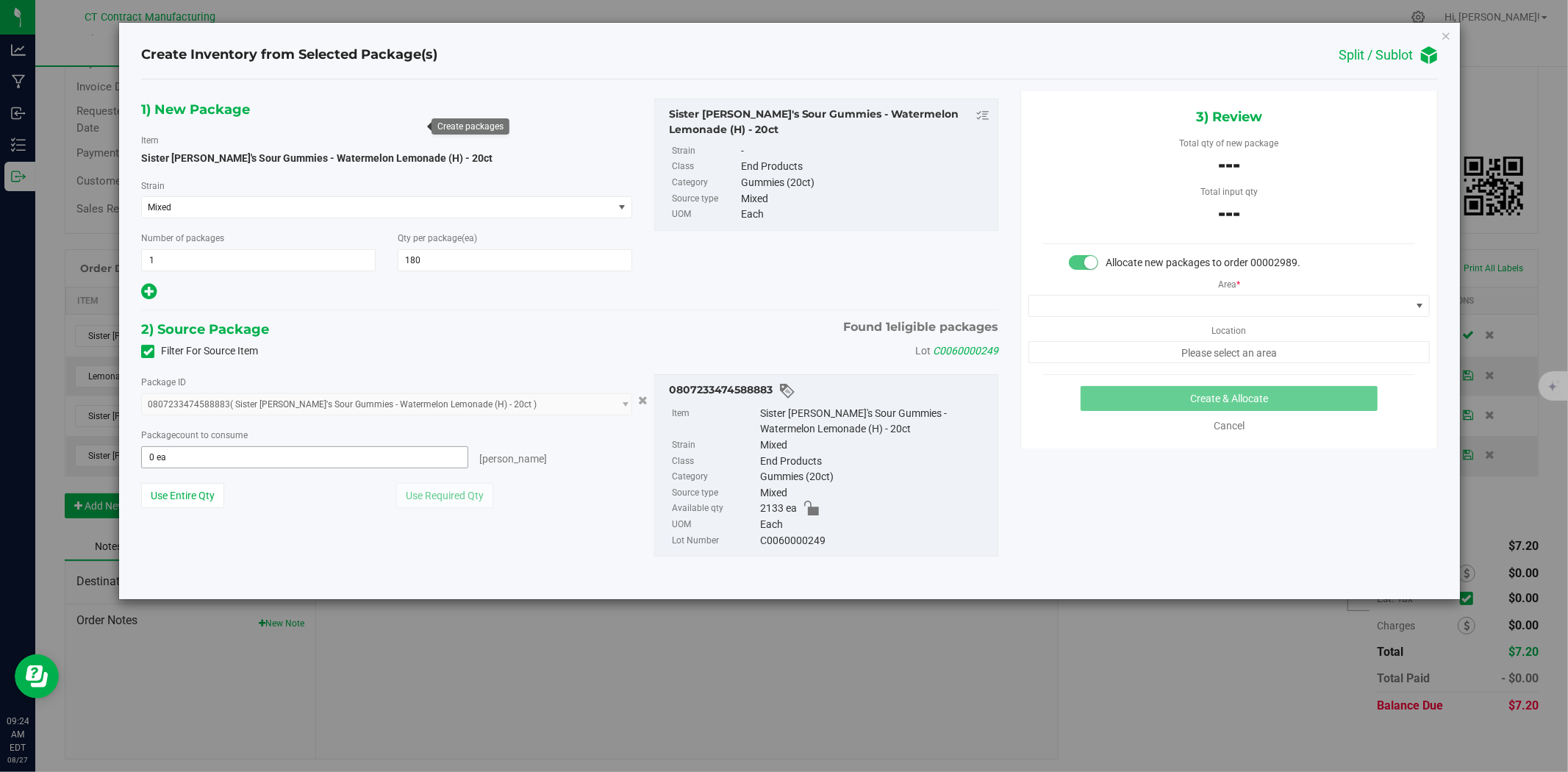
click at [283, 458] on span "0 ea 0" at bounding box center [304, 457] width 327 height 22
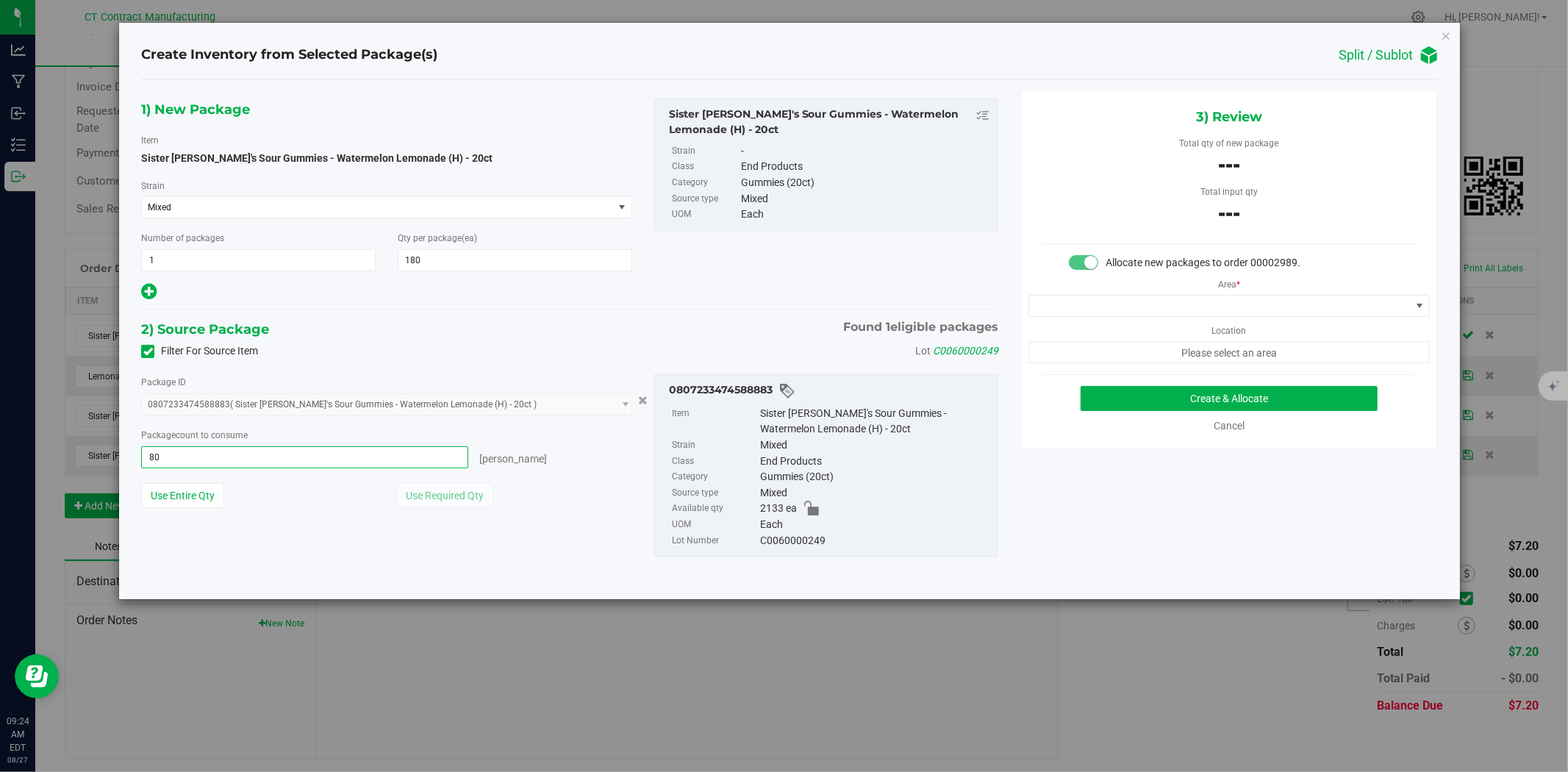
type input "8"
type input "180"
type input "180 ea"
click at [1143, 305] on span at bounding box center [1220, 306] width 381 height 21
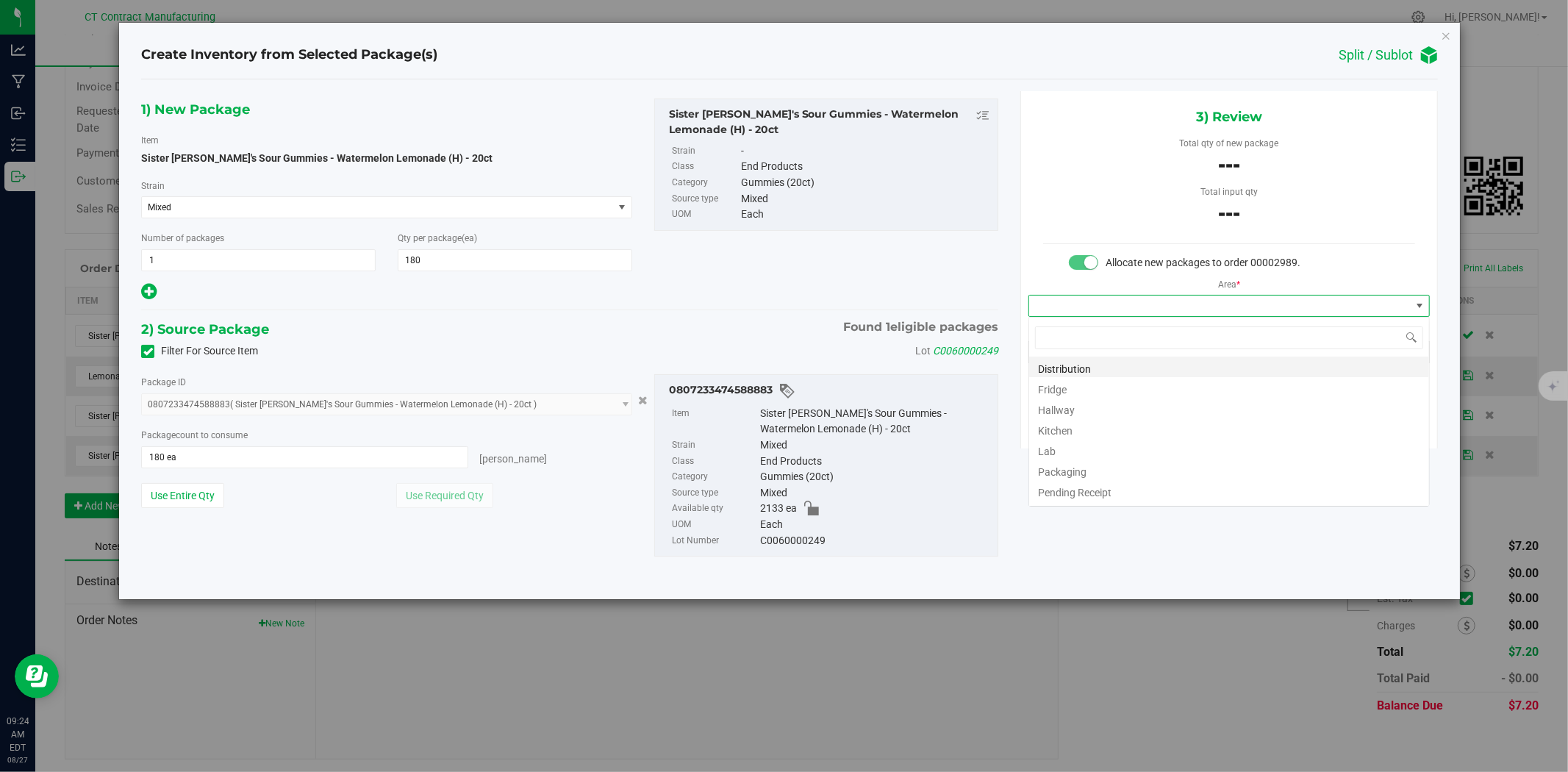
scroll to position [22, 400]
click at [1119, 367] on li "Distribution" at bounding box center [1229, 367] width 400 height 21
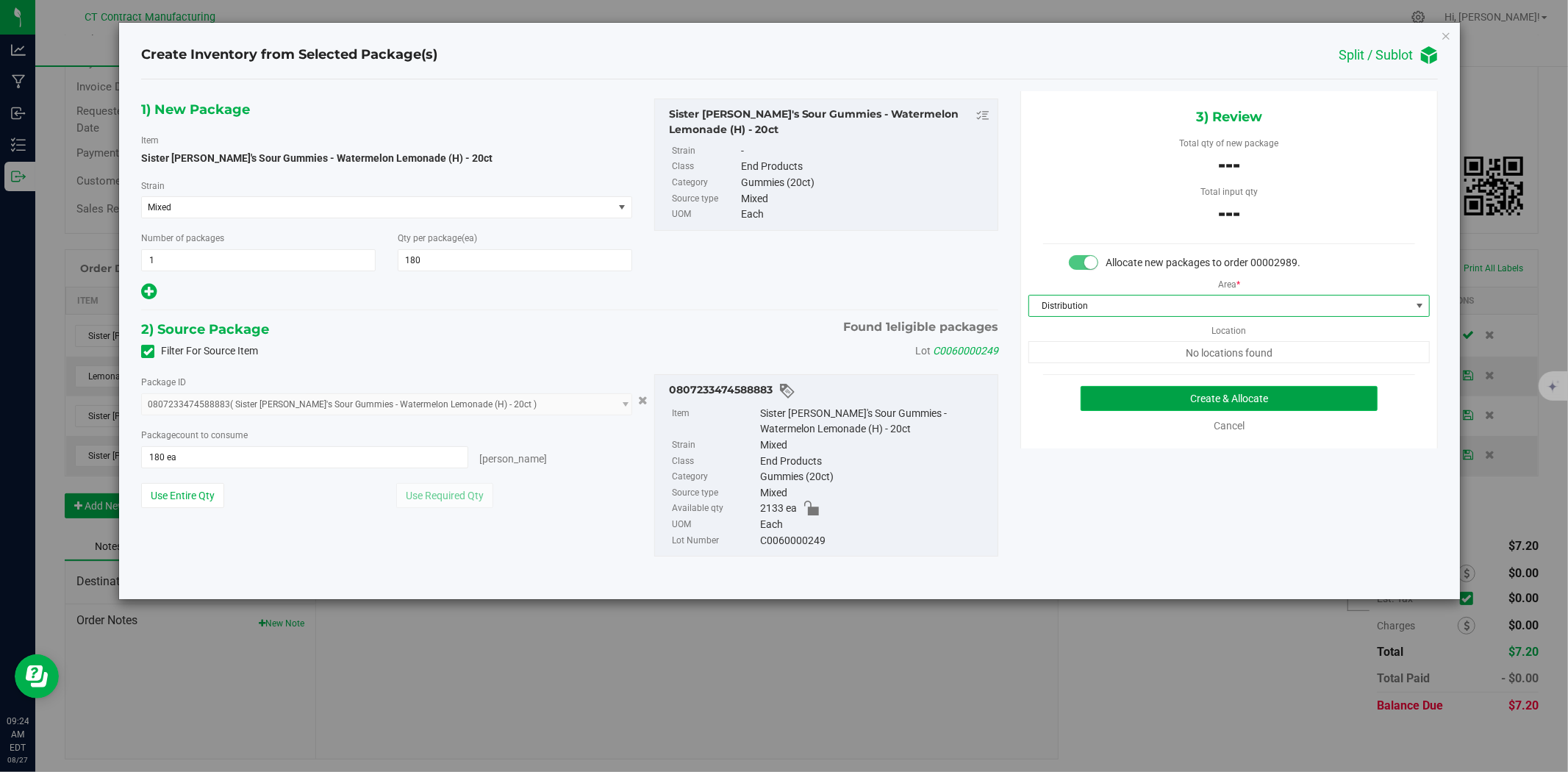
click at [1175, 387] on button "Create & Allocate" at bounding box center [1230, 398] width 297 height 25
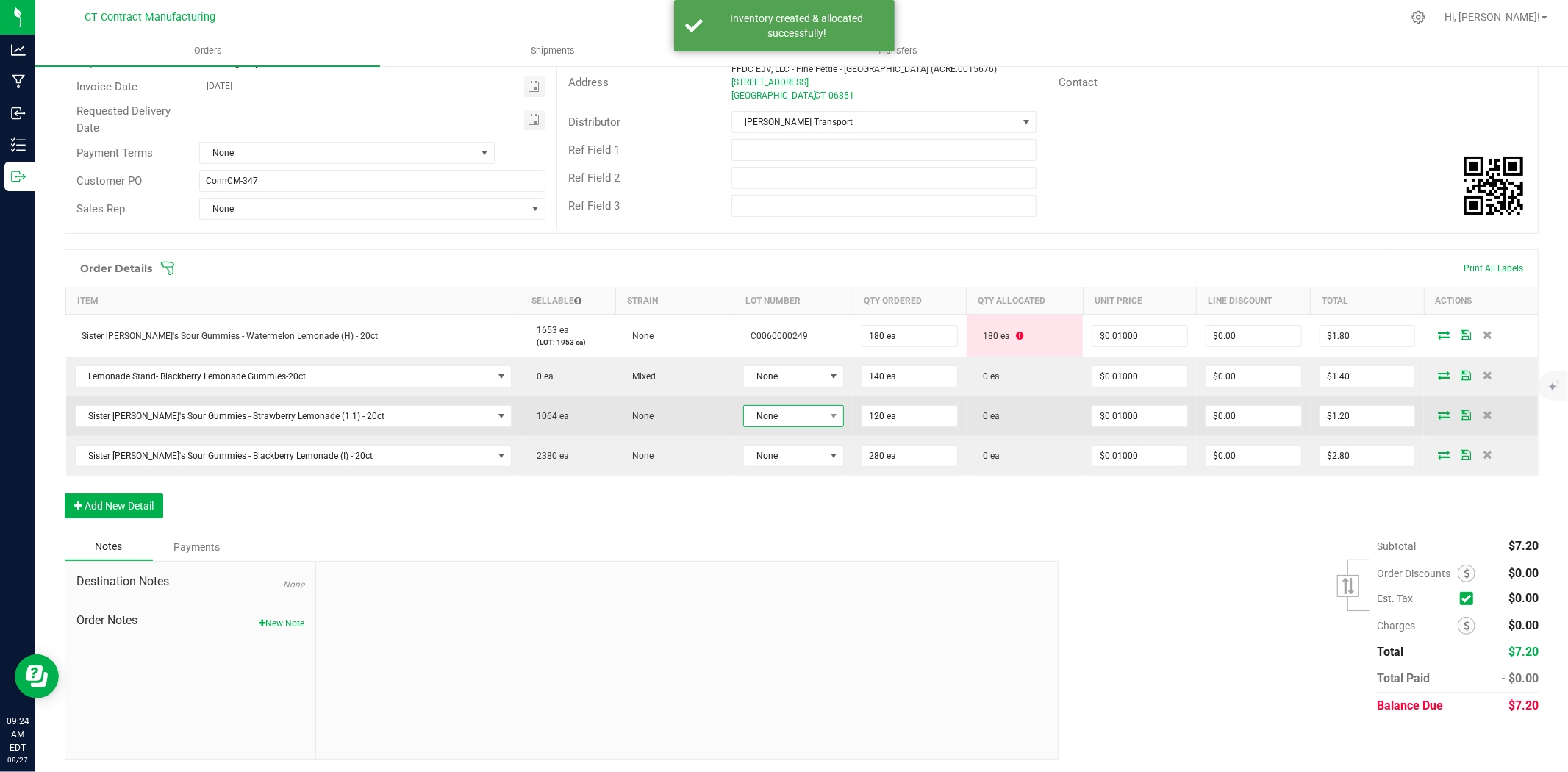
click at [744, 408] on span "None" at bounding box center [784, 416] width 81 height 21
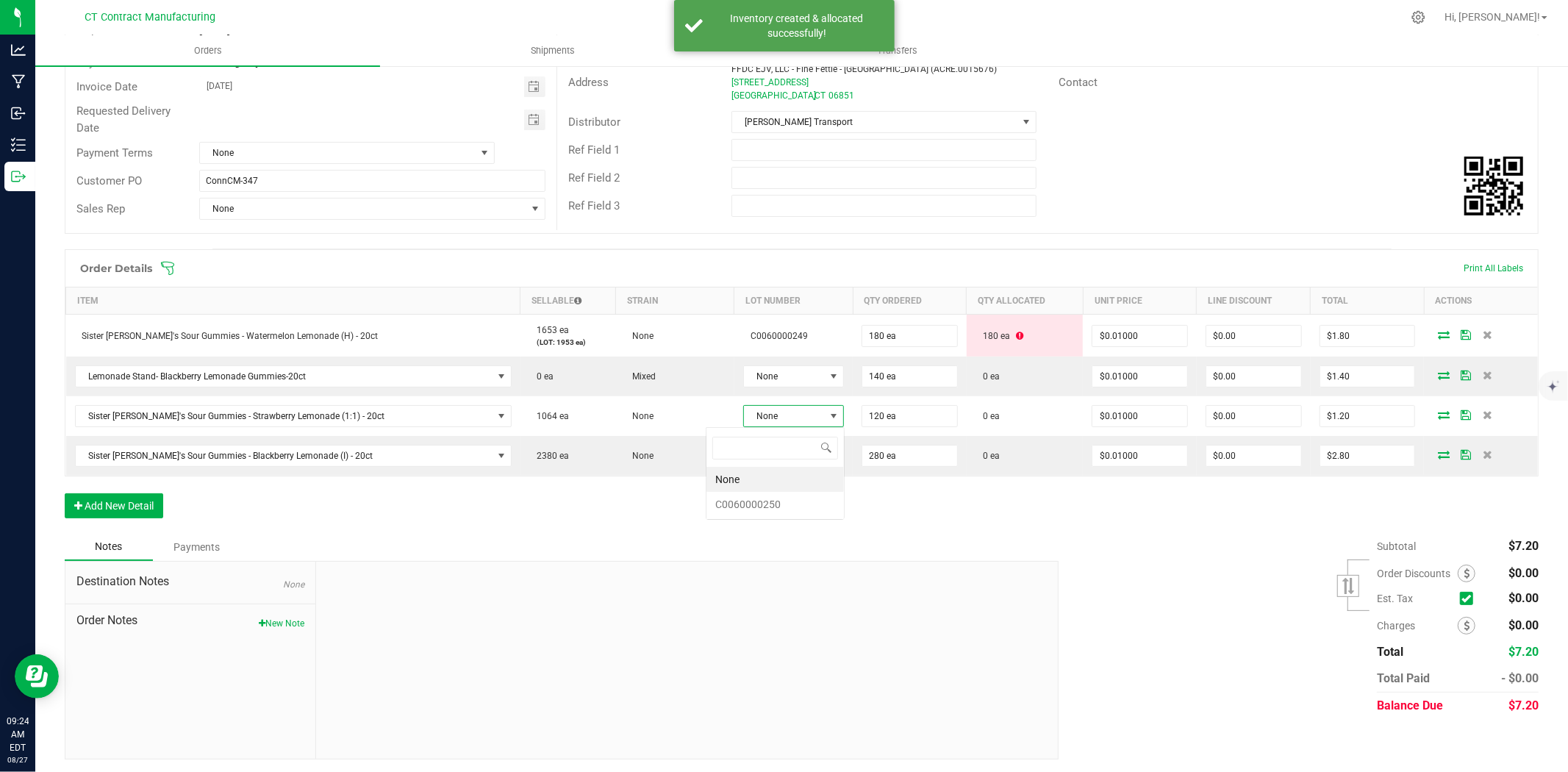
scroll to position [22, 105]
click at [759, 502] on li "C0060000250" at bounding box center [776, 504] width 138 height 25
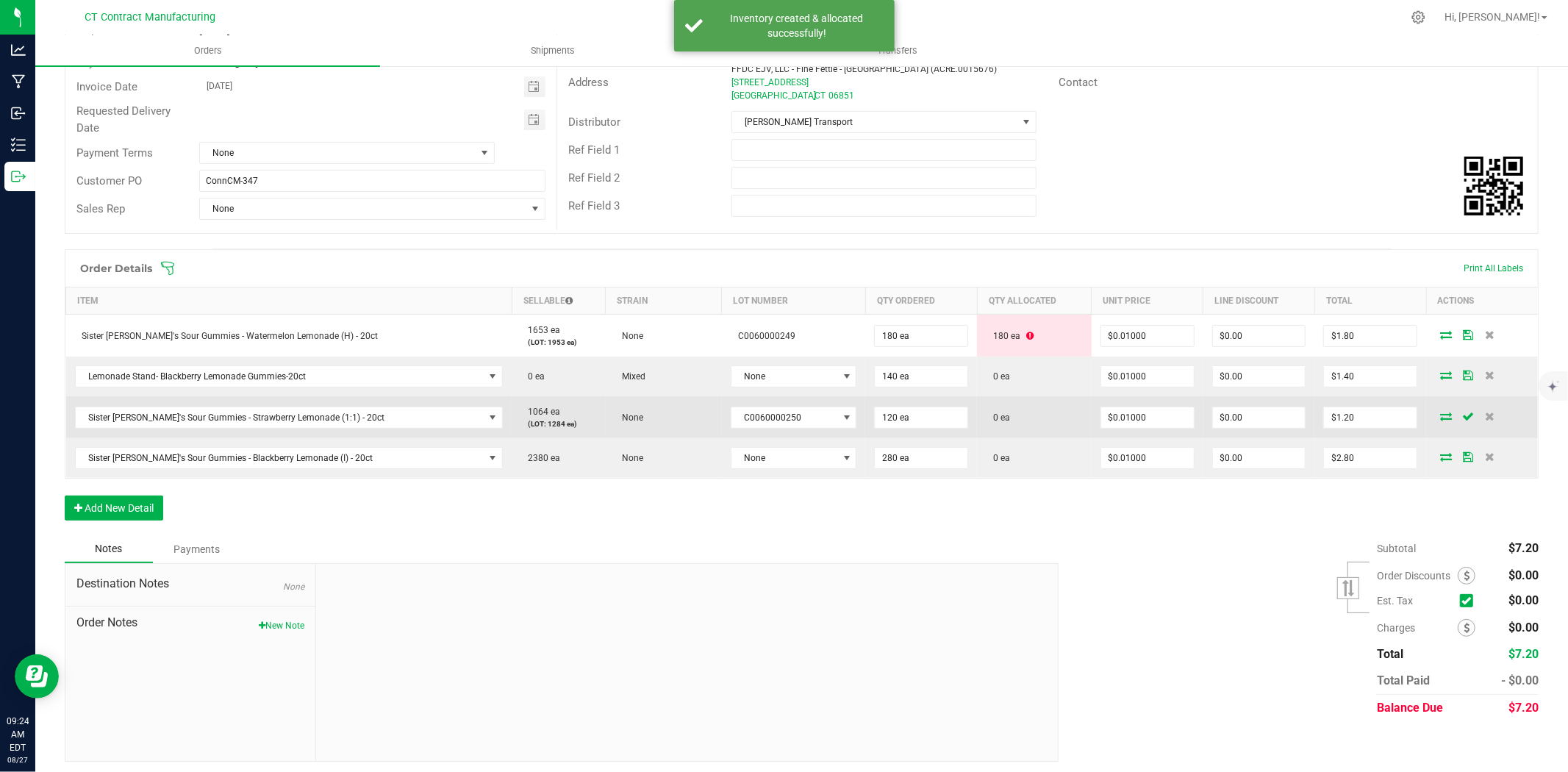
click at [1440, 413] on icon at bounding box center [1446, 416] width 12 height 9
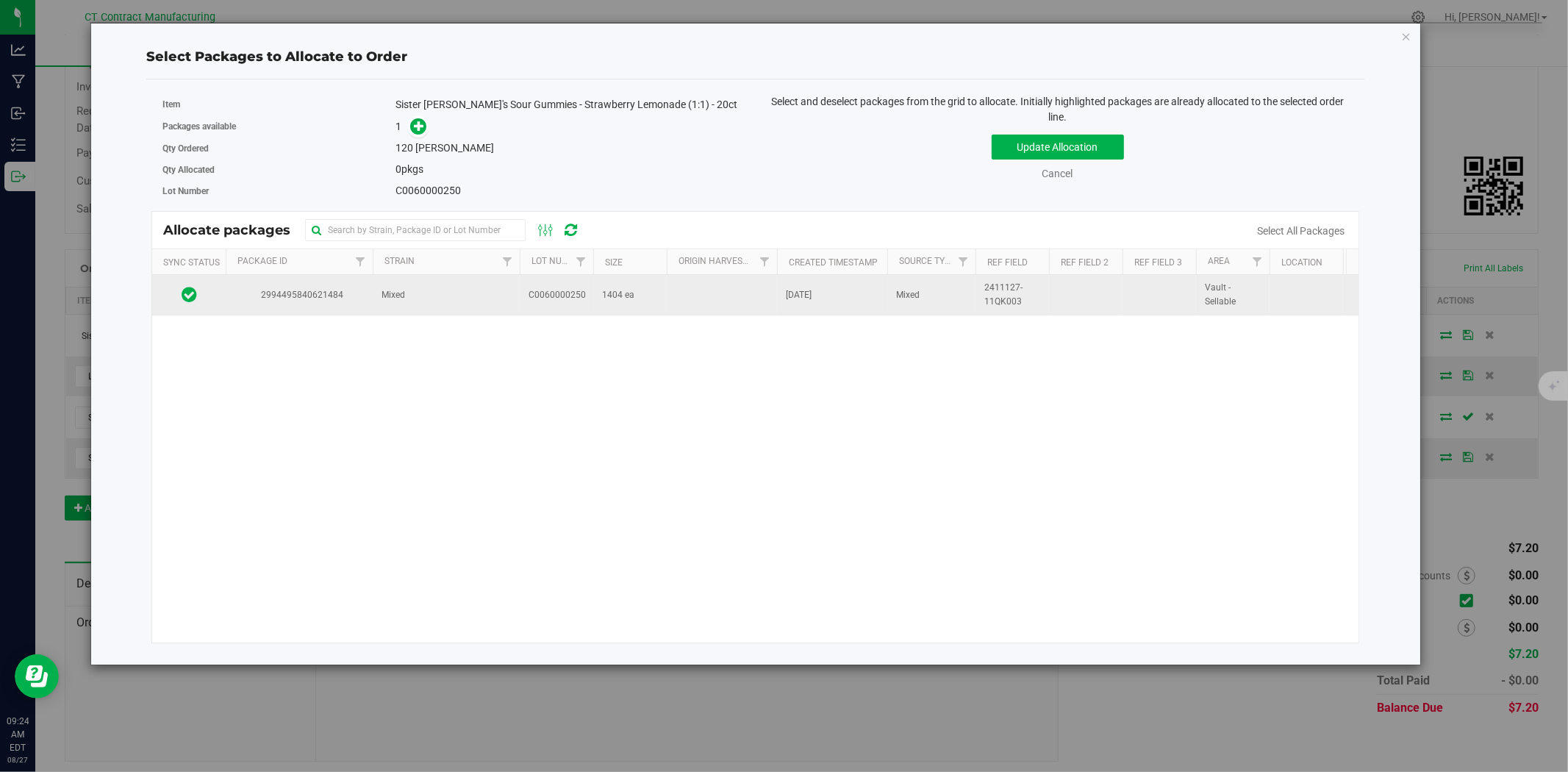
click at [405, 295] on span "Mixed" at bounding box center [393, 296] width 24 height 14
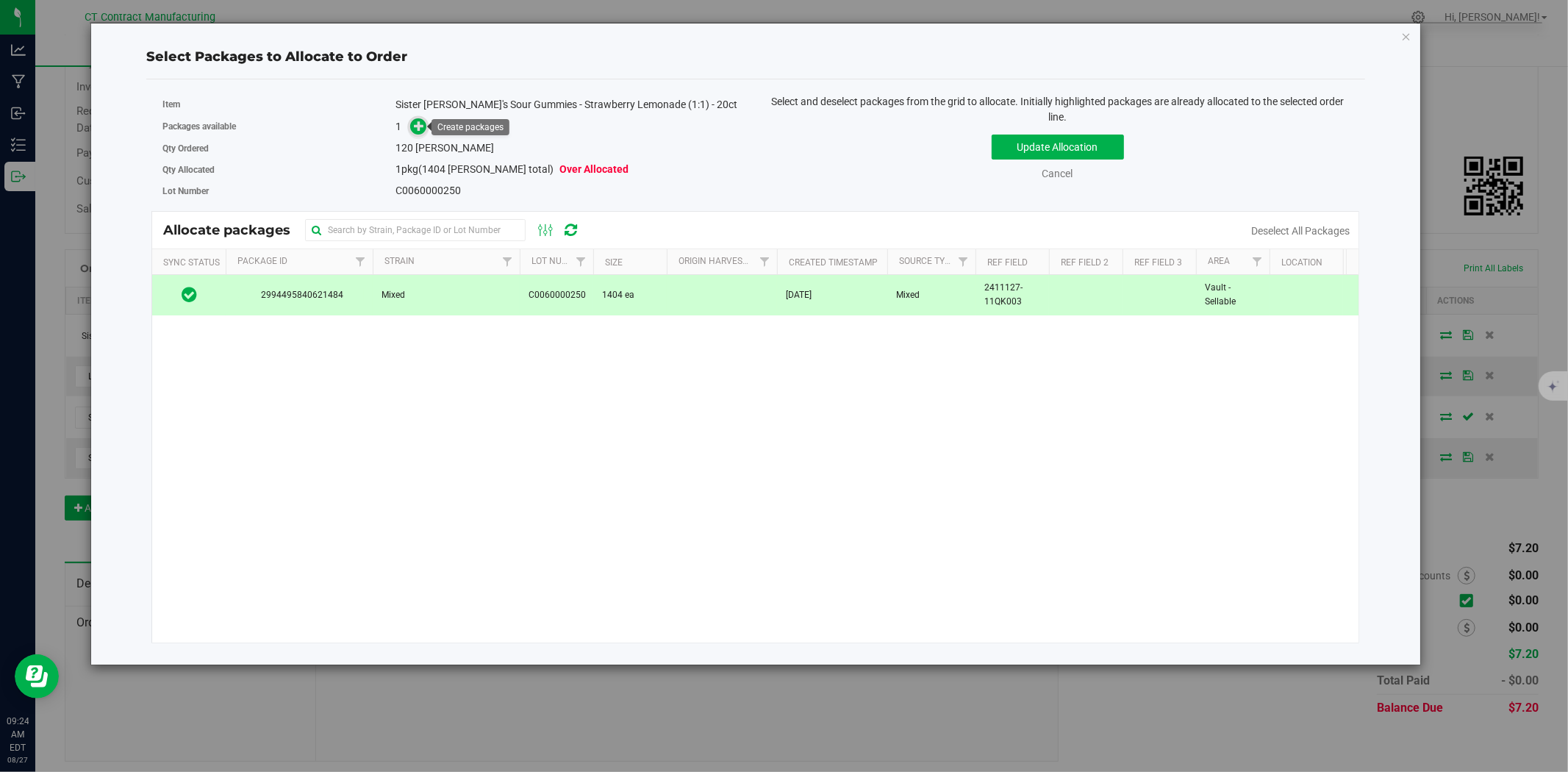
click at [419, 127] on icon at bounding box center [419, 125] width 10 height 10
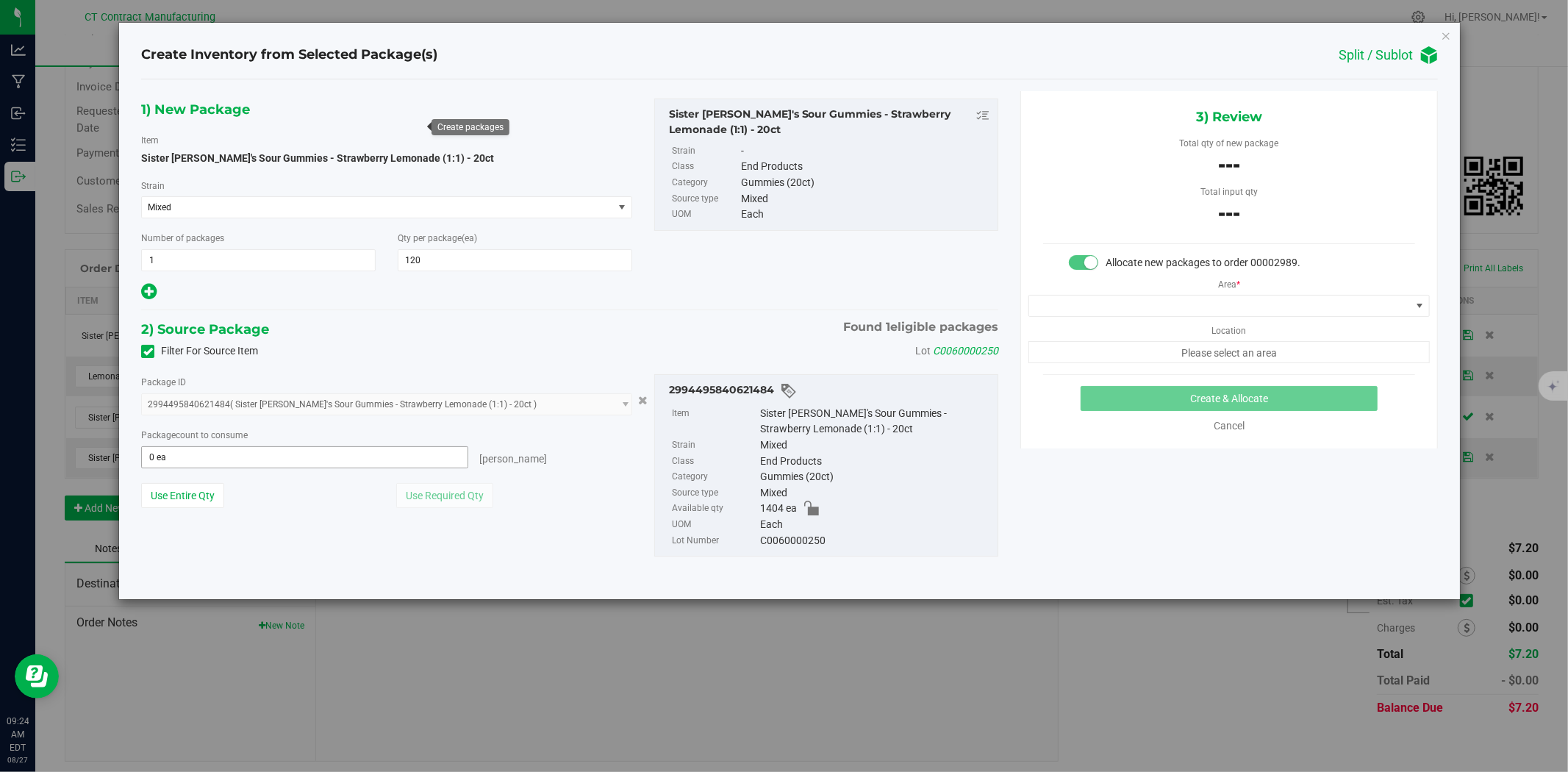
click at [316, 456] on span "0 ea 0" at bounding box center [304, 457] width 327 height 22
type input "120"
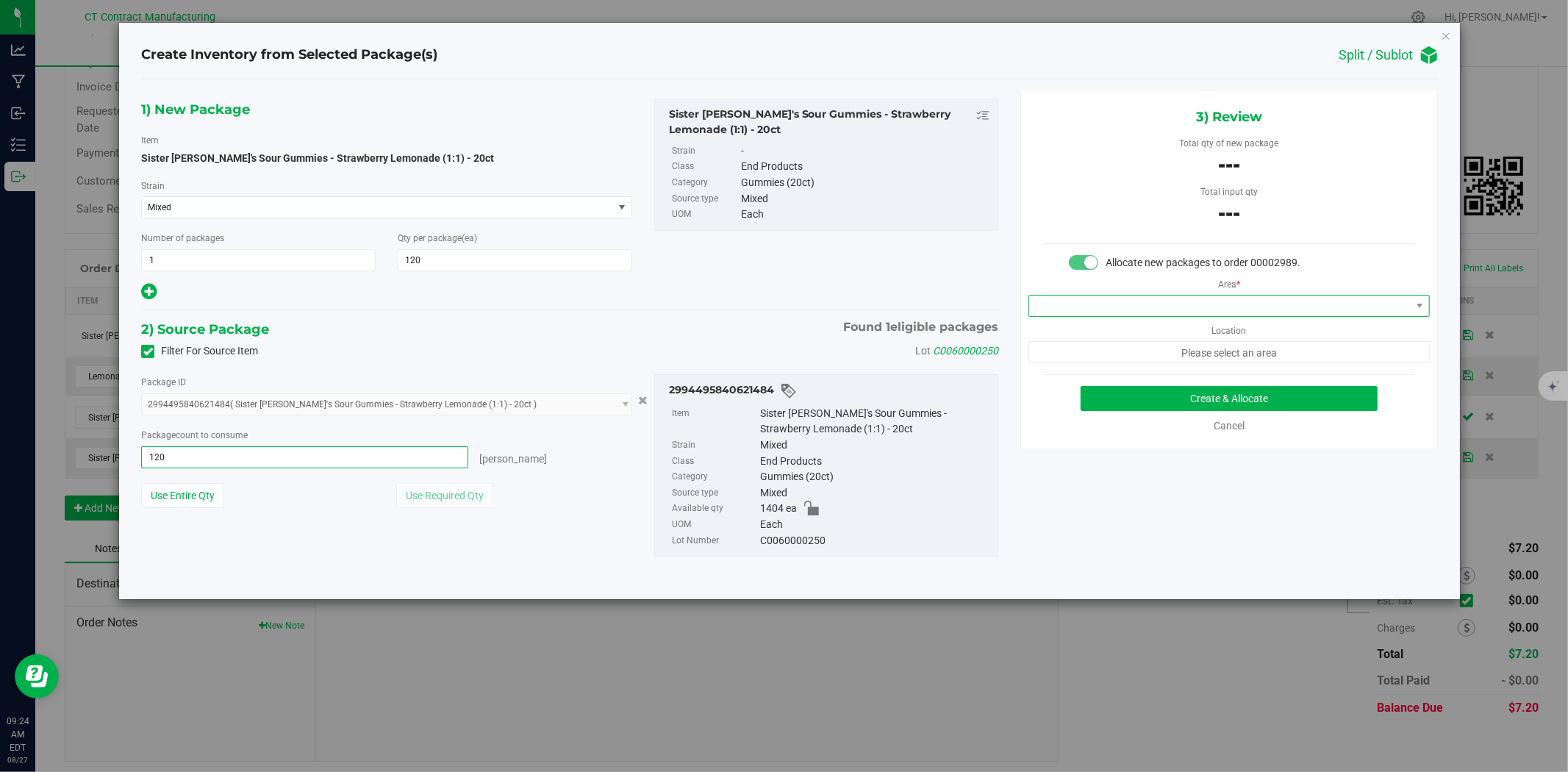
type input "120 ea"
click at [1236, 308] on span at bounding box center [1220, 306] width 381 height 21
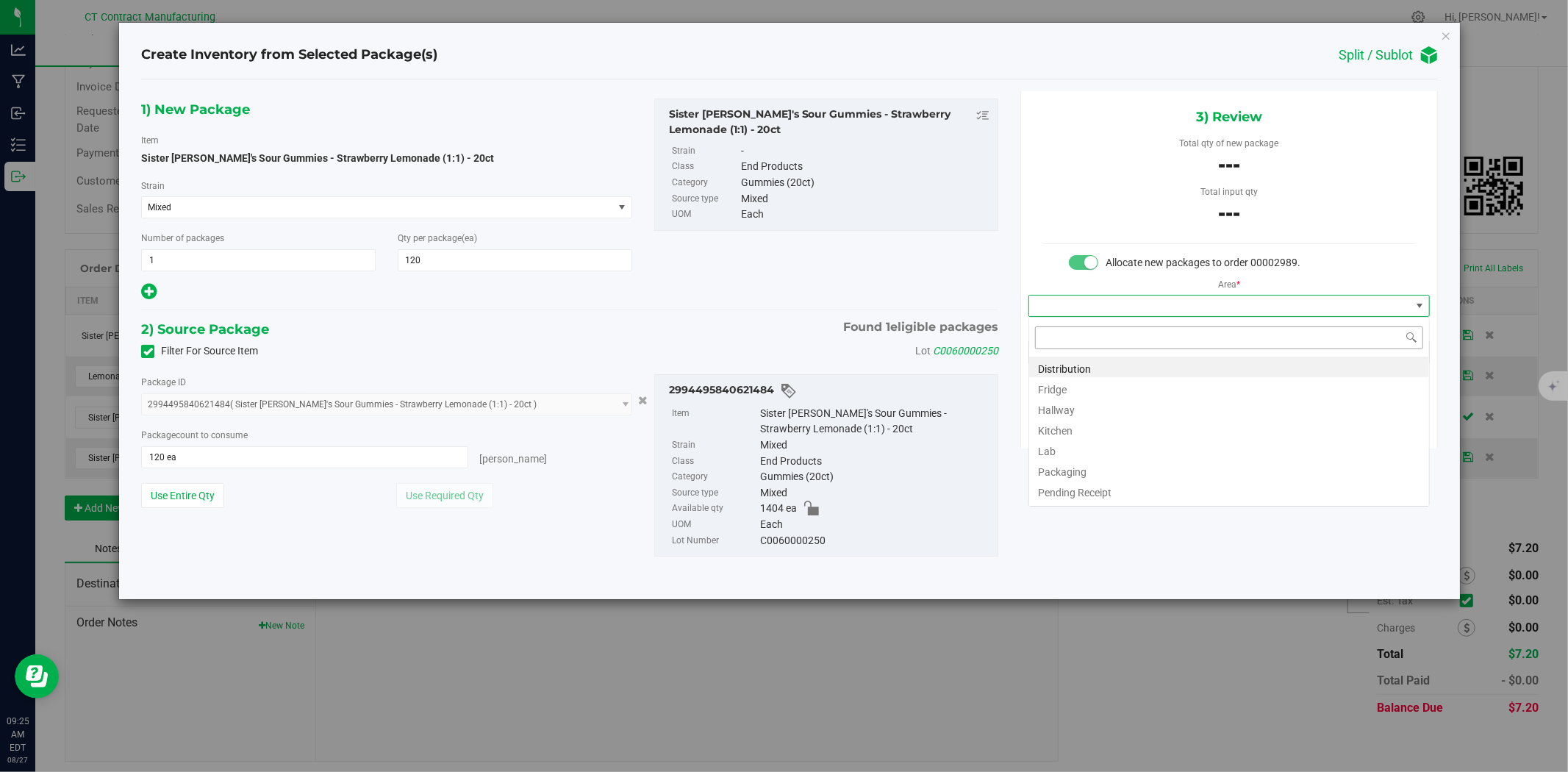
scroll to position [22, 400]
click at [1210, 370] on li "Distribution" at bounding box center [1229, 367] width 400 height 21
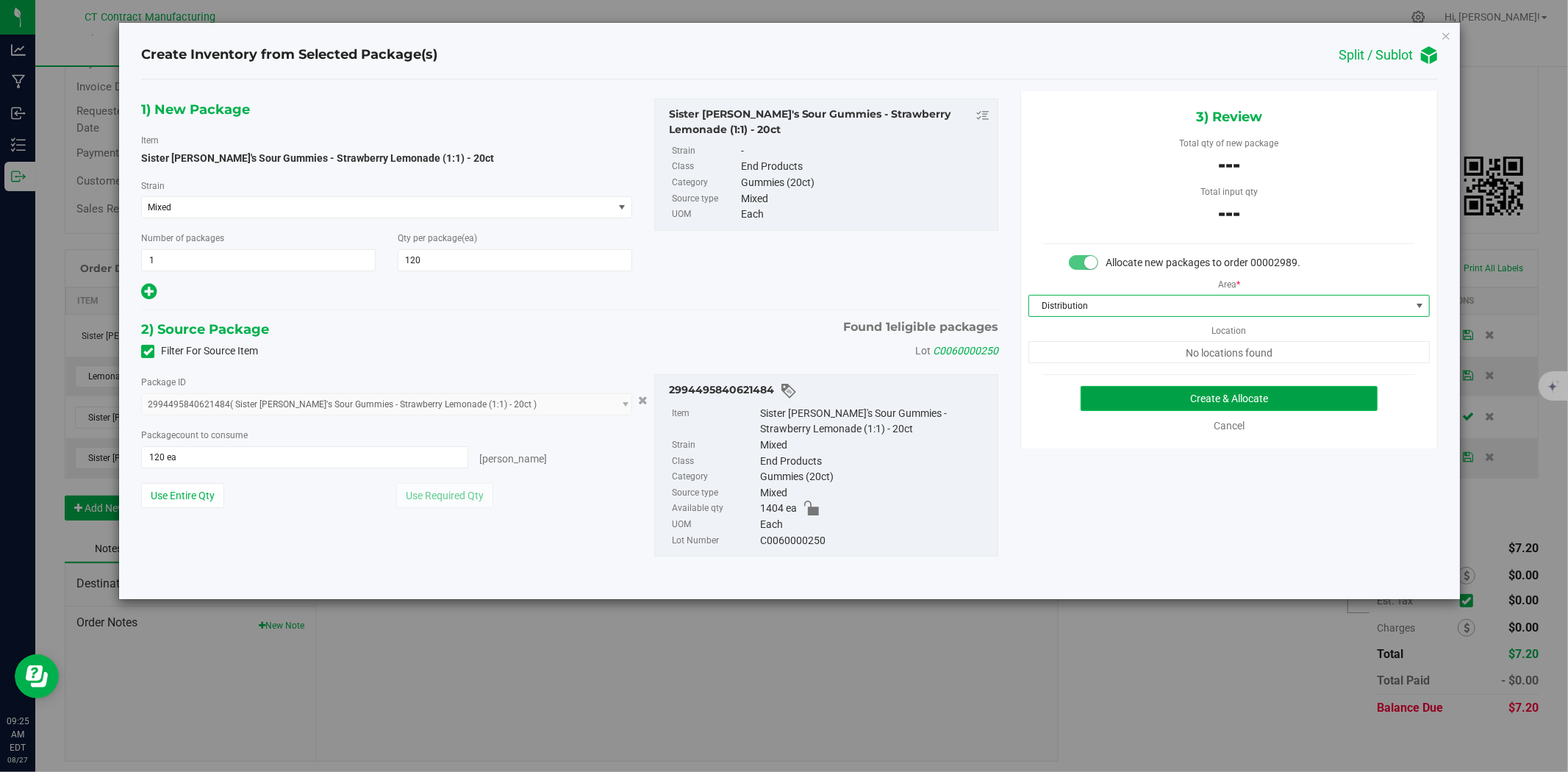
click at [1185, 398] on button "Create & Allocate" at bounding box center [1230, 398] width 297 height 25
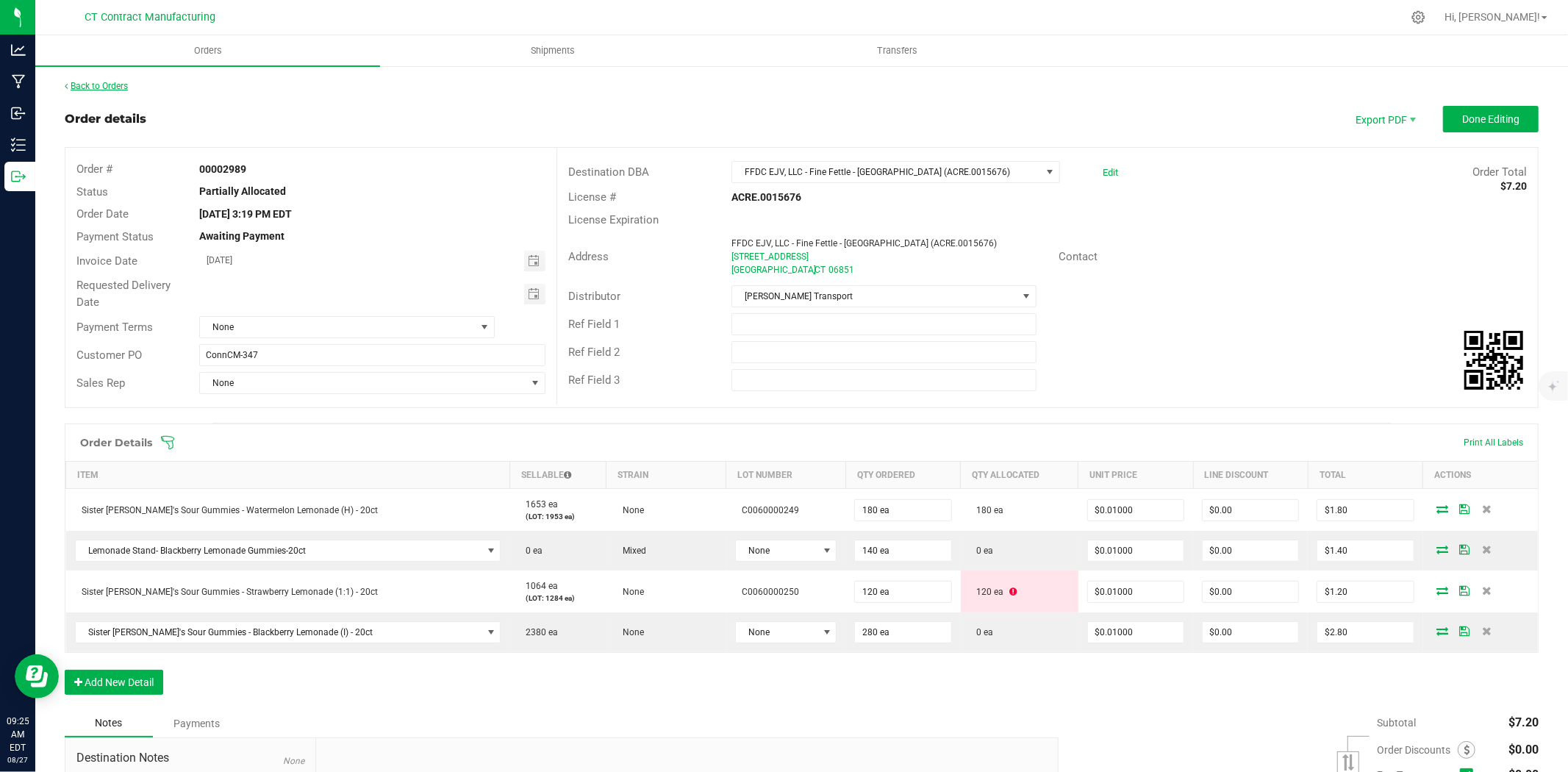
click at [108, 84] on link "Back to Orders" at bounding box center [96, 86] width 63 height 10
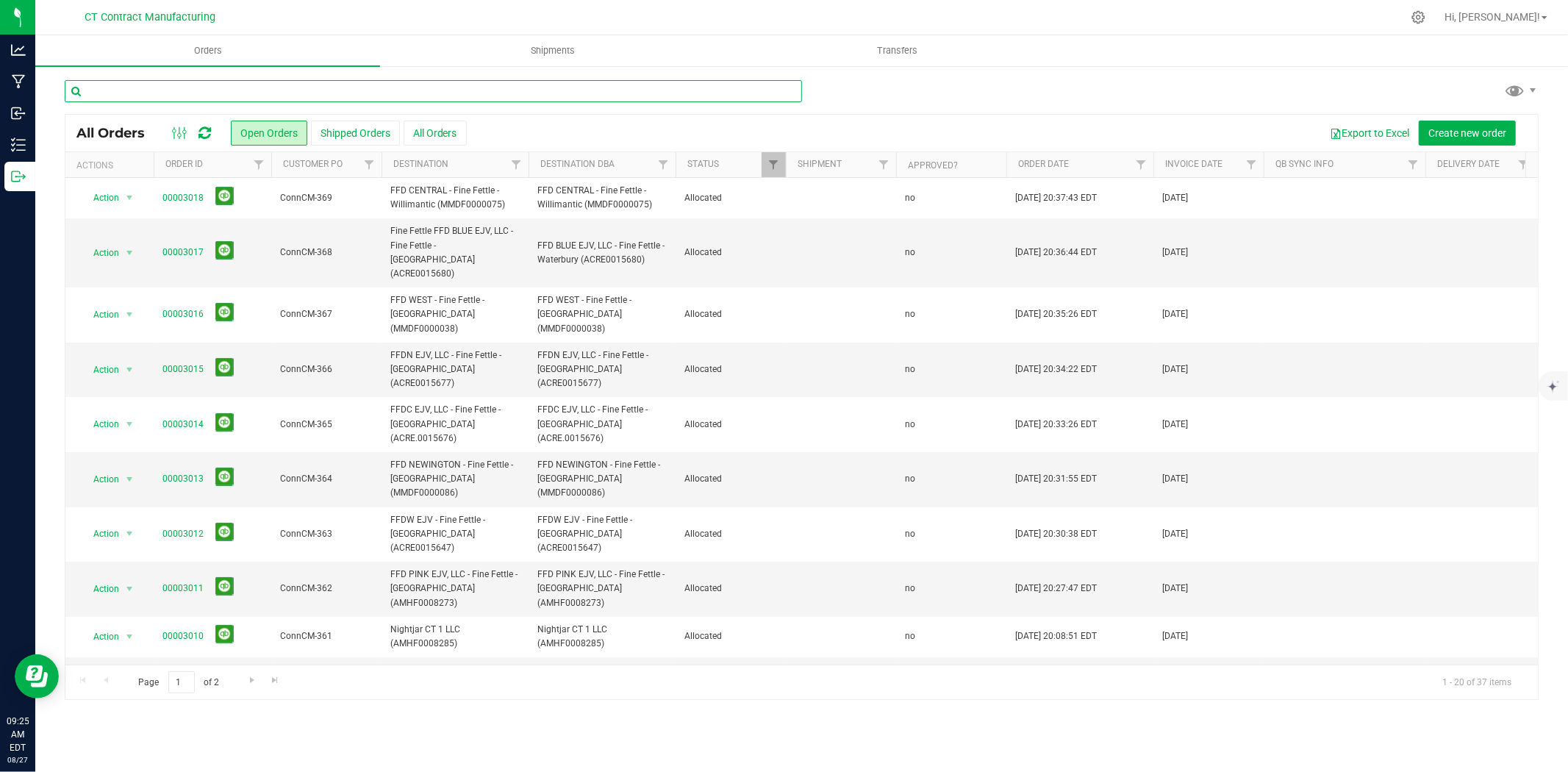
click at [250, 96] on input "text" at bounding box center [433, 91] width 738 height 22
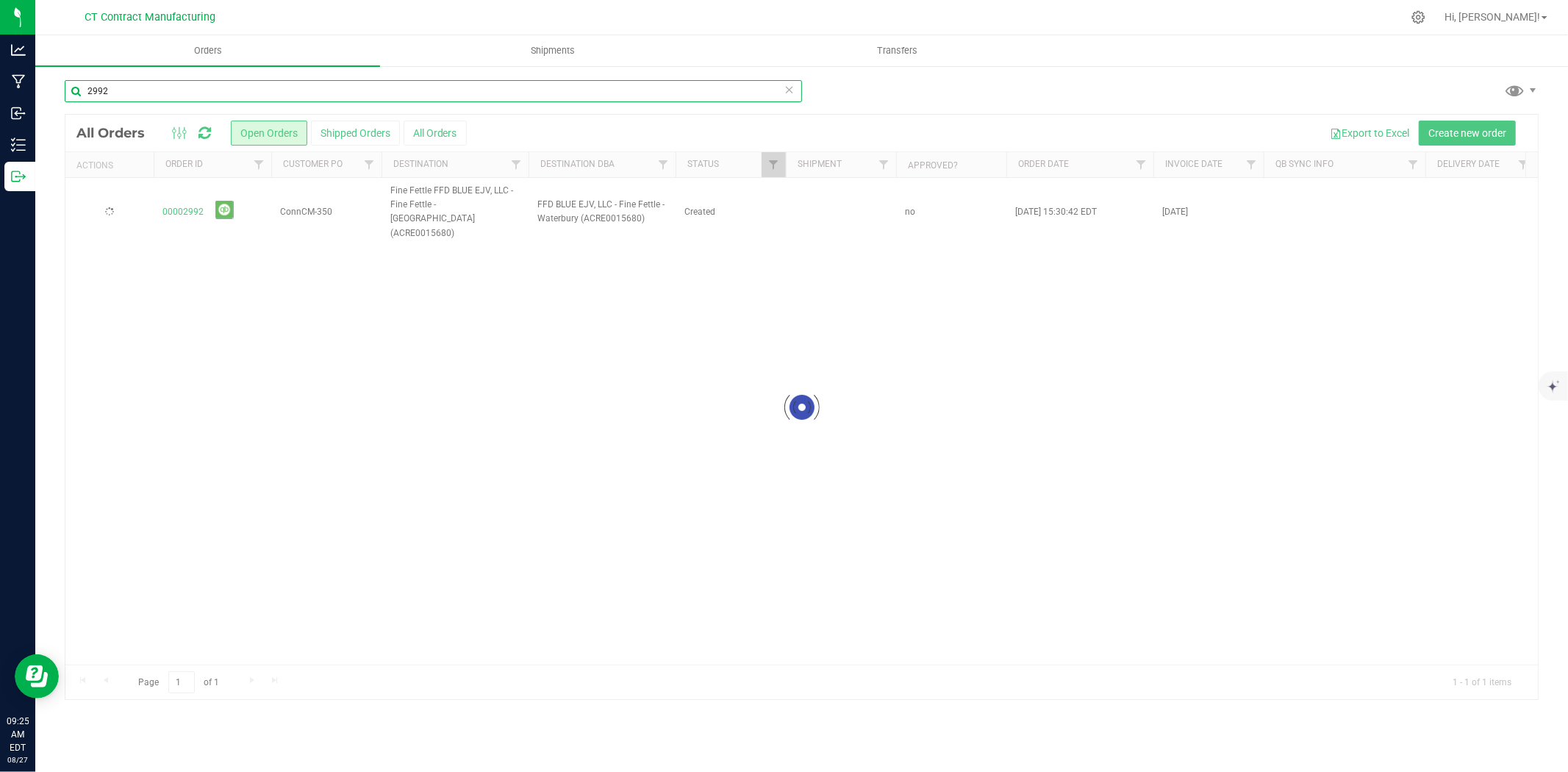
type input "2992"
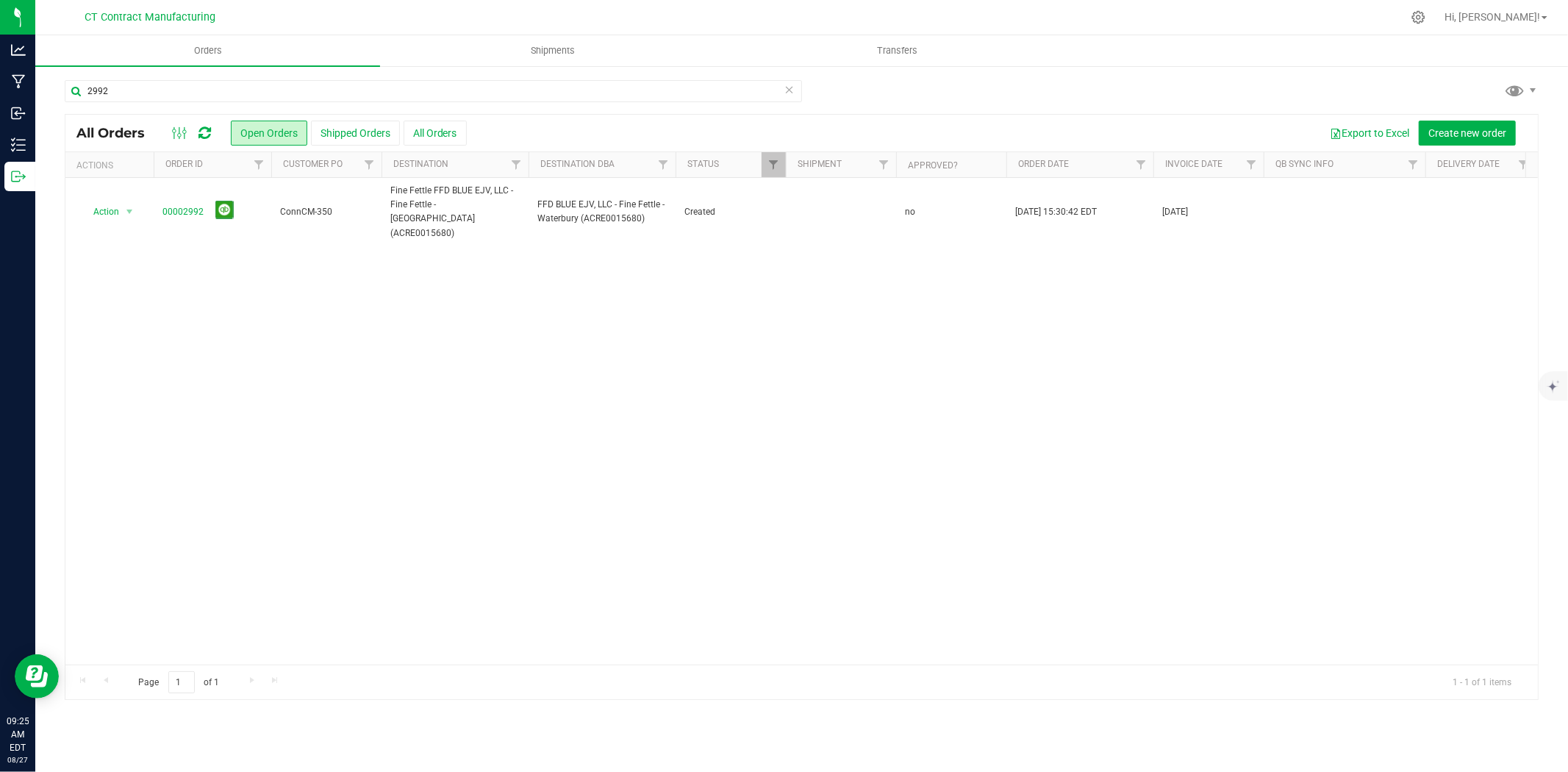
click at [192, 206] on link "00002992" at bounding box center [183, 213] width 41 height 14
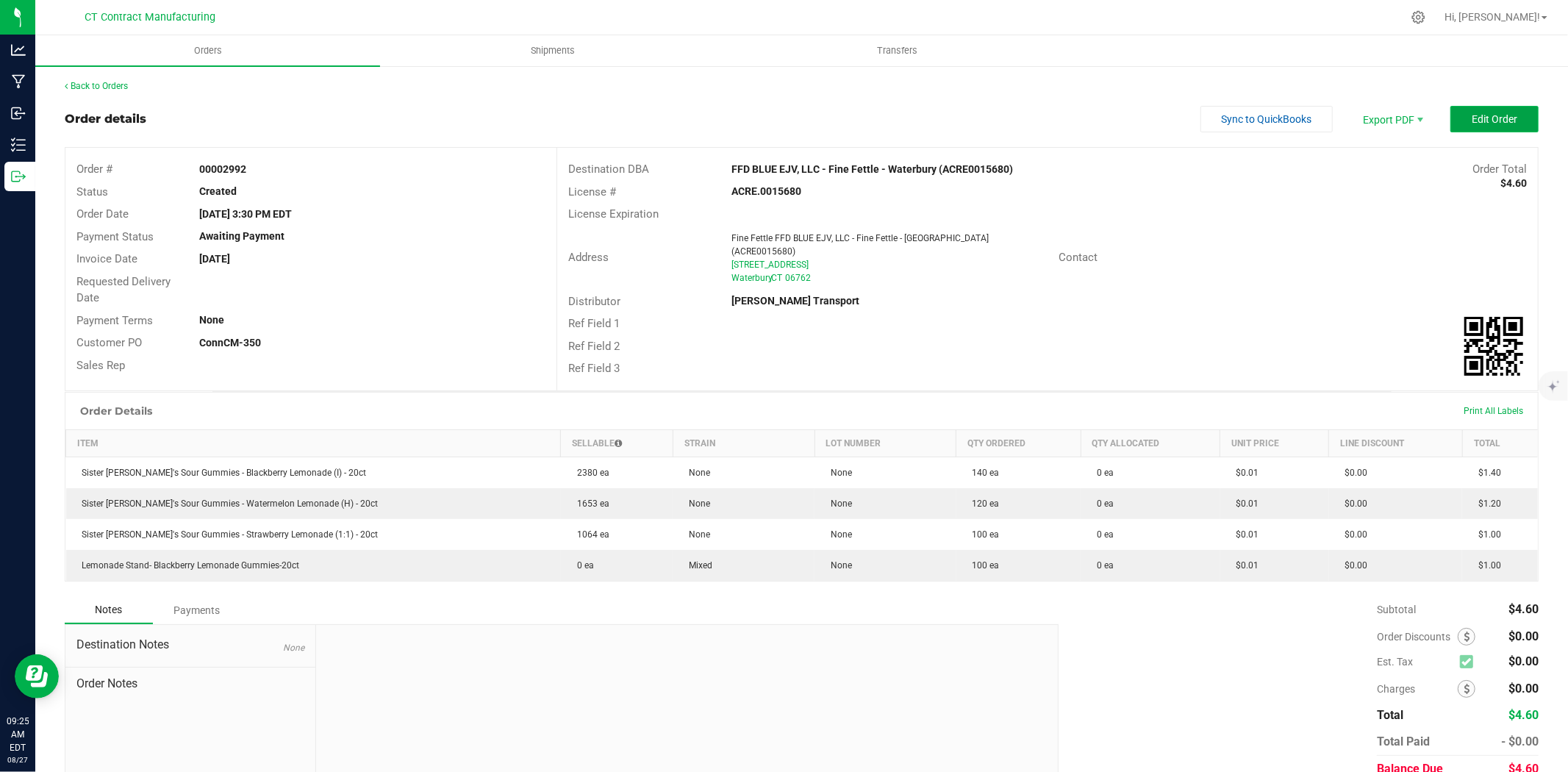
click at [1500, 127] on button "Edit Order" at bounding box center [1494, 119] width 88 height 27
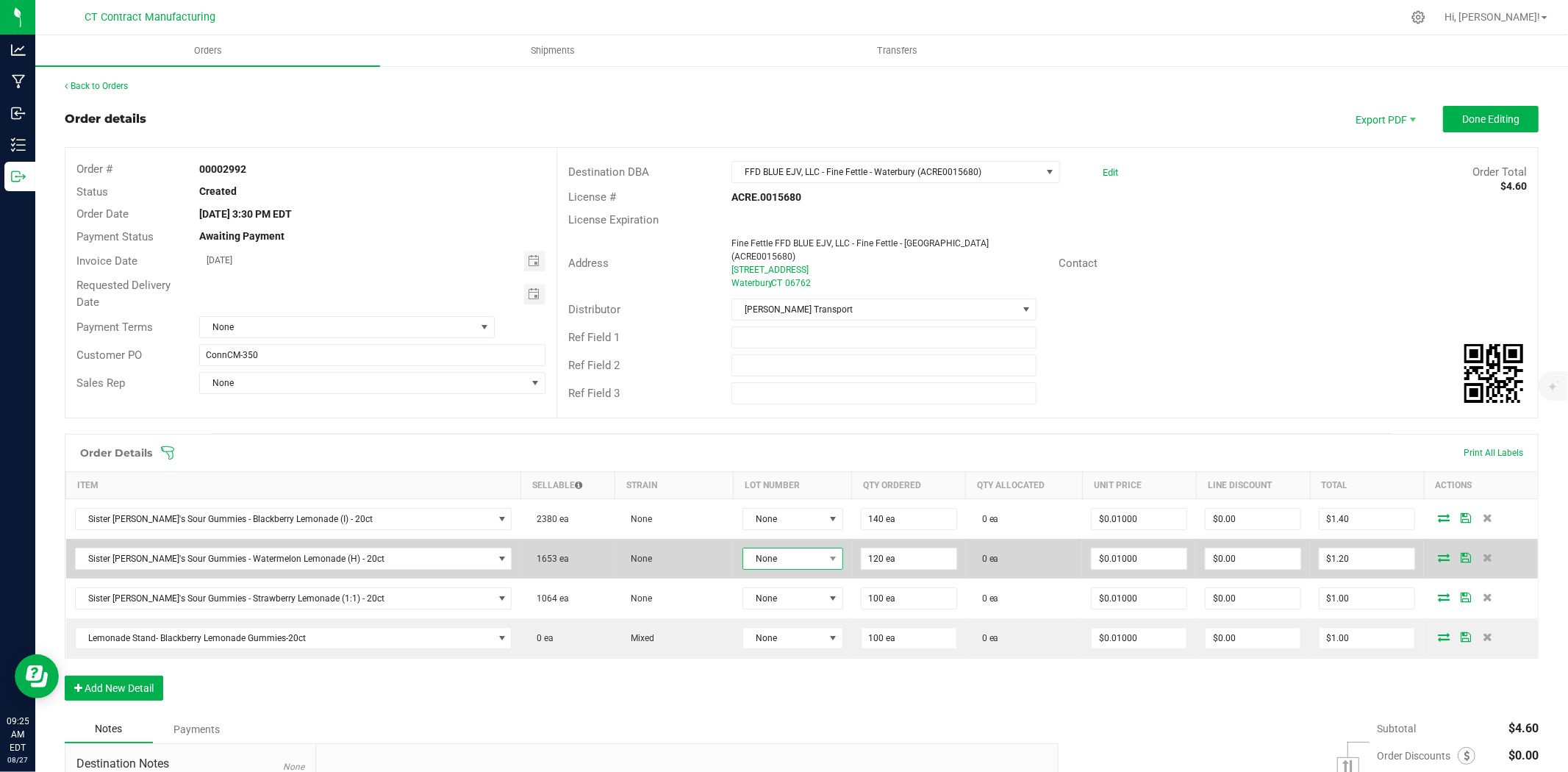
click at [768, 549] on span "None" at bounding box center [784, 559] width 81 height 21
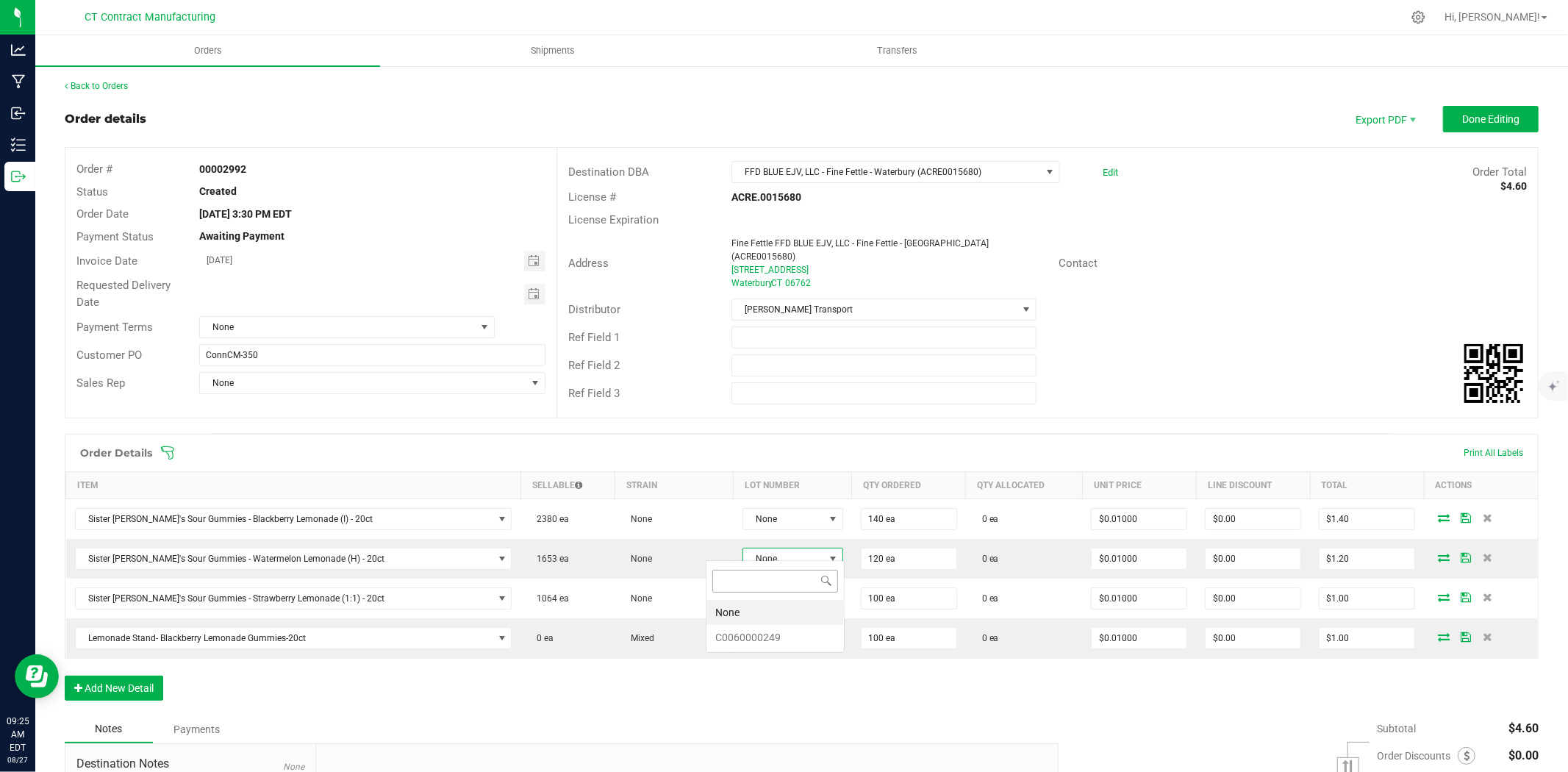
scroll to position [22, 105]
click at [776, 635] on li "C0060000249" at bounding box center [776, 637] width 138 height 25
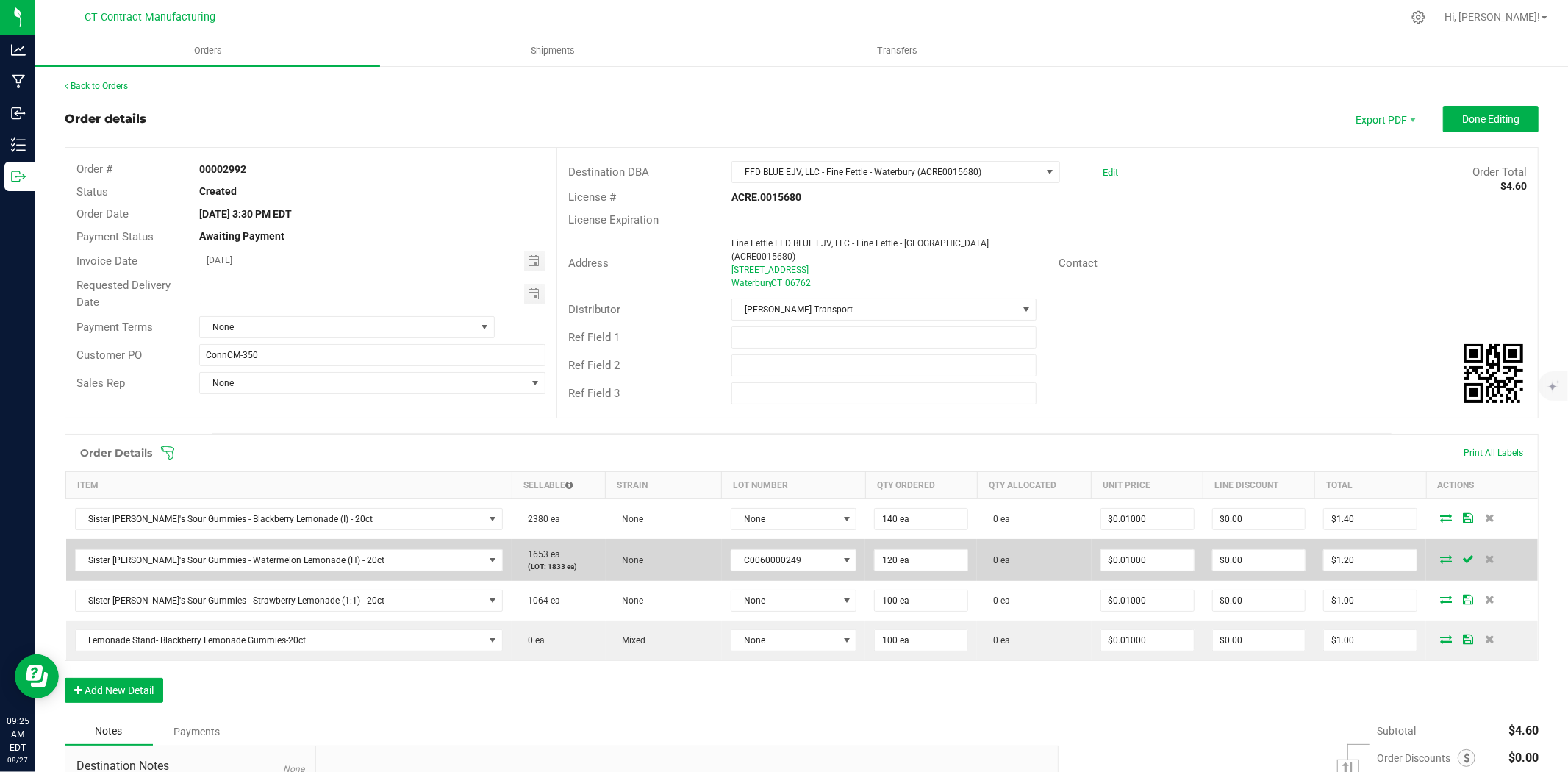
click at [1440, 554] on icon at bounding box center [1446, 558] width 12 height 9
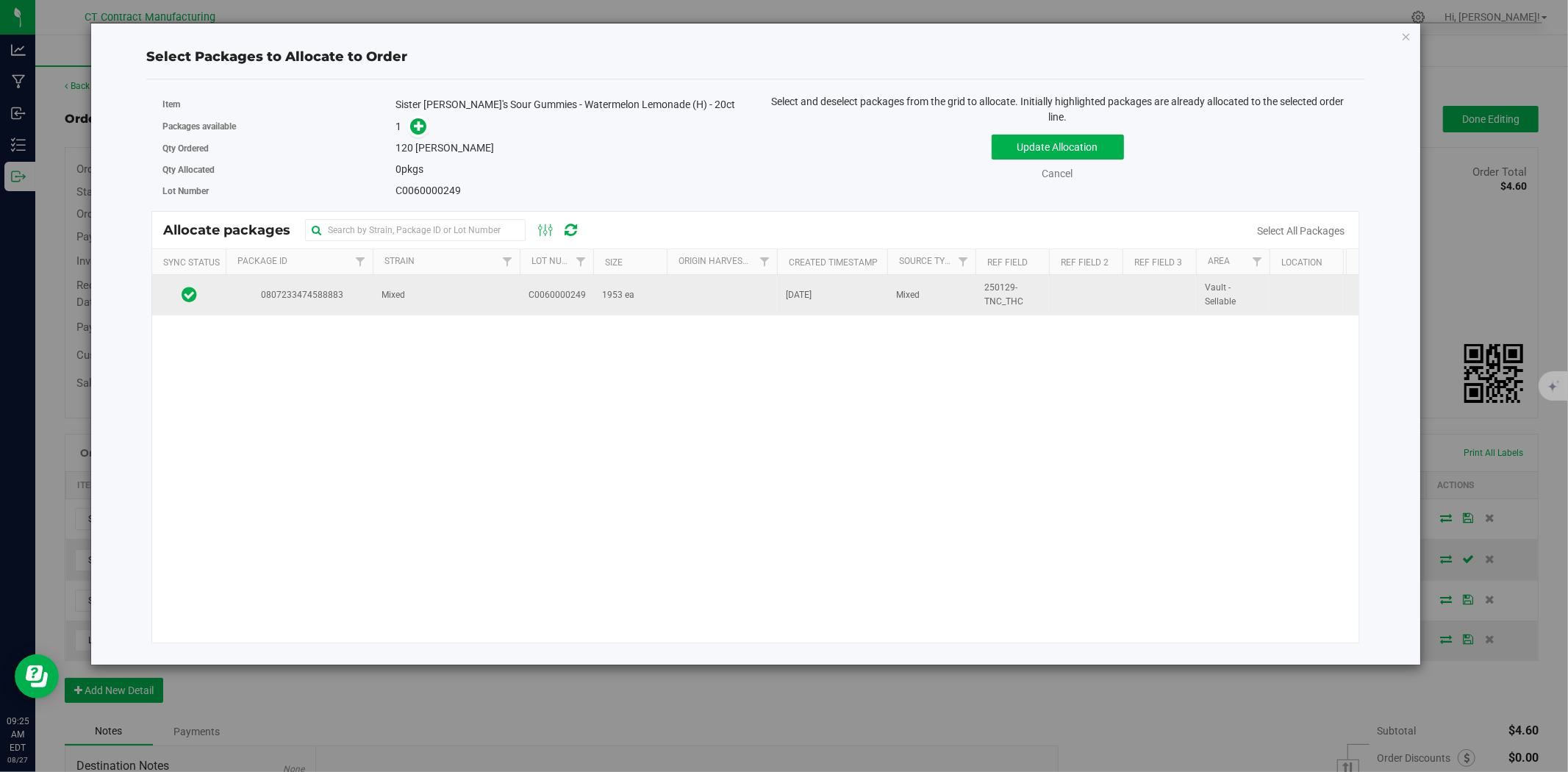
click at [453, 297] on td "Mixed" at bounding box center [445, 295] width 147 height 40
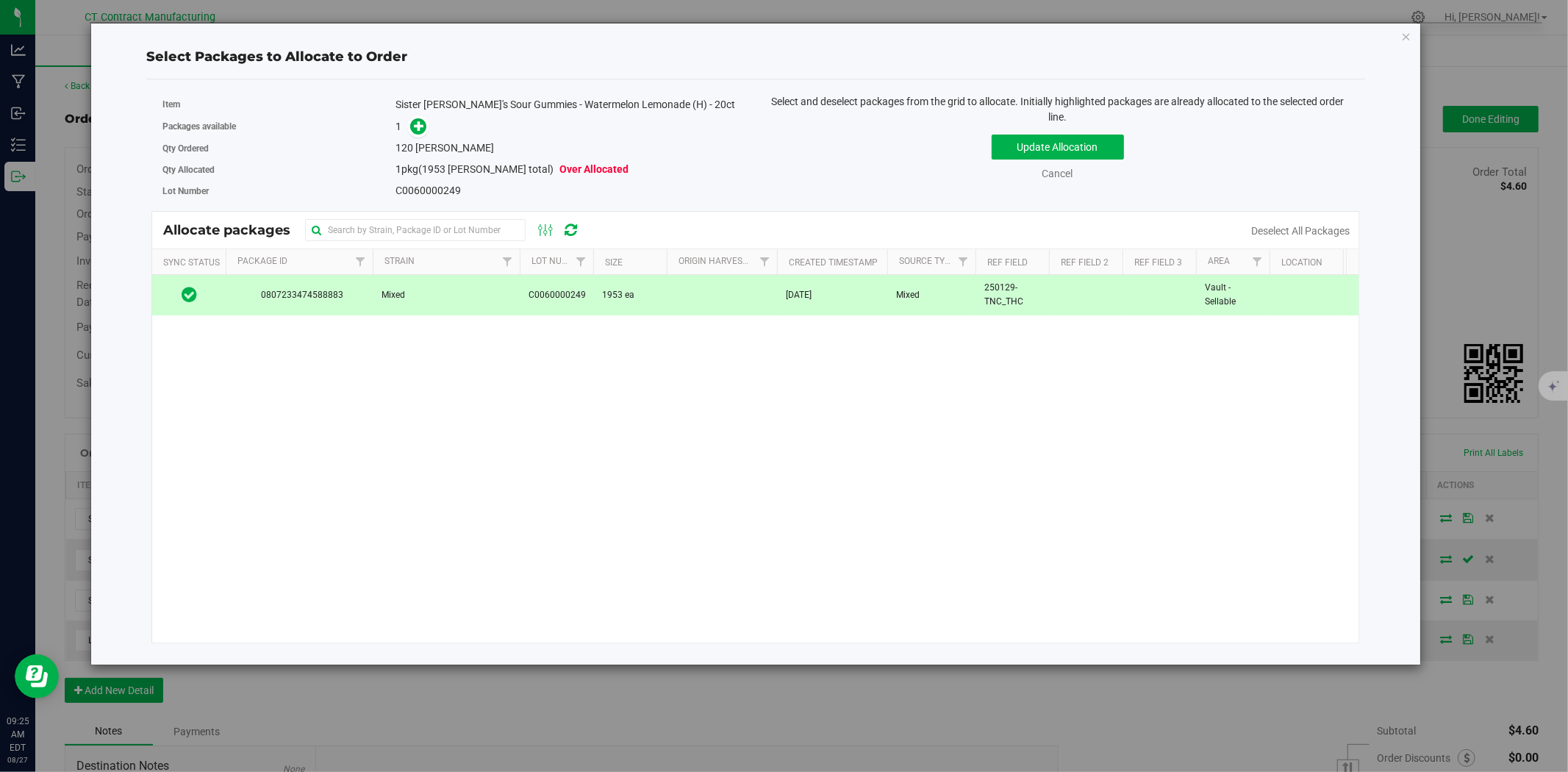
click at [423, 119] on span at bounding box center [415, 127] width 24 height 17
click at [420, 124] on icon at bounding box center [419, 126] width 10 height 10
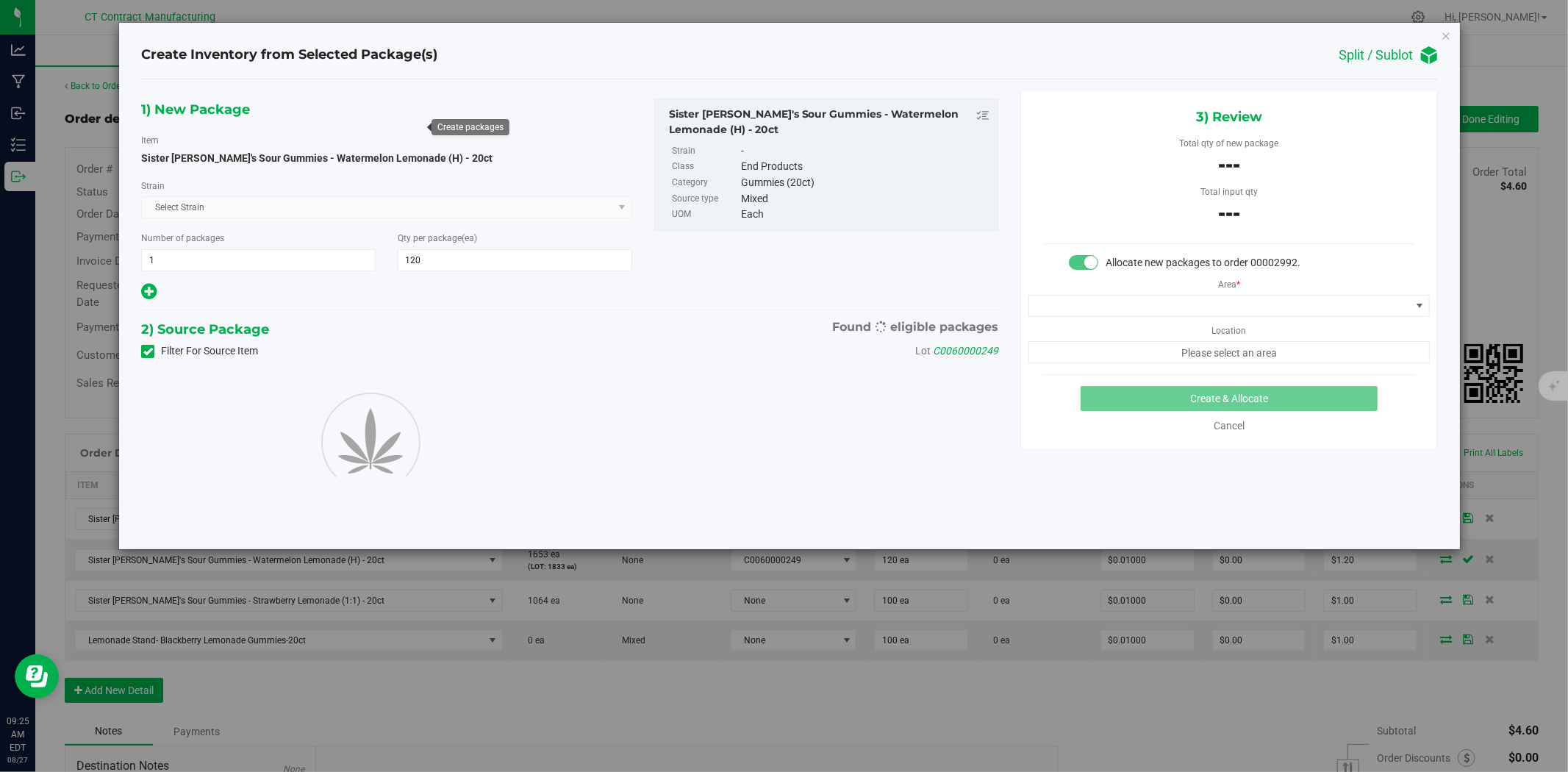
type input "120"
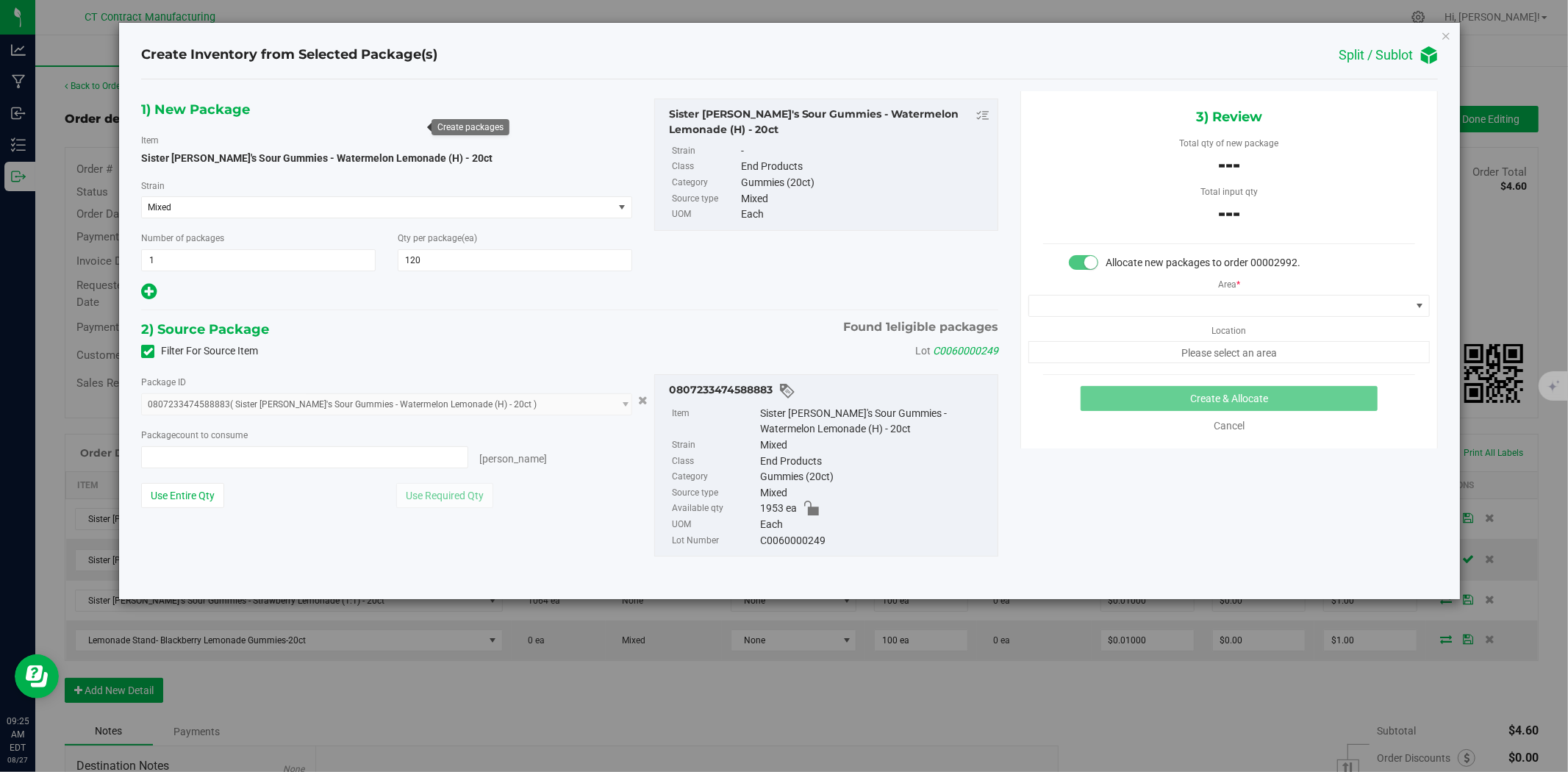
type input "0 ea"
click at [240, 461] on span "0 ea 0" at bounding box center [304, 457] width 327 height 22
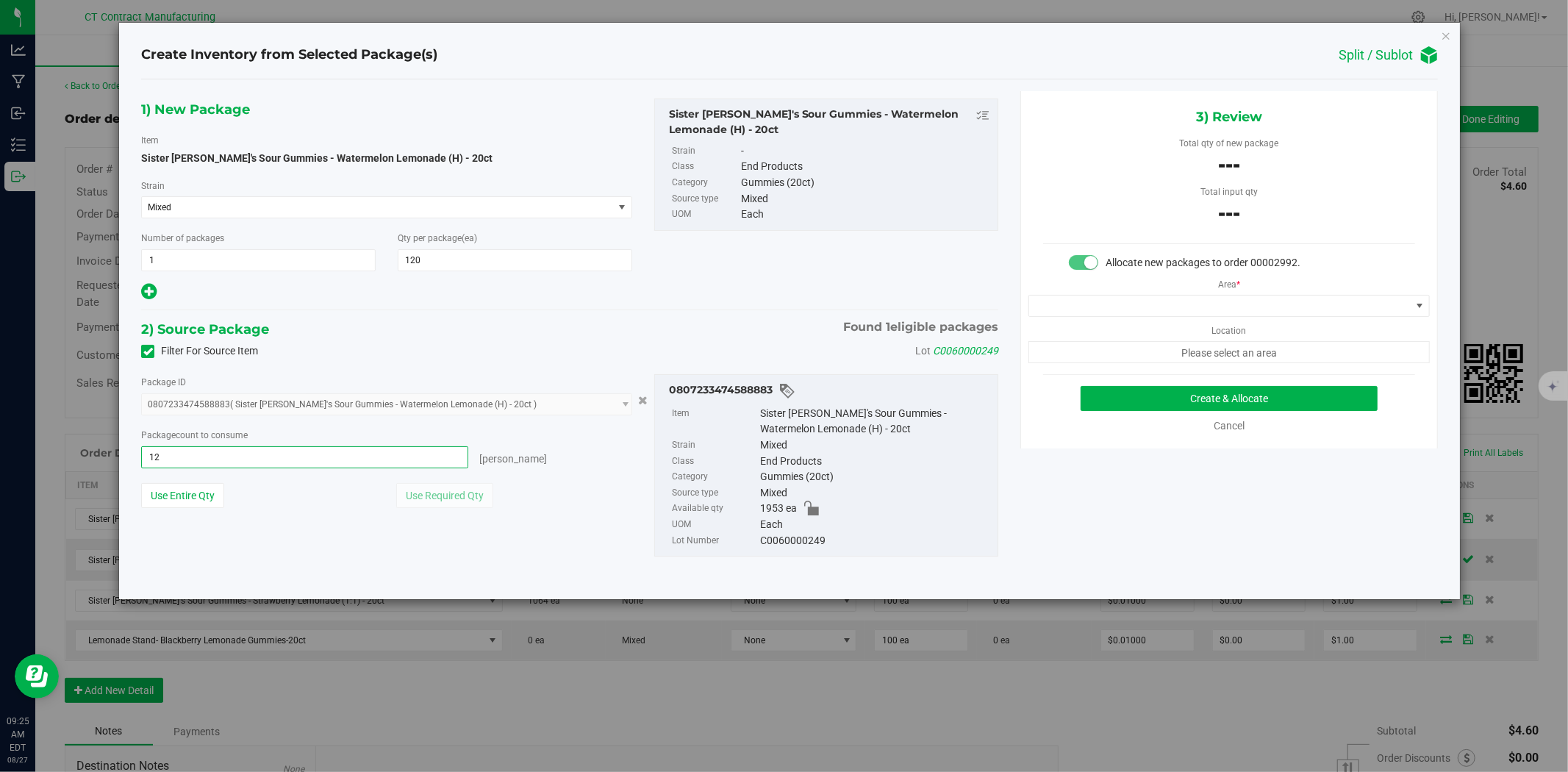
type input "120"
type input "120 ea"
click at [1129, 308] on span at bounding box center [1220, 306] width 381 height 21
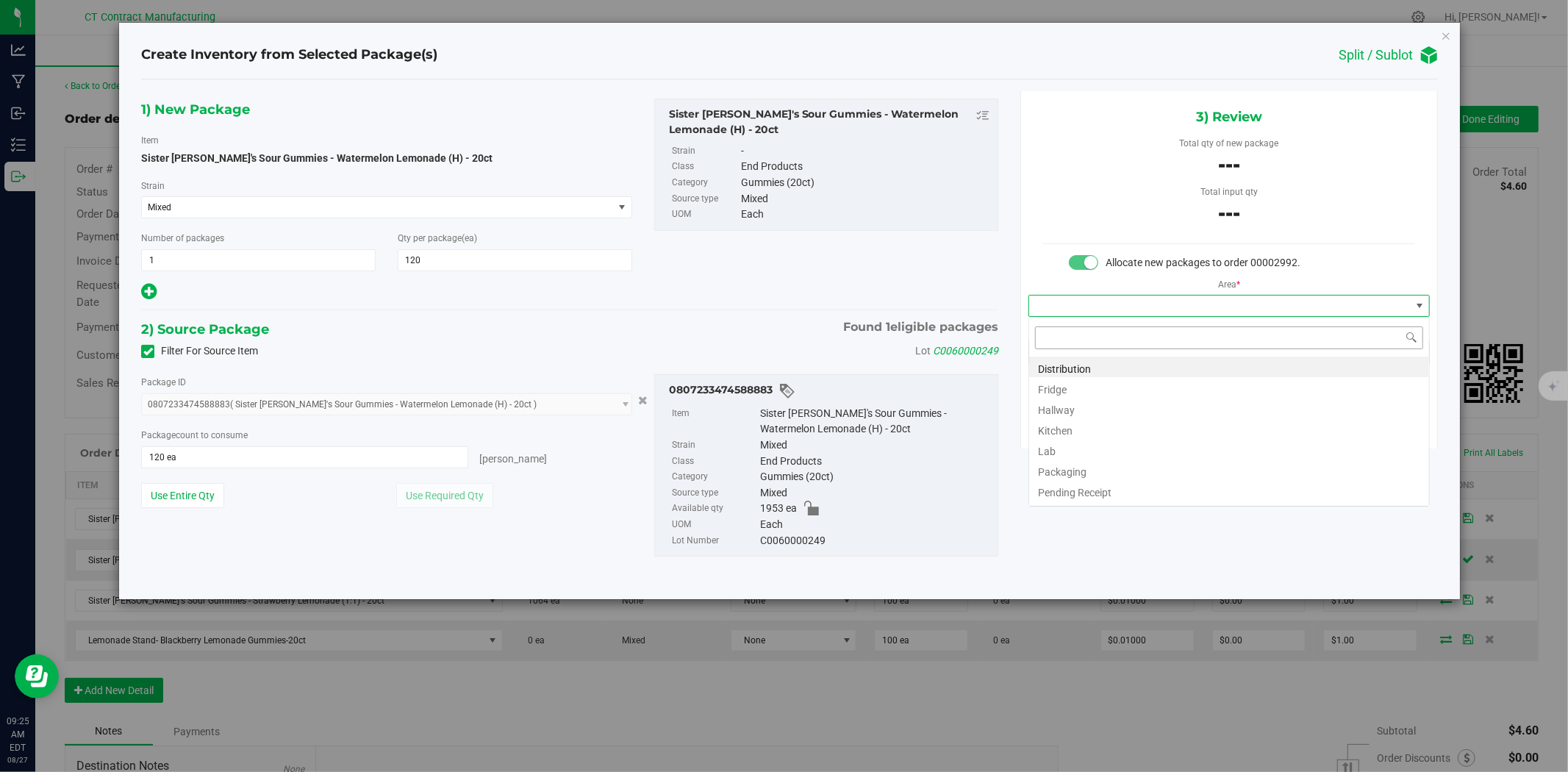
scroll to position [22, 400]
click at [1085, 364] on li "Distribution" at bounding box center [1229, 367] width 400 height 21
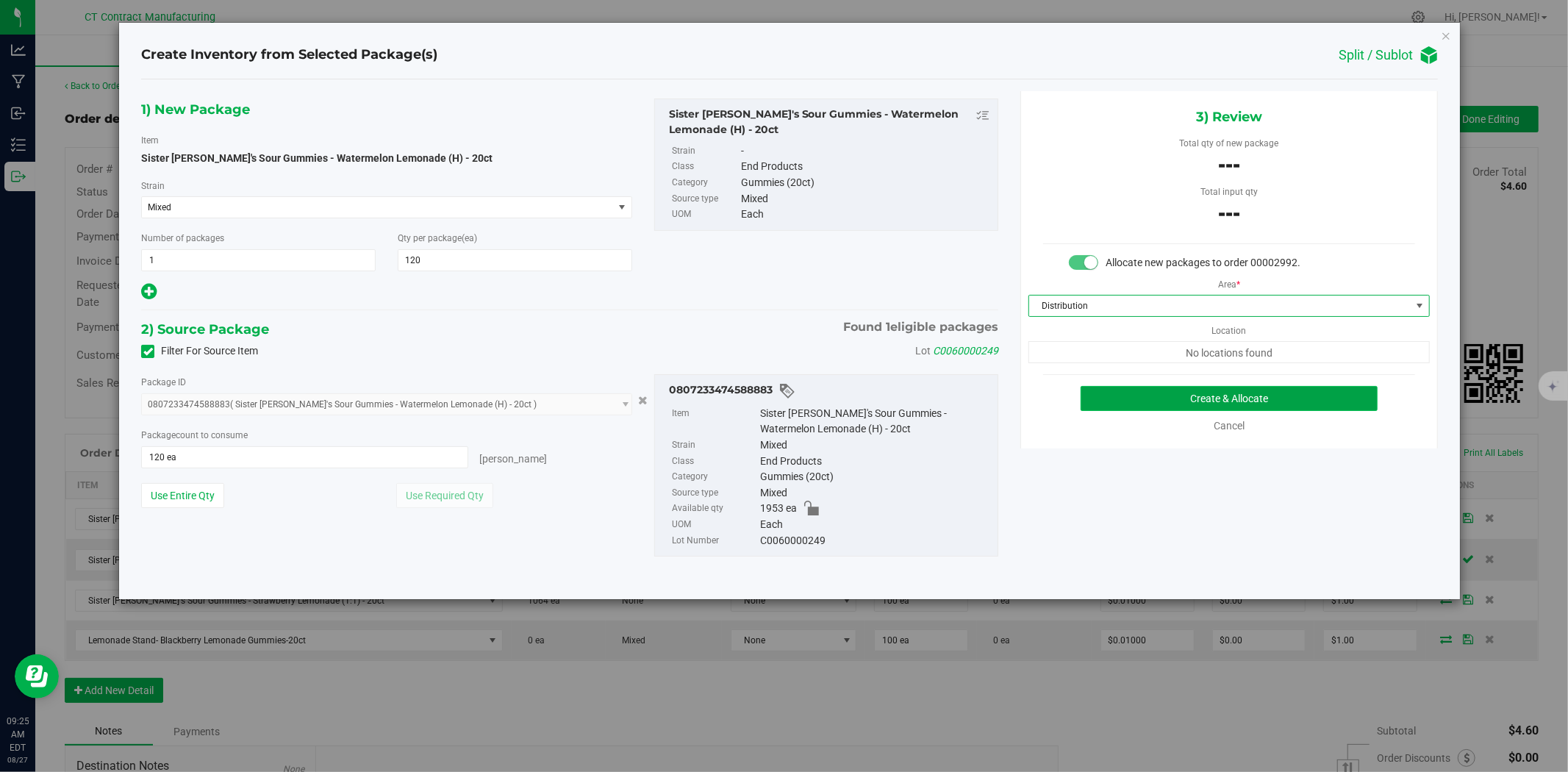
click at [1166, 395] on button "Create & Allocate" at bounding box center [1230, 398] width 297 height 25
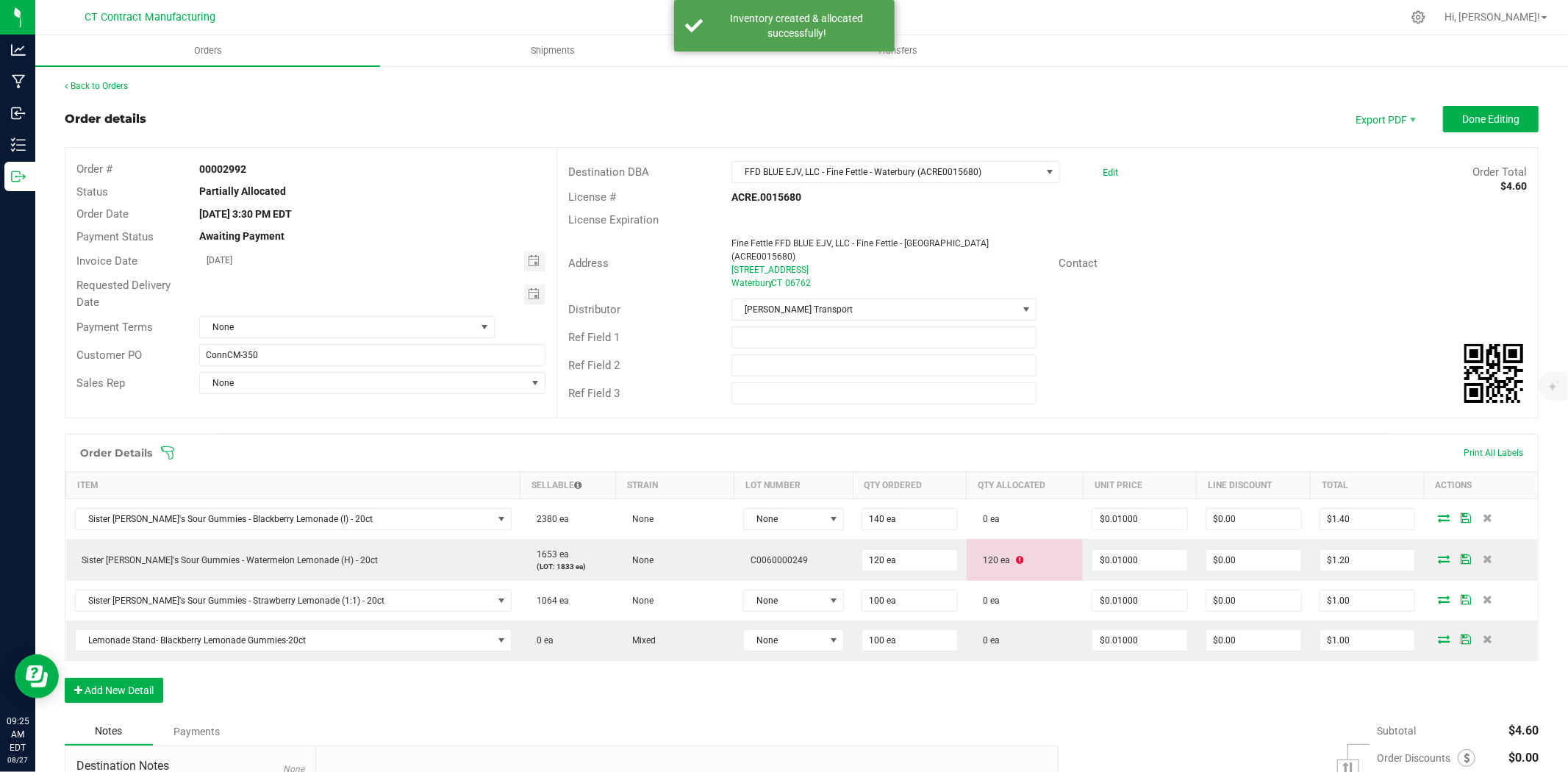
click at [97, 77] on div "Back to Orders Order details Export PDF Done Editing Order # 00002992 Status Pa…" at bounding box center [801, 512] width 1533 height 895
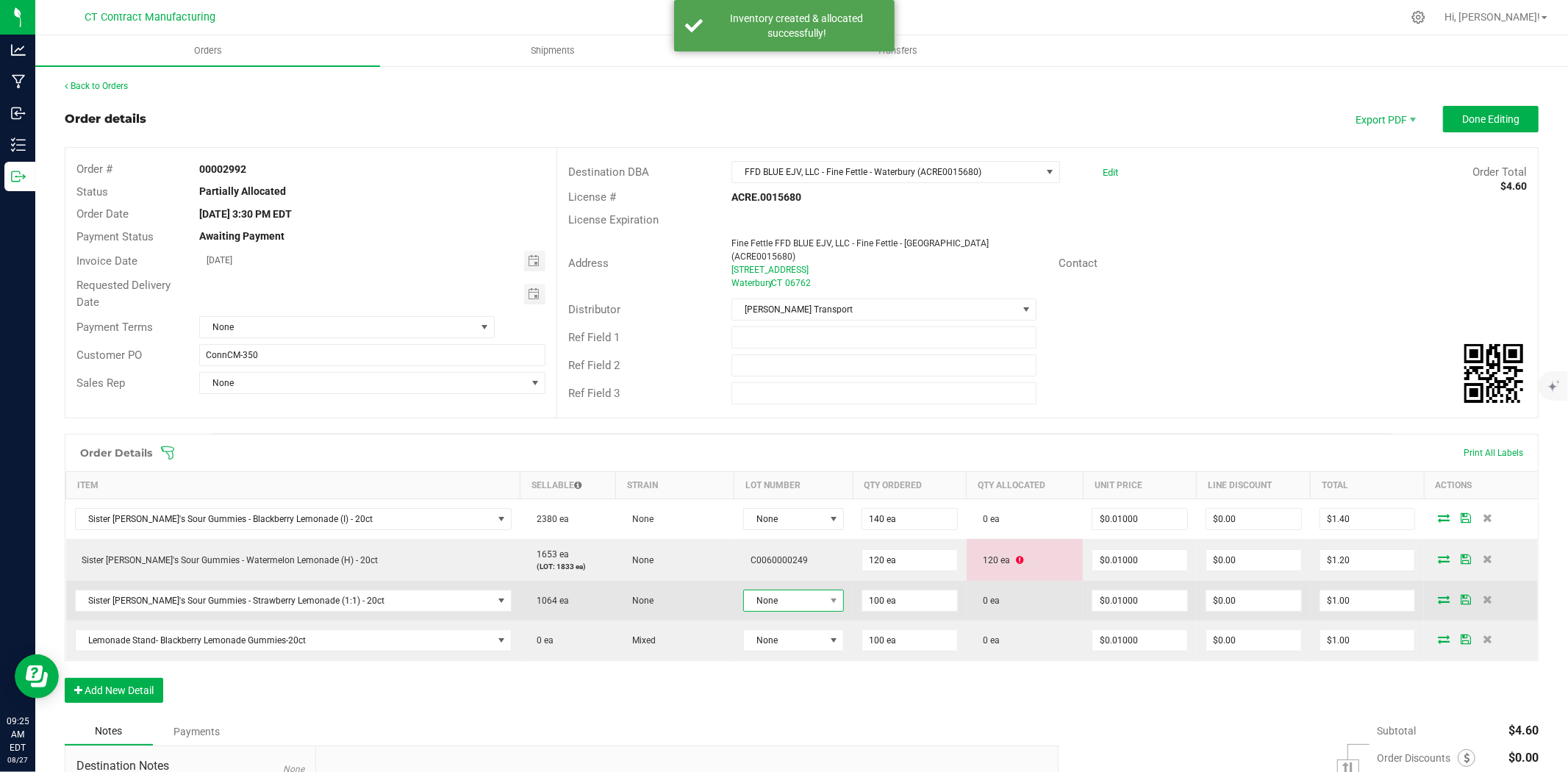
click at [788, 591] on span "None" at bounding box center [784, 601] width 81 height 21
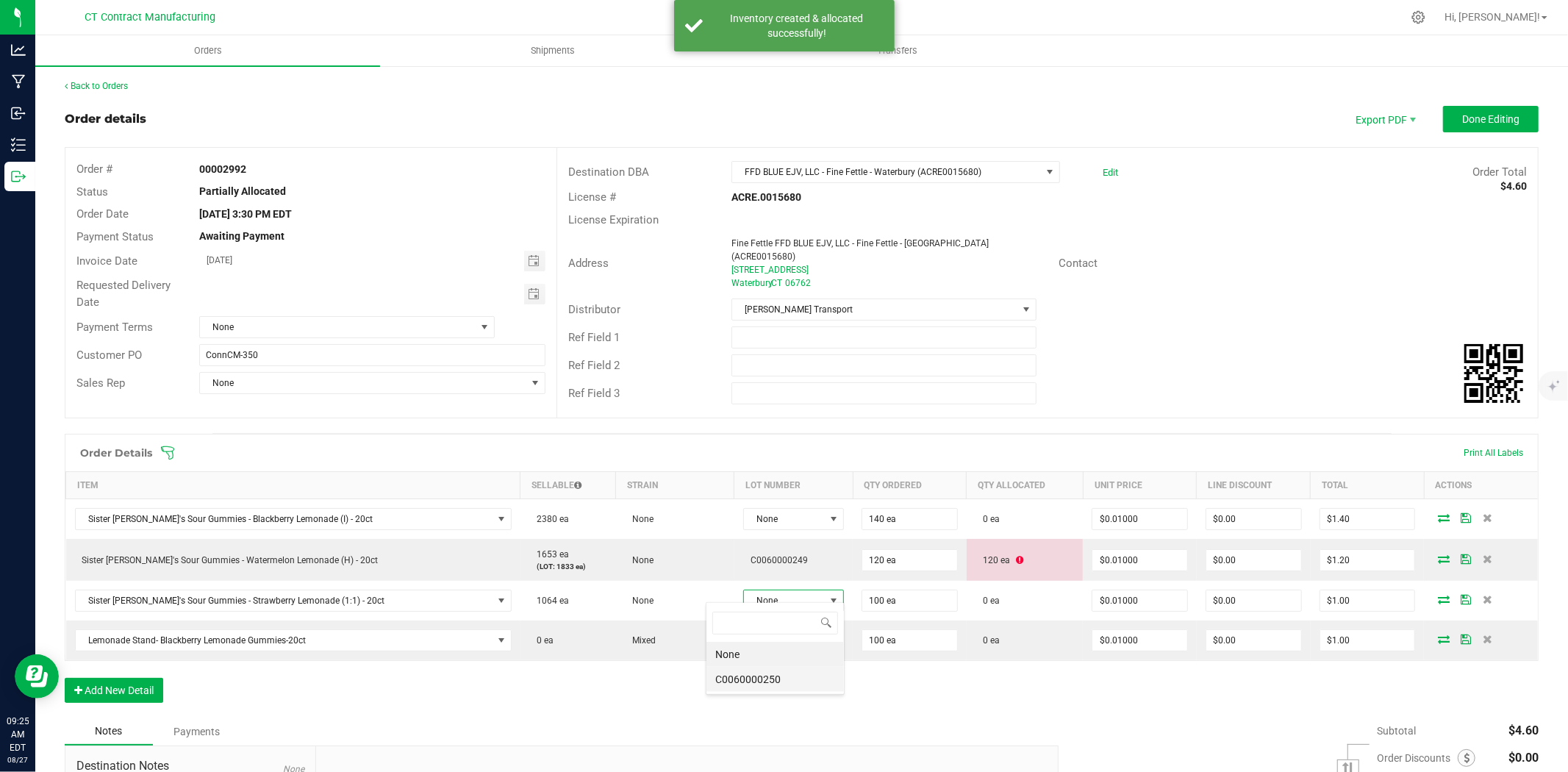
click at [784, 678] on li "C0060000250" at bounding box center [776, 679] width 138 height 25
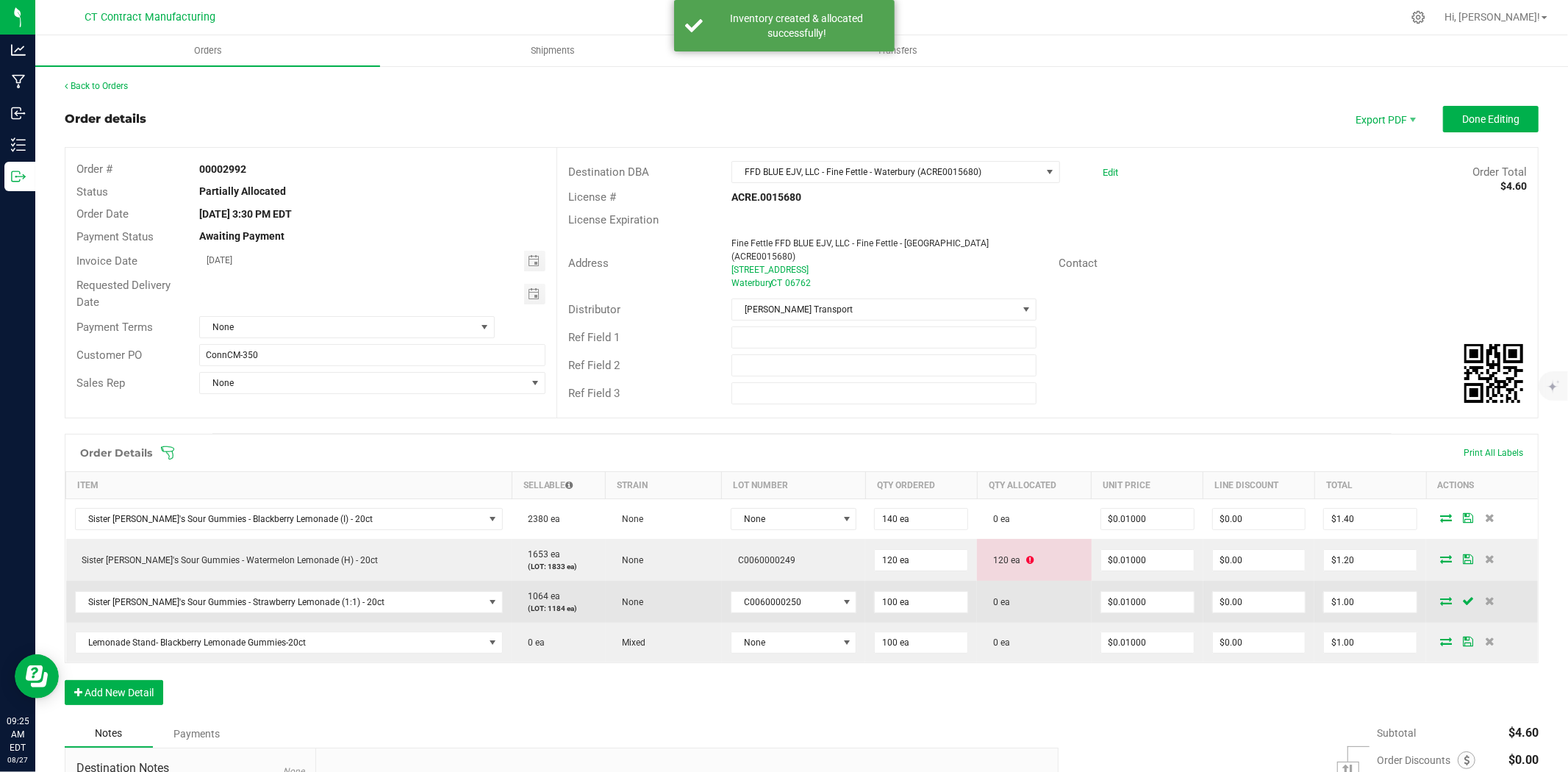
click at [1440, 596] on icon at bounding box center [1446, 600] width 12 height 9
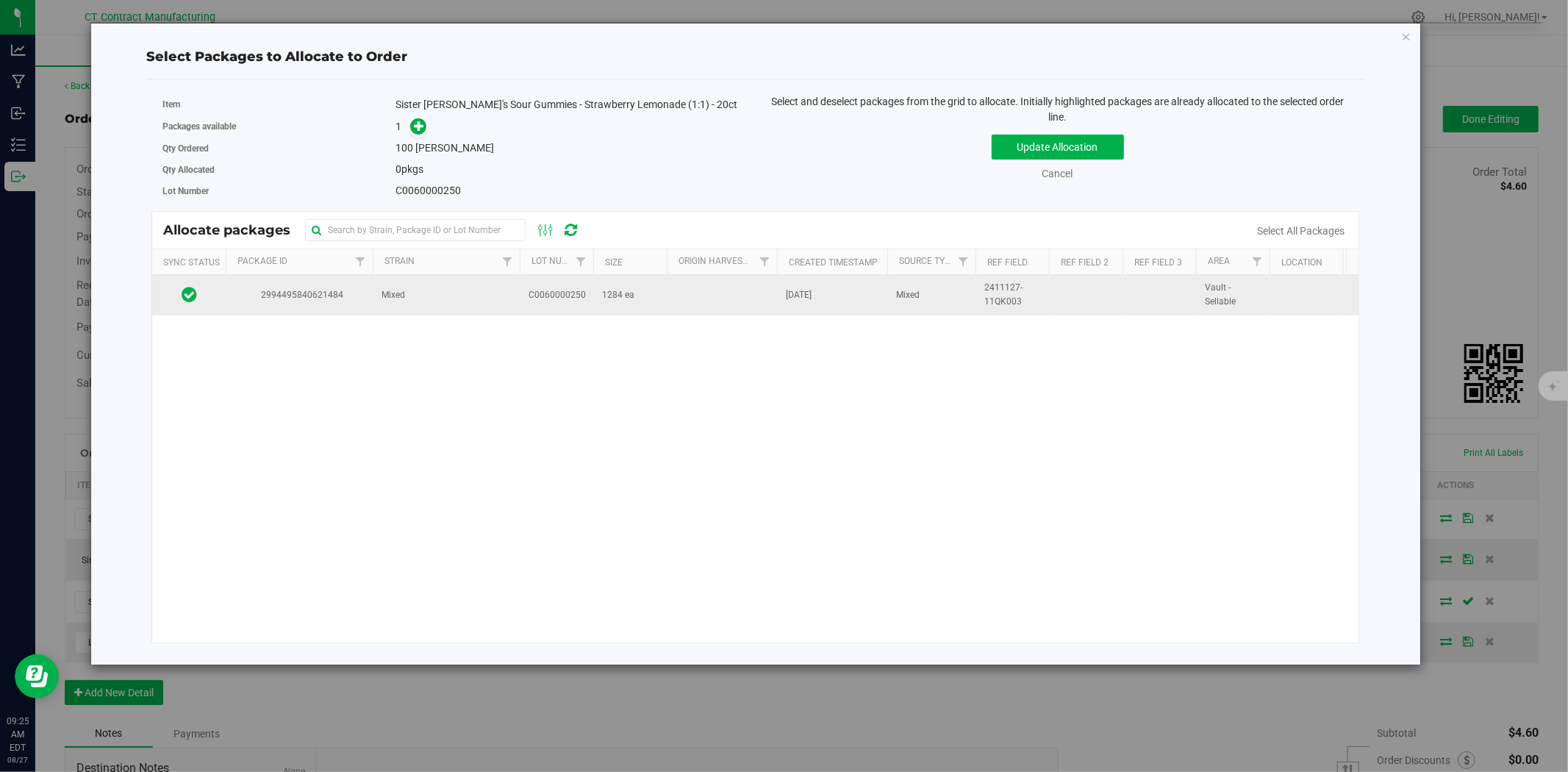
click at [409, 295] on td "Mixed" at bounding box center [445, 295] width 147 height 40
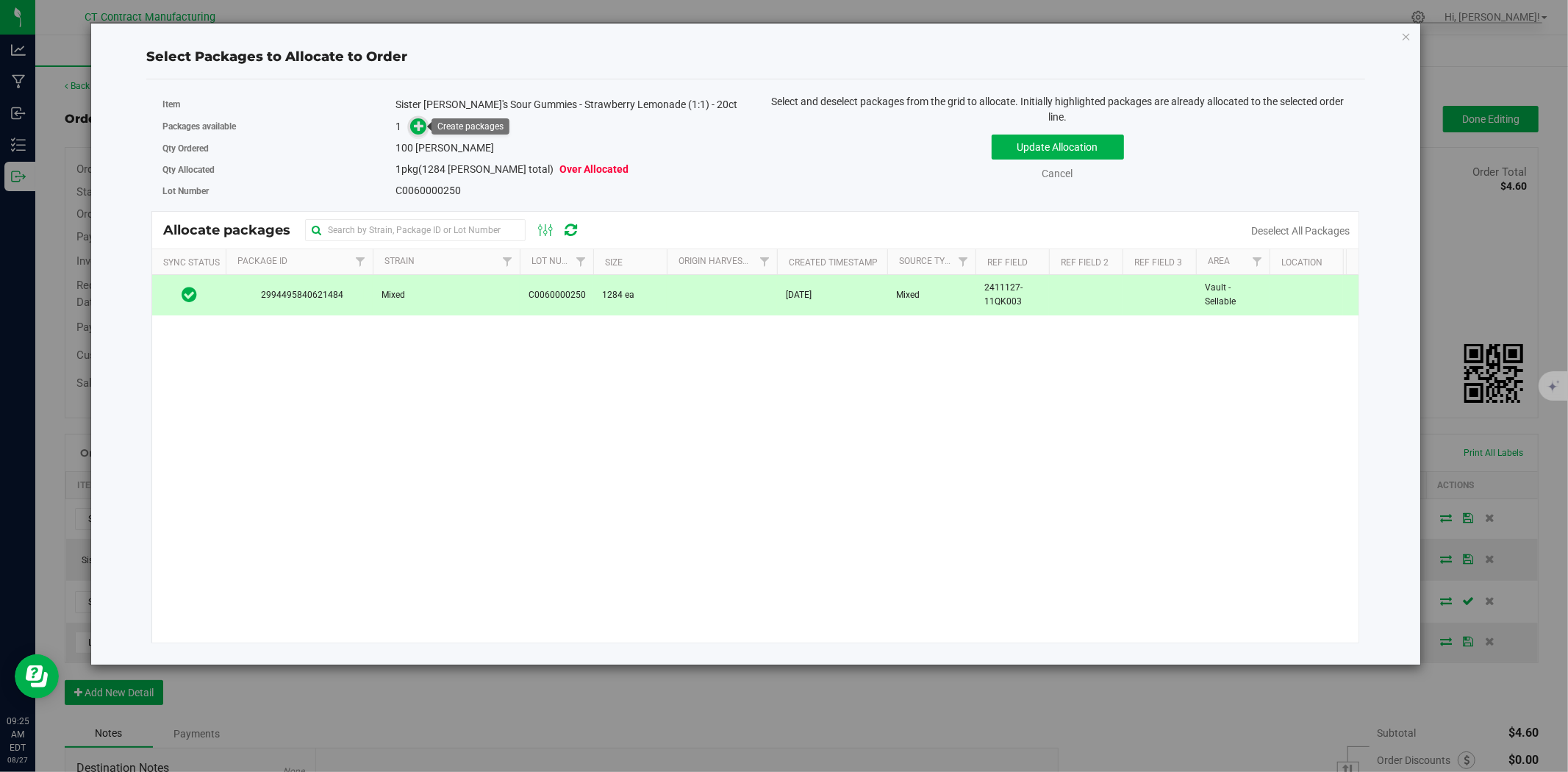
click at [422, 123] on icon at bounding box center [419, 125] width 11 height 11
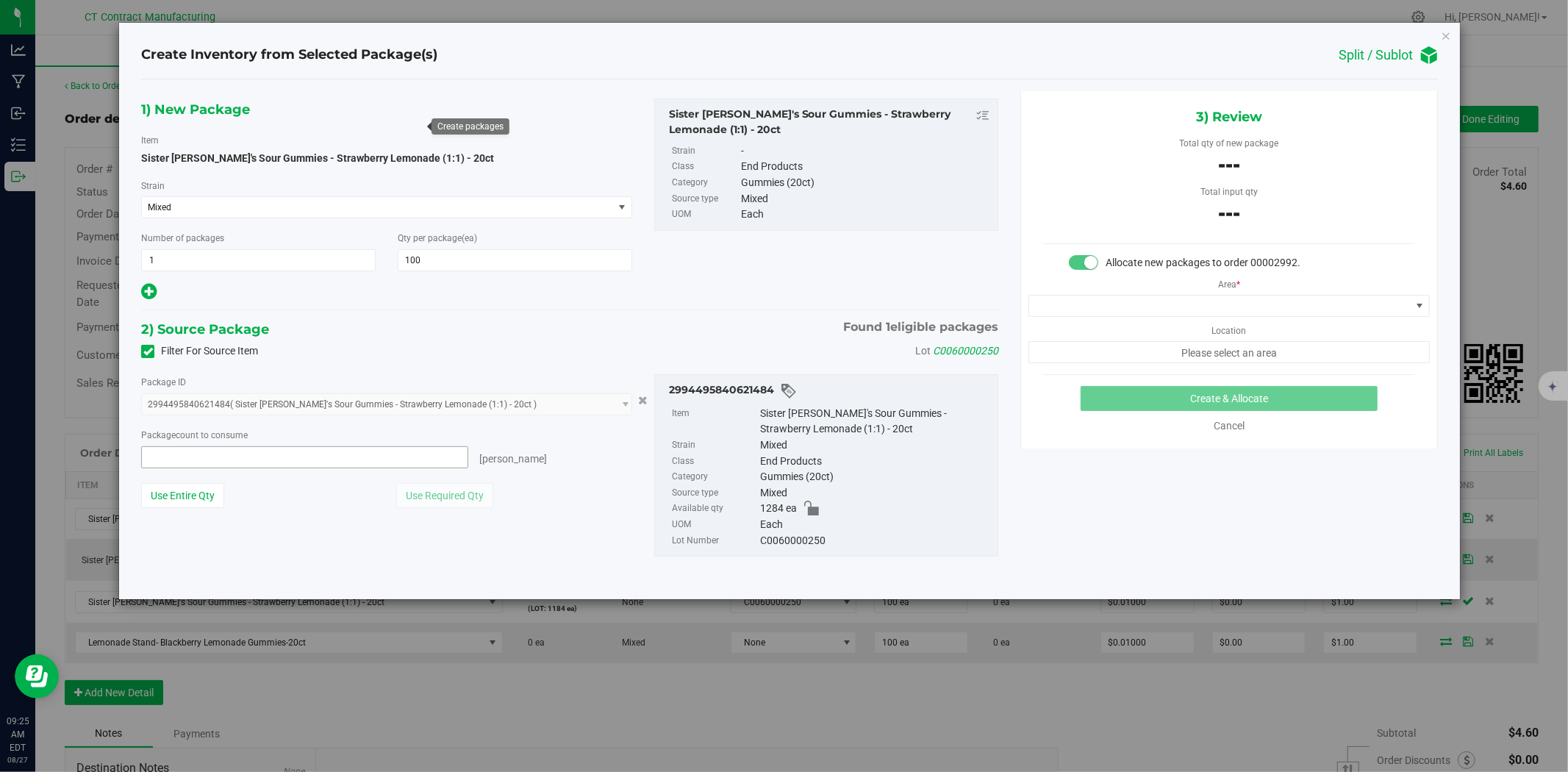
click at [372, 449] on span at bounding box center [304, 457] width 327 height 22
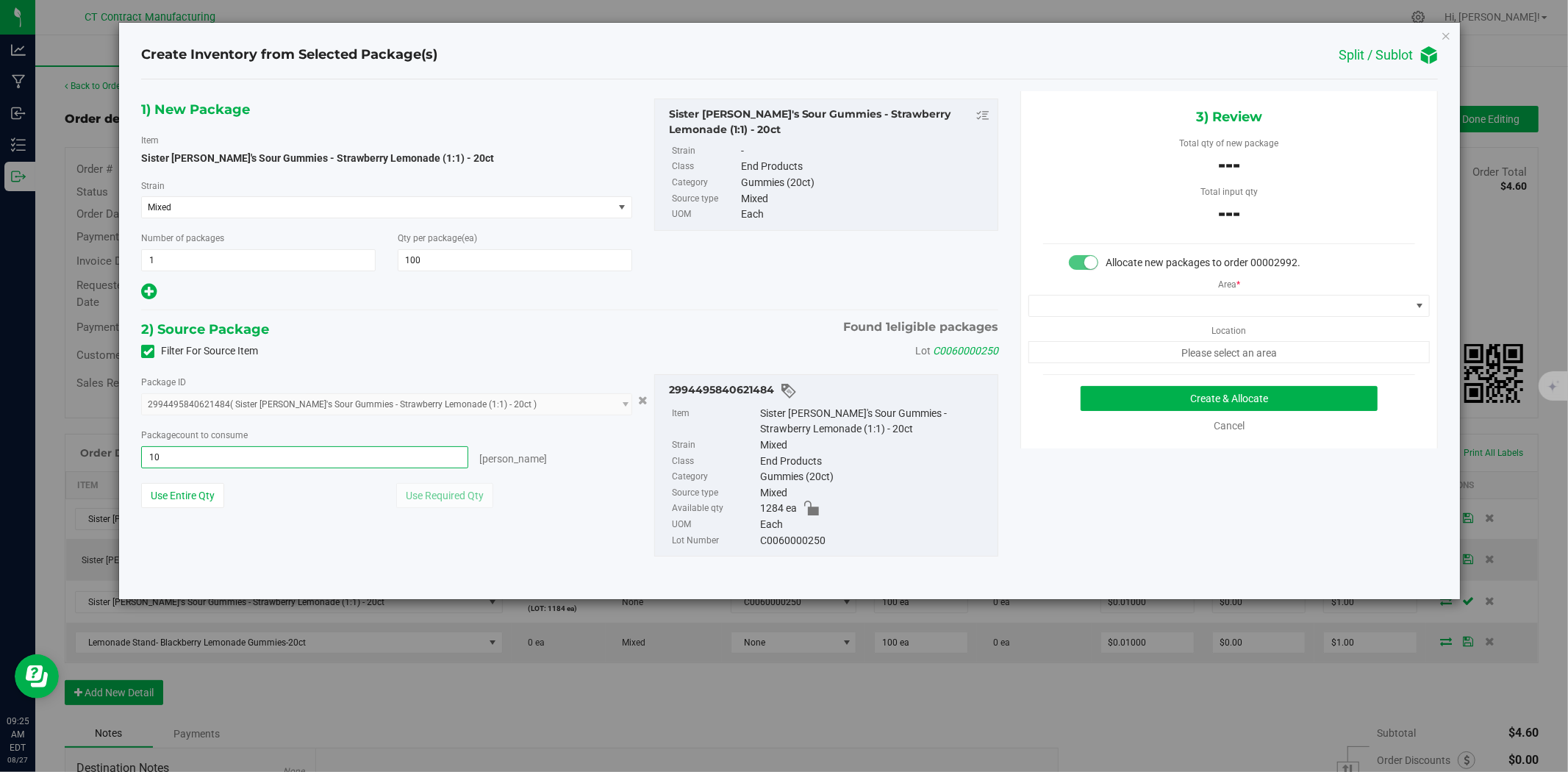
type input "100"
type input "100 ea"
click at [1144, 311] on span at bounding box center [1220, 306] width 381 height 21
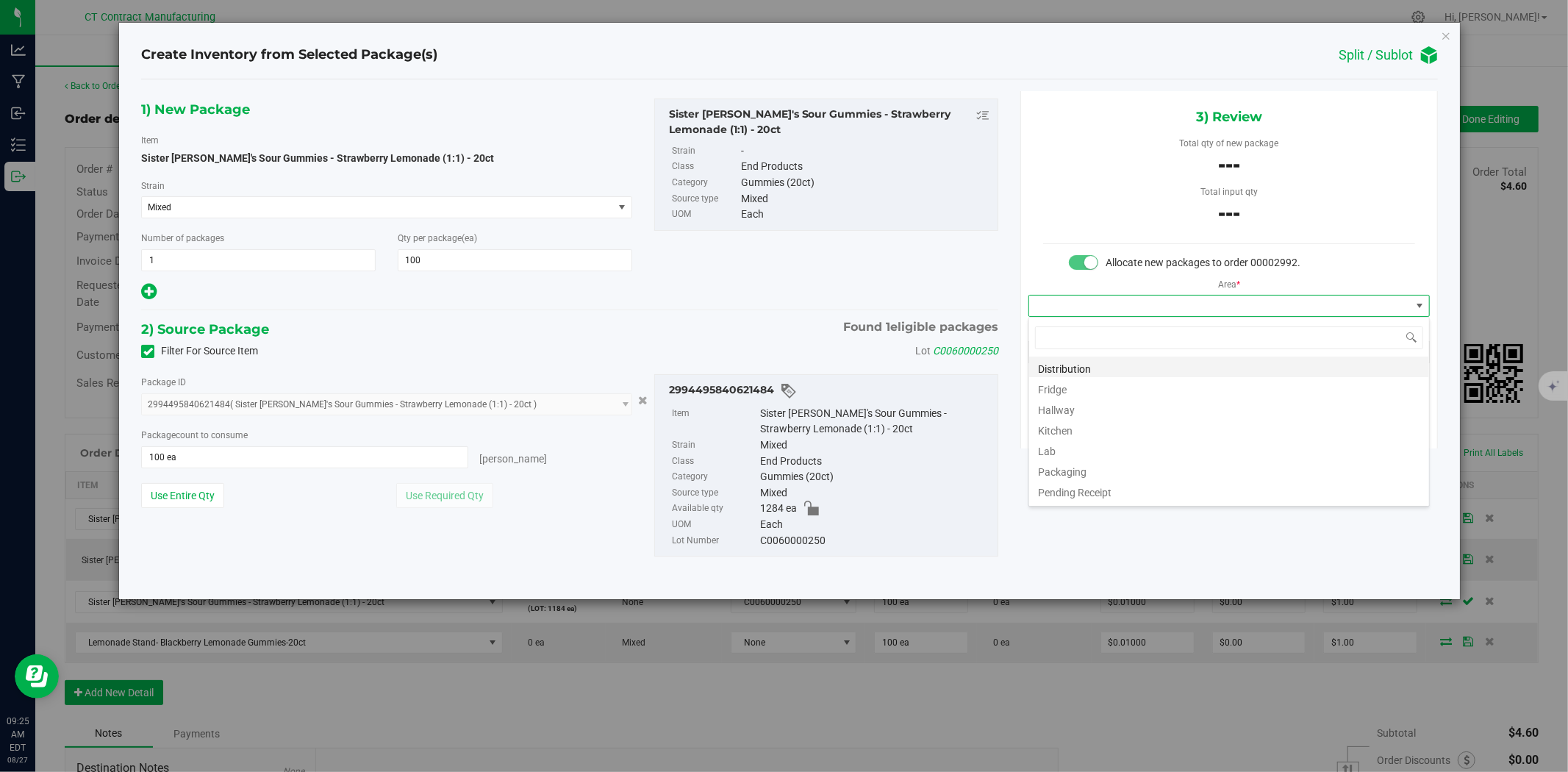
scroll to position [22, 400]
click at [1084, 365] on li "Distribution" at bounding box center [1229, 367] width 400 height 21
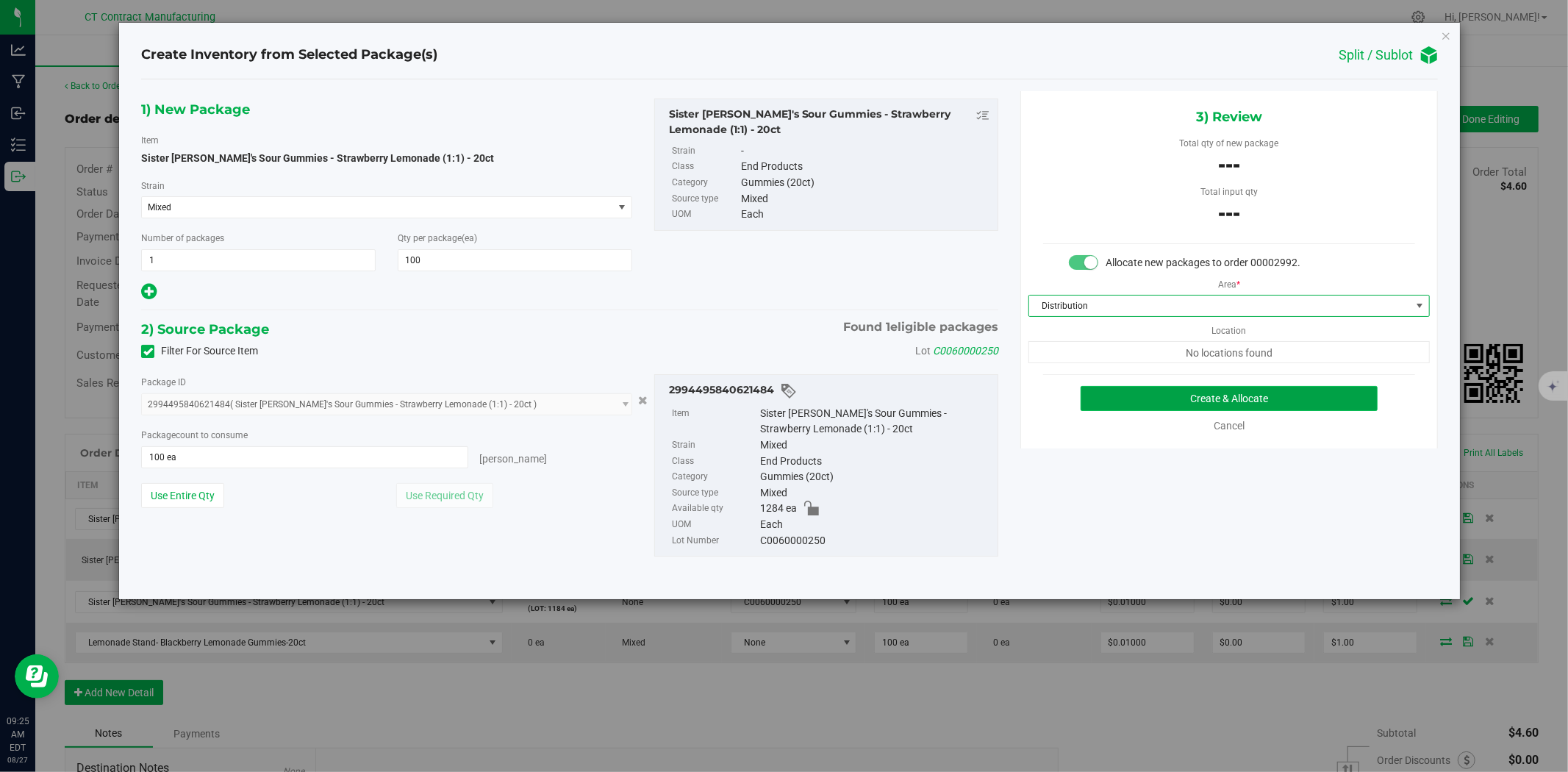
click at [1152, 386] on button "Create & Allocate" at bounding box center [1230, 398] width 297 height 25
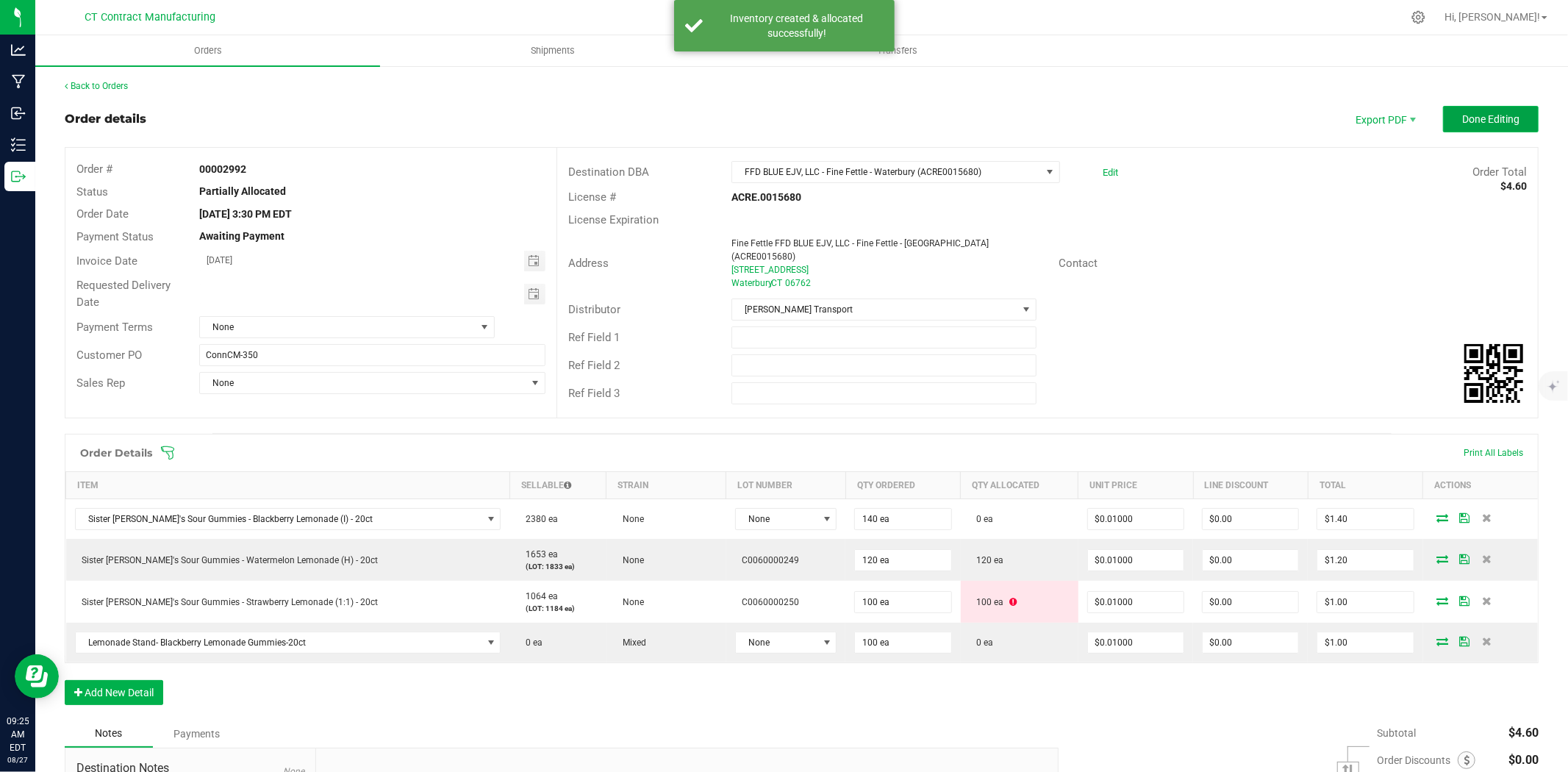
click at [1462, 115] on span "Done Editing" at bounding box center [1490, 119] width 57 height 12
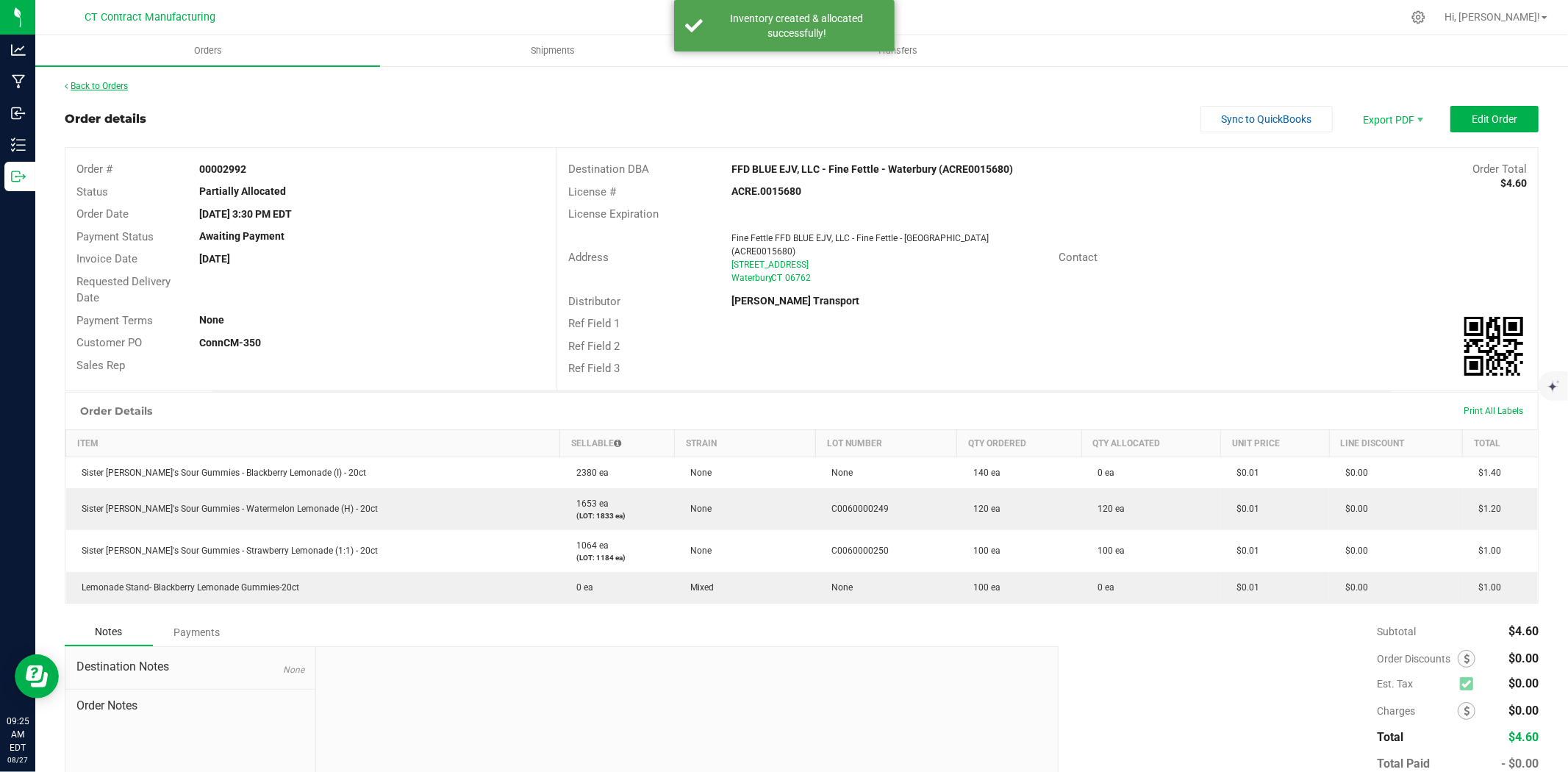
click at [111, 81] on link "Back to Orders" at bounding box center [96, 86] width 63 height 10
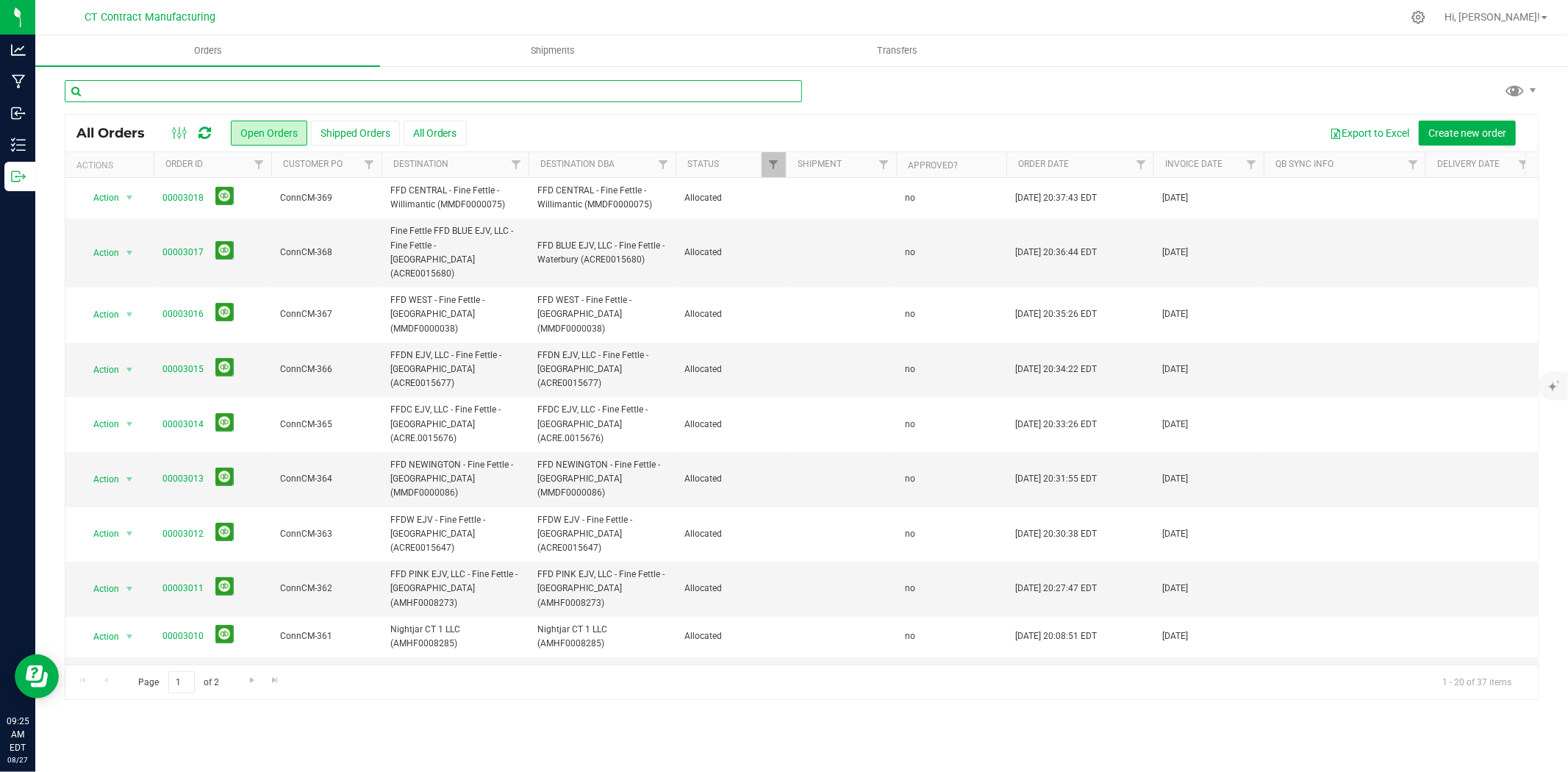
click at [162, 90] on input "text" at bounding box center [433, 91] width 738 height 22
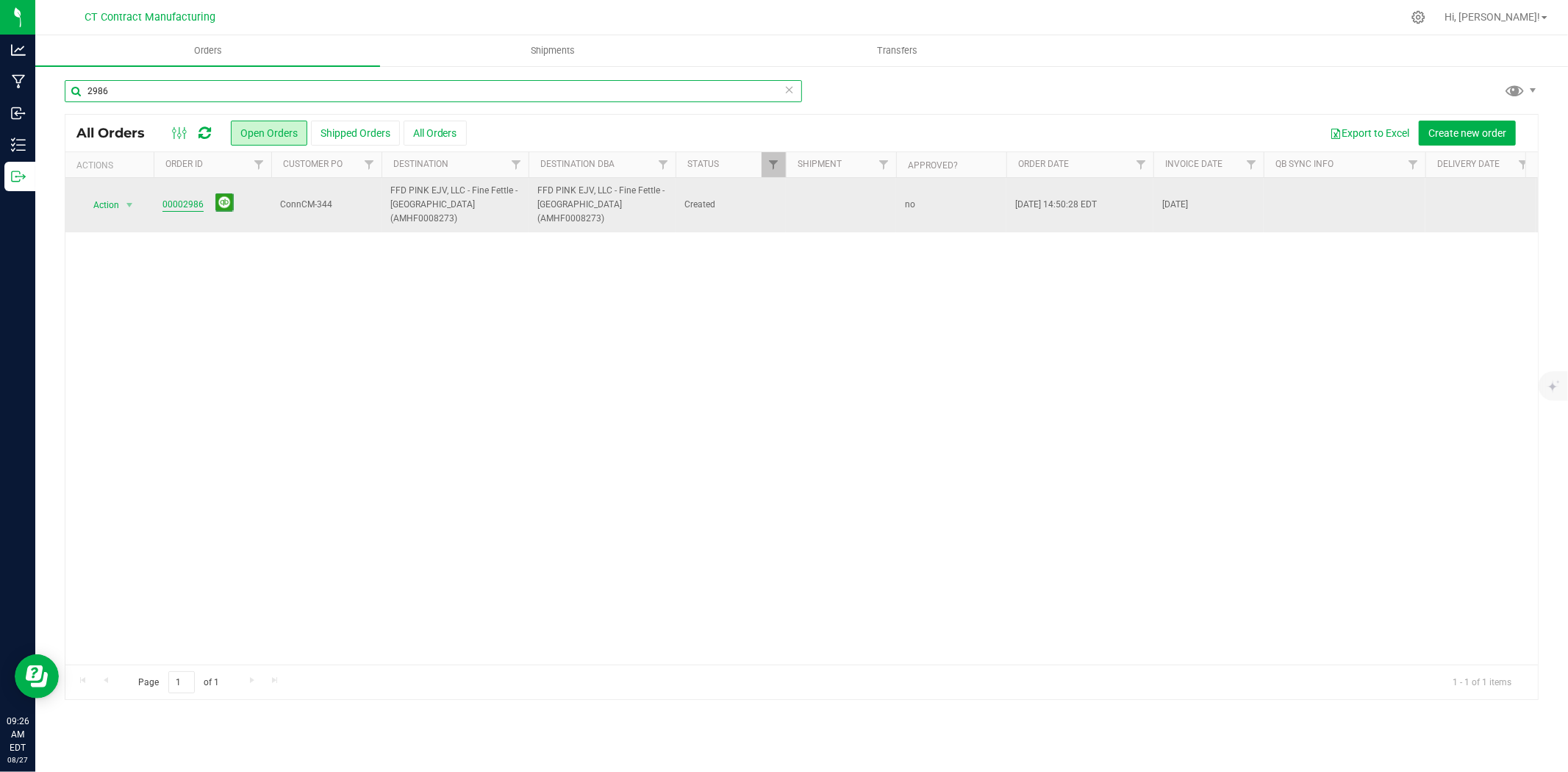
type input "2986"
click at [178, 200] on link "00002986" at bounding box center [183, 205] width 41 height 14
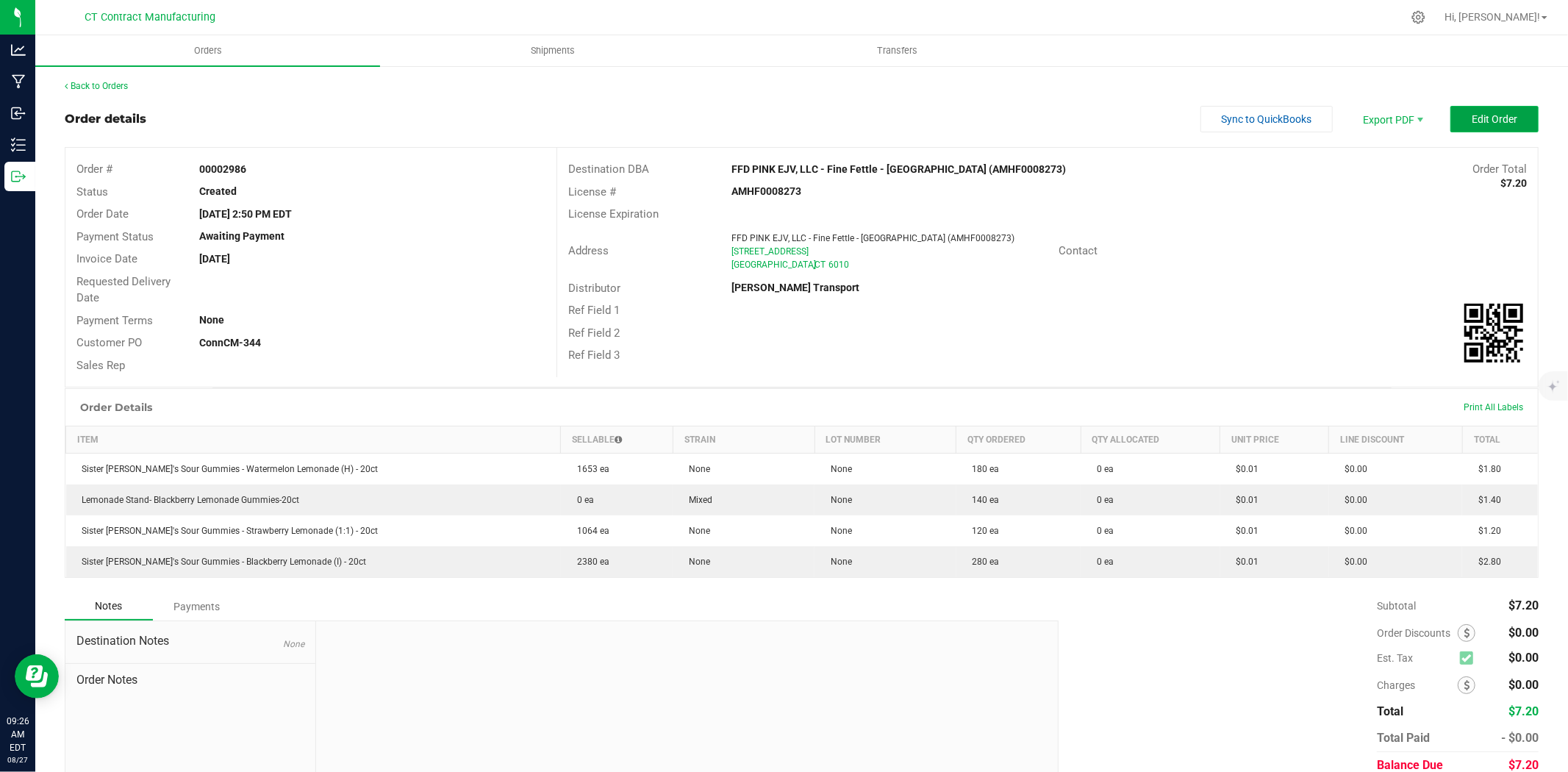
click at [1472, 124] on span "Edit Order" at bounding box center [1495, 119] width 46 height 12
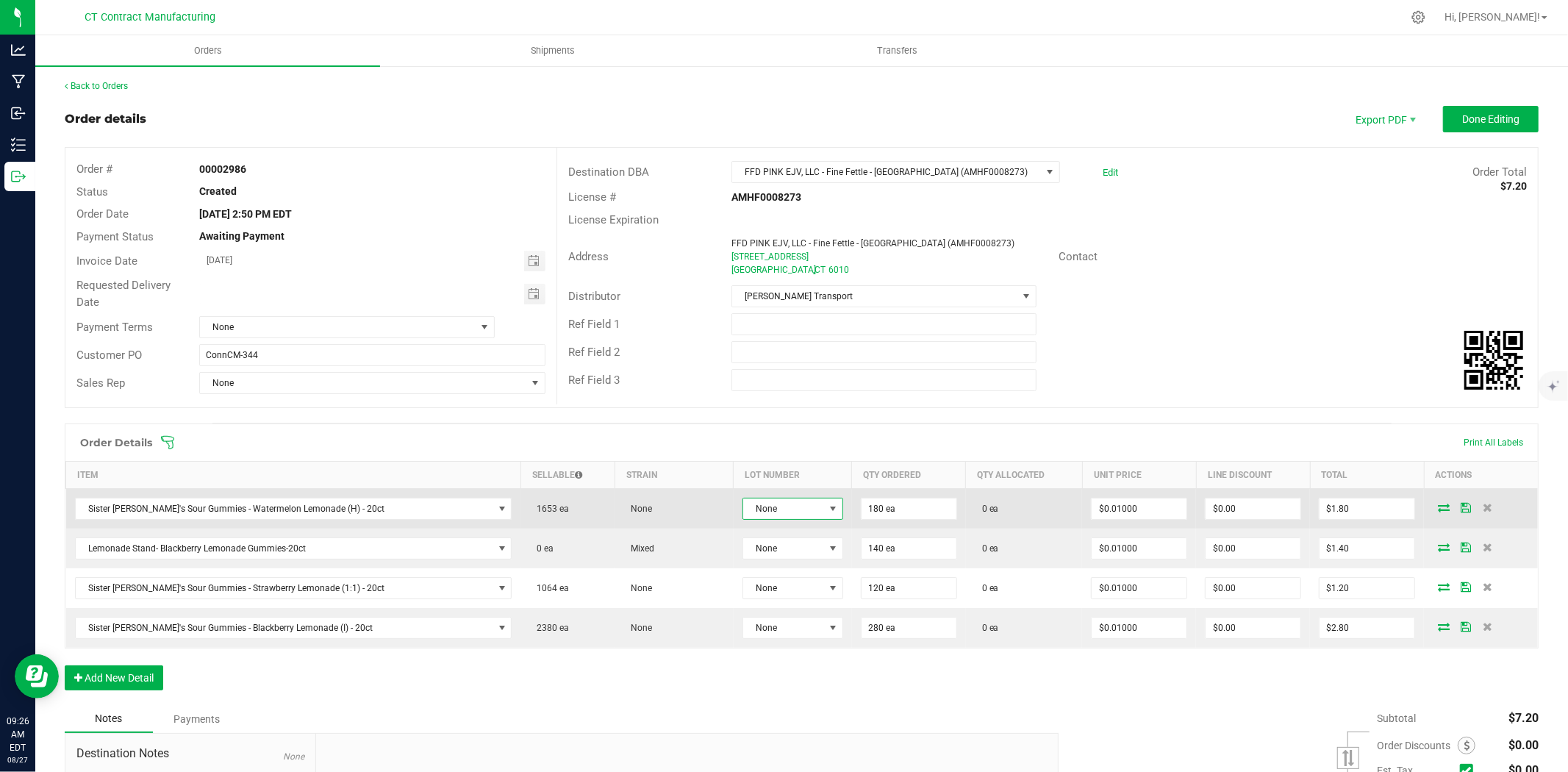
click at [775, 500] on span "None" at bounding box center [784, 508] width 81 height 21
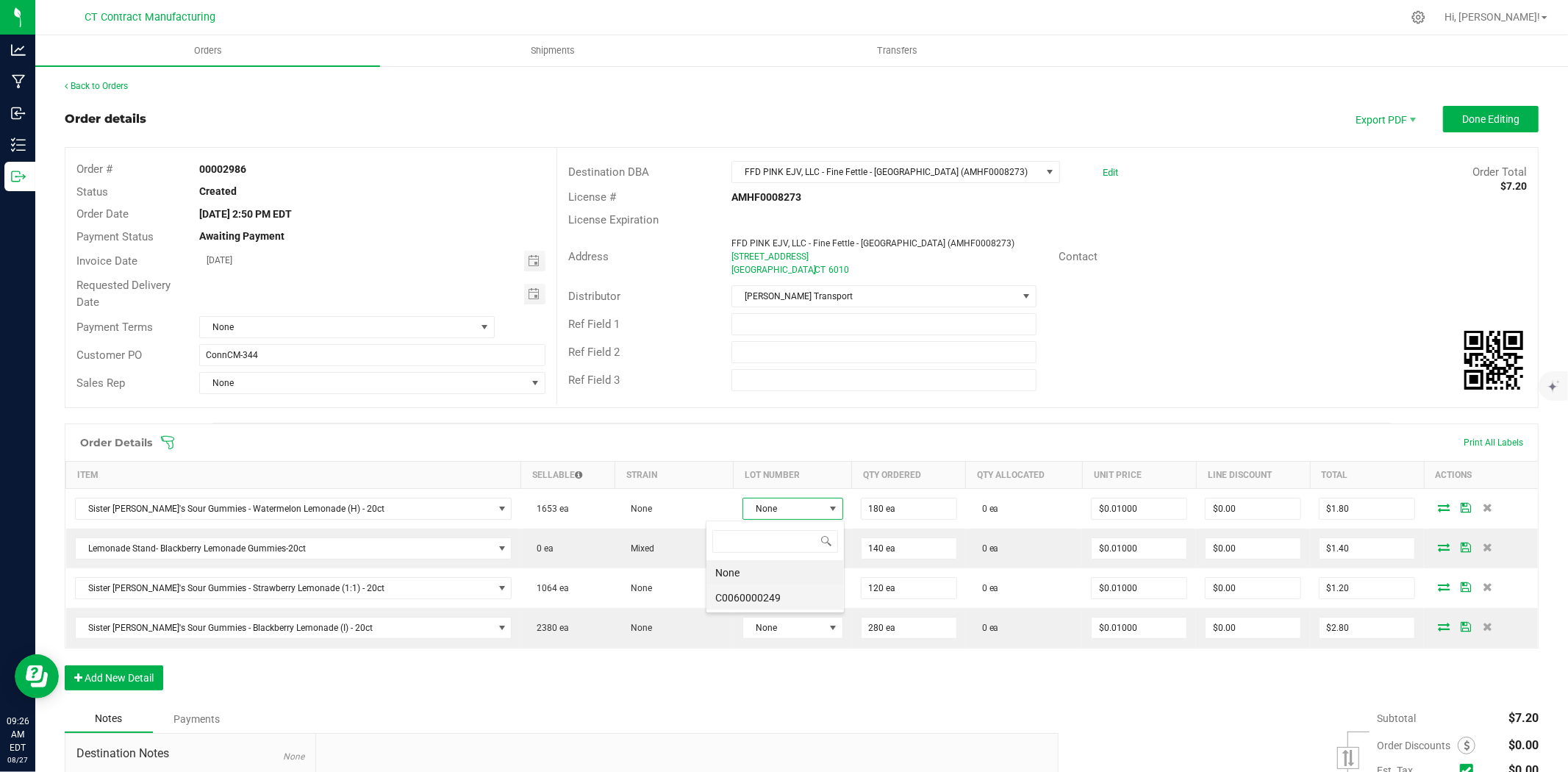
scroll to position [22, 105]
click at [773, 599] on li "C0060000249" at bounding box center [776, 597] width 138 height 25
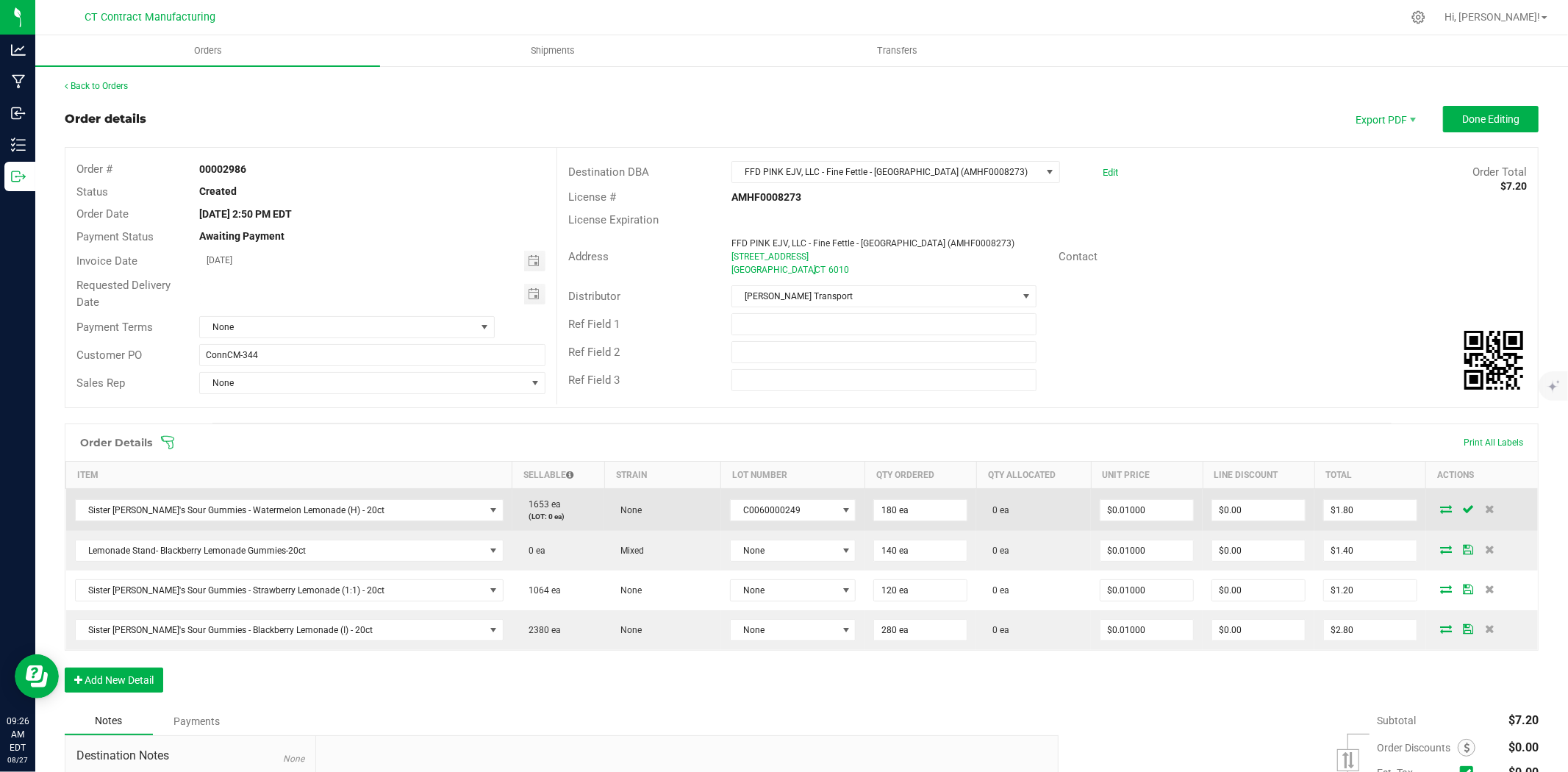
click at [1440, 507] on icon at bounding box center [1446, 508] width 12 height 9
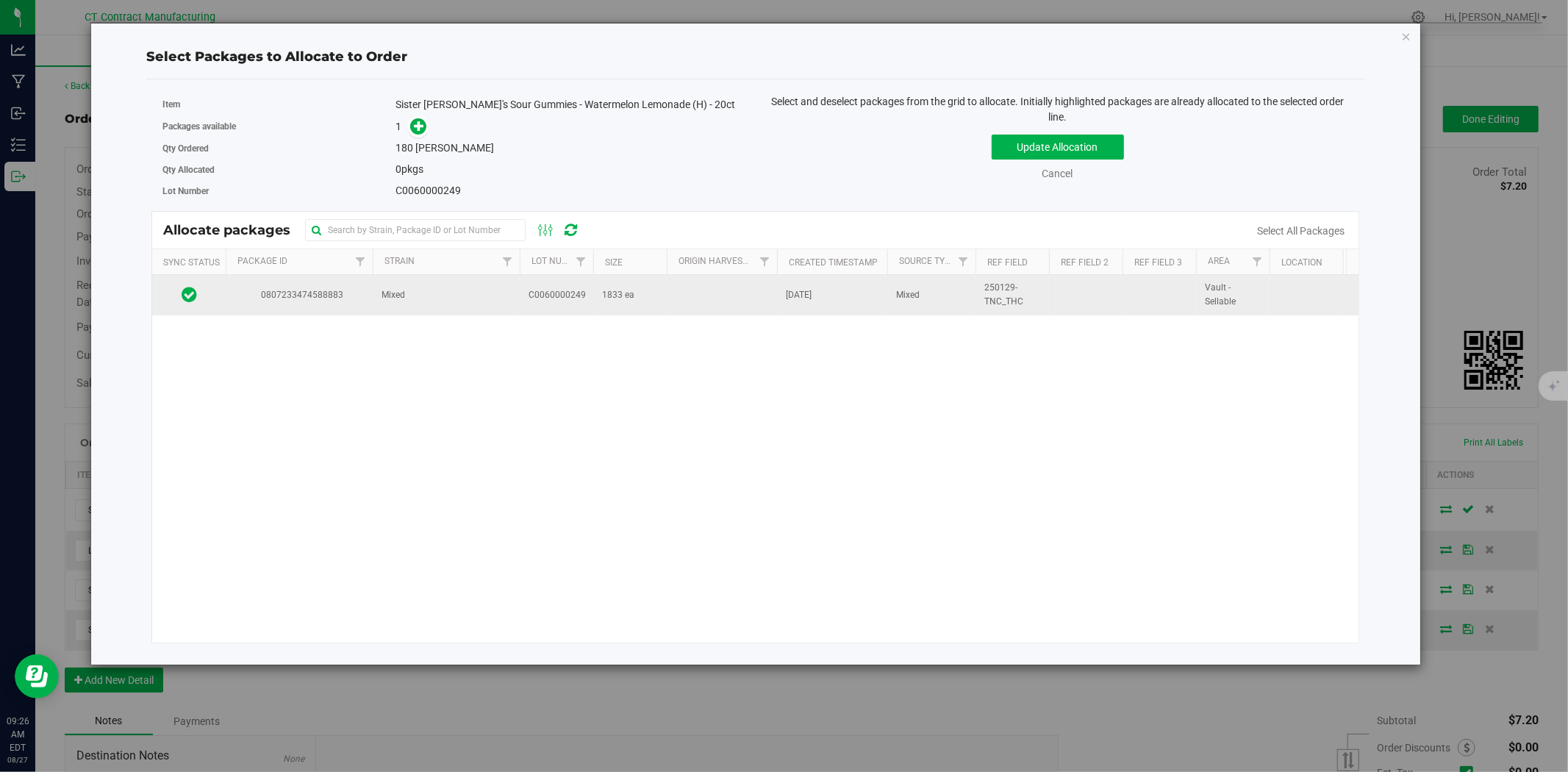
click at [311, 302] on span "0807233474588883" at bounding box center [299, 296] width 130 height 14
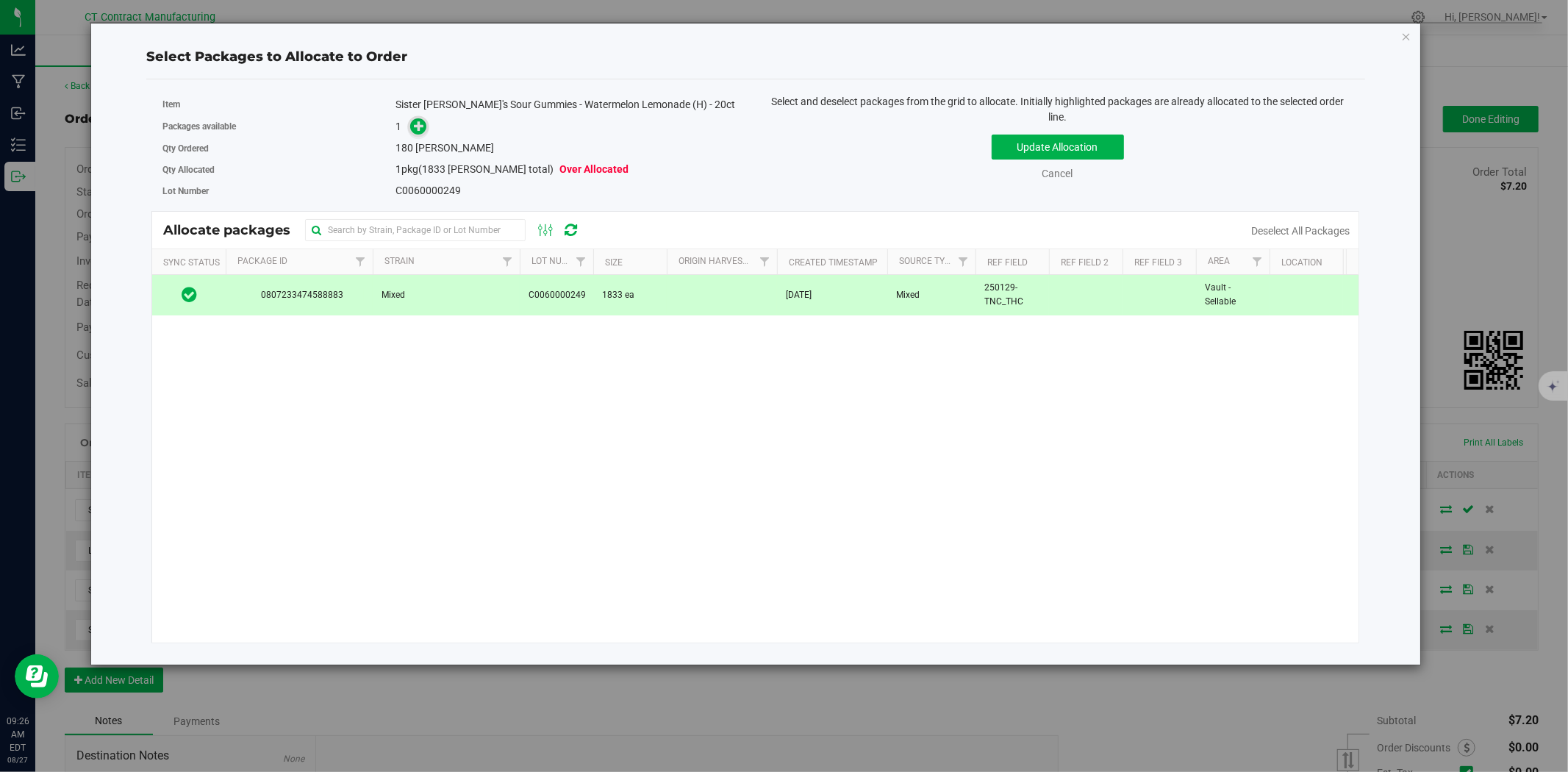
click at [412, 124] on span at bounding box center [418, 126] width 17 height 17
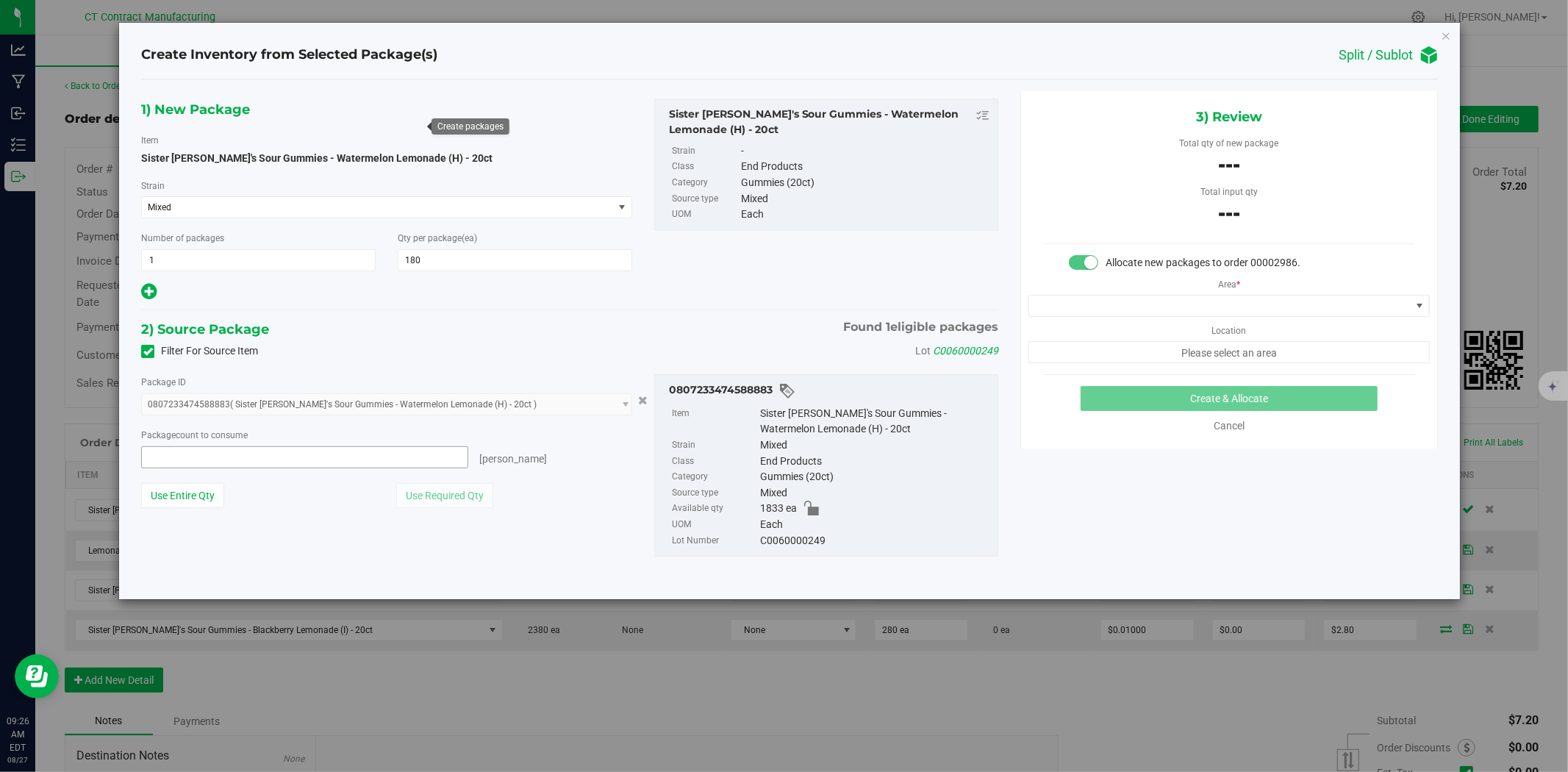
click at [325, 456] on span at bounding box center [304, 457] width 327 height 22
type input "180"
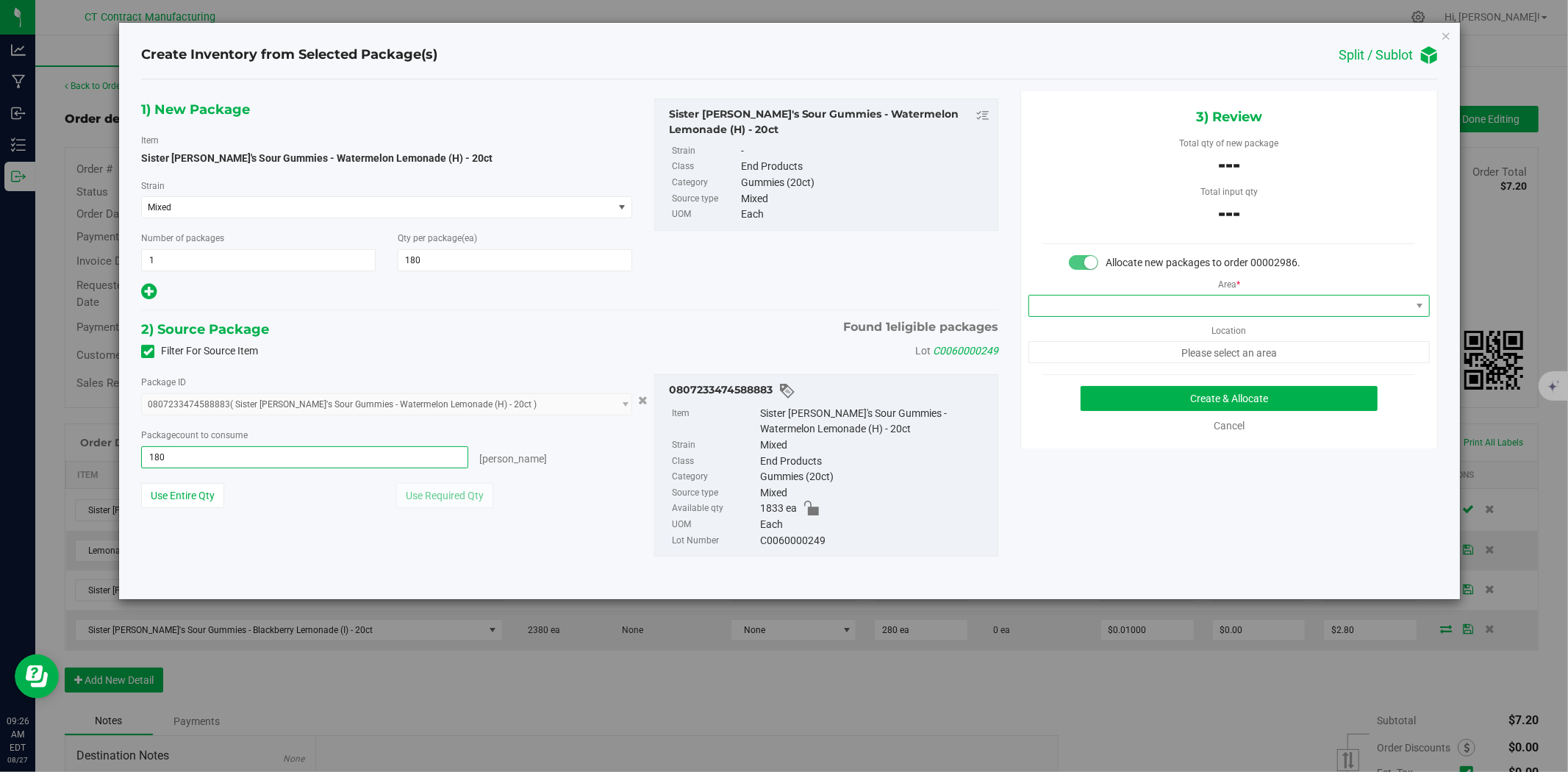
click at [1127, 304] on span at bounding box center [1220, 306] width 381 height 21
type input "180 ea"
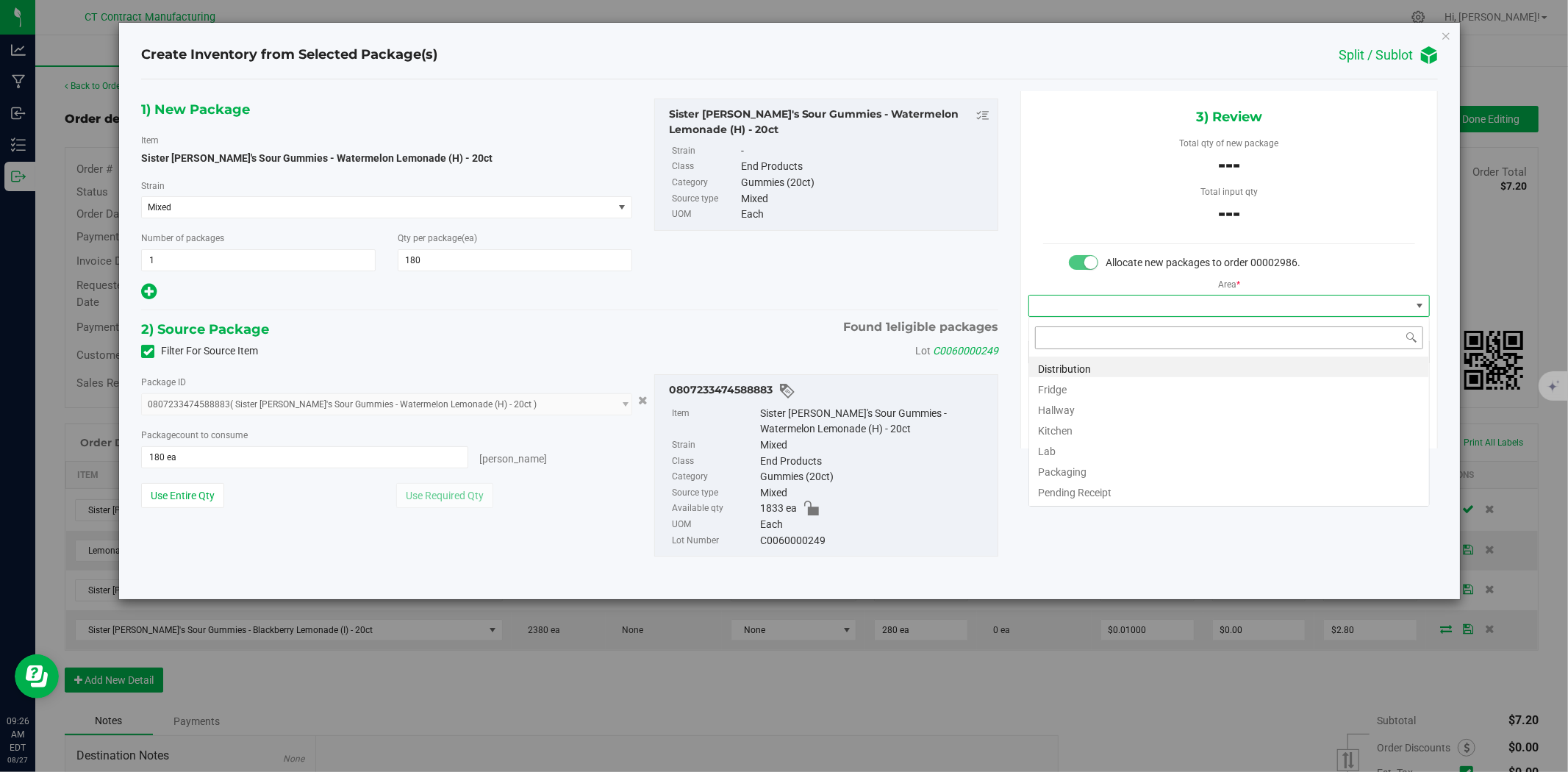
scroll to position [22, 400]
click at [1115, 358] on li "Distribution" at bounding box center [1229, 367] width 400 height 21
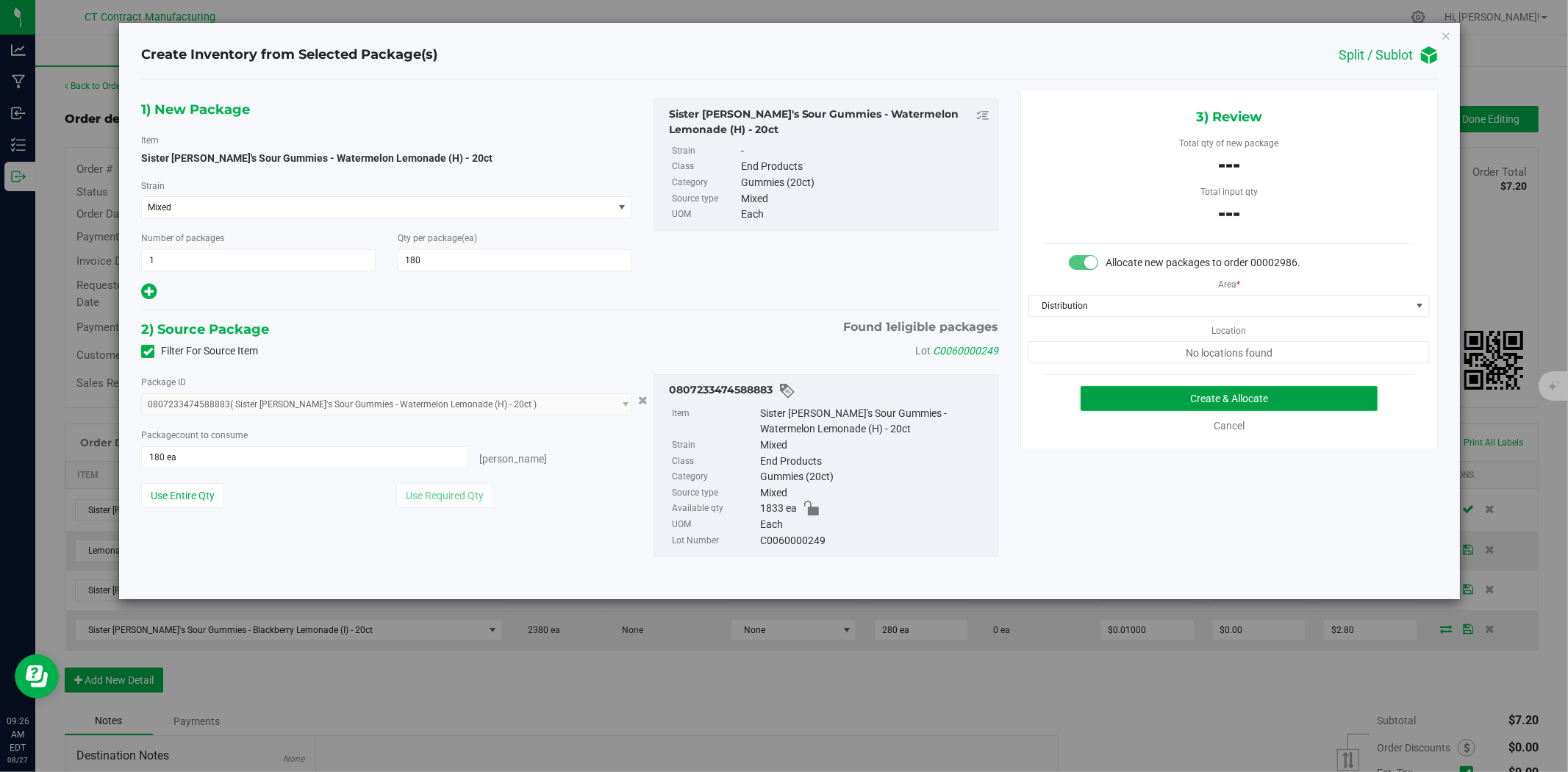
click at [1180, 391] on button "Create & Allocate" at bounding box center [1230, 398] width 297 height 25
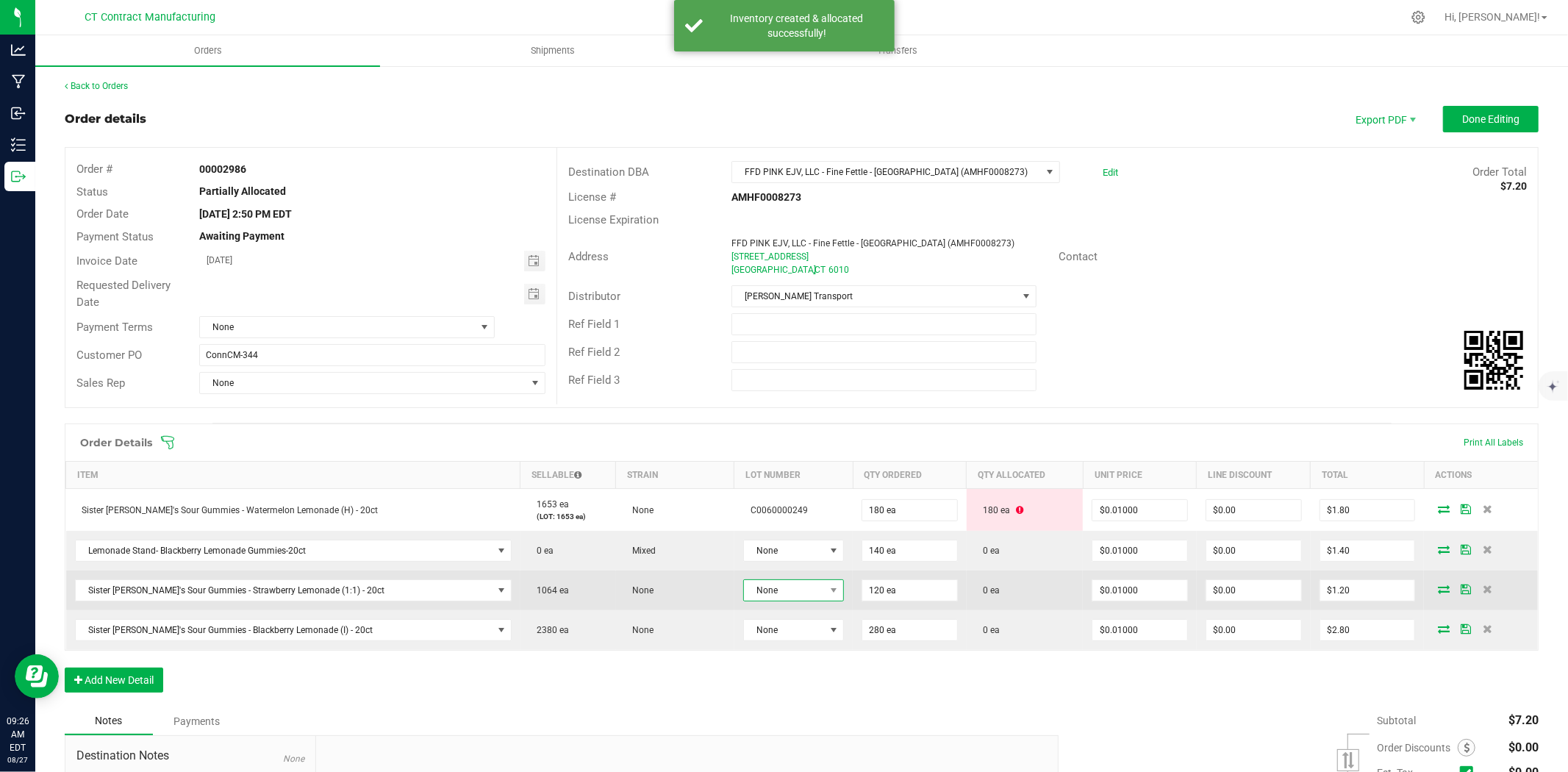
click at [769, 590] on span "None" at bounding box center [784, 590] width 81 height 21
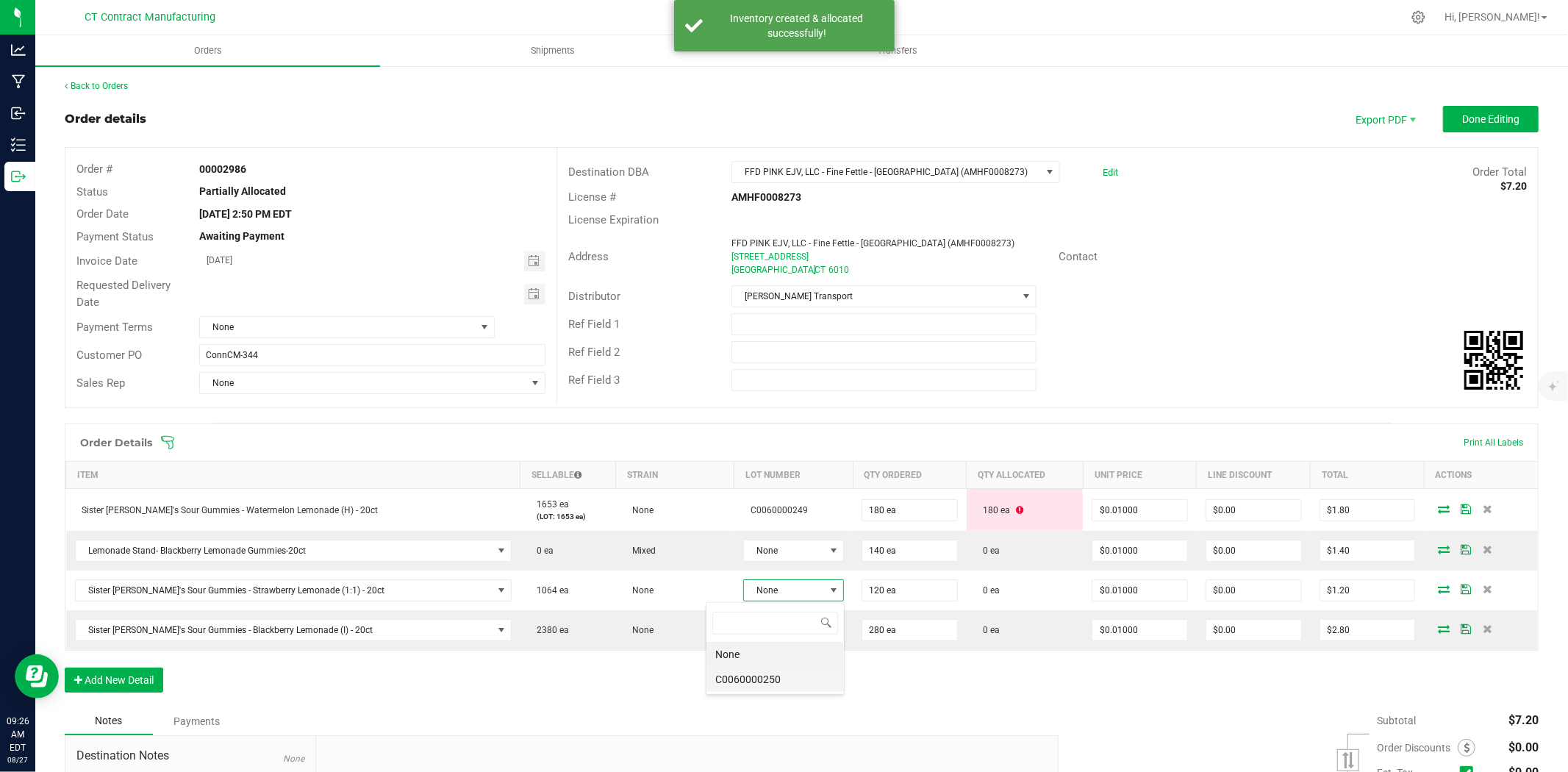
click at [794, 677] on li "C0060000250" at bounding box center [776, 679] width 138 height 25
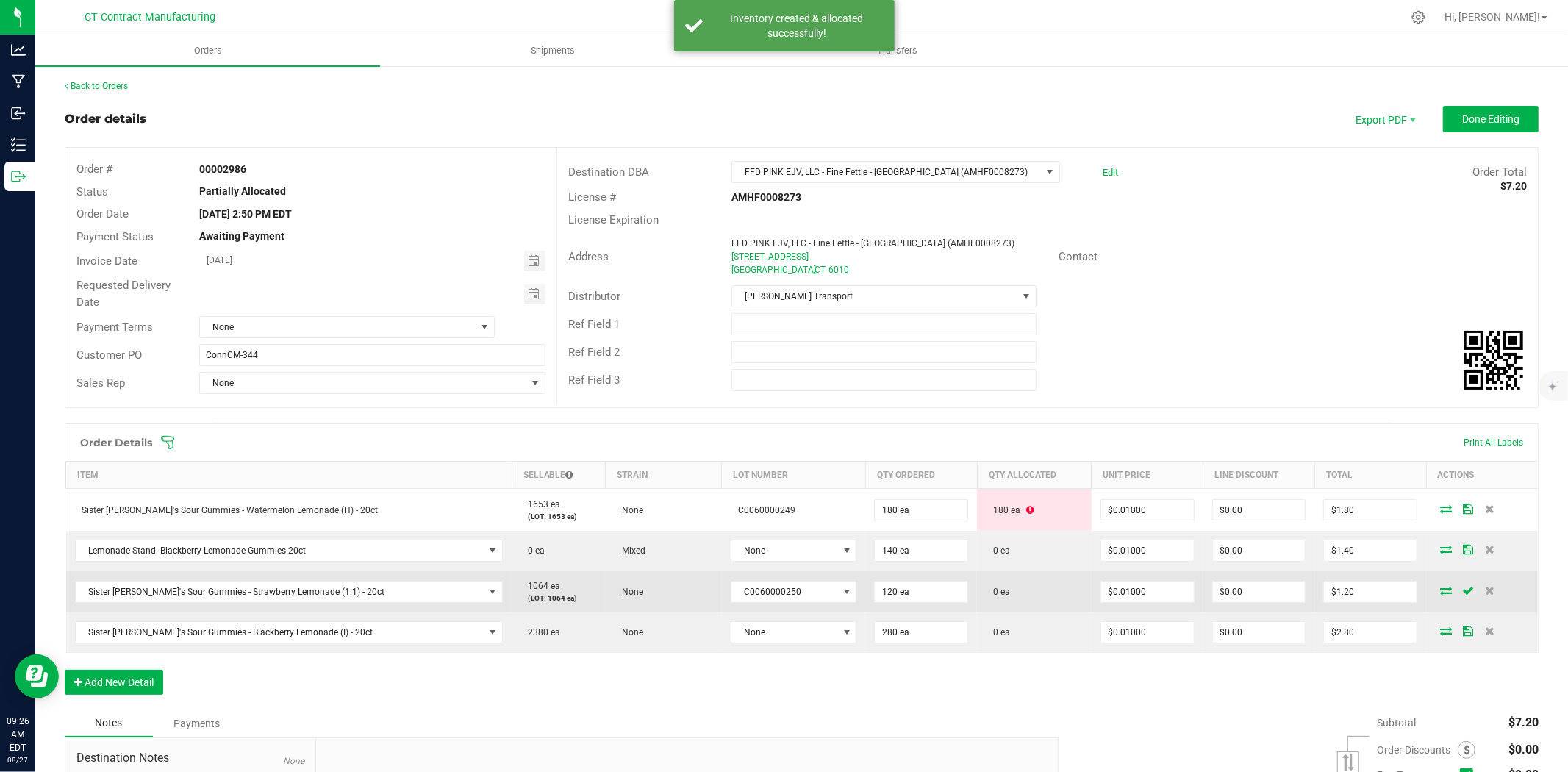
click at [1440, 591] on icon at bounding box center [1446, 590] width 12 height 9
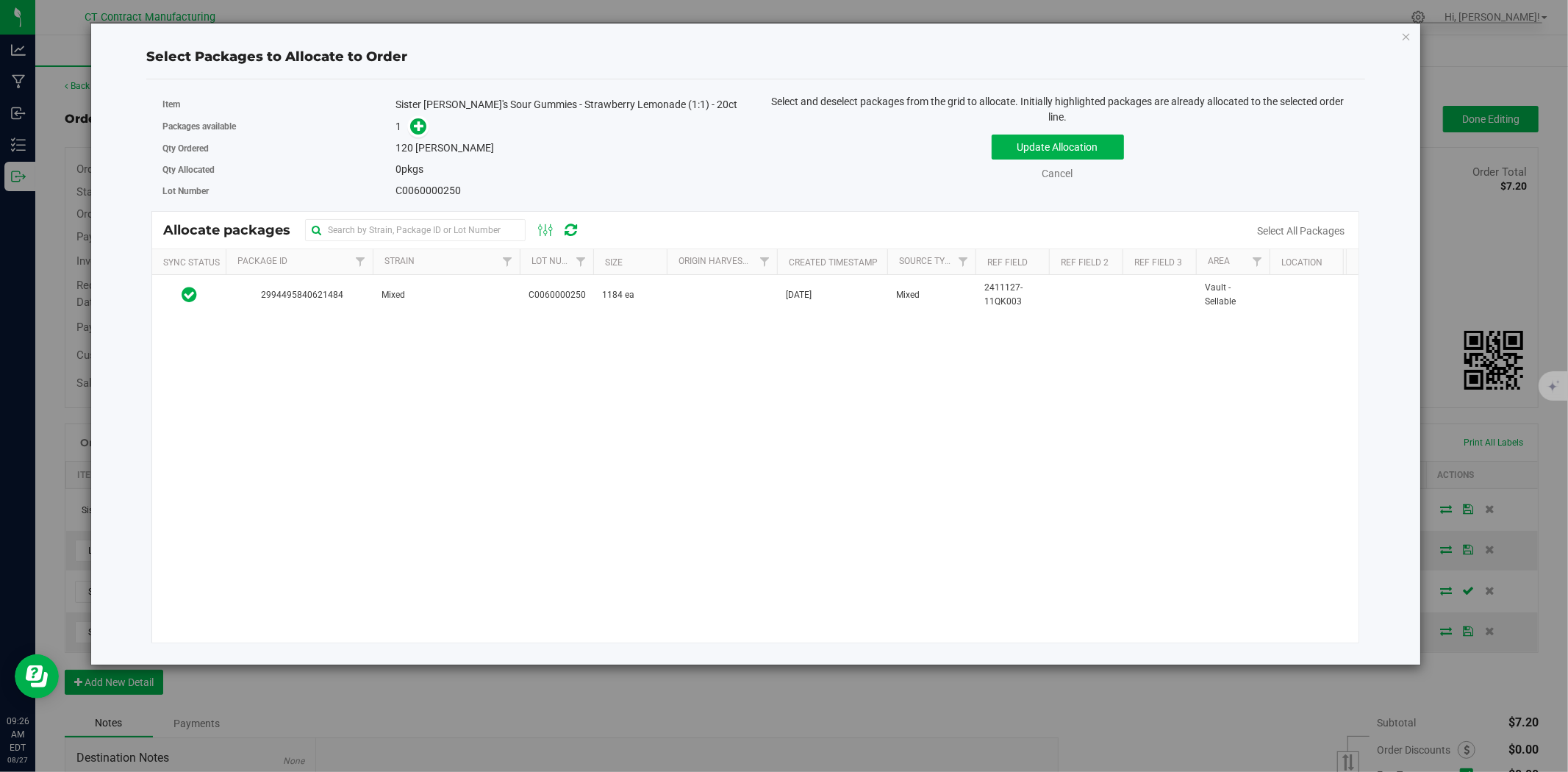
drag, startPoint x: 432, startPoint y: 301, endPoint x: 432, endPoint y: 275, distance: 26.0
click at [432, 301] on td "Mixed" at bounding box center [445, 295] width 147 height 40
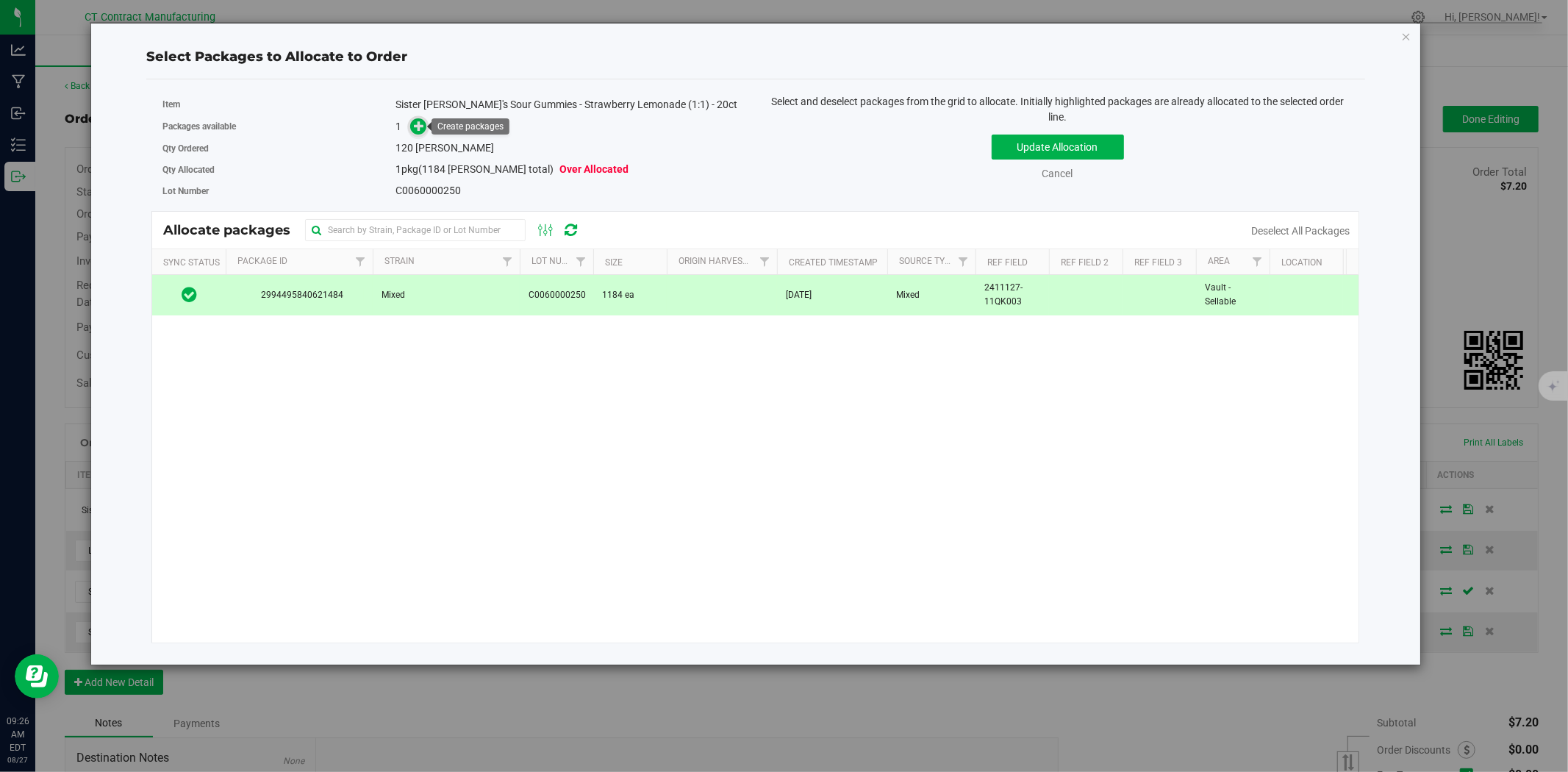
click at [425, 127] on span at bounding box center [418, 126] width 17 height 17
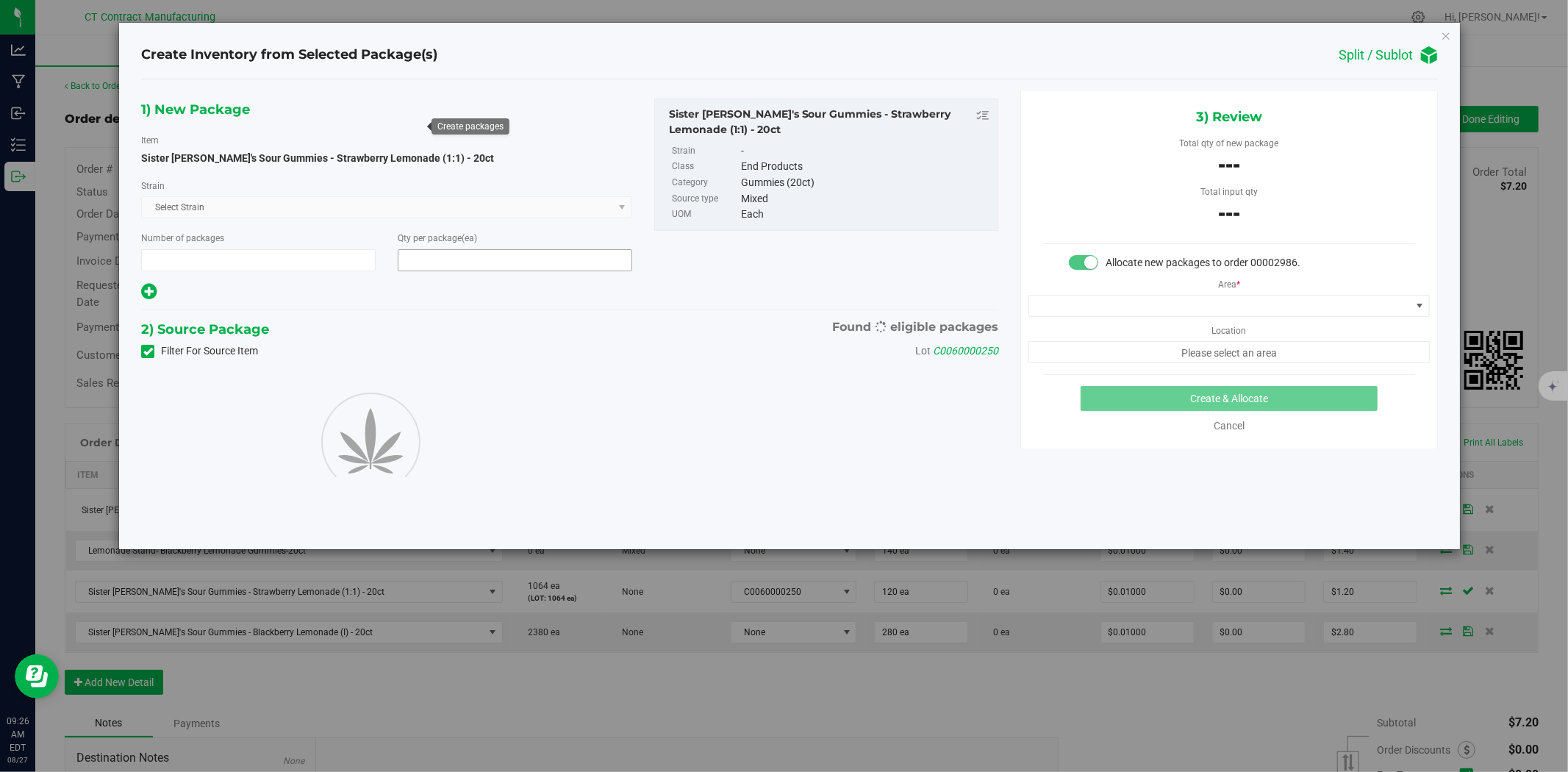
type input "1"
type input "120"
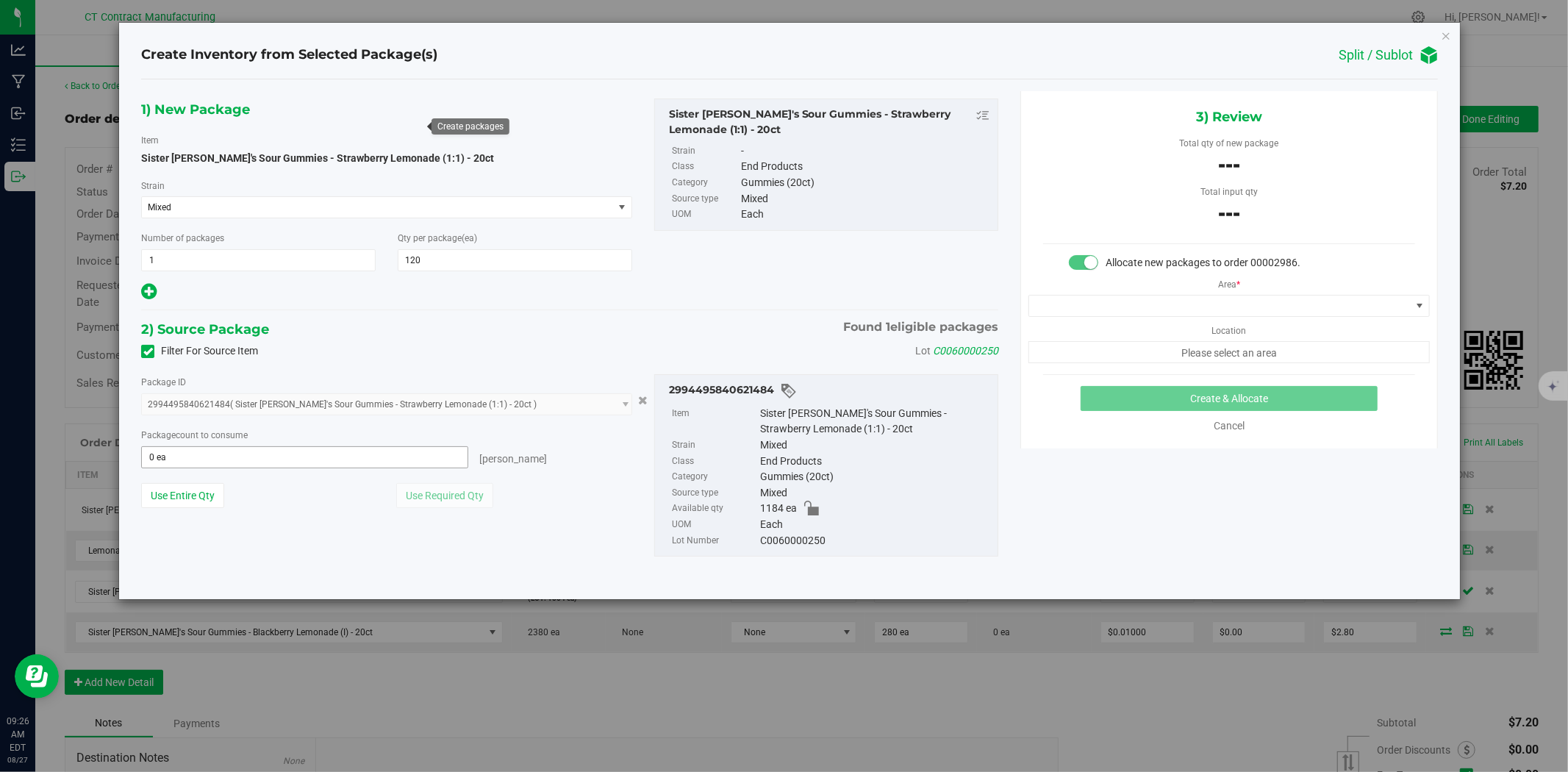
click at [391, 458] on span "0 ea 0" at bounding box center [304, 457] width 327 height 22
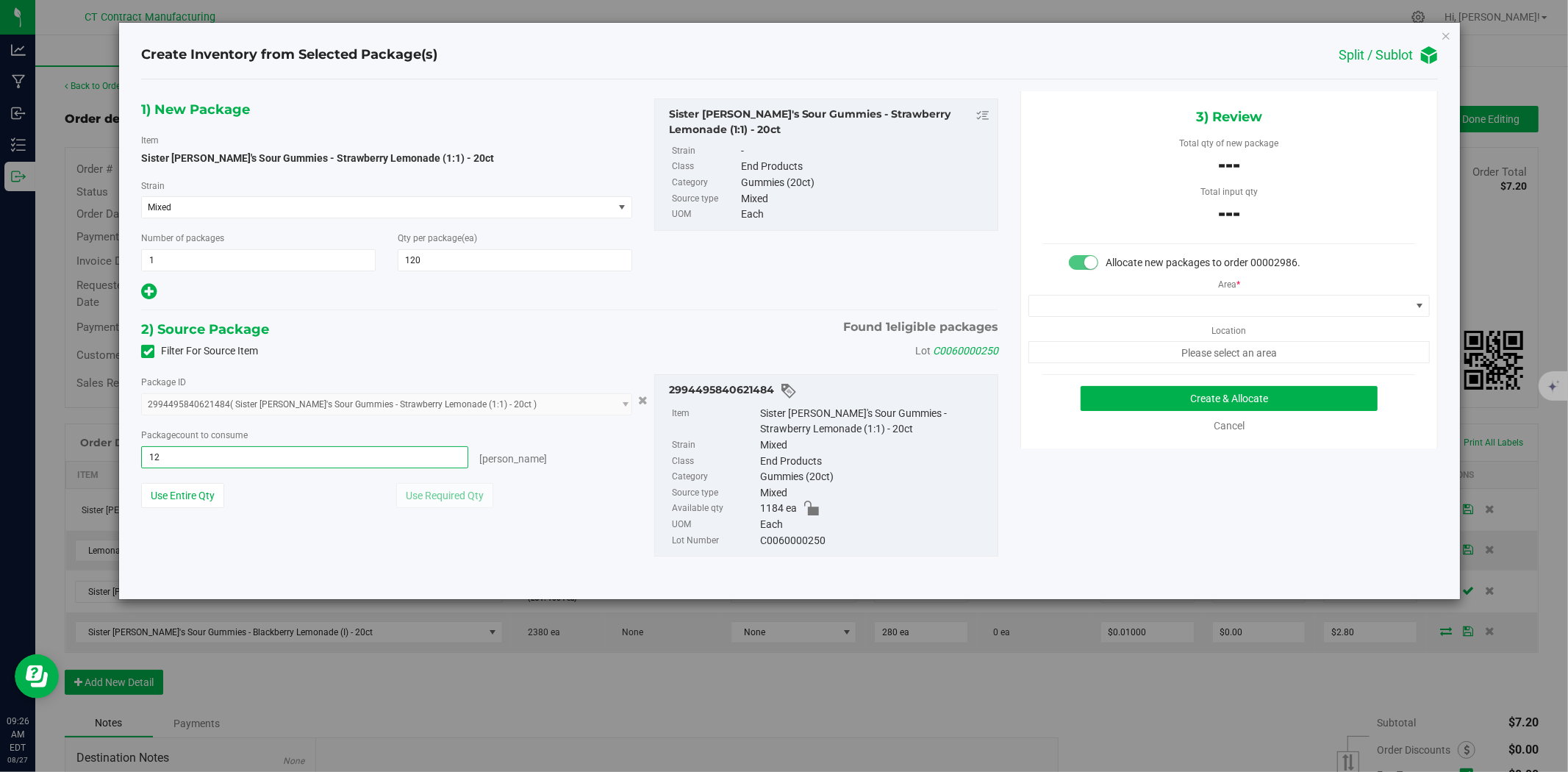
type input "120"
click at [1197, 309] on span at bounding box center [1220, 306] width 381 height 21
type input "120 ea"
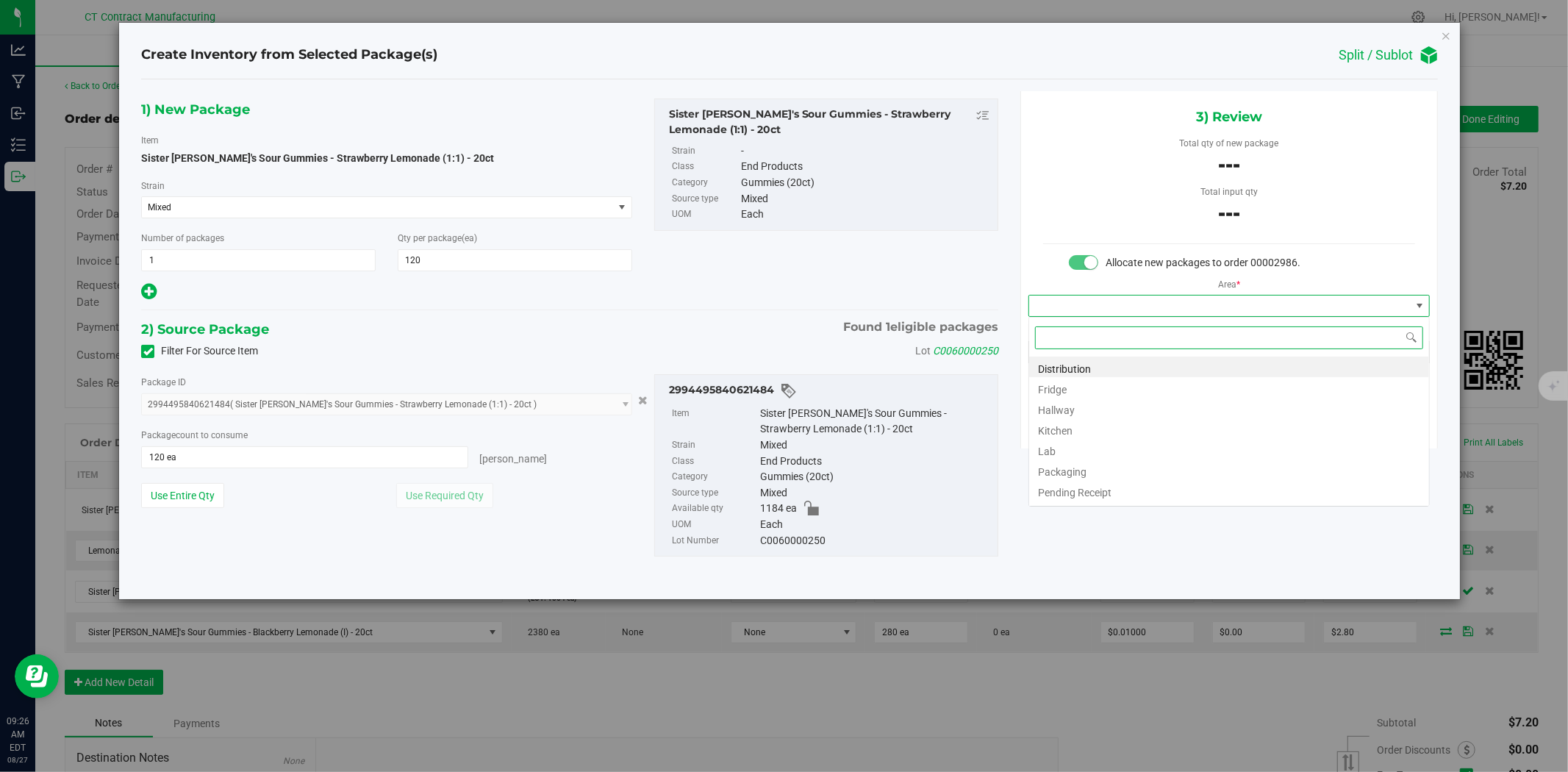
scroll to position [22, 400]
click at [1111, 362] on li "Distribution" at bounding box center [1229, 367] width 400 height 21
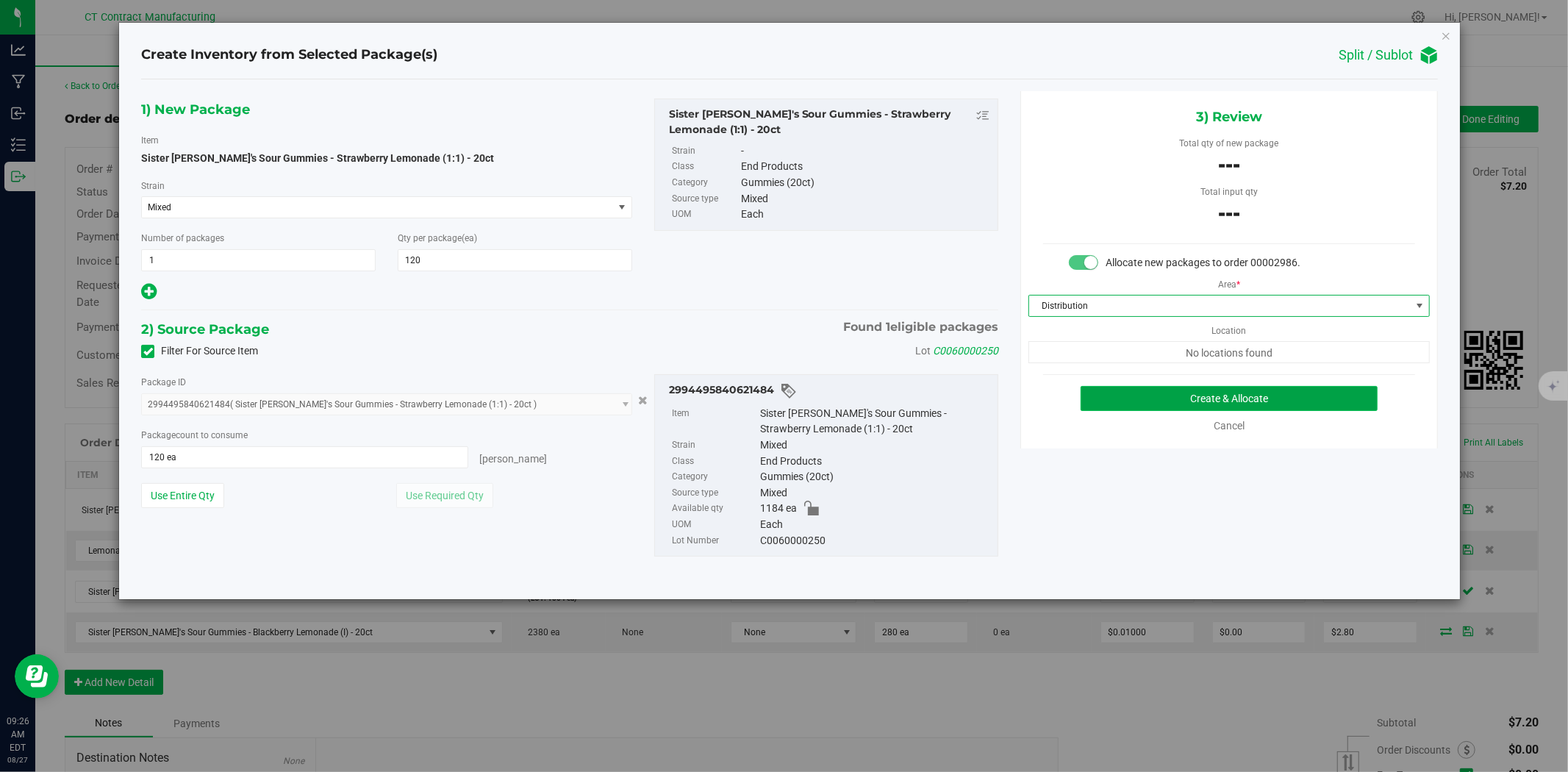
click at [1141, 394] on button "Create & Allocate" at bounding box center [1230, 398] width 297 height 25
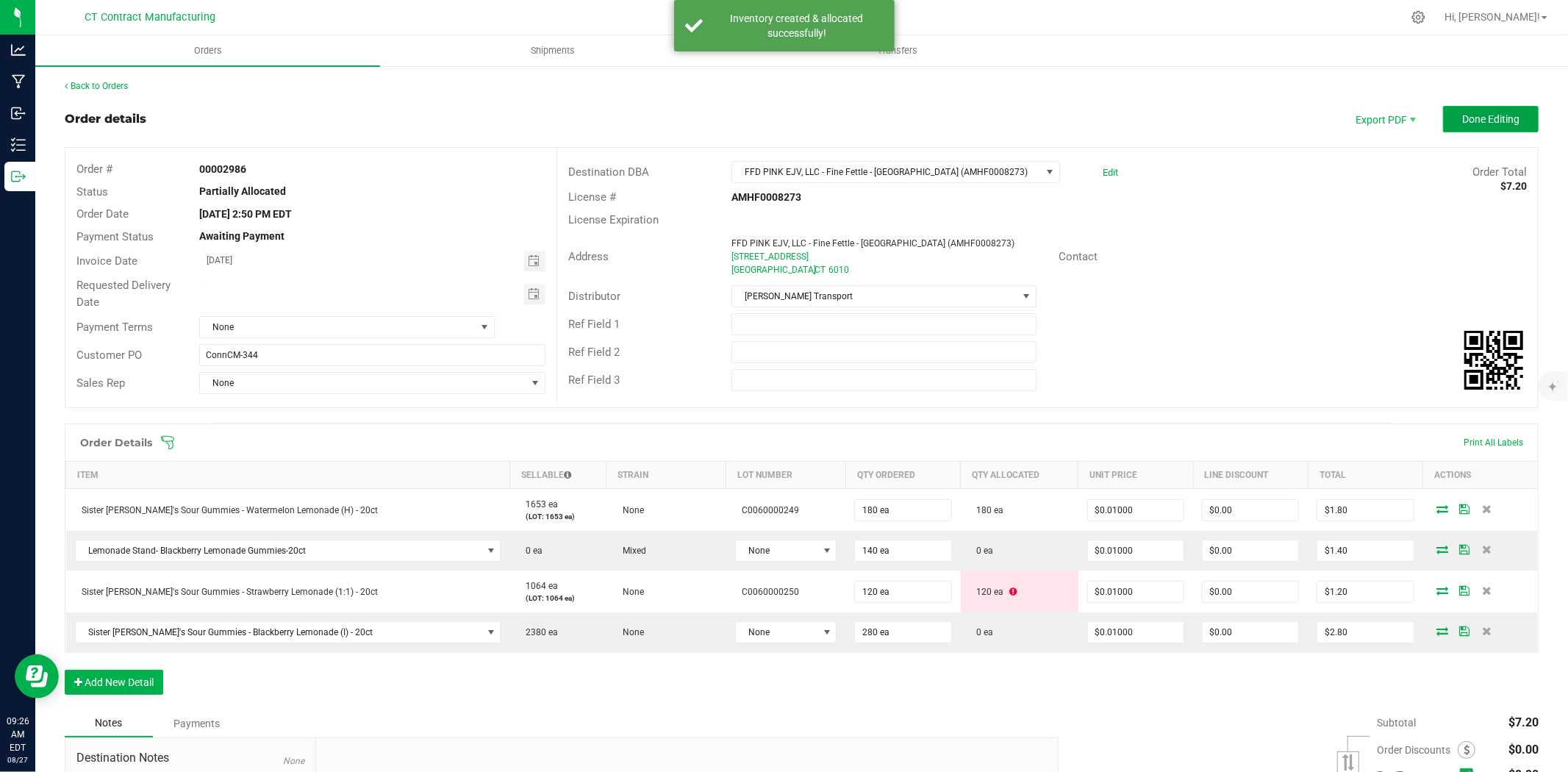
click at [1462, 121] on span "Done Editing" at bounding box center [1490, 119] width 57 height 12
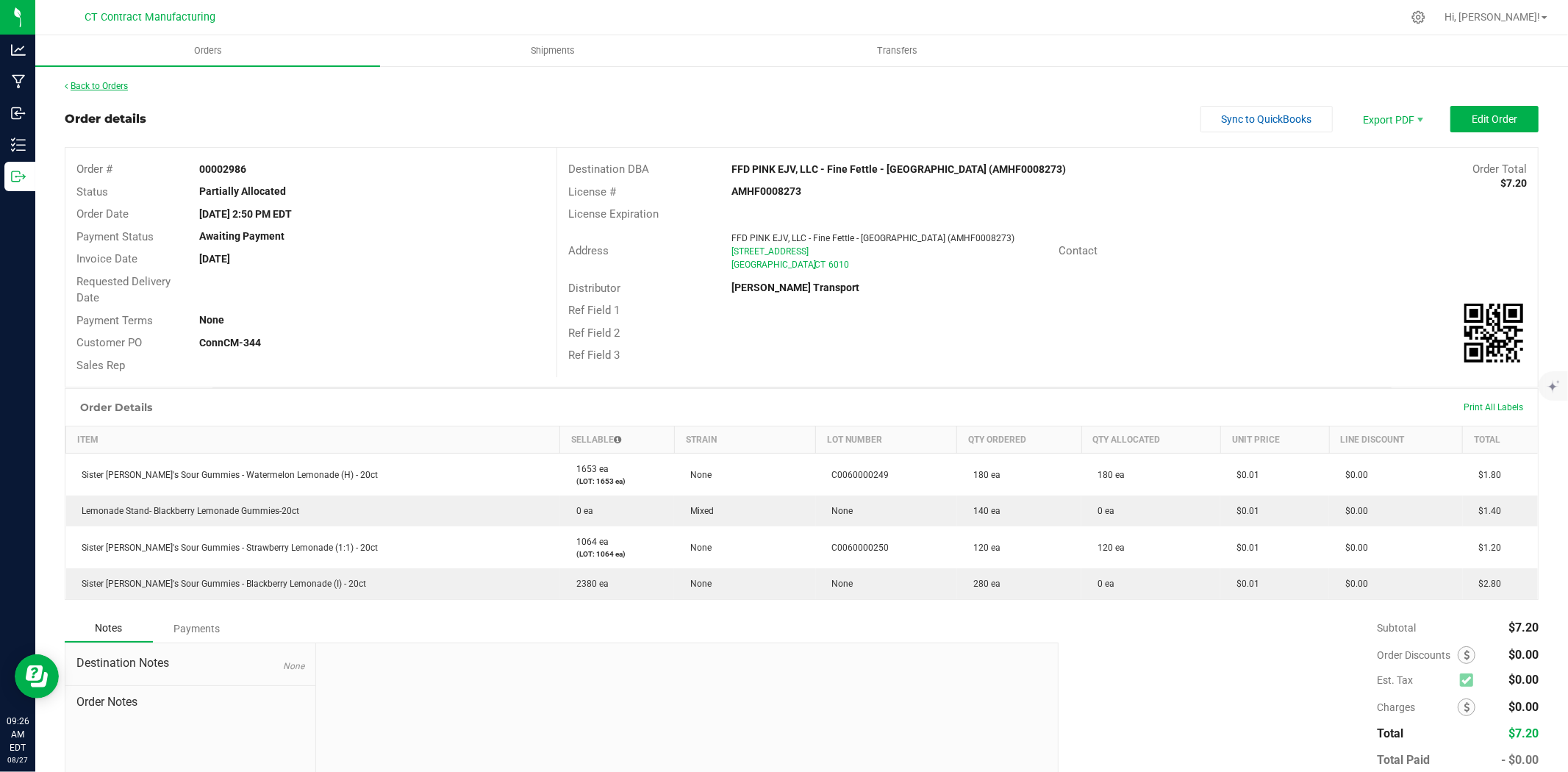
click at [108, 87] on link "Back to Orders" at bounding box center [96, 86] width 63 height 10
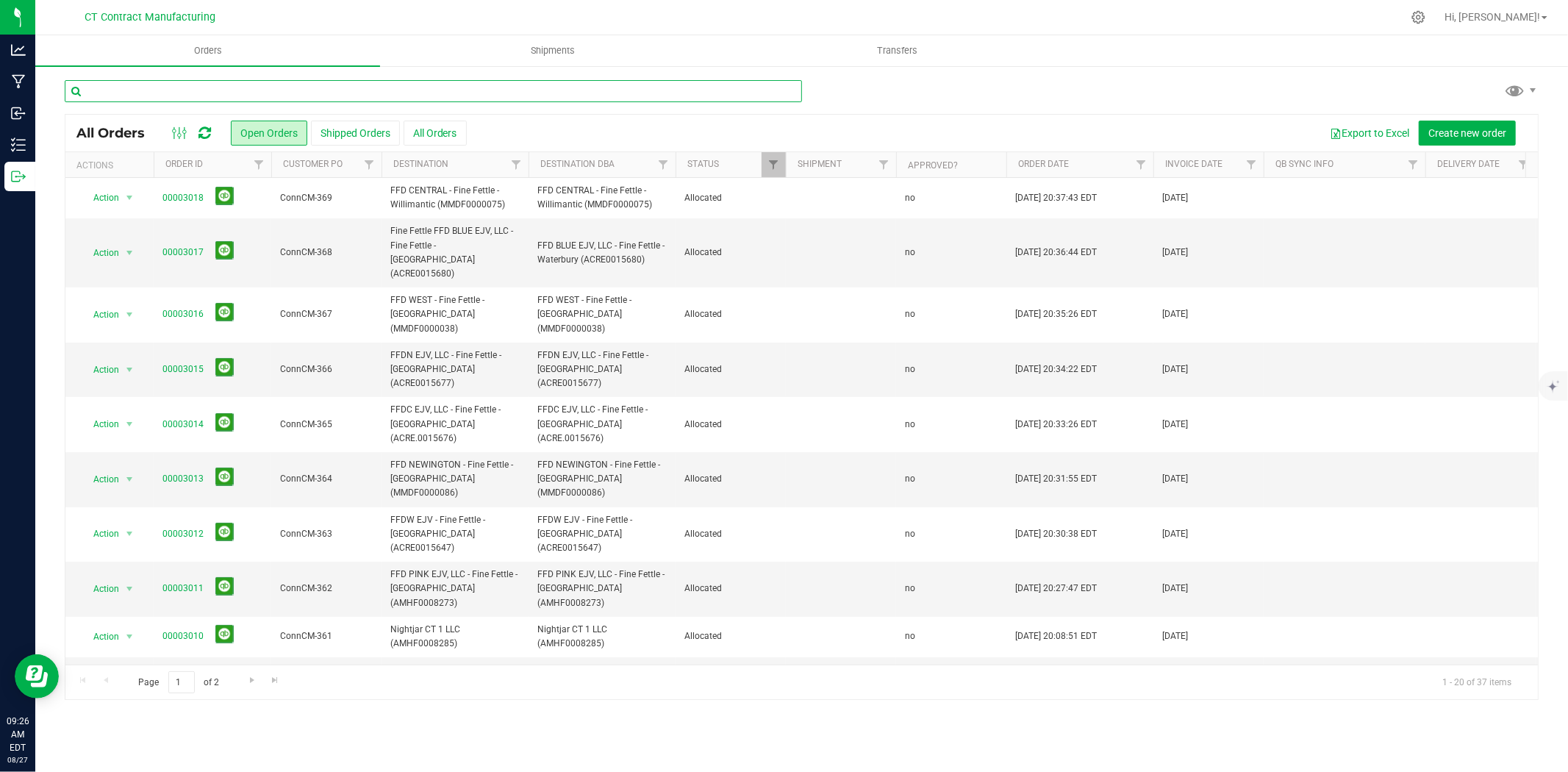
click at [208, 93] on input "text" at bounding box center [433, 91] width 738 height 22
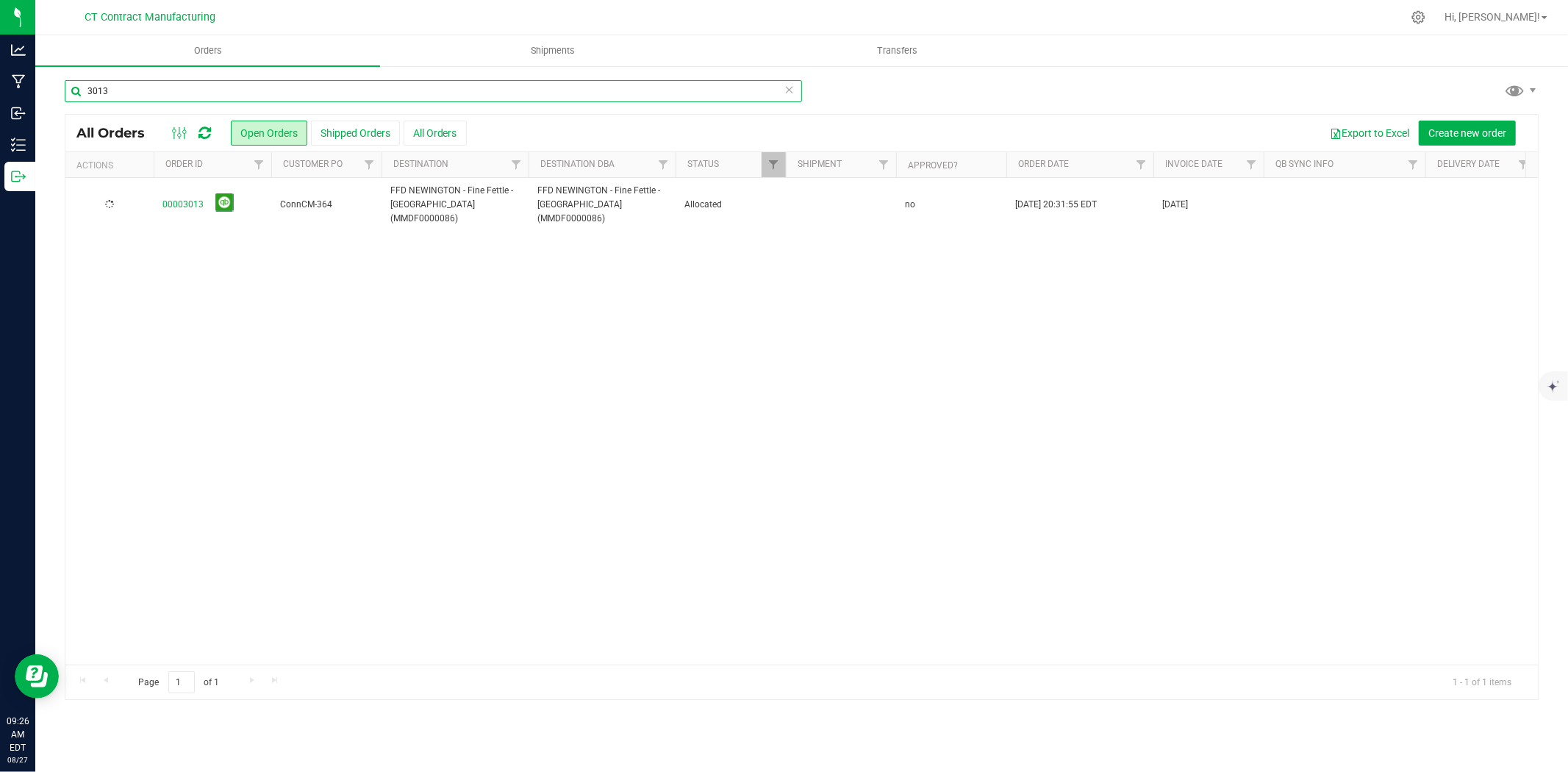
type input "3013"
click at [189, 198] on link "00003013" at bounding box center [183, 205] width 41 height 14
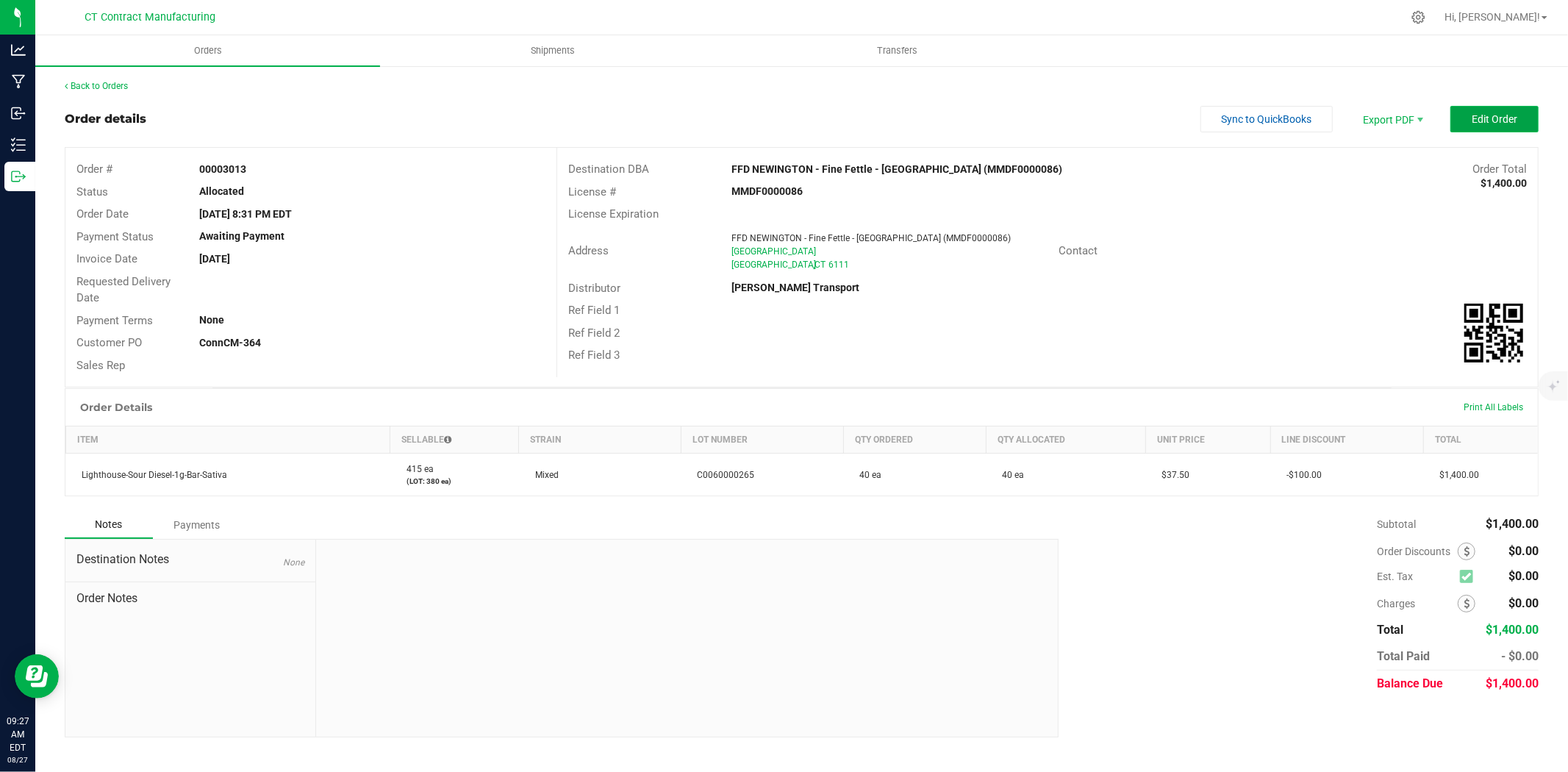
click at [1461, 114] on button "Edit Order" at bounding box center [1494, 119] width 88 height 27
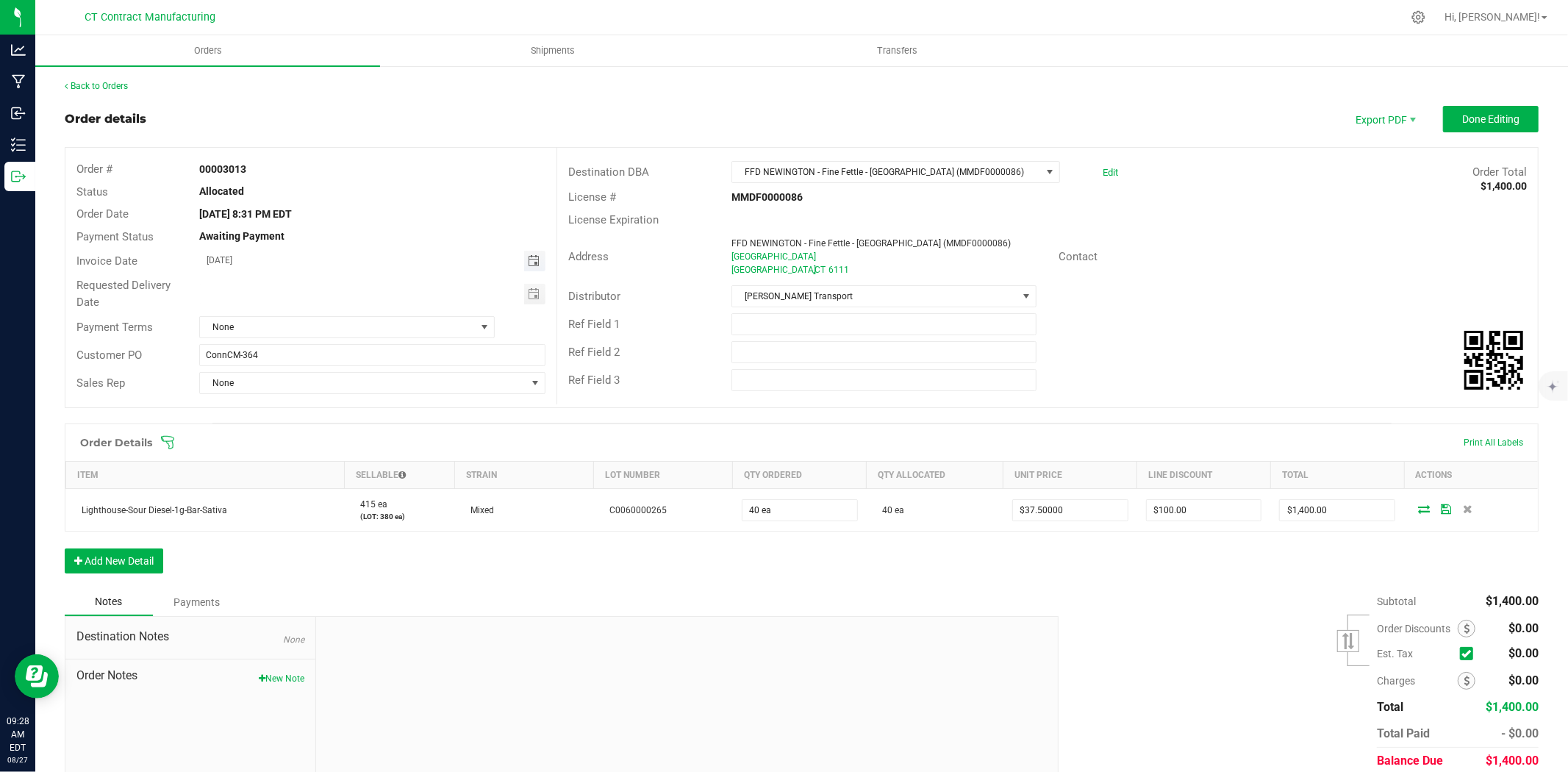
click at [534, 262] on span "Toggle calendar" at bounding box center [534, 262] width 12 height 12
click at [354, 428] on span "28" at bounding box center [350, 427] width 21 height 23
type input "08/28/2025"
click at [326, 332] on span "None" at bounding box center [337, 327] width 275 height 21
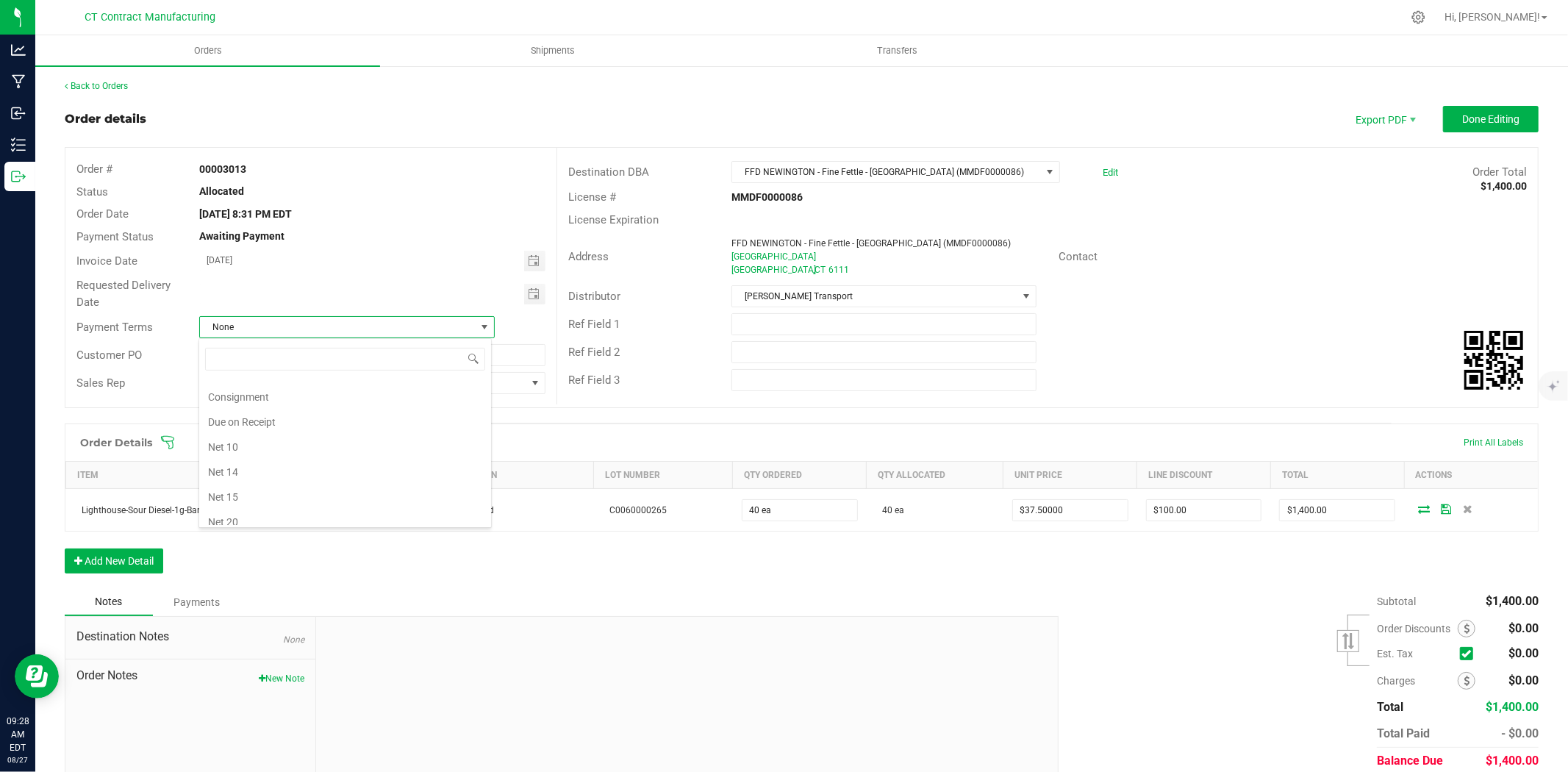
scroll to position [67, 0]
click at [328, 434] on li "Due on Receipt" at bounding box center [345, 423] width 291 height 25
click at [1468, 106] on button "Done Editing" at bounding box center [1491, 119] width 96 height 27
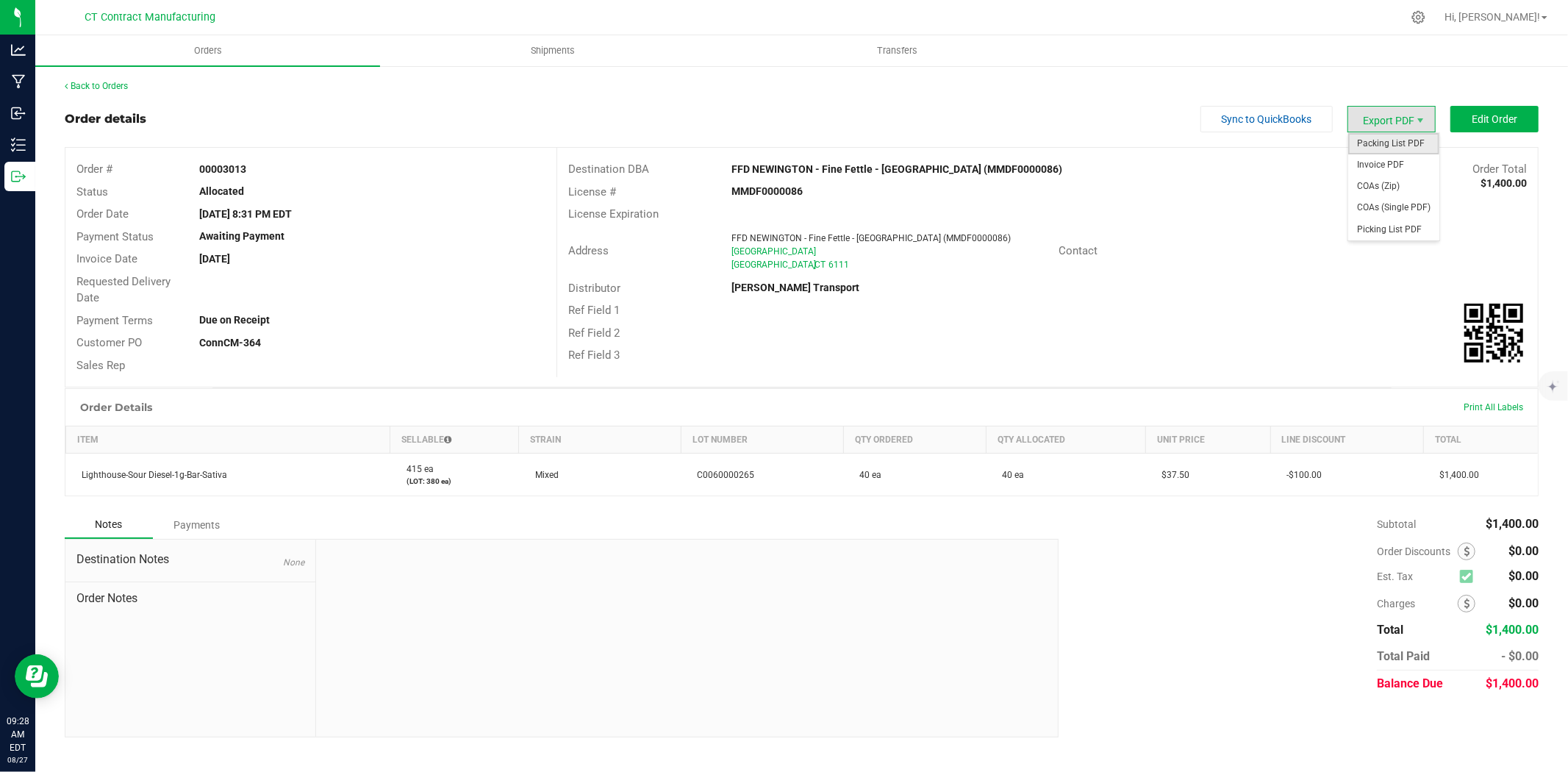
click at [1413, 145] on span "Packing List PDF" at bounding box center [1393, 143] width 91 height 21
drag, startPoint x: 1398, startPoint y: 165, endPoint x: 1406, endPoint y: 161, distance: 8.9
click at [1398, 165] on span "Invoice PDF" at bounding box center [1393, 165] width 91 height 21
click at [98, 80] on div "Back to Orders" at bounding box center [801, 86] width 1474 height 13
click at [99, 83] on link "Back to Orders" at bounding box center [96, 86] width 63 height 10
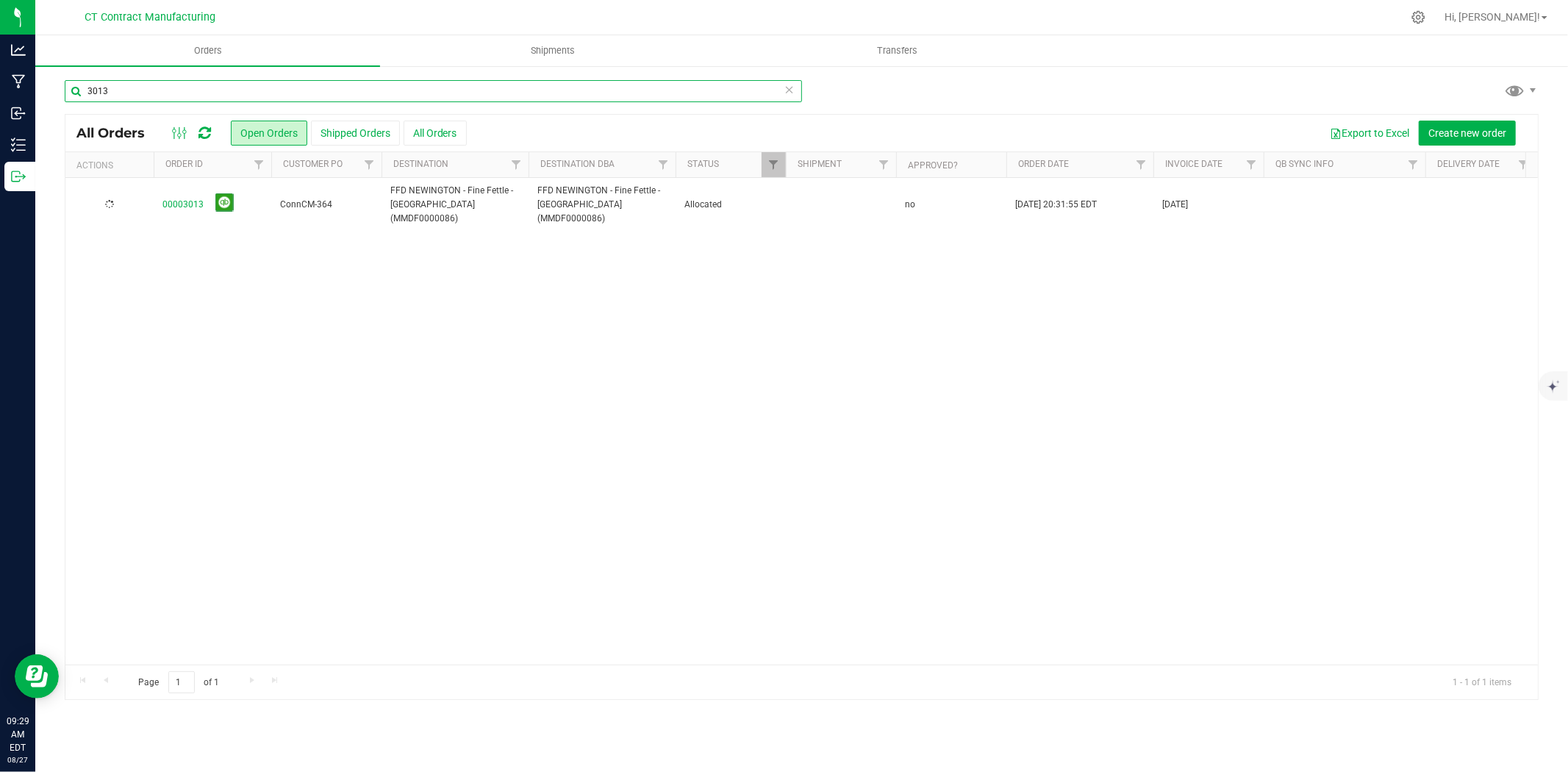
click at [130, 90] on input "3013" at bounding box center [433, 91] width 738 height 22
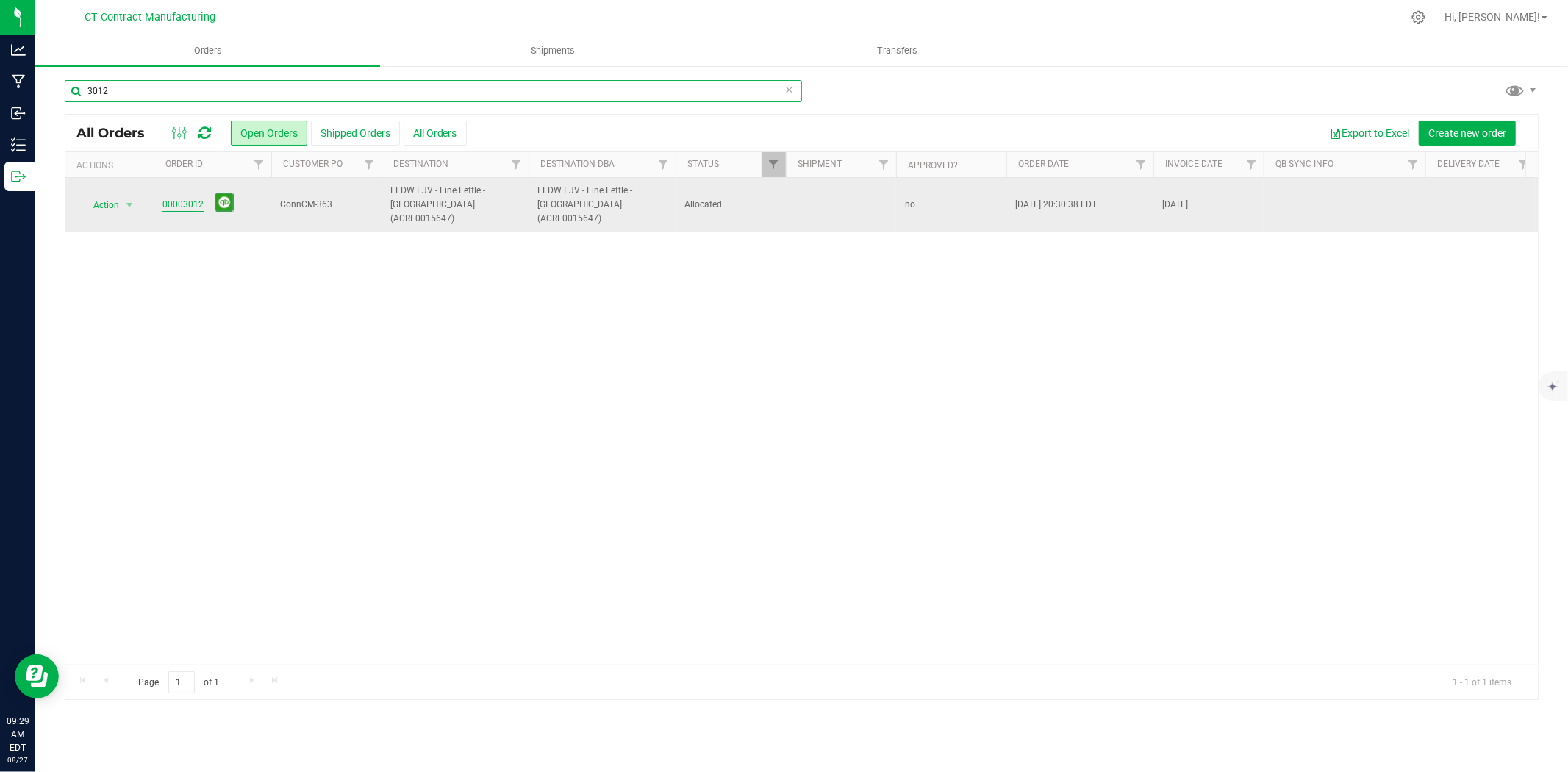
type input "3012"
click at [185, 204] on link "00003012" at bounding box center [183, 205] width 41 height 14
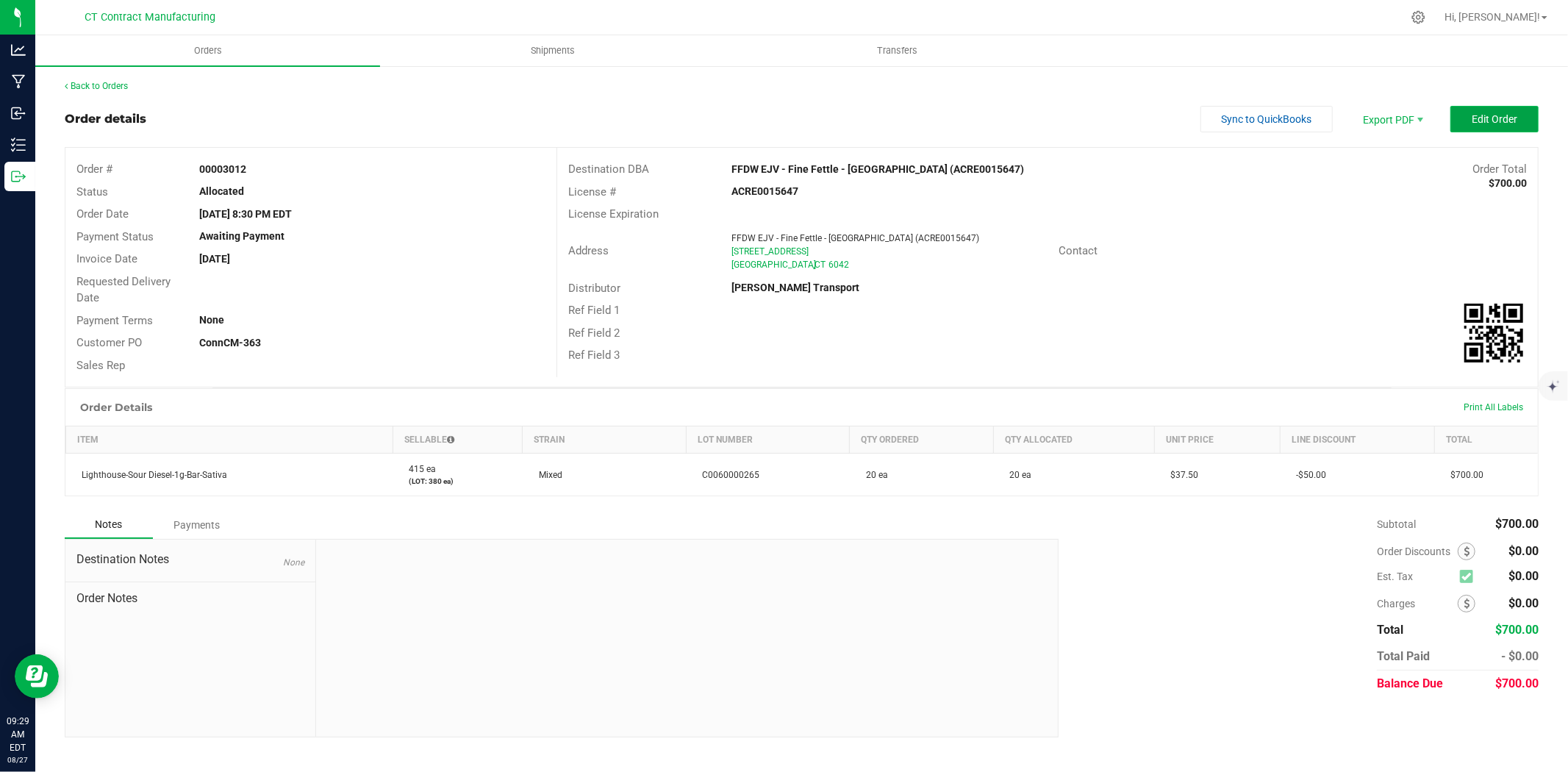
click at [1480, 109] on button "Edit Order" at bounding box center [1494, 119] width 88 height 27
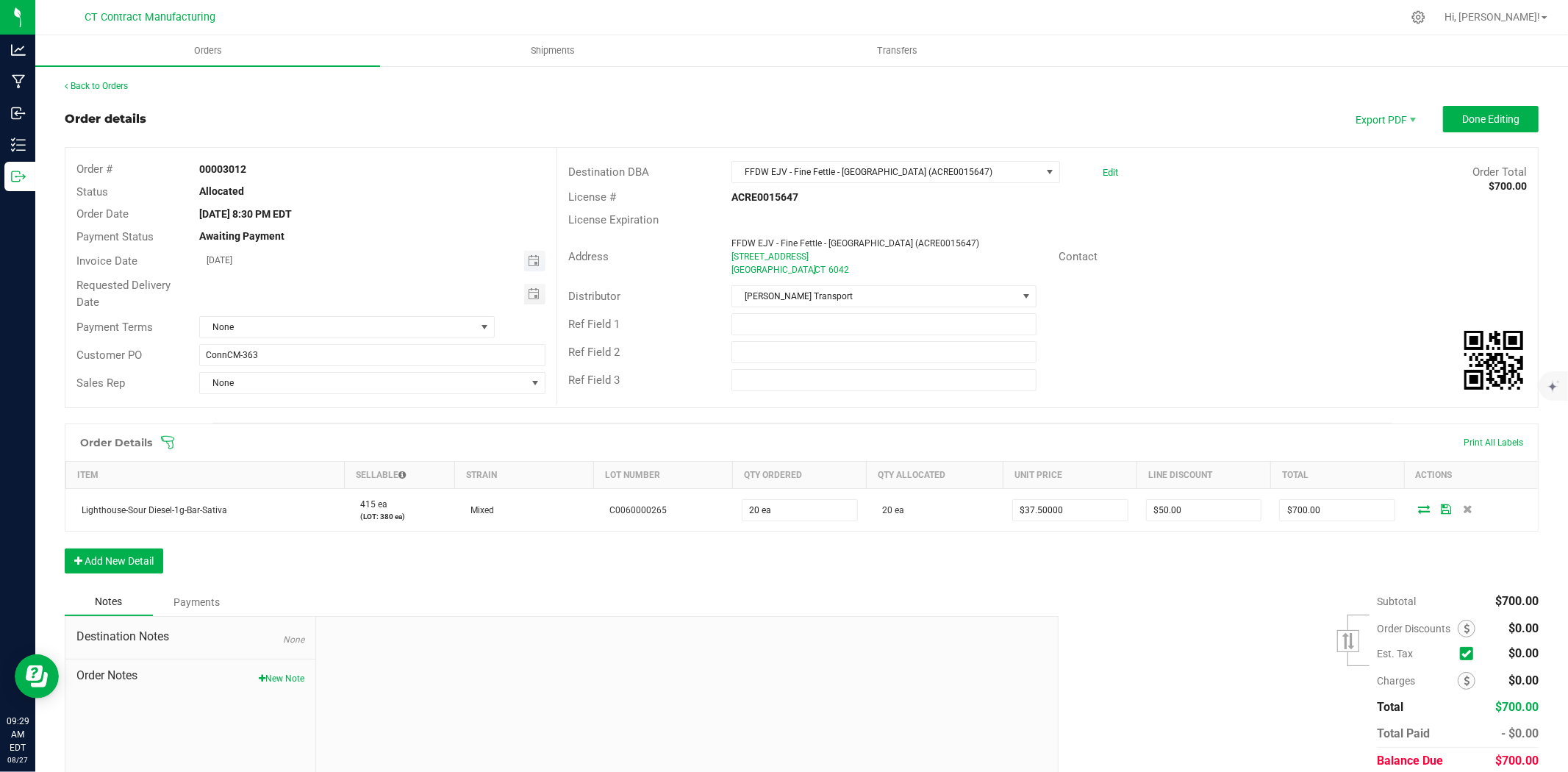
click at [533, 253] on span "Toggle calendar" at bounding box center [534, 261] width 21 height 21
click at [349, 430] on span "28" at bounding box center [350, 427] width 21 height 23
type input "08/28/2025"
click at [356, 330] on span "None" at bounding box center [337, 327] width 275 height 21
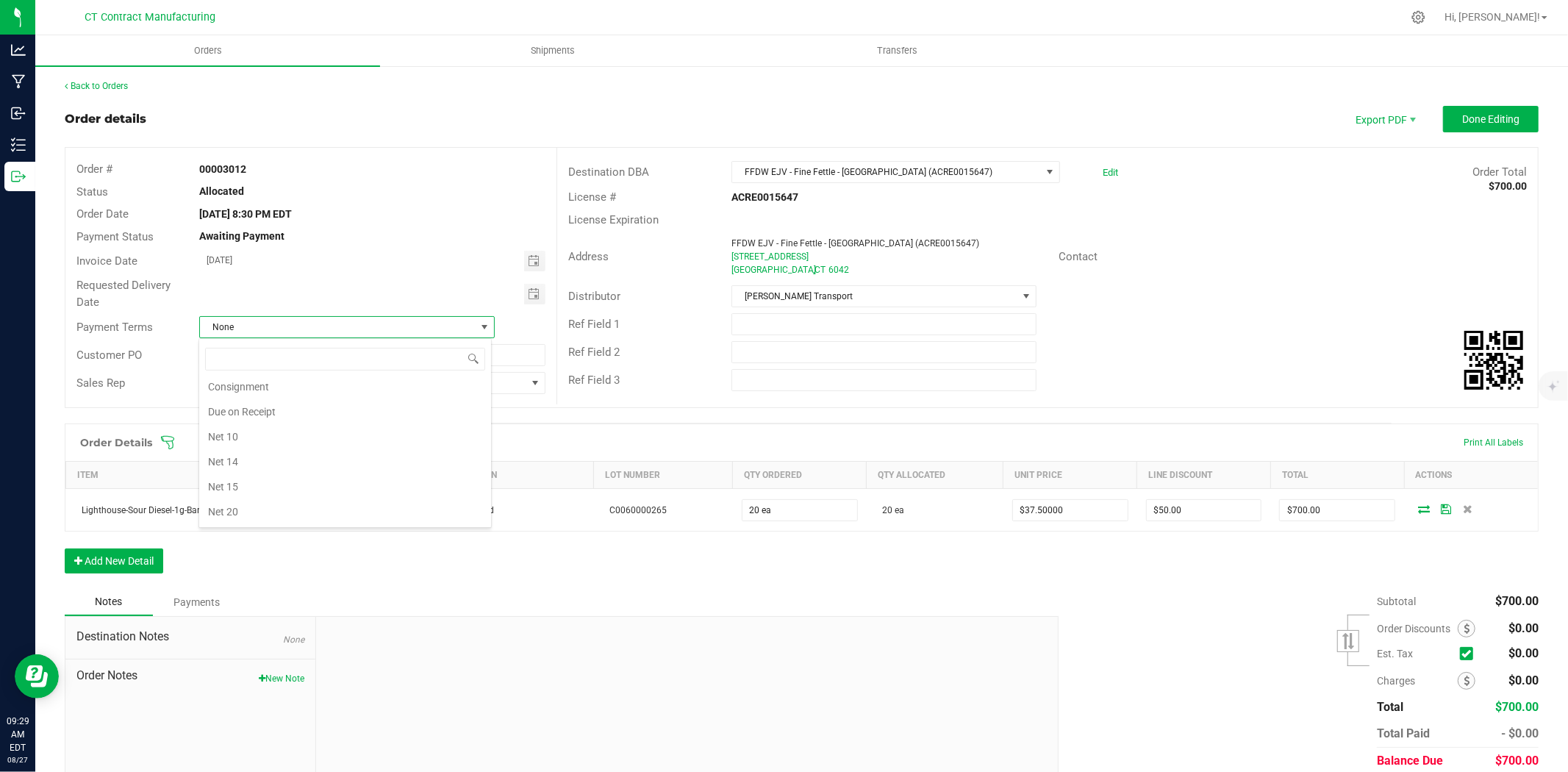
scroll to position [67, 0]
click at [304, 432] on li "Due on Receipt" at bounding box center [345, 423] width 291 height 25
click at [1462, 113] on span "Done Editing" at bounding box center [1490, 119] width 57 height 12
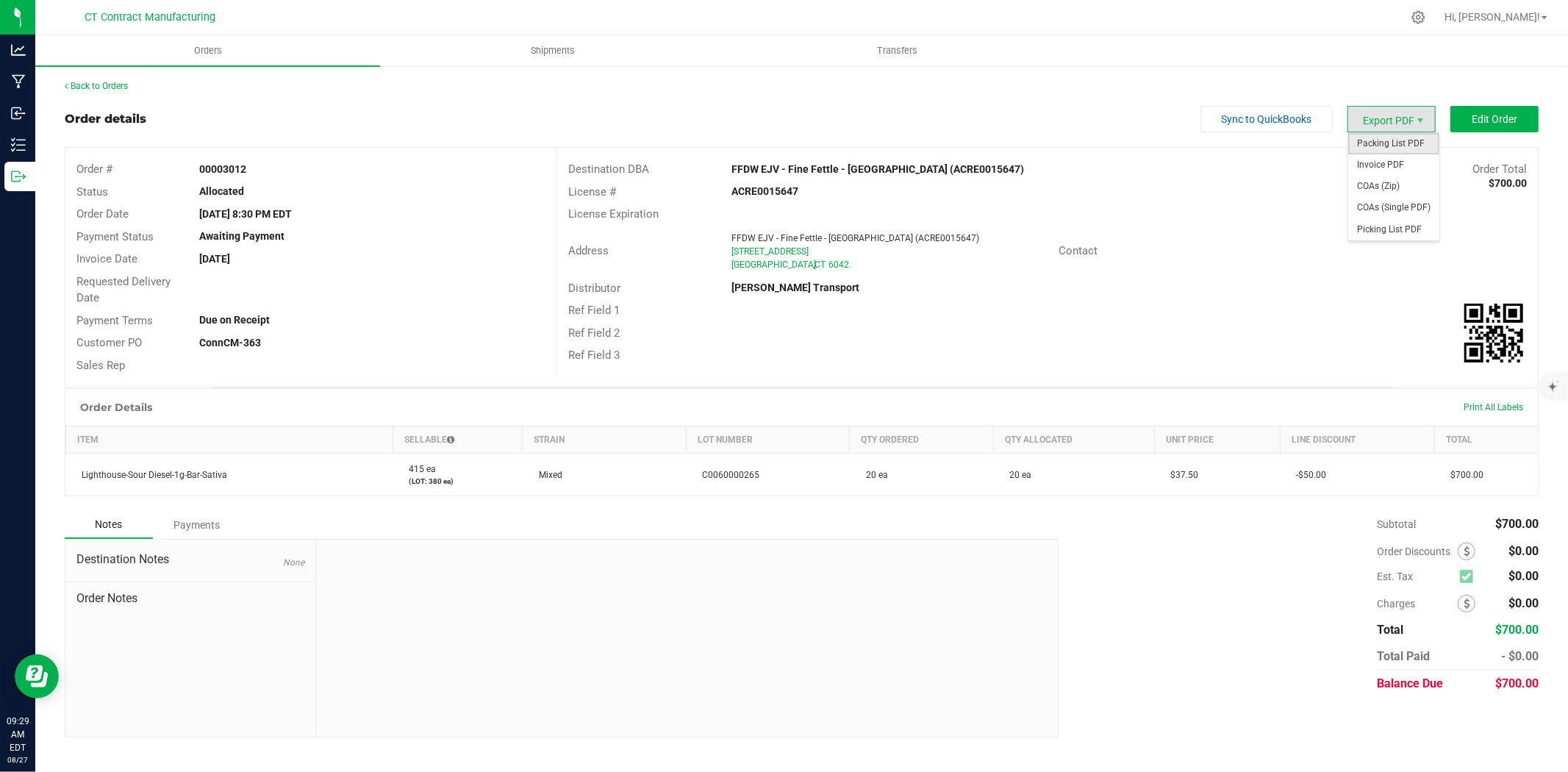
click at [1399, 142] on span "Packing List PDF" at bounding box center [1393, 143] width 91 height 21
click at [1386, 172] on span "Invoice PDF" at bounding box center [1393, 165] width 91 height 21
click at [122, 87] on link "Back to Orders" at bounding box center [96, 86] width 63 height 10
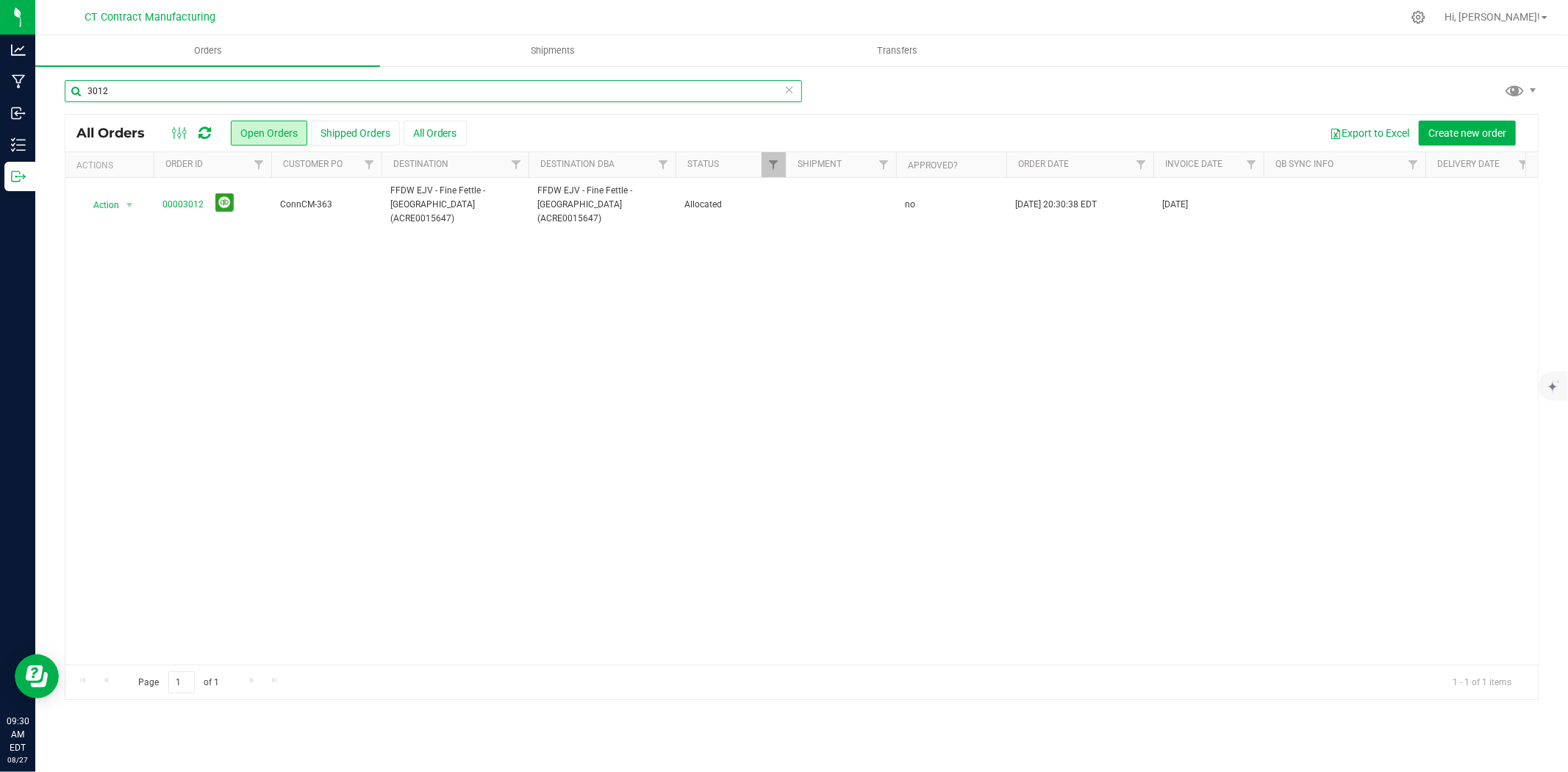
drag, startPoint x: 103, startPoint y: 88, endPoint x: 126, endPoint y: 91, distance: 23.2
click at [126, 91] on input "3012" at bounding box center [433, 91] width 738 height 22
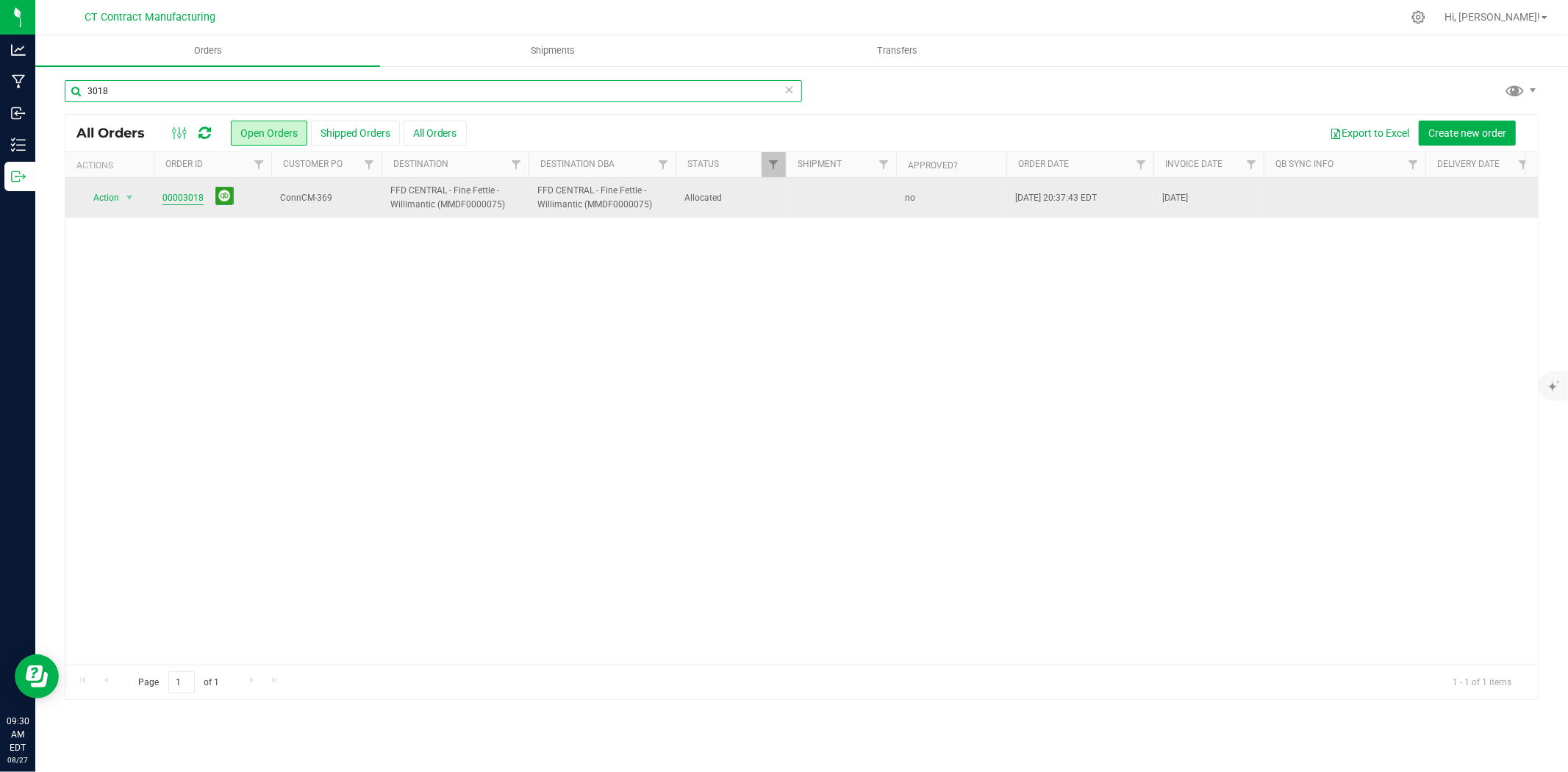
type input "3018"
click at [177, 200] on link "00003018" at bounding box center [183, 199] width 41 height 14
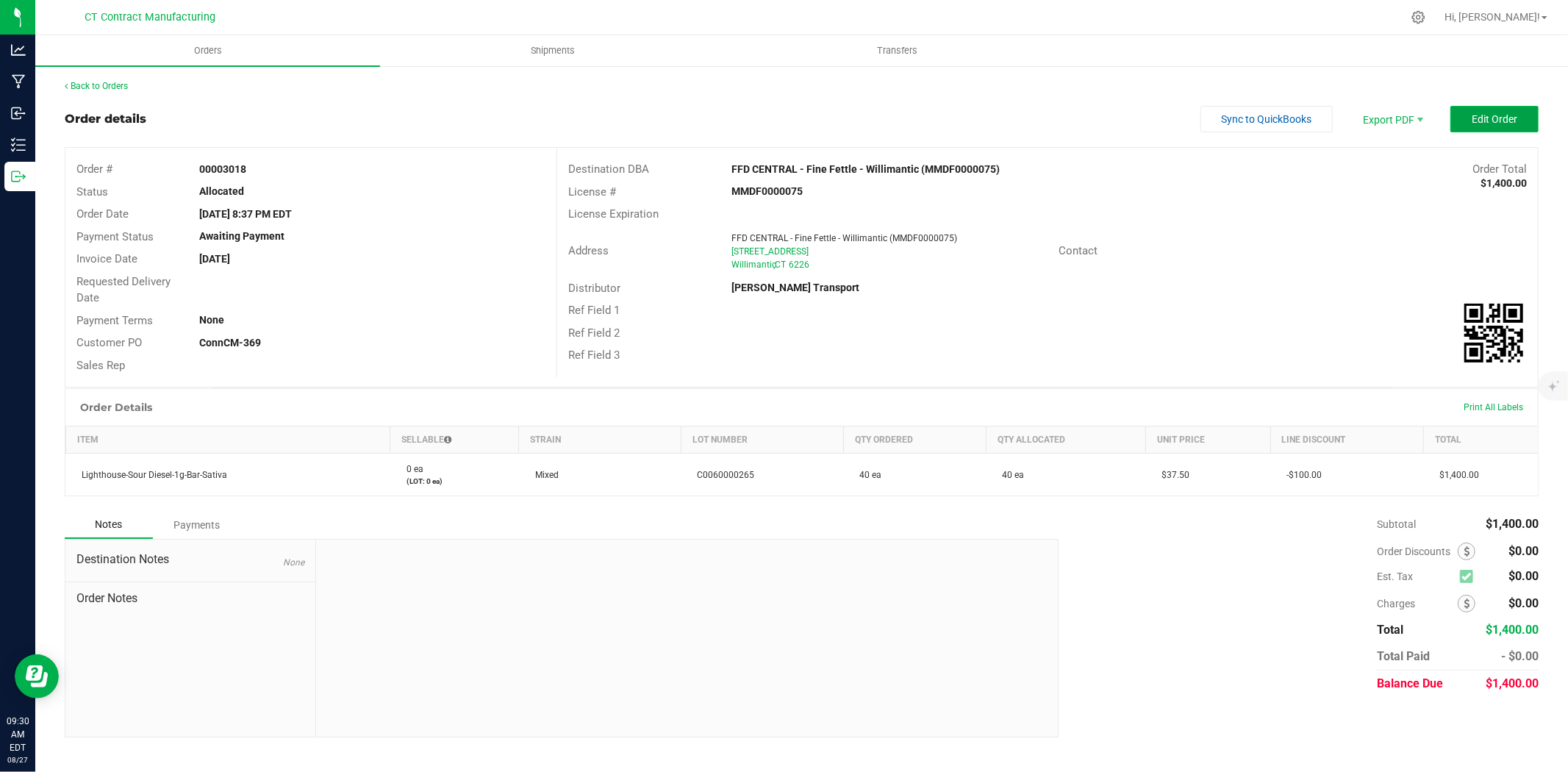
click at [1473, 113] on span "Edit Order" at bounding box center [1495, 119] width 46 height 12
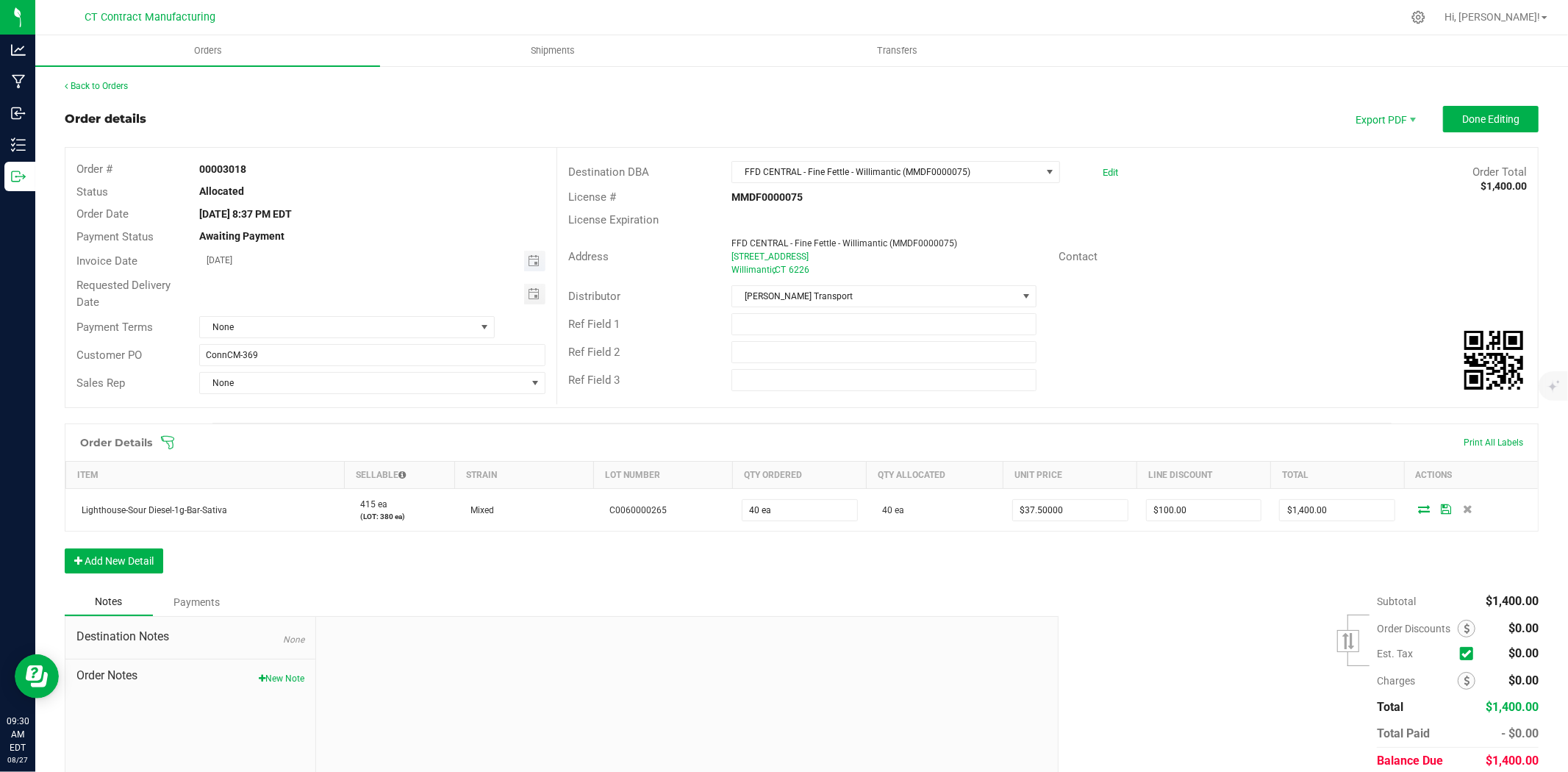
click at [524, 261] on span "Toggle calendar" at bounding box center [534, 261] width 21 height 21
click at [347, 428] on span "28" at bounding box center [350, 427] width 21 height 23
type input "08/28/2025"
click at [439, 333] on span "None" at bounding box center [337, 327] width 275 height 21
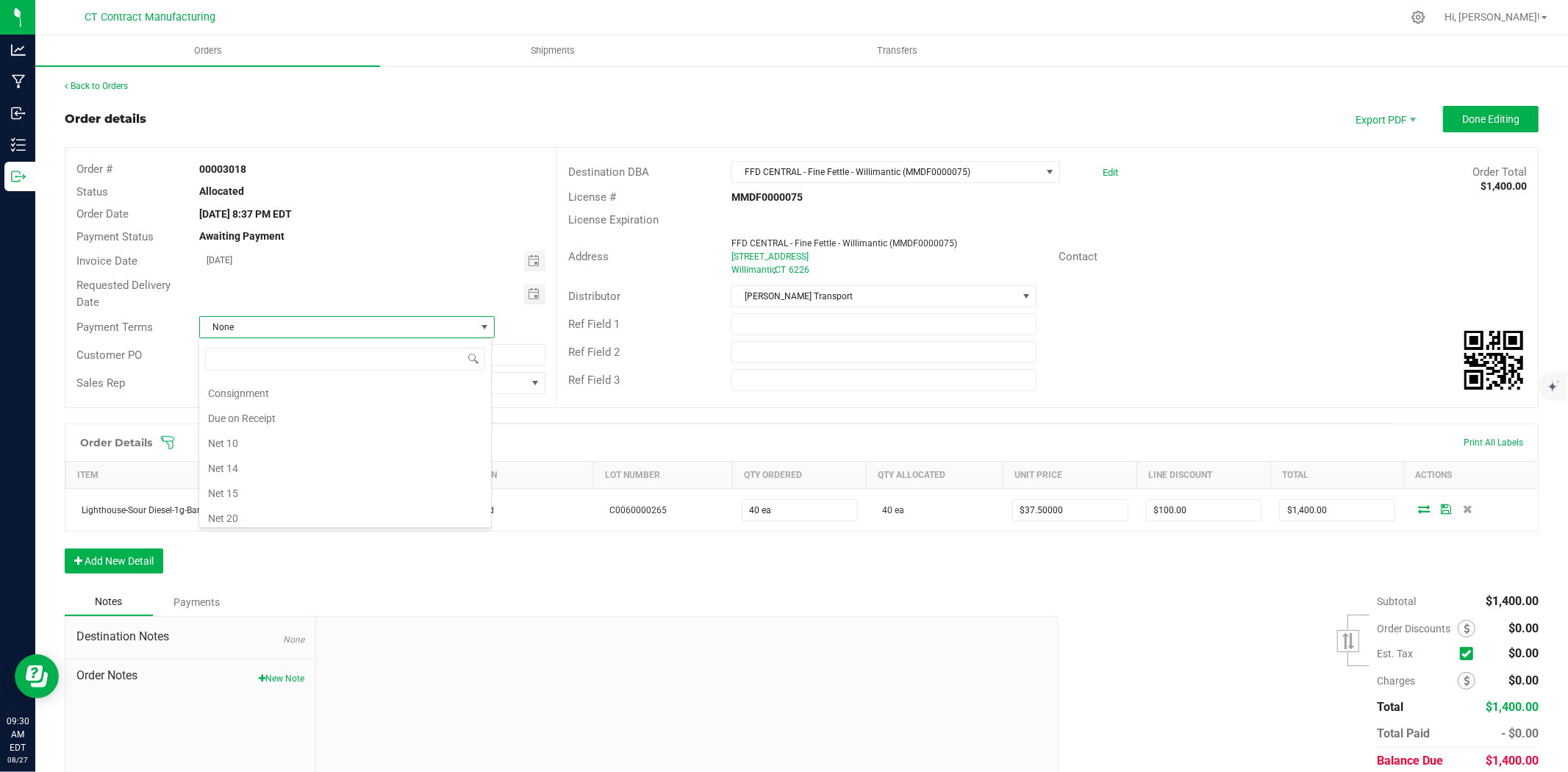
scroll to position [67, 0]
click at [335, 430] on li "Due on Receipt" at bounding box center [345, 423] width 291 height 25
click at [1493, 113] on span "Done Editing" at bounding box center [1490, 119] width 57 height 12
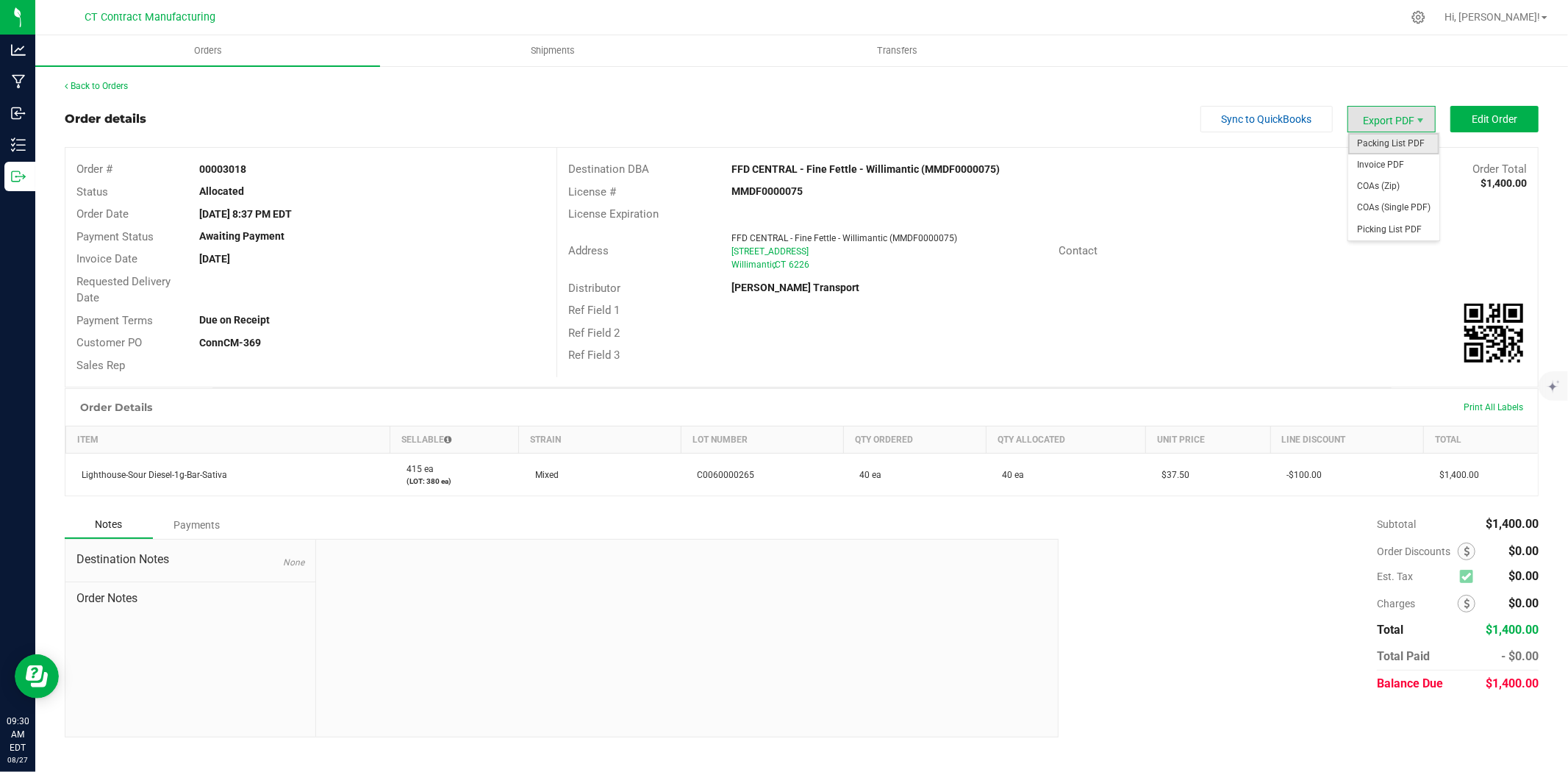
click at [1399, 147] on span "Packing List PDF" at bounding box center [1393, 143] width 91 height 21
click at [1394, 163] on span "Invoice PDF" at bounding box center [1393, 165] width 91 height 21
click at [126, 84] on link "Back to Orders" at bounding box center [96, 86] width 63 height 10
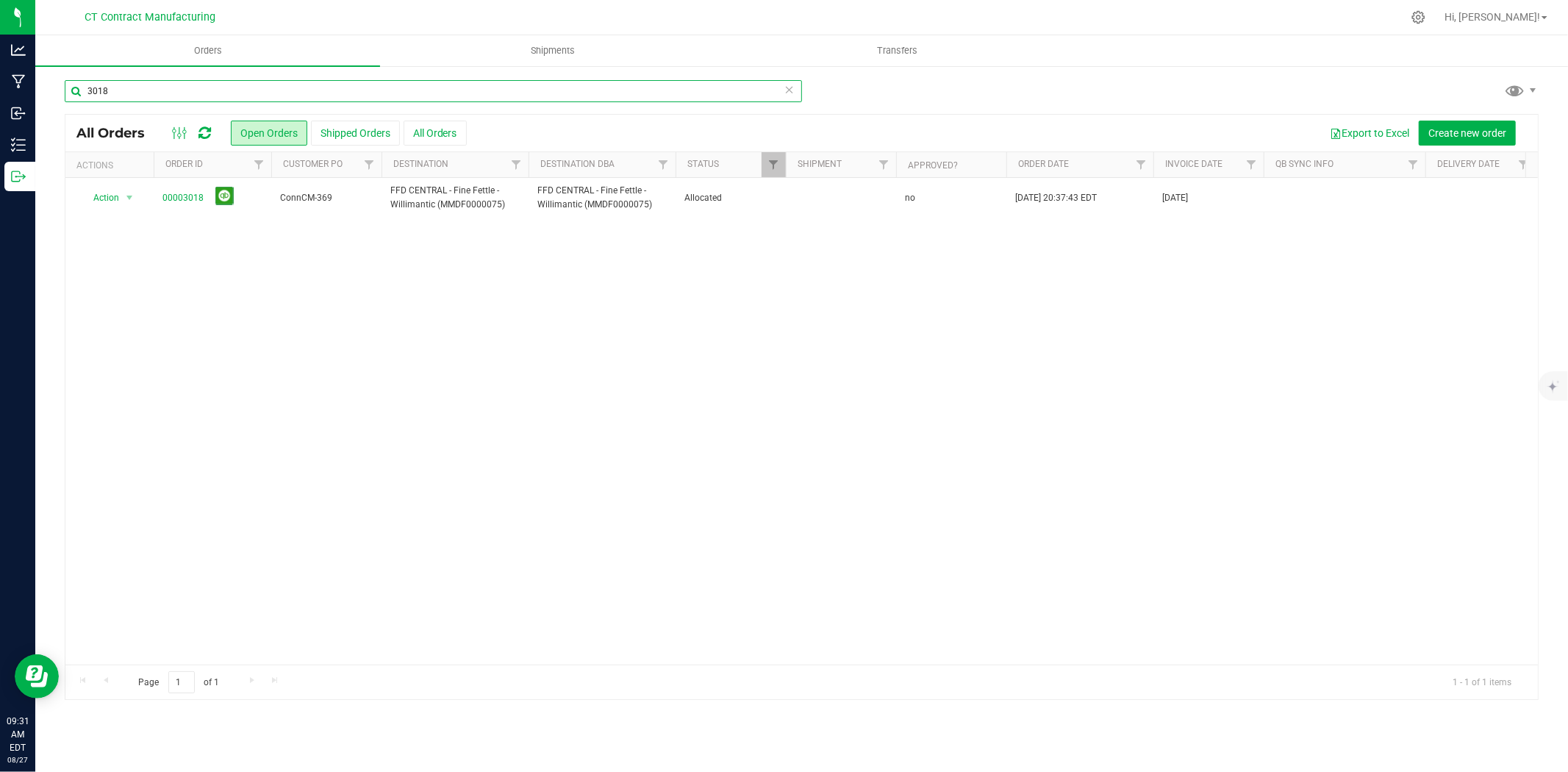
drag, startPoint x: 113, startPoint y: 91, endPoint x: 69, endPoint y: 91, distance: 44.0
click at [69, 91] on input "3018" at bounding box center [433, 91] width 738 height 22
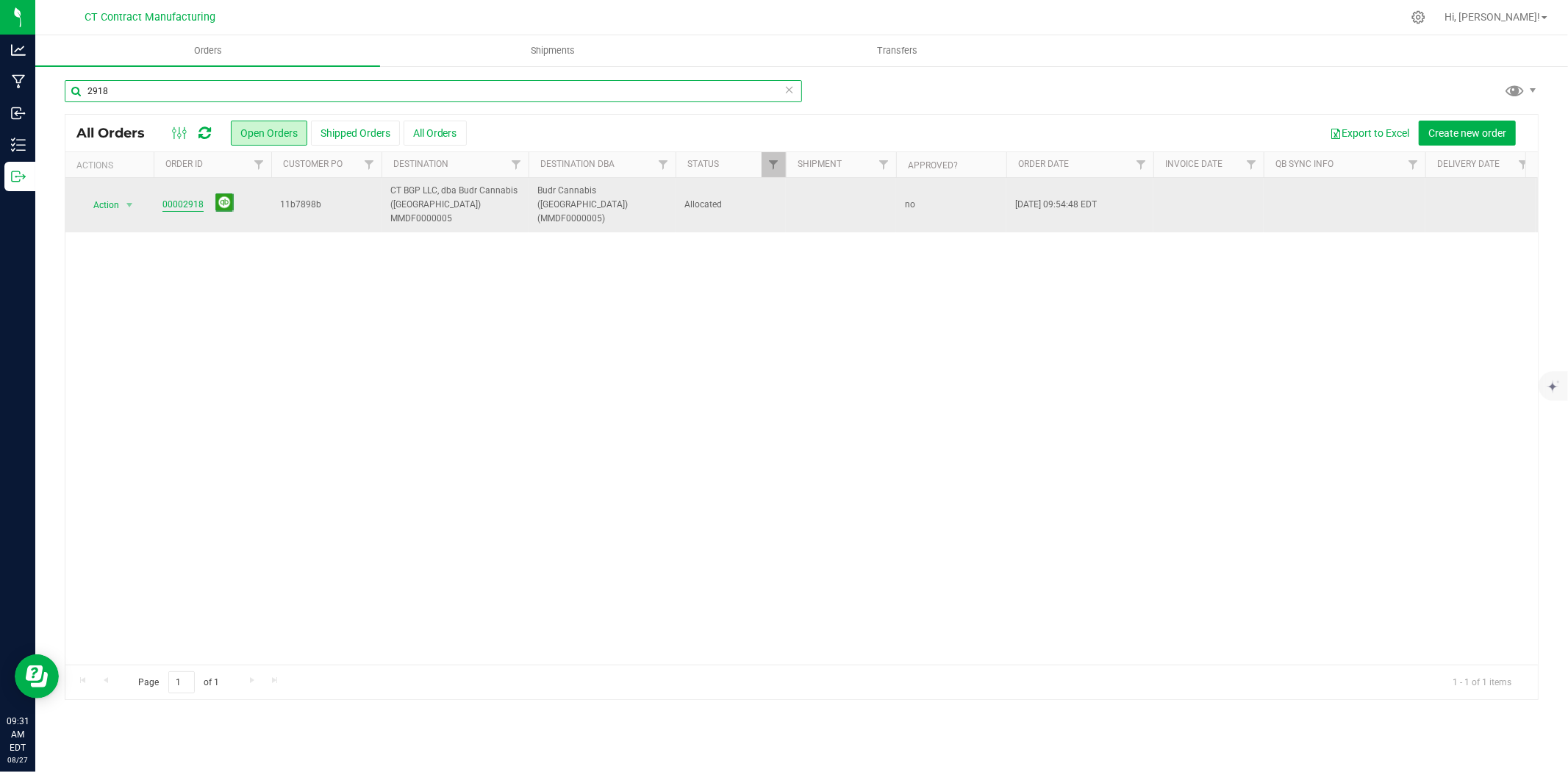
type input "2918"
click at [192, 198] on link "00002918" at bounding box center [183, 205] width 41 height 14
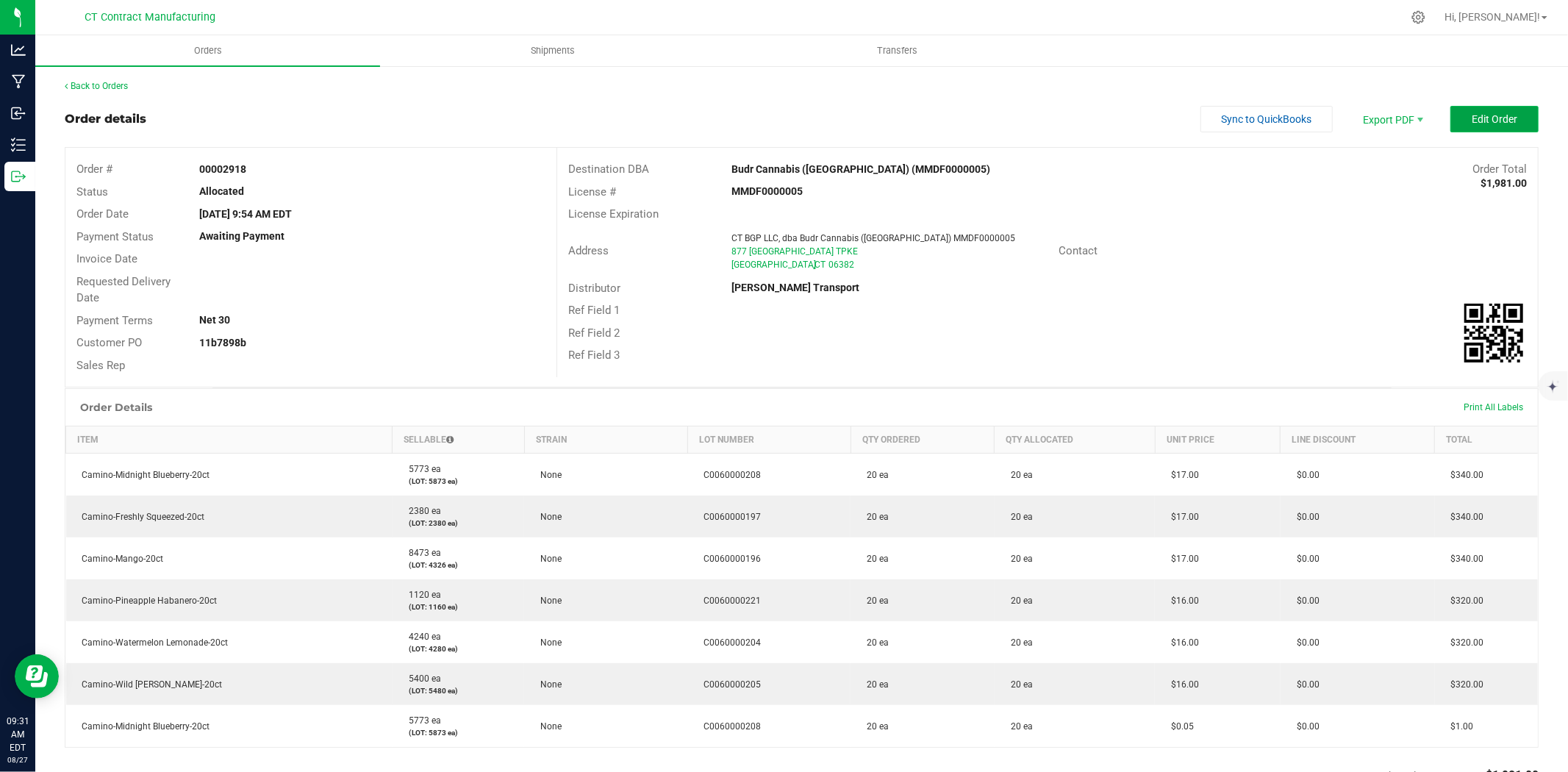
click at [1458, 114] on button "Edit Order" at bounding box center [1494, 119] width 88 height 27
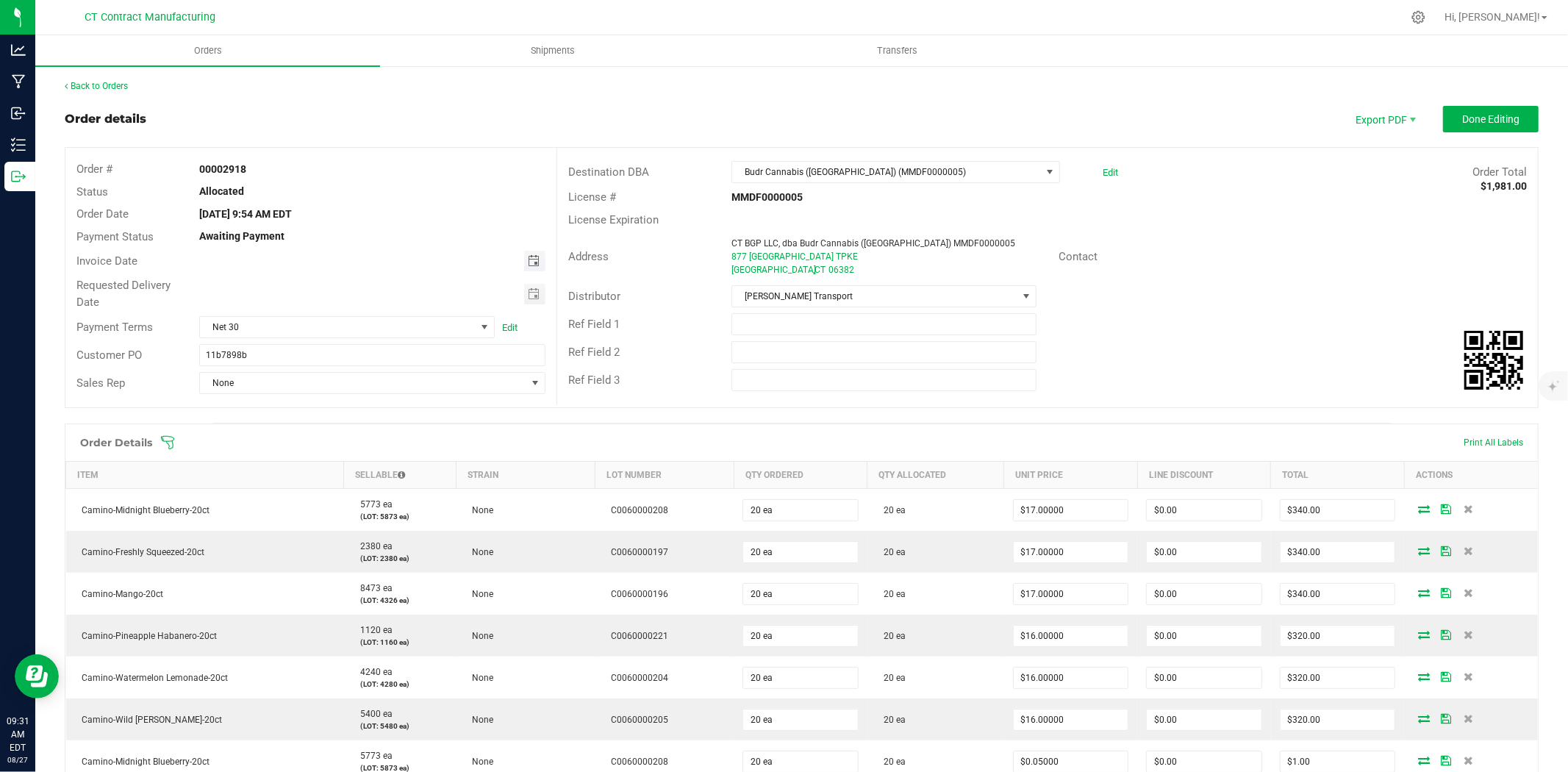
click at [530, 261] on span "Toggle calendar" at bounding box center [534, 262] width 12 height 12
click at [356, 423] on span "28" at bounding box center [350, 427] width 21 height 23
type input "08/28/2025"
click at [400, 328] on span "Net 30" at bounding box center [337, 327] width 275 height 21
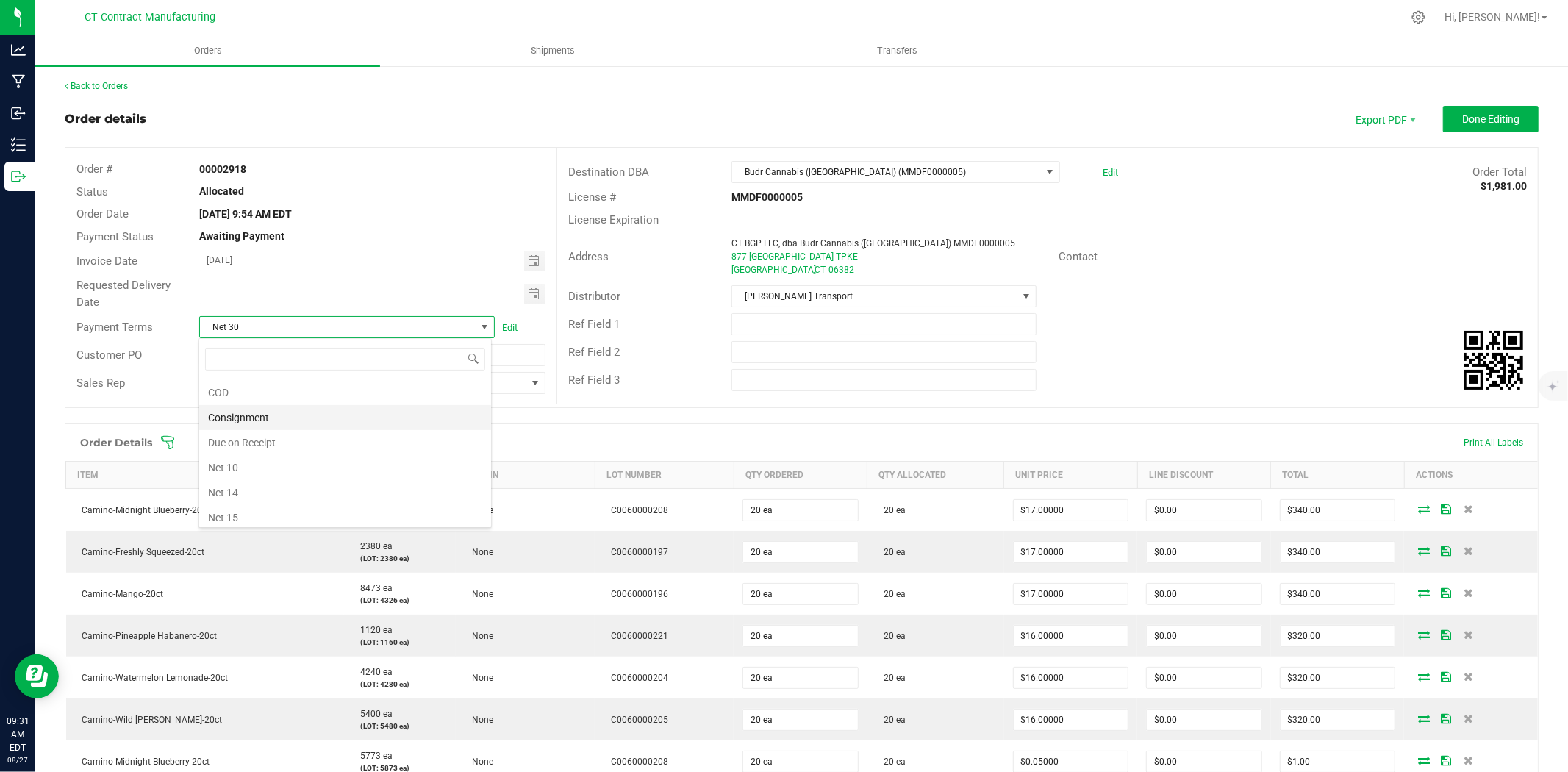
scroll to position [47, 0]
click at [358, 441] on li "Due on Receipt" at bounding box center [345, 443] width 291 height 25
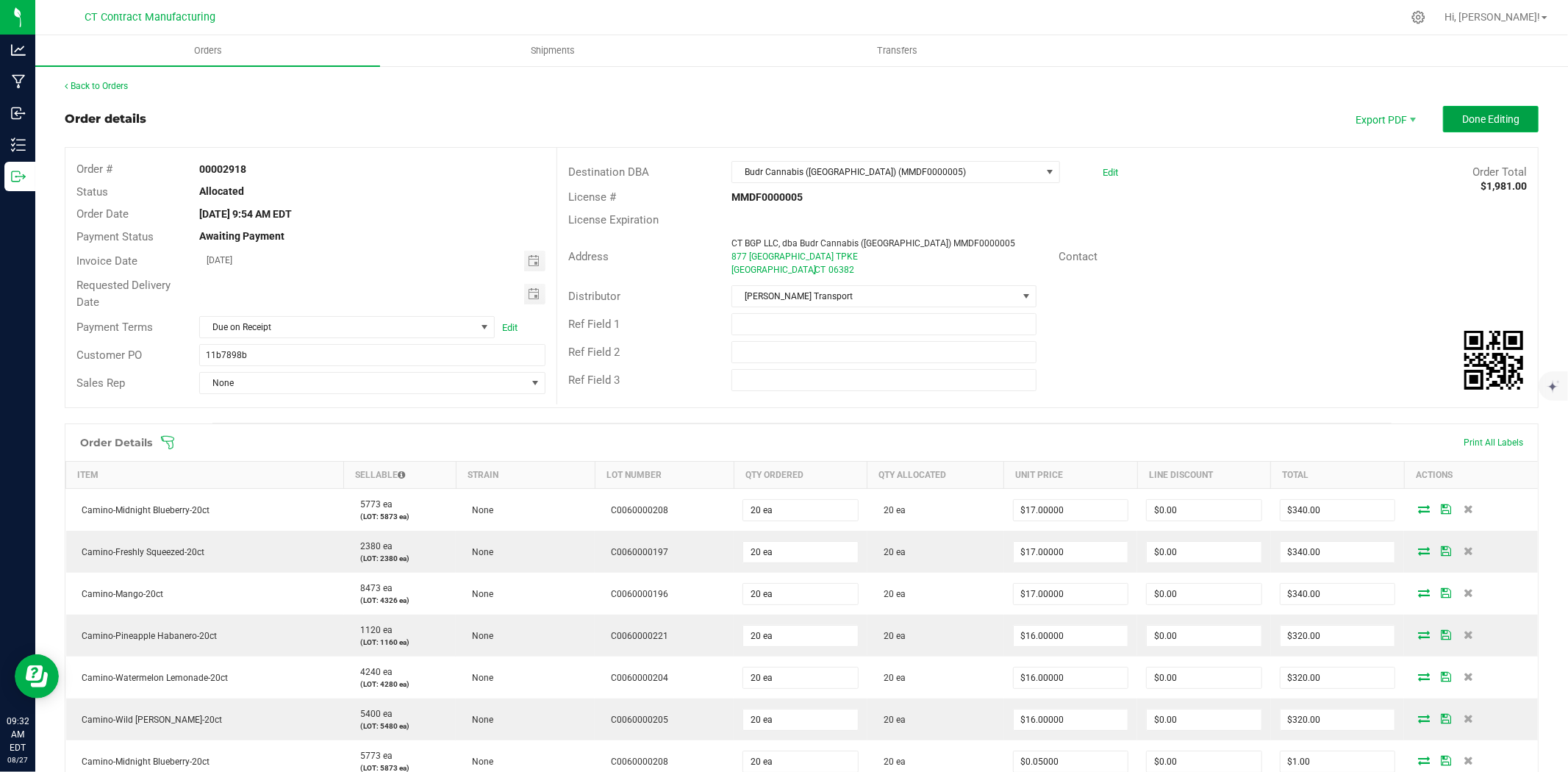
click at [1497, 119] on span "Done Editing" at bounding box center [1490, 119] width 57 height 12
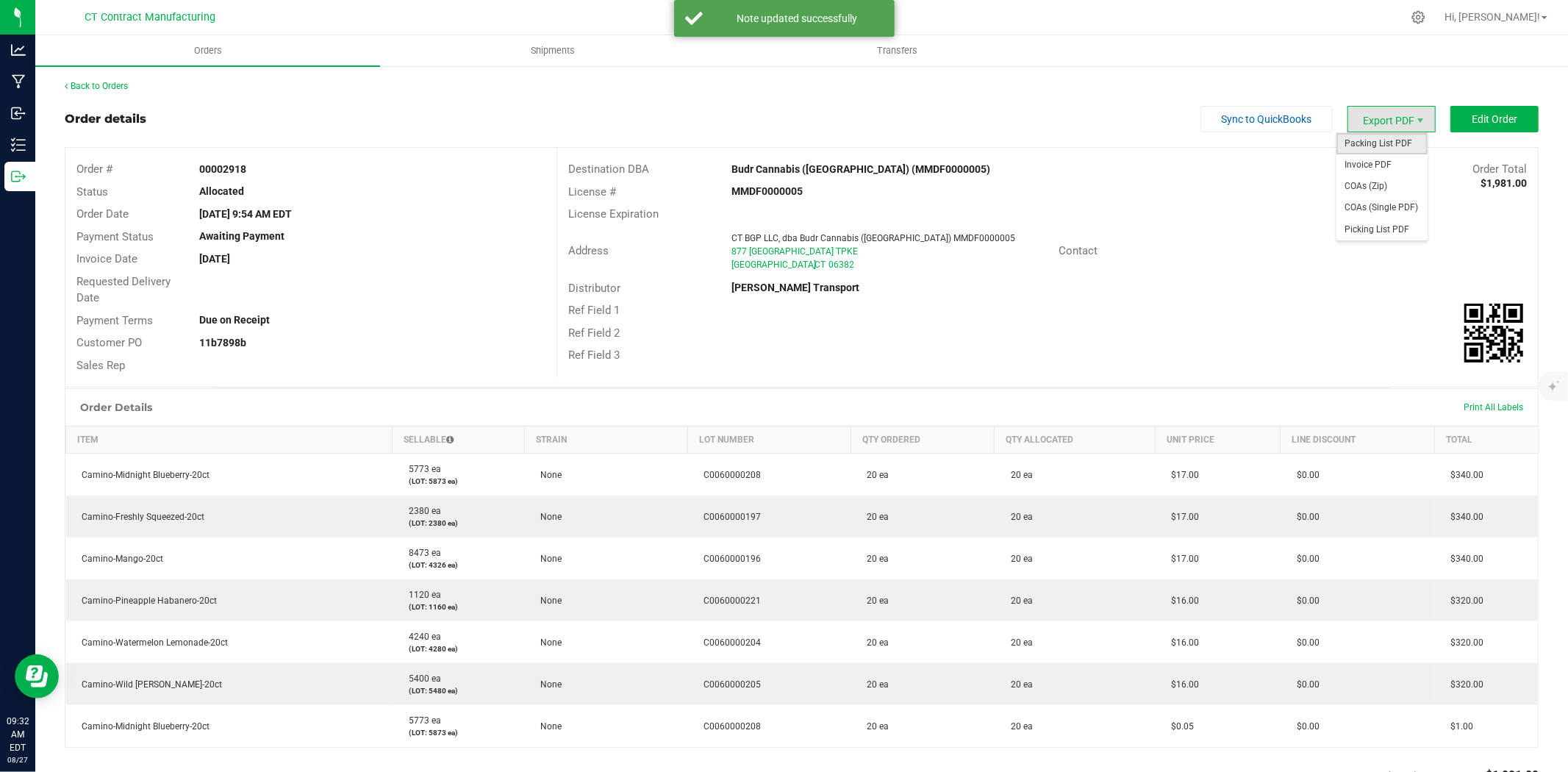
click at [1397, 146] on span "Packing List PDF" at bounding box center [1381, 143] width 91 height 21
click at [1399, 167] on span "Invoice PDF" at bounding box center [1381, 165] width 91 height 21
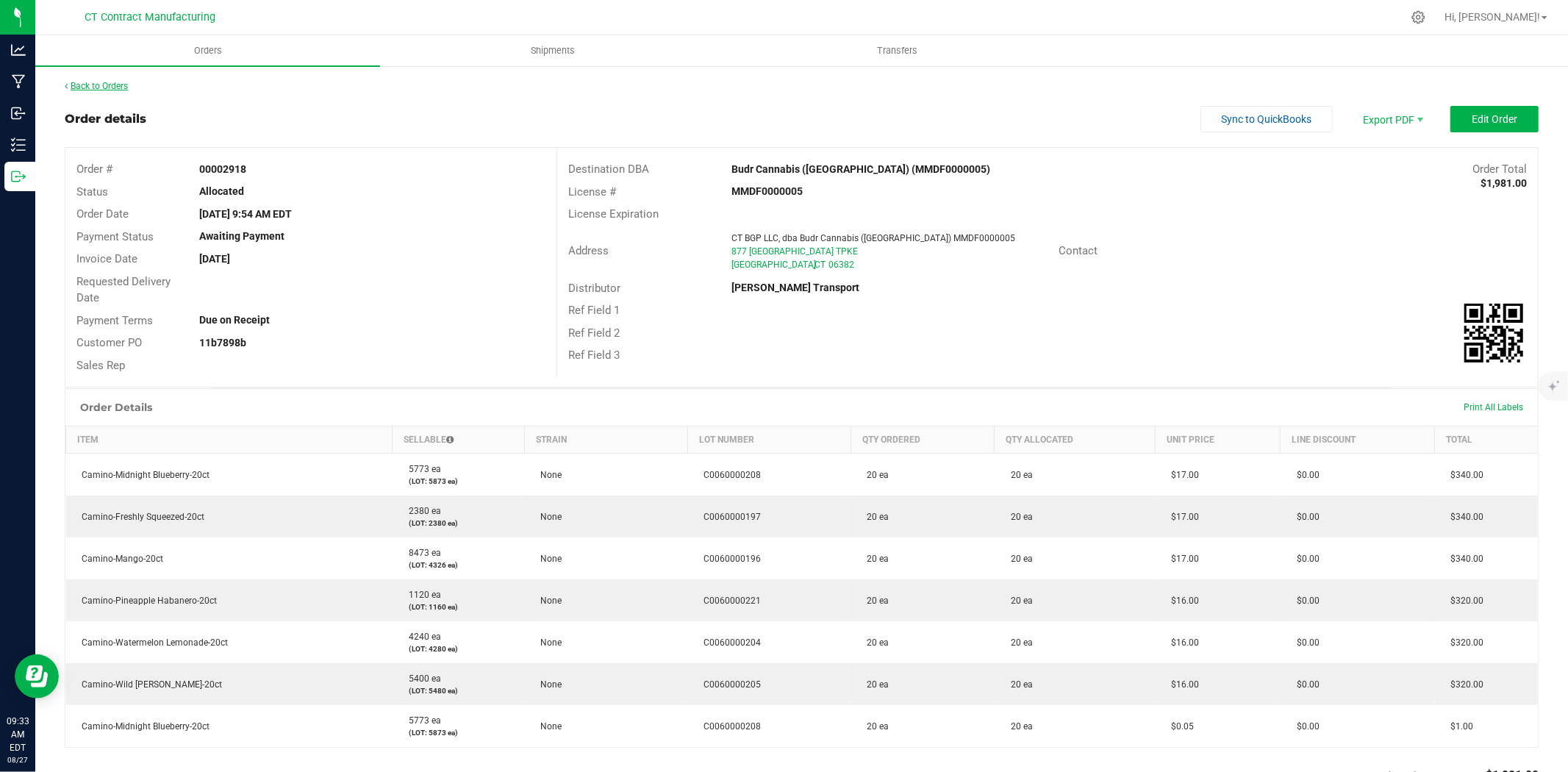
click at [83, 81] on link "Back to Orders" at bounding box center [96, 86] width 63 height 10
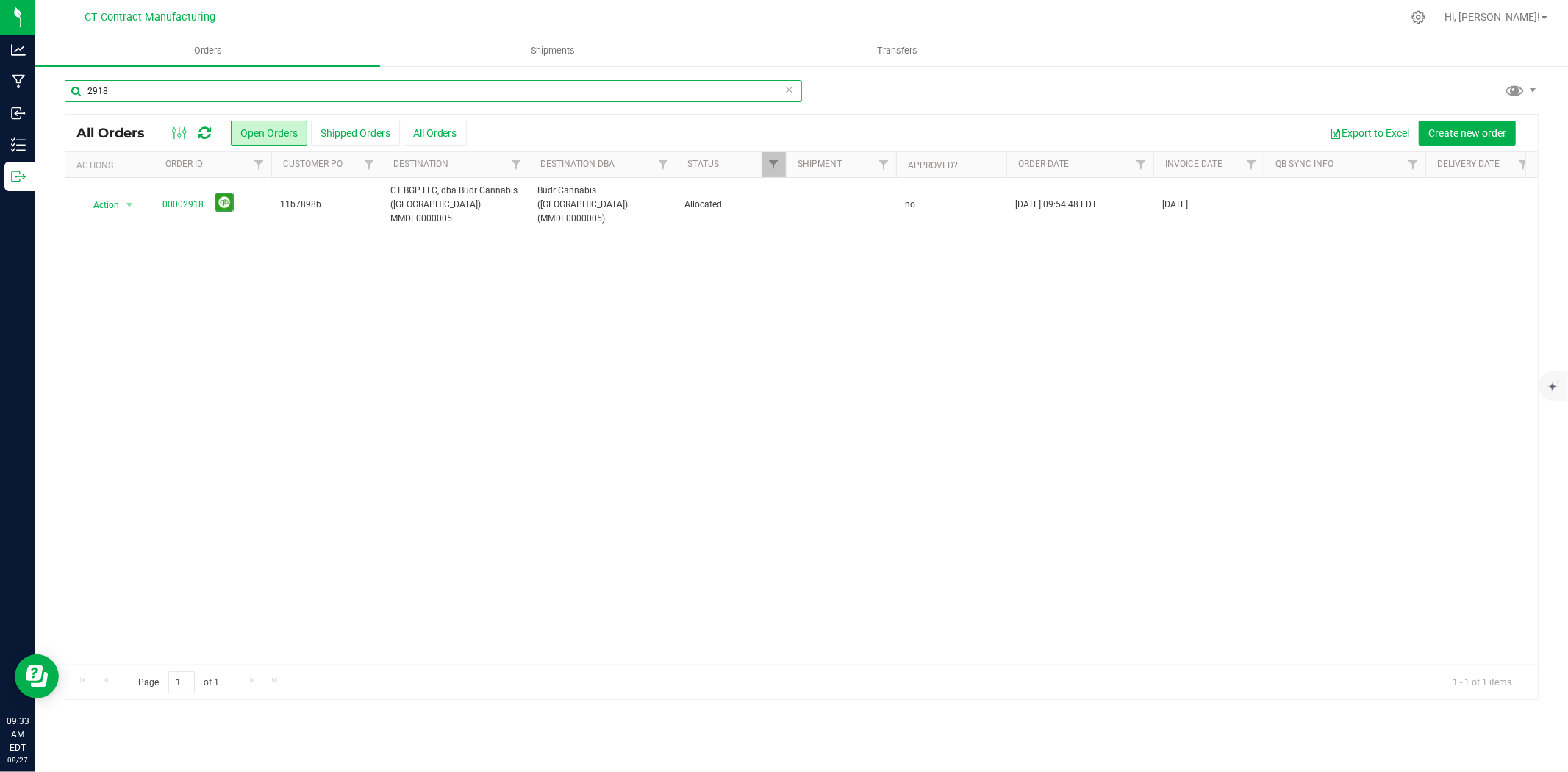
click at [531, 91] on input "2918" at bounding box center [433, 91] width 738 height 22
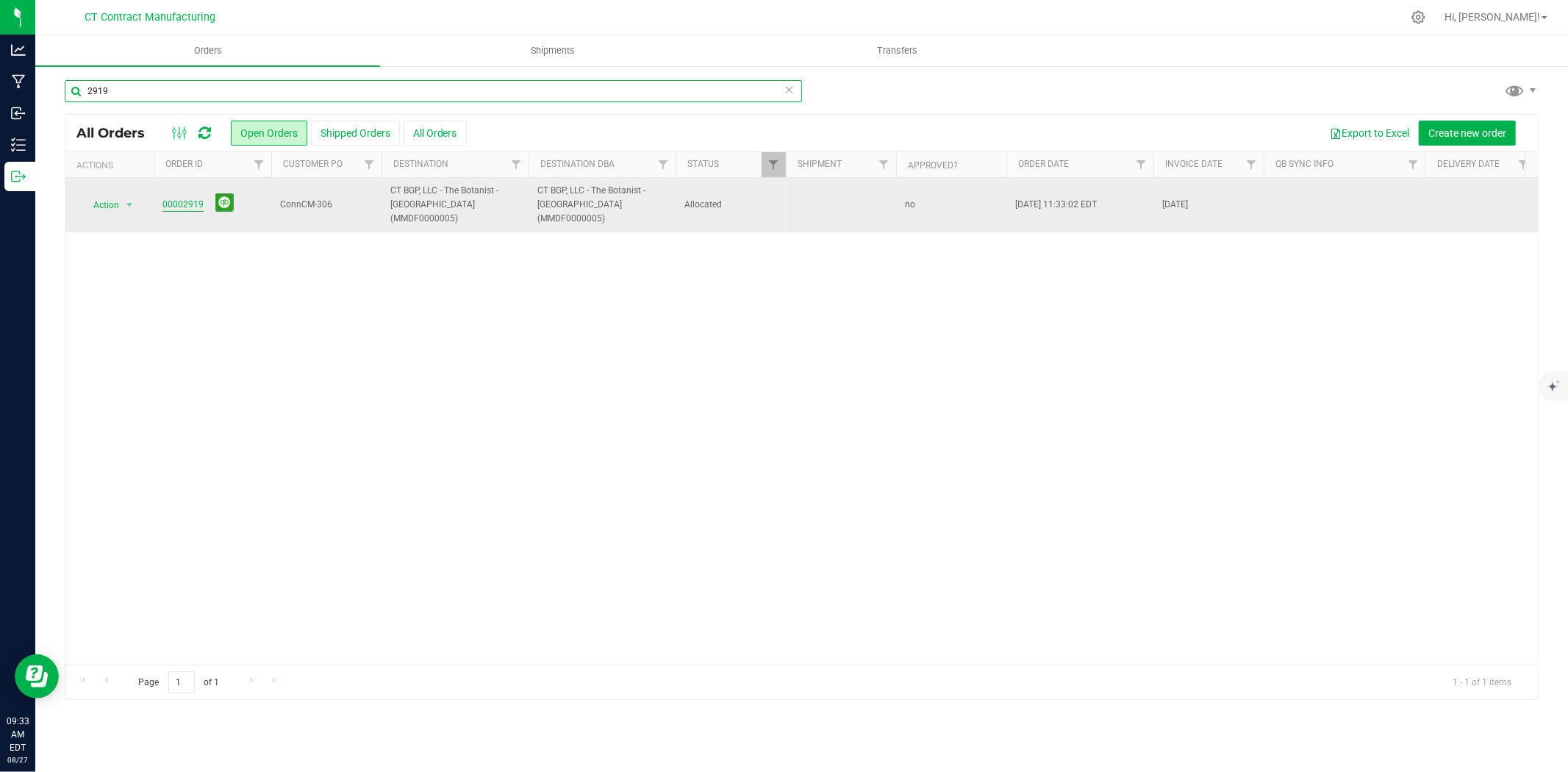
type input "2919"
click at [170, 201] on link "00002919" at bounding box center [183, 205] width 41 height 14
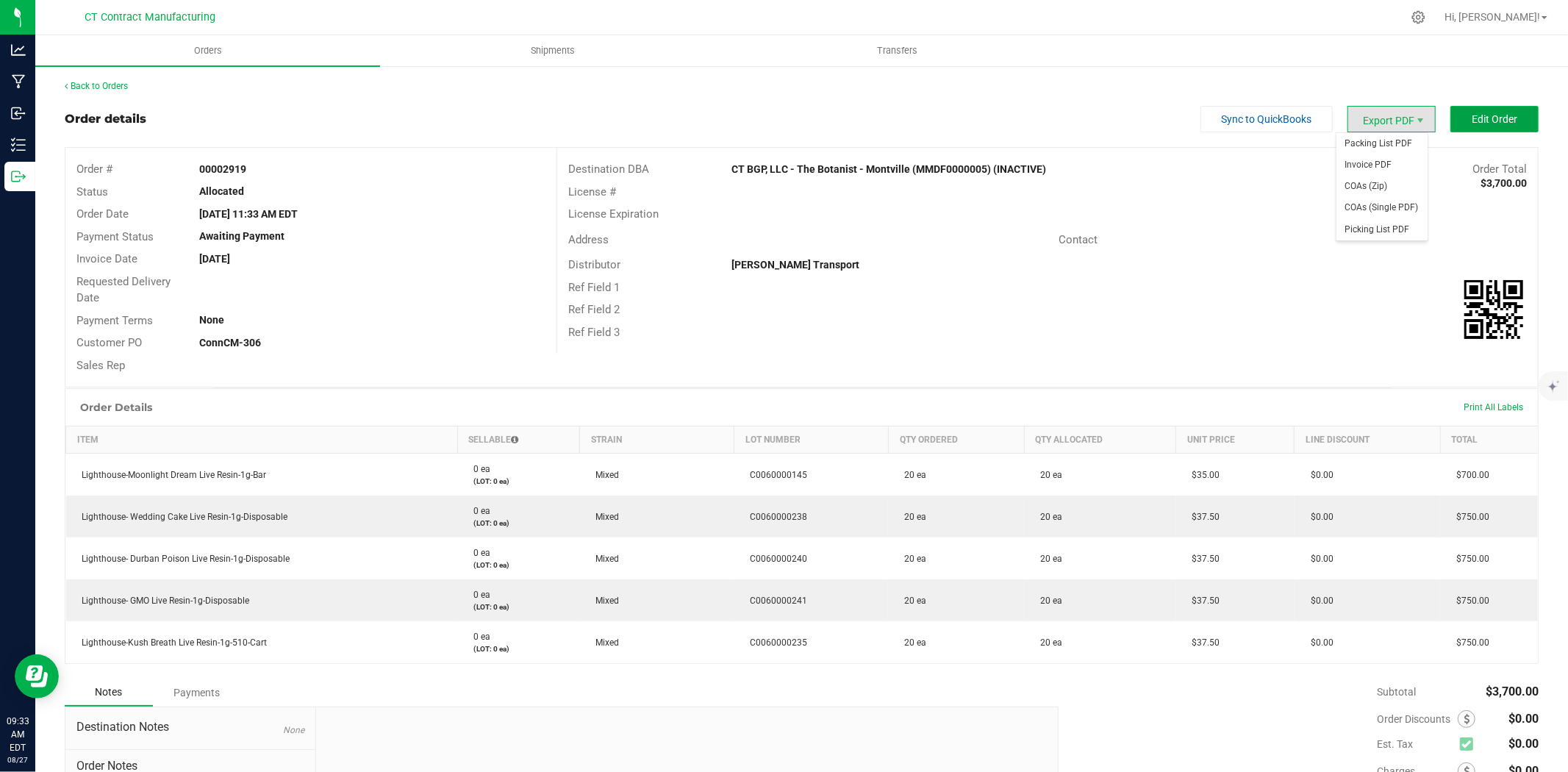
click at [1489, 115] on span "Edit Order" at bounding box center [1495, 119] width 46 height 12
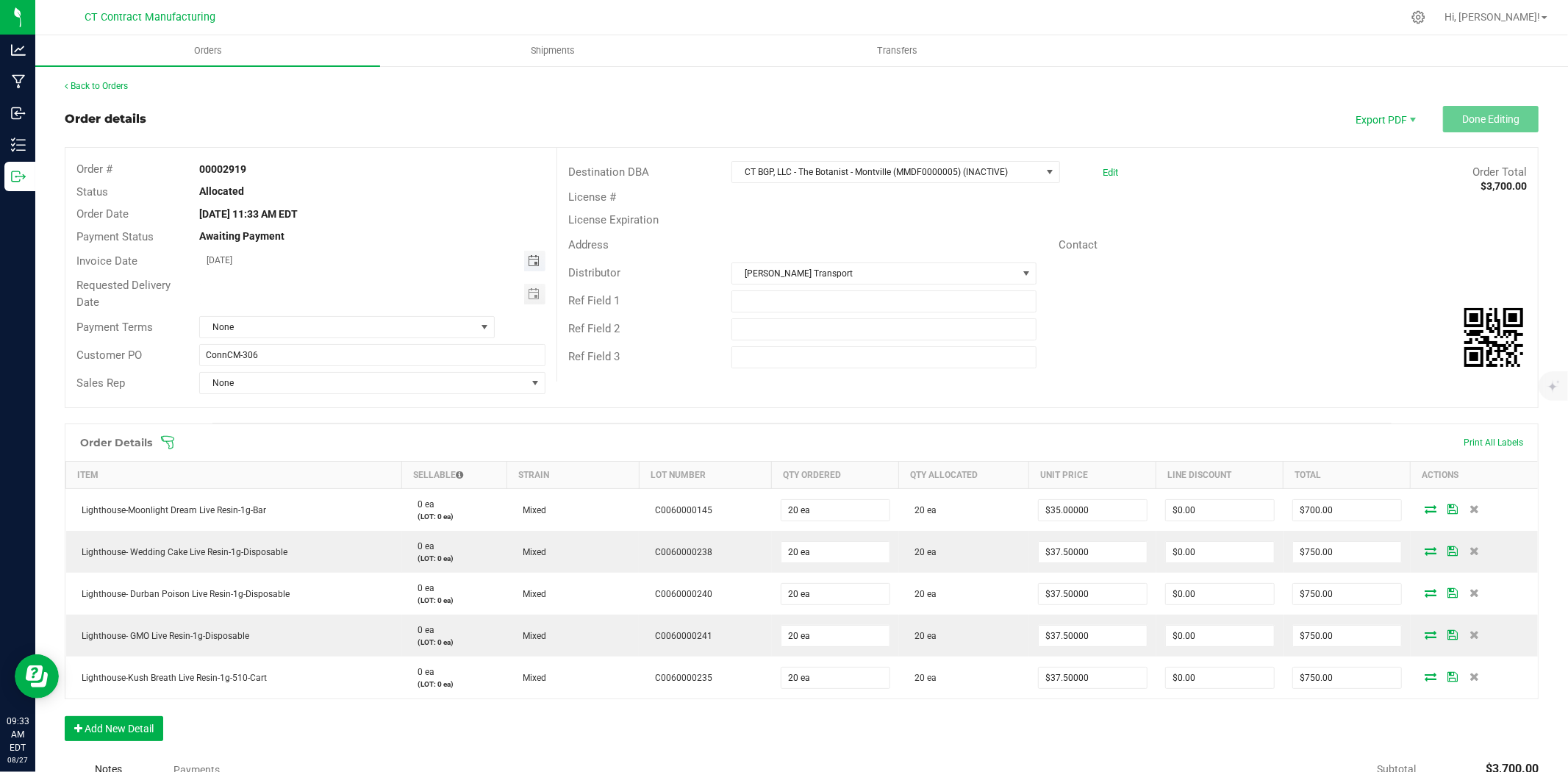
click at [528, 261] on span "Toggle calendar" at bounding box center [534, 262] width 12 height 12
click at [344, 430] on span "28" at bounding box center [350, 427] width 21 height 23
type input "08/28/2025"
click at [409, 323] on span "None" at bounding box center [337, 327] width 275 height 21
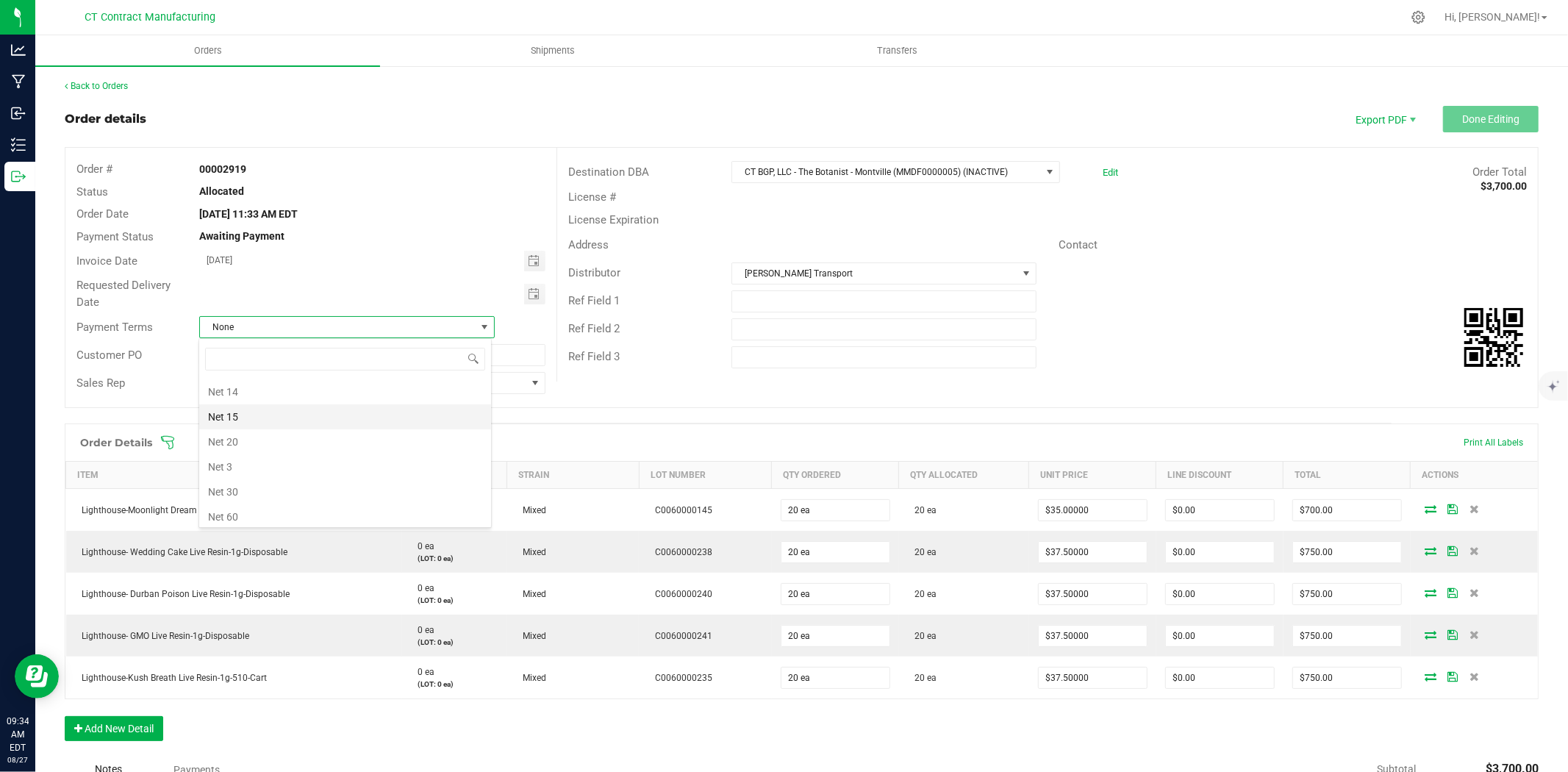
scroll to position [67, 0]
click at [288, 422] on li "Due on Receipt" at bounding box center [345, 423] width 291 height 25
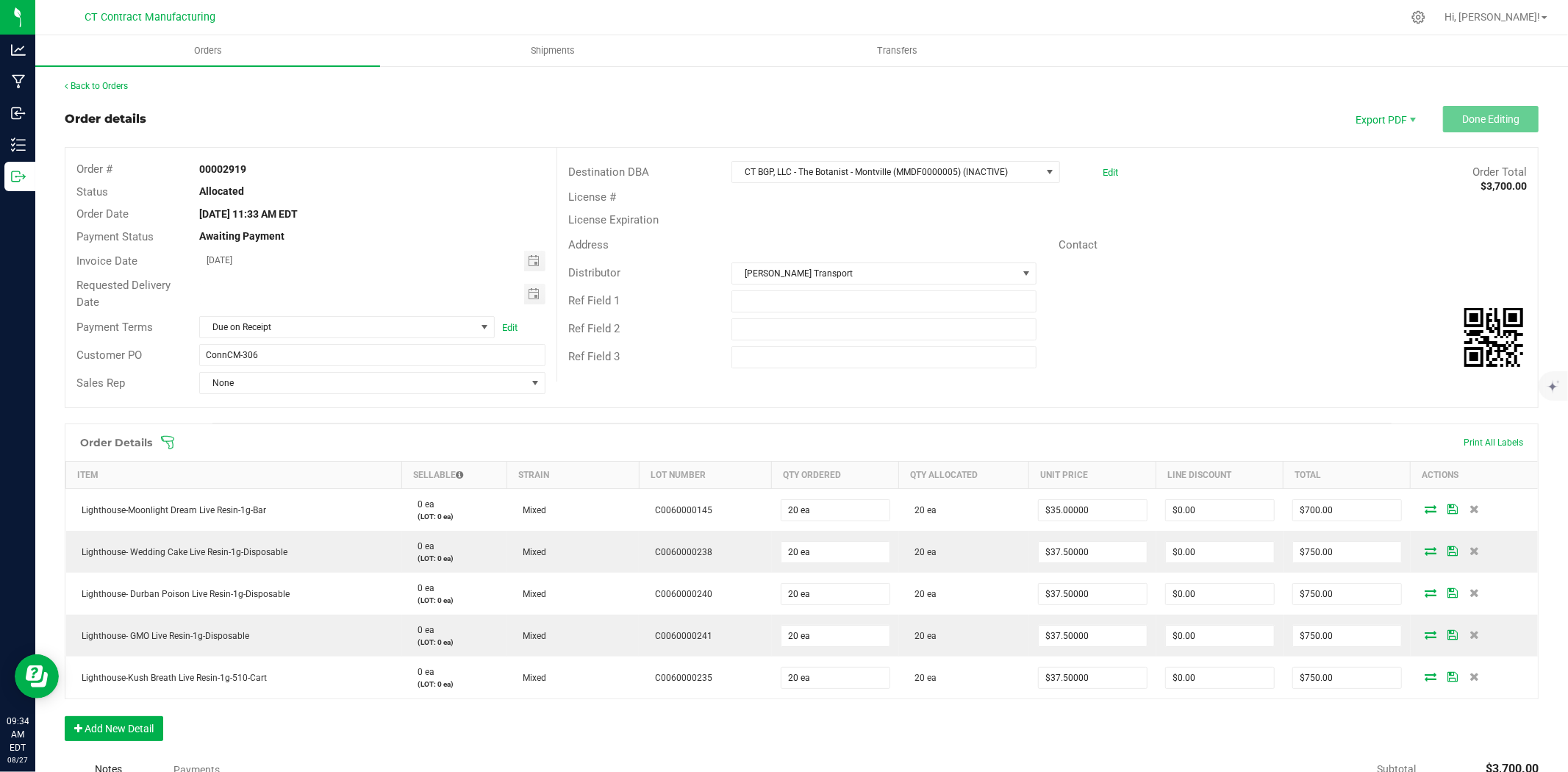
click at [1287, 296] on div "Ref Field 1" at bounding box center [1047, 302] width 981 height 28
click at [1331, 266] on div "Distributor Conn CM Transport" at bounding box center [1047, 274] width 981 height 28
click at [948, 172] on span "CT BGP, LLC - The Botanist - Montville (MMDF0000005) (INACTIVE)" at bounding box center [886, 172] width 308 height 21
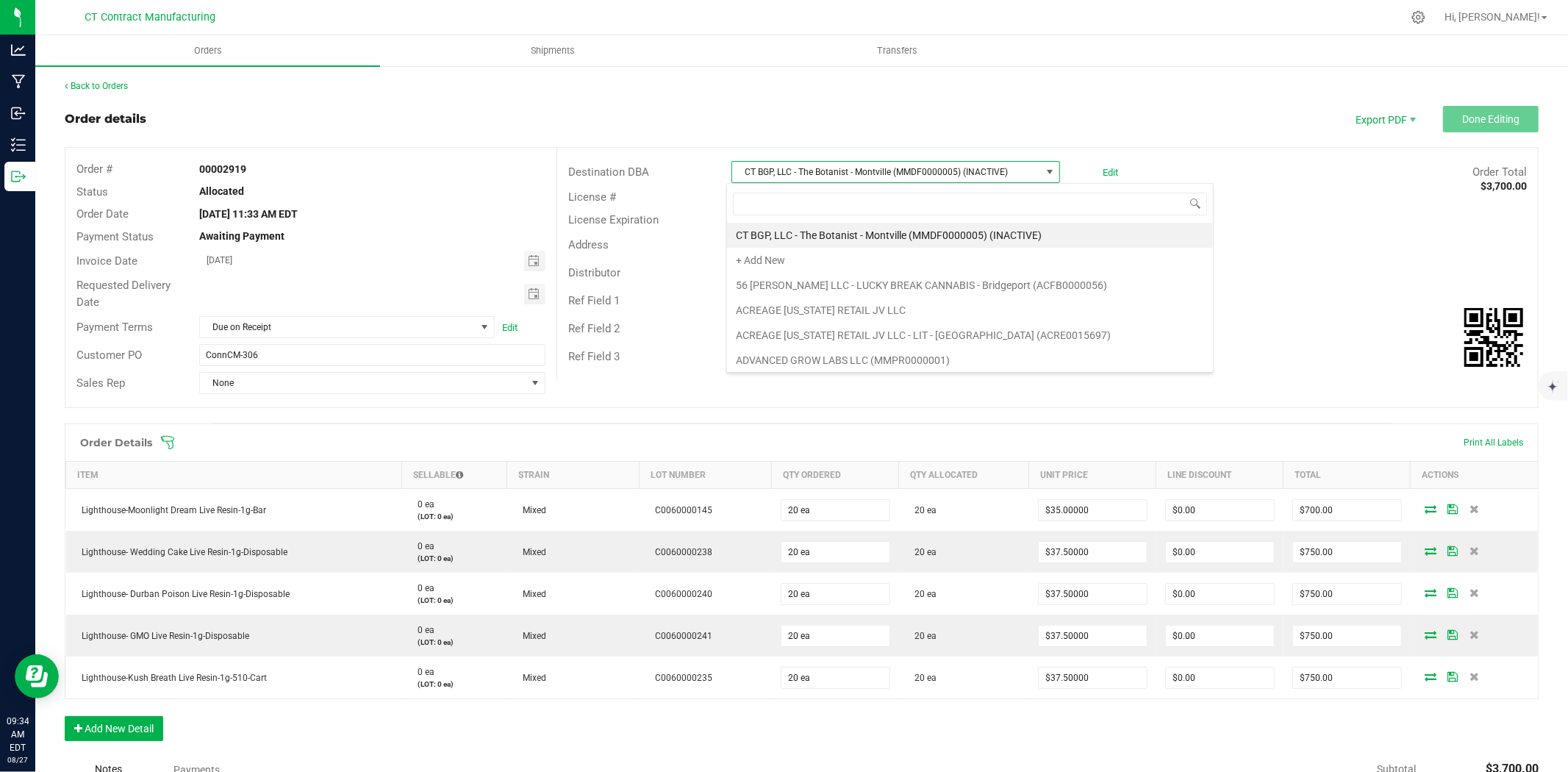
scroll to position [22, 325]
type input "montvi"
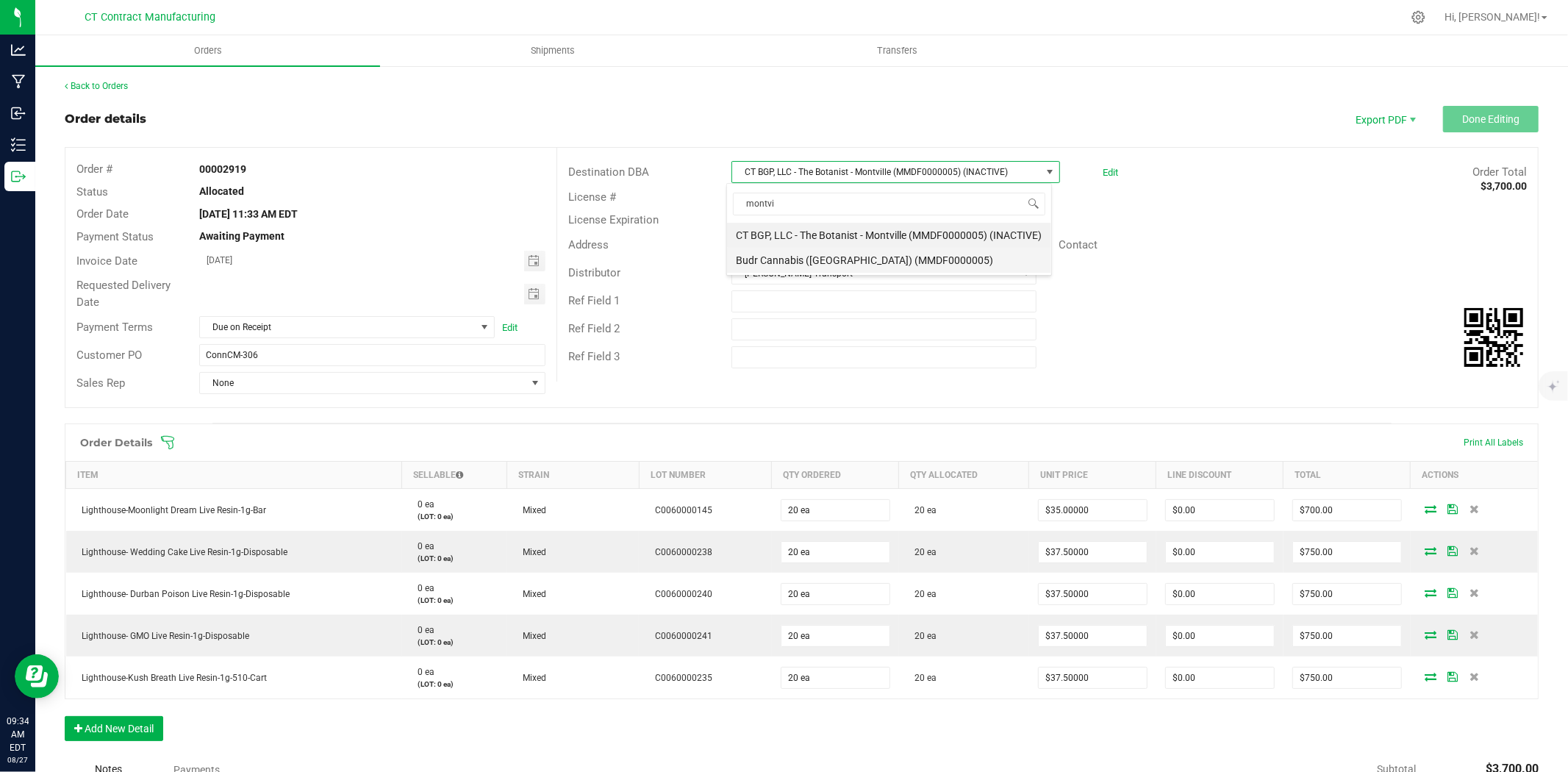
click at [923, 260] on li "Budr Cannabis ([GEOGRAPHIC_DATA]) (MMDF0000005)" at bounding box center [889, 260] width 324 height 25
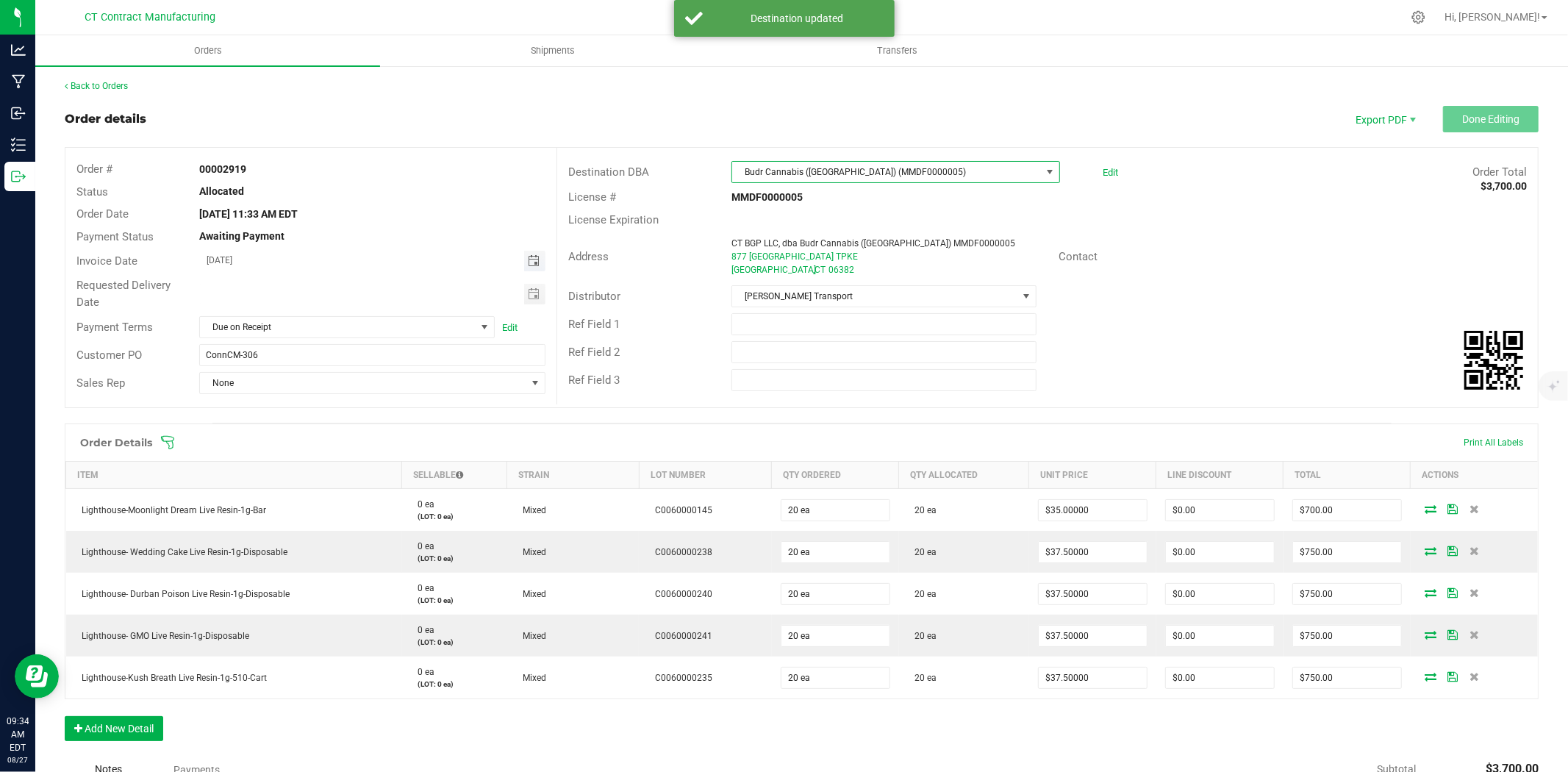
click at [532, 260] on span "Toggle calendar" at bounding box center [534, 262] width 12 height 12
click at [863, 172] on span "Budr Cannabis ([GEOGRAPHIC_DATA]) (MMDF0000005)" at bounding box center [886, 172] width 308 height 21
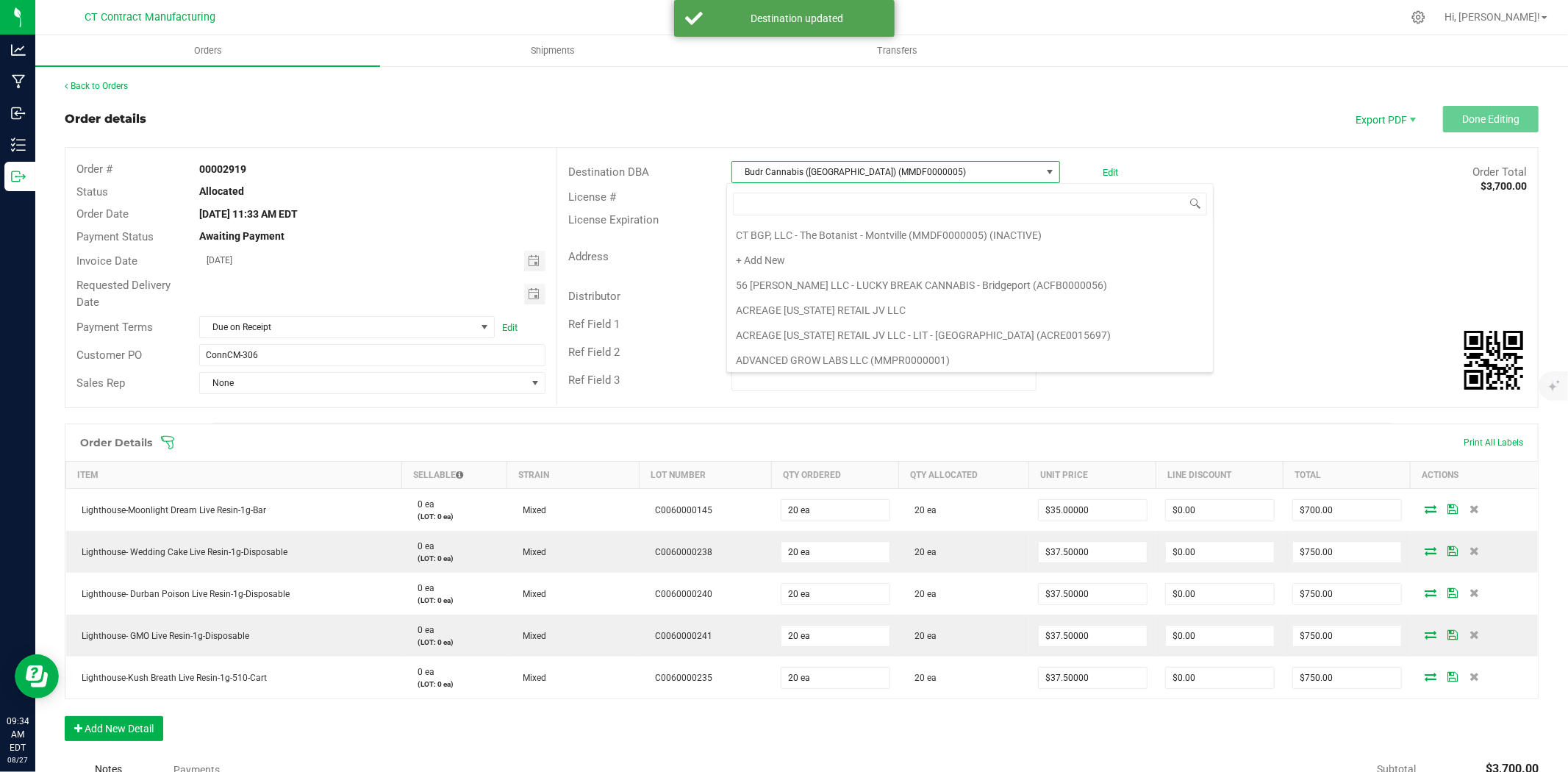
scroll to position [22, 325]
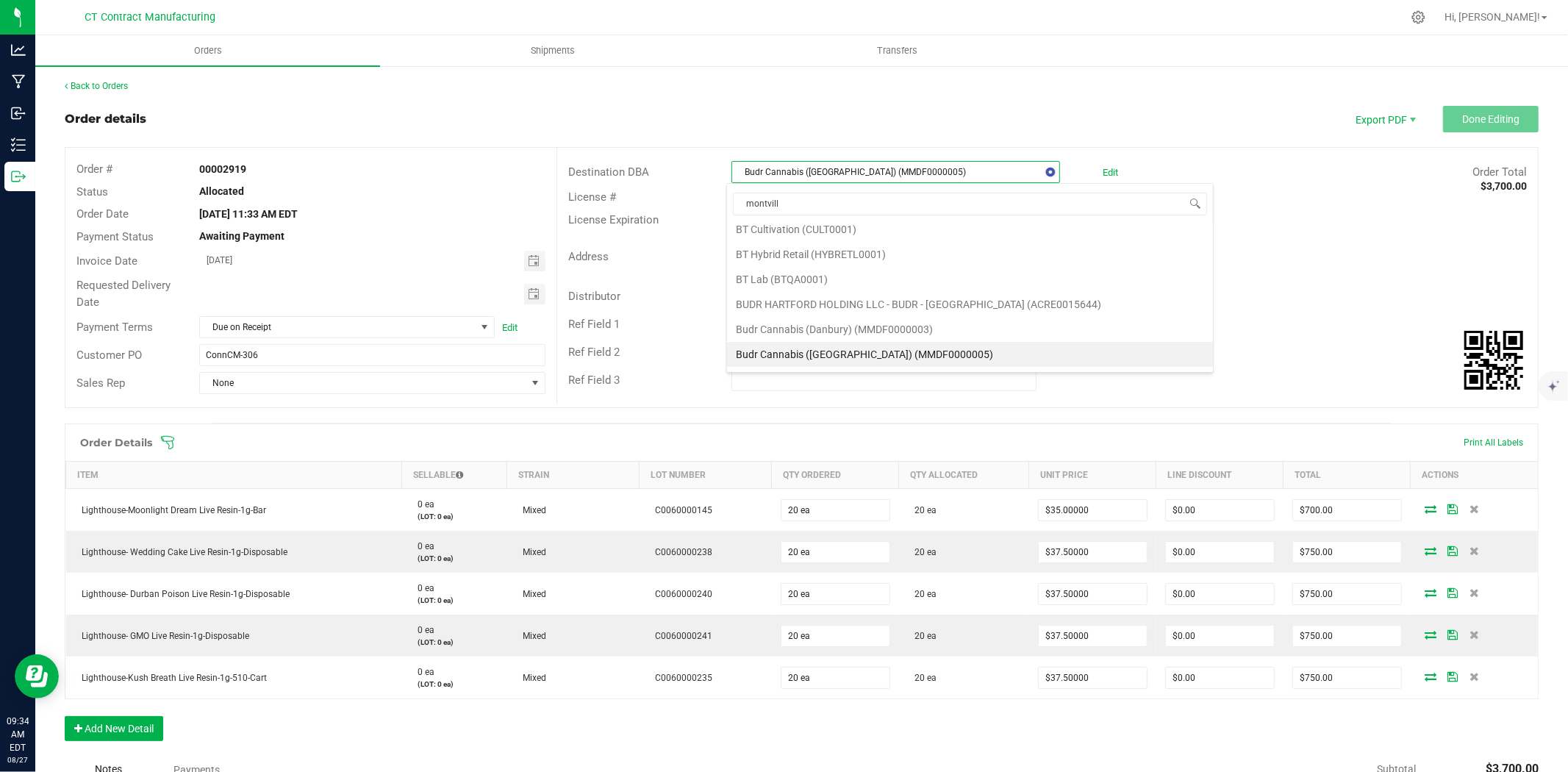
type input "montville"
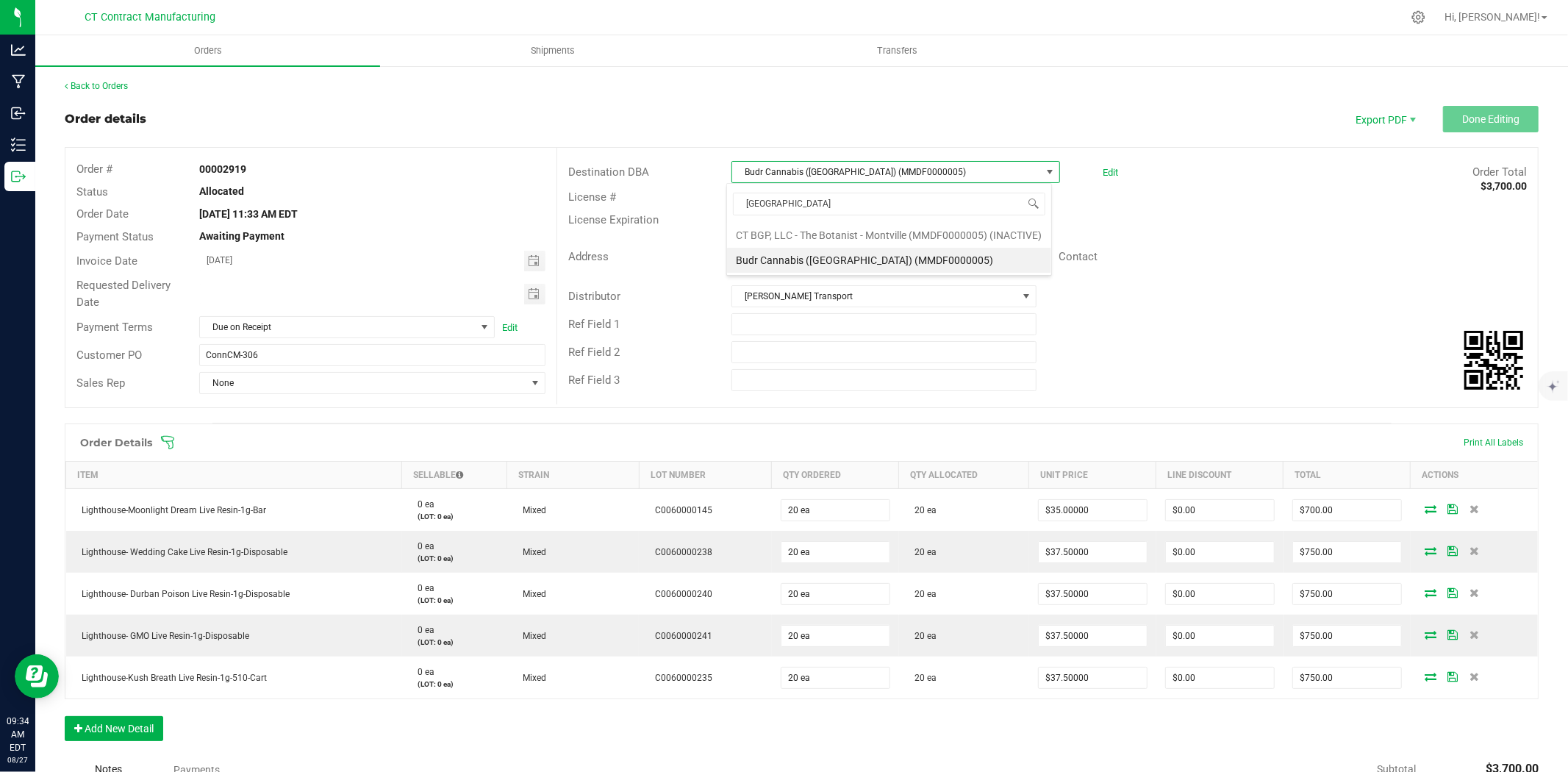
scroll to position [0, 0]
click at [936, 237] on li "CT BGP, LLC - The Botanist - Montville (MMDF0000005) (INACTIVE)" at bounding box center [889, 235] width 324 height 25
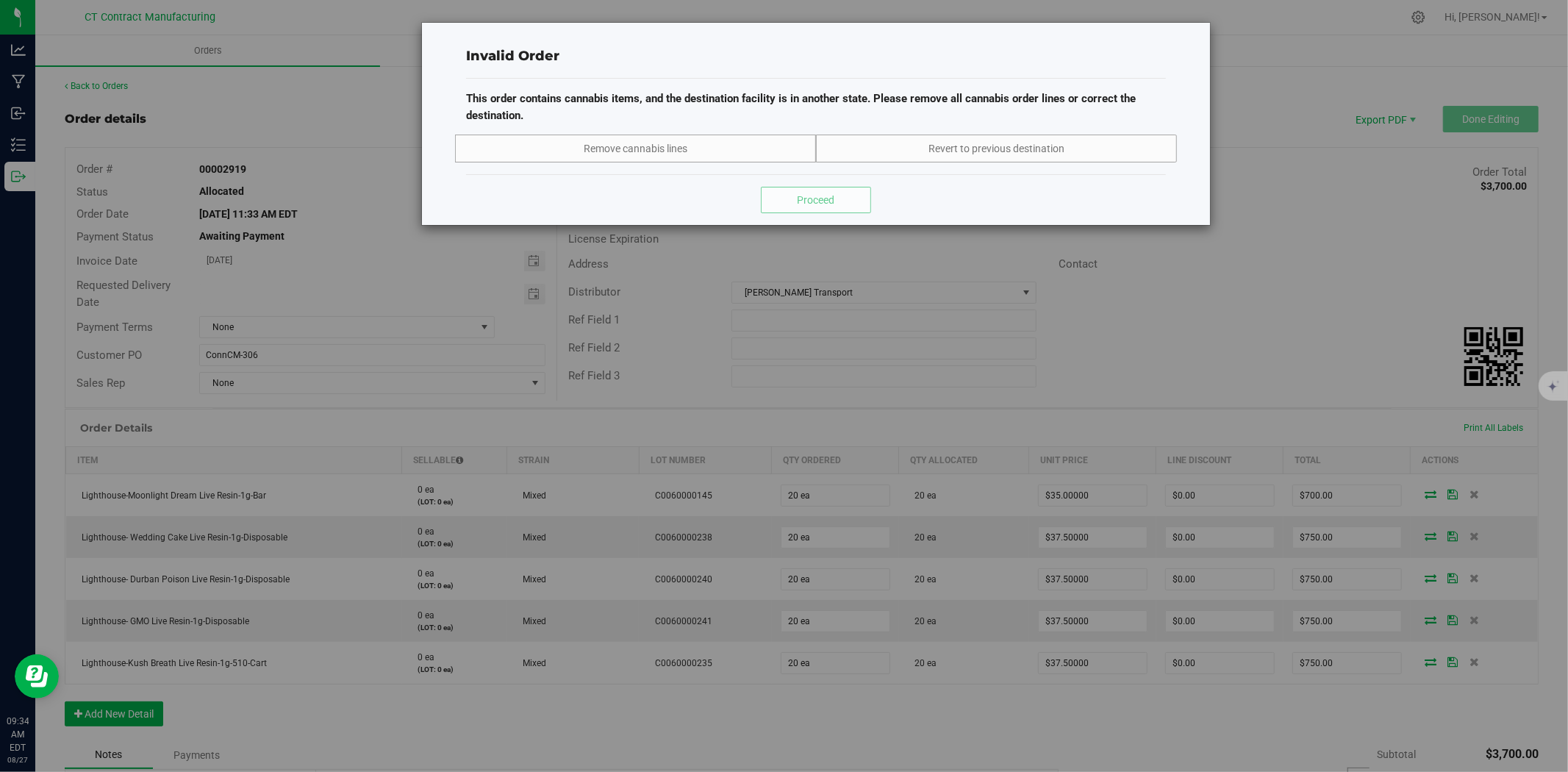
click at [1272, 208] on div "Invalid Order This order contains cannabis items, and the destination facility …" at bounding box center [789, 386] width 1579 height 772
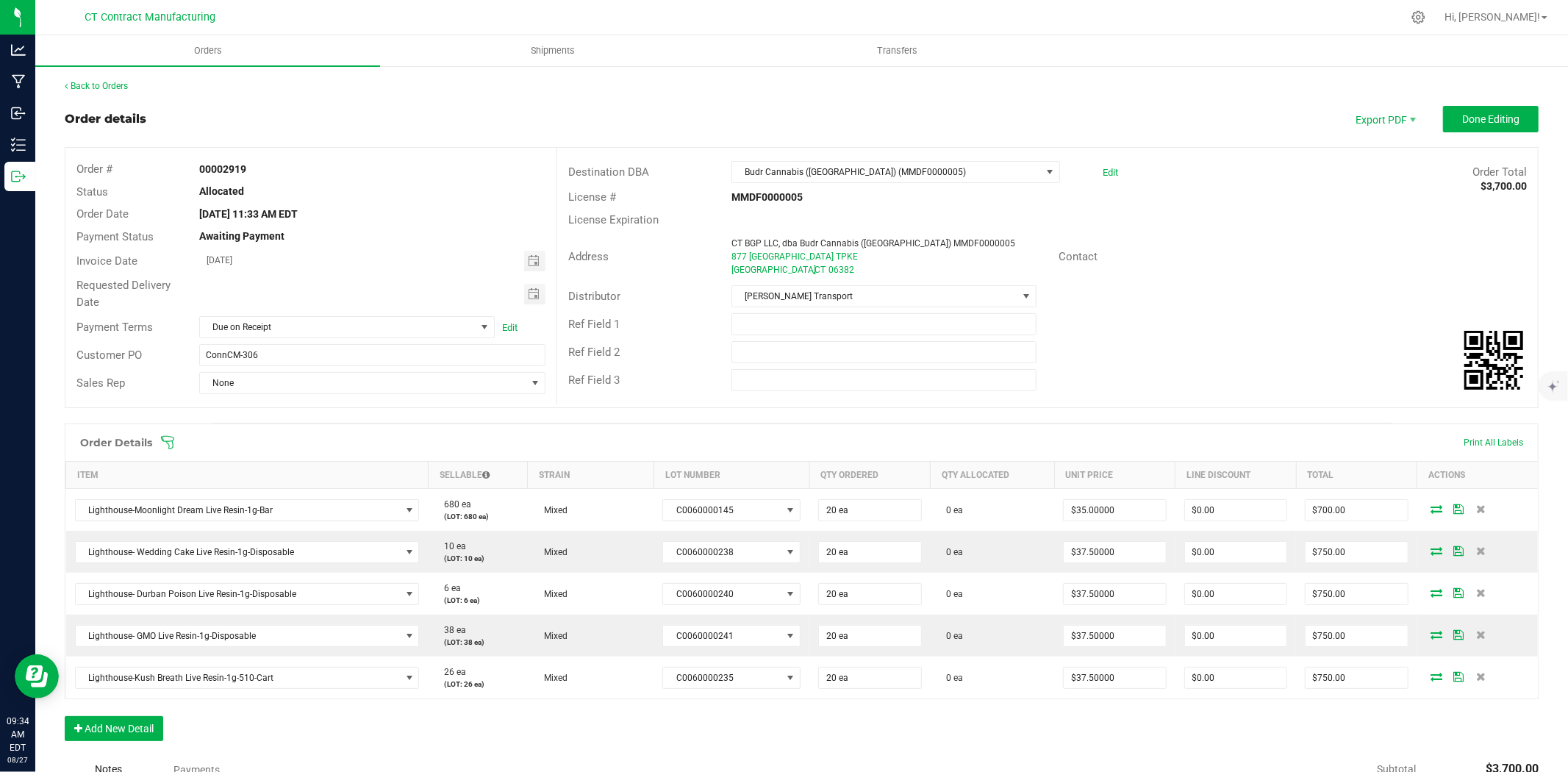
click at [1309, 238] on div "Address CT BGP LLC, dba Budr Cannabis (Montville) MMDF0000005 877 Norwich New L…" at bounding box center [1047, 257] width 981 height 52
click at [1313, 237] on div "Address CT BGP LLC, dba Budr Cannabis (Montville) MMDF0000005 877 Norwich New L…" at bounding box center [1047, 257] width 981 height 52
click at [1023, 171] on span "Budr Cannabis ([GEOGRAPHIC_DATA]) (MMDF0000005)" at bounding box center [886, 172] width 308 height 21
type input "montvill"
click at [1191, 124] on div "Order details Export PDF Done Editing" at bounding box center [801, 119] width 1474 height 27
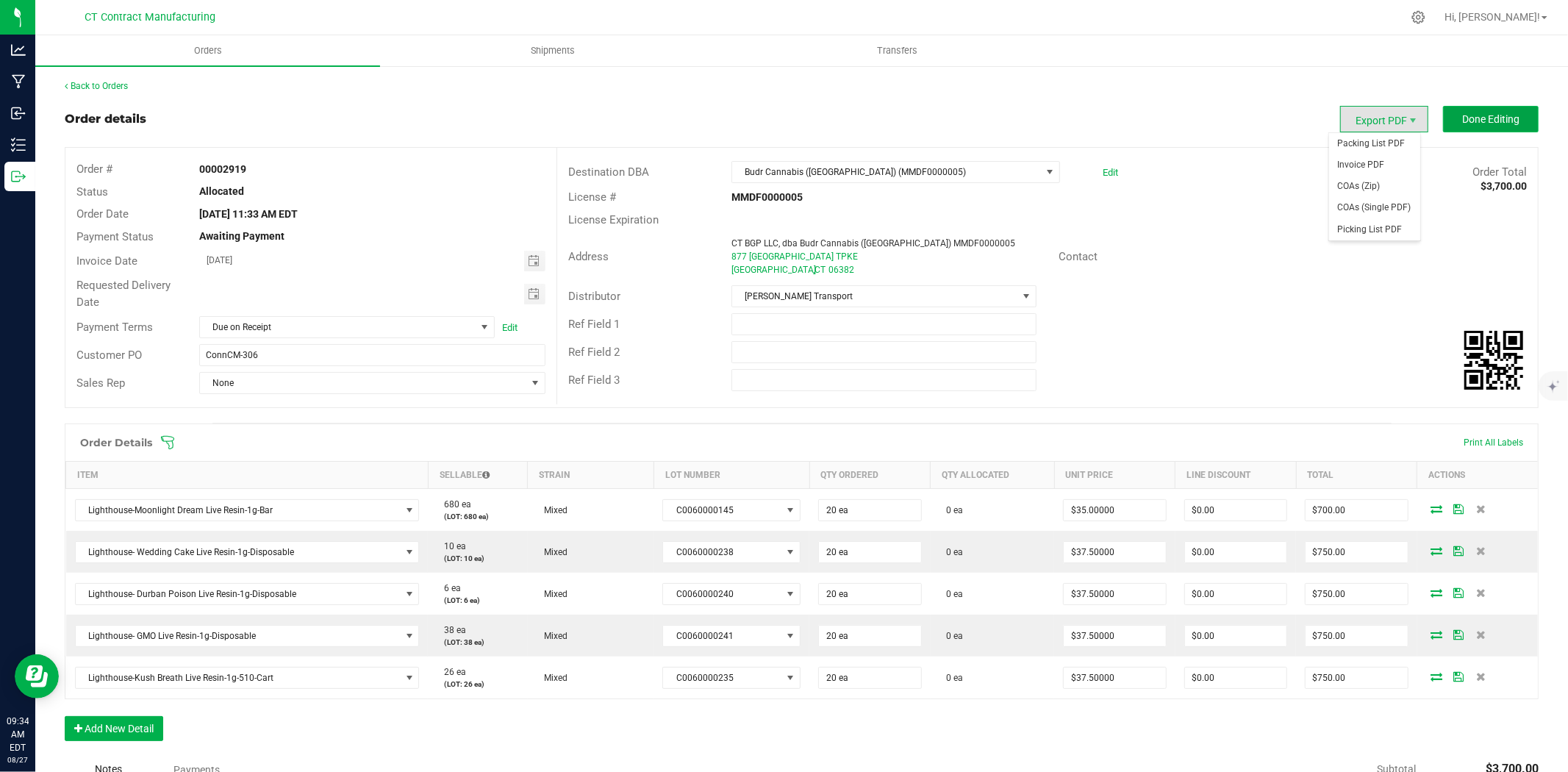
click at [1462, 116] on span "Done Editing" at bounding box center [1490, 119] width 57 height 12
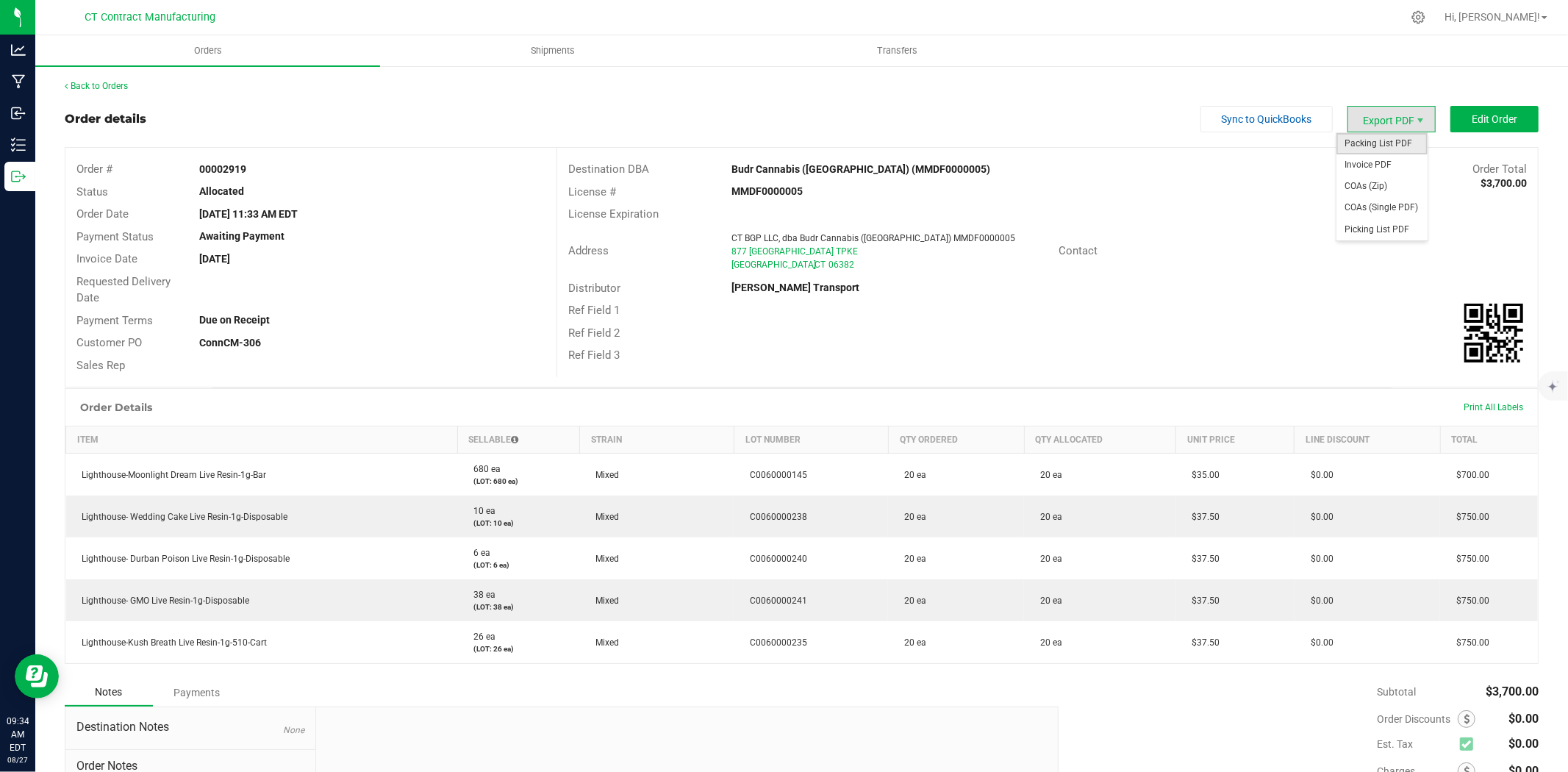
click at [1400, 142] on span "Packing List PDF" at bounding box center [1381, 143] width 91 height 21
click at [1373, 123] on span "Export PDF" at bounding box center [1391, 119] width 88 height 27
click at [1374, 173] on span "Invoice PDF" at bounding box center [1381, 165] width 91 height 21
click at [104, 81] on link "Back to Orders" at bounding box center [96, 86] width 63 height 10
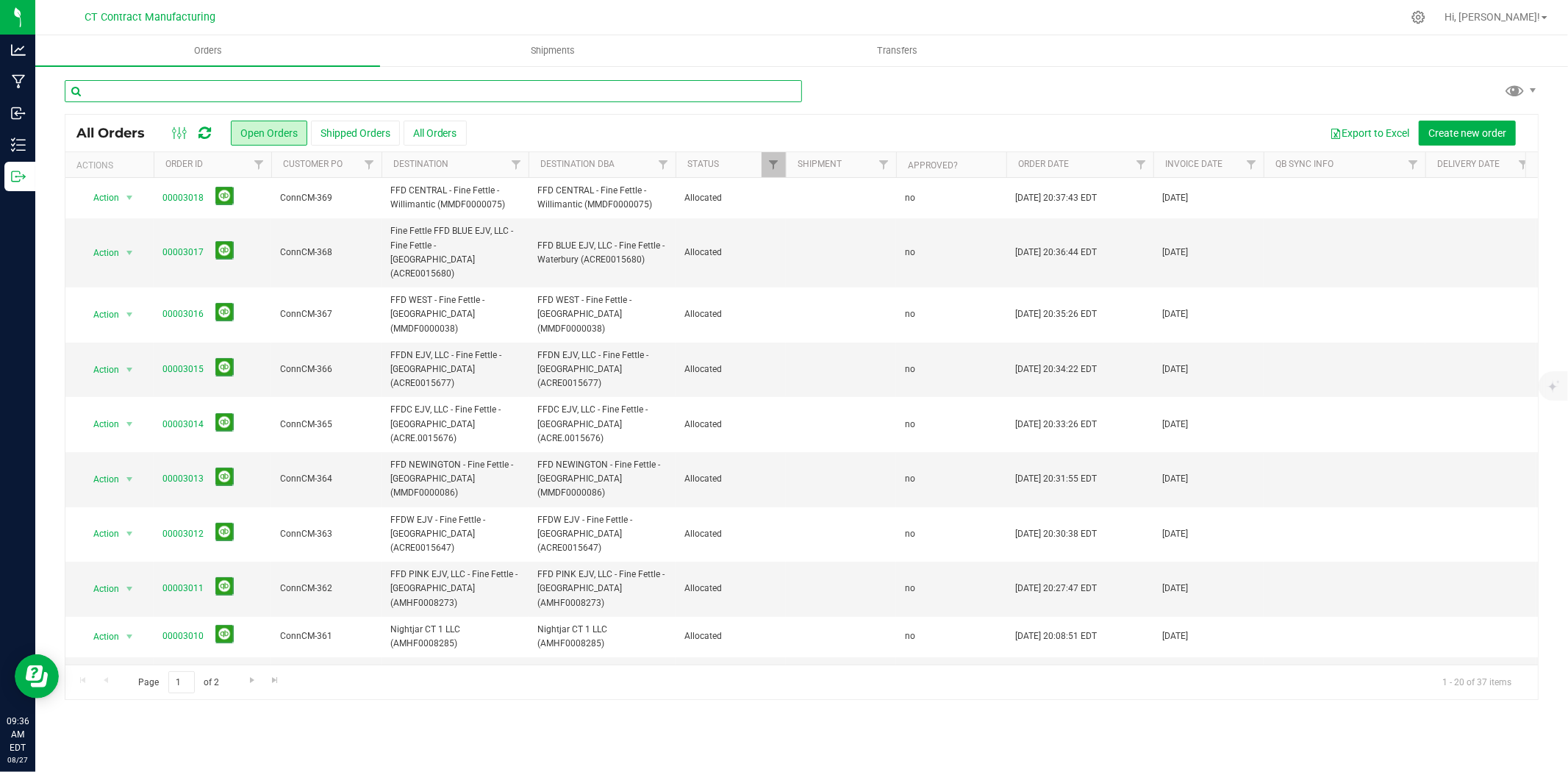
click at [224, 89] on input "text" at bounding box center [433, 91] width 738 height 22
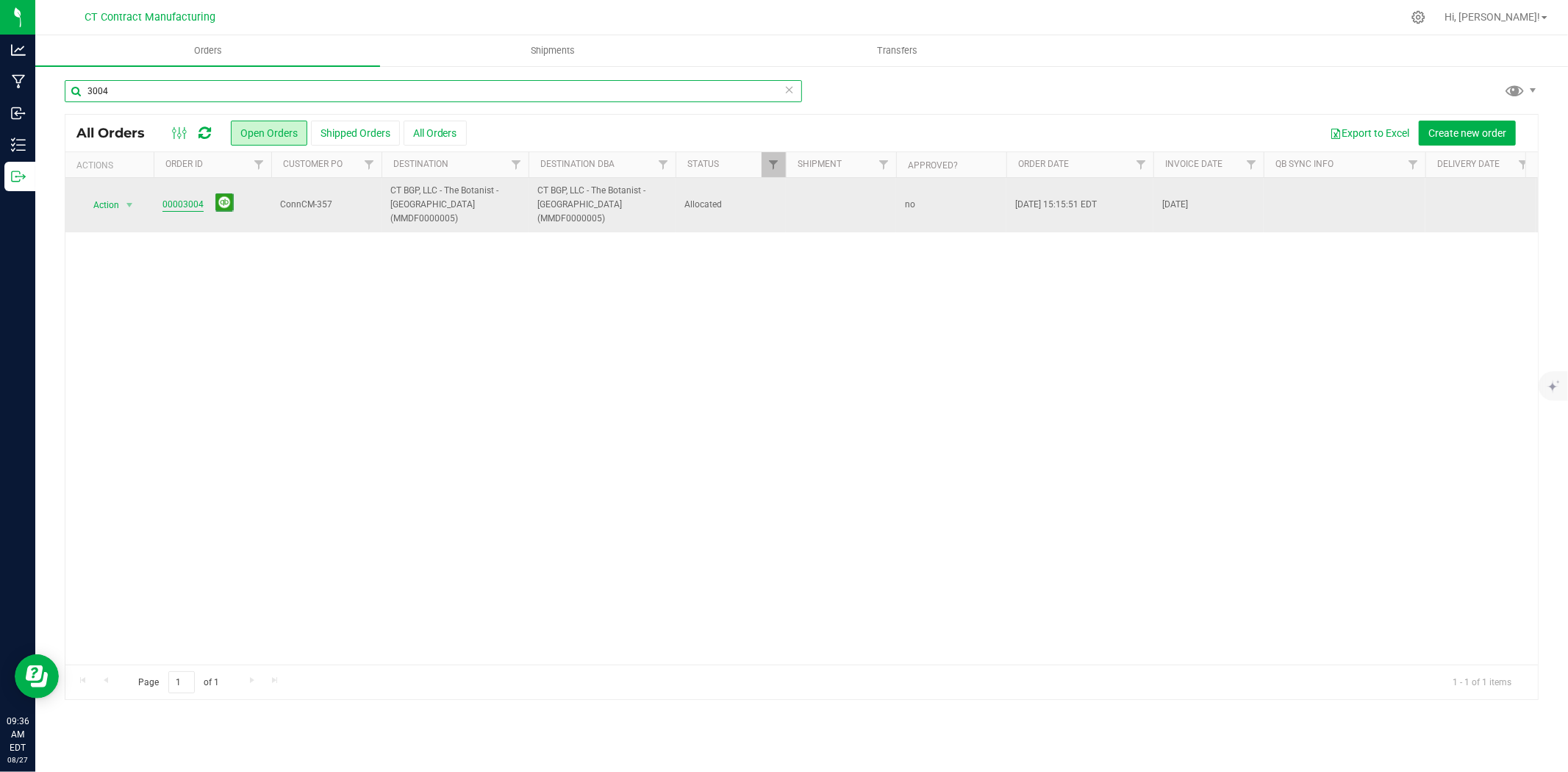
type input "3004"
click at [167, 198] on link "00003004" at bounding box center [183, 205] width 41 height 14
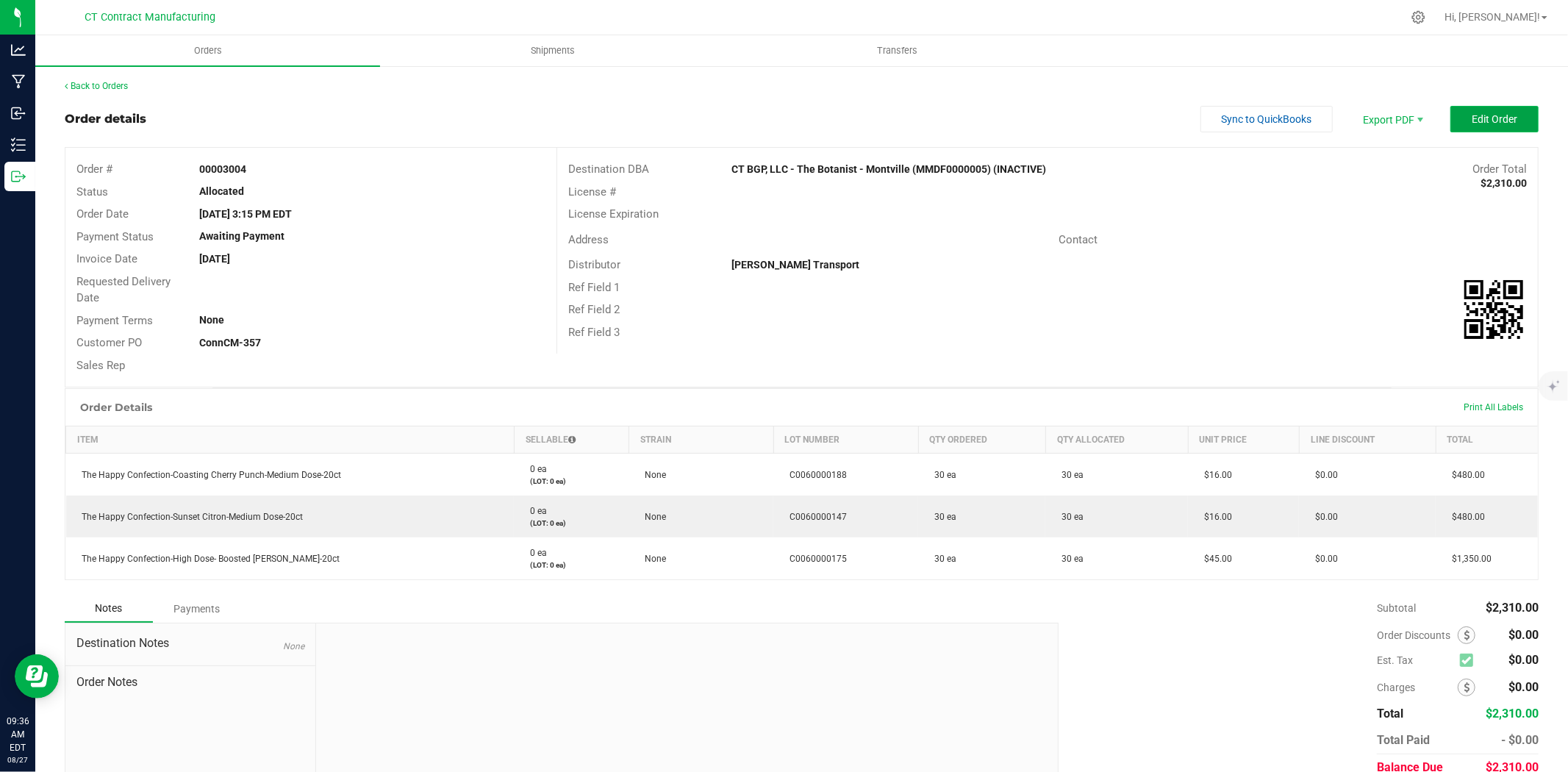
click at [1452, 119] on button "Edit Order" at bounding box center [1494, 119] width 88 height 27
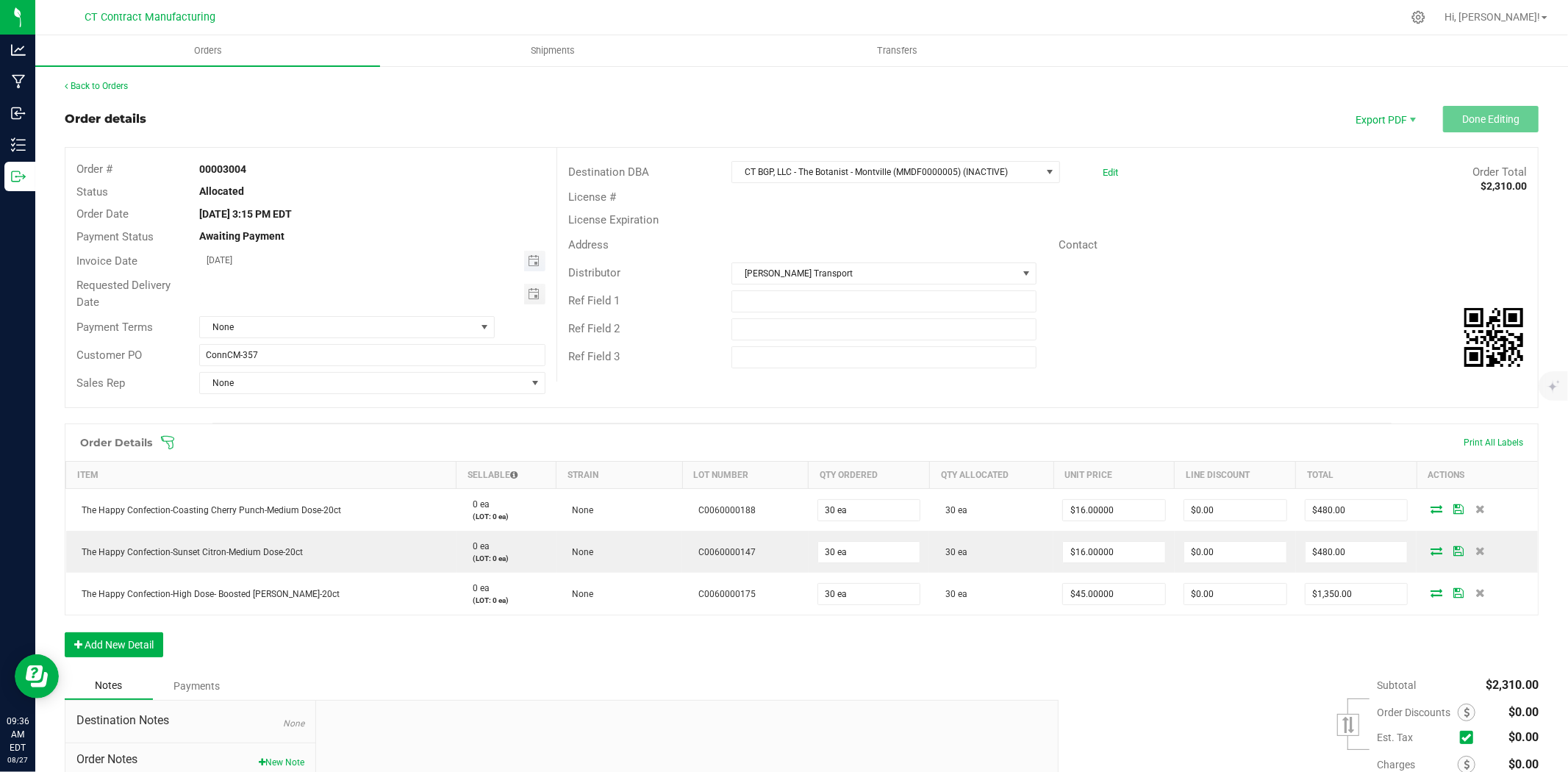
click at [524, 262] on span "Toggle calendar" at bounding box center [534, 261] width 21 height 21
click at [528, 261] on span "Toggle calendar" at bounding box center [534, 262] width 12 height 12
click at [353, 431] on span "28" at bounding box center [350, 427] width 21 height 23
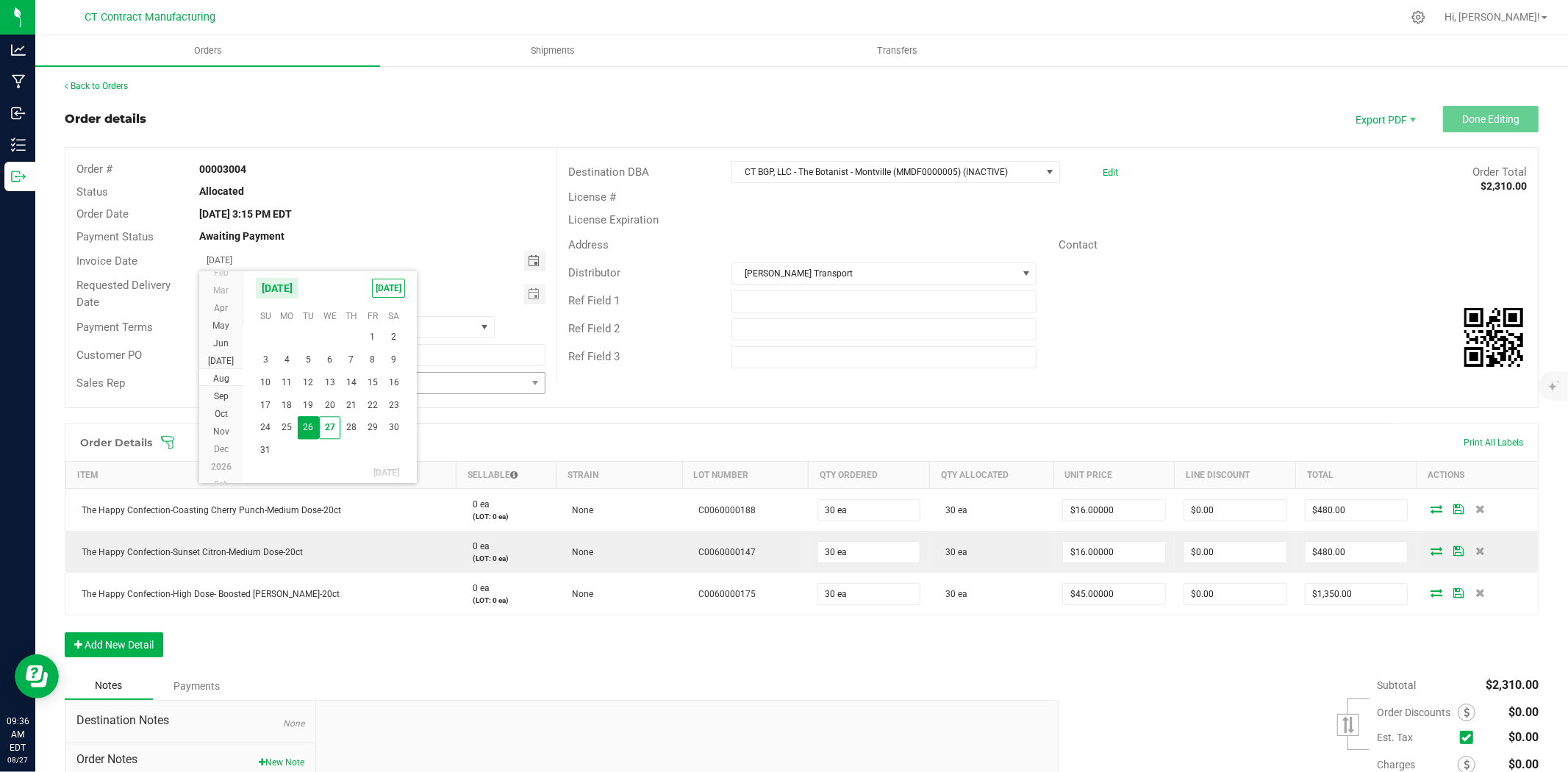
type input "08/28/2025"
click at [476, 327] on span at bounding box center [485, 327] width 18 height 21
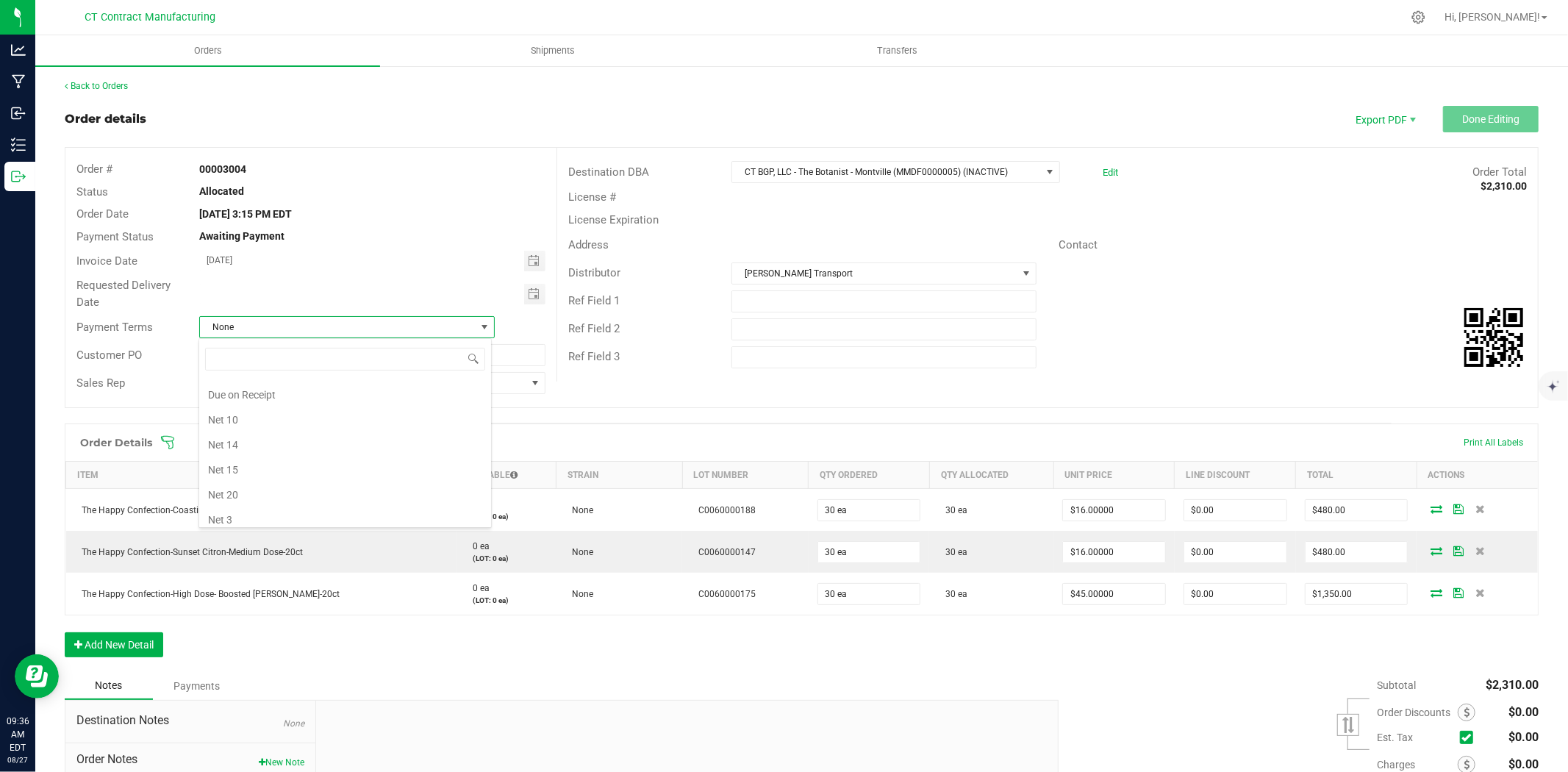
scroll to position [67, 0]
click at [317, 417] on li "Due on Receipt" at bounding box center [345, 423] width 291 height 25
click at [1343, 119] on span "Export PDF" at bounding box center [1384, 119] width 88 height 27
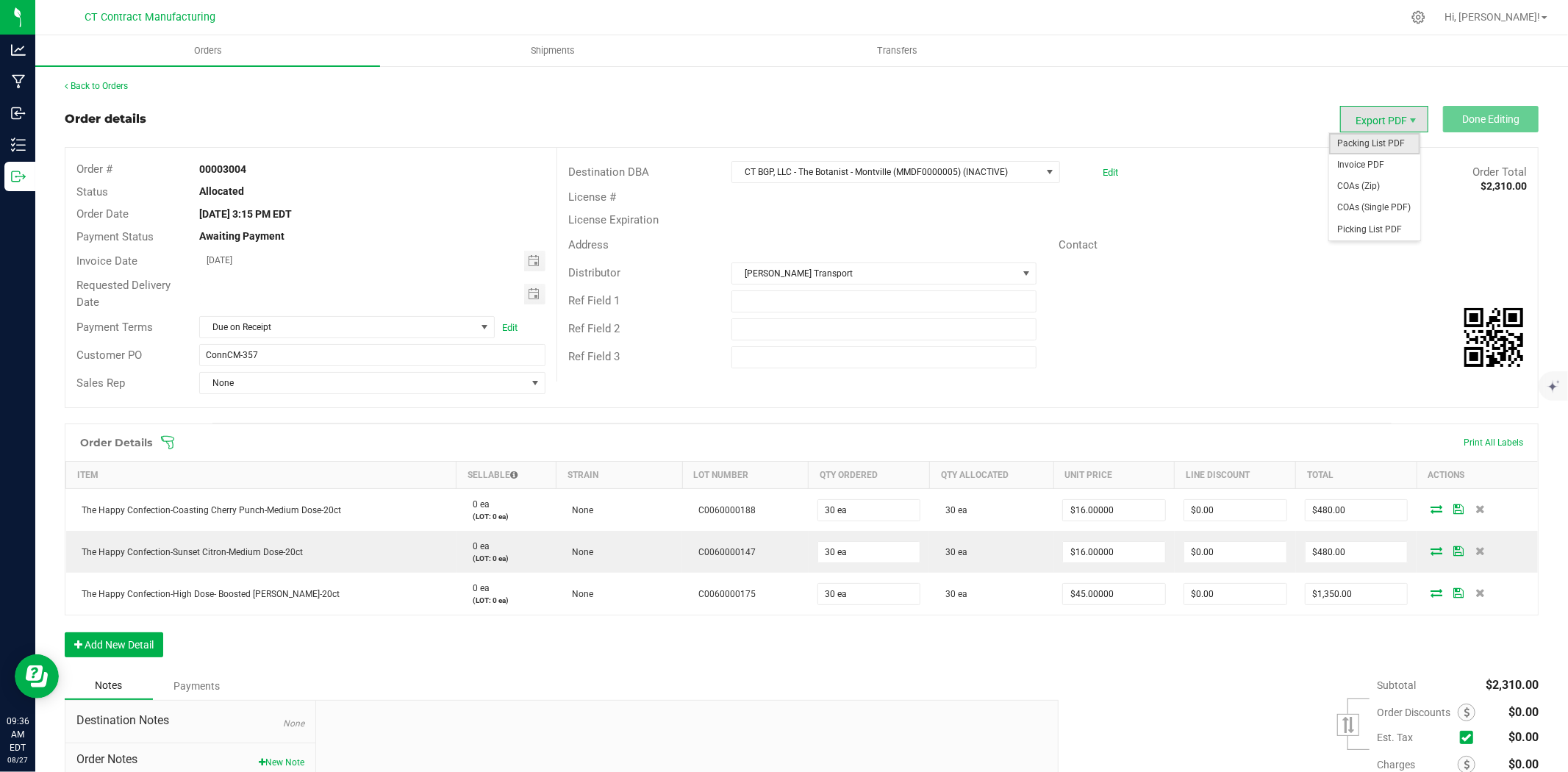
click at [1352, 144] on span "Packing List PDF" at bounding box center [1374, 143] width 91 height 21
click at [1390, 133] on outbound-order-header "Order details Export PDF Done Editing Order # 00003004 Status Allocated Order D…" at bounding box center [801, 264] width 1474 height 317
click at [1389, 126] on span "Export PDF" at bounding box center [1384, 119] width 88 height 27
click at [1388, 166] on span "Invoice PDF" at bounding box center [1374, 165] width 91 height 21
click at [111, 84] on link "Back to Orders" at bounding box center [96, 86] width 63 height 10
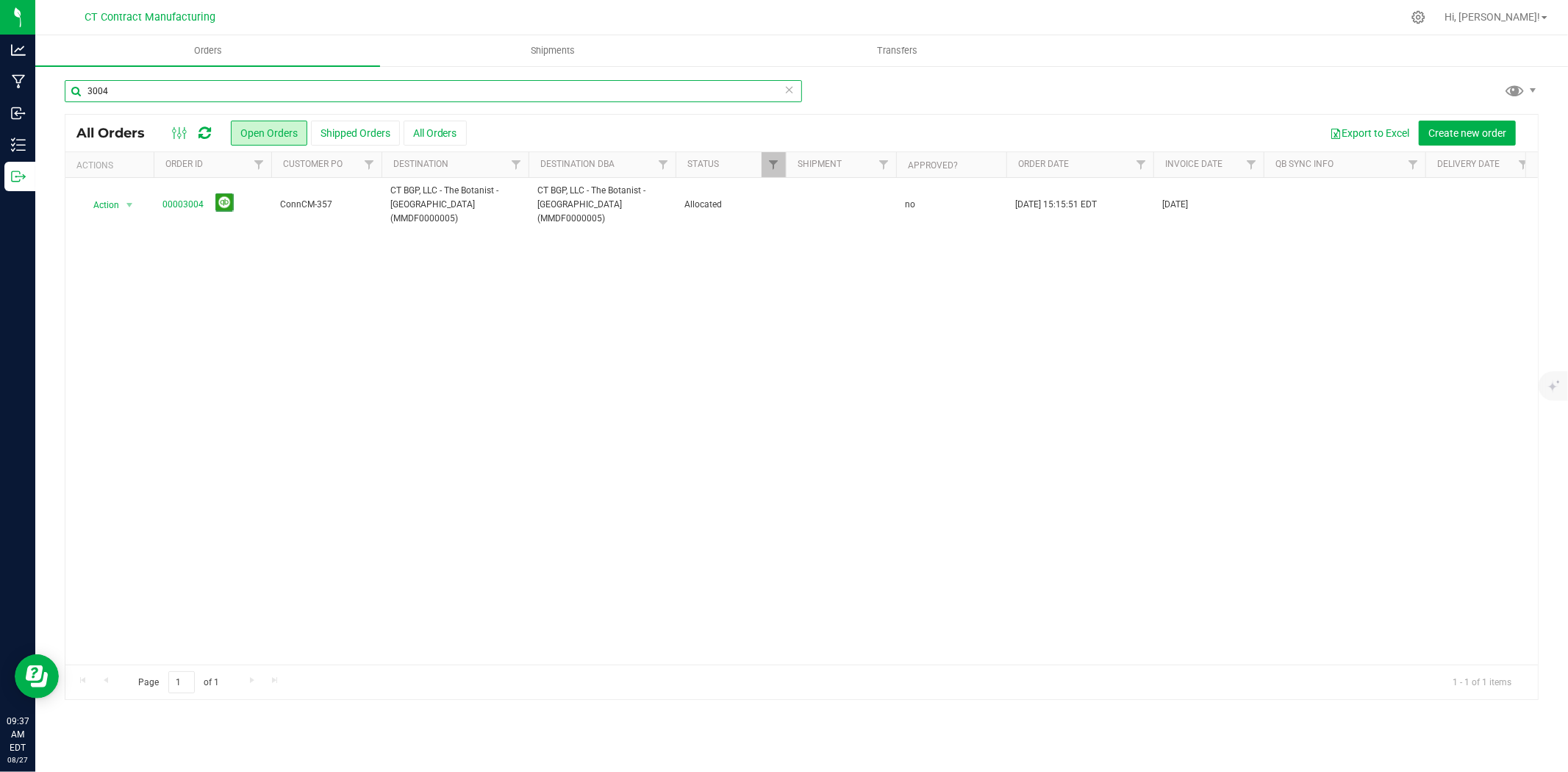
click at [122, 92] on input "3004" at bounding box center [433, 91] width 738 height 22
click at [126, 94] on input "3010" at bounding box center [433, 91] width 738 height 22
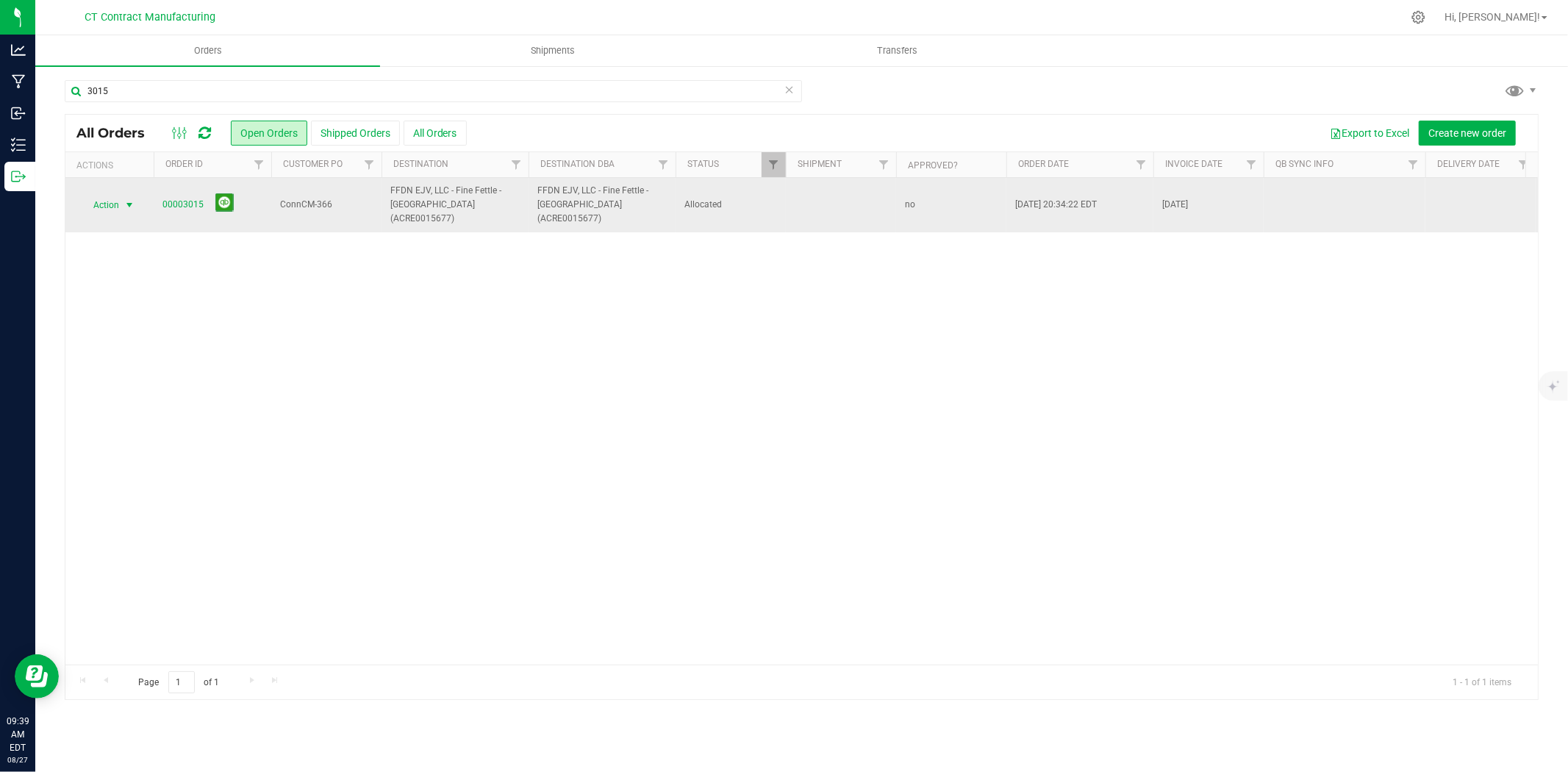
click at [121, 197] on span "select" at bounding box center [130, 205] width 18 height 21
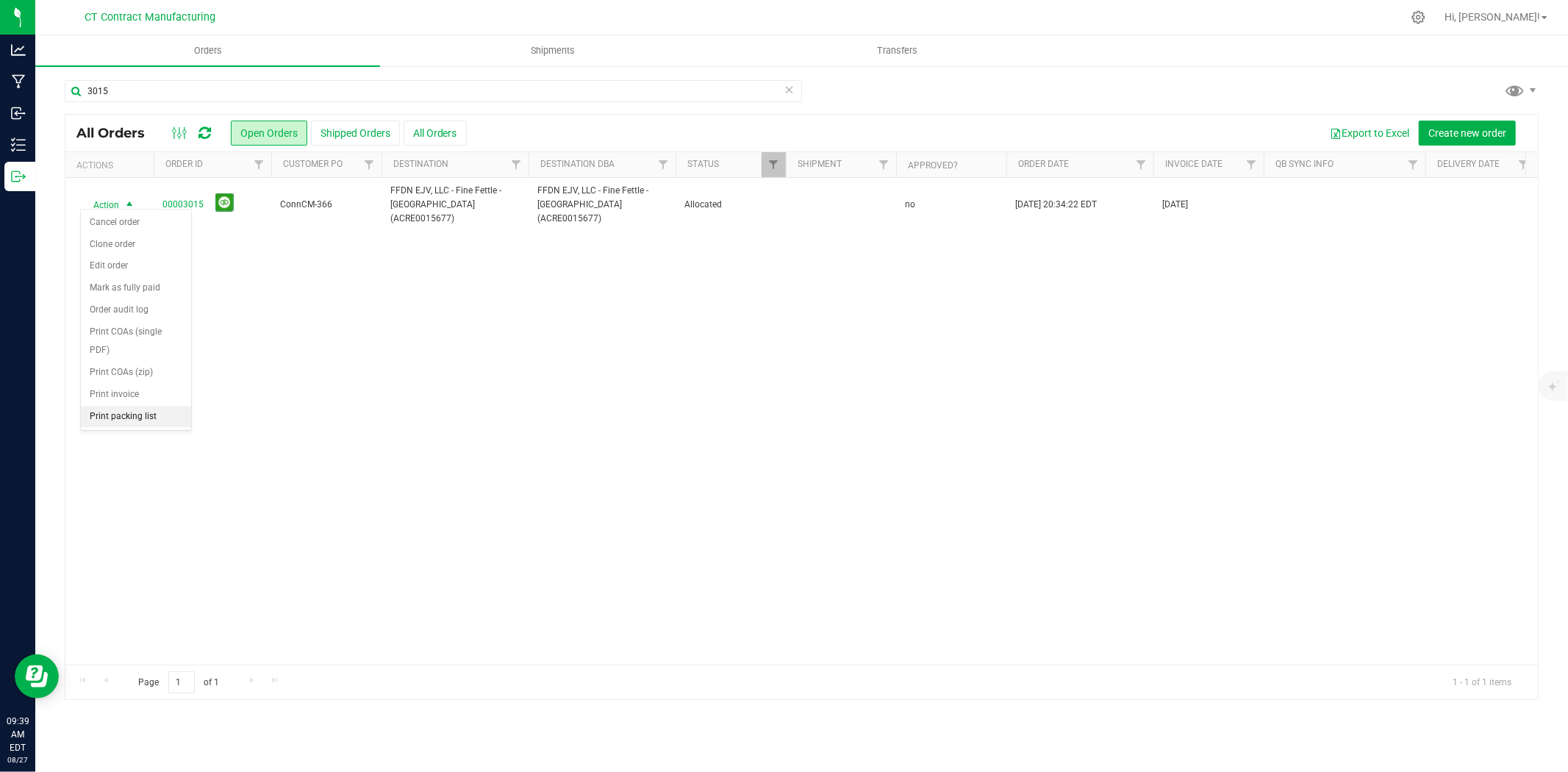
click at [127, 420] on li "Print packing list" at bounding box center [136, 417] width 110 height 22
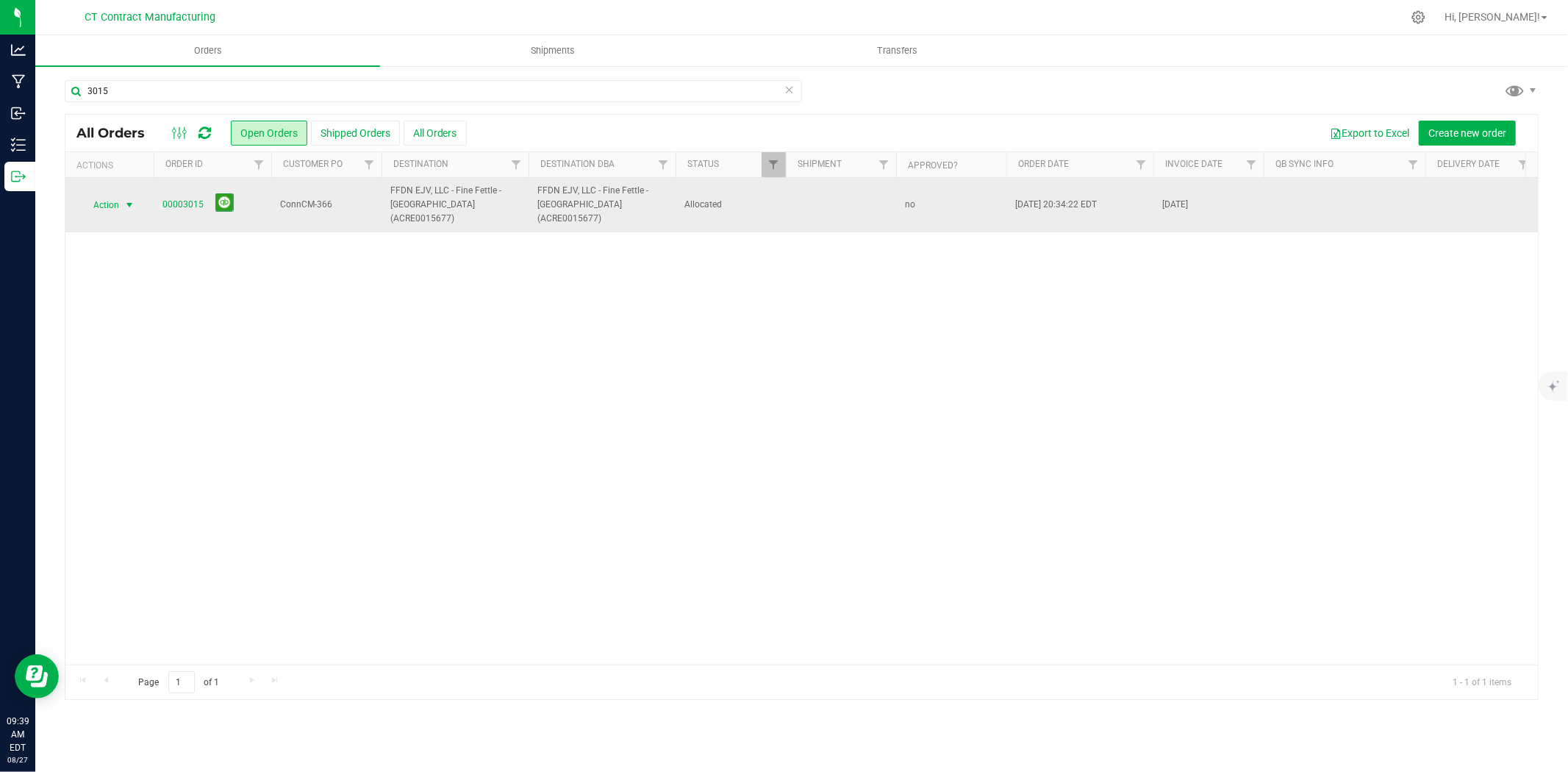
click at [136, 197] on span "select" at bounding box center [130, 205] width 18 height 21
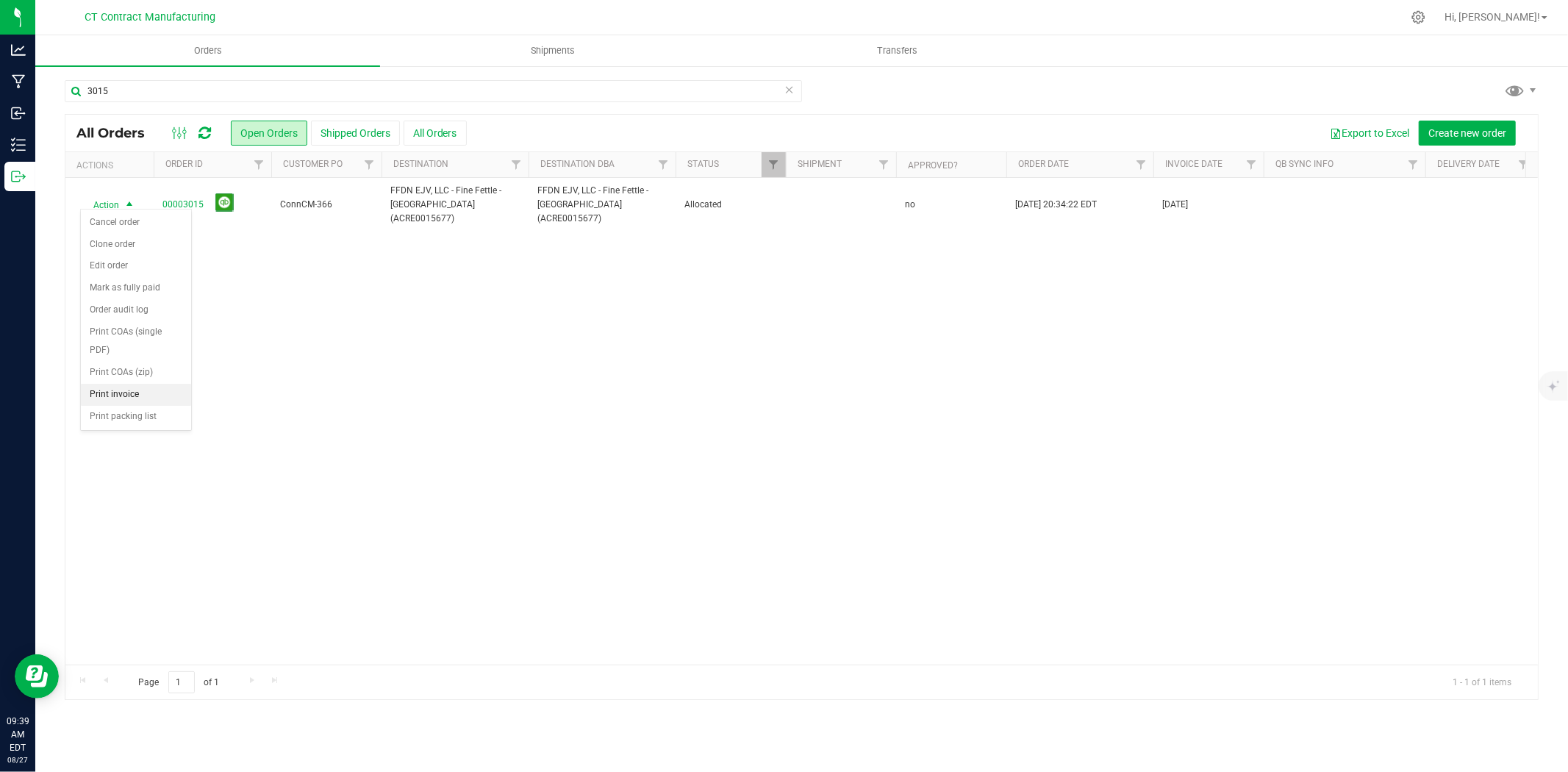
click at [141, 395] on li "Print invoice" at bounding box center [136, 395] width 110 height 22
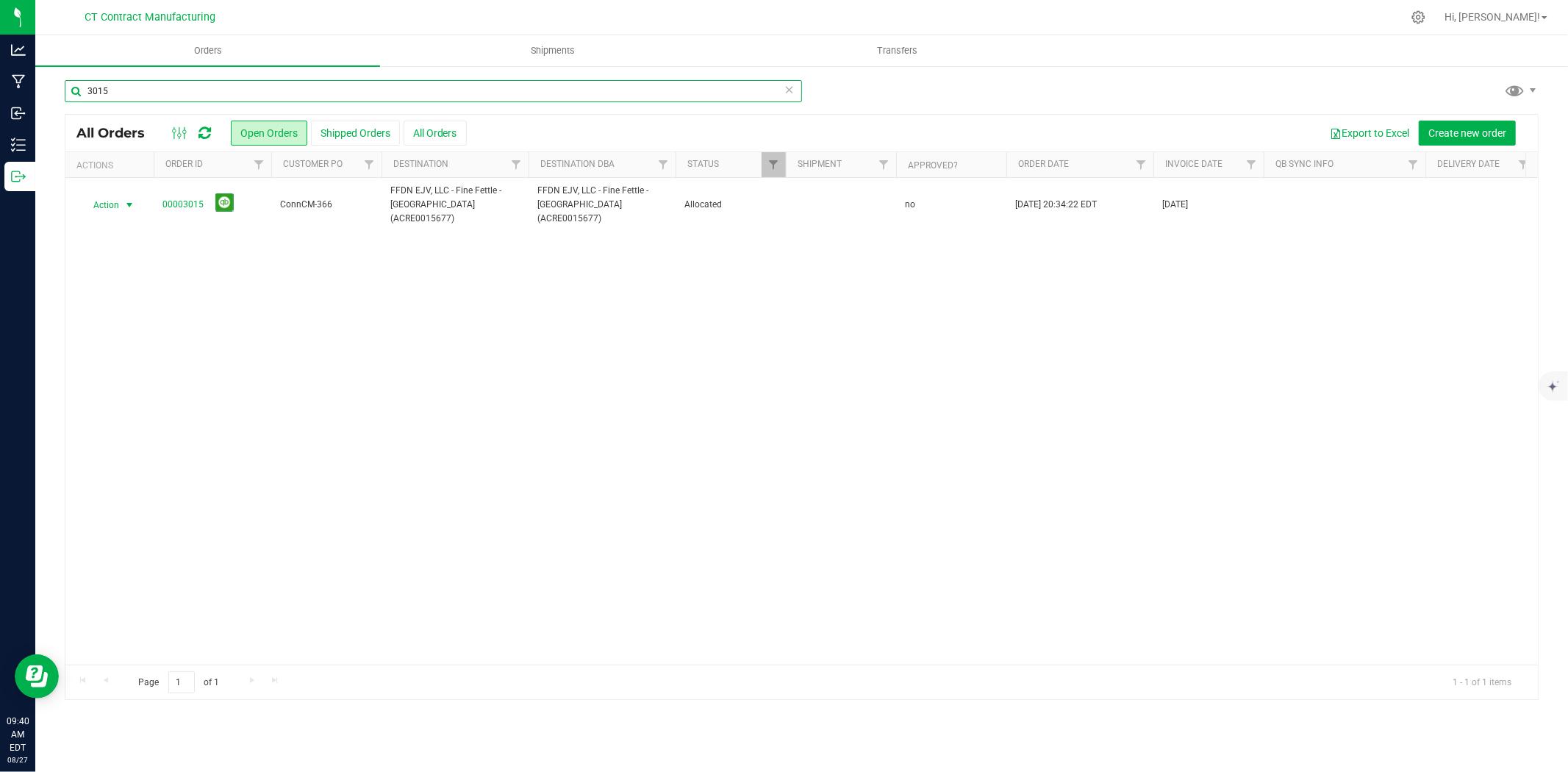
click at [142, 94] on input "3015" at bounding box center [433, 91] width 738 height 22
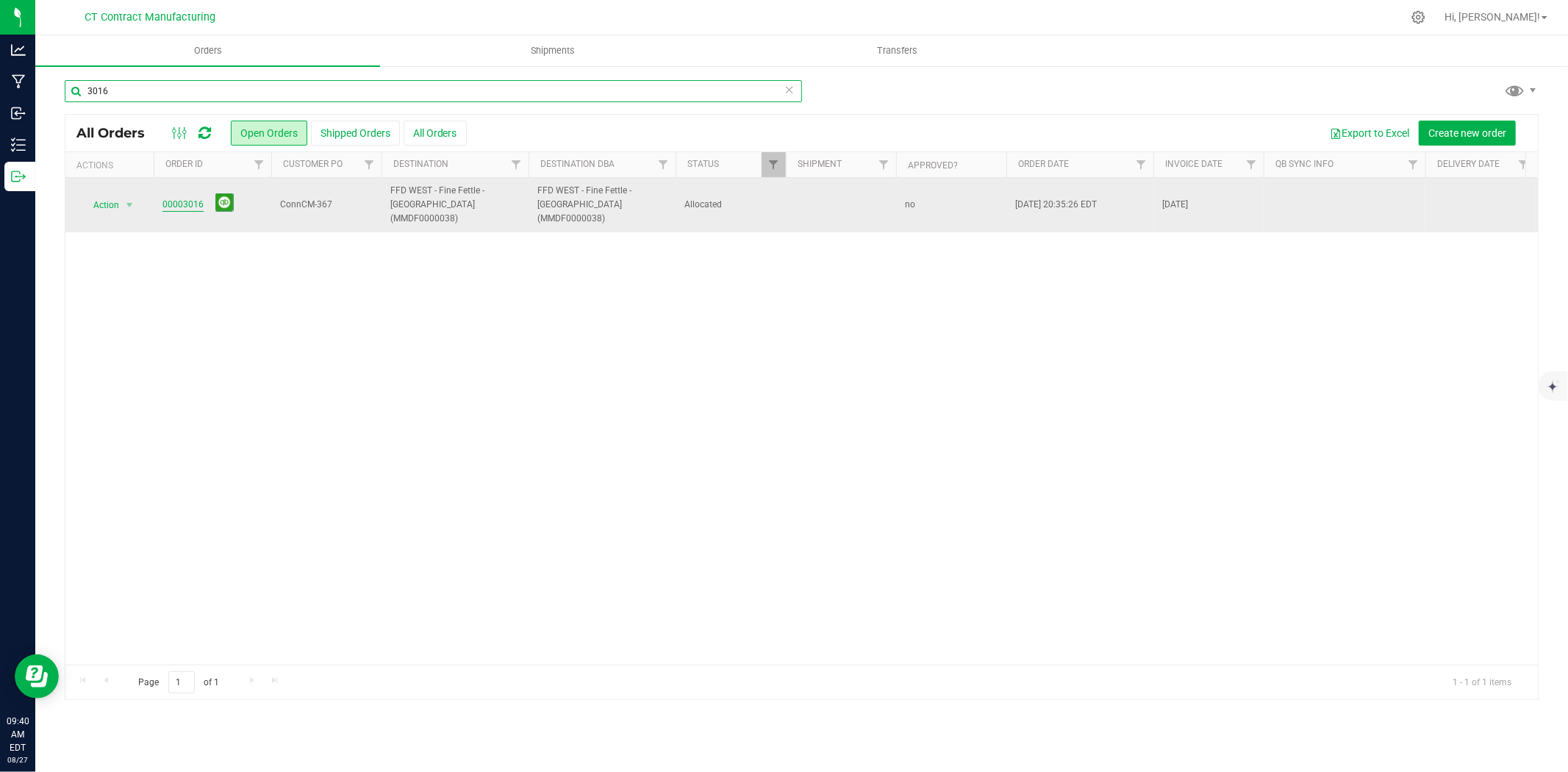
type input "3016"
click at [177, 199] on link "00003016" at bounding box center [183, 205] width 41 height 14
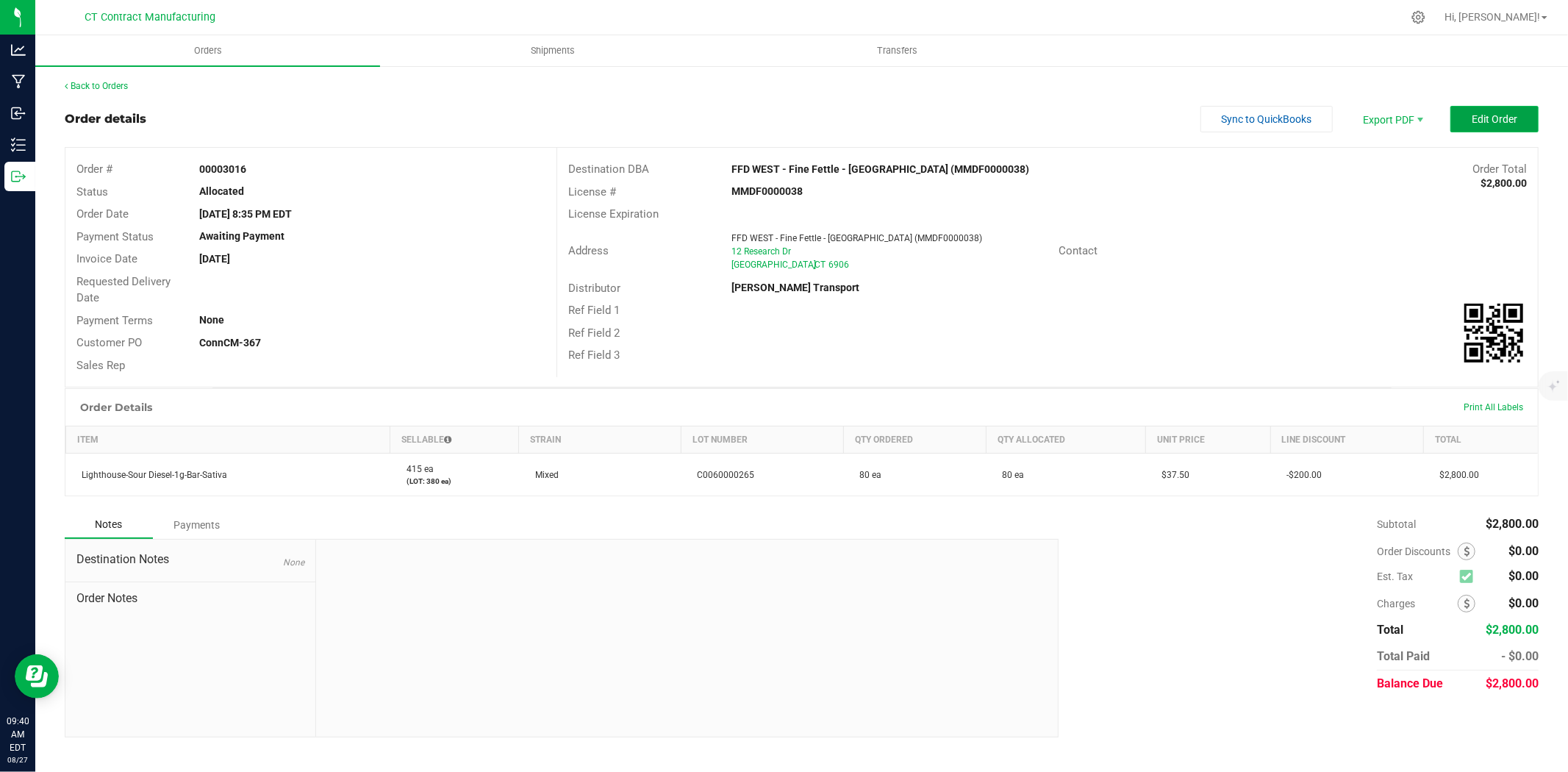
click at [1468, 123] on button "Edit Order" at bounding box center [1494, 119] width 88 height 27
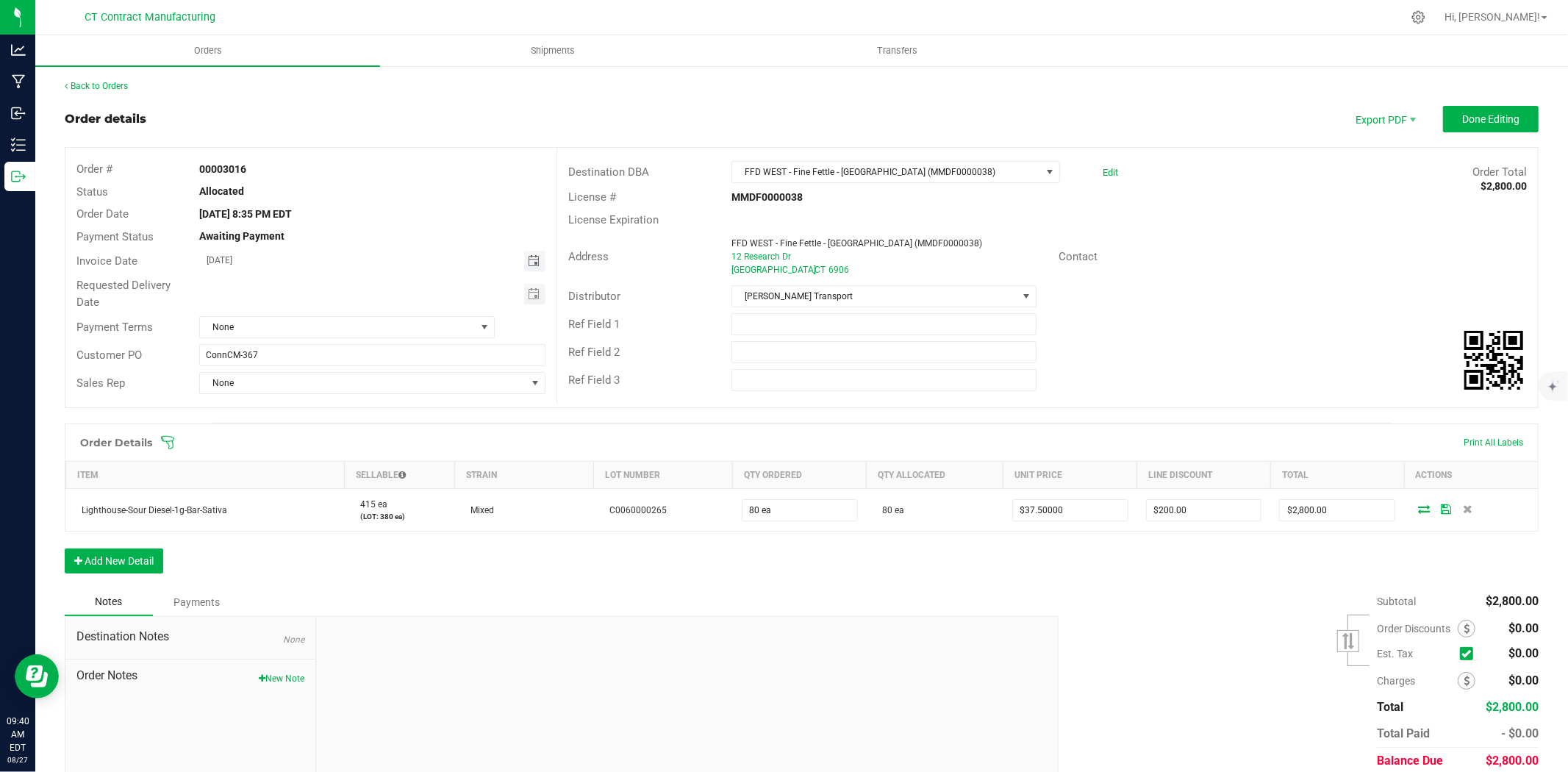
click at [530, 263] on span "Toggle calendar" at bounding box center [534, 262] width 12 height 12
click at [343, 428] on span "28" at bounding box center [350, 427] width 21 height 23
type input "[DATE]"
click at [478, 319] on span at bounding box center [485, 327] width 18 height 21
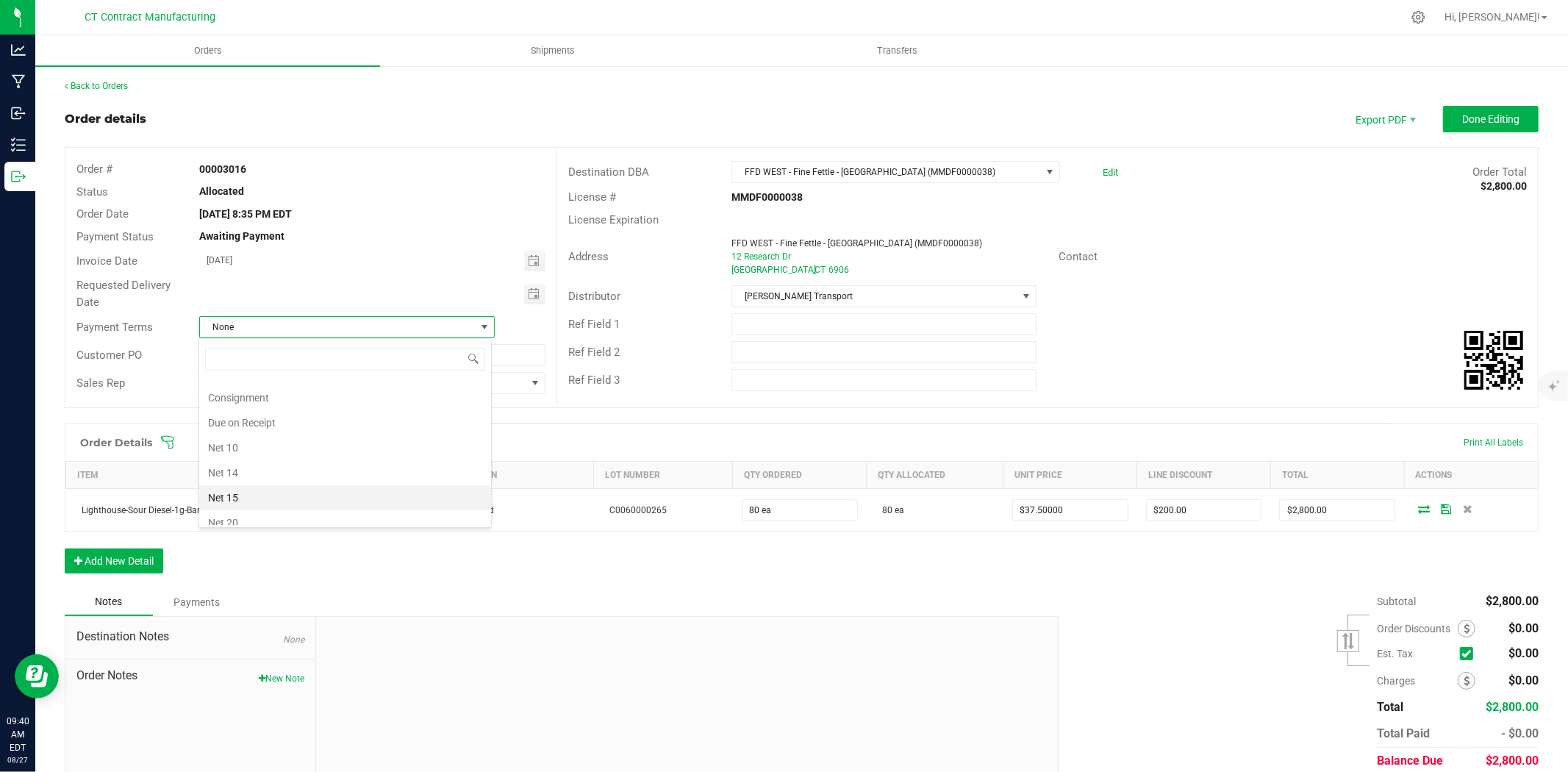
scroll to position [67, 0]
click at [286, 423] on li "Due on Receipt" at bounding box center [345, 423] width 291 height 25
click at [1462, 113] on span "Done Editing" at bounding box center [1490, 119] width 57 height 12
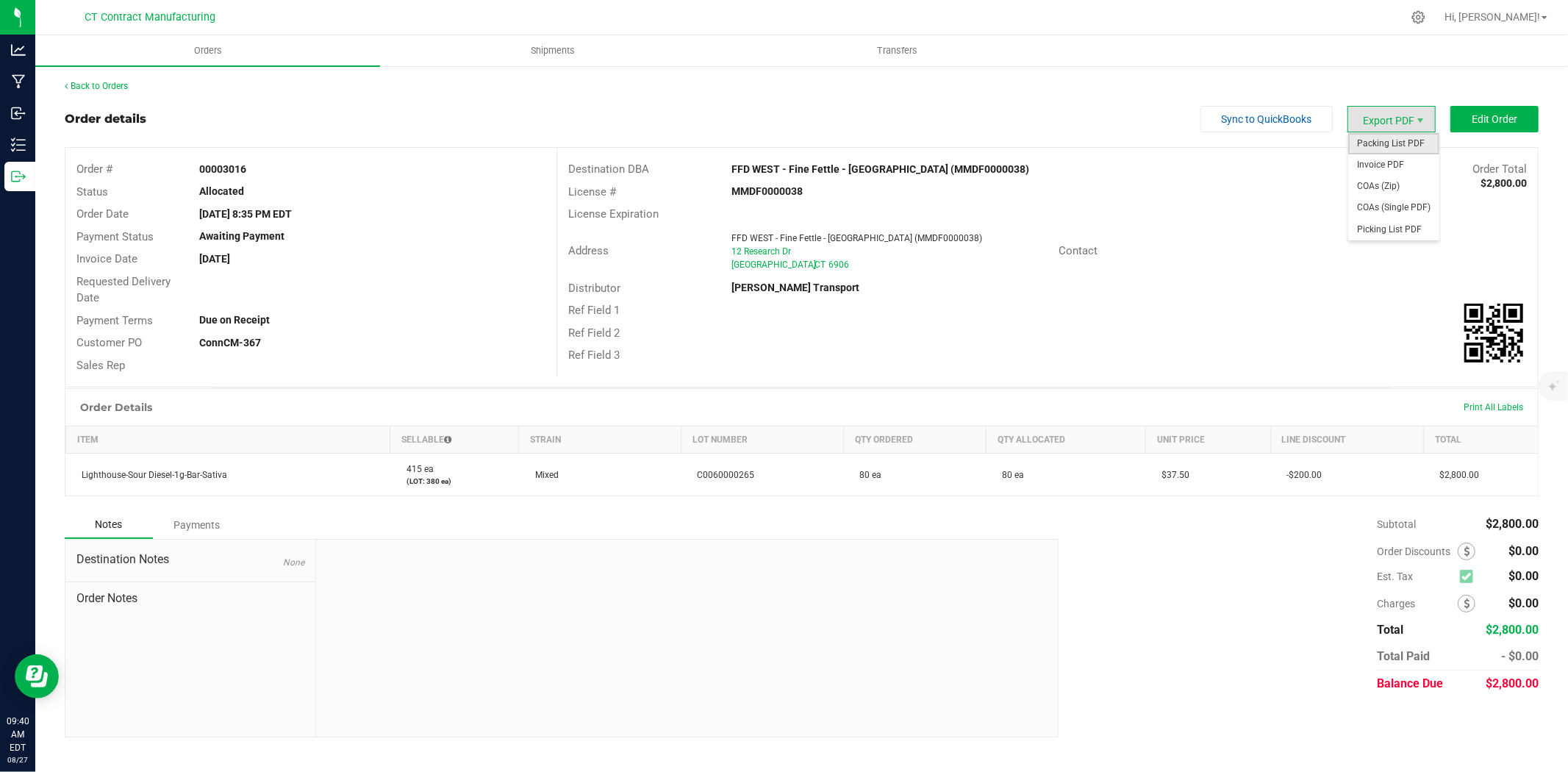
click at [1394, 145] on span "Packing List PDF" at bounding box center [1393, 143] width 91 height 21
click at [1410, 169] on span "Invoice PDF" at bounding box center [1393, 165] width 91 height 21
click at [704, 7] on div at bounding box center [832, 17] width 1139 height 29
click at [99, 86] on link "Back to Orders" at bounding box center [96, 86] width 63 height 10
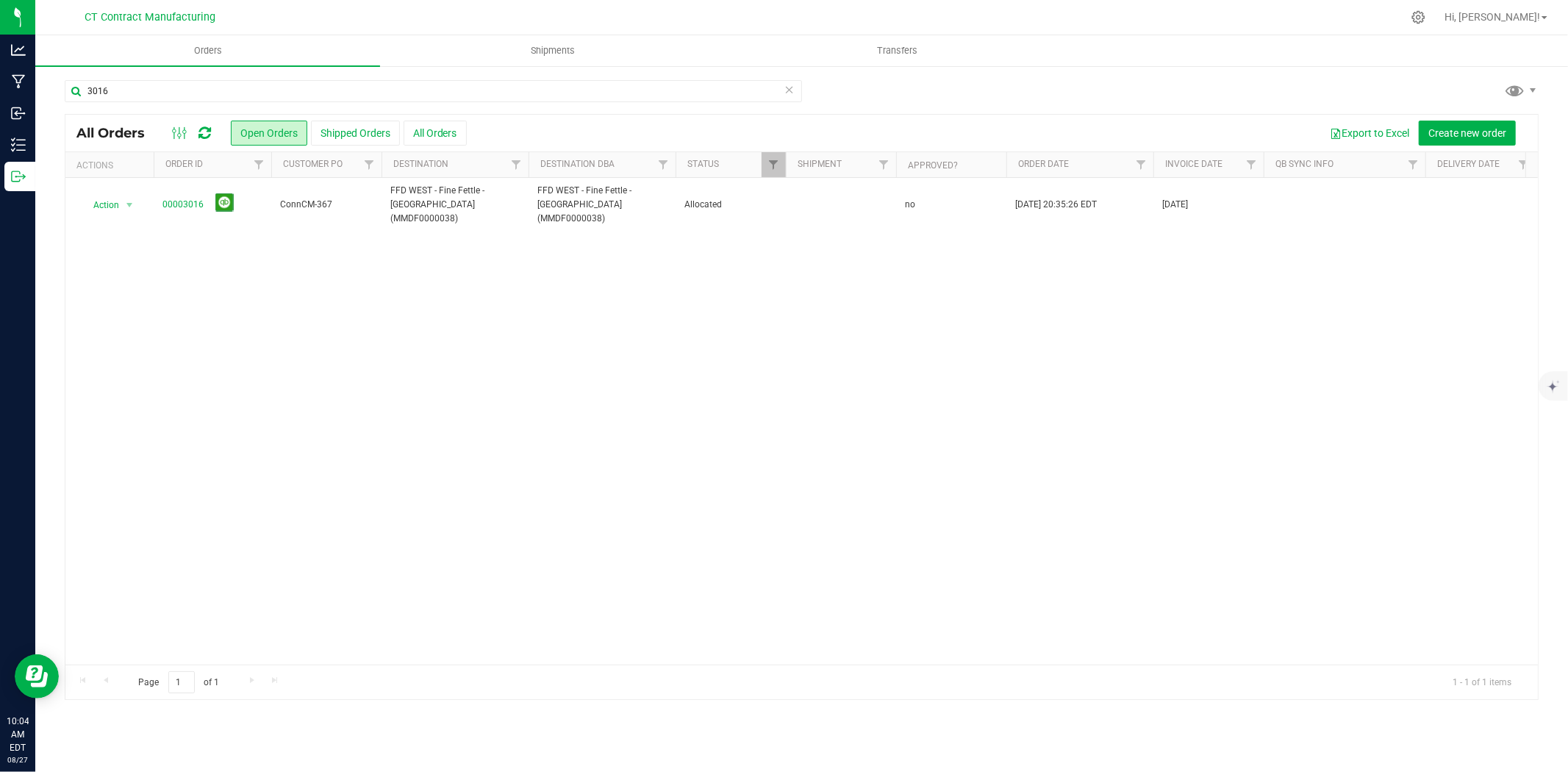
click at [864, 10] on div at bounding box center [832, 17] width 1139 height 29
click at [188, 92] on input "3016" at bounding box center [433, 91] width 738 height 22
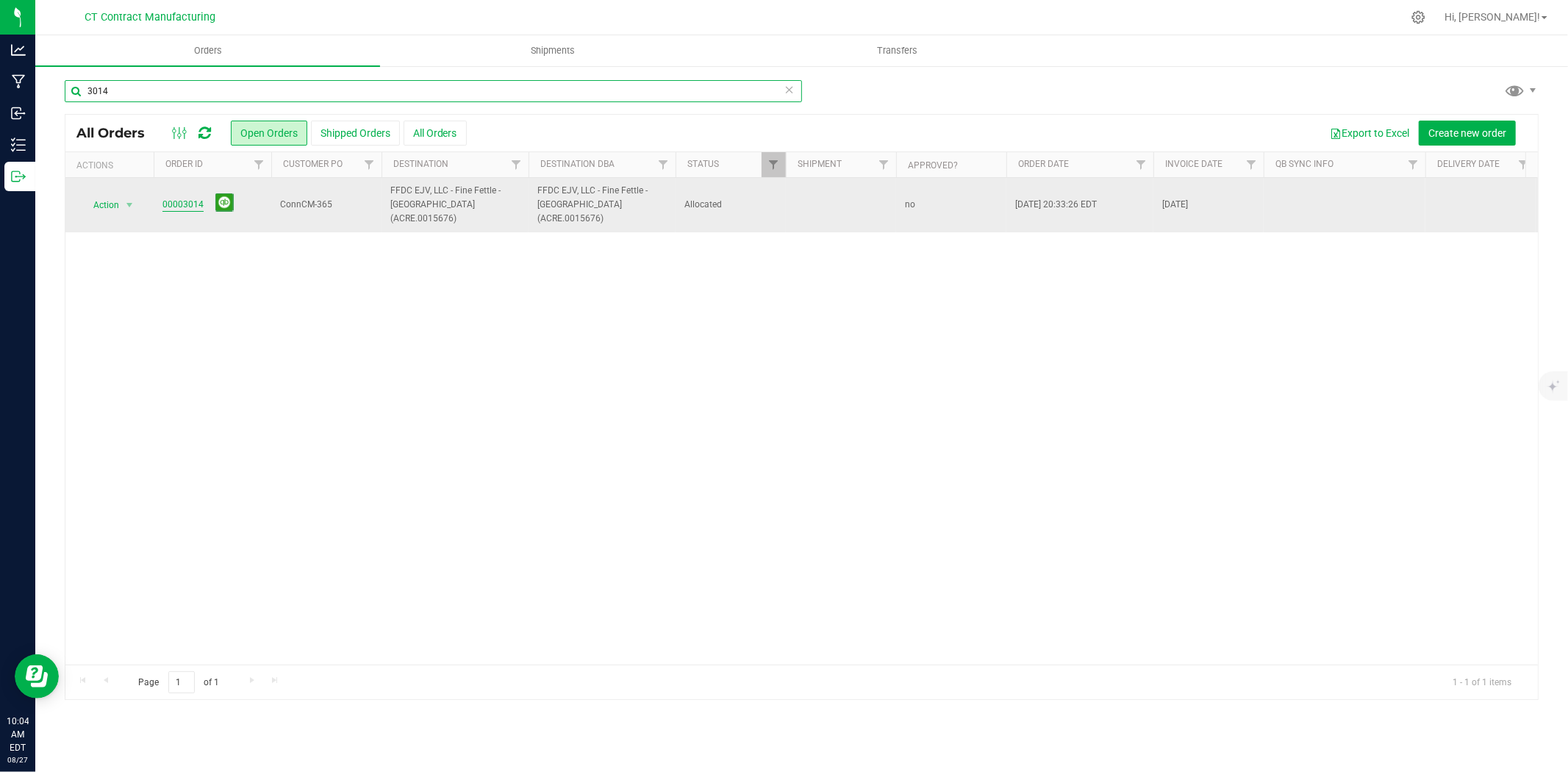
type input "3014"
click at [194, 200] on link "00003014" at bounding box center [183, 205] width 41 height 14
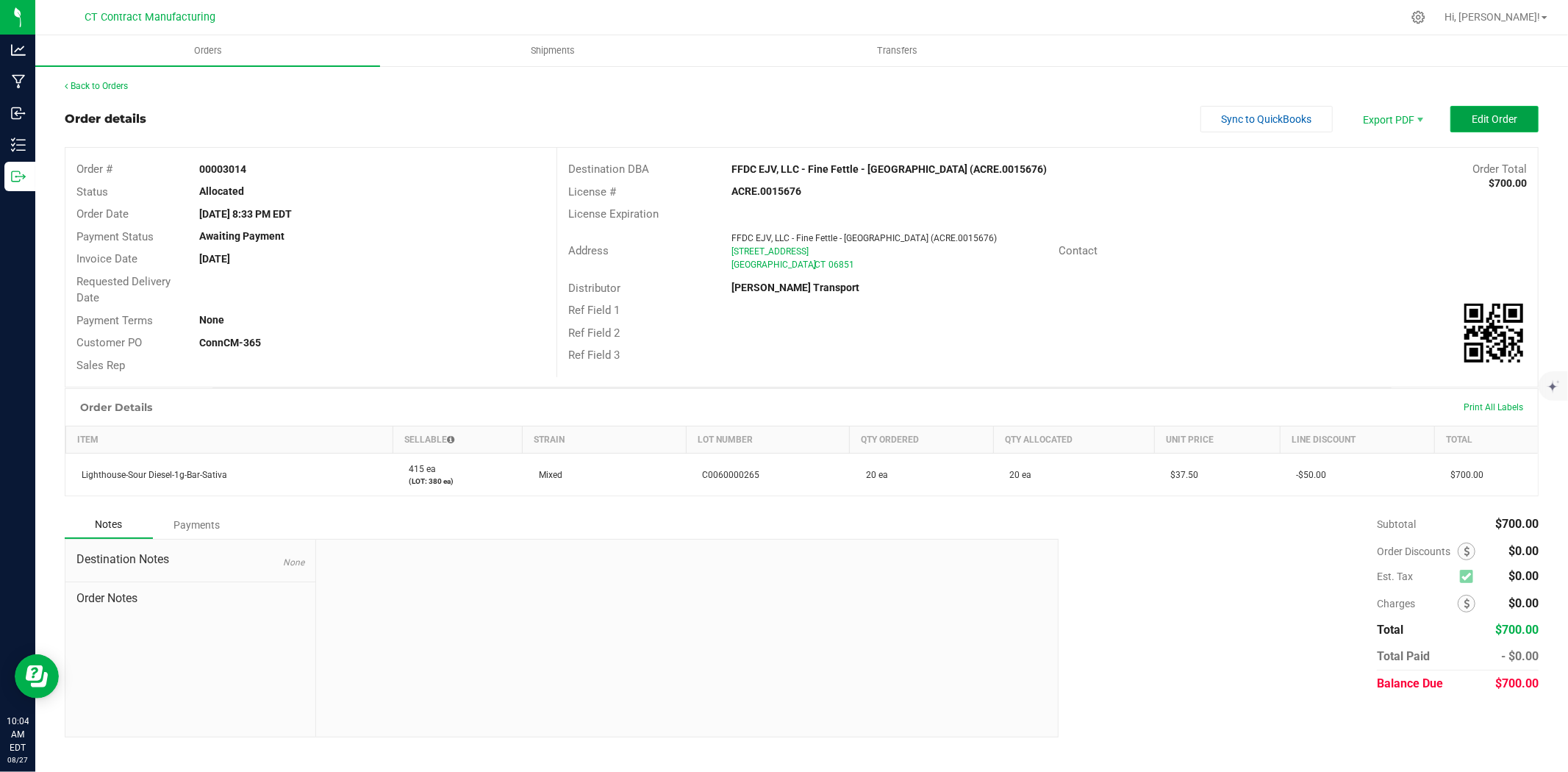
click at [1472, 118] on span "Edit Order" at bounding box center [1495, 119] width 46 height 12
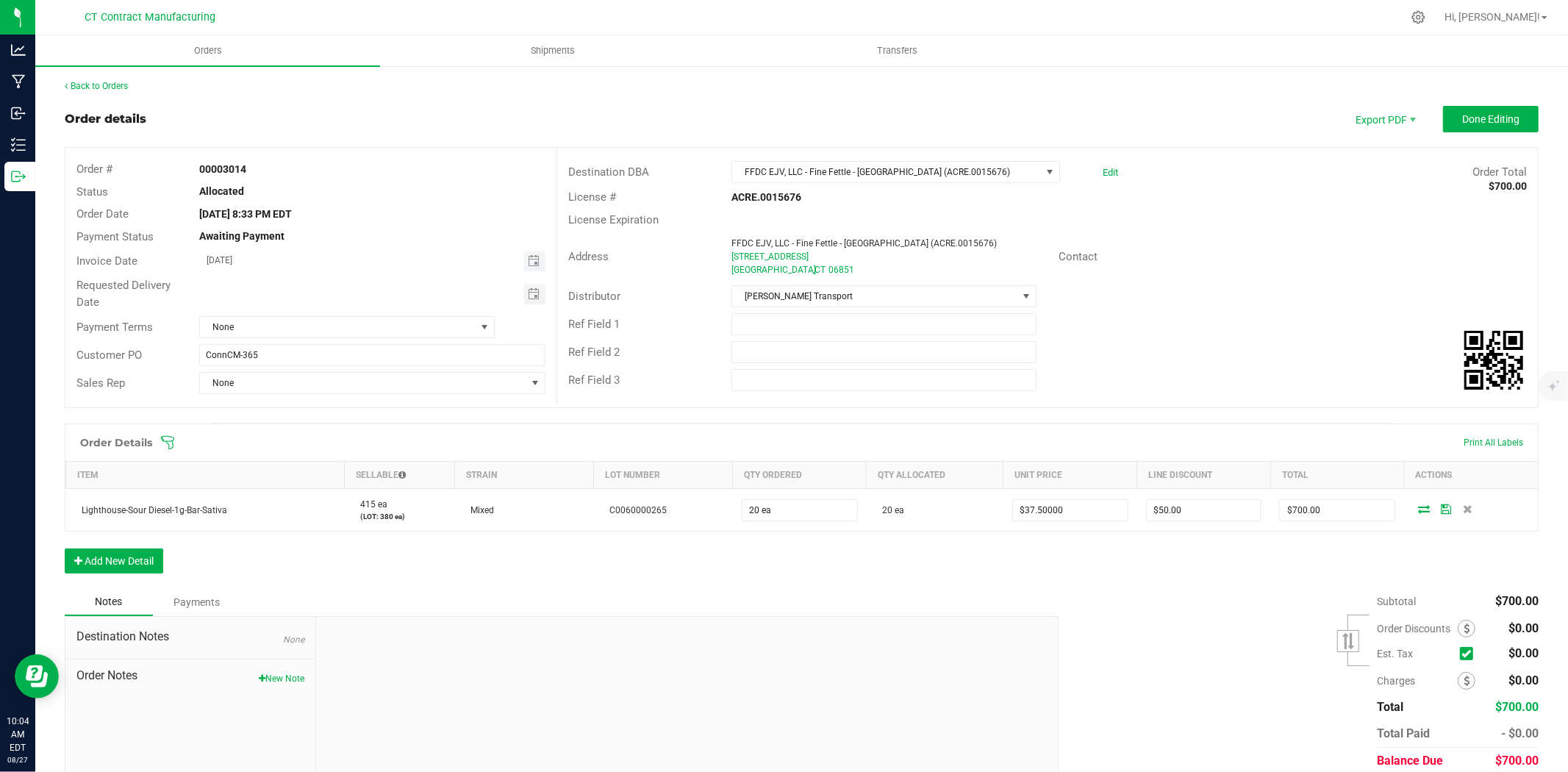
click at [539, 256] on span "Toggle calendar" at bounding box center [534, 261] width 21 height 21
click at [353, 428] on span "28" at bounding box center [350, 427] width 21 height 23
type input "[DATE]"
click at [405, 329] on span "None" at bounding box center [337, 327] width 275 height 21
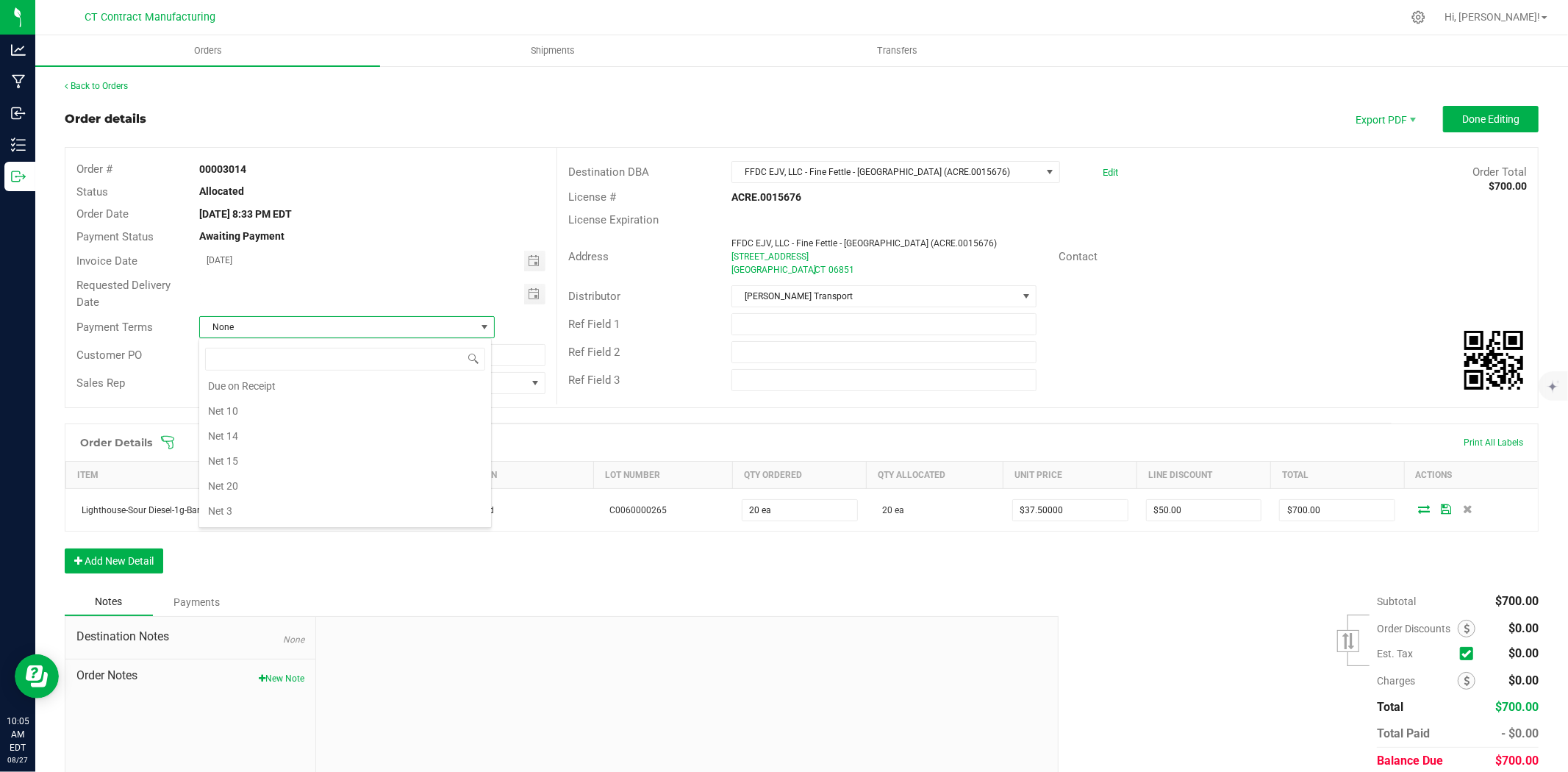
scroll to position [67, 0]
click at [347, 422] on li "Due on Receipt" at bounding box center [345, 423] width 291 height 25
click at [1479, 106] on button "Done Editing" at bounding box center [1491, 119] width 96 height 27
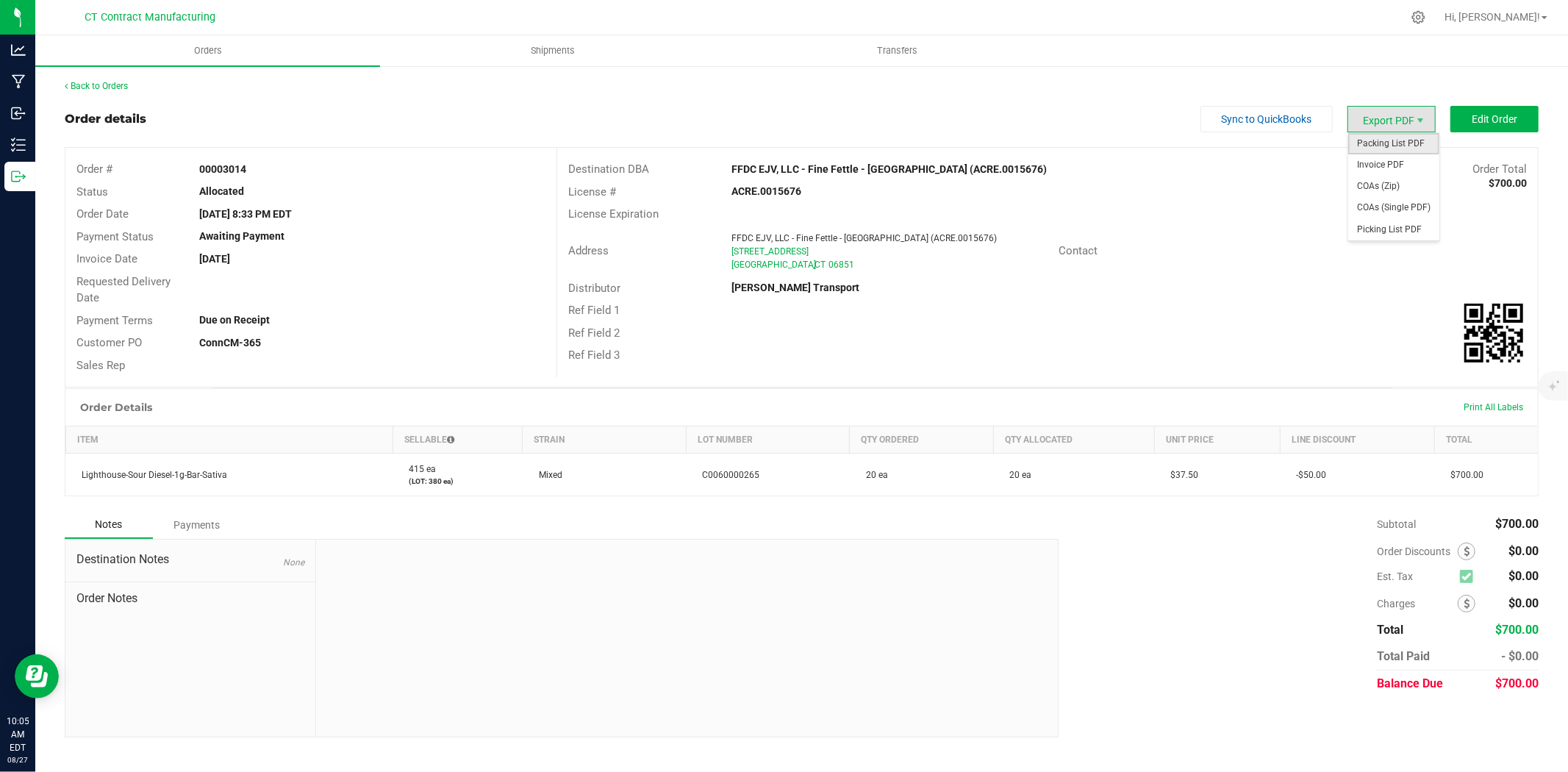
click at [1375, 138] on span "Packing List PDF" at bounding box center [1393, 143] width 91 height 21
click at [1380, 165] on span "Invoice PDF" at bounding box center [1393, 165] width 91 height 21
click at [121, 85] on link "Back to Orders" at bounding box center [96, 86] width 63 height 10
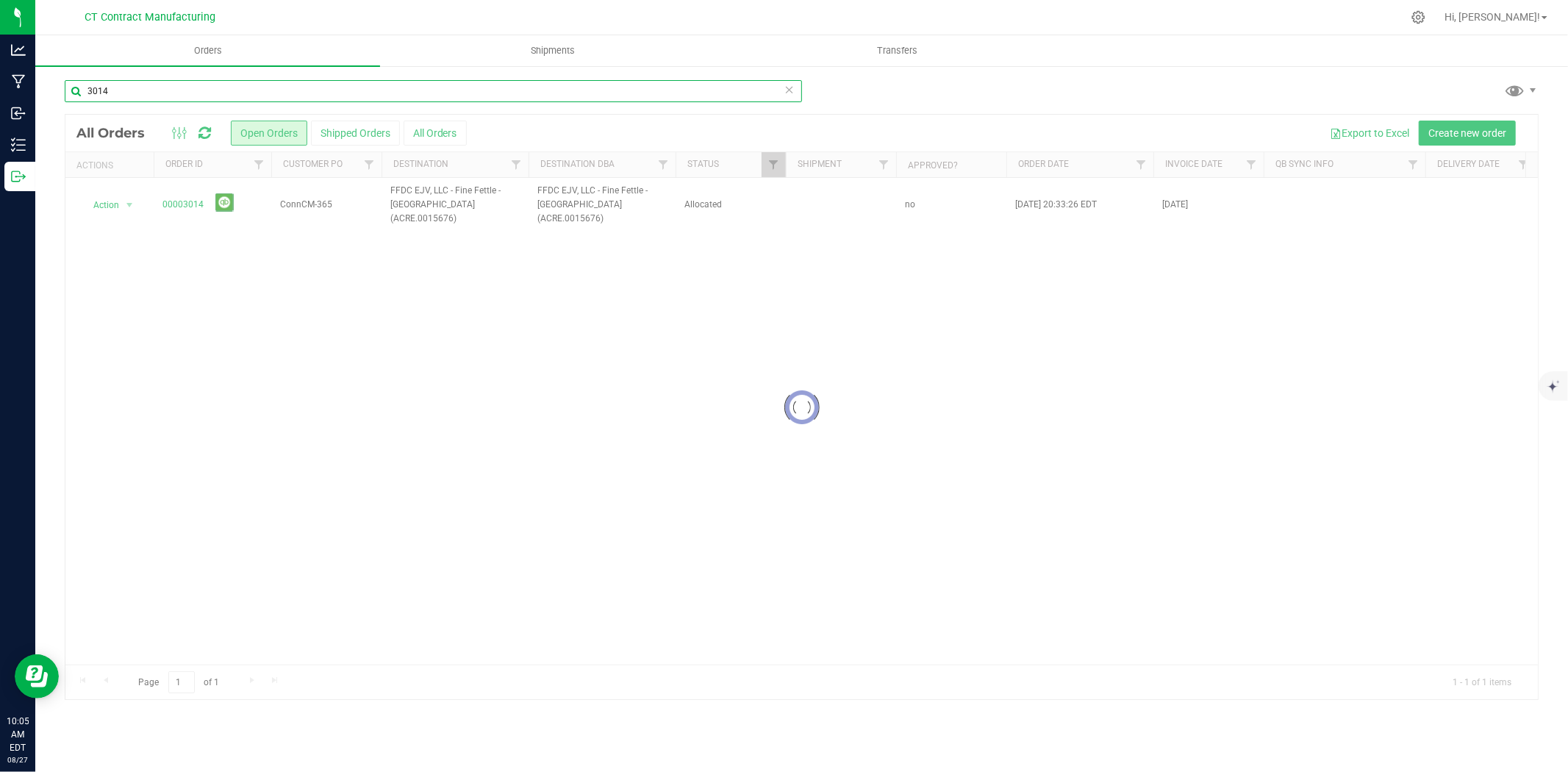
click at [131, 87] on input "3014" at bounding box center [433, 91] width 738 height 22
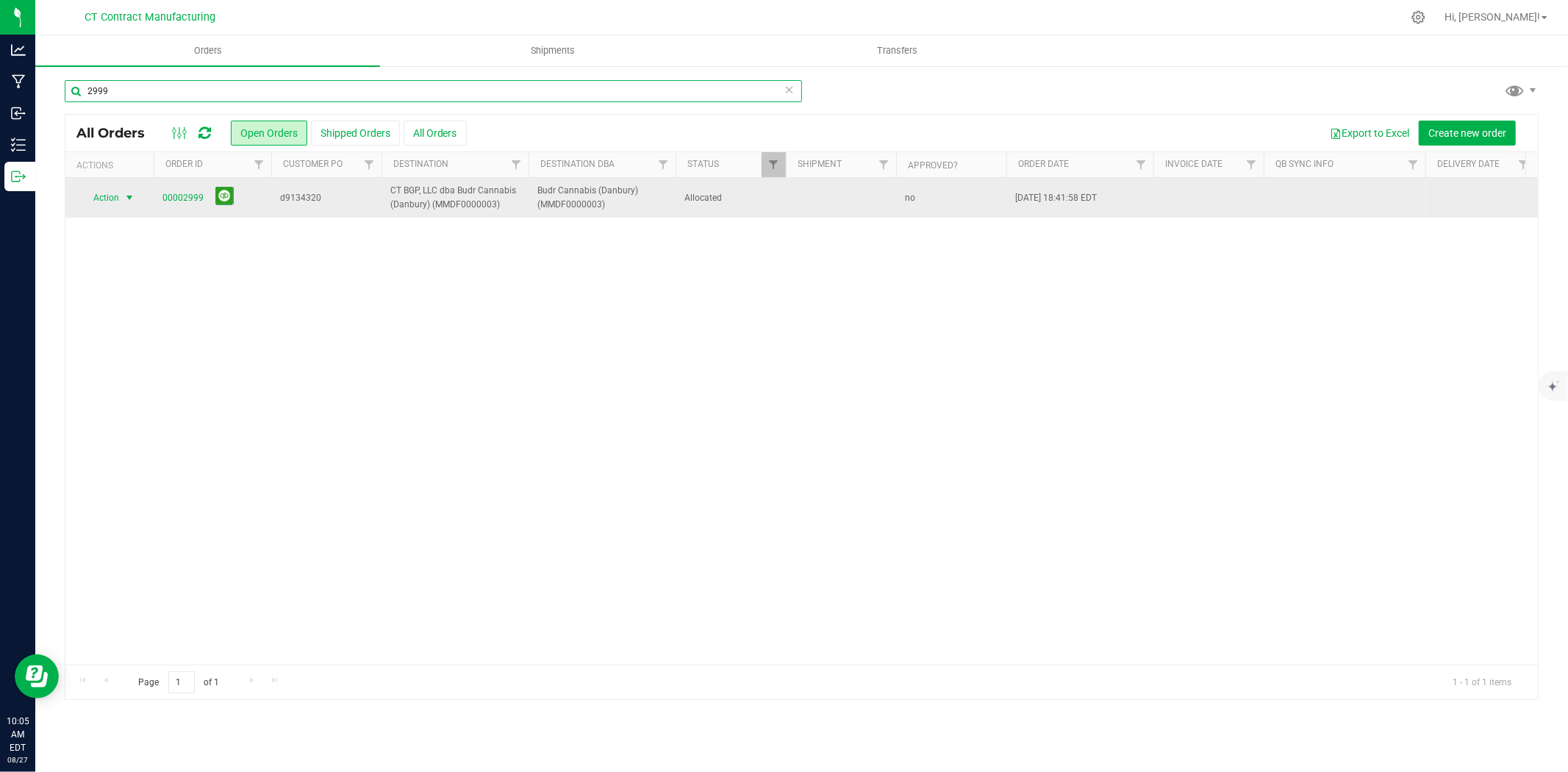
type input "2999"
click at [131, 200] on span "select" at bounding box center [130, 198] width 12 height 12
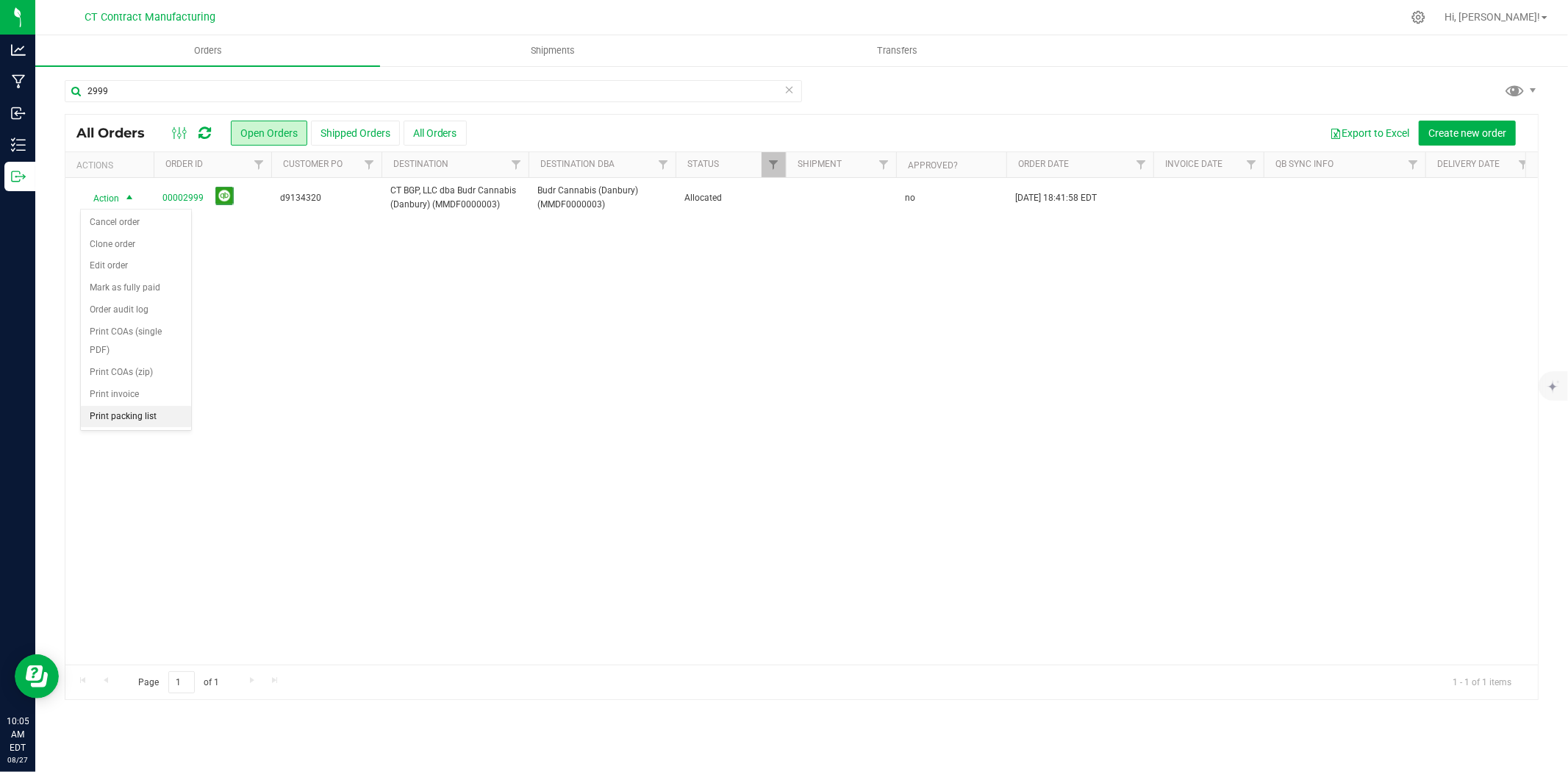
click at [134, 417] on li "Print packing list" at bounding box center [136, 417] width 110 height 22
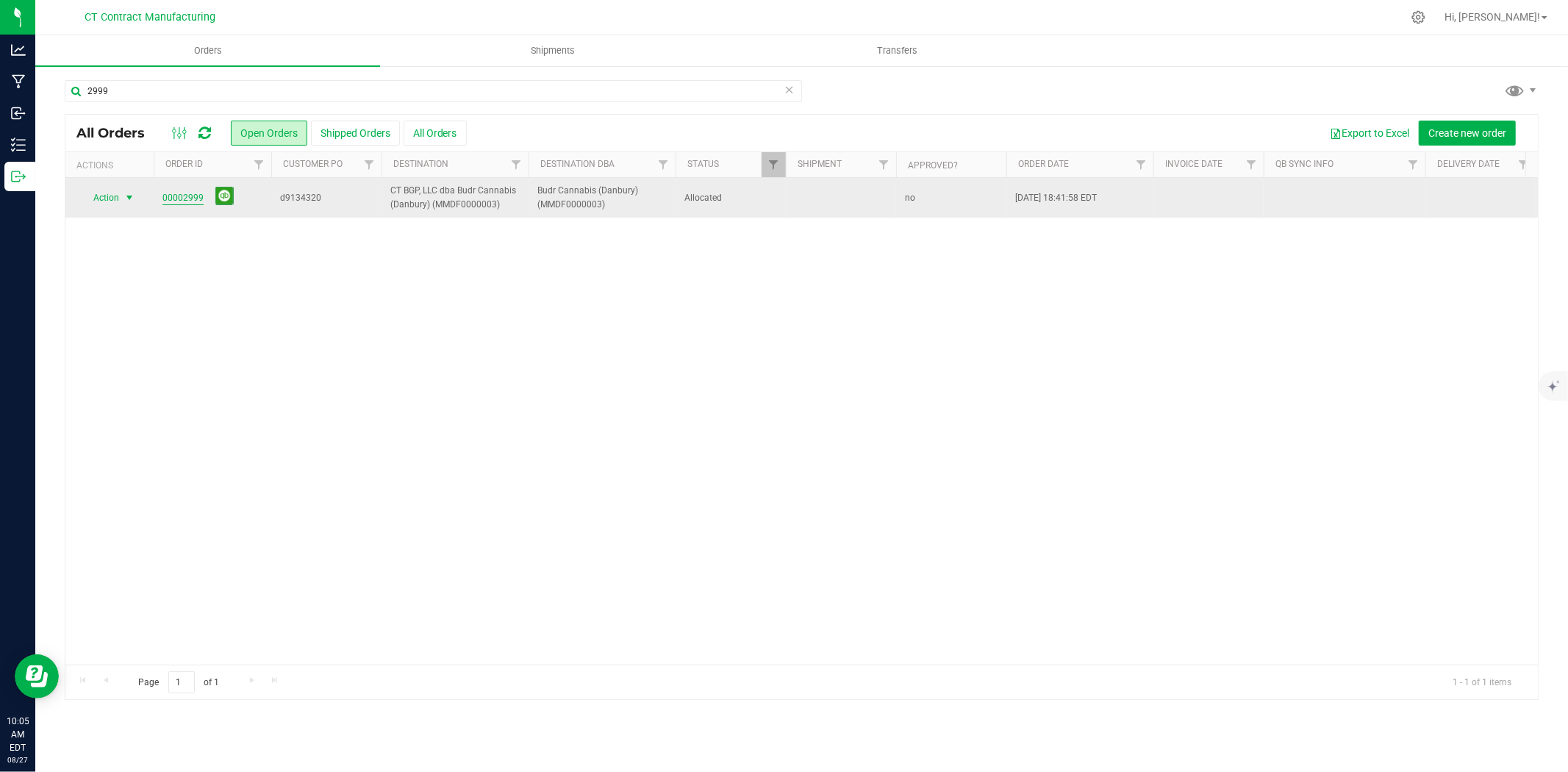
click at [194, 196] on link "00002999" at bounding box center [183, 199] width 41 height 14
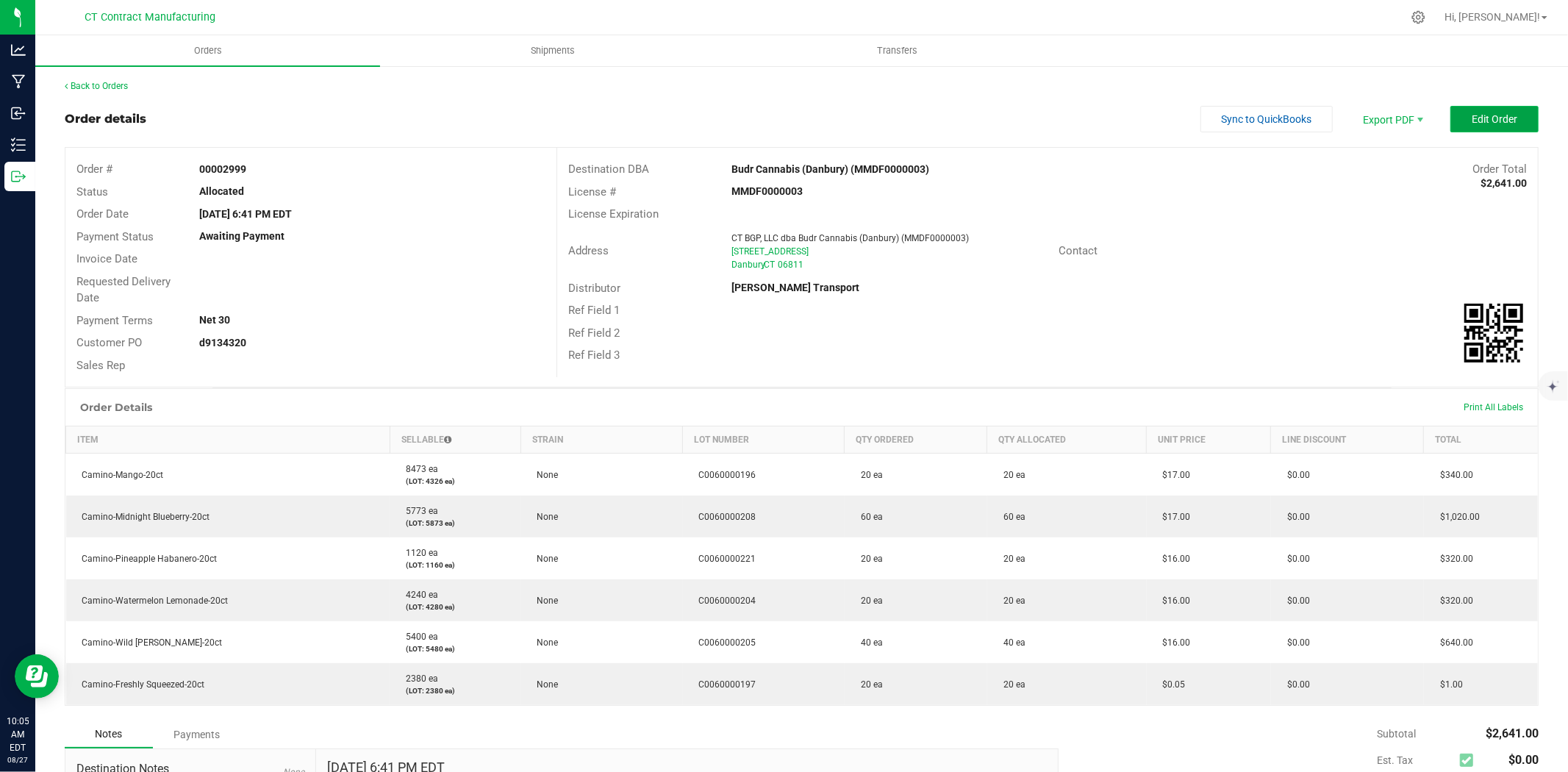
click at [1472, 119] on span "Edit Order" at bounding box center [1495, 119] width 46 height 12
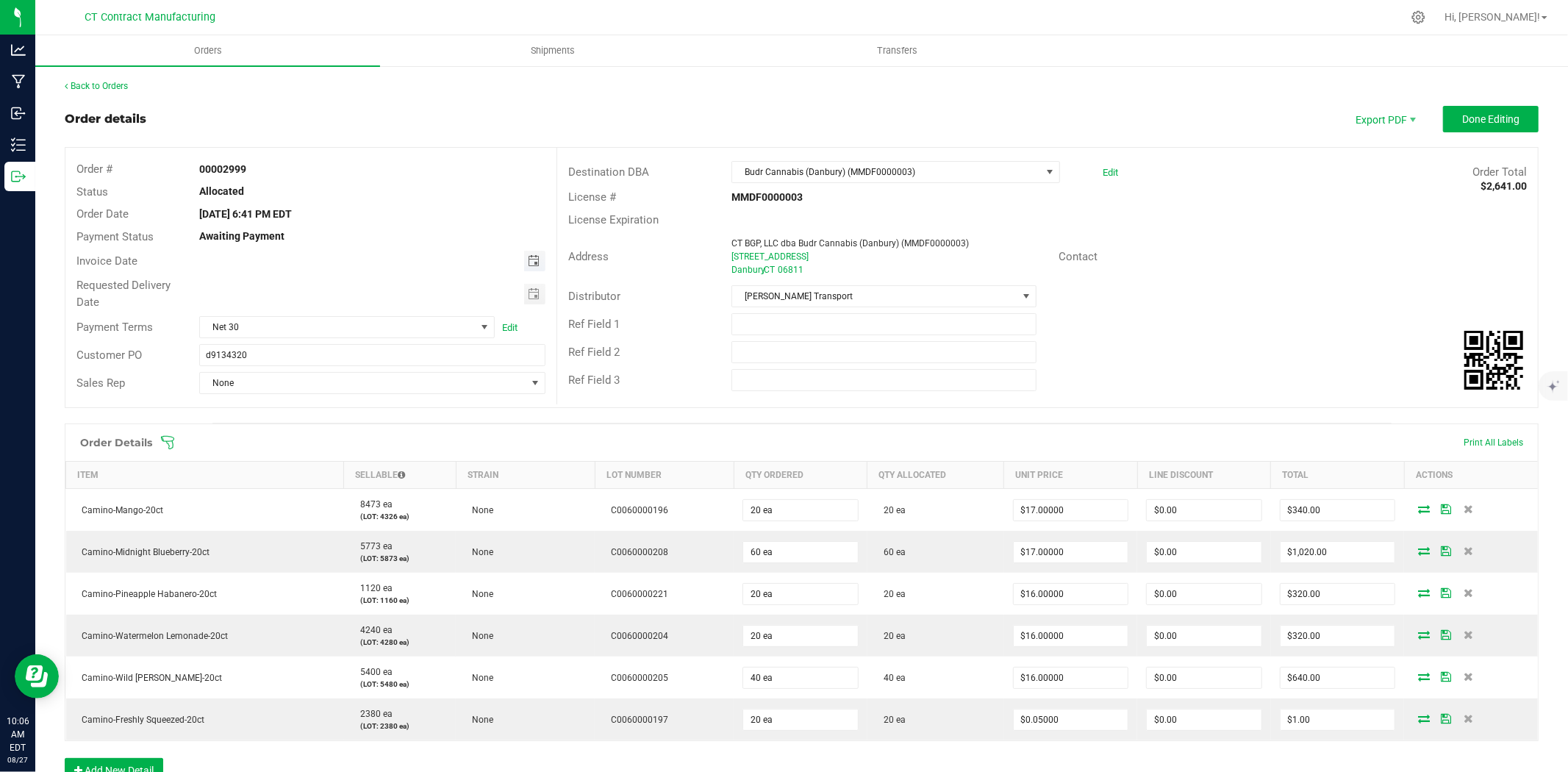
click at [529, 261] on span "Toggle calendar" at bounding box center [534, 262] width 12 height 12
click at [356, 424] on span "28" at bounding box center [350, 427] width 21 height 23
type input "[DATE]"
click at [431, 332] on span "Net 30" at bounding box center [337, 327] width 275 height 21
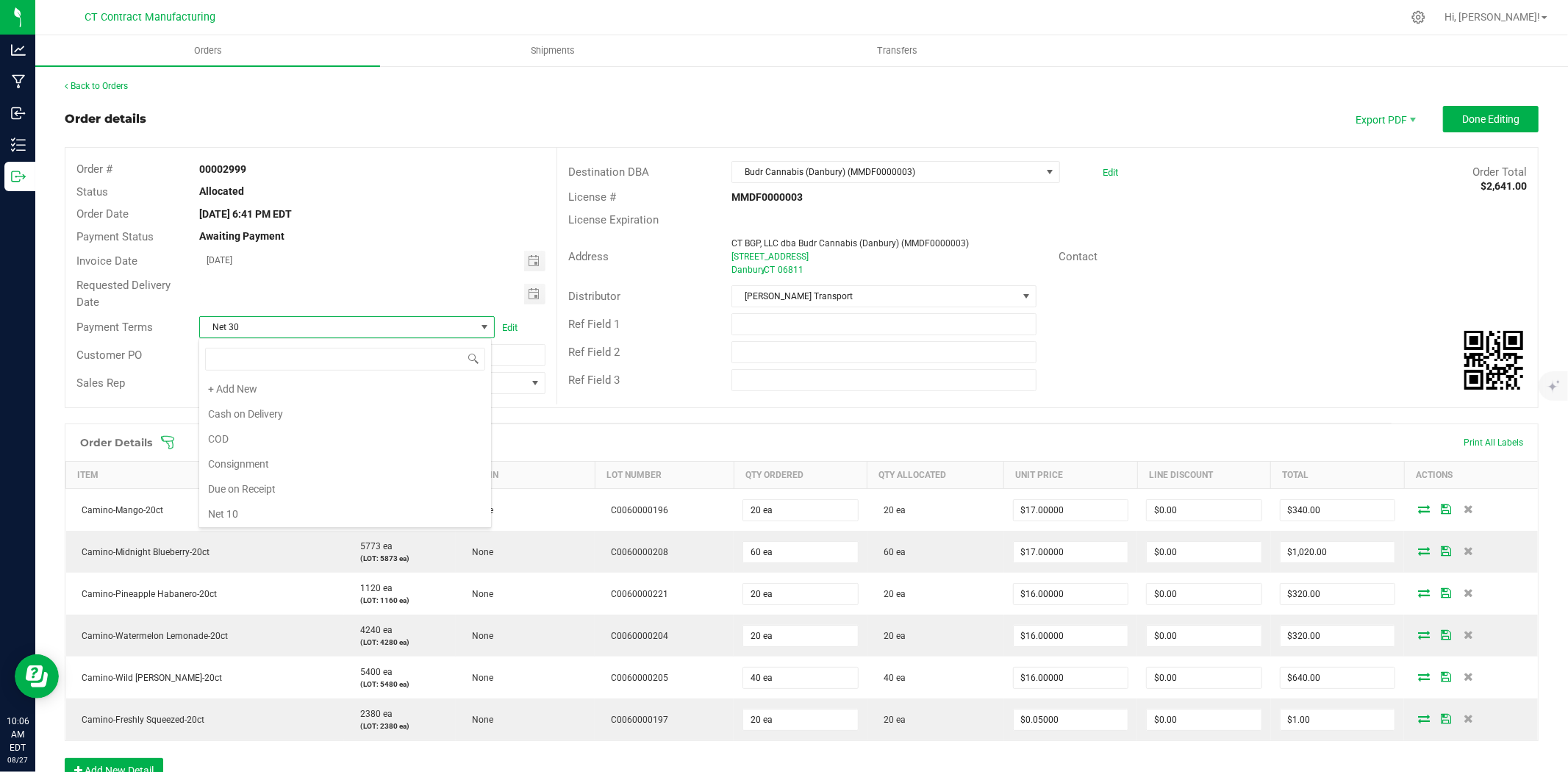
scroll to position [0, 0]
click at [327, 496] on li "Due on Receipt" at bounding box center [345, 490] width 291 height 25
click at [1462, 119] on span "Done Editing" at bounding box center [1490, 119] width 57 height 12
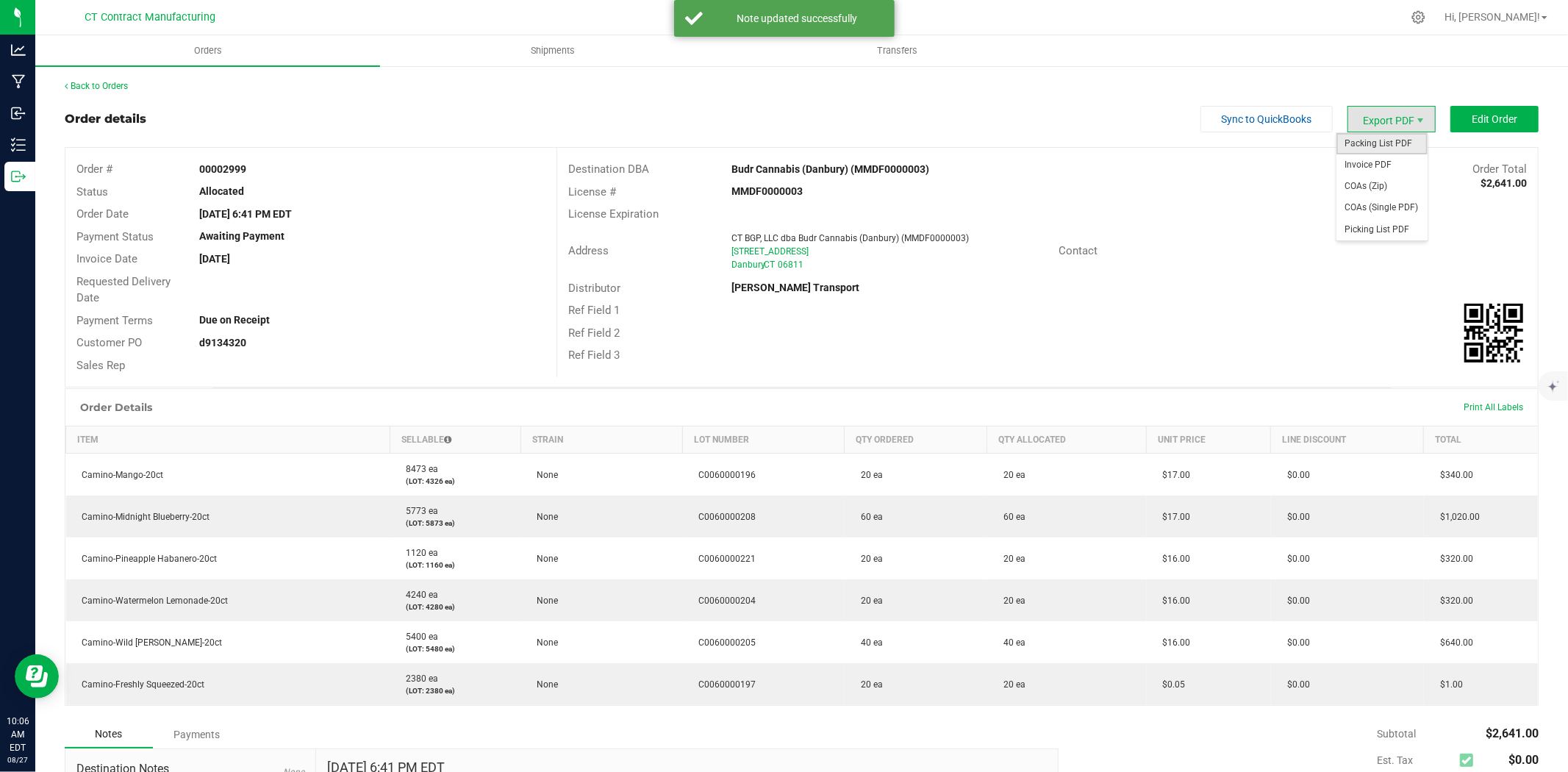
click at [1401, 136] on span "Packing List PDF" at bounding box center [1381, 143] width 91 height 21
click at [1393, 165] on span "Invoice PDF" at bounding box center [1381, 165] width 91 height 21
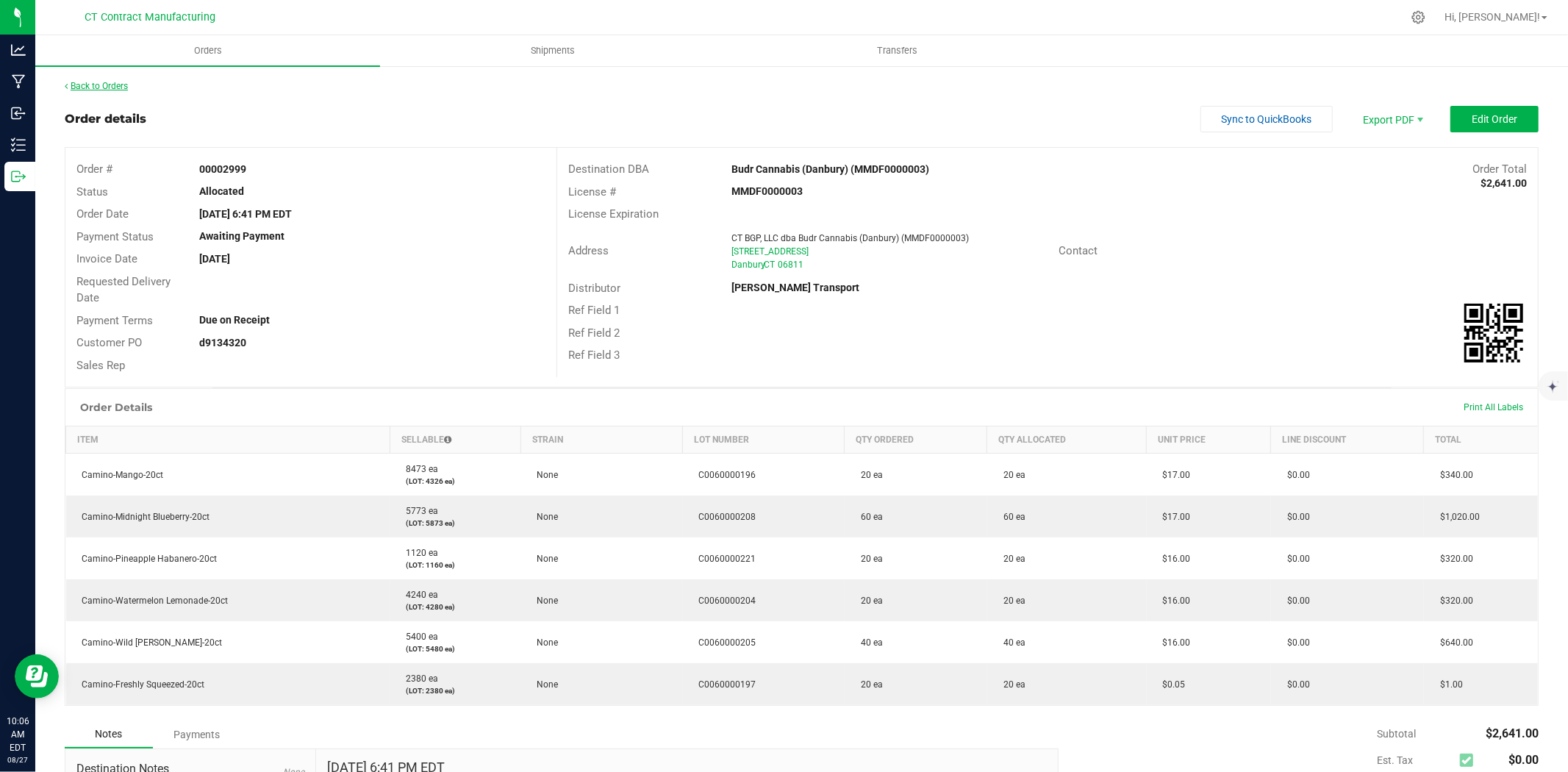
click at [116, 83] on link "Back to Orders" at bounding box center [96, 86] width 63 height 10
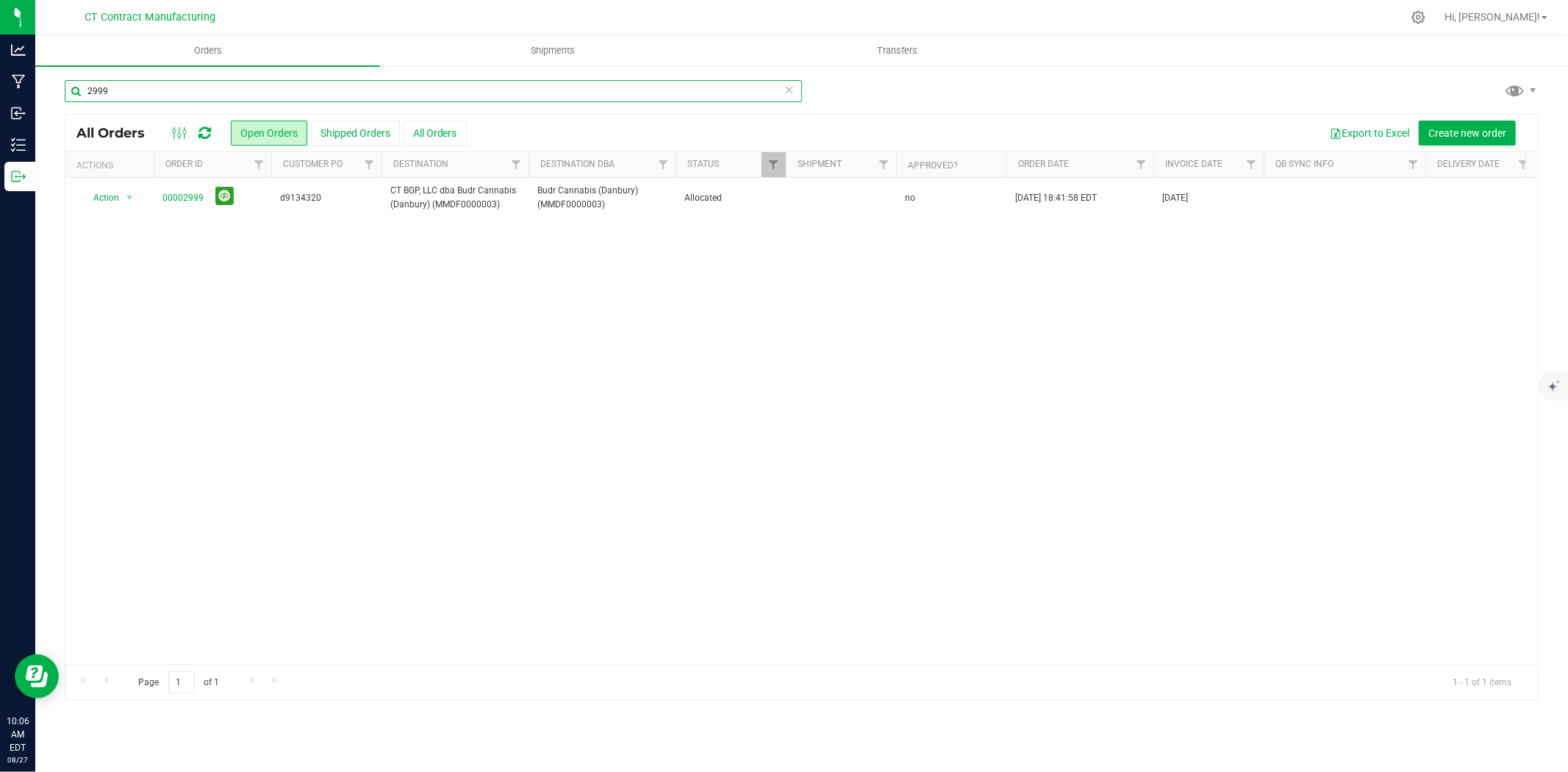
click at [131, 91] on input "2999" at bounding box center [433, 91] width 738 height 22
type input "2"
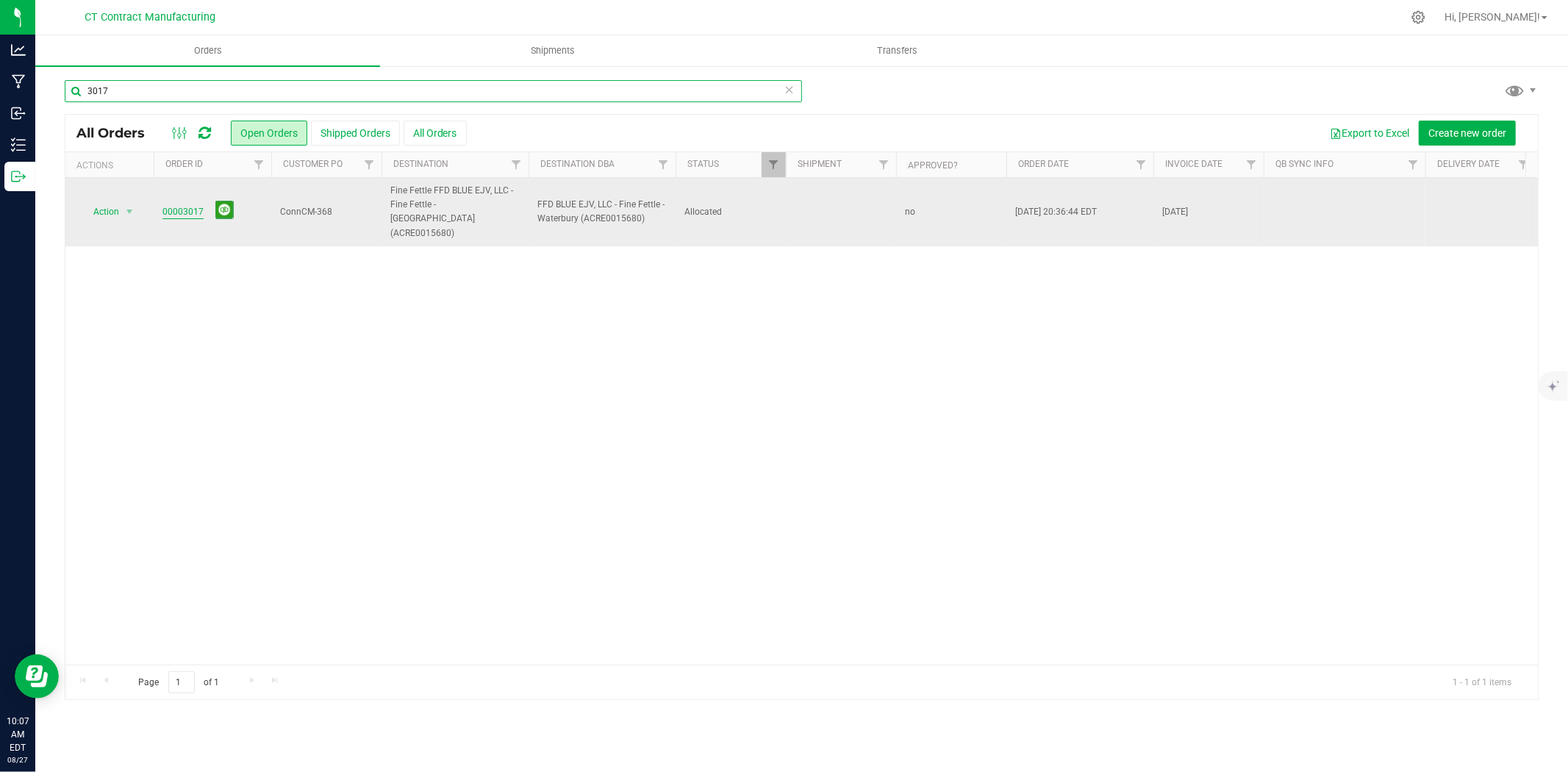
type input "3017"
click at [174, 206] on link "00003017" at bounding box center [183, 213] width 41 height 14
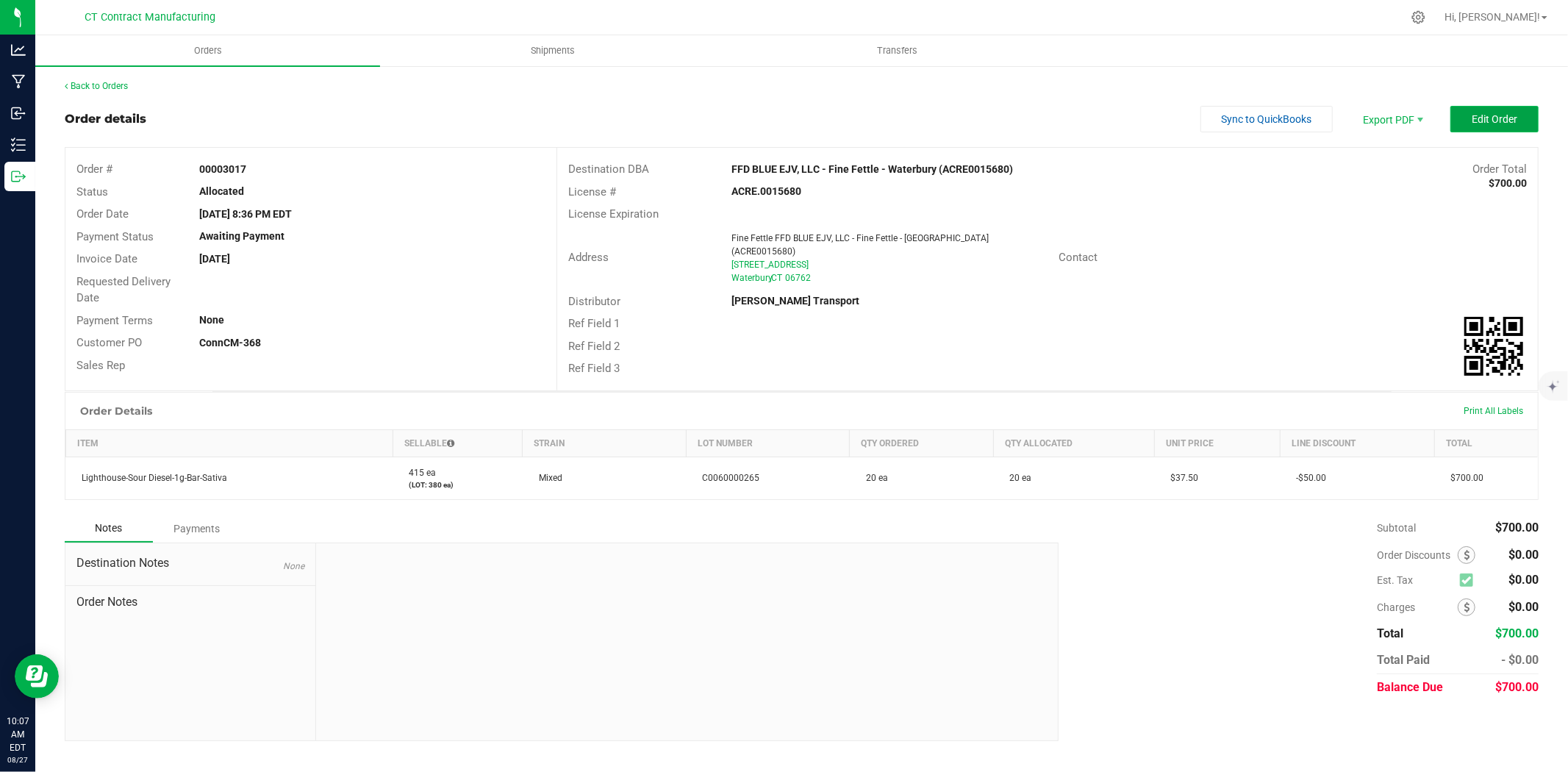
click at [1503, 125] on button "Edit Order" at bounding box center [1494, 119] width 88 height 27
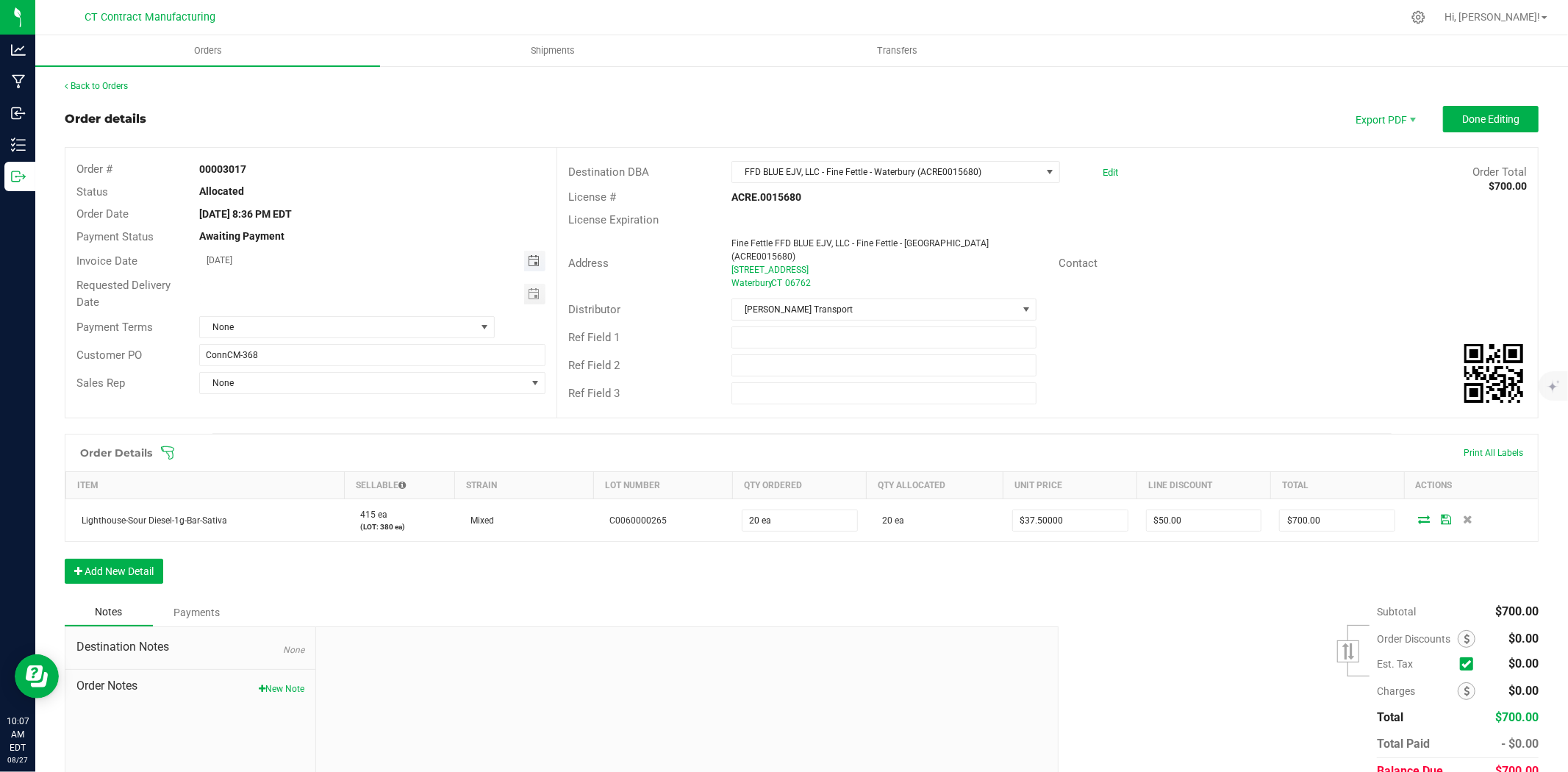
click at [532, 261] on span "Toggle calendar" at bounding box center [534, 262] width 12 height 12
click at [353, 426] on span "28" at bounding box center [350, 427] width 21 height 23
type input "[DATE]"
click at [378, 326] on span "None" at bounding box center [337, 327] width 275 height 21
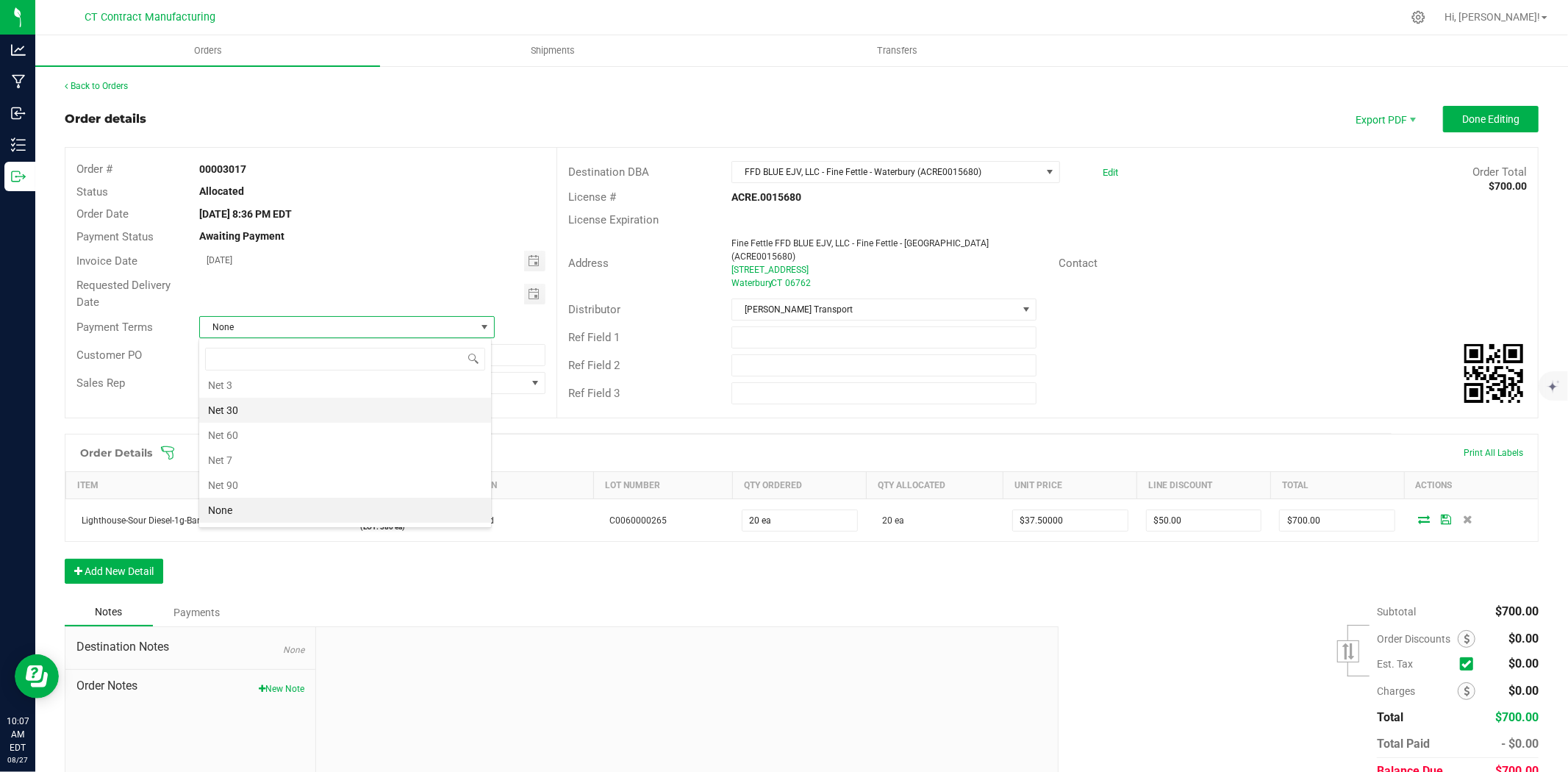
scroll to position [67, 0]
click at [319, 427] on li "Due on Receipt" at bounding box center [345, 423] width 291 height 25
click at [1462, 124] on span "Done Editing" at bounding box center [1490, 119] width 57 height 12
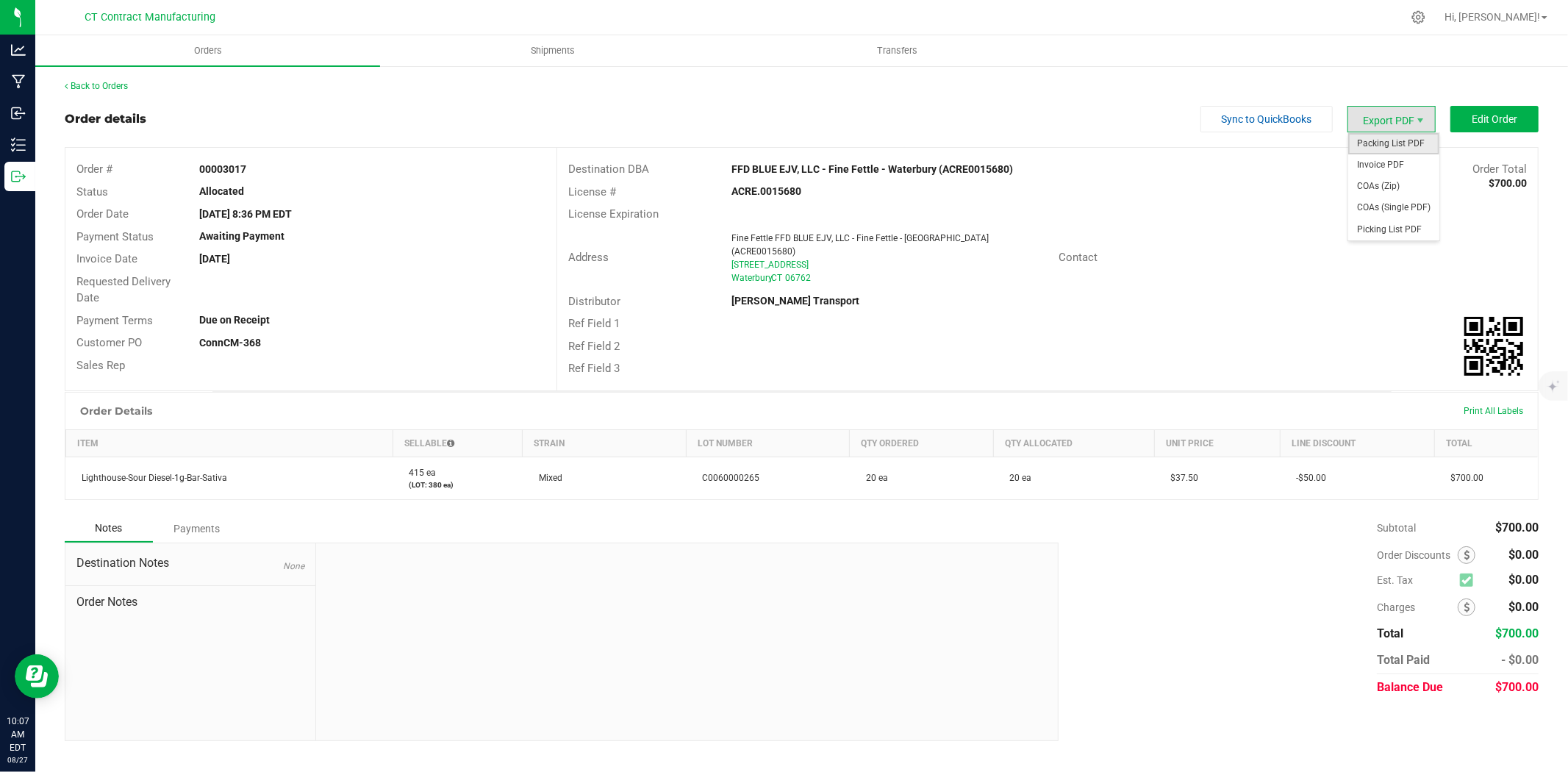
click at [1397, 142] on span "Packing List PDF" at bounding box center [1393, 143] width 91 height 21
click at [1391, 169] on span "Invoice PDF" at bounding box center [1393, 165] width 91 height 21
click at [86, 80] on div "Back to Orders" at bounding box center [801, 86] width 1474 height 13
click at [86, 81] on link "Back to Orders" at bounding box center [96, 86] width 63 height 10
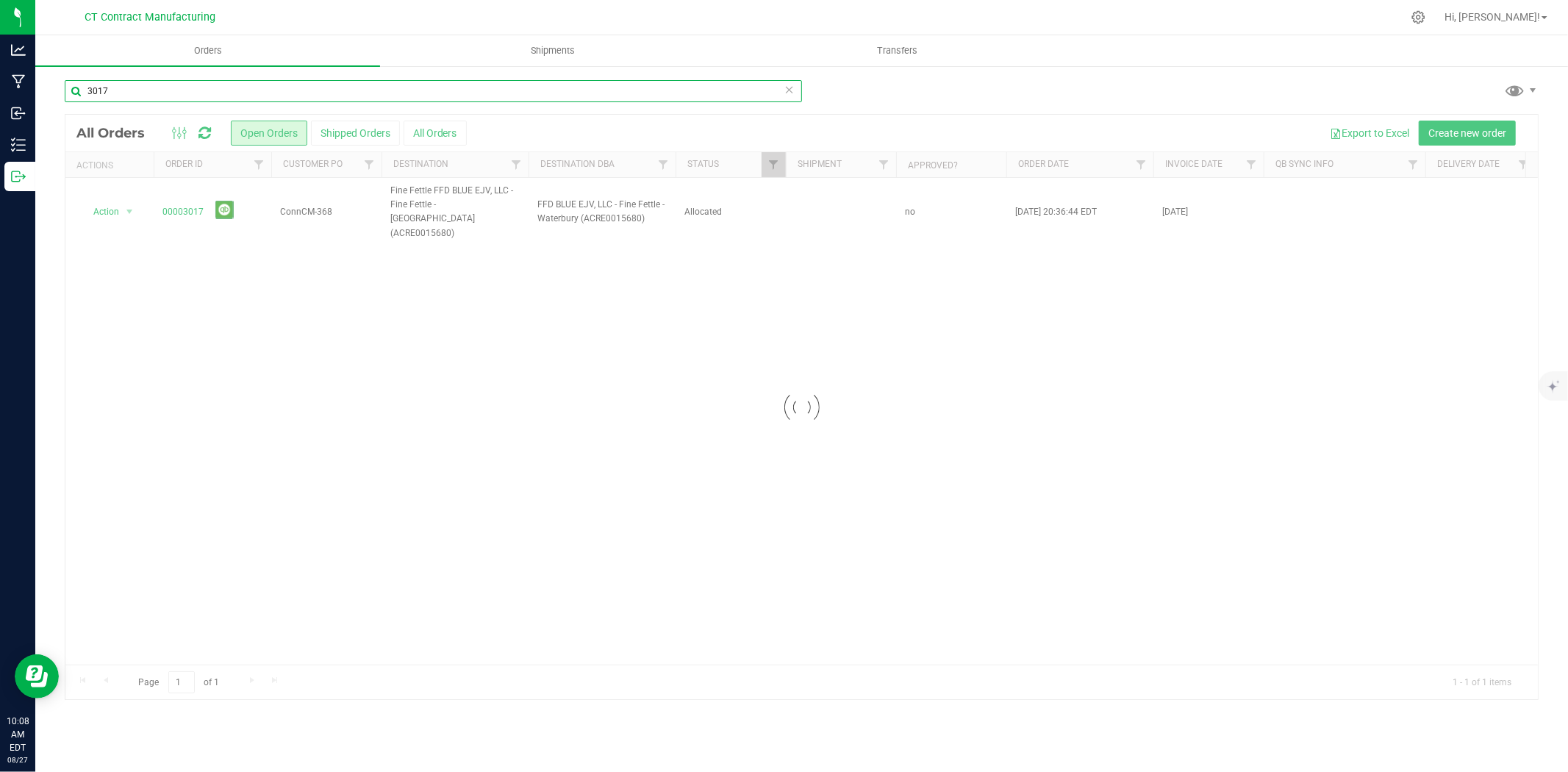
click at [119, 87] on input "3017" at bounding box center [433, 91] width 738 height 22
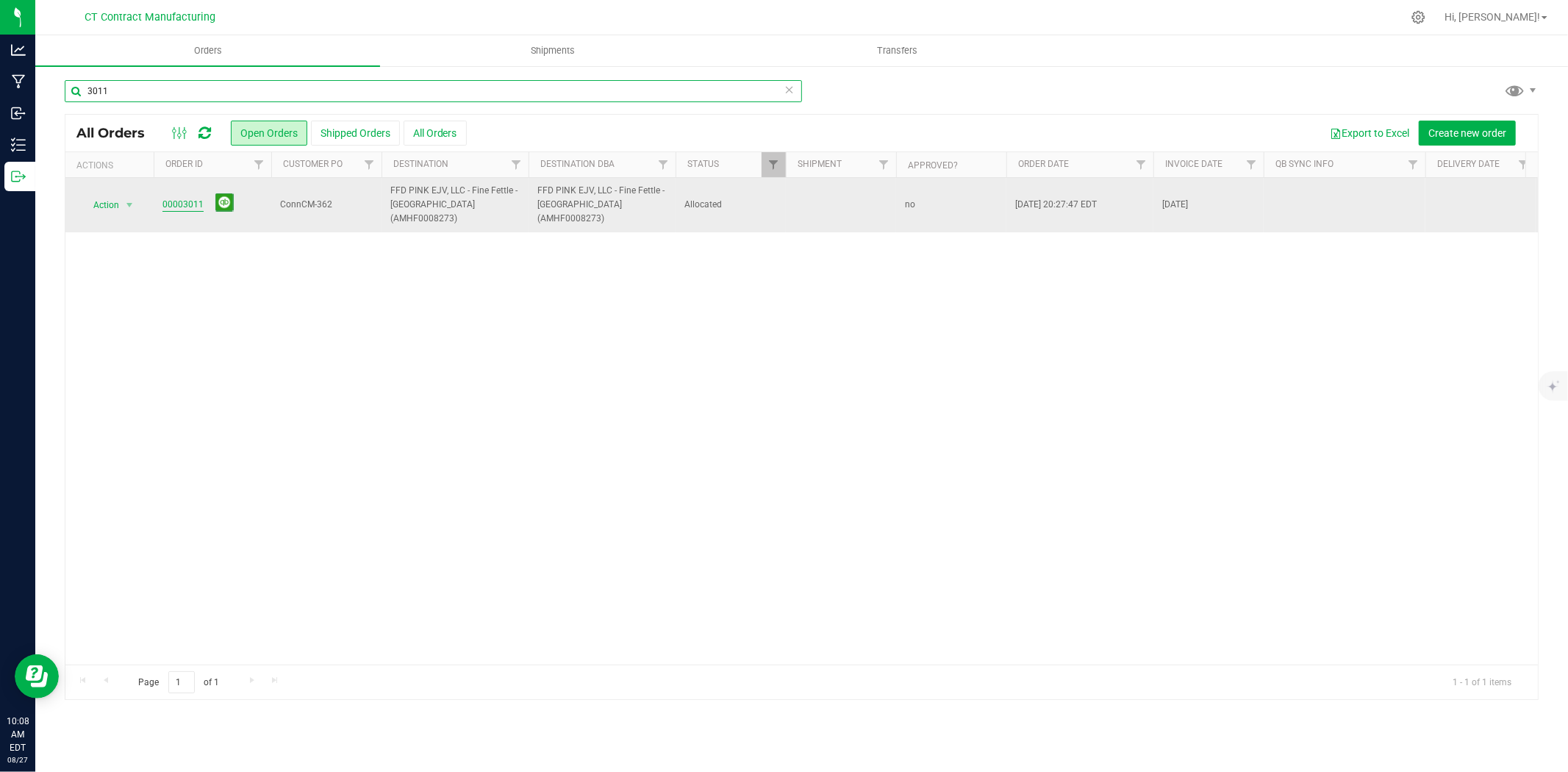
type input "3011"
click at [195, 200] on link "00003011" at bounding box center [183, 205] width 41 height 14
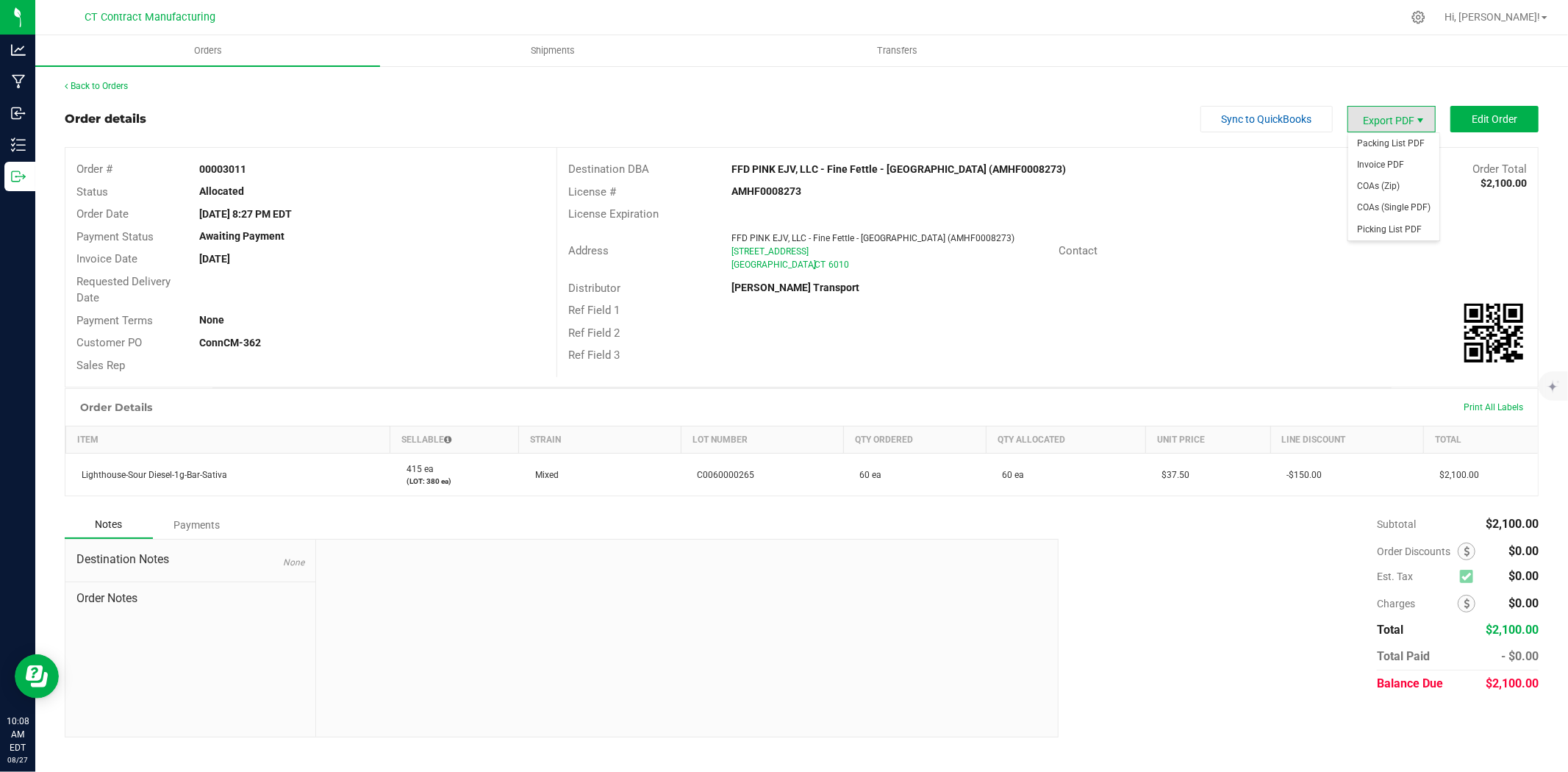
click at [1421, 120] on span "Export PDF" at bounding box center [1420, 121] width 12 height 12
click at [1539, 105] on div "Back to Orders Order details Sync to QuickBooks Export PDF Edit Order Order # 0…" at bounding box center [801, 408] width 1533 height 688
click at [1515, 125] on button "Edit Order" at bounding box center [1494, 119] width 88 height 27
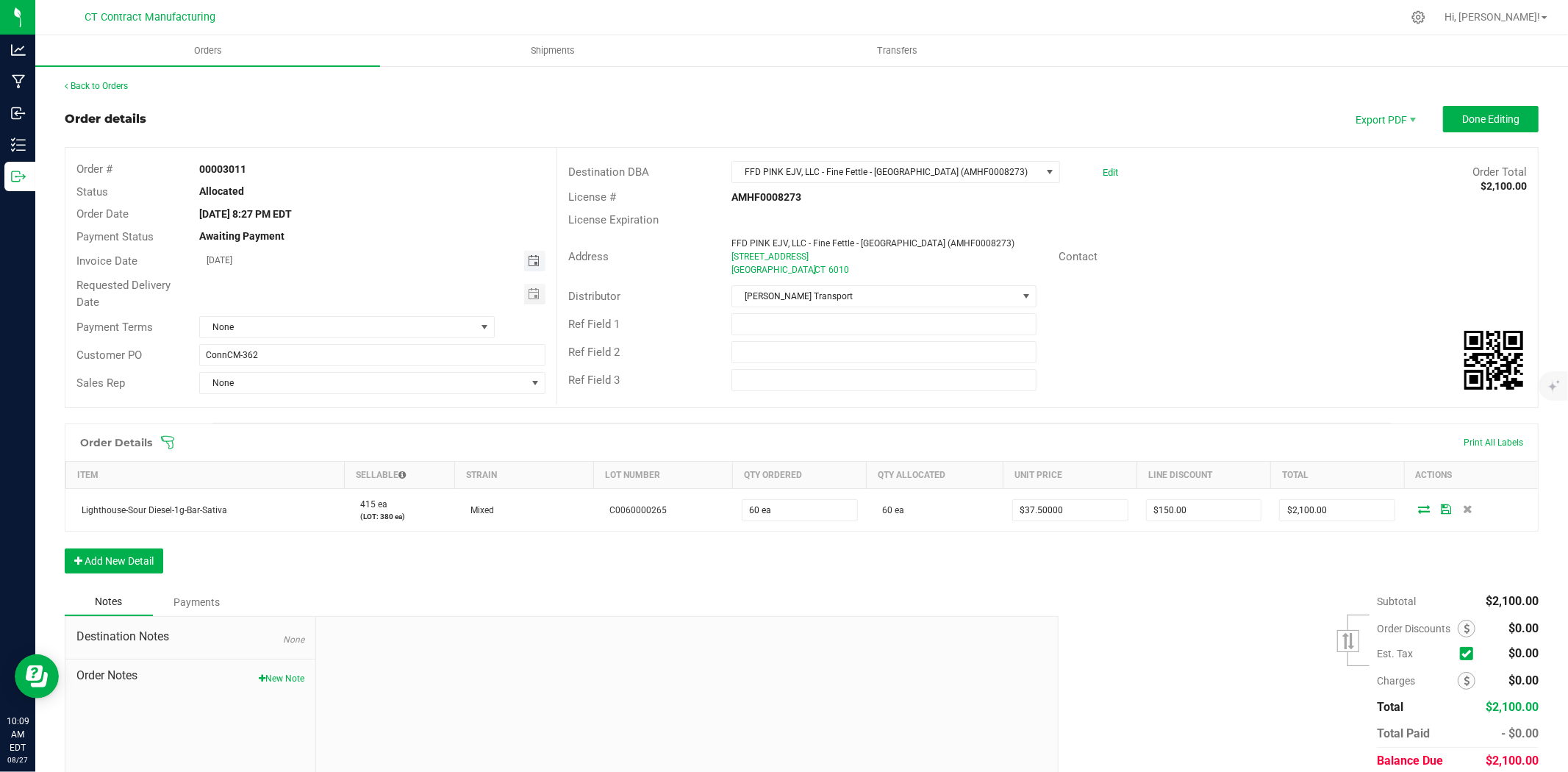
click at [528, 259] on span "Toggle calendar" at bounding box center [534, 262] width 12 height 12
click at [350, 425] on span "28" at bounding box center [350, 427] width 21 height 23
type input "[DATE]"
click at [361, 326] on span "None" at bounding box center [337, 327] width 275 height 21
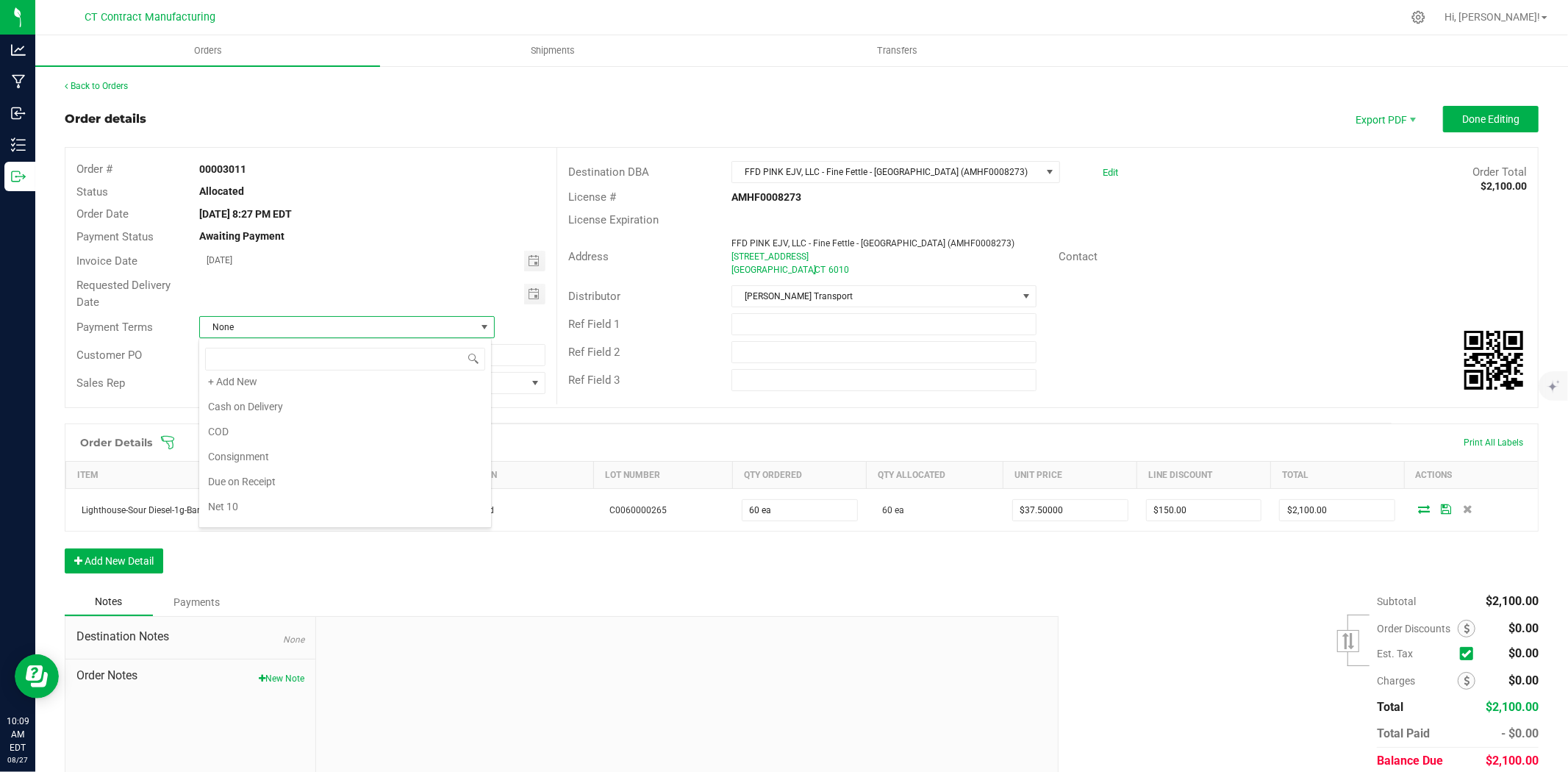
scroll to position [0, 0]
click at [305, 487] on li "Due on Receipt" at bounding box center [345, 490] width 291 height 25
click at [1469, 113] on span "Done Editing" at bounding box center [1490, 119] width 57 height 12
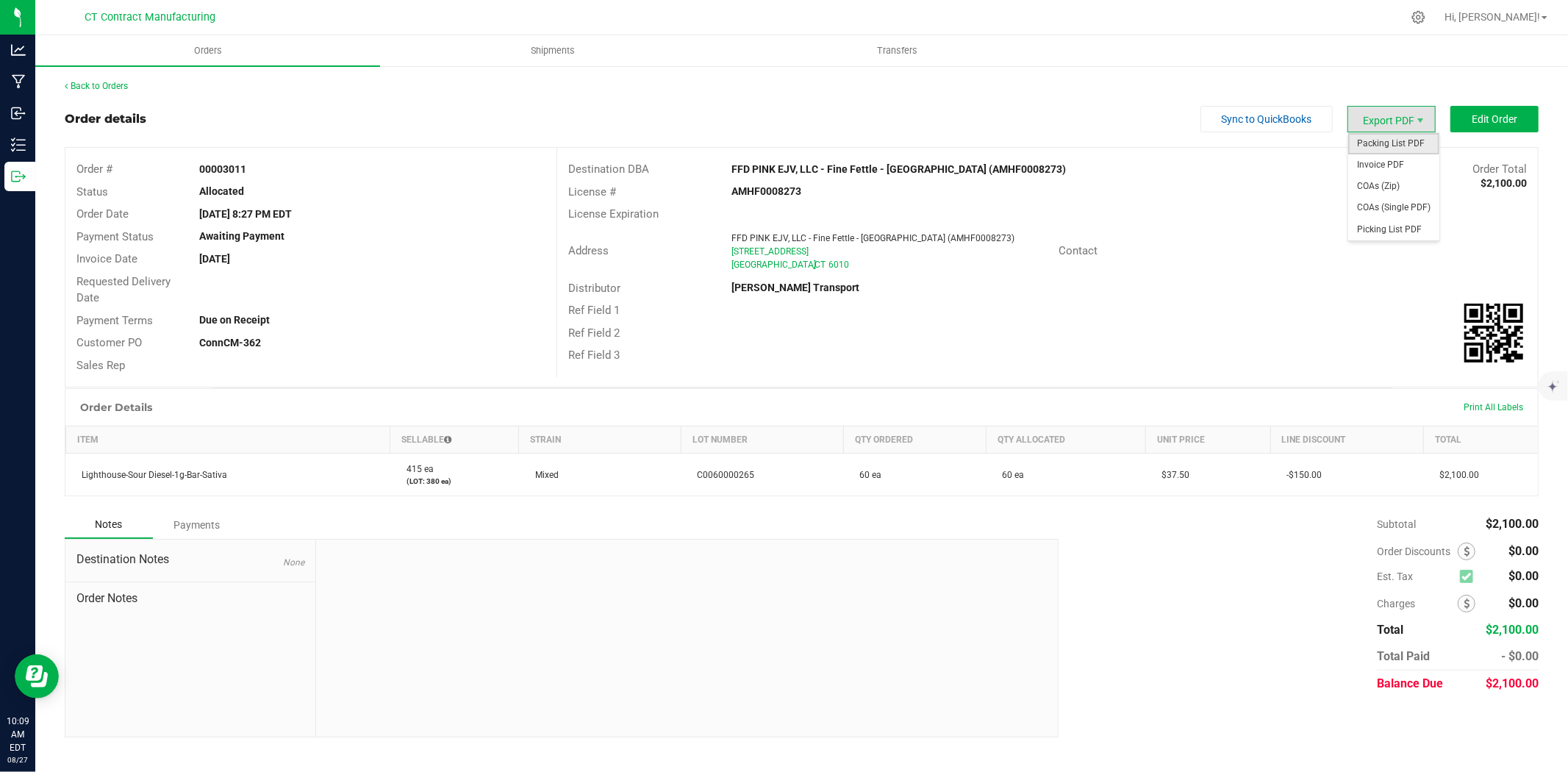
click at [1399, 138] on span "Packing List PDF" at bounding box center [1393, 143] width 91 height 21
click at [1416, 164] on span "Invoice PDF" at bounding box center [1393, 165] width 91 height 21
click at [549, 49] on span "Shipments" at bounding box center [553, 50] width 84 height 13
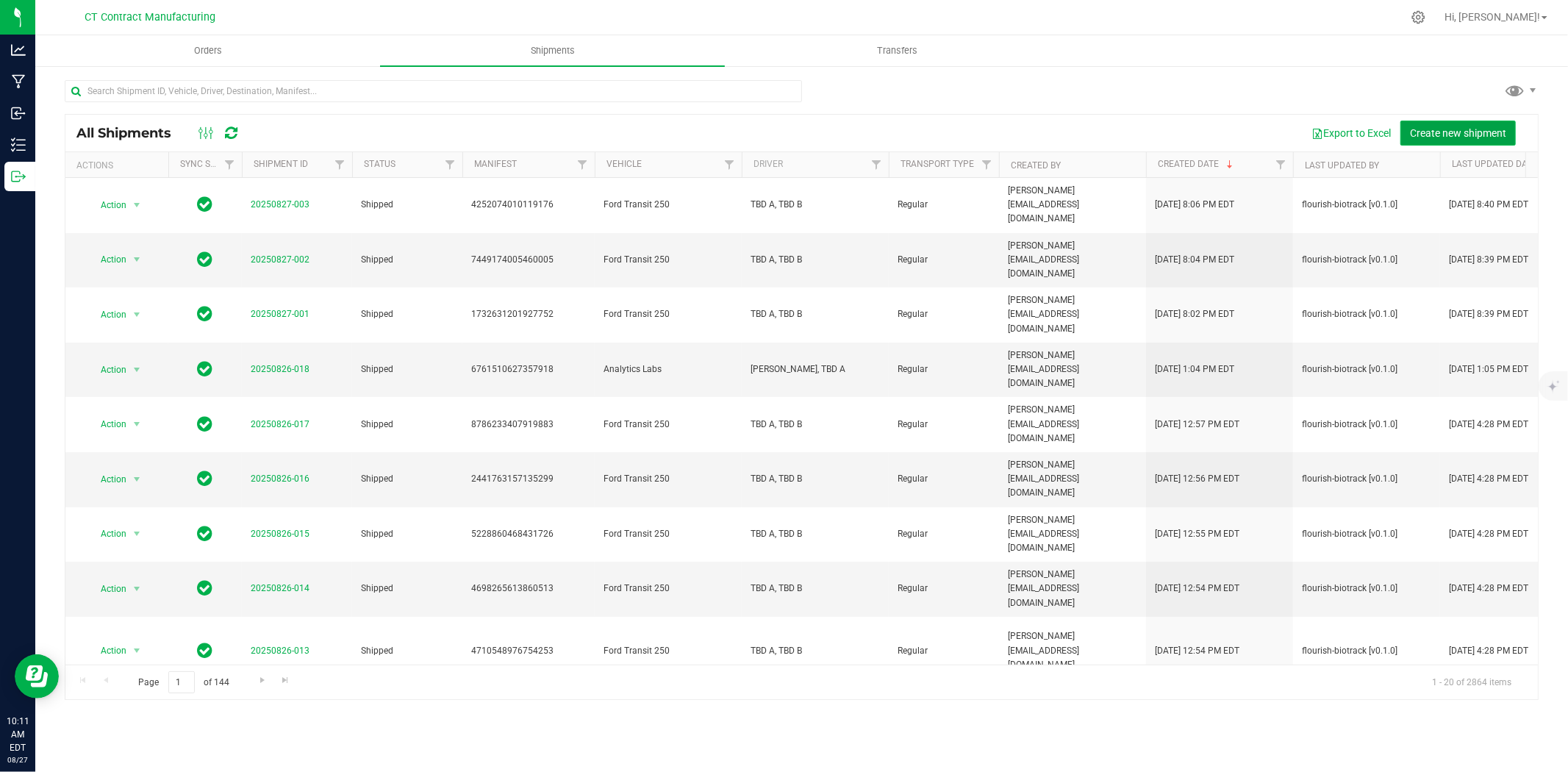
click at [1483, 137] on span "Create new shipment" at bounding box center [1458, 133] width 96 height 12
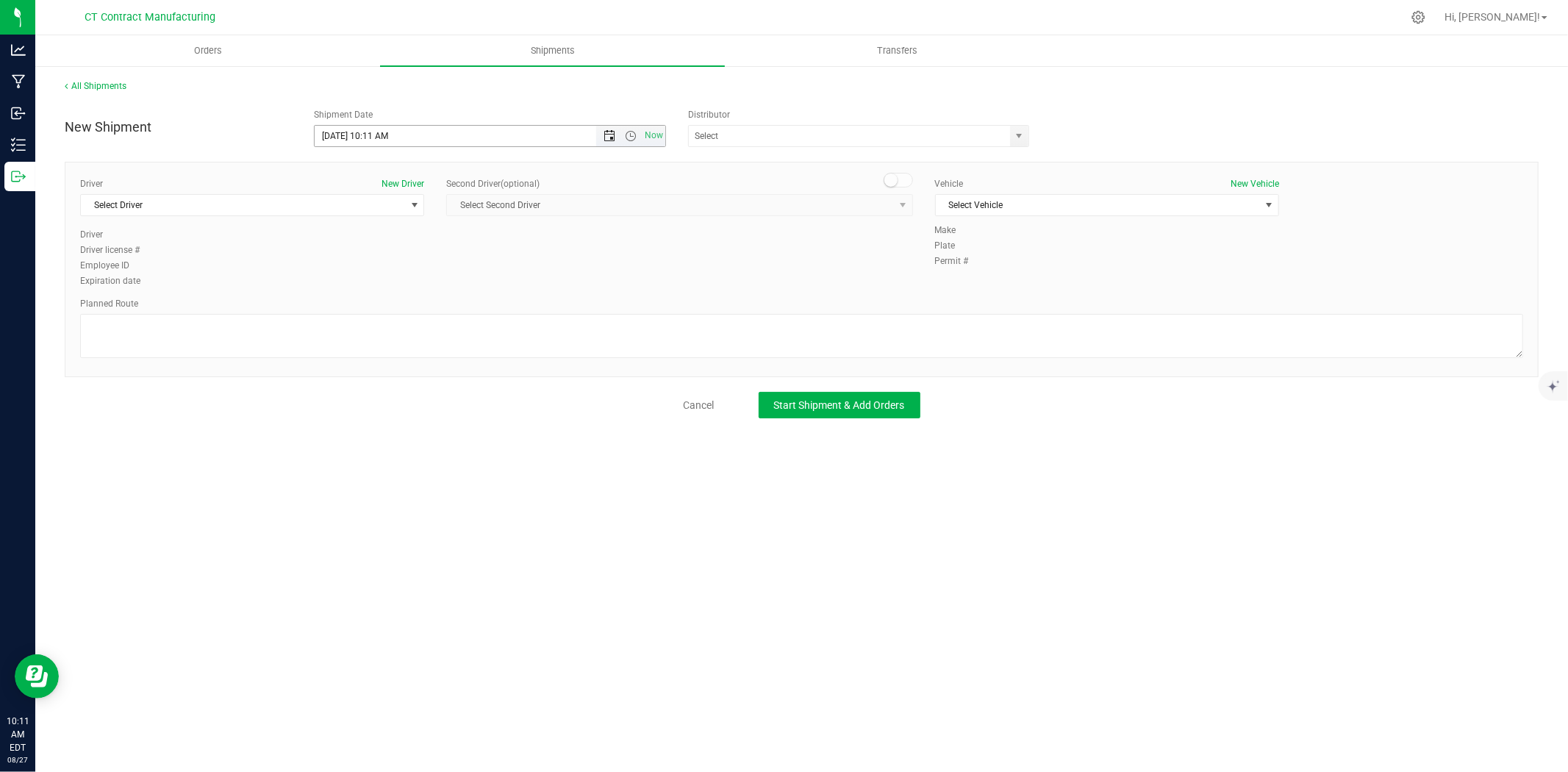
click at [611, 130] on span "Open the date view" at bounding box center [610, 136] width 12 height 12
click at [412, 307] on link "28" at bounding box center [413, 308] width 21 height 23
click at [630, 137] on span "Open the time view" at bounding box center [631, 136] width 12 height 12
click at [356, 218] on li "8:00 AM" at bounding box center [489, 217] width 349 height 19
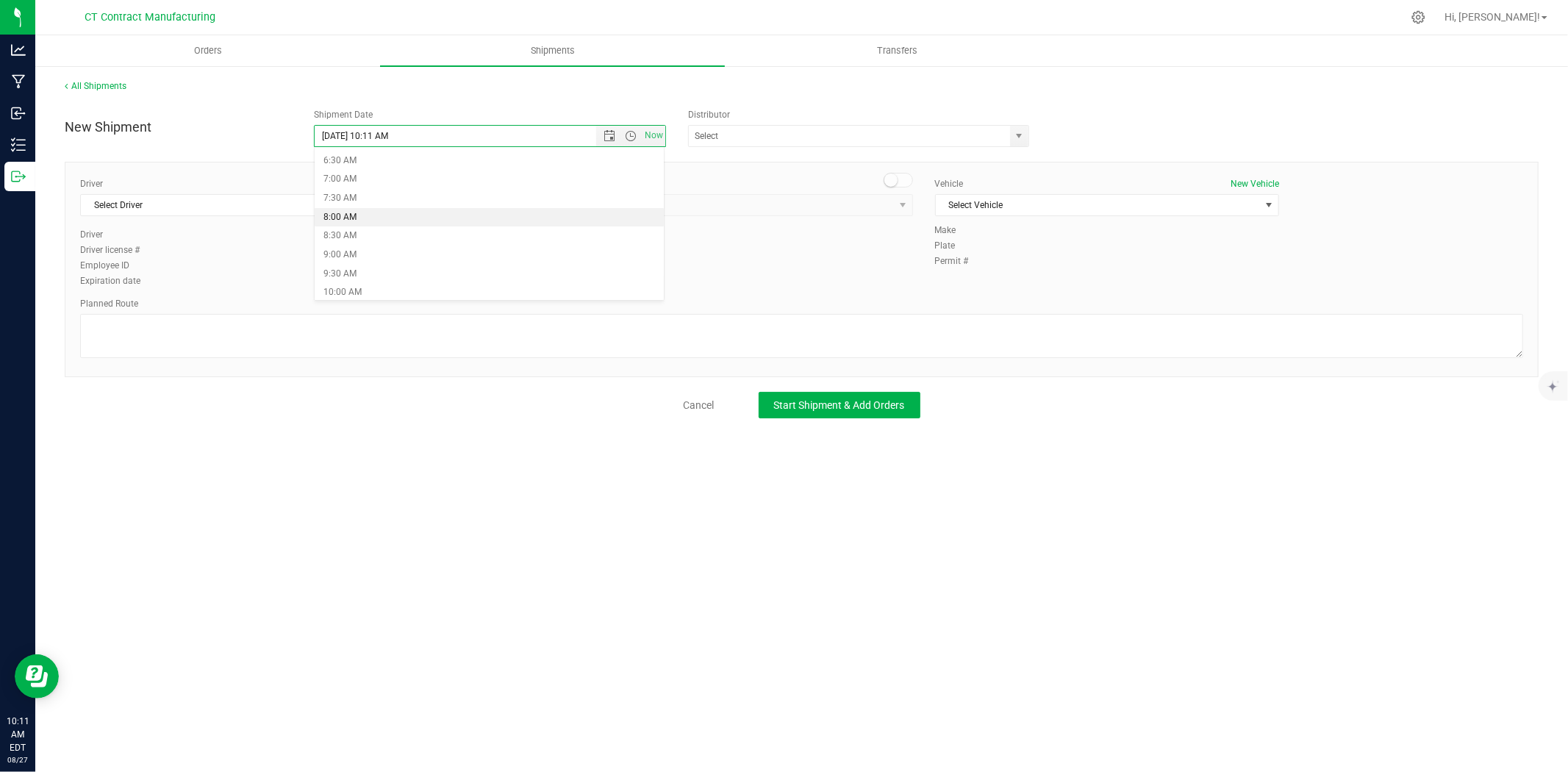
type input "[DATE] 8:00 AM"
click at [1027, 138] on span "select" at bounding box center [1019, 136] width 18 height 21
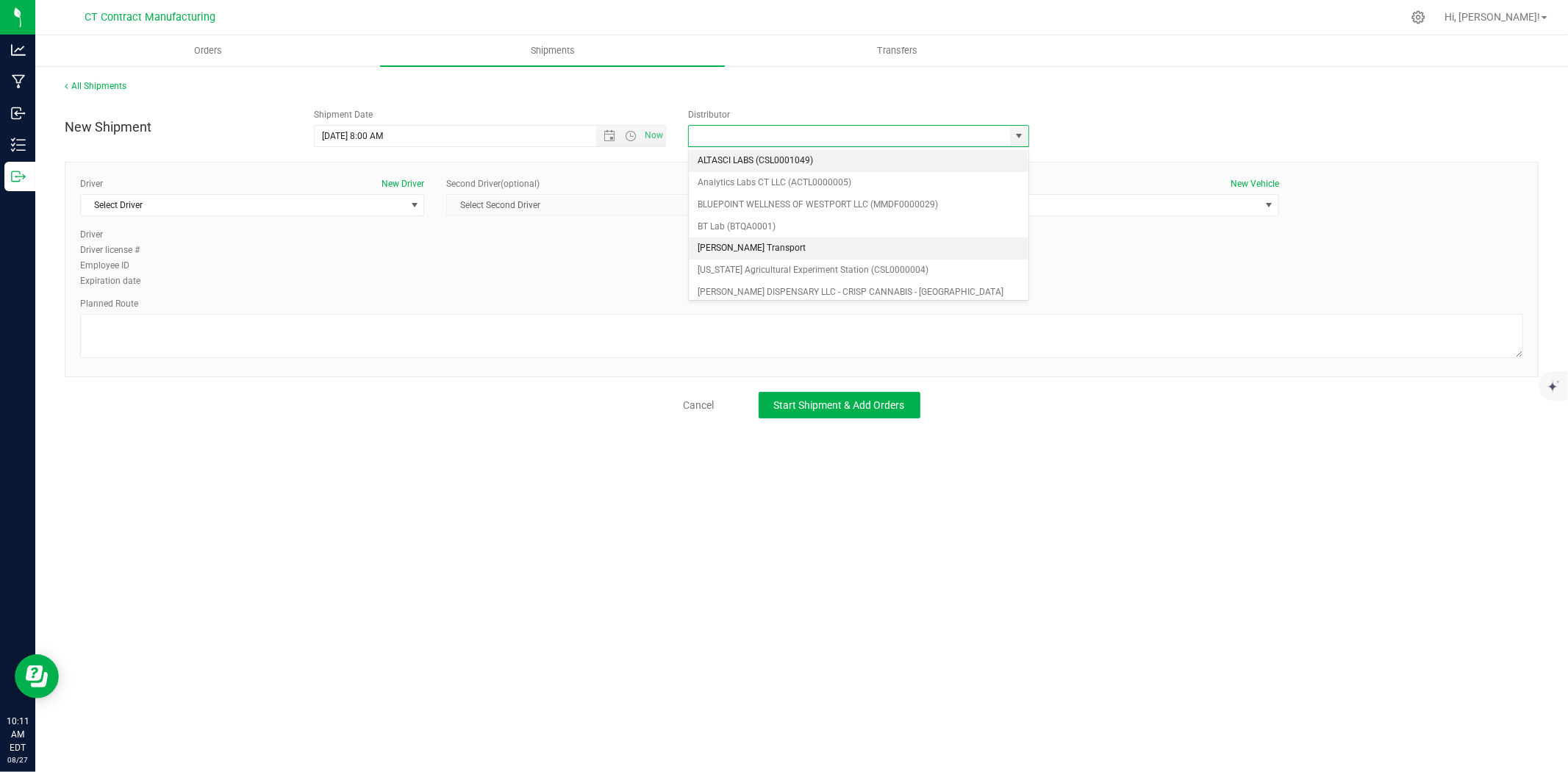
scroll to position [82, 0]
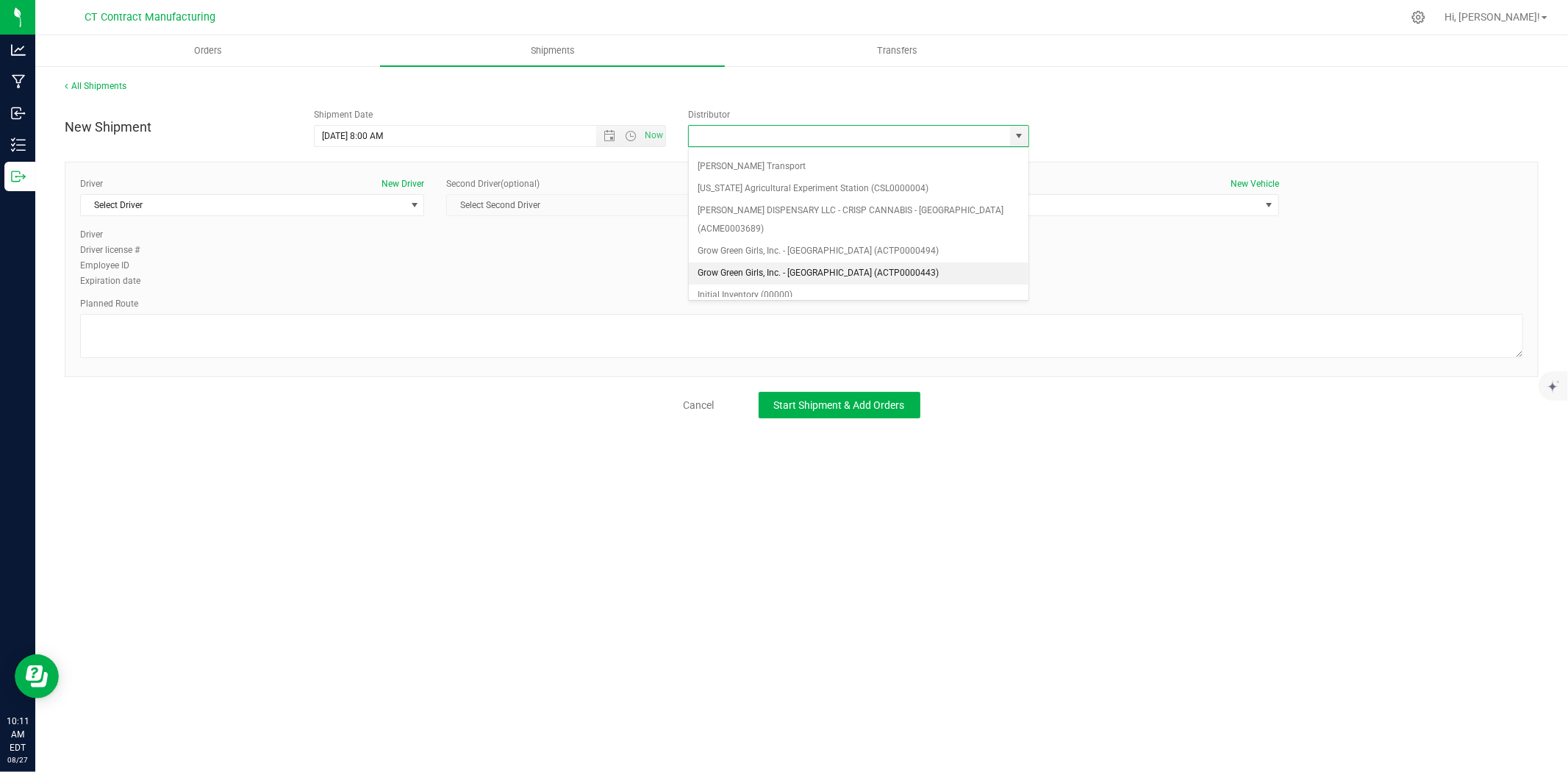
click at [887, 263] on li "Grow Green Girls, Inc. - [GEOGRAPHIC_DATA] (ACTP0000443)" at bounding box center [858, 274] width 339 height 22
type input "Grow Green Girls, Inc. - [GEOGRAPHIC_DATA] (ACTP0000443)"
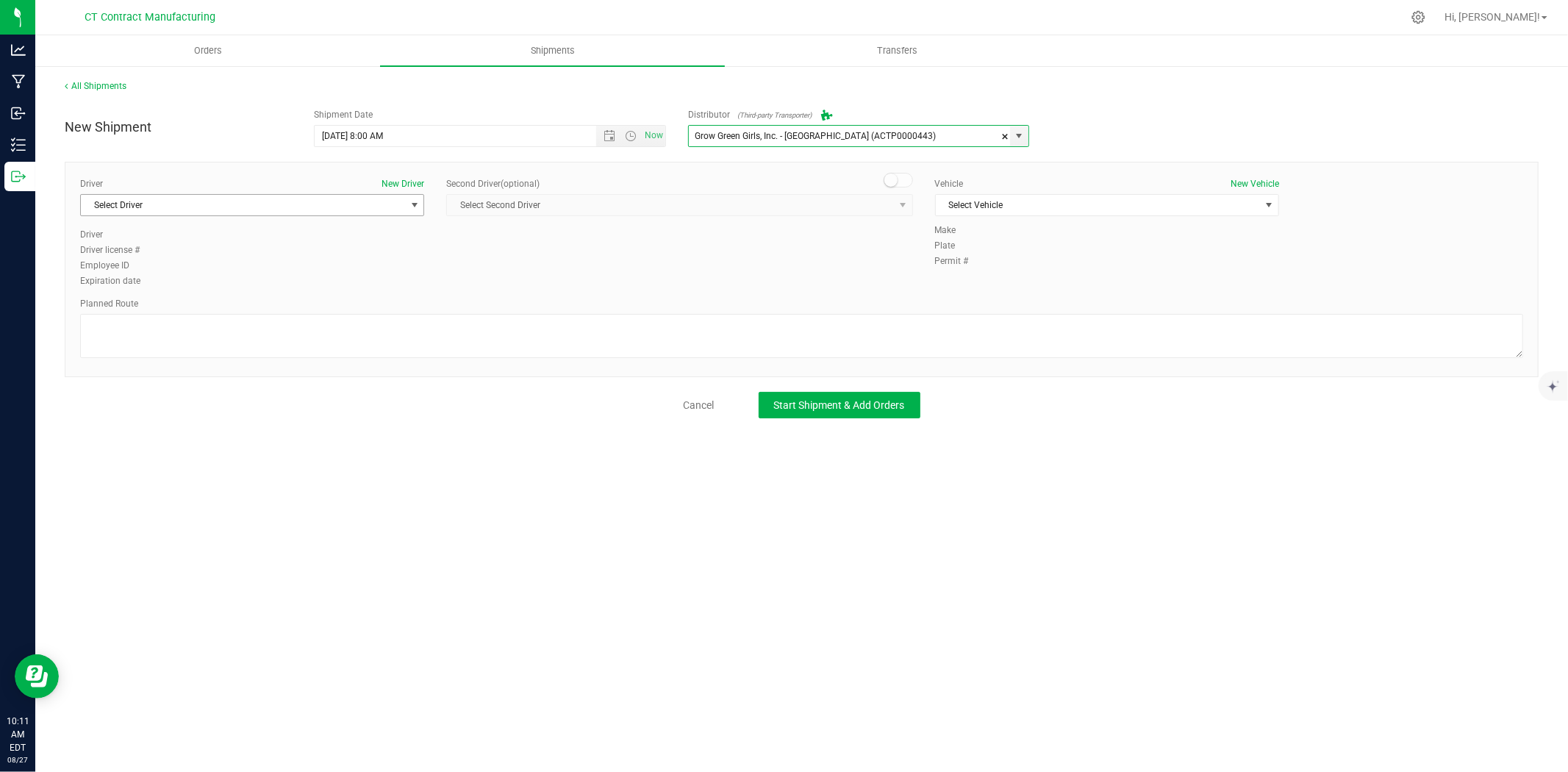
click at [333, 207] on span "Select Driver" at bounding box center [243, 205] width 324 height 21
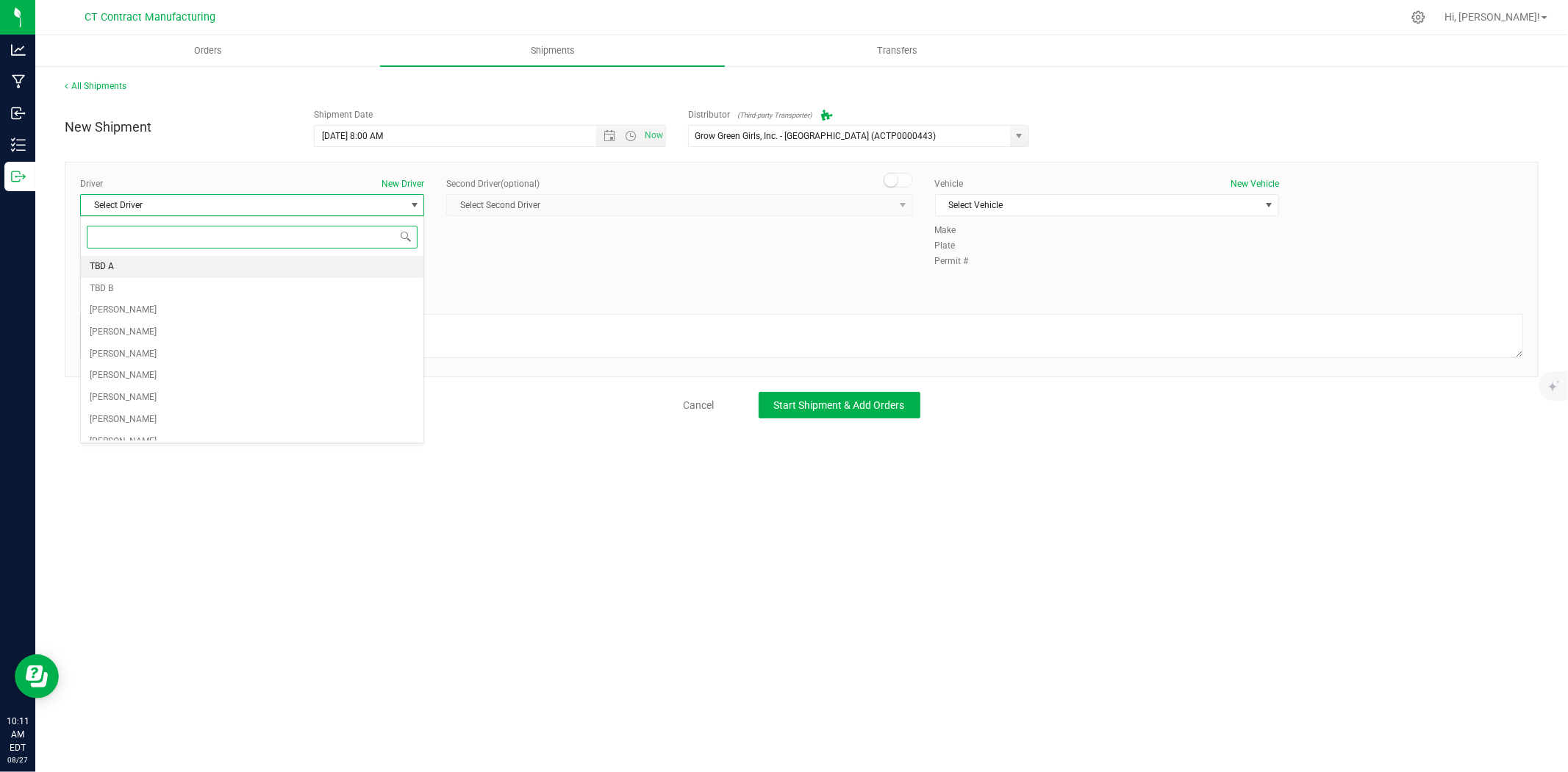
click at [248, 274] on li "TBD A" at bounding box center [252, 267] width 342 height 22
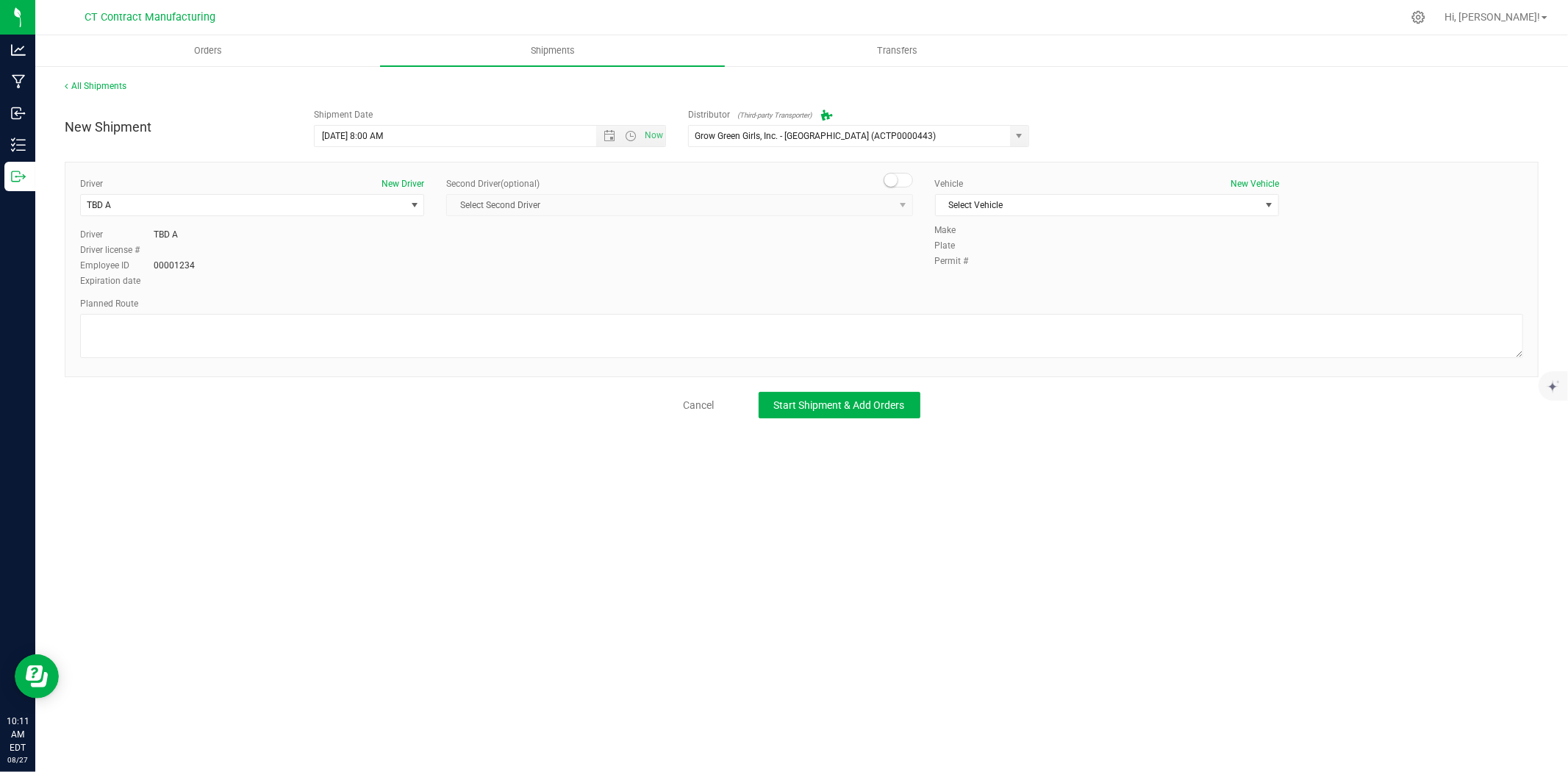
click at [905, 178] on span at bounding box center [897, 180] width 29 height 15
click at [893, 212] on span "select" at bounding box center [902, 205] width 18 height 21
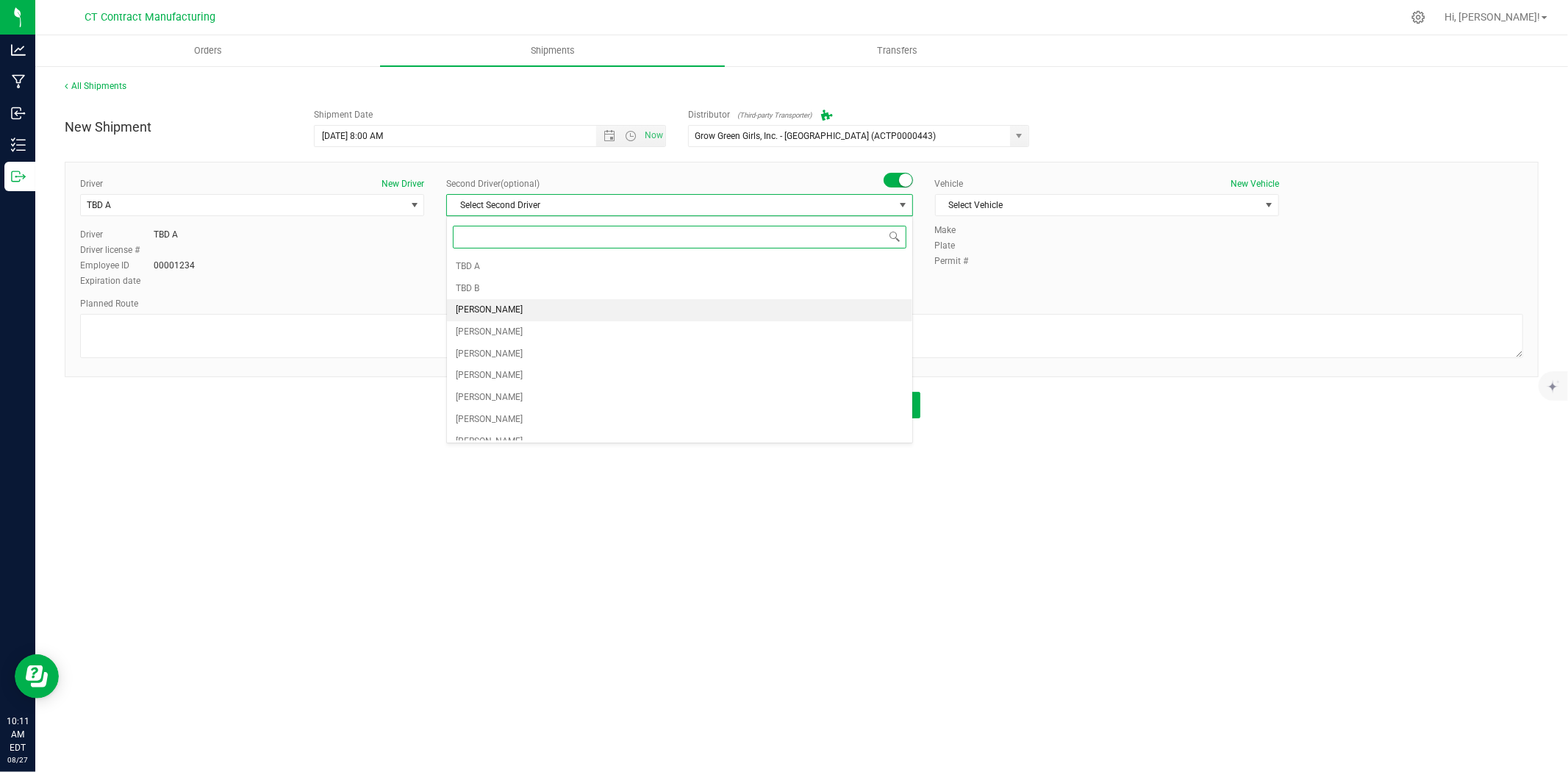
click at [772, 301] on li "[PERSON_NAME]" at bounding box center [680, 311] width 465 height 22
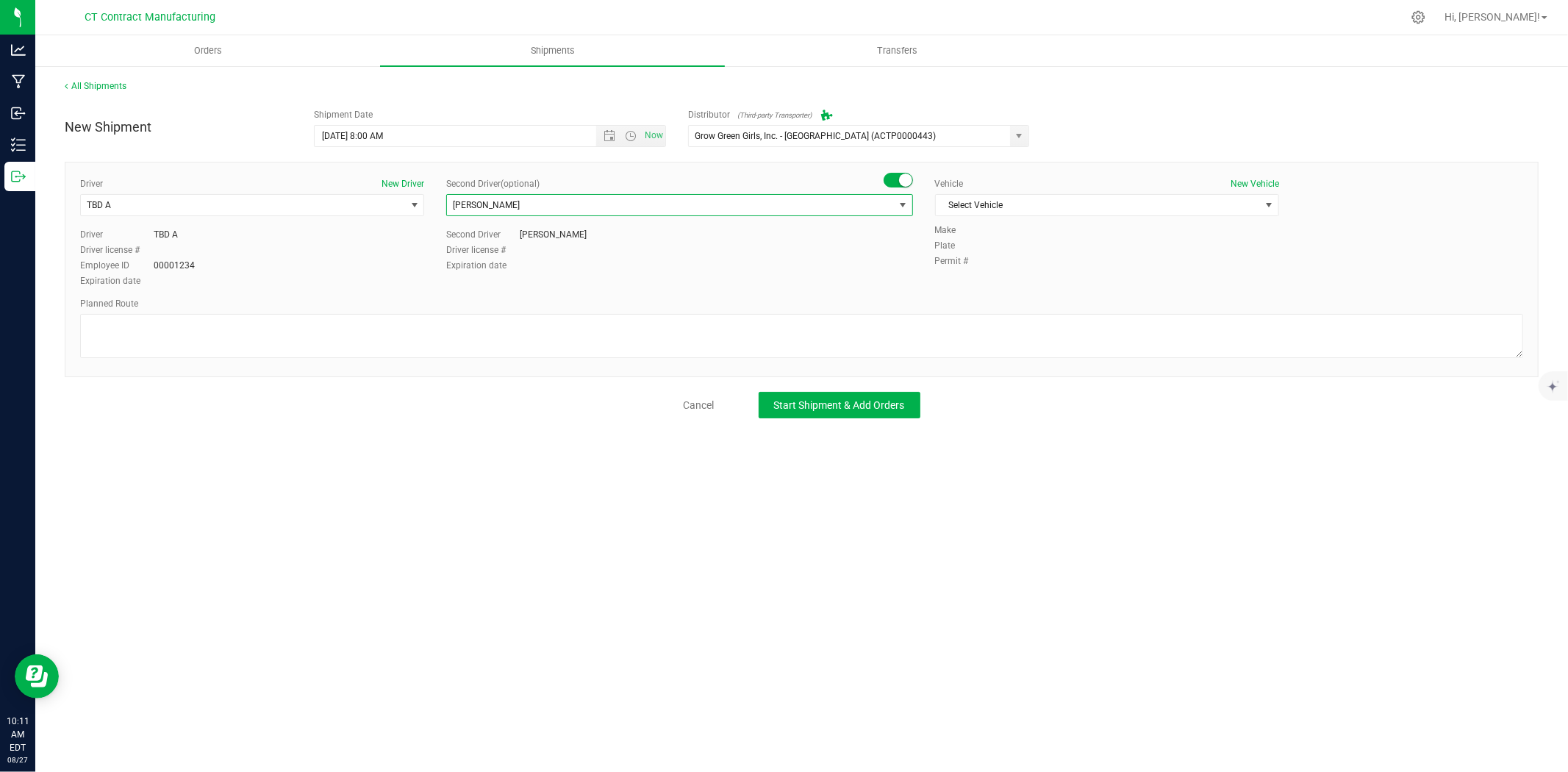
click at [856, 204] on span "[PERSON_NAME]" at bounding box center [670, 205] width 446 height 21
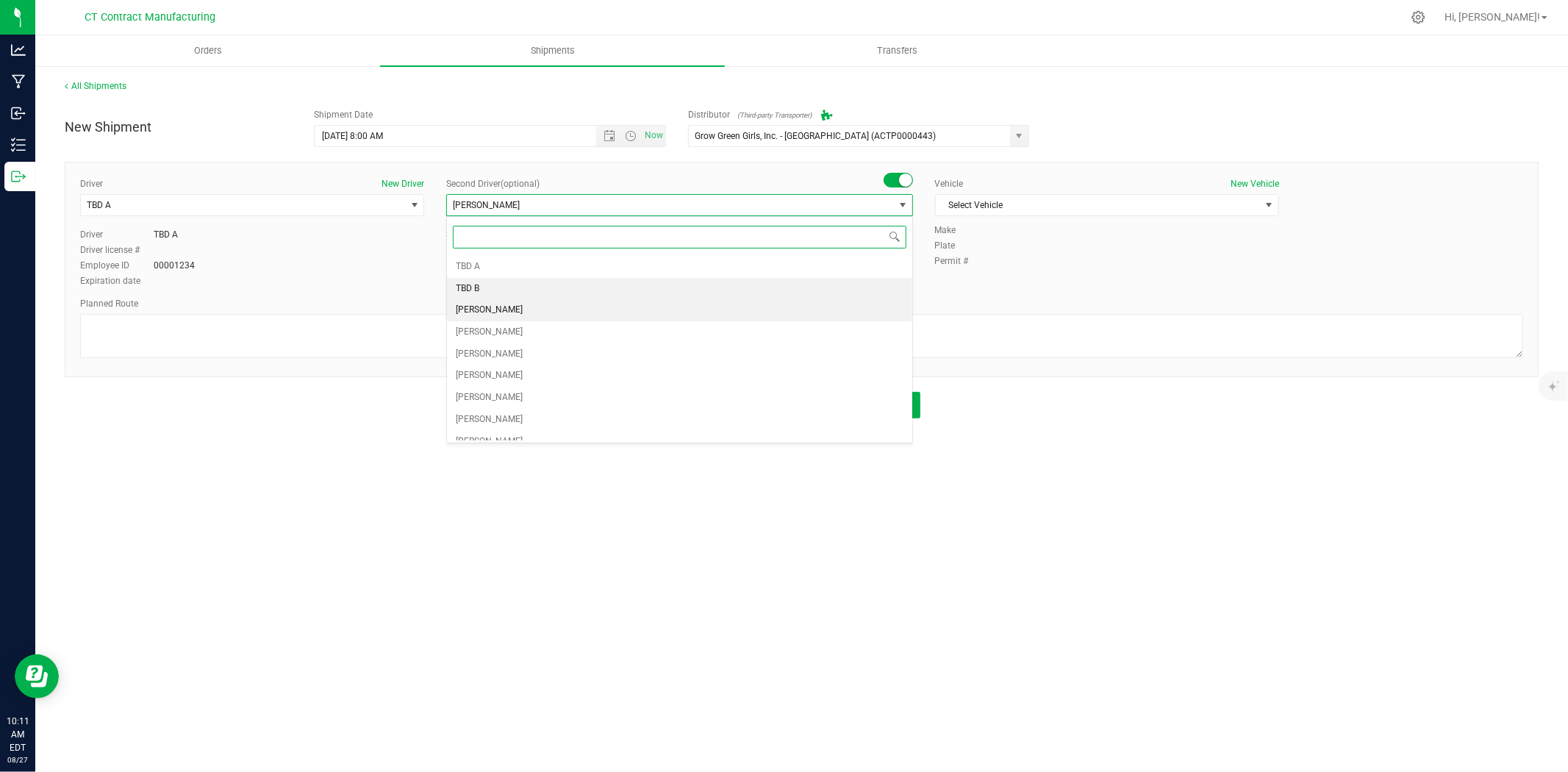
click at [708, 289] on li "TBD B" at bounding box center [680, 289] width 465 height 22
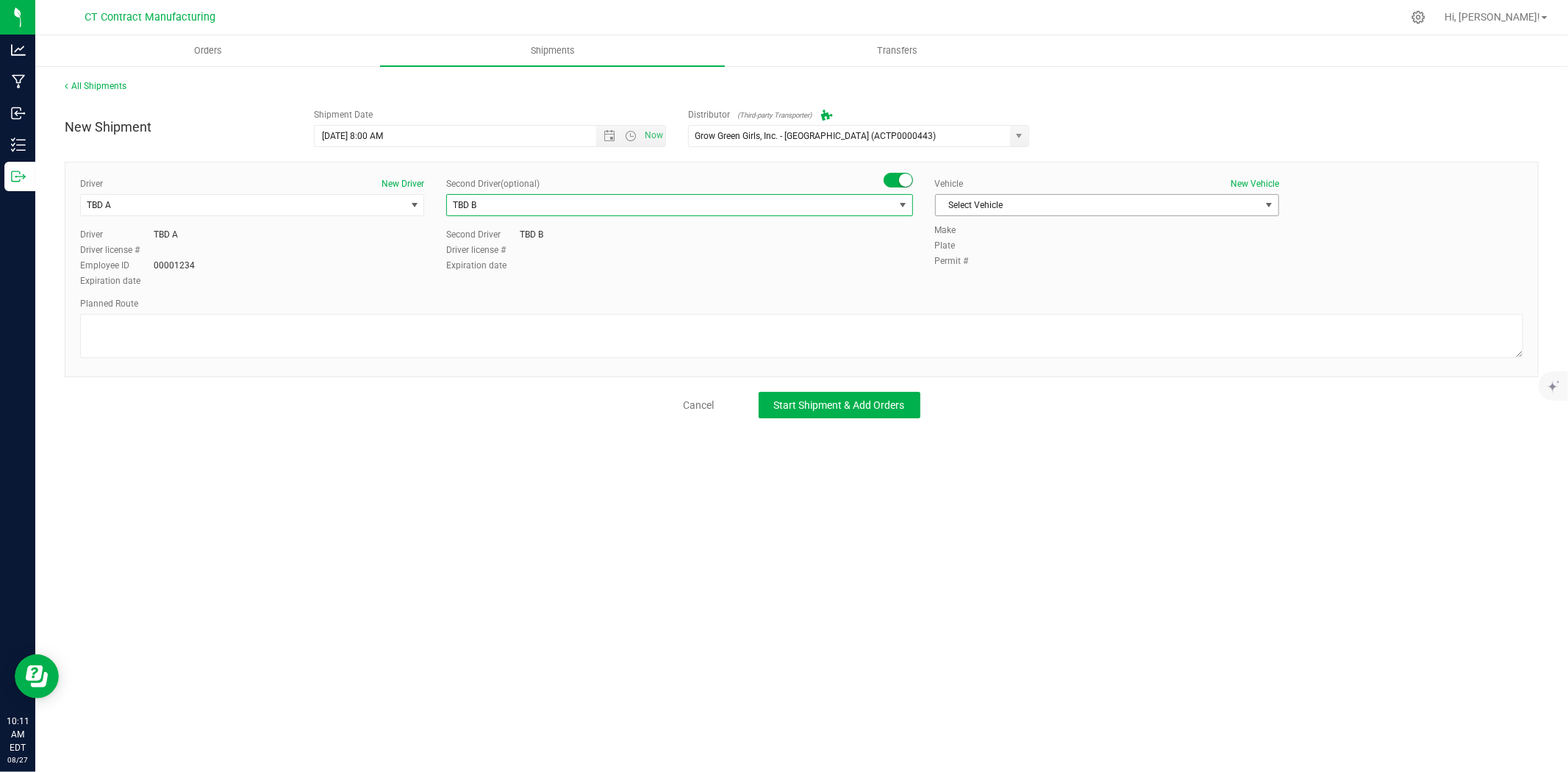
click at [1054, 208] on span "Select Vehicle" at bounding box center [1098, 205] width 324 height 21
click at [1023, 255] on li "Ford Transit 250" at bounding box center [1107, 253] width 342 height 22
click at [958, 324] on textarea at bounding box center [801, 337] width 1443 height 44
click at [164, 334] on textarea at bounding box center [801, 337] width 1443 height 44
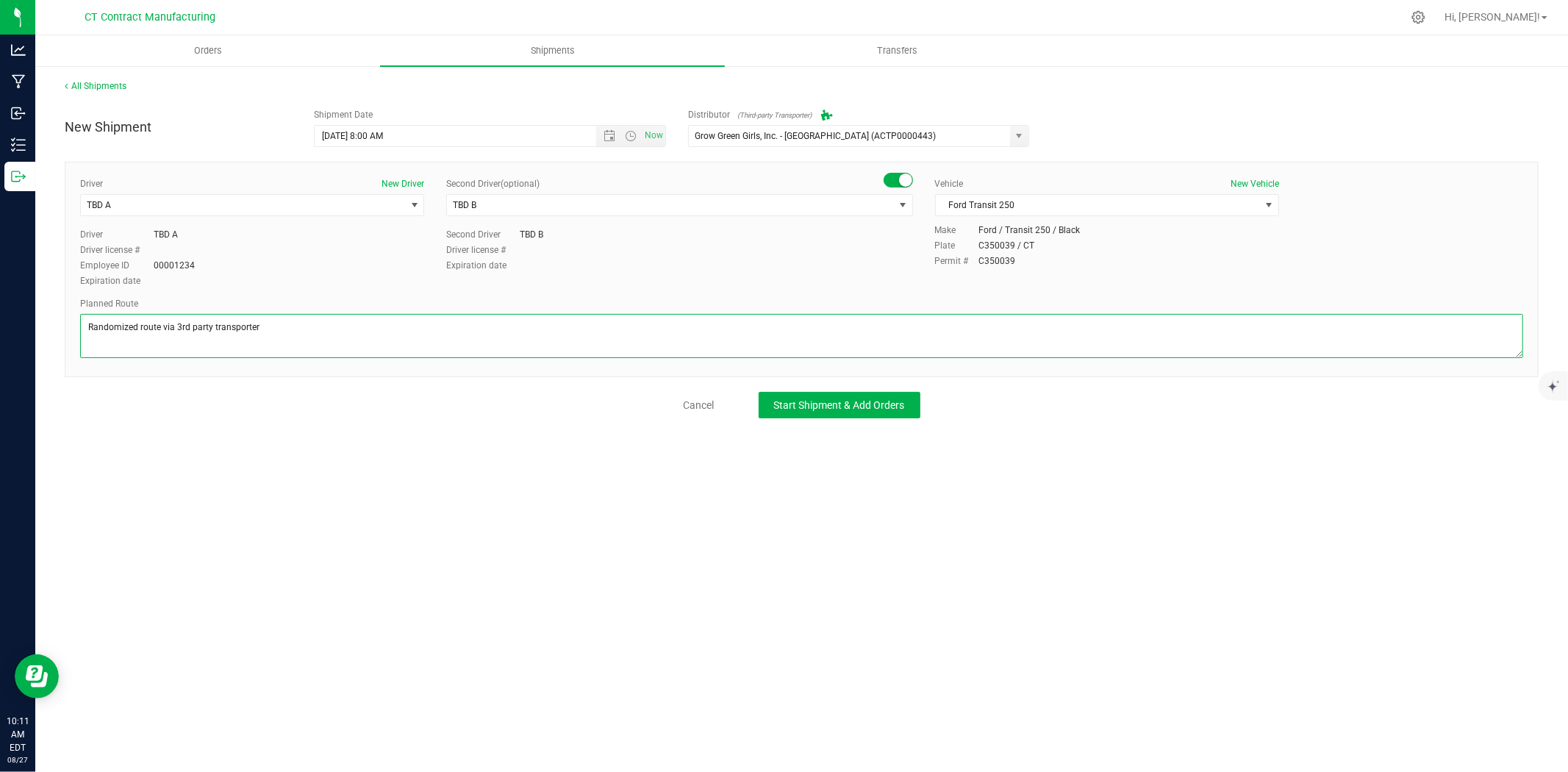
click at [164, 334] on textarea at bounding box center [801, 337] width 1443 height 44
type textarea "Randomized route via 3rd party transporter"
click at [804, 393] on button "Start Shipment & Add Orders" at bounding box center [839, 405] width 162 height 27
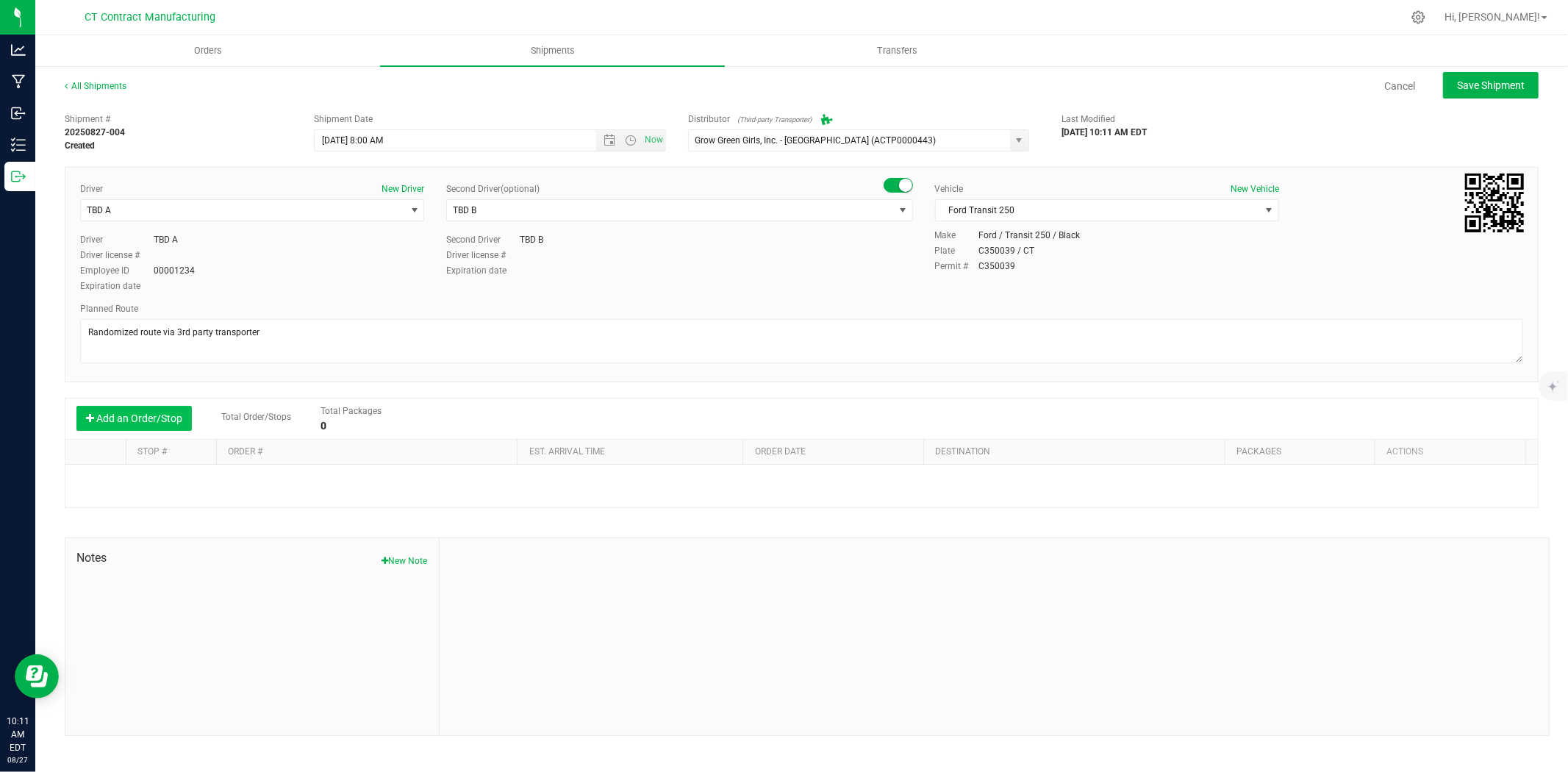
click at [136, 417] on button "Add an Order/Stop" at bounding box center [135, 418] width 116 height 25
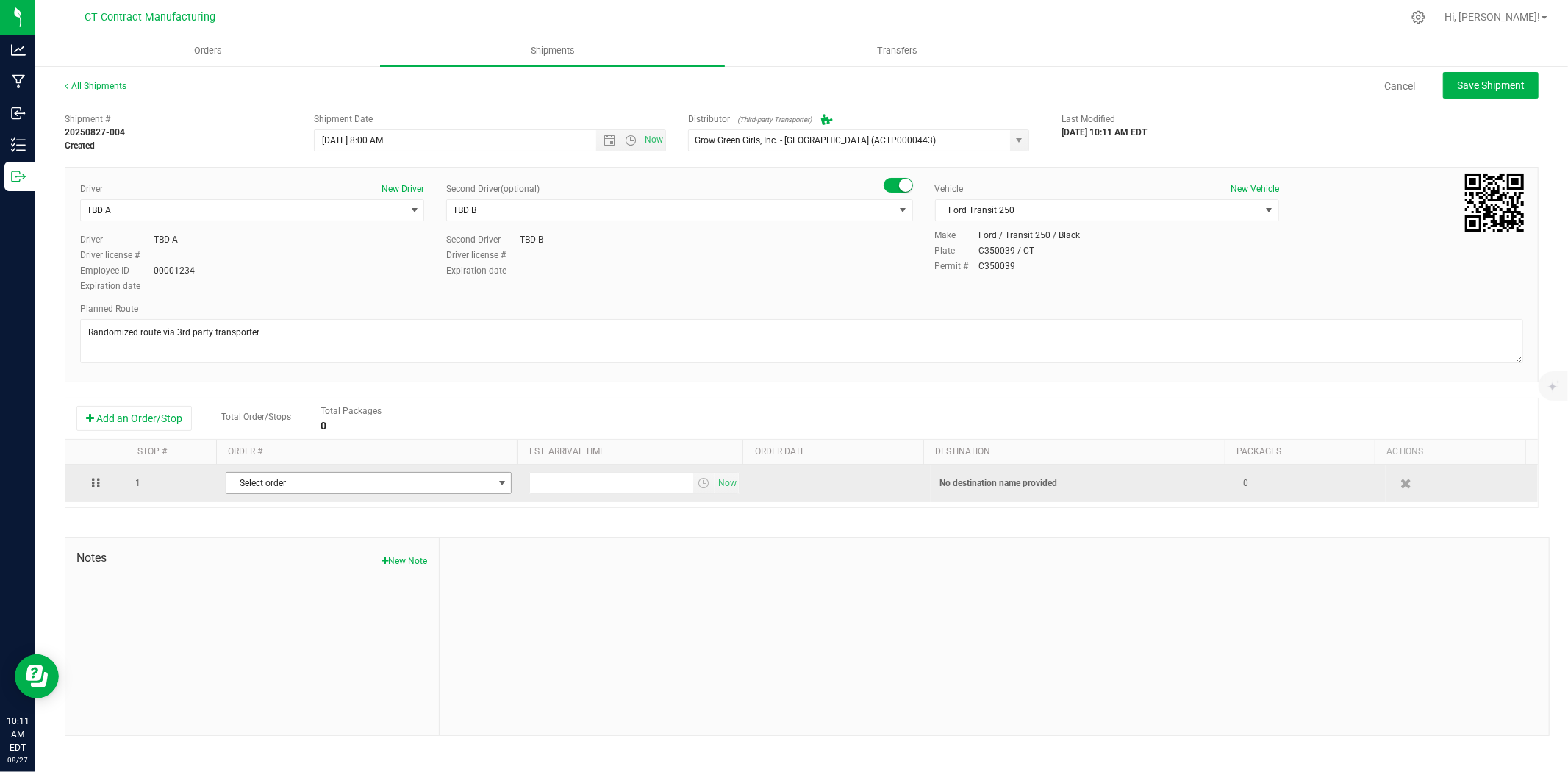
click at [362, 481] on span "Select order" at bounding box center [359, 483] width 266 height 21
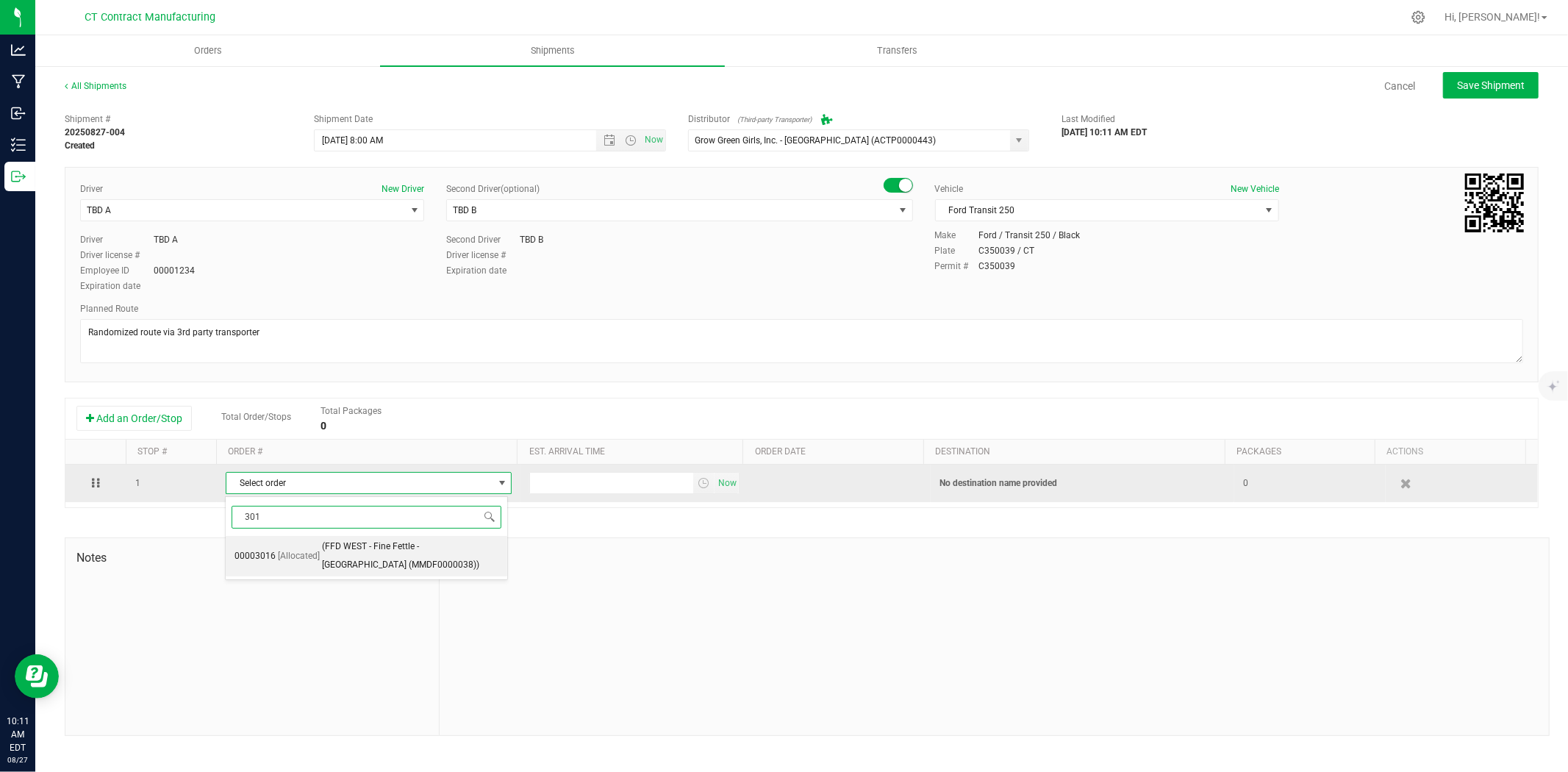
type input "3013"
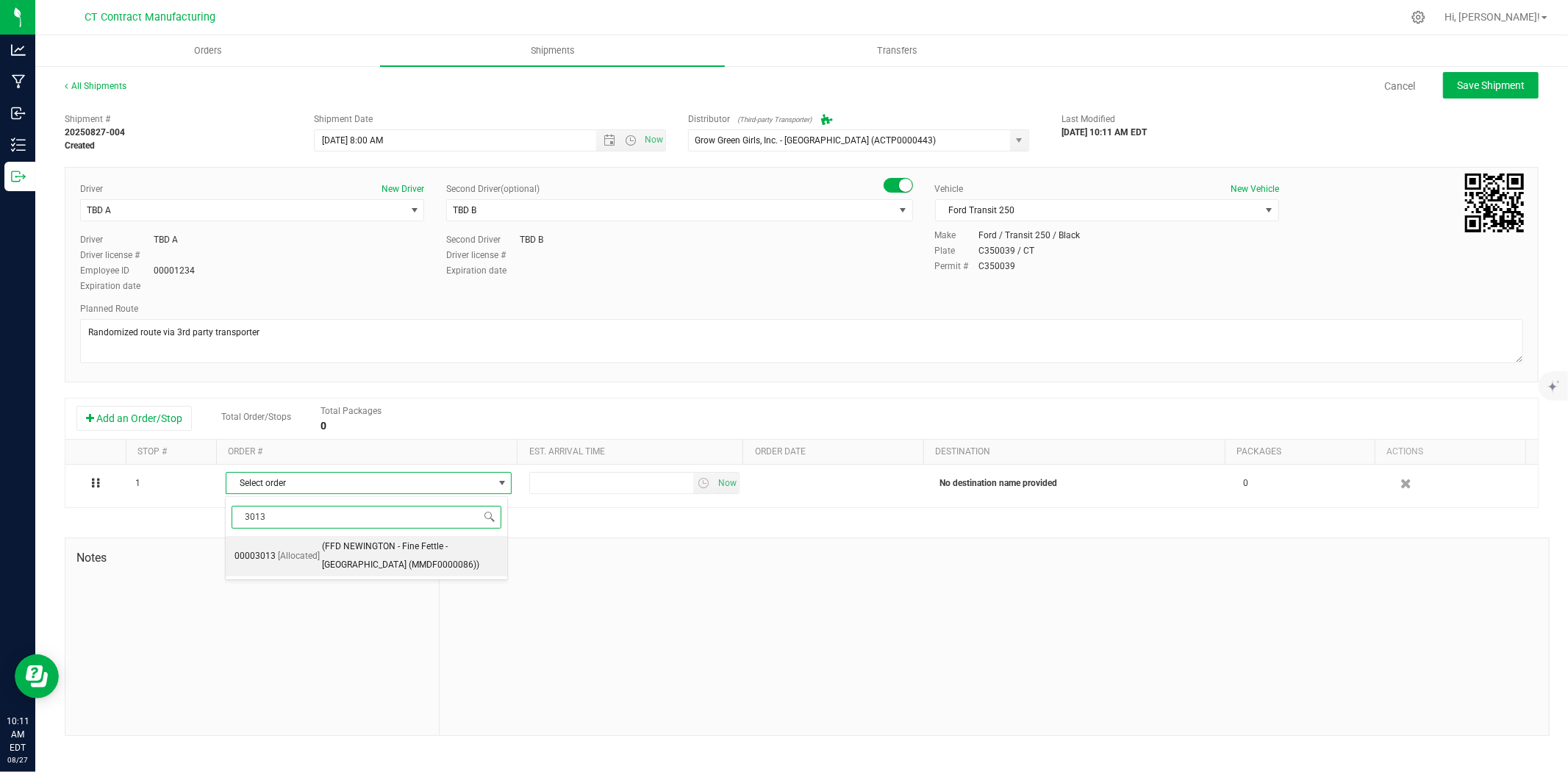
click at [362, 552] on span "(FFD NEWINGTON - Fine Fettle - [GEOGRAPHIC_DATA] (MMDF0000086))" at bounding box center [411, 556] width 178 height 38
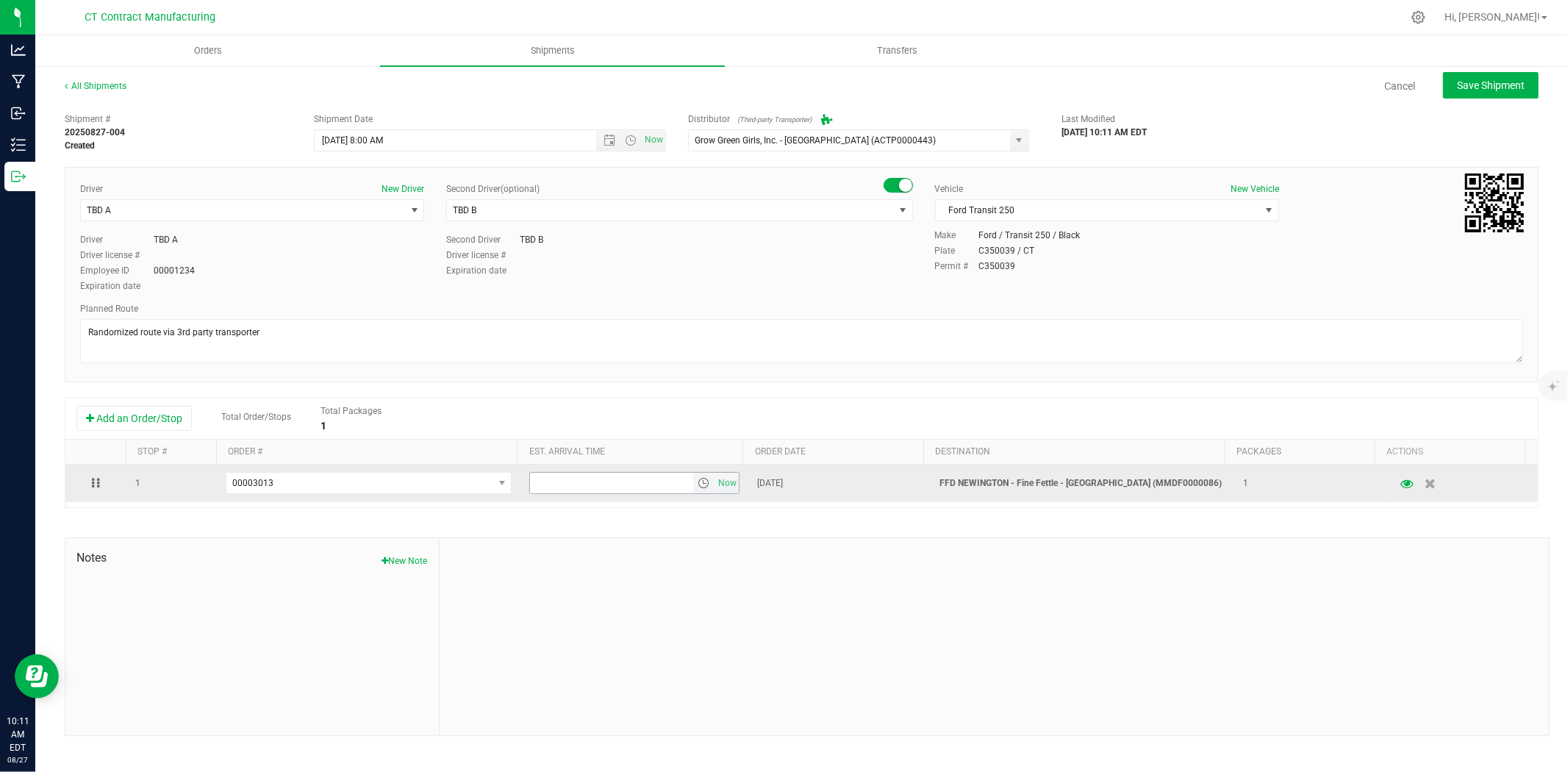
click at [700, 482] on span "select" at bounding box center [704, 483] width 12 height 12
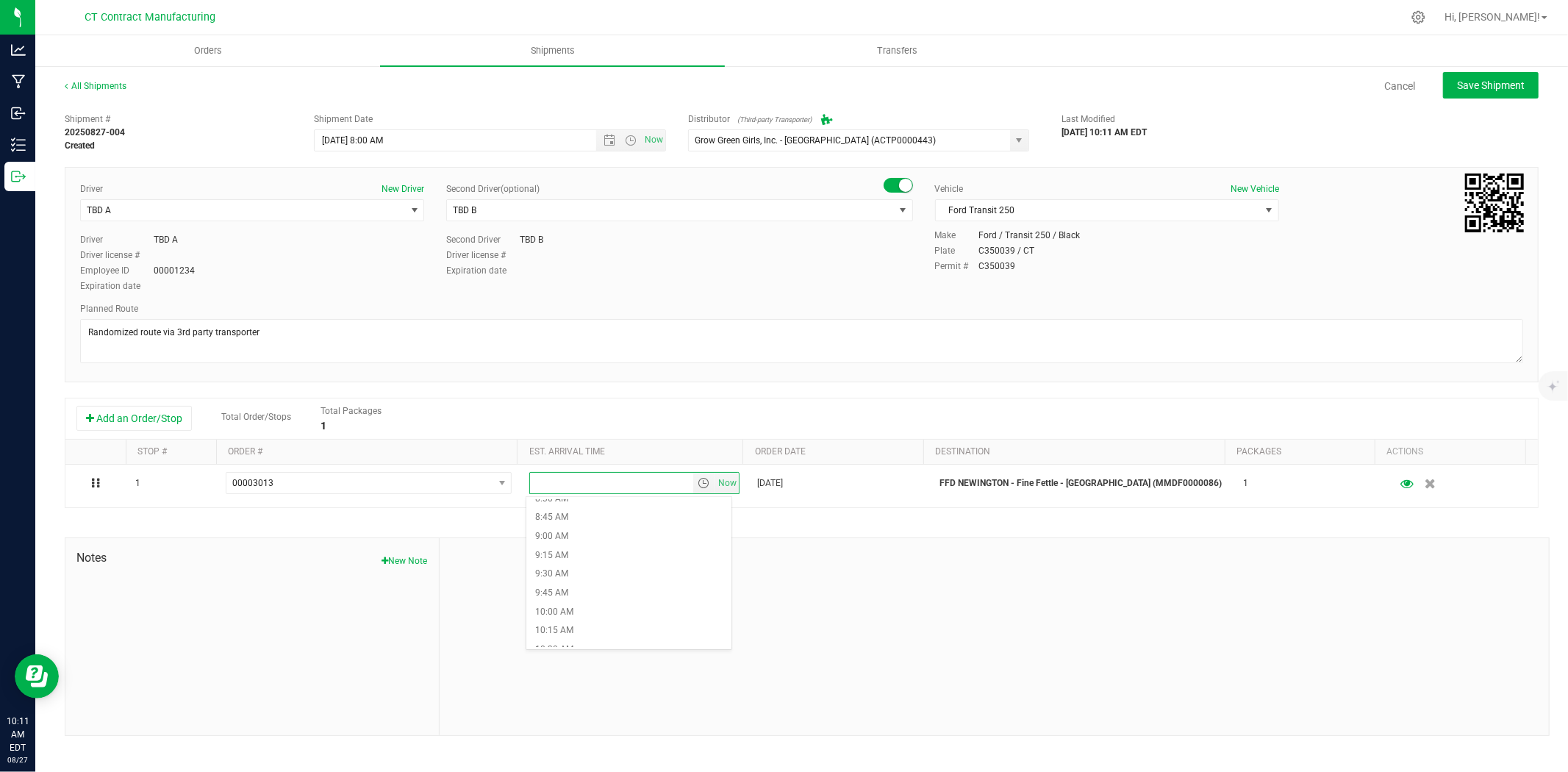
scroll to position [736, 0]
click at [593, 525] on li "10:00 AM" at bounding box center [629, 530] width 206 height 19
click at [1450, 83] on button "Save Shipment" at bounding box center [1491, 85] width 96 height 27
type input "[DATE] 12:00 PM"
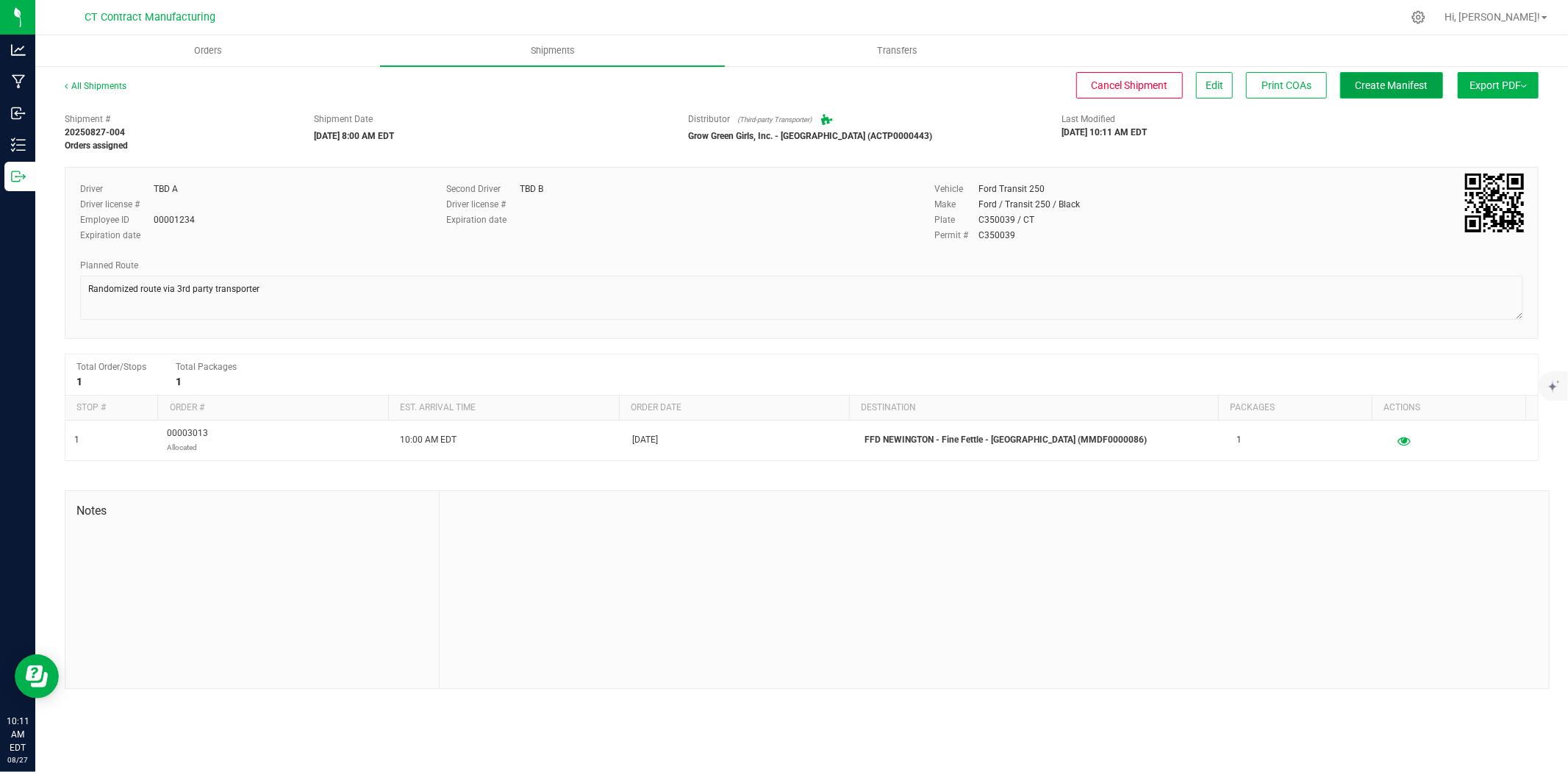
click at [1384, 89] on span "Create Manifest" at bounding box center [1391, 86] width 73 height 12
click at [87, 82] on link "All Shipments" at bounding box center [96, 86] width 62 height 10
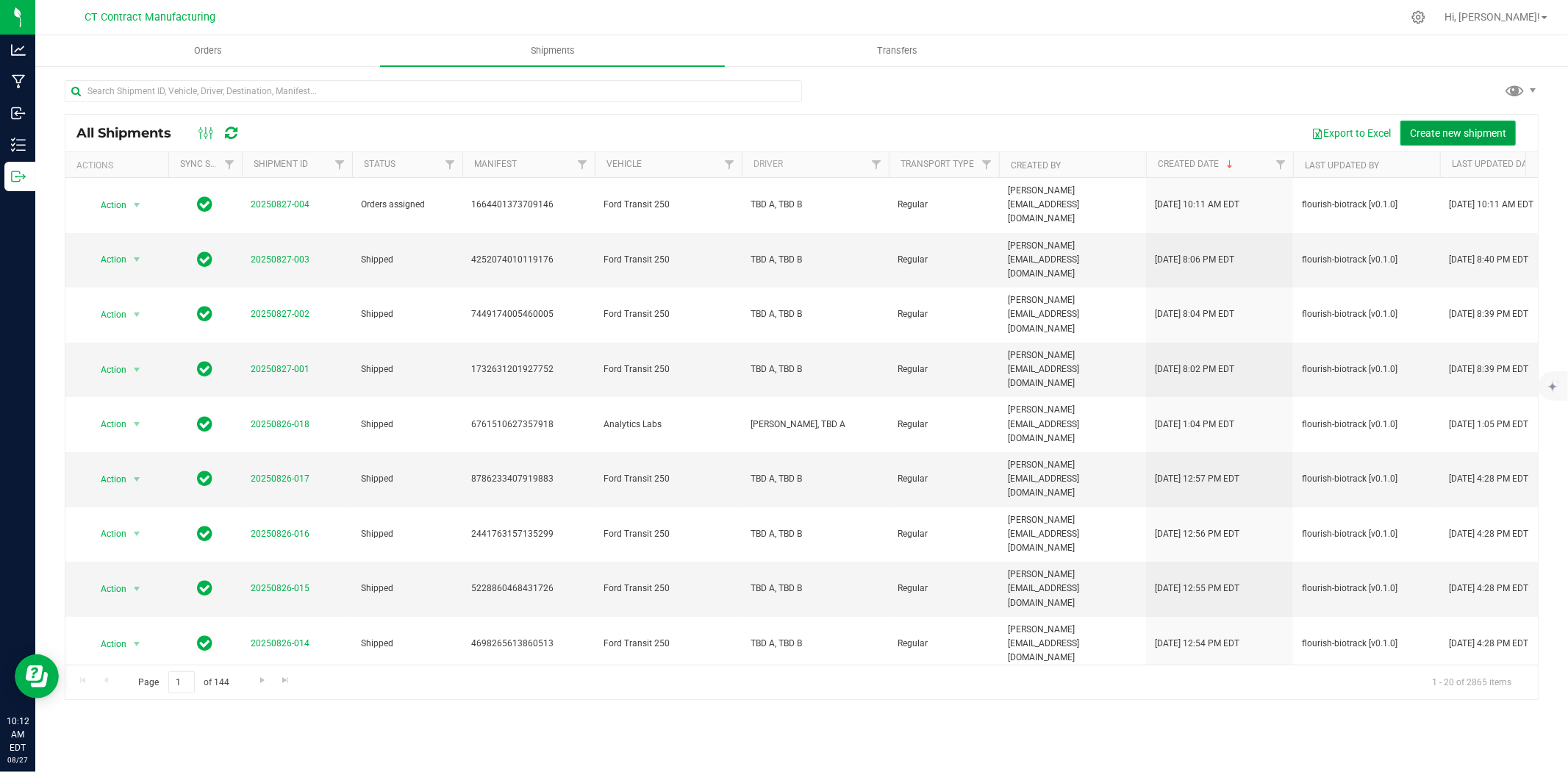
click at [1483, 124] on button "Create new shipment" at bounding box center [1458, 133] width 116 height 25
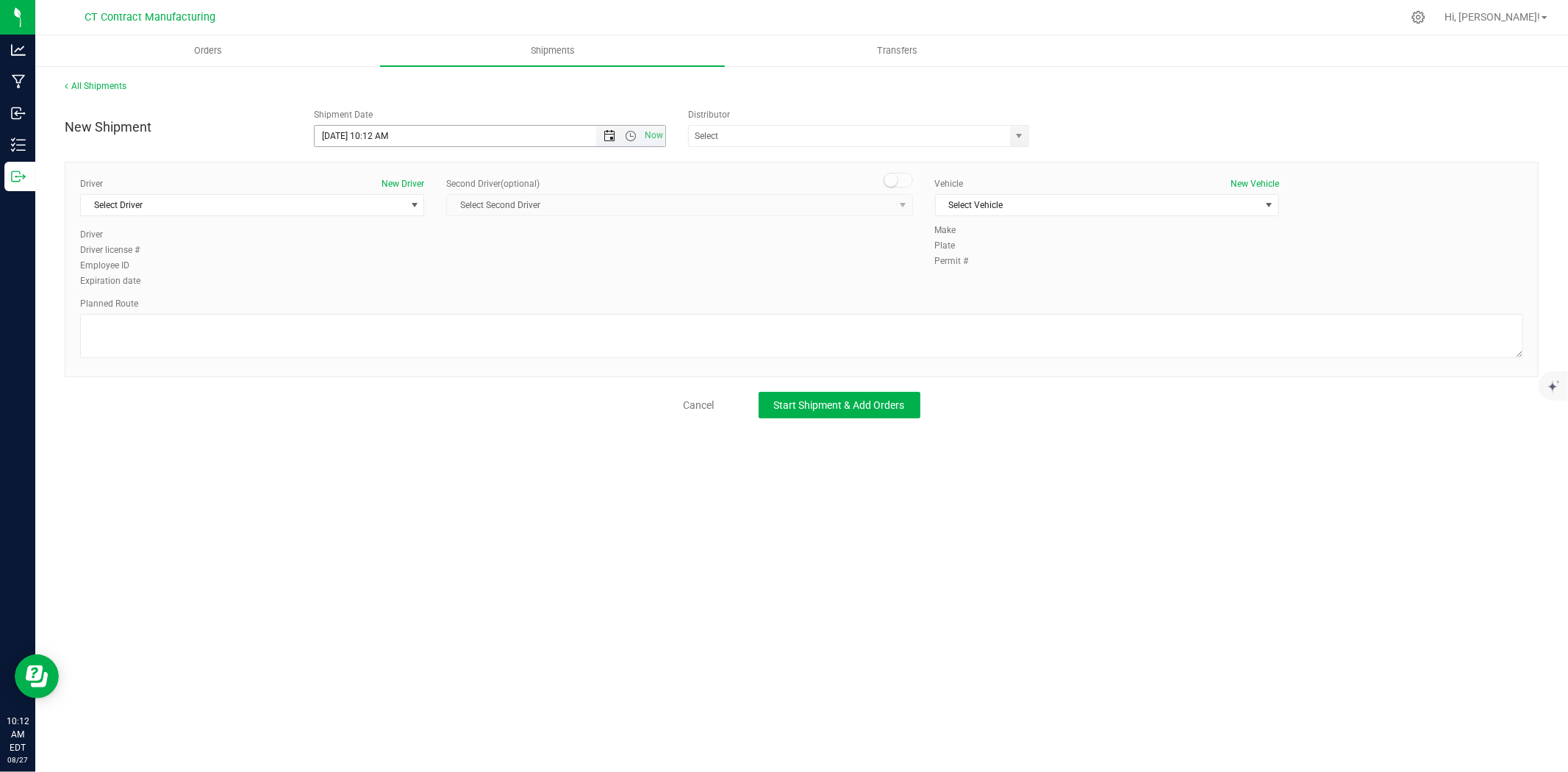
click at [609, 136] on span "Open the date view" at bounding box center [610, 136] width 12 height 12
click at [415, 310] on link "28" at bounding box center [413, 308] width 21 height 23
click at [630, 133] on span "Open the time view" at bounding box center [631, 136] width 12 height 12
click at [357, 220] on li "8:00 AM" at bounding box center [489, 217] width 349 height 19
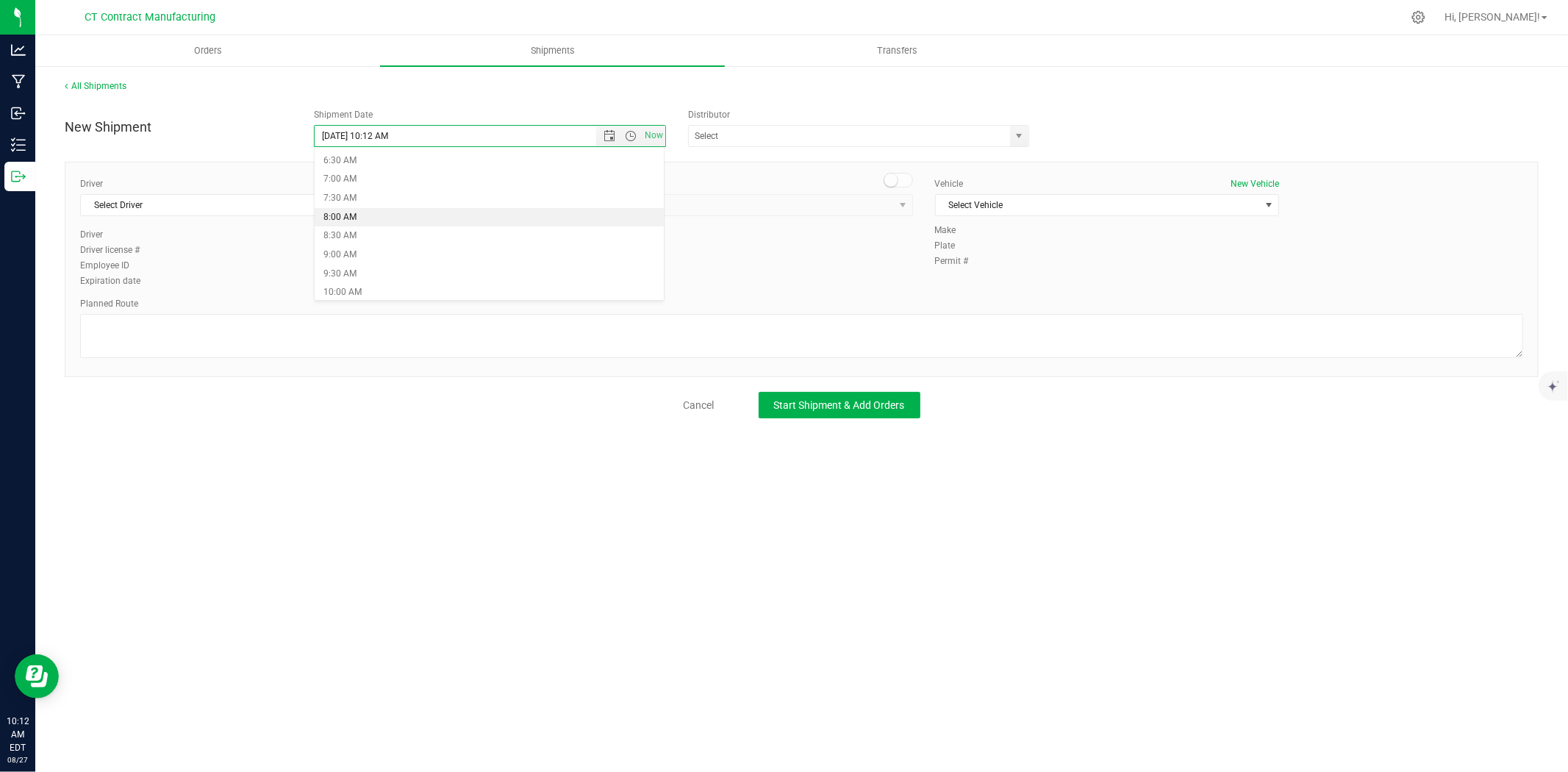
type input "[DATE] 8:00 AM"
click at [1016, 136] on span "select" at bounding box center [1020, 136] width 12 height 12
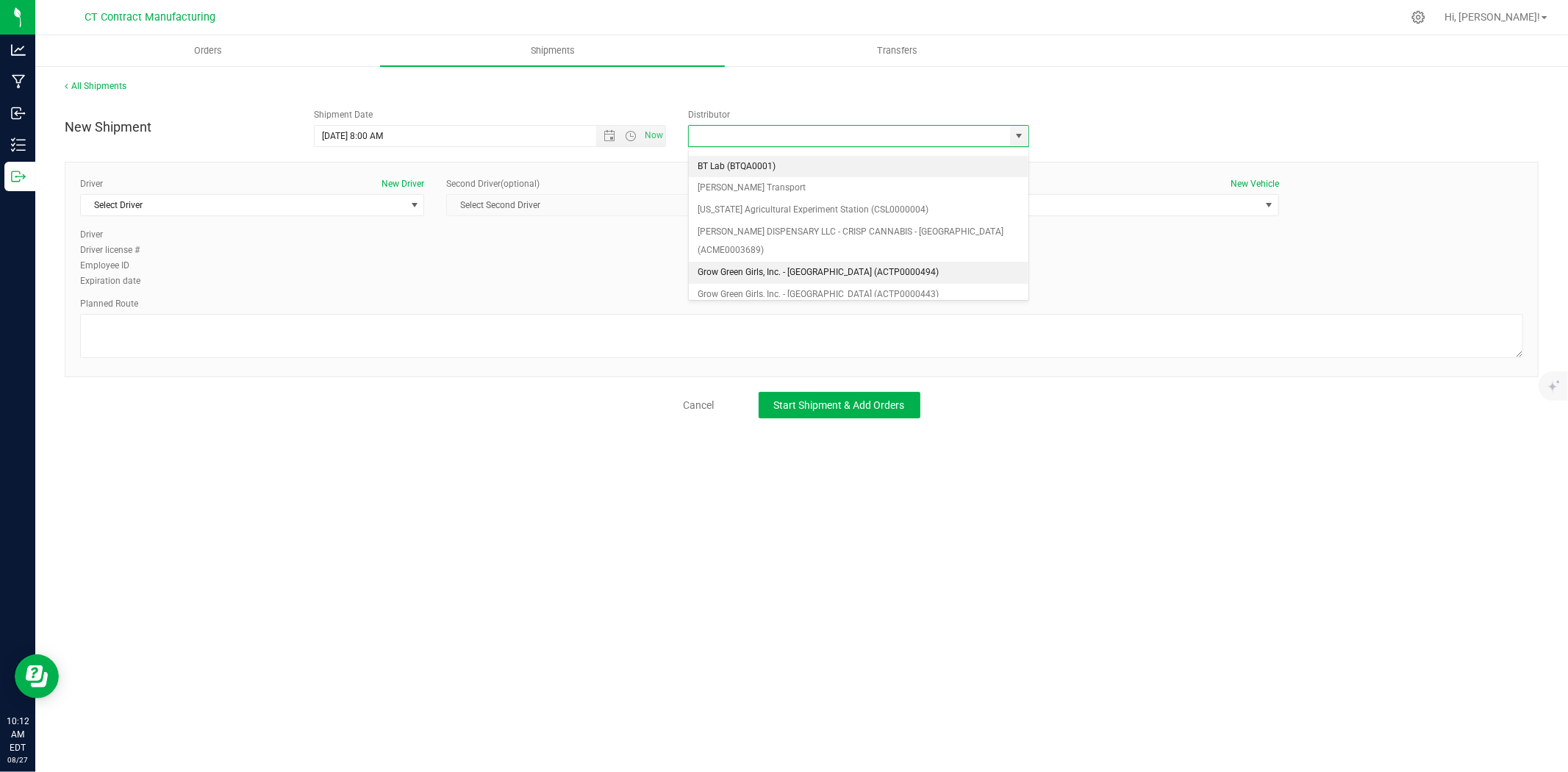
scroll to position [82, 0]
click at [829, 263] on li "Grow Green Girls, Inc. - [GEOGRAPHIC_DATA] (ACTP0000443)" at bounding box center [858, 274] width 339 height 22
type input "Grow Green Girls, Inc. - [GEOGRAPHIC_DATA] (ACTP0000443)"
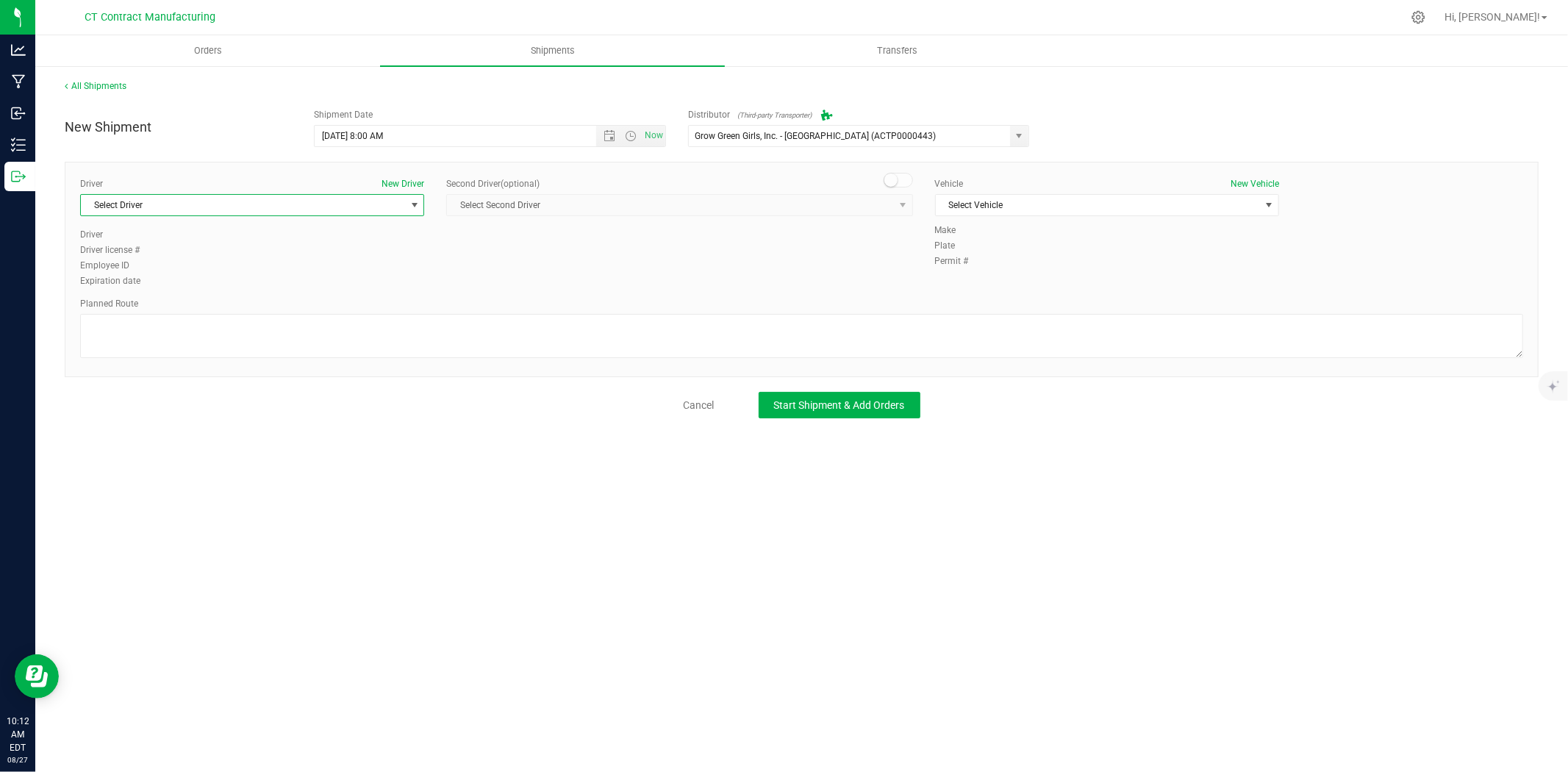
click at [385, 216] on span "Select Driver" at bounding box center [243, 205] width 324 height 21
click at [261, 271] on li "TBD A" at bounding box center [252, 267] width 342 height 22
click at [897, 178] on span at bounding box center [897, 180] width 29 height 15
click at [894, 206] on span "select" at bounding box center [902, 205] width 18 height 21
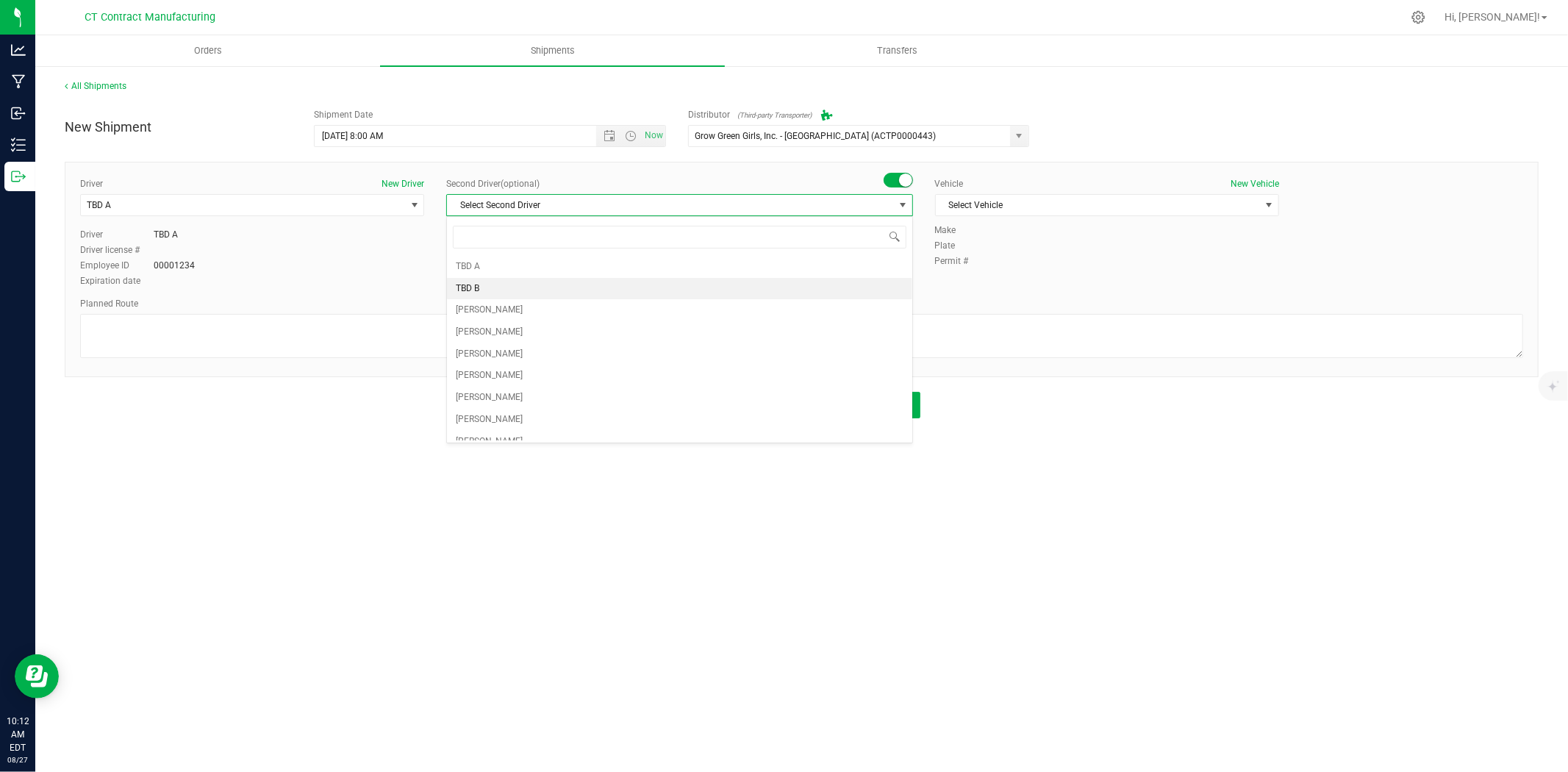
click at [476, 285] on span "TBD B" at bounding box center [468, 289] width 24 height 19
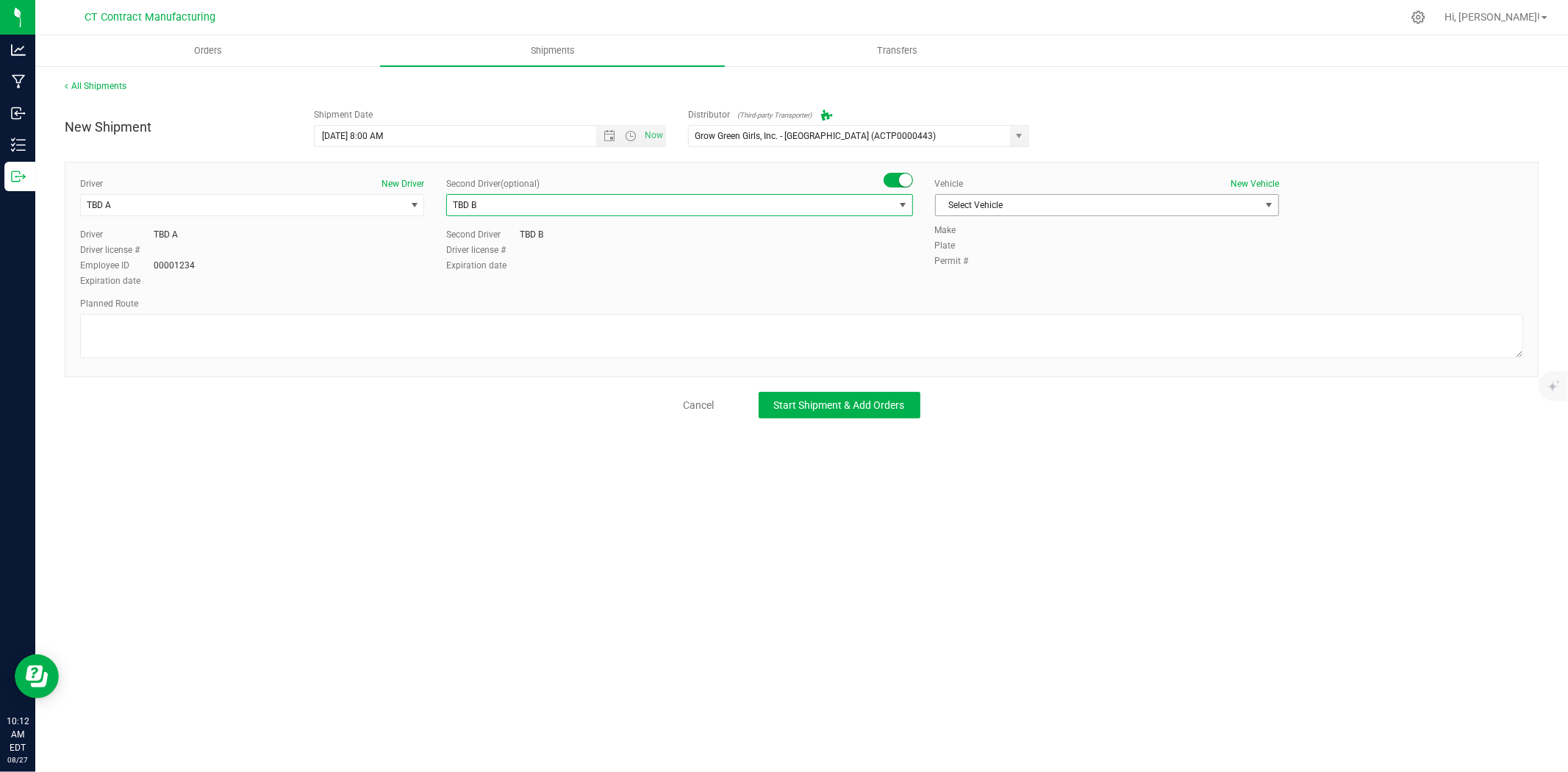
click at [1018, 211] on span "Select Vehicle" at bounding box center [1098, 205] width 324 height 21
click at [1015, 252] on li "Ford Transit 250" at bounding box center [1107, 253] width 342 height 22
click at [972, 341] on textarea at bounding box center [801, 337] width 1443 height 44
paste textarea "Randomized route via 3rd party transporter"
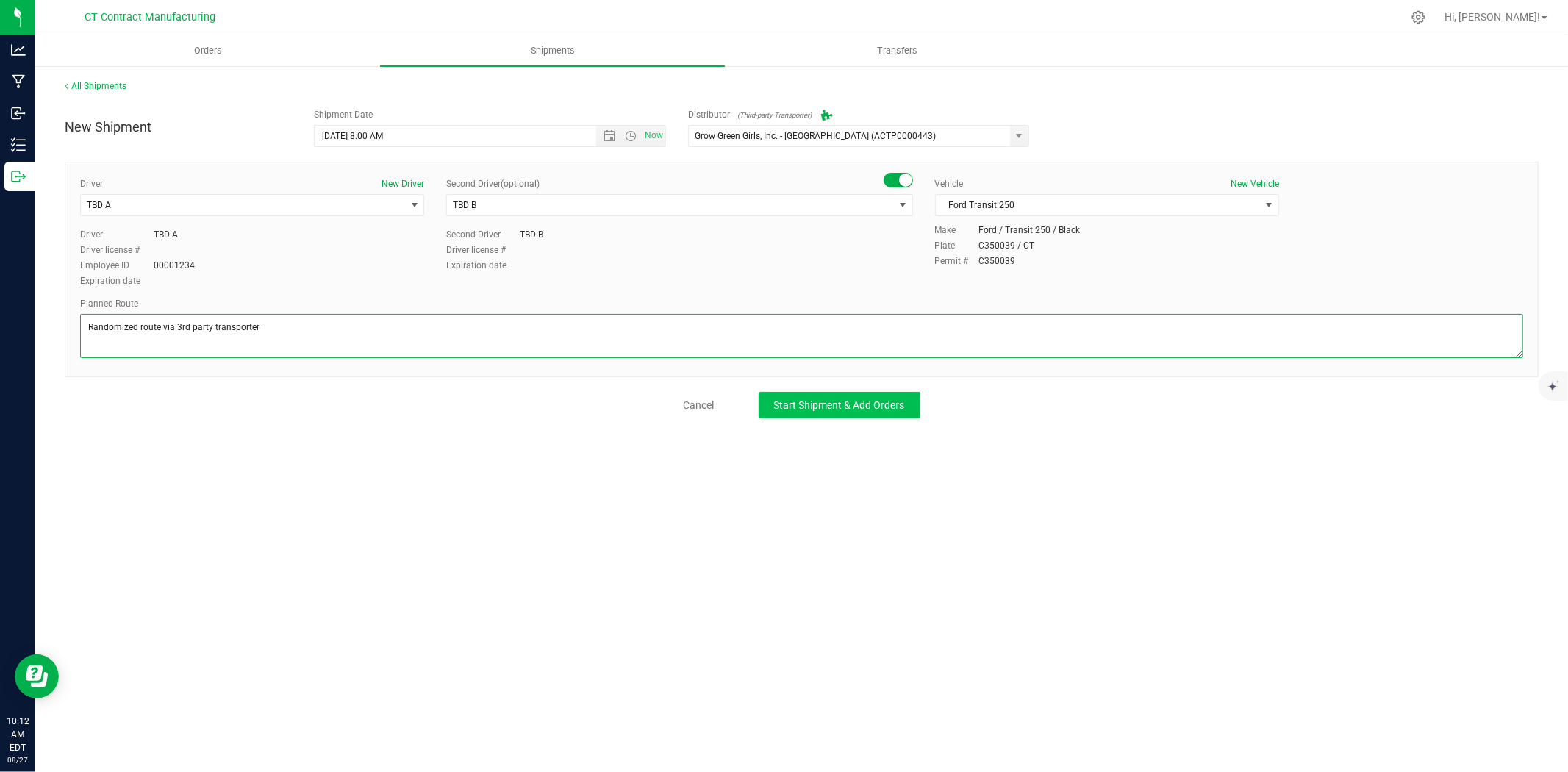
type textarea "Randomized route via 3rd party transporter"
click at [877, 414] on button "Start Shipment & Add Orders" at bounding box center [839, 405] width 162 height 27
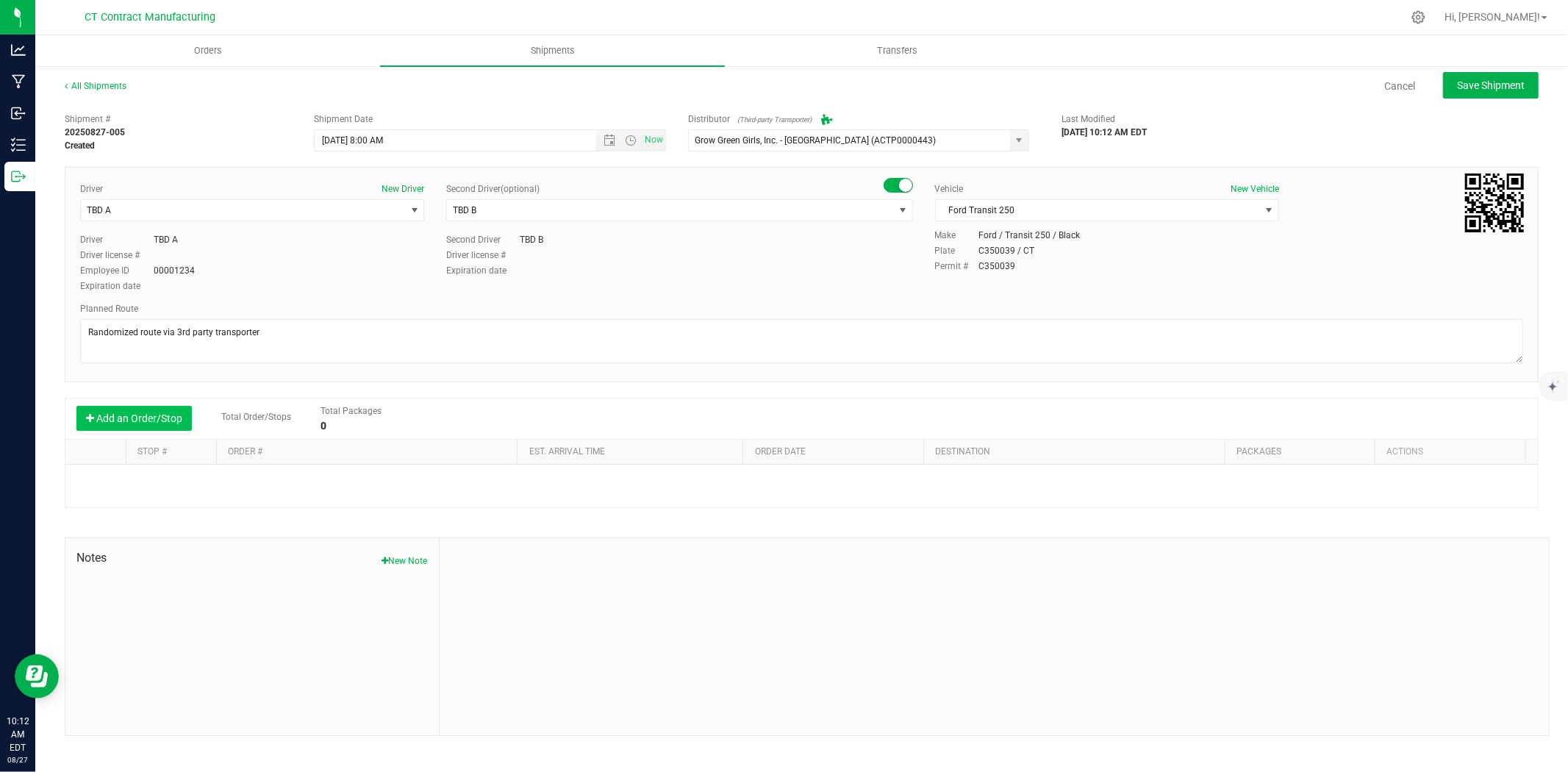
click at [129, 413] on button "Add an Order/Stop" at bounding box center [135, 418] width 116 height 25
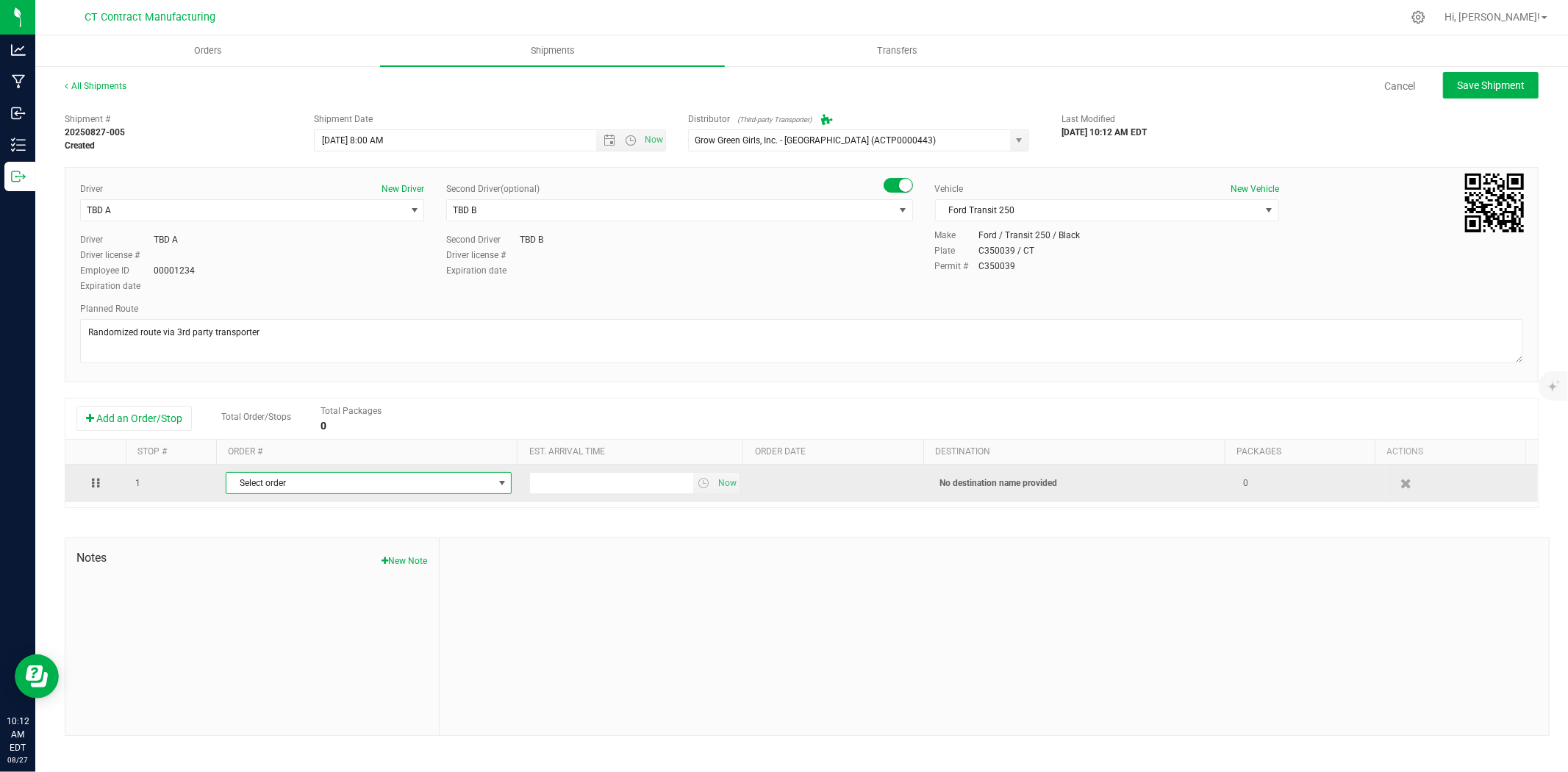
click at [318, 476] on span "Select order" at bounding box center [359, 483] width 266 height 21
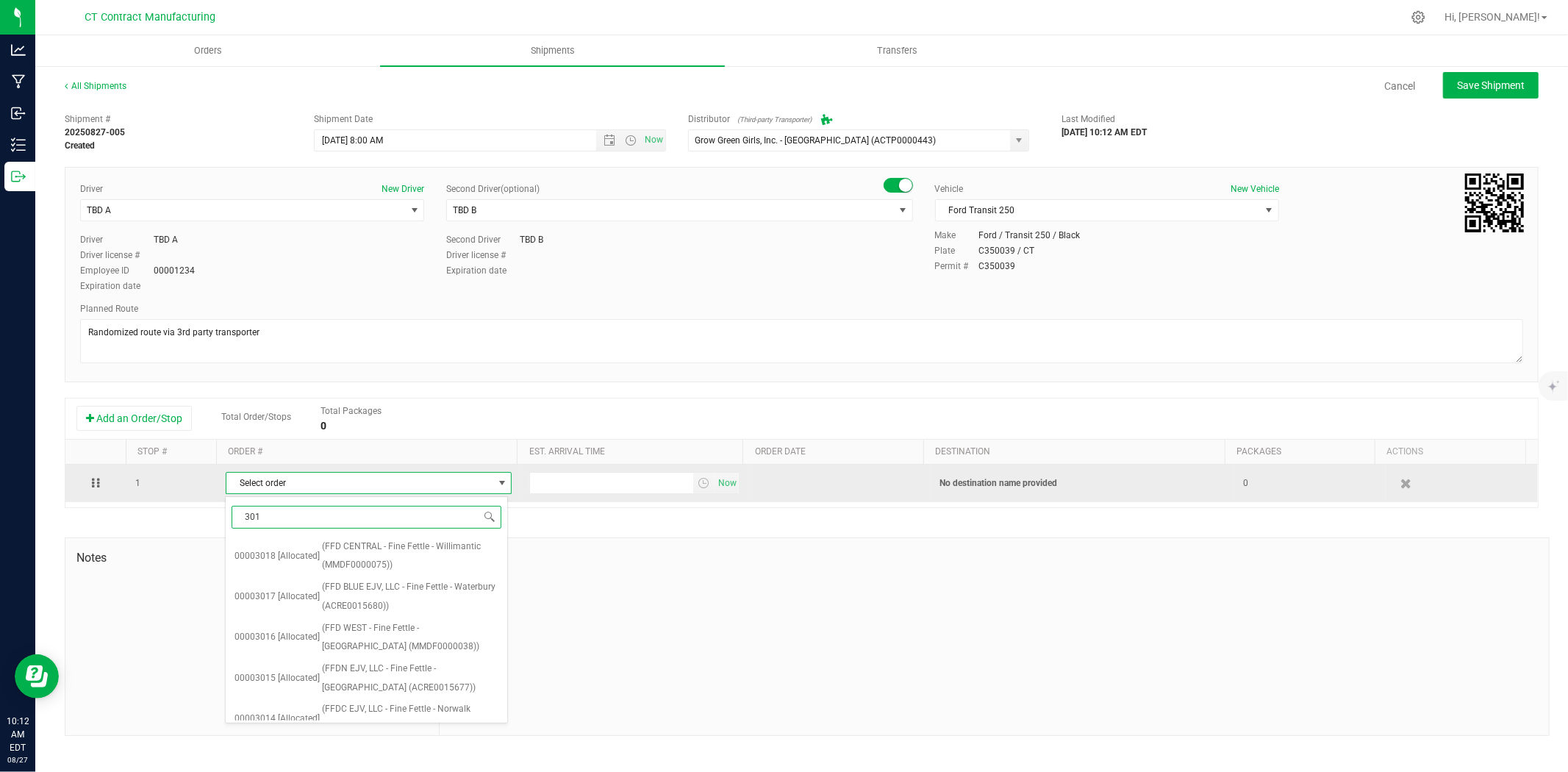
type input "3012"
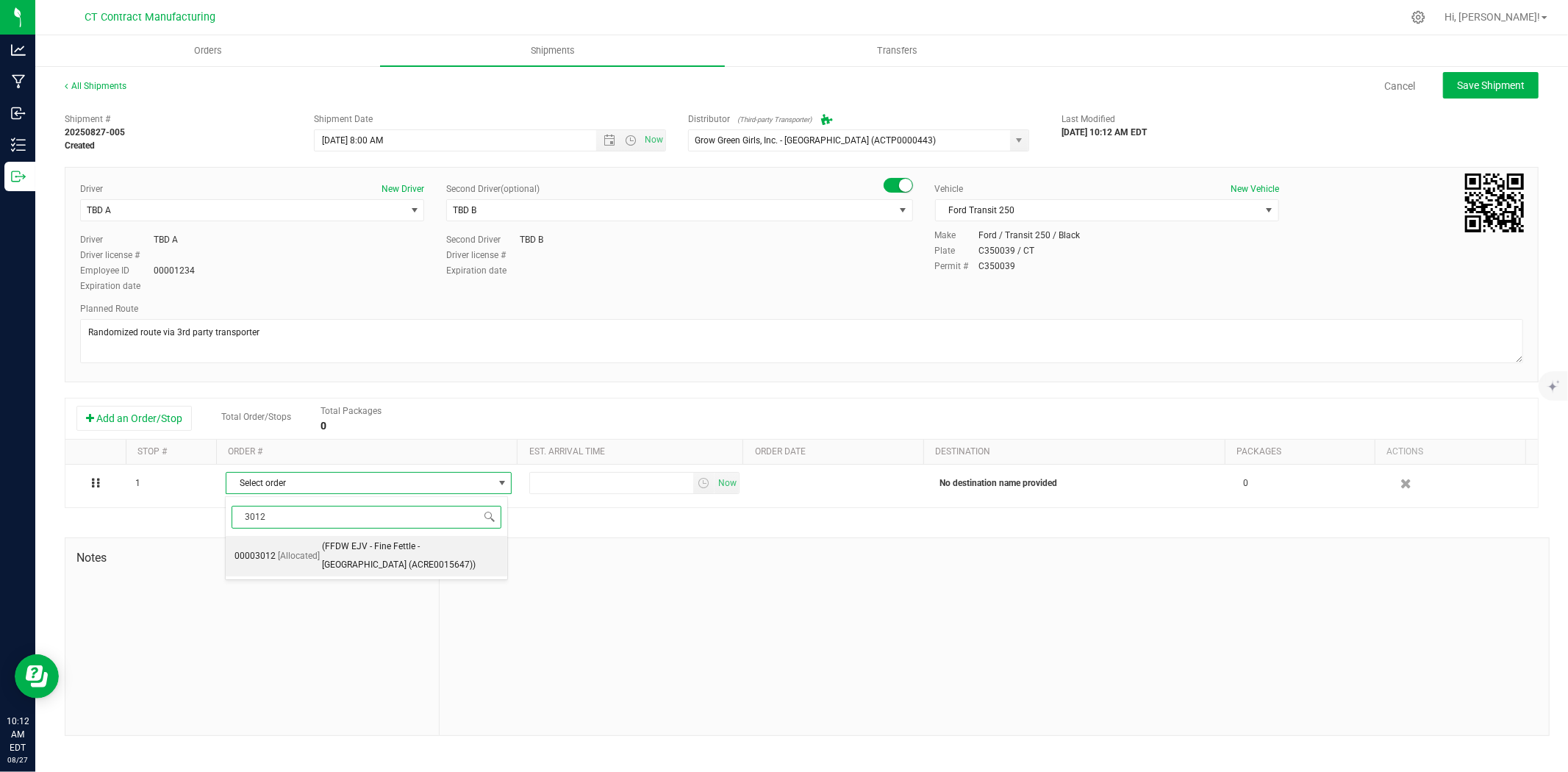
click at [406, 559] on span "(FFDW EJV - Fine Fettle - [GEOGRAPHIC_DATA] (ACRE0015647))" at bounding box center [411, 556] width 178 height 38
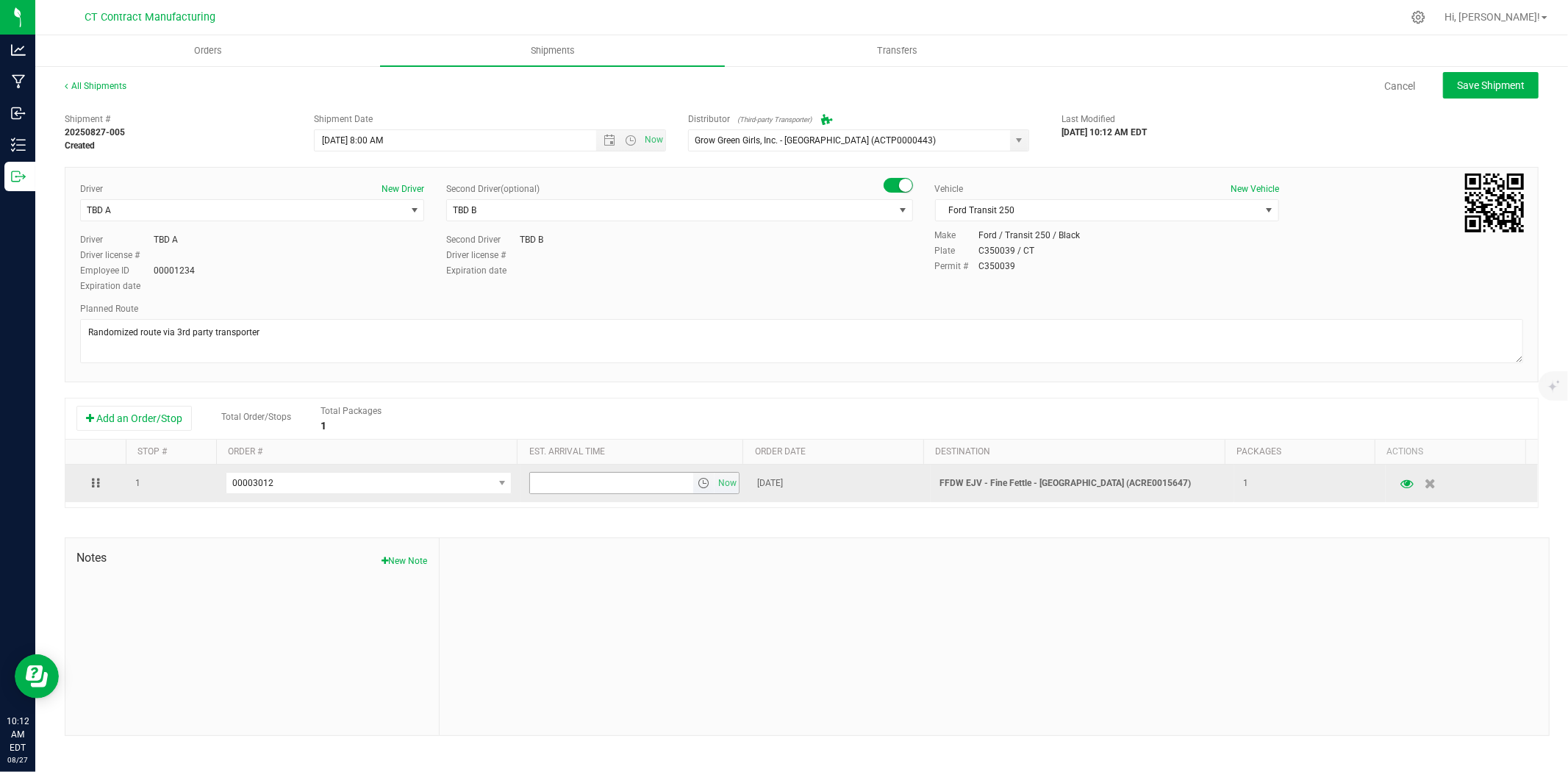
click at [698, 487] on span "select" at bounding box center [704, 483] width 12 height 12
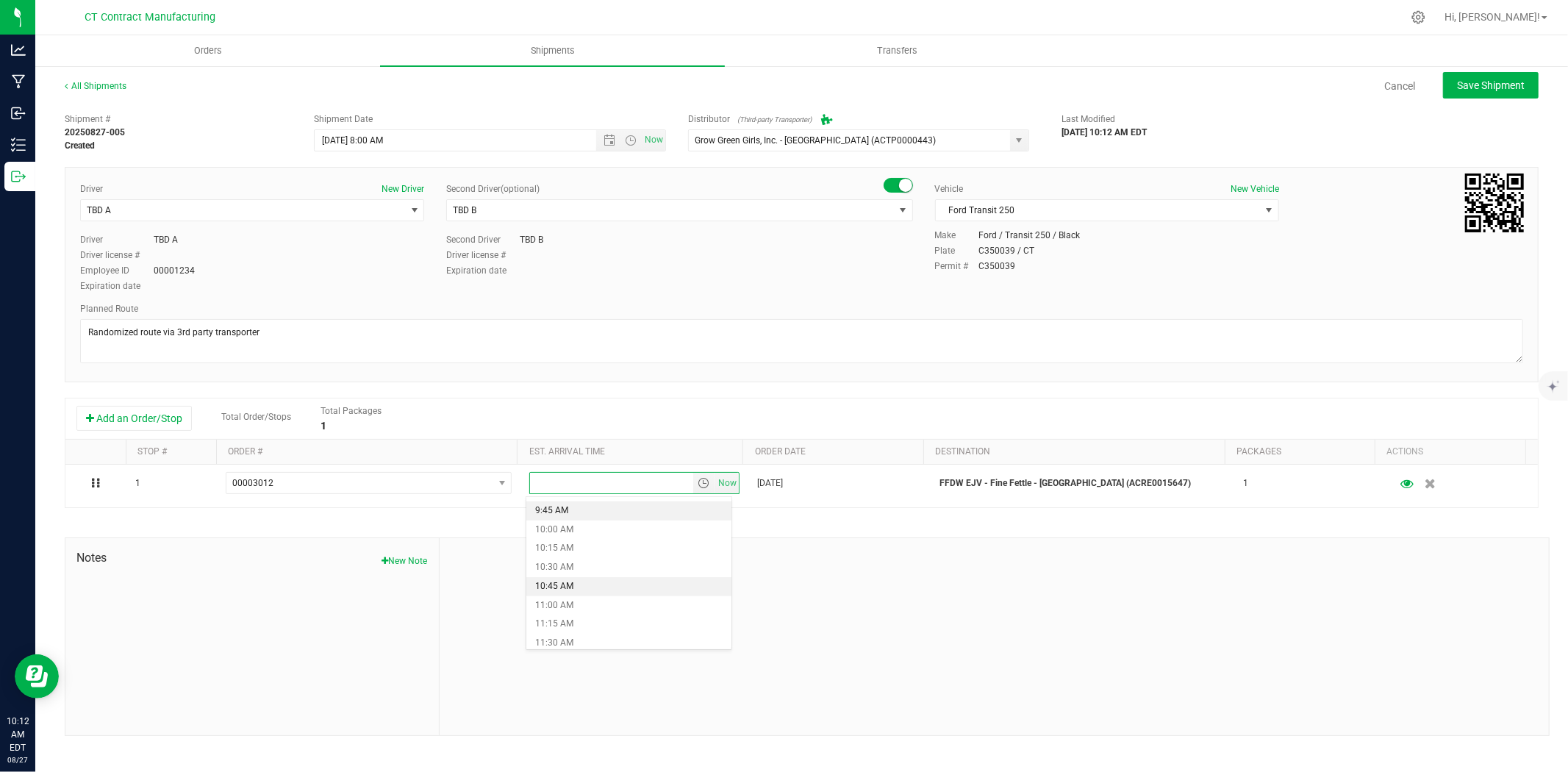
scroll to position [817, 0]
click at [612, 542] on li "11:15 AM" at bounding box center [629, 542] width 206 height 19
click at [1481, 85] on span "Save Shipment" at bounding box center [1491, 86] width 68 height 12
type input "[DATE] 12:00 PM"
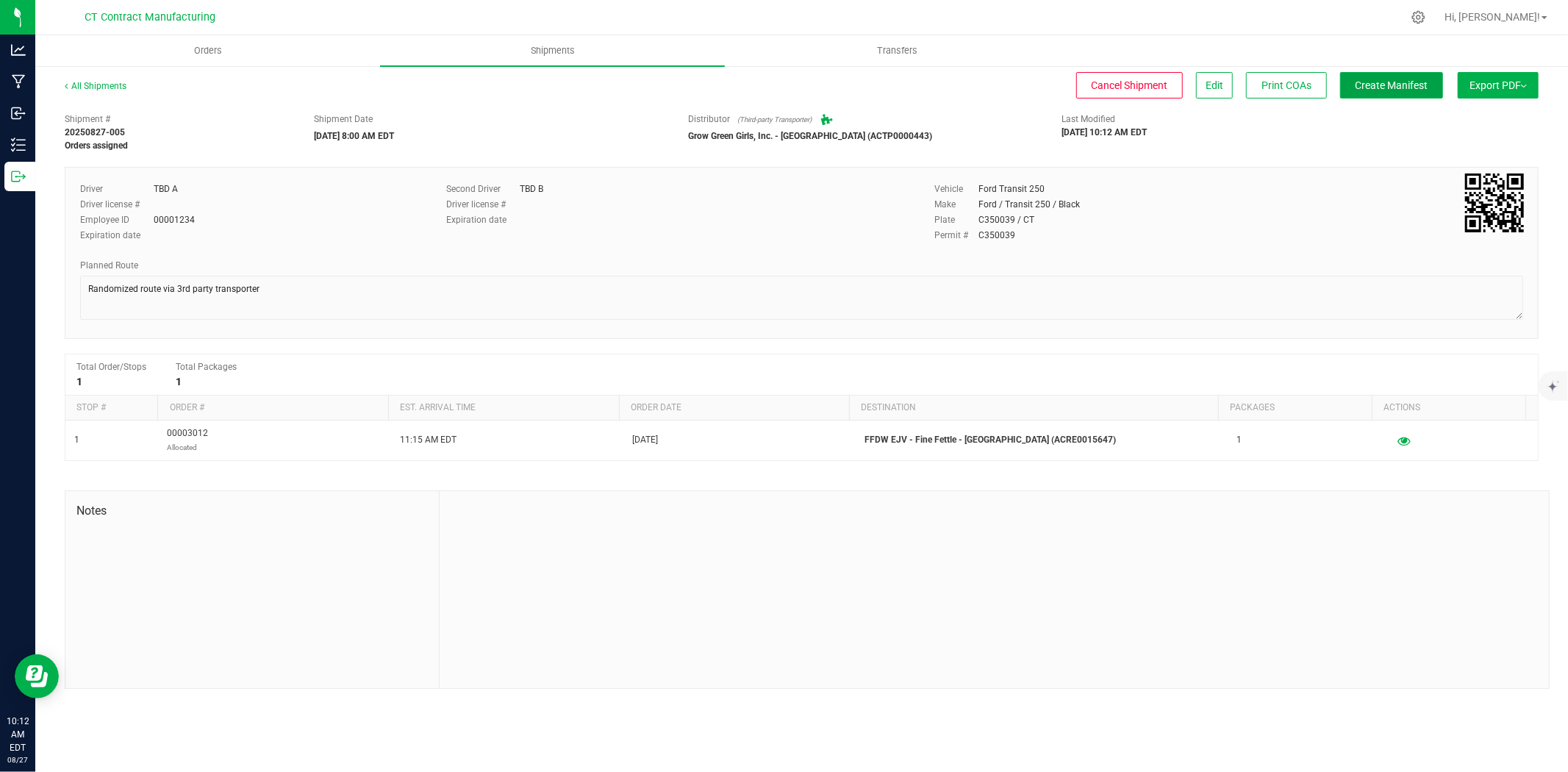
click at [1386, 88] on span "Create Manifest" at bounding box center [1391, 86] width 73 height 12
click at [113, 82] on link "All Shipments" at bounding box center [96, 86] width 62 height 10
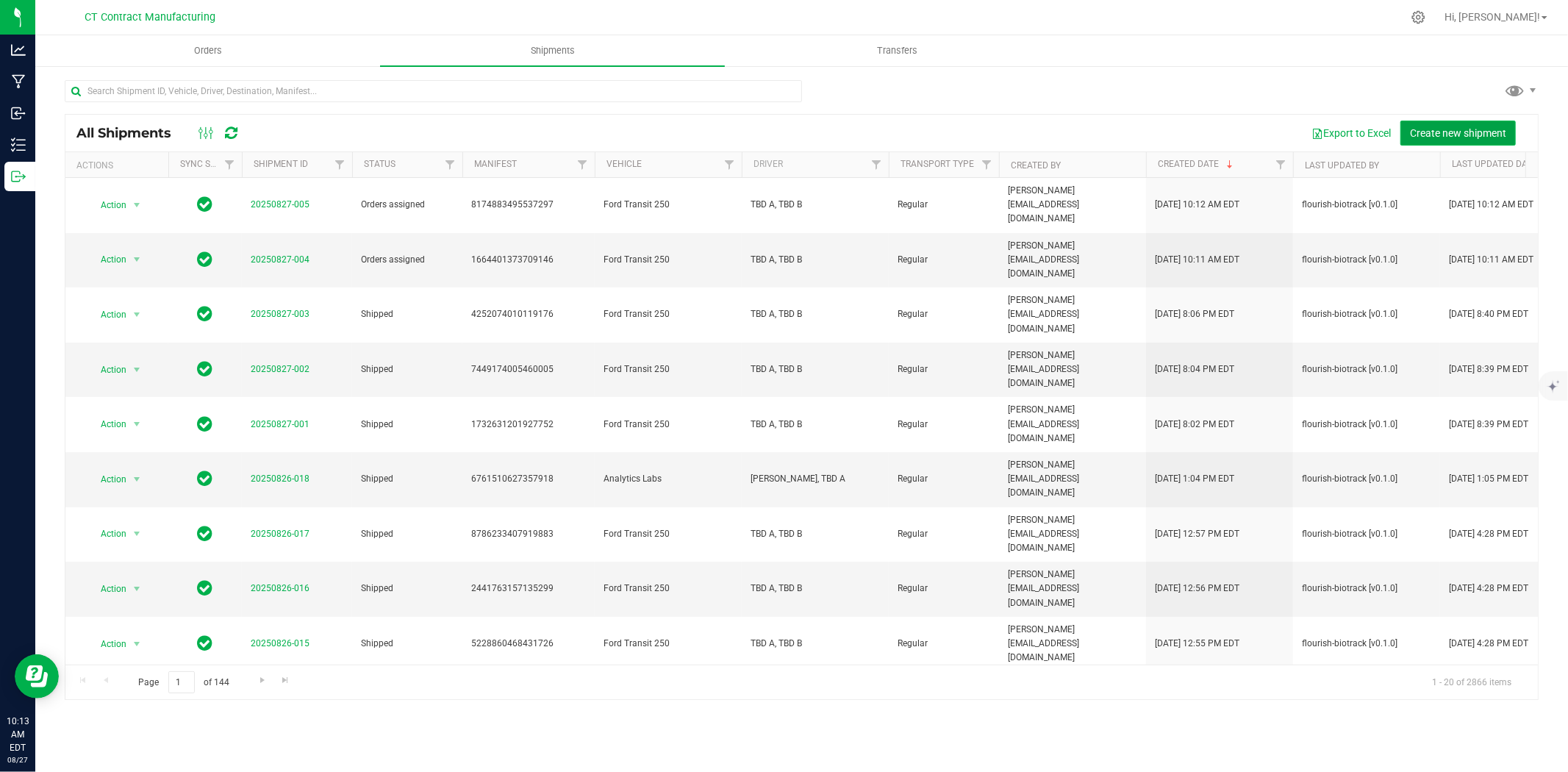
click at [1423, 125] on button "Create new shipment" at bounding box center [1458, 133] width 116 height 25
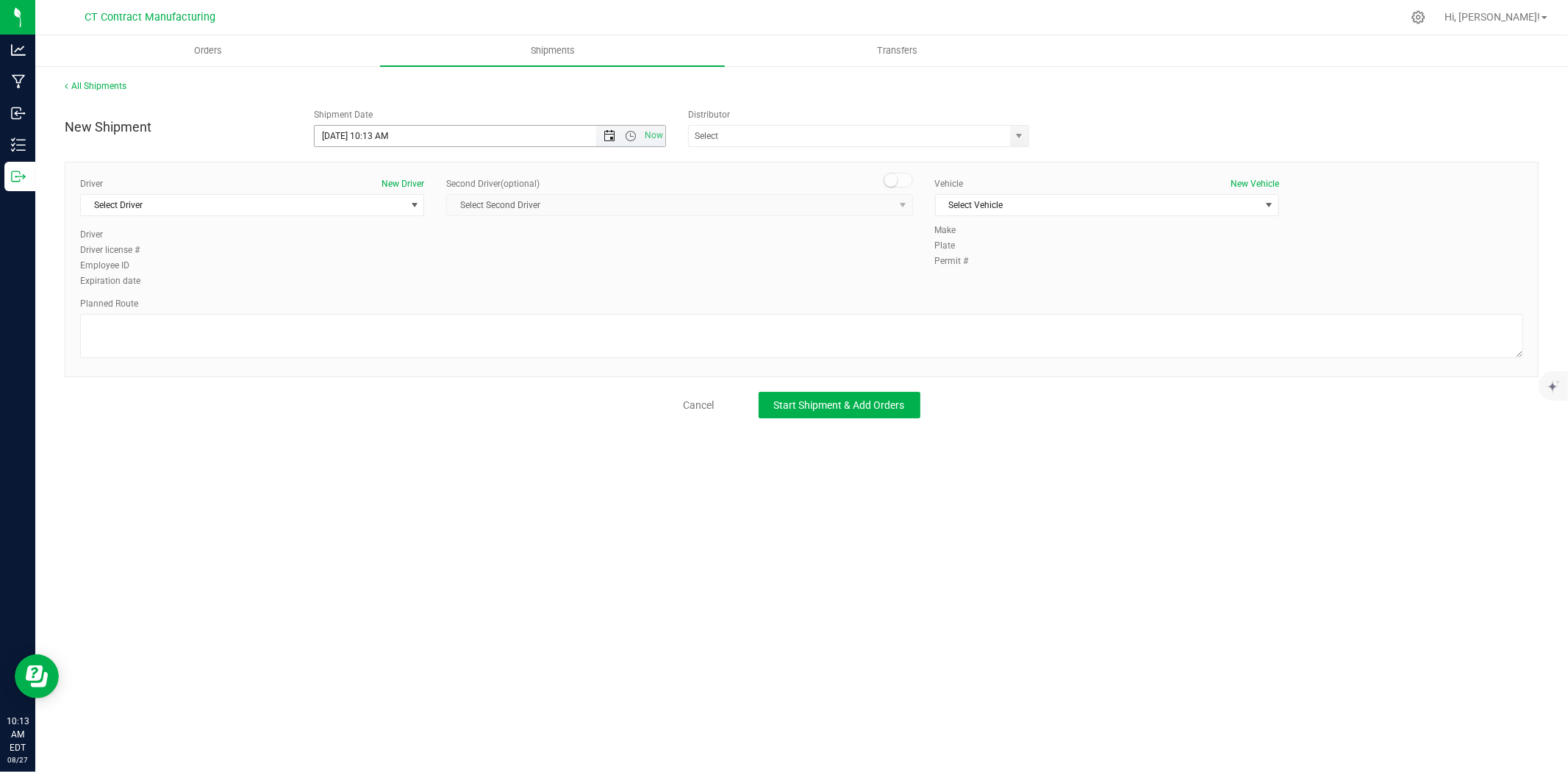
click at [611, 136] on span "Open the date view" at bounding box center [610, 136] width 12 height 12
click at [414, 303] on link "28" at bounding box center [413, 308] width 21 height 23
click at [630, 130] on span "Open the time view" at bounding box center [631, 136] width 12 height 12
click at [350, 220] on li "8:00 AM" at bounding box center [489, 217] width 349 height 19
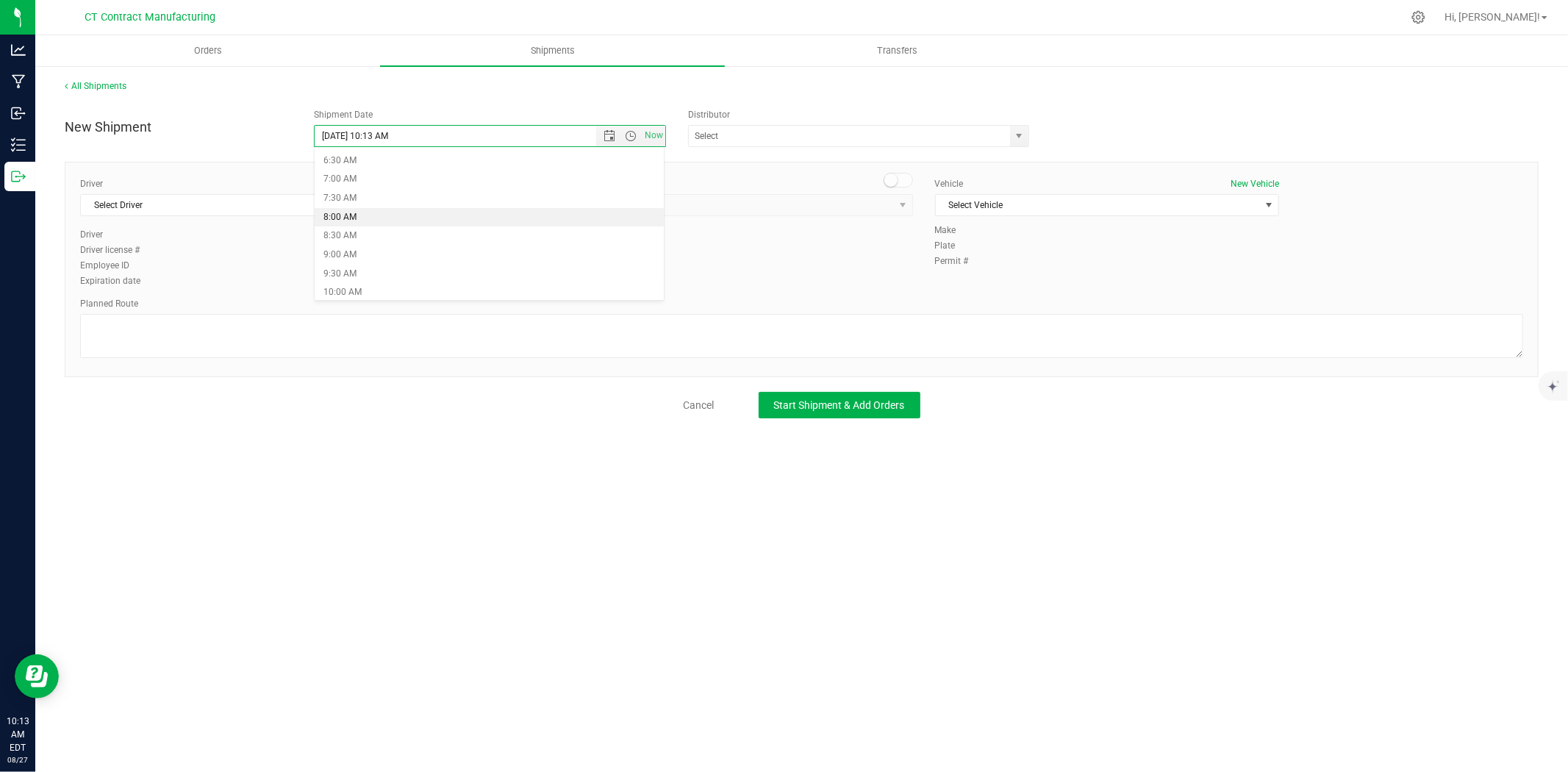
type input "[DATE] 8:00 AM"
click at [1022, 142] on span "select" at bounding box center [1019, 136] width 18 height 21
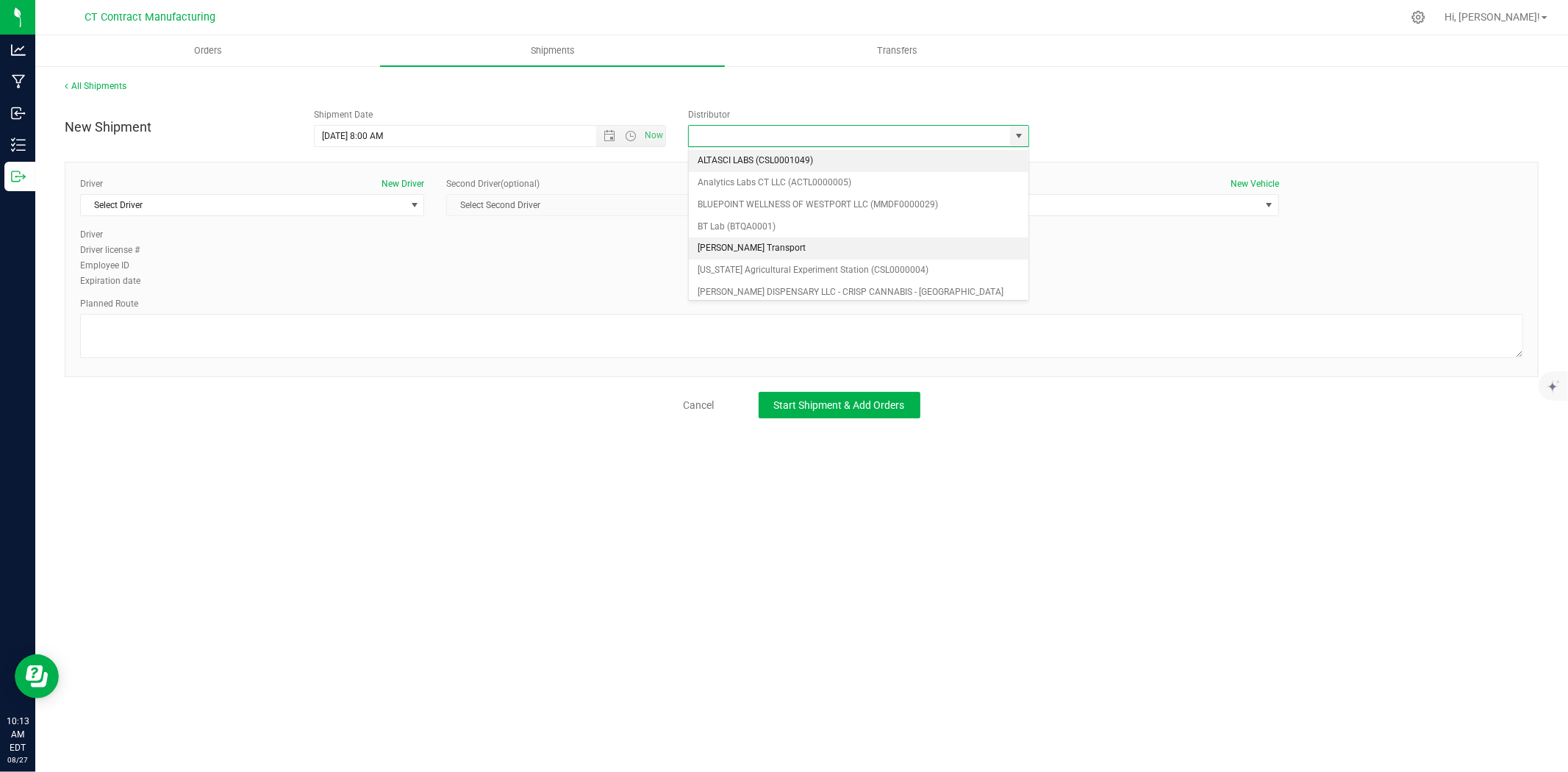
scroll to position [82, 0]
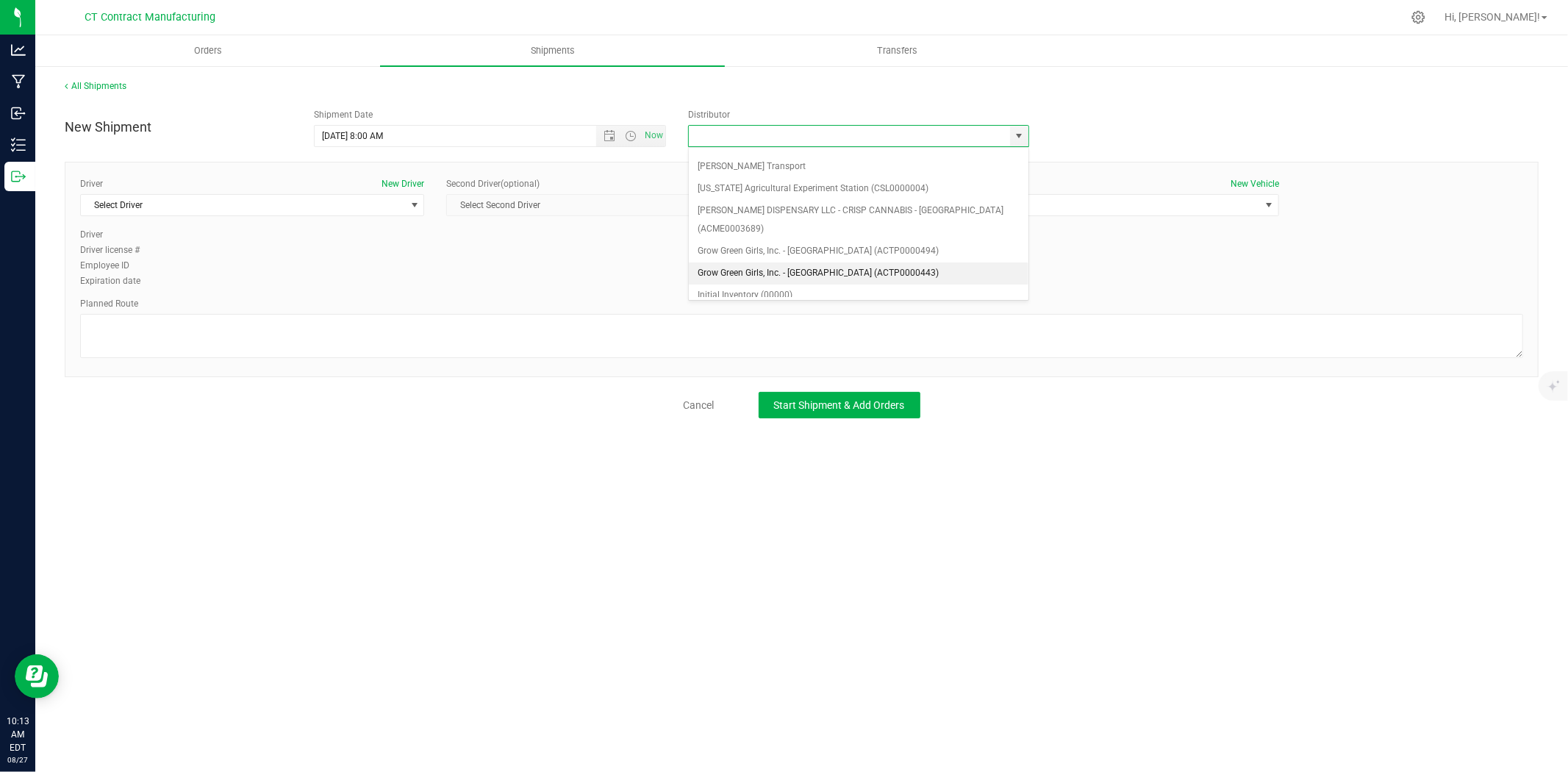
click at [862, 263] on li "Grow Green Girls, Inc. - [GEOGRAPHIC_DATA] (ACTP0000443)" at bounding box center [858, 274] width 339 height 22
type input "Grow Green Girls, Inc. - [GEOGRAPHIC_DATA] (ACTP0000443)"
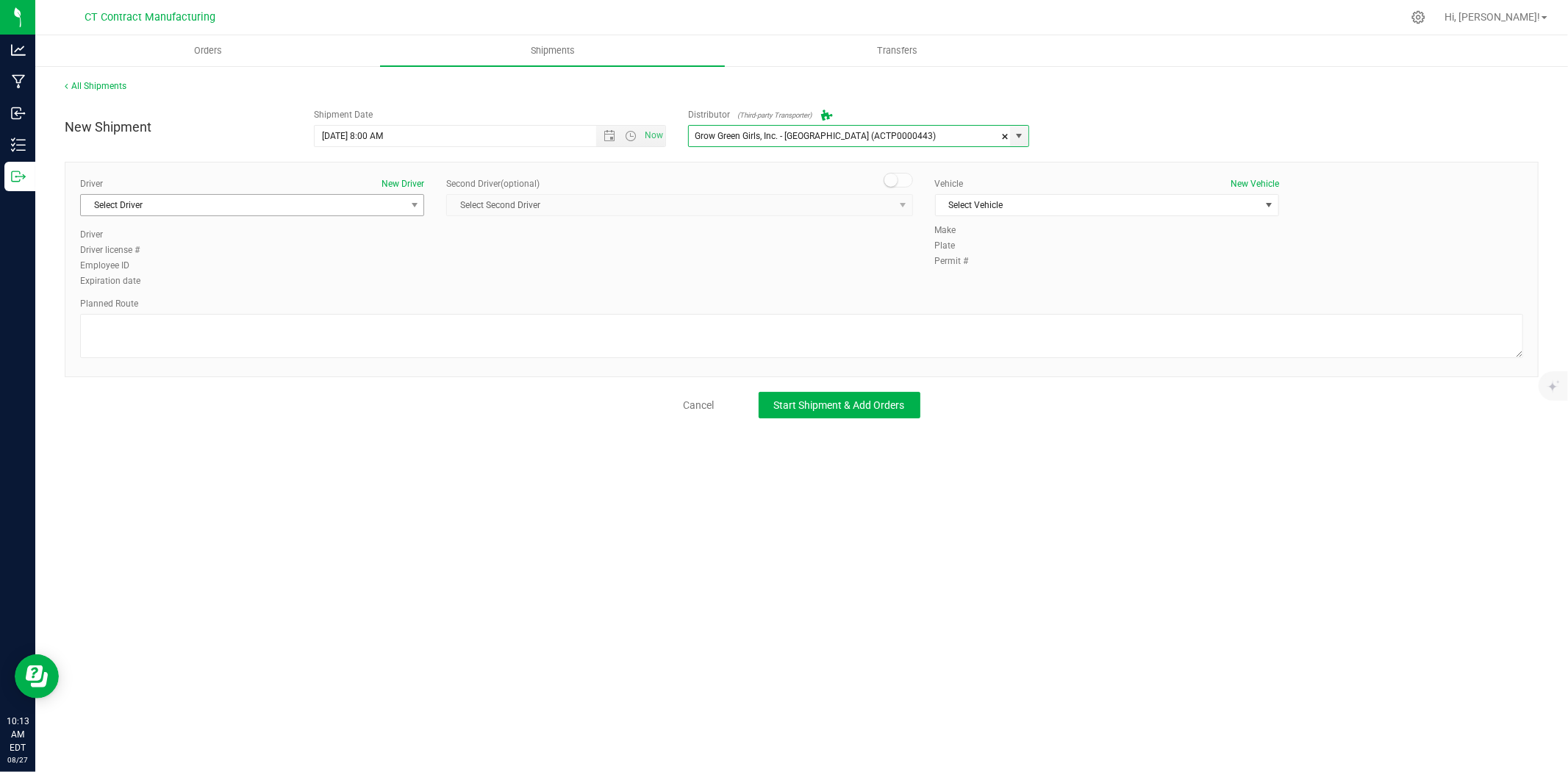
click at [369, 214] on span "Select Driver" at bounding box center [243, 205] width 324 height 21
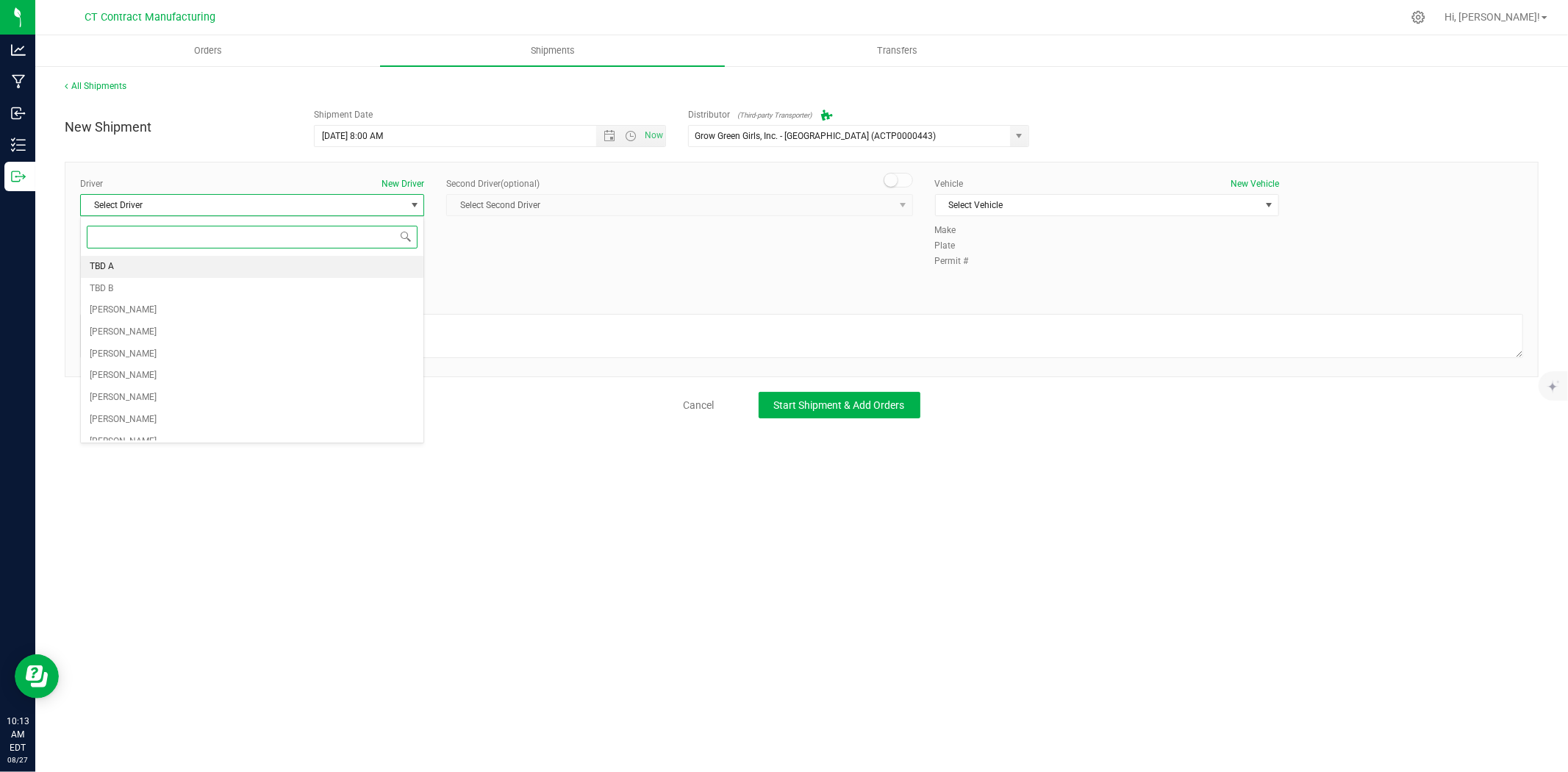
click at [253, 265] on li "TBD A" at bounding box center [252, 267] width 342 height 22
click at [903, 180] on span at bounding box center [897, 180] width 29 height 15
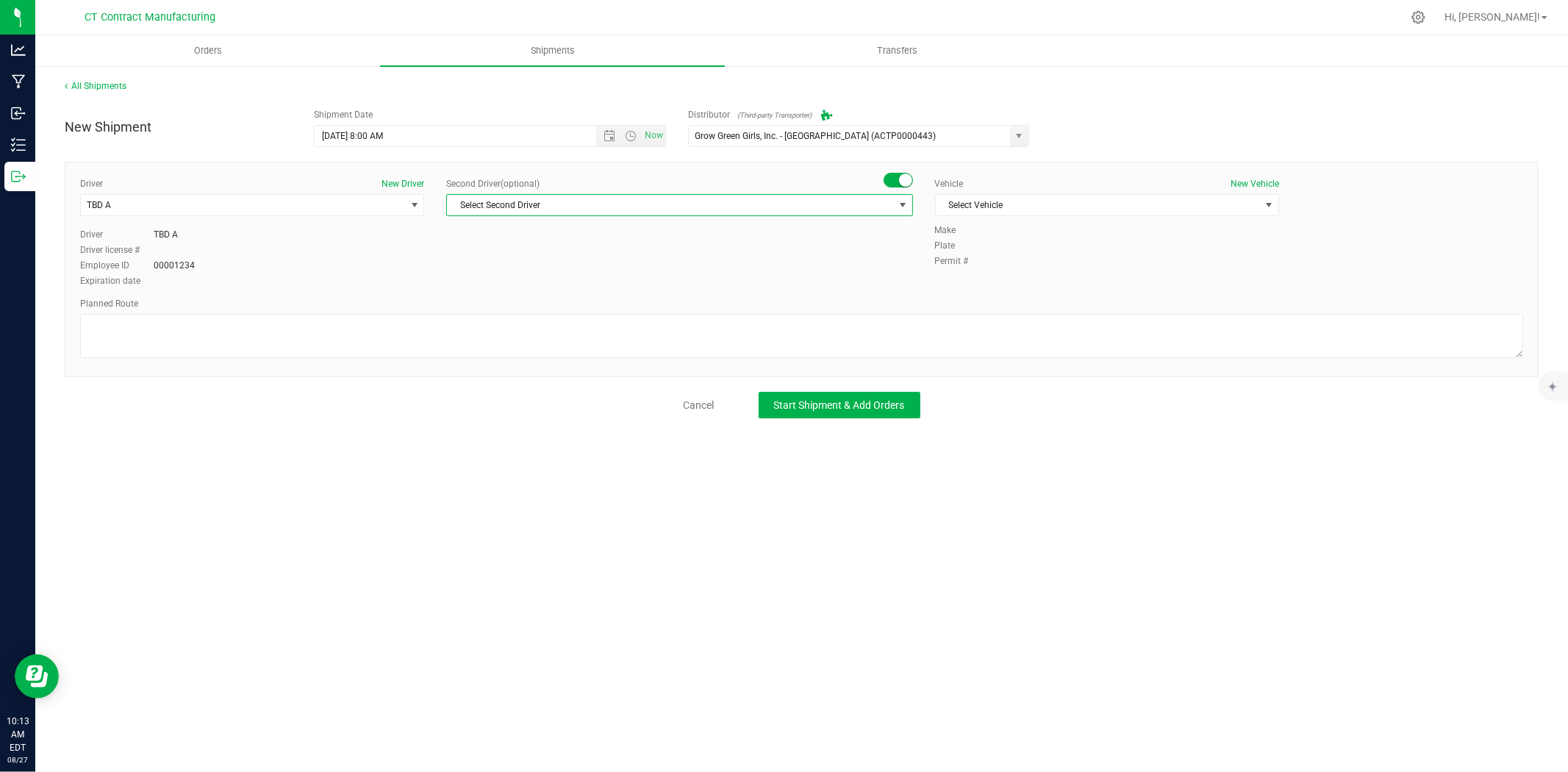
click at [893, 209] on span "select" at bounding box center [902, 205] width 18 height 21
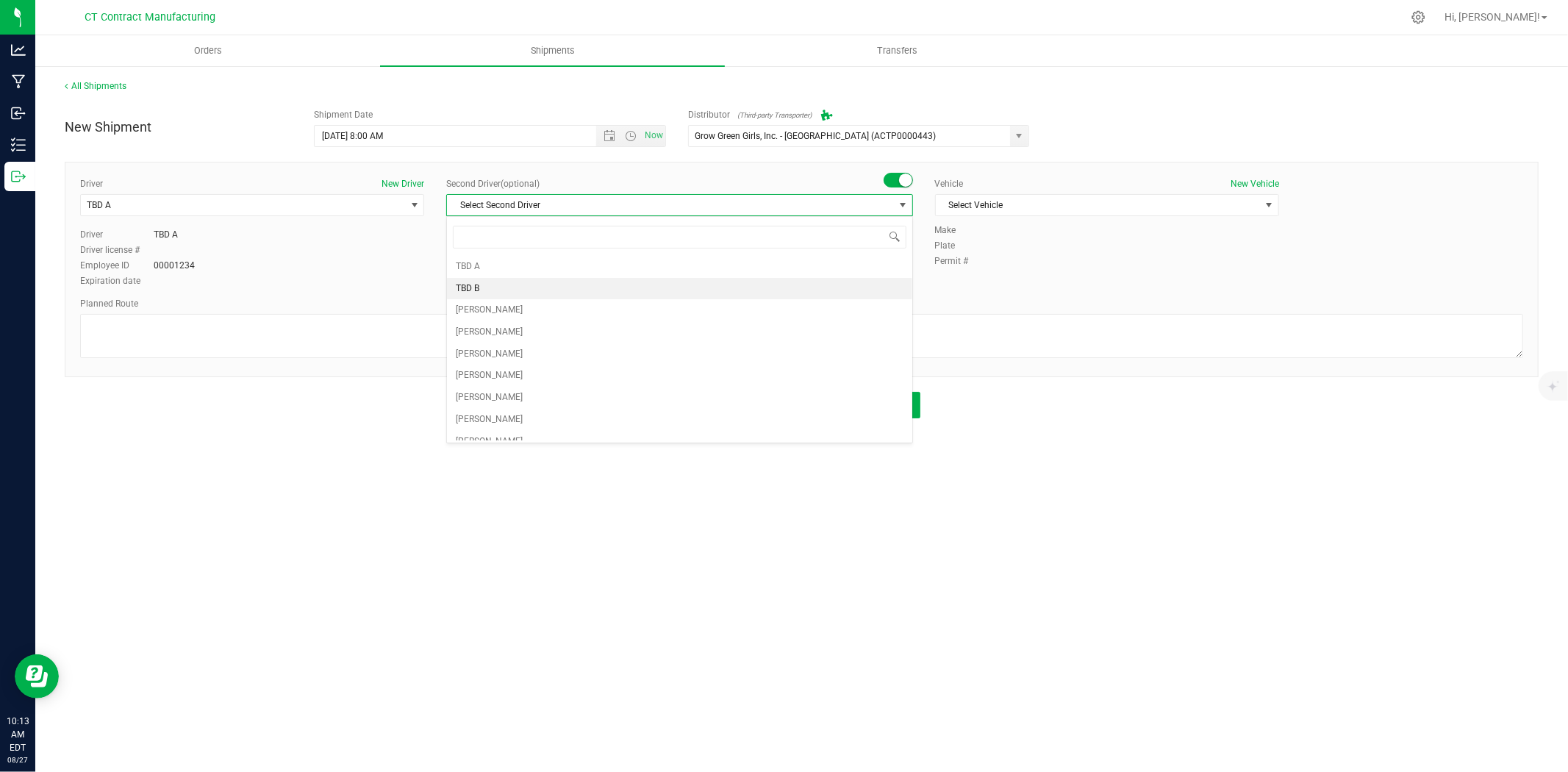
click at [504, 283] on li "TBD B" at bounding box center [680, 289] width 465 height 22
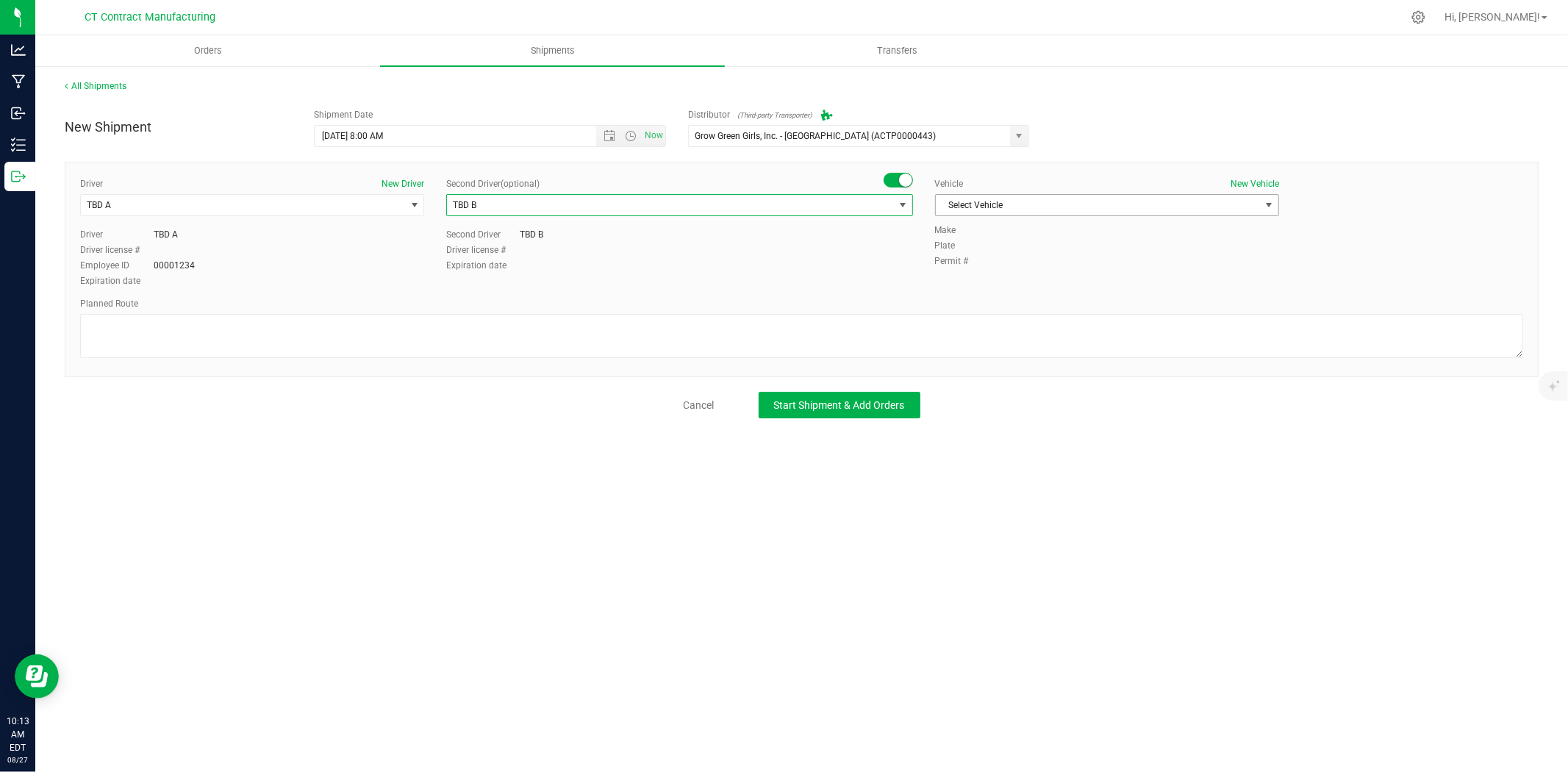
click at [1010, 208] on span "Select Vehicle" at bounding box center [1098, 205] width 324 height 21
click at [1007, 256] on li "Ford Transit 250" at bounding box center [1107, 253] width 342 height 22
click at [650, 335] on textarea at bounding box center [801, 337] width 1443 height 44
paste textarea "Randomized route via 3rd party transporter"
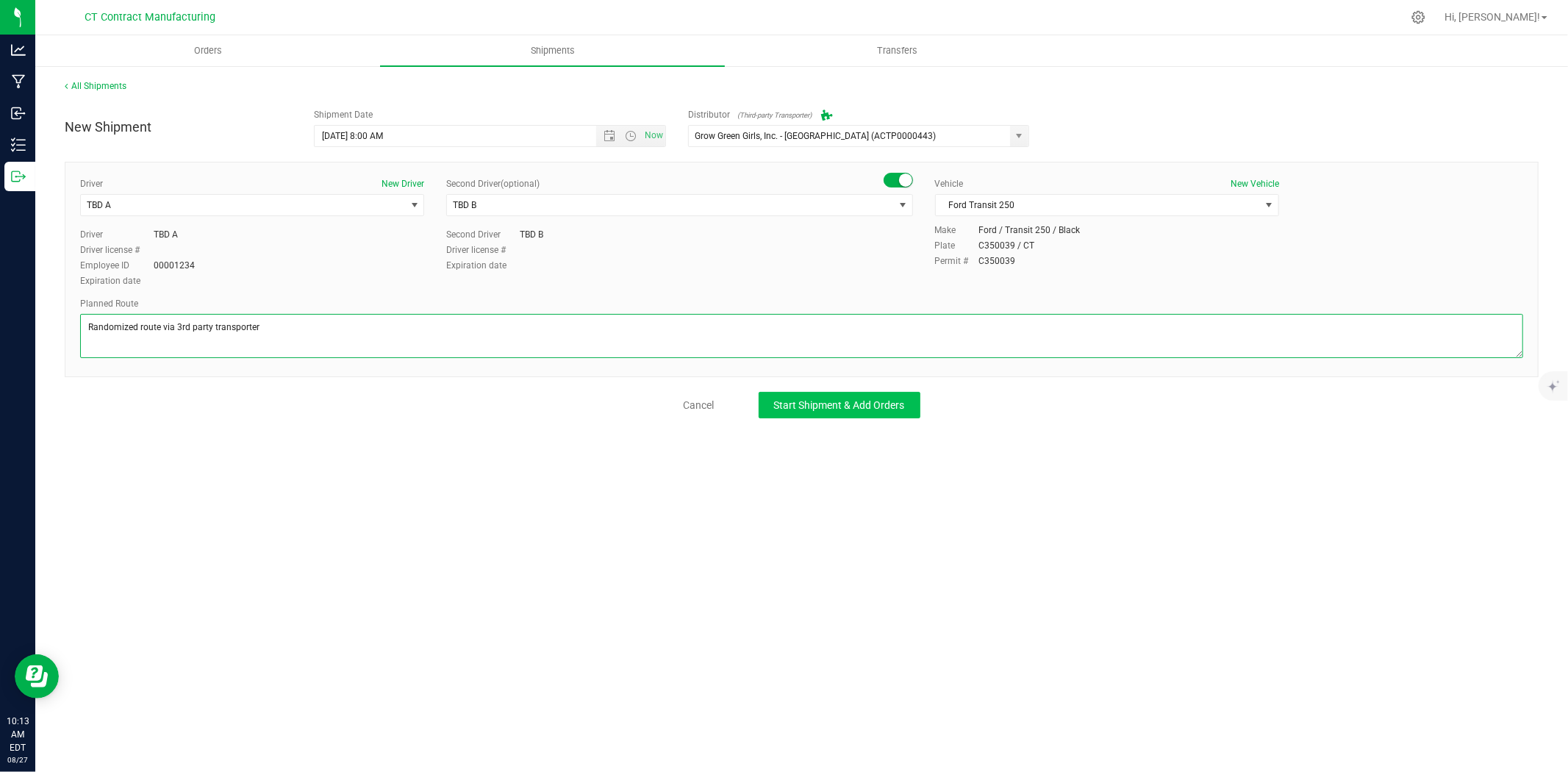
type textarea "Randomized route via 3rd party transporter"
click at [822, 409] on span "Start Shipment & Add Orders" at bounding box center [839, 405] width 131 height 12
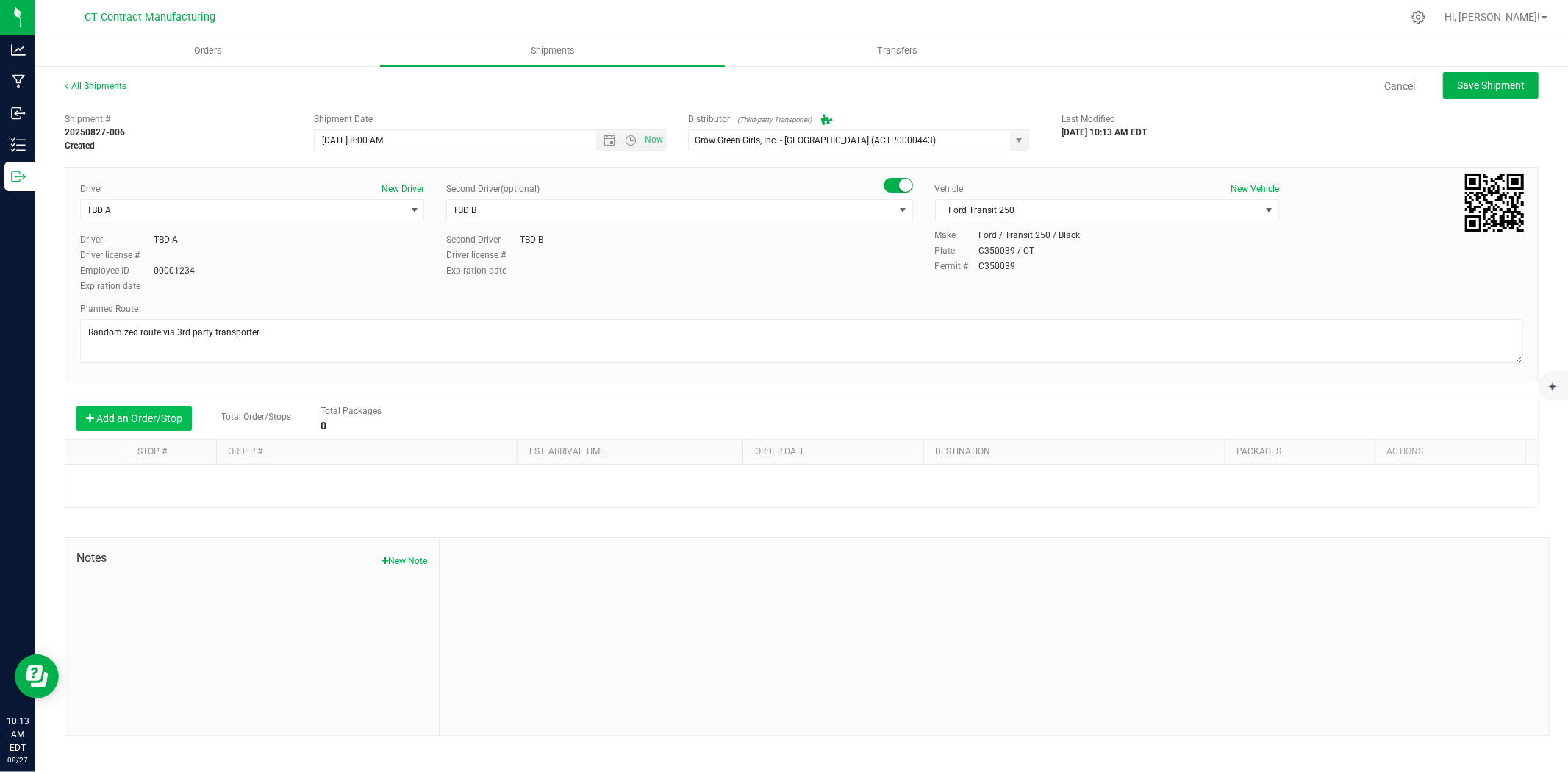
click at [178, 420] on button "Add an Order/Stop" at bounding box center [135, 418] width 116 height 25
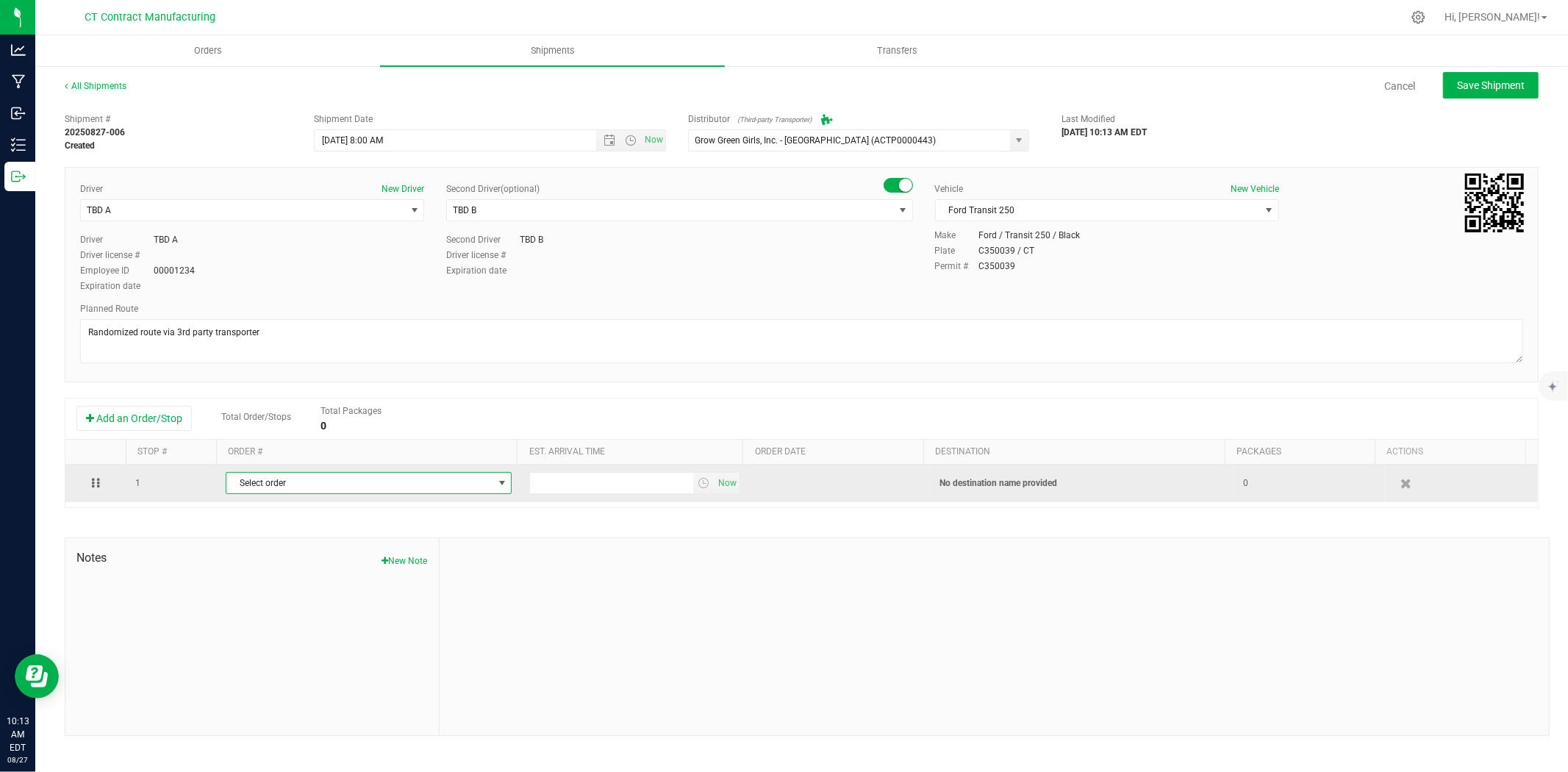
click at [313, 490] on span "Select order" at bounding box center [359, 483] width 266 height 21
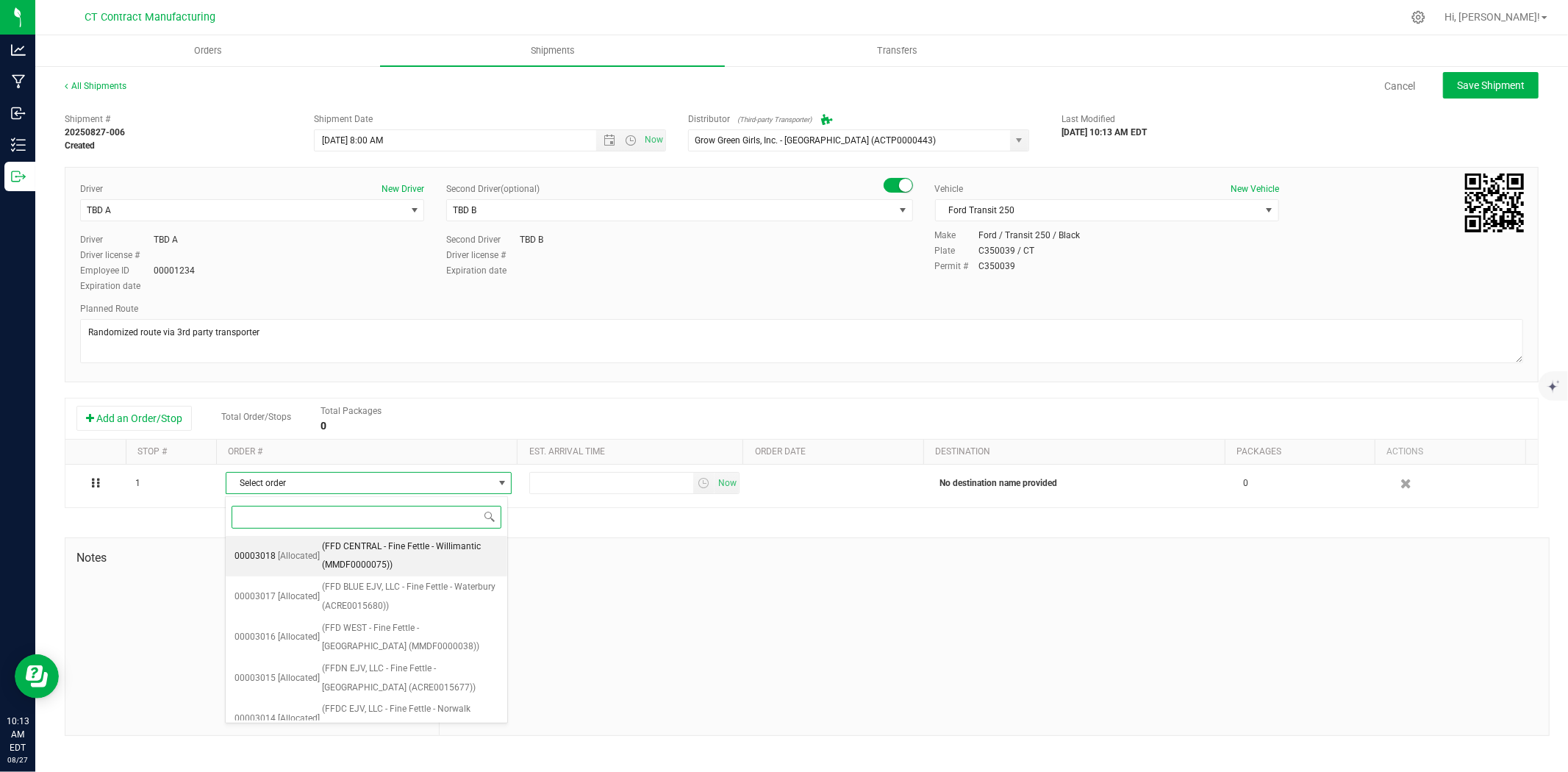
click at [333, 544] on span "(FFD CENTRAL - Fine Fettle - Willimantic (MMDF0000075))" at bounding box center [411, 556] width 178 height 38
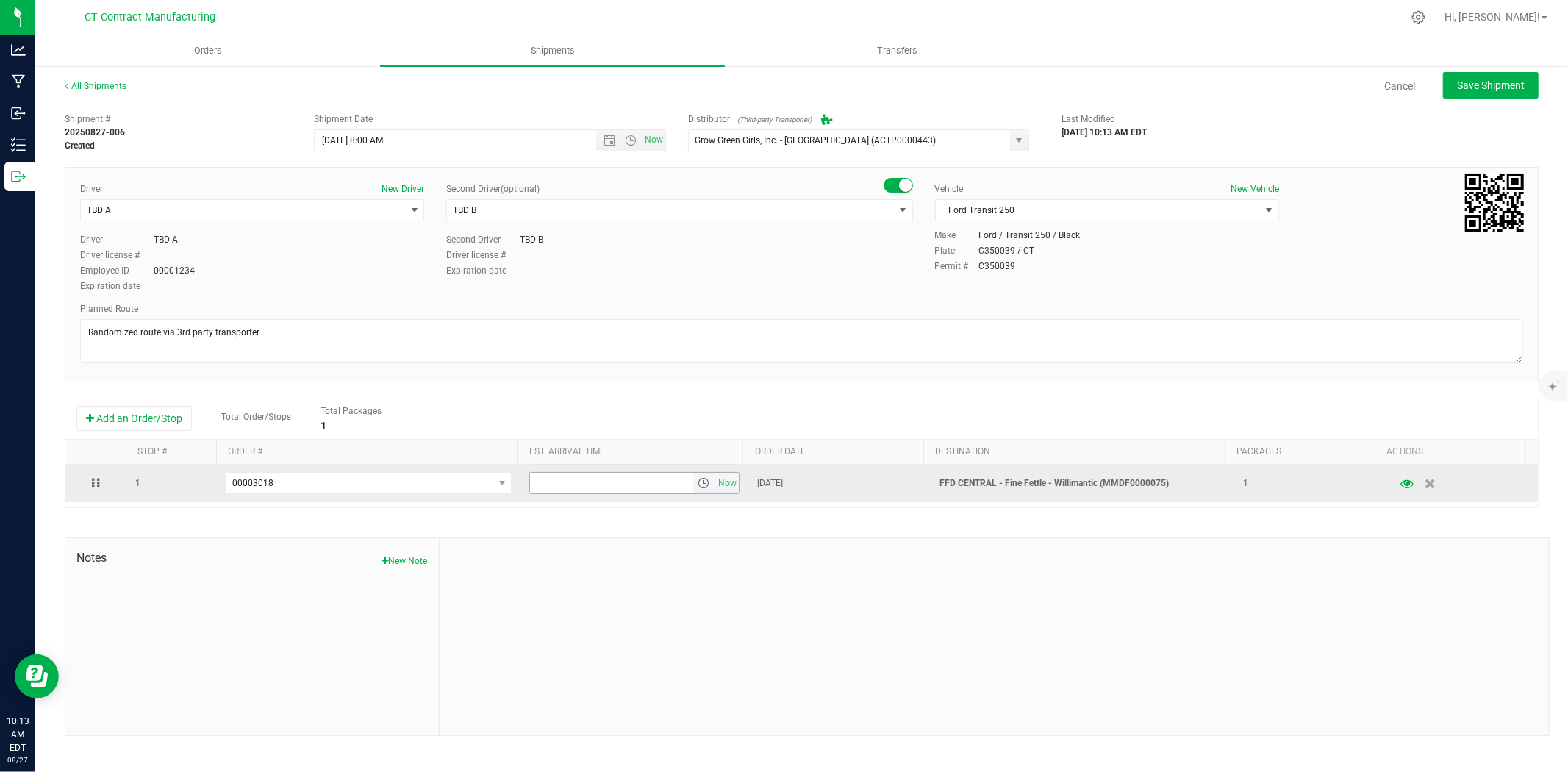
click at [698, 487] on span "select" at bounding box center [704, 483] width 12 height 12
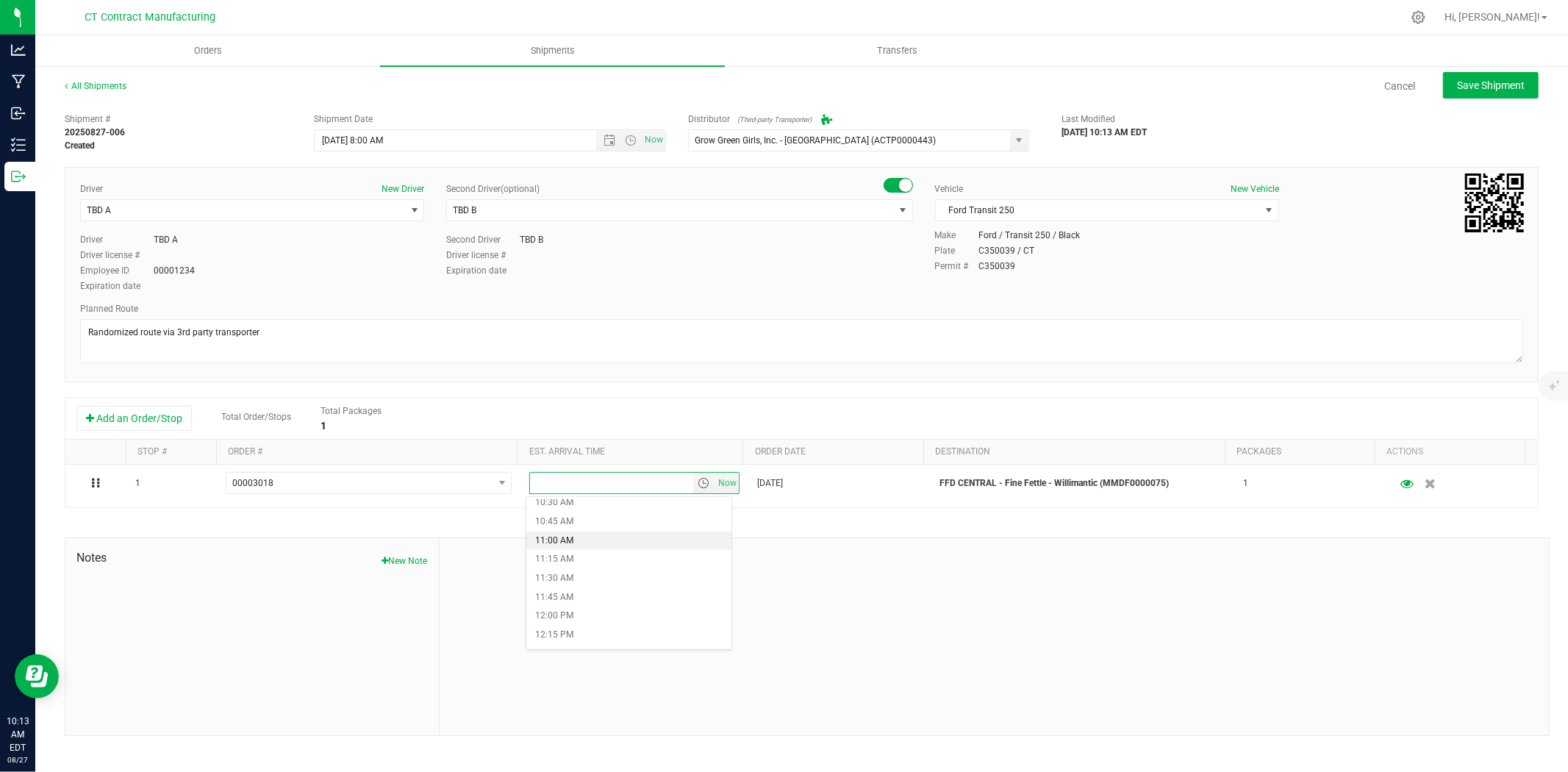
scroll to position [817, 0]
click at [602, 630] on li "12:30 PM" at bounding box center [629, 637] width 206 height 19
click at [1480, 63] on ul "Orders Shipments Transfers" at bounding box center [818, 51] width 1568 height 32
click at [1480, 75] on button "Save Shipment" at bounding box center [1491, 85] width 96 height 27
type input "[DATE] 12:00 PM"
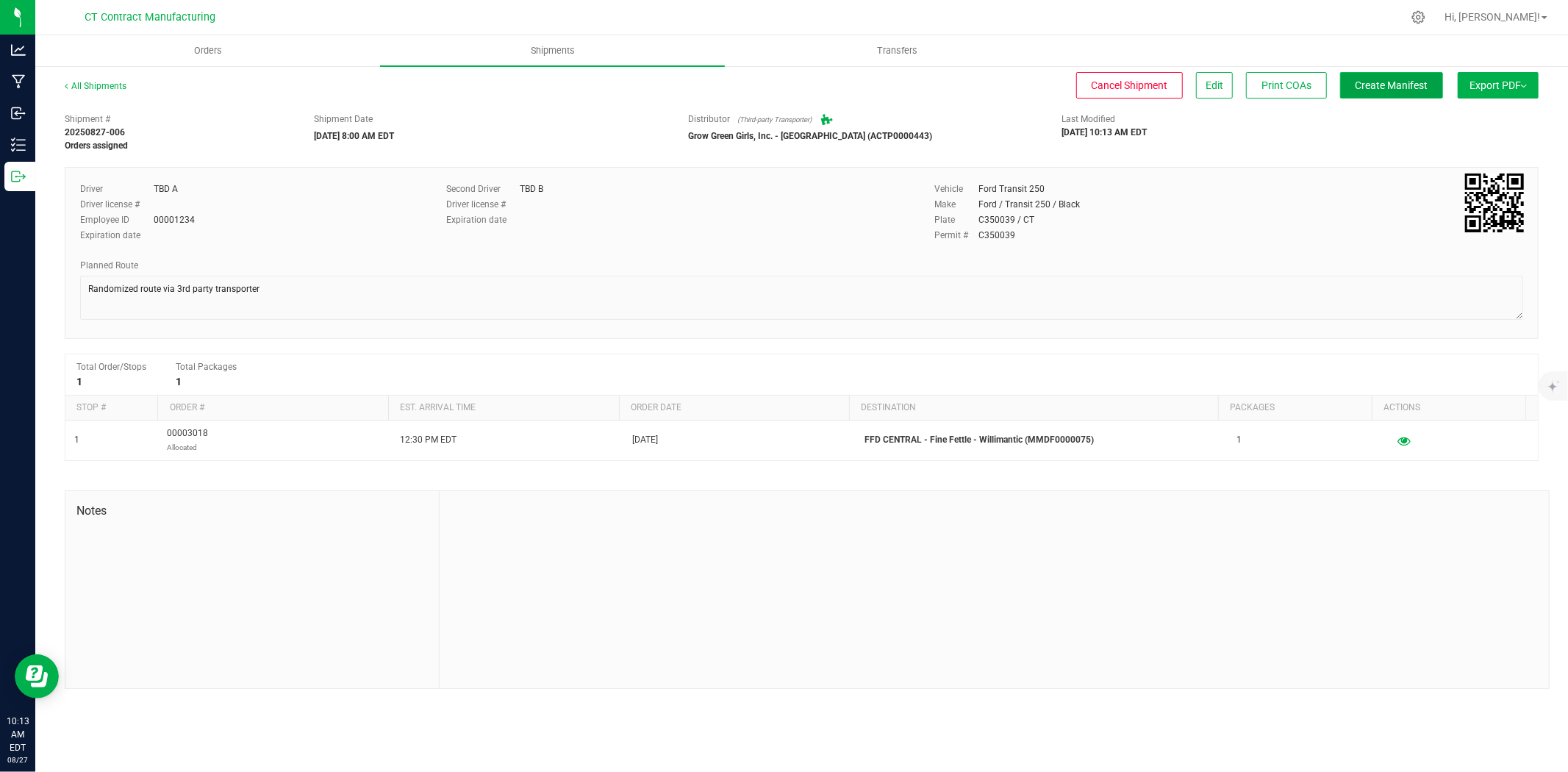
click at [1380, 85] on span "Create Manifest" at bounding box center [1391, 86] width 73 height 12
click at [108, 83] on link "All Shipments" at bounding box center [96, 86] width 62 height 10
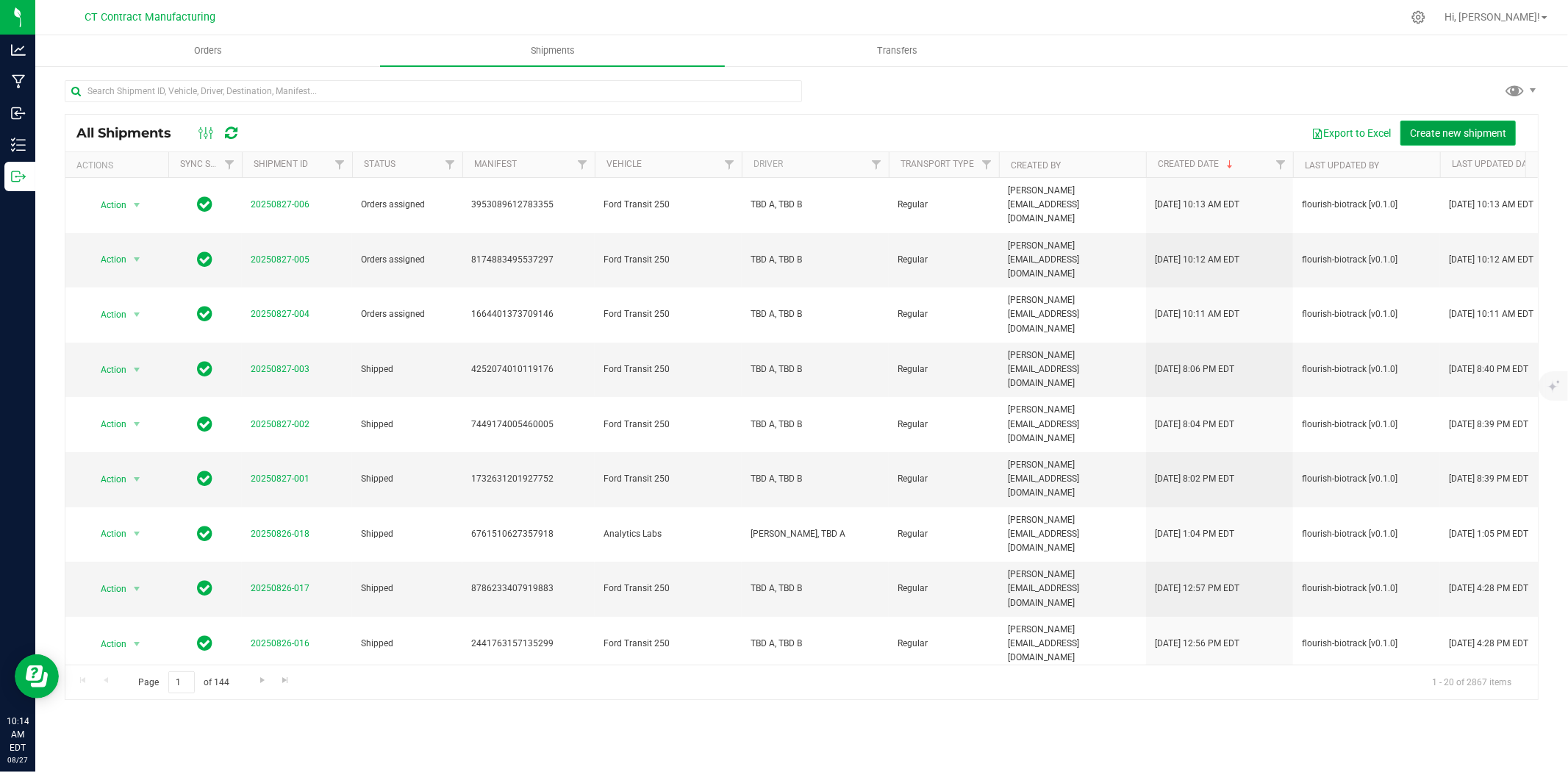
click at [1416, 122] on button "Create new shipment" at bounding box center [1458, 133] width 116 height 25
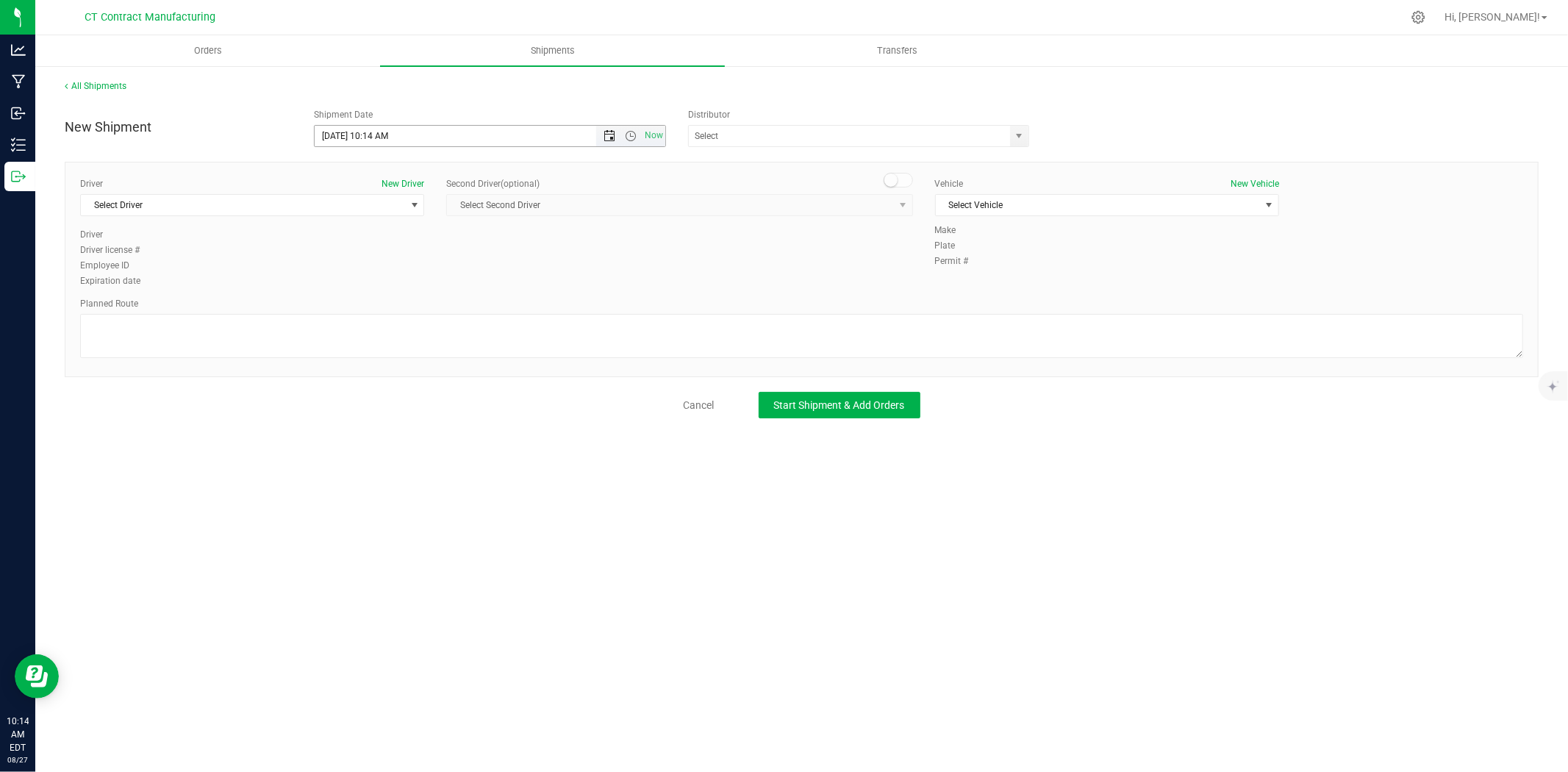
click at [604, 133] on span "Open the date view" at bounding box center [610, 136] width 12 height 12
click at [417, 305] on link "28" at bounding box center [413, 308] width 21 height 23
click at [632, 134] on span "Open the time view" at bounding box center [631, 136] width 12 height 12
click at [365, 222] on li "8:00 AM" at bounding box center [489, 217] width 349 height 19
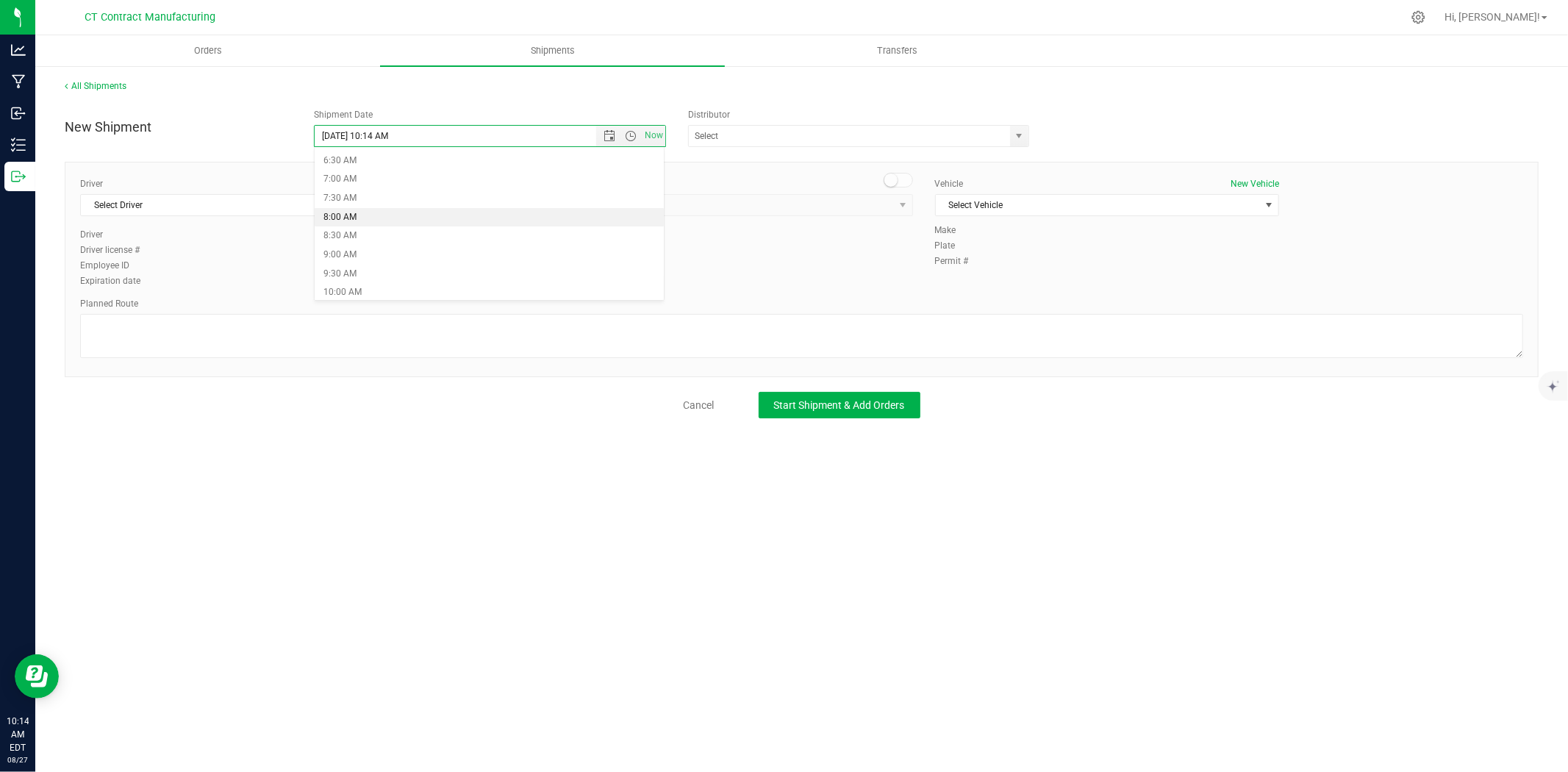
type input "[DATE] 8:00 AM"
click at [1020, 137] on span "select" at bounding box center [1020, 136] width 12 height 12
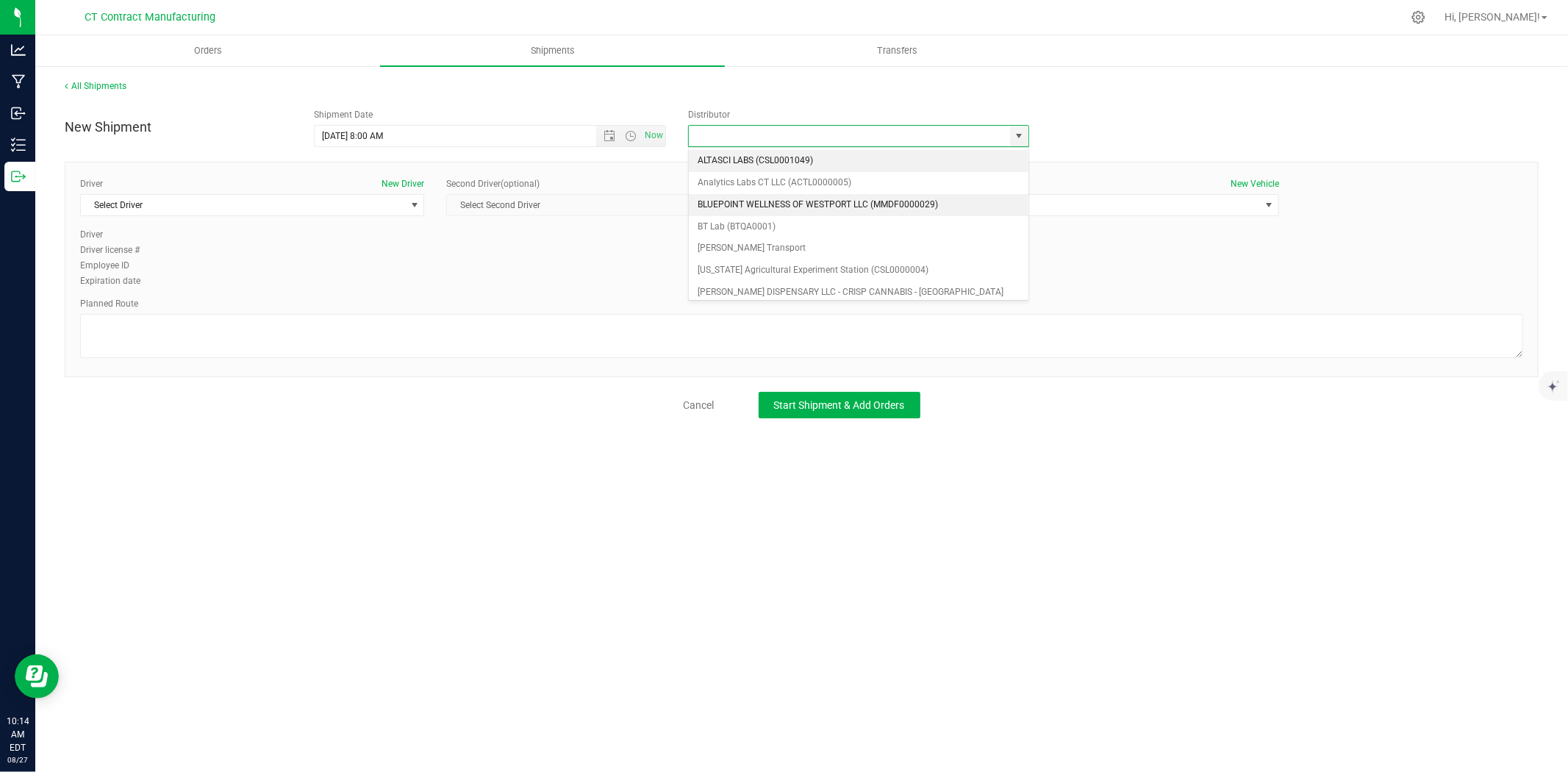
scroll to position [82, 0]
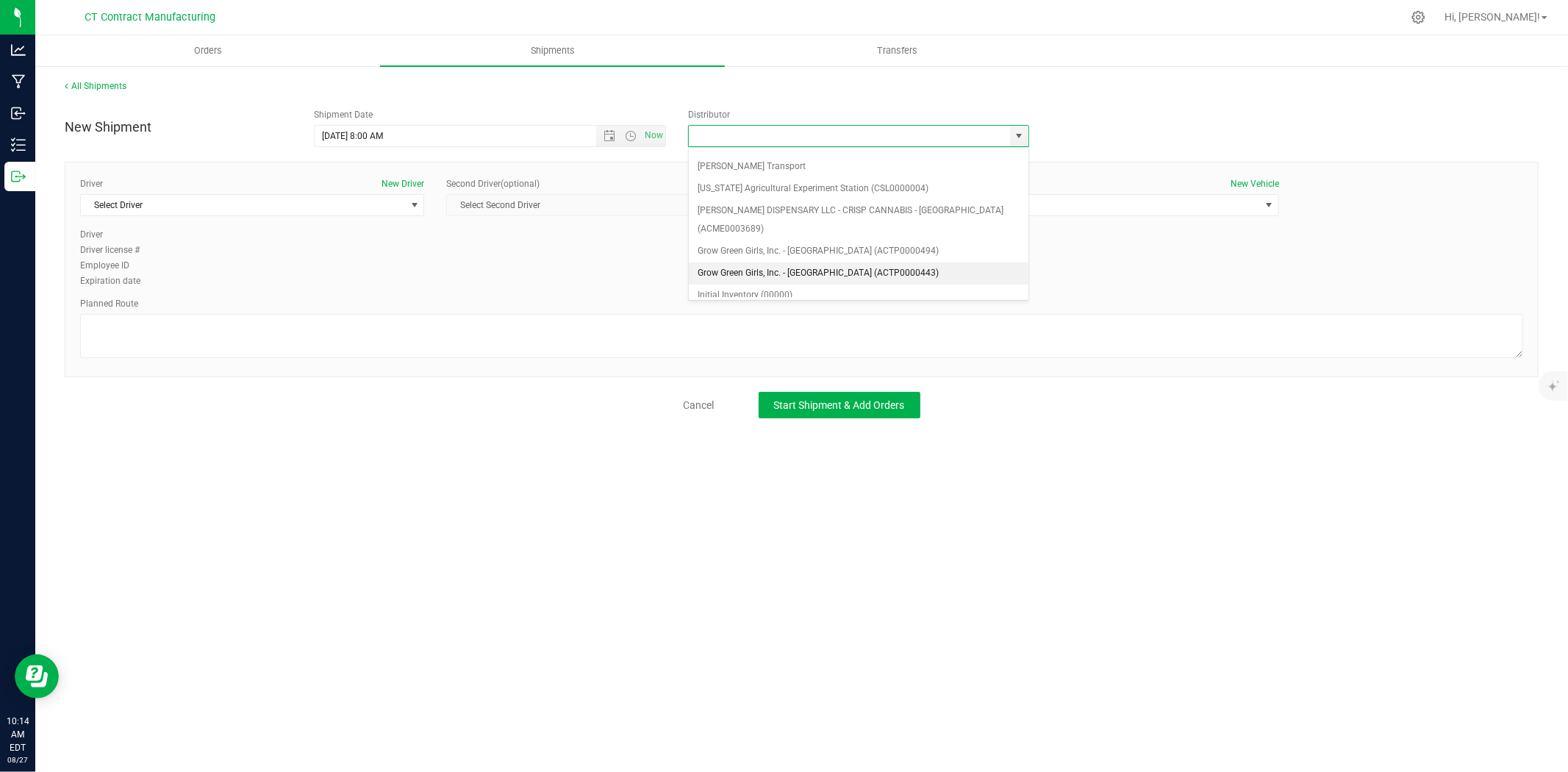
click at [827, 263] on li "Grow Green Girls, Inc. - [GEOGRAPHIC_DATA] (ACTP0000443)" at bounding box center [858, 274] width 339 height 22
type input "Grow Green Girls, Inc. - [GEOGRAPHIC_DATA] (ACTP0000443)"
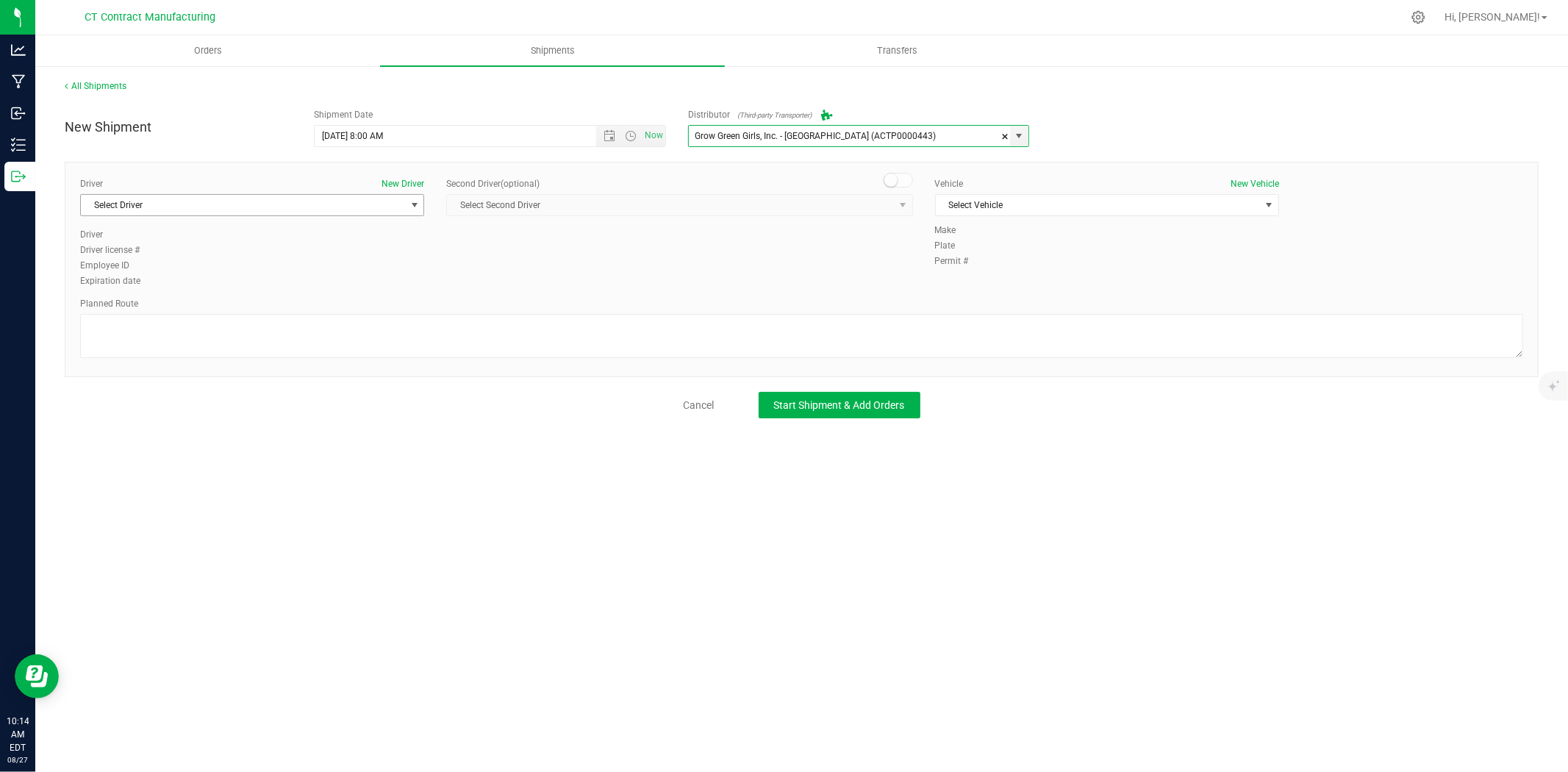
click at [376, 214] on span "Select Driver" at bounding box center [243, 205] width 324 height 21
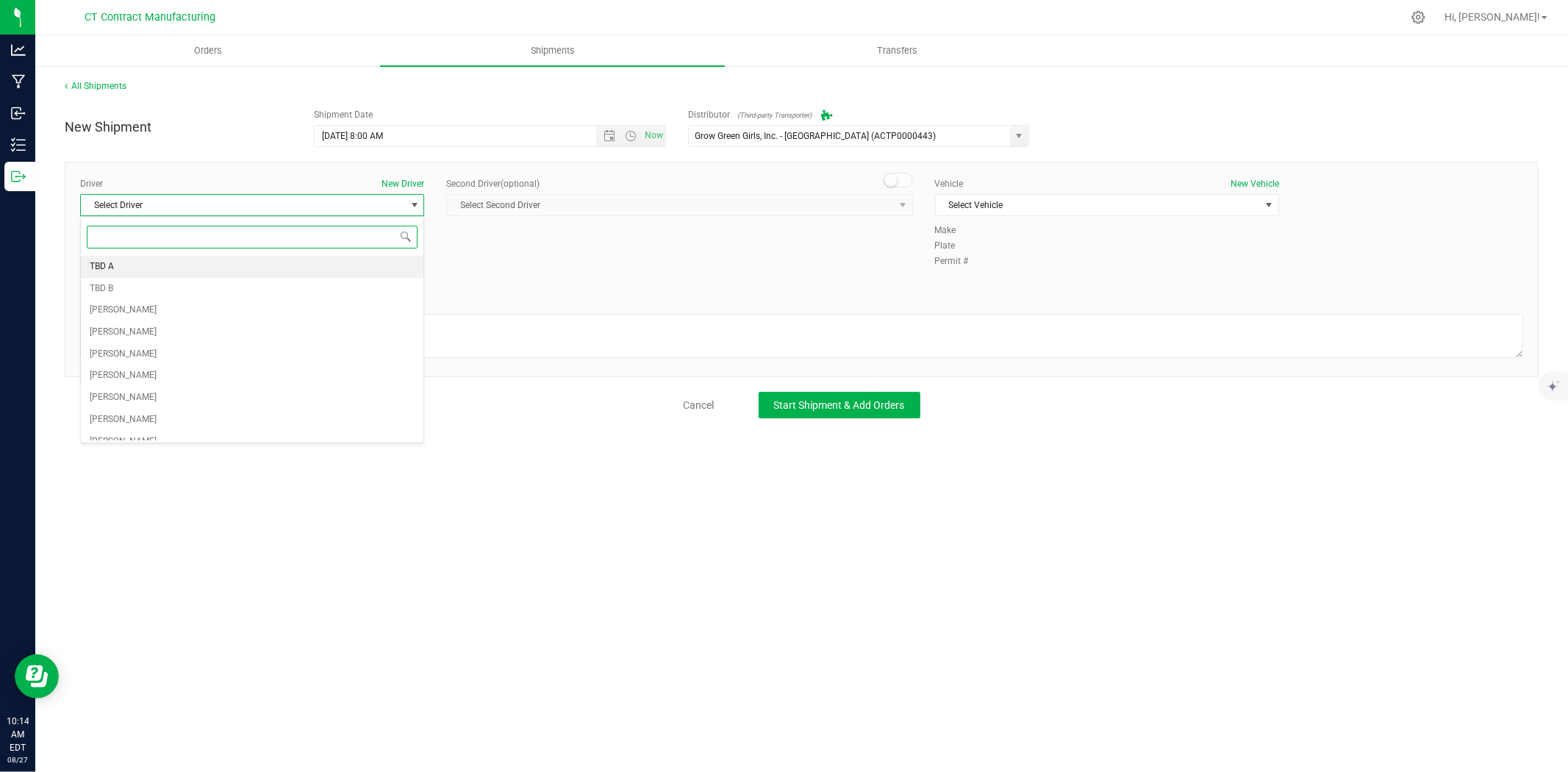
click at [210, 269] on li "TBD A" at bounding box center [252, 267] width 342 height 22
click at [907, 193] on div "Second Driver (optional) Select Second Driver Select Second Driver TBD A TBD B …" at bounding box center [679, 203] width 466 height 51
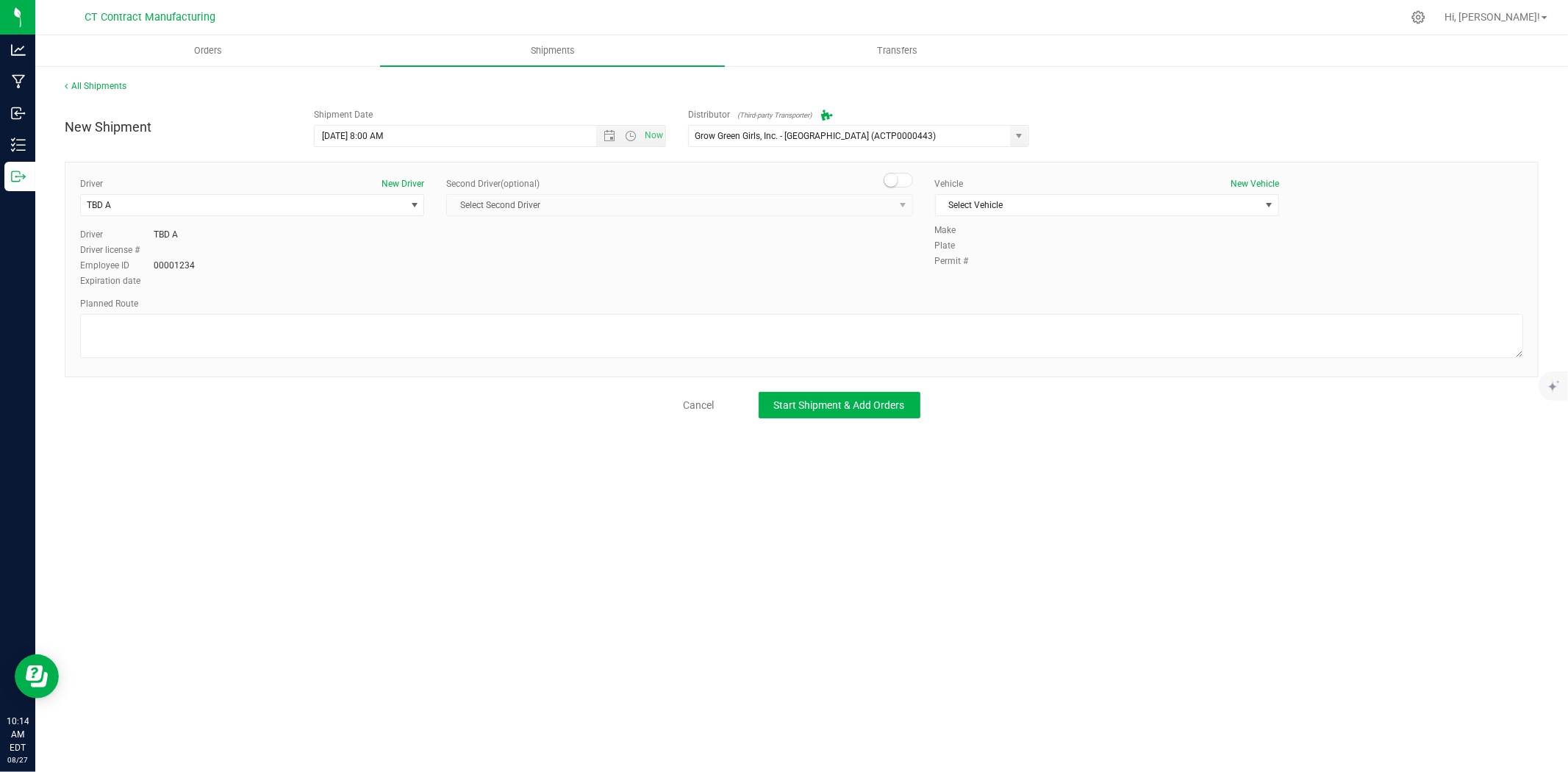
click at [904, 184] on span at bounding box center [897, 180] width 29 height 15
click at [898, 211] on span "select" at bounding box center [903, 206] width 12 height 12
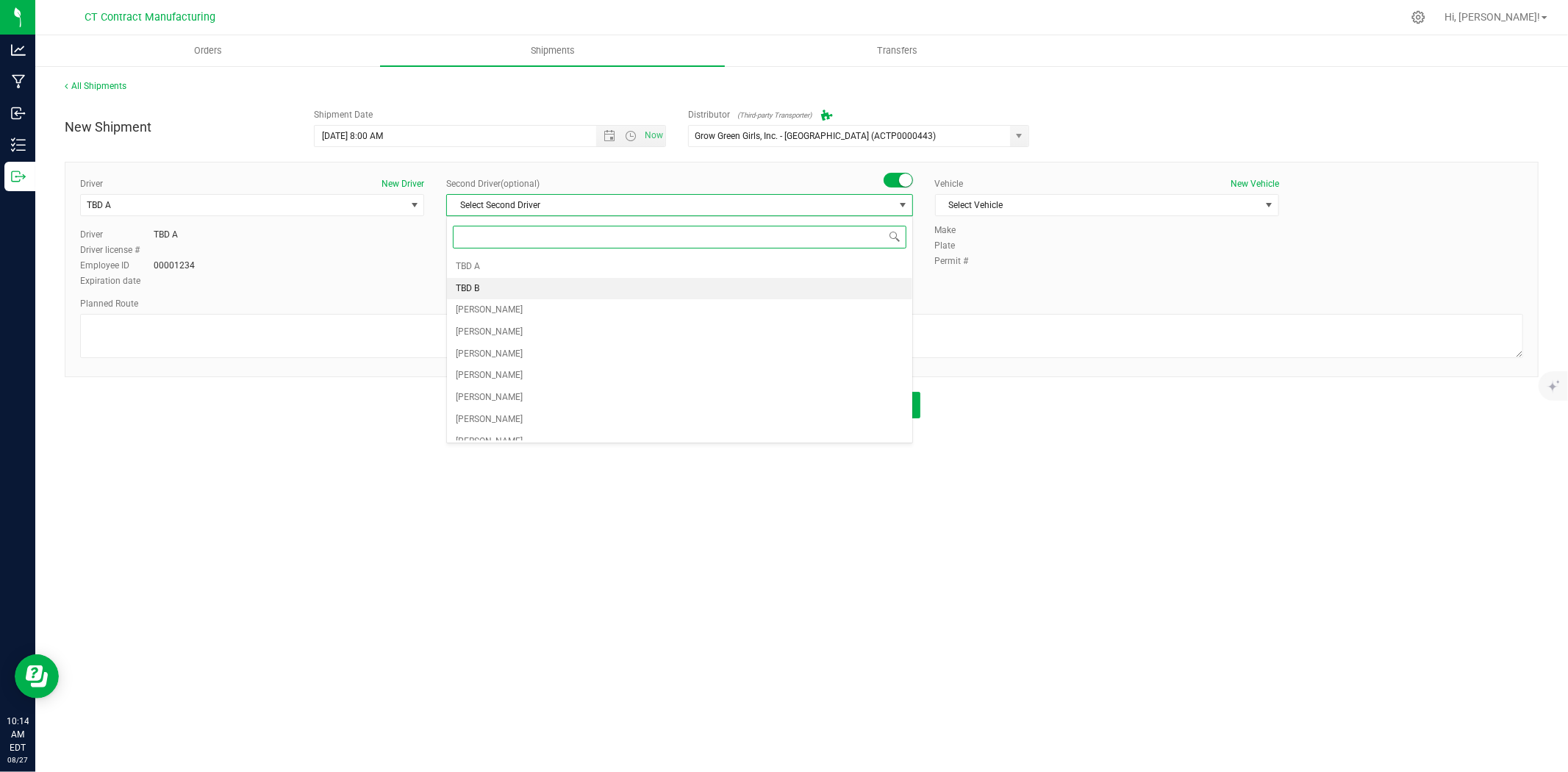
click at [464, 285] on span "TBD B" at bounding box center [468, 289] width 24 height 19
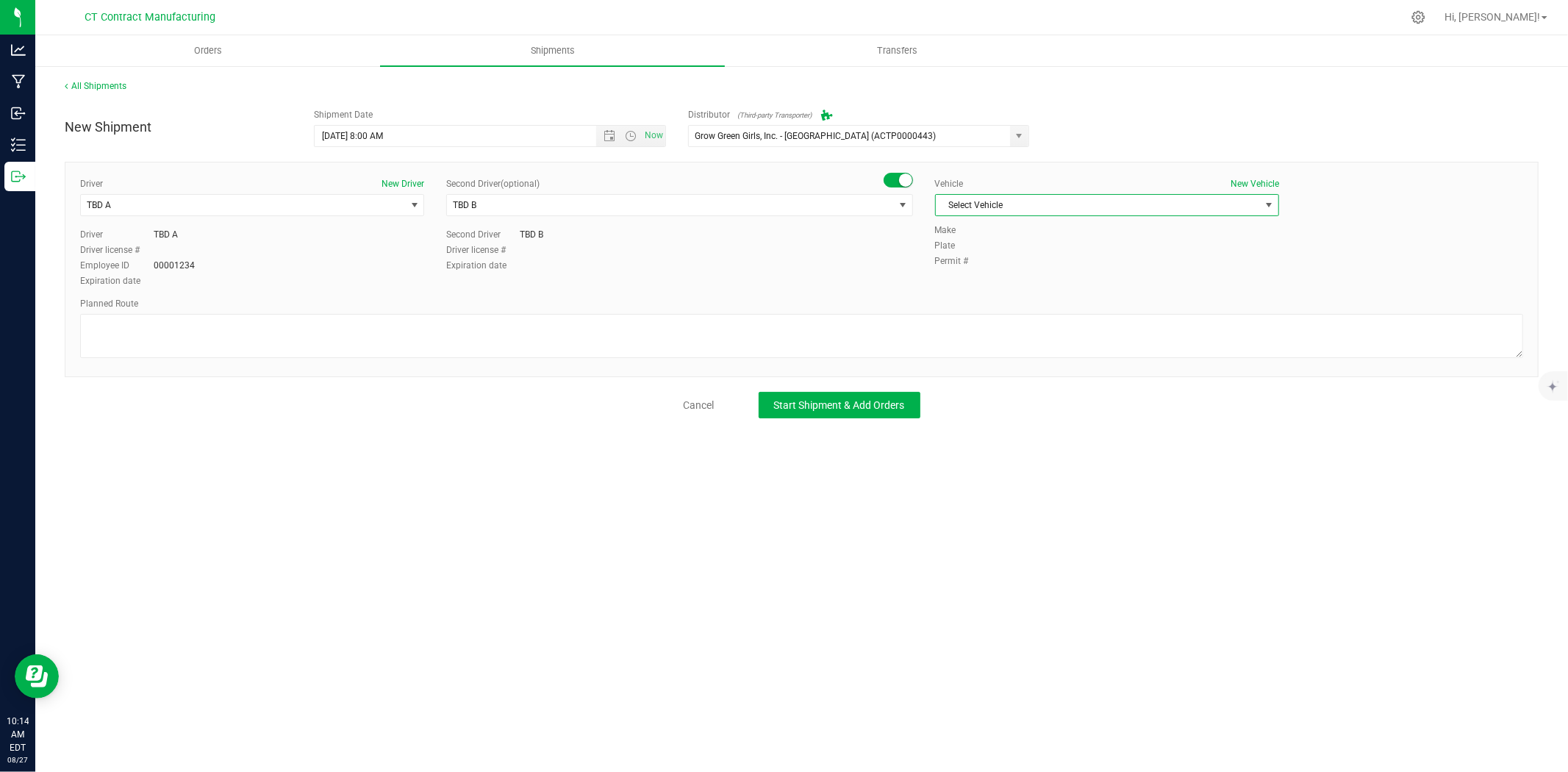
click at [1007, 201] on span "Select Vehicle" at bounding box center [1098, 205] width 324 height 21
click at [998, 250] on li "Ford Transit 250" at bounding box center [1107, 253] width 342 height 22
click at [608, 335] on textarea at bounding box center [801, 337] width 1443 height 44
paste textarea "Randomized route via 3rd party transporter"
type textarea "Randomized route via 3rd party transporter"
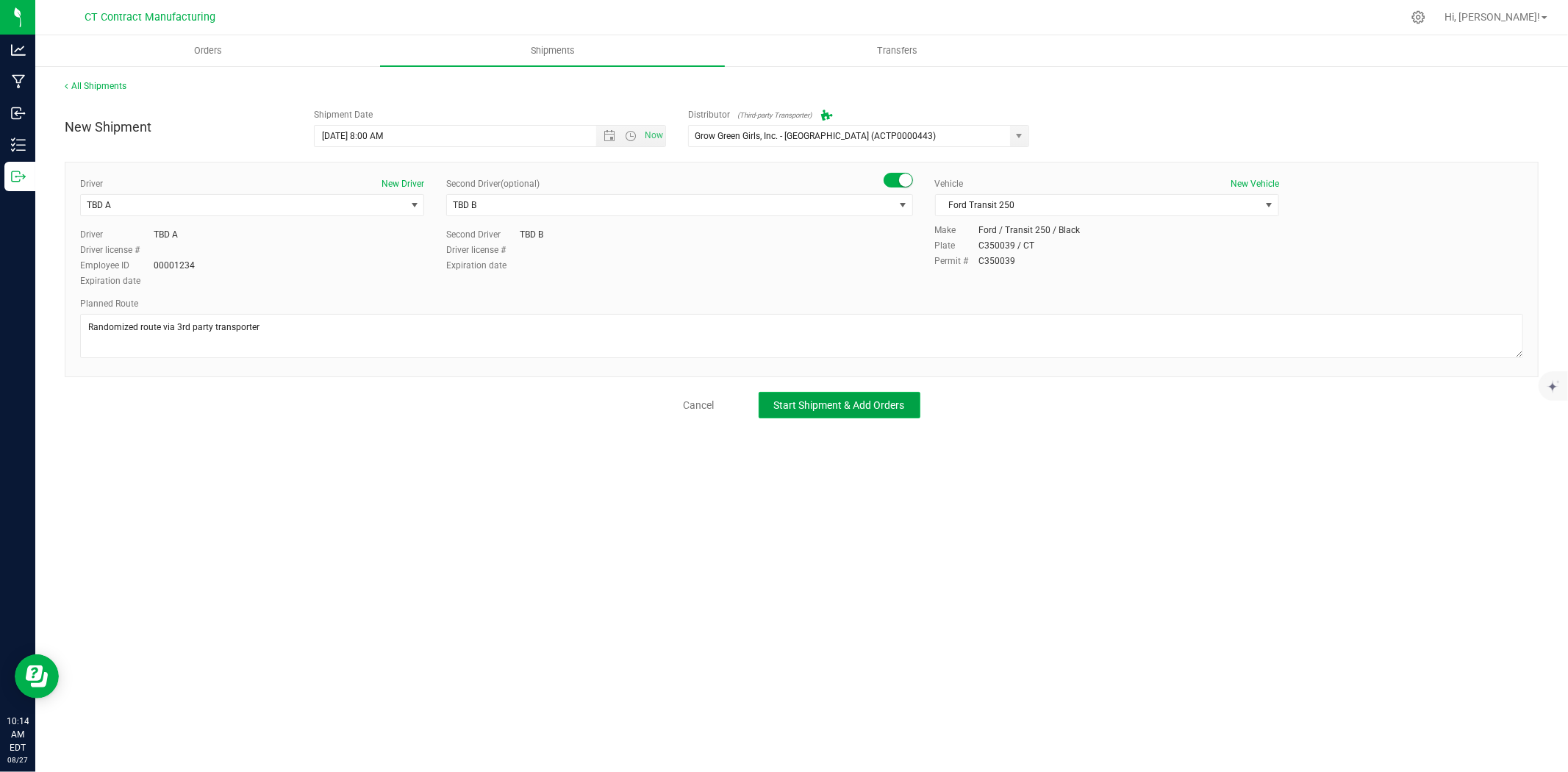
click at [872, 409] on span "Start Shipment & Add Orders" at bounding box center [839, 405] width 131 height 12
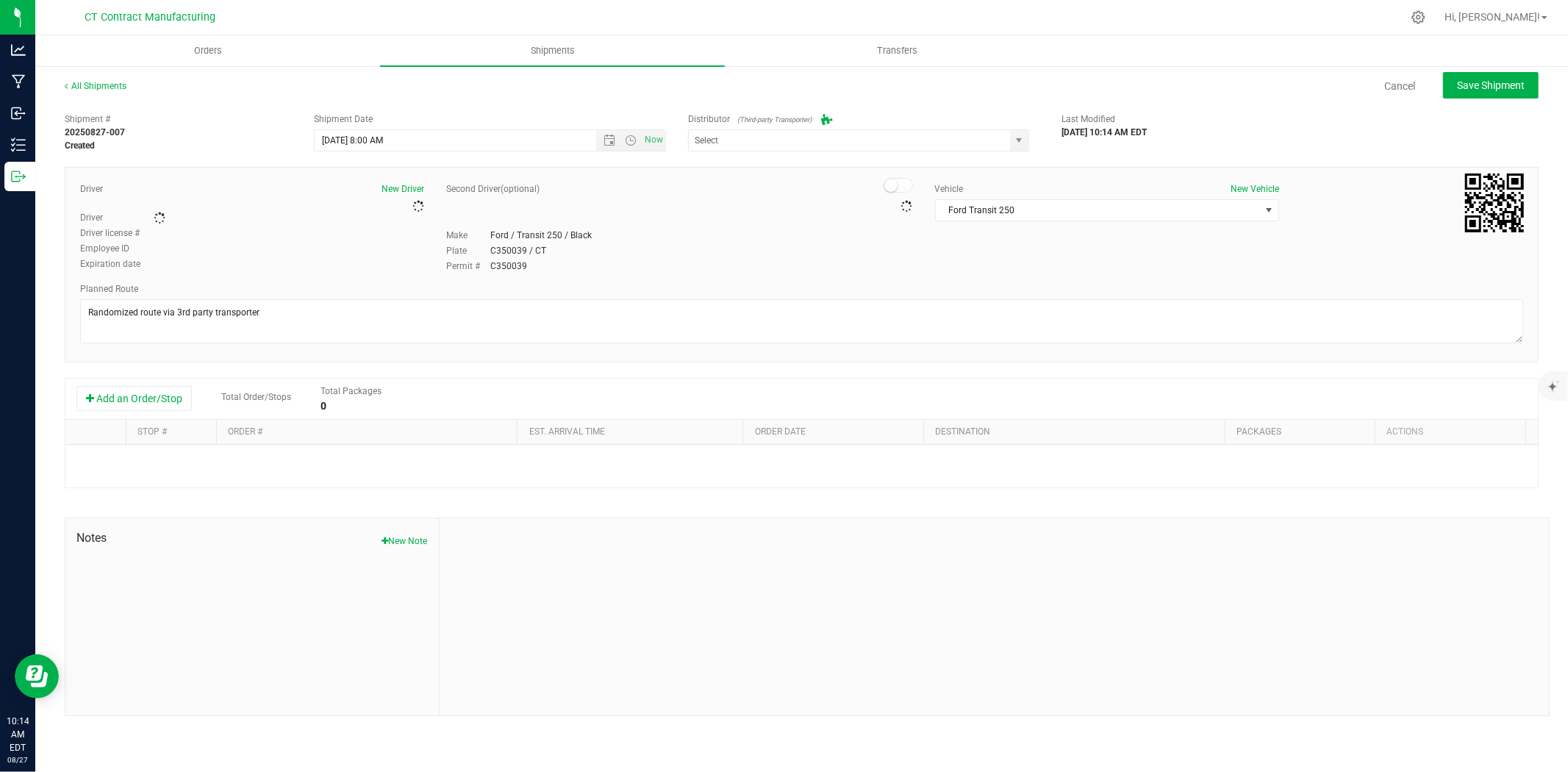
type input "Grow Green Girls, Inc. - [GEOGRAPHIC_DATA] (ACTP0000443)"
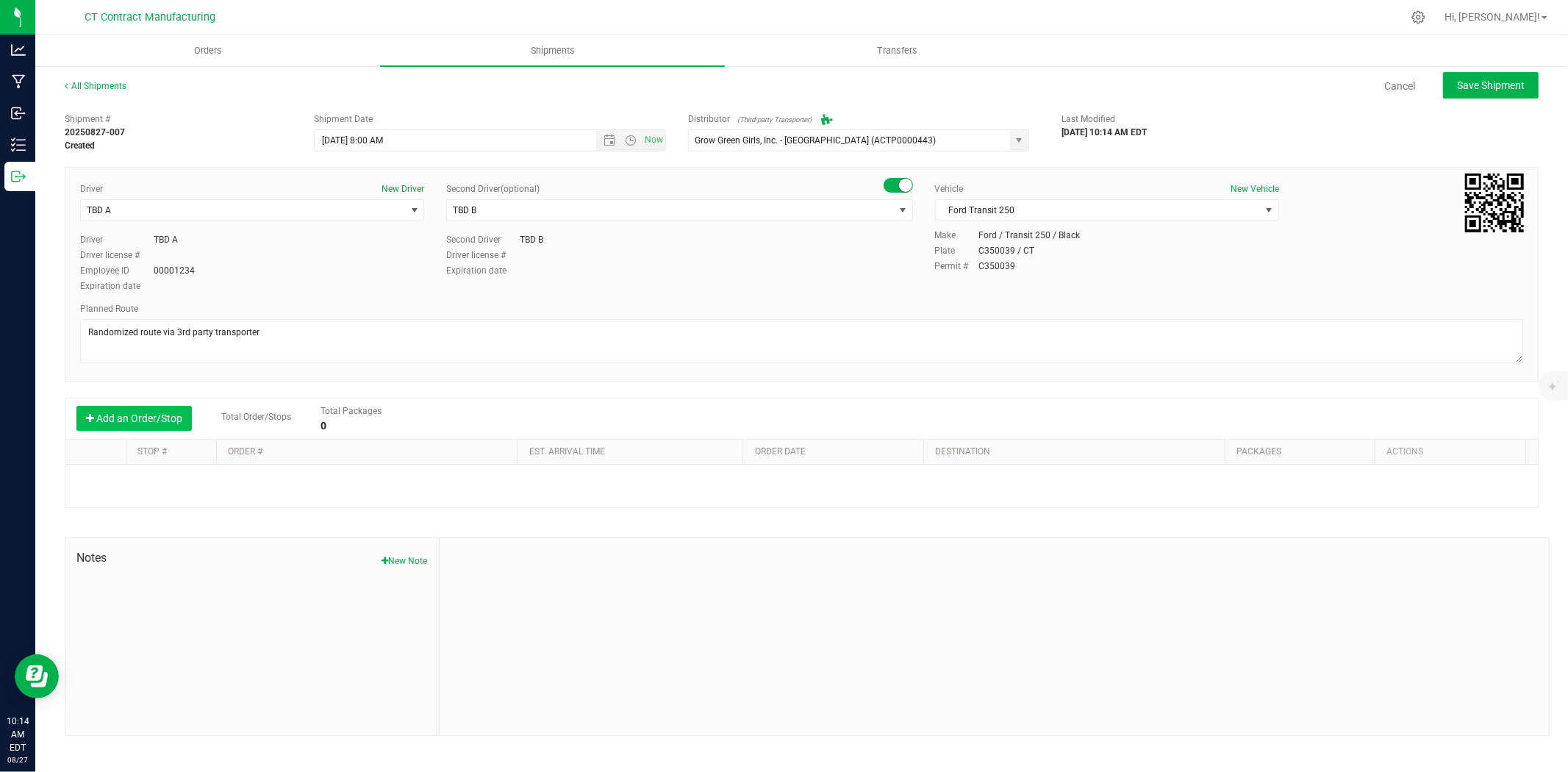
click at [168, 413] on button "Add an Order/Stop" at bounding box center [135, 418] width 116 height 25
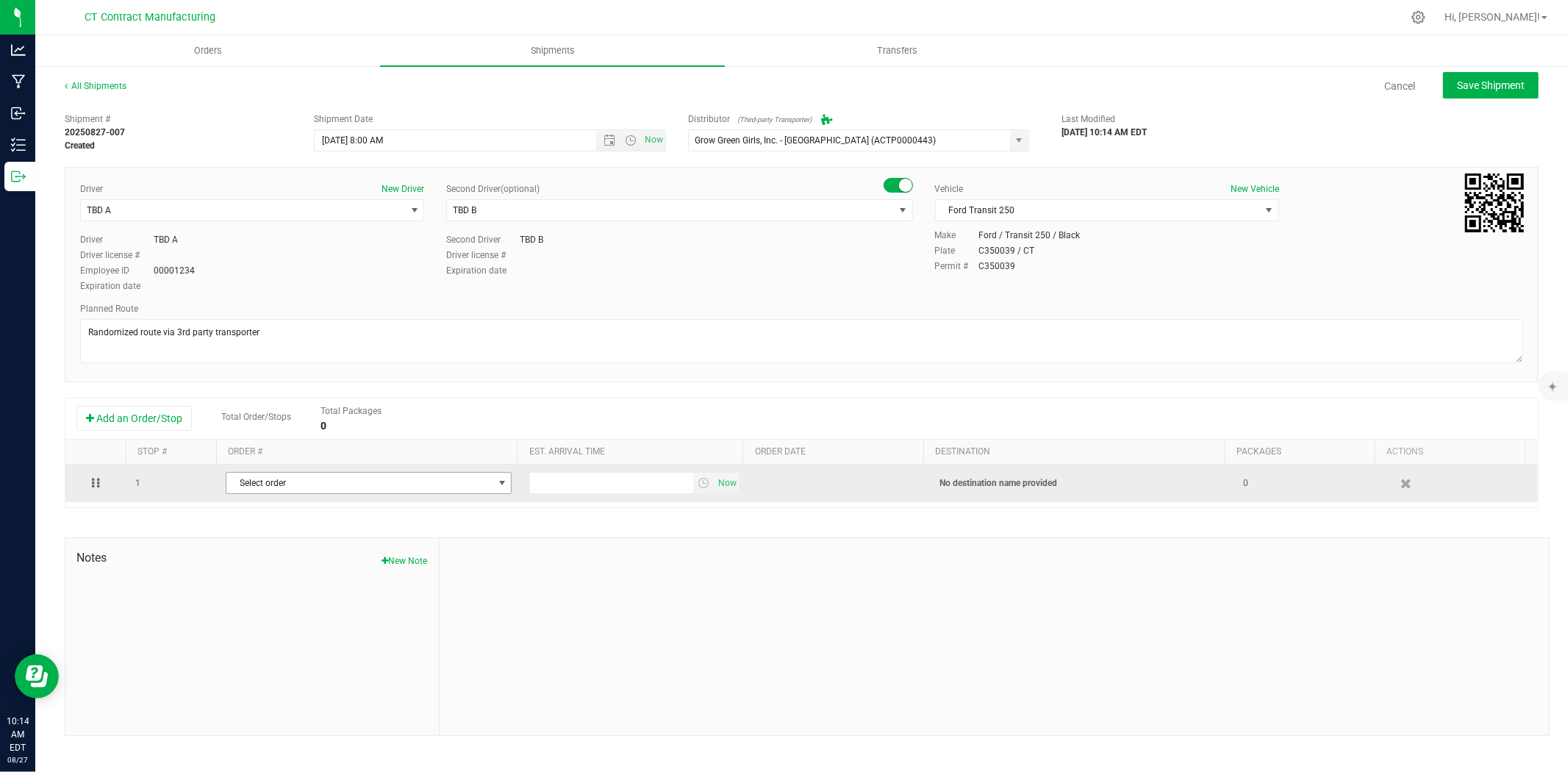
click at [393, 491] on span "Select order" at bounding box center [359, 483] width 266 height 21
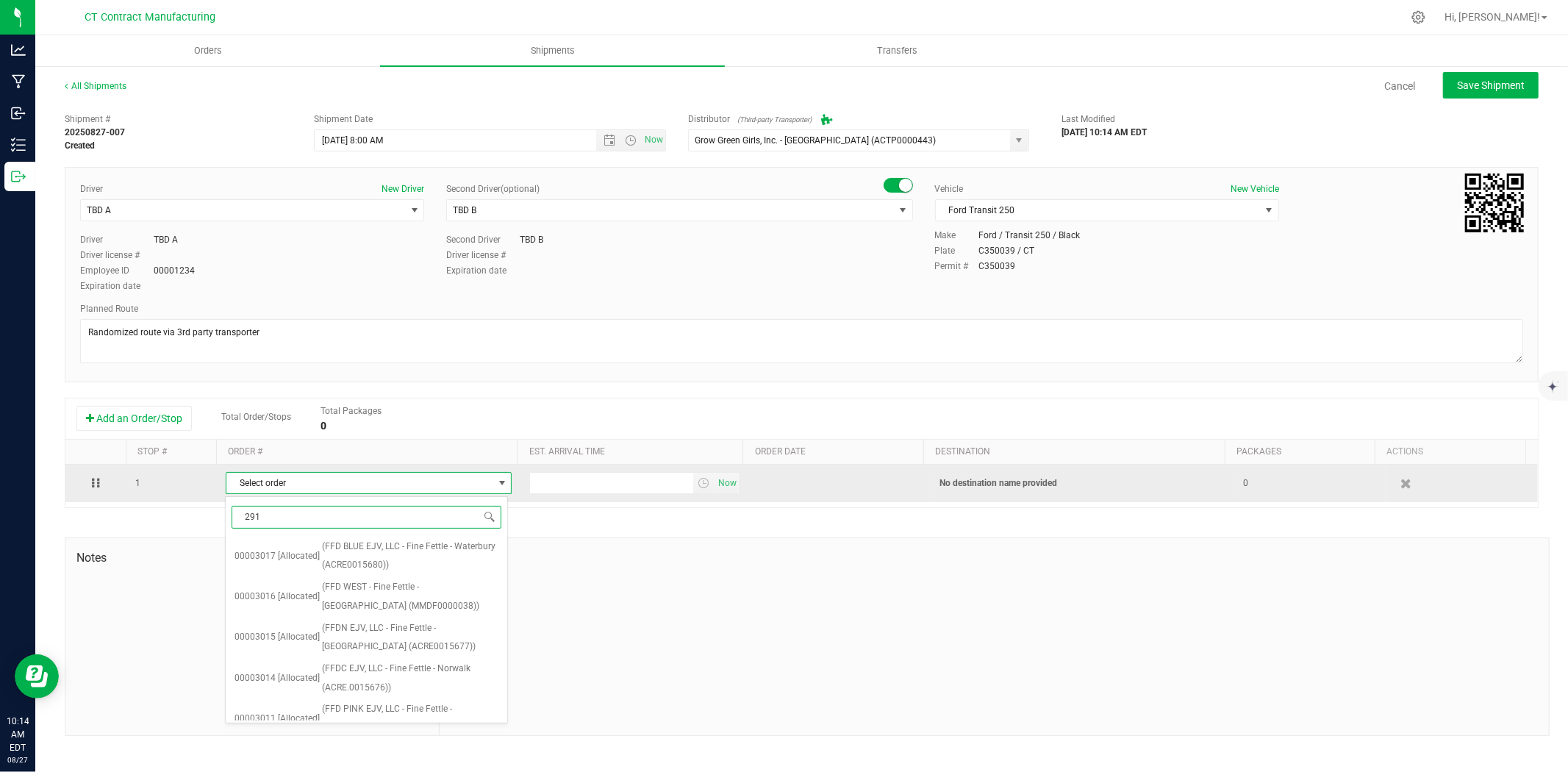
type input "2918"
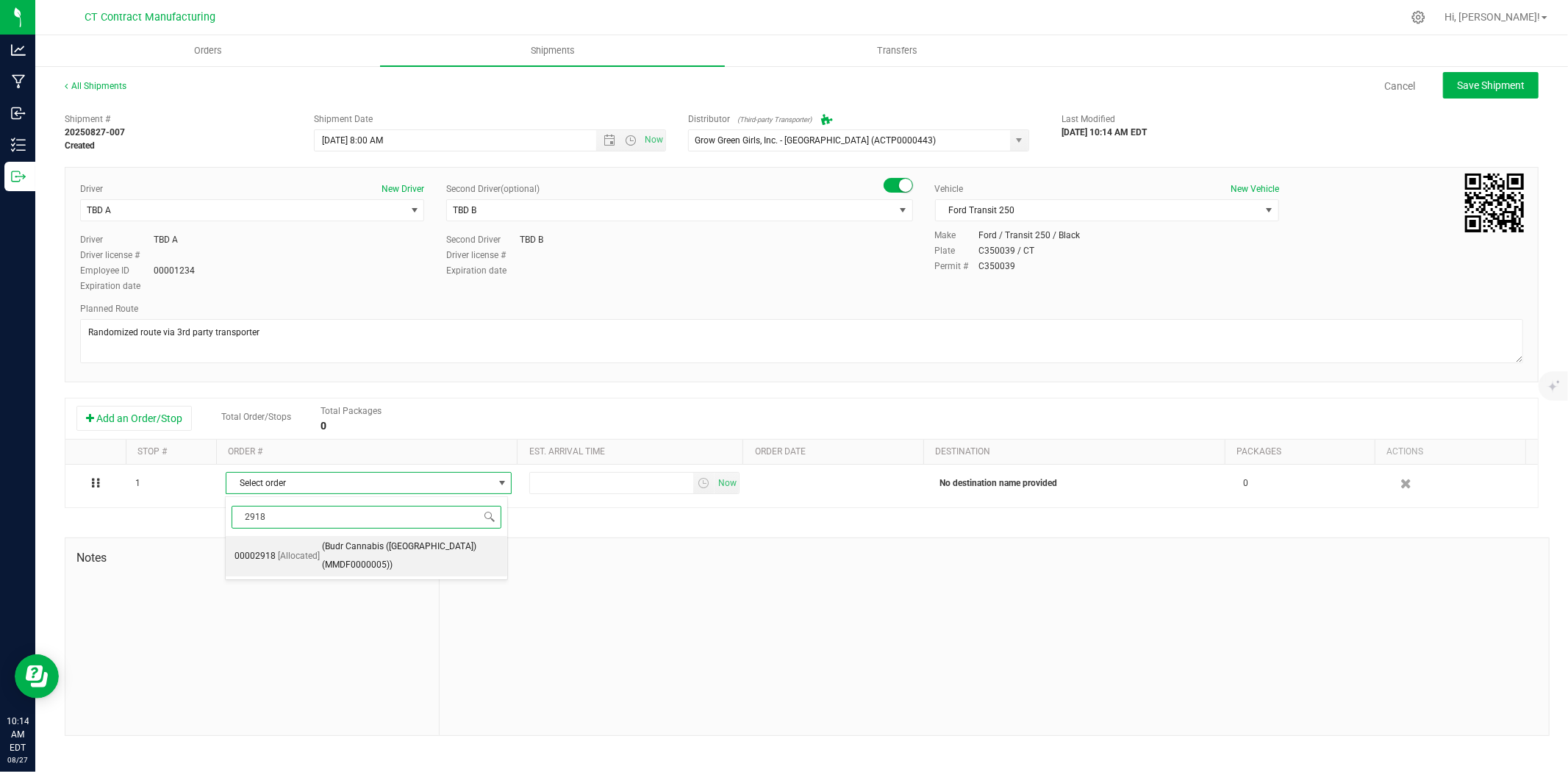
click at [409, 540] on span "(Budr Cannabis ([GEOGRAPHIC_DATA]) (MMDF0000005))" at bounding box center [411, 556] width 178 height 38
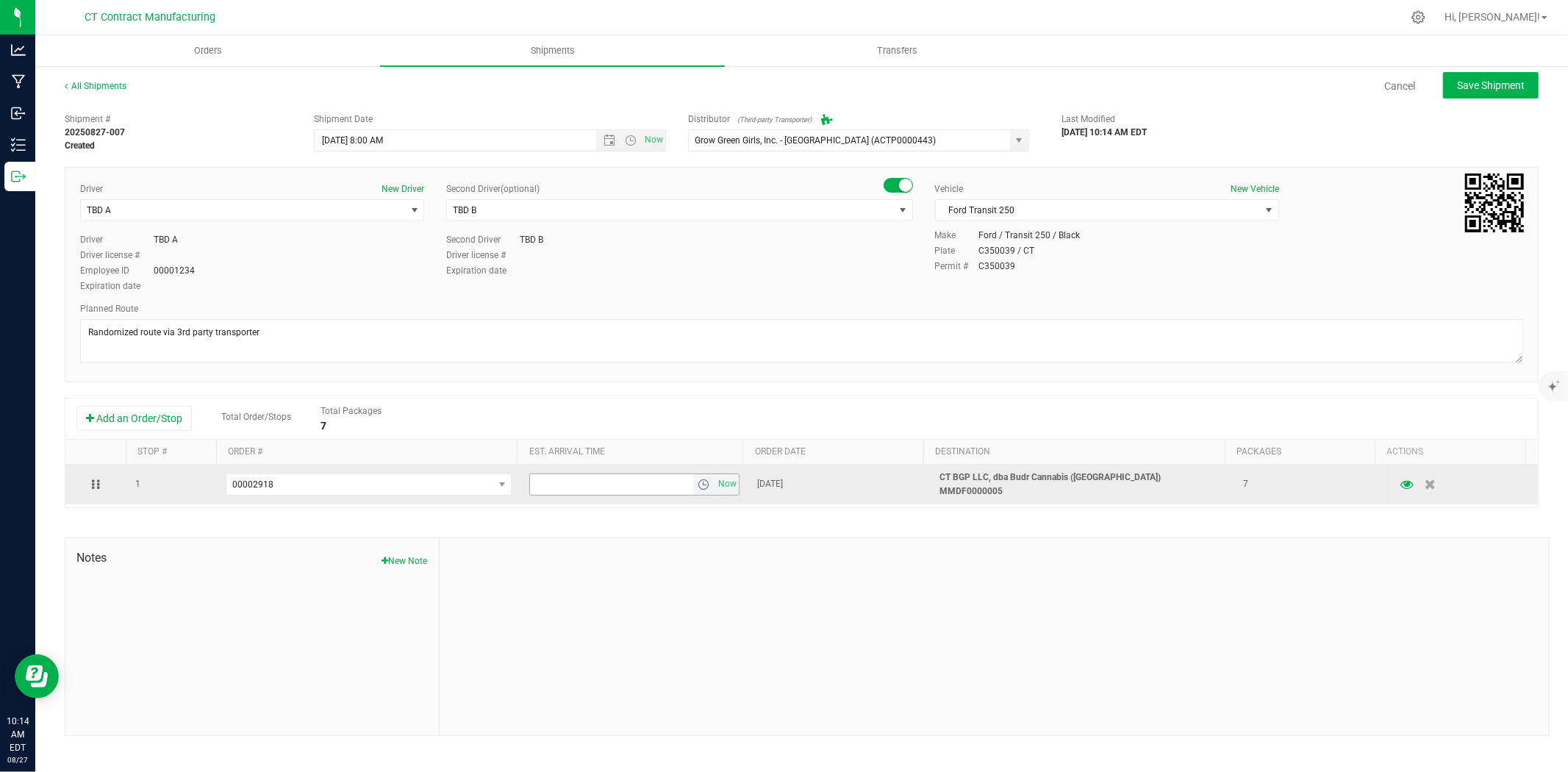
click at [708, 483] on span "select" at bounding box center [704, 484] width 21 height 21
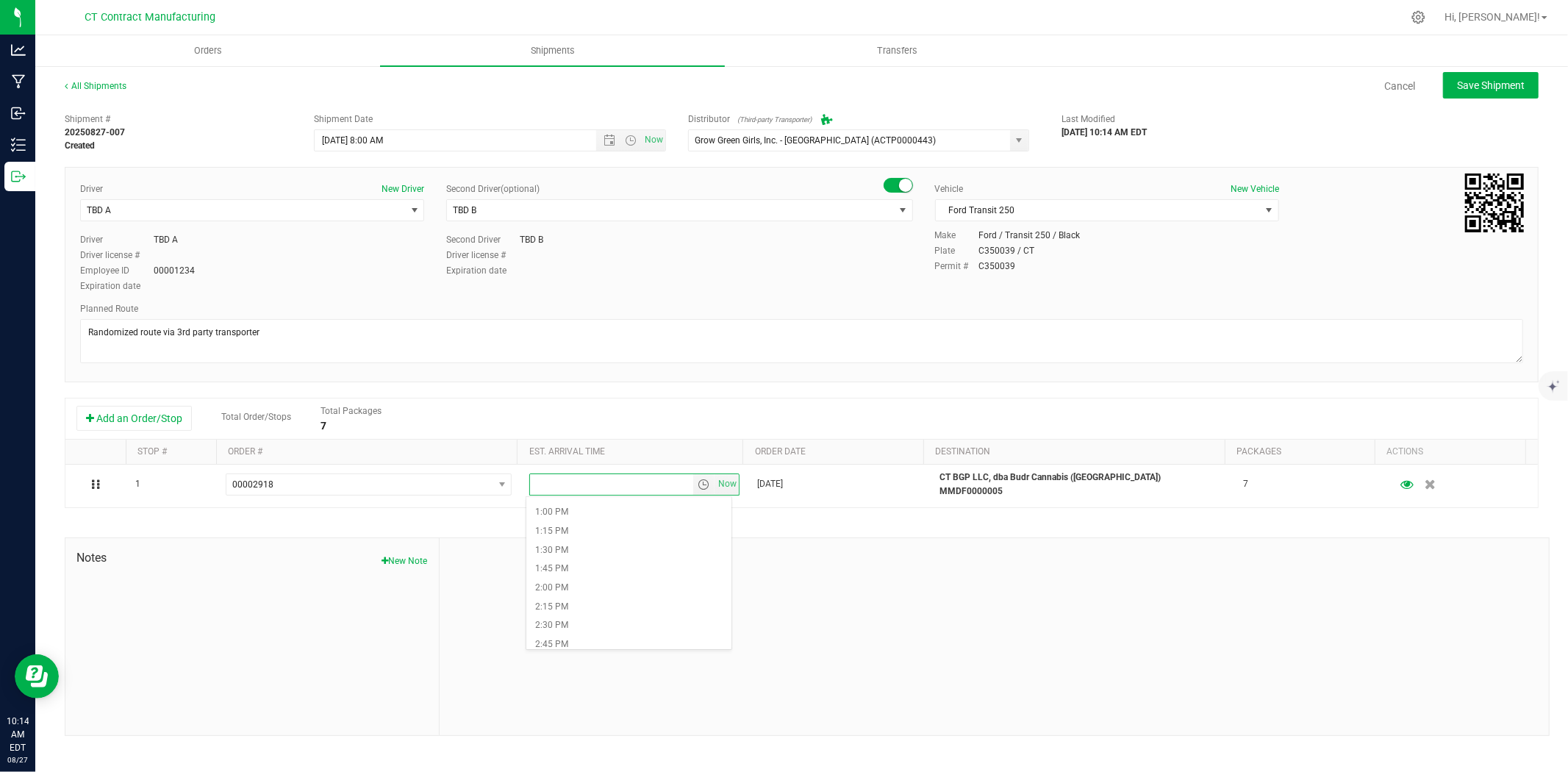
scroll to position [981, 0]
click at [610, 526] on li "1:15 PM" at bounding box center [629, 530] width 206 height 19
click at [1485, 91] on span "Save Shipment" at bounding box center [1491, 86] width 68 height 12
type input "[DATE] 12:00 PM"
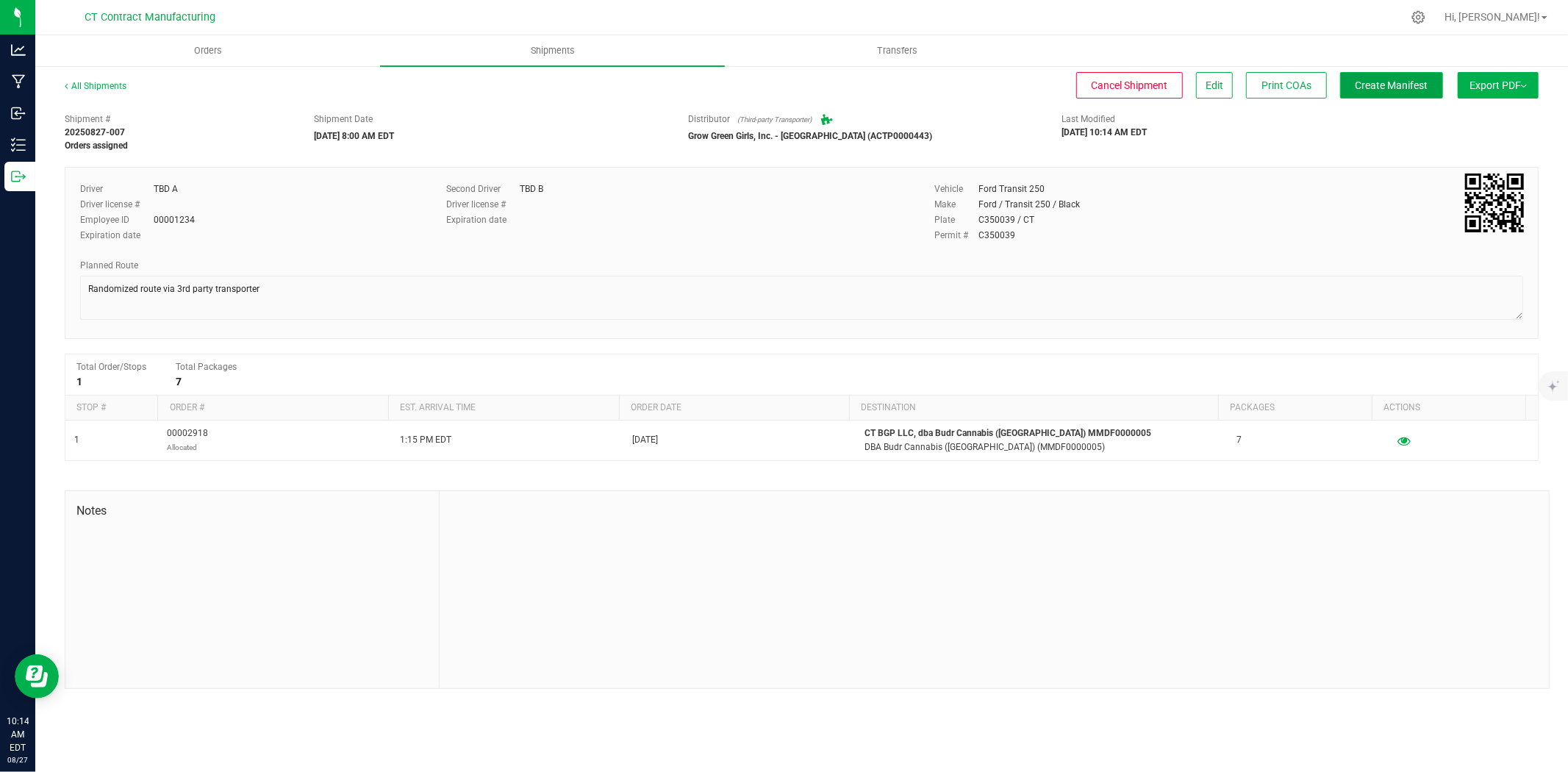
click at [1407, 84] on span "Create Manifest" at bounding box center [1391, 86] width 73 height 12
click at [109, 87] on link "All Shipments" at bounding box center [96, 86] width 62 height 10
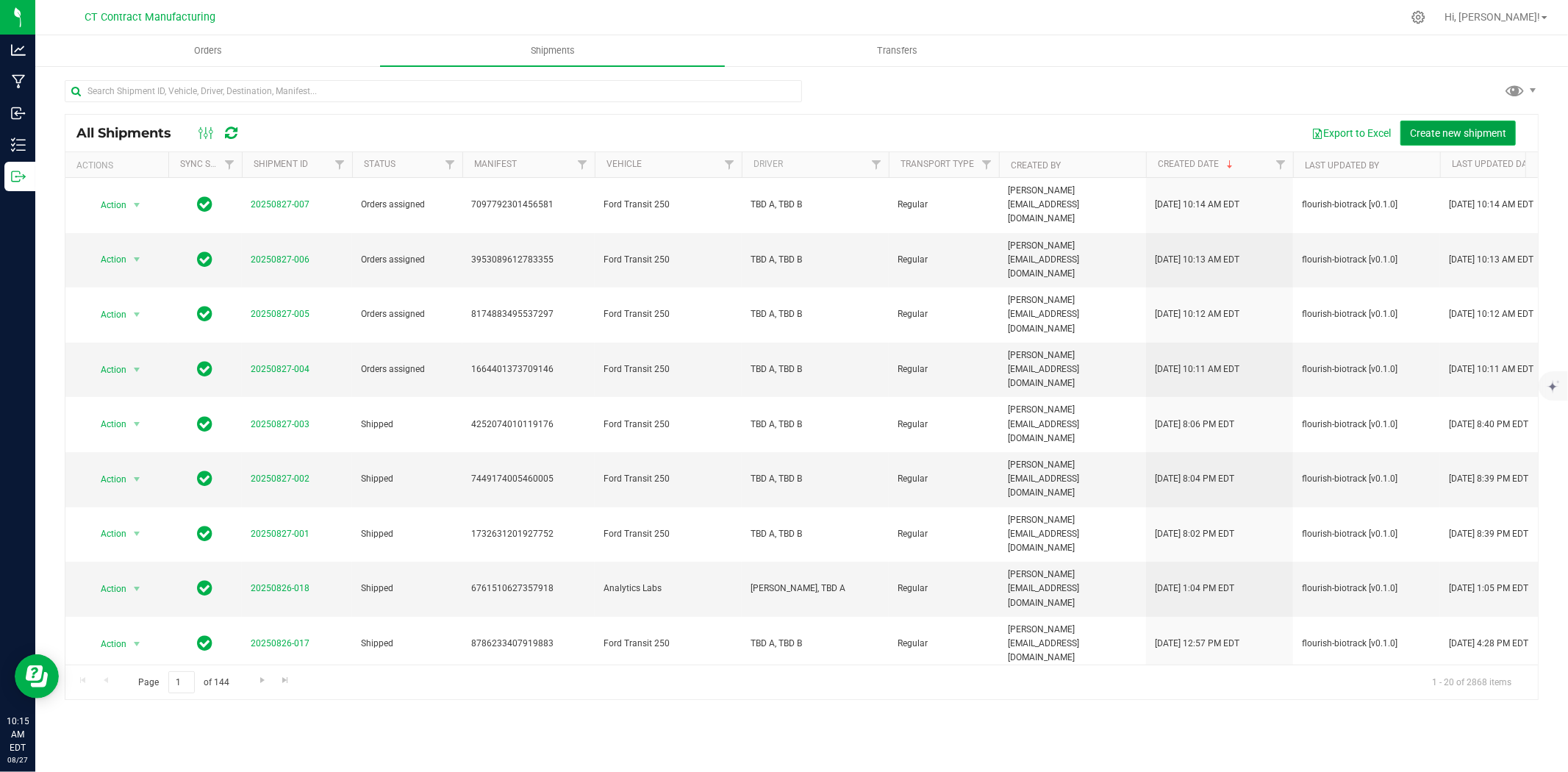
click at [1424, 127] on span "Create new shipment" at bounding box center [1458, 133] width 96 height 12
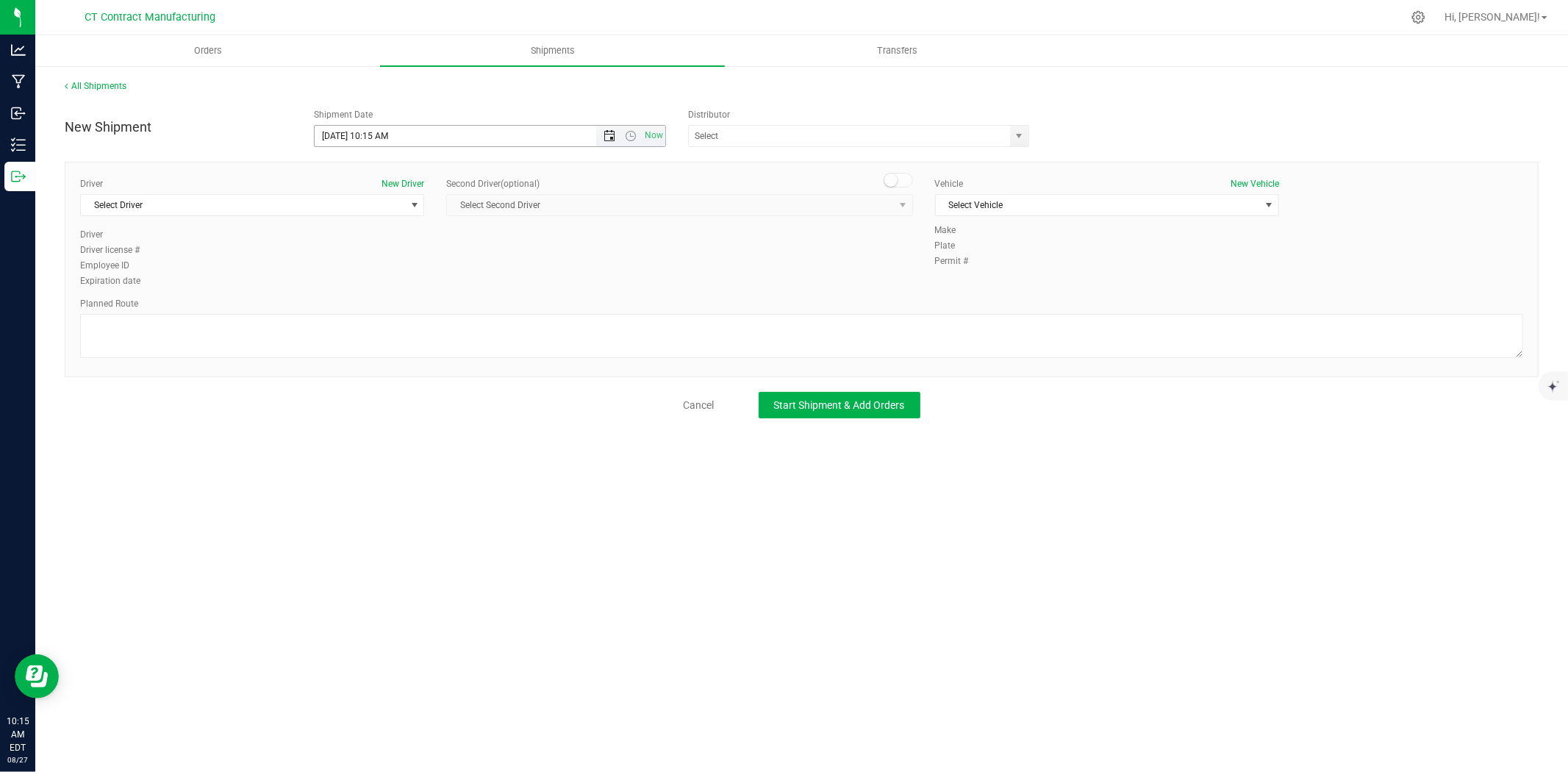
click at [604, 138] on span "Open the date view" at bounding box center [610, 136] width 12 height 12
click at [407, 306] on link "28" at bounding box center [413, 308] width 21 height 23
click at [632, 141] on span "Open the time view" at bounding box center [631, 136] width 12 height 12
click at [353, 222] on li "8:00 AM" at bounding box center [489, 217] width 349 height 19
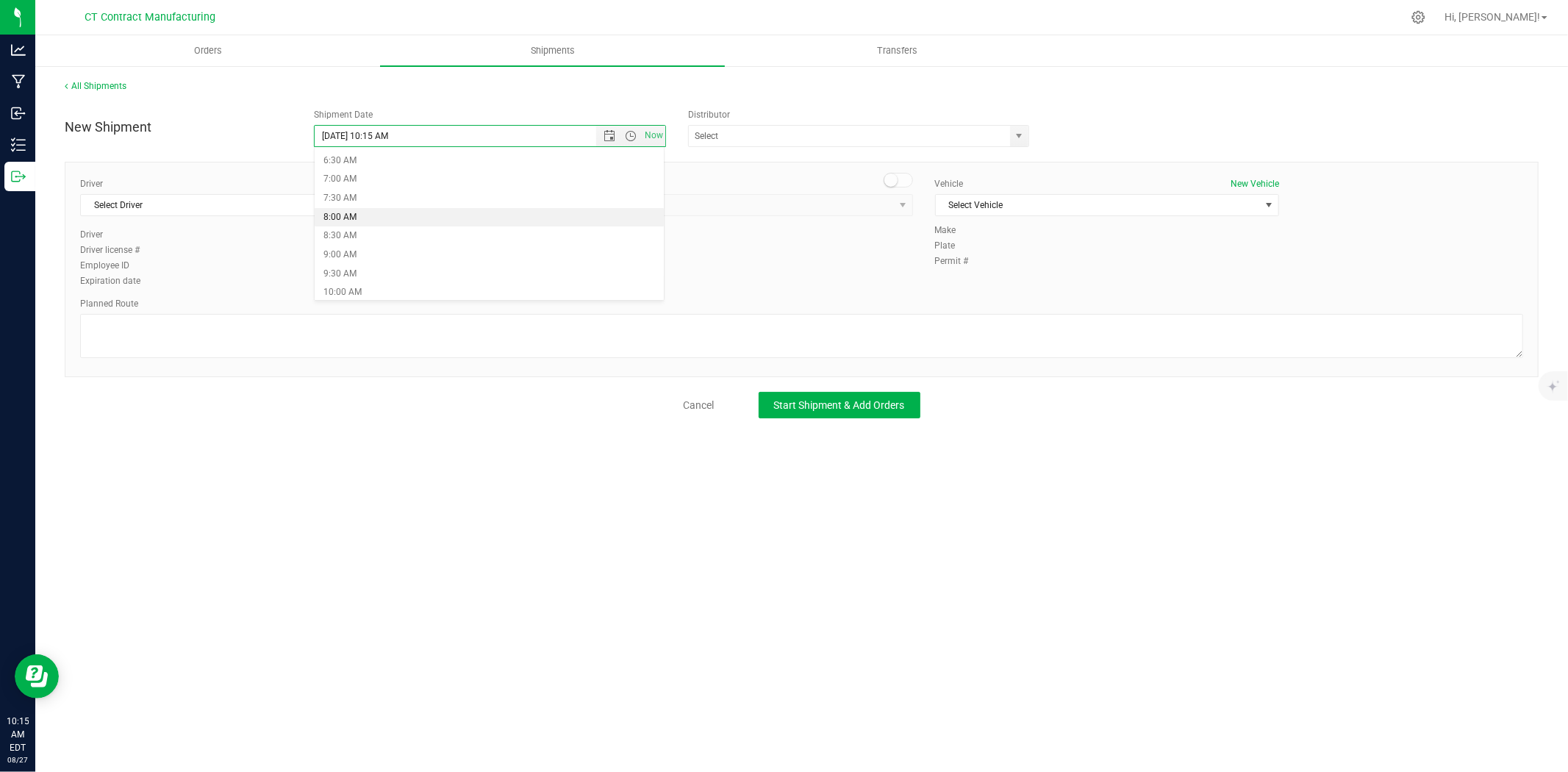
type input "[DATE] 8:00 AM"
click at [1015, 138] on span "select" at bounding box center [1020, 136] width 12 height 12
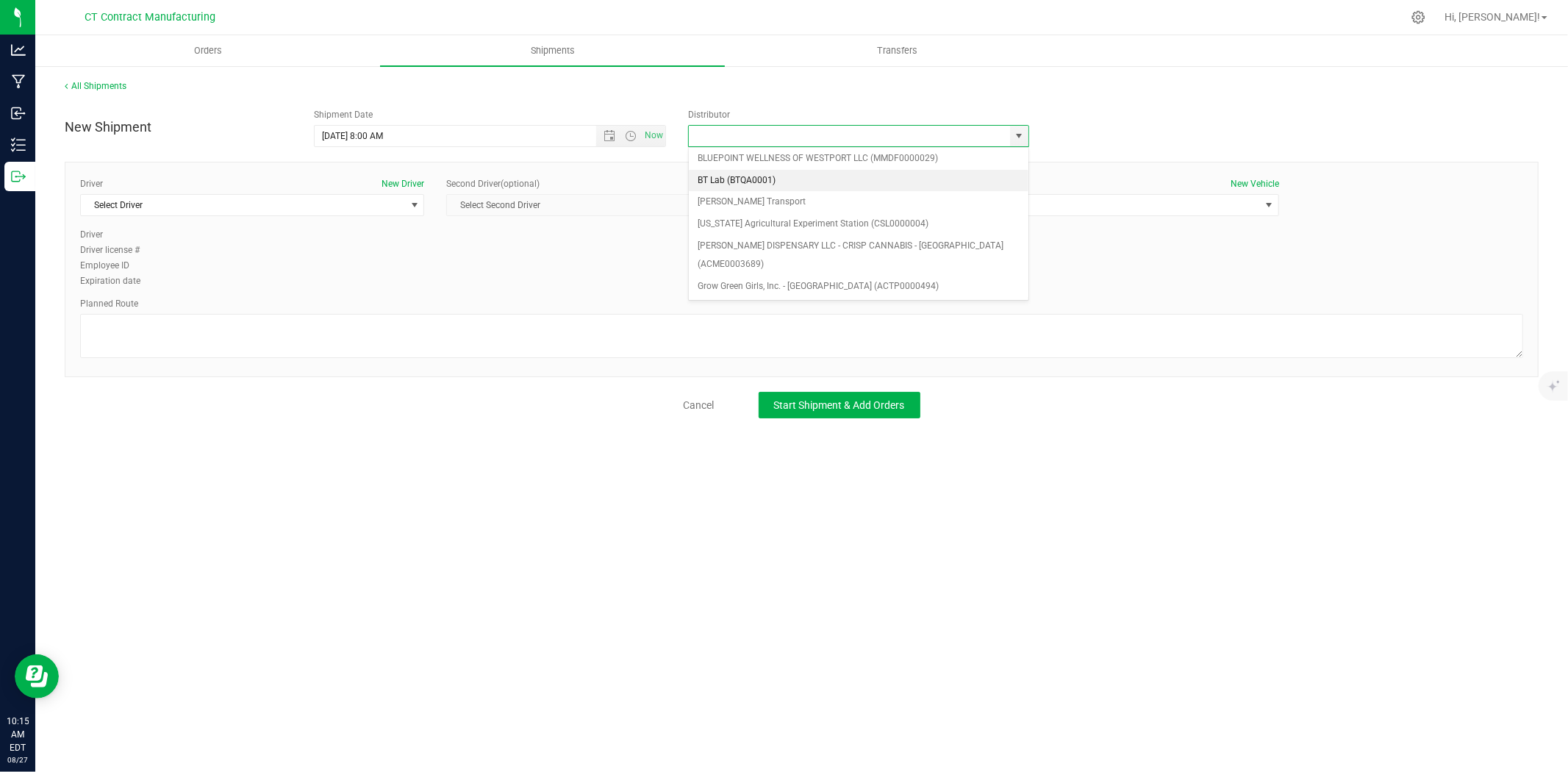
scroll to position [82, 0]
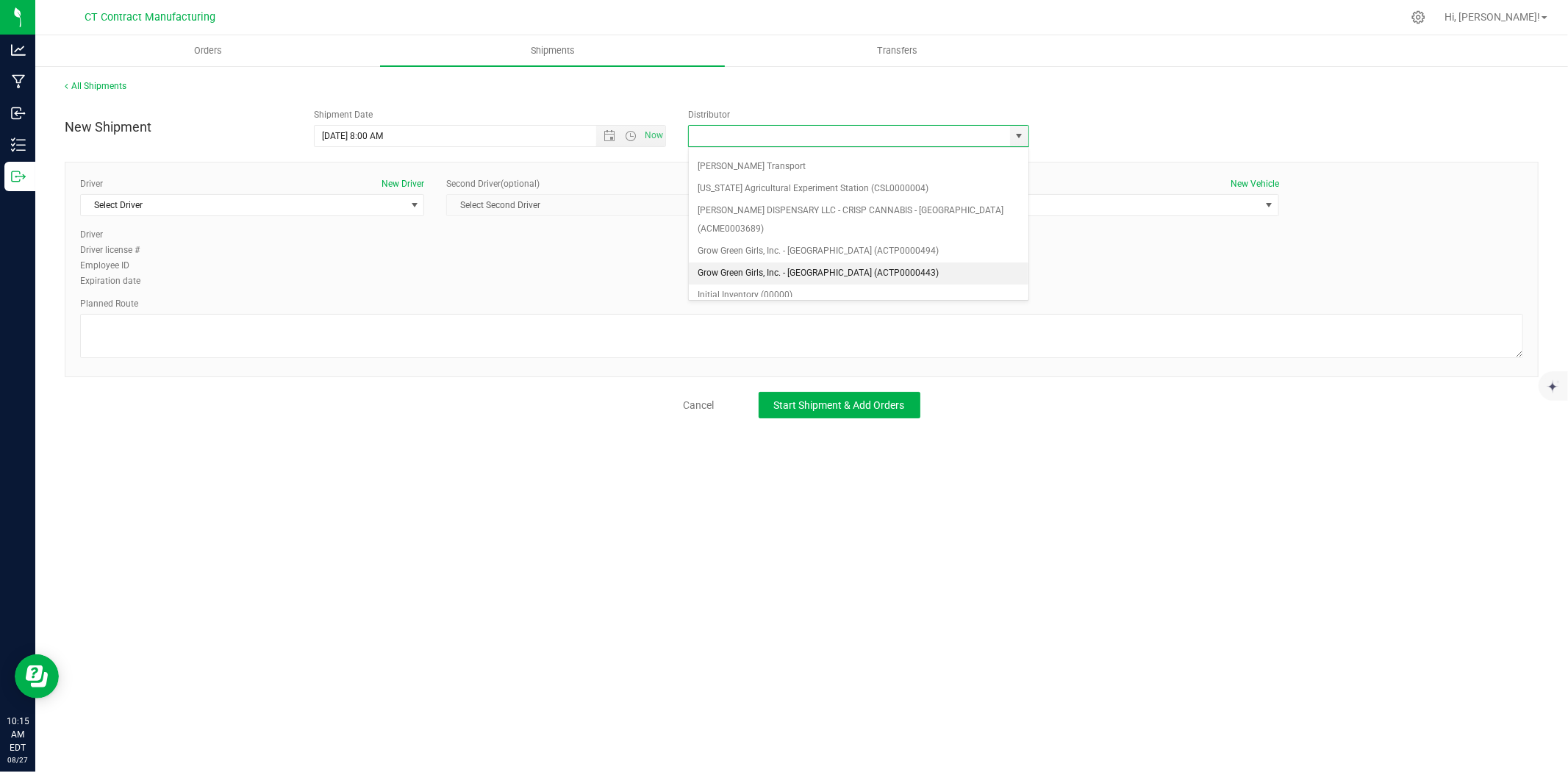
click at [778, 263] on li "Grow Green Girls, Inc. - [GEOGRAPHIC_DATA] (ACTP0000443)" at bounding box center [858, 274] width 339 height 22
type input "Grow Green Girls, Inc. - [GEOGRAPHIC_DATA] (ACTP0000443)"
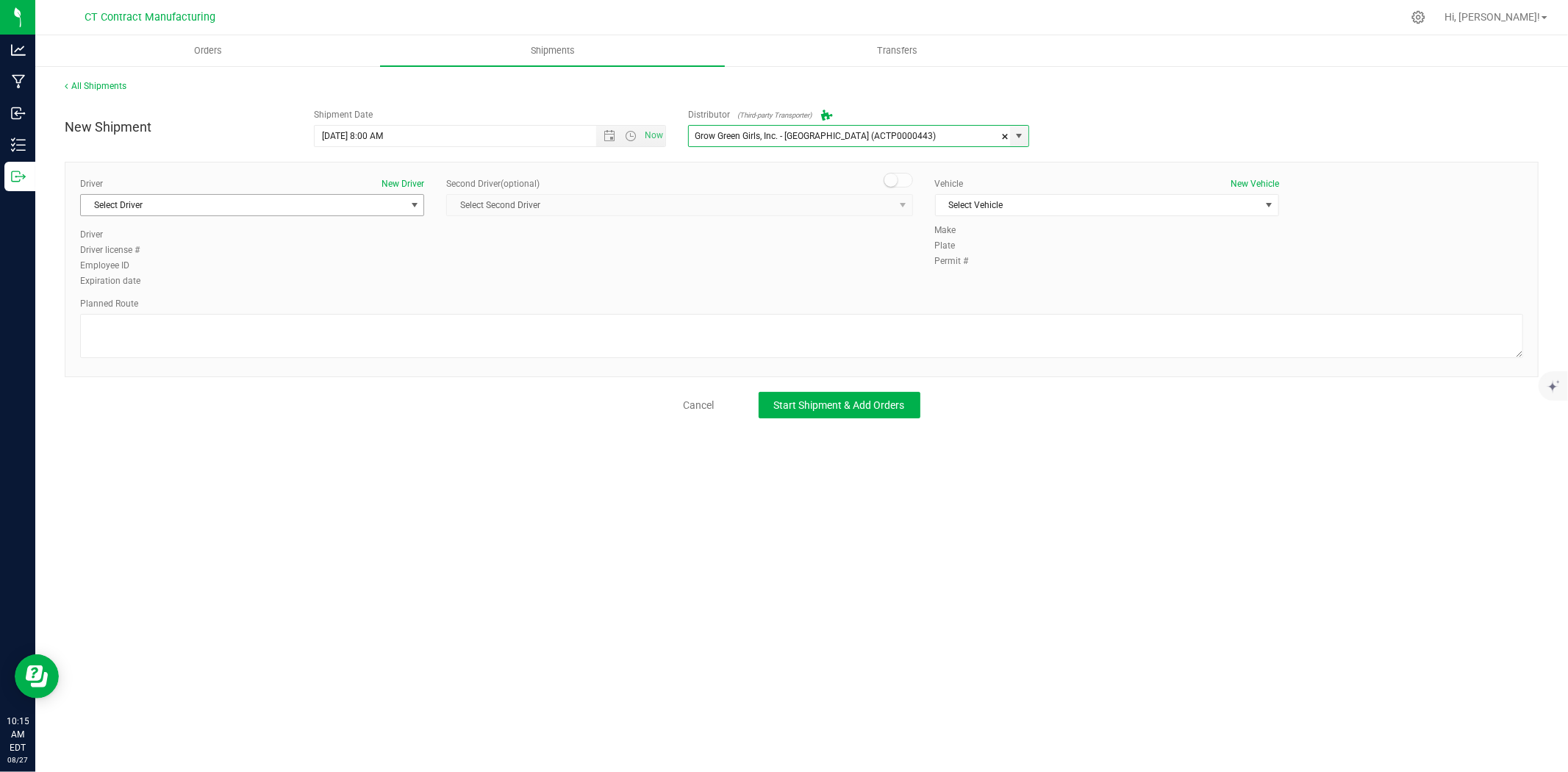
click at [395, 215] on span "Select Driver" at bounding box center [243, 205] width 324 height 21
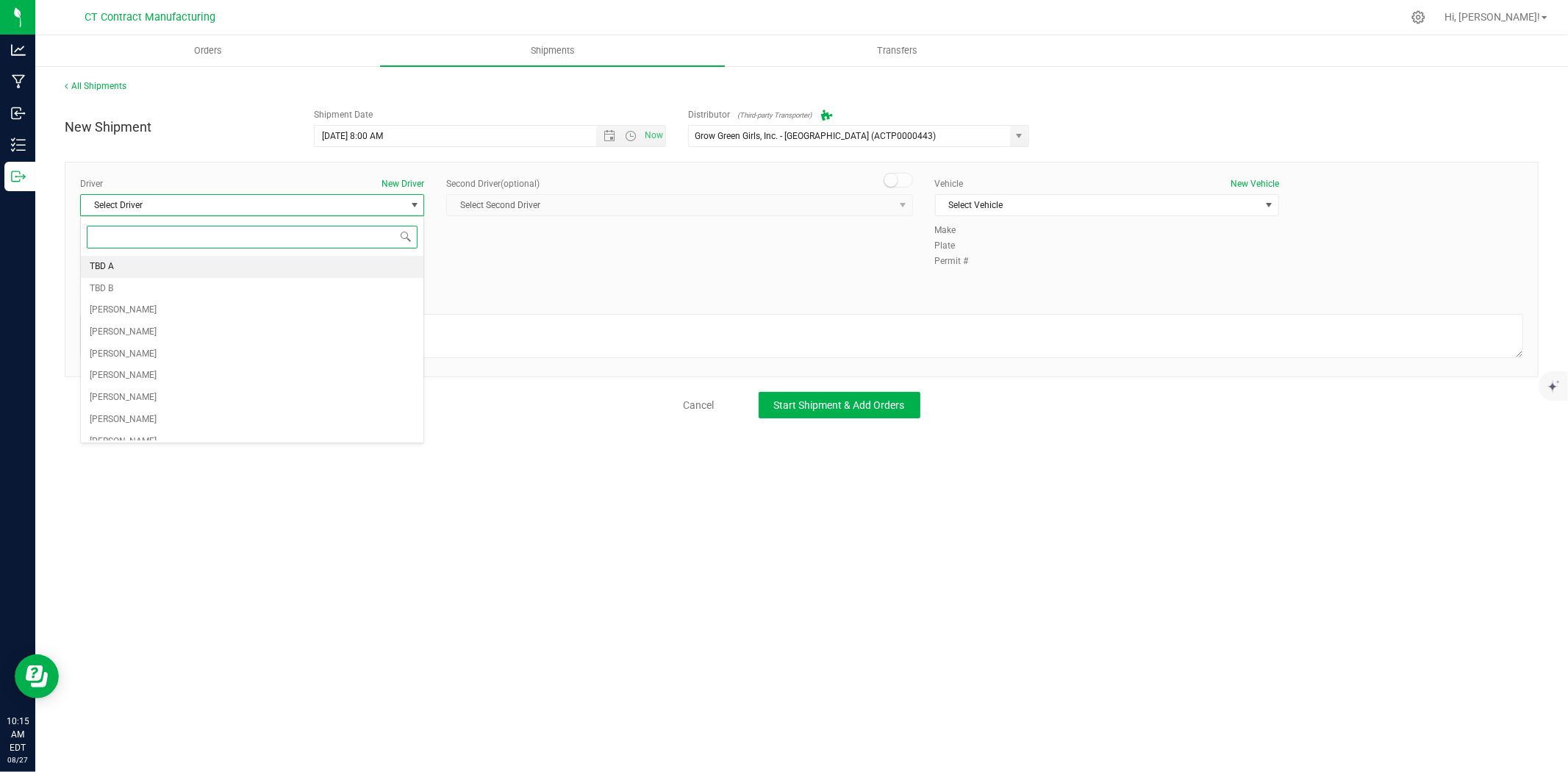
click at [305, 268] on li "TBD A" at bounding box center [252, 267] width 342 height 22
click at [895, 189] on div "Second Driver (optional)" at bounding box center [679, 184] width 466 height 13
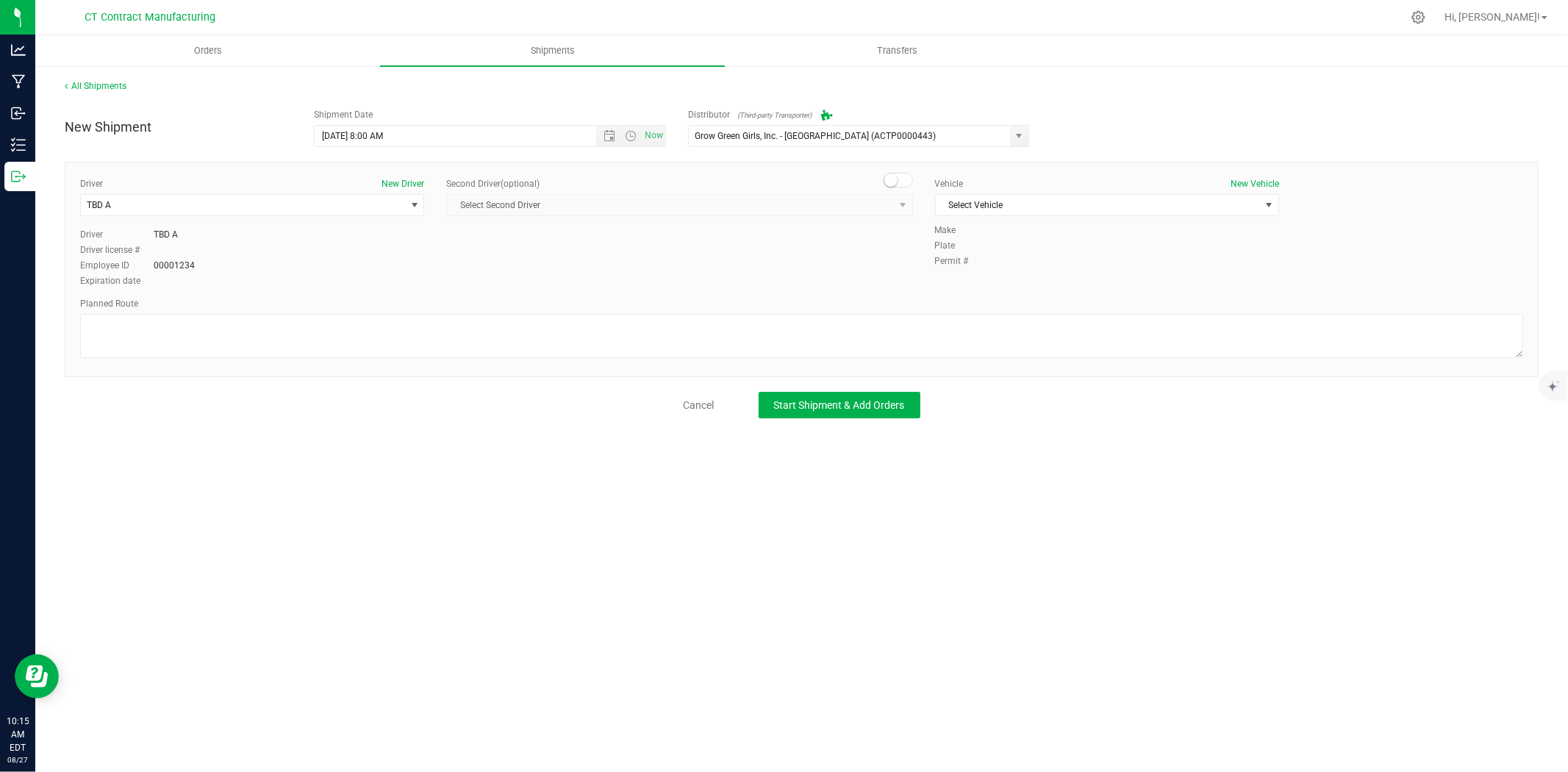
click at [892, 206] on span "Select Second Driver Select Second Driver TBD A TBD B [PERSON_NAME] [PERSON_NAM…" at bounding box center [679, 205] width 466 height 22
click at [897, 181] on small at bounding box center [890, 180] width 13 height 13
click at [893, 200] on span "select" at bounding box center [902, 205] width 18 height 21
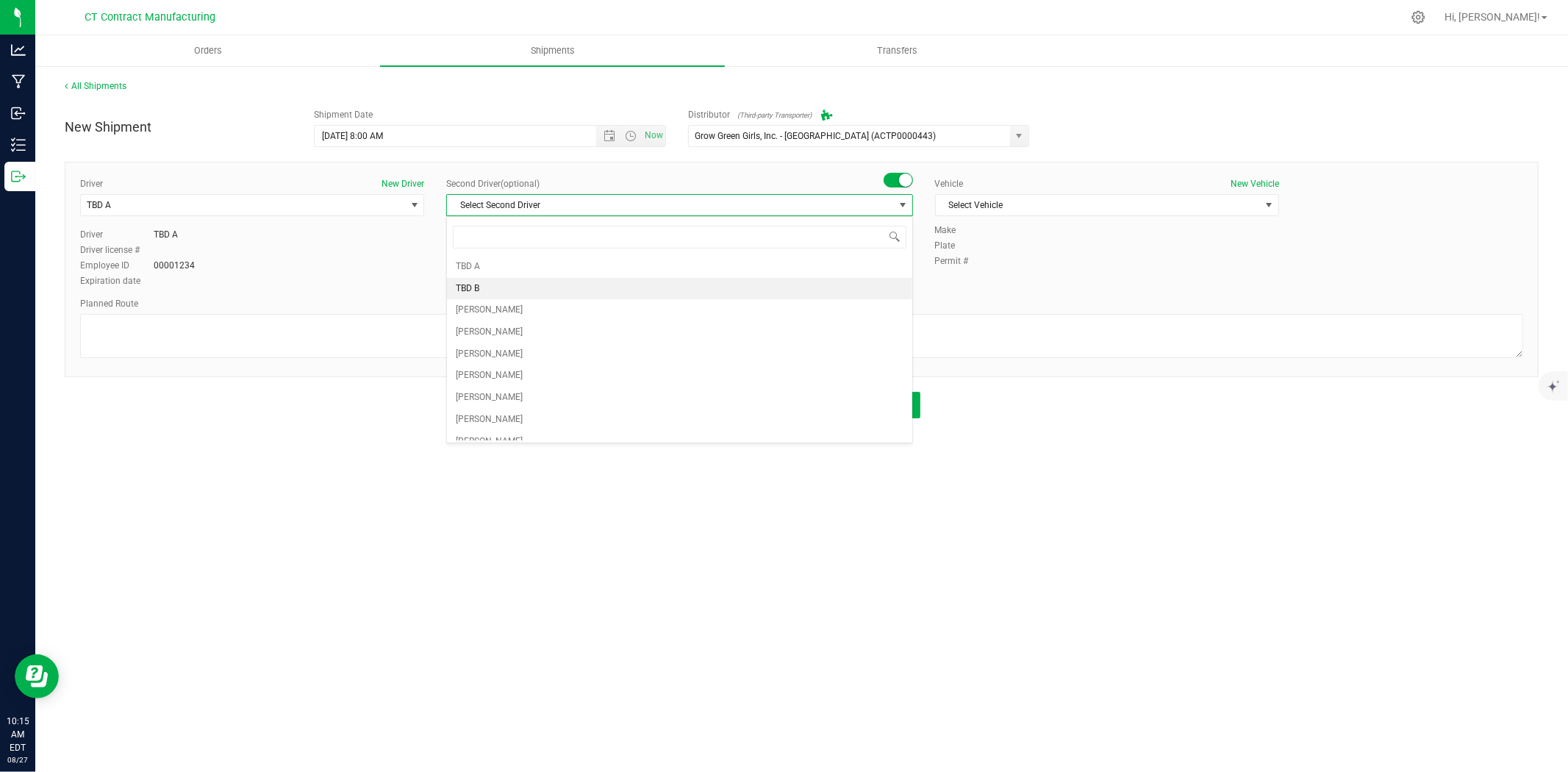
click at [506, 287] on li "TBD B" at bounding box center [680, 289] width 465 height 22
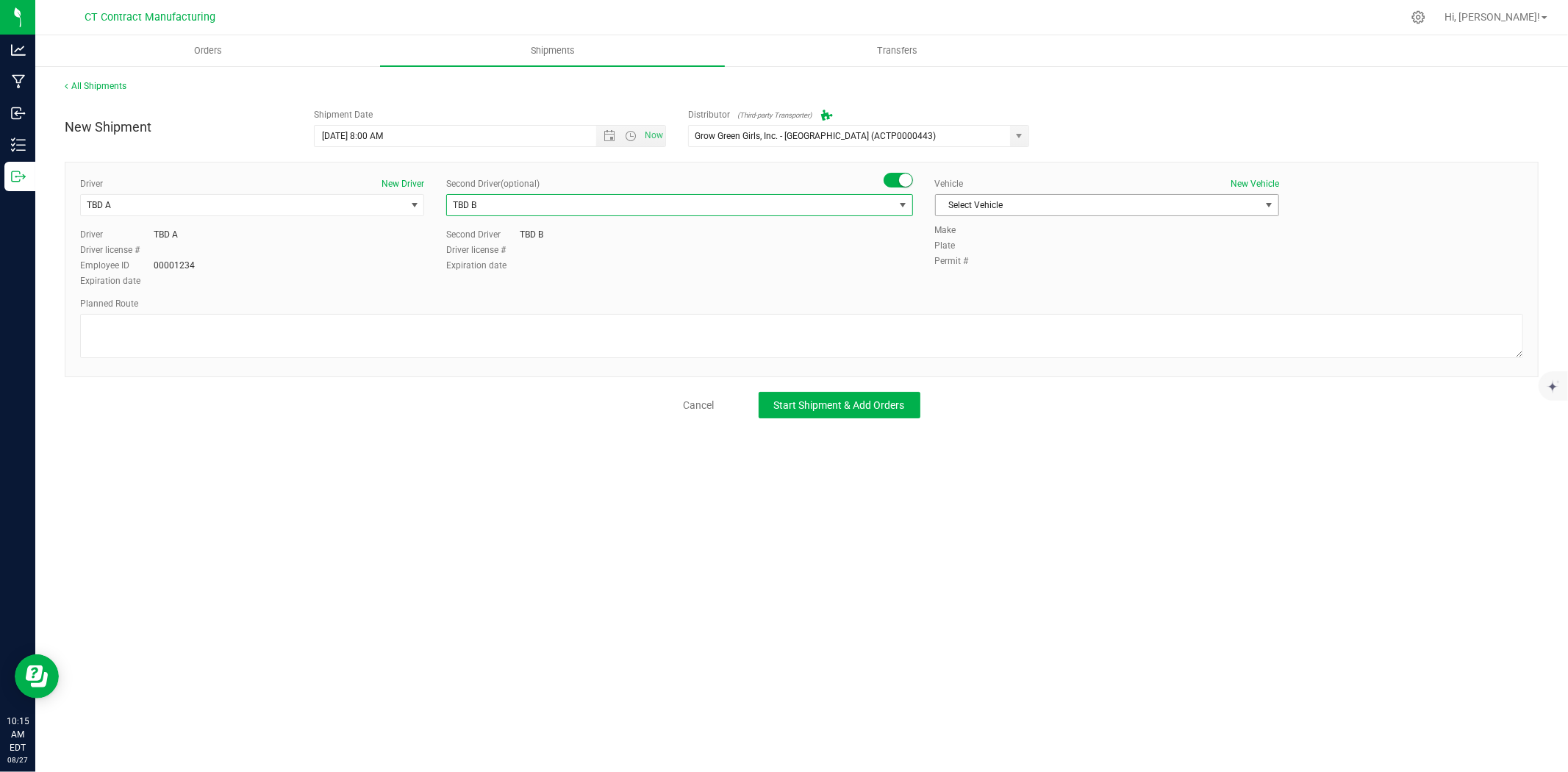
click at [1000, 211] on span "Select Vehicle" at bounding box center [1098, 205] width 324 height 21
click at [1001, 248] on li "Ford Transit 250" at bounding box center [1107, 253] width 342 height 22
click at [937, 331] on textarea at bounding box center [801, 337] width 1443 height 44
paste textarea "Randomized route via 3rd party transporter"
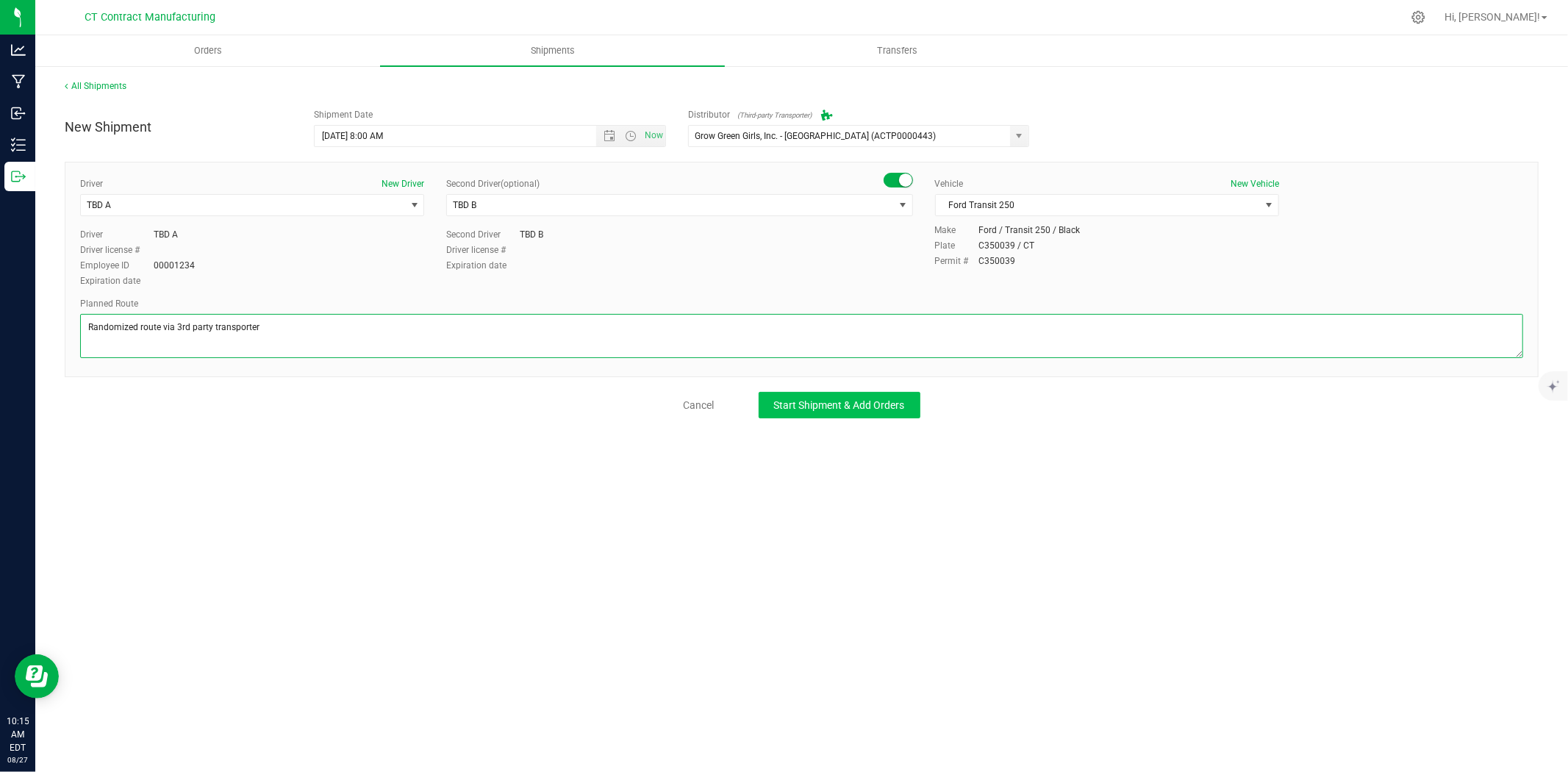
type textarea "Randomized route via 3rd party transporter"
click at [882, 405] on span "Start Shipment & Add Orders" at bounding box center [839, 405] width 131 height 12
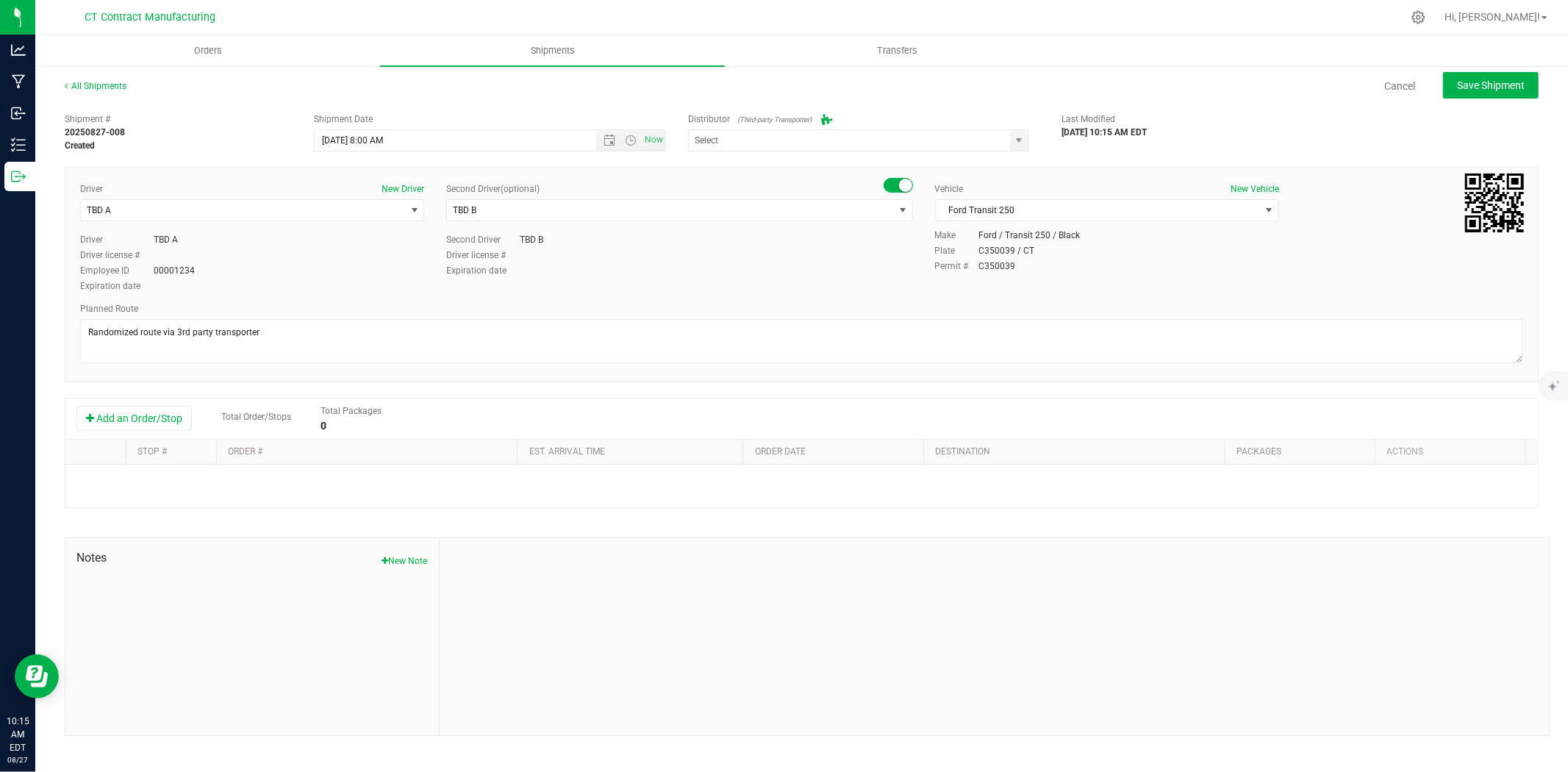
type input "Grow Green Girls, Inc. - [GEOGRAPHIC_DATA] (ACTP0000443)"
click at [158, 417] on button "Add an Order/Stop" at bounding box center [135, 418] width 116 height 25
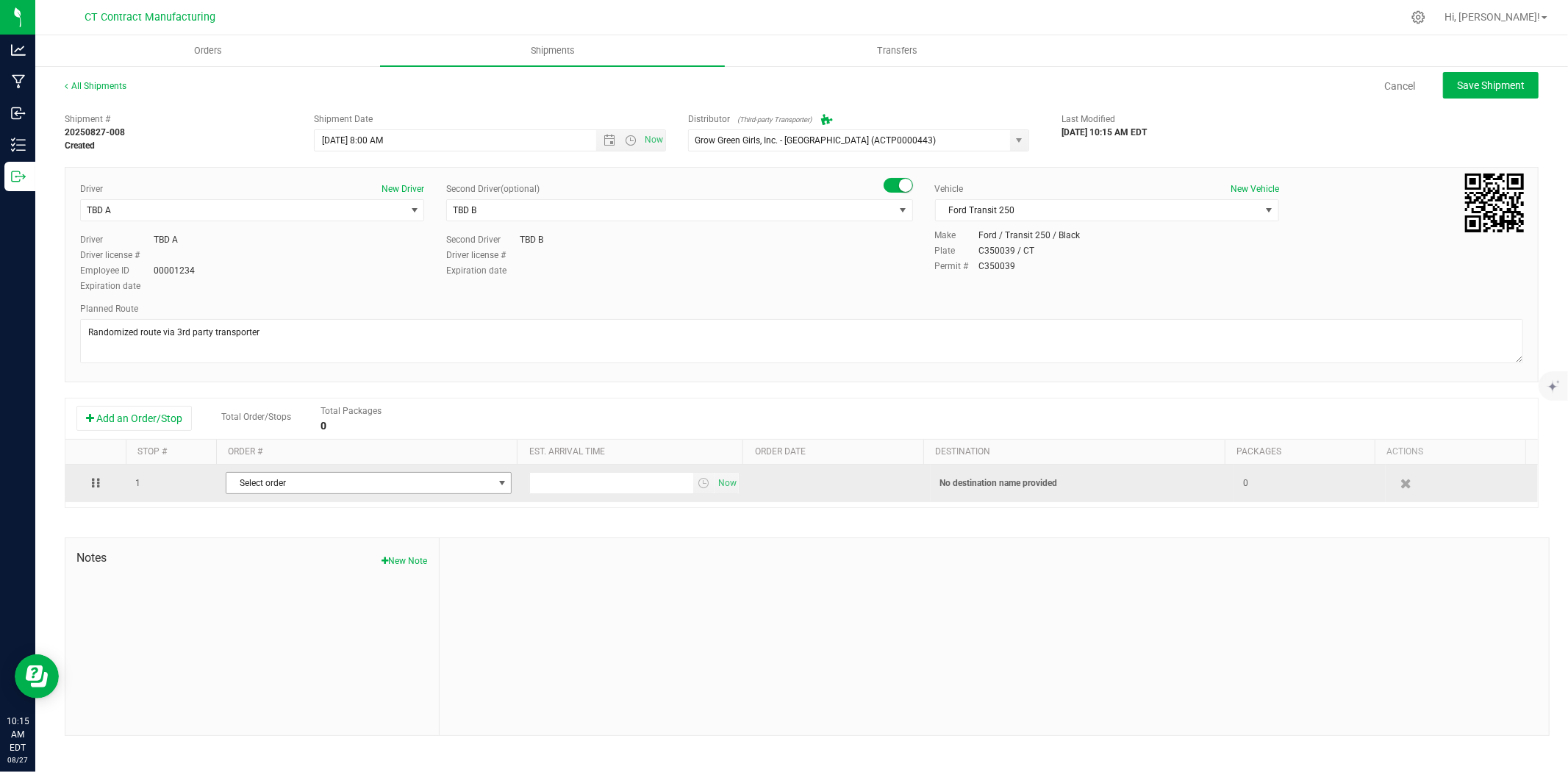
click at [388, 478] on span "Select order" at bounding box center [359, 483] width 266 height 21
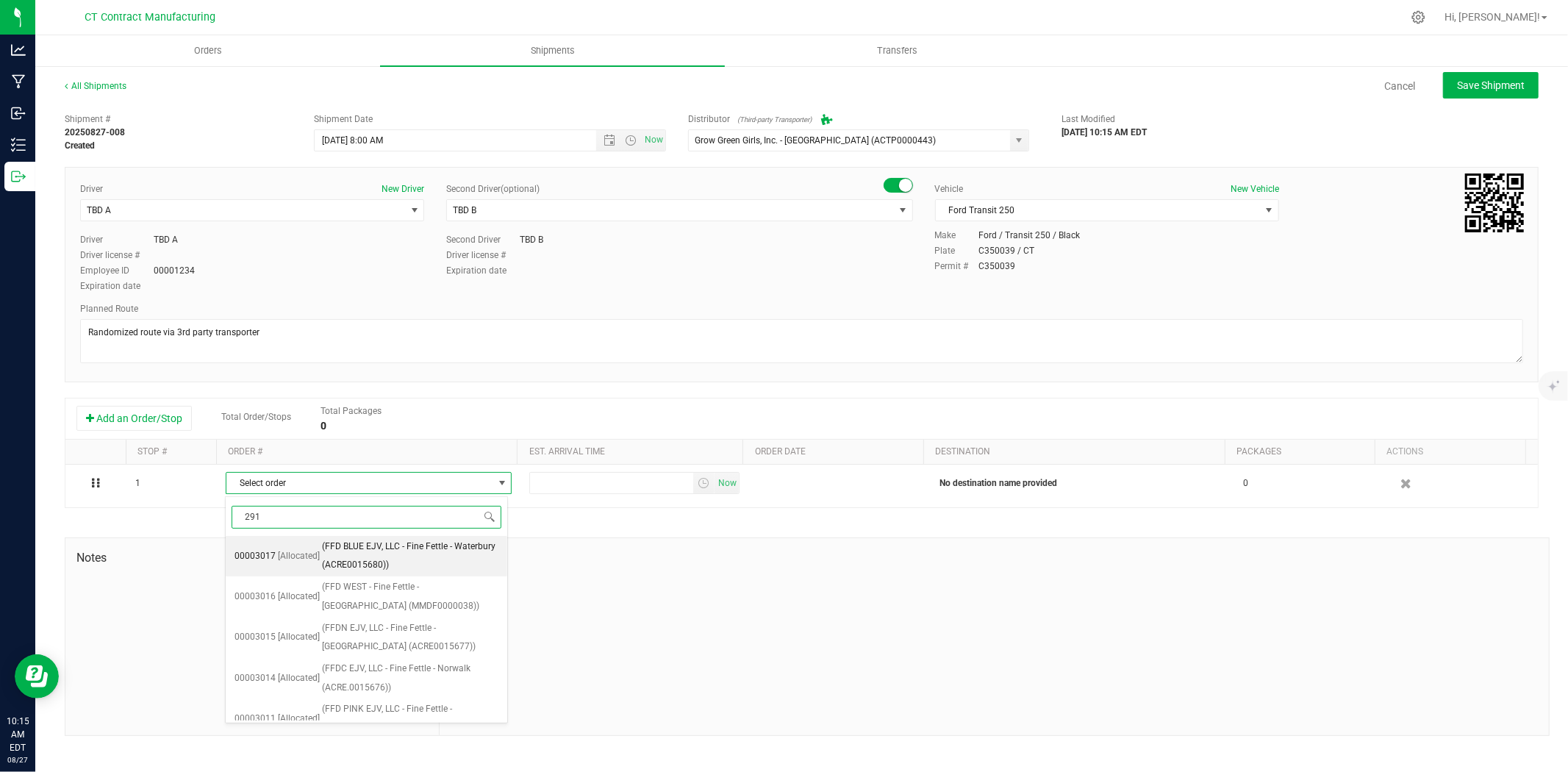
type input "2919"
click at [436, 546] on span "(Budr Cannabis ([GEOGRAPHIC_DATA]) (MMDF0000005))" at bounding box center [411, 556] width 178 height 38
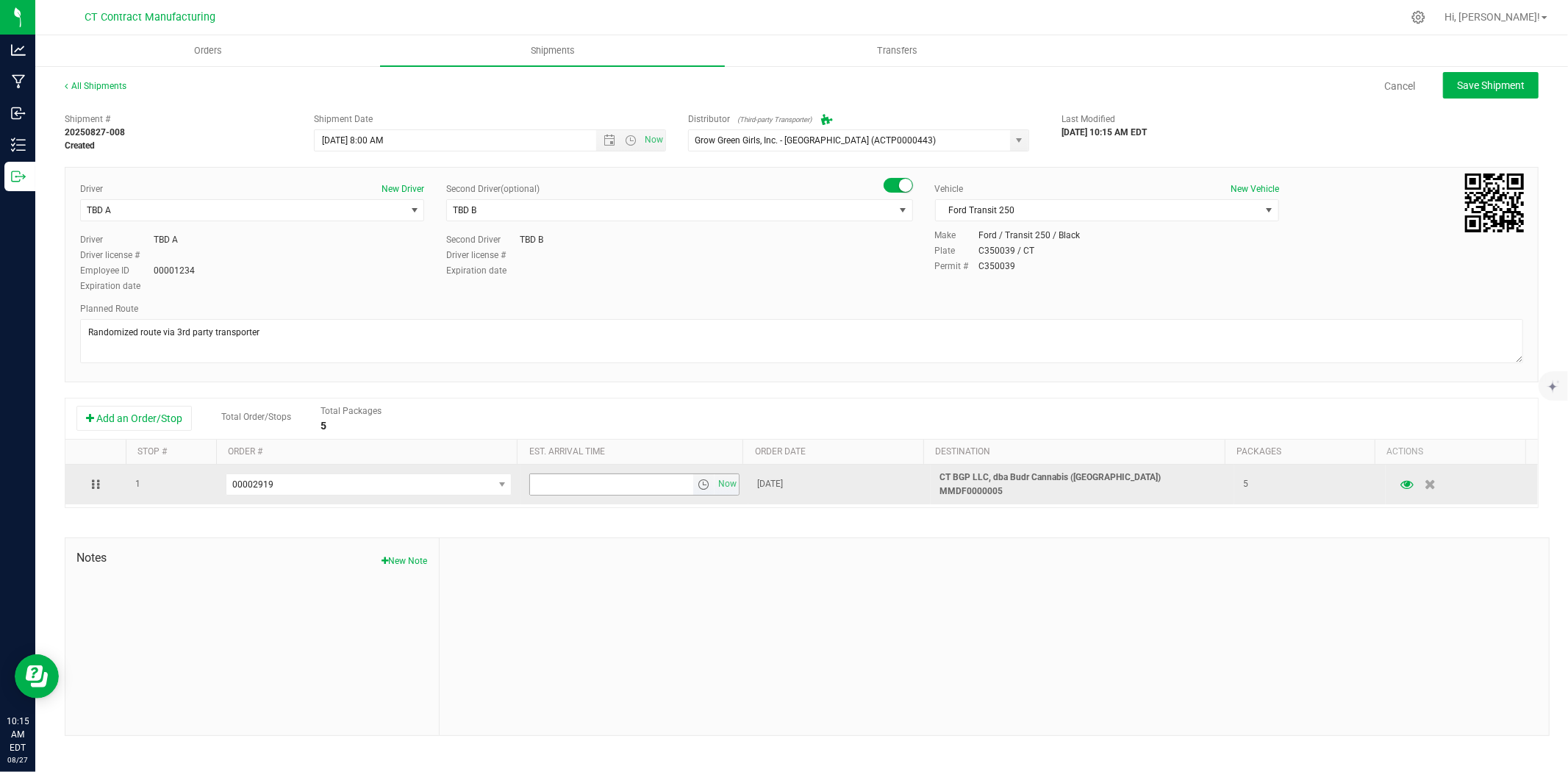
click at [699, 482] on span "select" at bounding box center [704, 485] width 12 height 12
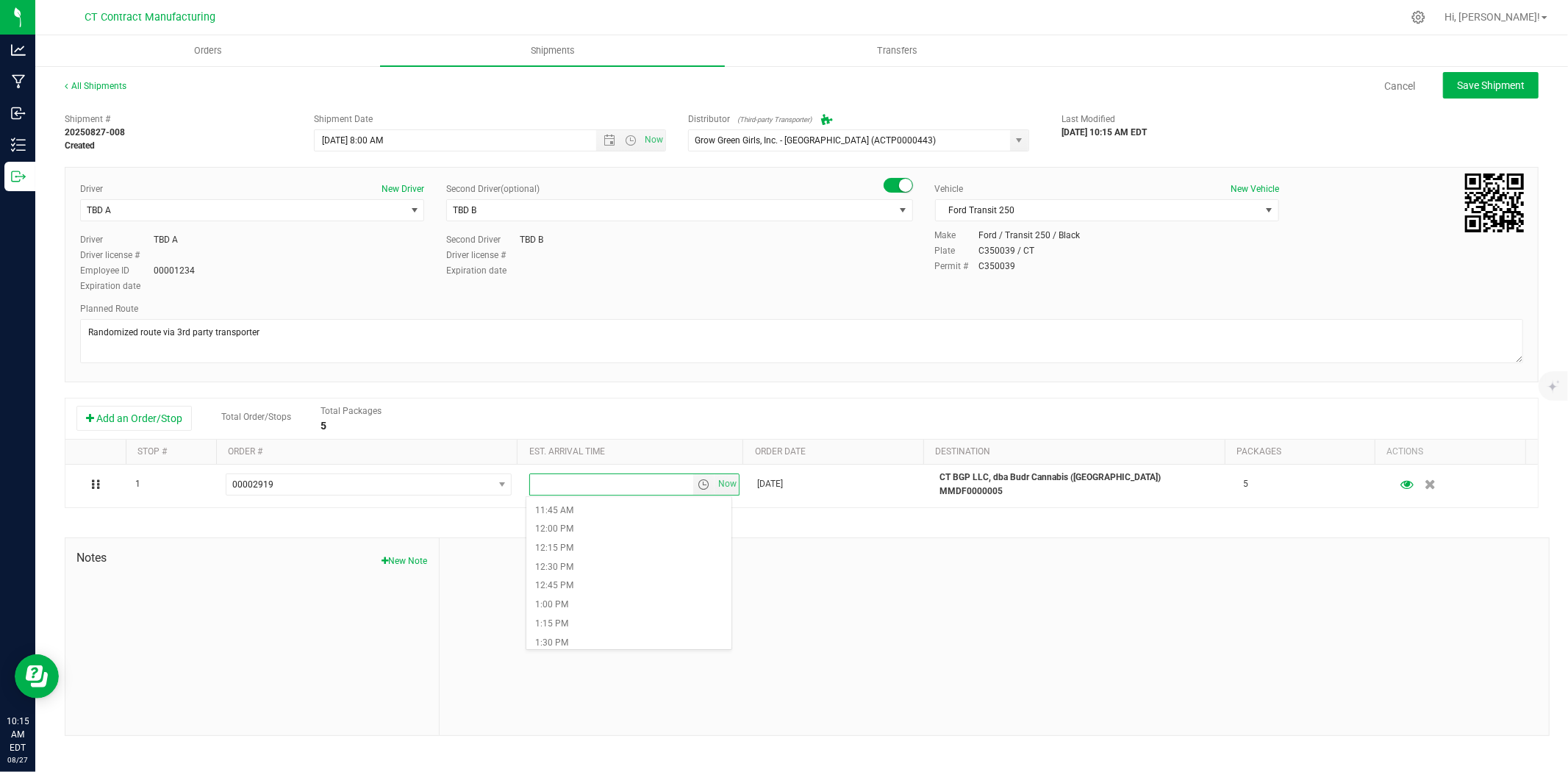
scroll to position [981, 0]
click at [616, 526] on li "1:15 PM" at bounding box center [629, 530] width 206 height 19
click at [1481, 83] on span "Save Shipment" at bounding box center [1491, 86] width 68 height 12
type input "[DATE] 12:00 PM"
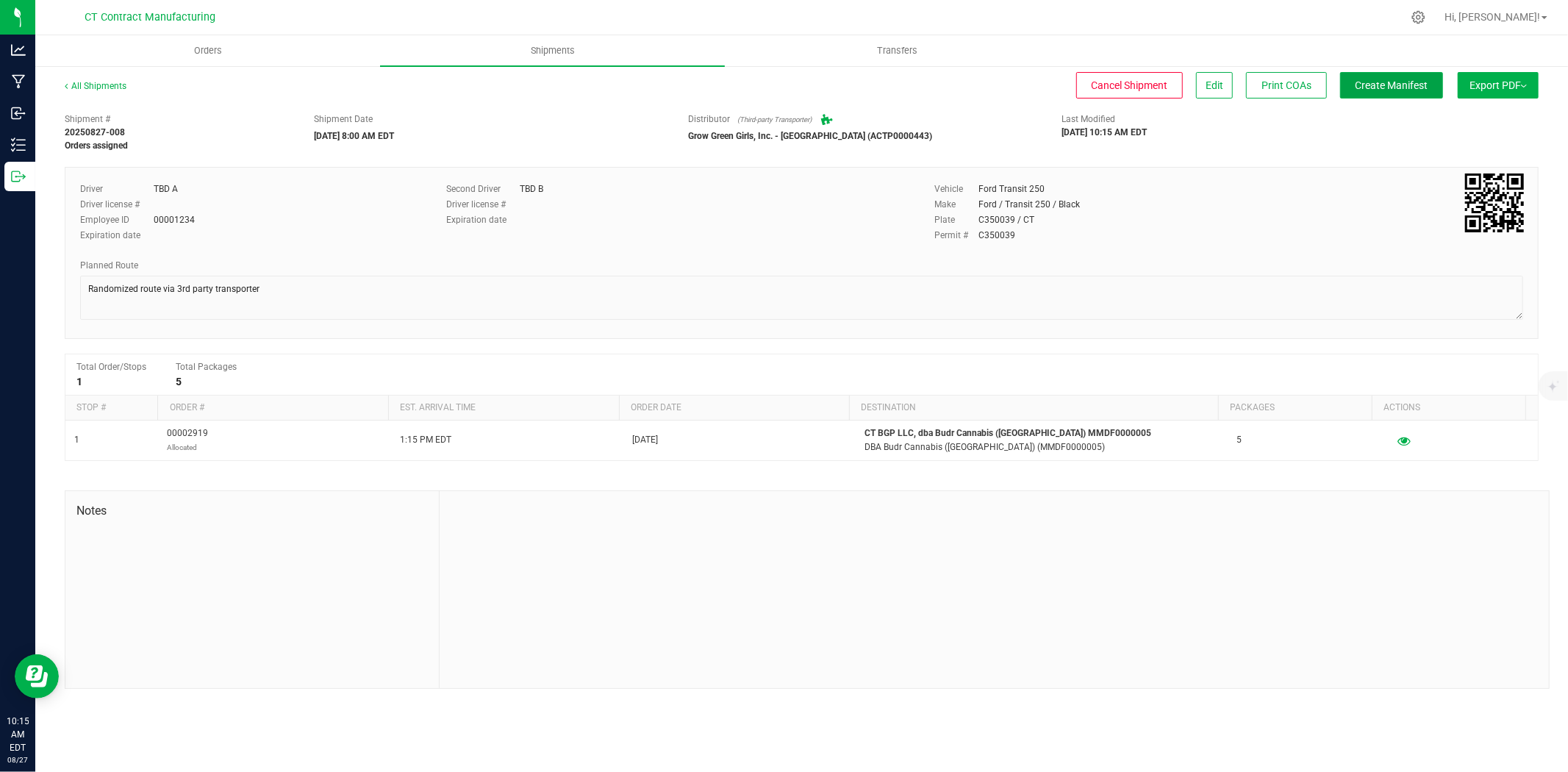
click at [1387, 85] on span "Create Manifest" at bounding box center [1391, 86] width 73 height 12
click at [113, 84] on link "All Shipments" at bounding box center [96, 86] width 62 height 10
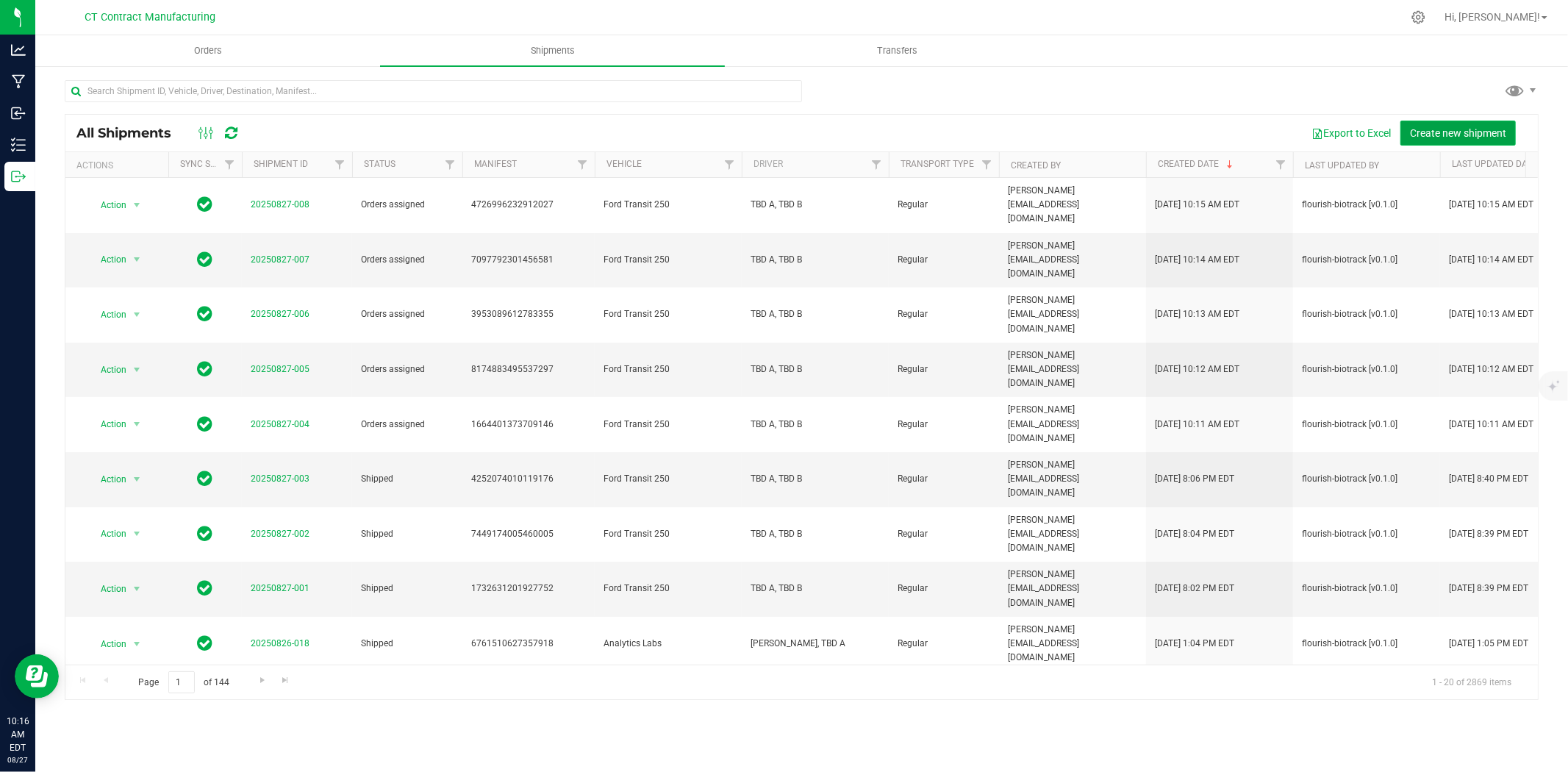
click at [1412, 125] on button "Create new shipment" at bounding box center [1458, 133] width 116 height 25
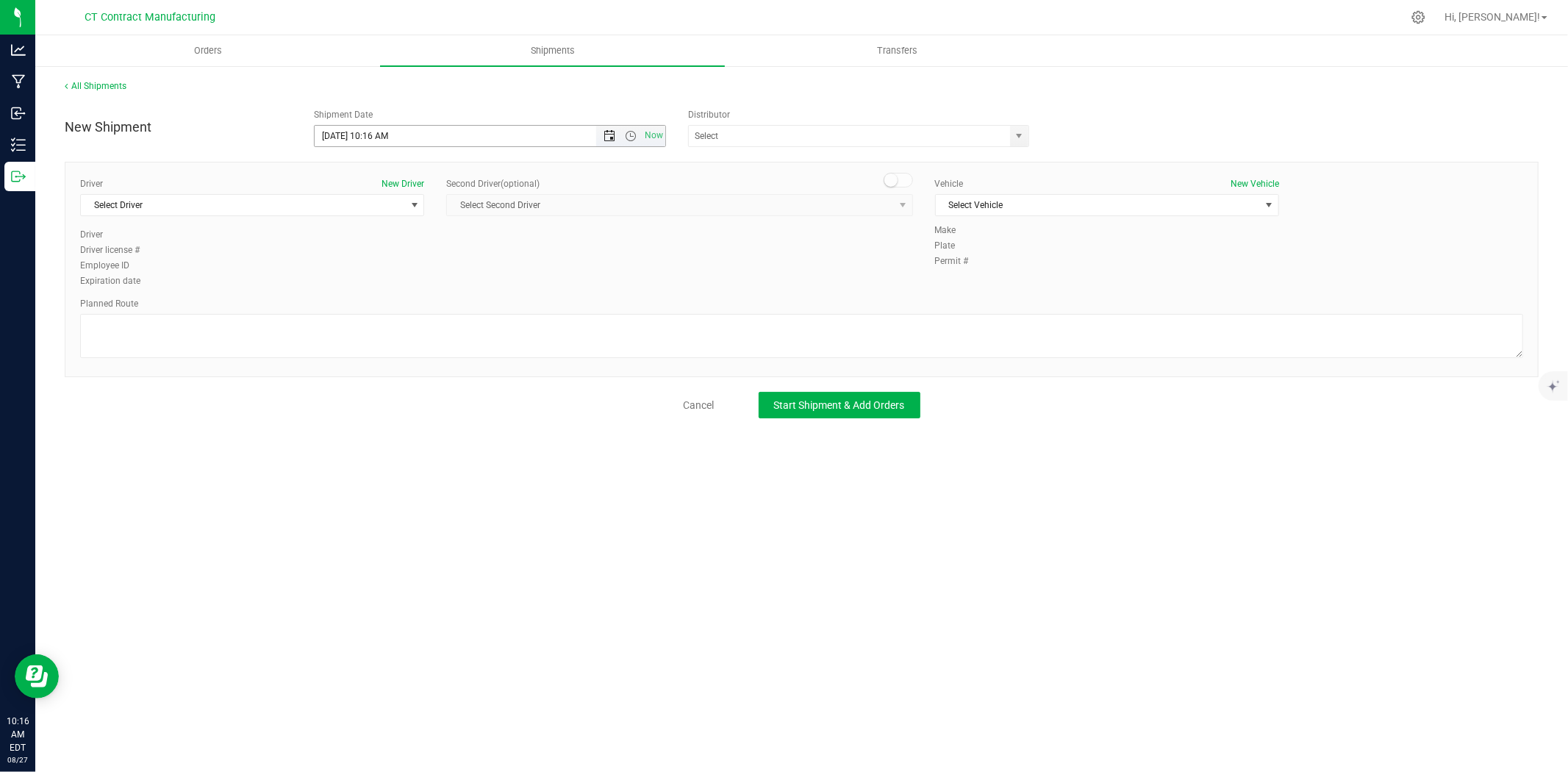
click at [611, 130] on span "Open the date view" at bounding box center [610, 136] width 12 height 12
click at [414, 306] on link "28" at bounding box center [413, 308] width 21 height 23
click at [630, 130] on span "Open the time view" at bounding box center [631, 136] width 12 height 12
click at [368, 212] on li "8:00 AM" at bounding box center [489, 217] width 349 height 19
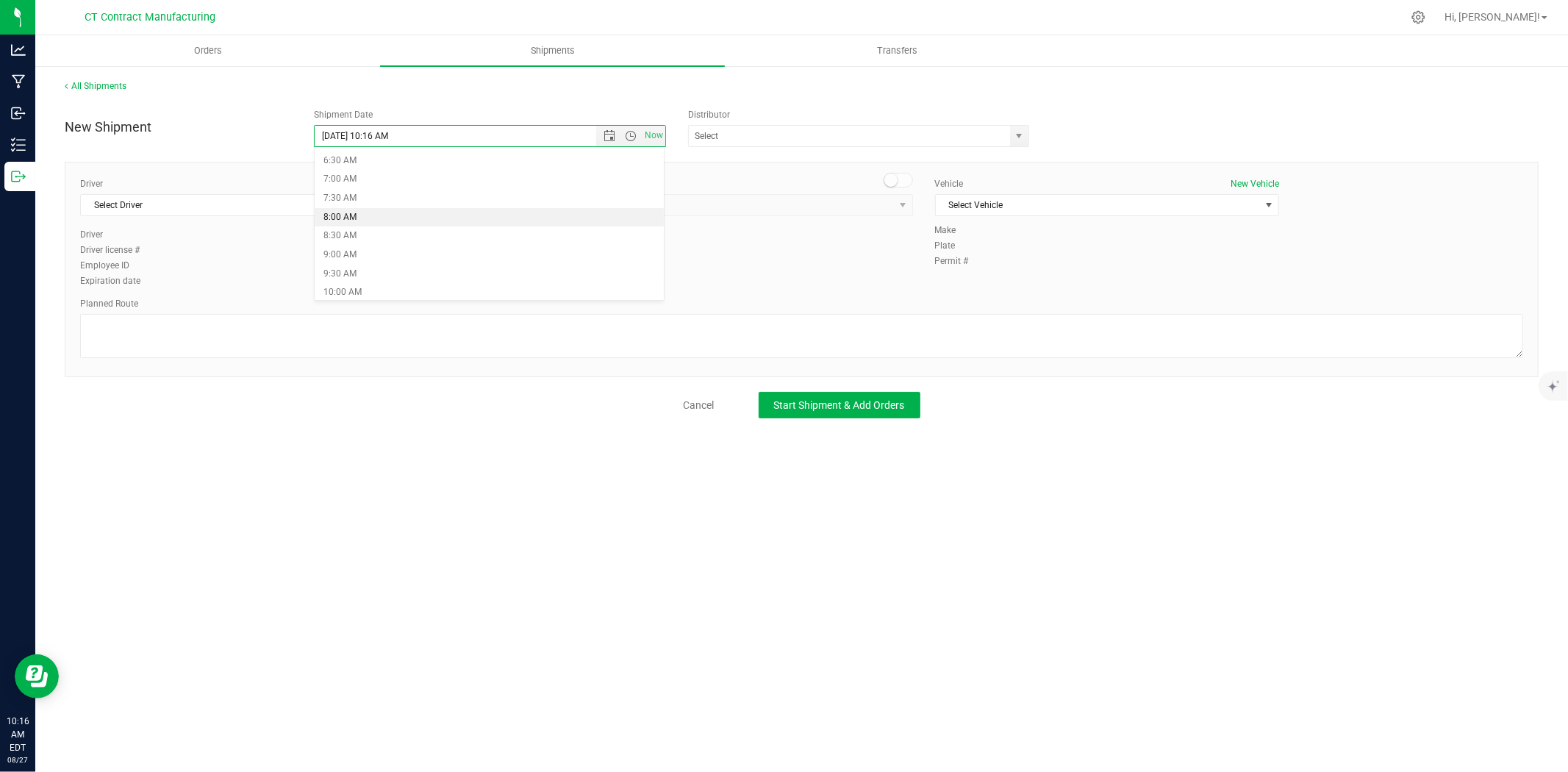
type input "[DATE] 8:00 AM"
click at [1009, 140] on span at bounding box center [858, 136] width 341 height 22
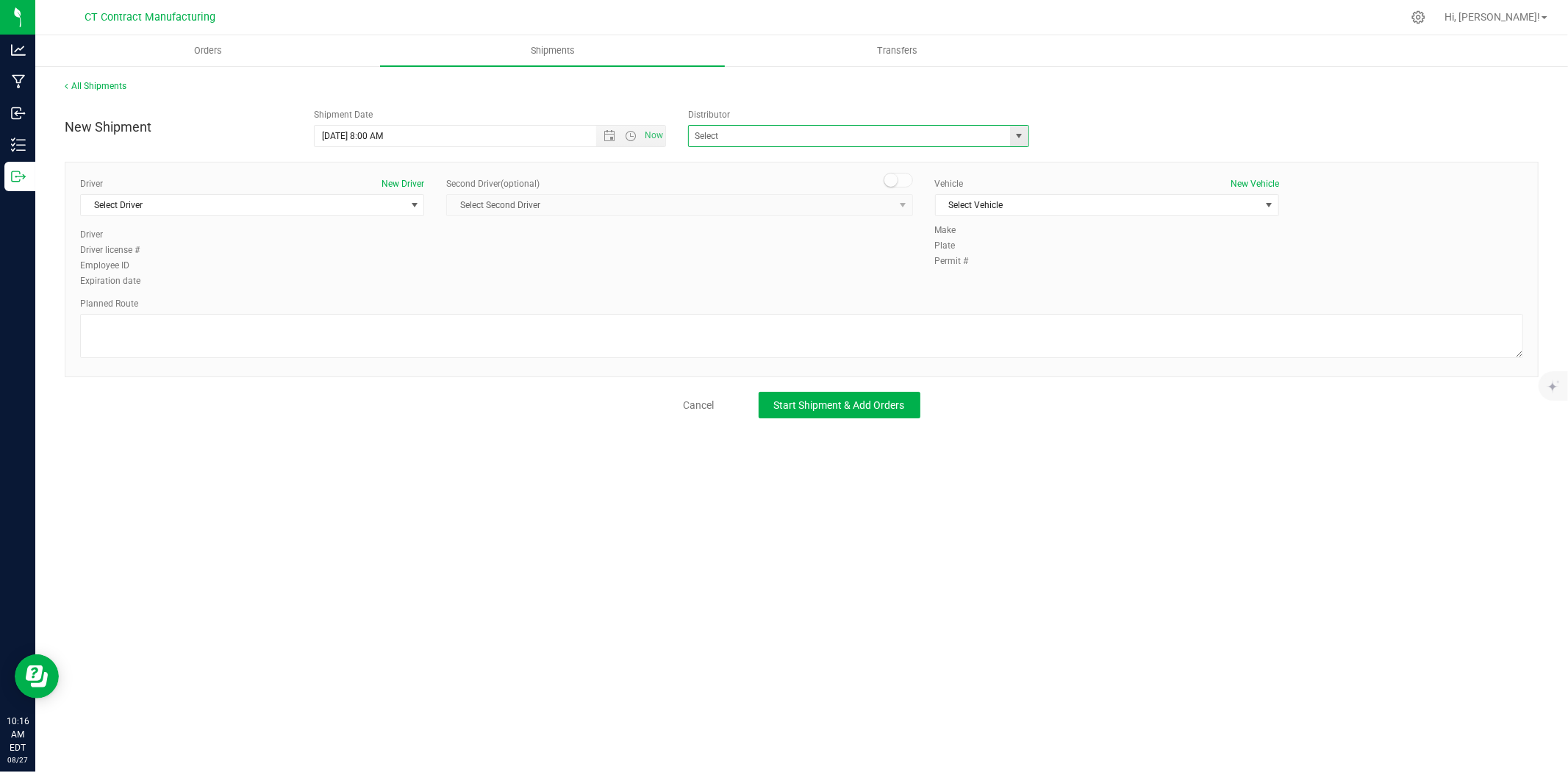
click at [1018, 140] on span "select" at bounding box center [1020, 136] width 12 height 12
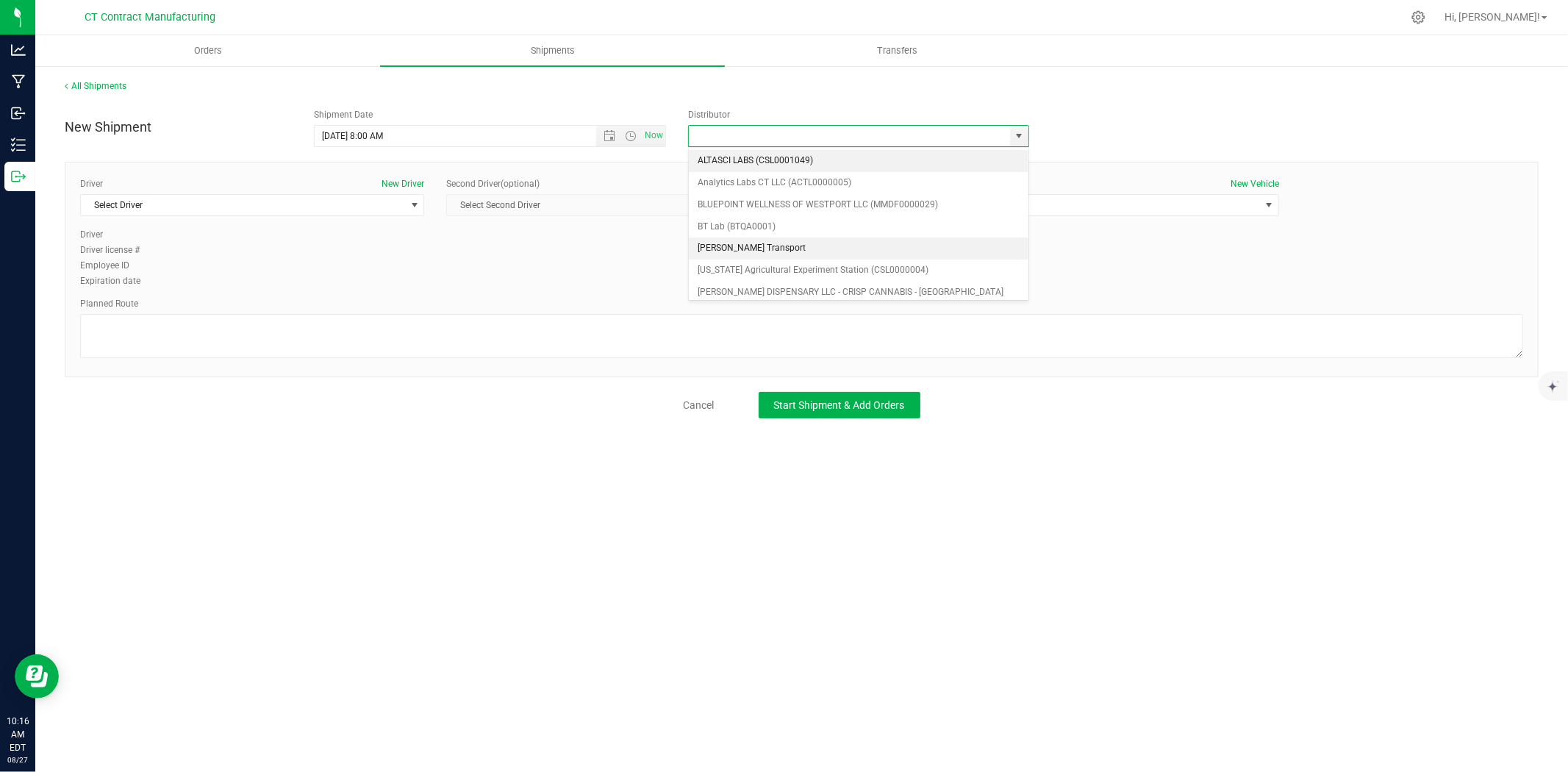
scroll to position [82, 0]
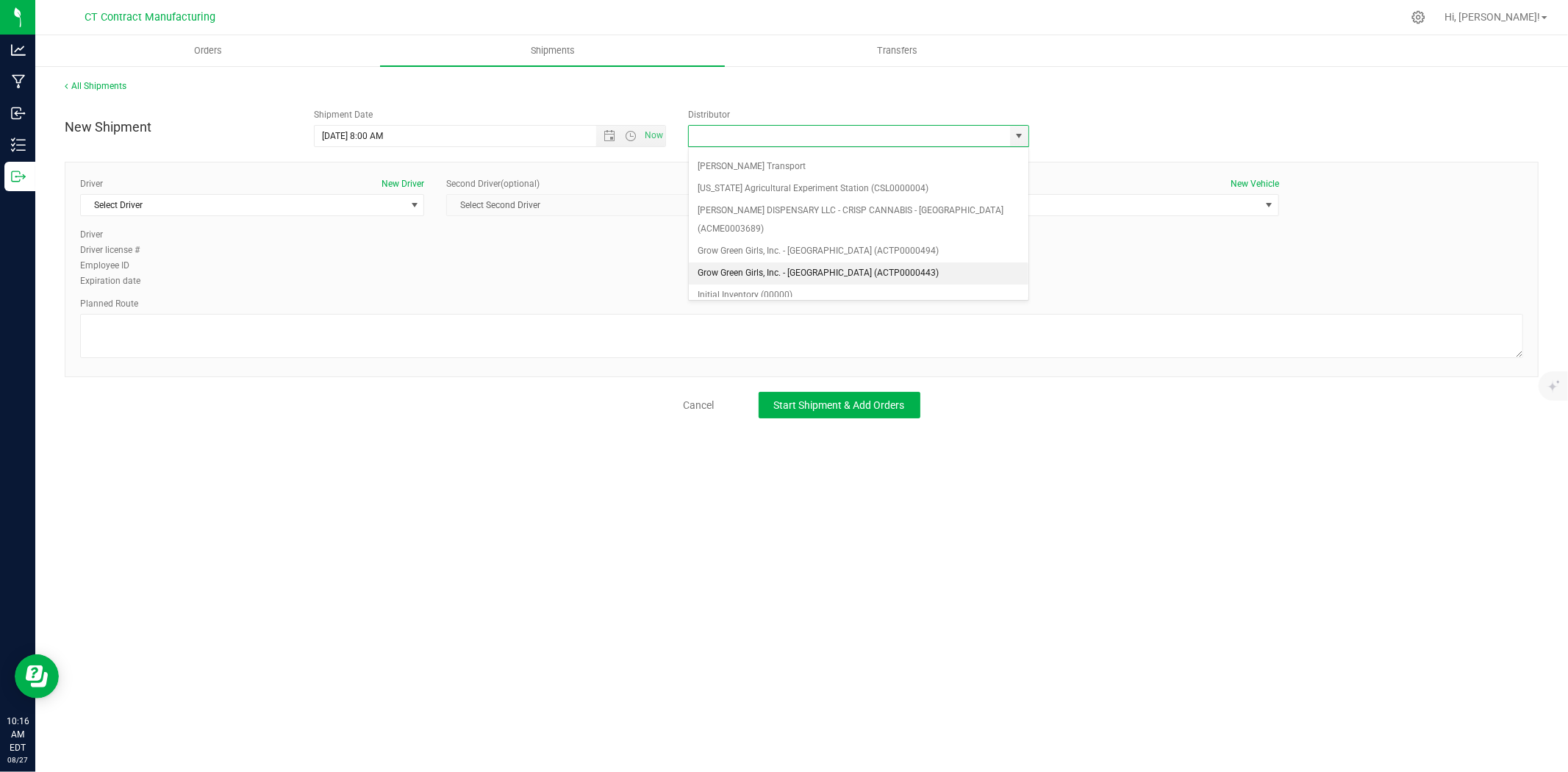
click at [781, 263] on li "Grow Green Girls, Inc. - [GEOGRAPHIC_DATA] (ACTP0000443)" at bounding box center [858, 274] width 339 height 22
type input "Grow Green Girls, Inc. - [GEOGRAPHIC_DATA] (ACTP0000443)"
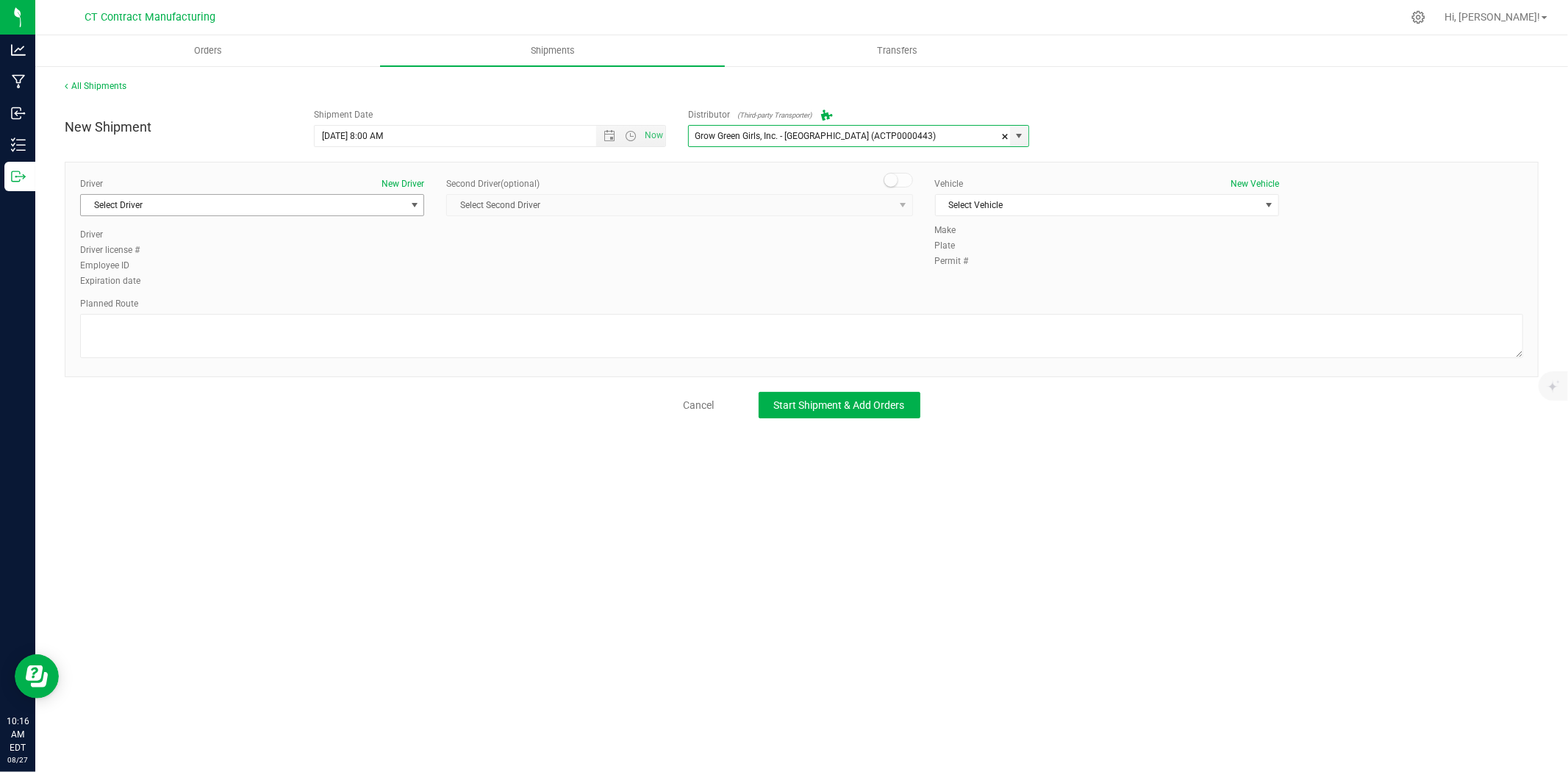
click at [339, 212] on span "Select Driver" at bounding box center [243, 205] width 324 height 21
click at [218, 273] on li "TBD A" at bounding box center [252, 267] width 342 height 22
click at [904, 180] on span at bounding box center [897, 180] width 29 height 15
click at [890, 209] on span "Select Second Driver" at bounding box center [670, 205] width 446 height 21
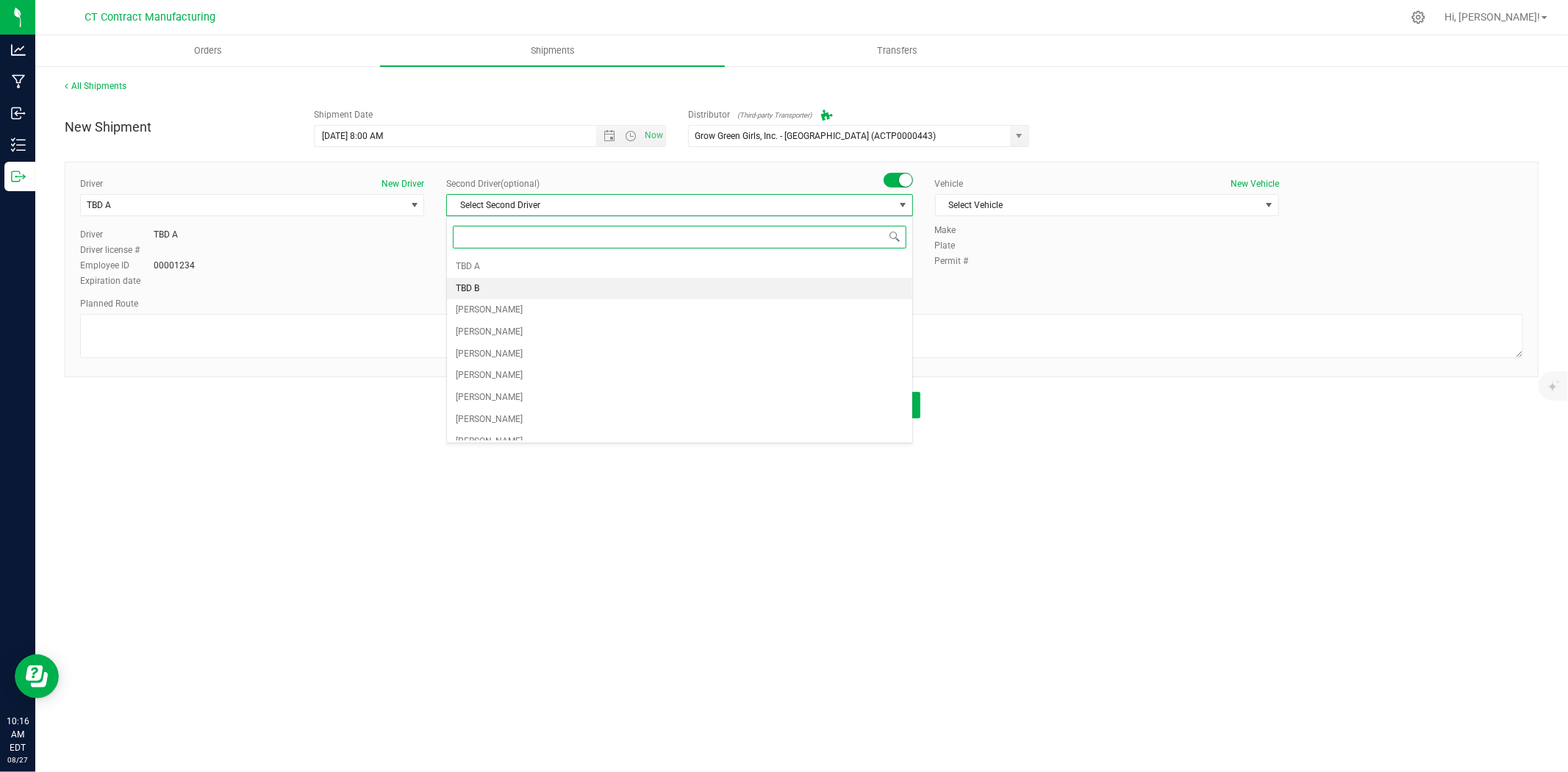
click at [517, 293] on li "TBD B" at bounding box center [680, 289] width 465 height 22
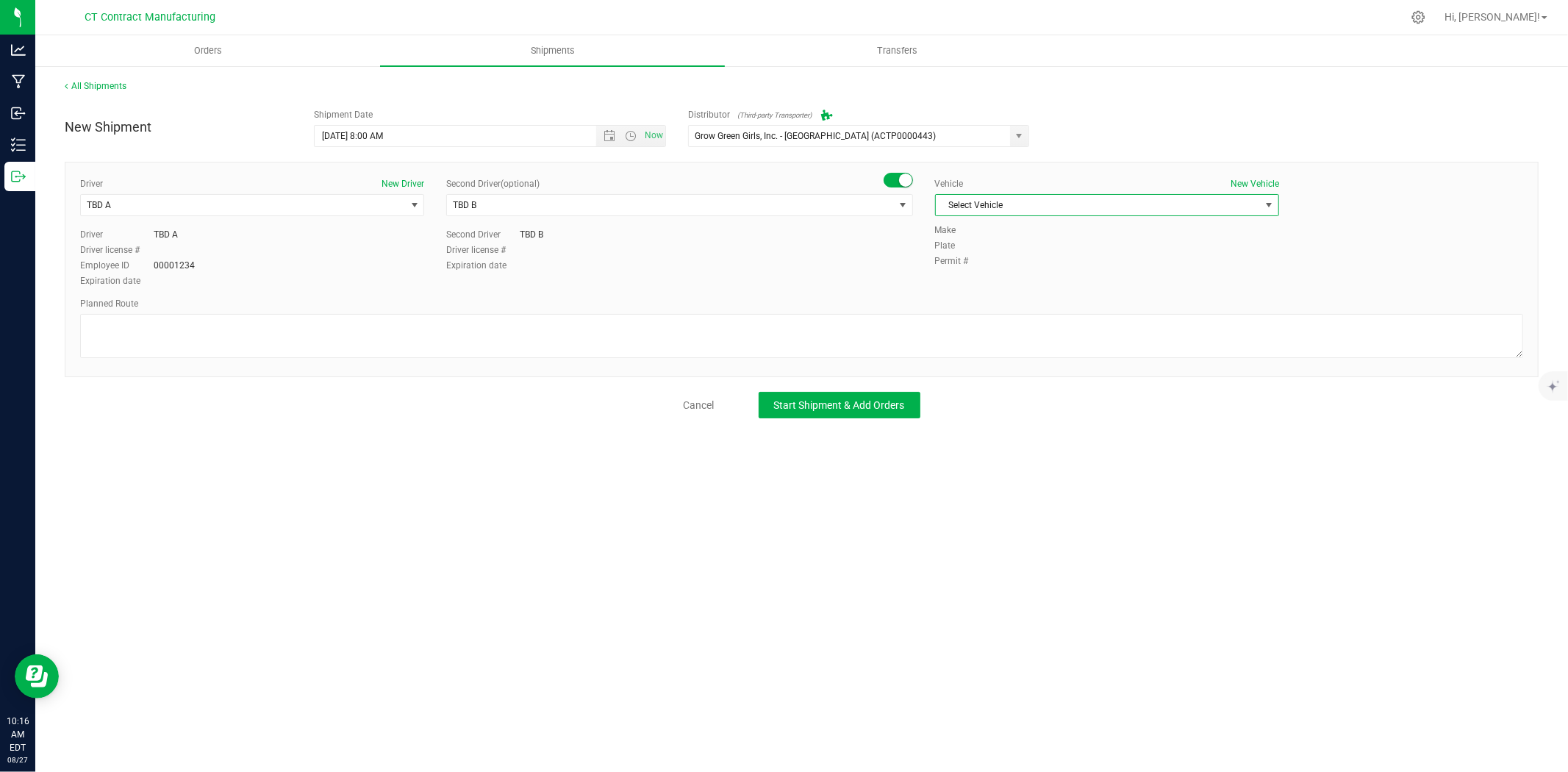
click at [1016, 201] on span "Select Vehicle" at bounding box center [1098, 205] width 324 height 21
click at [995, 258] on li "Ford Transit 250" at bounding box center [1107, 253] width 342 height 22
click at [973, 329] on textarea at bounding box center [801, 337] width 1443 height 44
paste textarea "Randomized route via 3rd party transporter"
type textarea "Randomized route via 3rd party transporter"
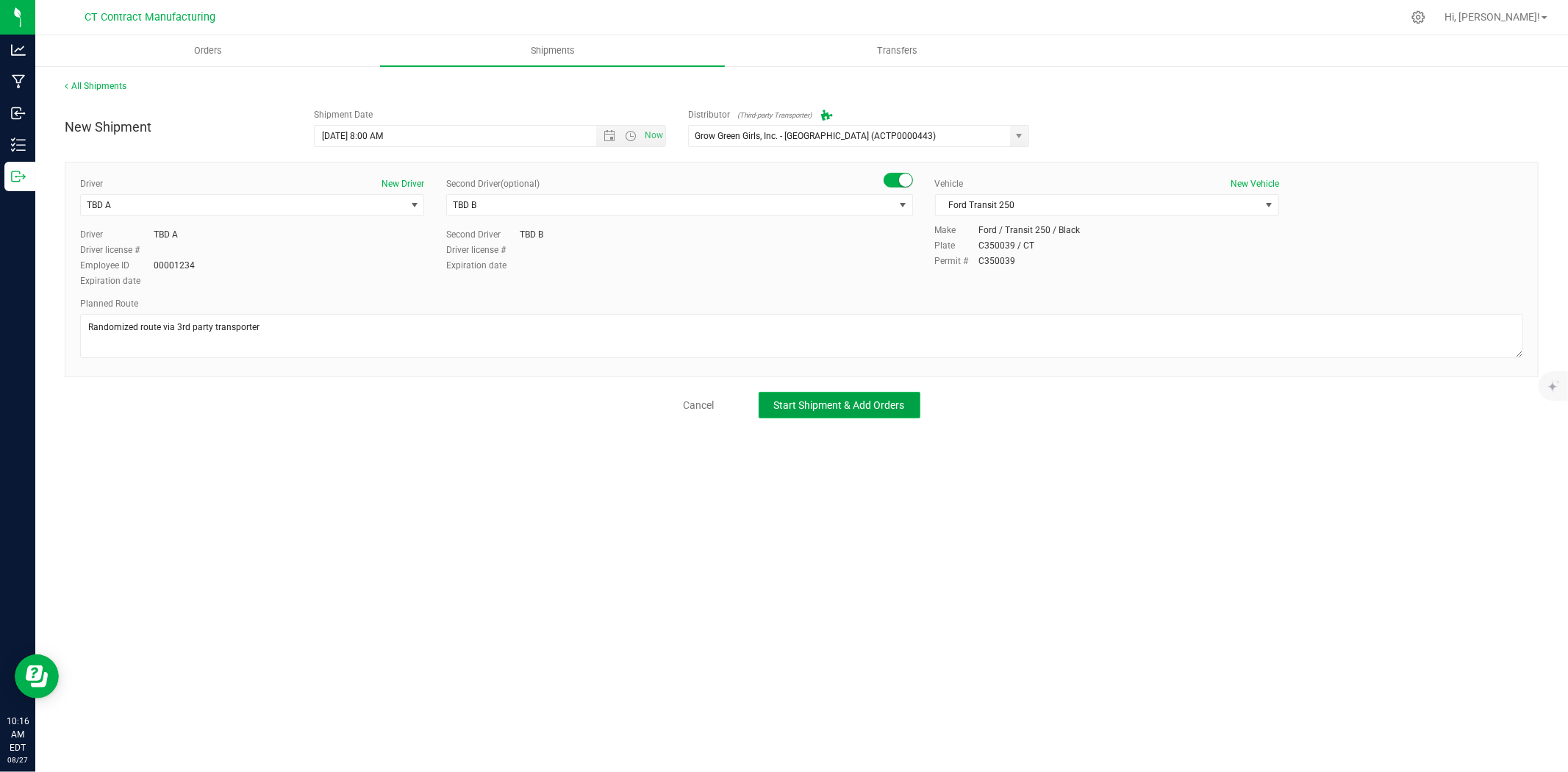
click at [840, 412] on button "Start Shipment & Add Orders" at bounding box center [839, 405] width 162 height 27
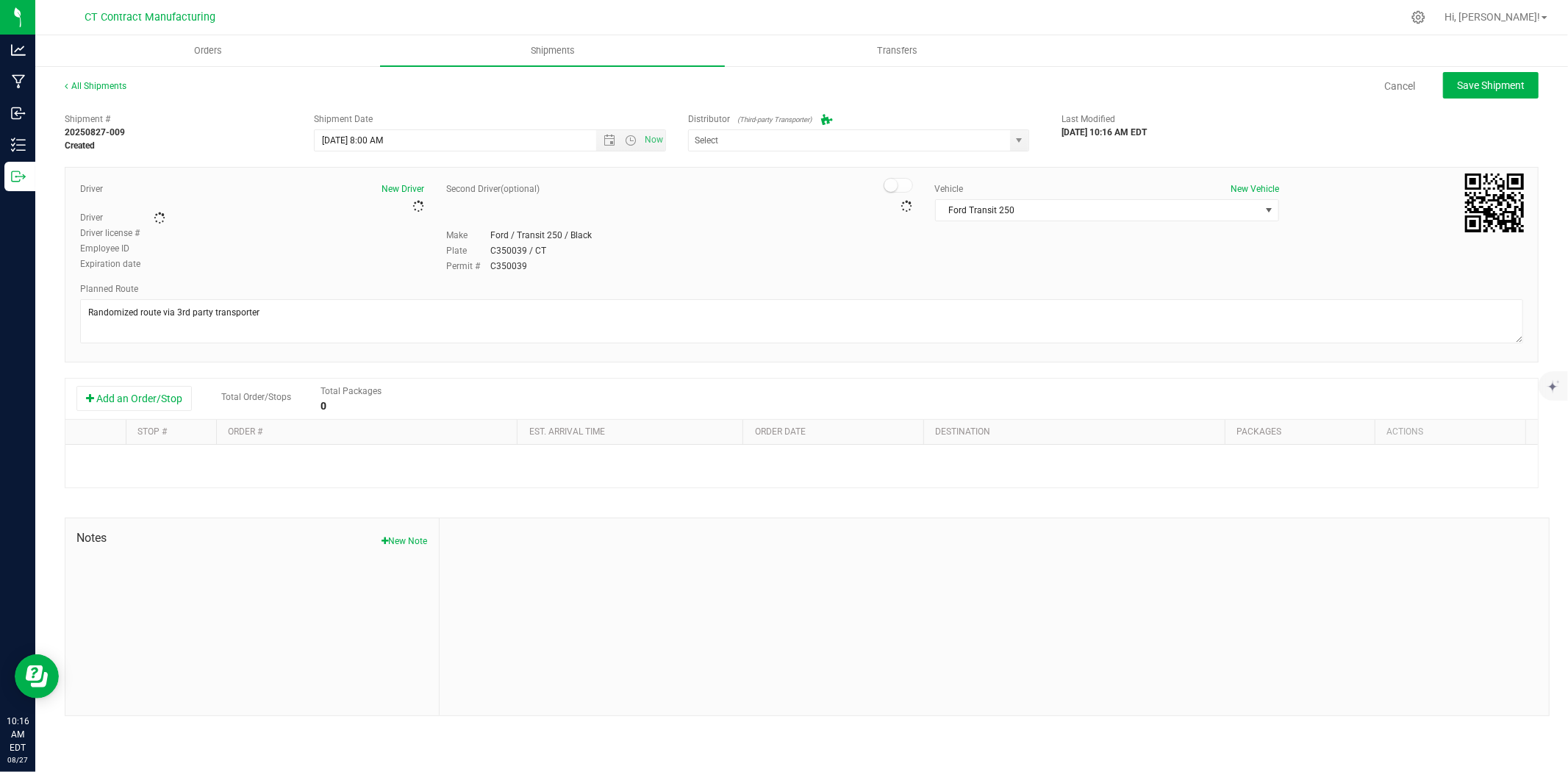
type input "Grow Green Girls, Inc. - [GEOGRAPHIC_DATA] (ACTP0000443)"
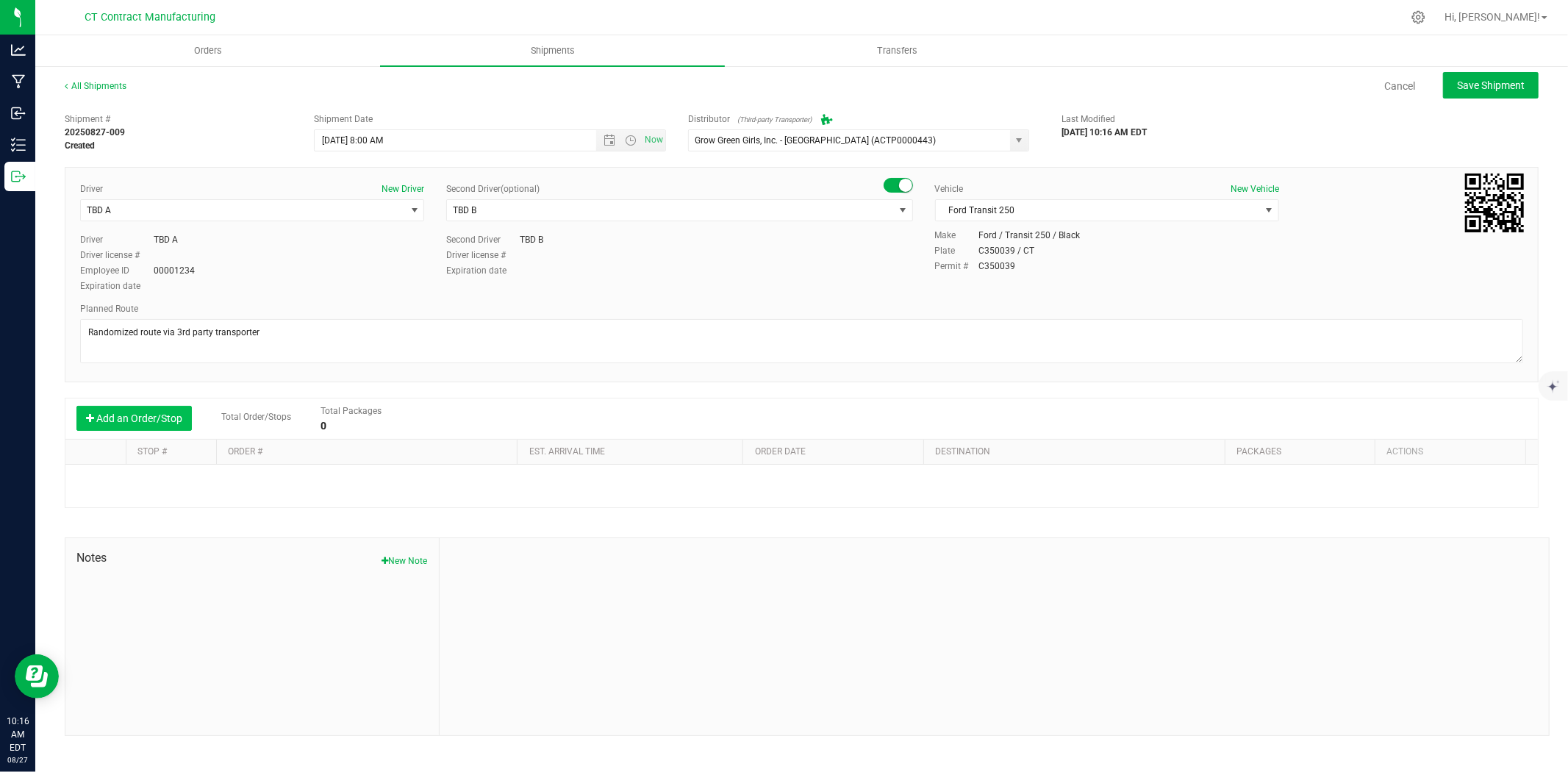
click at [172, 413] on button "Add an Order/Stop" at bounding box center [135, 418] width 116 height 25
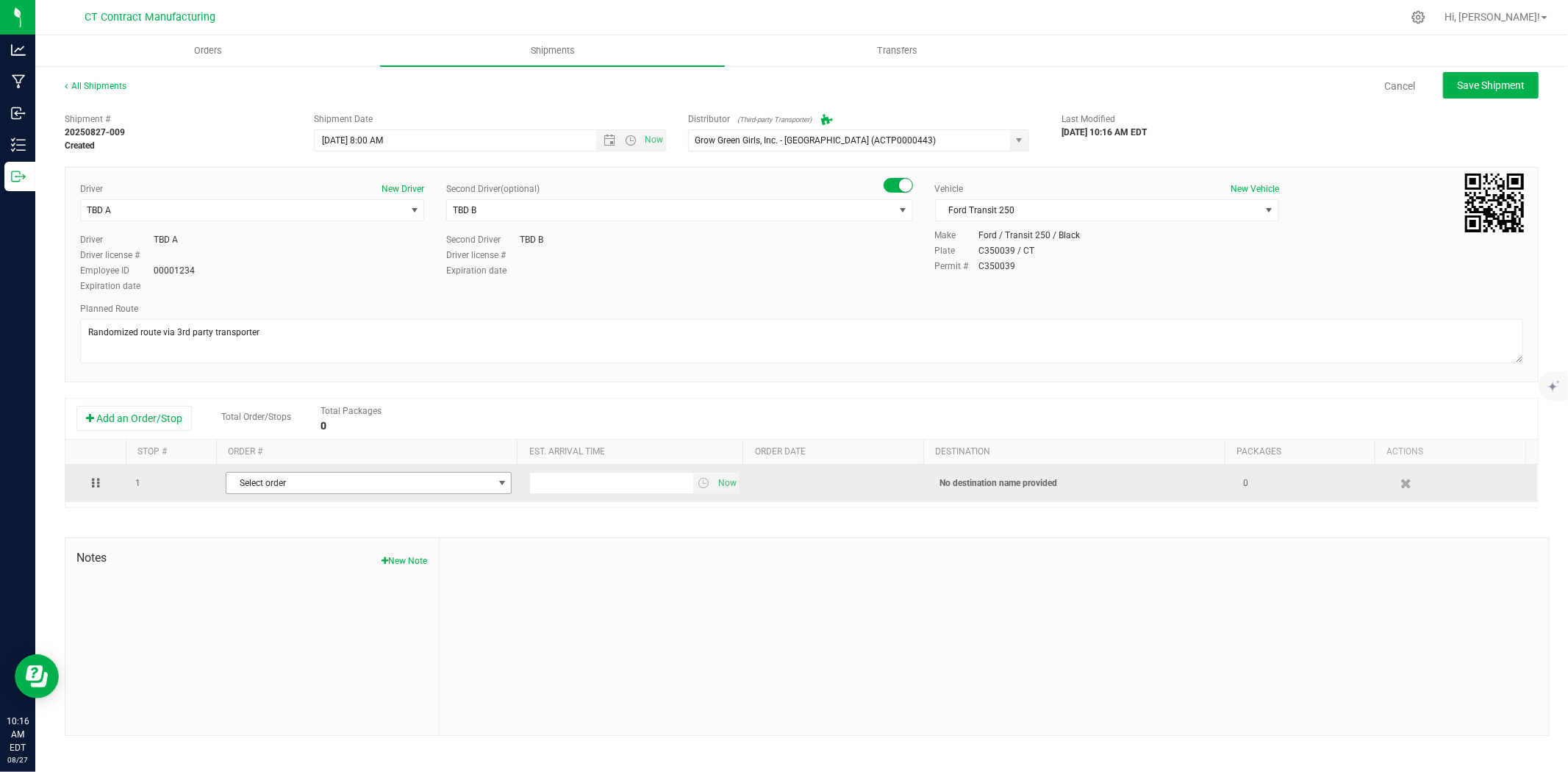
click at [375, 487] on span "Select order" at bounding box center [359, 483] width 266 height 21
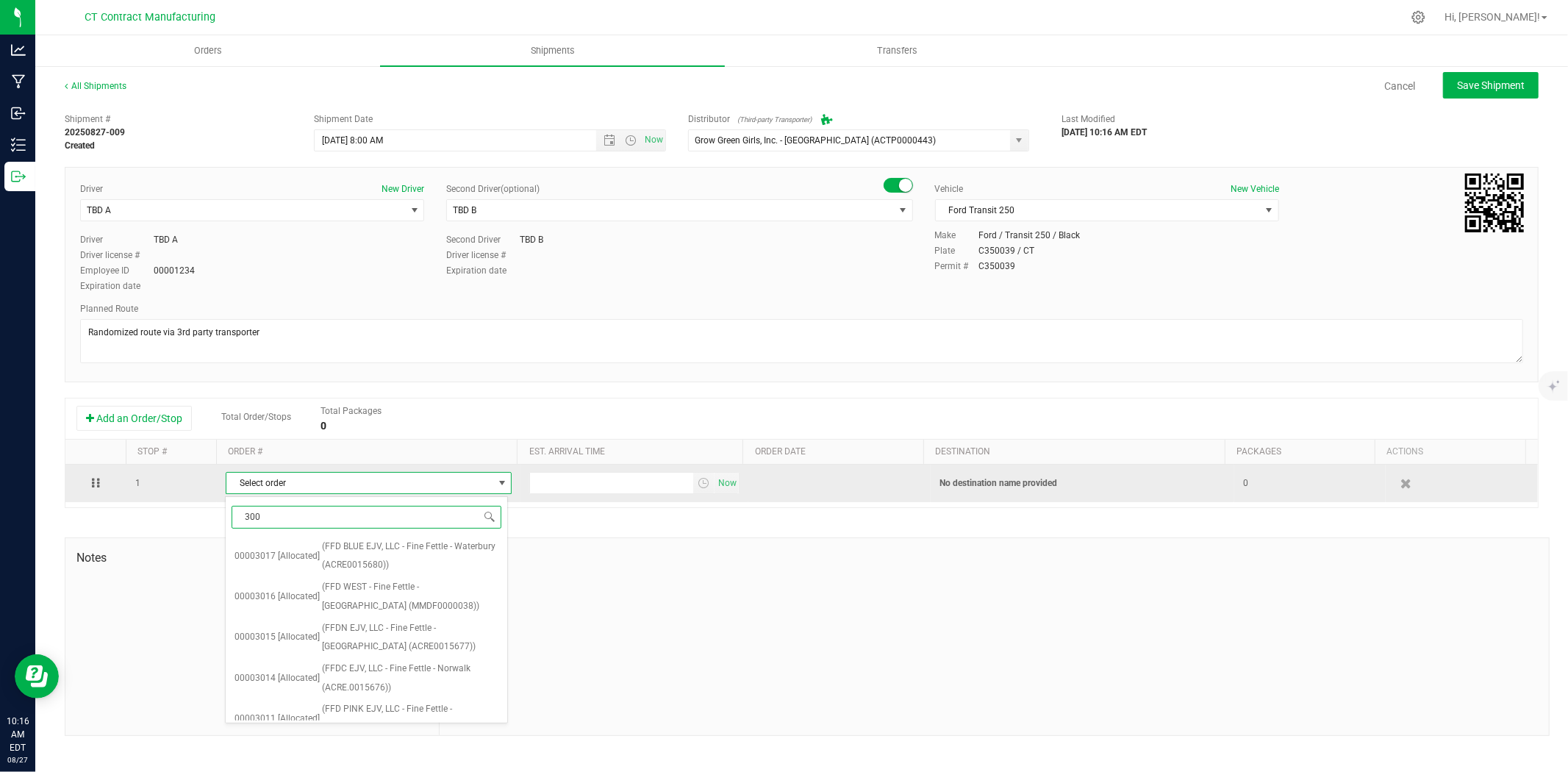
type input "3004"
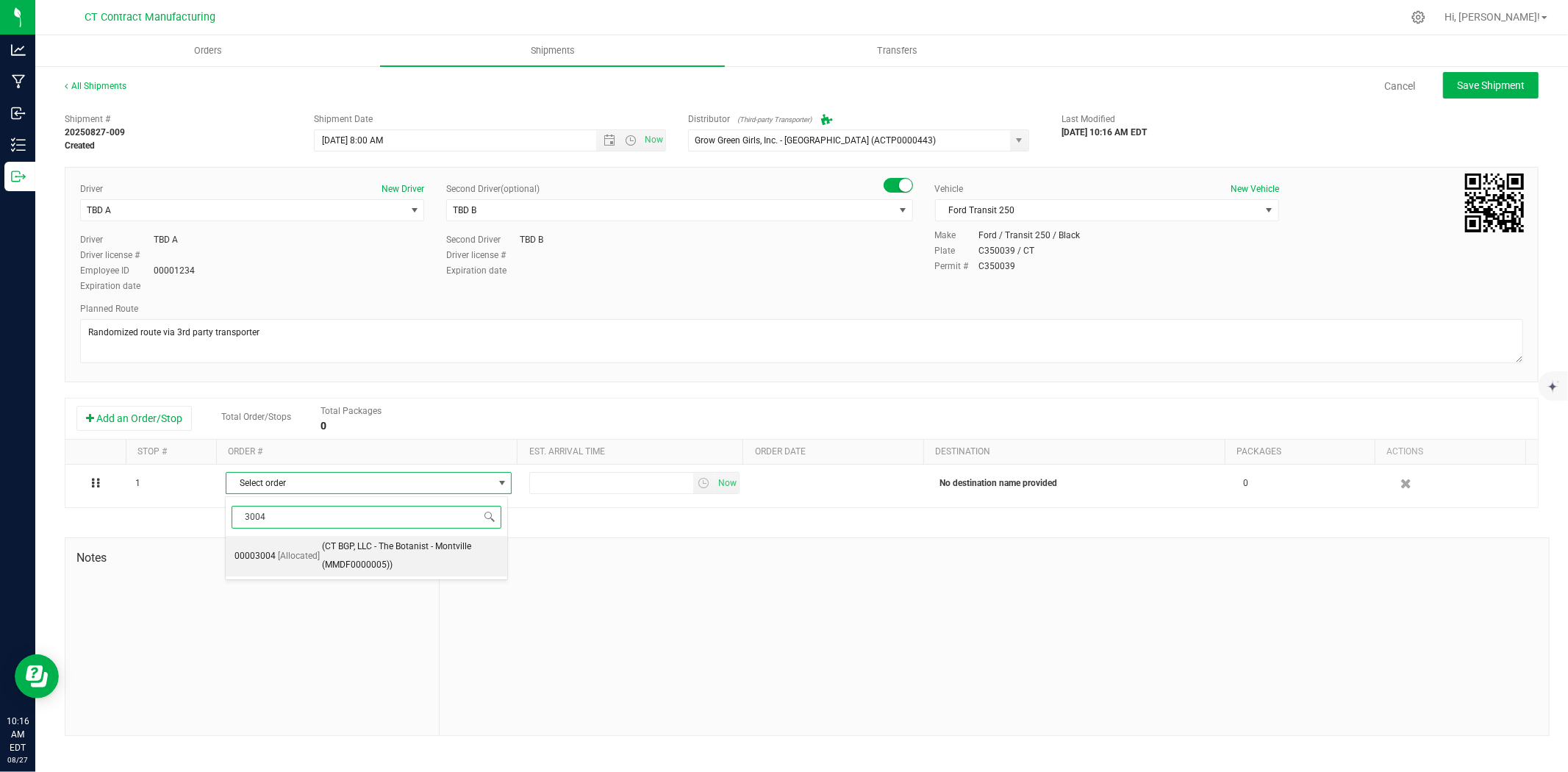
click at [381, 557] on span "(CT BGP, LLC - The Botanist - Montville (MMDF0000005))" at bounding box center [411, 556] width 178 height 38
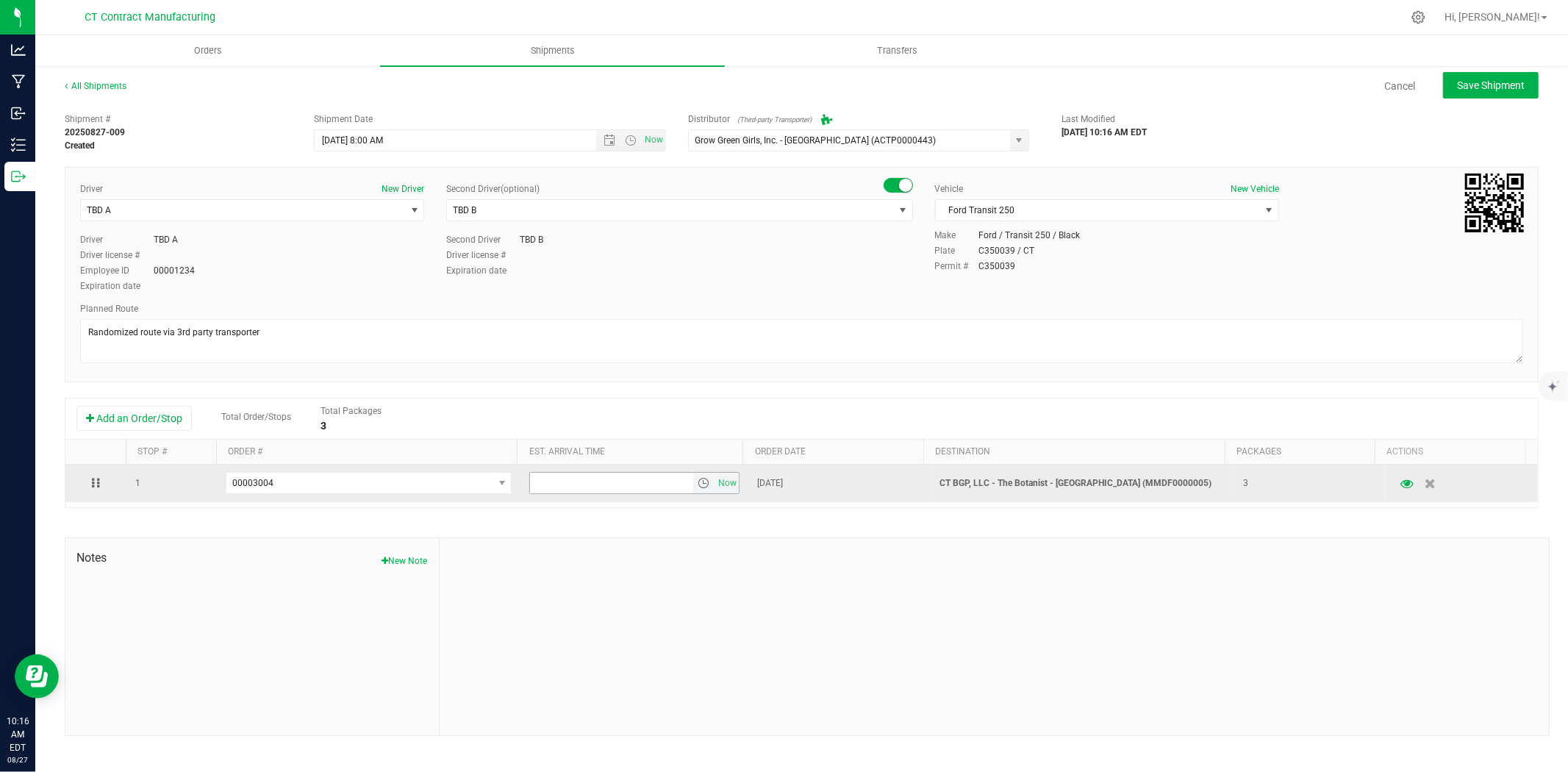
click at [698, 484] on span "select" at bounding box center [704, 483] width 12 height 12
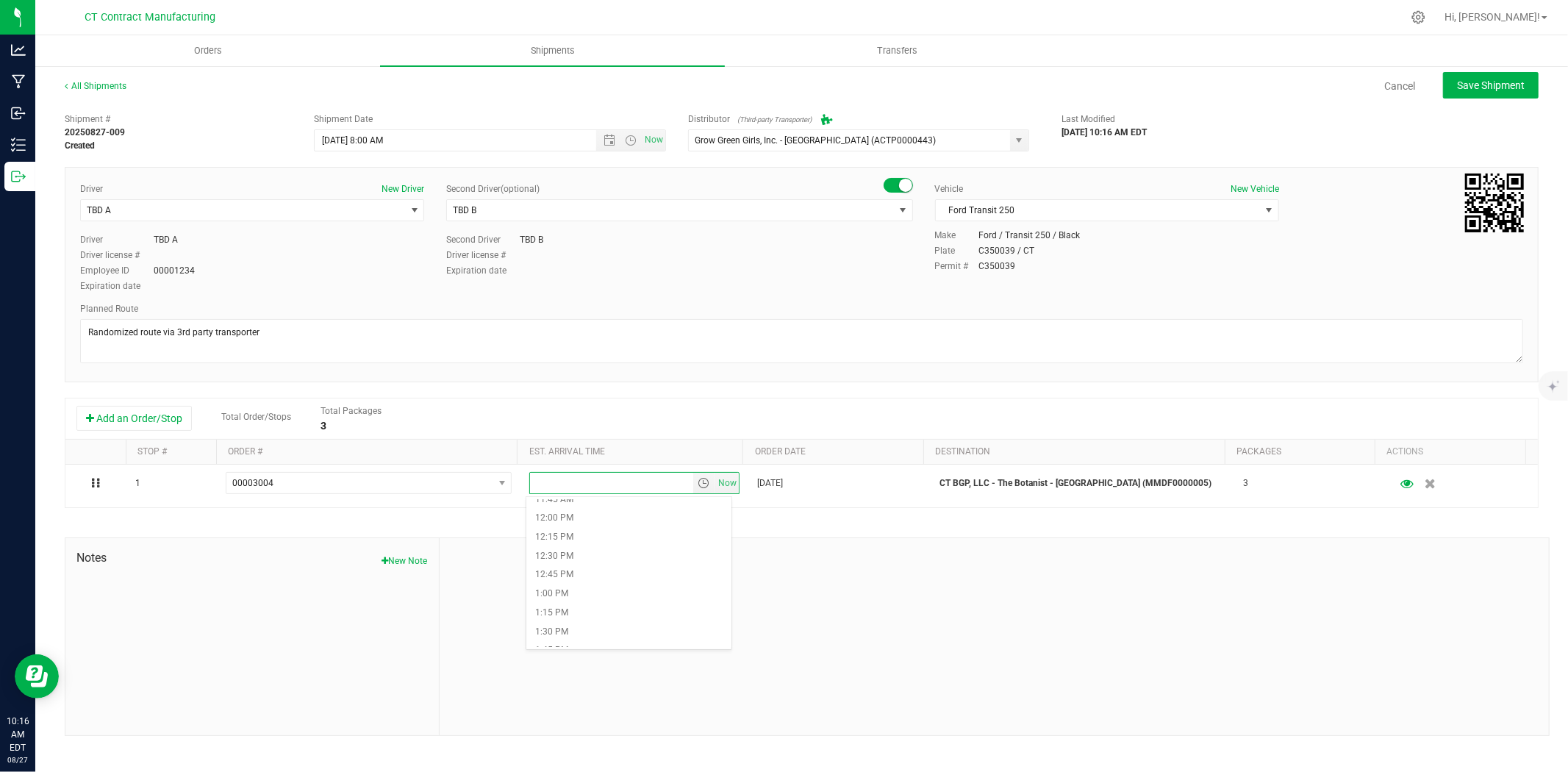
scroll to position [899, 0]
click at [618, 607] on li "1:15 PM" at bounding box center [629, 612] width 206 height 19
click at [1503, 93] on button "Save Shipment" at bounding box center [1491, 85] width 96 height 27
type input "[DATE] 12:00 PM"
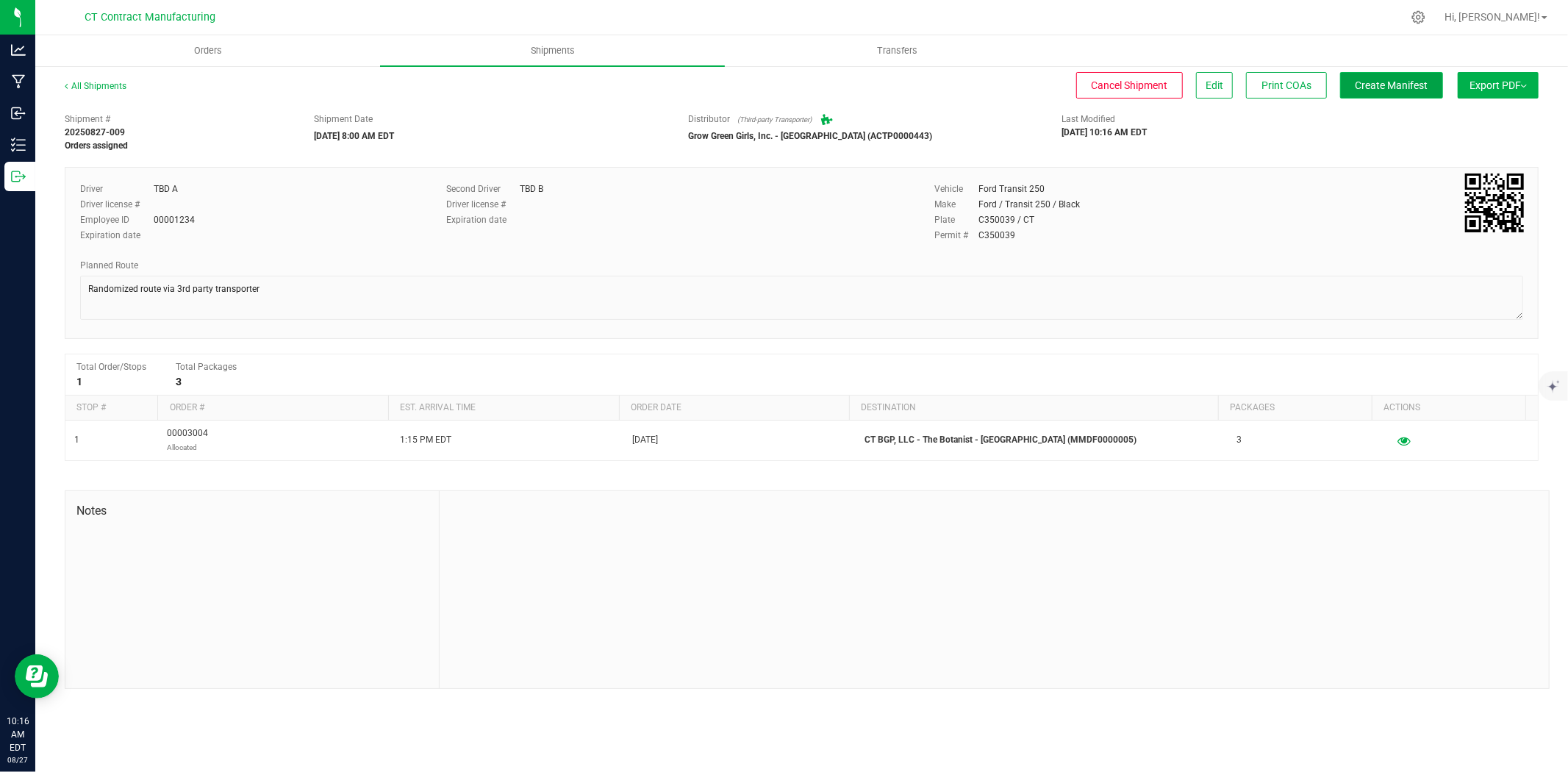
click at [1416, 83] on span "Create Manifest" at bounding box center [1391, 86] width 73 height 12
click at [121, 89] on link "All Shipments" at bounding box center [96, 86] width 62 height 10
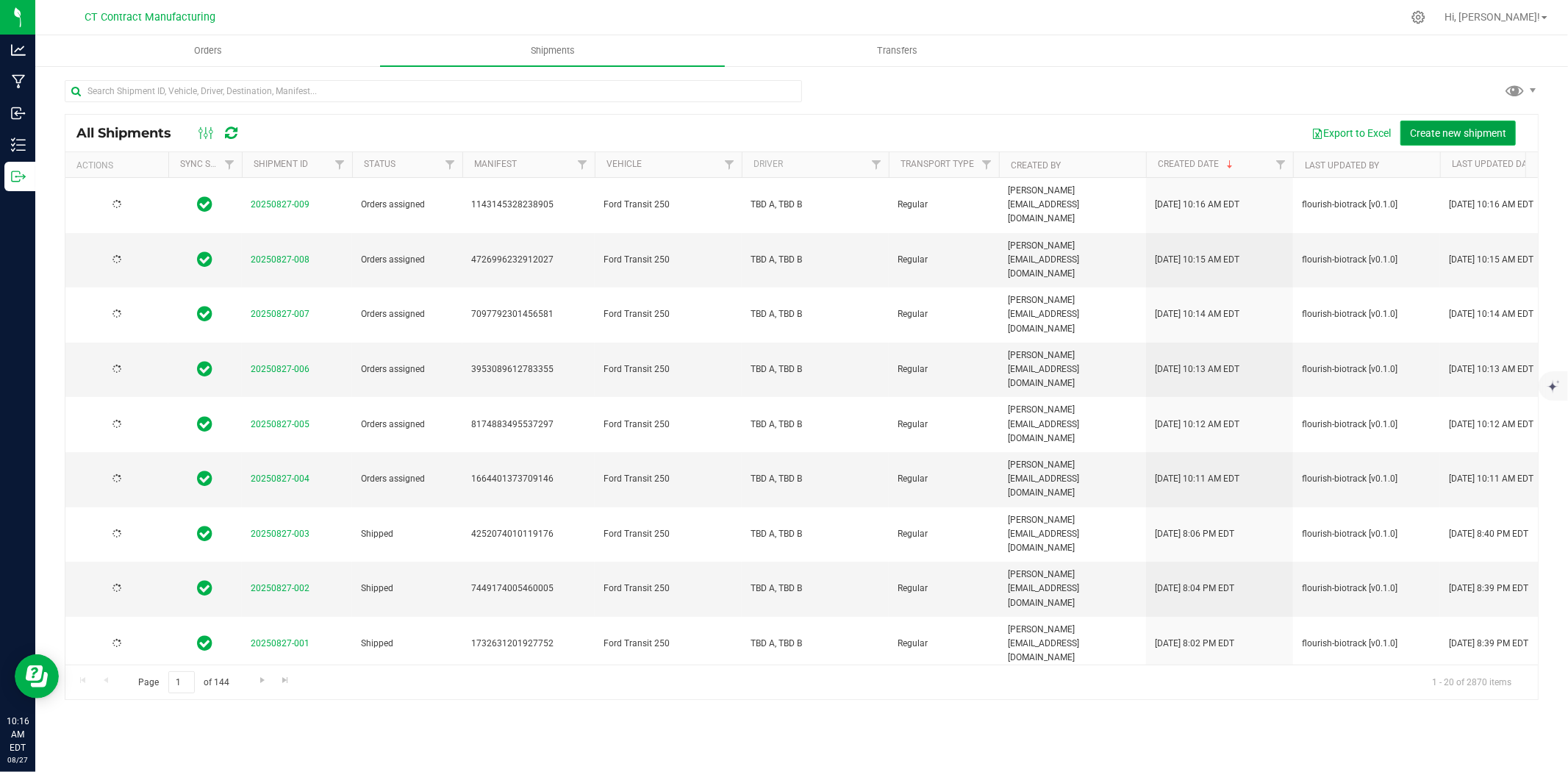
click at [1428, 128] on span "Create new shipment" at bounding box center [1458, 133] width 96 height 12
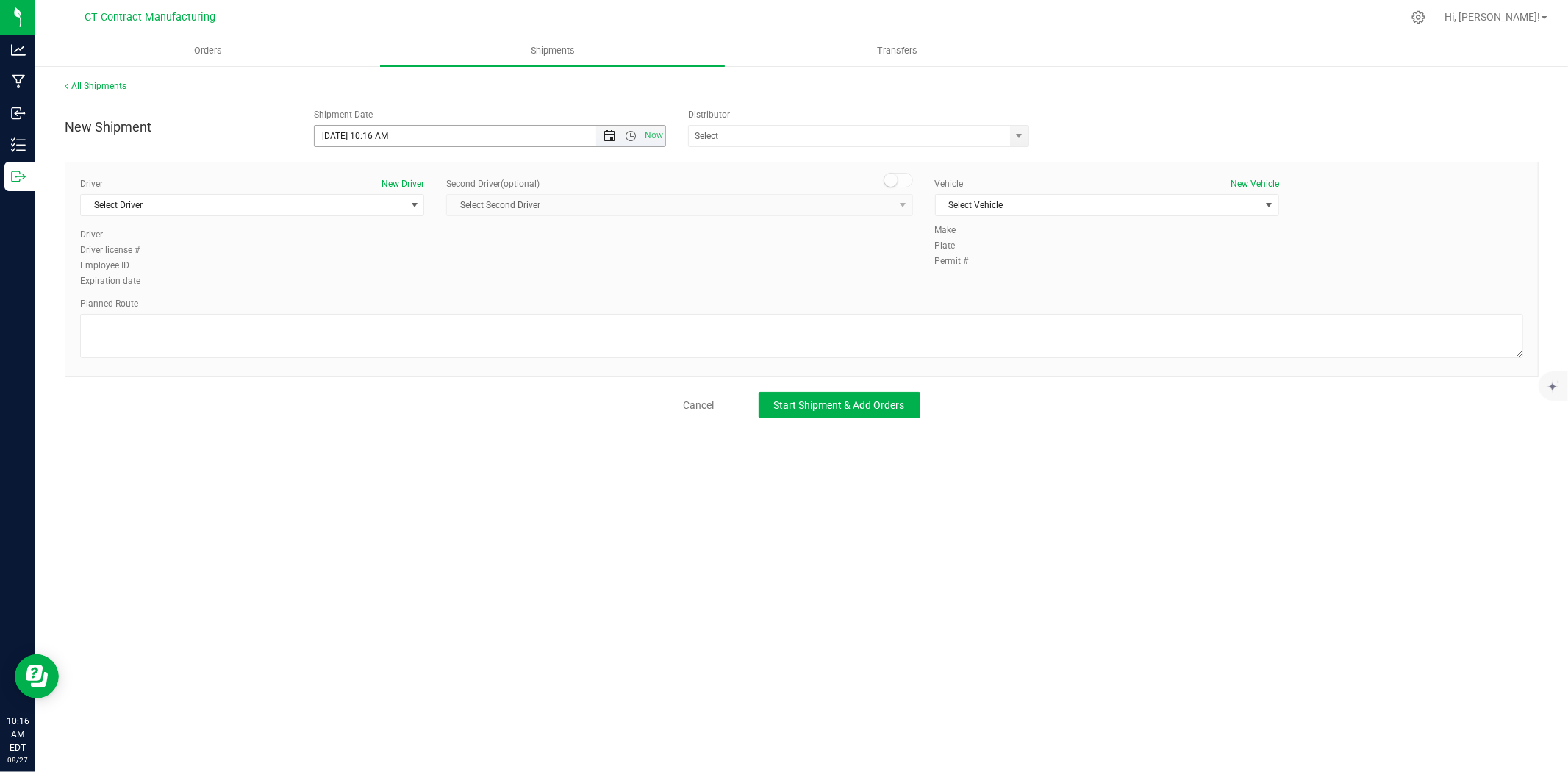
click at [613, 136] on span "Open the date view" at bounding box center [610, 136] width 12 height 12
click at [409, 303] on link "28" at bounding box center [413, 308] width 21 height 23
click at [640, 134] on span "Open the time view" at bounding box center [630, 136] width 25 height 12
click at [390, 292] on li "8:00 AM" at bounding box center [489, 299] width 349 height 19
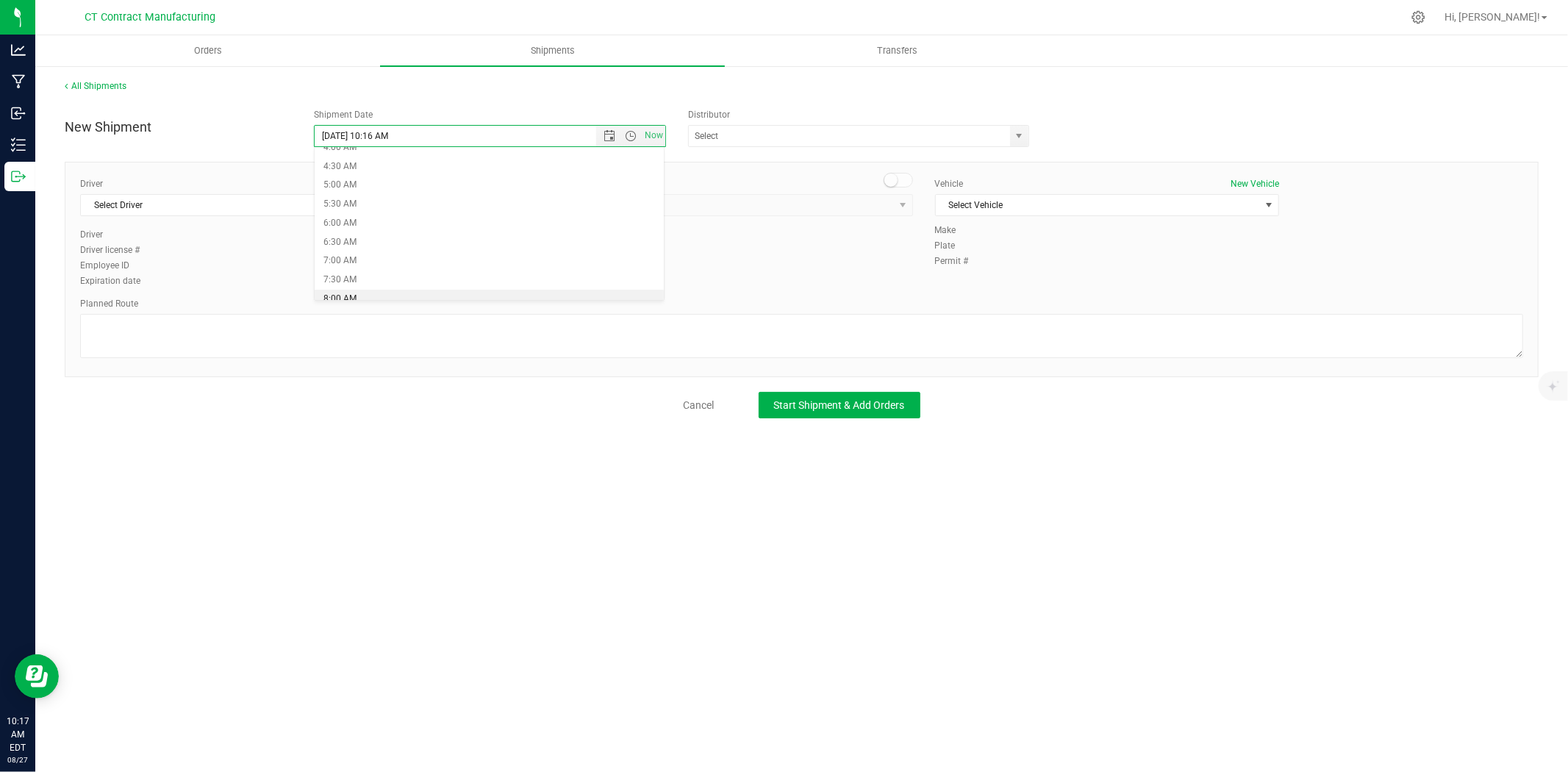
type input "[DATE] 8:00 AM"
click at [1026, 140] on span "select" at bounding box center [1019, 136] width 18 height 21
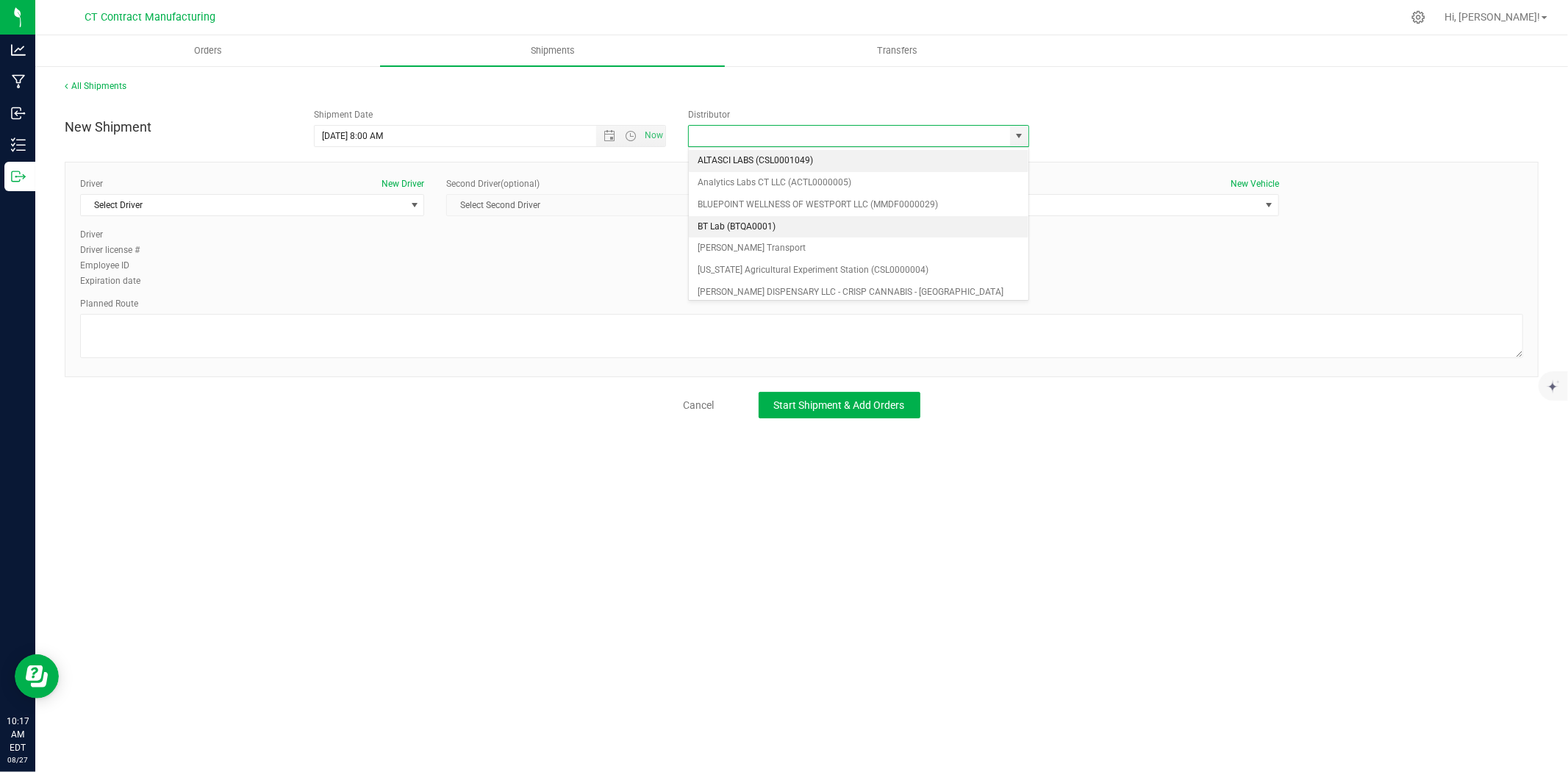
scroll to position [82, 0]
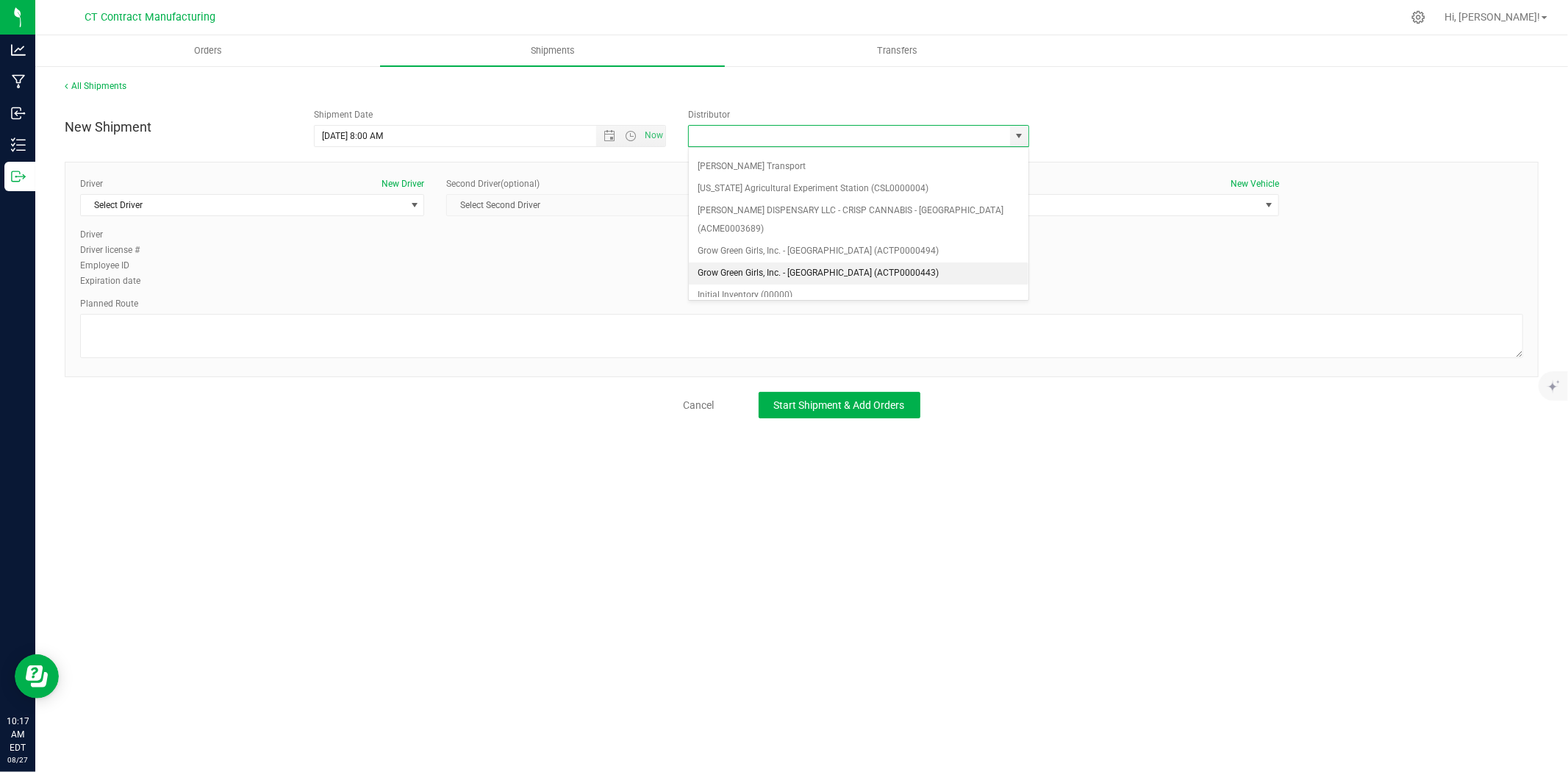
click at [873, 263] on li "Grow Green Girls, Inc. - [GEOGRAPHIC_DATA] (ACTP0000443)" at bounding box center [858, 274] width 339 height 22
type input "Grow Green Girls, Inc. - [GEOGRAPHIC_DATA] (ACTP0000443)"
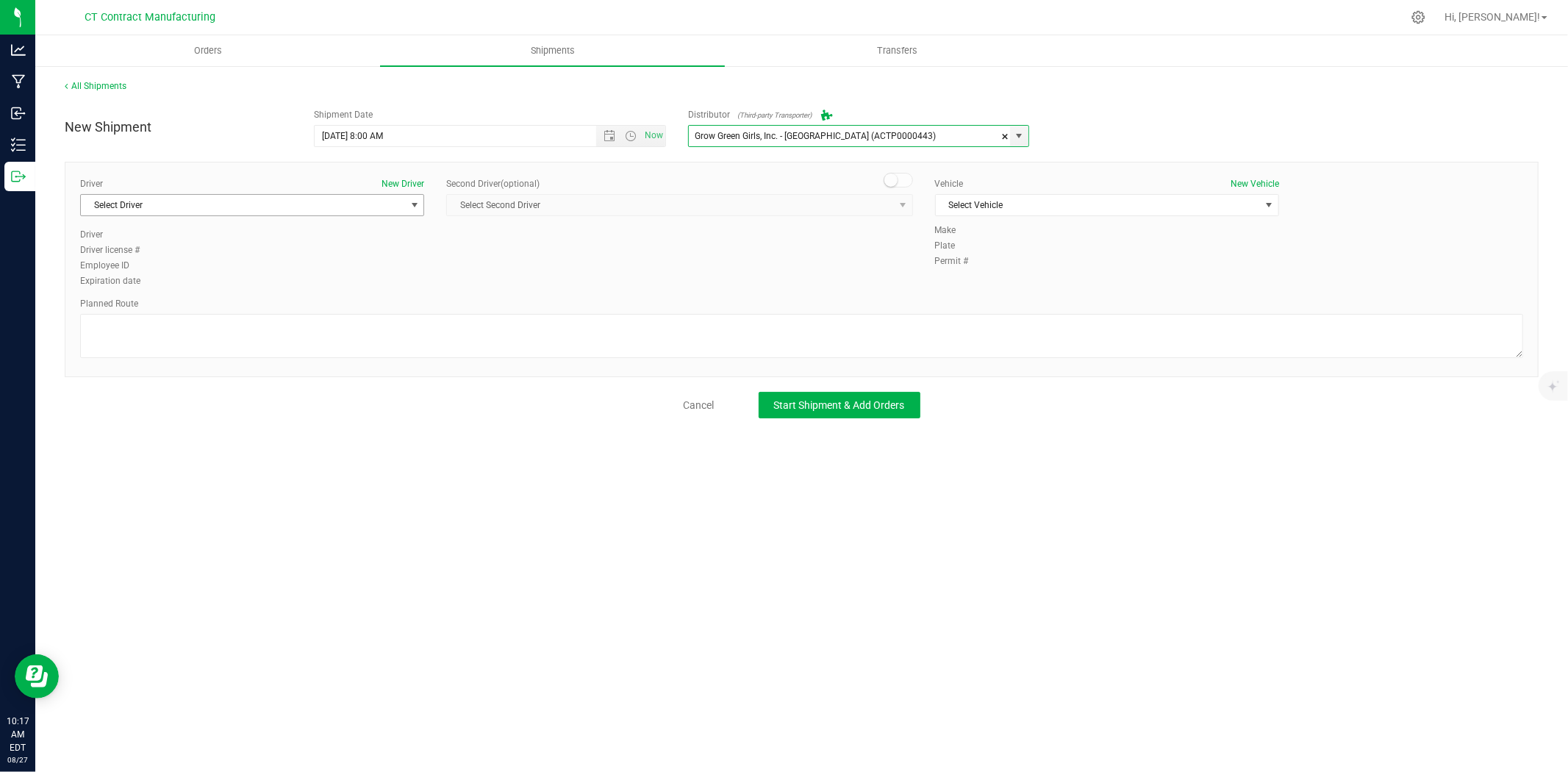
click at [412, 208] on span "select" at bounding box center [415, 206] width 12 height 12
click at [361, 259] on li "TBD A" at bounding box center [252, 267] width 342 height 22
click at [900, 186] on span at bounding box center [897, 180] width 29 height 15
click at [899, 200] on span "select" at bounding box center [903, 206] width 12 height 12
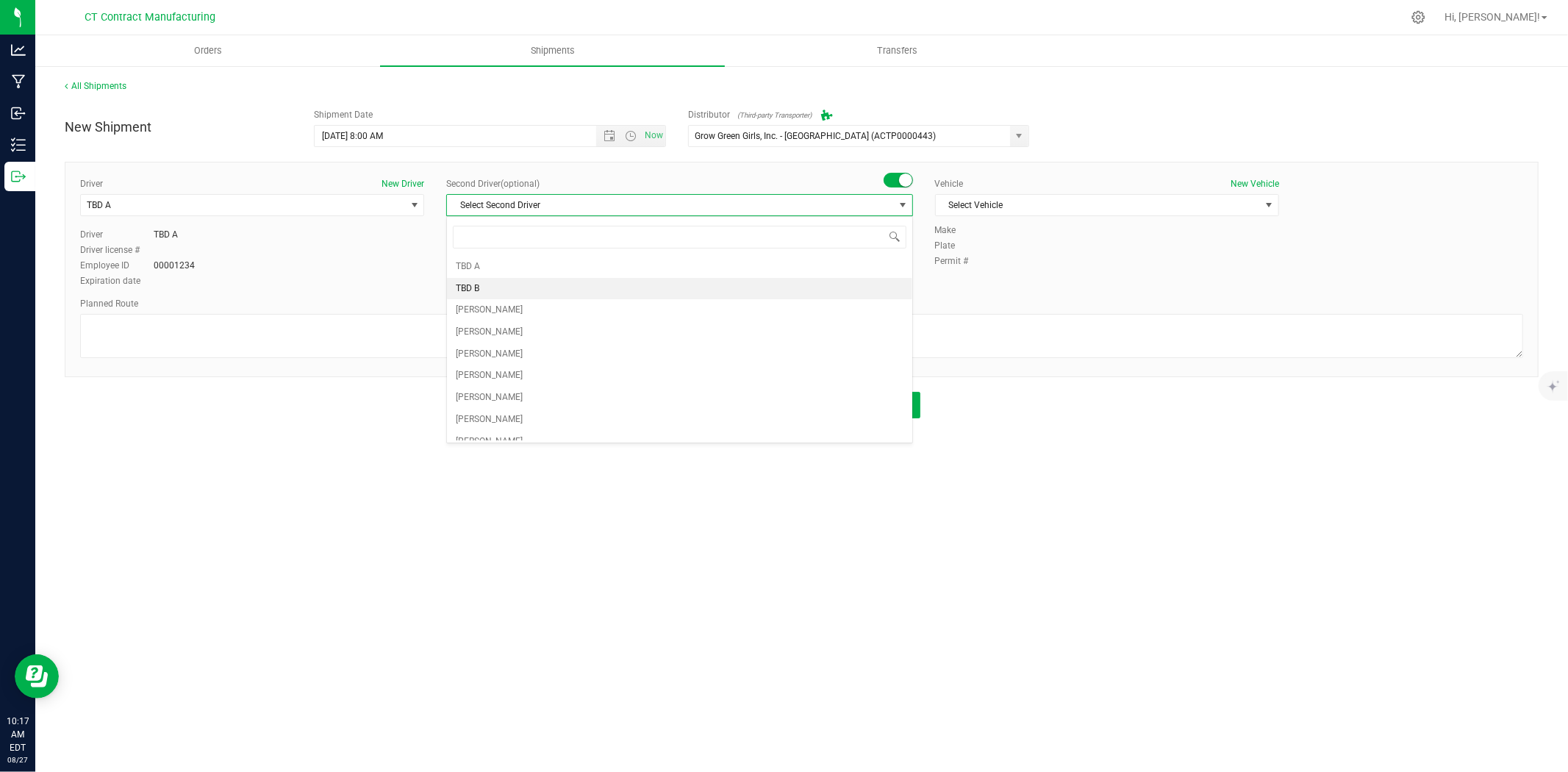
click at [663, 292] on li "TBD B" at bounding box center [680, 289] width 465 height 22
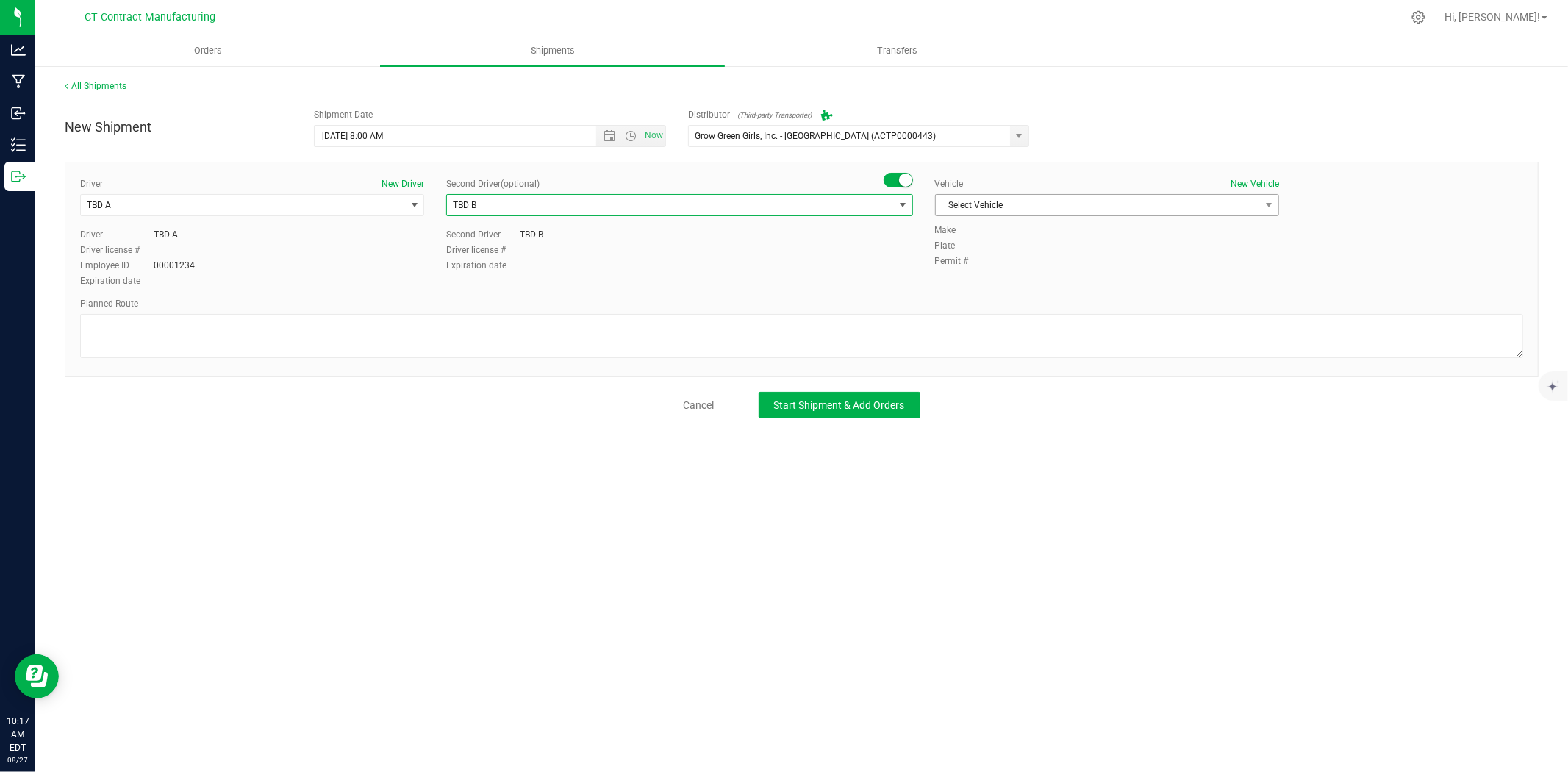
click at [1011, 203] on span "Select Vehicle" at bounding box center [1098, 205] width 324 height 21
click at [995, 247] on li "Ford Transit 250" at bounding box center [1107, 253] width 342 height 22
click at [967, 322] on textarea at bounding box center [801, 337] width 1443 height 44
paste textarea "Randomized route via 3rd party transporter"
type textarea "Randomized route via 3rd party transporter"
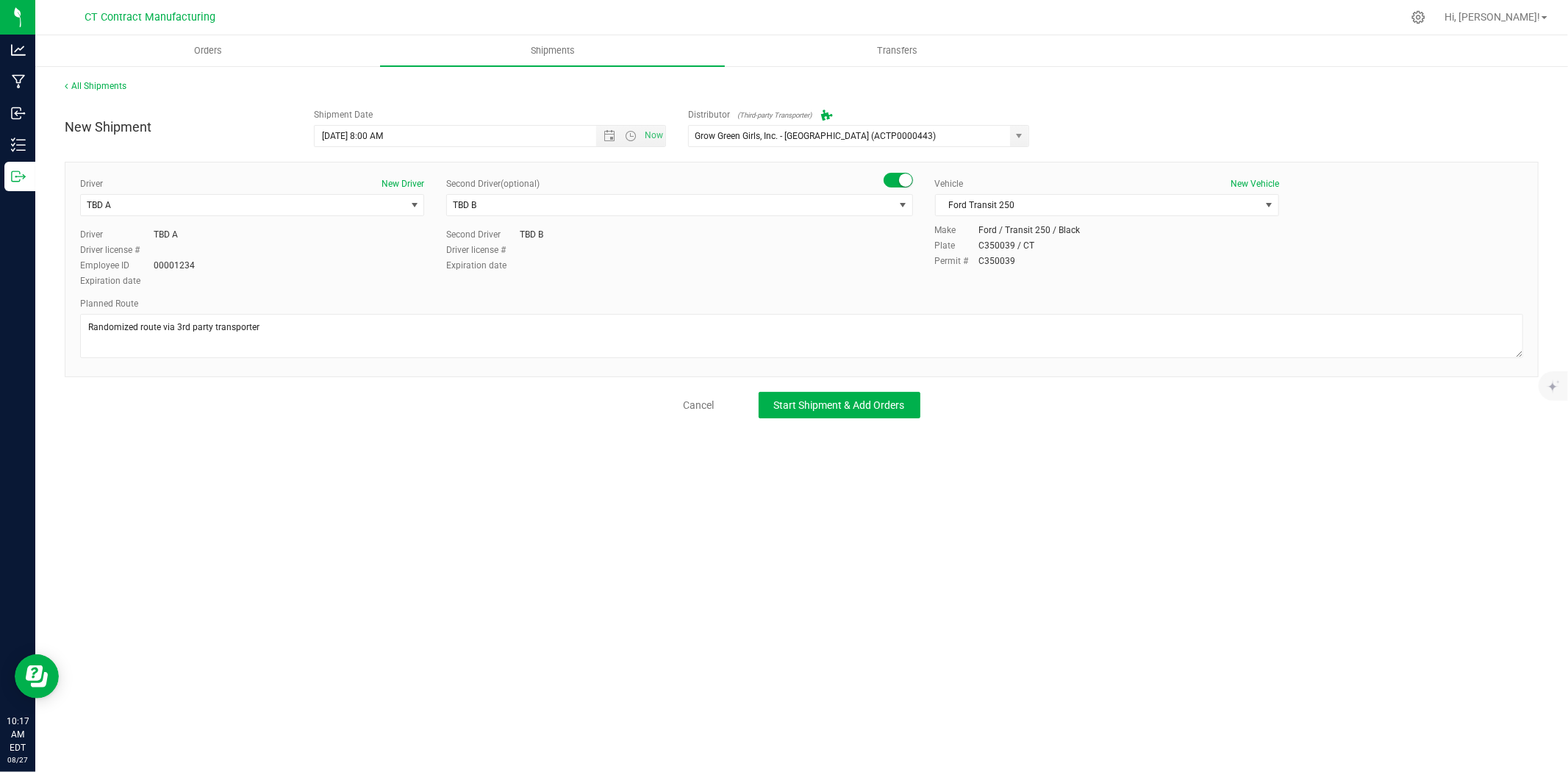
click at [849, 386] on div "New Shipment Shipment Date [DATE] 8:00 AM Now Distributor (Third-party Transpor…" at bounding box center [801, 260] width 1474 height 317
click at [850, 395] on button "Start Shipment & Add Orders" at bounding box center [839, 405] width 162 height 27
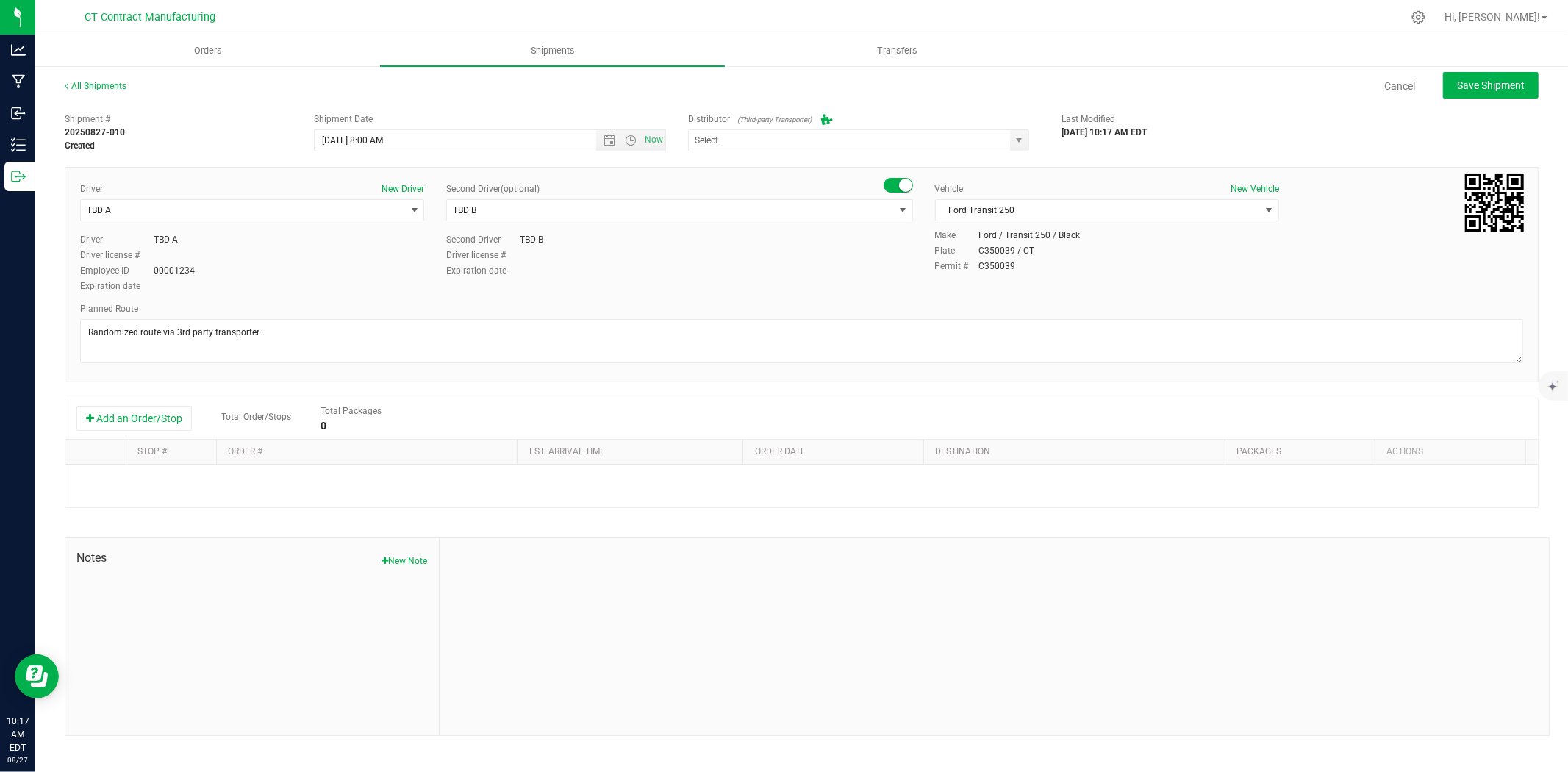
type input "Grow Green Girls, Inc. - [GEOGRAPHIC_DATA] (ACTP0000443)"
click at [164, 421] on button "Add an Order/Stop" at bounding box center [135, 418] width 116 height 25
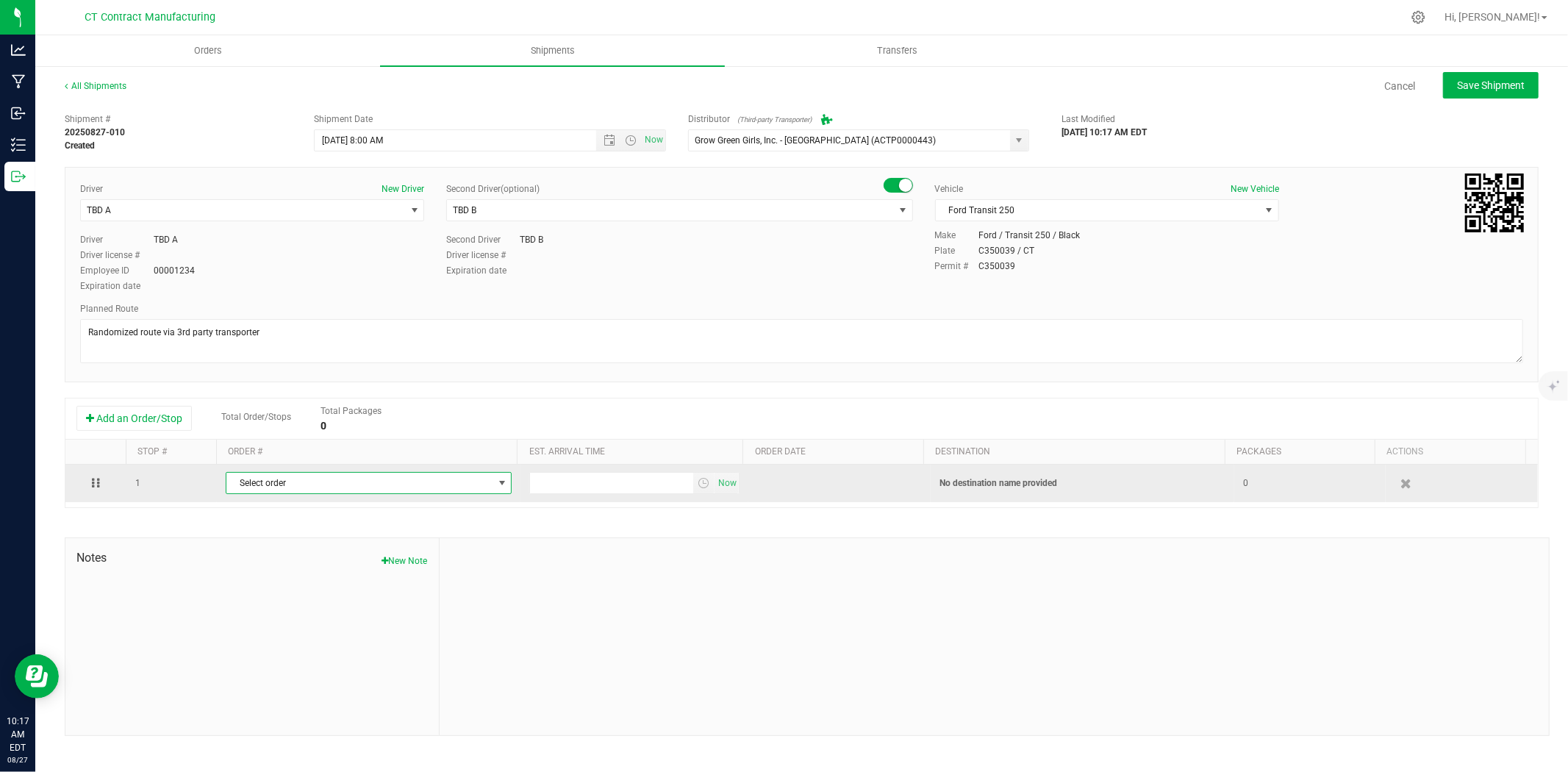
click at [290, 490] on span "Select order" at bounding box center [359, 483] width 266 height 21
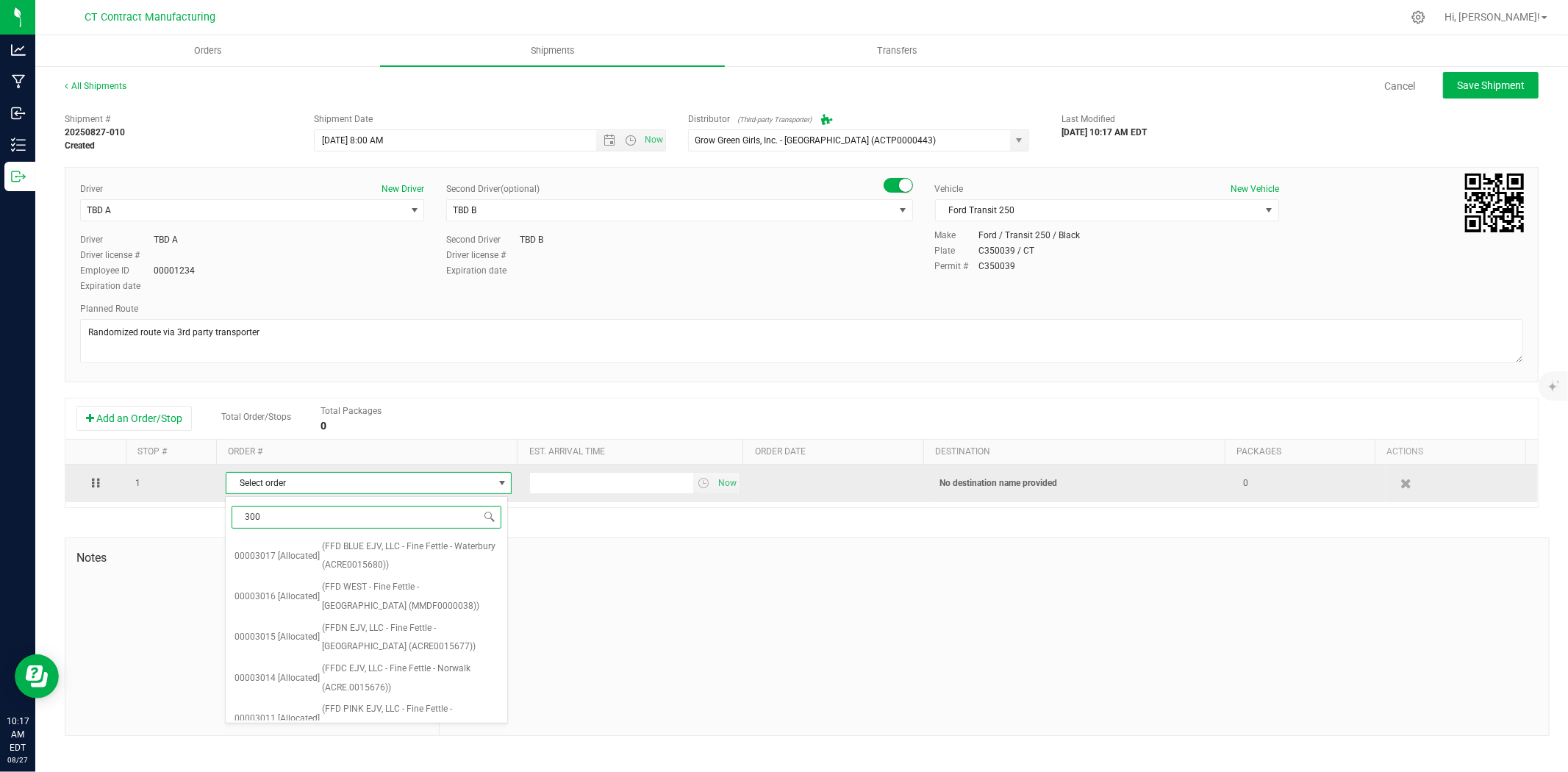
type input "3008"
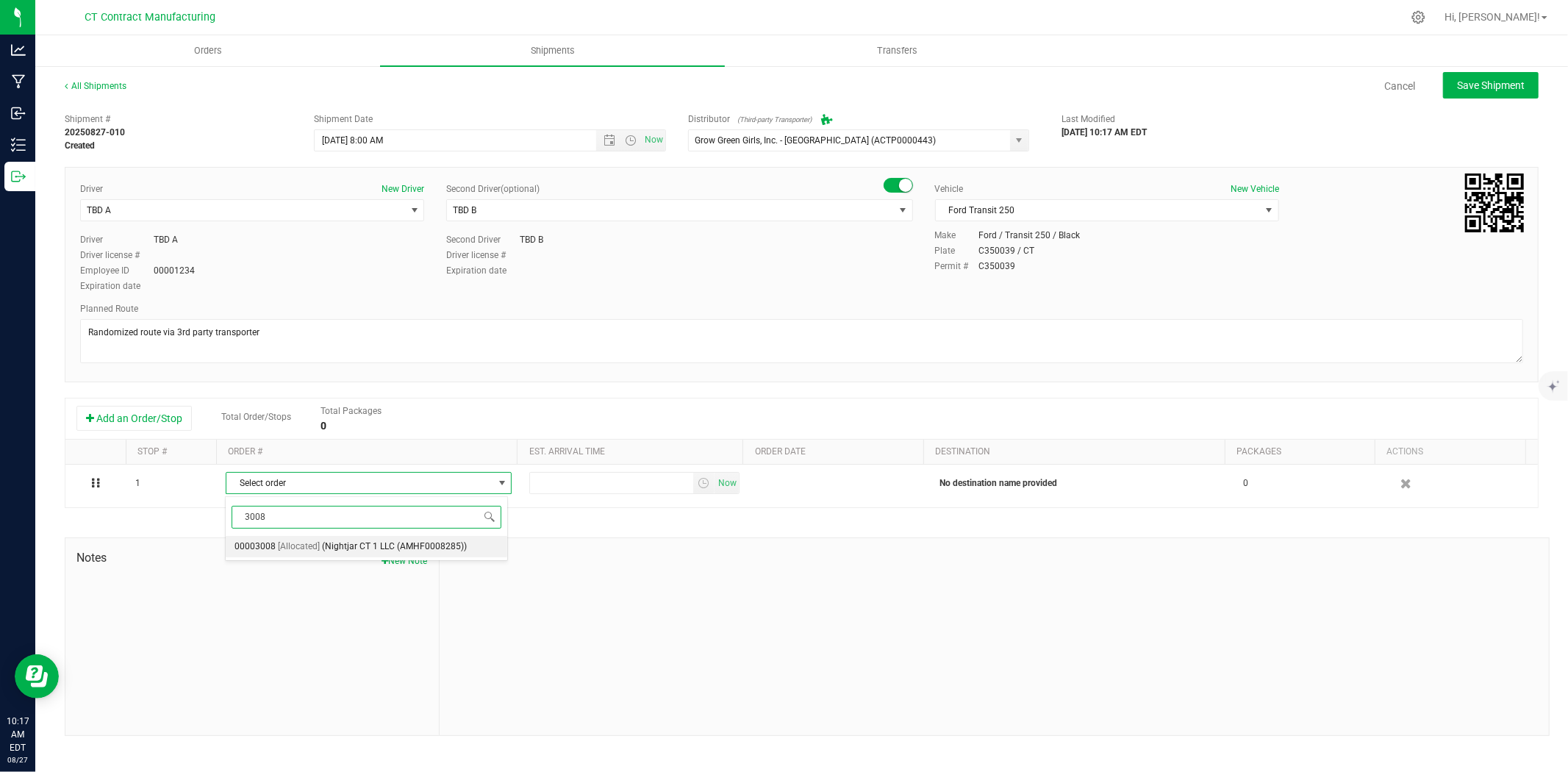
click at [331, 550] on span "(Nightjar CT 1 LLC (AMHF0008285))" at bounding box center [394, 546] width 145 height 19
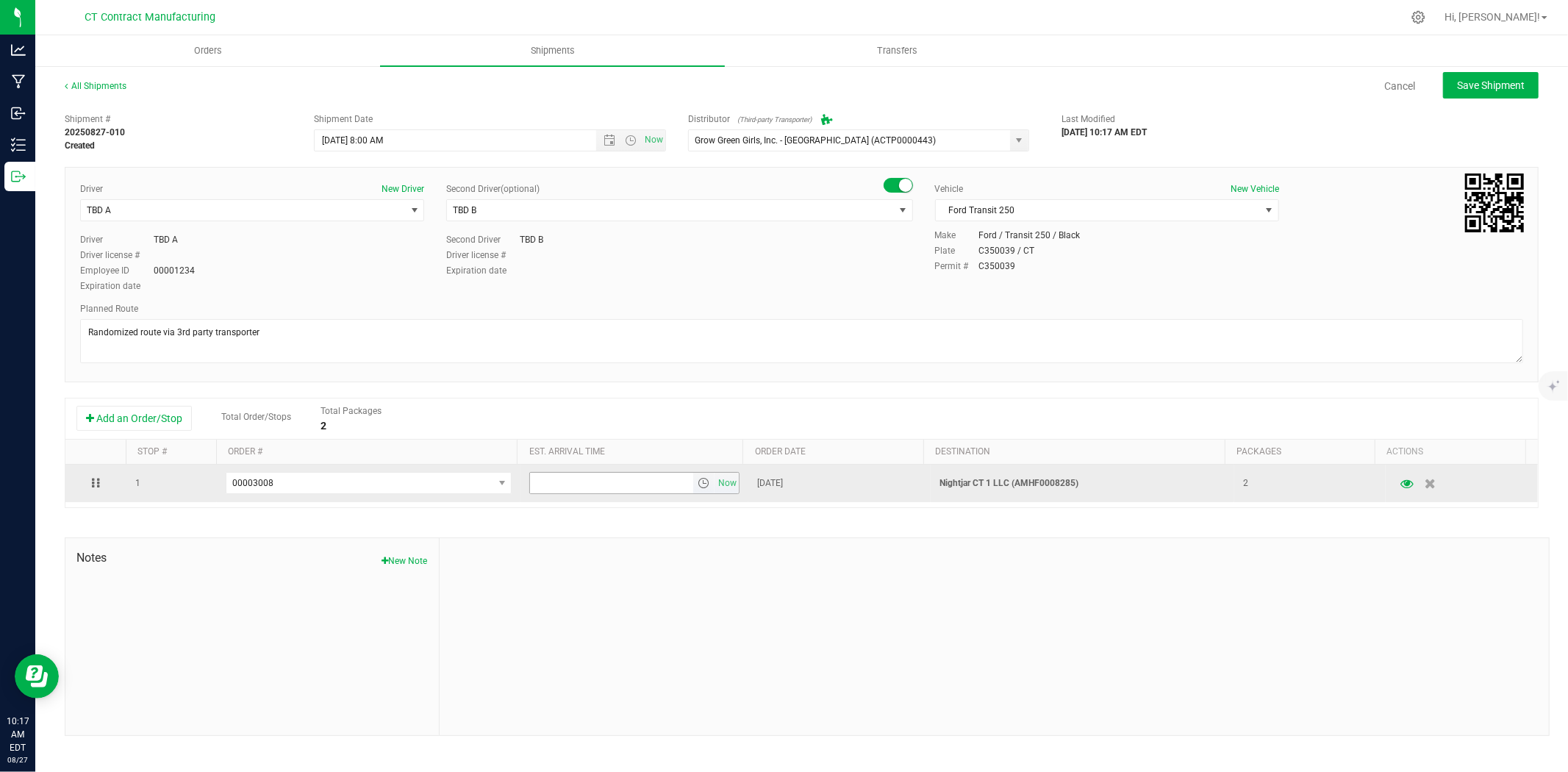
click at [698, 489] on span "select" at bounding box center [704, 483] width 12 height 12
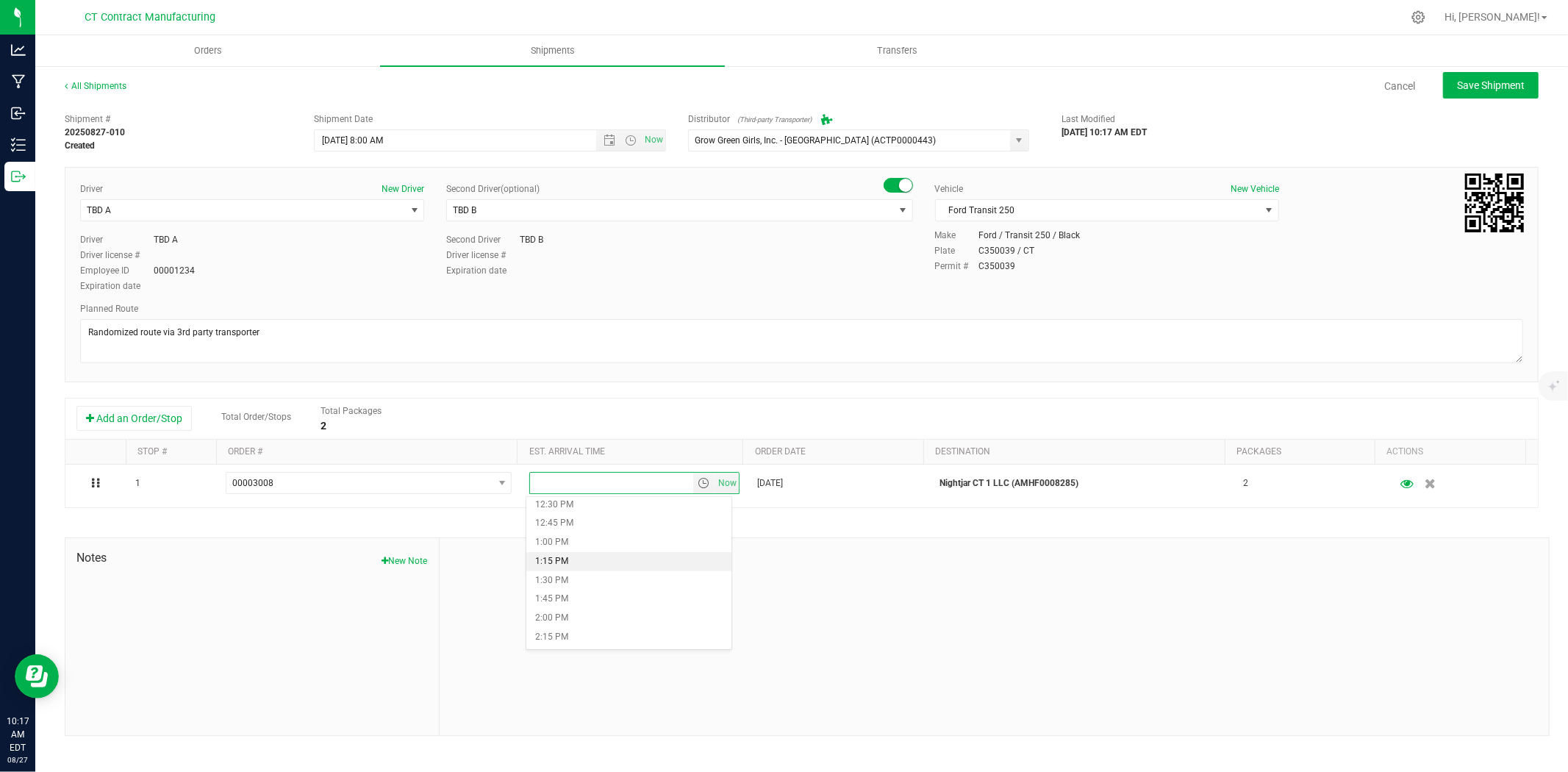
scroll to position [981, 0]
click at [585, 588] on li "2:00 PM" at bounding box center [629, 587] width 206 height 19
click at [1467, 80] on span "Save Shipment" at bounding box center [1491, 86] width 68 height 12
type input "[DATE] 12:00 PM"
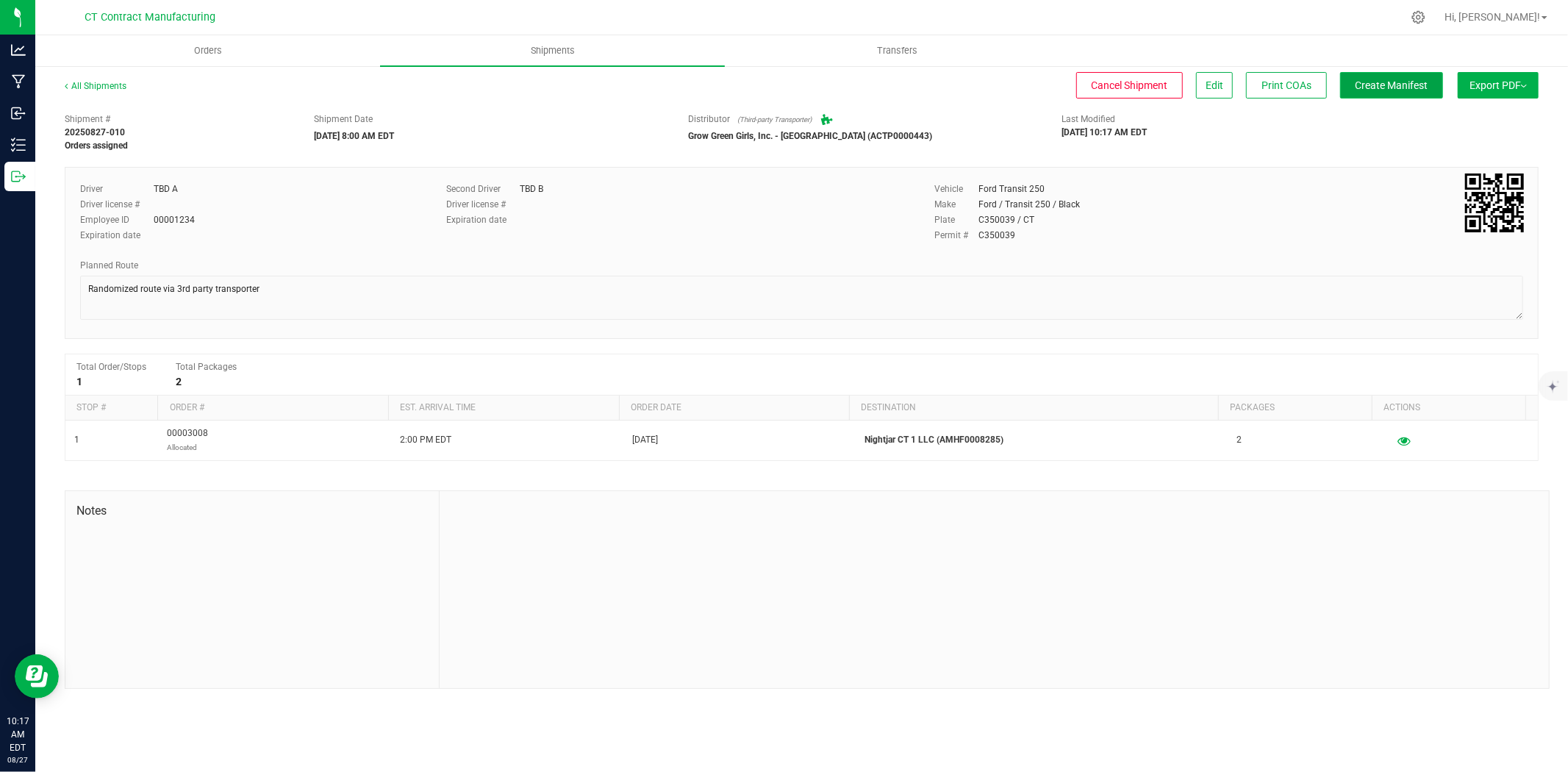
click at [1405, 83] on span "Create Manifest" at bounding box center [1391, 86] width 73 height 12
click at [93, 81] on link "All Shipments" at bounding box center [96, 86] width 62 height 10
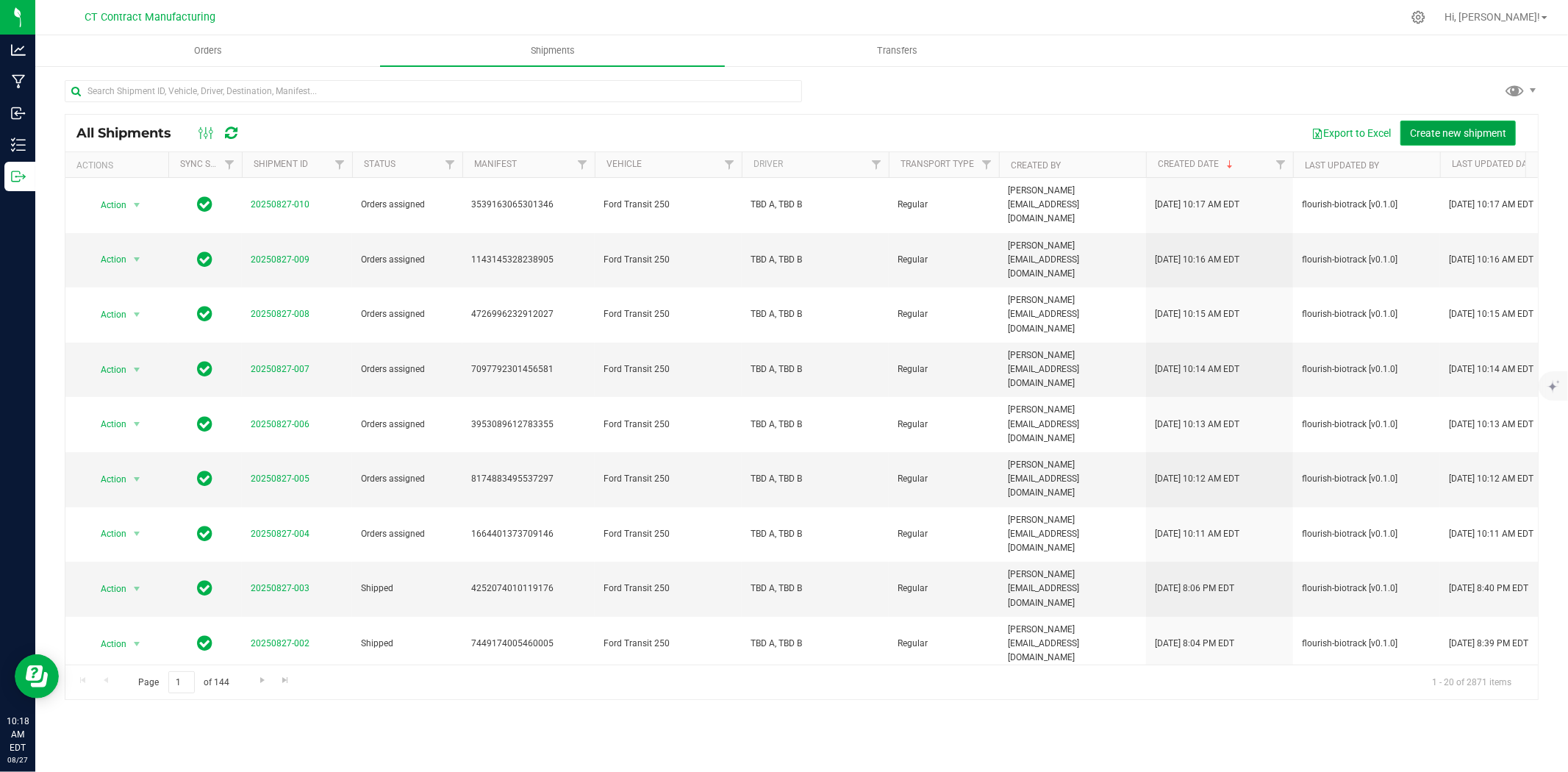
click at [1432, 128] on span "Create new shipment" at bounding box center [1458, 133] width 96 height 12
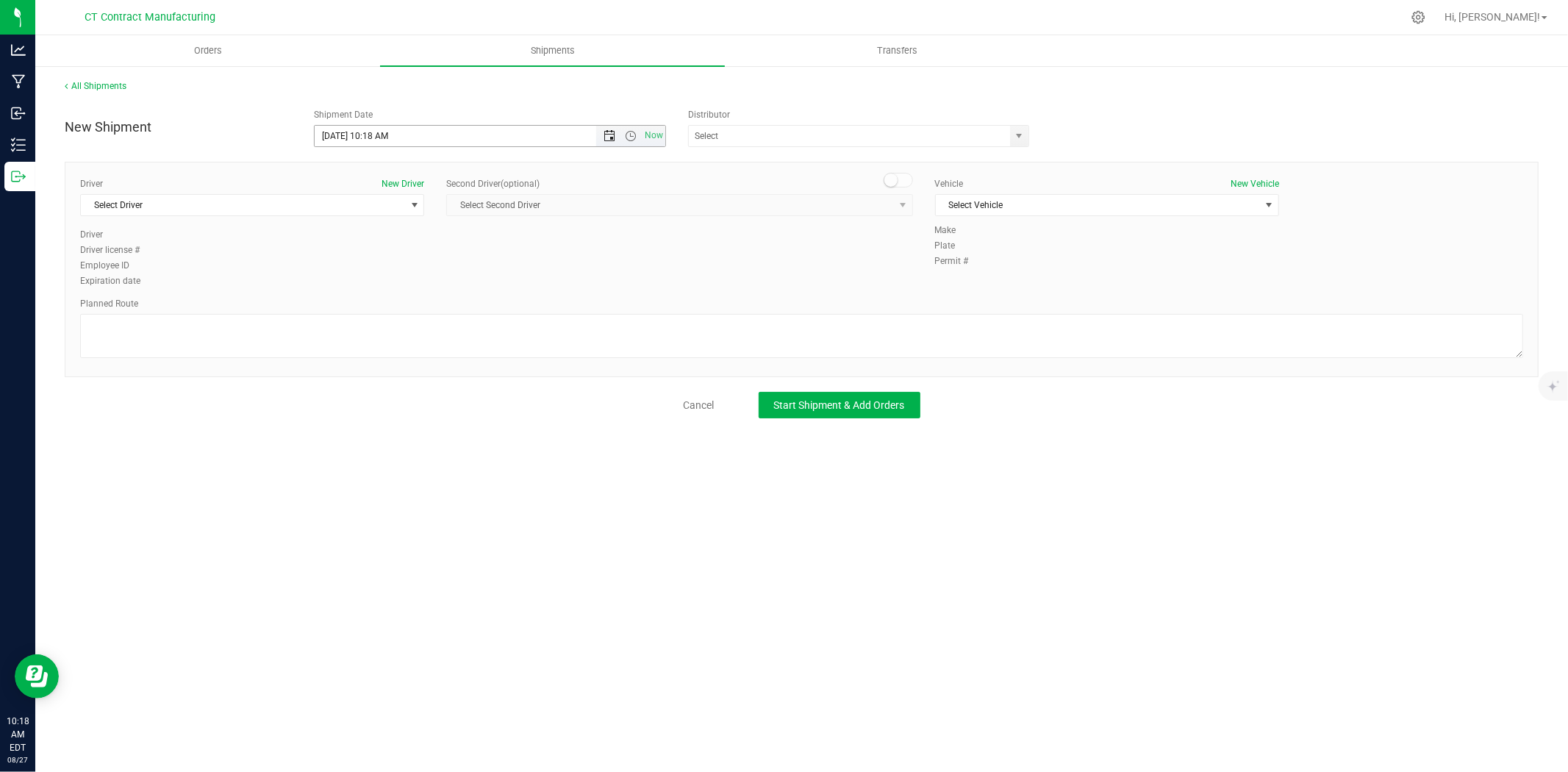
click at [613, 138] on span "Open the date view" at bounding box center [610, 136] width 12 height 12
click at [414, 303] on link "28" at bounding box center [413, 308] width 21 height 23
click at [632, 130] on span "Open the time view" at bounding box center [631, 136] width 12 height 12
click at [372, 219] on li "8:00 AM" at bounding box center [489, 217] width 349 height 19
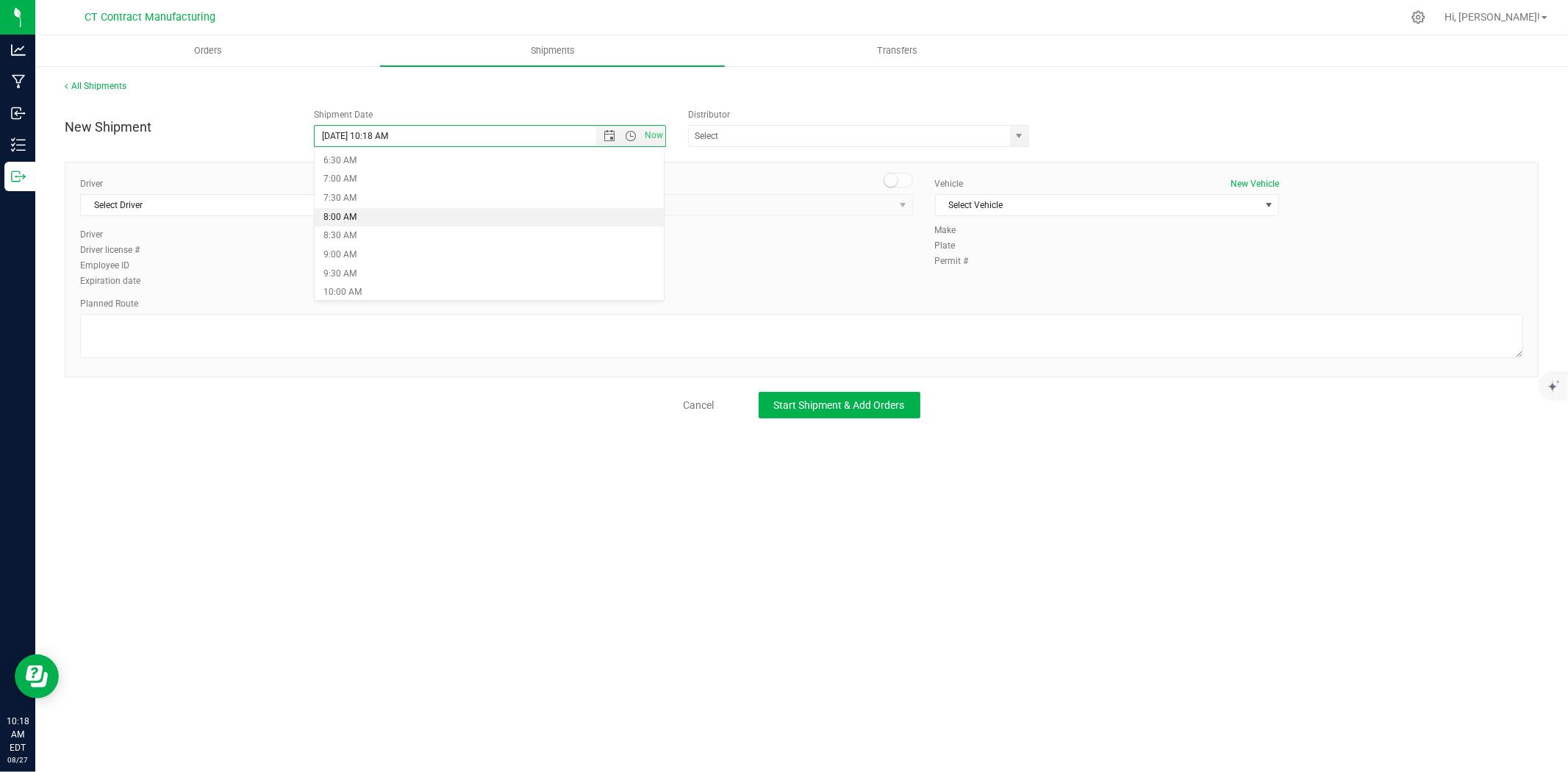
type input "[DATE] 8:00 AM"
click at [1010, 131] on span "select" at bounding box center [1019, 136] width 18 height 21
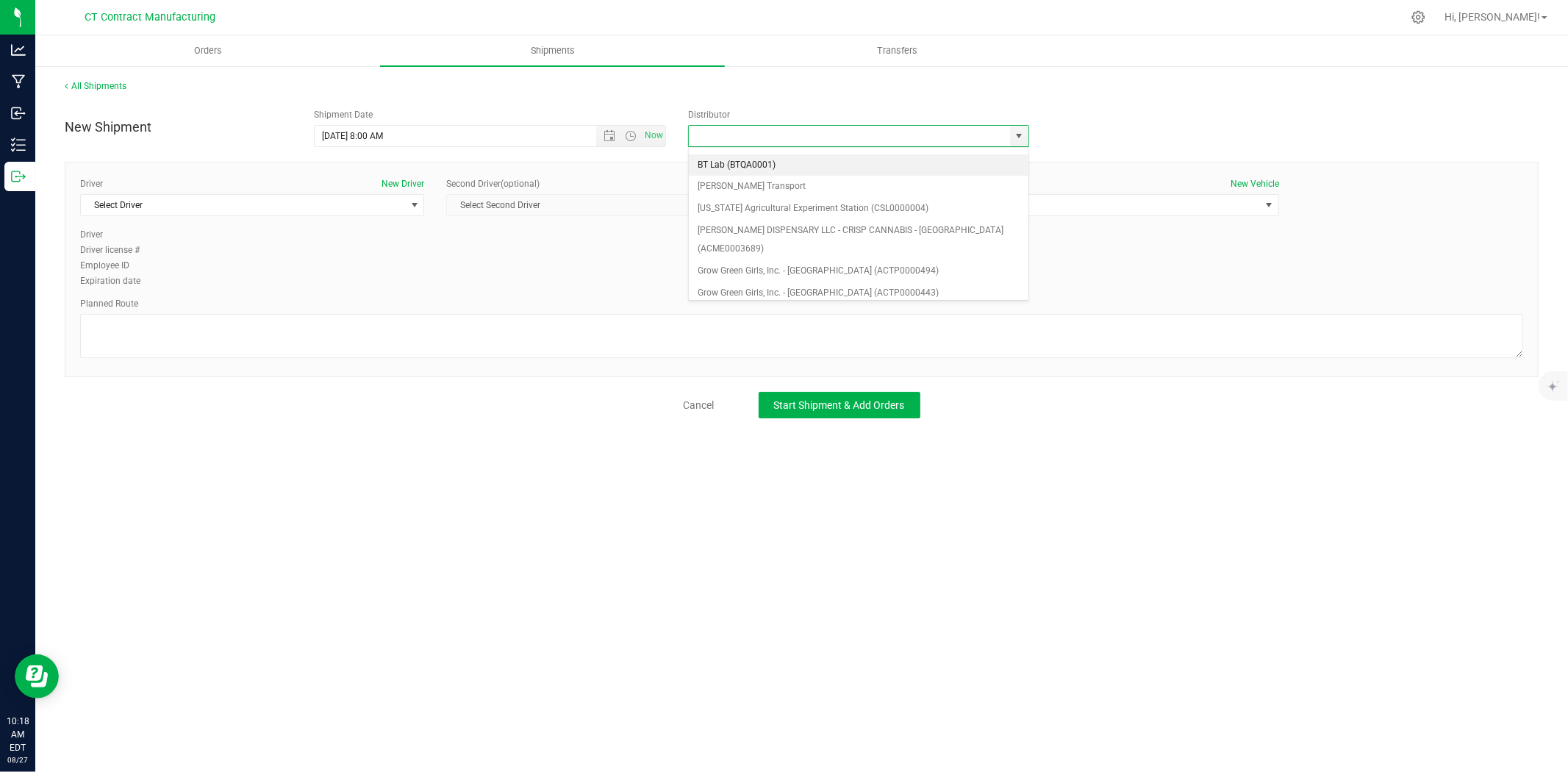
scroll to position [82, 0]
click at [884, 263] on li "Grow Green Girls, Inc. - [GEOGRAPHIC_DATA] (ACTP0000443)" at bounding box center [858, 274] width 339 height 22
type input "Grow Green Girls, Inc. - [GEOGRAPHIC_DATA] (ACTP0000443)"
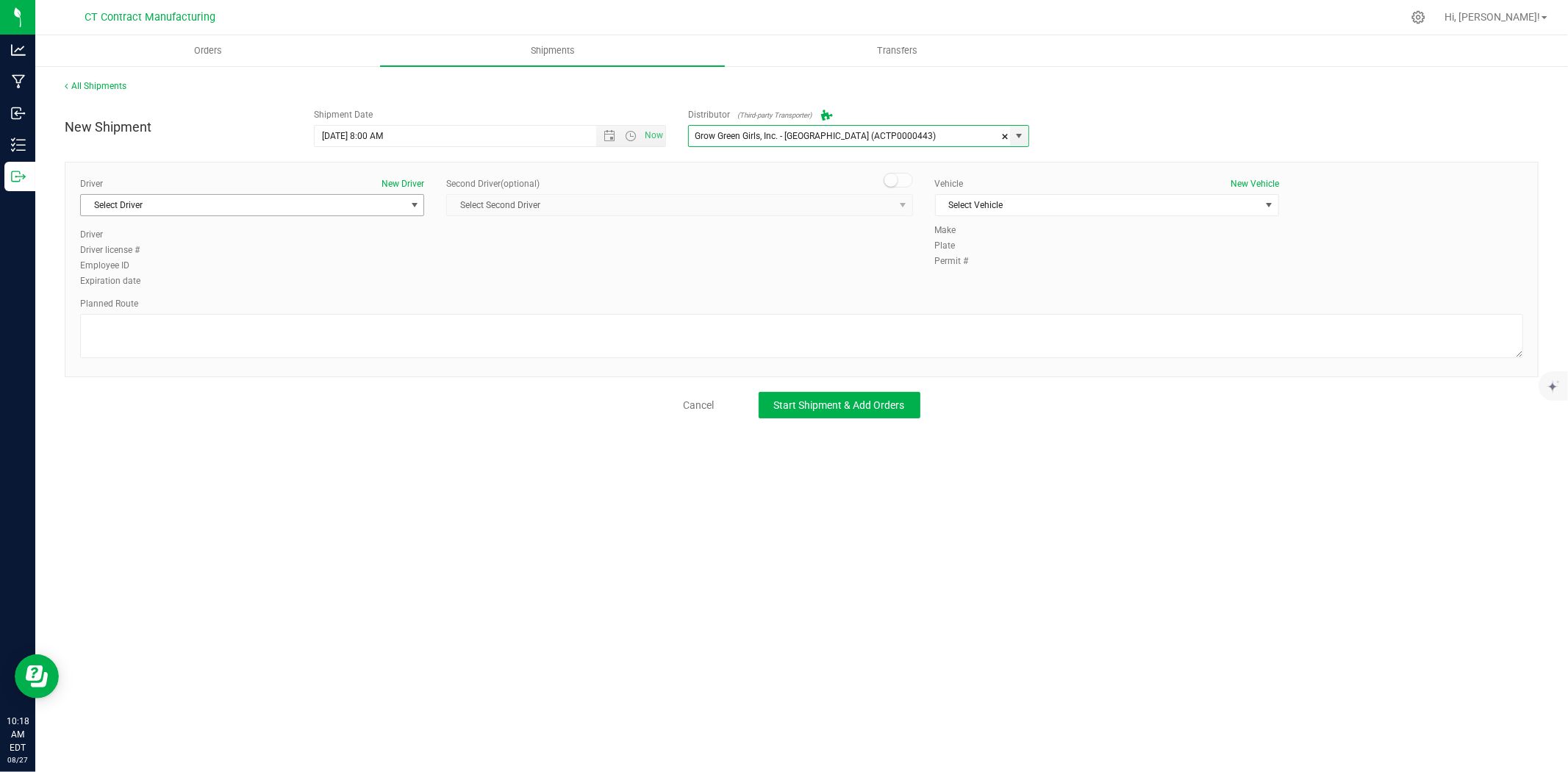
click at [414, 210] on span "select" at bounding box center [415, 206] width 12 height 12
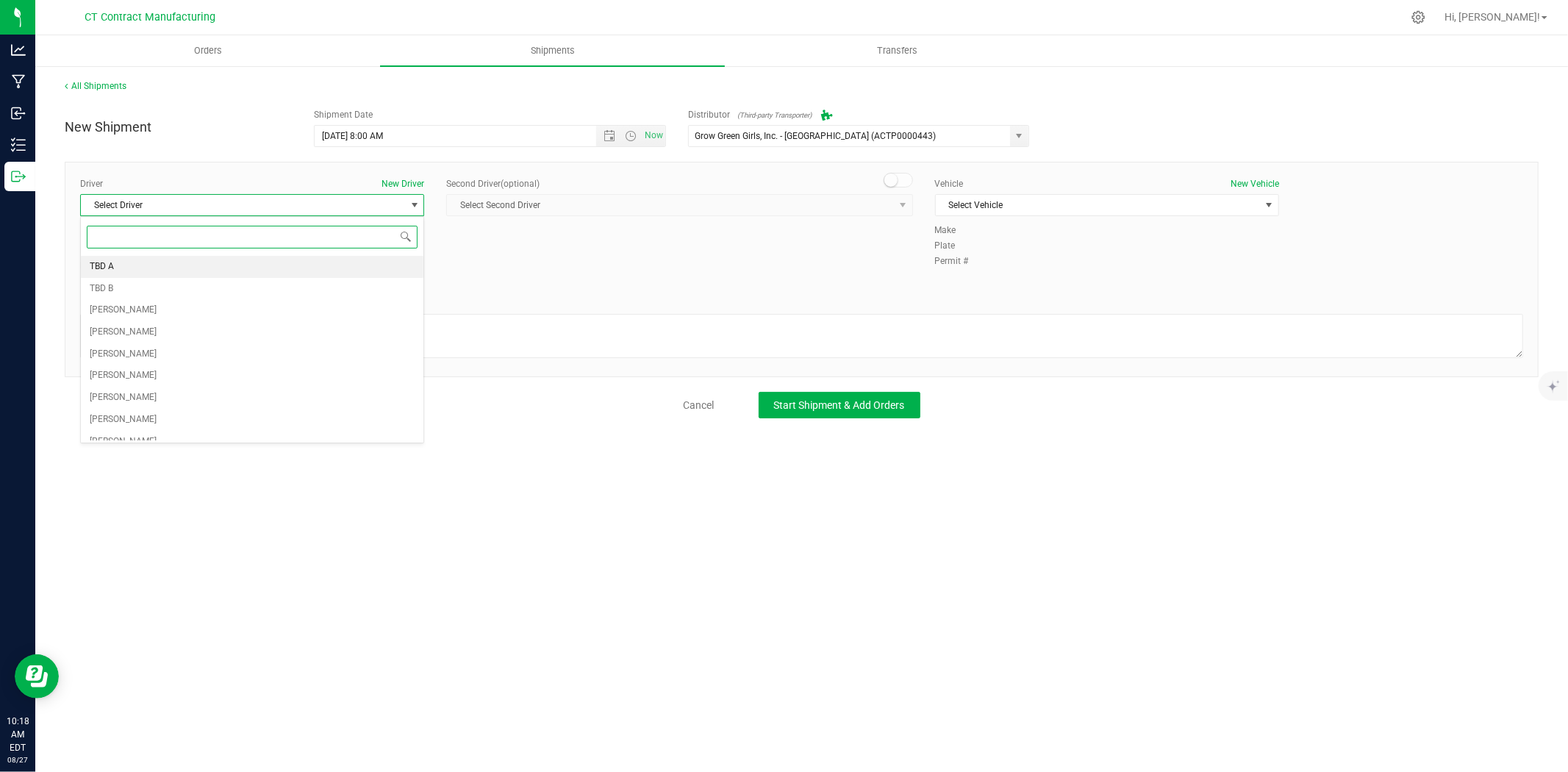
click at [326, 258] on li "TBD A" at bounding box center [252, 267] width 342 height 22
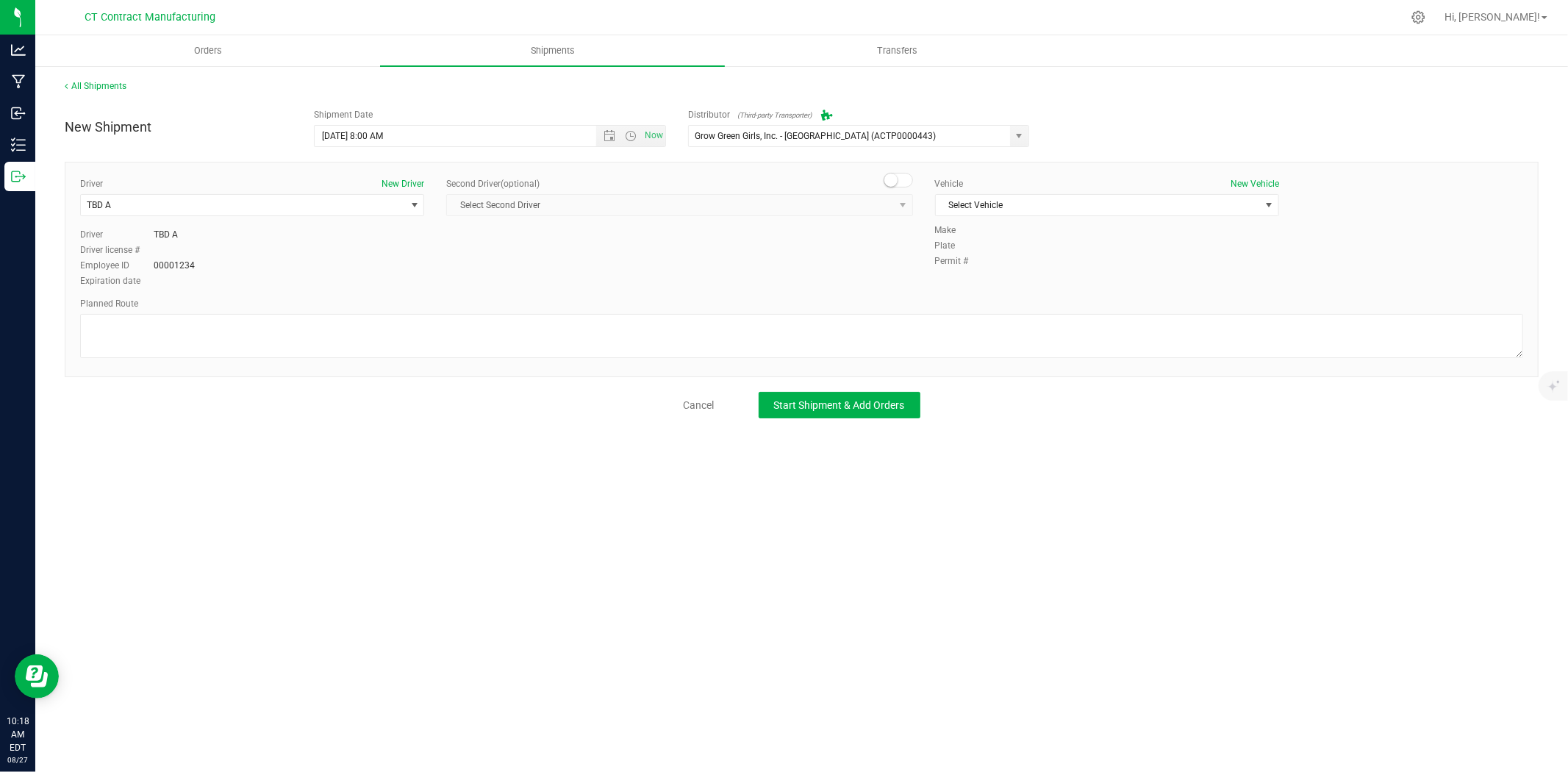
click at [882, 186] on div "Second Driver (optional)" at bounding box center [679, 184] width 466 height 13
click at [905, 182] on span at bounding box center [897, 180] width 29 height 15
click at [891, 206] on span "Select Second Driver" at bounding box center [670, 205] width 446 height 21
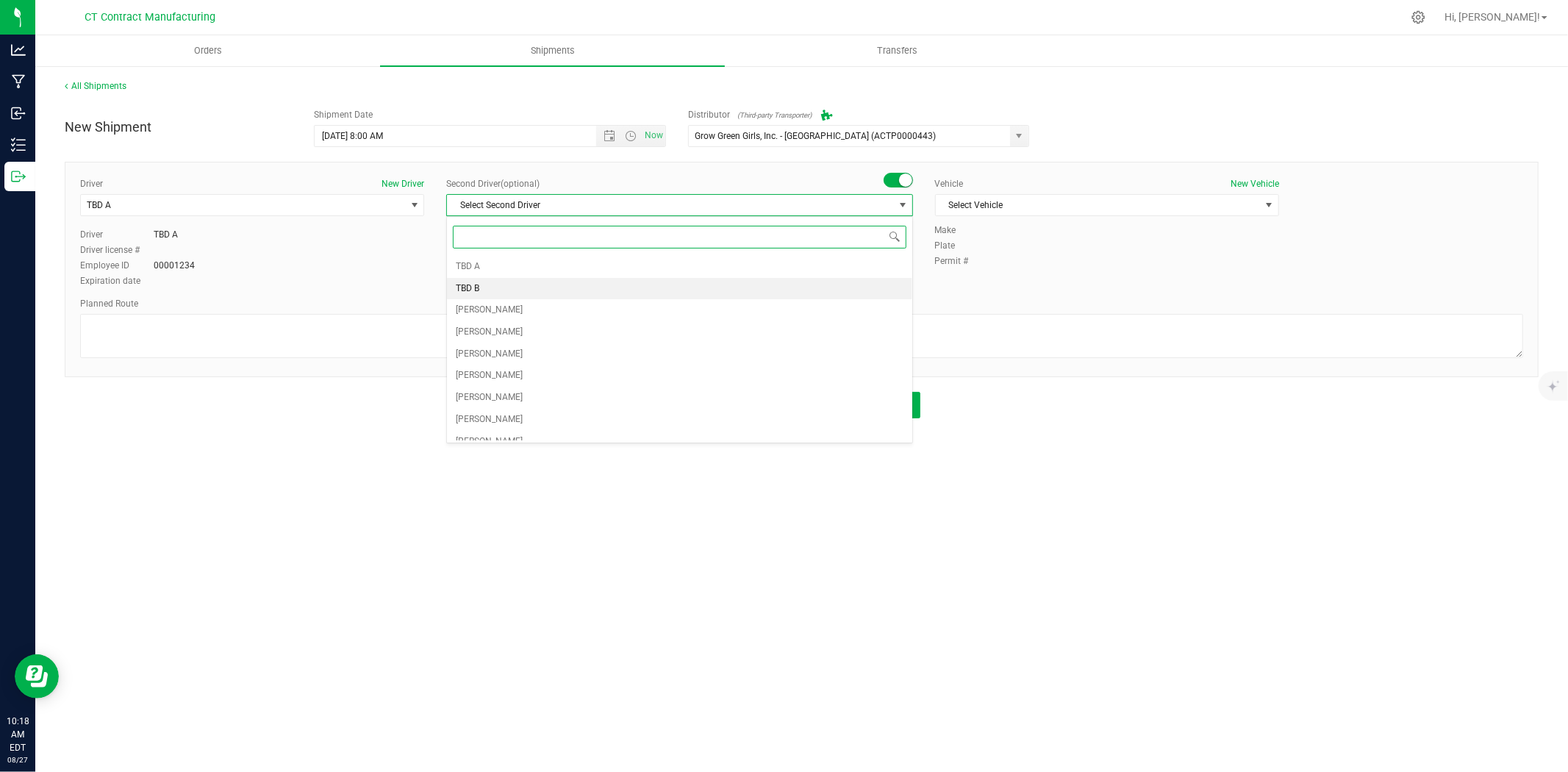
click at [597, 290] on li "TBD B" at bounding box center [680, 289] width 465 height 22
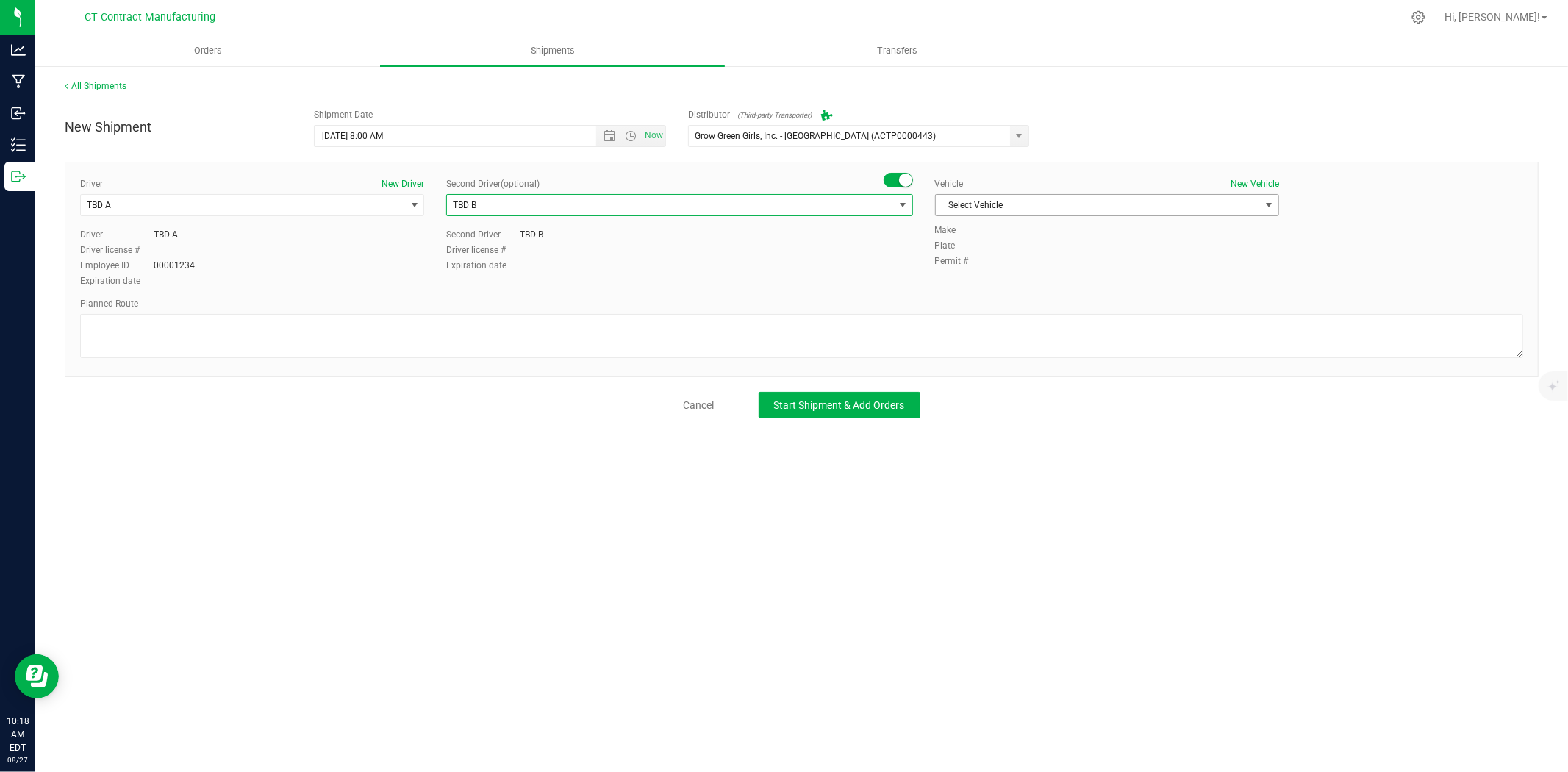
click at [966, 197] on span "Select Vehicle" at bounding box center [1098, 205] width 324 height 21
click at [967, 247] on li "Ford Transit 250" at bounding box center [1107, 253] width 342 height 22
click at [821, 321] on textarea at bounding box center [801, 337] width 1443 height 44
paste textarea "Randomized route via 3rd party transporter"
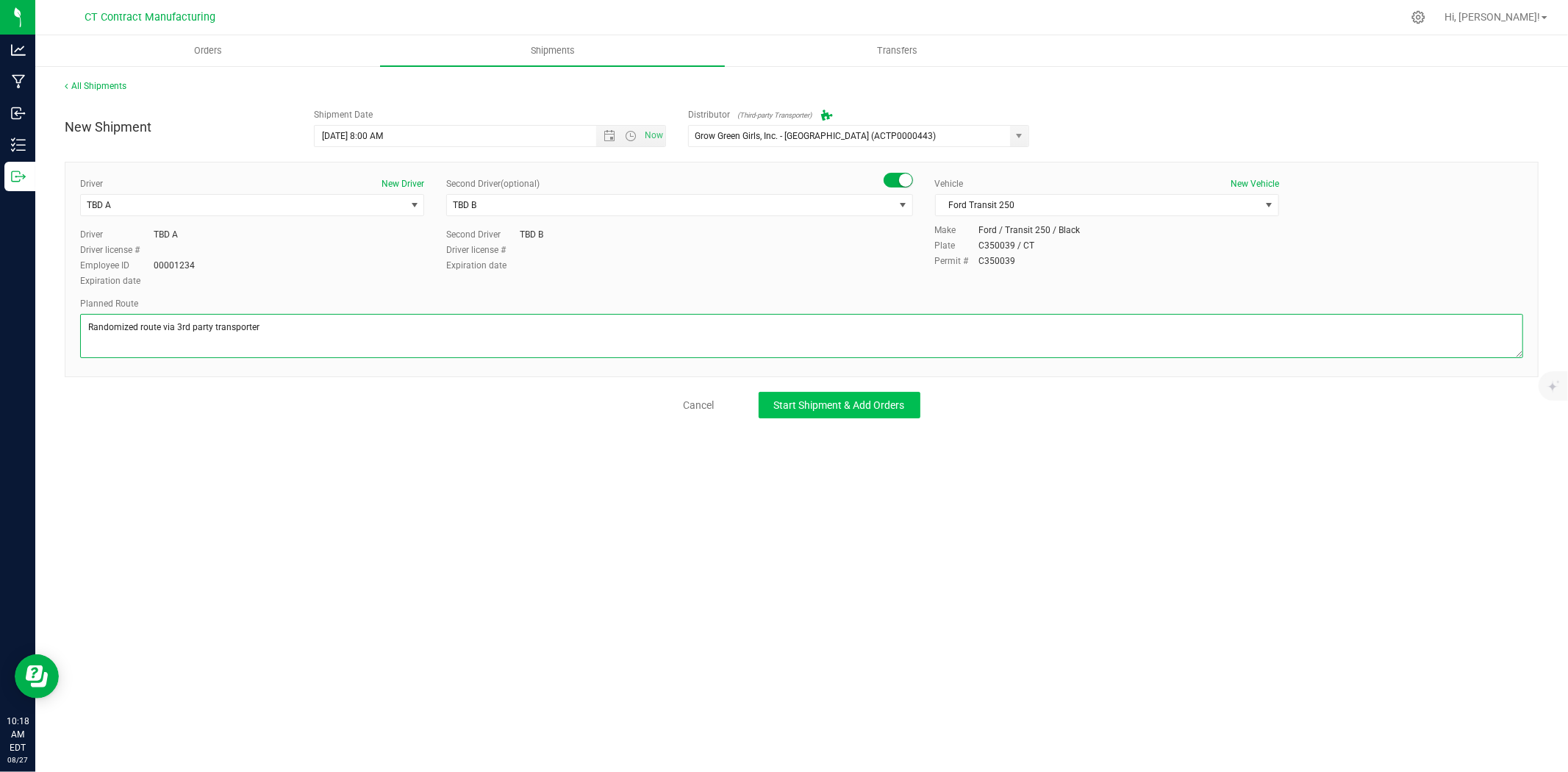
type textarea "Randomized route via 3rd party transporter"
click at [844, 399] on span "Start Shipment & Add Orders" at bounding box center [839, 405] width 131 height 12
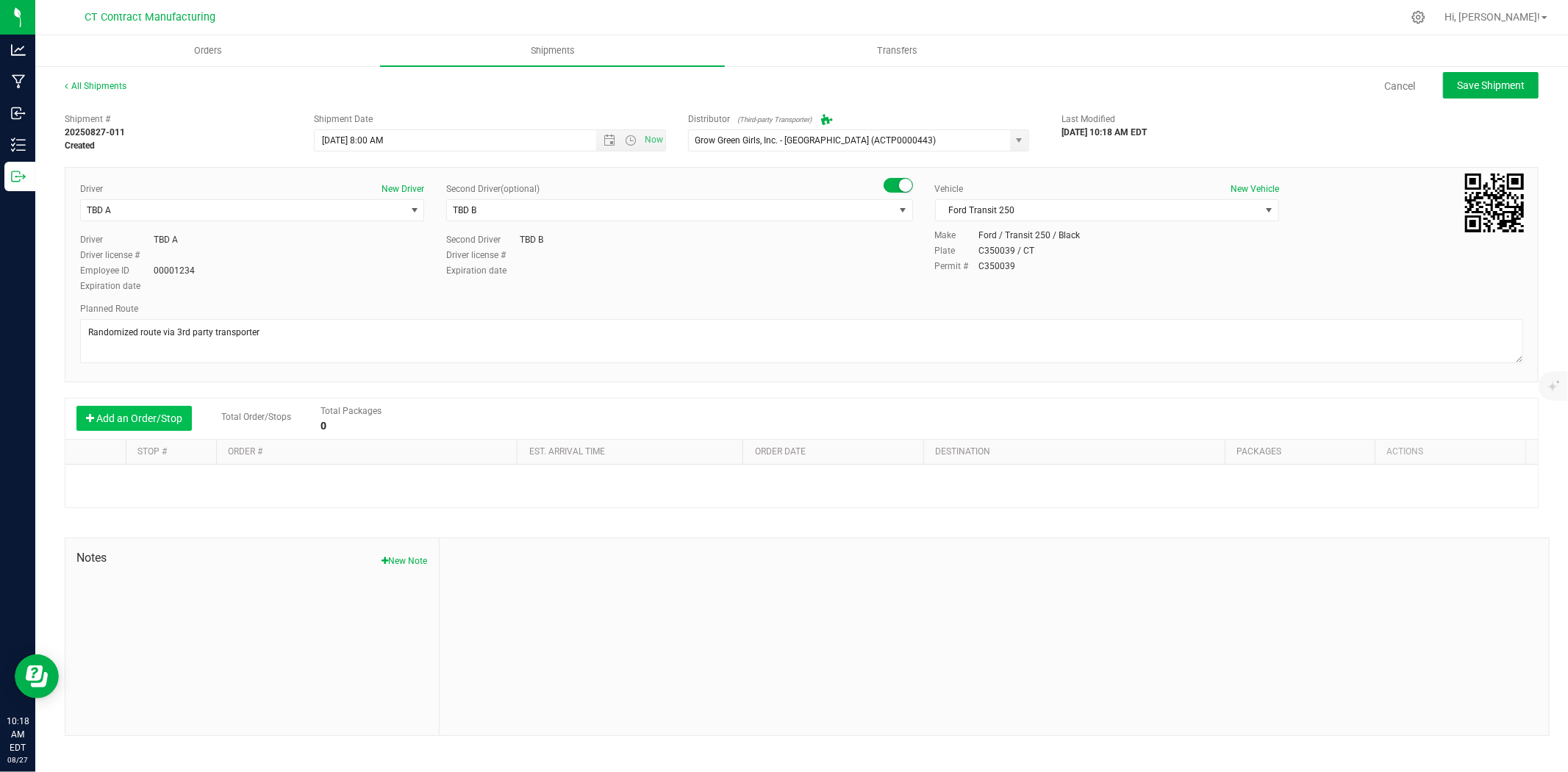
click at [150, 428] on button "Add an Order/Stop" at bounding box center [135, 418] width 116 height 25
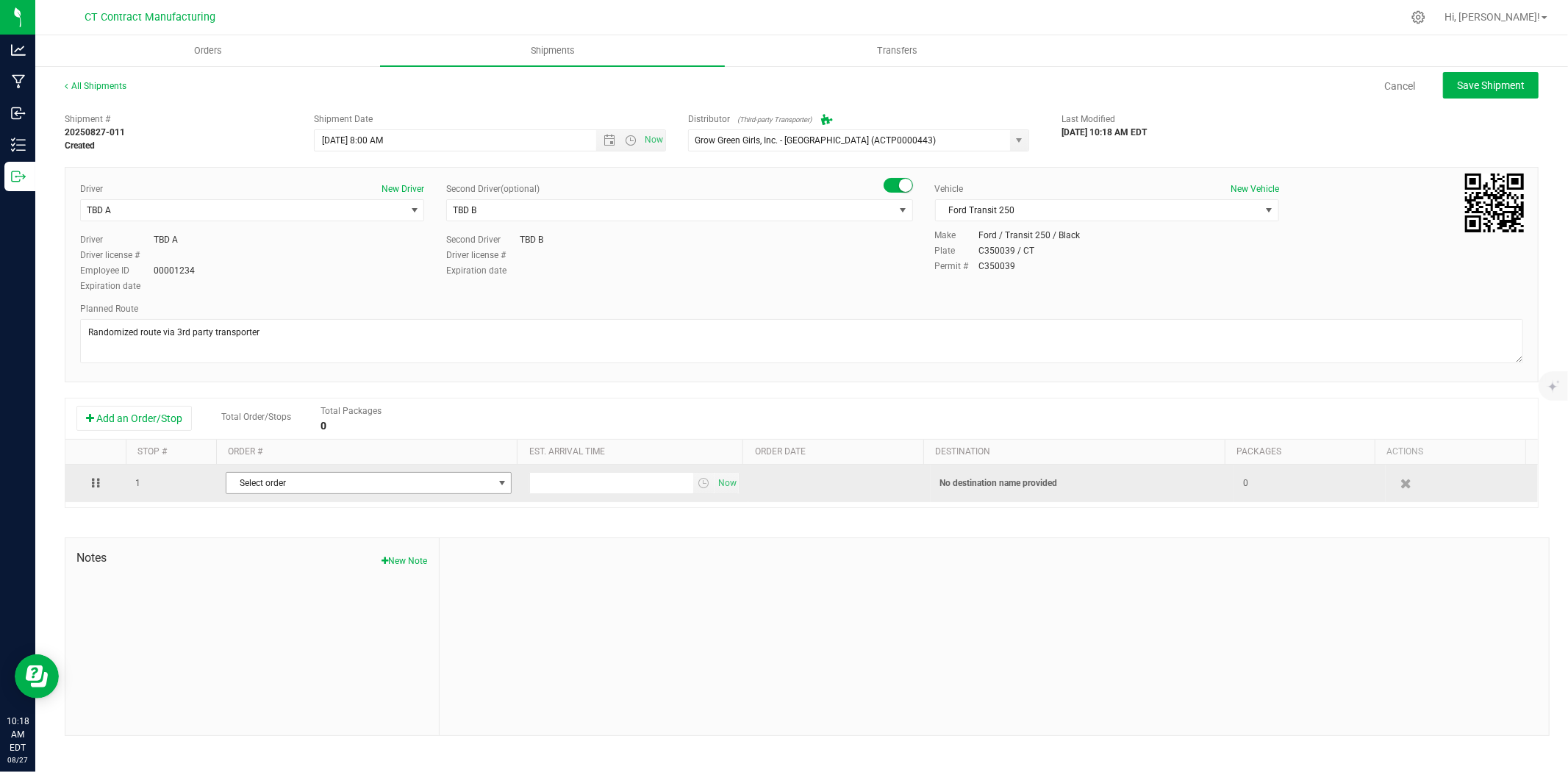
click at [258, 493] on span "Select order" at bounding box center [359, 483] width 266 height 21
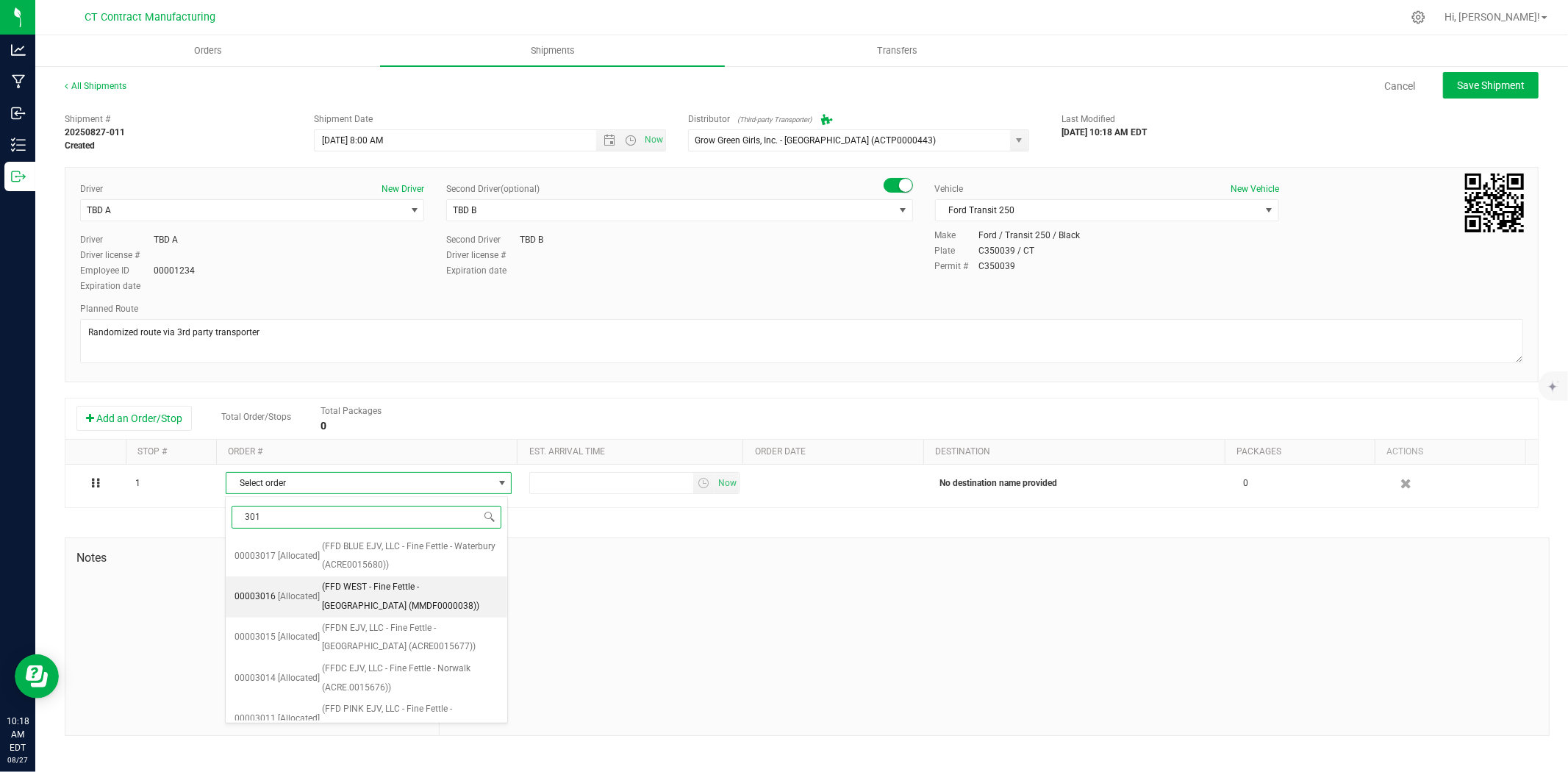
type input "3010"
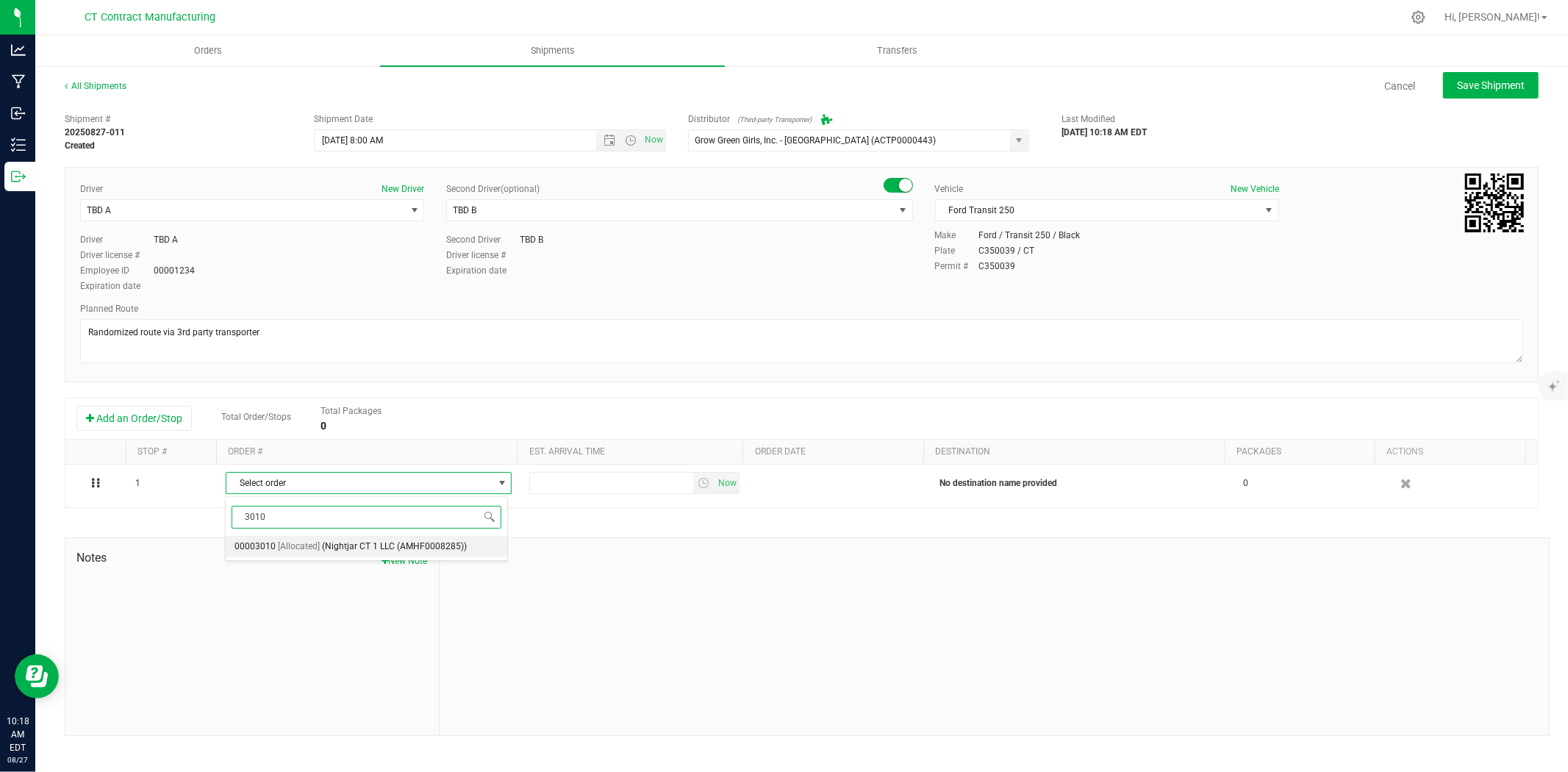
click at [392, 548] on span "(Nightjar CT 1 LLC (AMHF0008285))" at bounding box center [394, 546] width 145 height 19
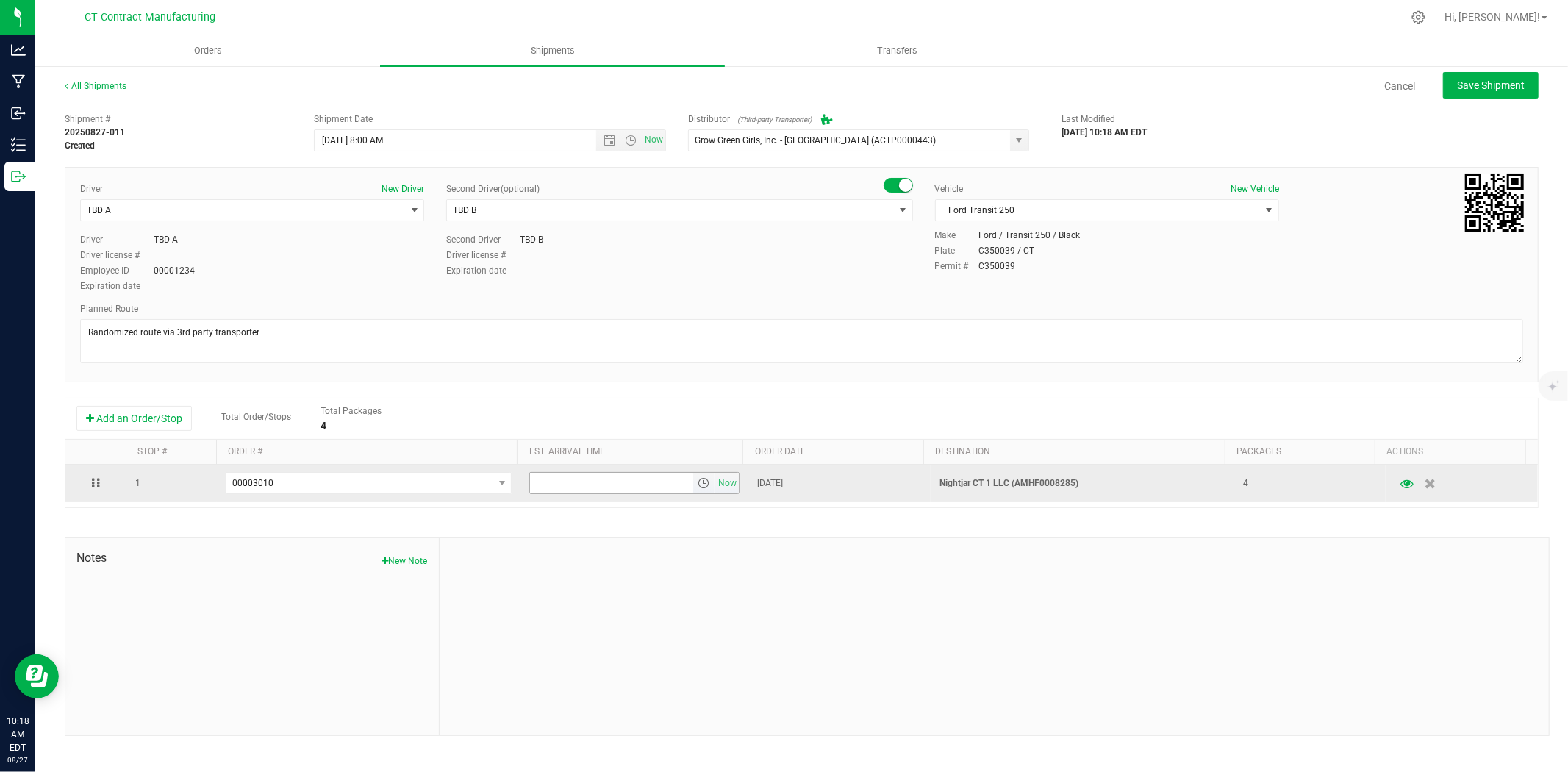
click at [703, 482] on span "select" at bounding box center [704, 483] width 12 height 12
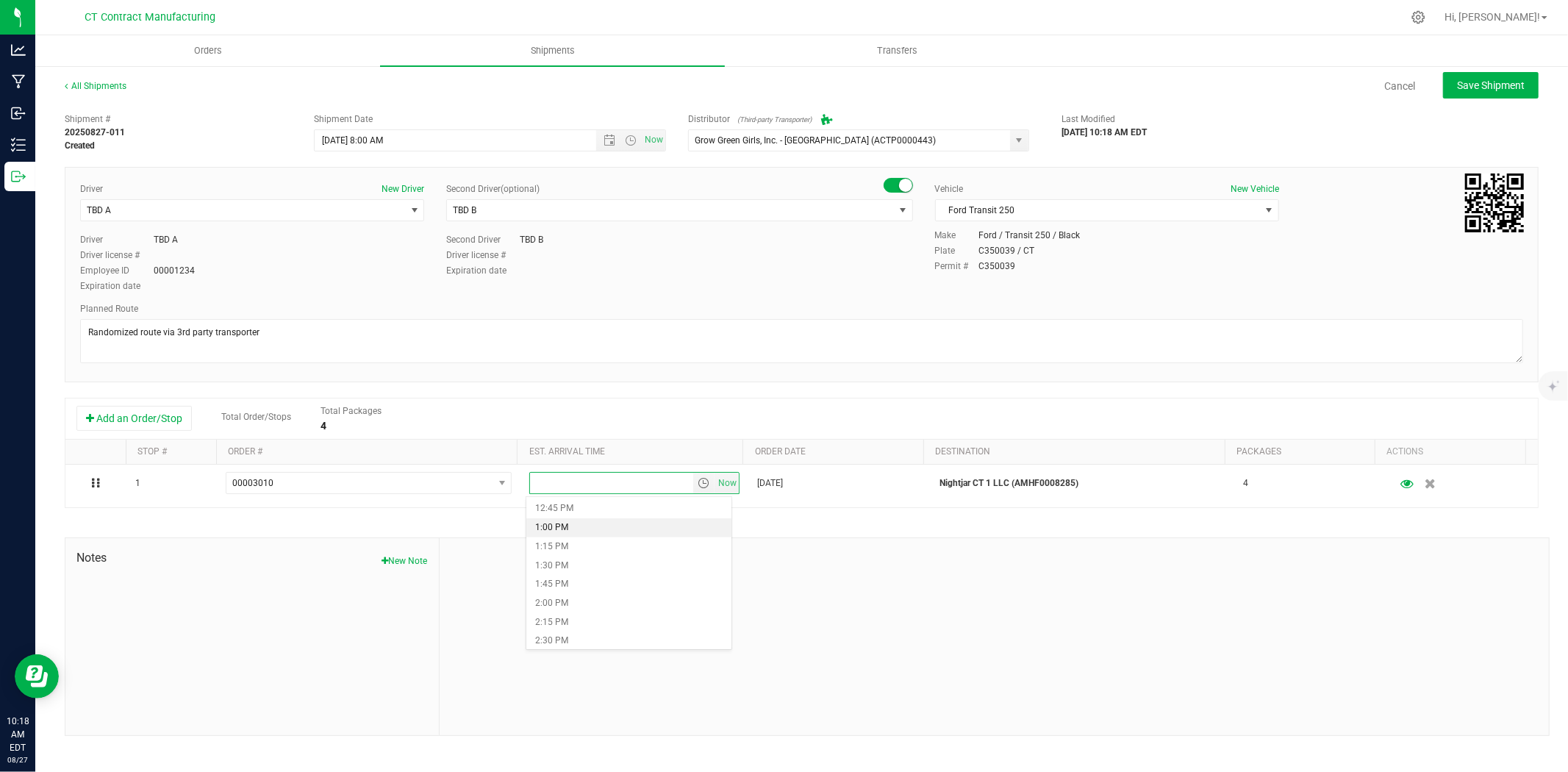
scroll to position [981, 0]
click at [581, 585] on li "2:00 PM" at bounding box center [629, 587] width 206 height 19
click at [1475, 84] on span "Save Shipment" at bounding box center [1491, 86] width 68 height 12
type input "8/28/2025 12:00 PM"
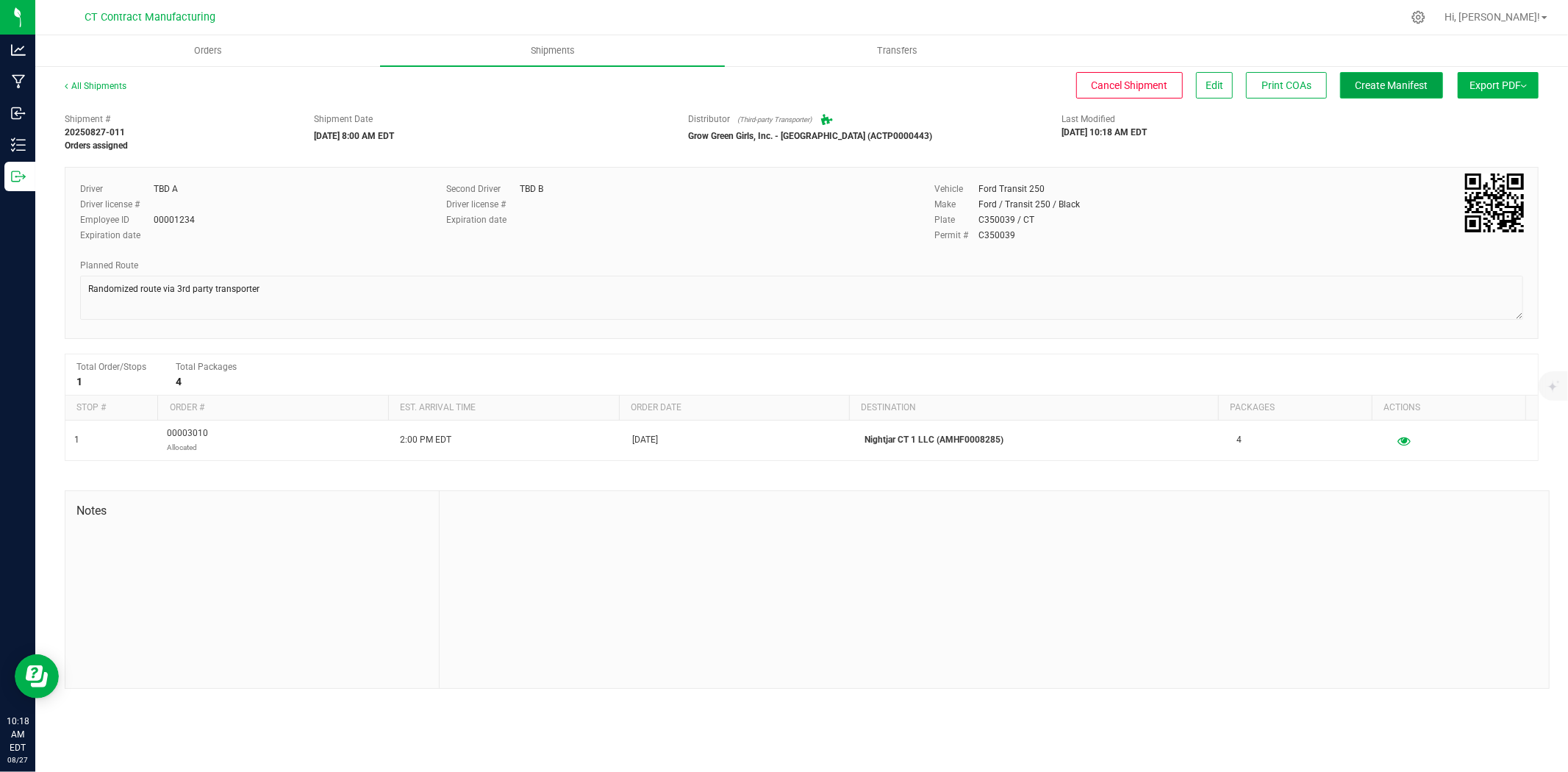
click at [1415, 87] on span "Create Manifest" at bounding box center [1391, 86] width 73 height 12
click at [99, 83] on link "All Shipments" at bounding box center [96, 86] width 62 height 10
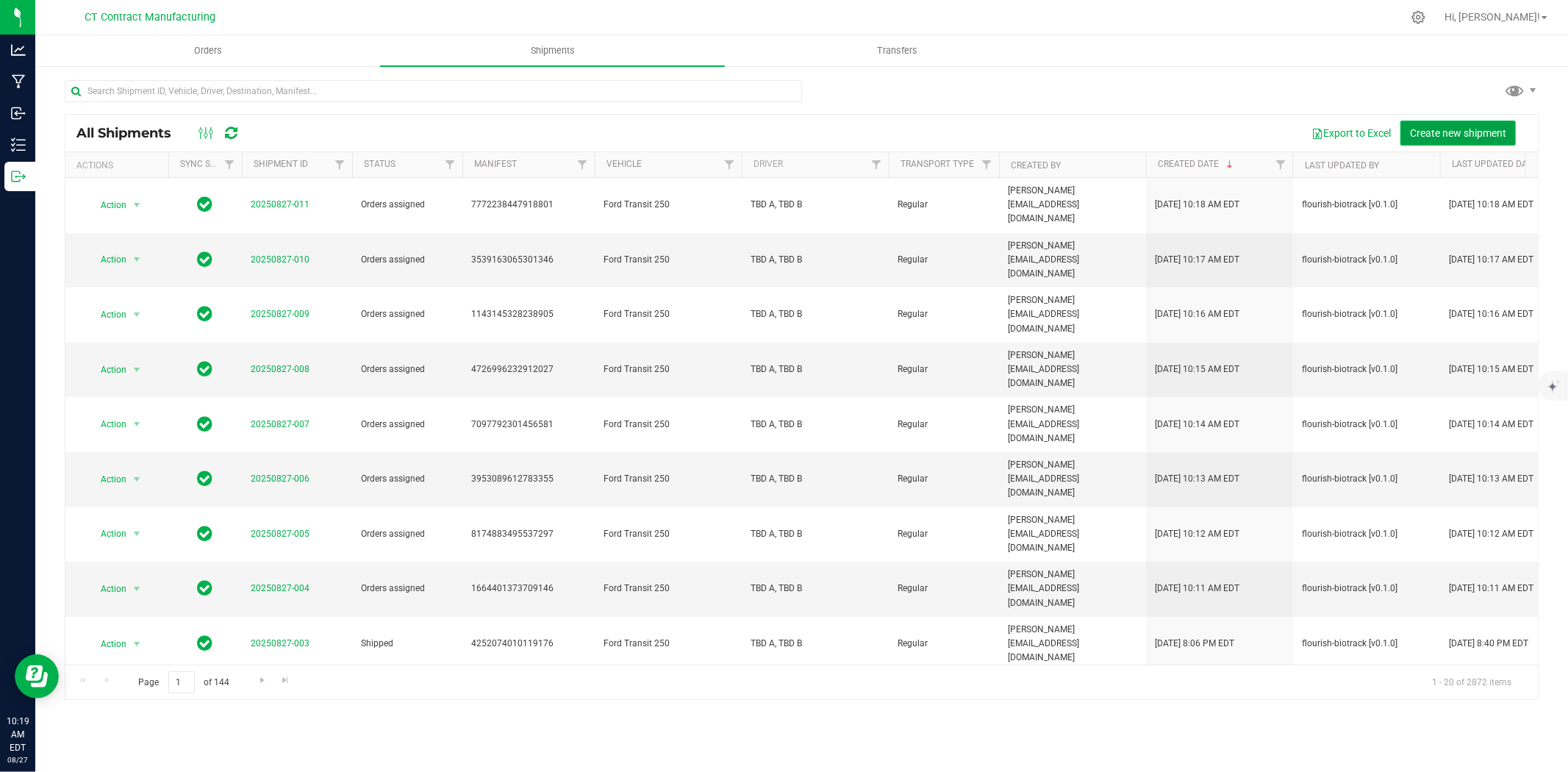
click at [1451, 128] on span "Create new shipment" at bounding box center [1458, 133] width 96 height 12
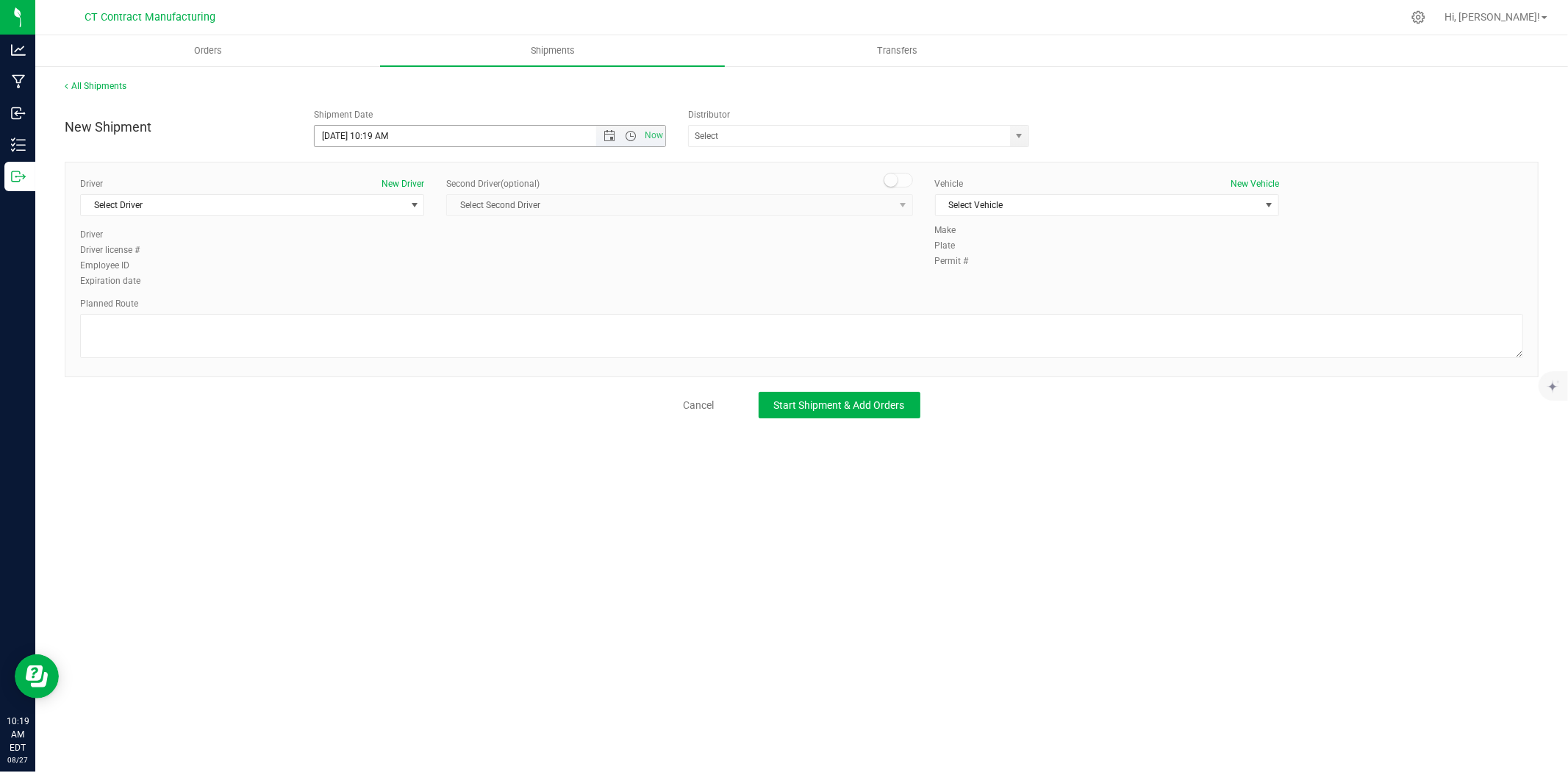
click at [614, 142] on span "Now" at bounding box center [630, 136] width 69 height 21
click at [612, 138] on span "Open the date view" at bounding box center [610, 136] width 12 height 12
click at [409, 299] on link "28" at bounding box center [413, 308] width 21 height 23
click at [626, 130] on span "Open the time view" at bounding box center [631, 136] width 12 height 12
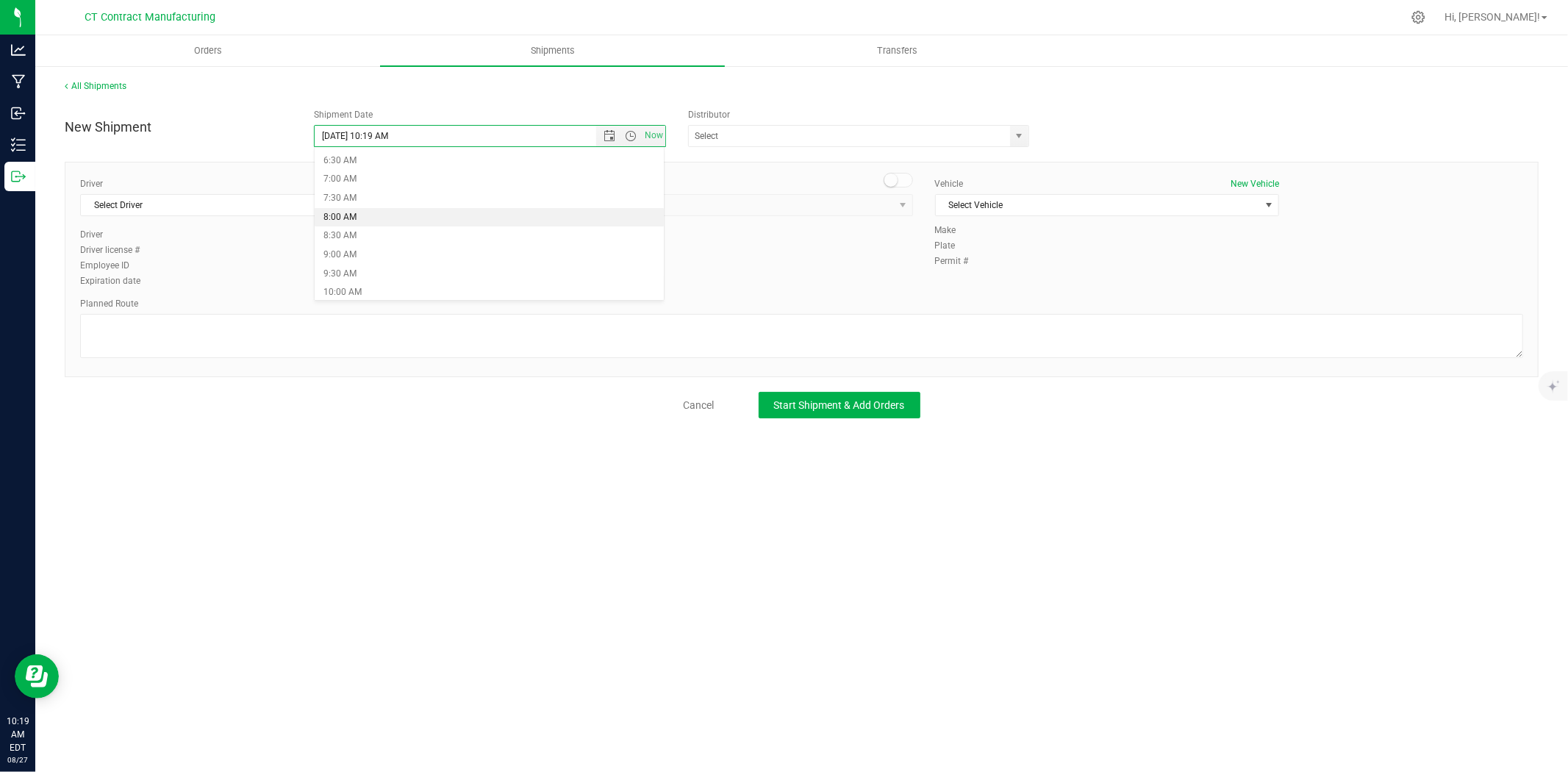
click at [358, 211] on li "8:00 AM" at bounding box center [489, 217] width 349 height 19
type input "8/28/2025 8:00 AM"
click at [1023, 138] on span "select" at bounding box center [1020, 136] width 12 height 12
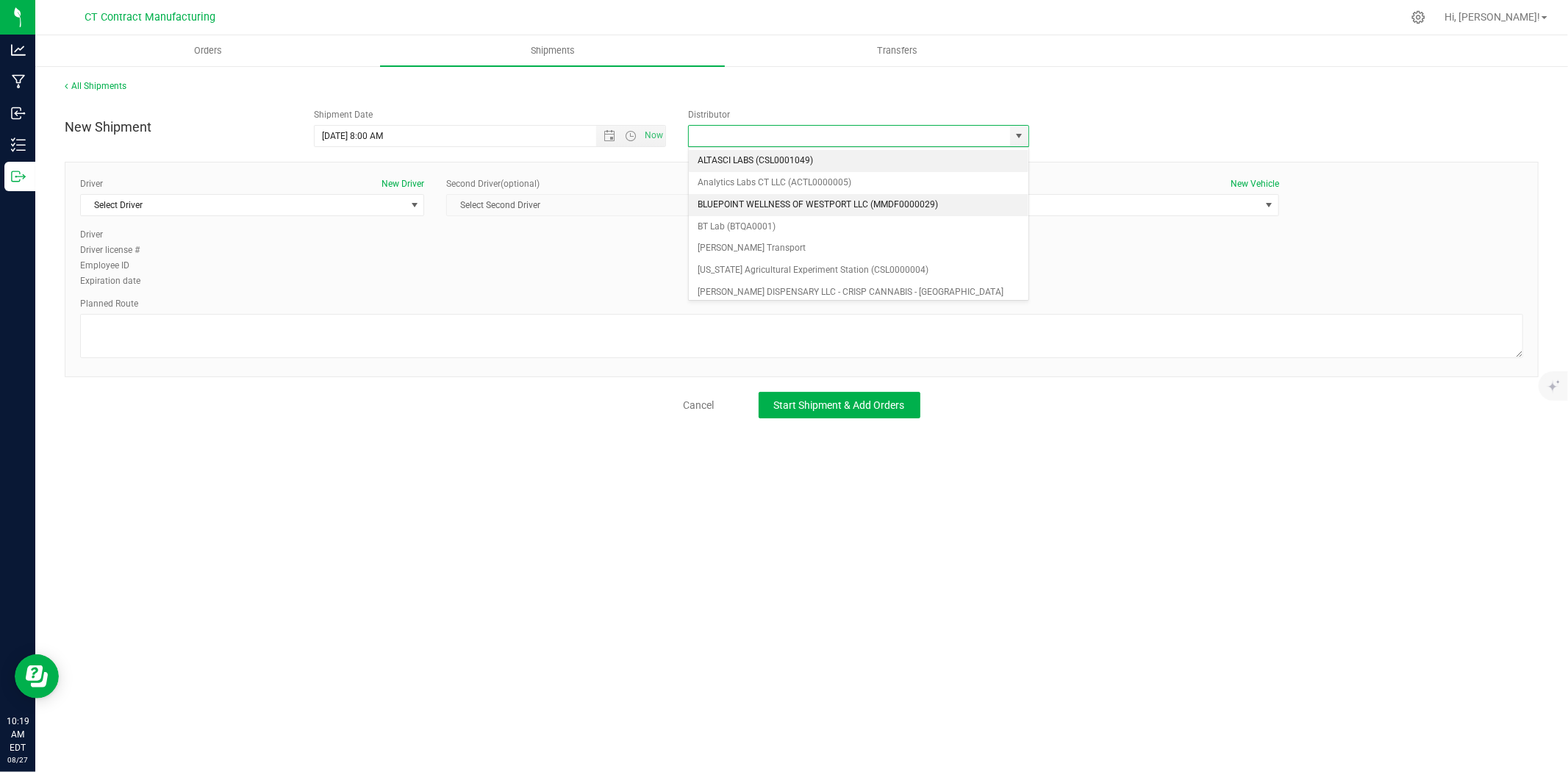
scroll to position [82, 0]
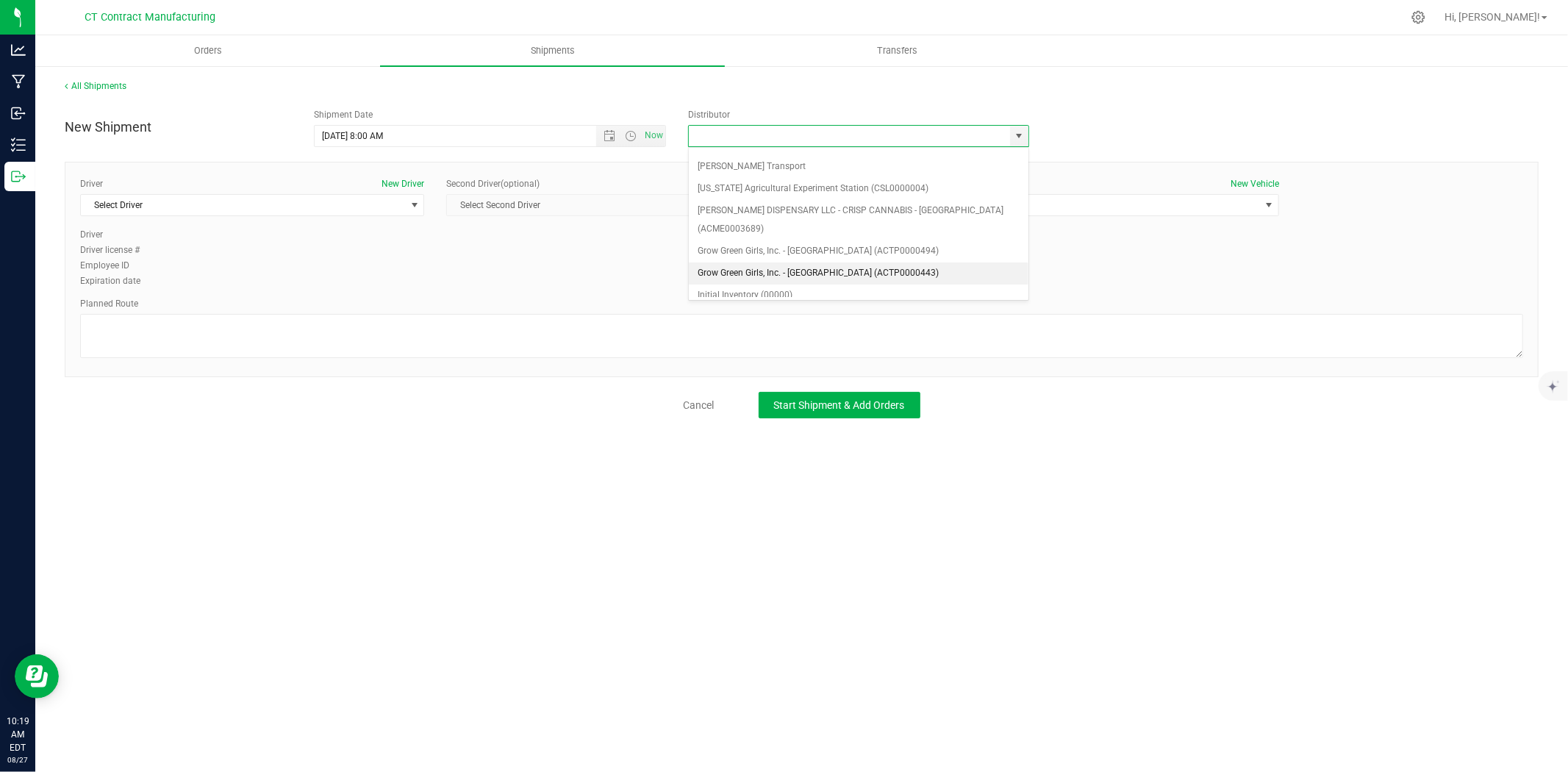
click at [742, 263] on li "Grow Green Girls, Inc. - Westbrook (ACTP0000443)" at bounding box center [858, 274] width 339 height 22
type input "Grow Green Girls, Inc. - Westbrook (ACTP0000443)"
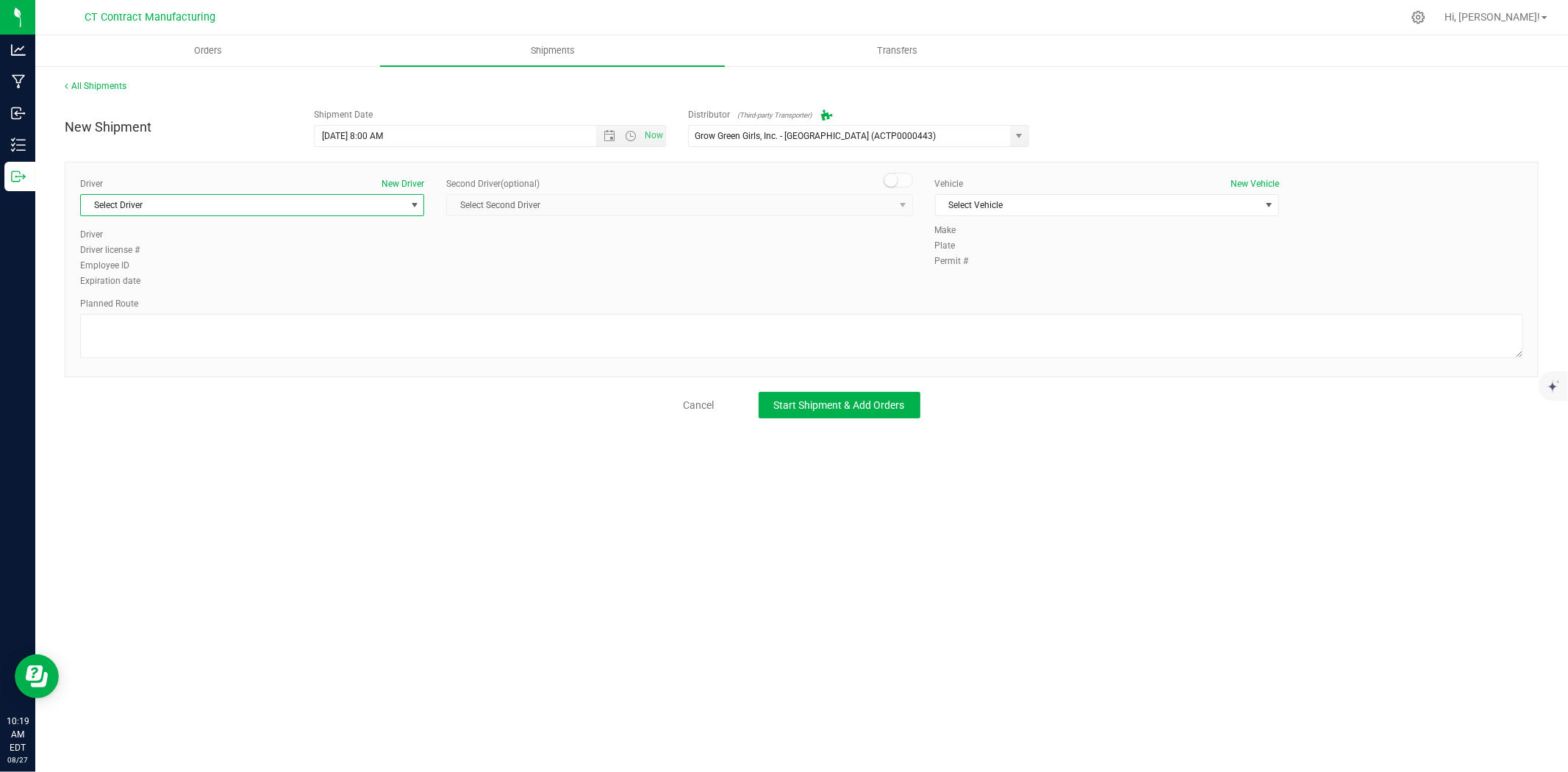
click at [409, 202] on span "select" at bounding box center [415, 206] width 12 height 12
click at [225, 266] on li "TBD A" at bounding box center [252, 267] width 342 height 22
click at [894, 181] on small at bounding box center [890, 180] width 13 height 13
click at [883, 206] on span "Select Second Driver" at bounding box center [670, 205] width 446 height 21
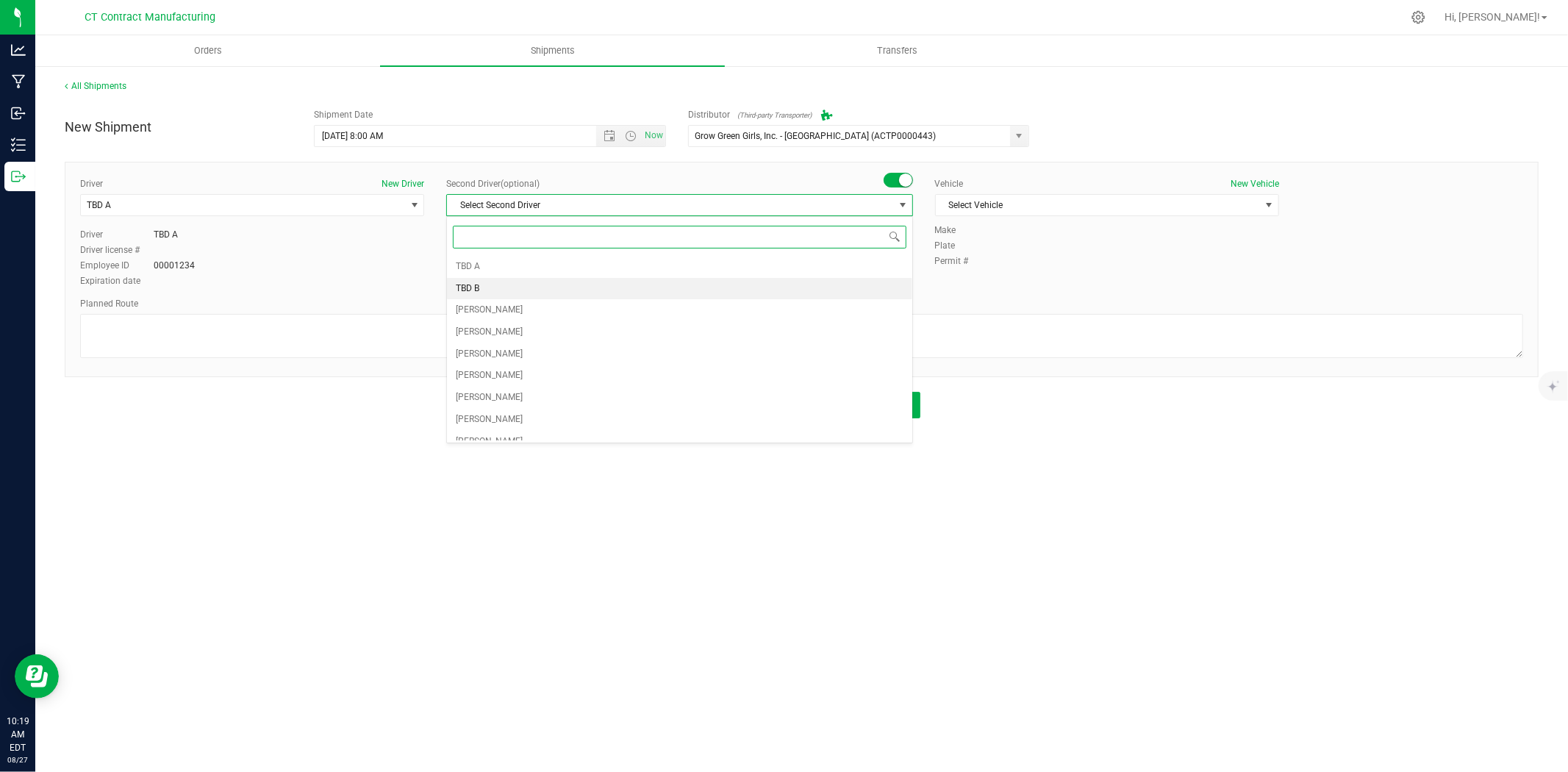
click at [486, 295] on li "TBD B" at bounding box center [680, 289] width 465 height 22
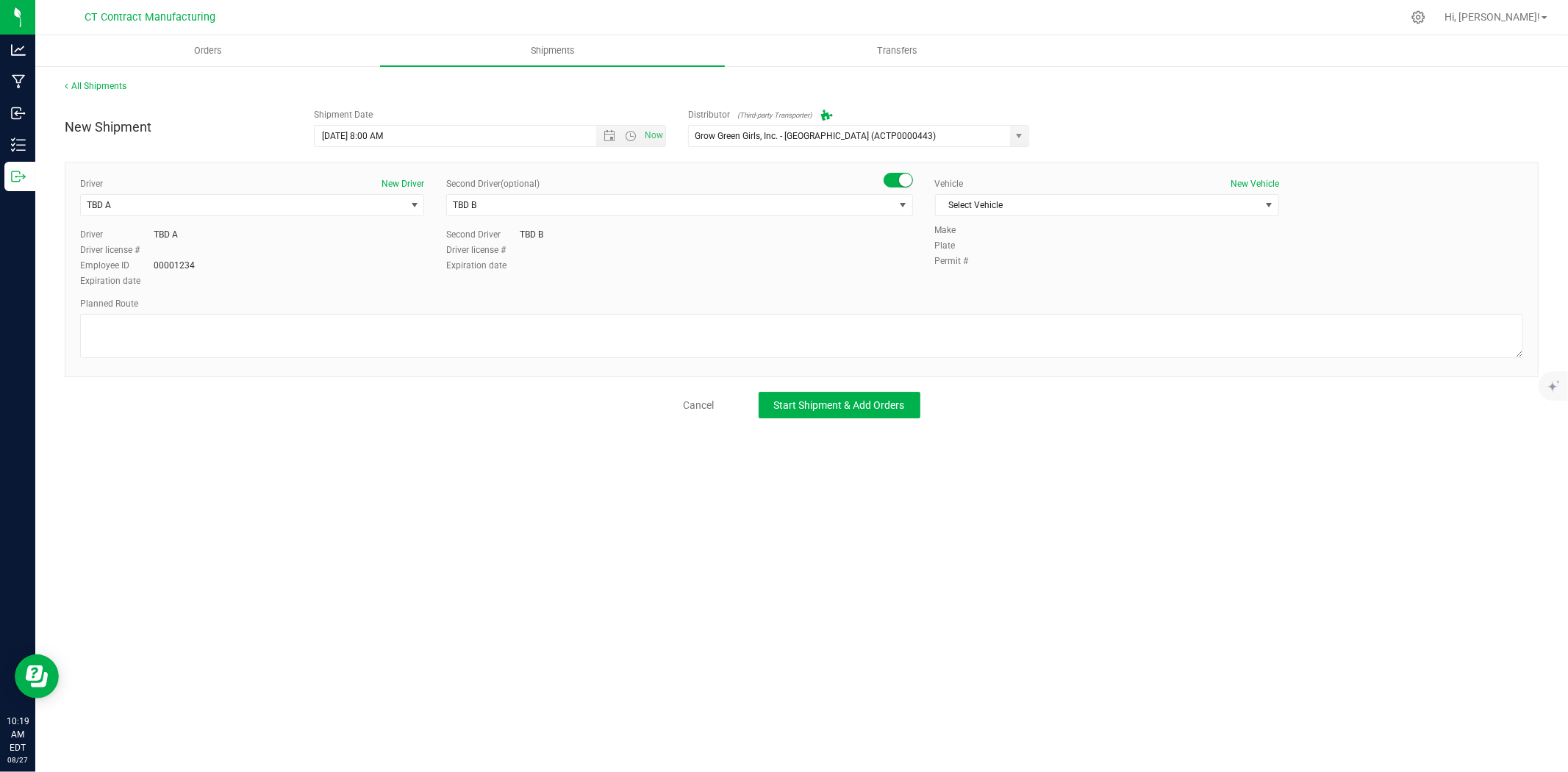
click at [1082, 190] on div "Vehicle New Vehicle" at bounding box center [1107, 184] width 344 height 13
click at [1082, 202] on span "Select Vehicle" at bounding box center [1098, 205] width 324 height 21
click at [1013, 252] on li "Ford Transit 250" at bounding box center [1107, 253] width 342 height 22
click at [585, 347] on textarea at bounding box center [801, 337] width 1443 height 44
paste textarea "Randomized route via 3rd party transporter"
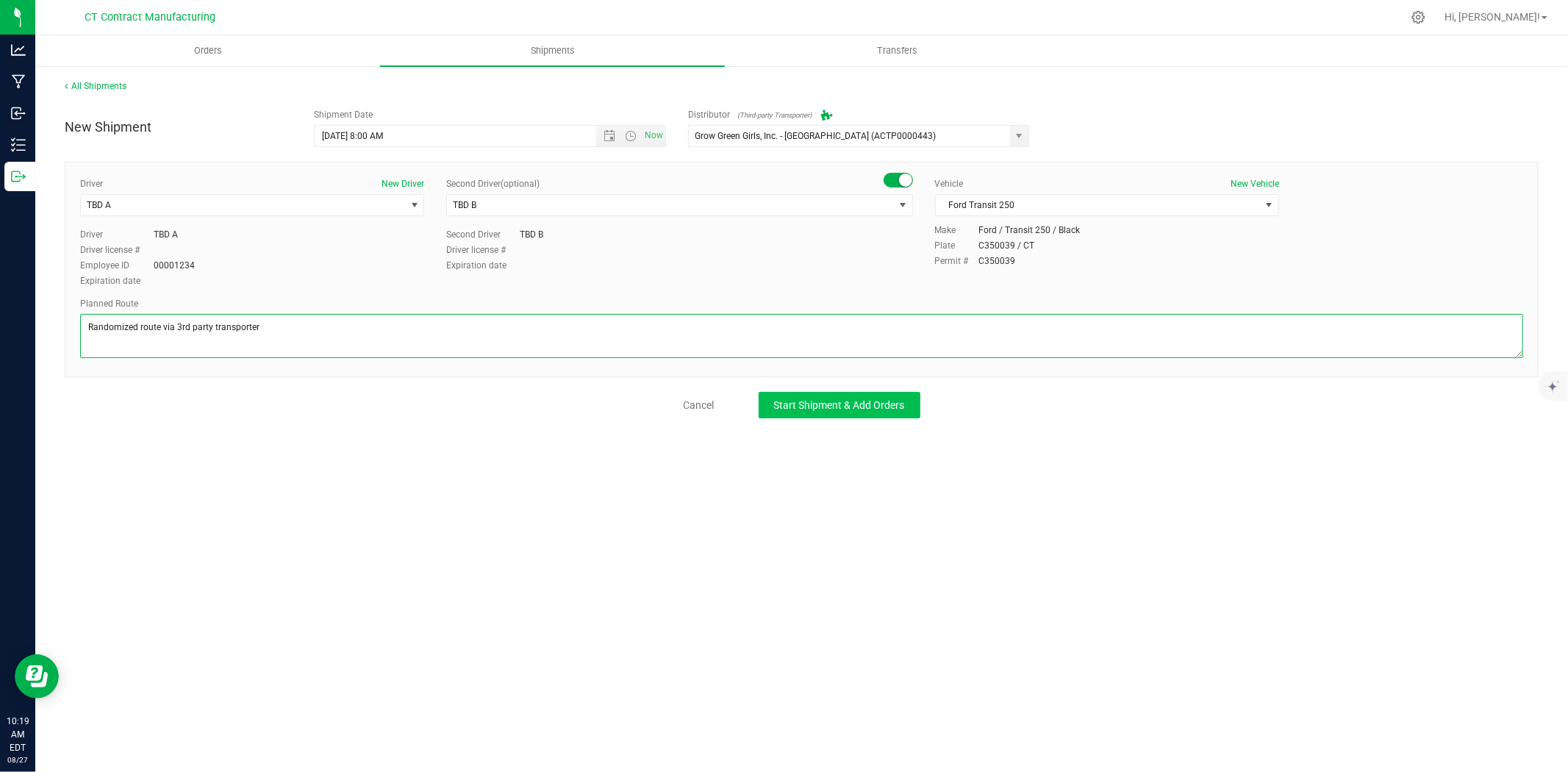
type textarea "Randomized route via 3rd party transporter"
click at [789, 403] on span "Start Shipment & Add Orders" at bounding box center [839, 405] width 131 height 12
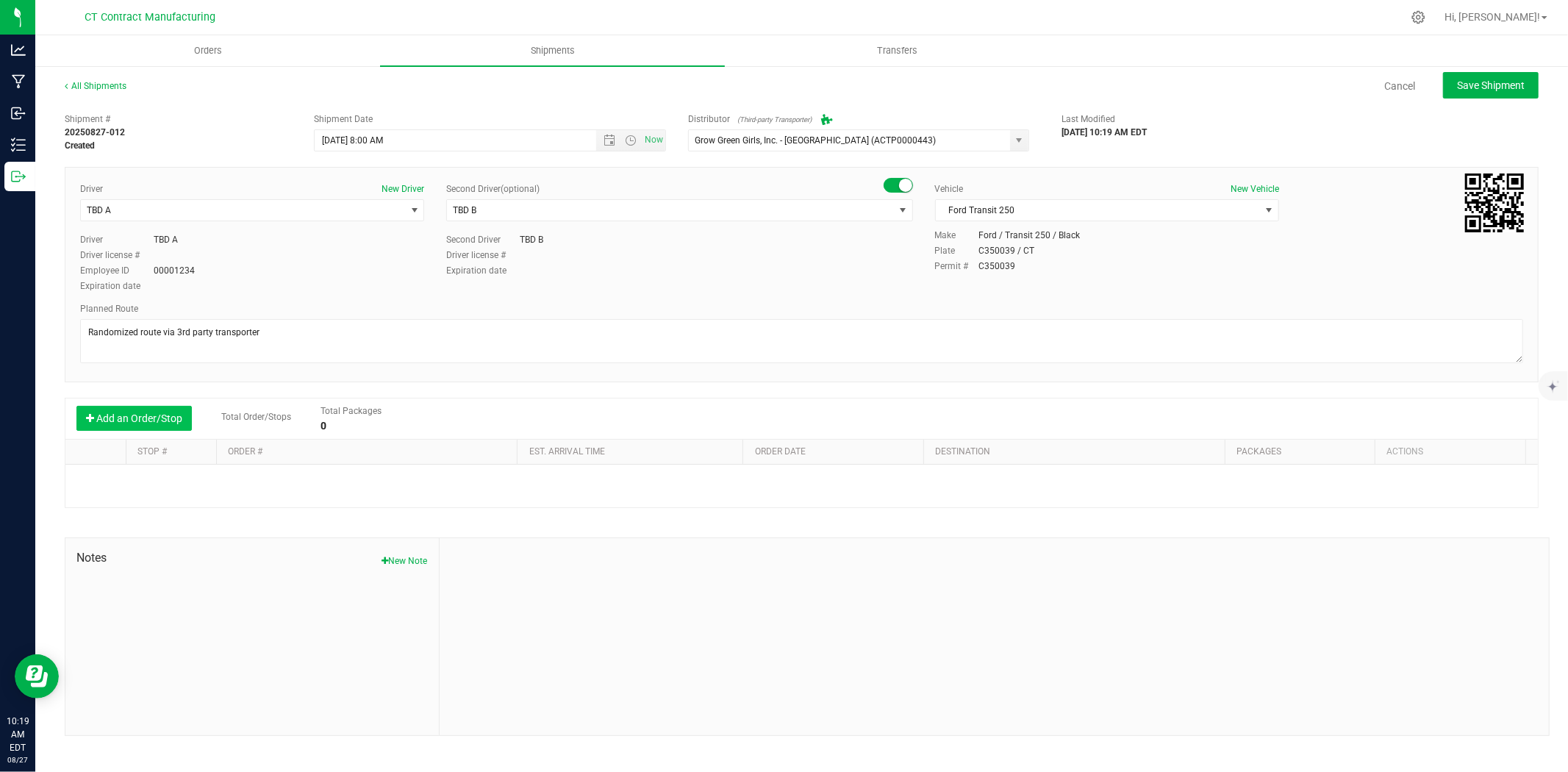
click at [162, 416] on button "Add an Order/Stop" at bounding box center [135, 418] width 116 height 25
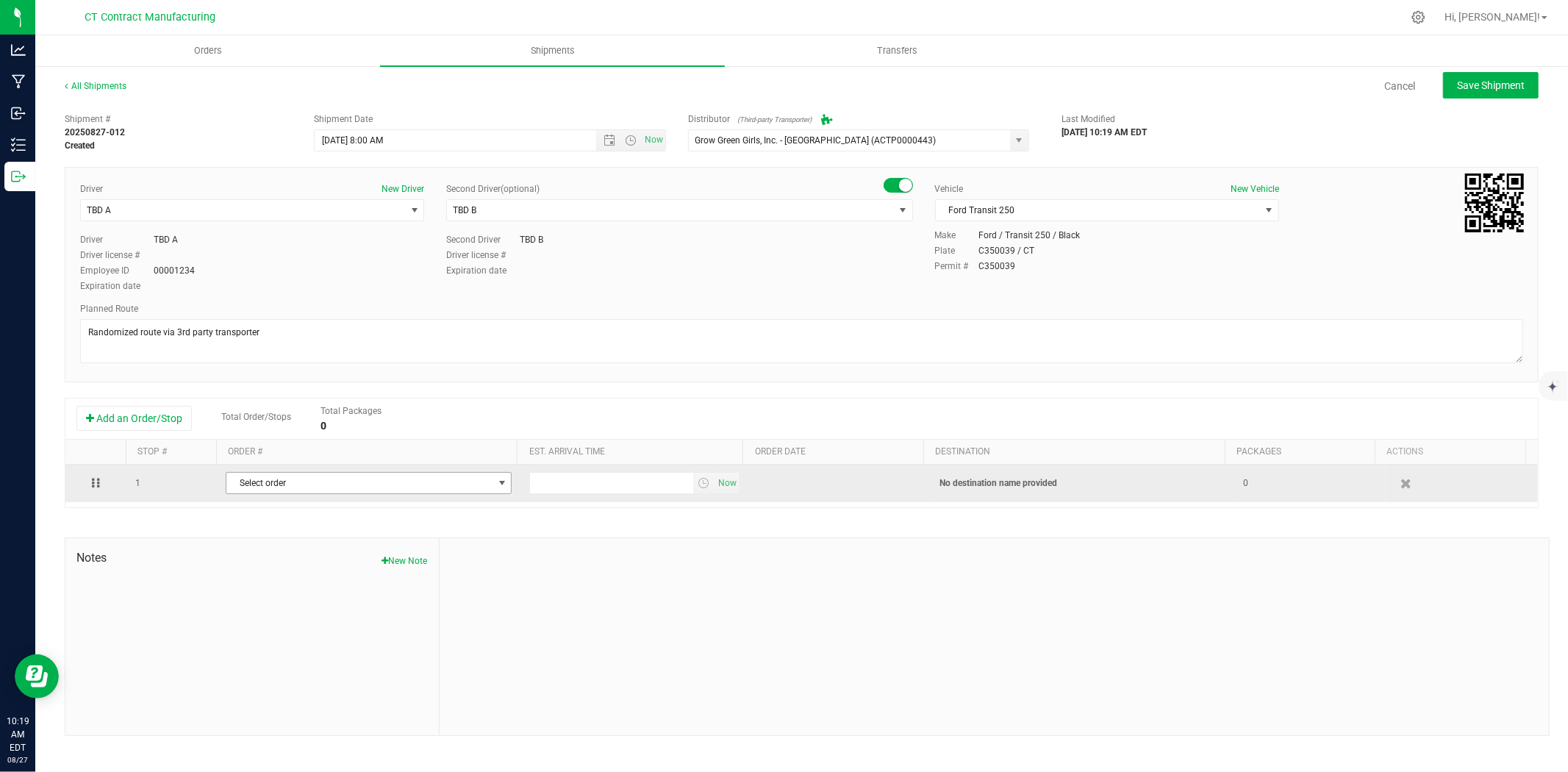
click at [314, 482] on span "Select order" at bounding box center [359, 483] width 266 height 21
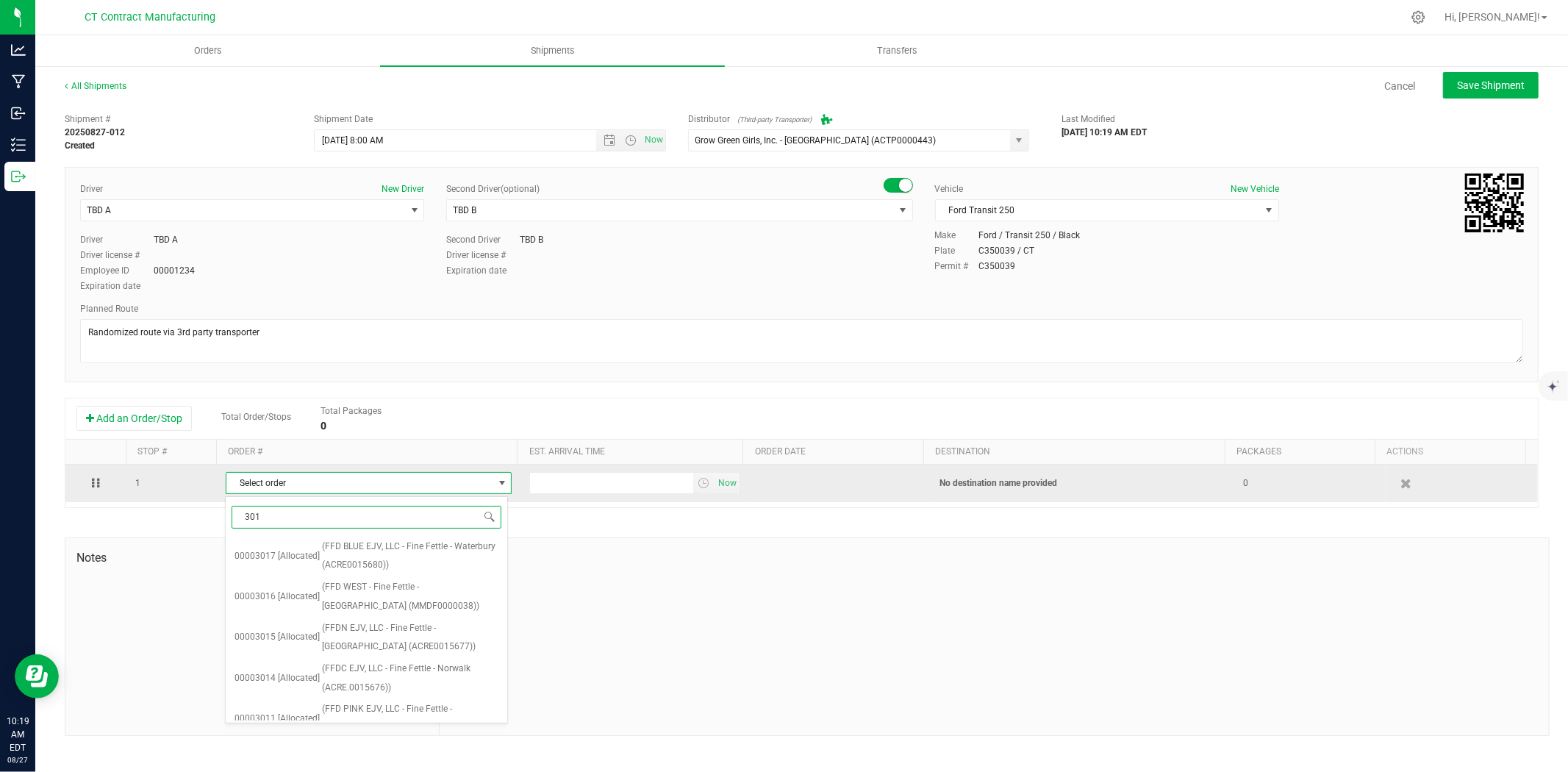
type input "3015"
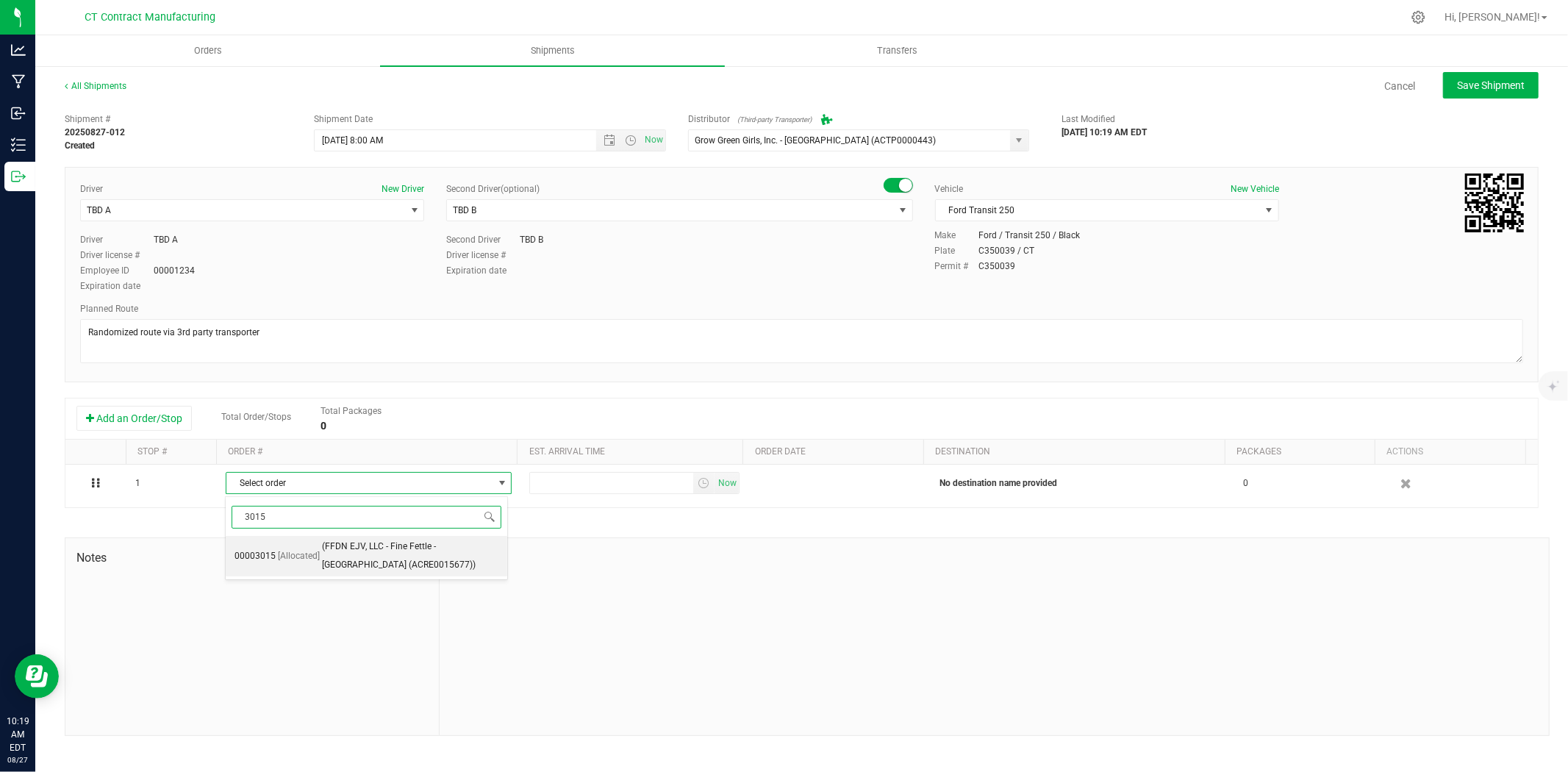
drag, startPoint x: 345, startPoint y: 560, endPoint x: 496, endPoint y: 556, distance: 151.1
click at [346, 560] on span "(FFDN EJV, LLC - Fine Fettle - Old Saybrook (ACRE0015677))" at bounding box center [411, 556] width 178 height 38
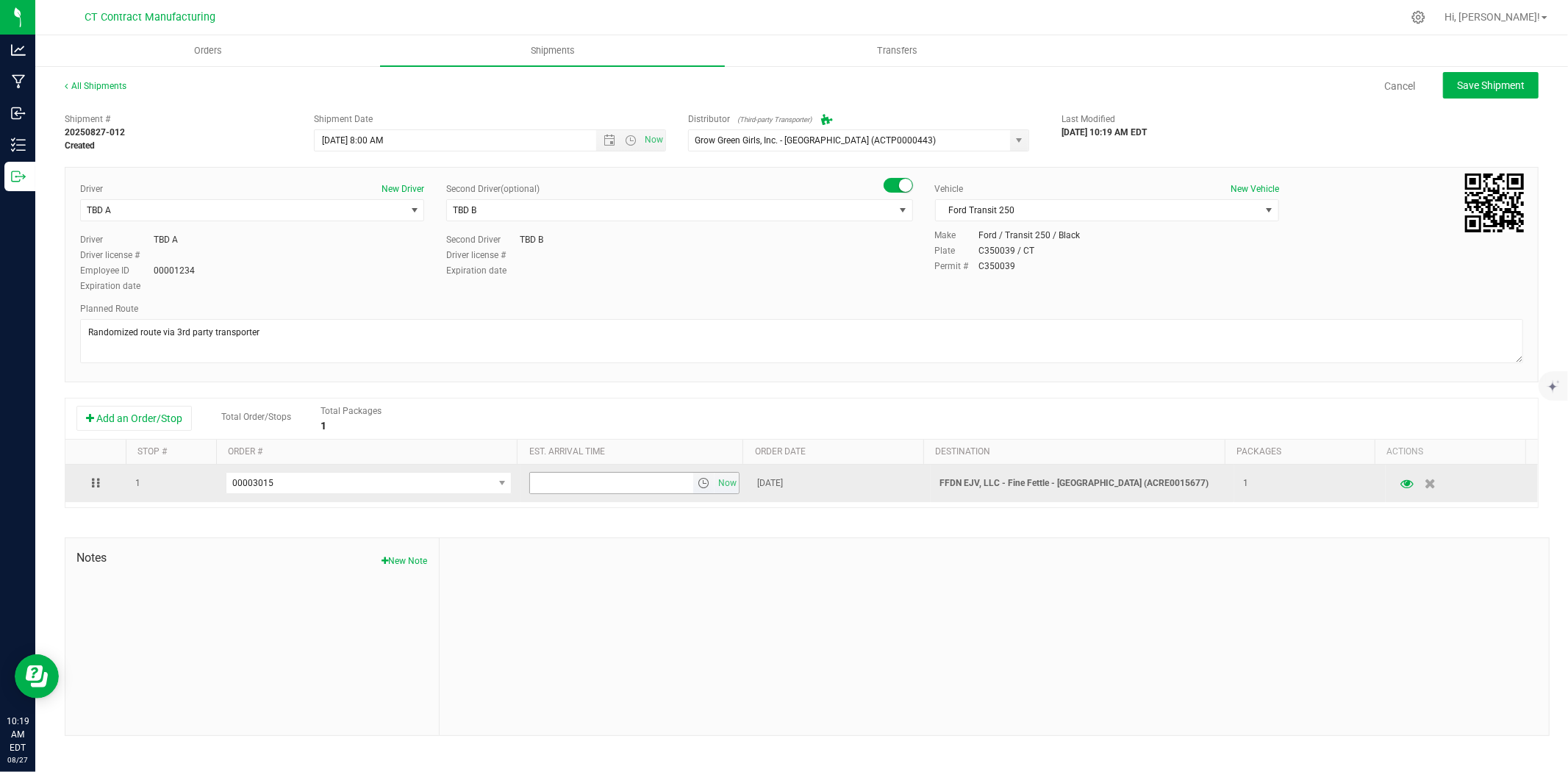
click at [698, 481] on span "select" at bounding box center [704, 483] width 12 height 12
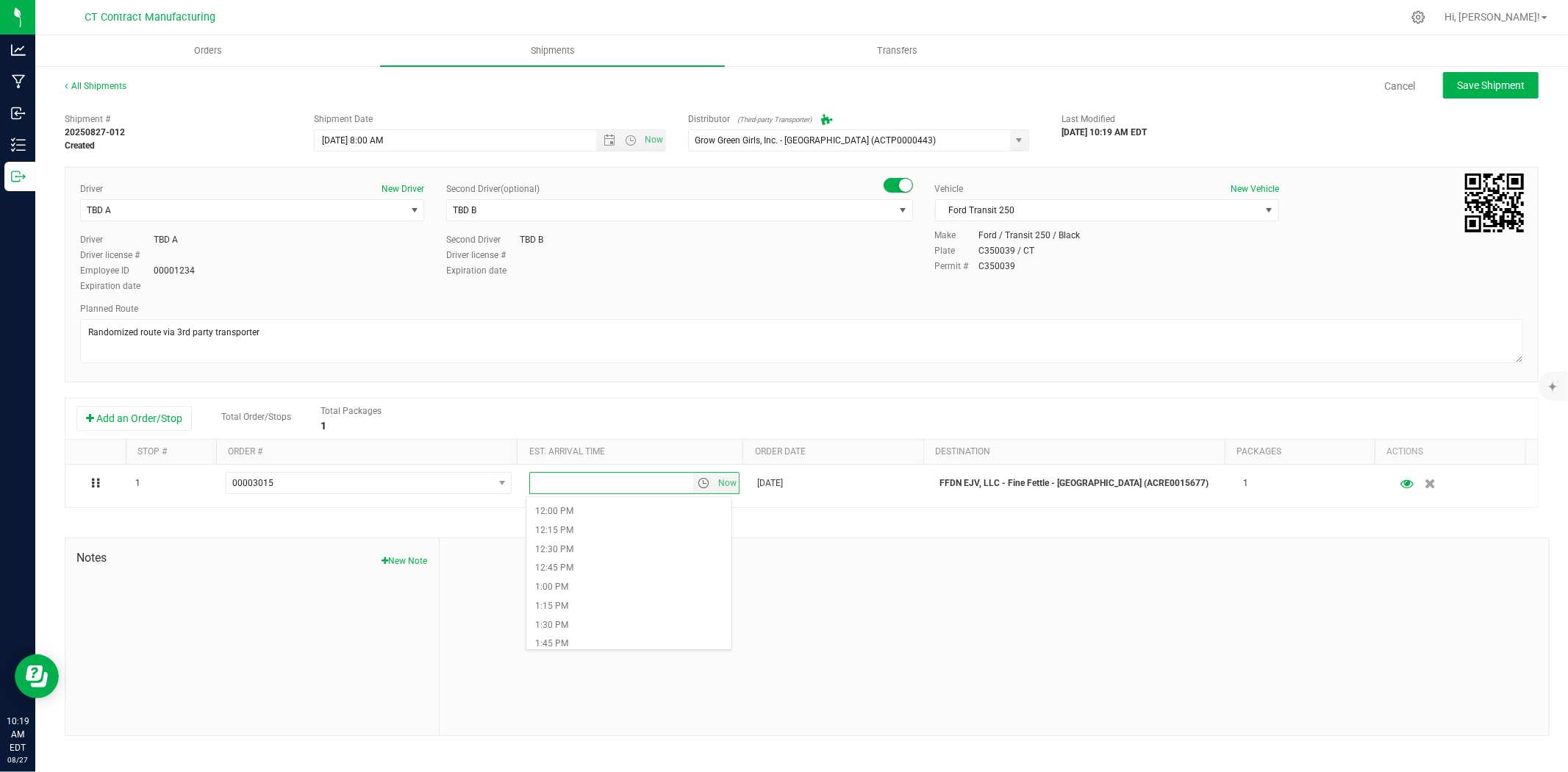
scroll to position [981, 0]
click at [579, 640] on li "2:45 PM" at bounding box center [629, 644] width 206 height 19
click at [1481, 86] on span "Save Shipment" at bounding box center [1491, 86] width 68 height 12
type input "8/28/2025 12:00 PM"
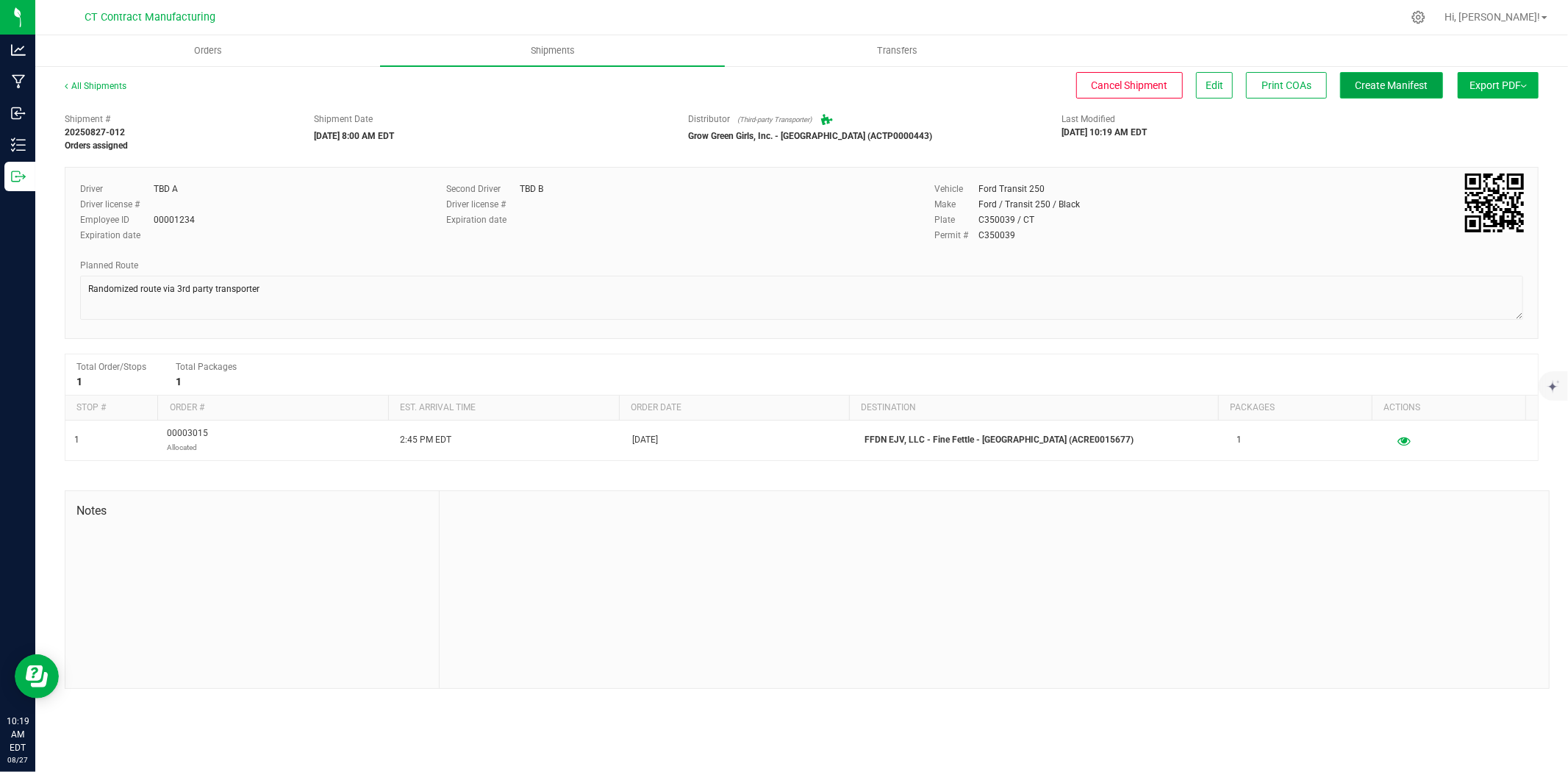
click at [1379, 87] on span "Create Manifest" at bounding box center [1391, 86] width 73 height 12
click at [85, 81] on link "All Shipments" at bounding box center [96, 86] width 62 height 10
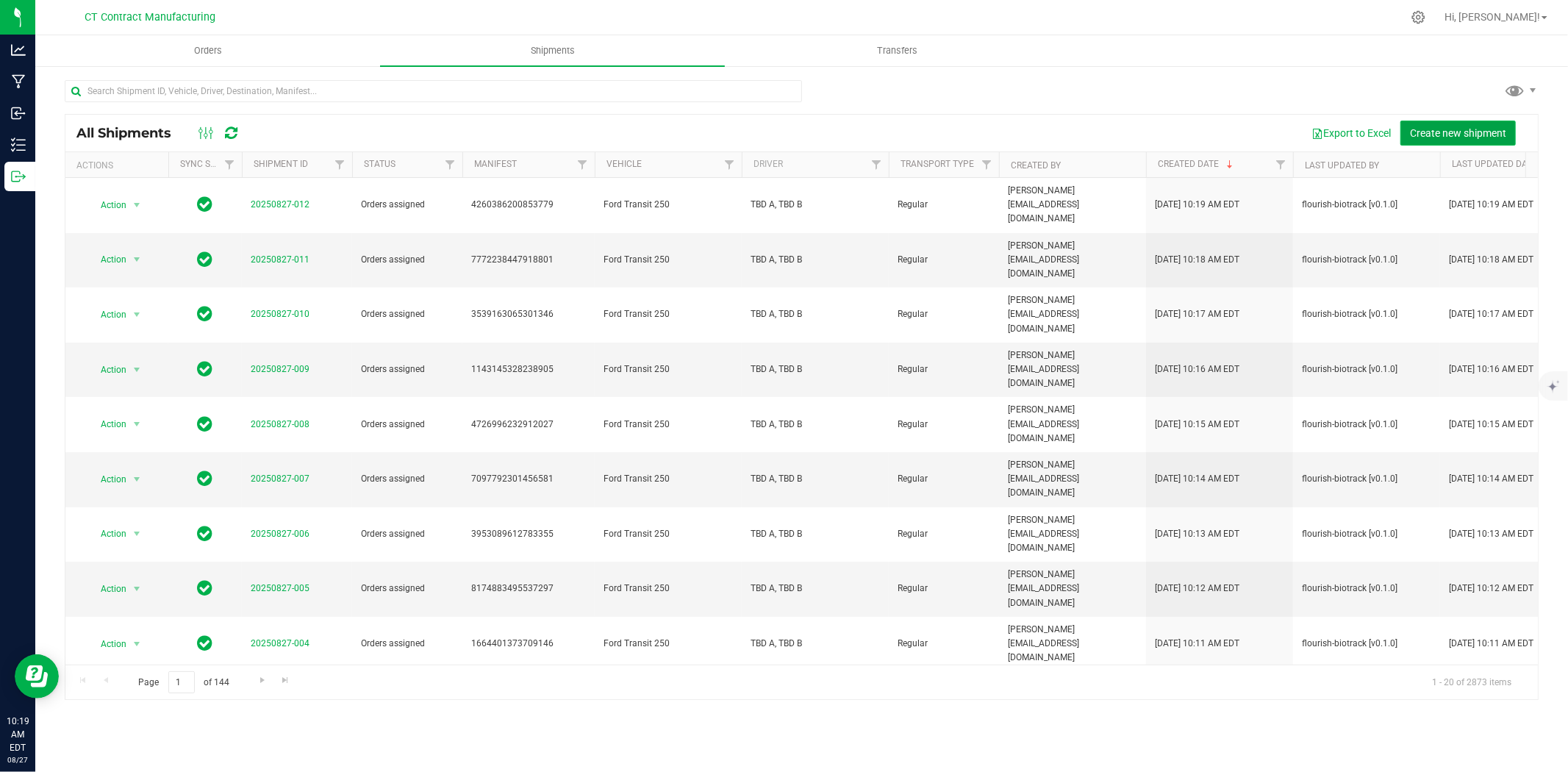
click at [1419, 131] on span "Create new shipment" at bounding box center [1458, 133] width 96 height 12
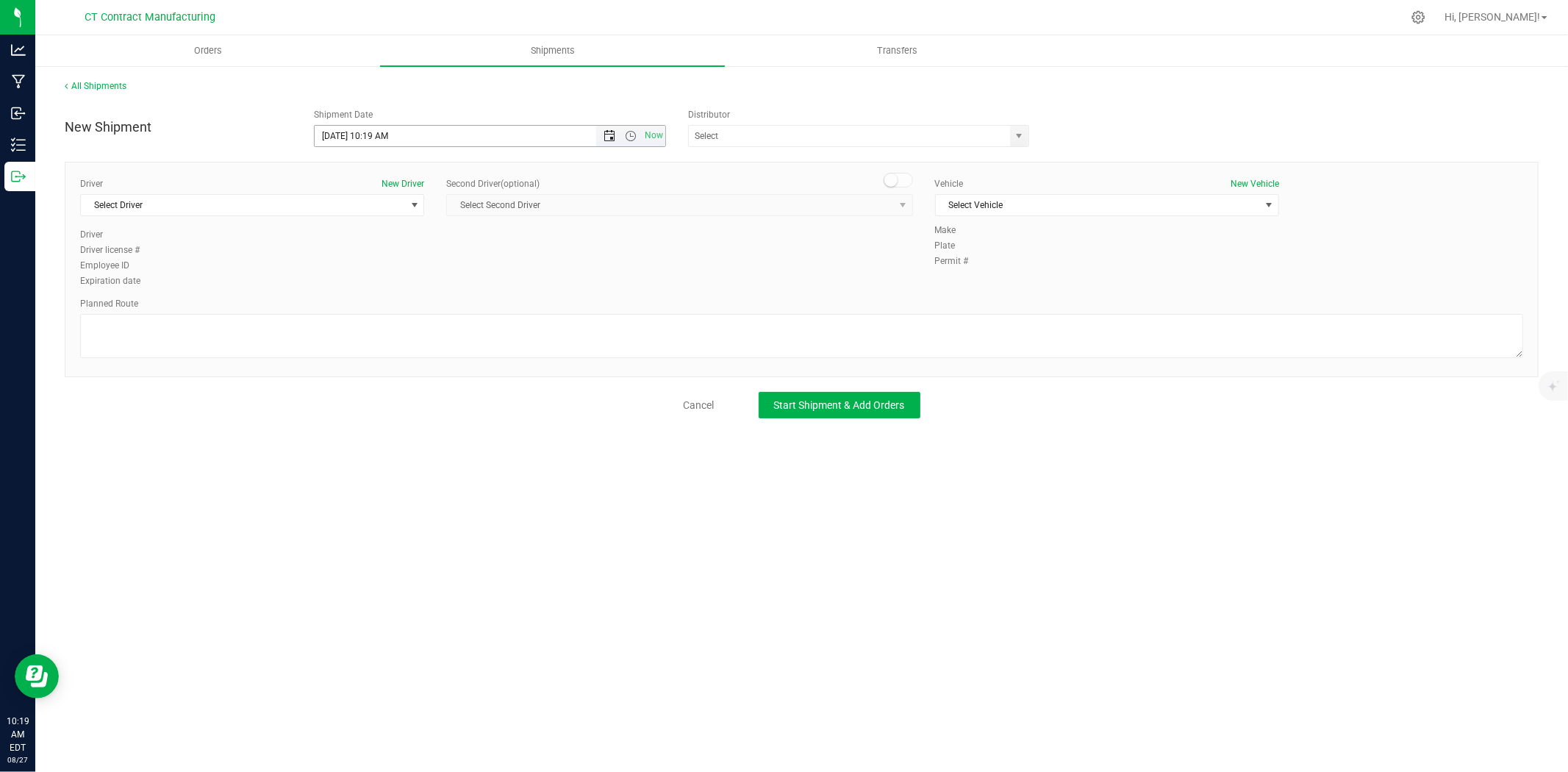
click at [604, 131] on span "Open the date view" at bounding box center [610, 136] width 12 height 12
click at [414, 307] on link "28" at bounding box center [413, 308] width 21 height 23
click at [644, 133] on span "Now" at bounding box center [654, 135] width 25 height 21
click at [610, 135] on span "Open the date view" at bounding box center [610, 136] width 12 height 12
click at [414, 308] on link "28" at bounding box center [413, 308] width 21 height 23
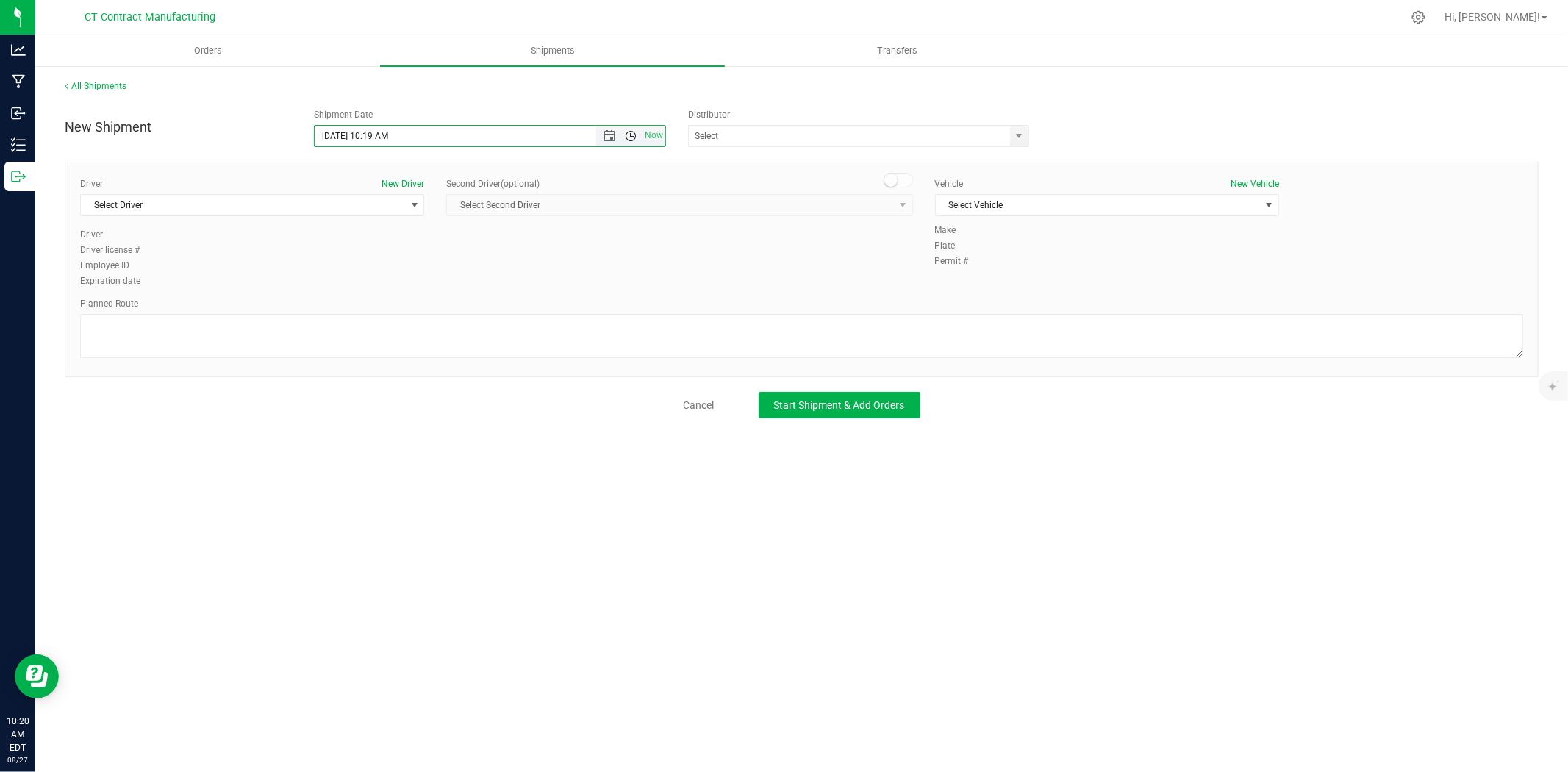
click at [631, 137] on span "Open the time view" at bounding box center [631, 136] width 12 height 12
click at [373, 220] on li "8:00 AM" at bounding box center [489, 217] width 349 height 19
type input "8/28/2025 8:00 AM"
click at [392, 207] on span "Select Driver" at bounding box center [243, 205] width 324 height 21
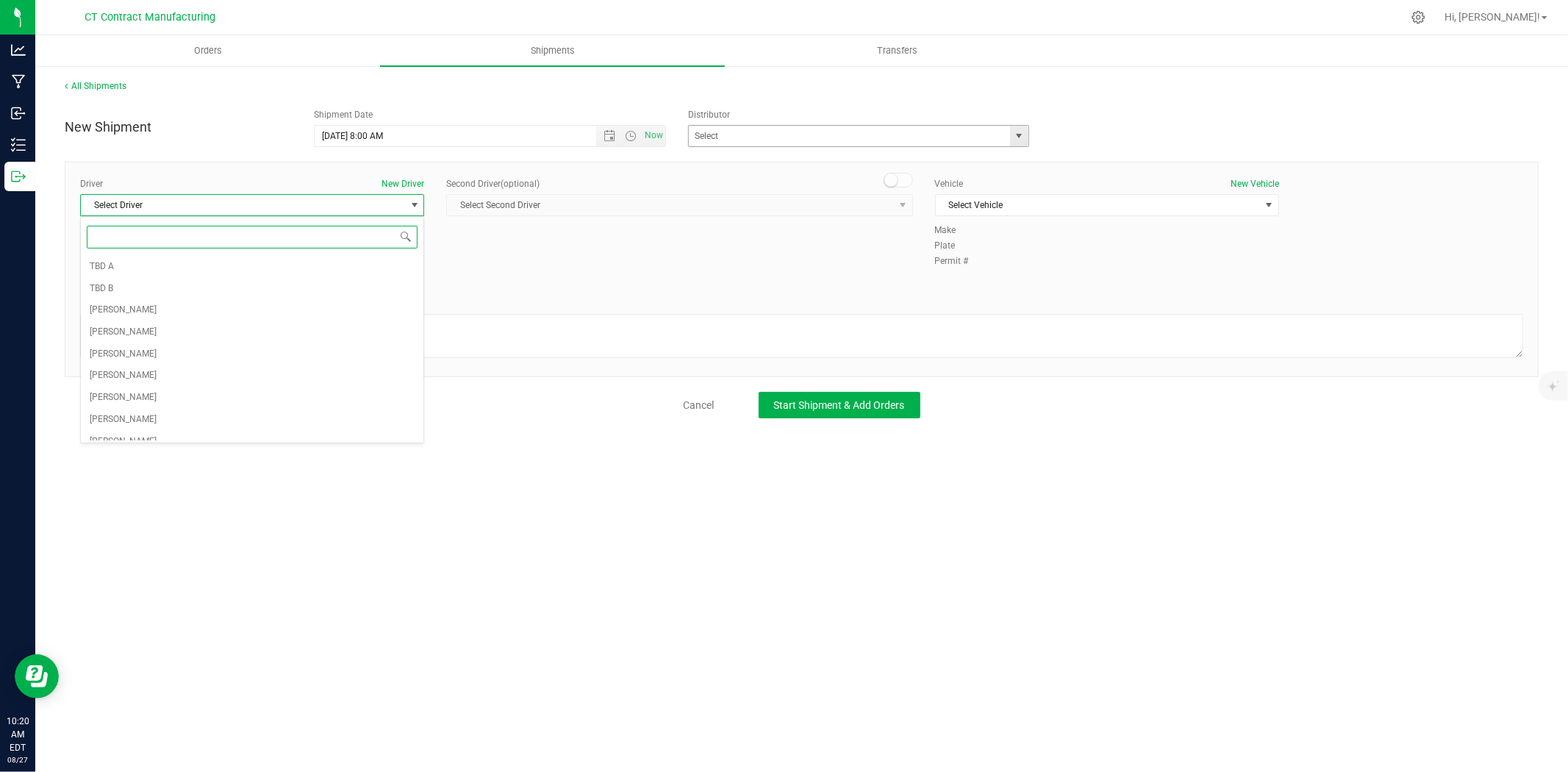
click at [1024, 140] on span "select" at bounding box center [1020, 136] width 12 height 12
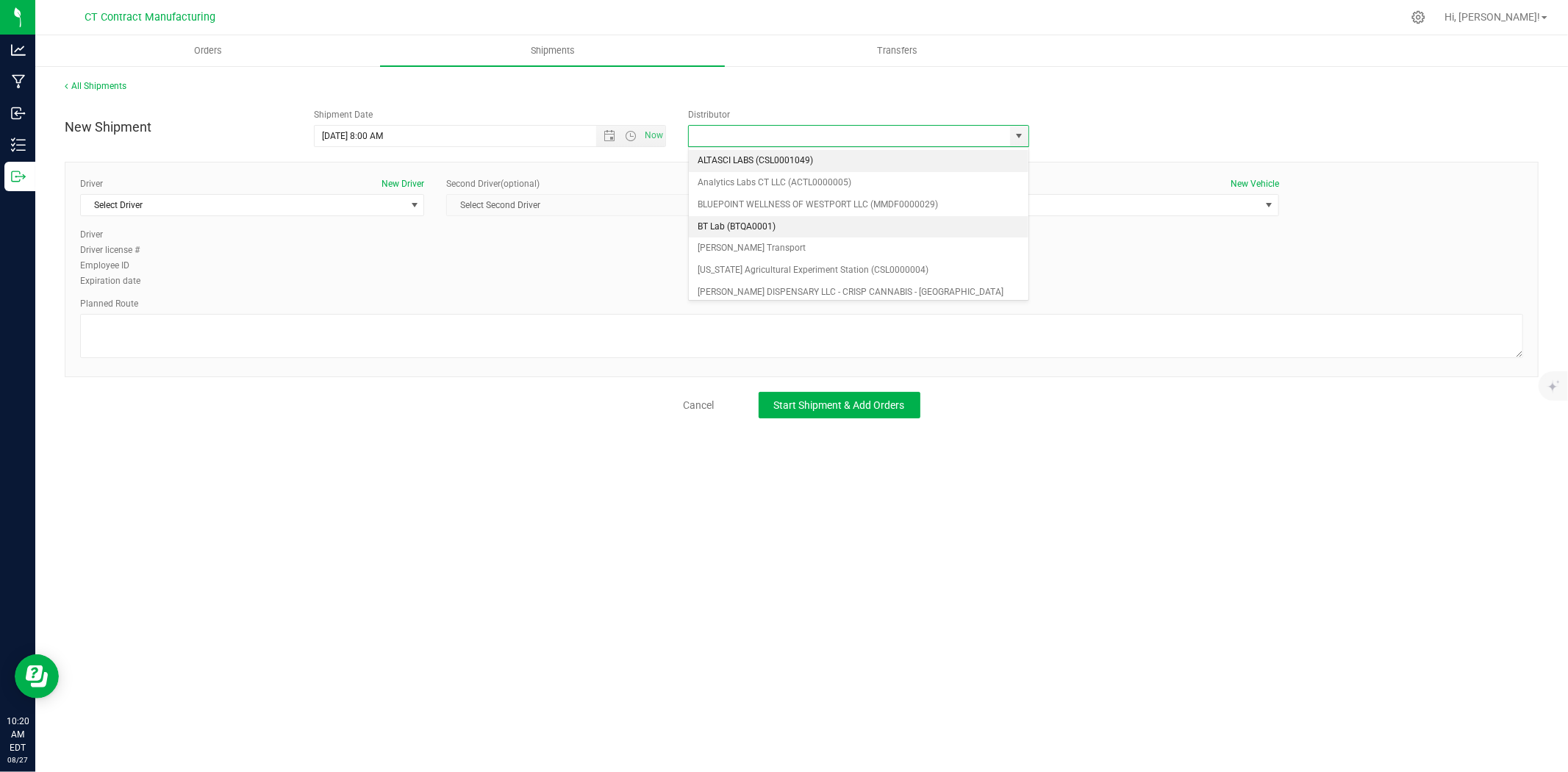
scroll to position [82, 0]
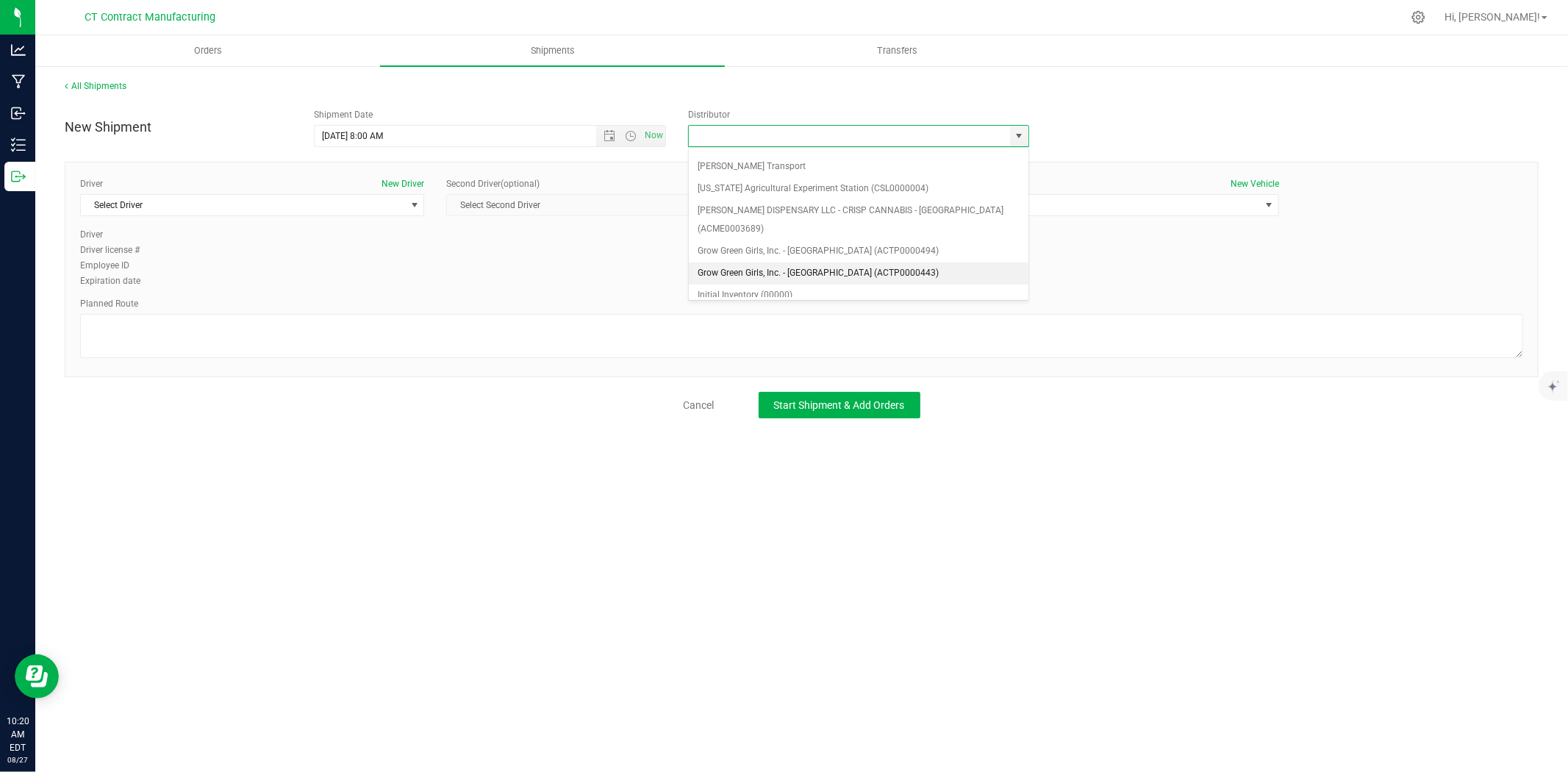
click at [834, 263] on li "Grow Green Girls, Inc. - Westbrook (ACTP0000443)" at bounding box center [858, 274] width 339 height 22
type input "Grow Green Girls, Inc. - Westbrook (ACTP0000443)"
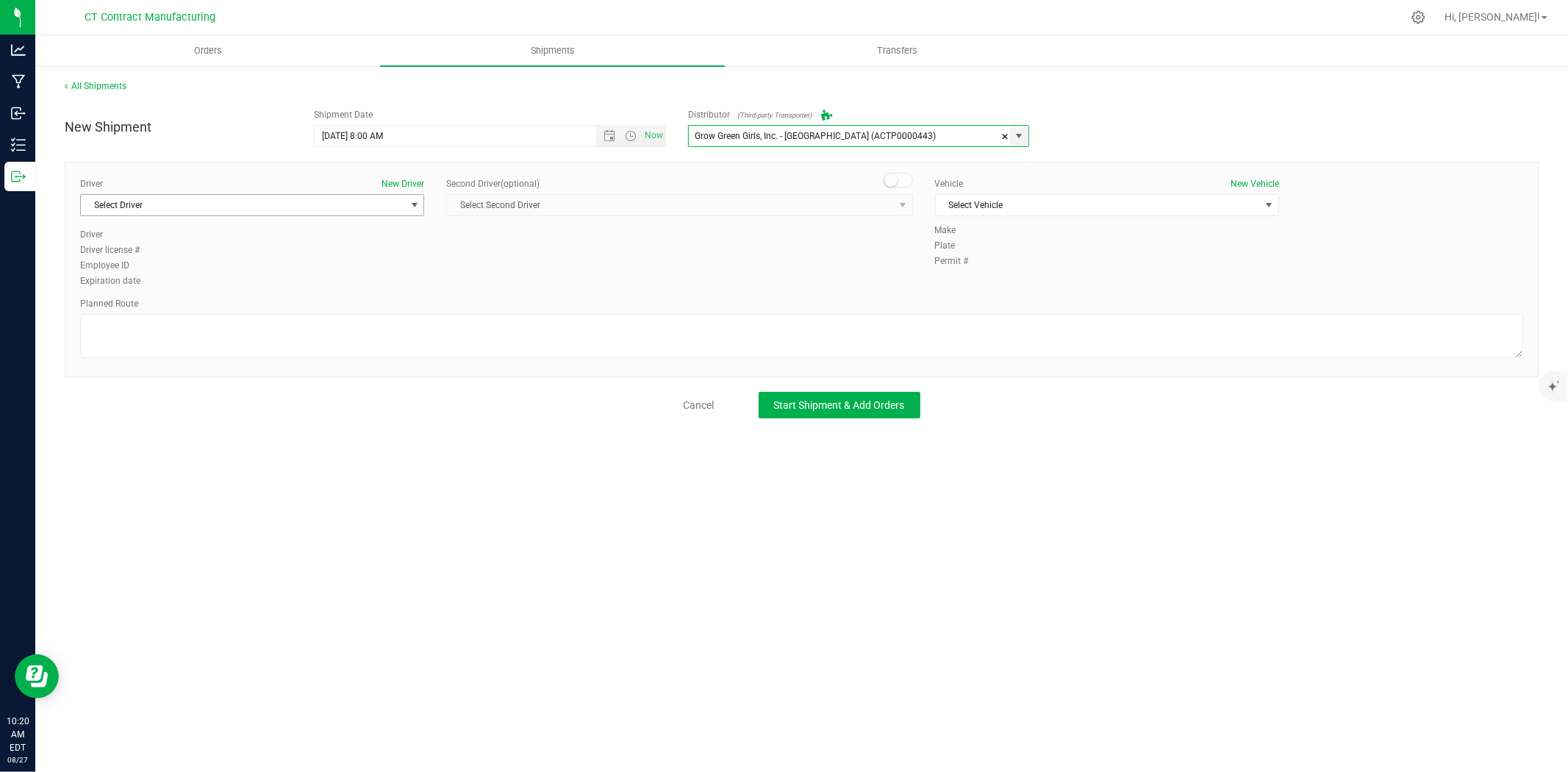
click at [395, 208] on span "Select Driver" at bounding box center [243, 205] width 324 height 21
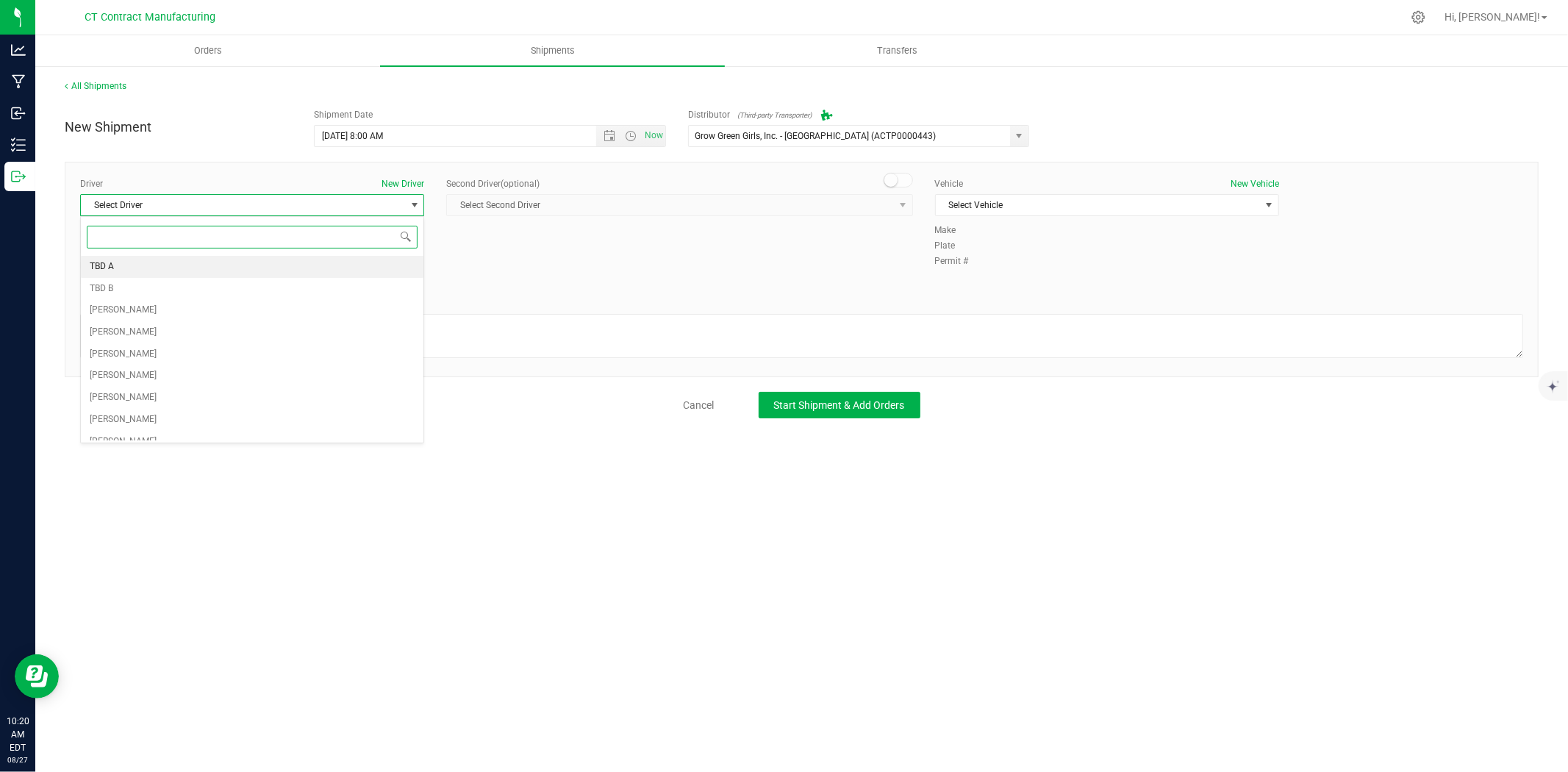
click at [211, 266] on li "TBD A" at bounding box center [252, 267] width 342 height 22
click at [903, 180] on span at bounding box center [897, 180] width 29 height 15
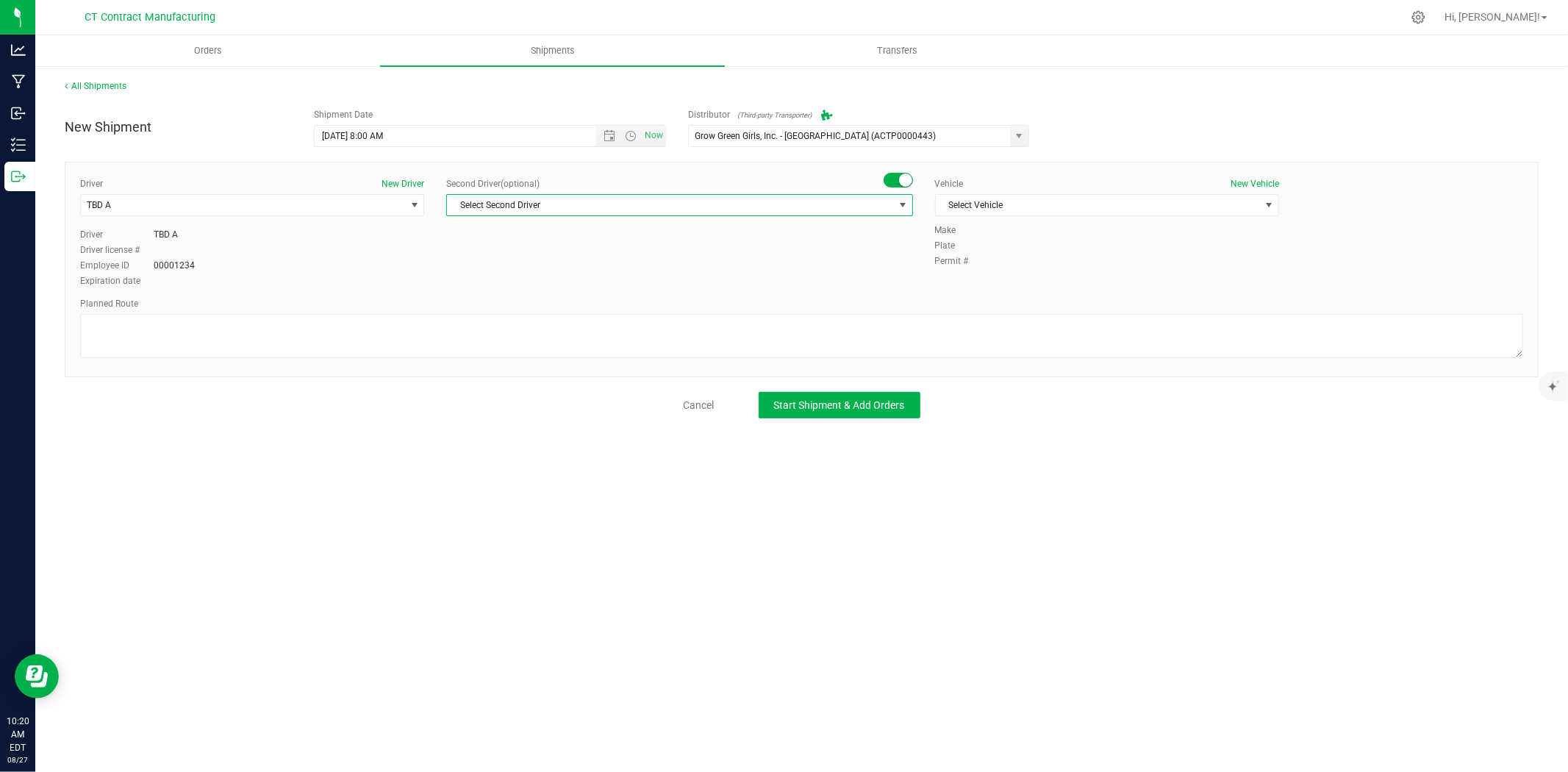
click at [886, 203] on span "Select Second Driver" at bounding box center [670, 205] width 446 height 21
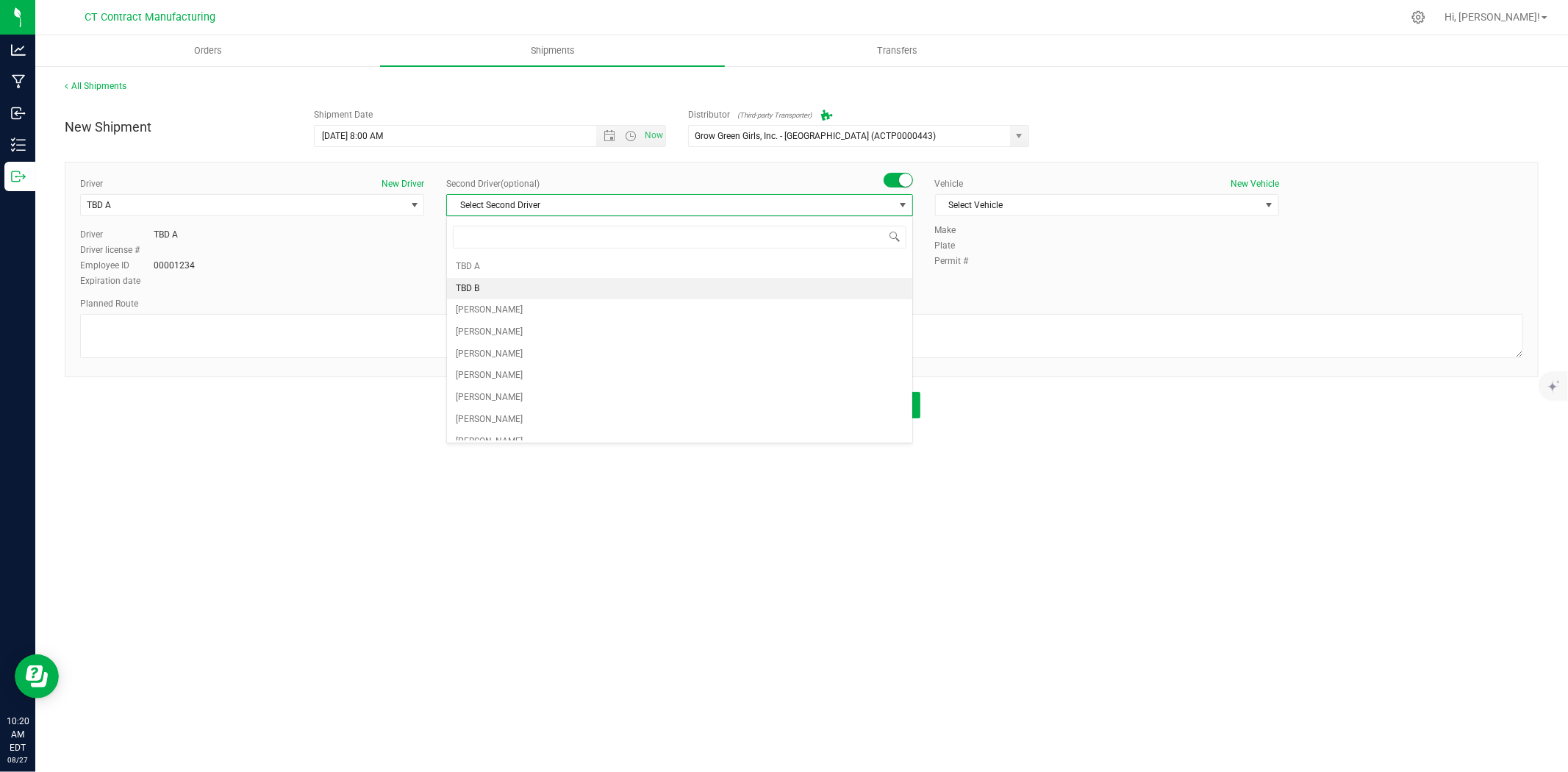
click at [481, 288] on li "TBD B" at bounding box center [680, 289] width 465 height 22
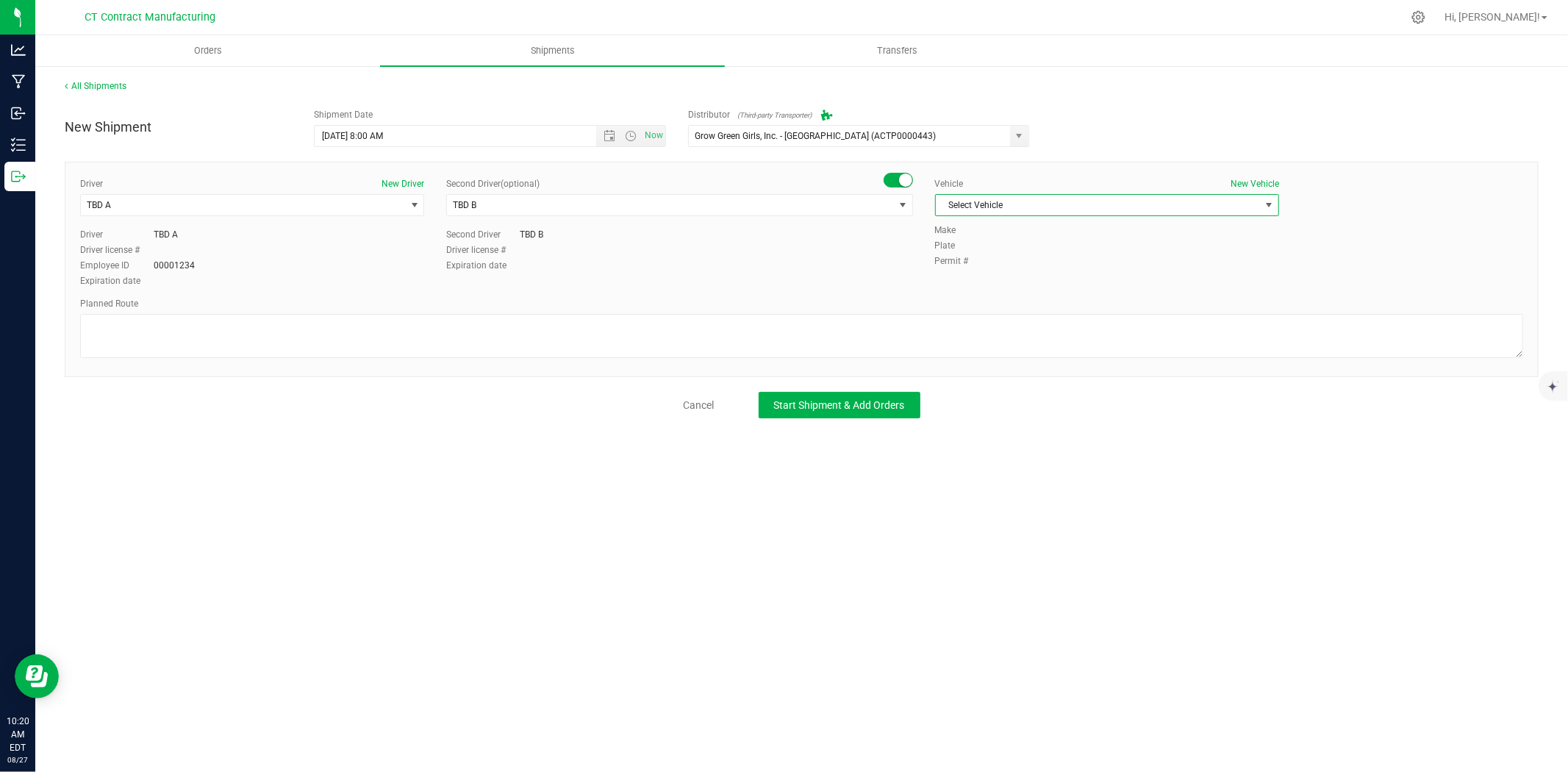
click at [1015, 200] on span "Select Vehicle" at bounding box center [1098, 205] width 324 height 21
click at [973, 244] on li "Ford Transit 250" at bounding box center [1107, 253] width 342 height 22
click at [689, 351] on textarea at bounding box center [801, 337] width 1443 height 44
paste textarea "Randomized route via 3rd party transporter"
type textarea "Randomized route via 3rd party transporter"
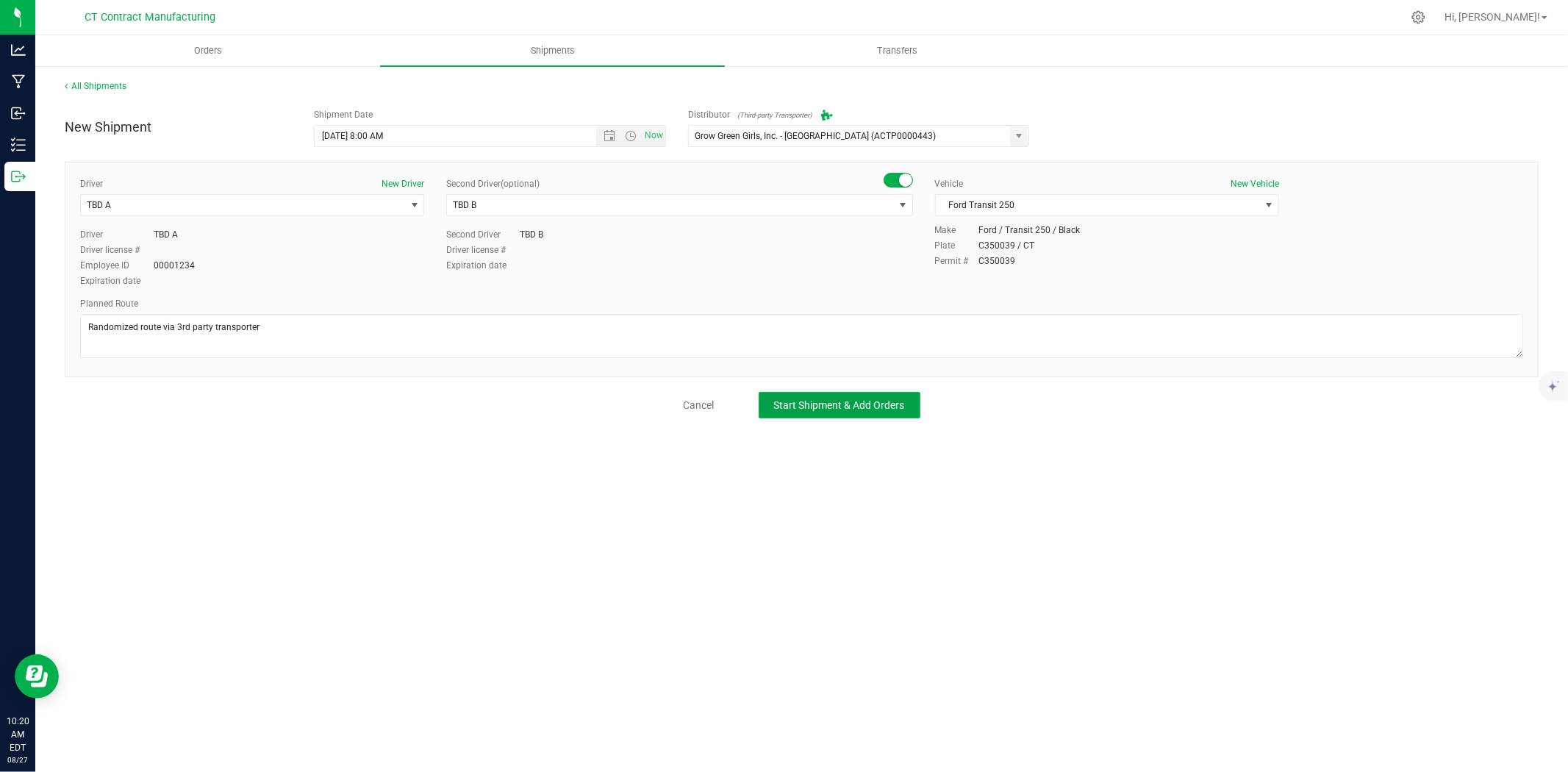
click at [790, 409] on span "Start Shipment & Add Orders" at bounding box center [839, 405] width 131 height 12
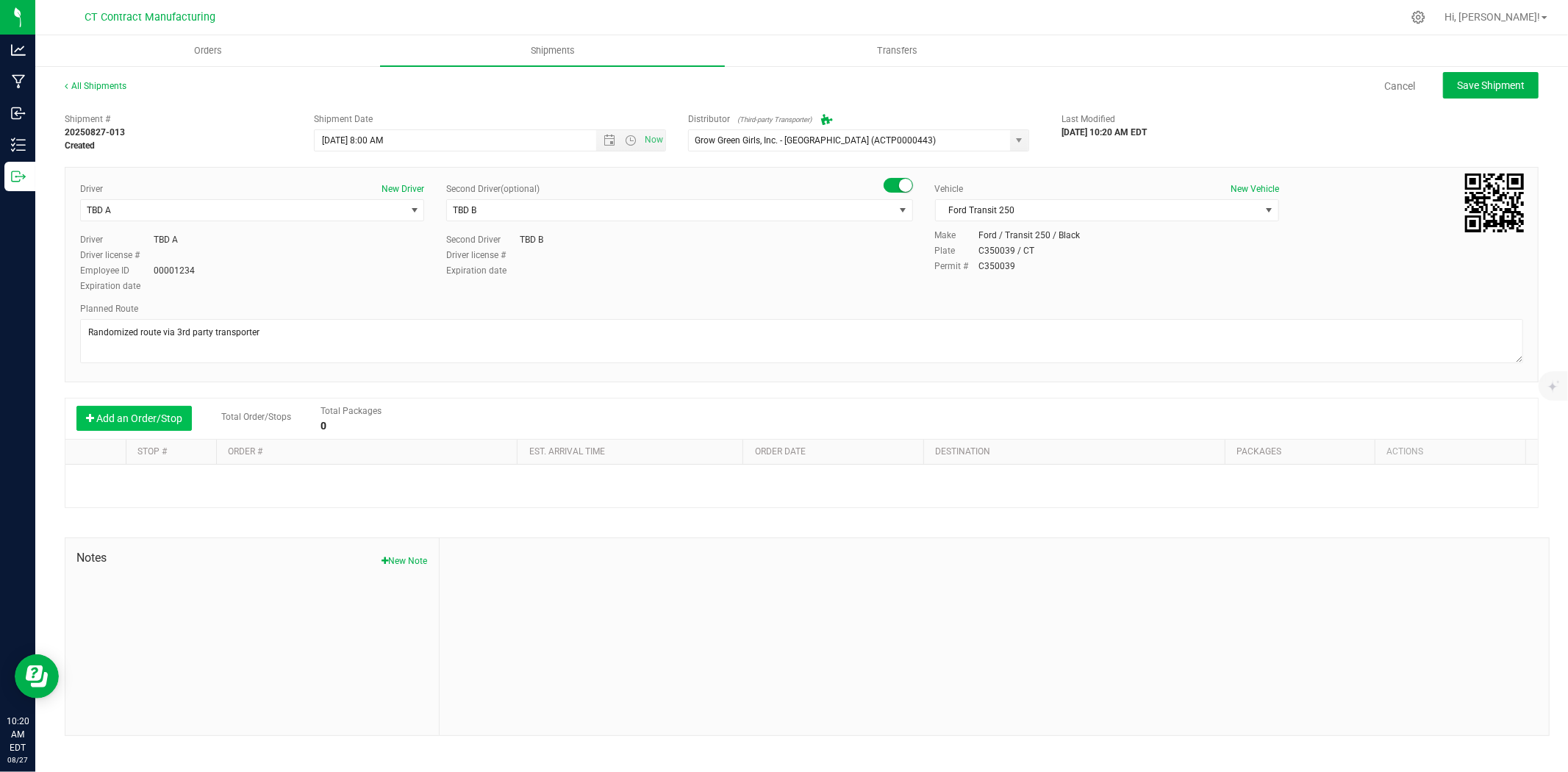
click at [152, 420] on button "Add an Order/Stop" at bounding box center [135, 418] width 116 height 25
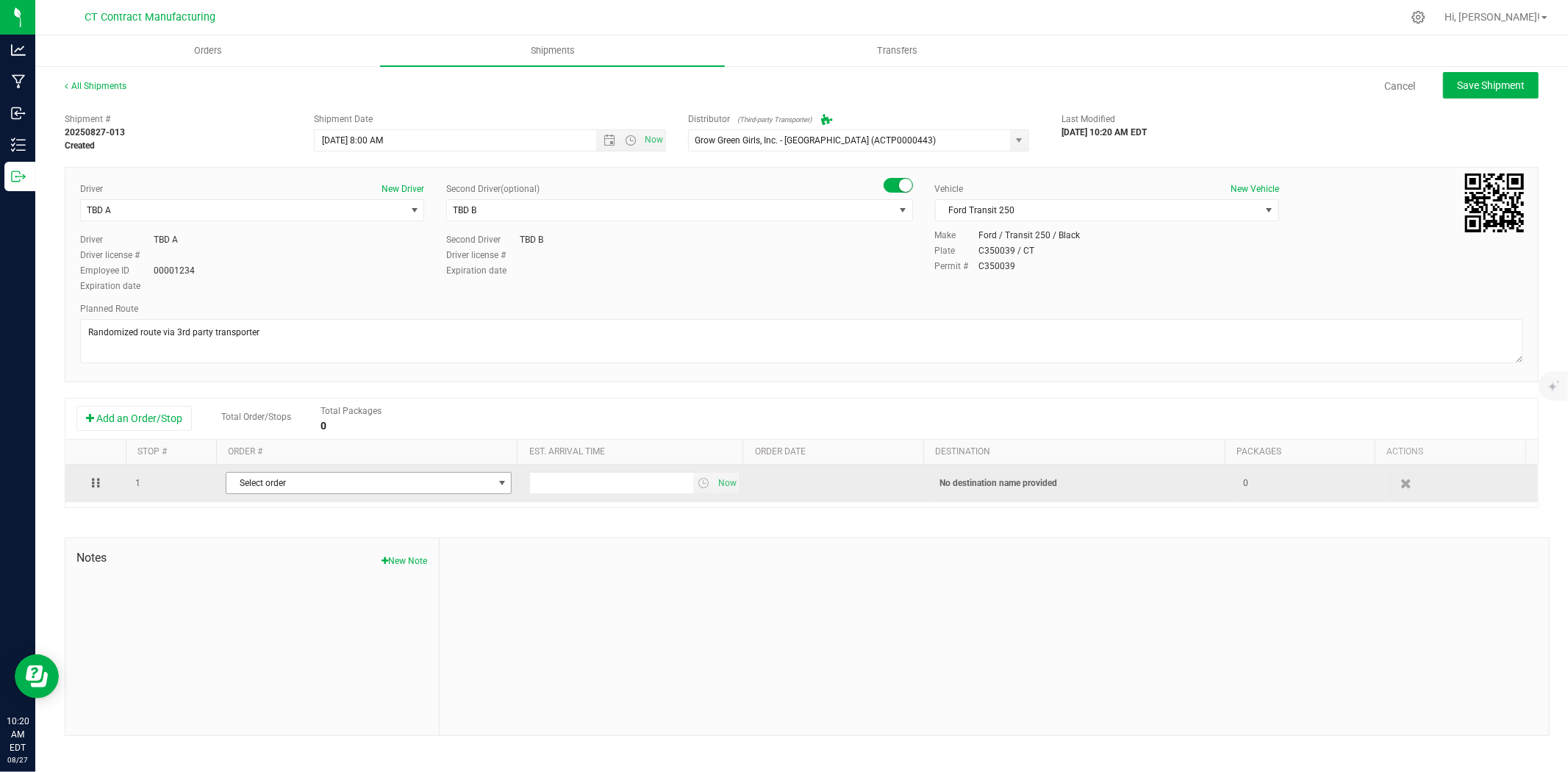
click at [354, 482] on span "Select order" at bounding box center [359, 483] width 266 height 21
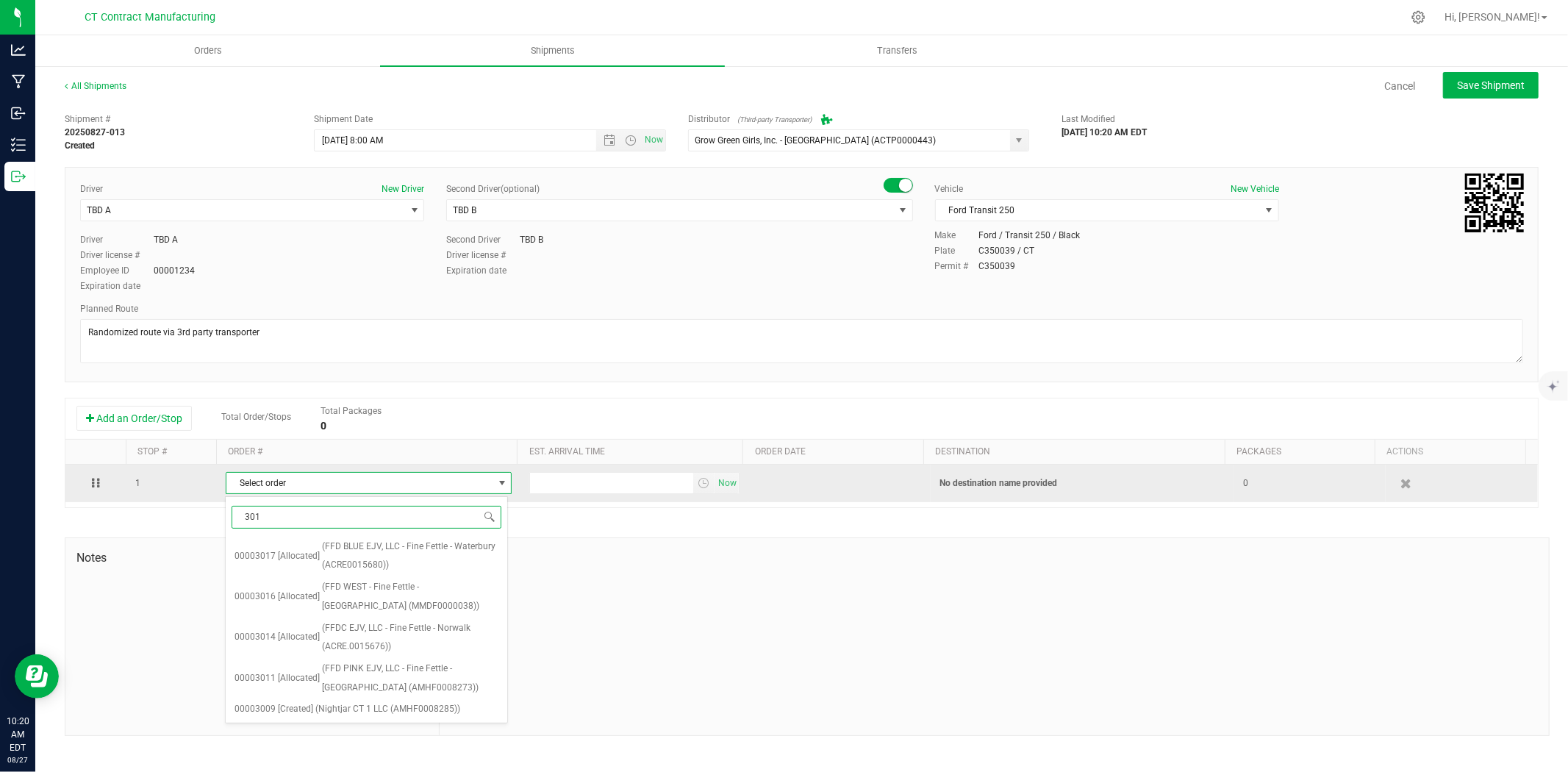
type input "3016"
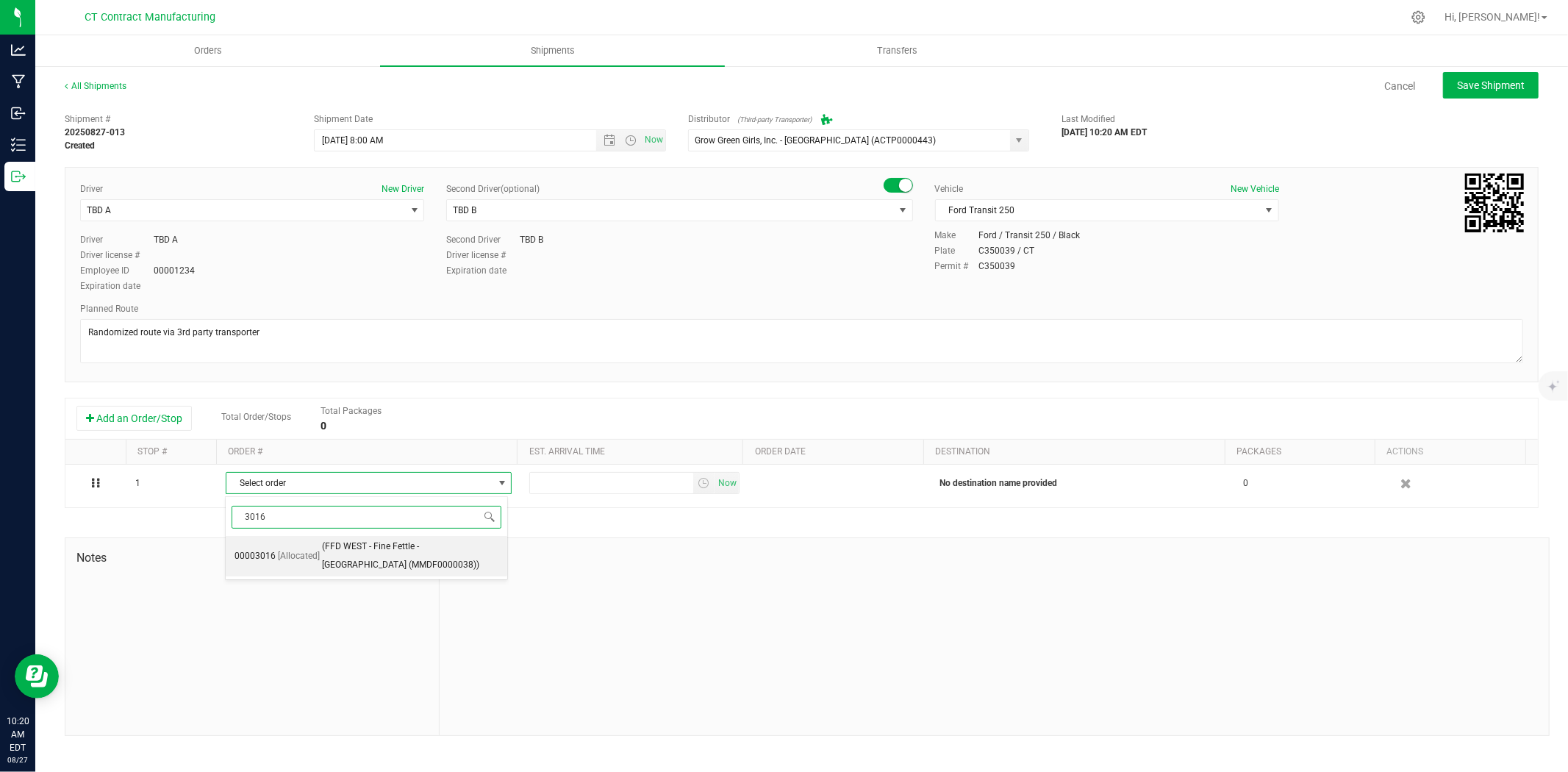
click at [371, 551] on span "(FFD WEST - Fine Fettle - Stamford (MMDF0000038))" at bounding box center [411, 556] width 178 height 38
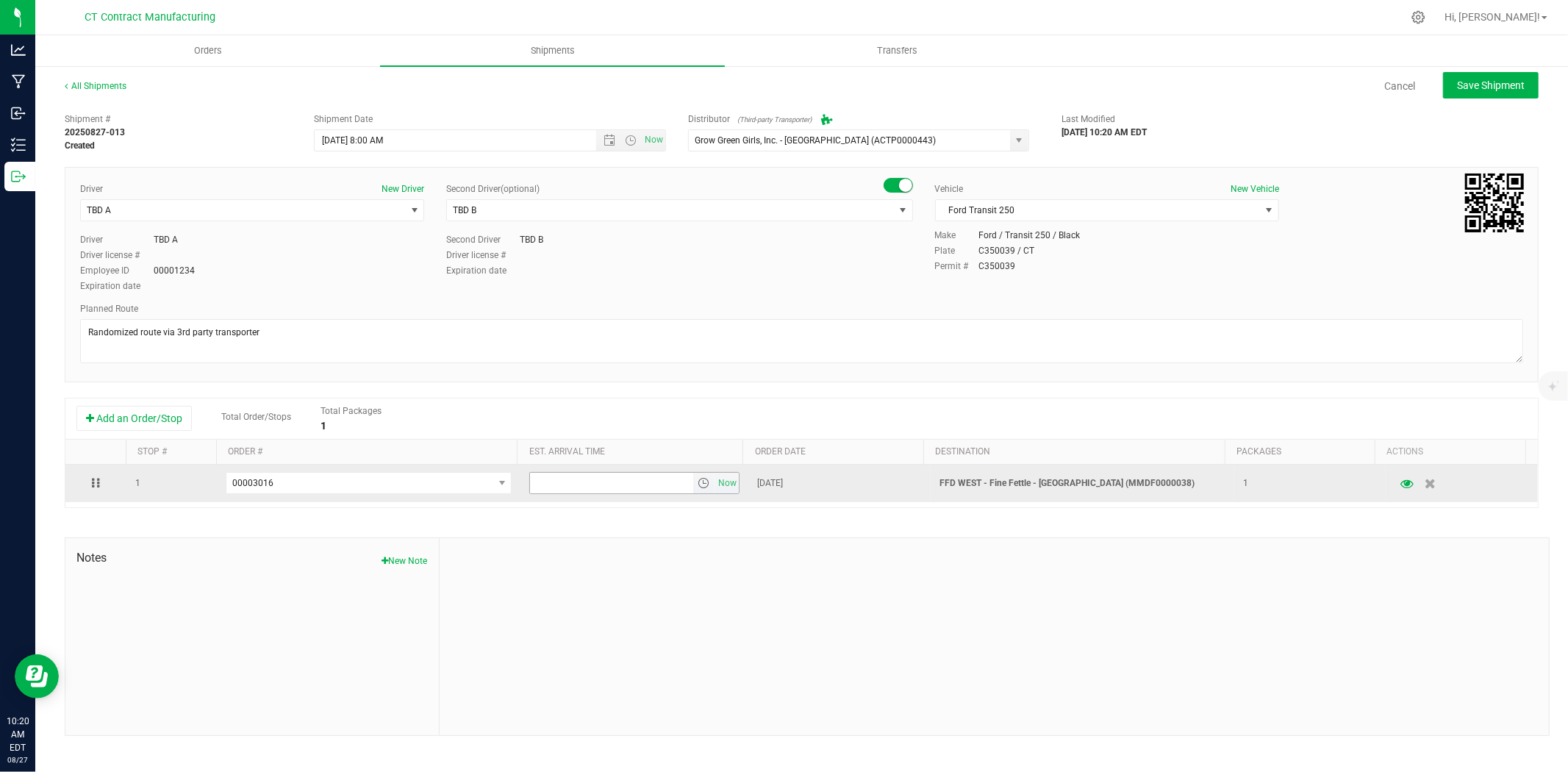
click at [698, 481] on span "select" at bounding box center [704, 483] width 12 height 12
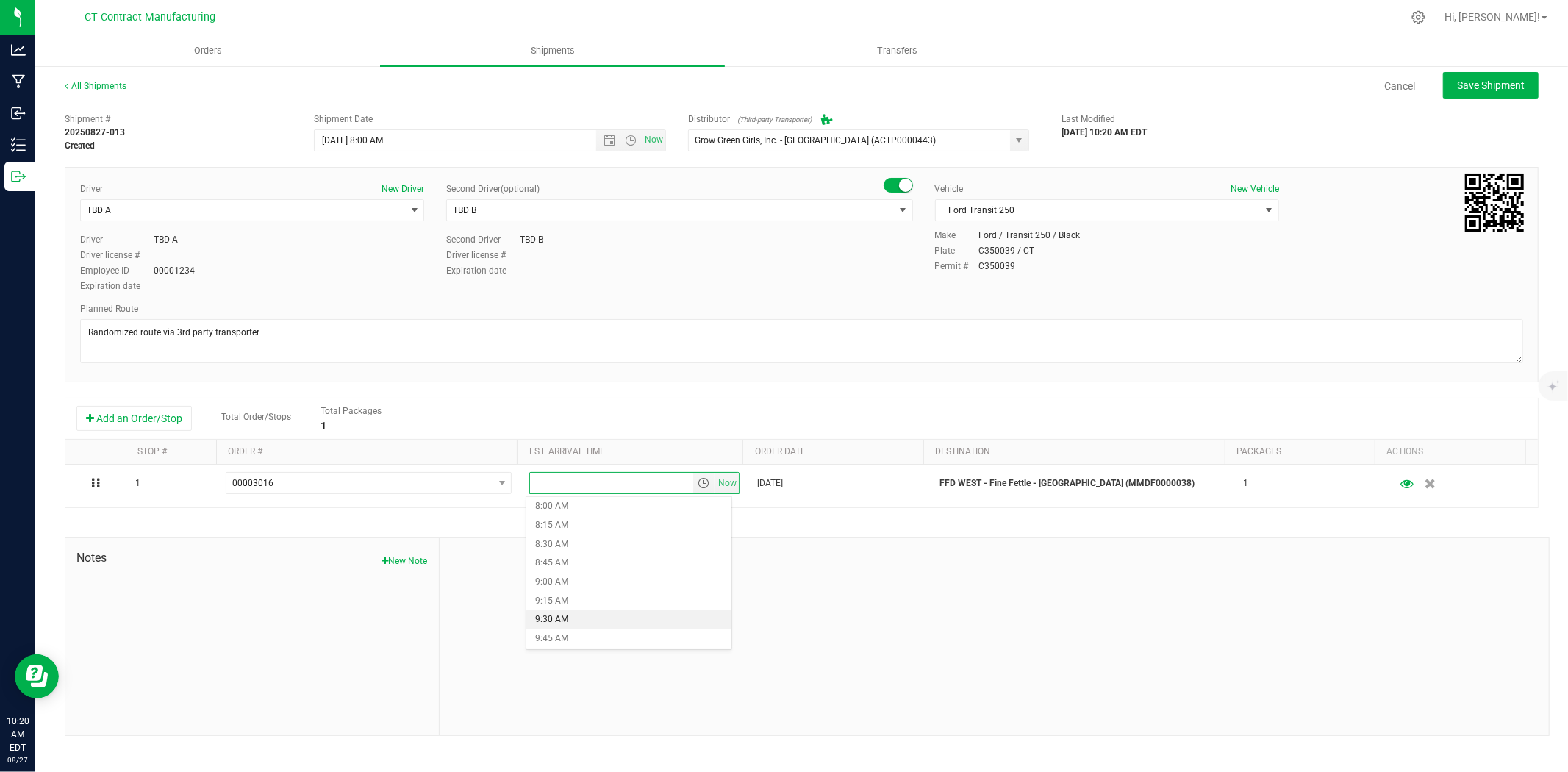
scroll to position [736, 0]
click at [637, 568] on li "10:30 AM" at bounding box center [629, 567] width 206 height 19
click at [1480, 83] on span "Save Shipment" at bounding box center [1491, 86] width 68 height 12
type input "8/28/2025 12:00 PM"
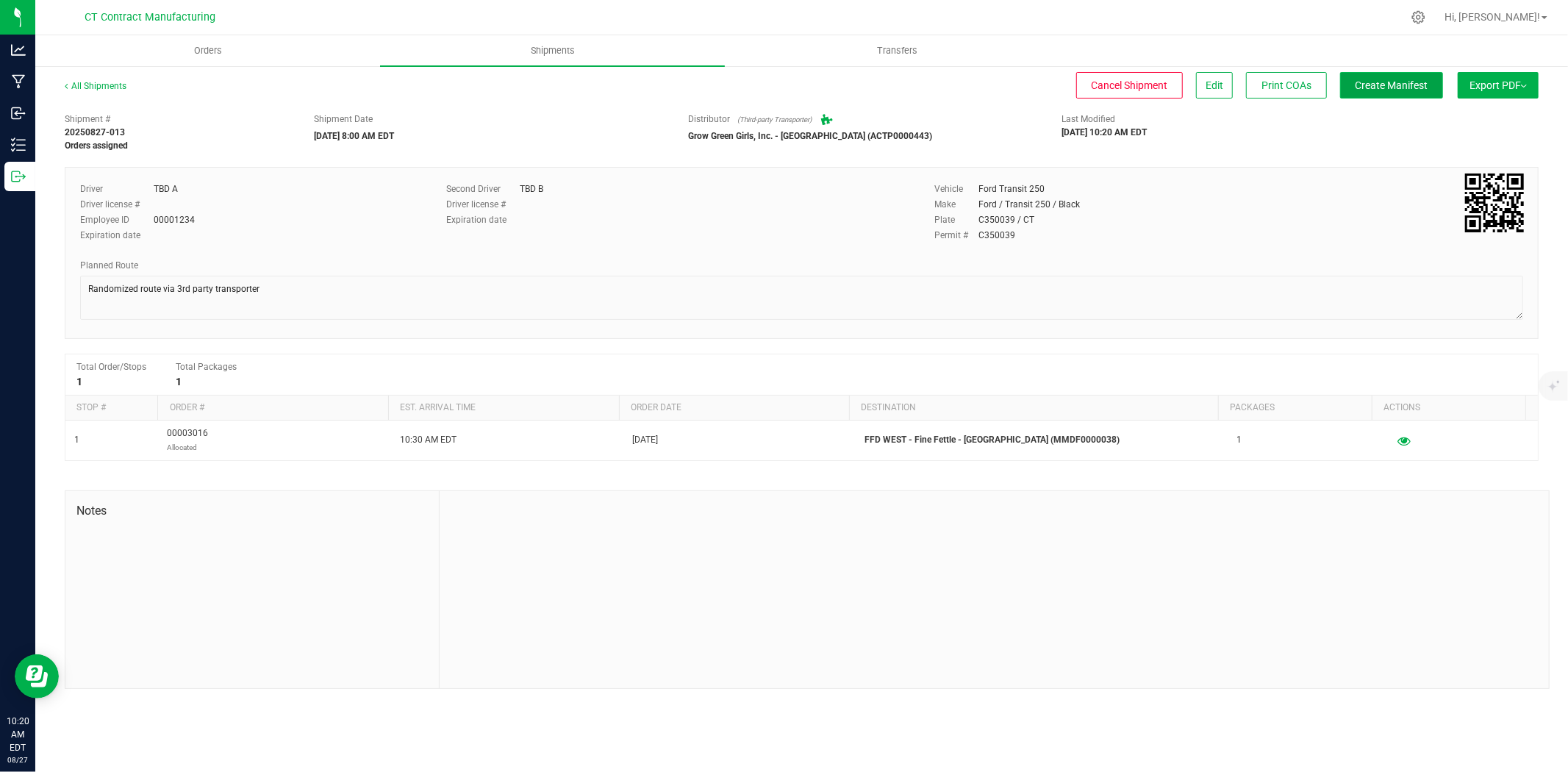
click at [1394, 80] on span "Create Manifest" at bounding box center [1391, 86] width 73 height 12
click at [122, 85] on link "All Shipments" at bounding box center [96, 86] width 62 height 10
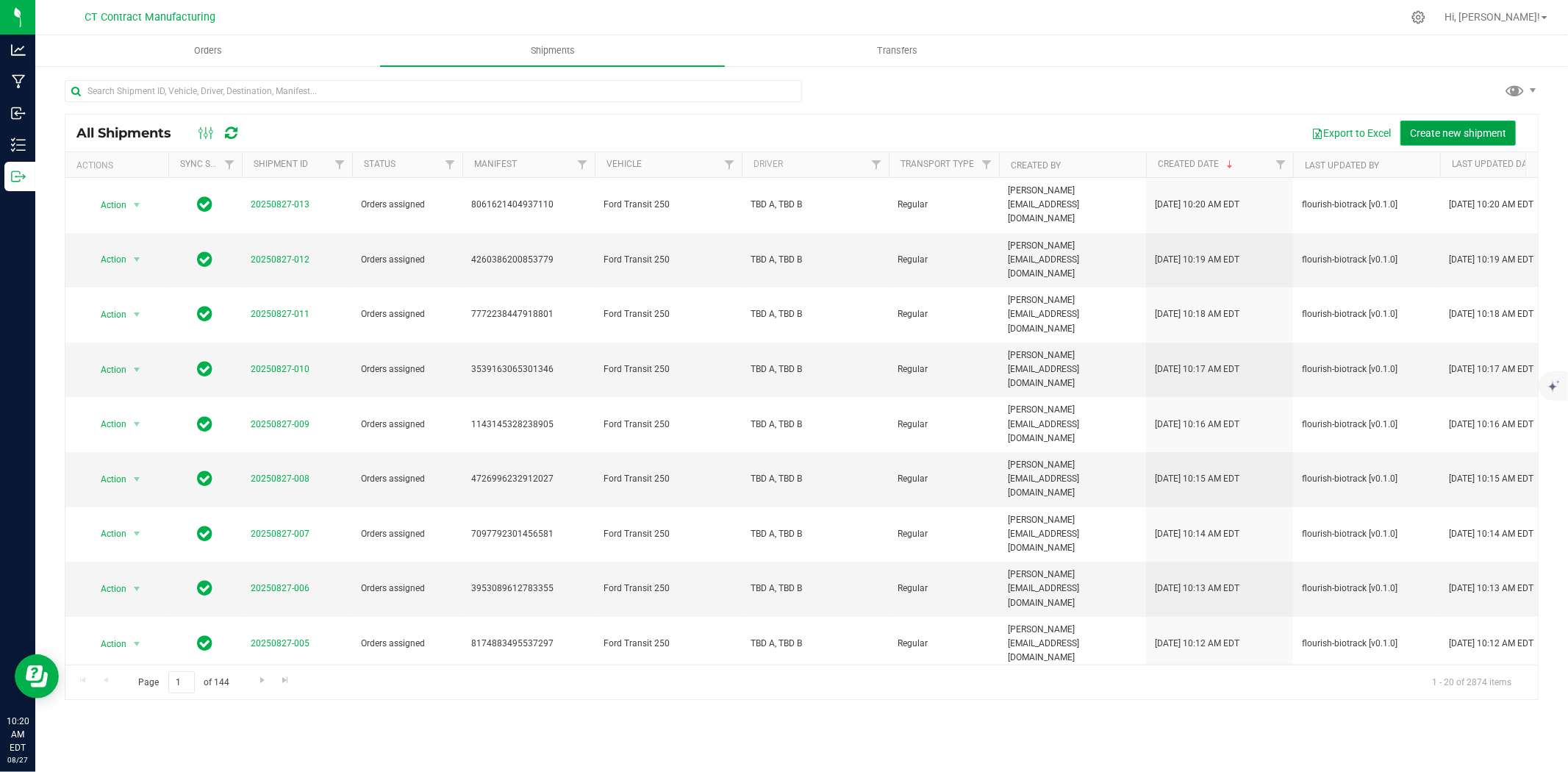
click at [1457, 144] on button "Create new shipment" at bounding box center [1458, 133] width 116 height 25
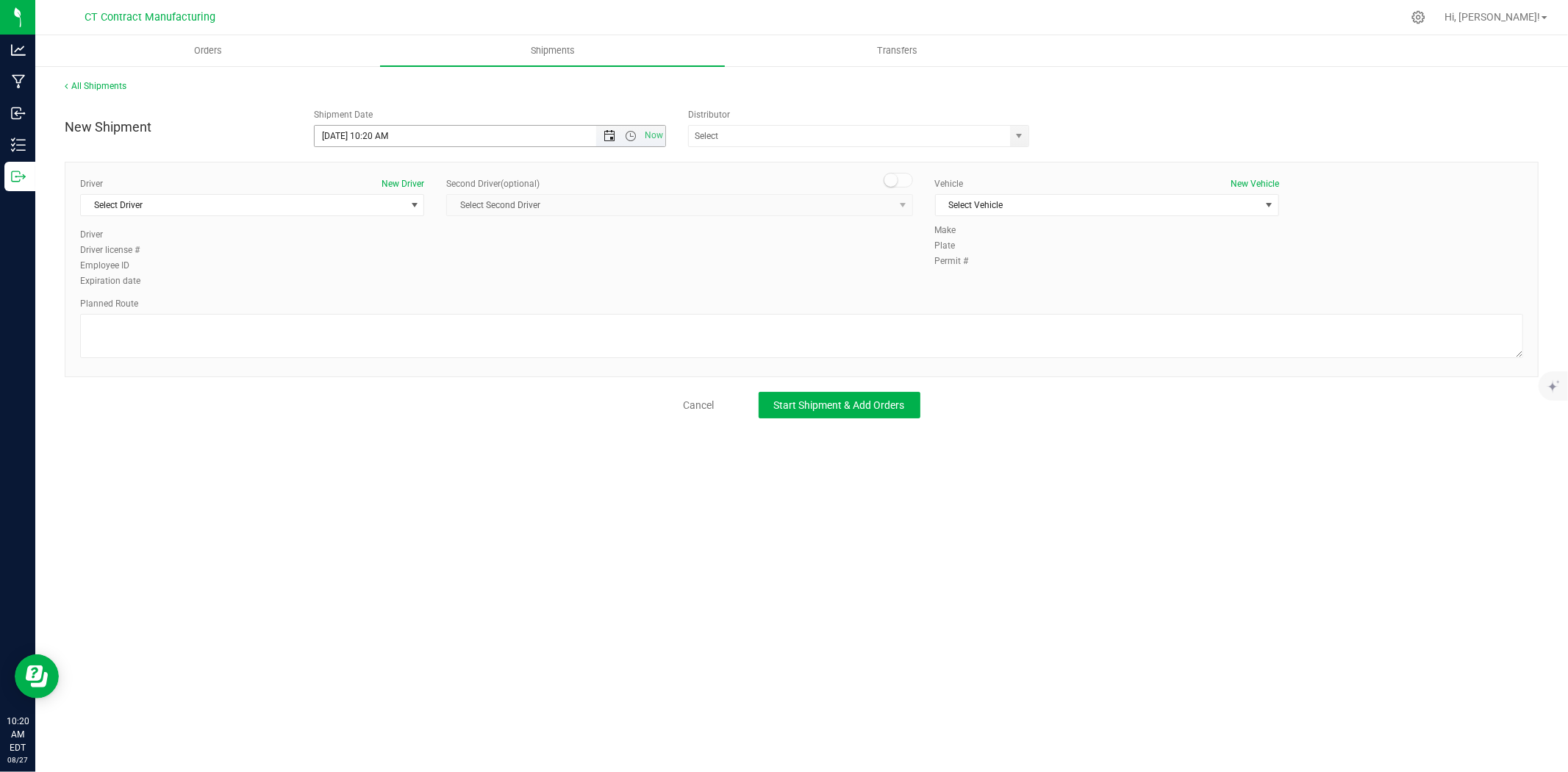
click at [597, 134] on span "Open the date view" at bounding box center [609, 136] width 25 height 12
click at [408, 306] on link "28" at bounding box center [413, 308] width 21 height 23
click at [635, 130] on span "Open the time view" at bounding box center [631, 136] width 12 height 12
click at [358, 296] on li "8:00 AM" at bounding box center [489, 299] width 349 height 19
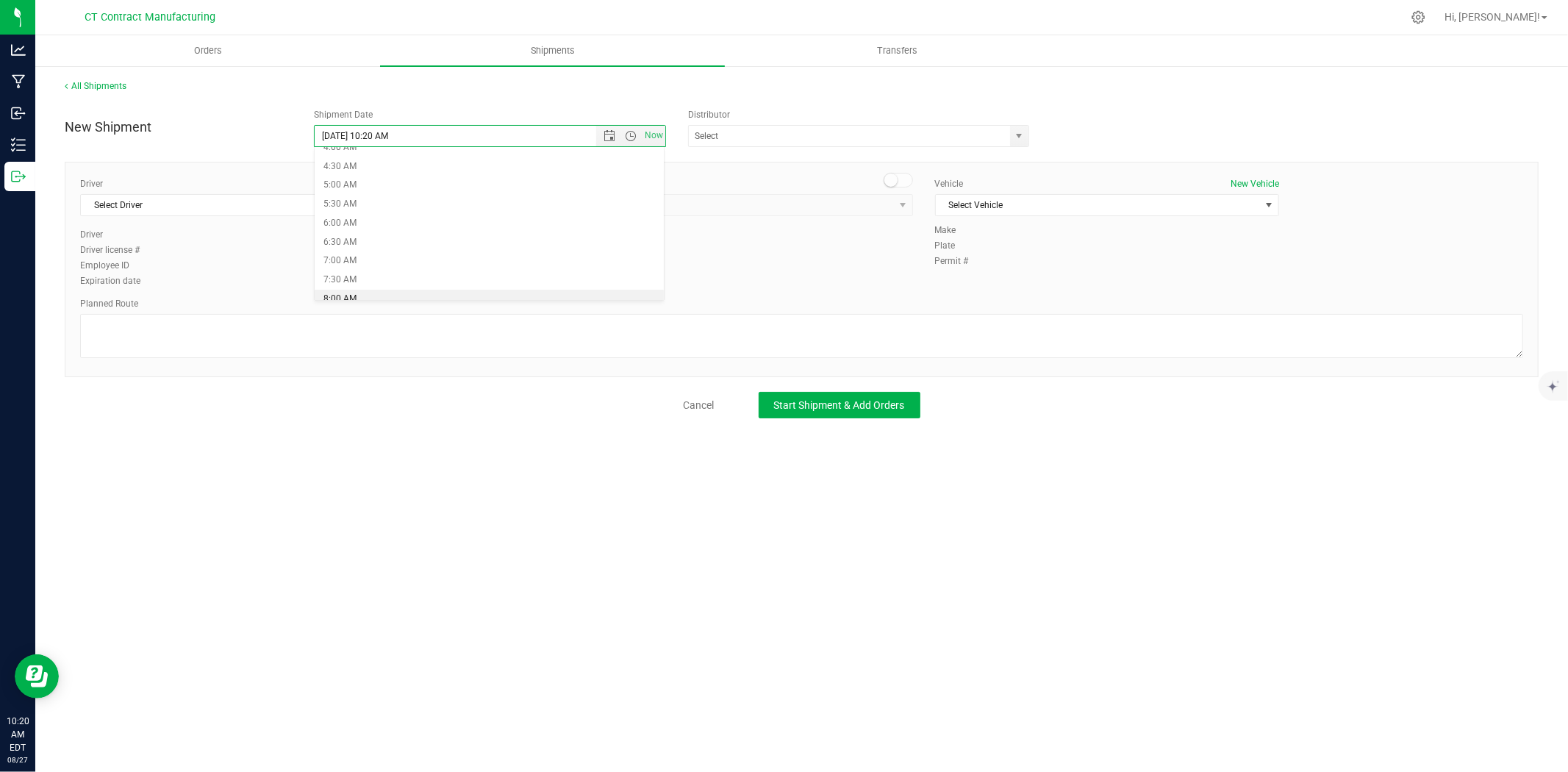
type input "8/28/2025 8:00 AM"
click at [1017, 143] on span "select" at bounding box center [1019, 136] width 18 height 21
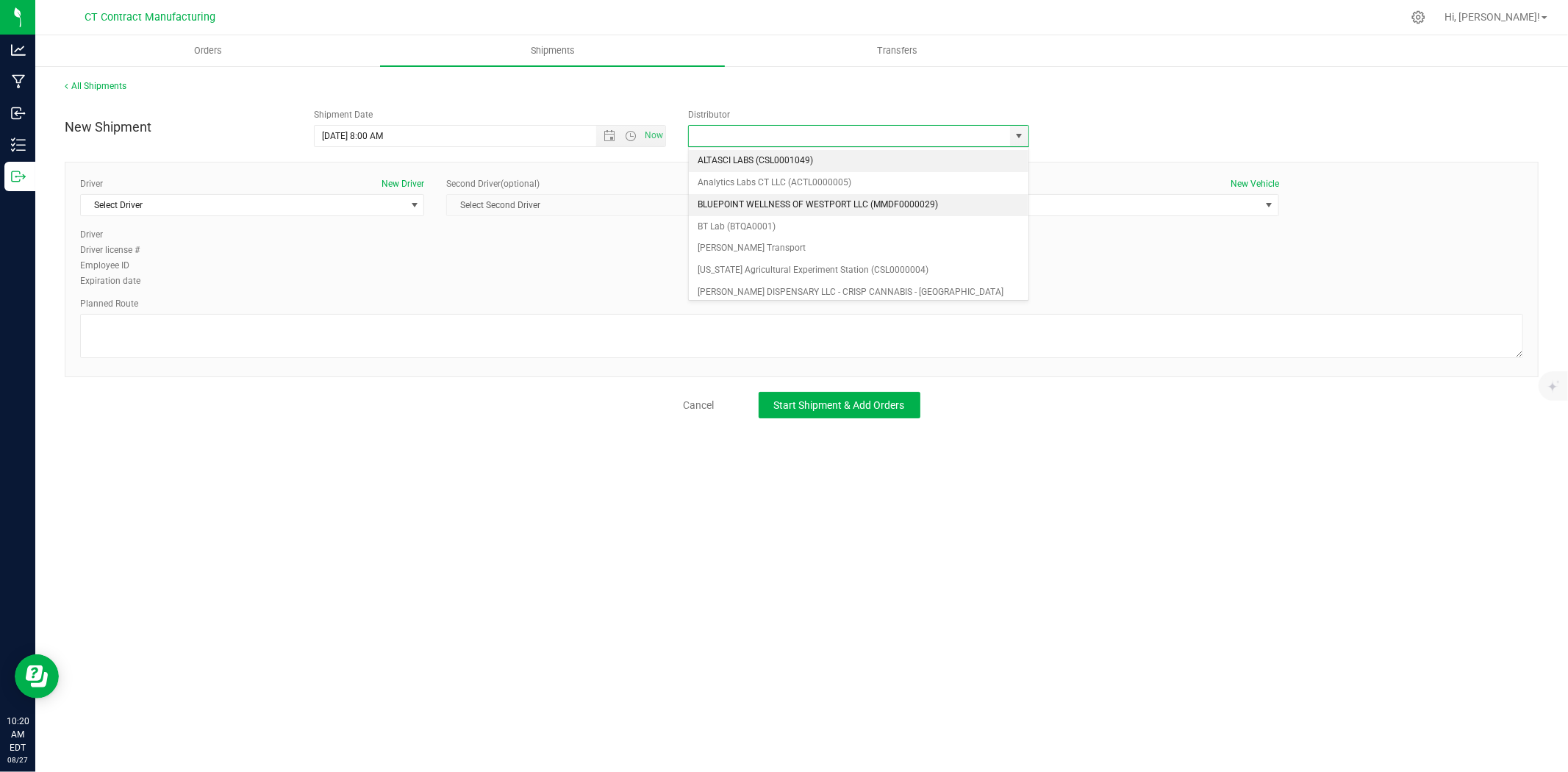
scroll to position [82, 0]
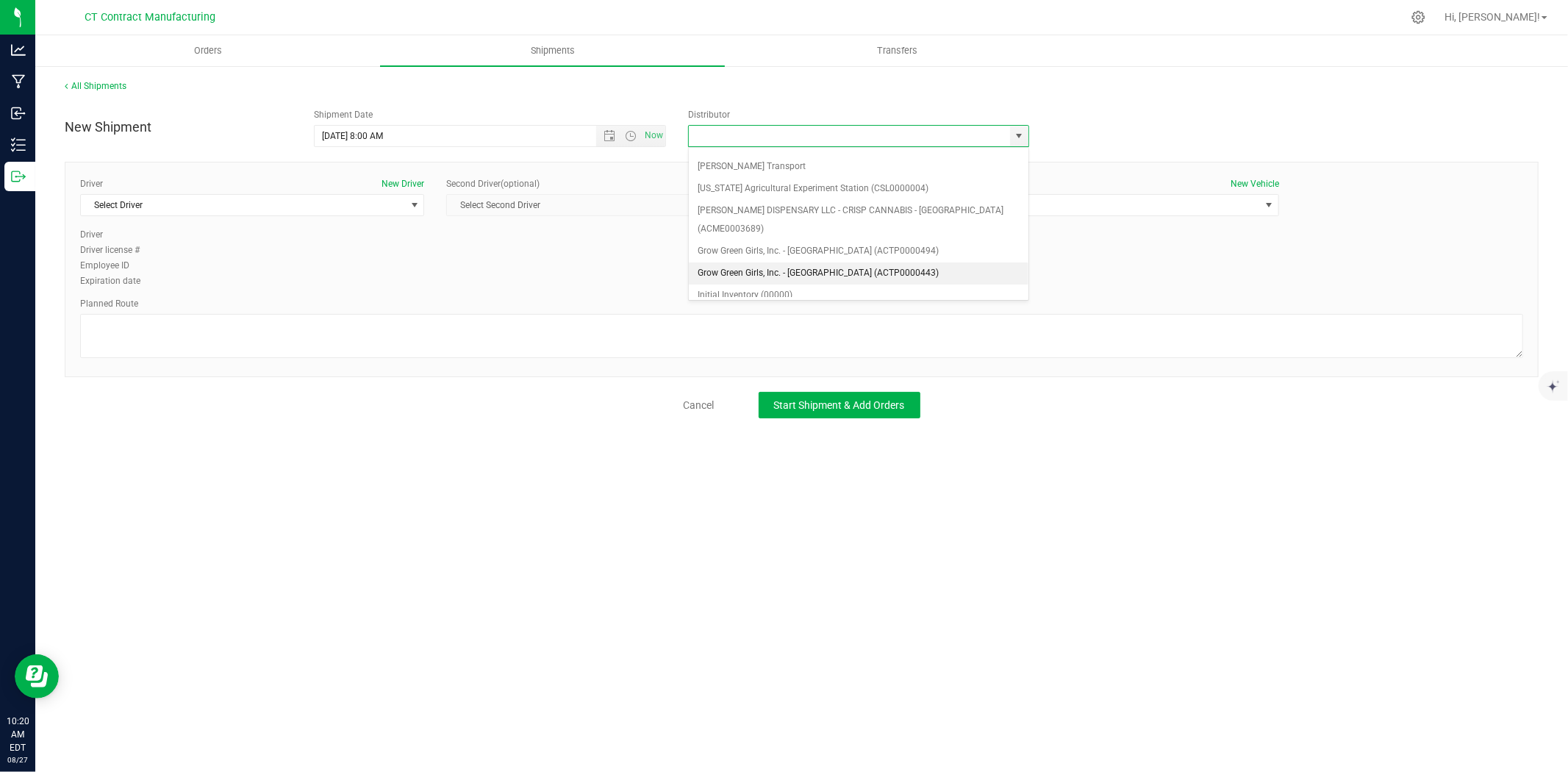
click at [814, 263] on li "Grow Green Girls, Inc. - Westbrook (ACTP0000443)" at bounding box center [858, 274] width 339 height 22
type input "Grow Green Girls, Inc. - Westbrook (ACTP0000443)"
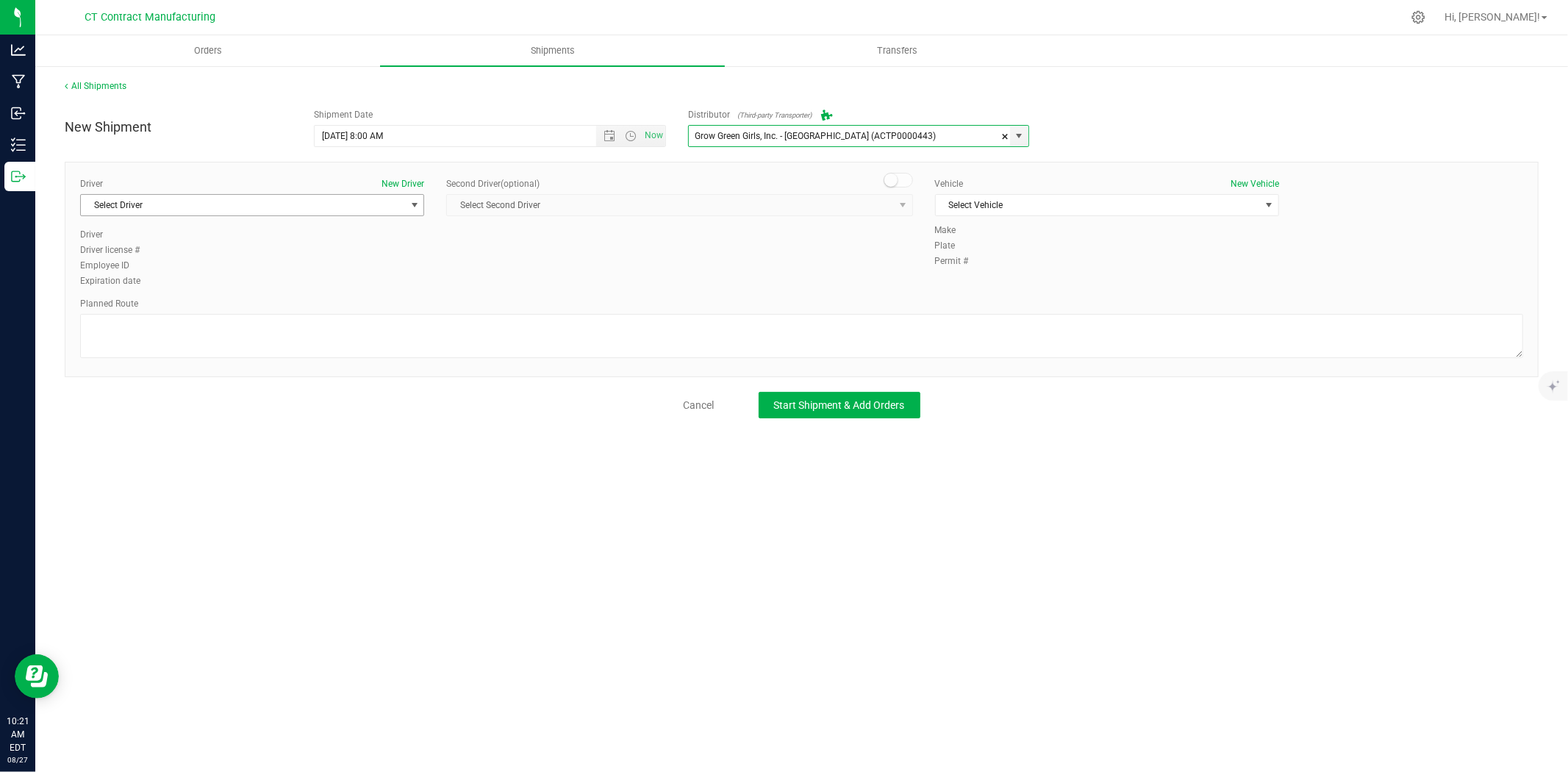
click at [410, 211] on span "select" at bounding box center [414, 205] width 18 height 21
click at [281, 264] on li "TBD A" at bounding box center [252, 267] width 342 height 22
click at [893, 179] on small at bounding box center [890, 180] width 13 height 13
click at [870, 209] on span "Select Second Driver" at bounding box center [670, 205] width 446 height 21
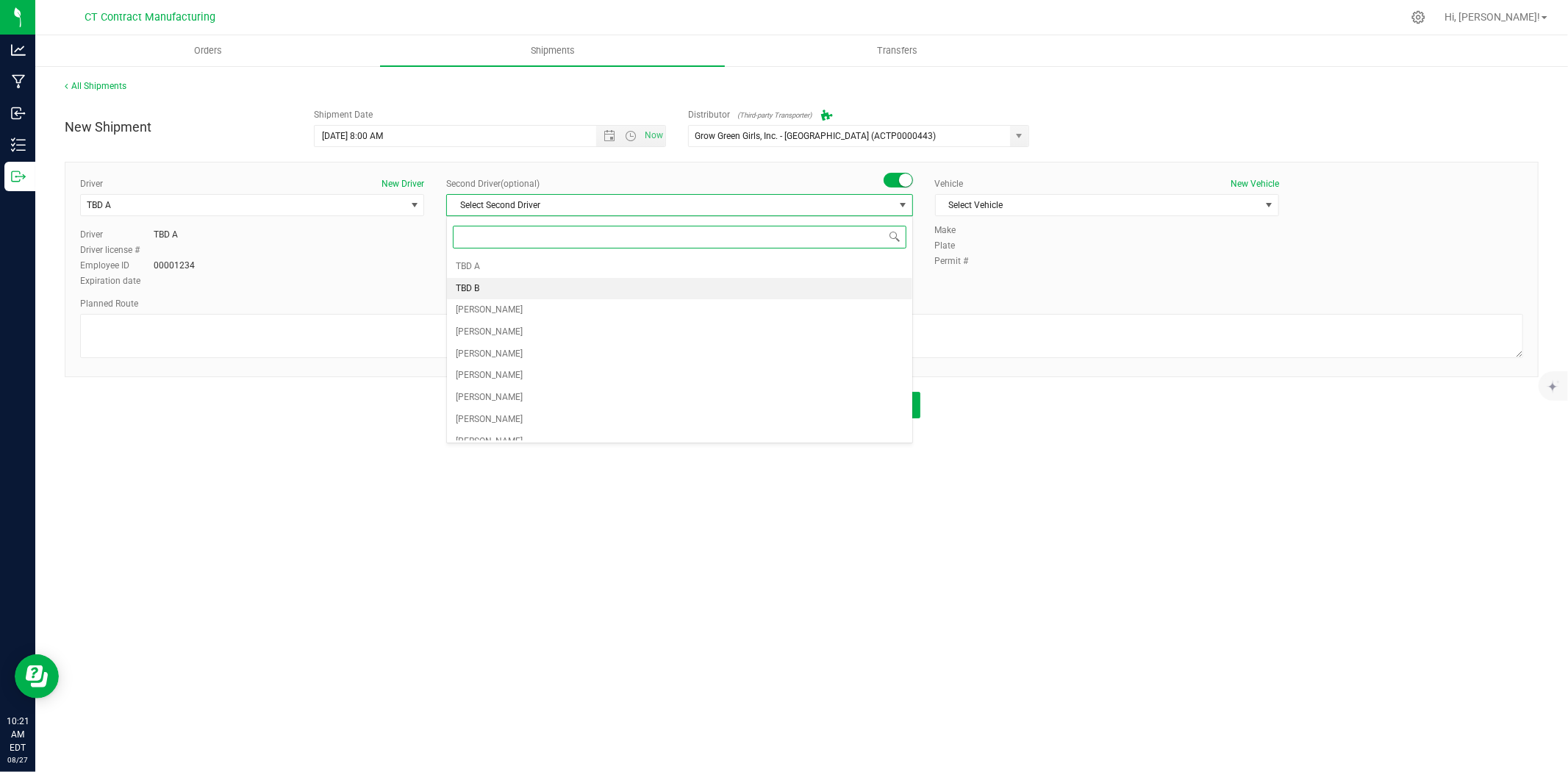
click at [500, 292] on li "TBD B" at bounding box center [680, 289] width 465 height 22
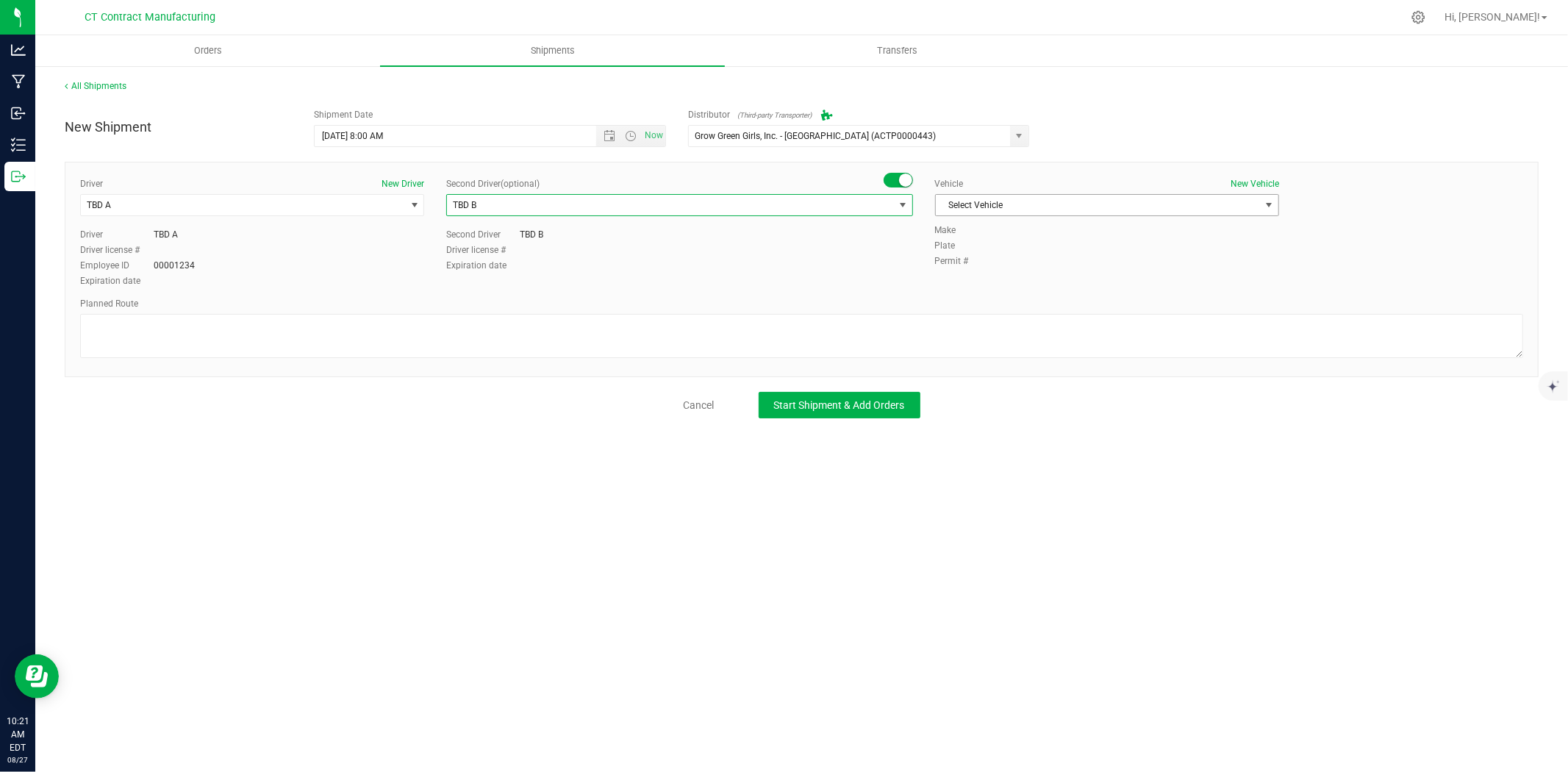
click at [1003, 204] on span "Select Vehicle" at bounding box center [1098, 205] width 324 height 21
click at [978, 254] on li "Ford Transit 250" at bounding box center [1107, 253] width 342 height 22
click at [819, 330] on textarea at bounding box center [801, 337] width 1443 height 44
paste textarea "Randomized route via 3rd party transporter"
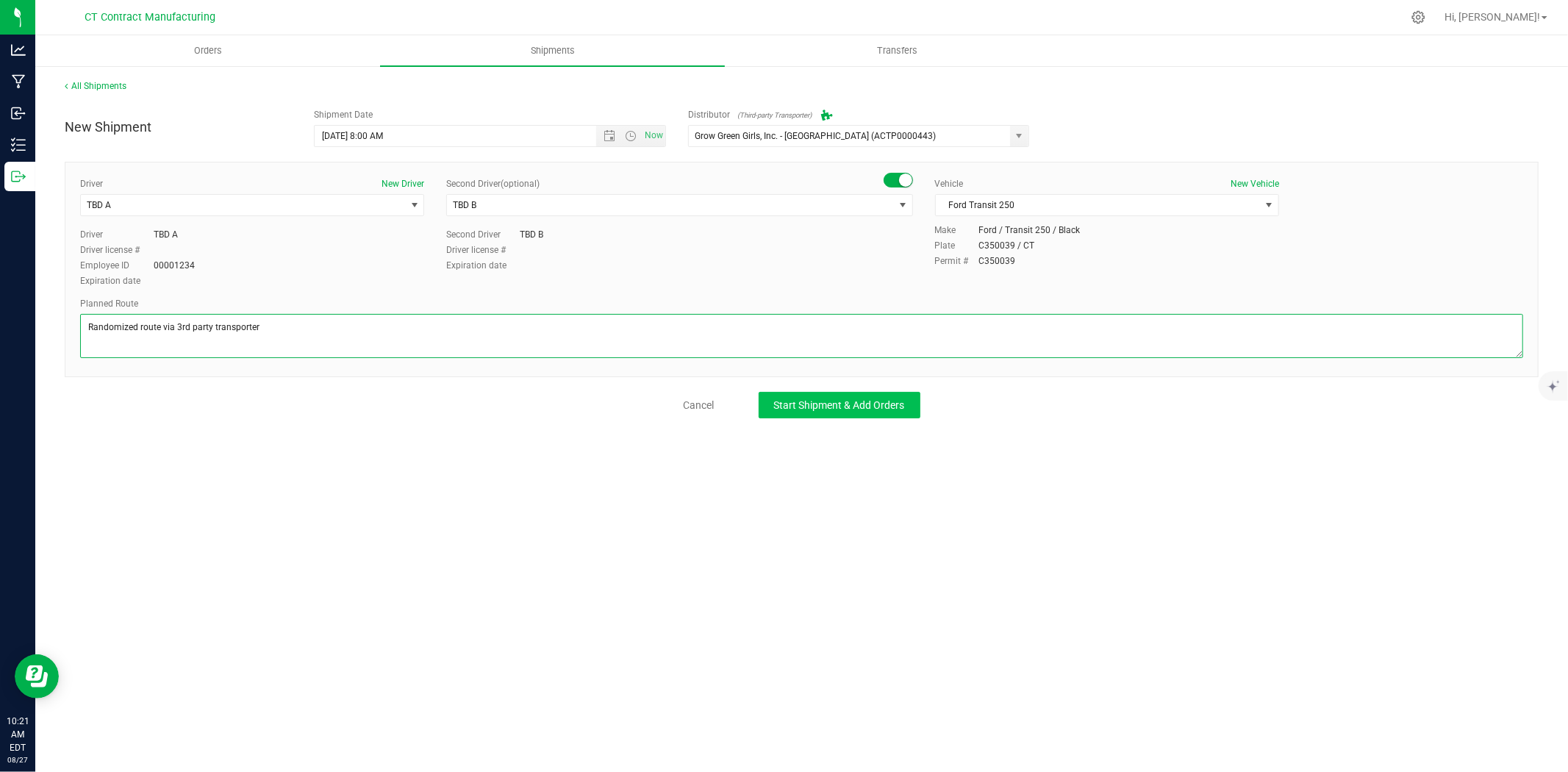
type textarea "Randomized route via 3rd party transporter"
click at [803, 395] on button "Start Shipment & Add Orders" at bounding box center [839, 405] width 162 height 27
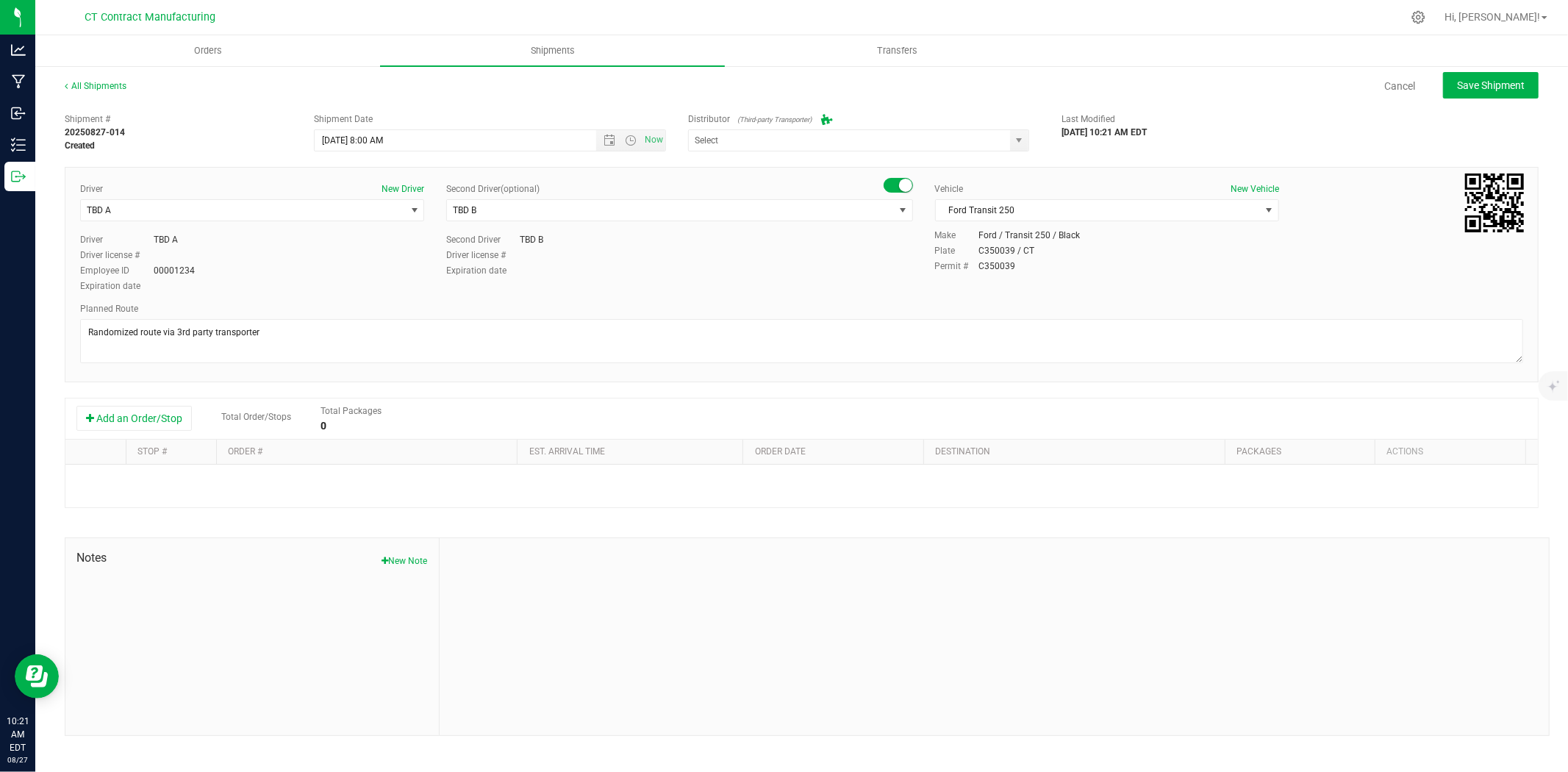
type input "Grow Green Girls, Inc. - Westbrook (ACTP0000443)"
click at [115, 422] on button "Add an Order/Stop" at bounding box center [135, 418] width 116 height 25
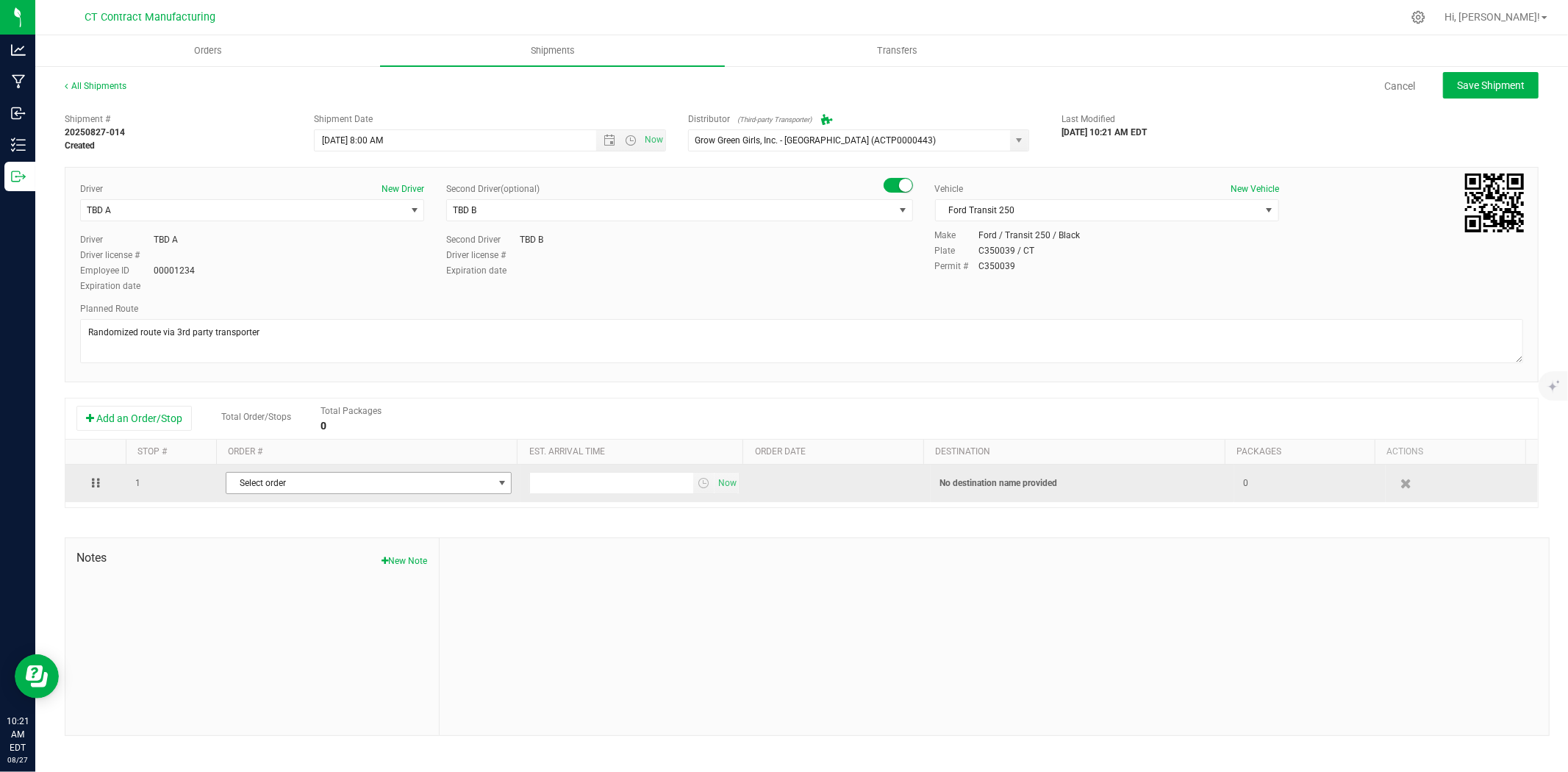
click at [304, 487] on span "Select order" at bounding box center [359, 483] width 266 height 21
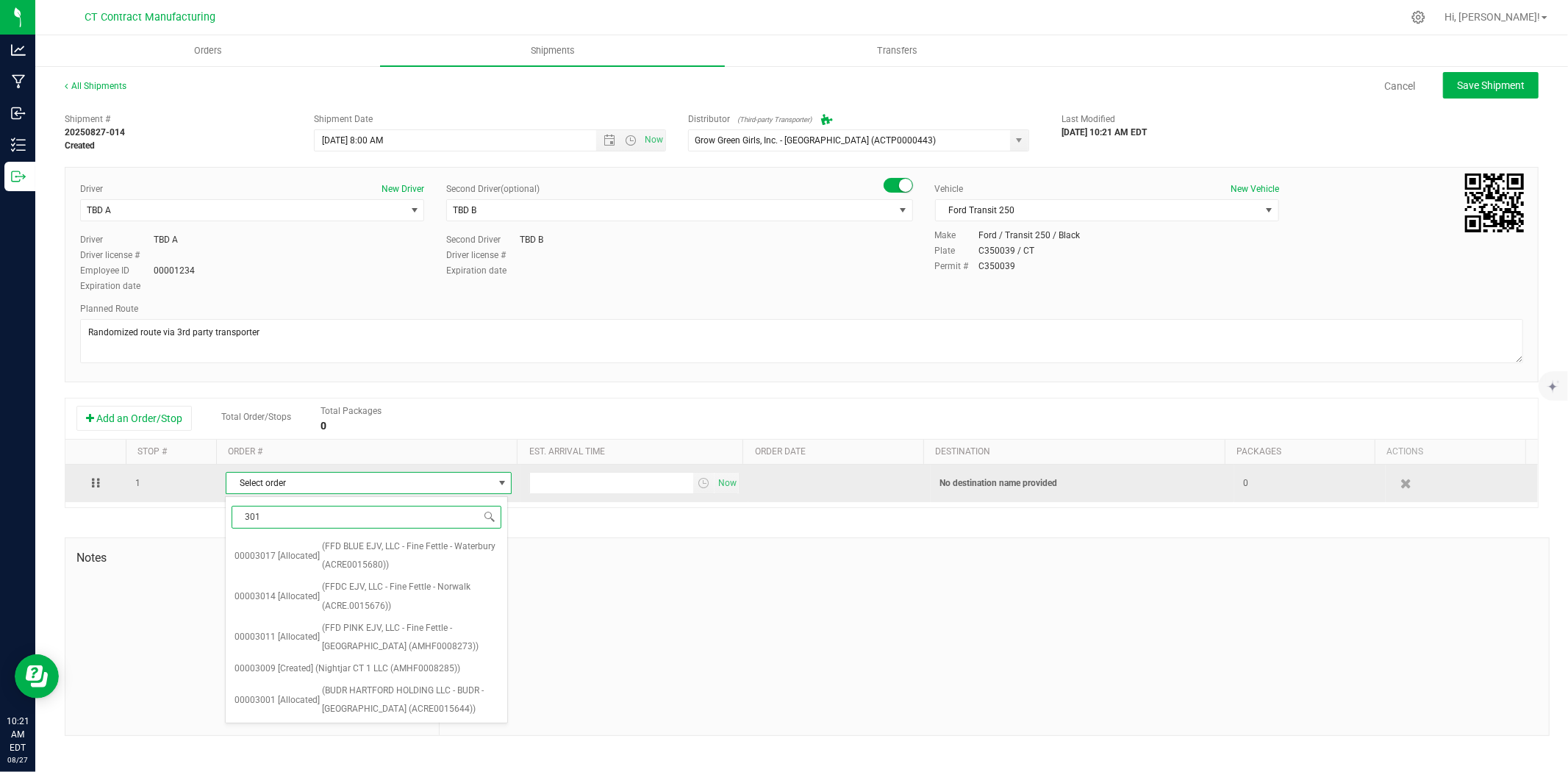
type input "3014"
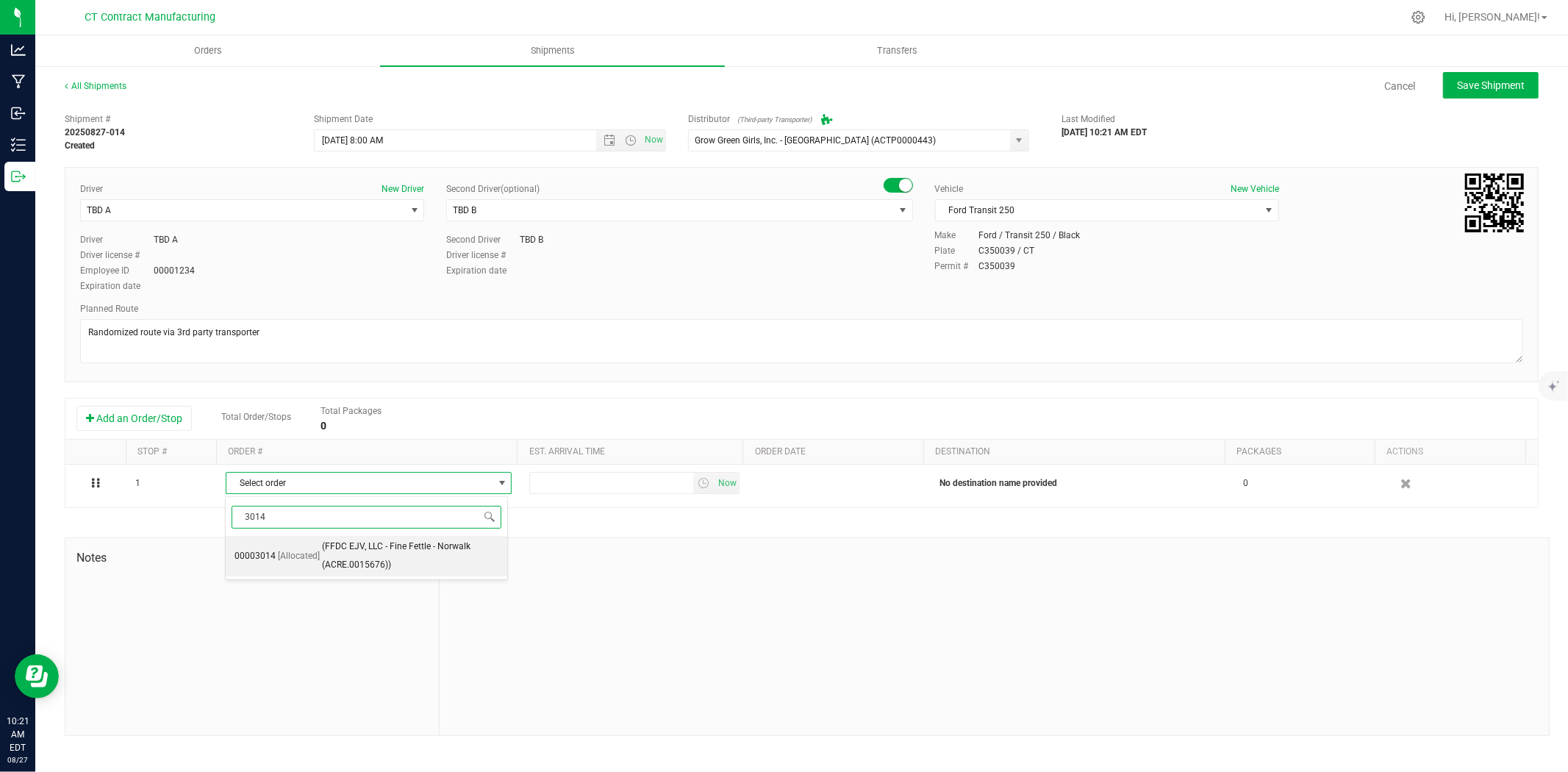
click at [339, 546] on span "(FFDC EJV, LLC - Fine Fettle - Norwalk (ACRE.0015676))" at bounding box center [411, 556] width 178 height 38
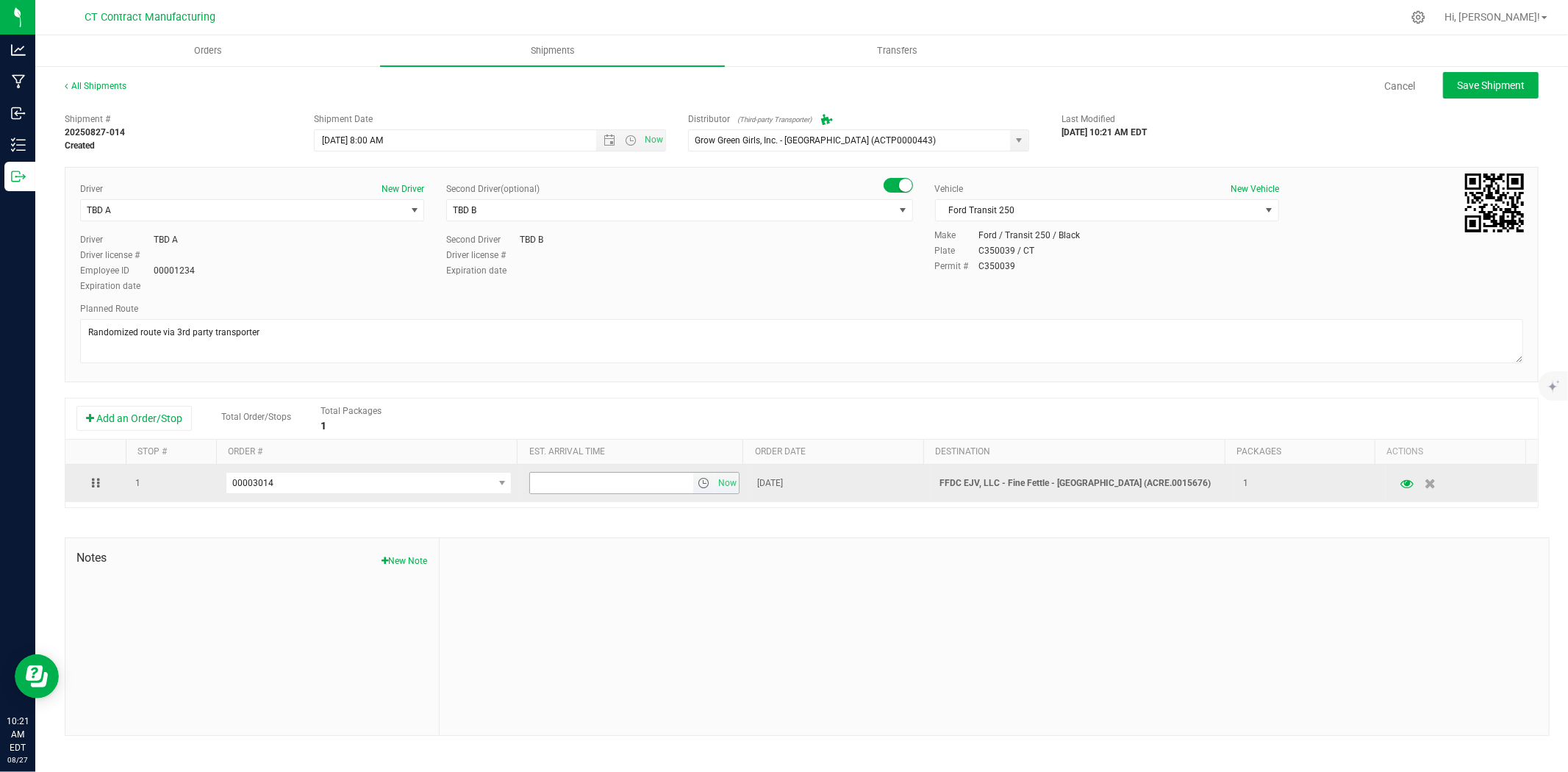
click at [705, 483] on span "select" at bounding box center [704, 483] width 21 height 21
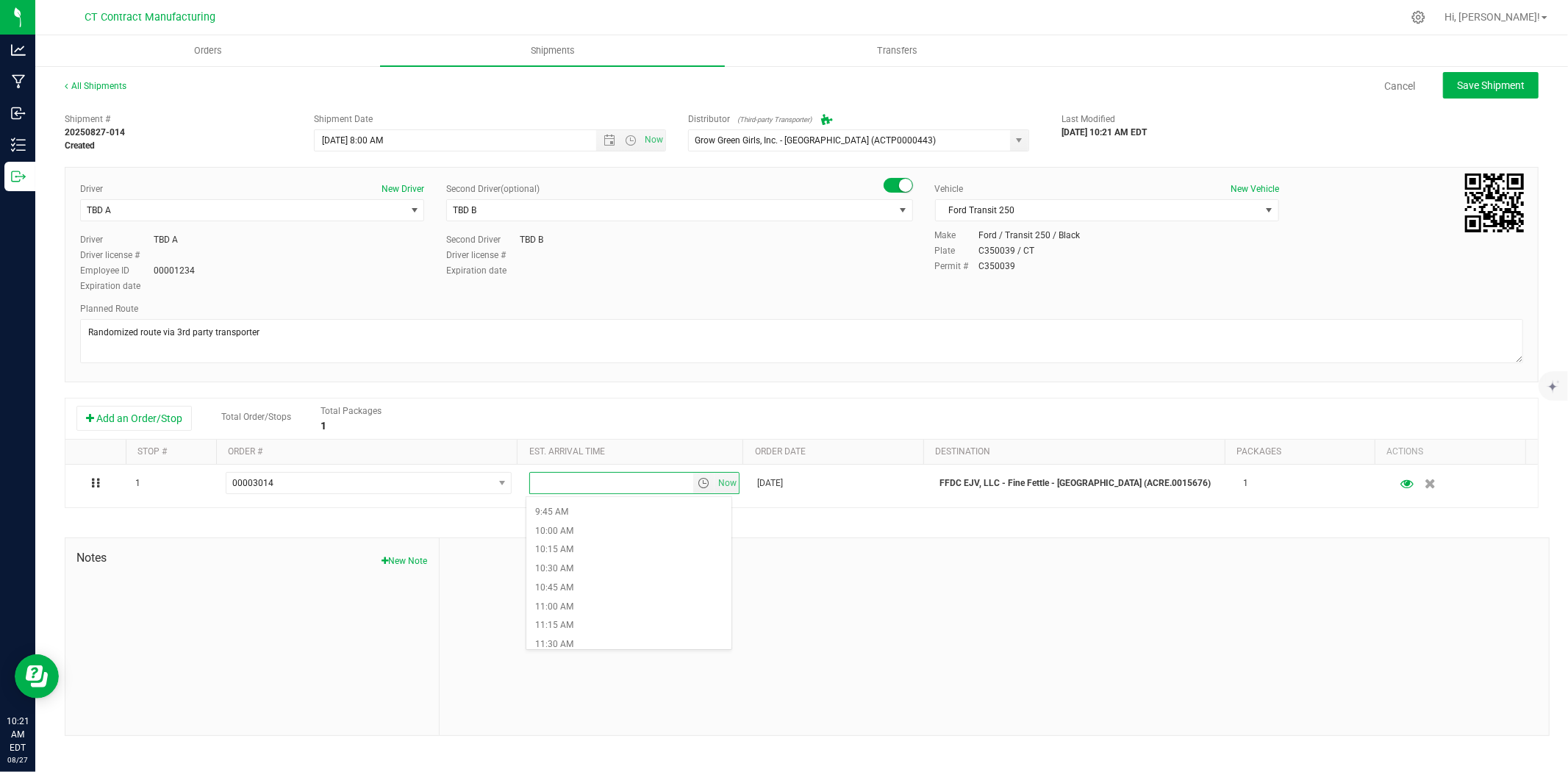
scroll to position [736, 0]
click at [606, 616] on li "11:15 AM" at bounding box center [629, 624] width 206 height 19
click at [1465, 83] on span "Save Shipment" at bounding box center [1491, 86] width 68 height 12
type input "8/28/2025 12:00 PM"
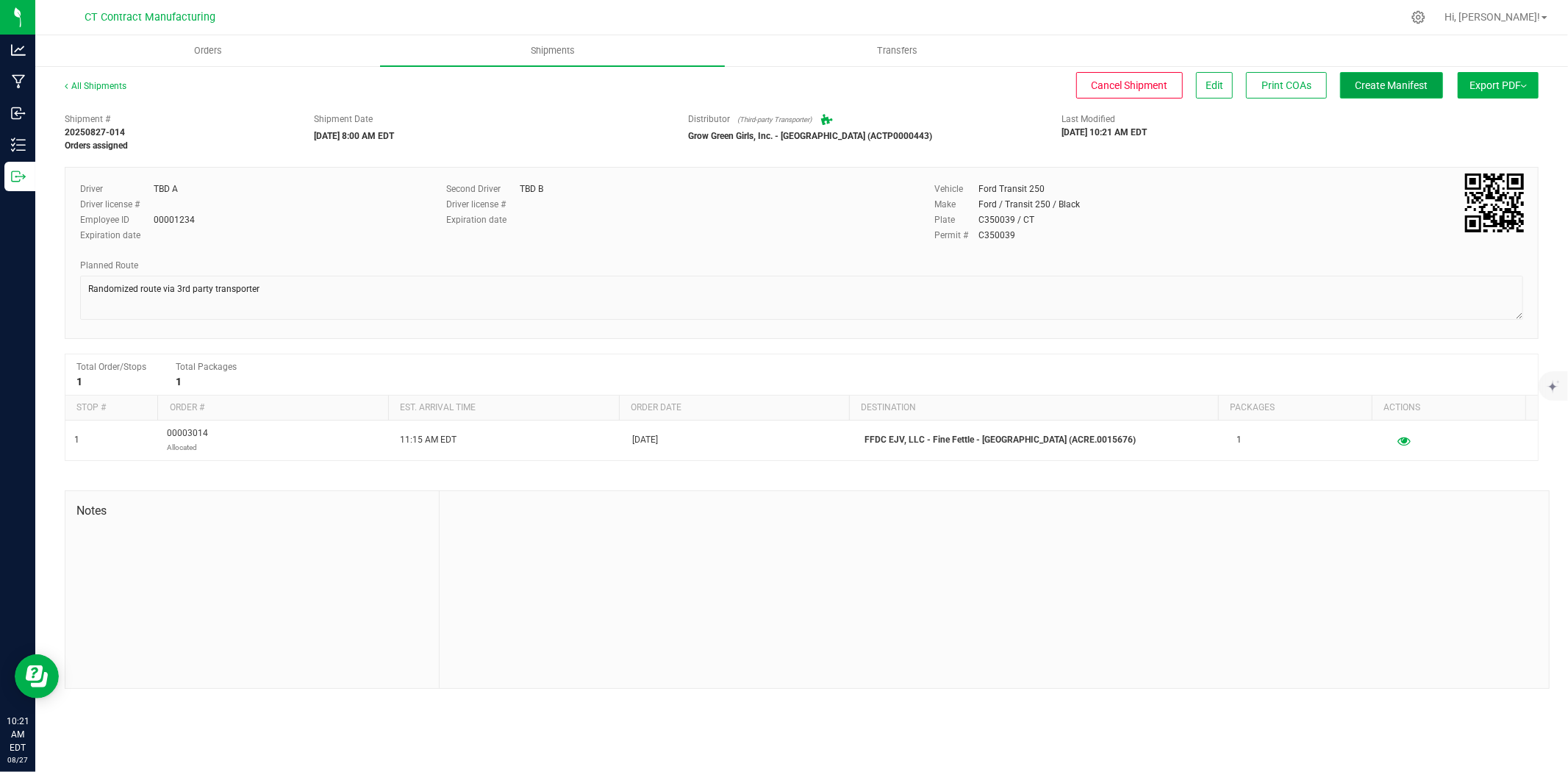
click at [1412, 83] on span "Create Manifest" at bounding box center [1391, 86] width 73 height 12
click at [94, 83] on link "All Shipments" at bounding box center [96, 86] width 62 height 10
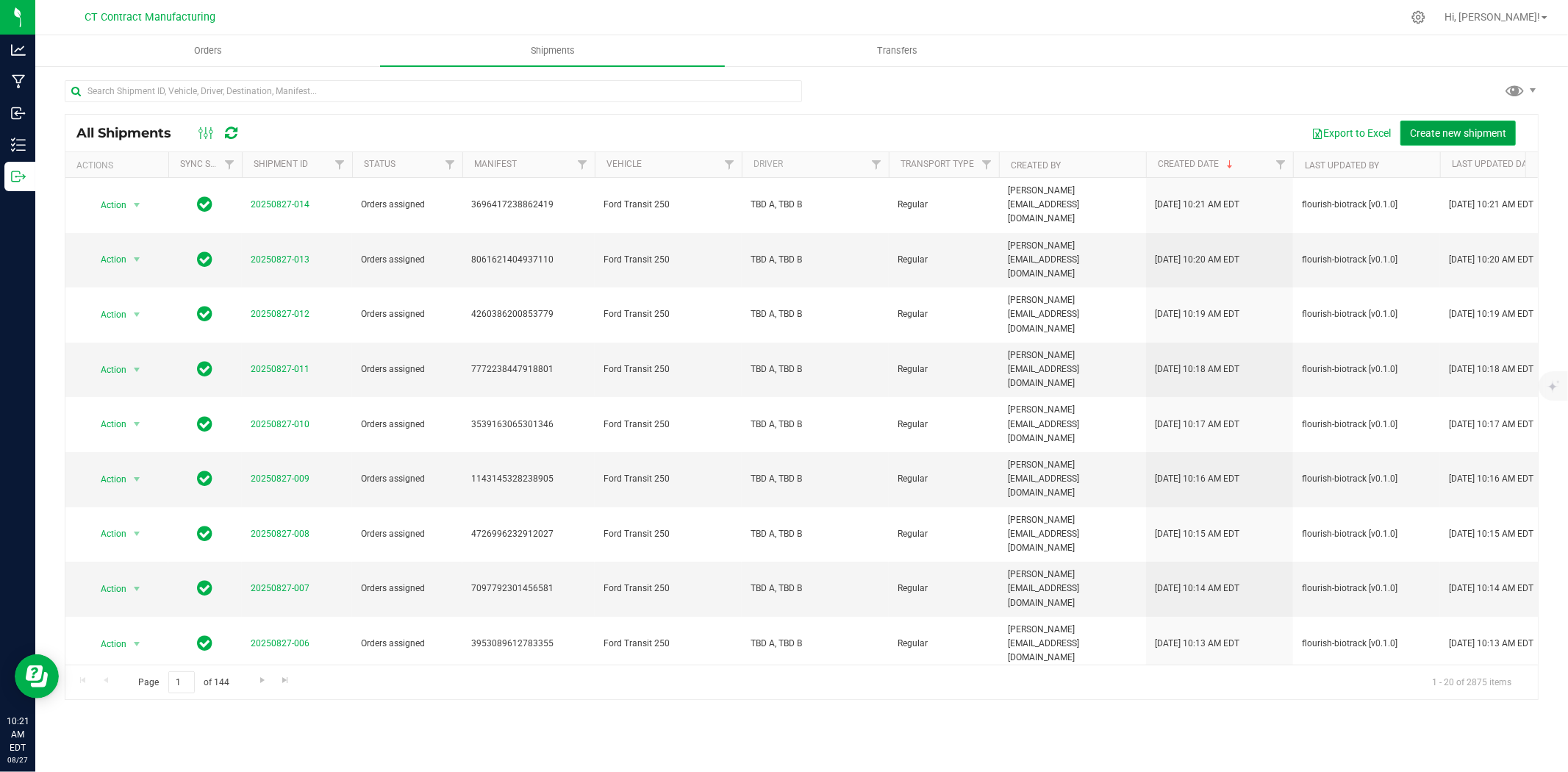
click at [1416, 124] on button "Create new shipment" at bounding box center [1458, 133] width 116 height 25
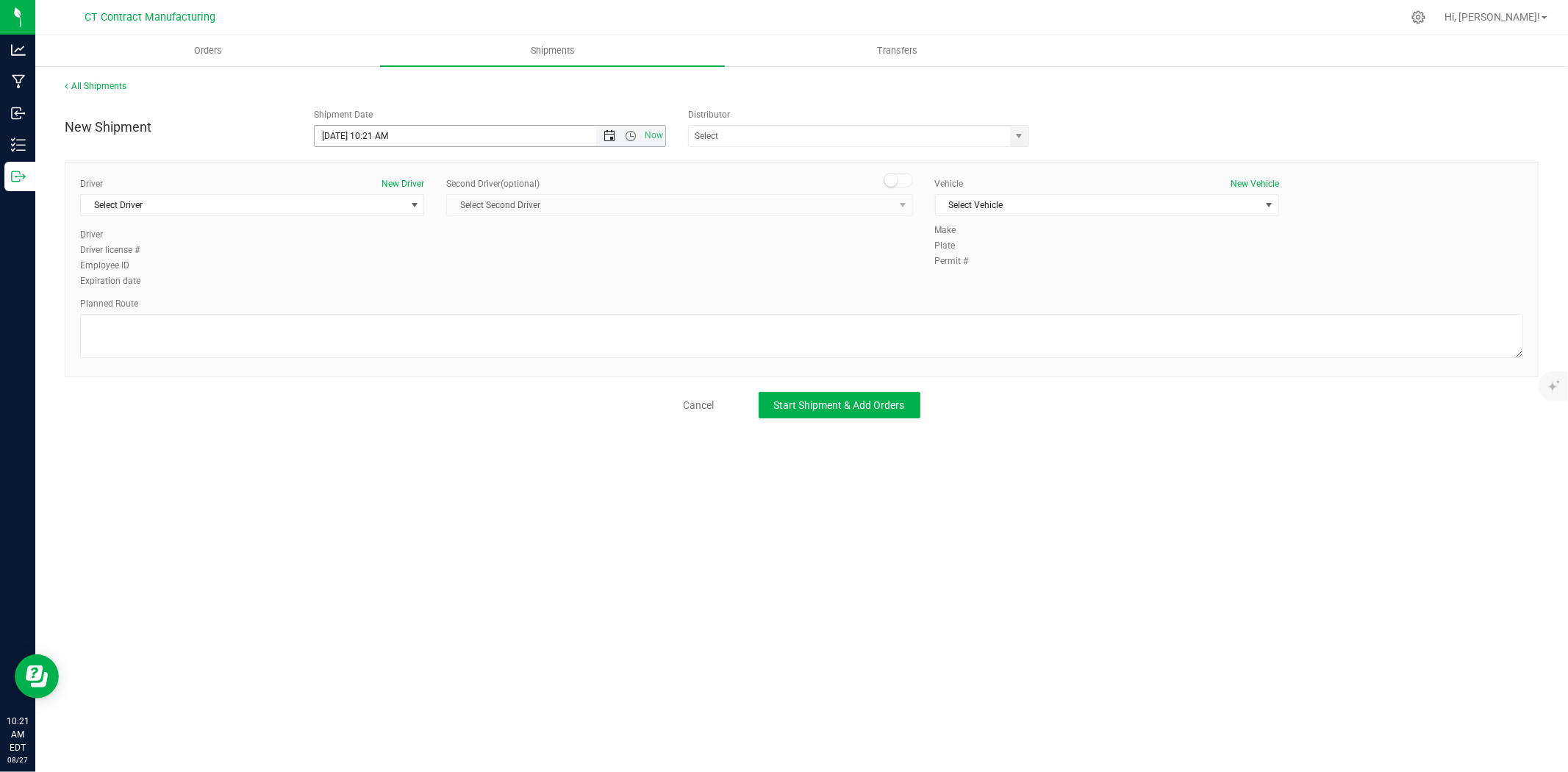
click at [612, 134] on span "Open the date view" at bounding box center [610, 136] width 12 height 12
click at [406, 306] on link "28" at bounding box center [413, 308] width 21 height 23
click at [631, 127] on span "Now" at bounding box center [630, 136] width 69 height 21
click at [628, 133] on span "Open the time view" at bounding box center [631, 136] width 12 height 12
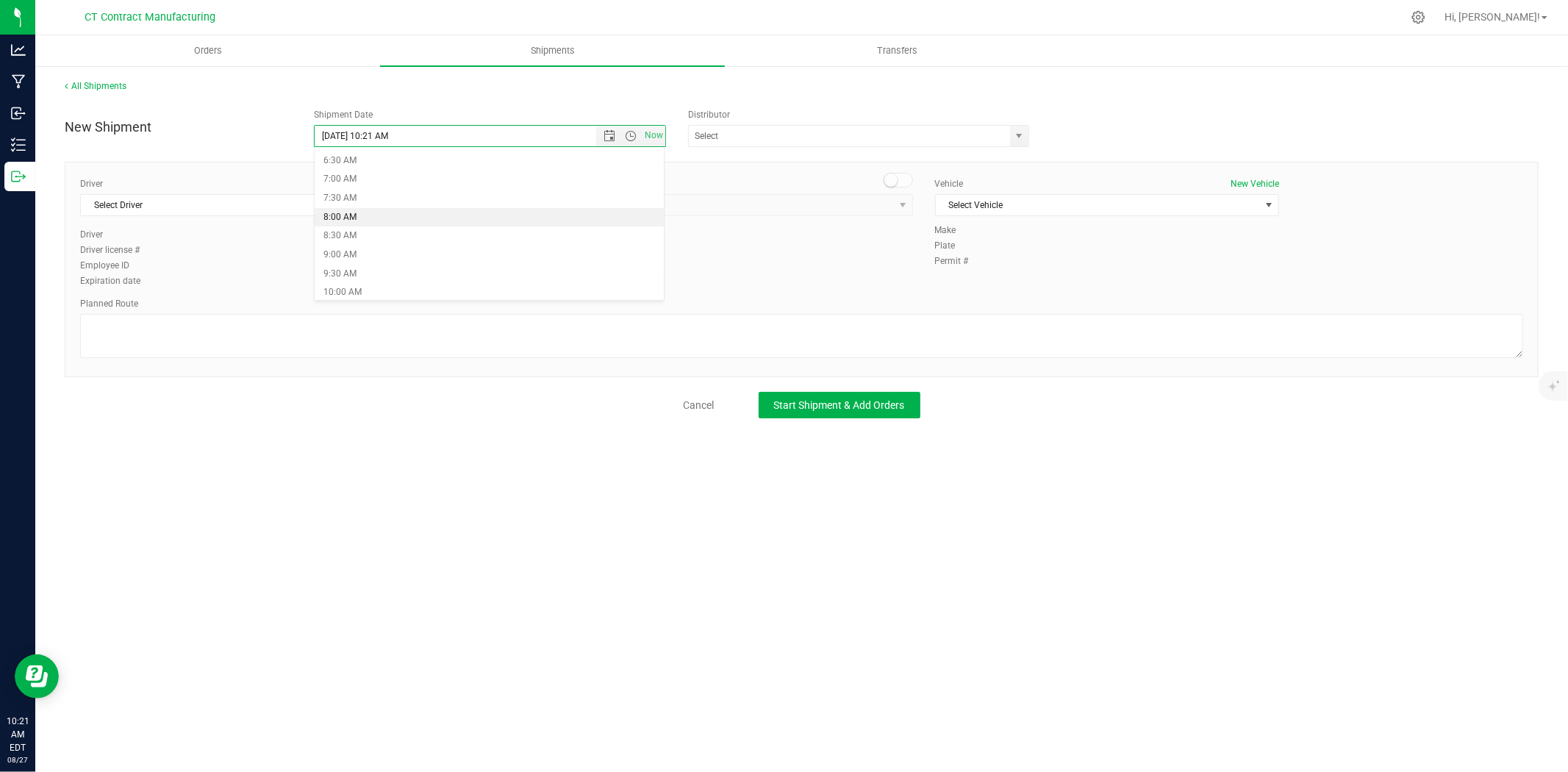
click at [358, 215] on li "8:00 AM" at bounding box center [489, 217] width 349 height 19
type input "8/28/2025 8:00 AM"
click at [1020, 137] on span "select" at bounding box center [1020, 136] width 12 height 12
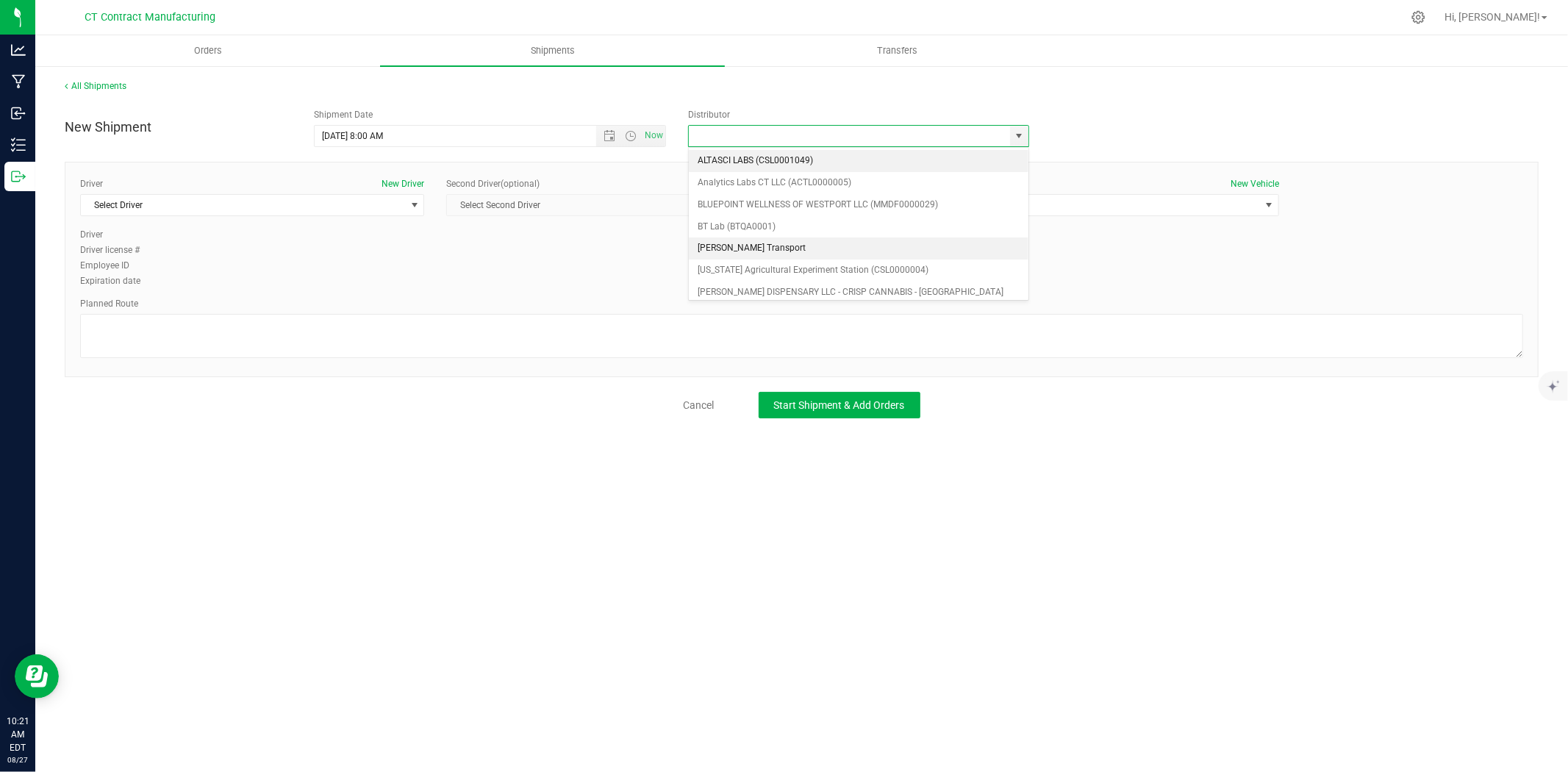
scroll to position [82, 0]
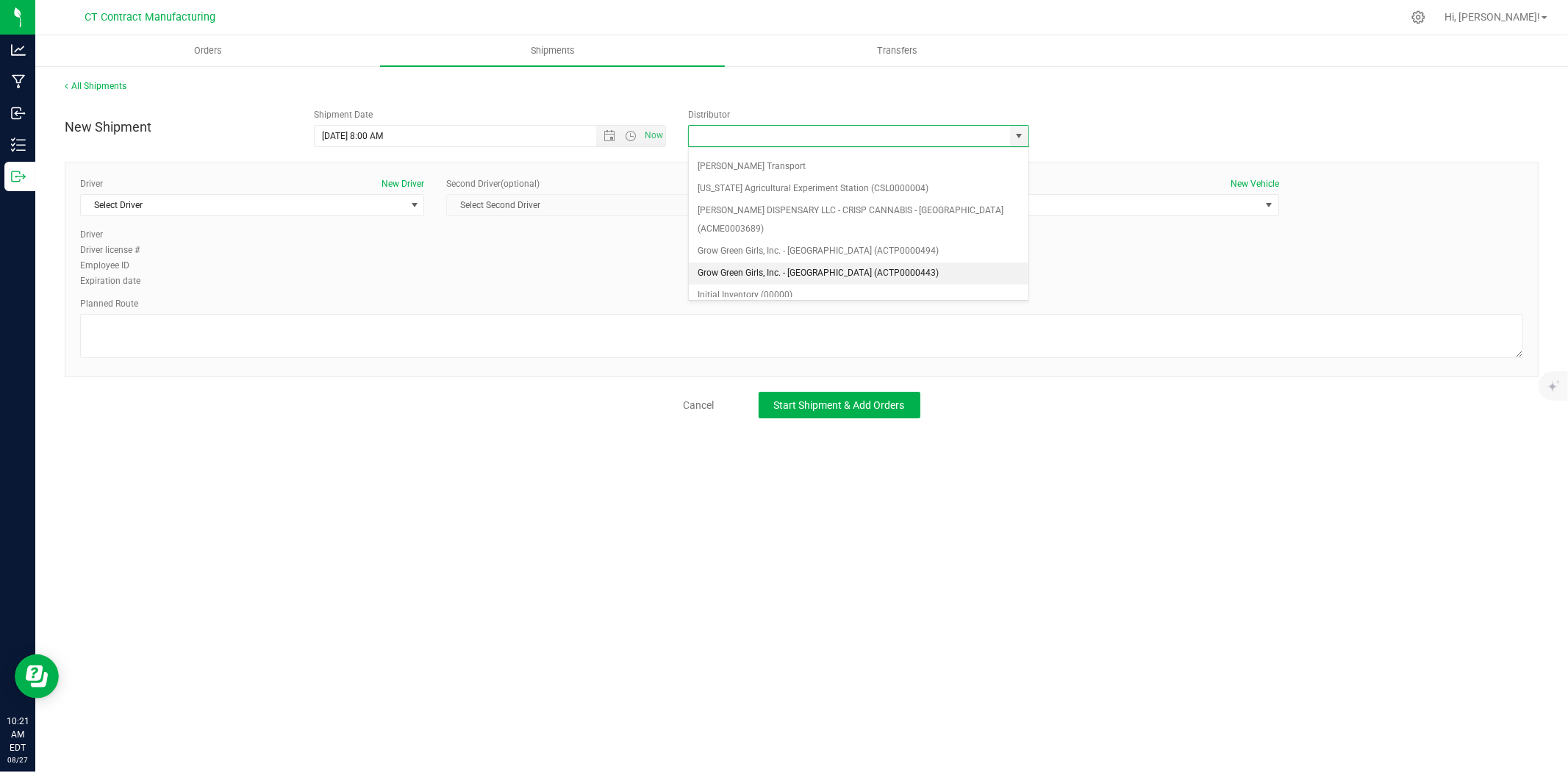
click at [878, 263] on li "Grow Green Girls, Inc. - Westbrook (ACTP0000443)" at bounding box center [858, 274] width 339 height 22
type input "Grow Green Girls, Inc. - Westbrook (ACTP0000443)"
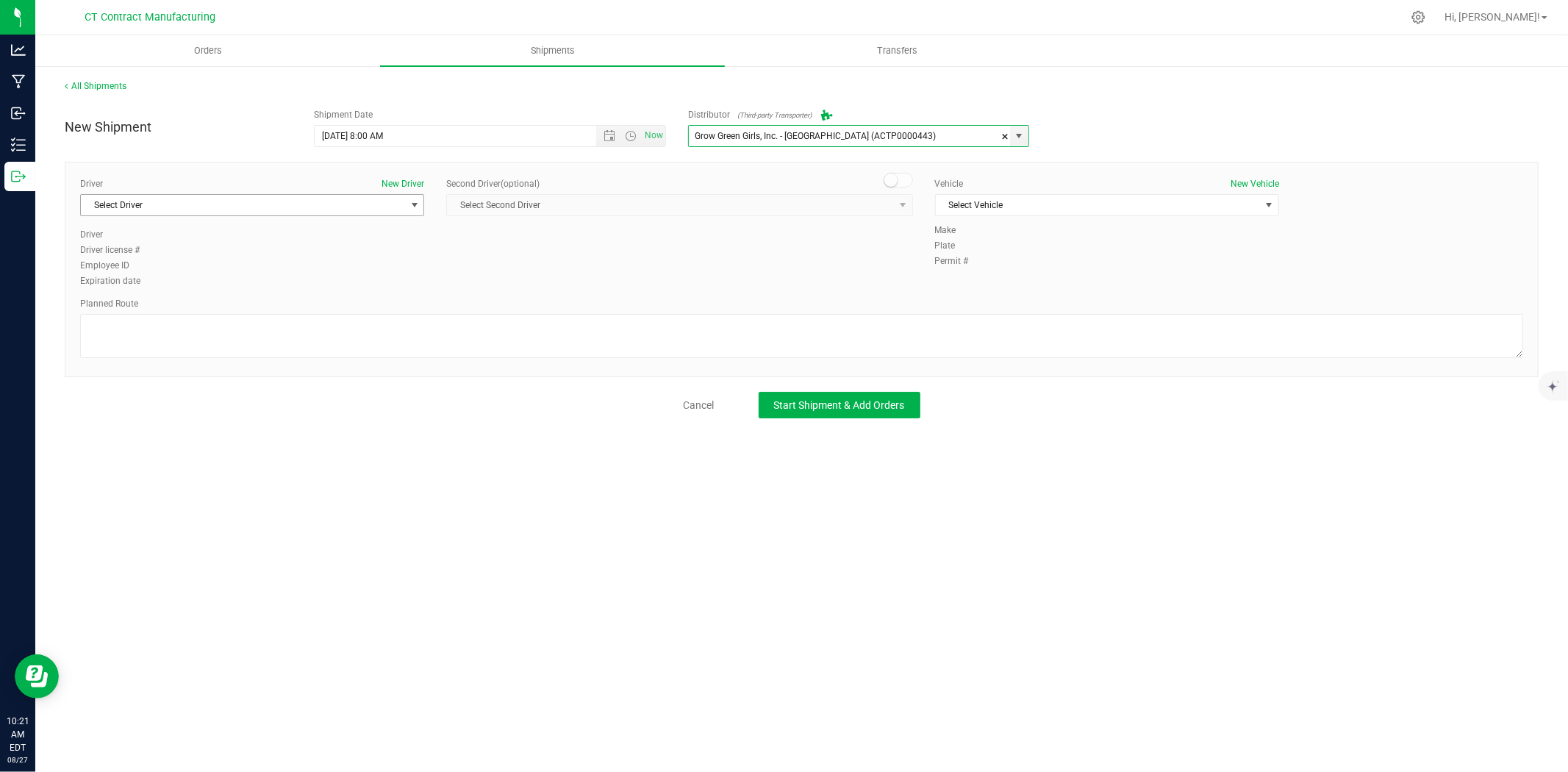
click at [406, 208] on span "select" at bounding box center [414, 205] width 18 height 21
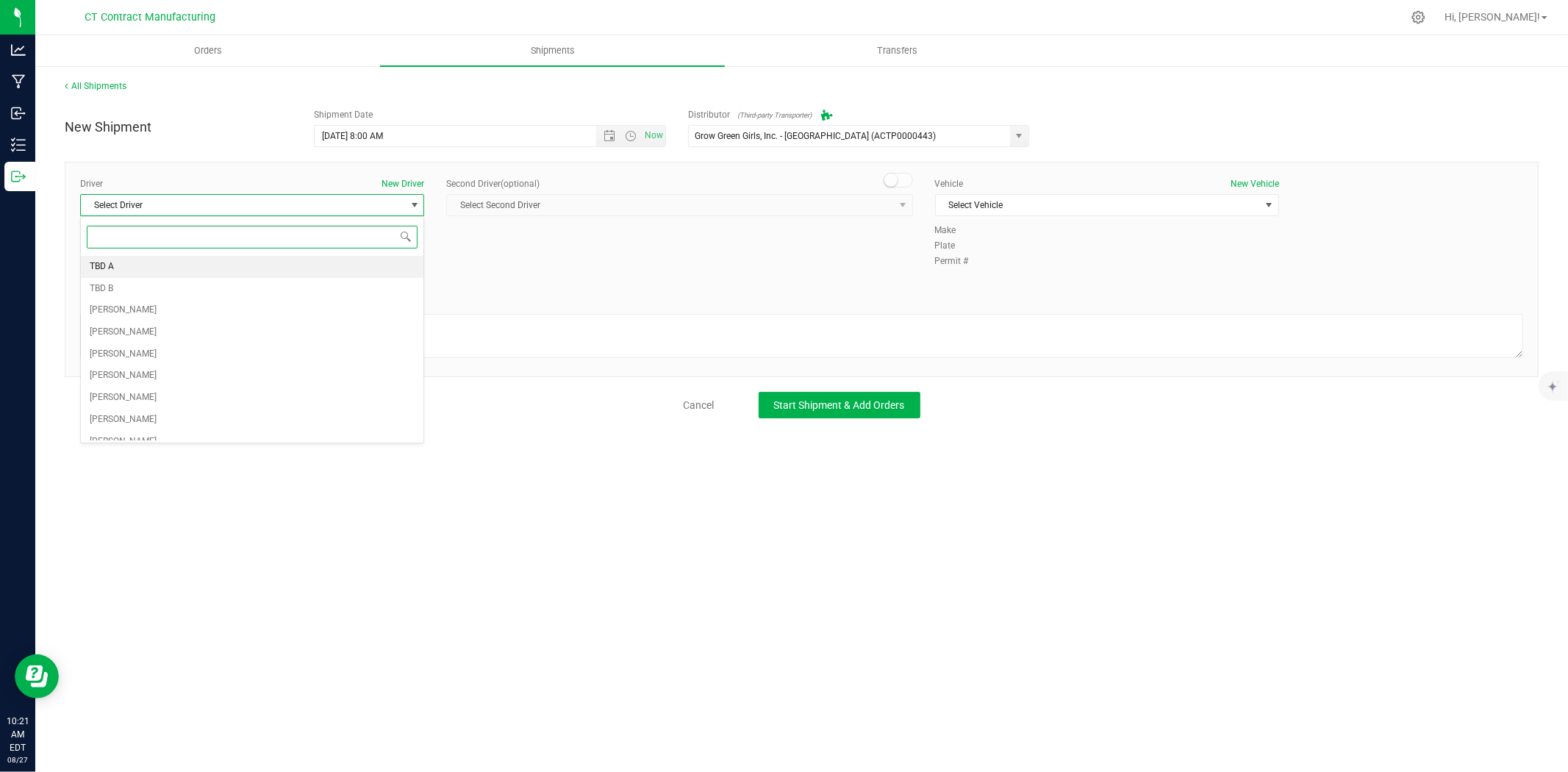
click at [288, 273] on li "TBD A" at bounding box center [252, 267] width 342 height 22
click at [914, 180] on div "Second Driver (optional) Select Second Driver Select Second Driver TBD A TBD B …" at bounding box center [679, 203] width 488 height 51
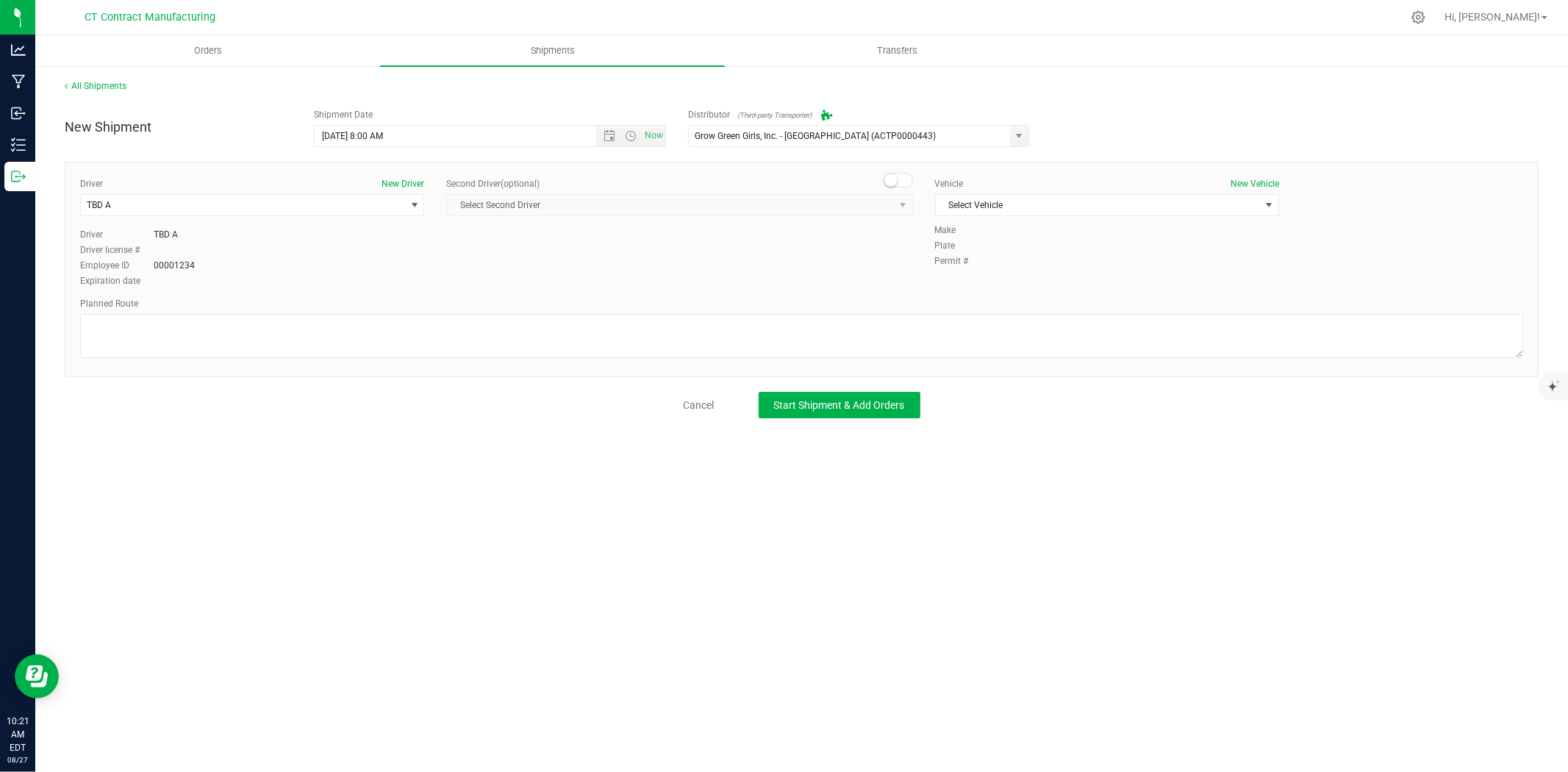
click at [907, 184] on span at bounding box center [897, 180] width 29 height 15
click at [901, 202] on span "select" at bounding box center [903, 206] width 12 height 12
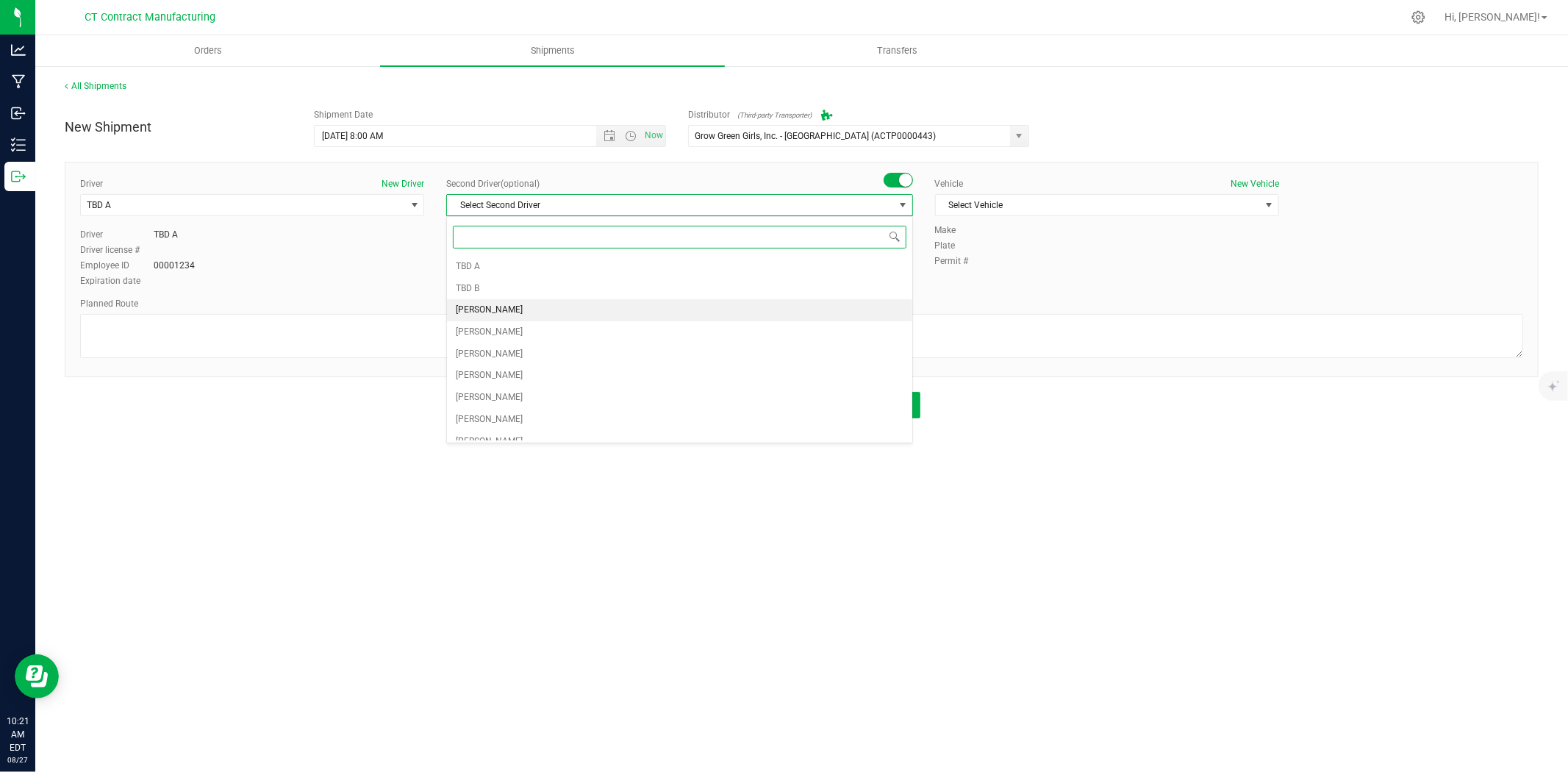
click at [571, 303] on li "Andrew Breuninger" at bounding box center [680, 311] width 465 height 22
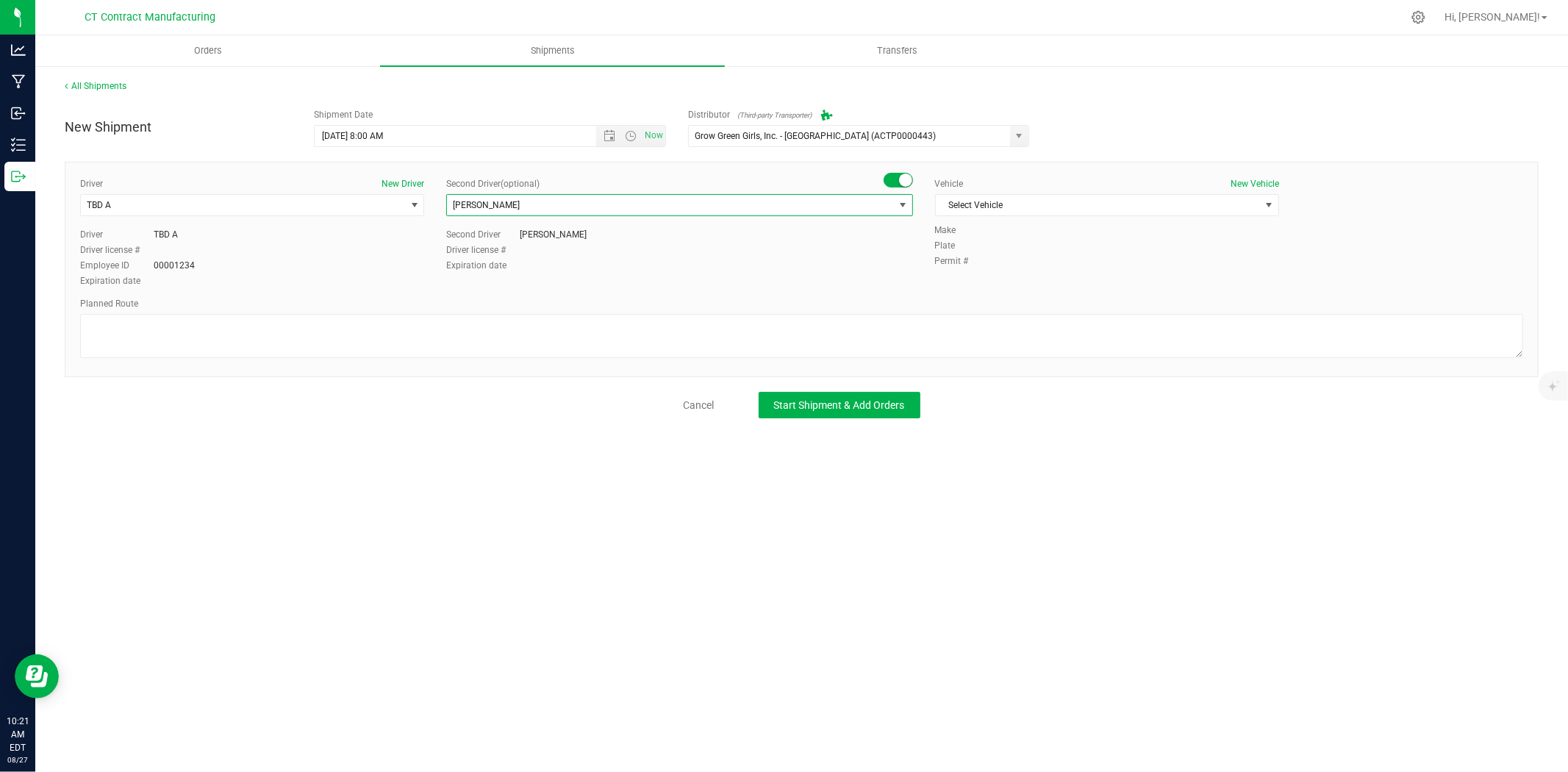
click at [666, 193] on div "Second Driver (optional) Andrew Breuninger Select Second Driver TBD A TBD B And…" at bounding box center [679, 203] width 466 height 51
click at [591, 197] on span "Andrew Breuninger" at bounding box center [670, 205] width 446 height 21
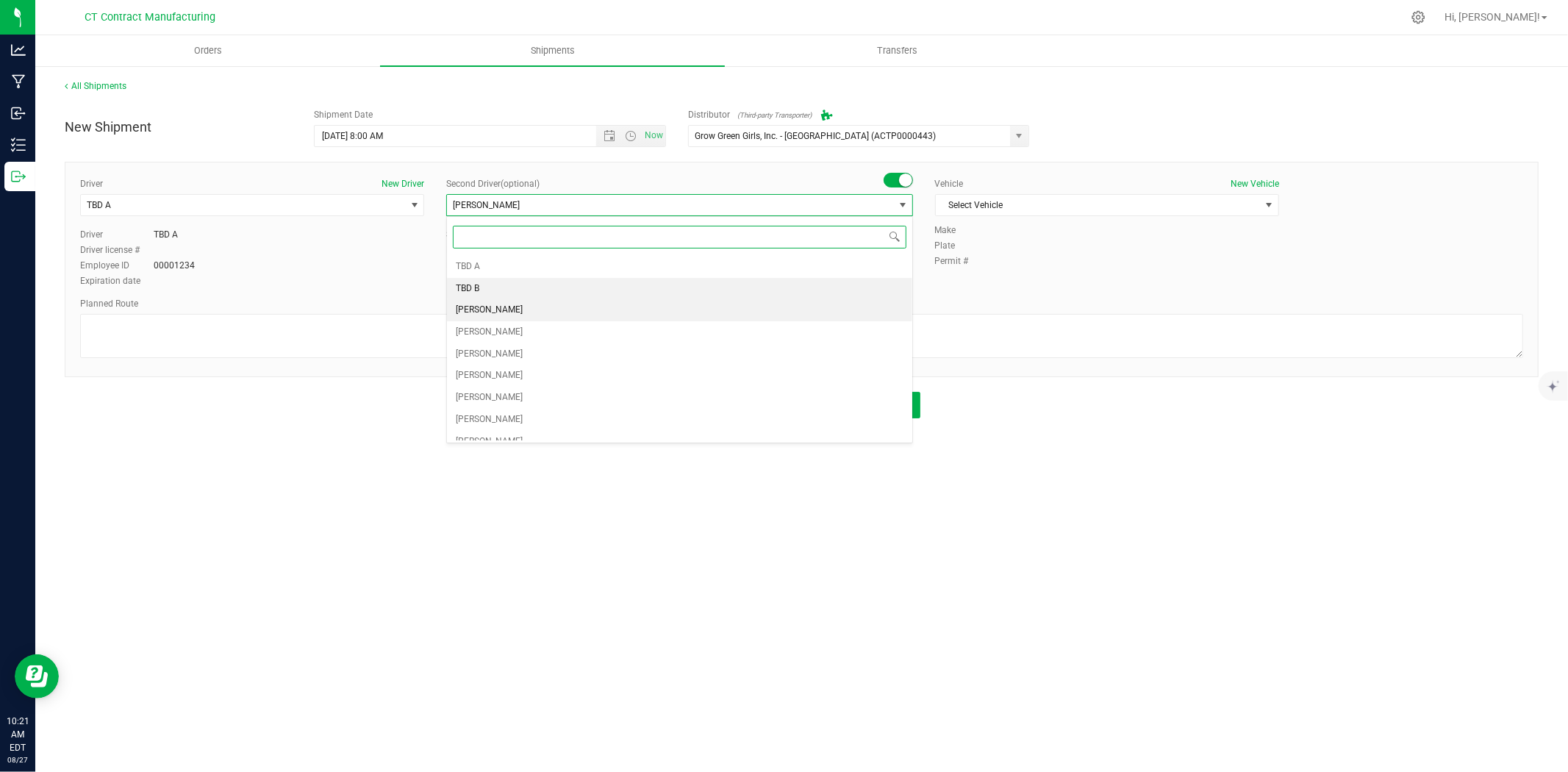
click at [532, 281] on li "TBD B" at bounding box center [680, 289] width 465 height 22
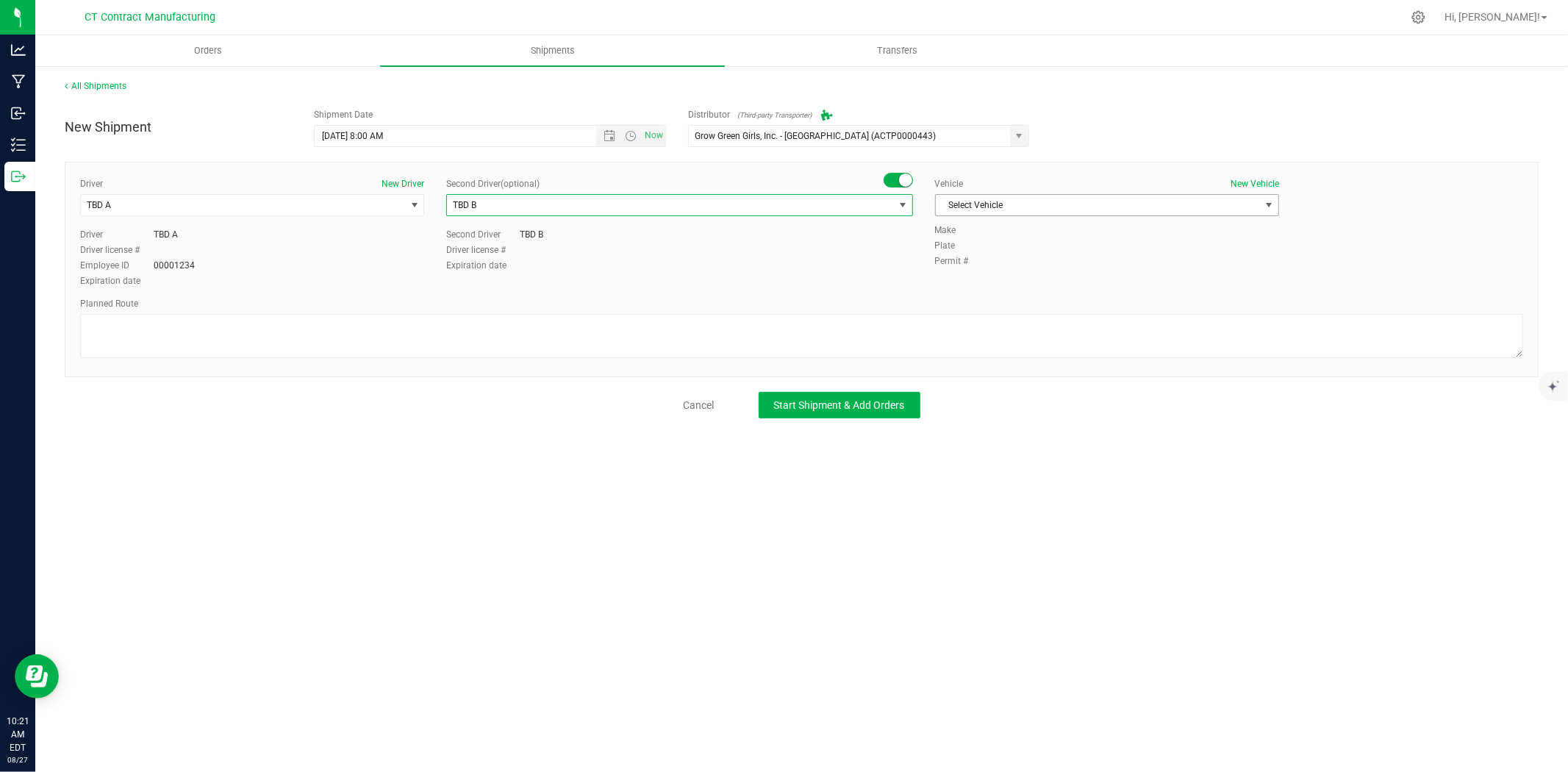
click at [1008, 195] on span "Select Vehicle" at bounding box center [1098, 205] width 324 height 21
click at [981, 249] on li "Ford Transit 250" at bounding box center [1107, 253] width 342 height 22
click at [849, 329] on textarea at bounding box center [801, 337] width 1443 height 44
paste textarea "Randomized route via 3rd party transporter"
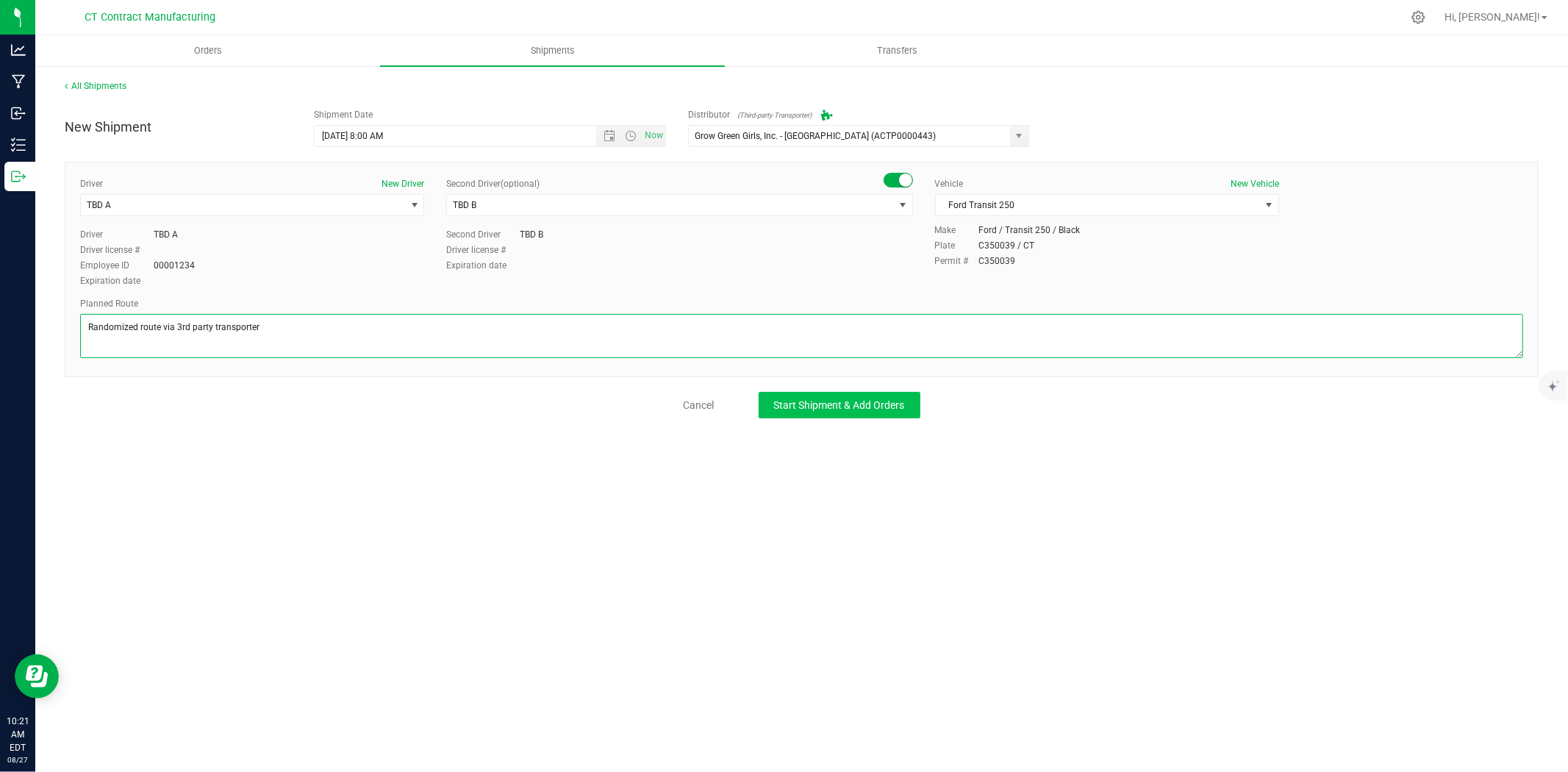
type textarea "Randomized route via 3rd party transporter"
click at [840, 402] on span "Start Shipment & Add Orders" at bounding box center [839, 405] width 131 height 12
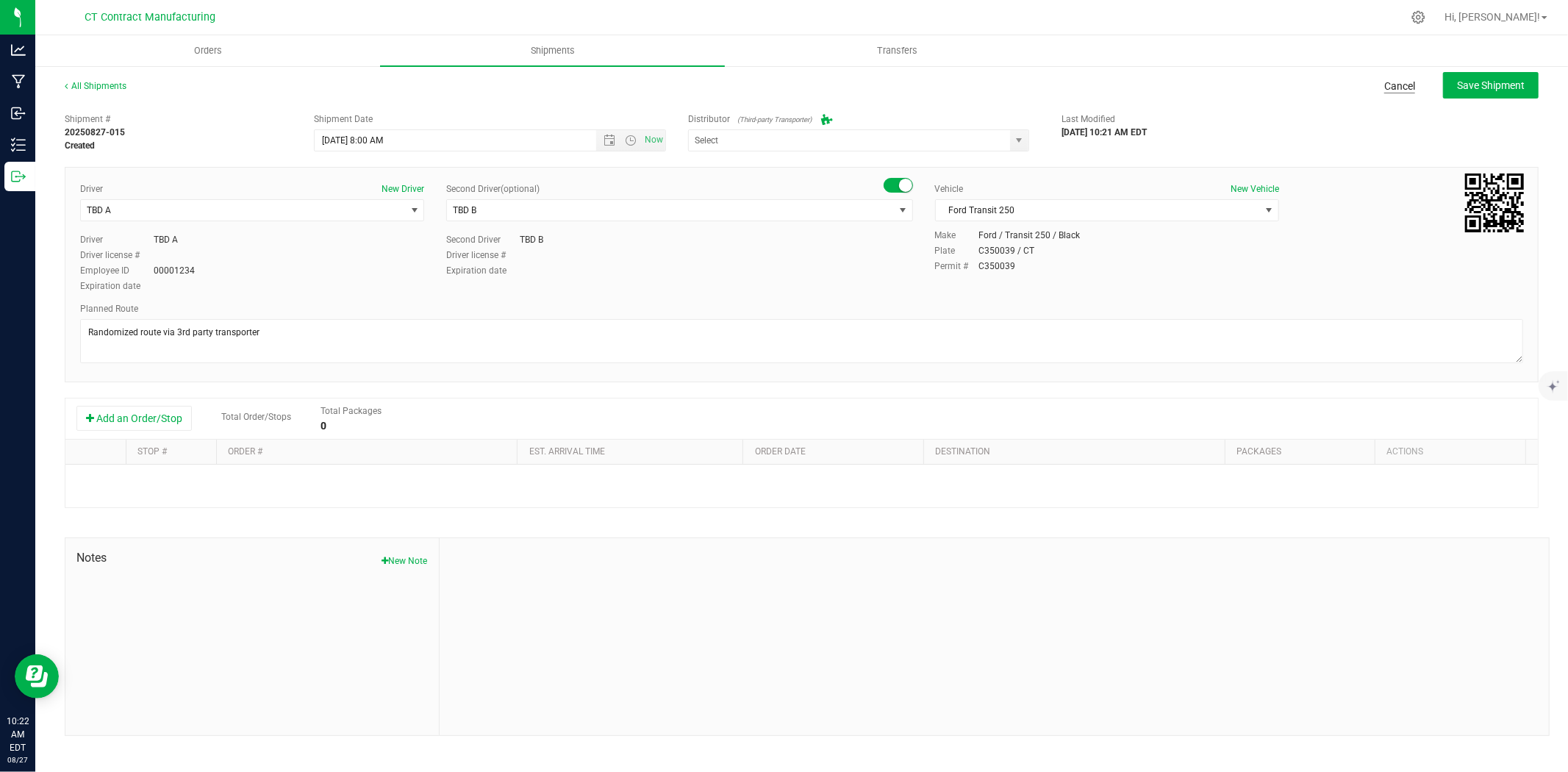
type input "Grow Green Girls, Inc. - Westbrook (ACTP0000443)"
click at [144, 422] on button "Add an Order/Stop" at bounding box center [135, 418] width 116 height 25
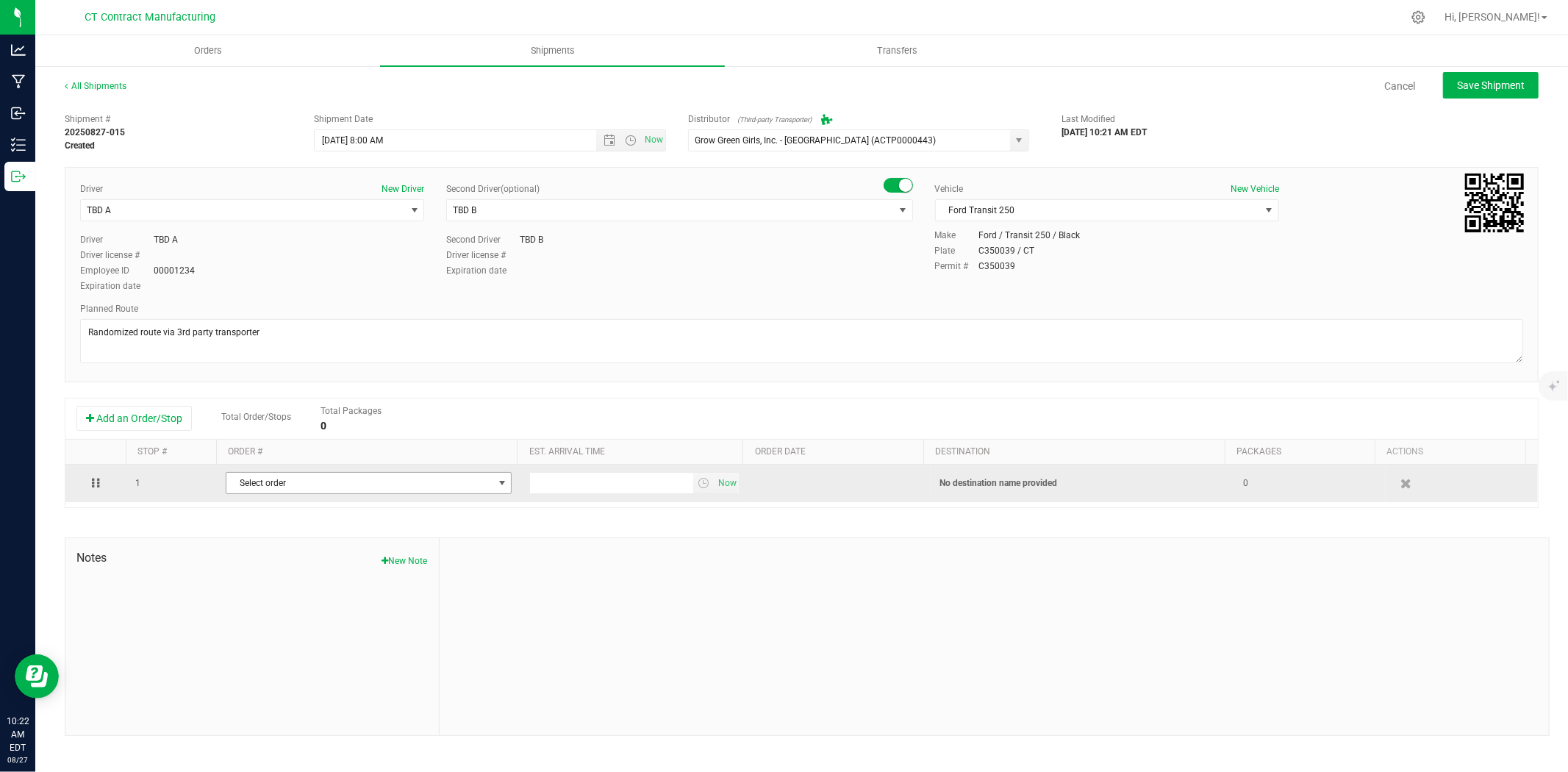
click at [259, 483] on span "Select order" at bounding box center [359, 483] width 266 height 21
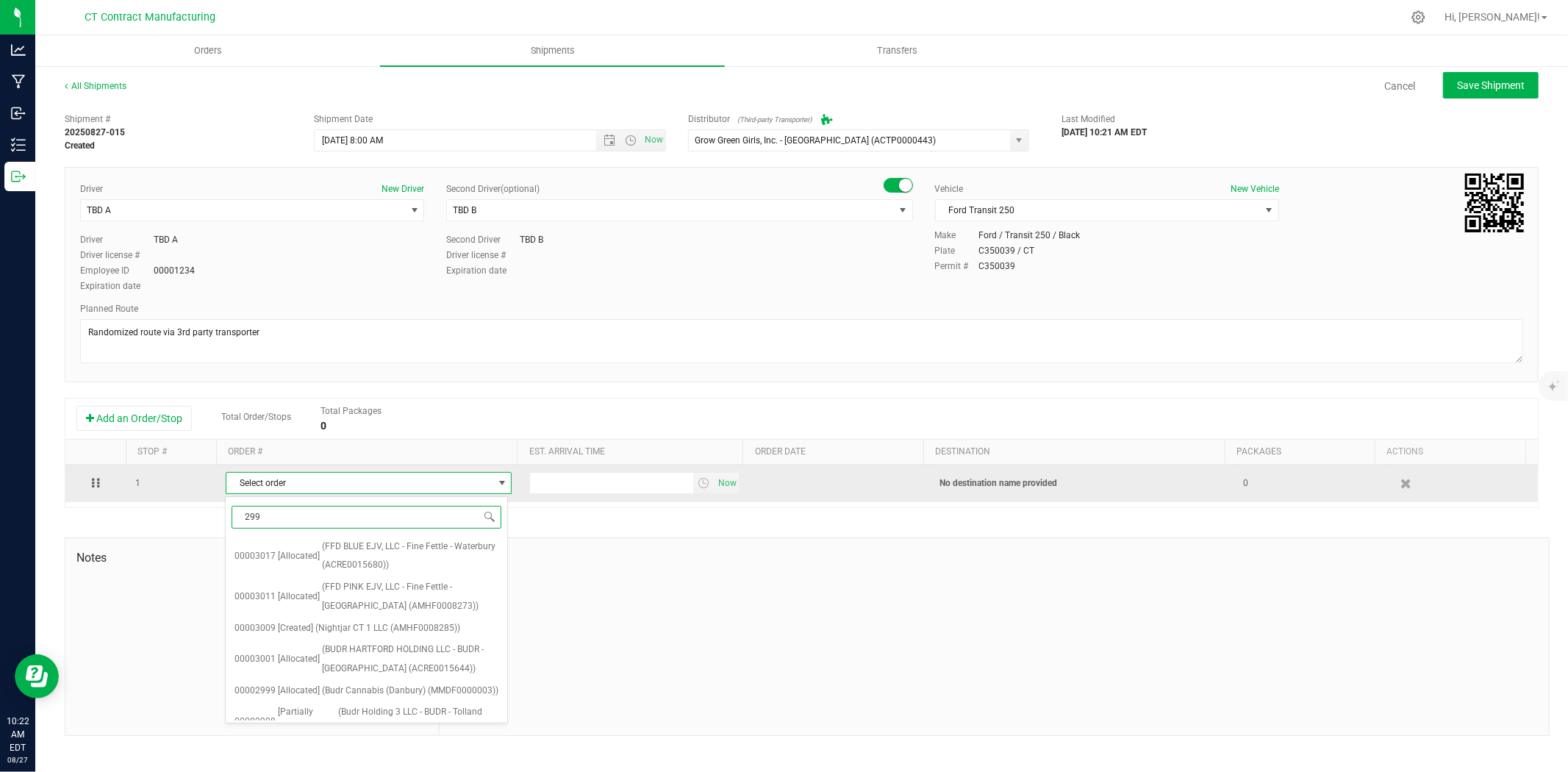
type input "2999"
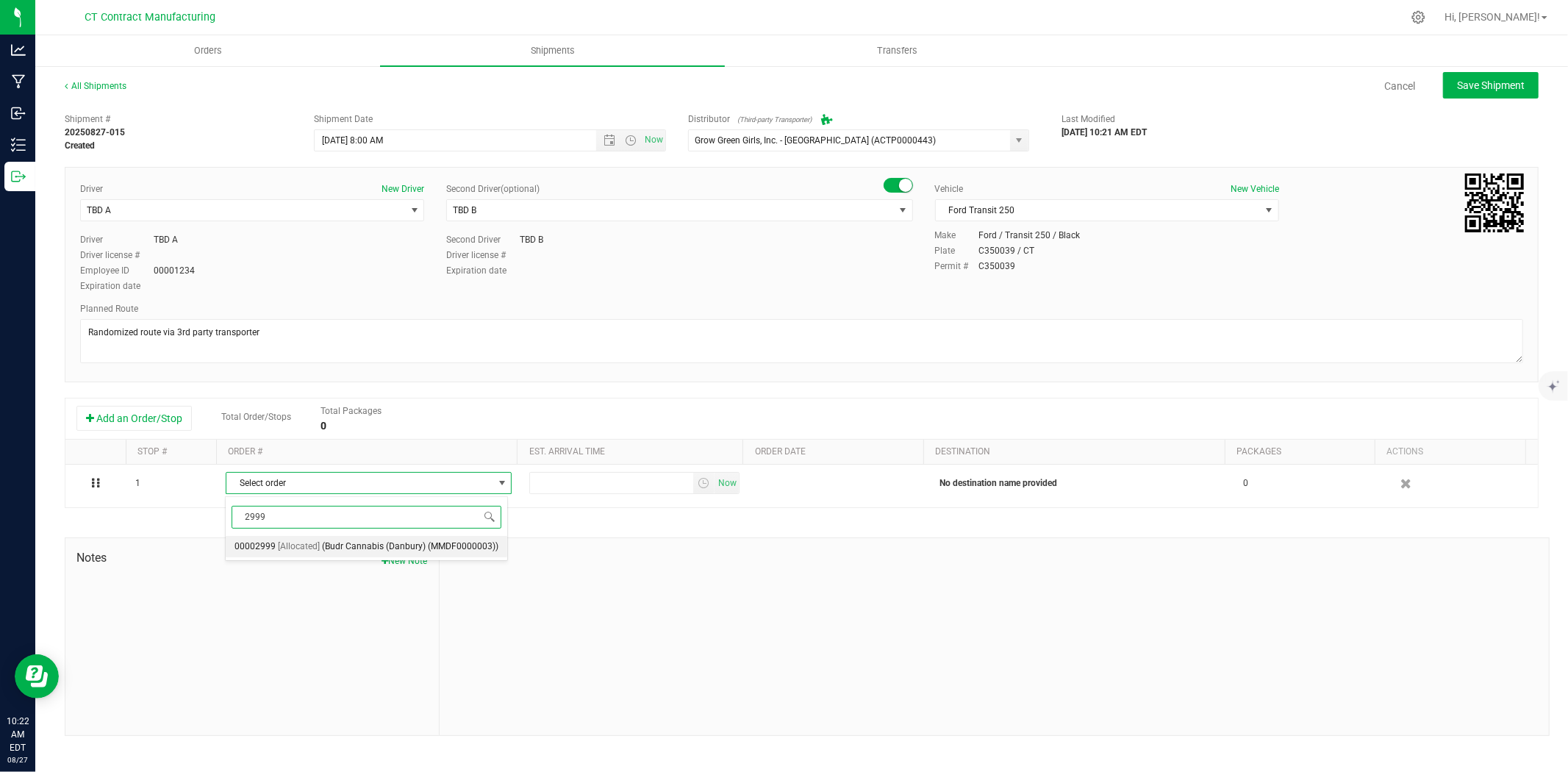
click at [349, 556] on span "(Budr Cannabis (Danbury) (MMDF0000003))" at bounding box center [410, 546] width 177 height 19
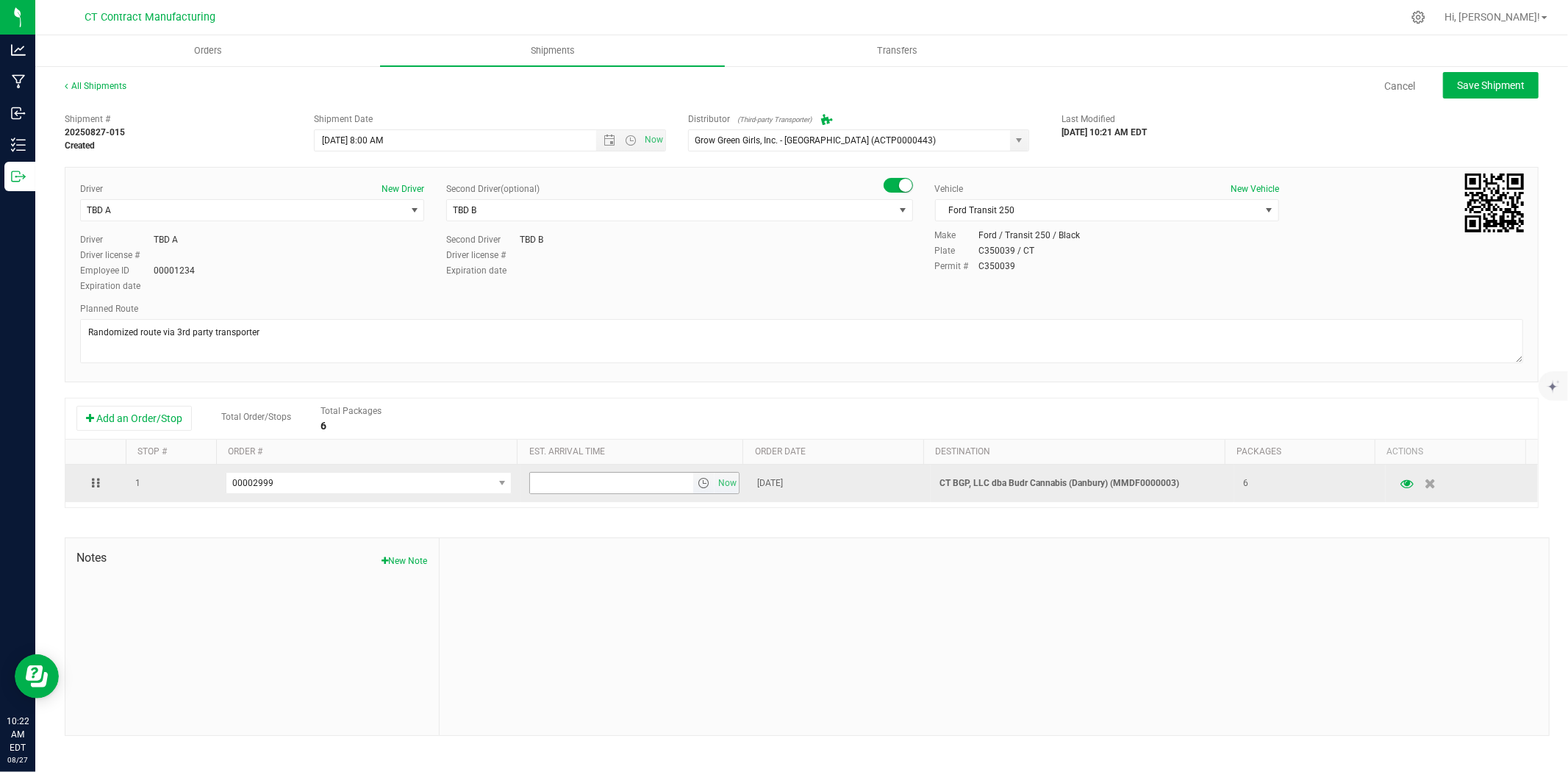
click at [698, 482] on span "select" at bounding box center [704, 483] width 12 height 12
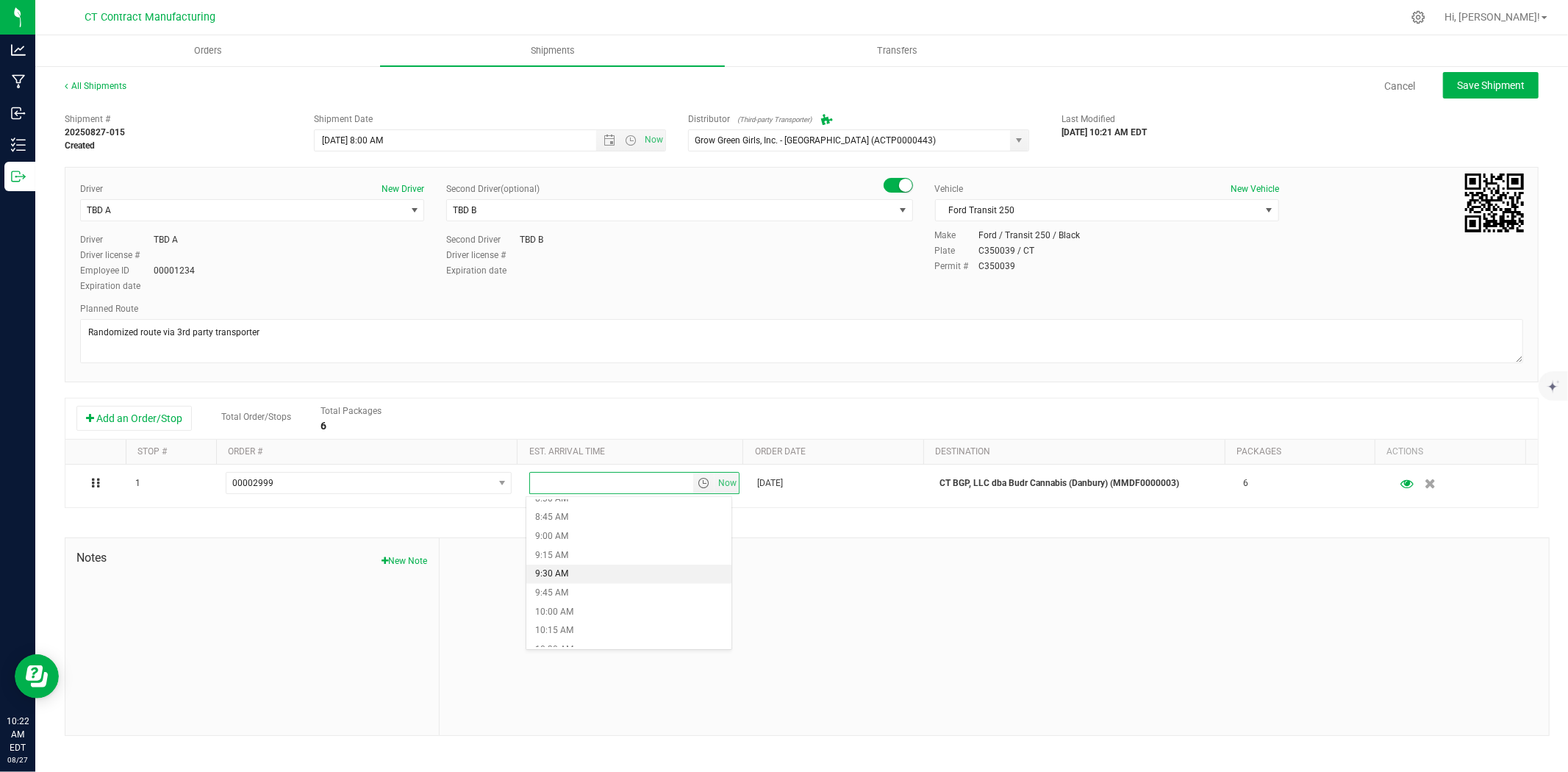
scroll to position [817, 0]
click at [599, 593] on li "12:00 PM" at bounding box center [629, 599] width 206 height 19
click at [1489, 90] on span "Save Shipment" at bounding box center [1491, 86] width 68 height 12
type input "8/28/2025 12:00 PM"
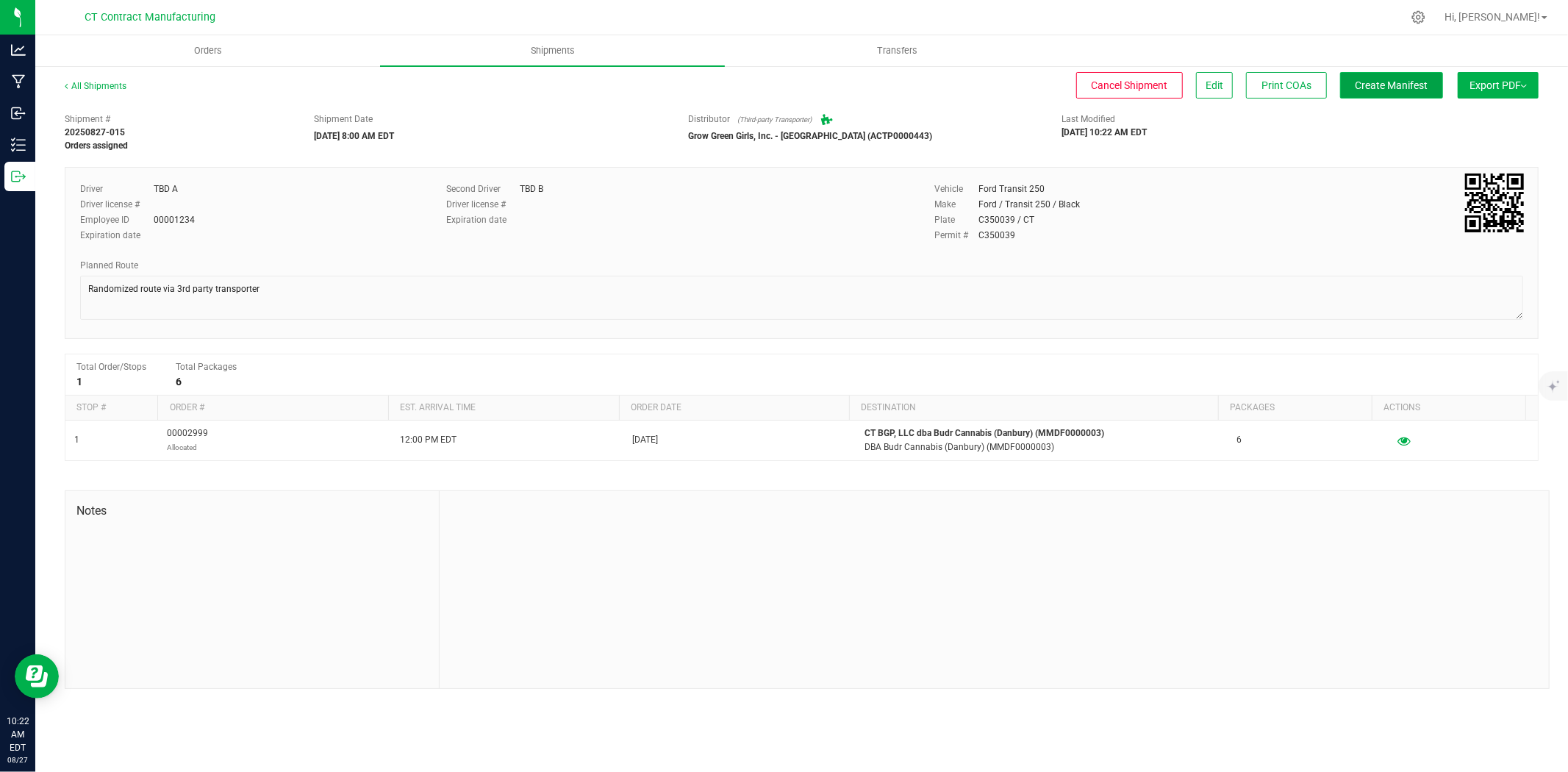
click at [1421, 87] on span "Create Manifest" at bounding box center [1391, 86] width 73 height 12
click at [113, 86] on link "All Shipments" at bounding box center [96, 86] width 62 height 10
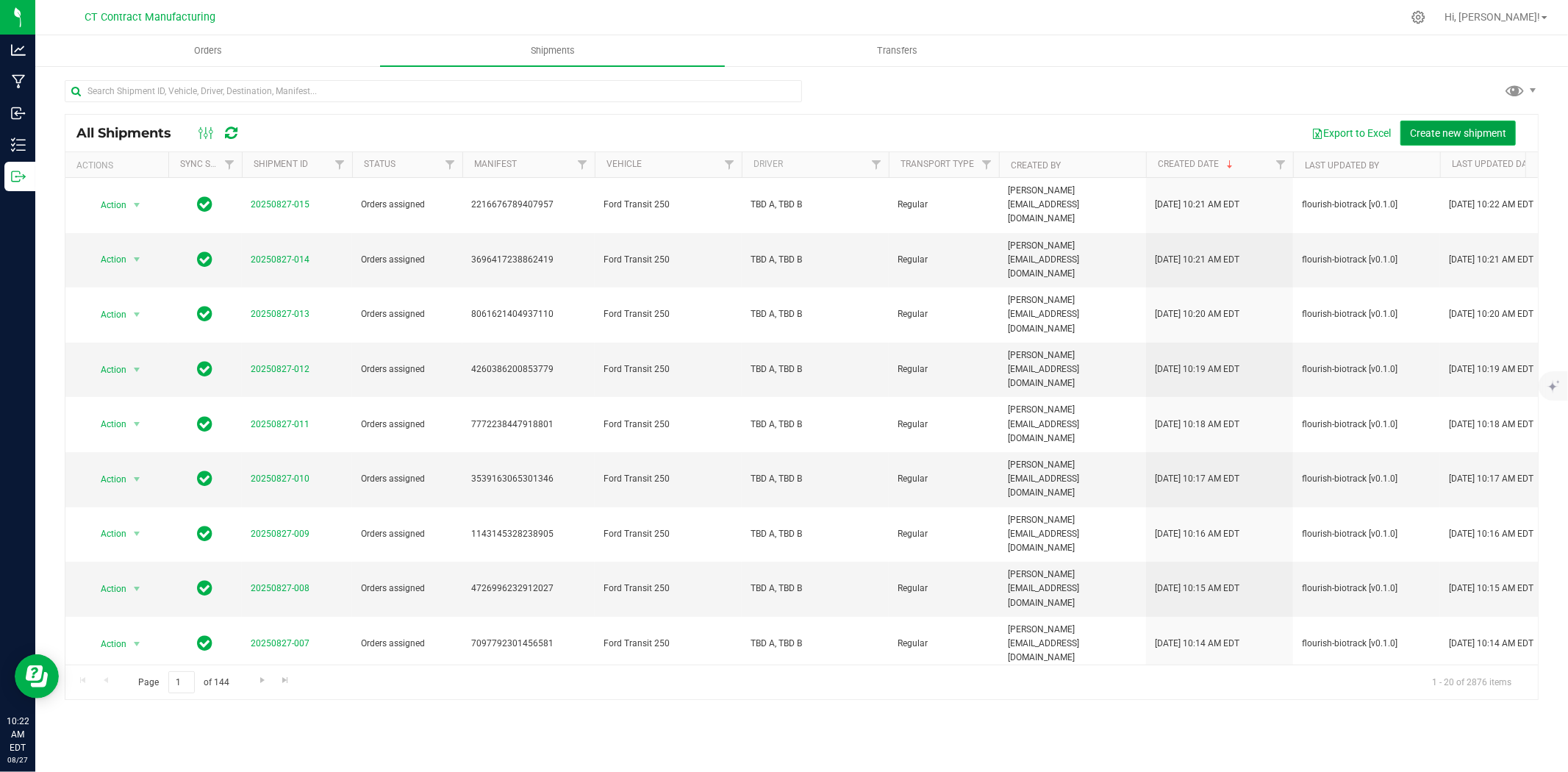
click at [1474, 129] on span "Create new shipment" at bounding box center [1458, 133] width 96 height 12
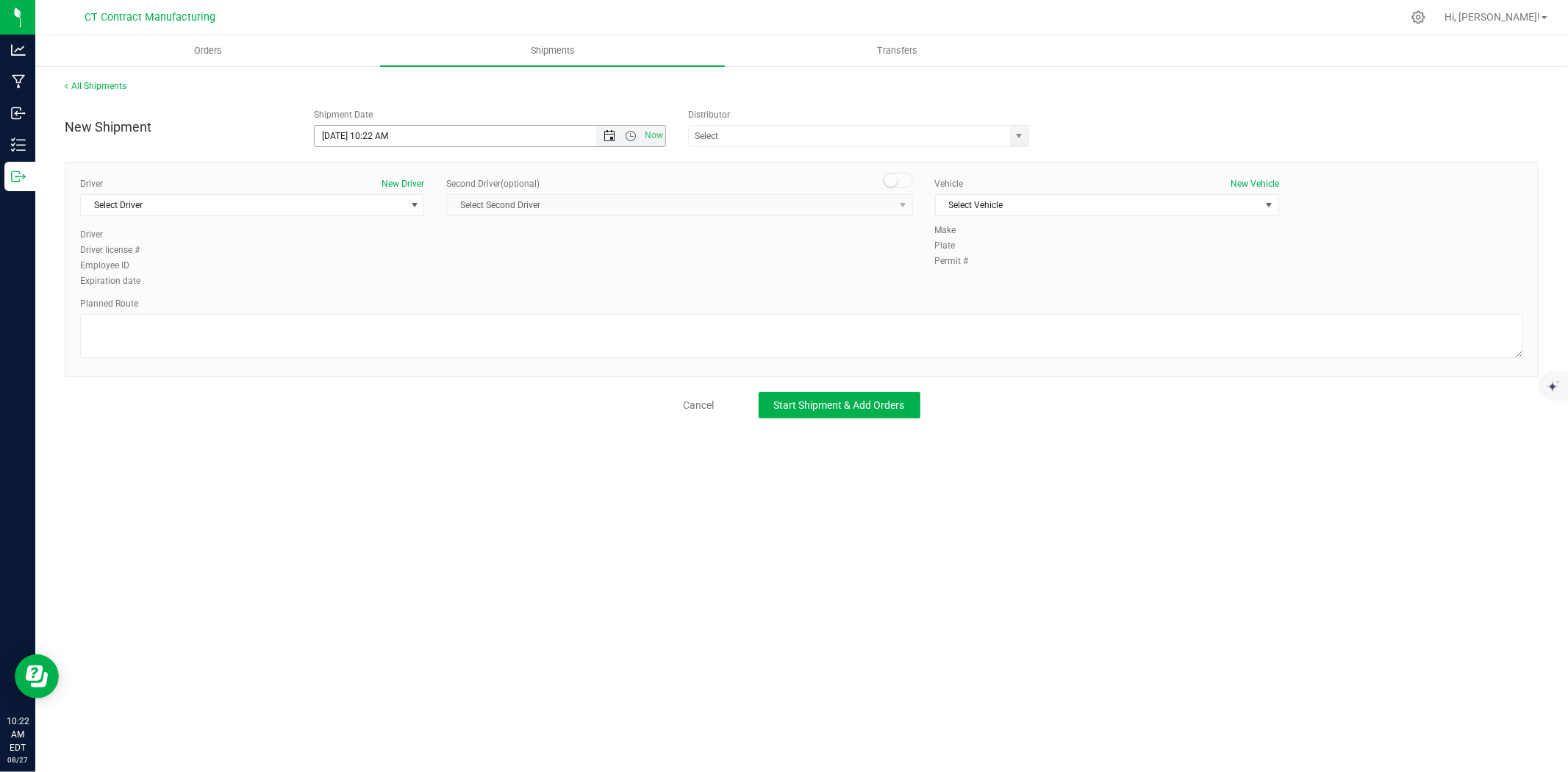
click at [607, 138] on span "Open the date view" at bounding box center [610, 136] width 12 height 12
click at [414, 304] on link "28" at bounding box center [413, 308] width 21 height 23
click at [630, 137] on span "Open the time view" at bounding box center [631, 136] width 12 height 12
click at [361, 217] on li "8:00 AM" at bounding box center [489, 217] width 349 height 19
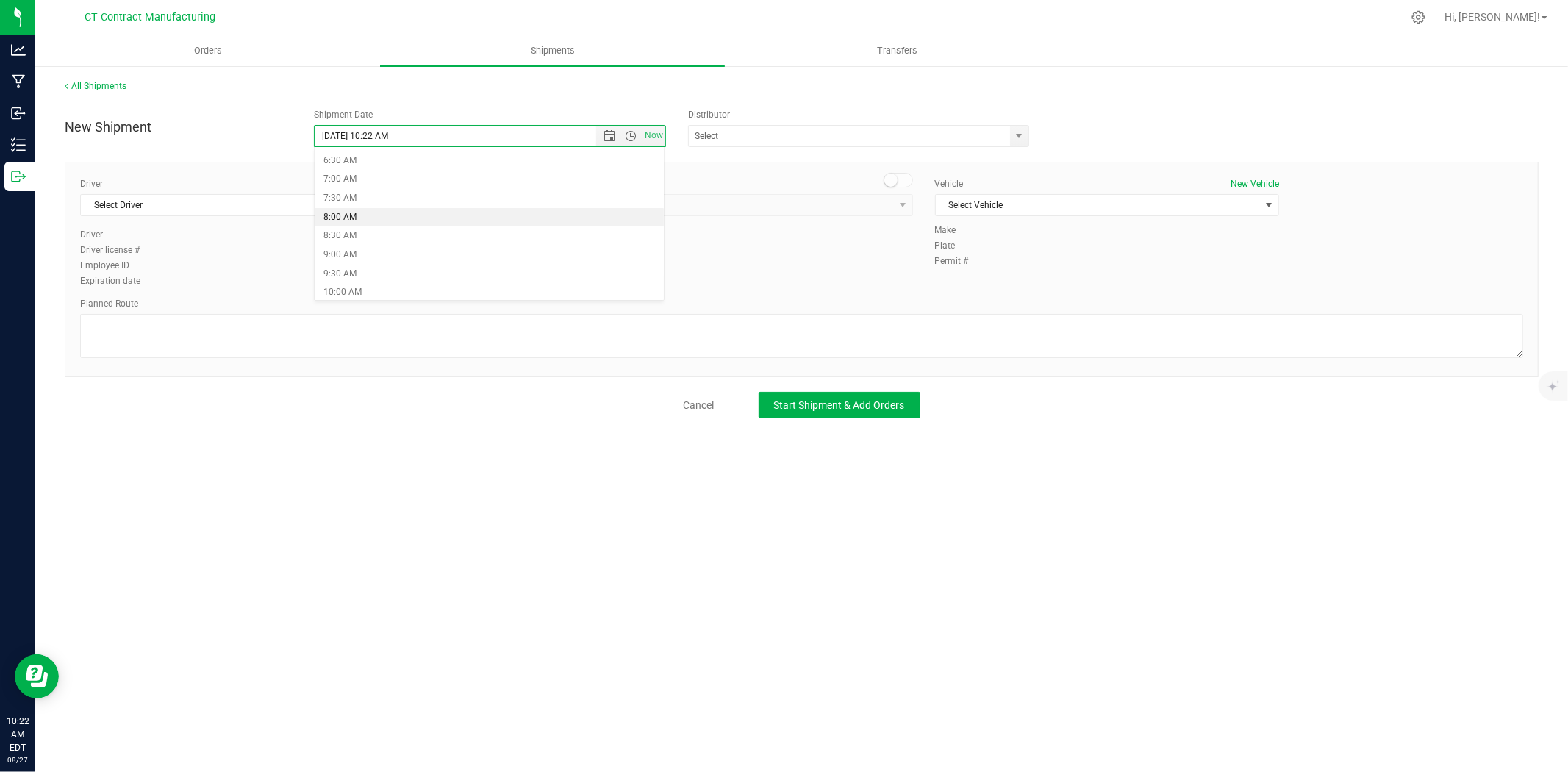
type input "8/28/2025 8:00 AM"
click at [1027, 134] on span "select" at bounding box center [1019, 136] width 18 height 21
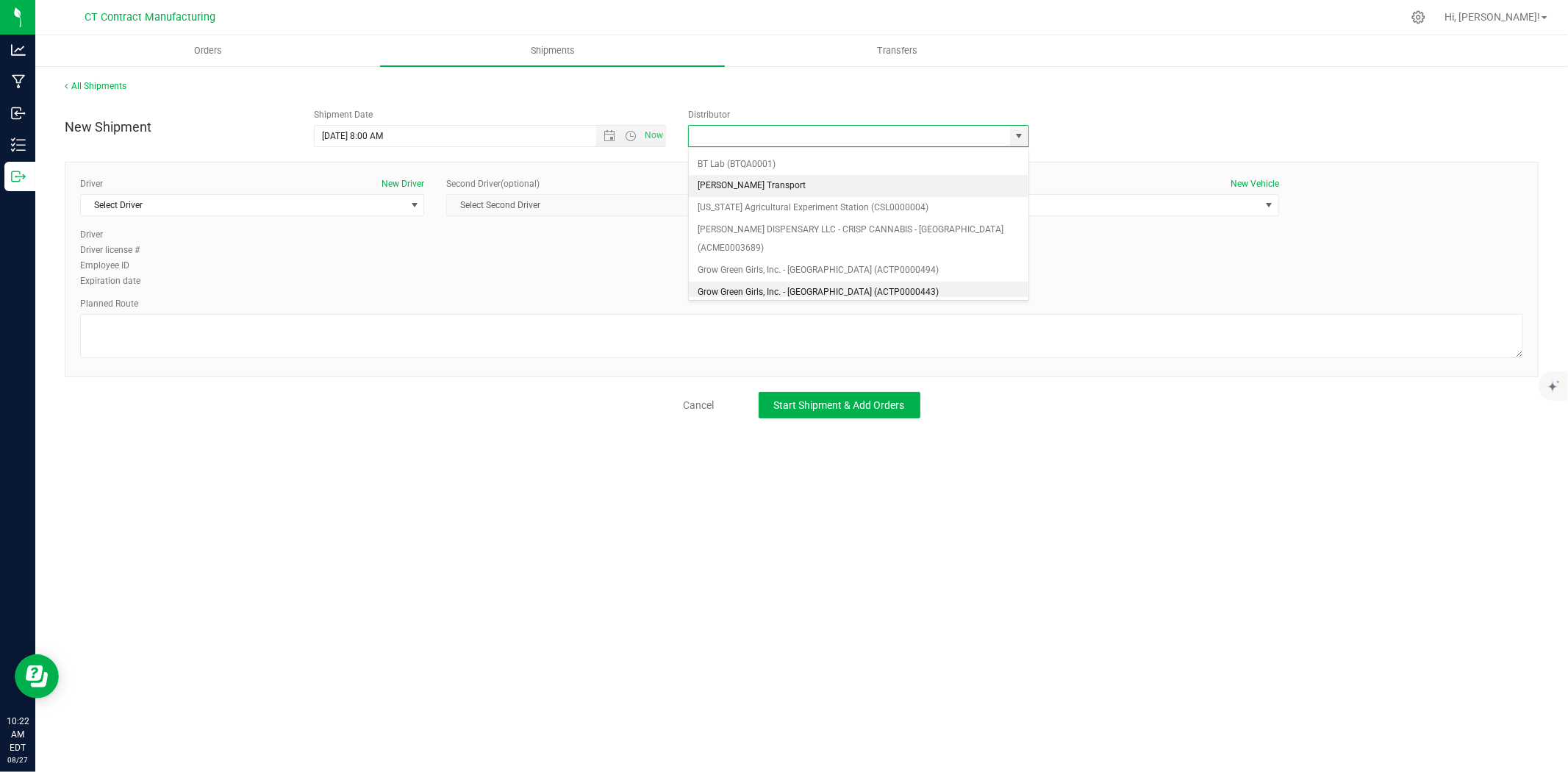
scroll to position [82, 0]
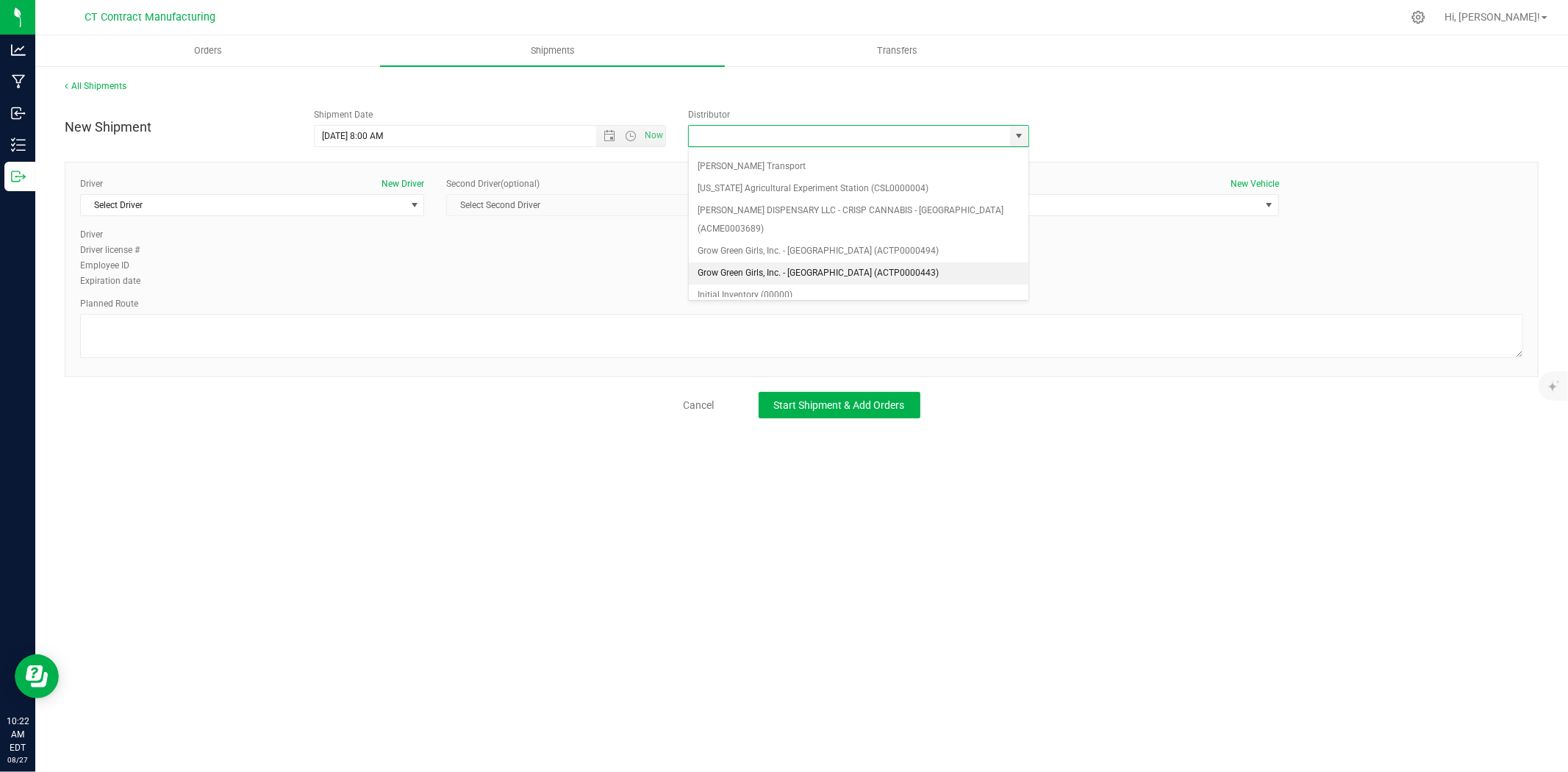
click at [868, 263] on li "Grow Green Girls, Inc. - Westbrook (ACTP0000443)" at bounding box center [858, 274] width 339 height 22
type input "Grow Green Girls, Inc. - Westbrook (ACTP0000443)"
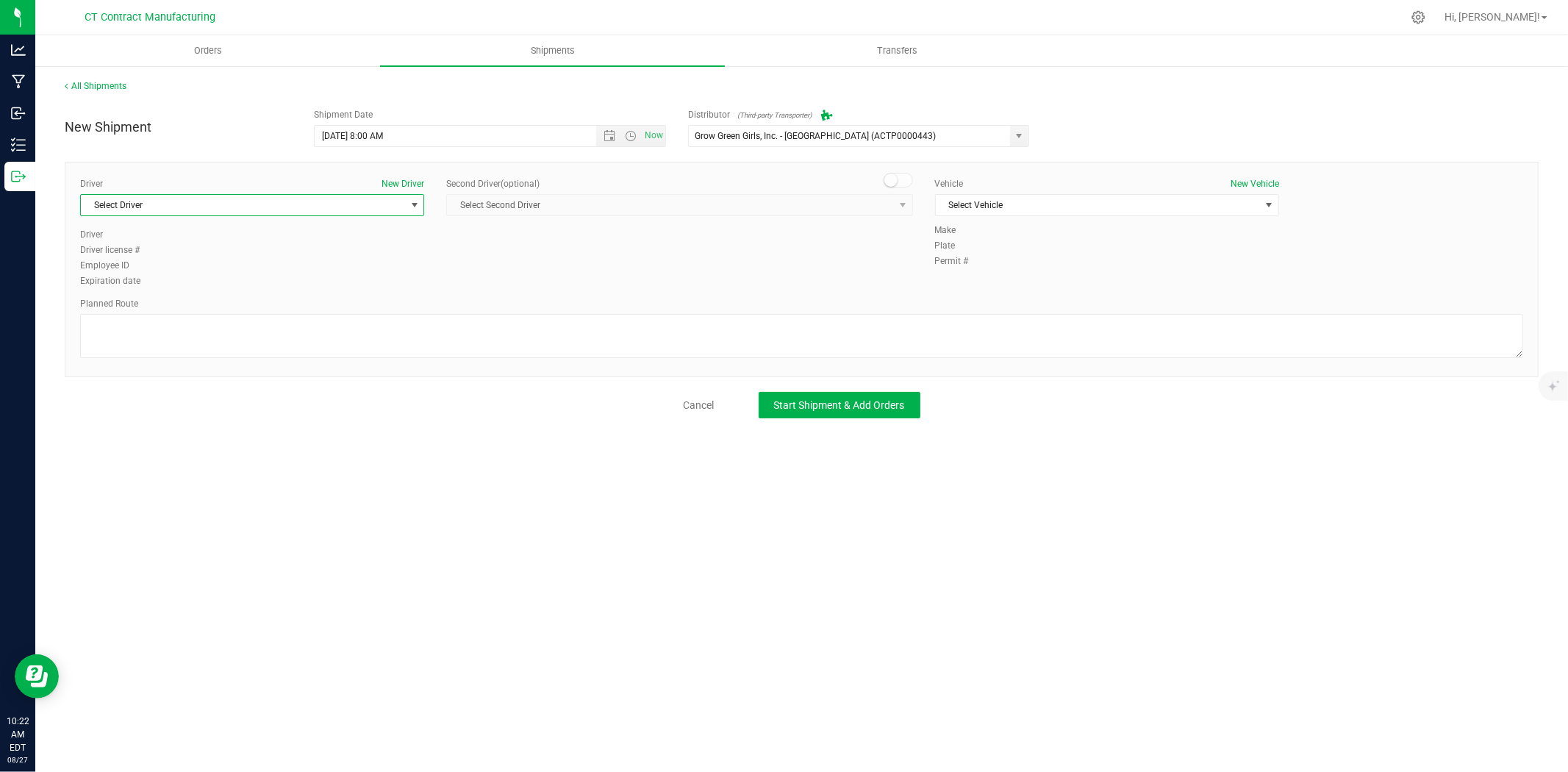
click at [372, 211] on span "Select Driver" at bounding box center [243, 205] width 324 height 21
click at [193, 271] on li "TBD A" at bounding box center [252, 267] width 342 height 22
click at [894, 181] on small at bounding box center [890, 180] width 13 height 13
click at [883, 200] on span "Select Second Driver" at bounding box center [670, 205] width 446 height 21
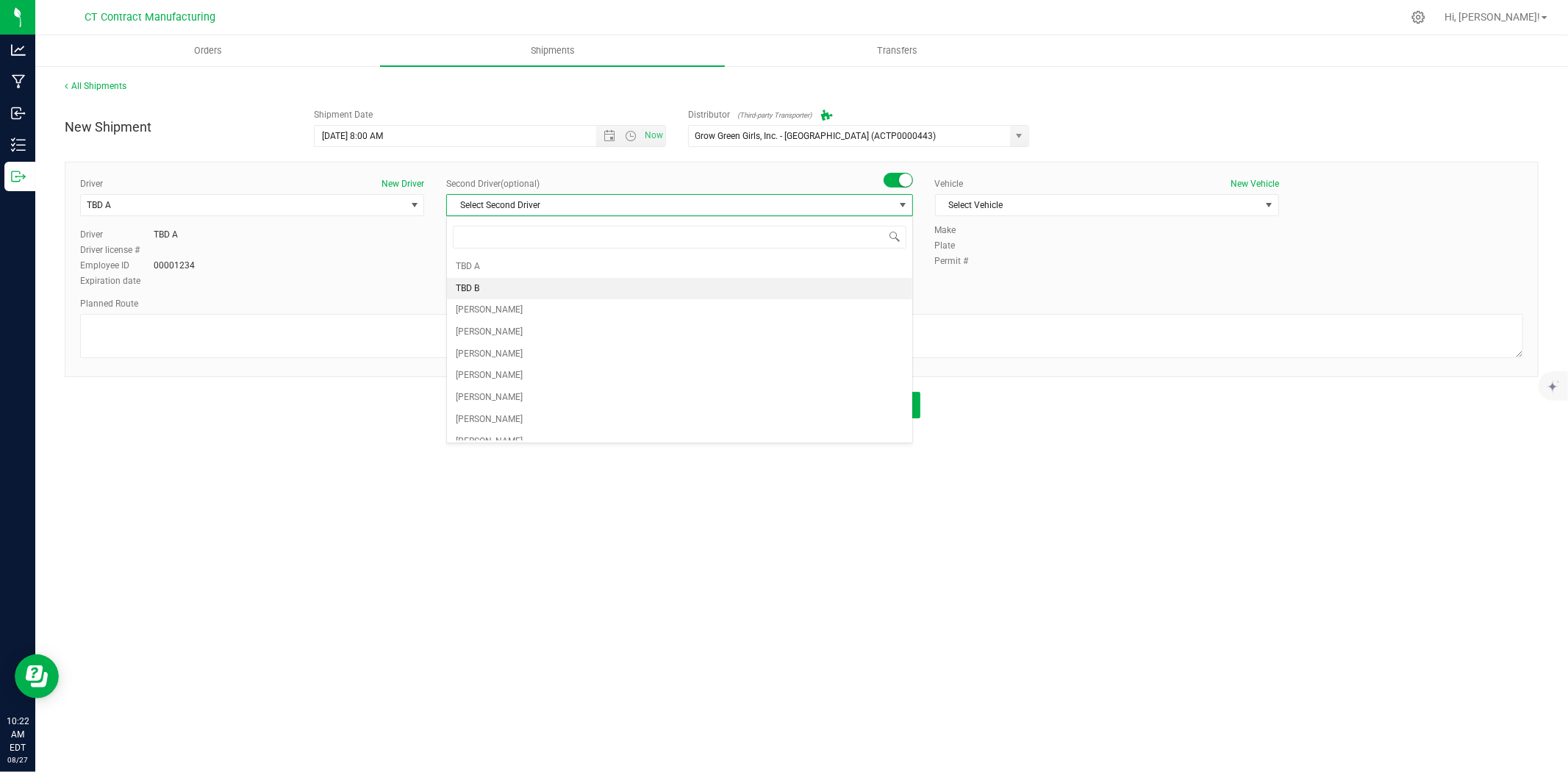
click at [518, 290] on li "TBD B" at bounding box center [680, 289] width 465 height 22
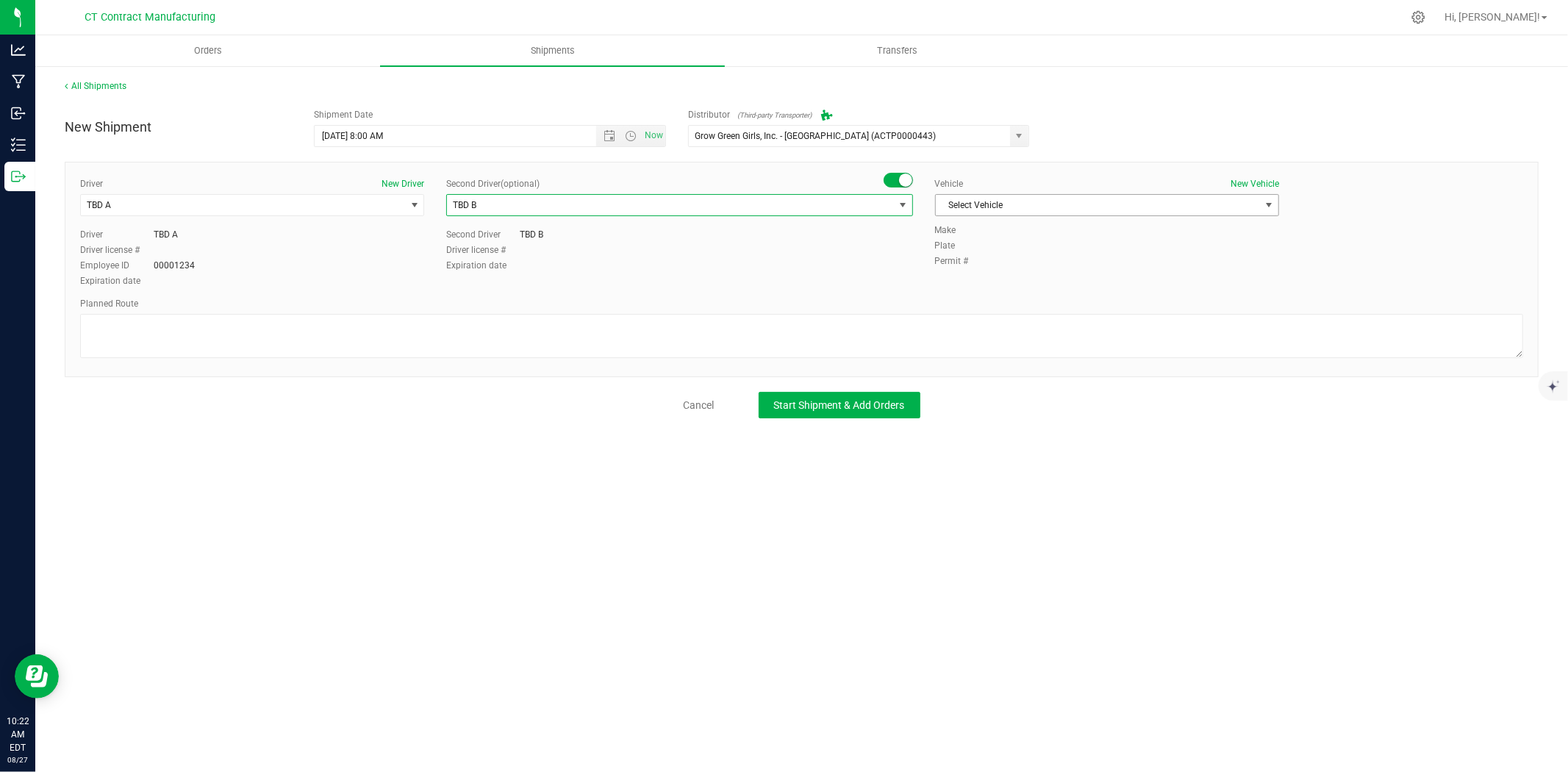
click at [1037, 209] on span "Select Vehicle" at bounding box center [1098, 205] width 324 height 21
click at [992, 253] on li "Ford Transit 250" at bounding box center [1107, 253] width 342 height 22
click at [871, 343] on textarea at bounding box center [801, 337] width 1443 height 44
paste textarea "Randomized route via 3rd party transporter"
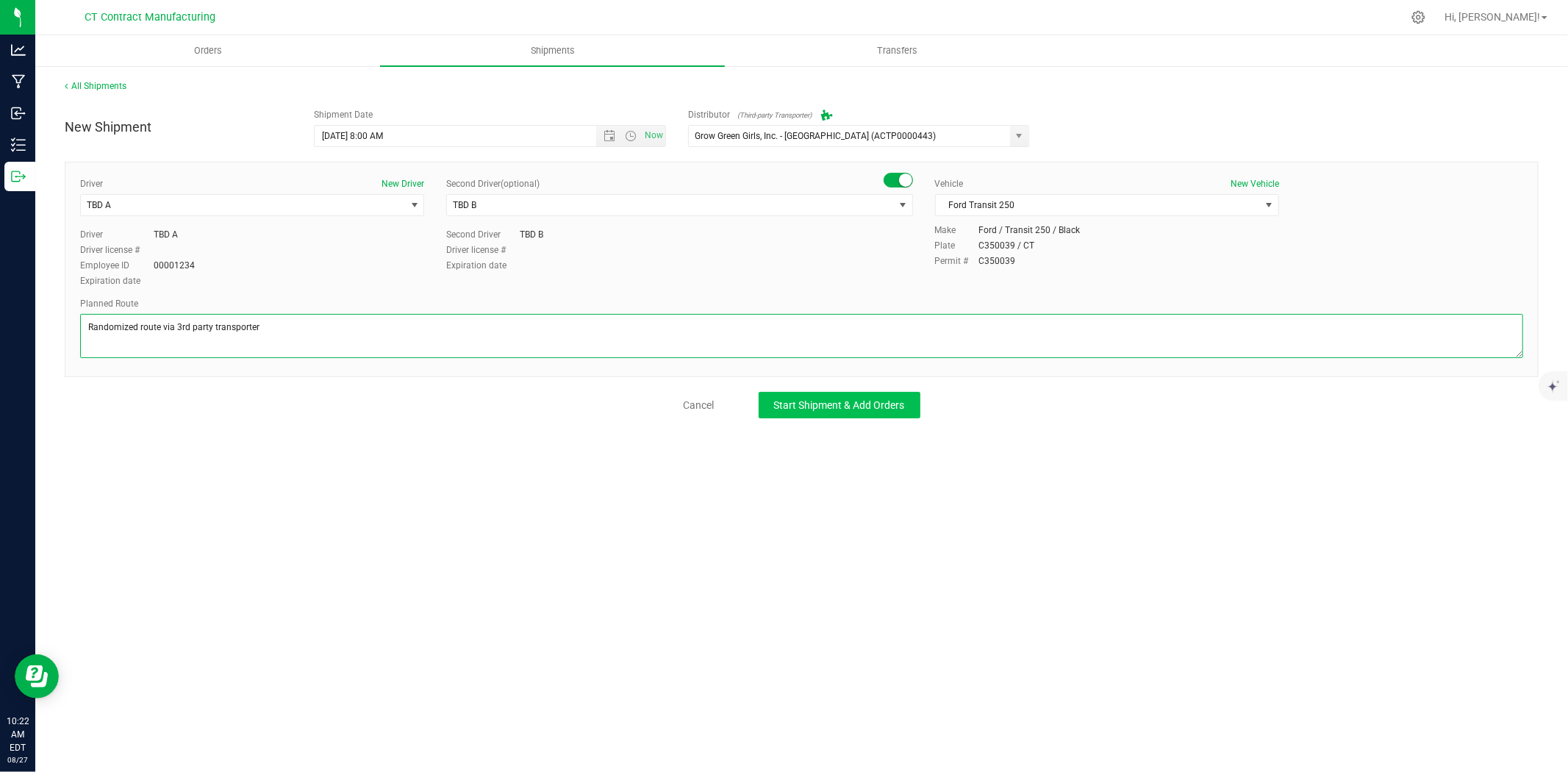
type textarea "Randomized route via 3rd party transporter"
click at [872, 405] on span "Start Shipment & Add Orders" at bounding box center [839, 405] width 131 height 12
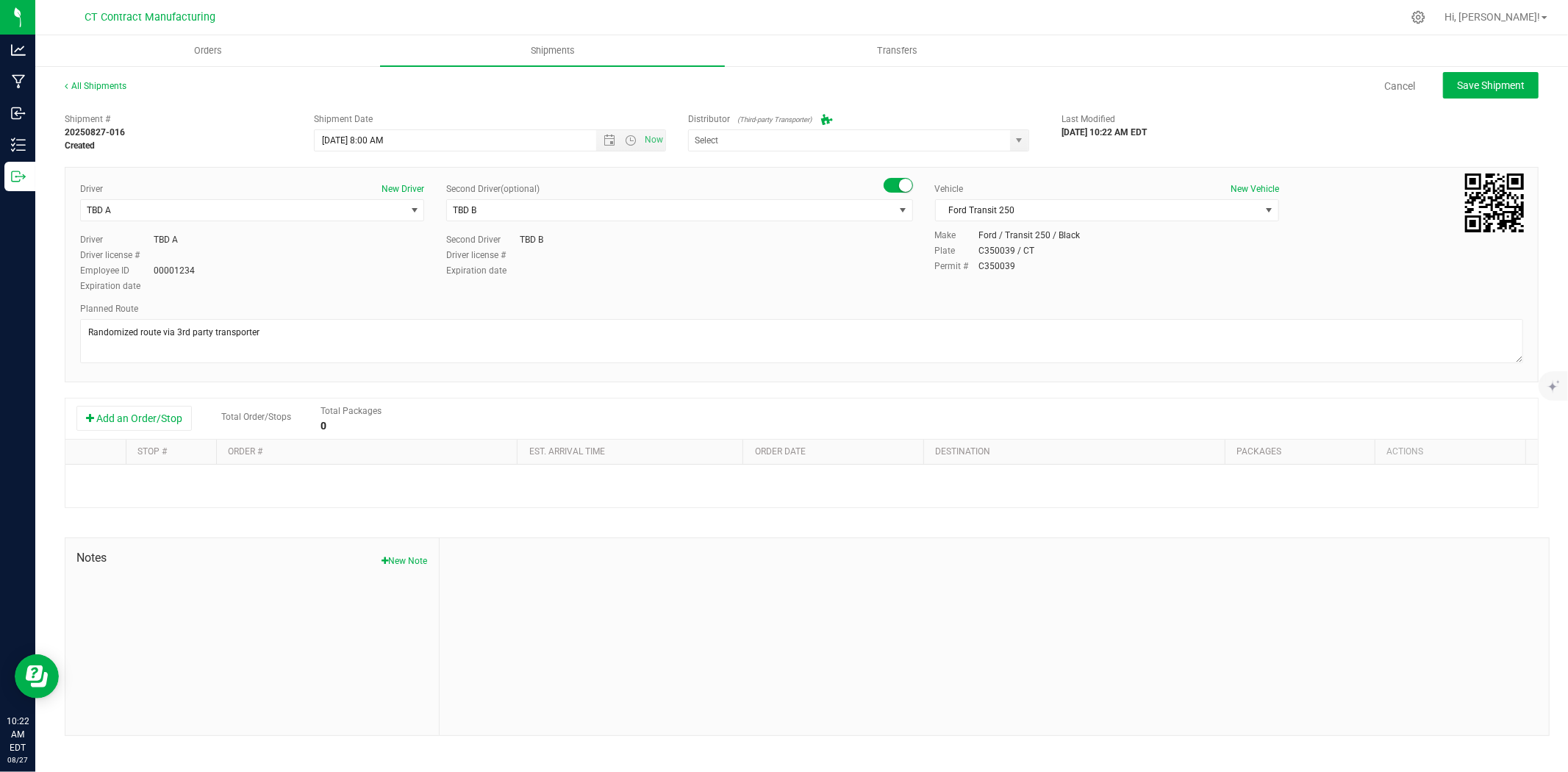
type input "Grow Green Girls, Inc. - Westbrook (ACTP0000443)"
click at [137, 430] on button "Add an Order/Stop" at bounding box center [135, 418] width 116 height 25
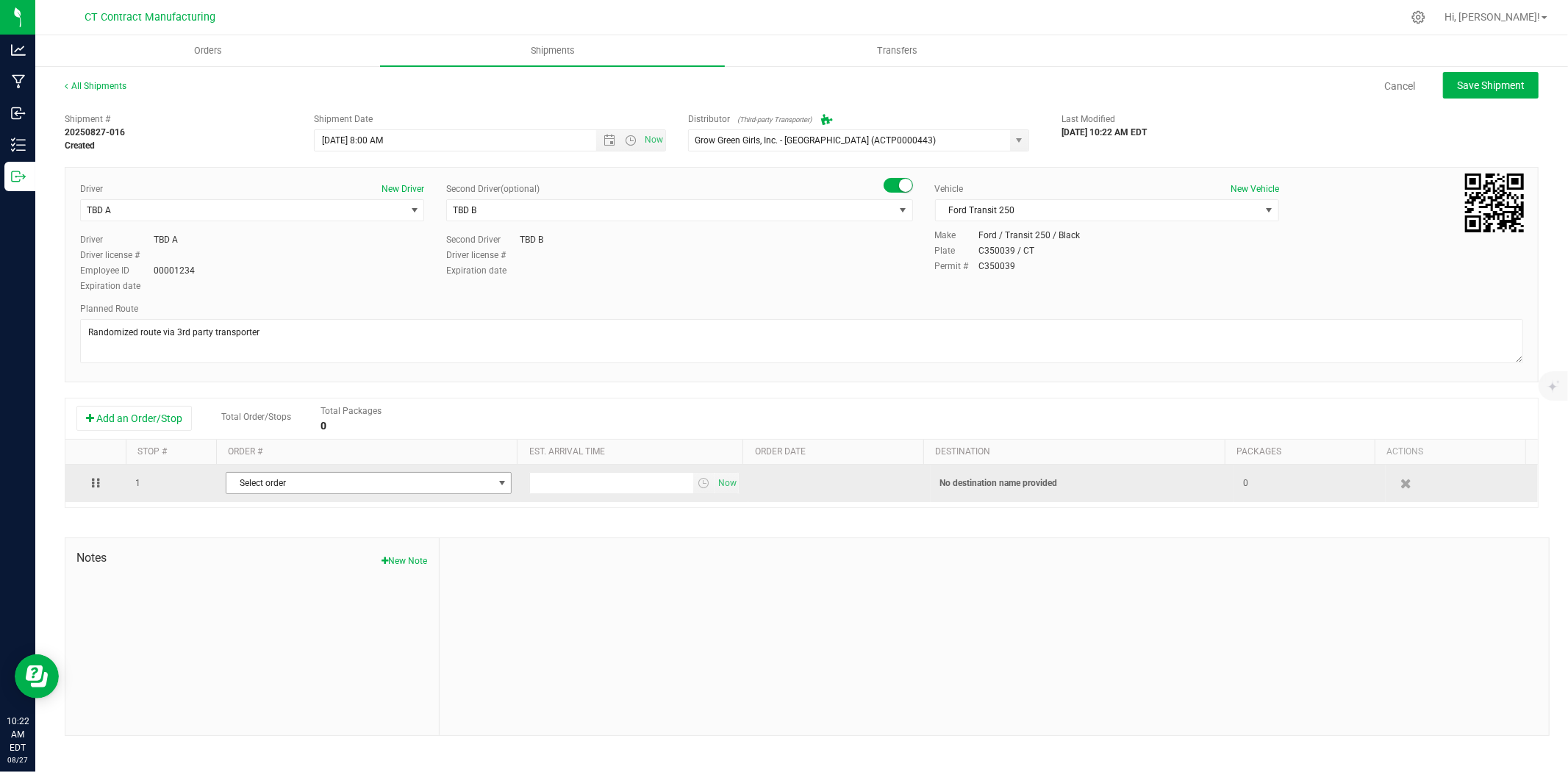
click at [317, 481] on span "Select order" at bounding box center [359, 483] width 266 height 21
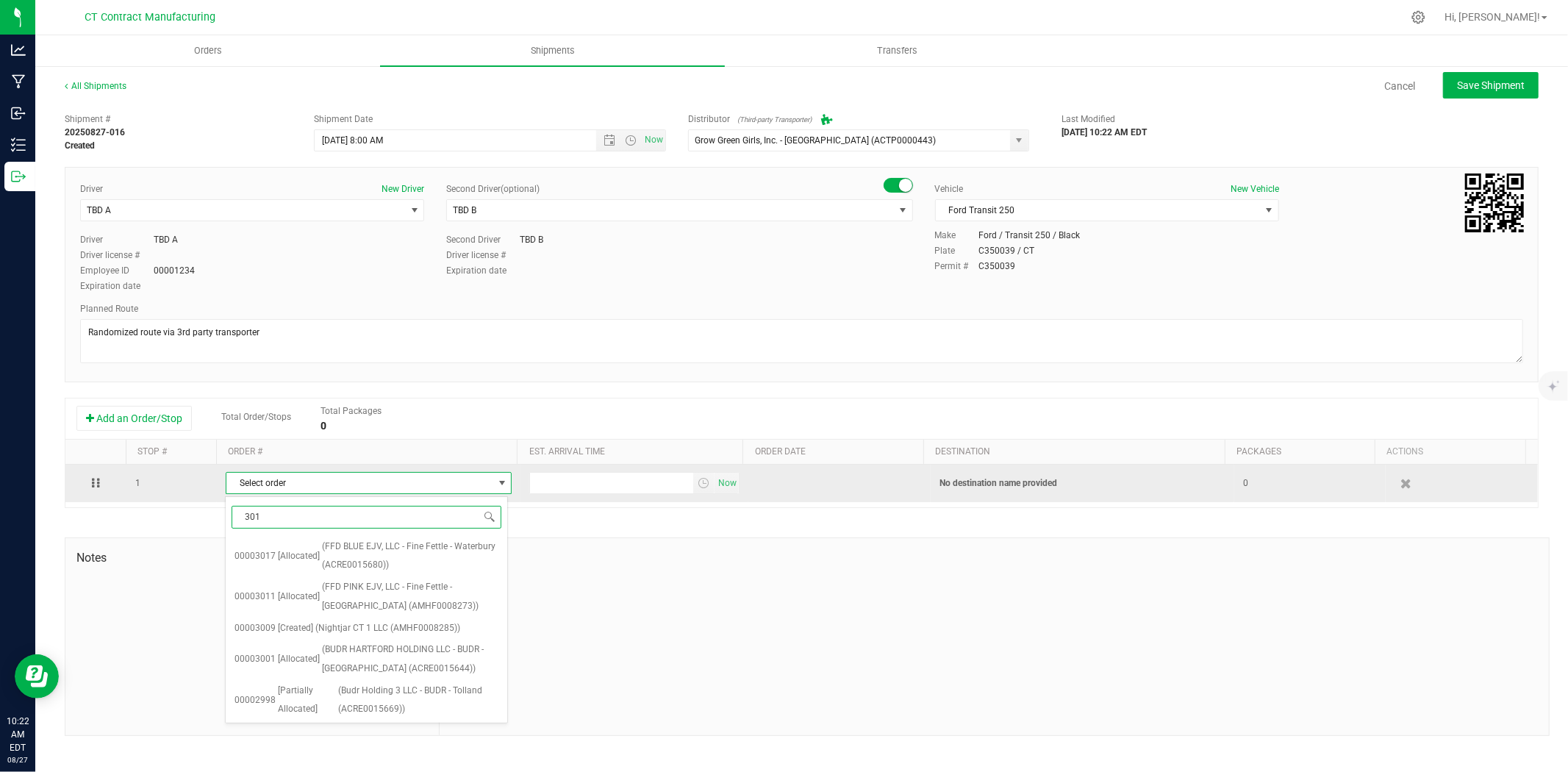
type input "3017"
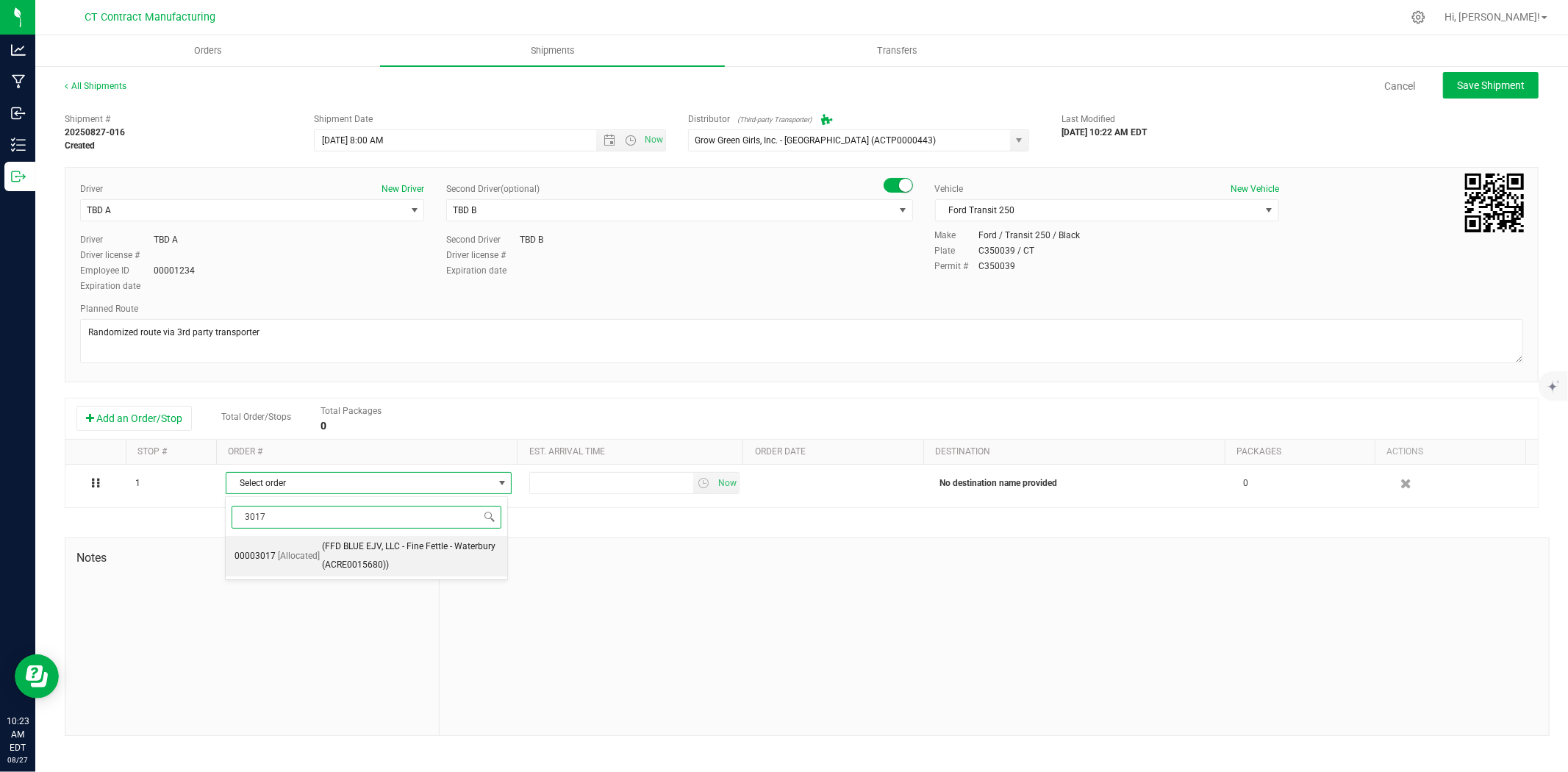
click at [314, 540] on li "00003017 [Allocated] (FFD BLUE EJV, LLC - Fine Fettle - Waterbury (ACRE0015680))" at bounding box center [366, 556] width 282 height 41
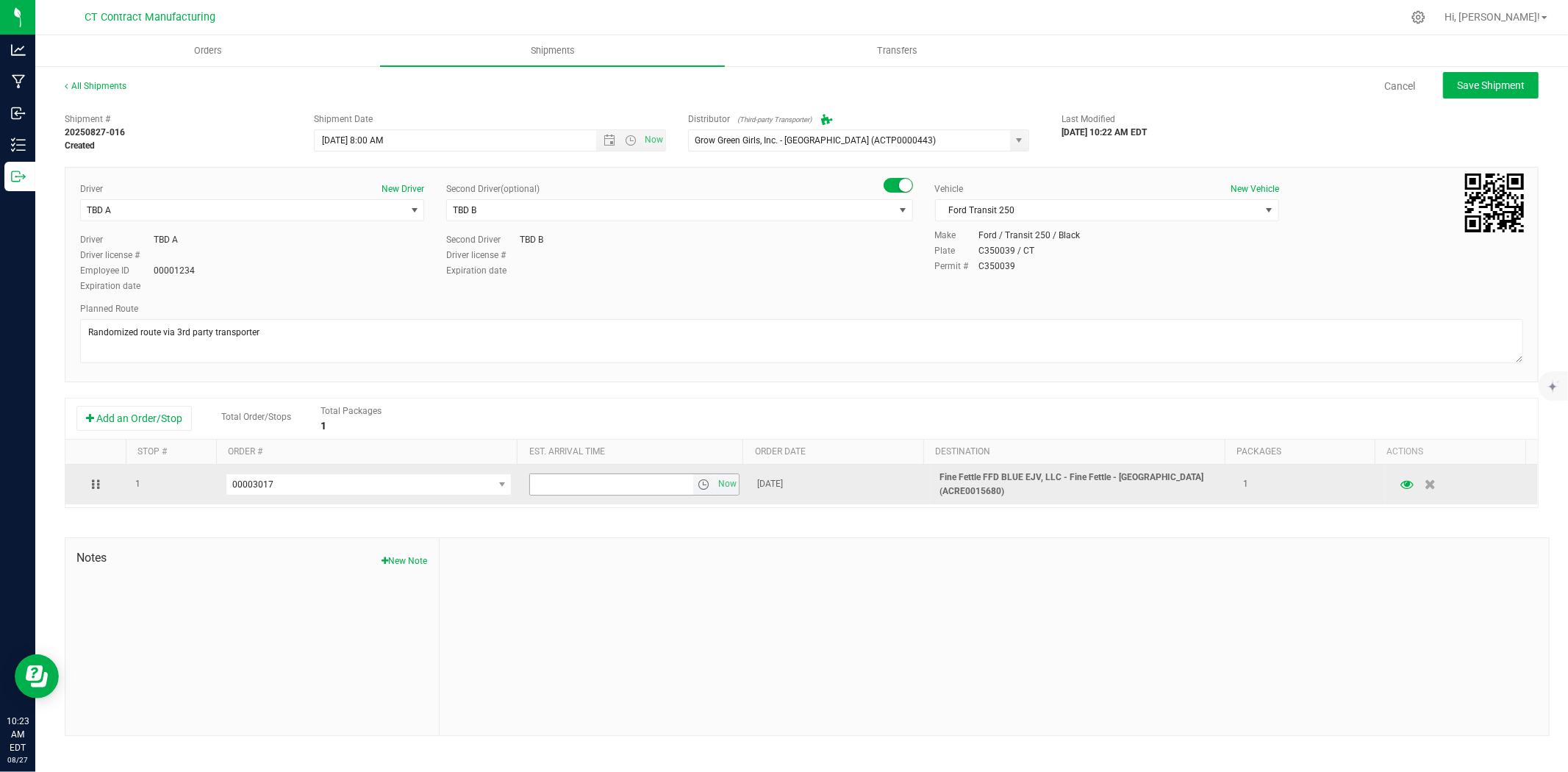
click at [698, 487] on span "select" at bounding box center [704, 485] width 12 height 12
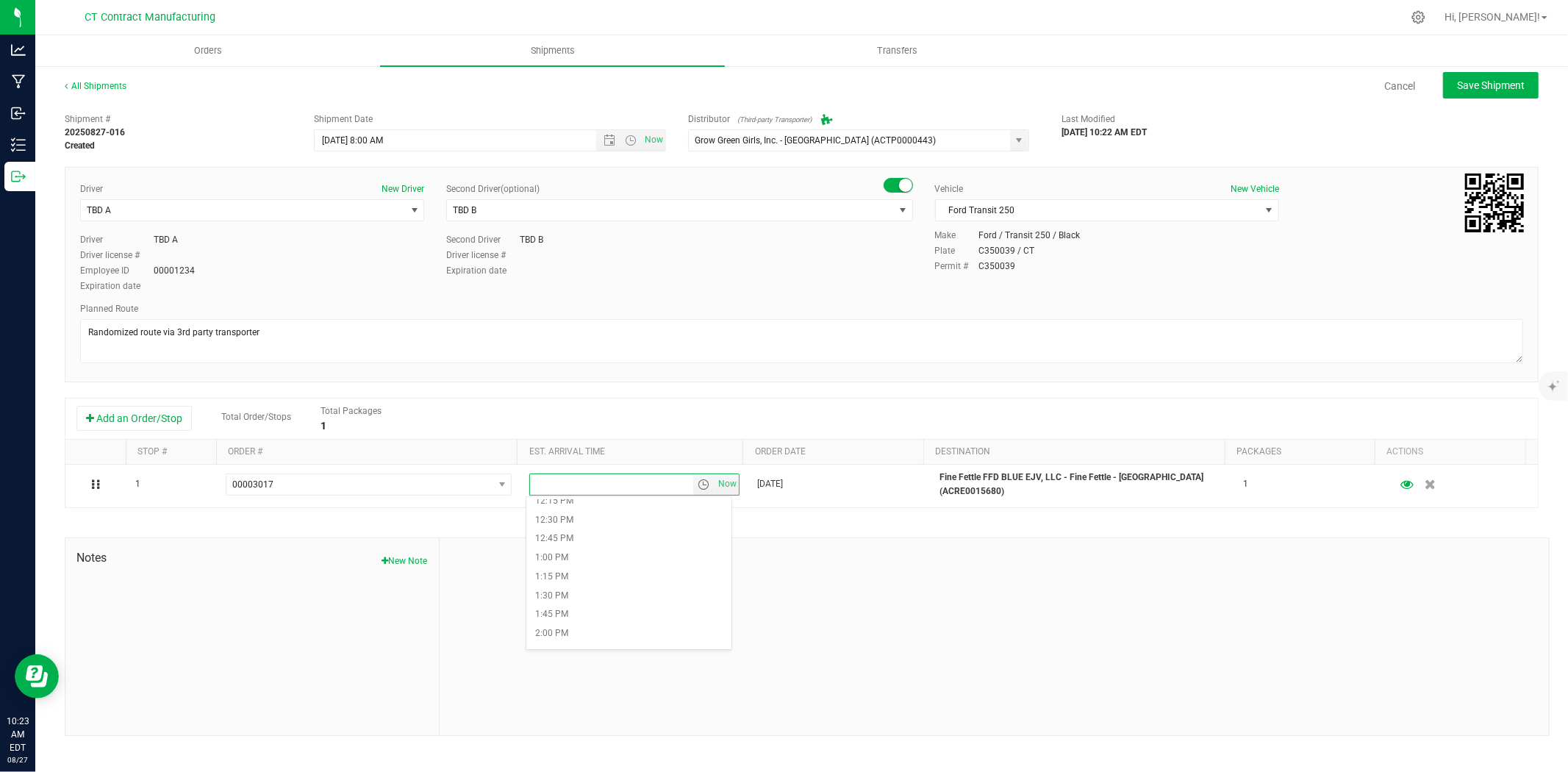
scroll to position [981, 0]
click at [579, 528] on li "1:15 PM" at bounding box center [629, 530] width 206 height 19
click at [1483, 85] on span "Save Shipment" at bounding box center [1491, 86] width 68 height 12
type input "8/28/2025 12:00 PM"
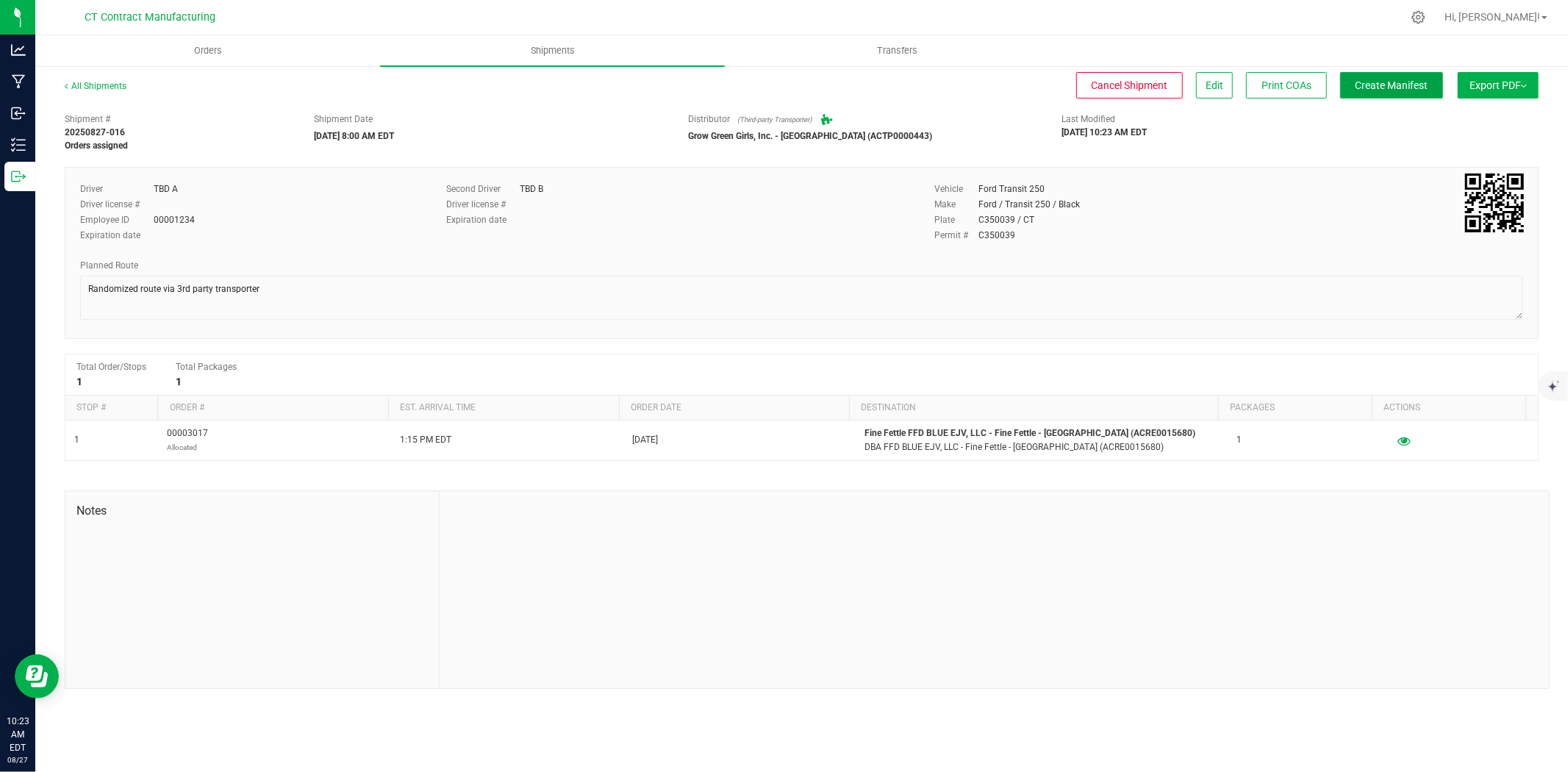
click at [1412, 91] on button "Create Manifest" at bounding box center [1391, 85] width 103 height 27
click at [115, 82] on link "All Shipments" at bounding box center [96, 86] width 62 height 10
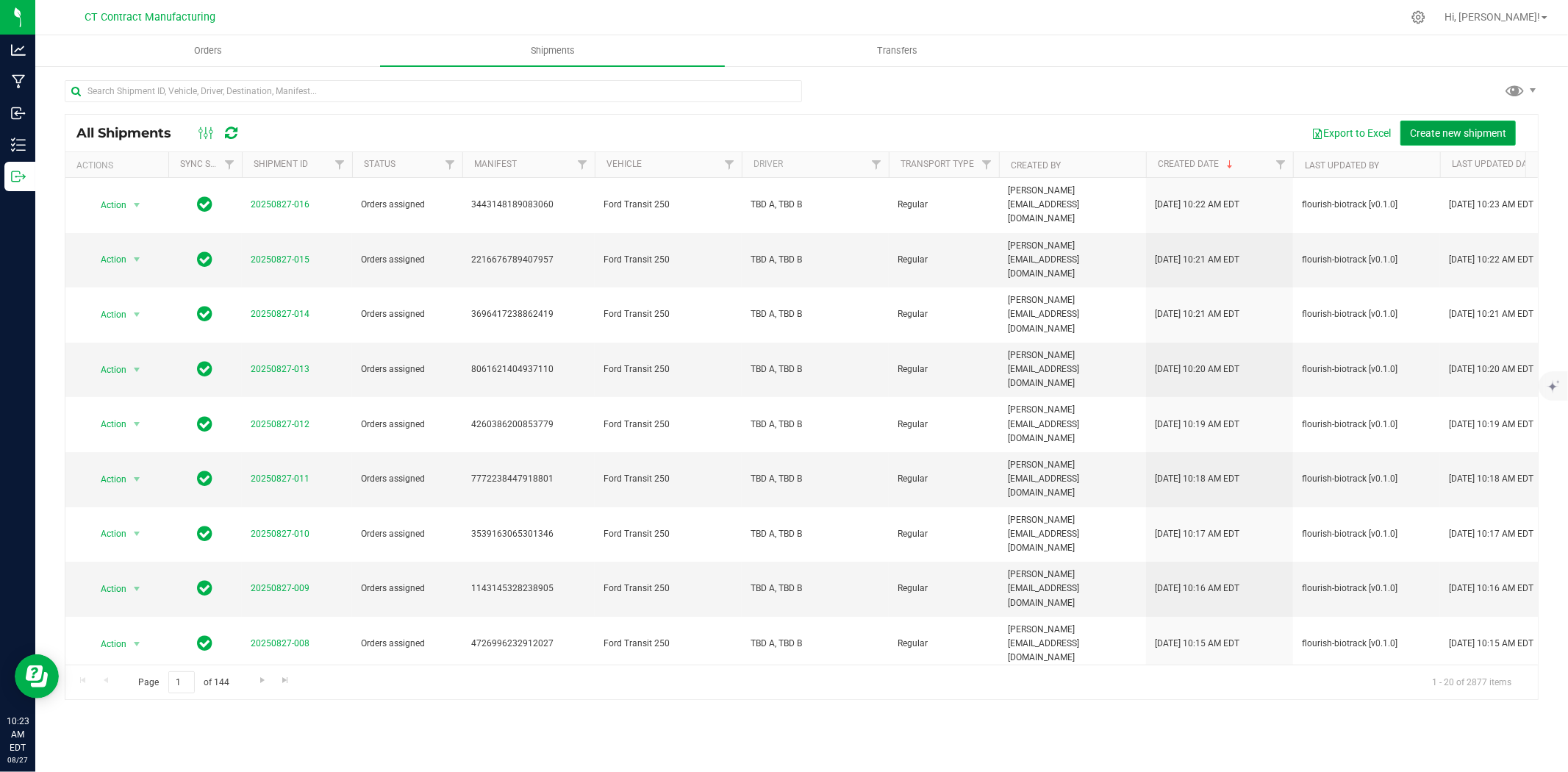
click at [1456, 135] on span "Create new shipment" at bounding box center [1458, 133] width 96 height 12
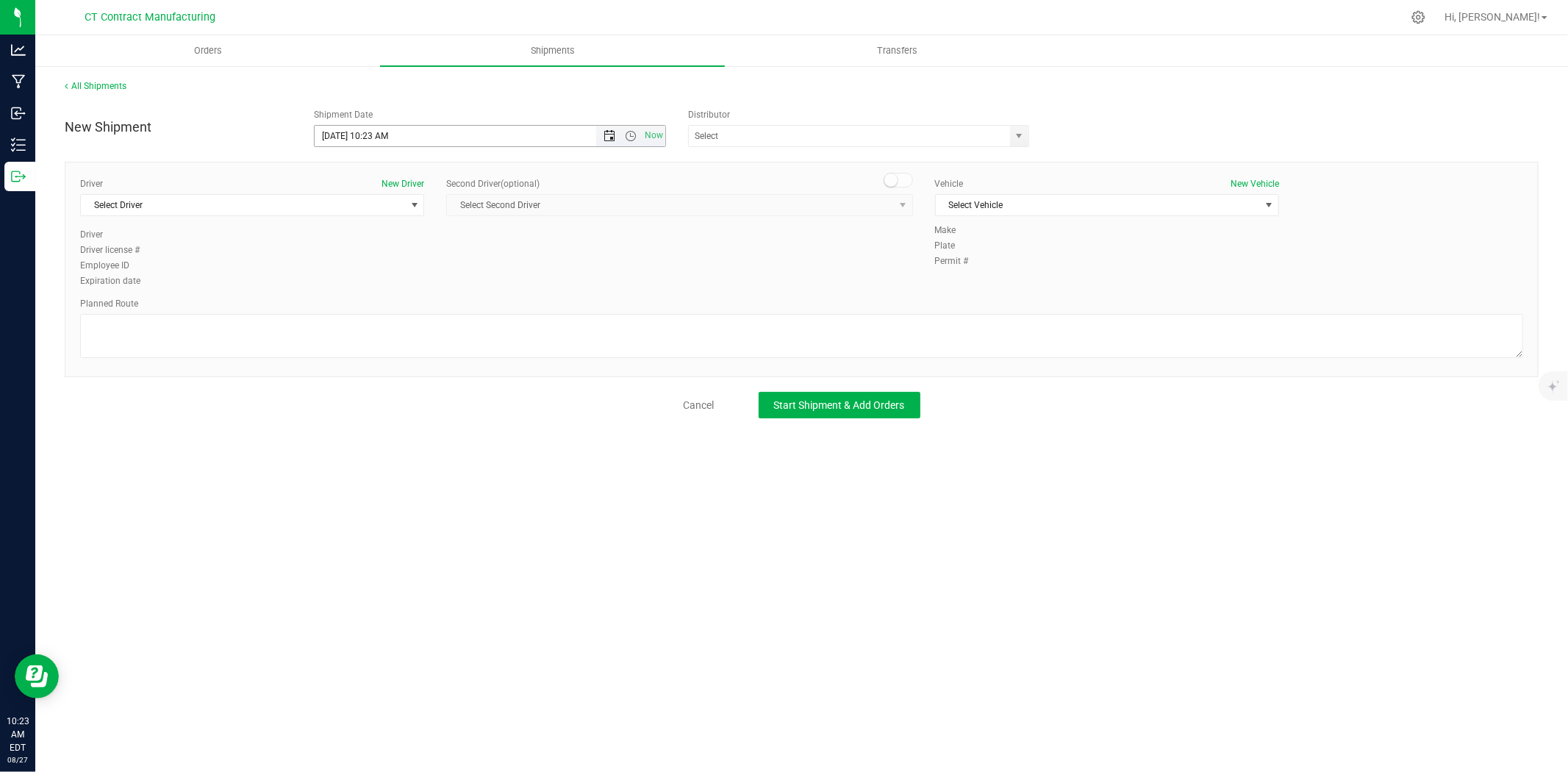
click at [607, 138] on span "Open the date view" at bounding box center [610, 136] width 12 height 12
click at [412, 307] on link "28" at bounding box center [413, 308] width 21 height 23
click at [636, 136] on span "Open the time view" at bounding box center [631, 136] width 12 height 12
click at [347, 296] on li "8:00 AM" at bounding box center [489, 299] width 349 height 19
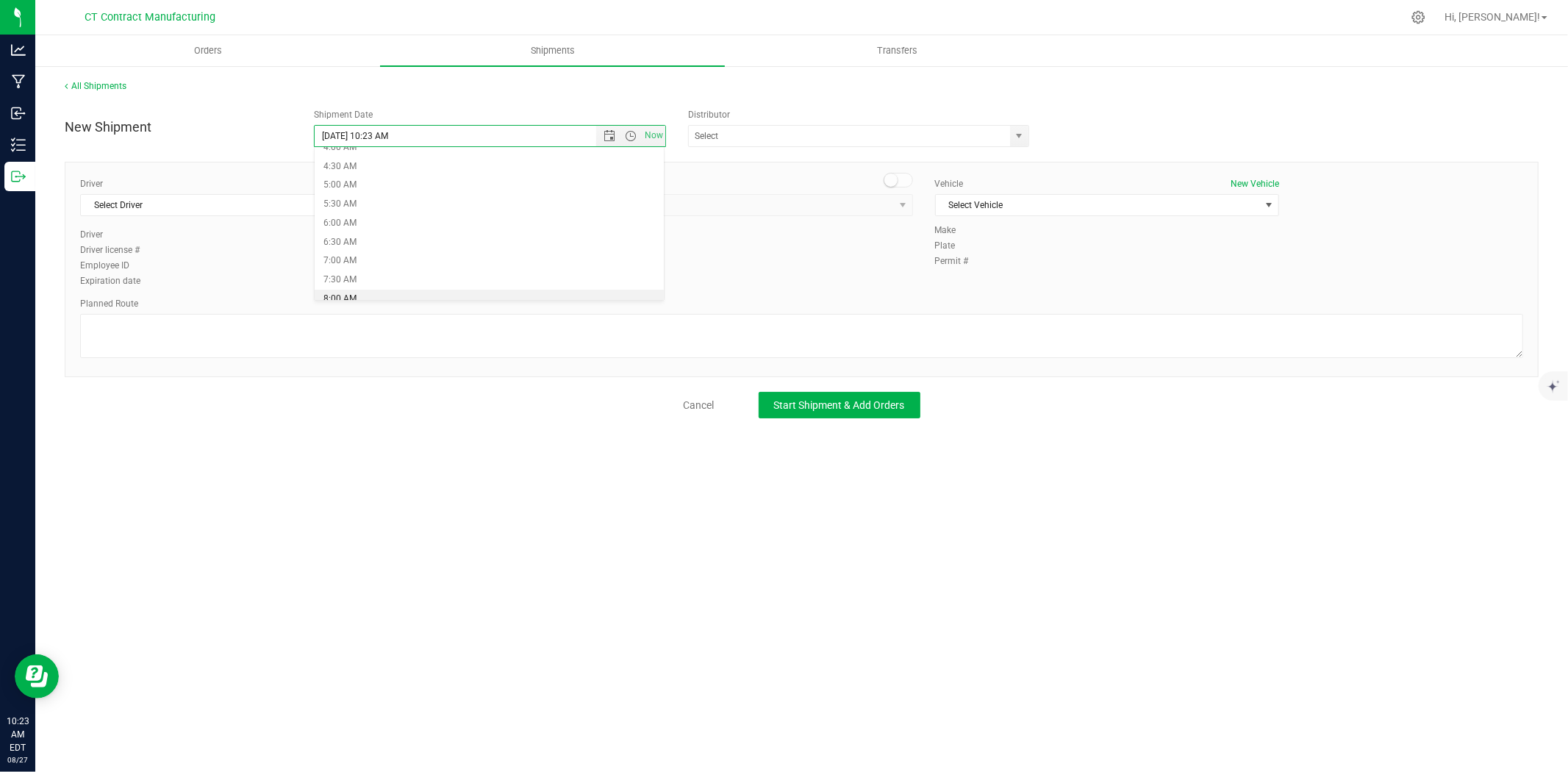
type input "8/28/2025 8:00 AM"
click at [1025, 136] on span "select" at bounding box center [1020, 136] width 12 height 12
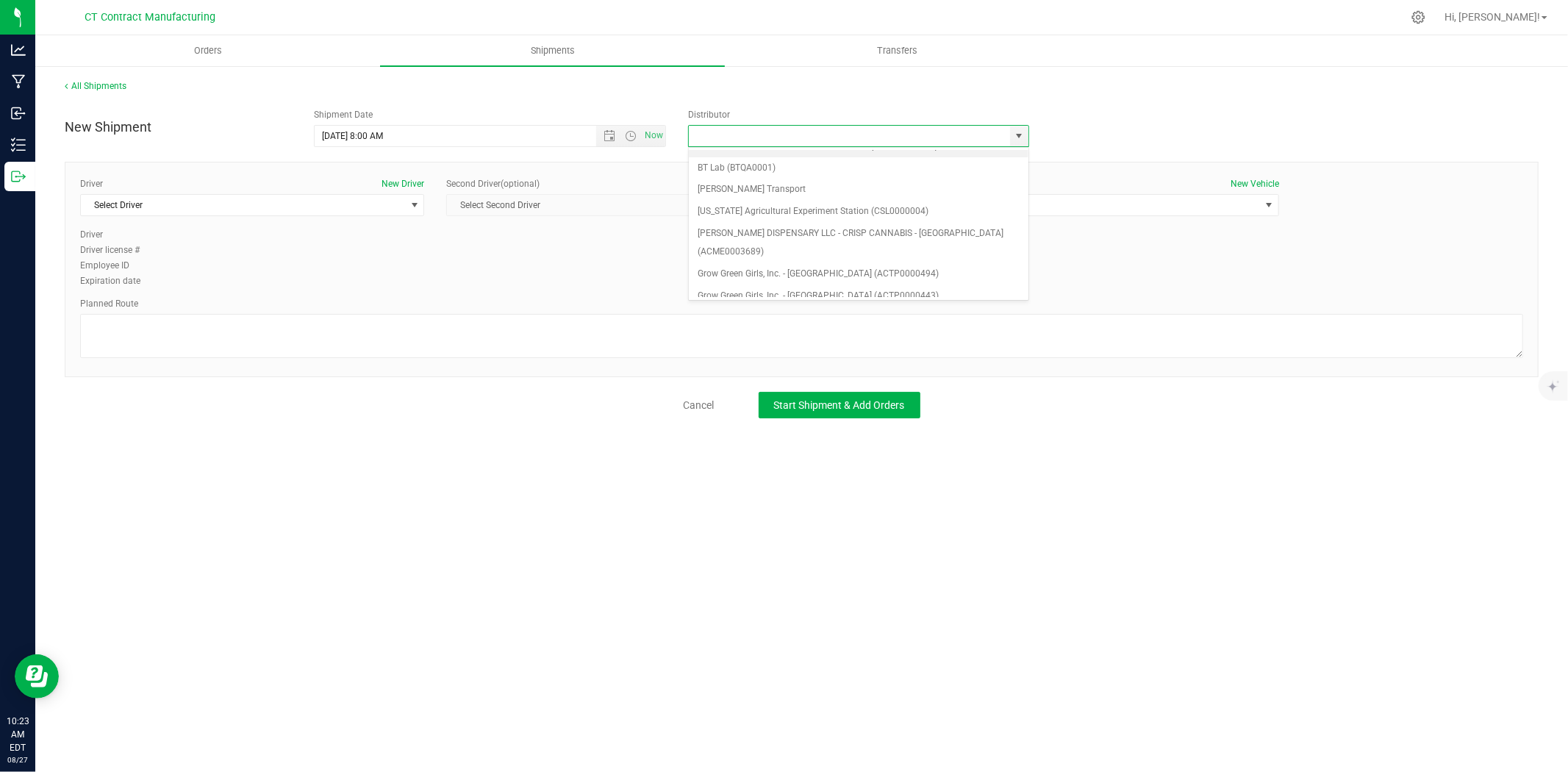
scroll to position [82, 0]
click at [895, 263] on li "Grow Green Girls, Inc. - [GEOGRAPHIC_DATA] (ACTP0000443)" at bounding box center [858, 274] width 339 height 22
type input "Grow Green Girls, Inc. - [GEOGRAPHIC_DATA] (ACTP0000443)"
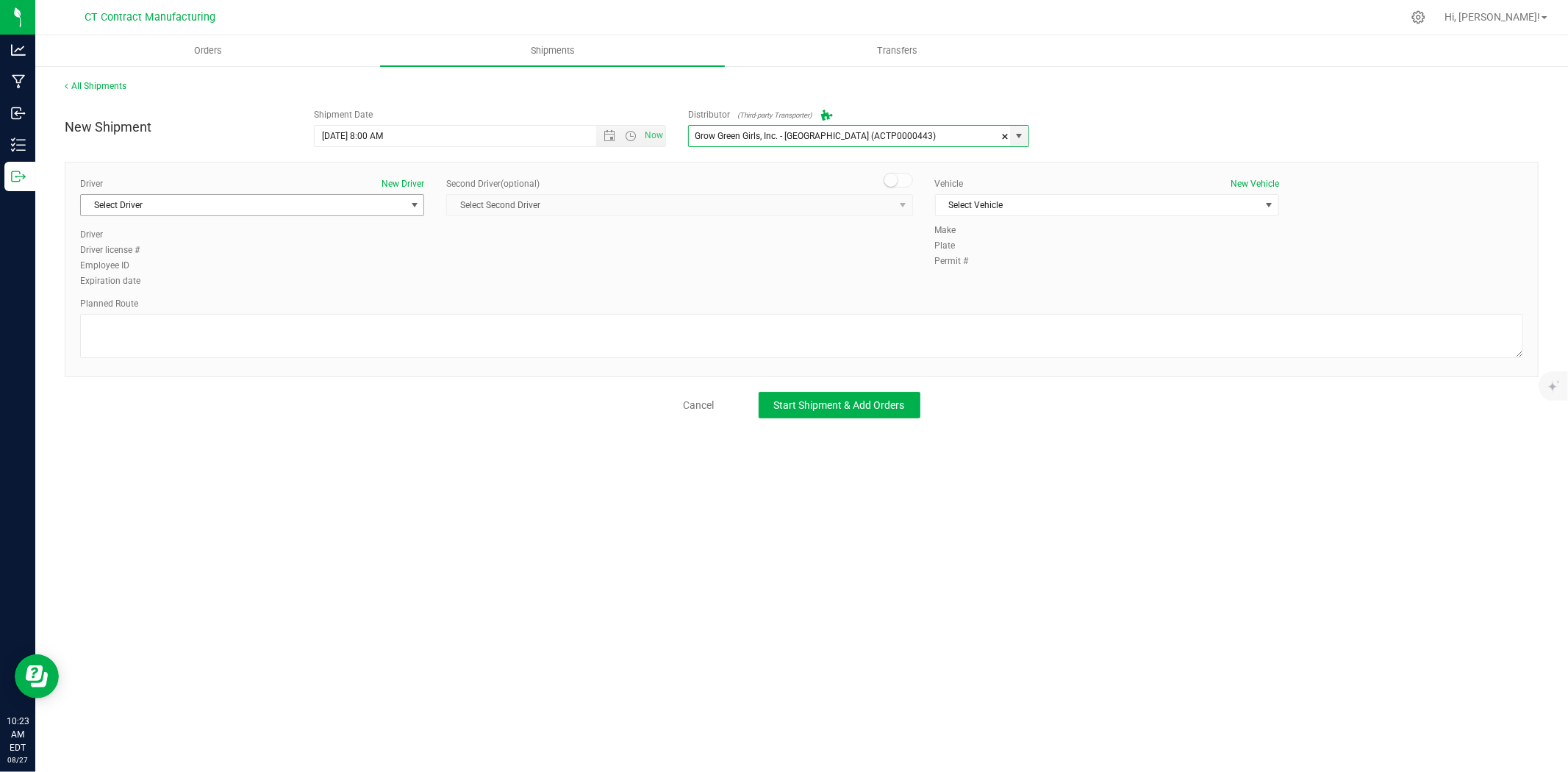
click at [403, 204] on span "Select Driver" at bounding box center [243, 205] width 324 height 21
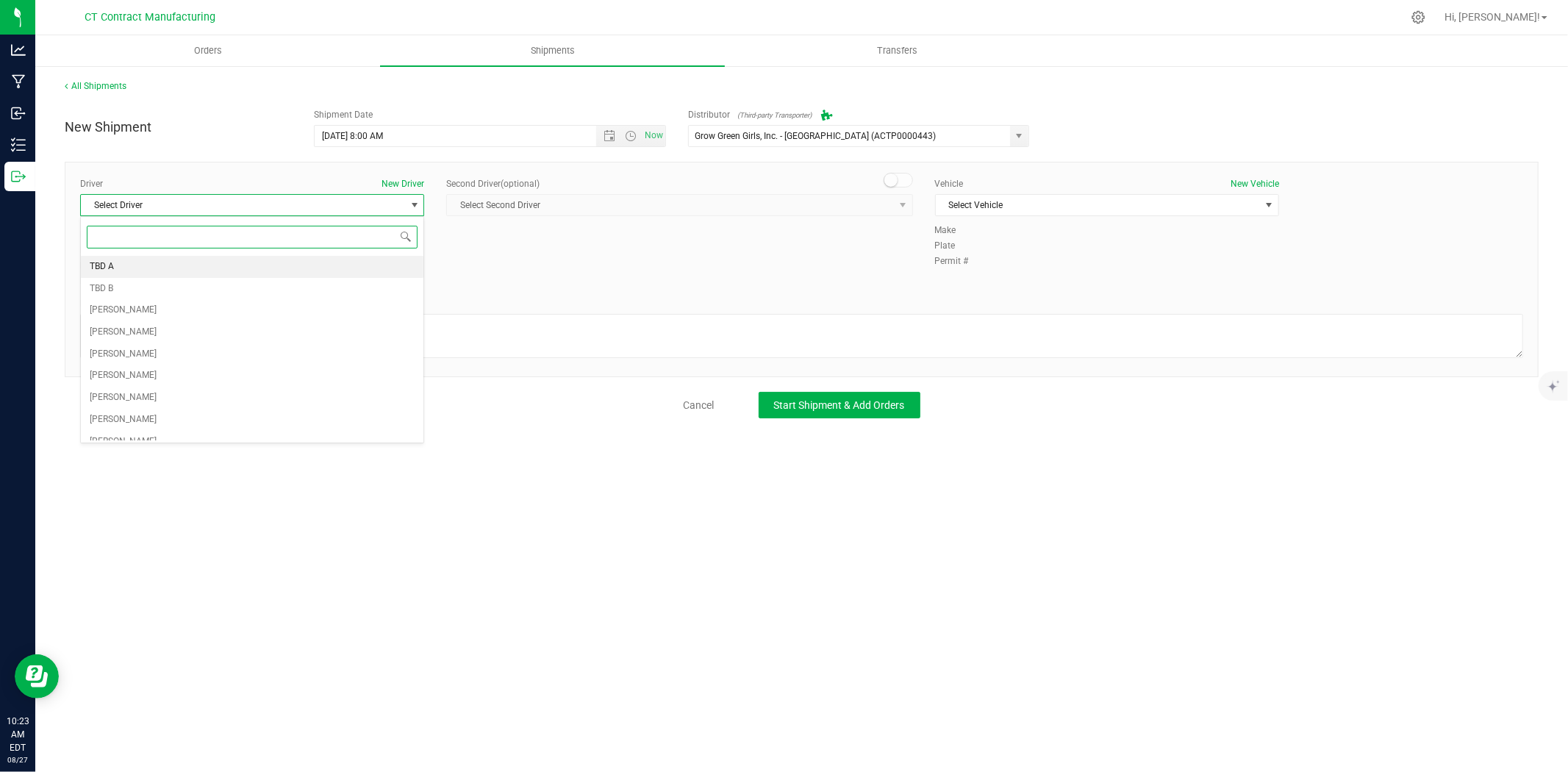
click at [223, 271] on li "TBD A" at bounding box center [252, 267] width 342 height 22
click at [900, 184] on span at bounding box center [897, 180] width 29 height 15
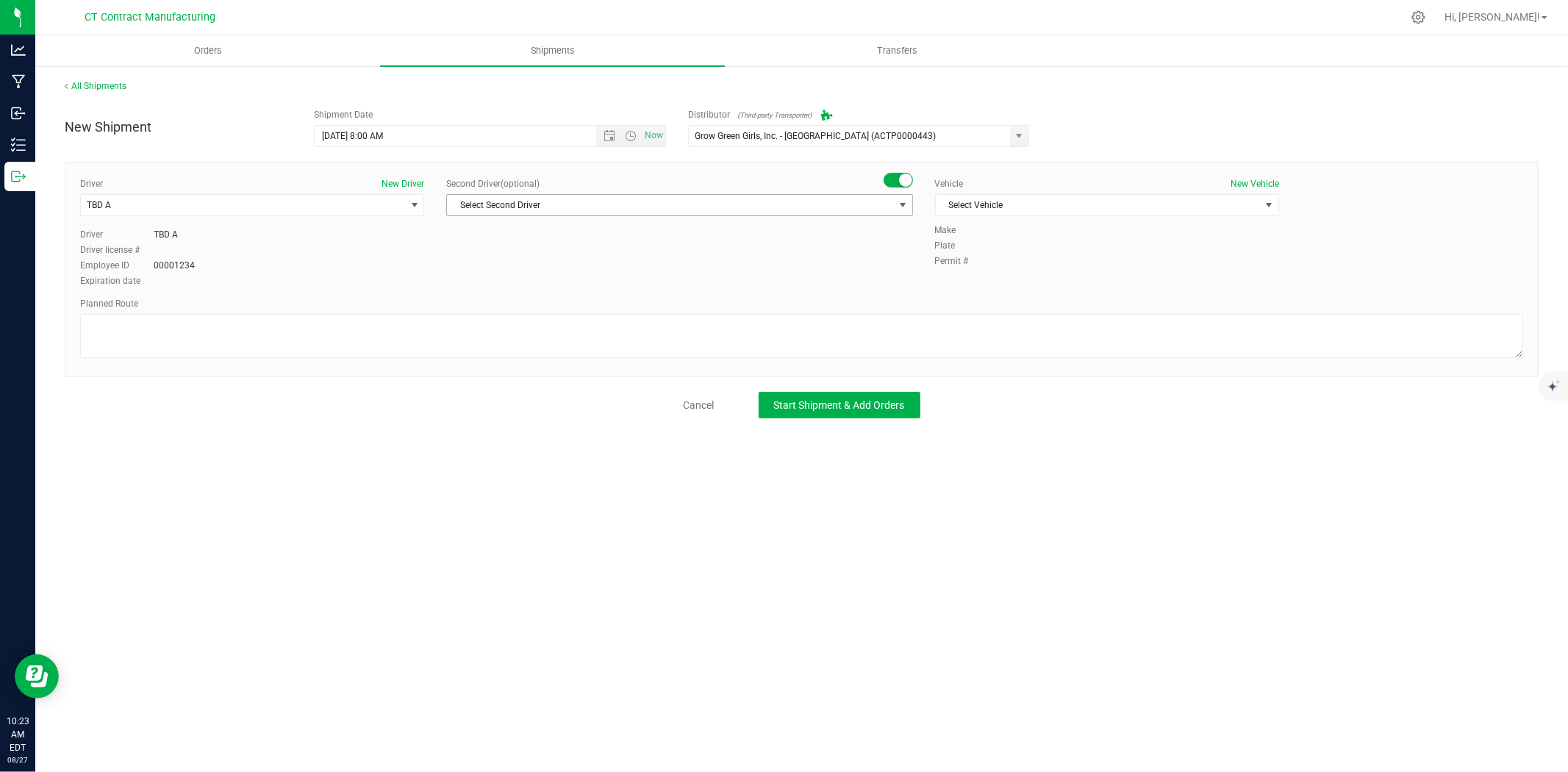
click at [890, 208] on span "Select Second Driver" at bounding box center [670, 205] width 446 height 21
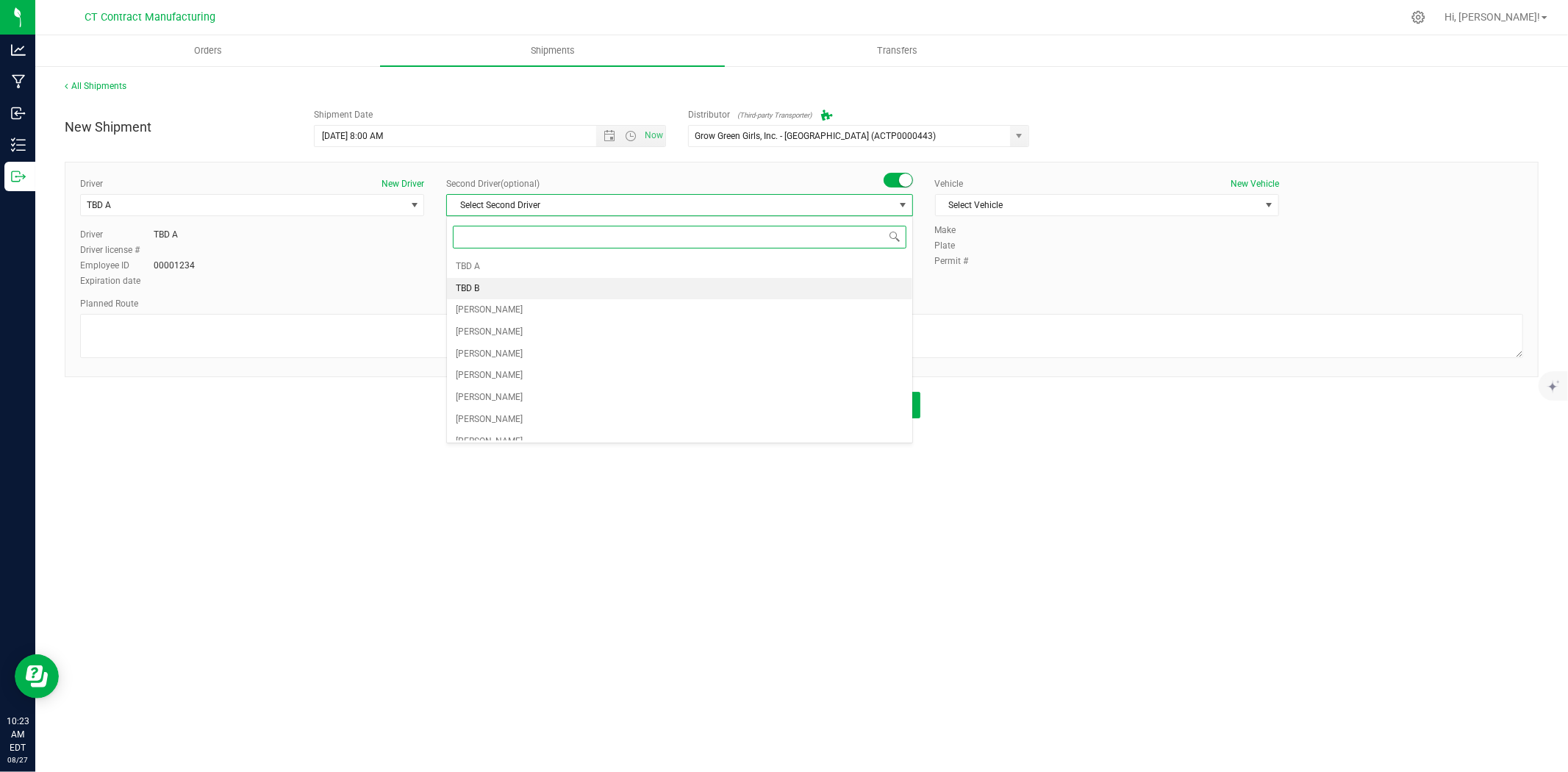
click at [544, 288] on li "TBD B" at bounding box center [680, 289] width 465 height 22
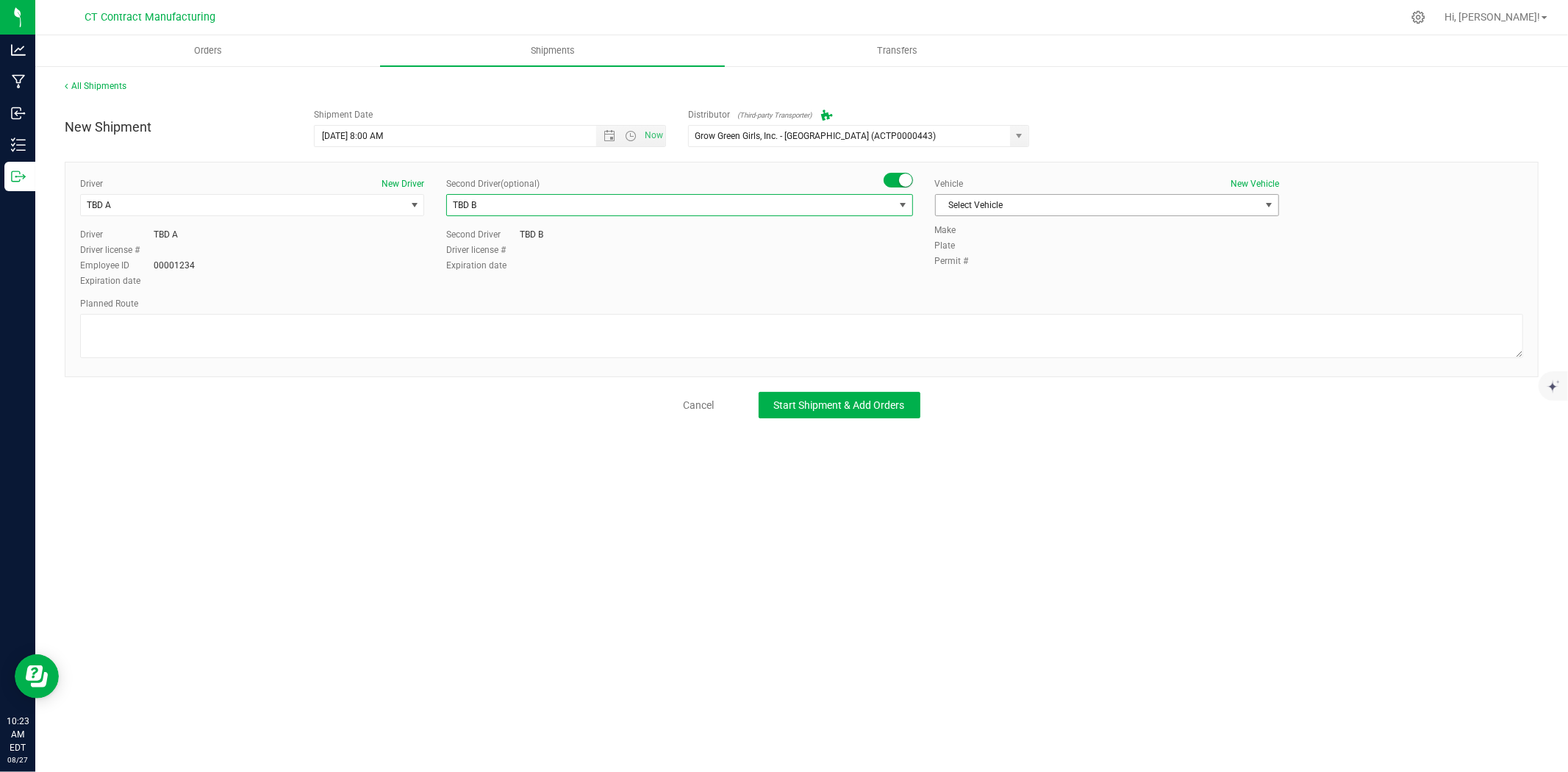
click at [1023, 217] on span "Select Vehicle" at bounding box center [1107, 205] width 344 height 22
click at [1003, 256] on li "Ford Transit 250" at bounding box center [1107, 253] width 342 height 22
click at [978, 336] on textarea at bounding box center [801, 337] width 1443 height 44
paste textarea "Randomized route via 3rd party transporter"
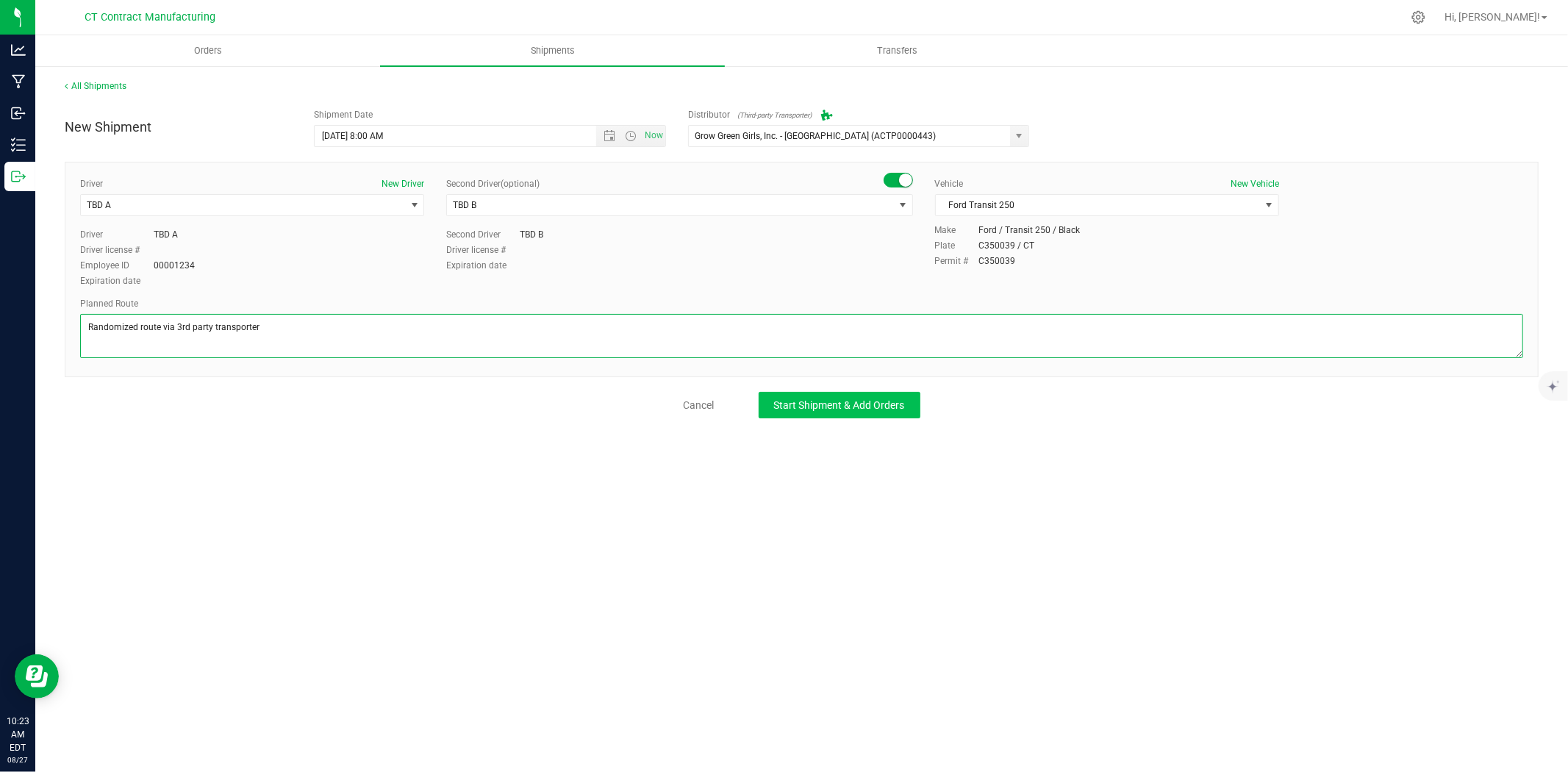
type textarea "Randomized route via 3rd party transporter"
click at [866, 404] on span "Start Shipment & Add Orders" at bounding box center [839, 405] width 131 height 12
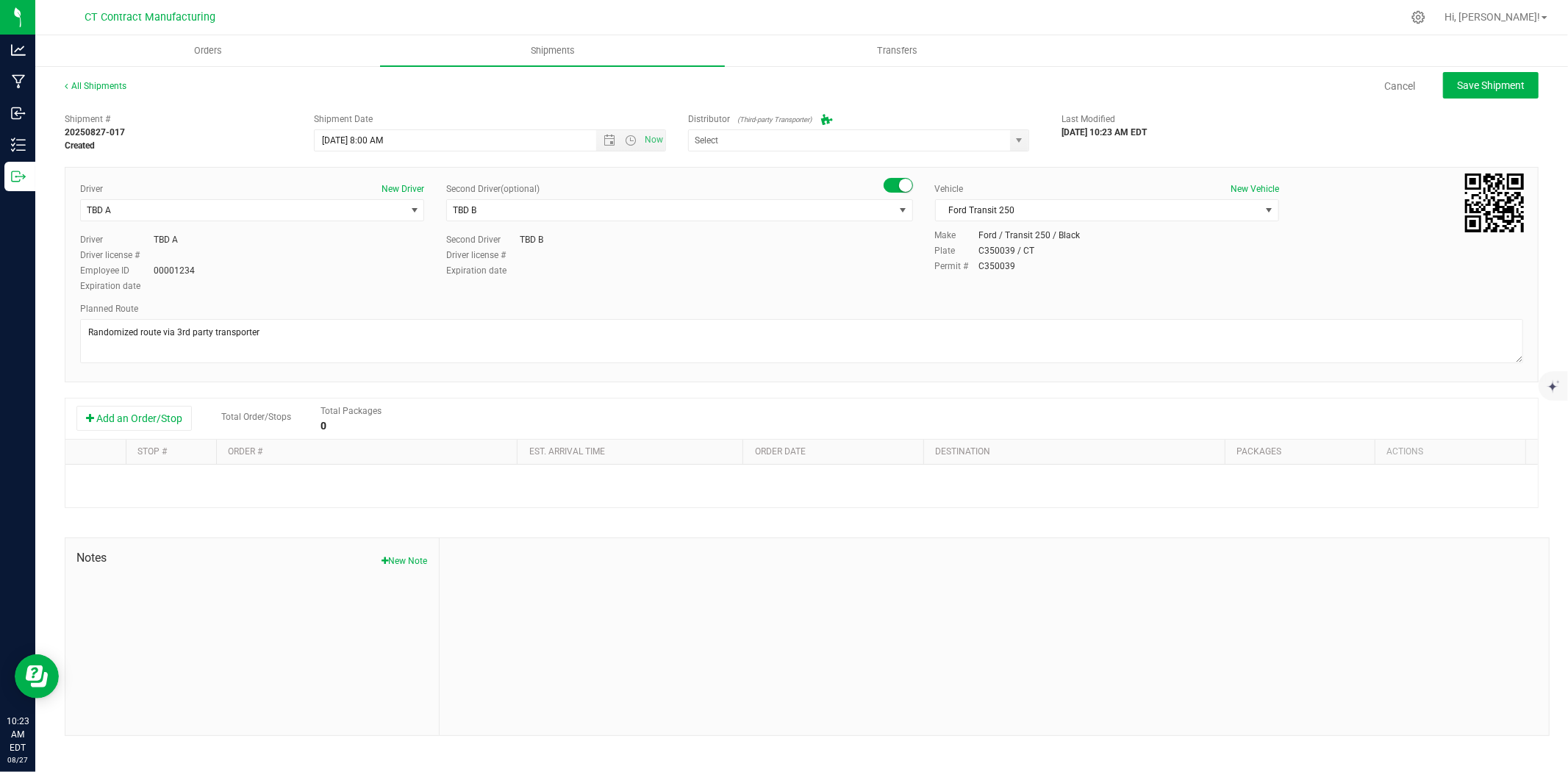
type input "Grow Green Girls, Inc. - [GEOGRAPHIC_DATA] (ACTP0000443)"
click at [175, 429] on button "Add an Order/Stop" at bounding box center [135, 418] width 116 height 25
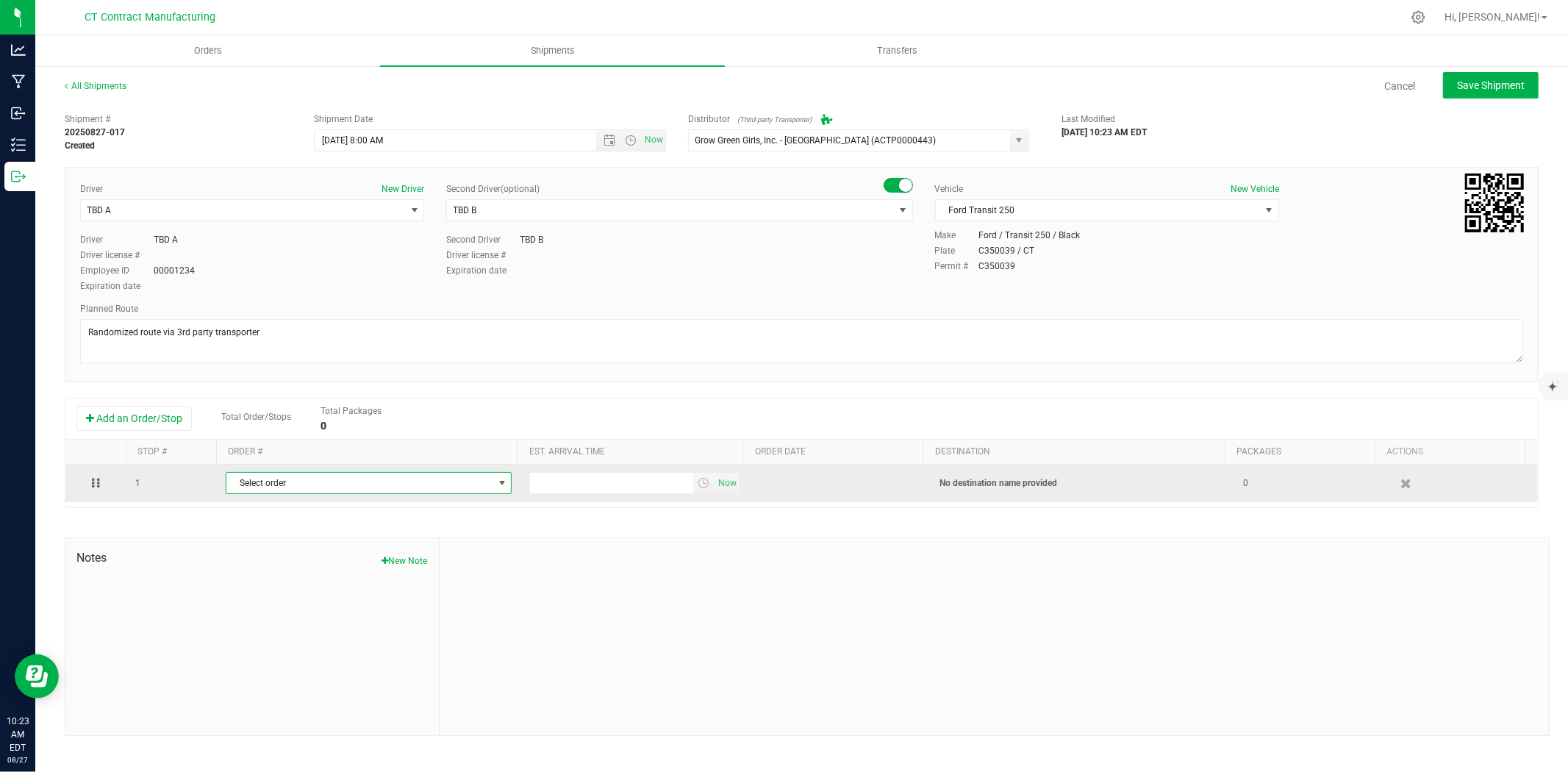
click at [327, 483] on span "Select order" at bounding box center [359, 483] width 266 height 21
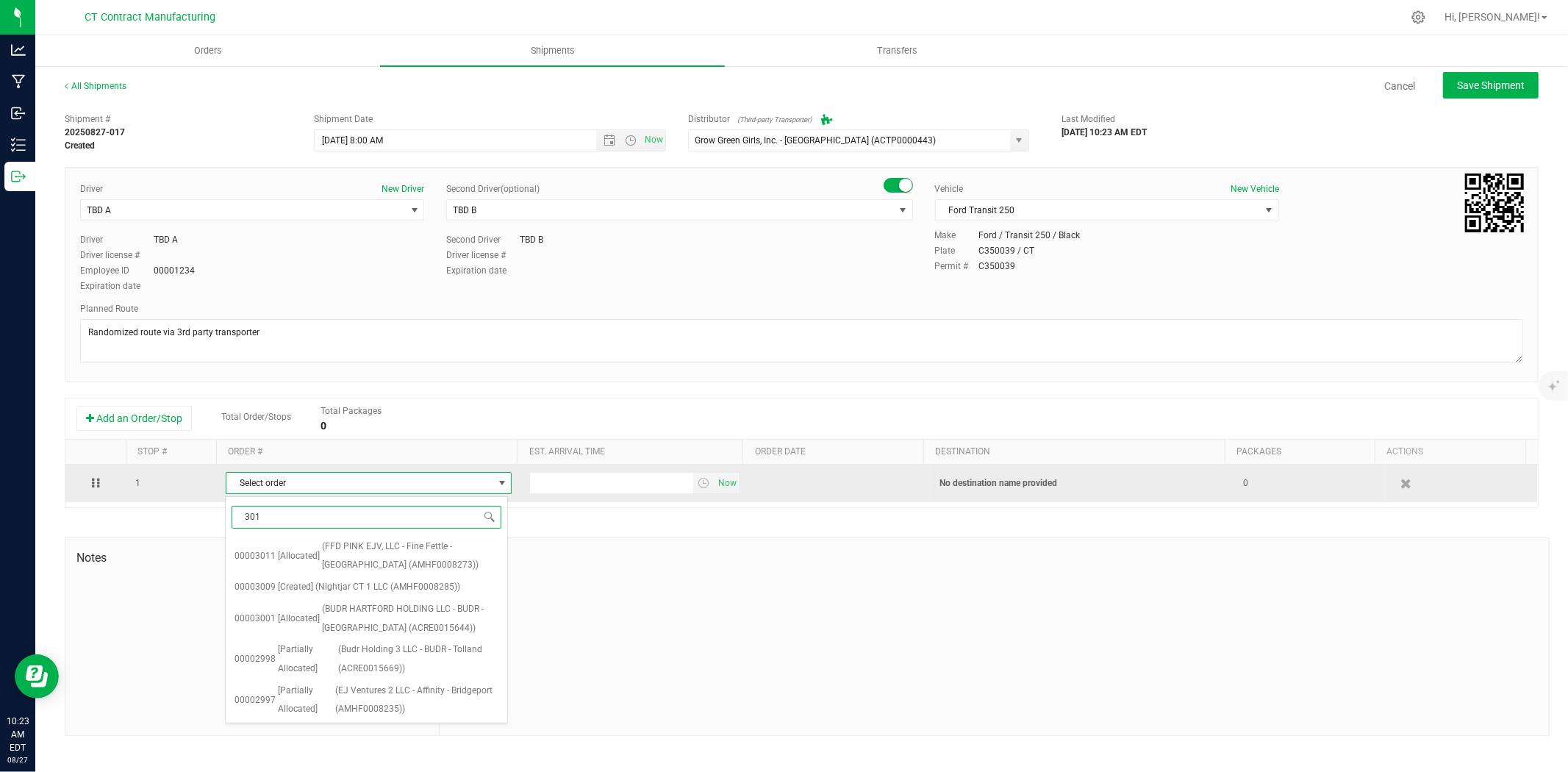
type input "3011"
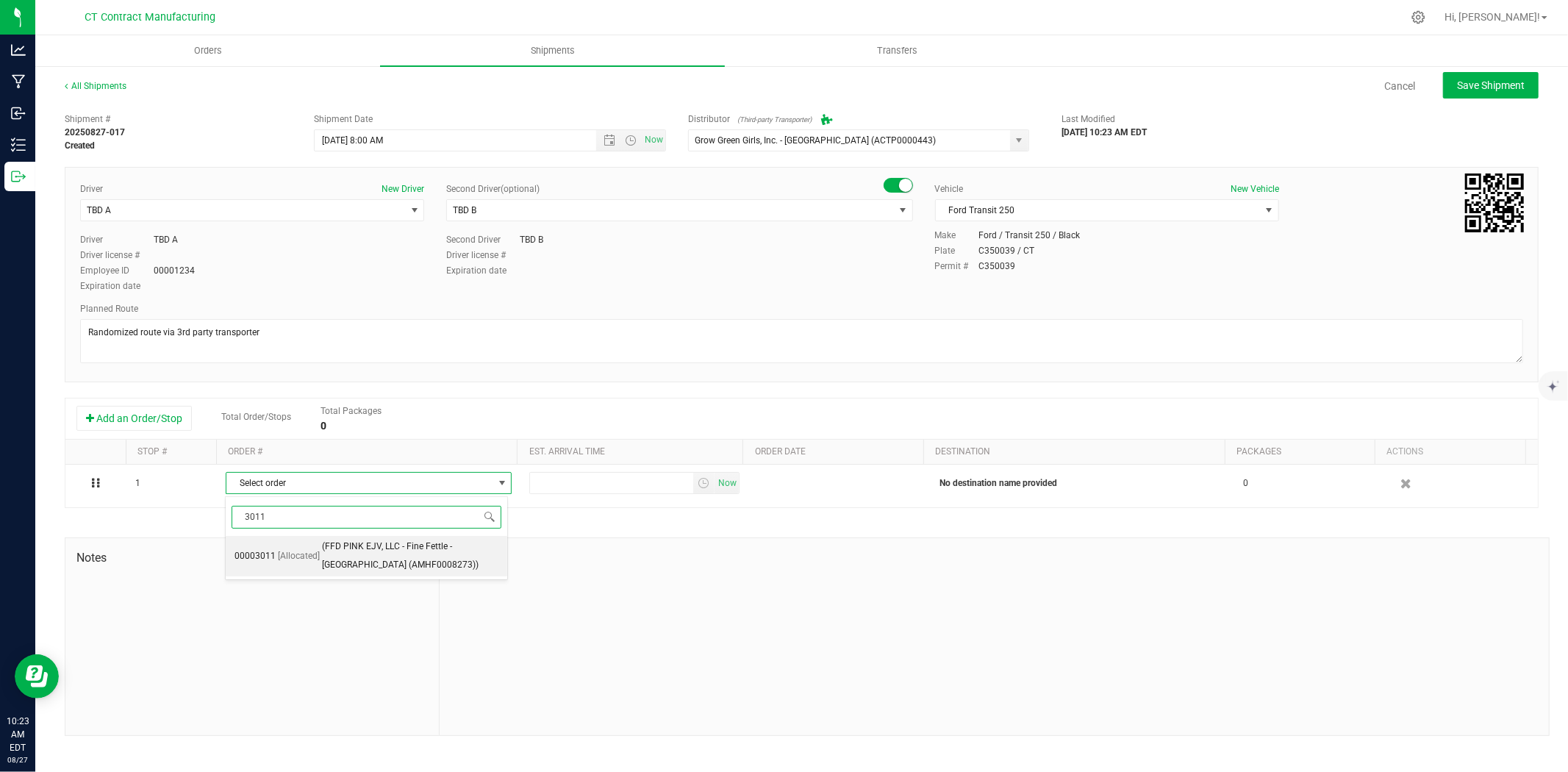
click at [353, 546] on span "(FFD PINK EJV, LLC - Fine Fettle - Bristol (AMHF0008273))" at bounding box center [411, 556] width 178 height 38
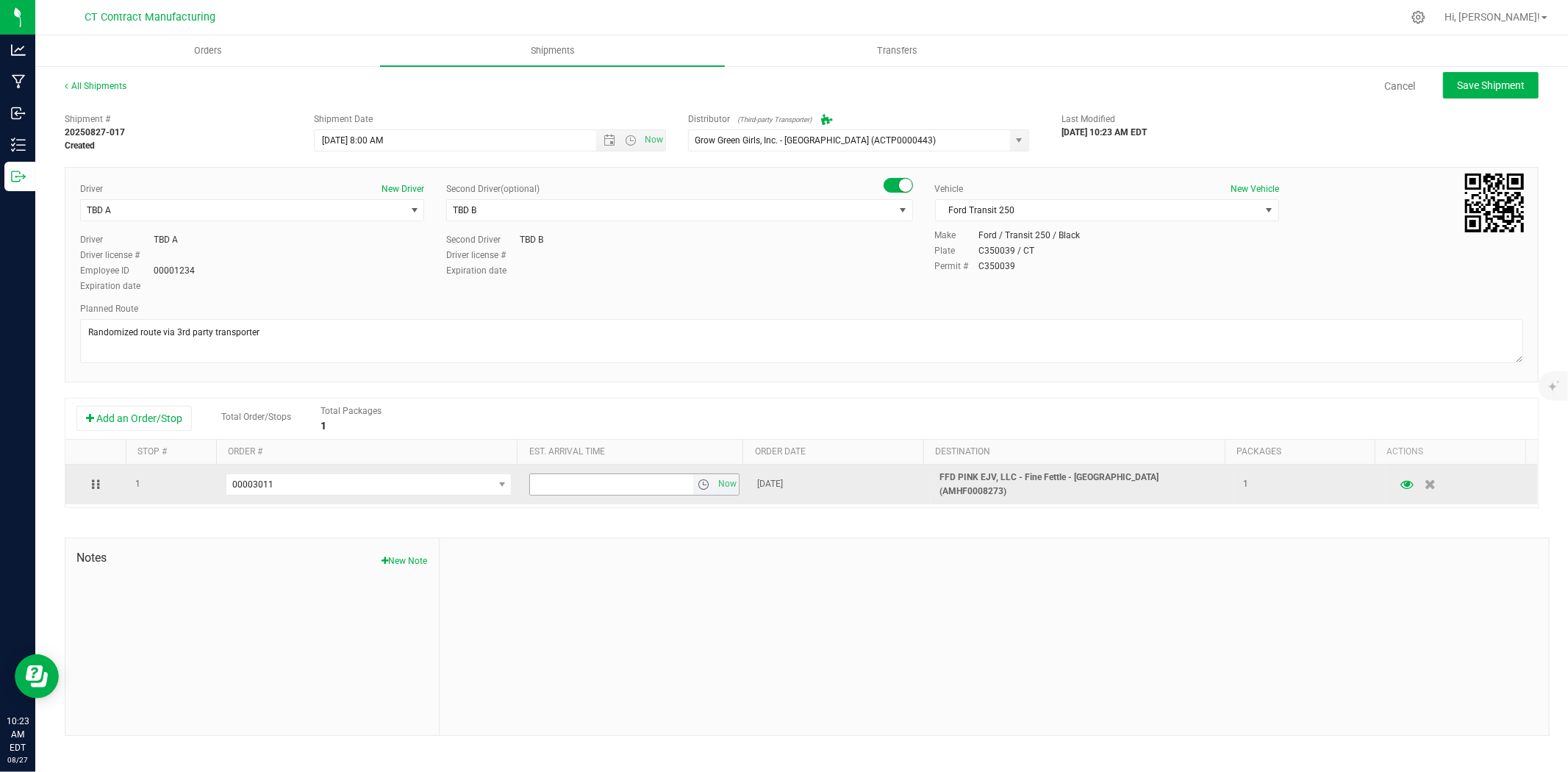
click at [700, 479] on span "select" at bounding box center [704, 485] width 12 height 12
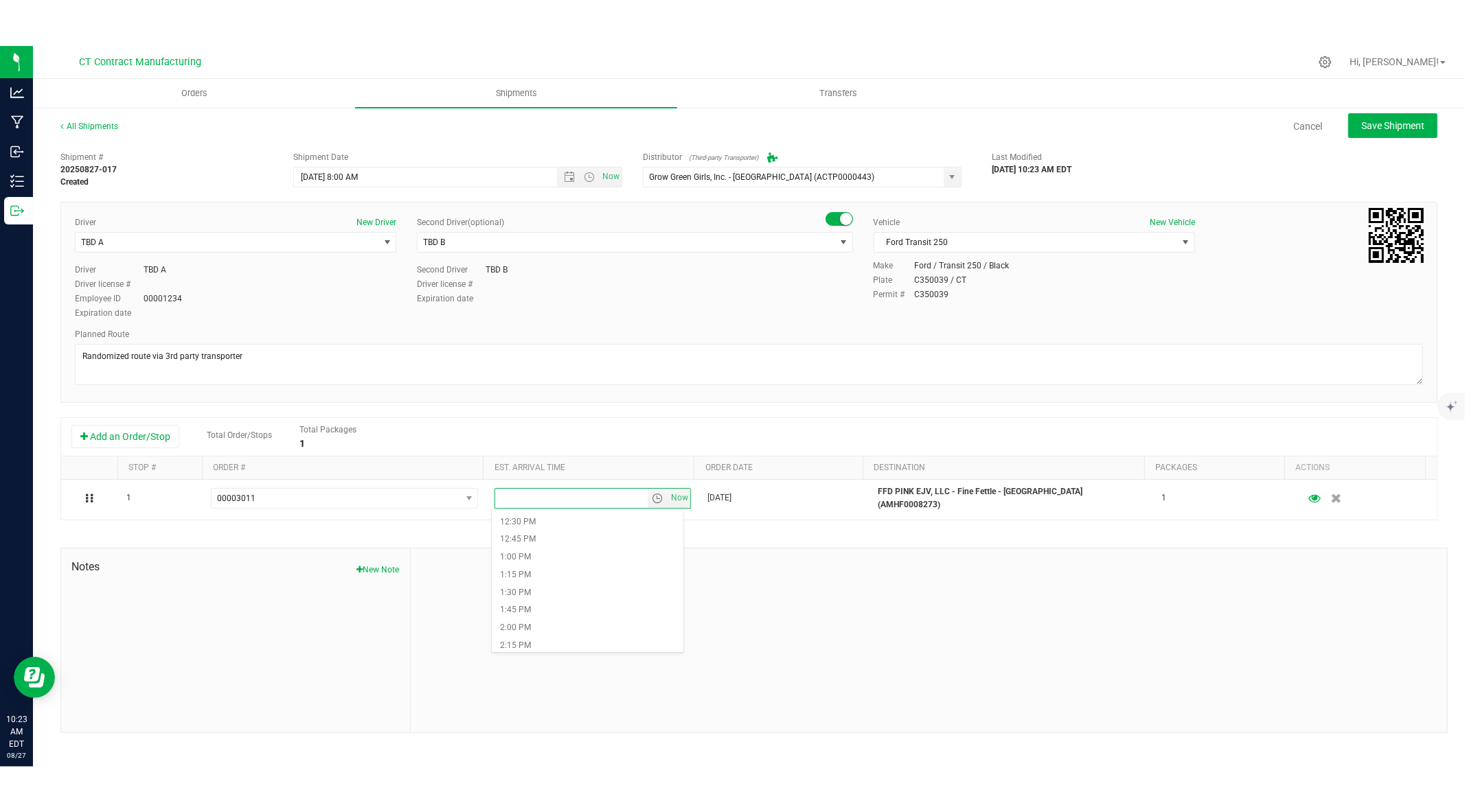
scroll to position [915, 0]
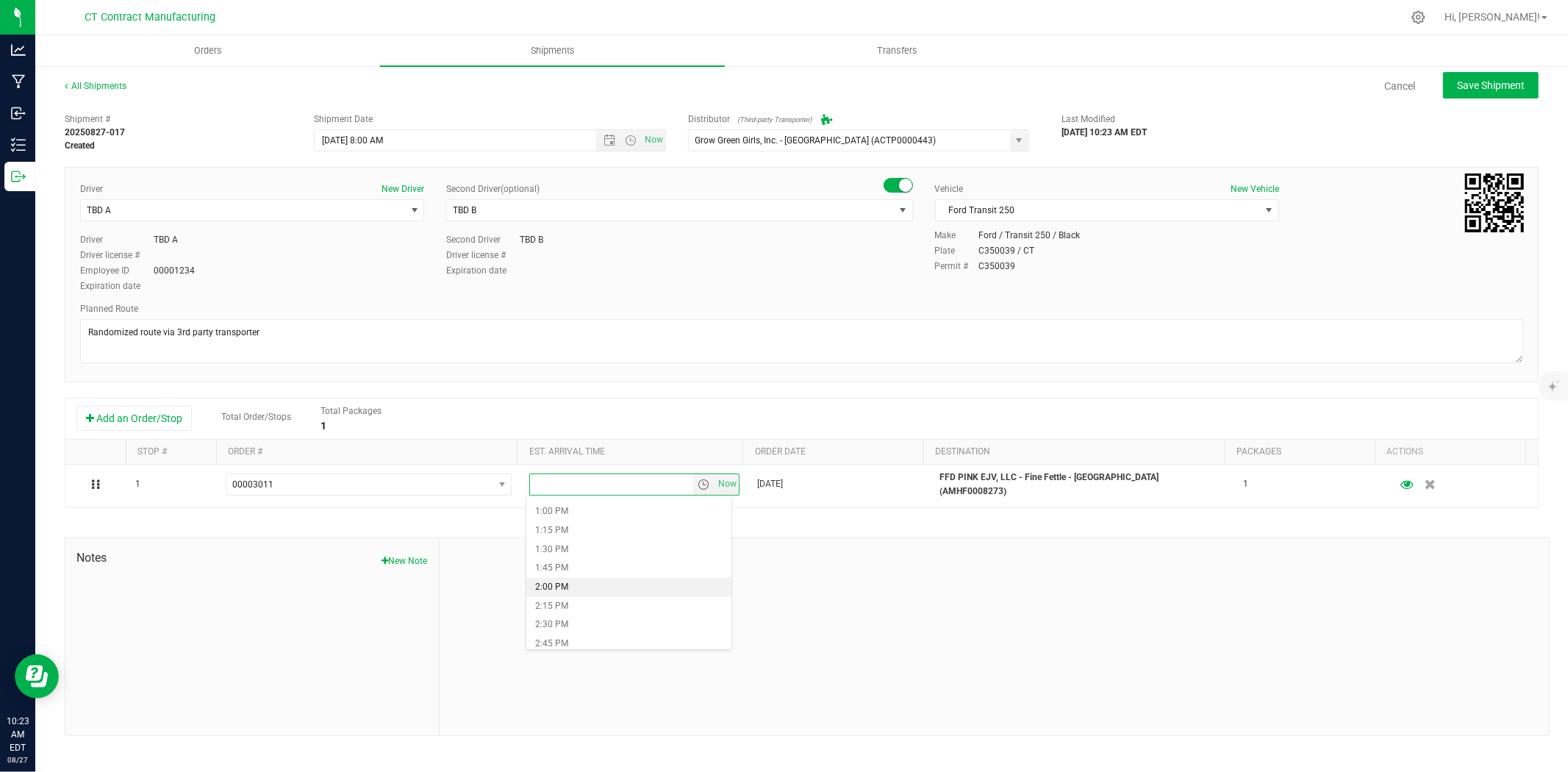
click at [600, 589] on li "2:00 PM" at bounding box center [629, 587] width 206 height 19
click at [1503, 80] on span "Save Shipment" at bounding box center [1491, 86] width 68 height 12
type input "8/28/2025 12:00 PM"
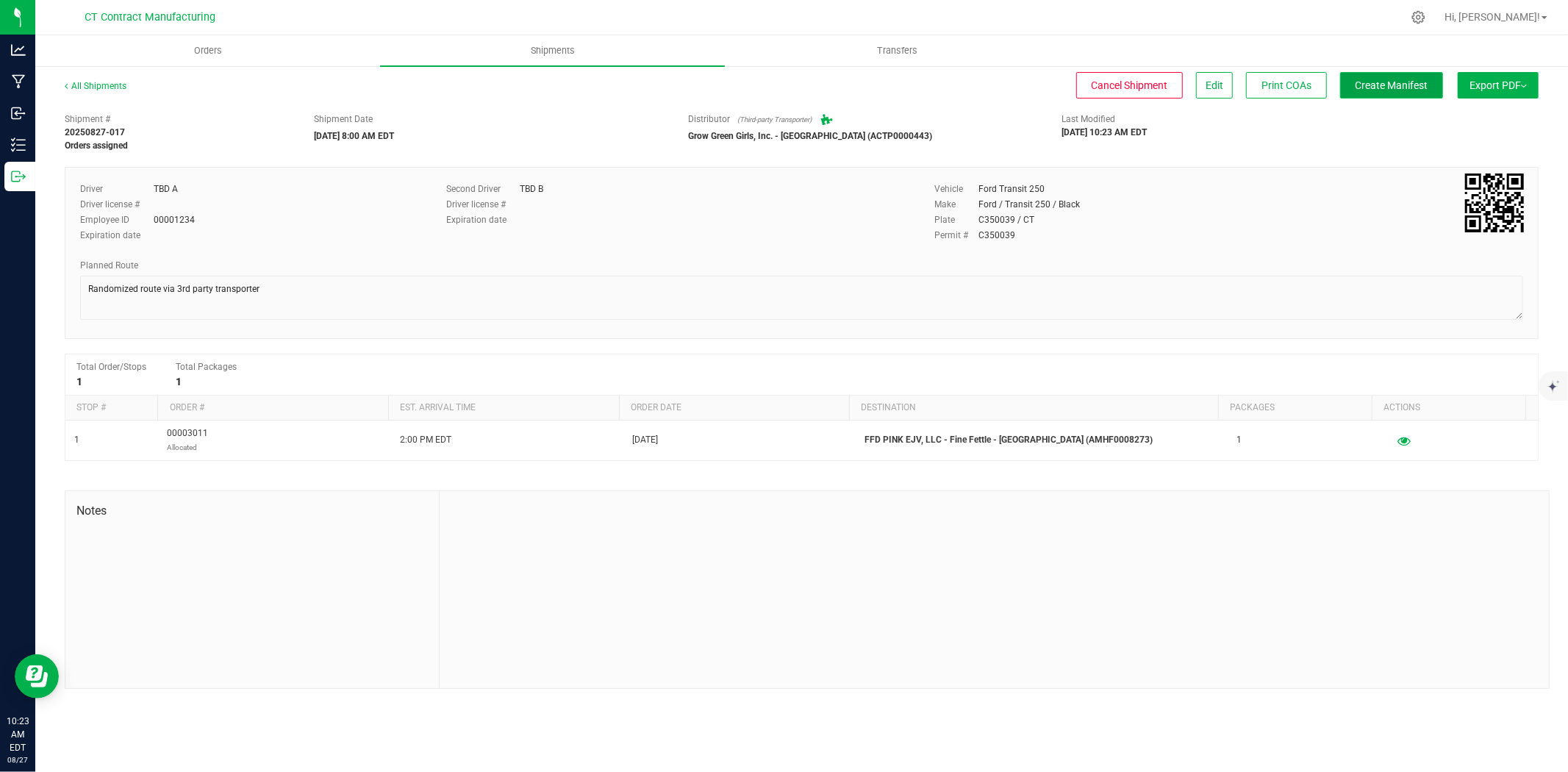
click at [1380, 76] on button "Create Manifest" at bounding box center [1391, 85] width 103 height 27
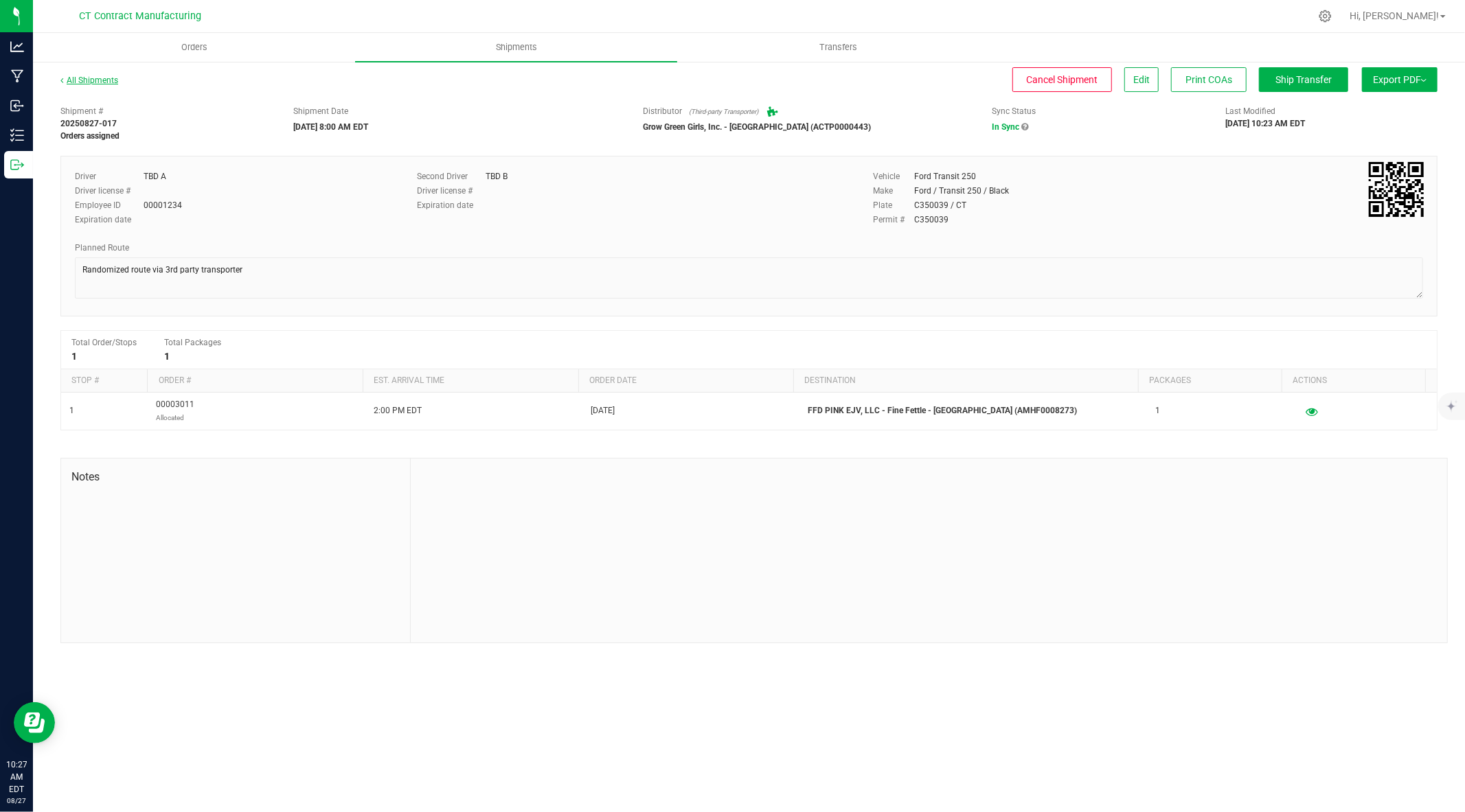
click at [87, 79] on link "All Shipments" at bounding box center [90, 80] width 58 height 9
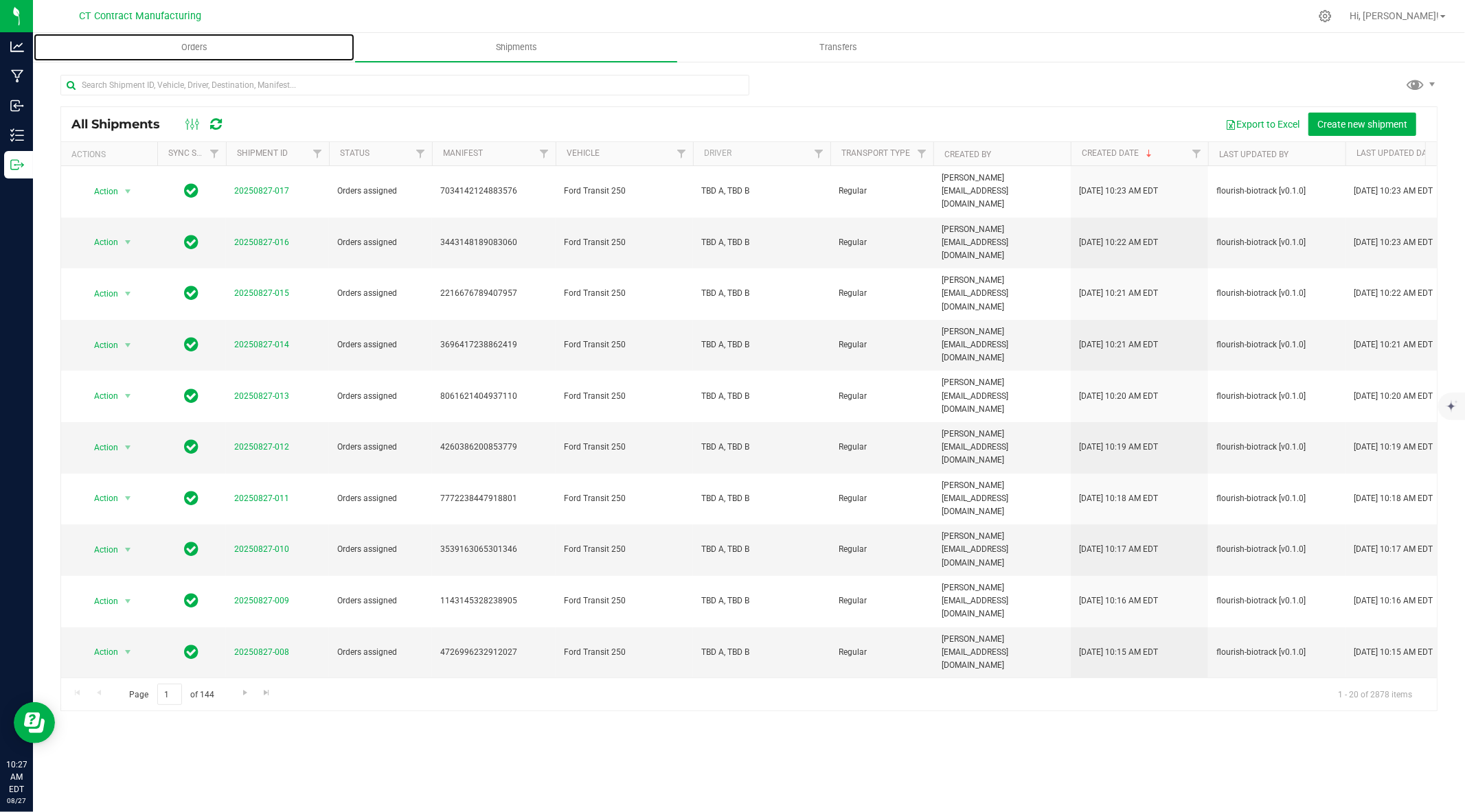
click at [200, 57] on uib-tab-heading "Orders" at bounding box center [194, 47] width 321 height 27
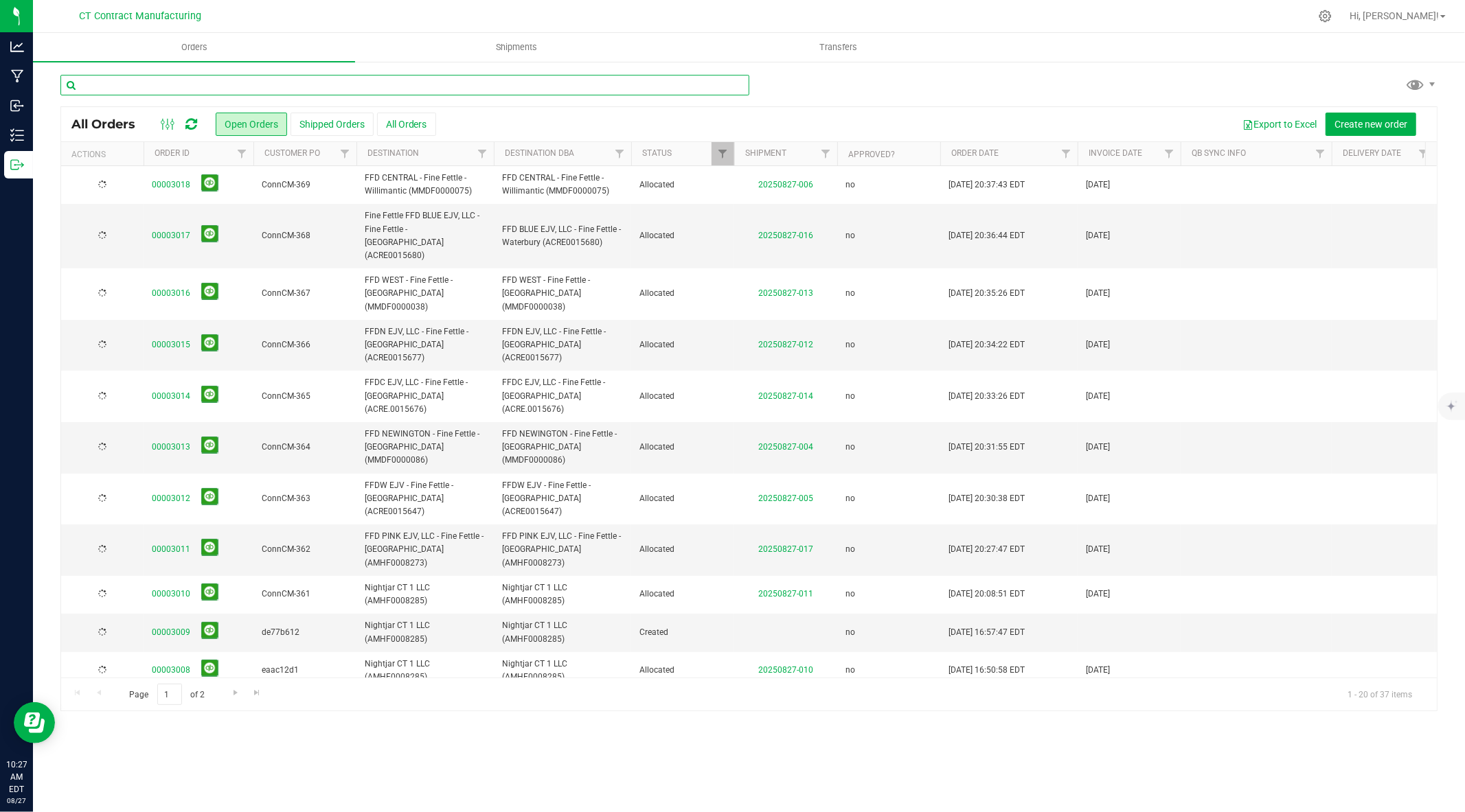
click at [177, 89] on input "text" at bounding box center [405, 85] width 689 height 21
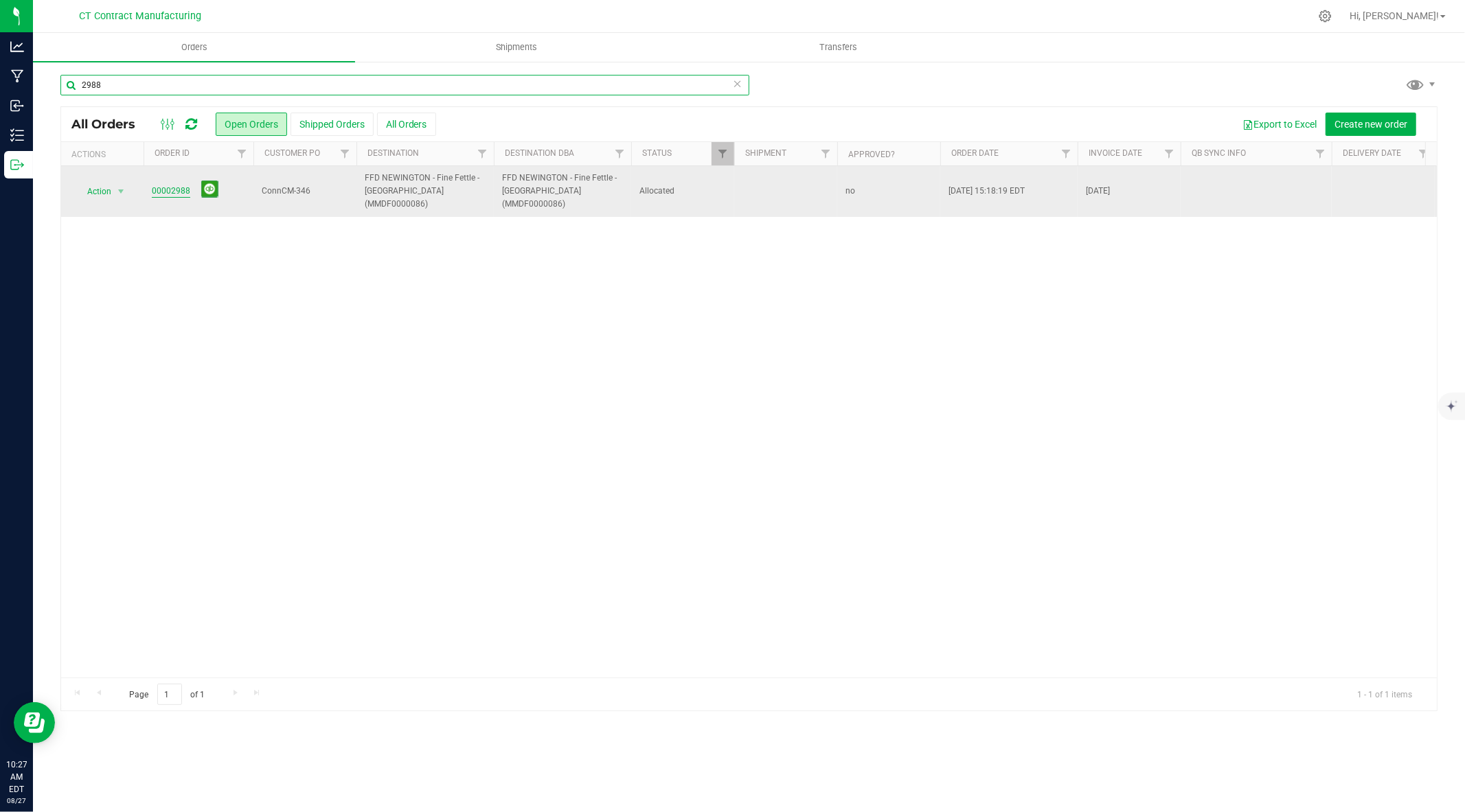
type input "2988"
click at [172, 185] on link "00002988" at bounding box center [171, 191] width 38 height 13
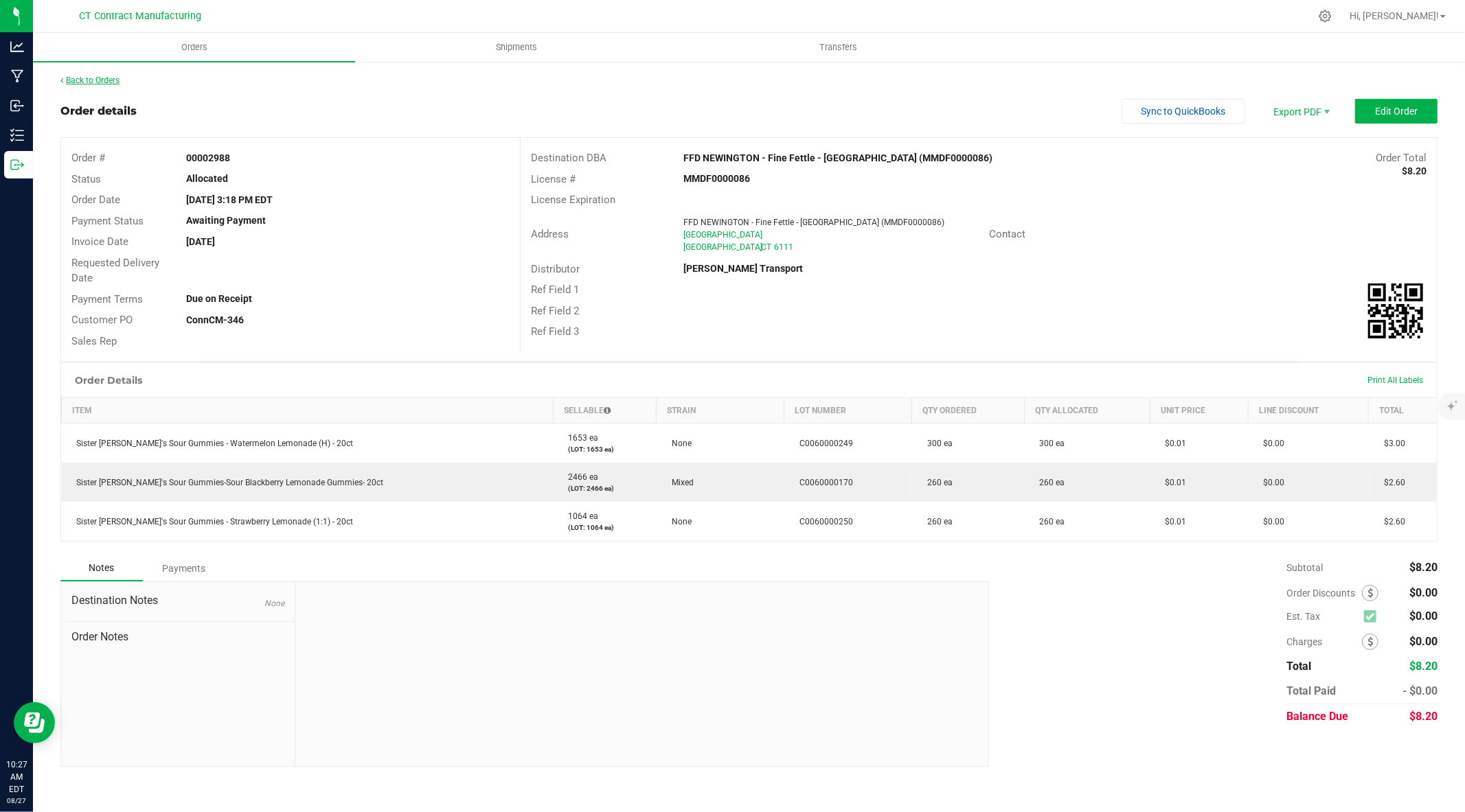
click at [113, 82] on link "Back to Orders" at bounding box center [90, 80] width 59 height 9
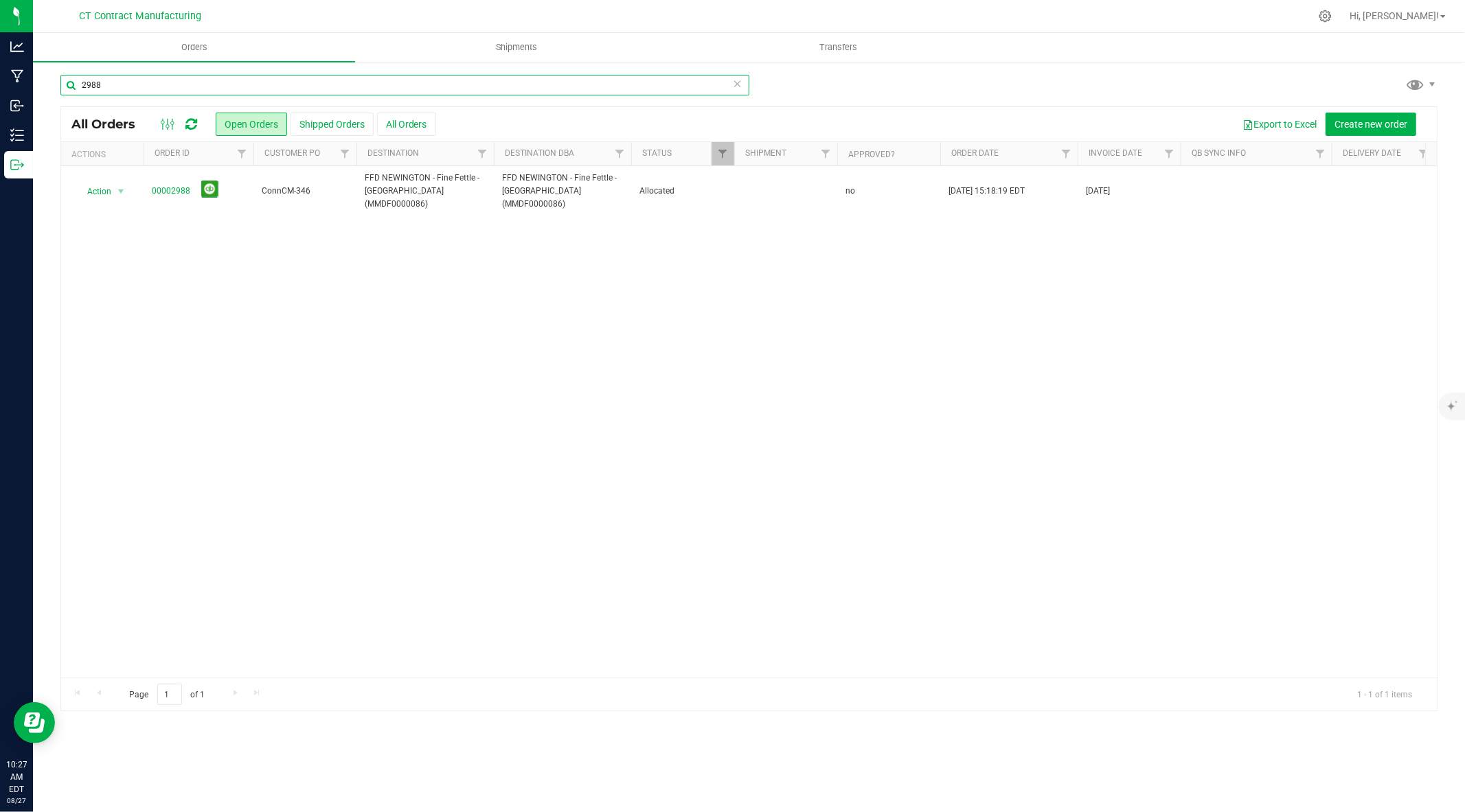
click at [150, 86] on input "2988" at bounding box center [405, 85] width 689 height 21
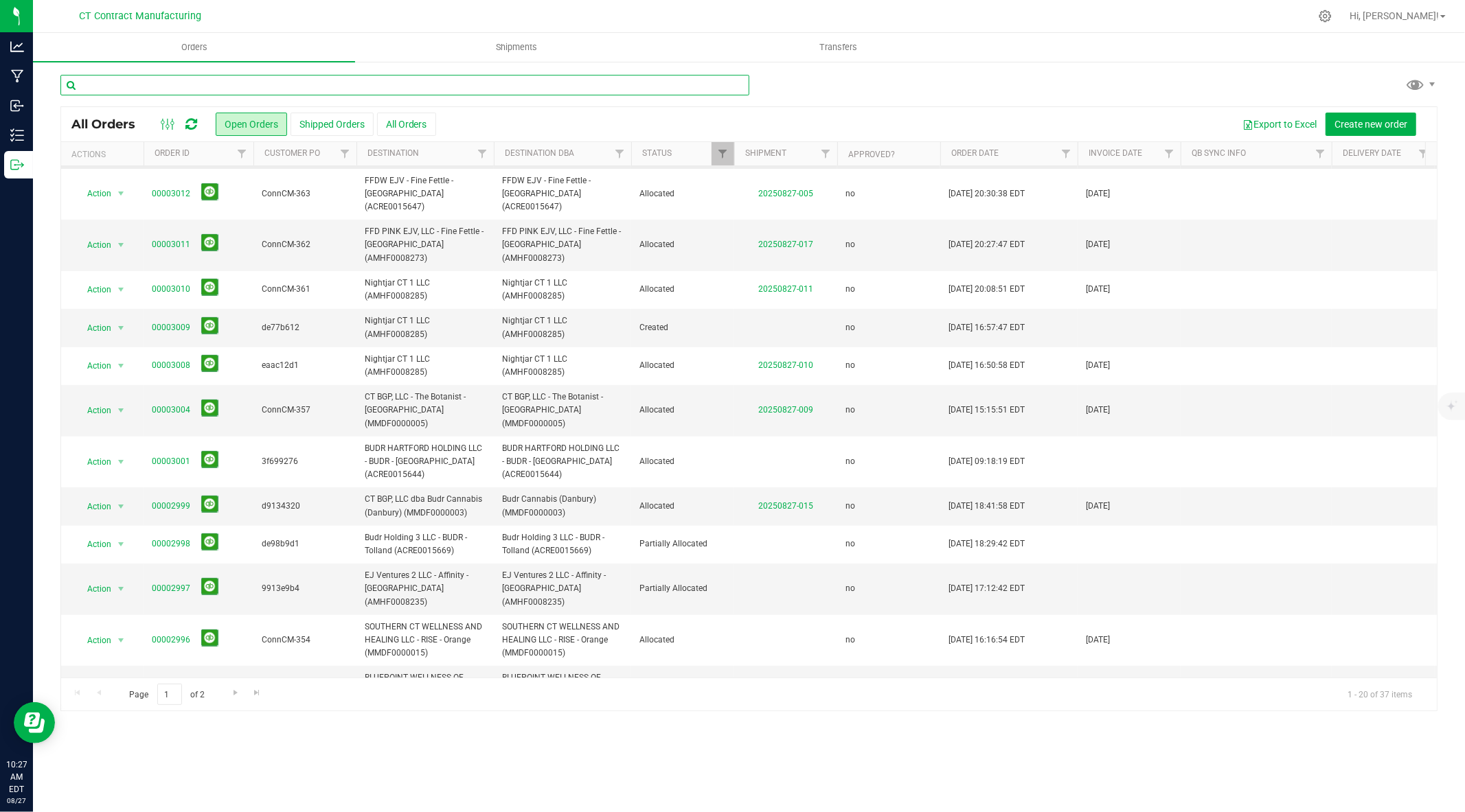
scroll to position [313, 0]
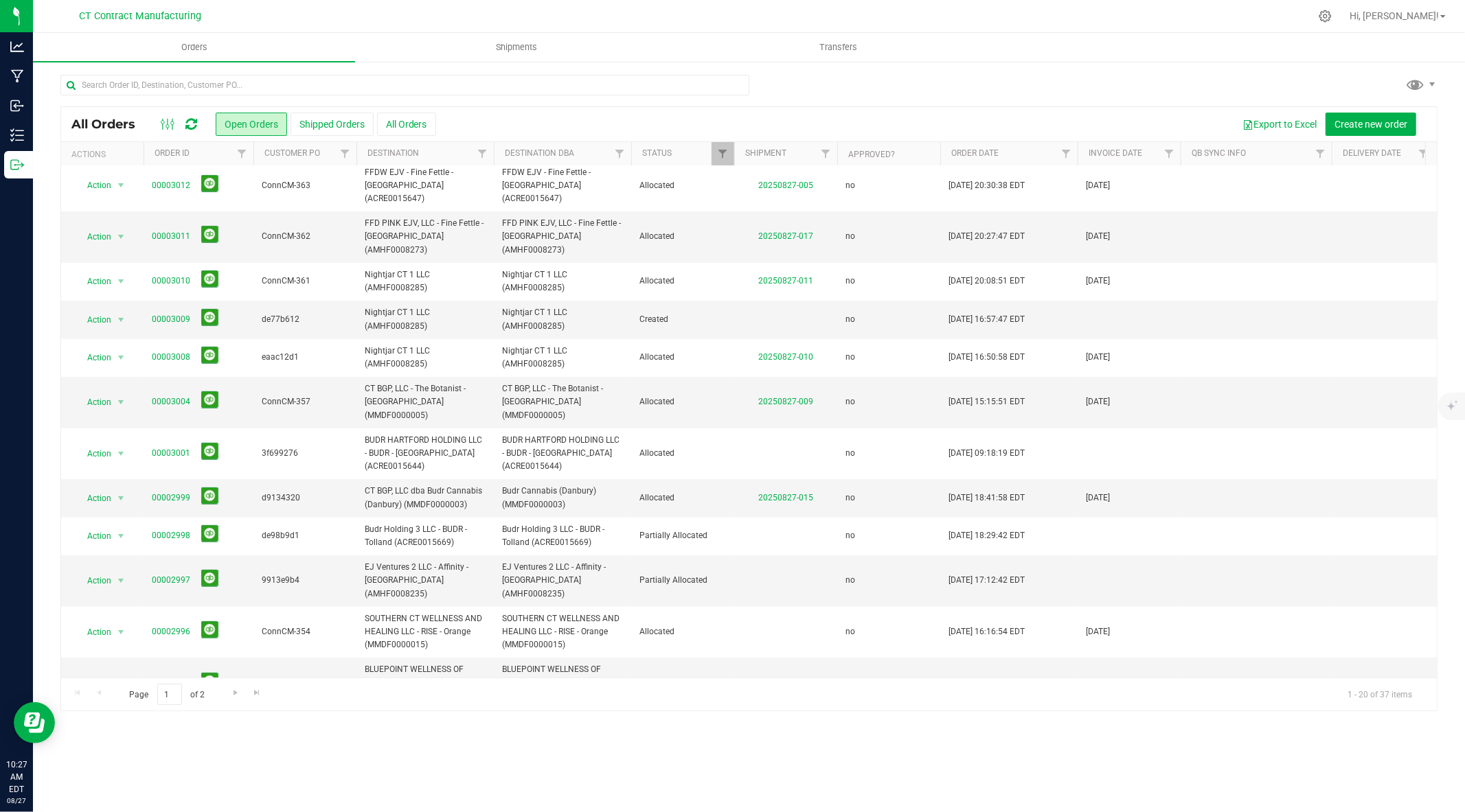
click at [168, 722] on link "00002994" at bounding box center [171, 728] width 38 height 13
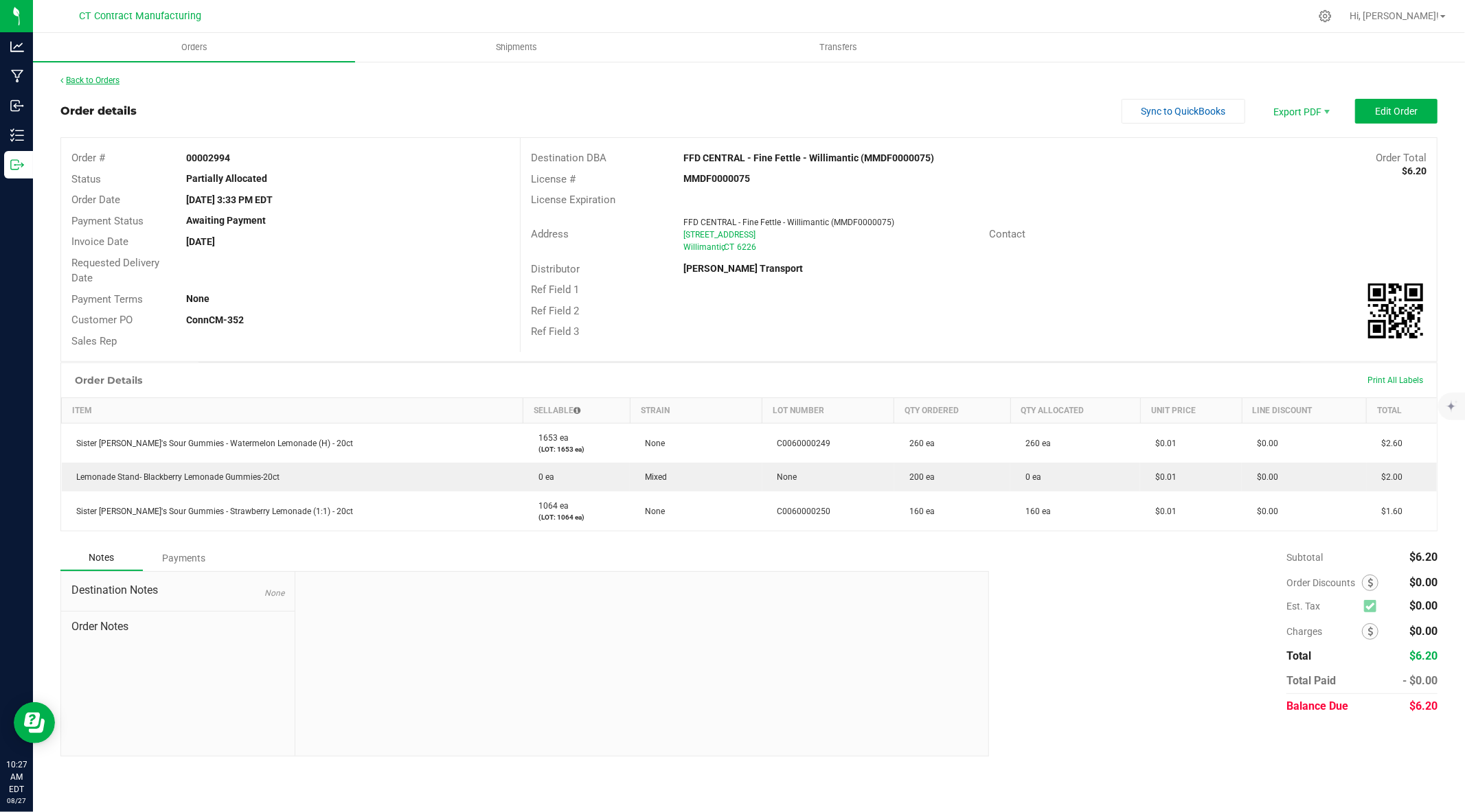
click at [113, 76] on link "Back to Orders" at bounding box center [90, 80] width 59 height 9
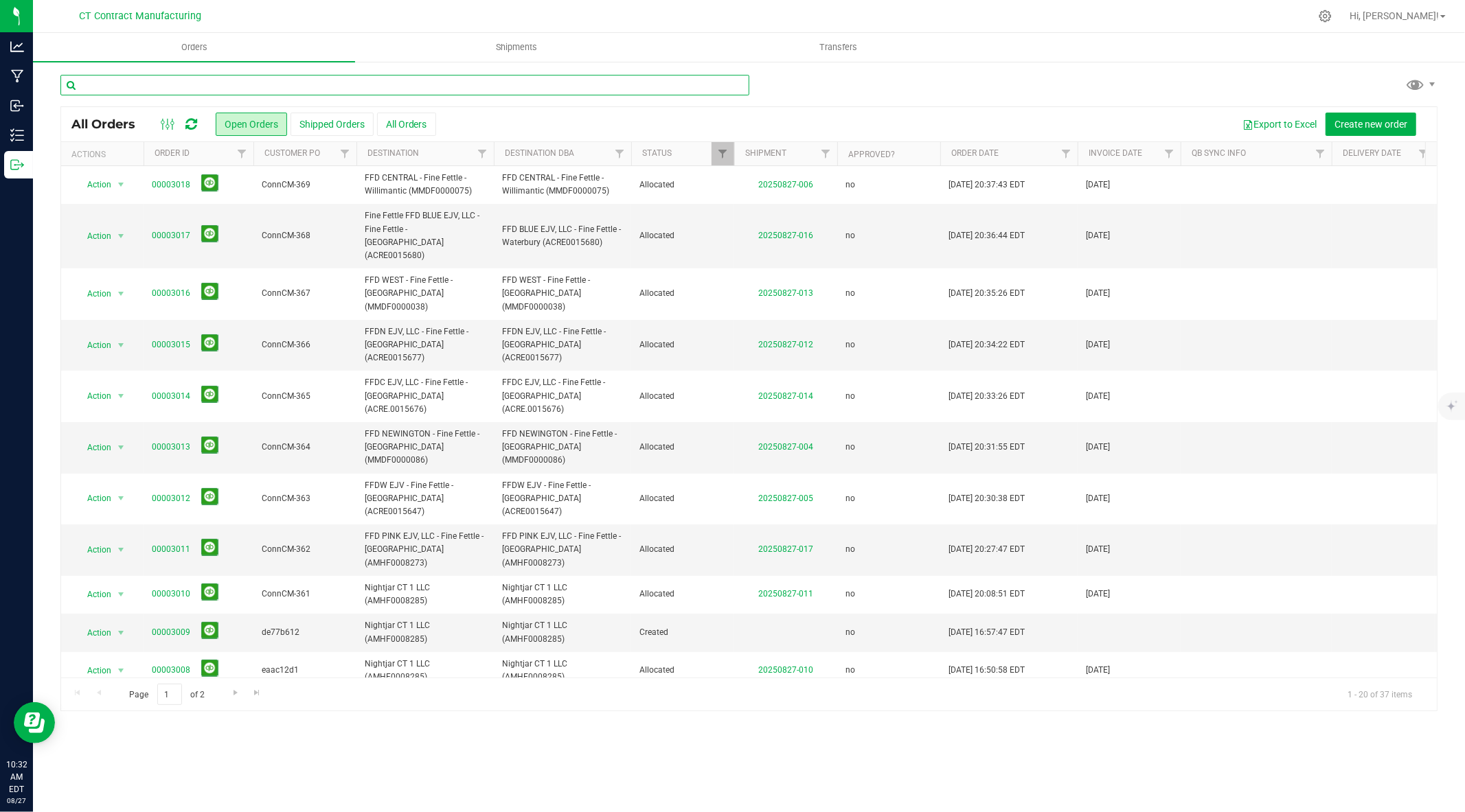
click at [462, 92] on input "text" at bounding box center [405, 85] width 689 height 21
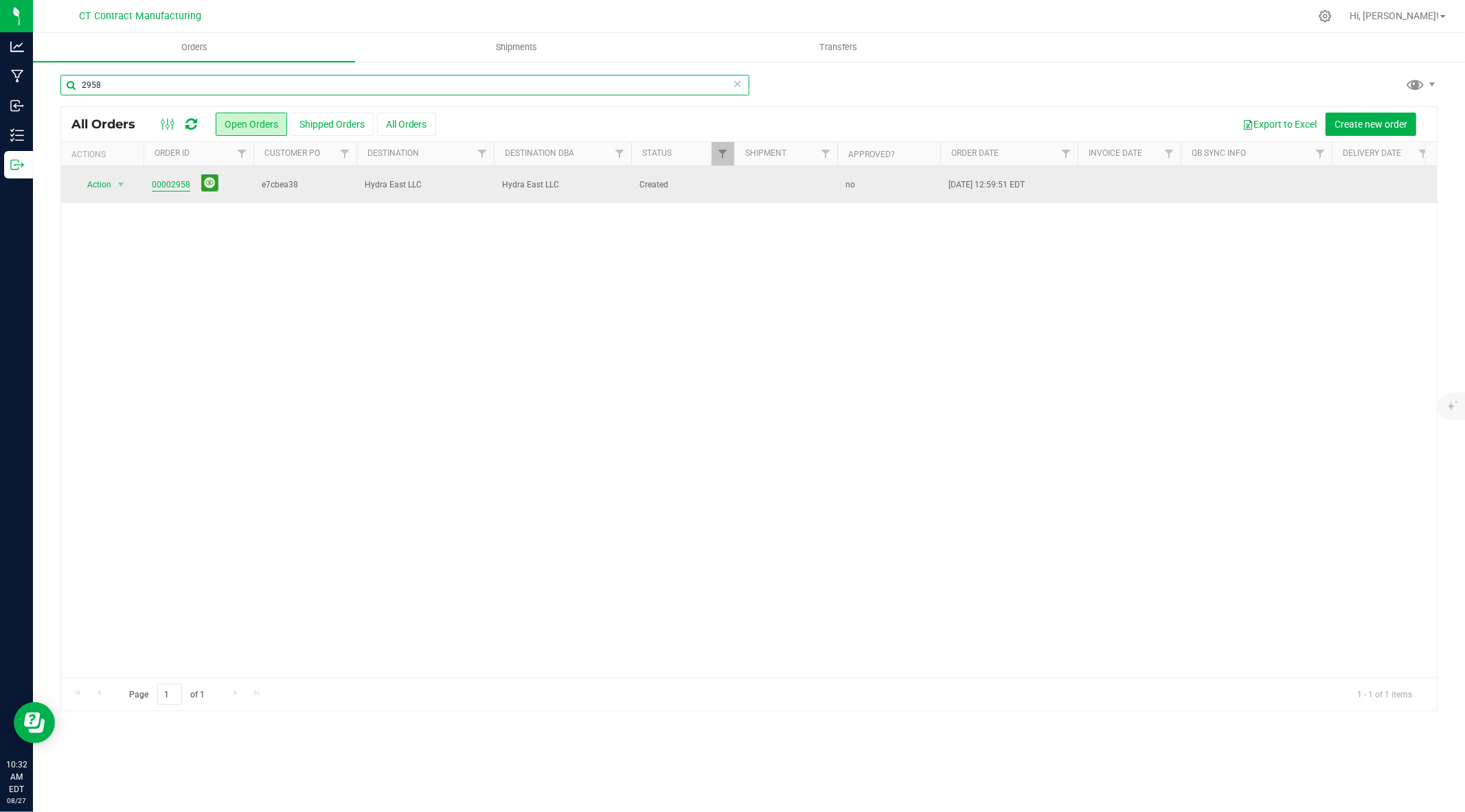
type input "2958"
click at [159, 183] on link "00002958" at bounding box center [171, 186] width 38 height 13
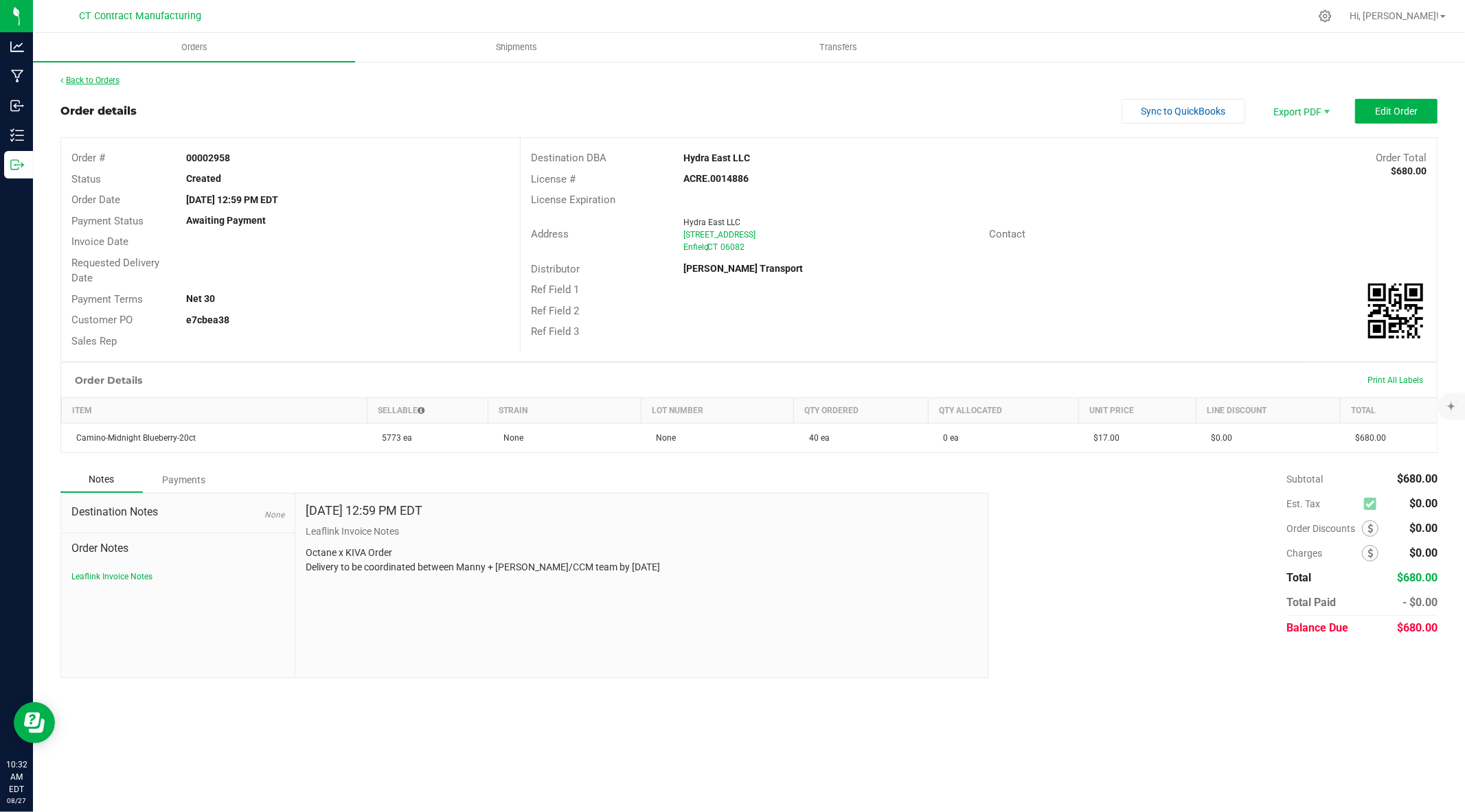
click at [98, 79] on link "Back to Orders" at bounding box center [90, 80] width 59 height 9
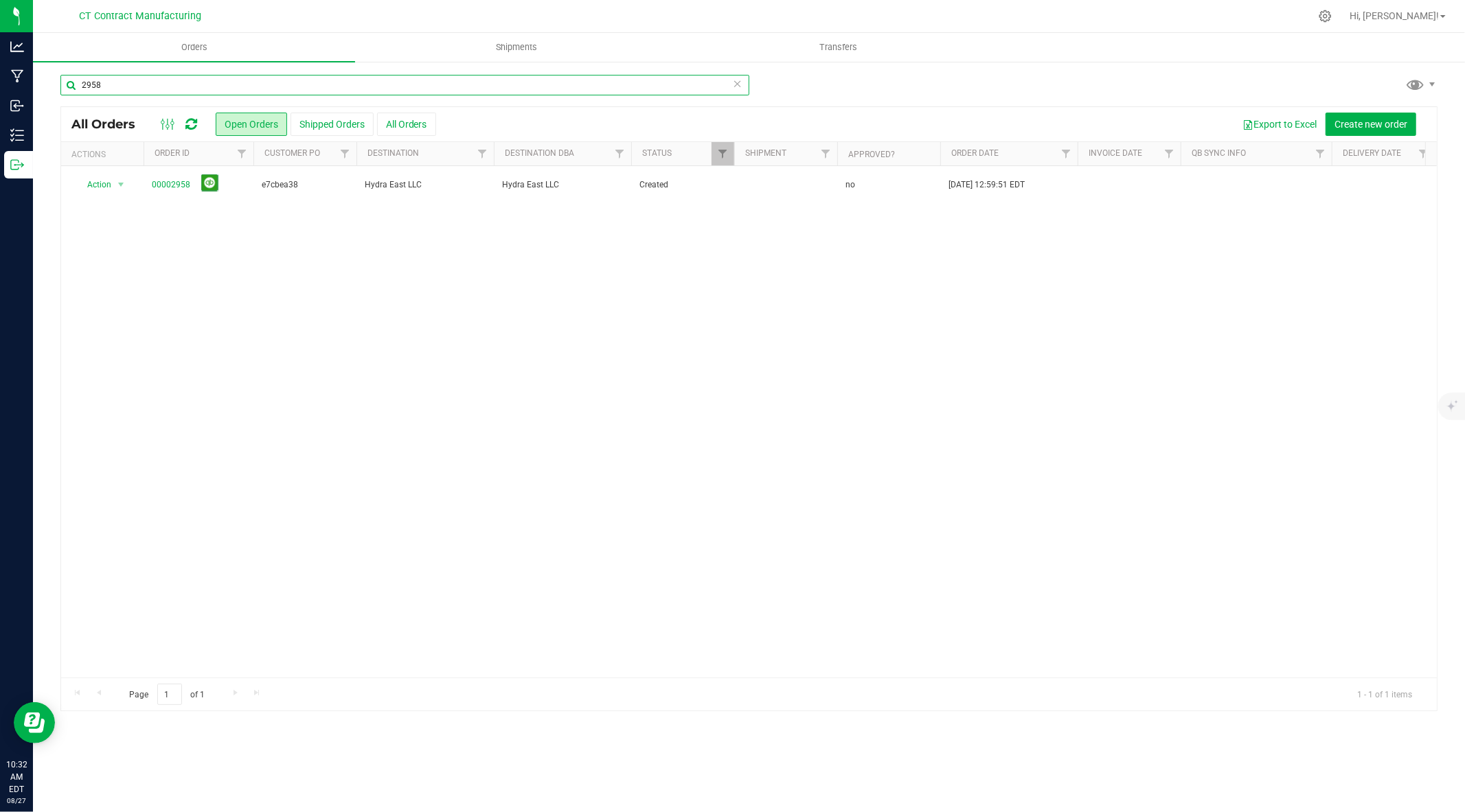
click at [101, 82] on input "2958" at bounding box center [405, 85] width 689 height 21
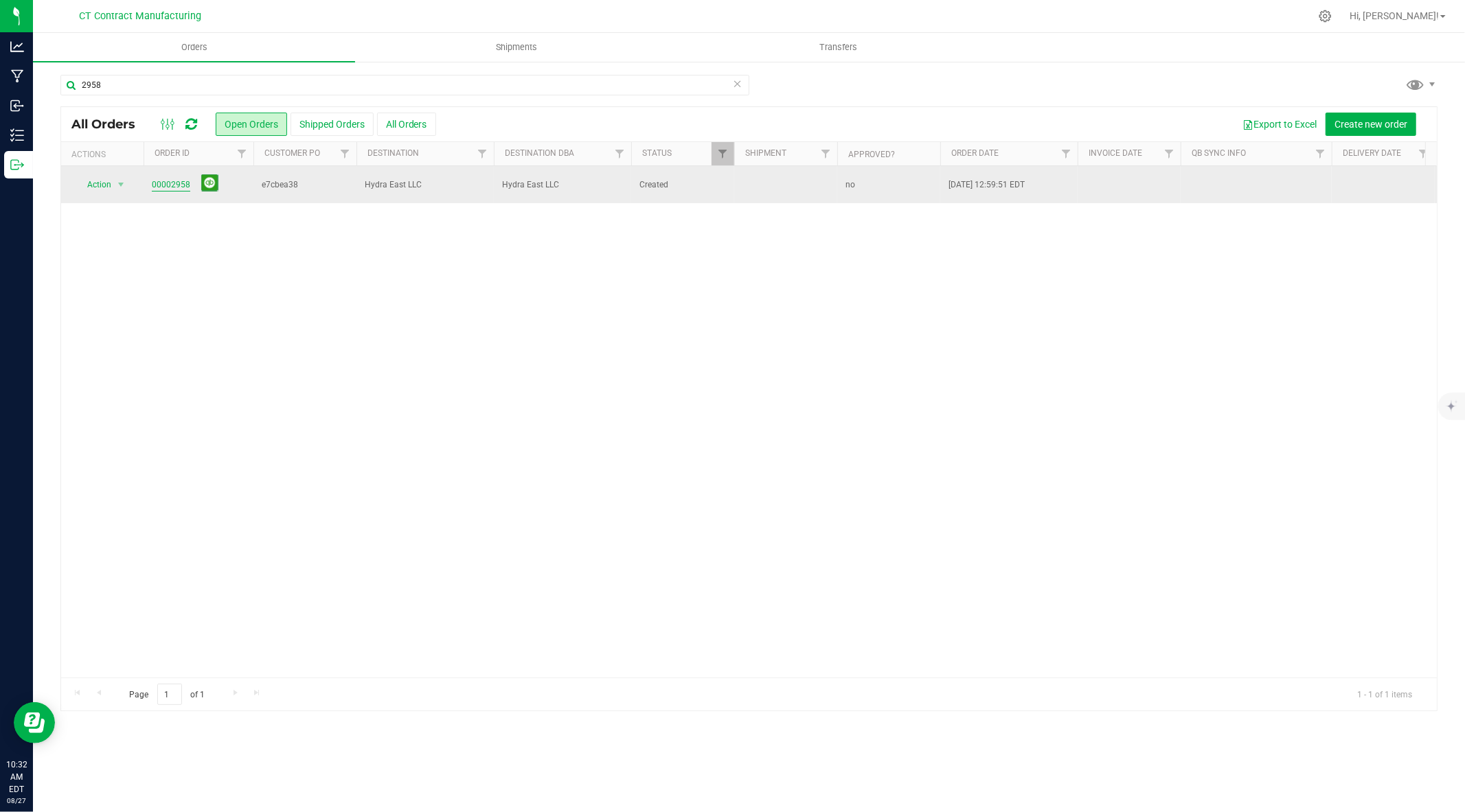
click at [168, 181] on link "00002958" at bounding box center [171, 186] width 38 height 13
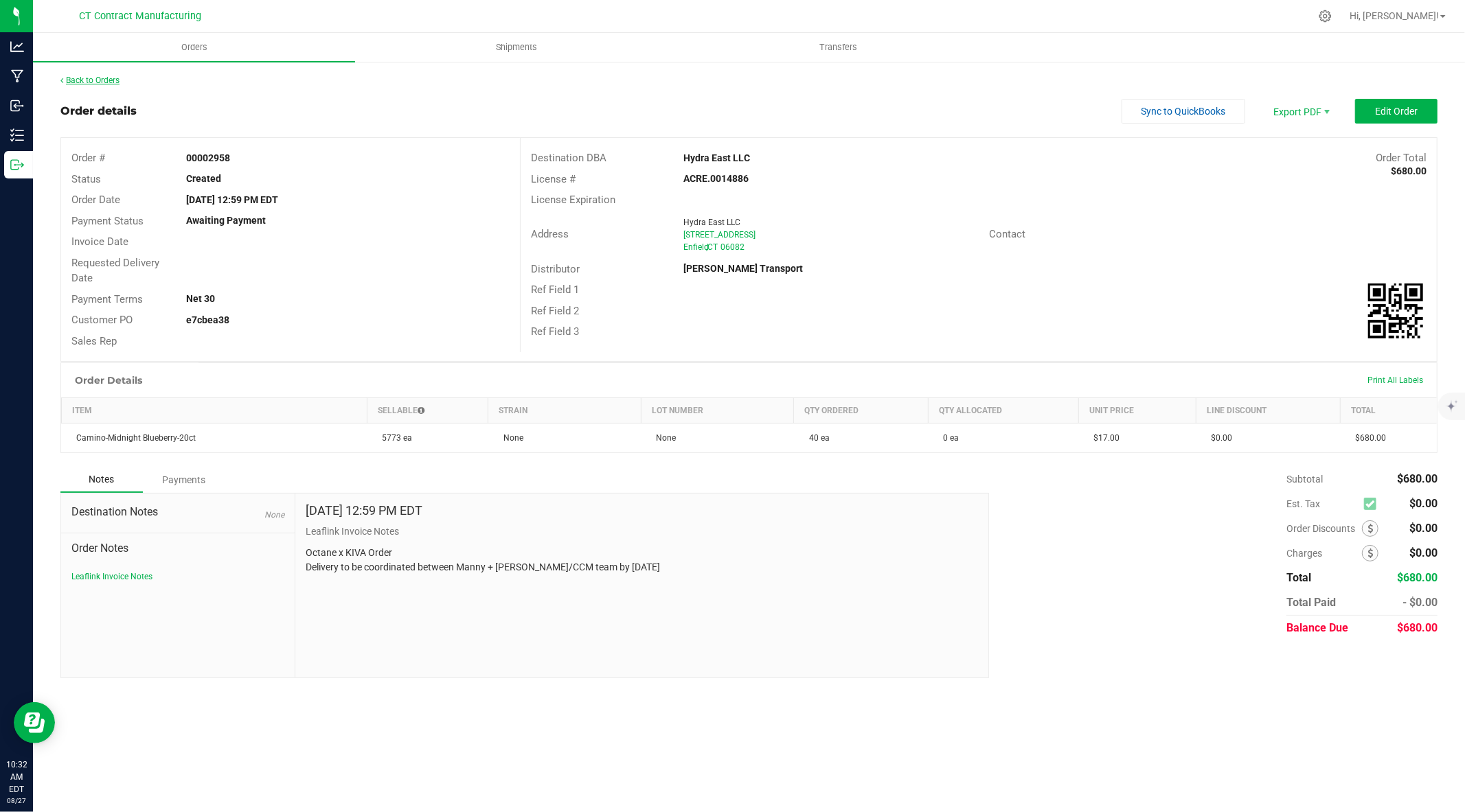
click at [86, 77] on link "Back to Orders" at bounding box center [90, 80] width 59 height 9
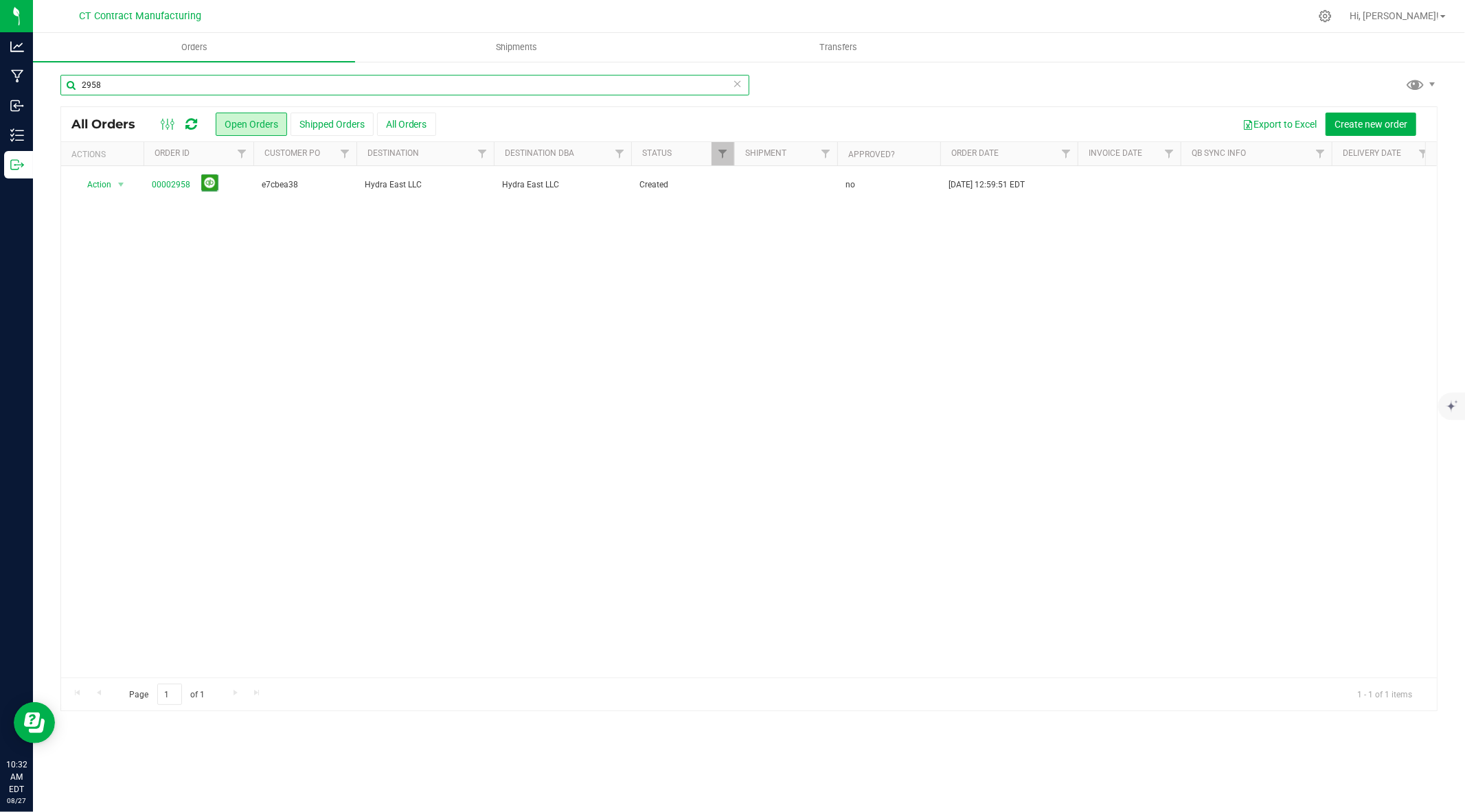
click at [104, 87] on input "2958" at bounding box center [405, 85] width 689 height 21
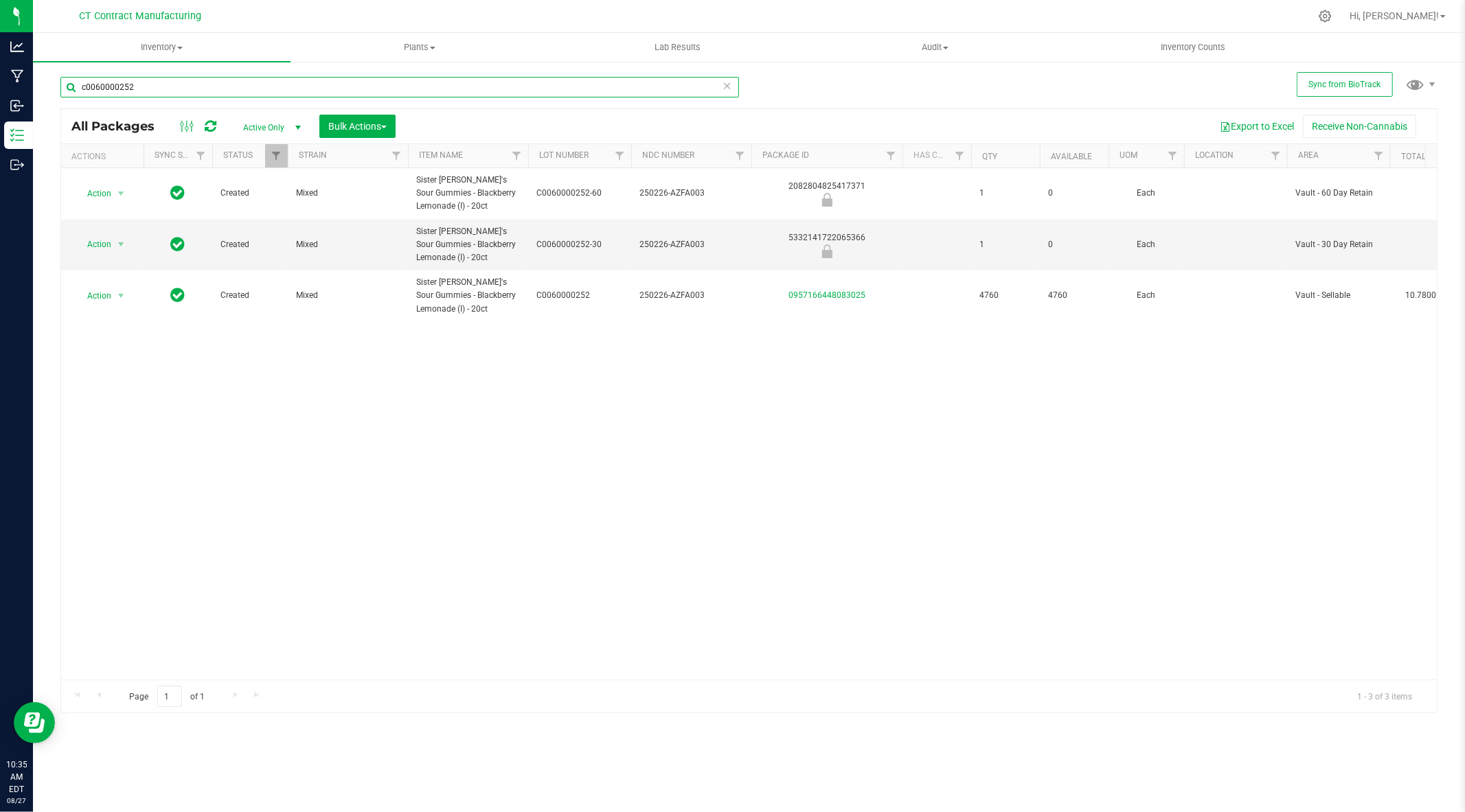
click at [283, 77] on input "c0060000252" at bounding box center [400, 88] width 679 height 21
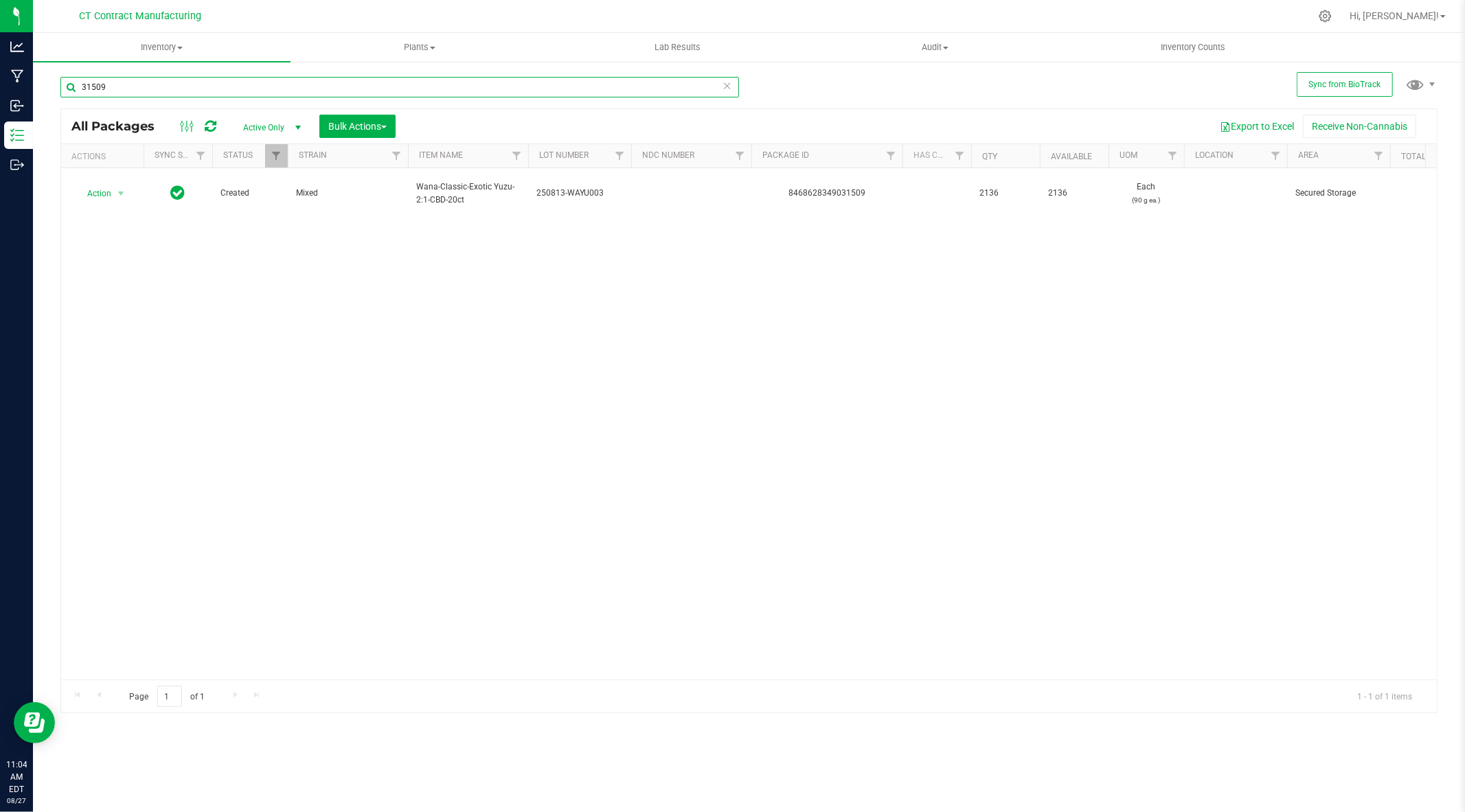
click at [304, 77] on input "31509" at bounding box center [400, 88] width 679 height 21
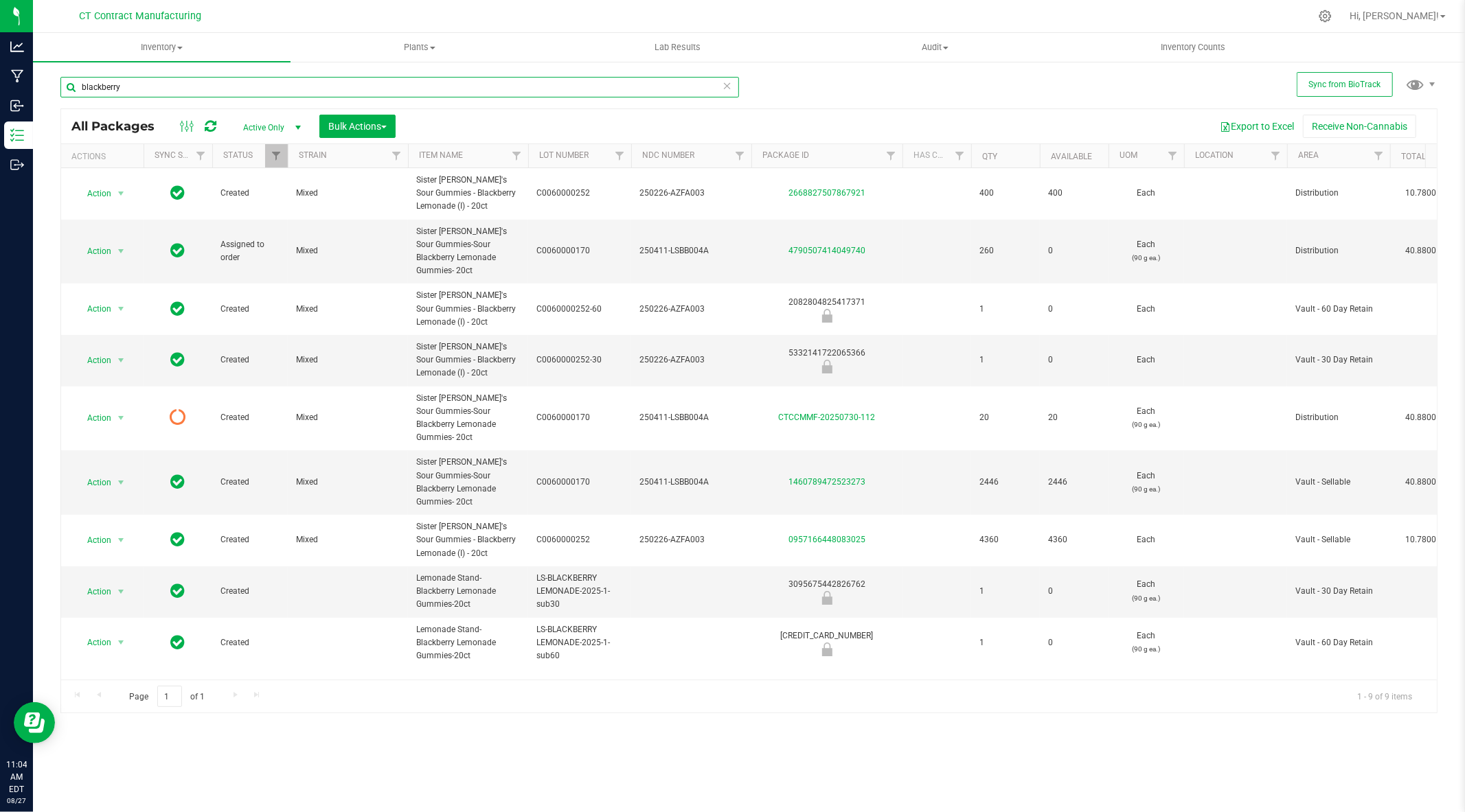
type input "blackberry"
click at [294, 77] on input "blackberry" at bounding box center [400, 88] width 679 height 21
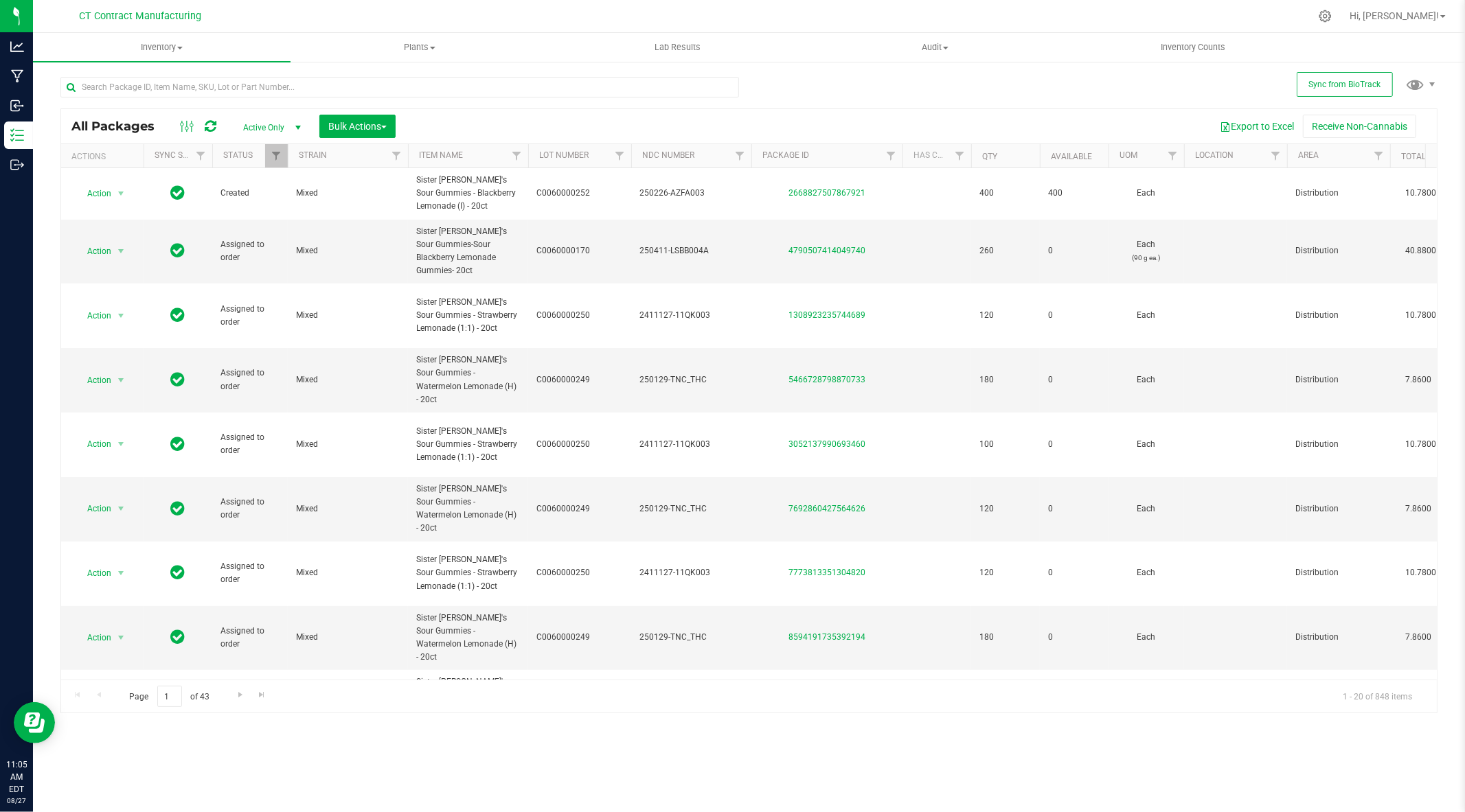
click at [307, 18] on div at bounding box center [778, 16] width 1064 height 27
click at [299, 11] on div at bounding box center [778, 16] width 1064 height 27
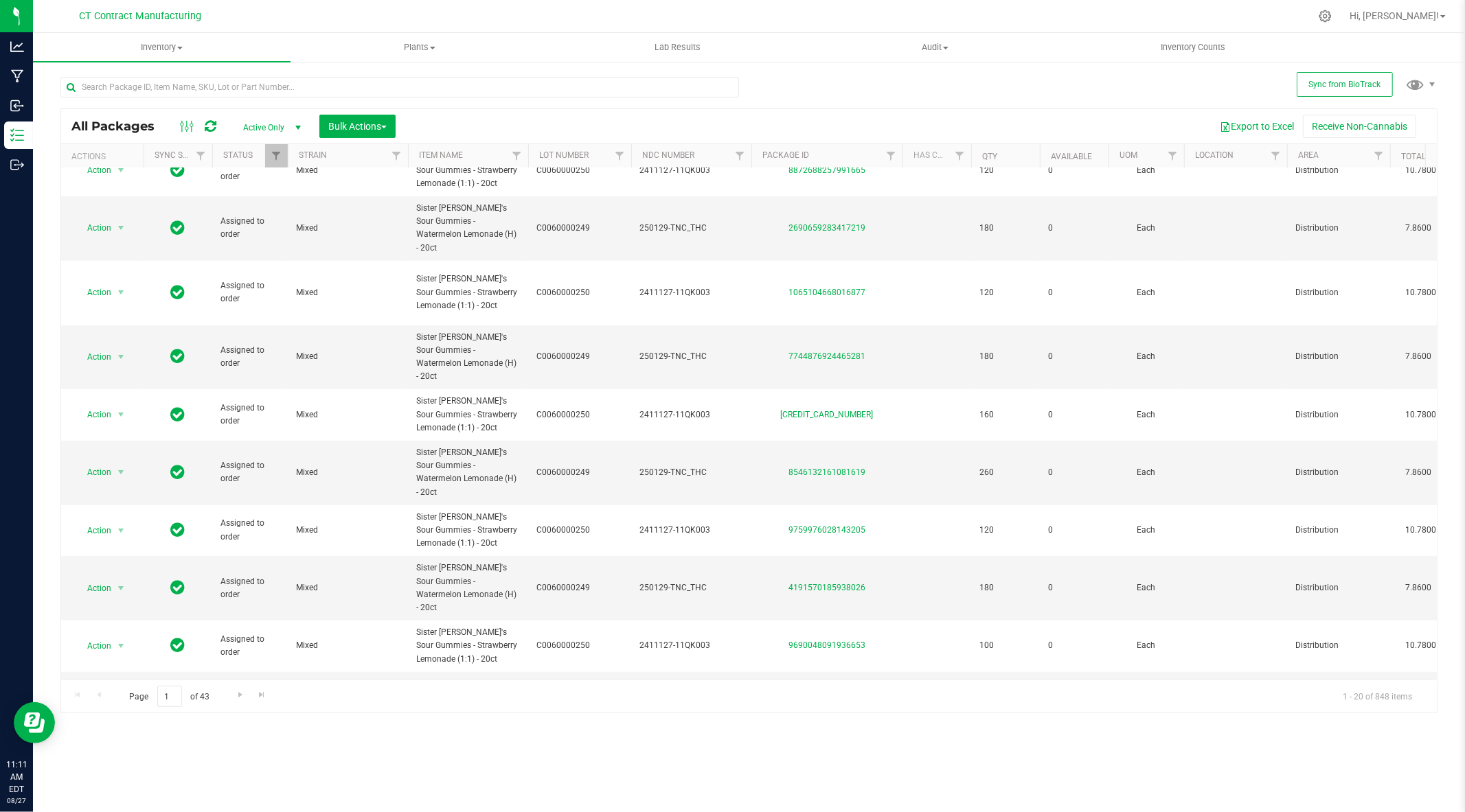
scroll to position [551, 0]
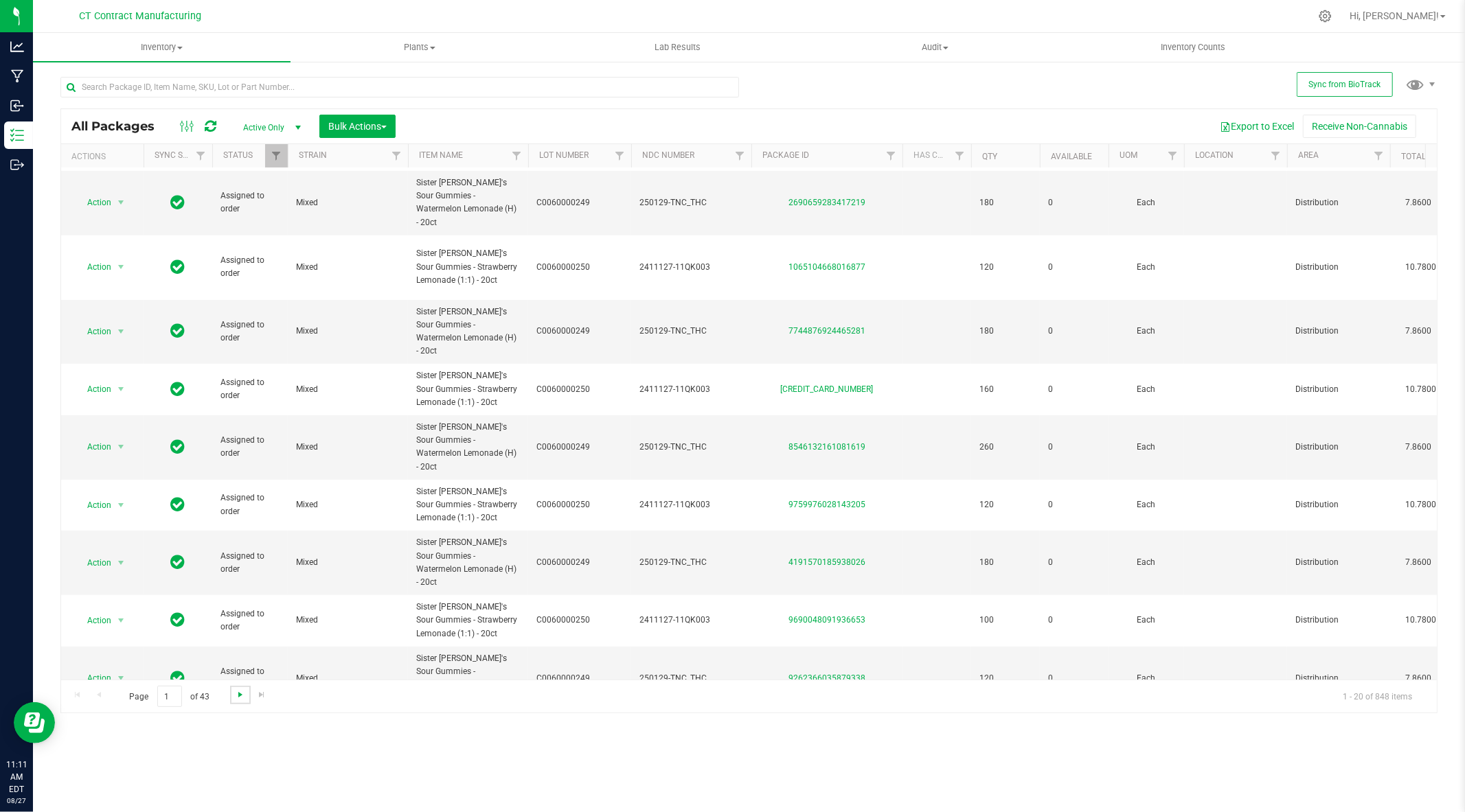
click at [236, 690] on span "Go to the next page" at bounding box center [241, 695] width 11 height 11
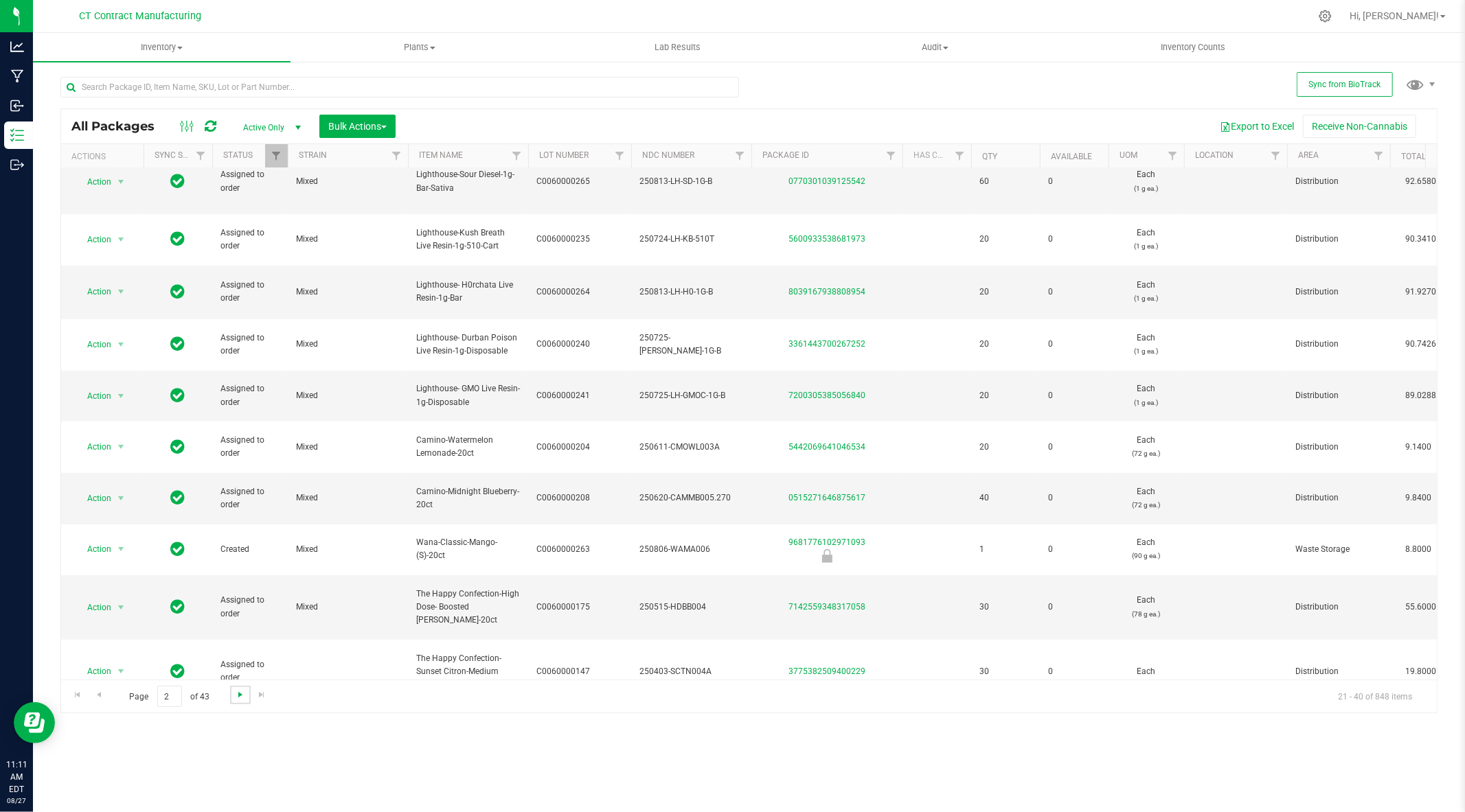
scroll to position [448, 0]
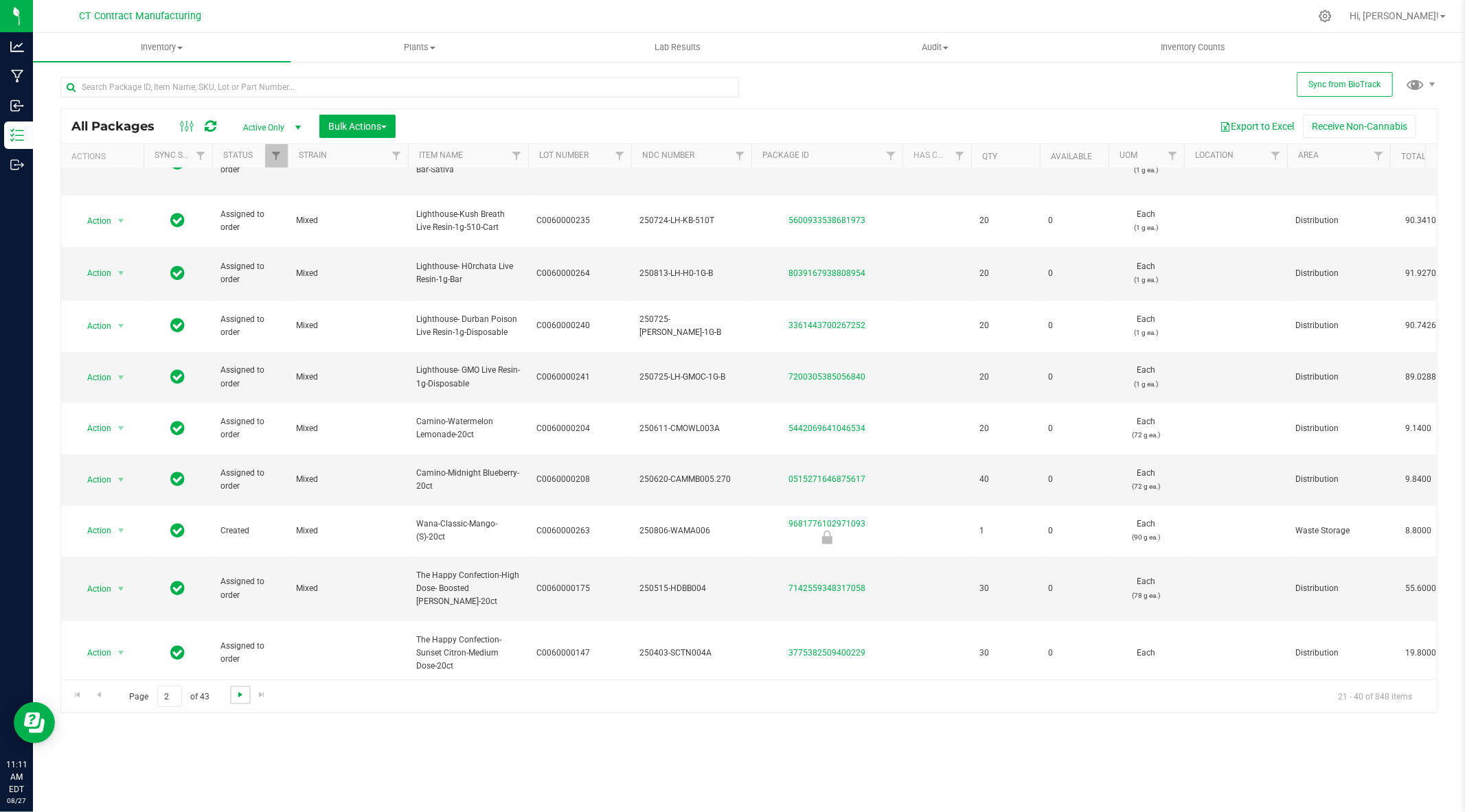
click at [242, 693] on span "Go to the next page" at bounding box center [241, 695] width 11 height 11
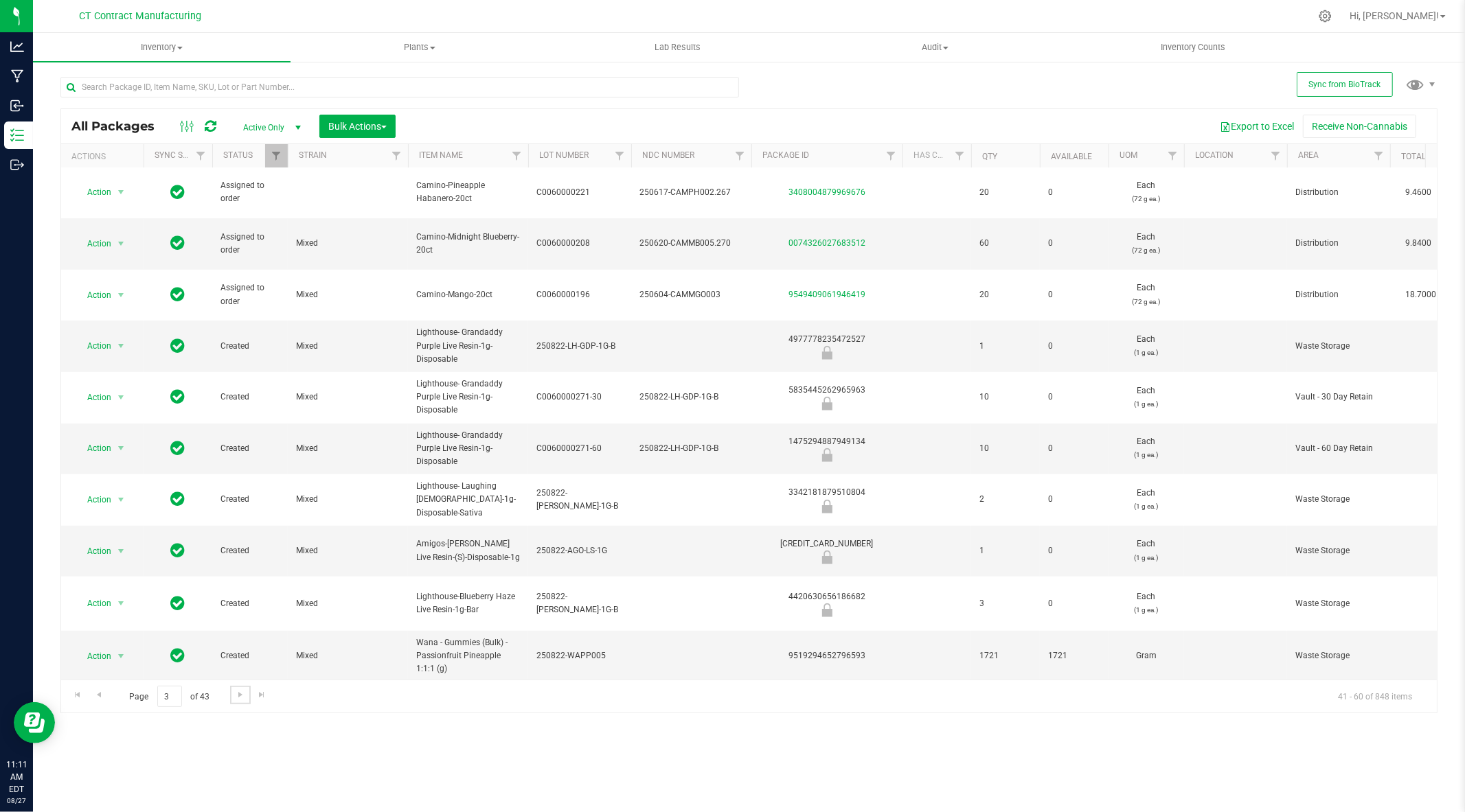
scroll to position [606, 0]
click at [238, 690] on span "Go to the next page" at bounding box center [241, 695] width 11 height 11
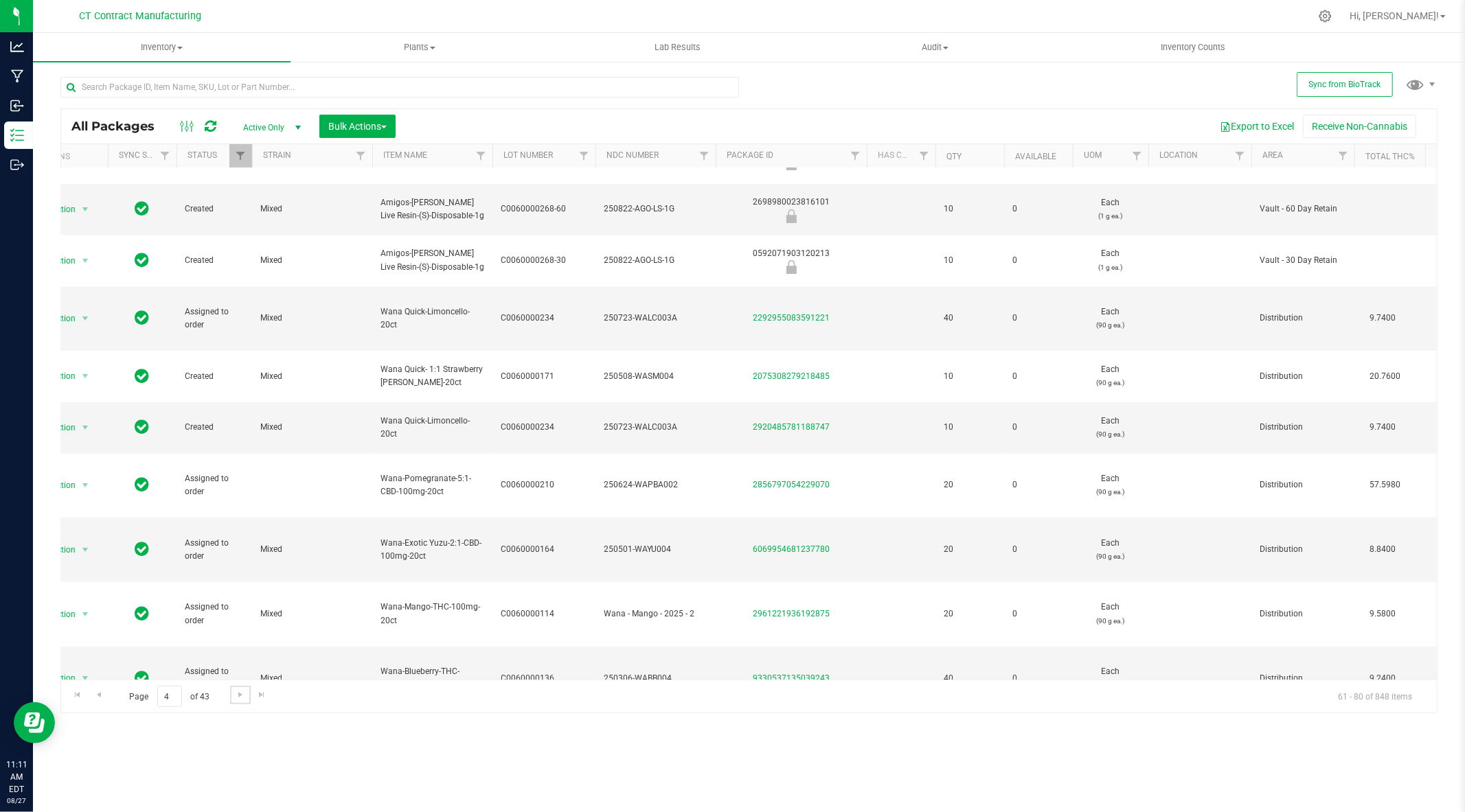
scroll to position [0, 26]
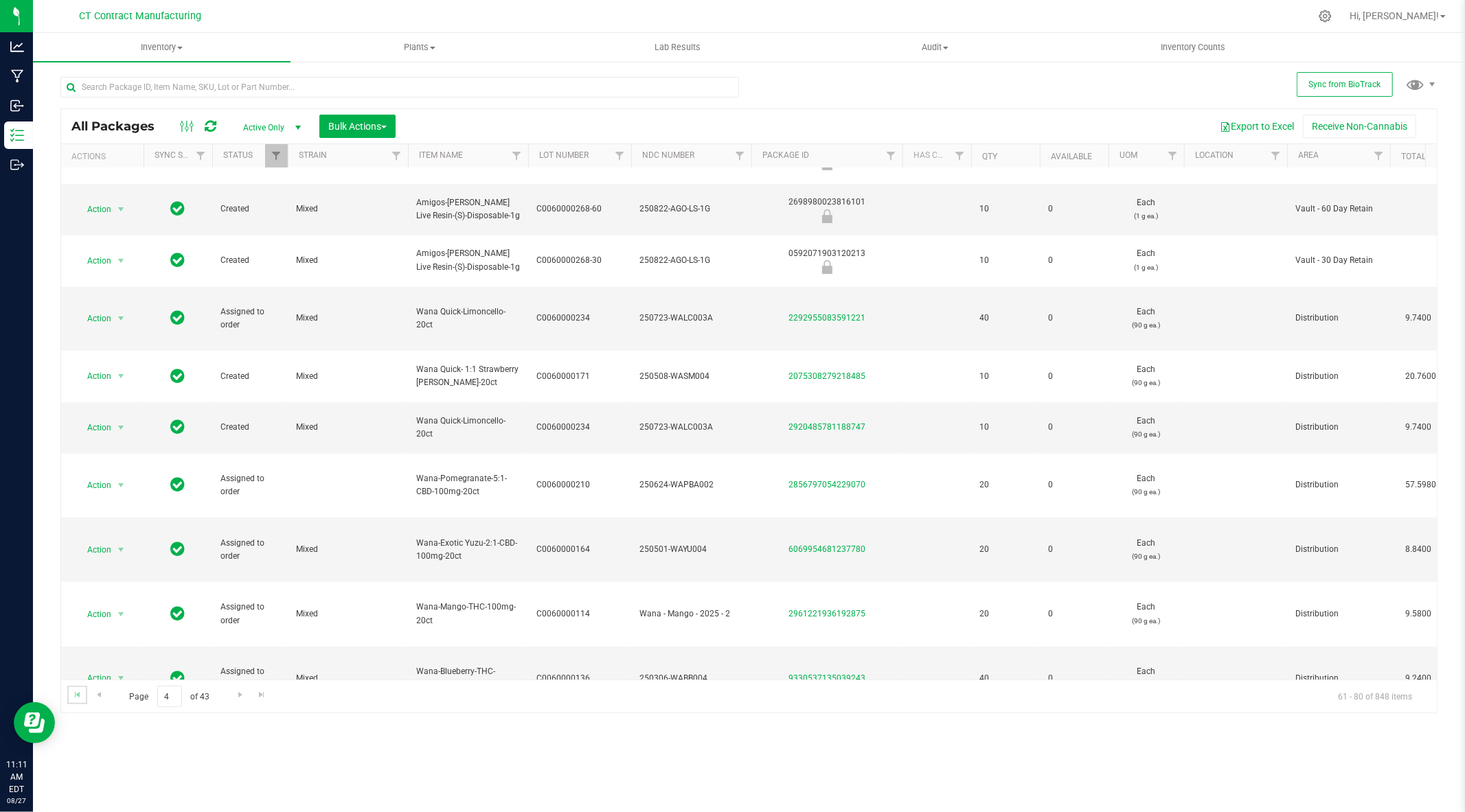
click at [81, 687] on link "Go to the first page" at bounding box center [76, 695] width 20 height 19
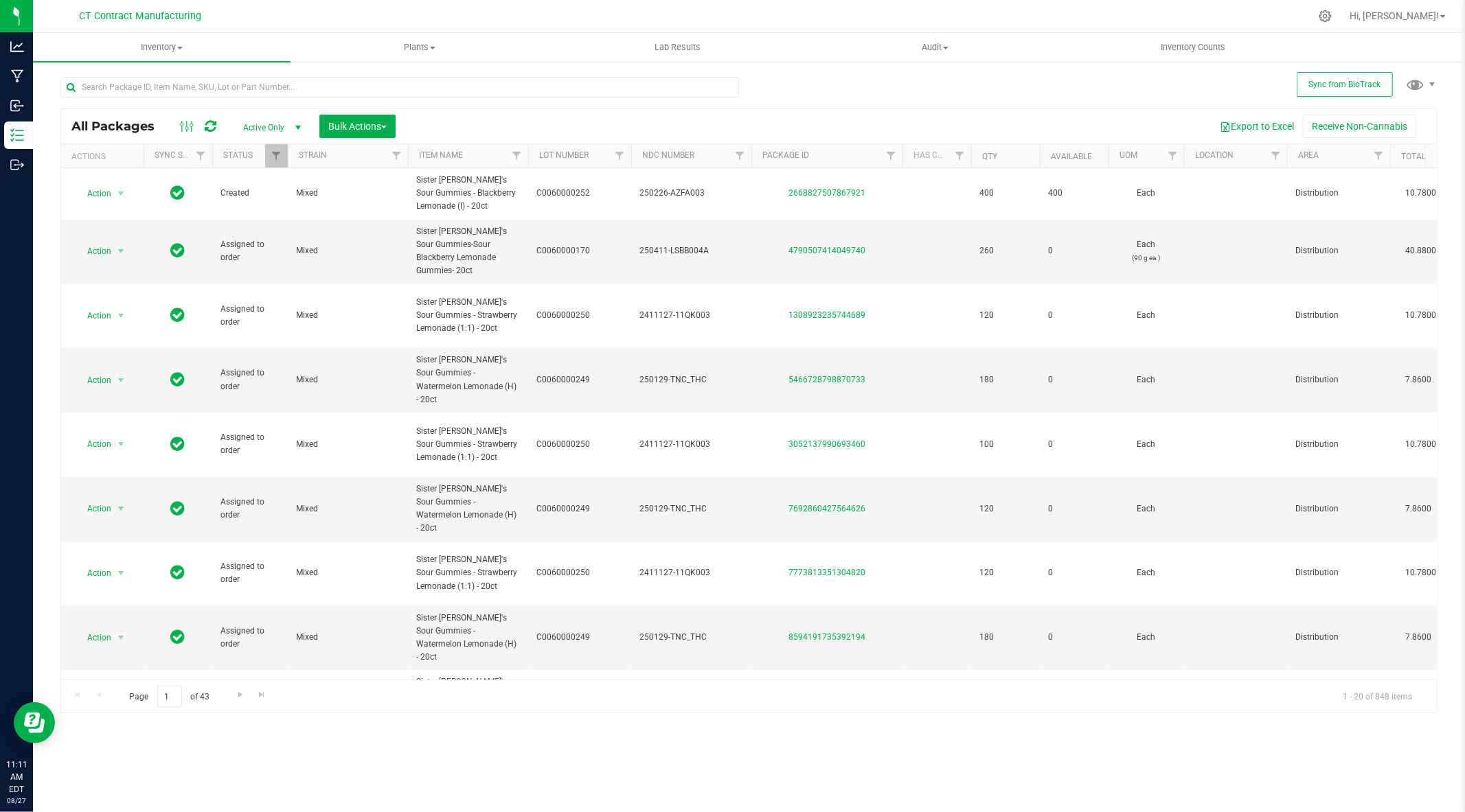
click at [1060, 11] on div at bounding box center [778, 16] width 1064 height 27
click at [1039, 12] on div at bounding box center [778, 16] width 1064 height 27
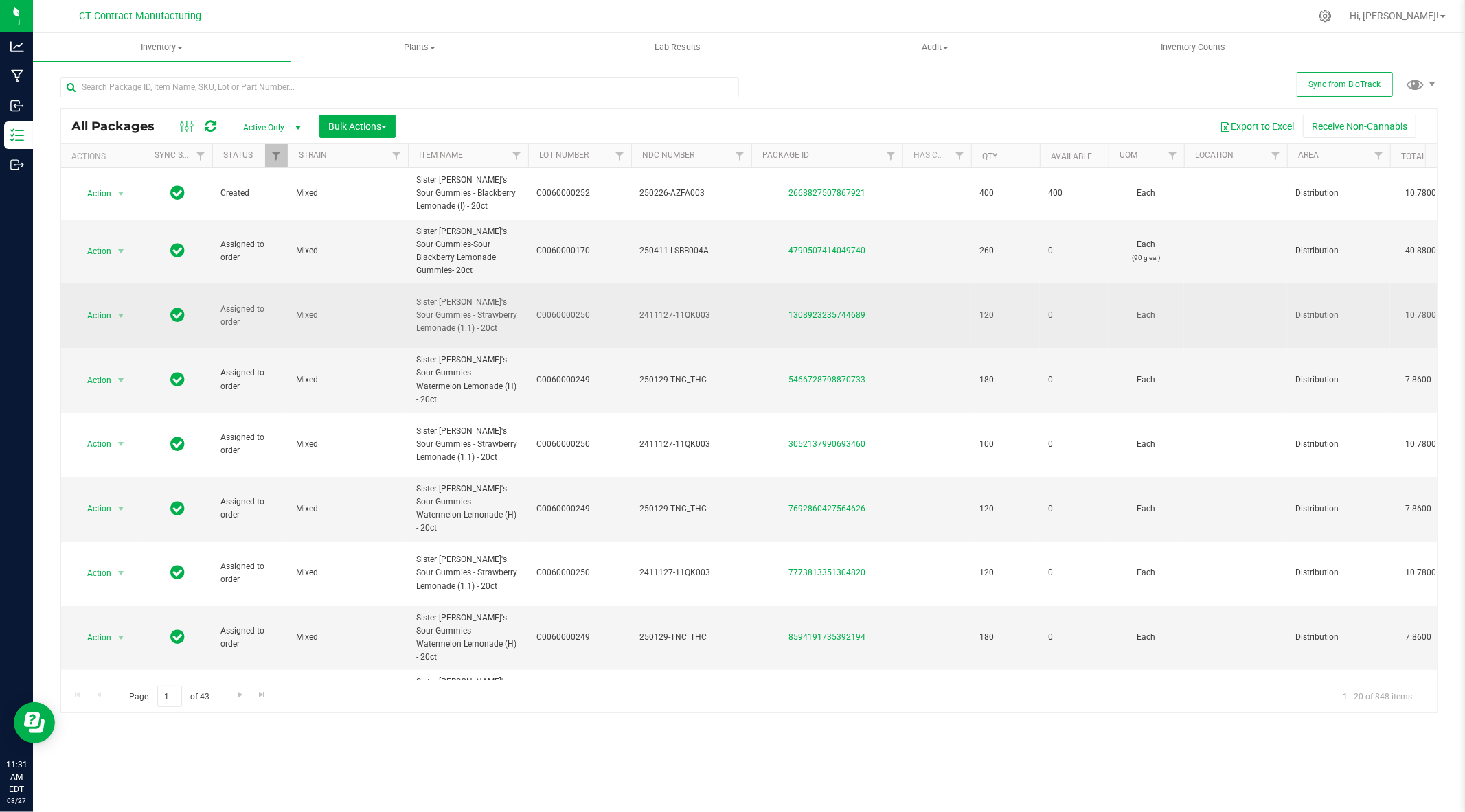
scroll to position [0, 32]
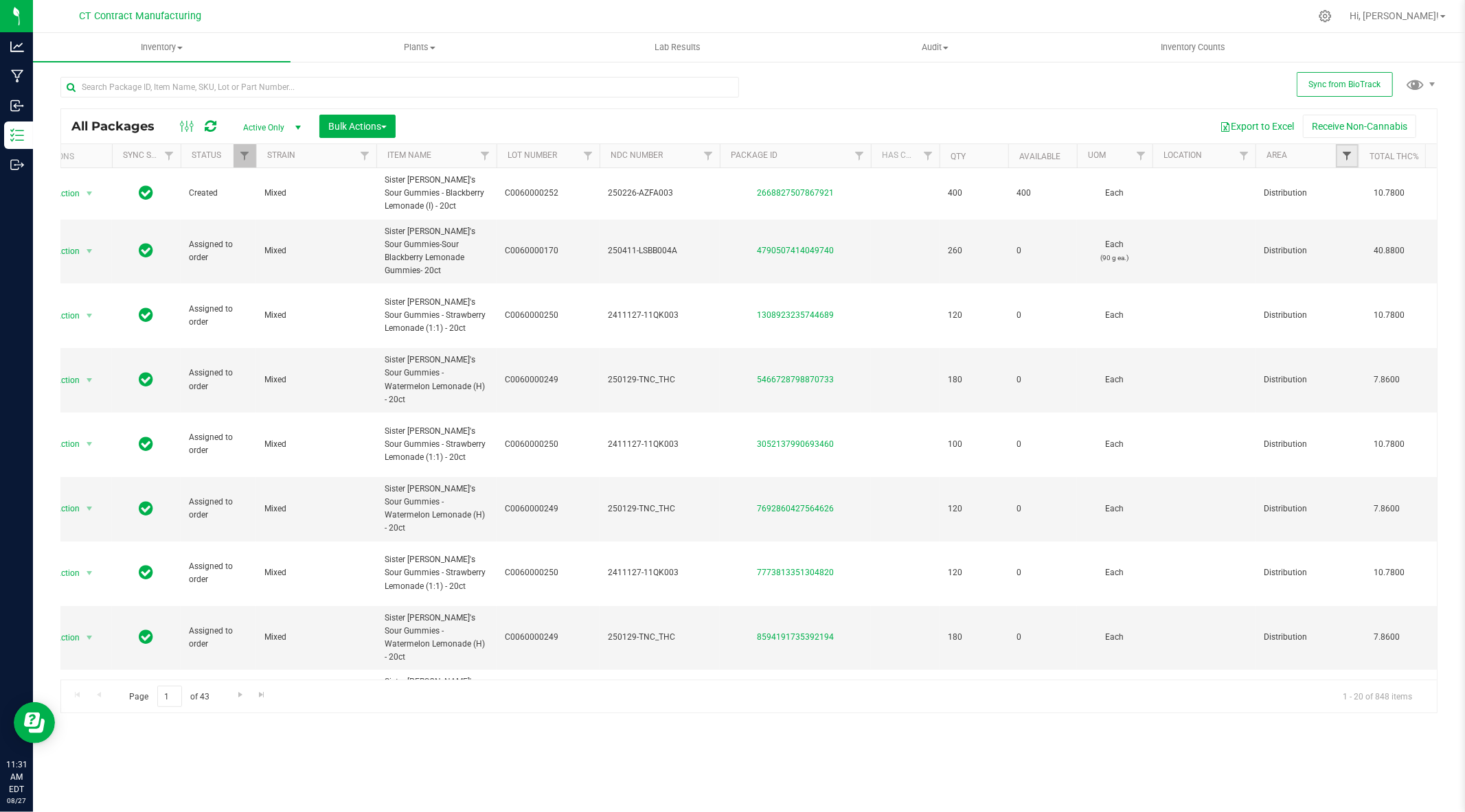
click at [1342, 157] on span "Filter" at bounding box center [1348, 156] width 11 height 11
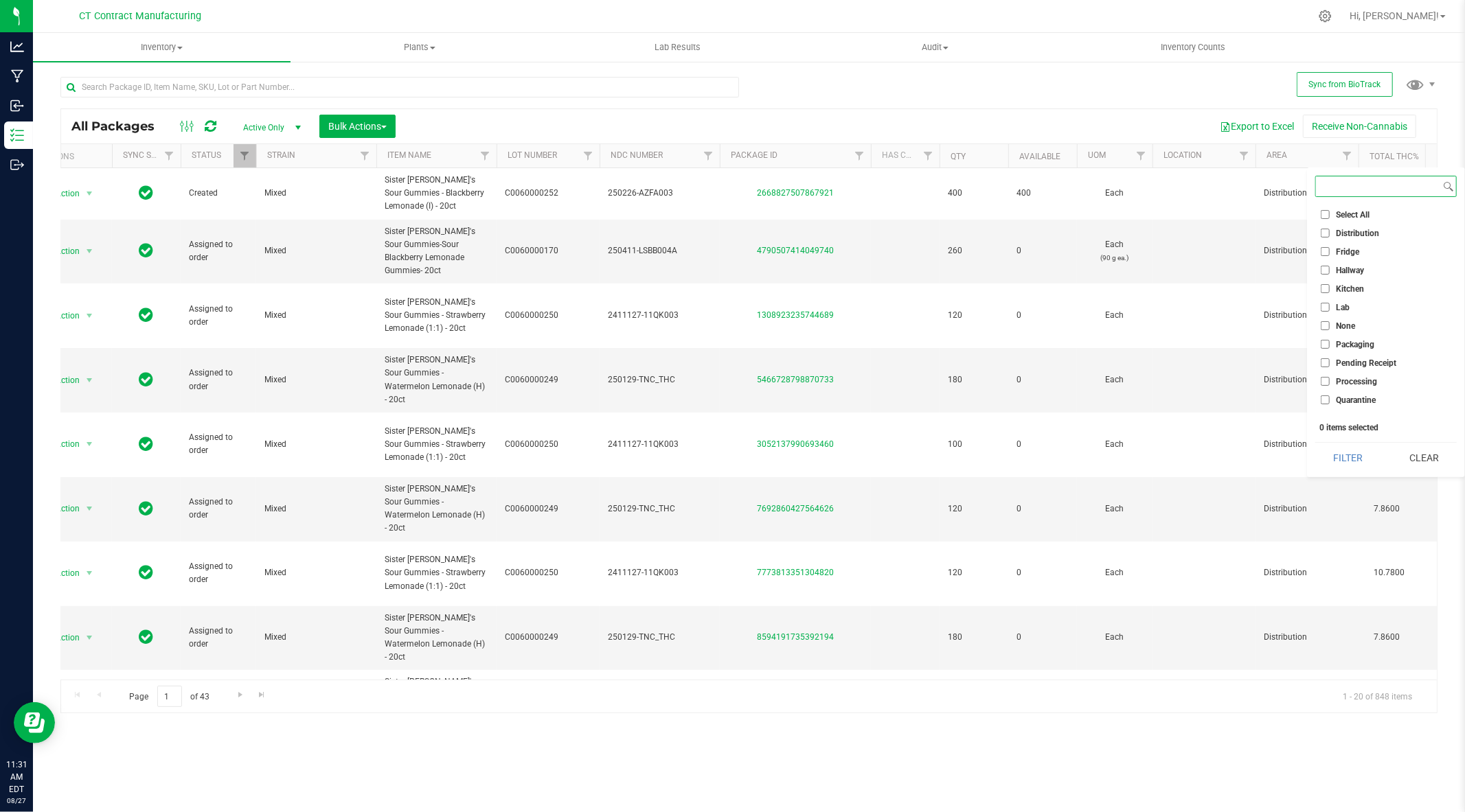
scroll to position [104, 0]
click at [1351, 403] on span "Waste Storage" at bounding box center [1362, 406] width 53 height 8
click at [1330, 403] on input "Waste Storage" at bounding box center [1326, 407] width 9 height 9
checkbox input "true"
click at [1353, 453] on button "Filter" at bounding box center [1348, 458] width 66 height 30
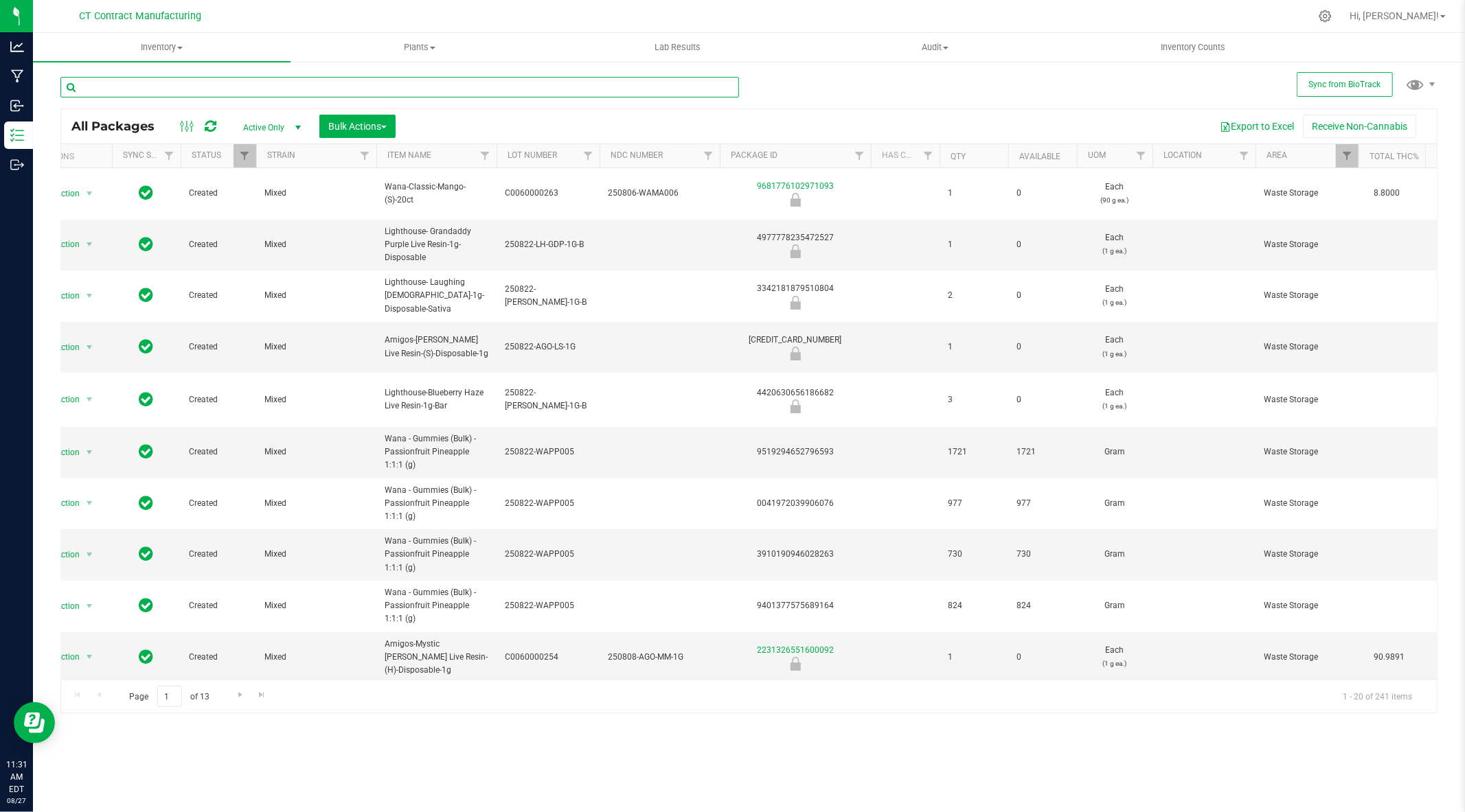
click at [288, 88] on input "text" at bounding box center [400, 88] width 679 height 21
type input "choco"
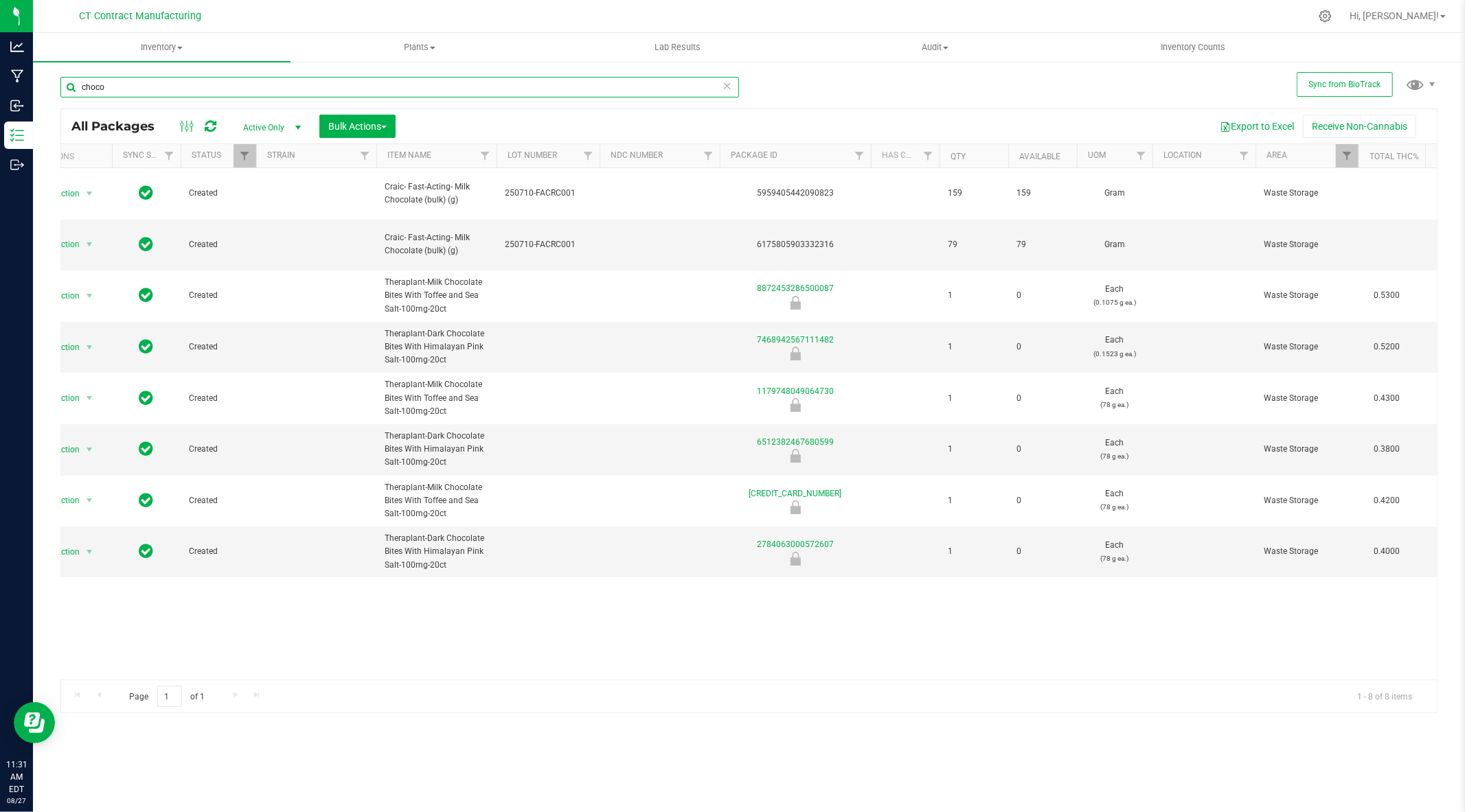
click at [204, 83] on input "choco" at bounding box center [400, 88] width 679 height 21
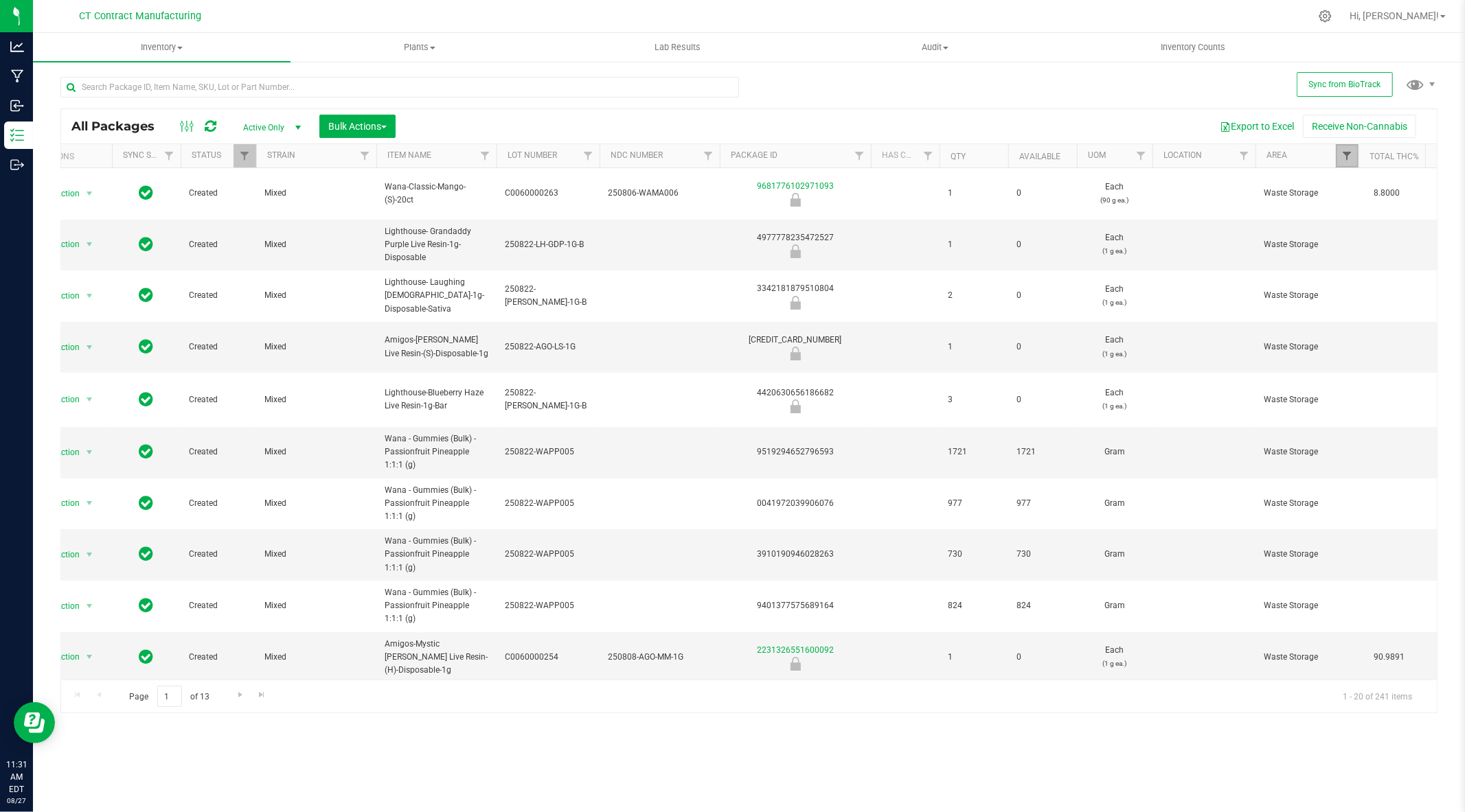
click at [1349, 160] on span "Filter" at bounding box center [1348, 156] width 11 height 11
click at [1349, 404] on span "Waste Storage" at bounding box center [1362, 406] width 53 height 8
click at [1330, 404] on input "Waste Storage" at bounding box center [1326, 407] width 9 height 9
checkbox input "false"
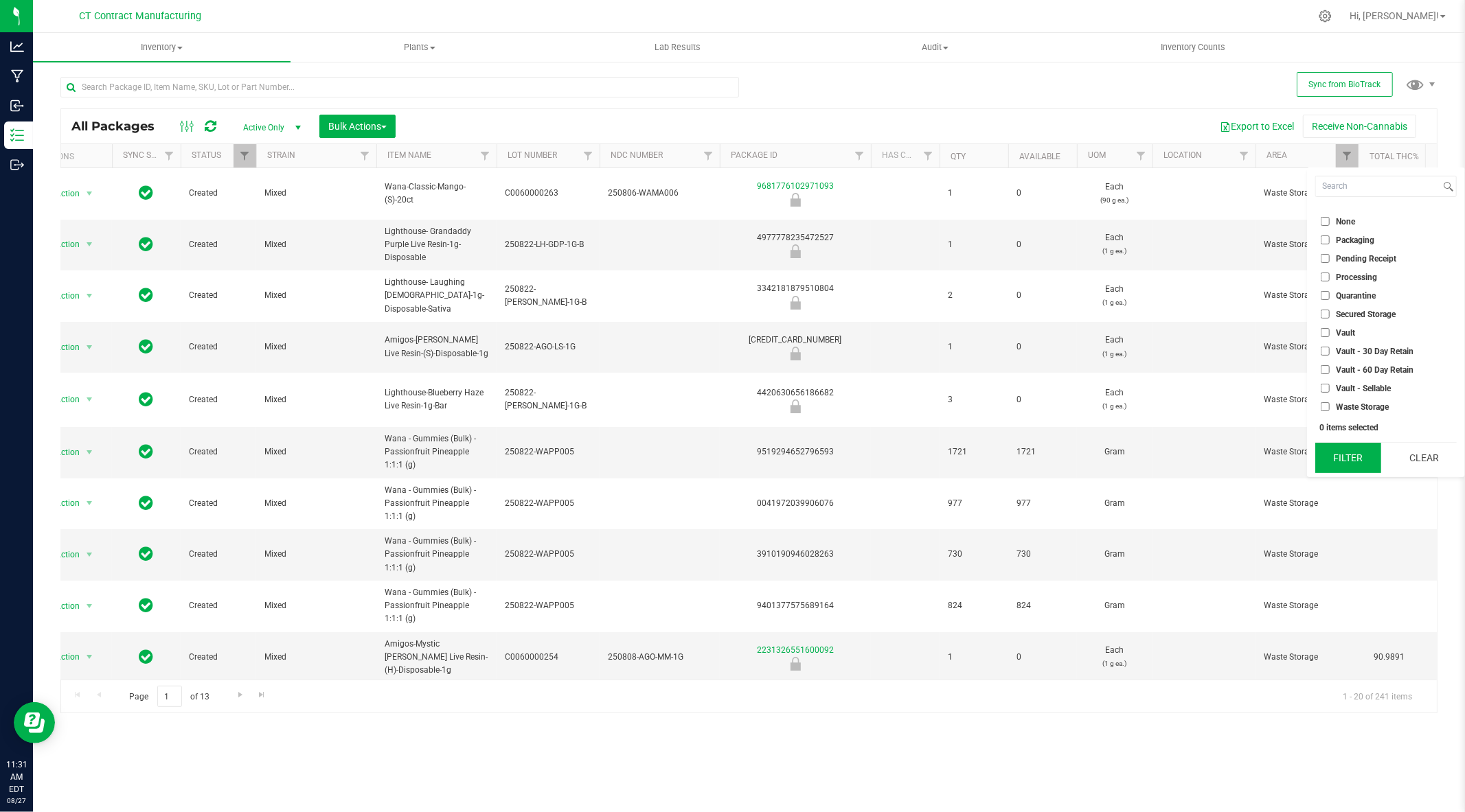
click at [1342, 455] on button "Filter" at bounding box center [1348, 458] width 66 height 30
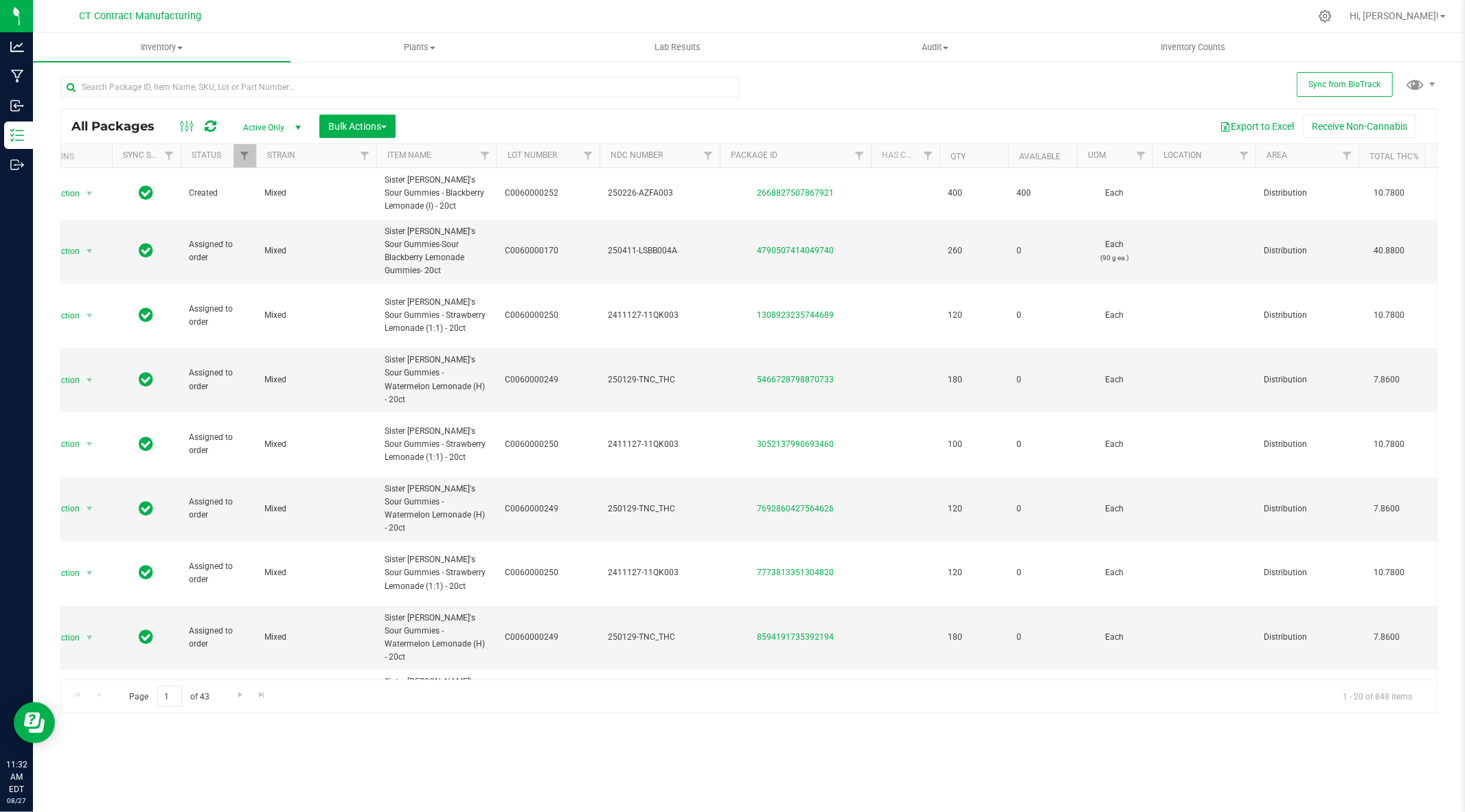
click at [717, 4] on div at bounding box center [778, 16] width 1064 height 27
click at [259, 82] on input "text" at bounding box center [400, 88] width 679 height 21
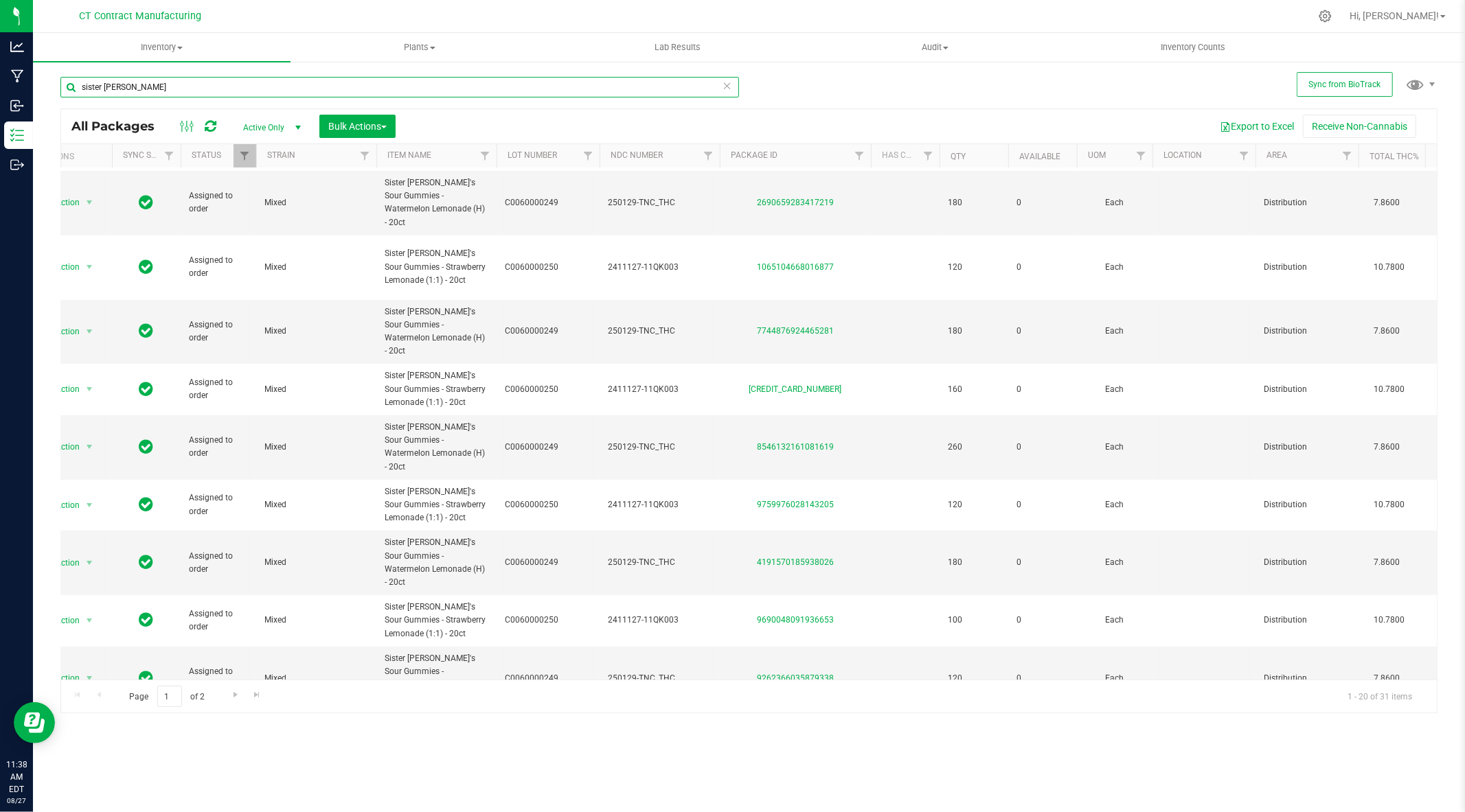
scroll to position [0, 32]
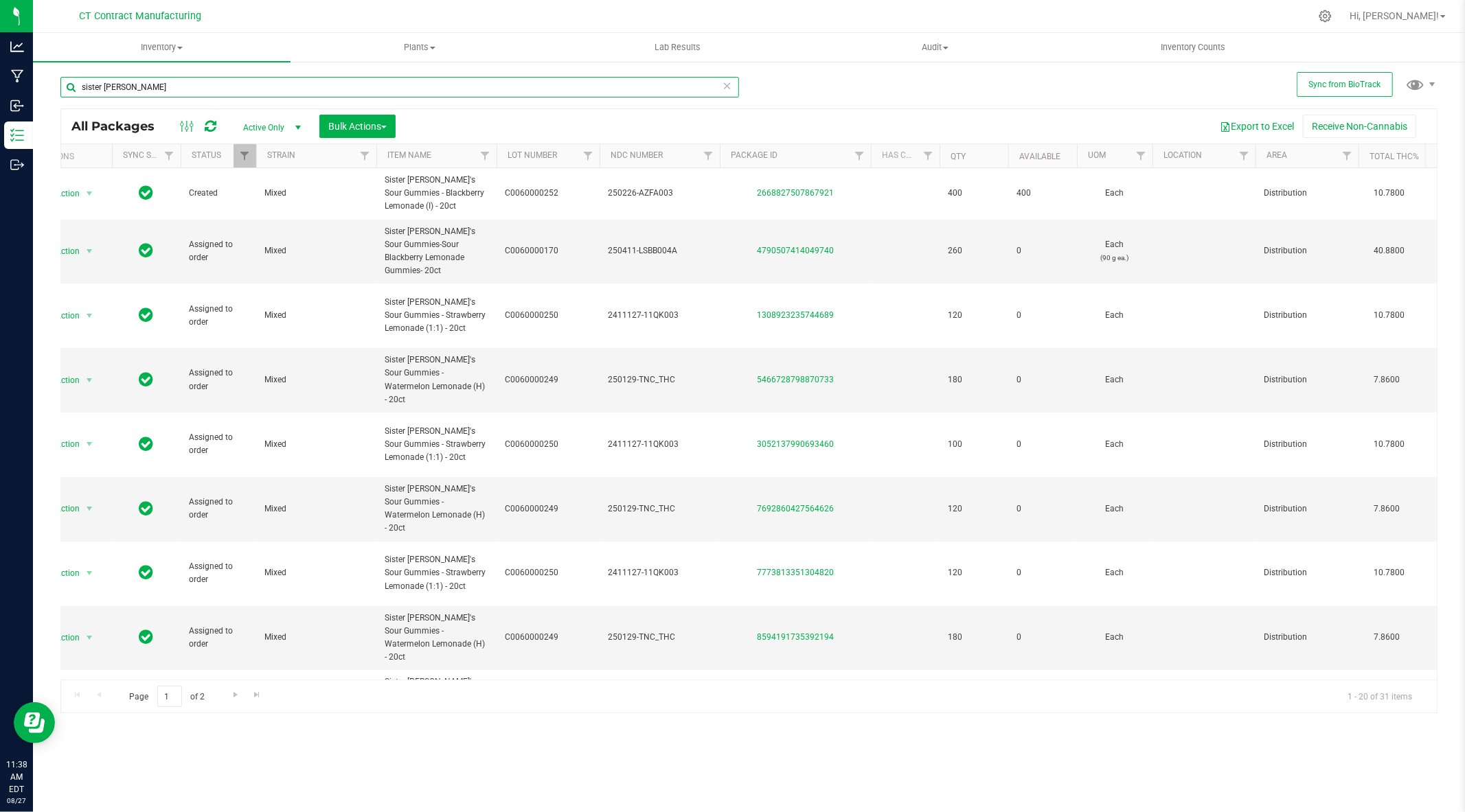
type input "sister [PERSON_NAME]"
click at [815, 8] on div at bounding box center [778, 16] width 1064 height 27
click at [972, 4] on div at bounding box center [778, 16] width 1064 height 27
click at [200, 90] on input "sister [PERSON_NAME]" at bounding box center [400, 88] width 679 height 21
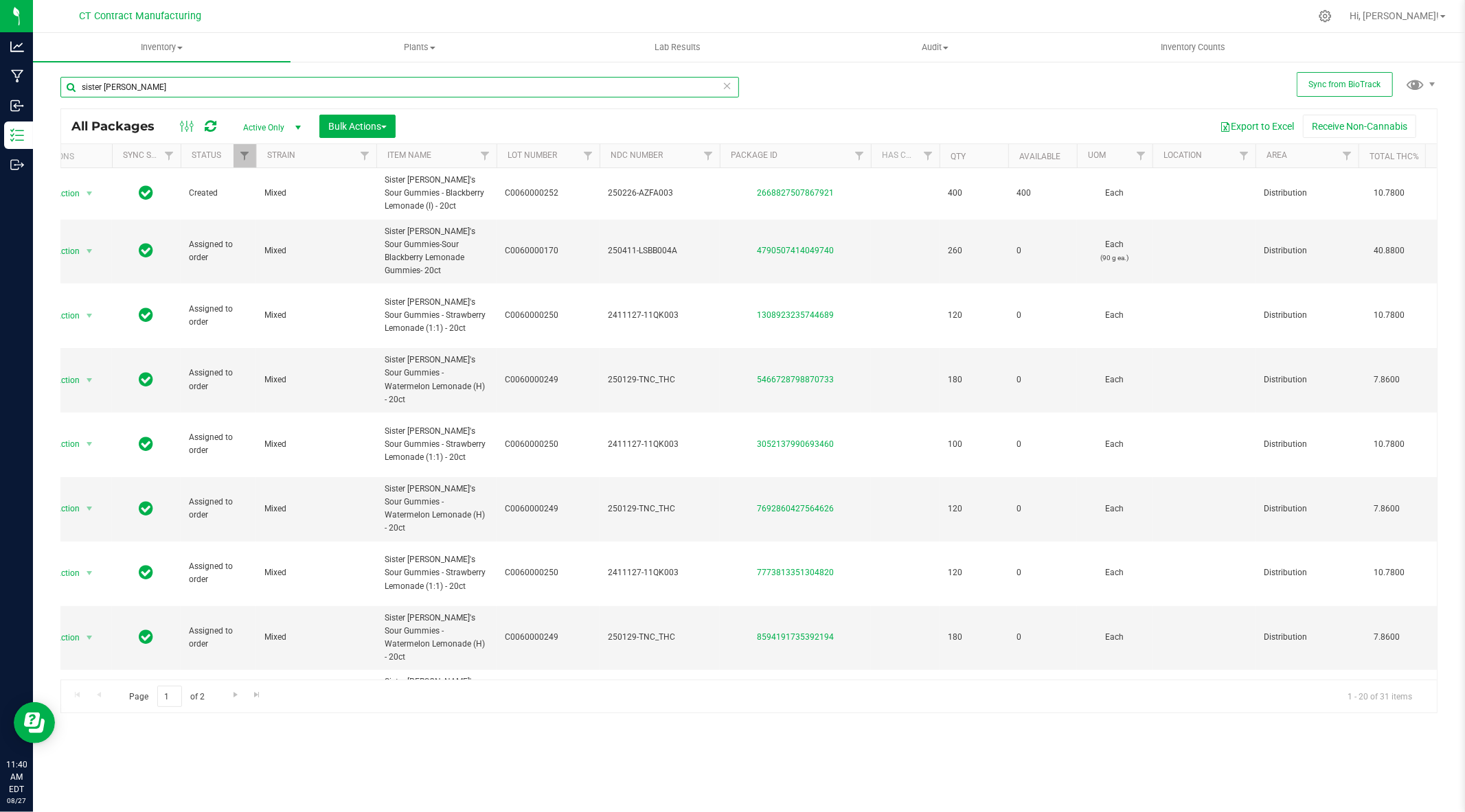
click at [200, 90] on input "sister [PERSON_NAME]" at bounding box center [400, 88] width 679 height 21
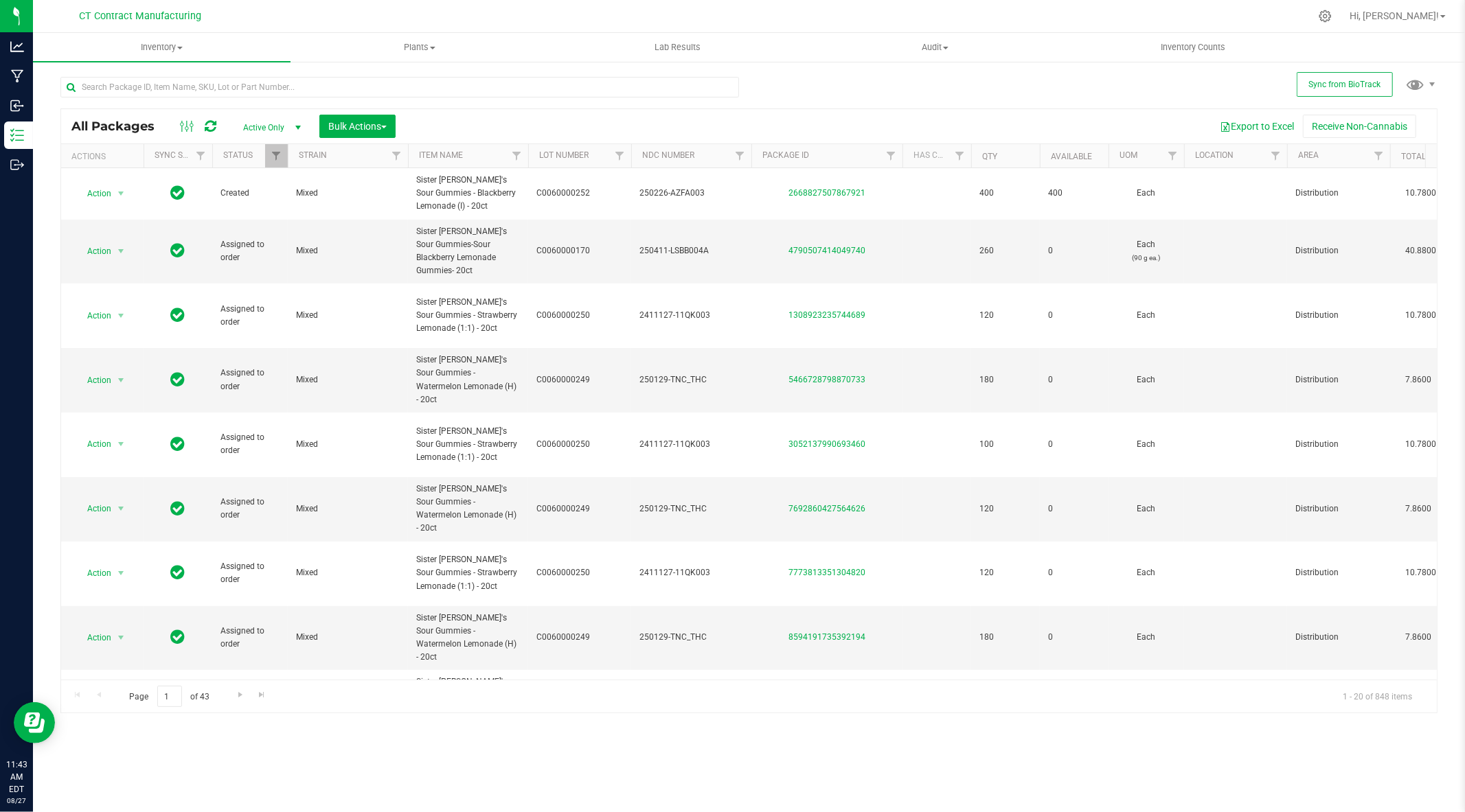
click at [795, 6] on div at bounding box center [778, 16] width 1064 height 27
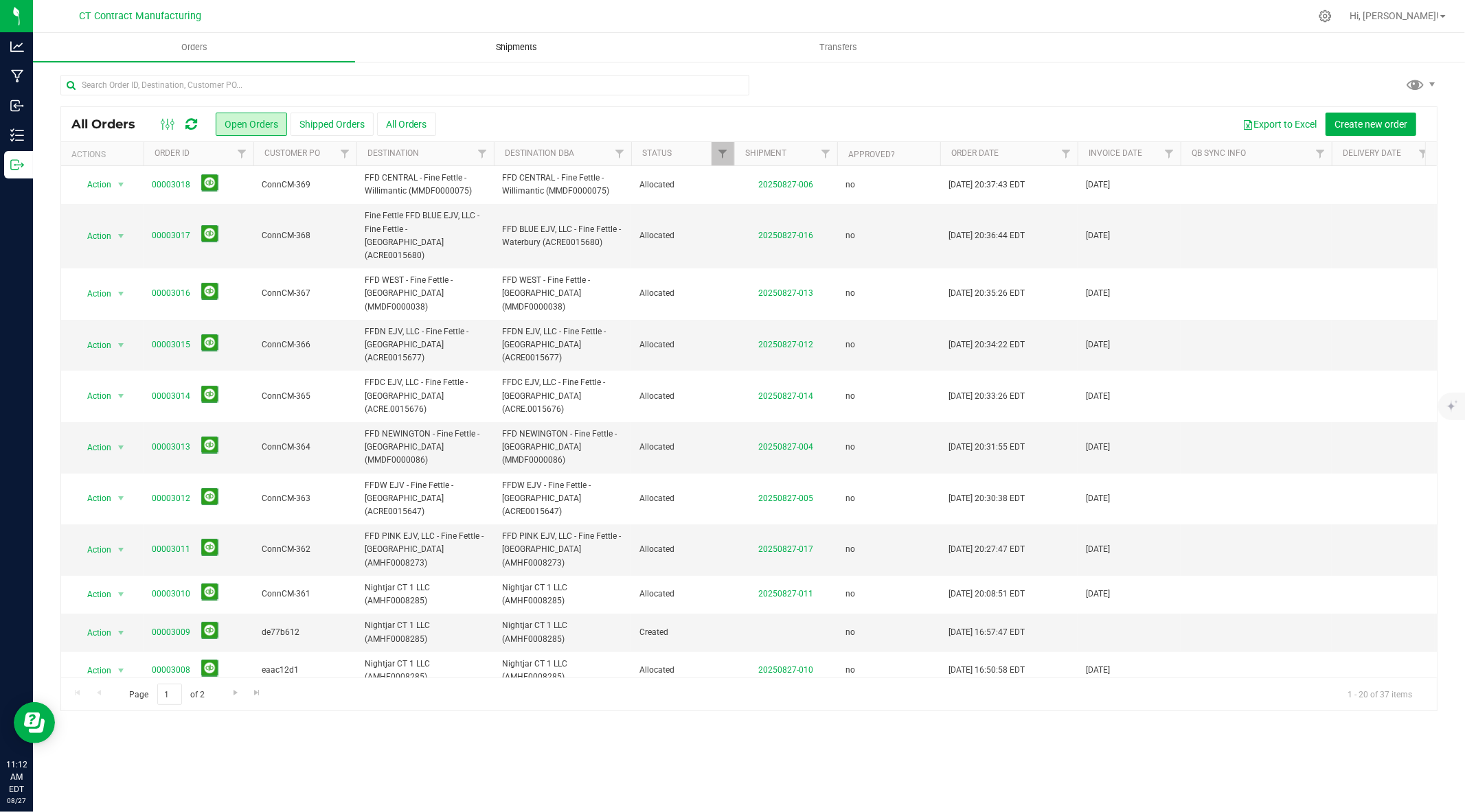
click at [513, 41] on span "Shipments" at bounding box center [517, 47] width 78 height 12
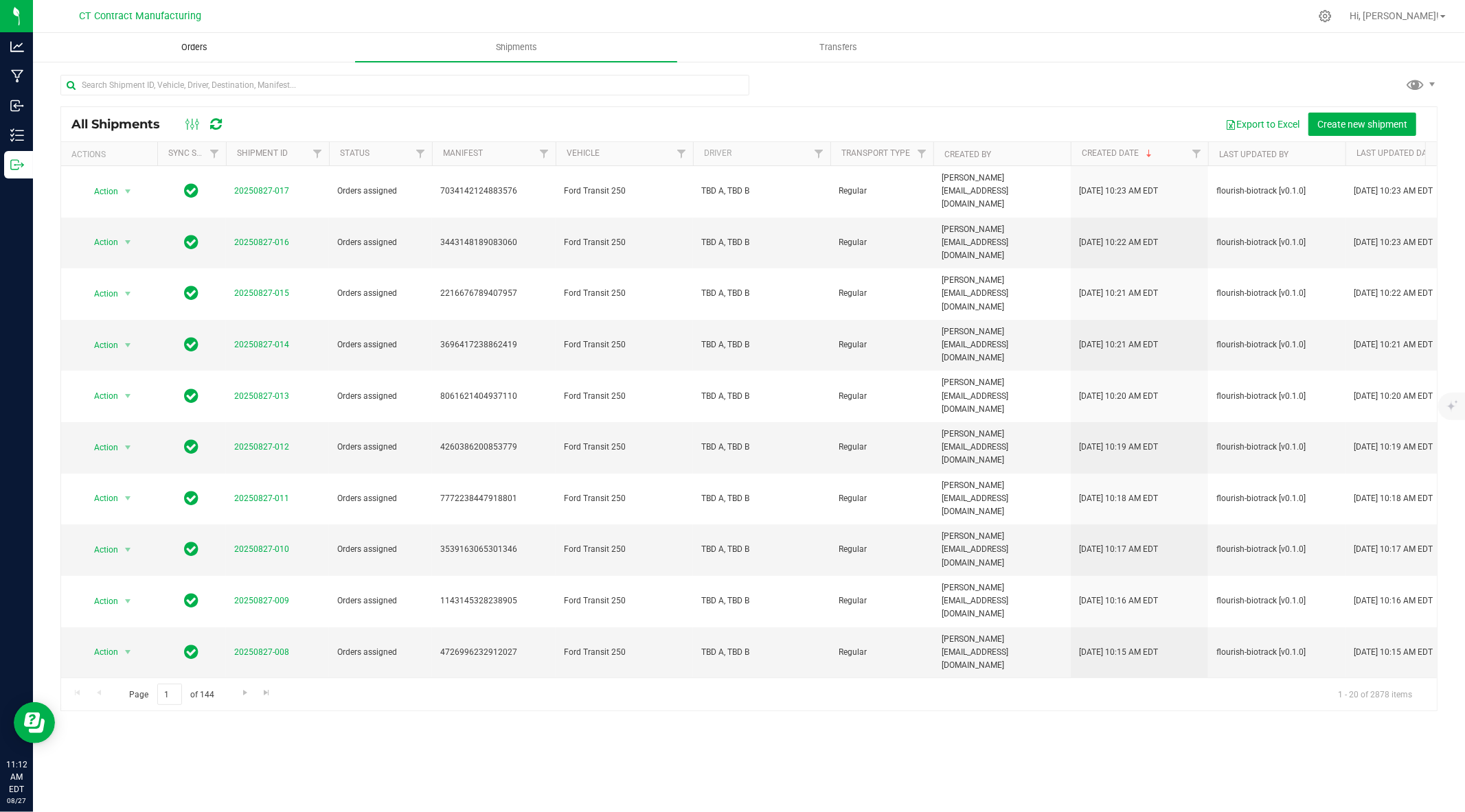
click at [186, 46] on span "Orders" at bounding box center [195, 47] width 63 height 12
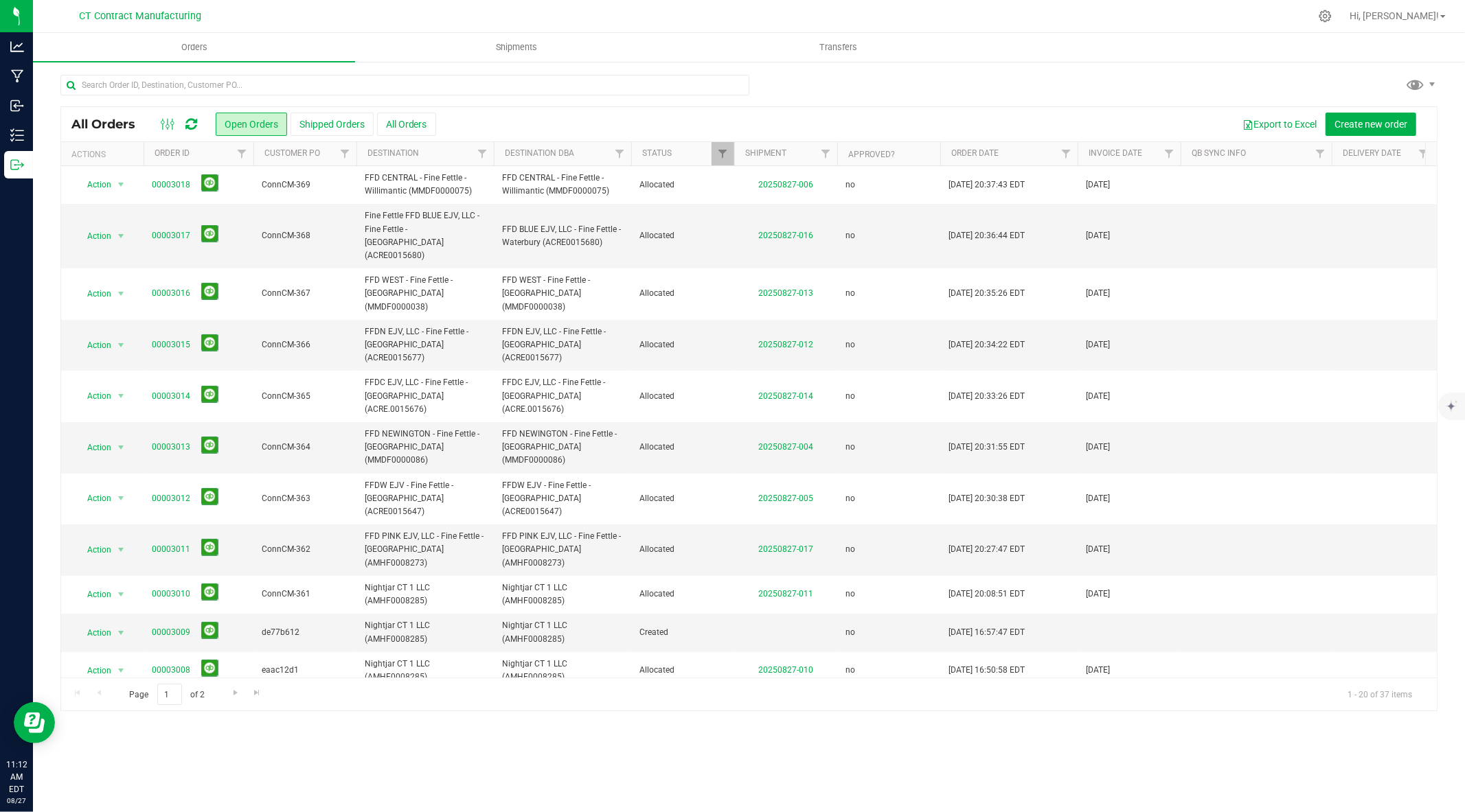
click at [546, 6] on div at bounding box center [778, 16] width 1064 height 27
click at [191, 119] on icon at bounding box center [191, 124] width 12 height 14
click at [440, 6] on div at bounding box center [778, 16] width 1064 height 27
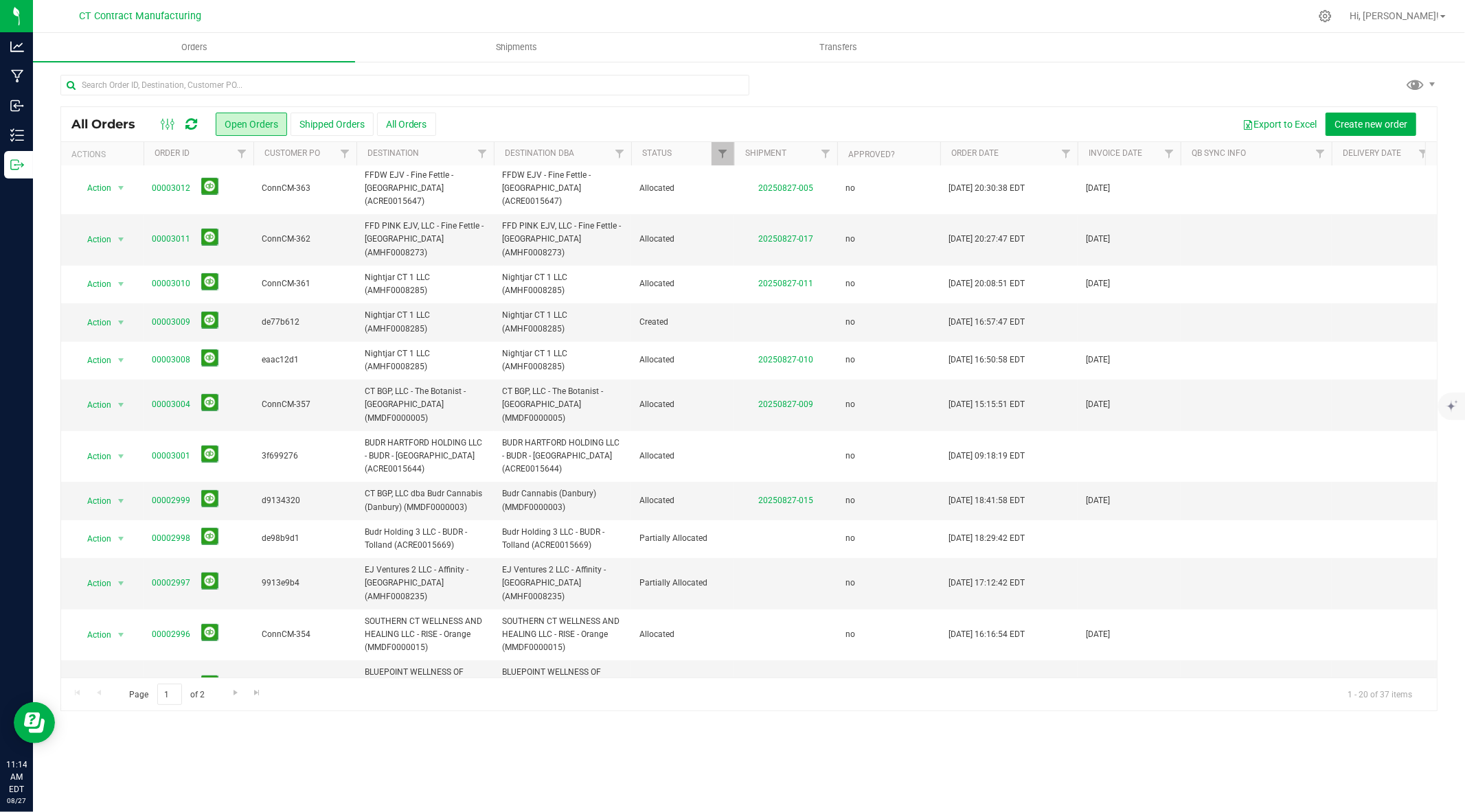
scroll to position [313, 0]
click at [174, 722] on link "00002994" at bounding box center [171, 728] width 38 height 13
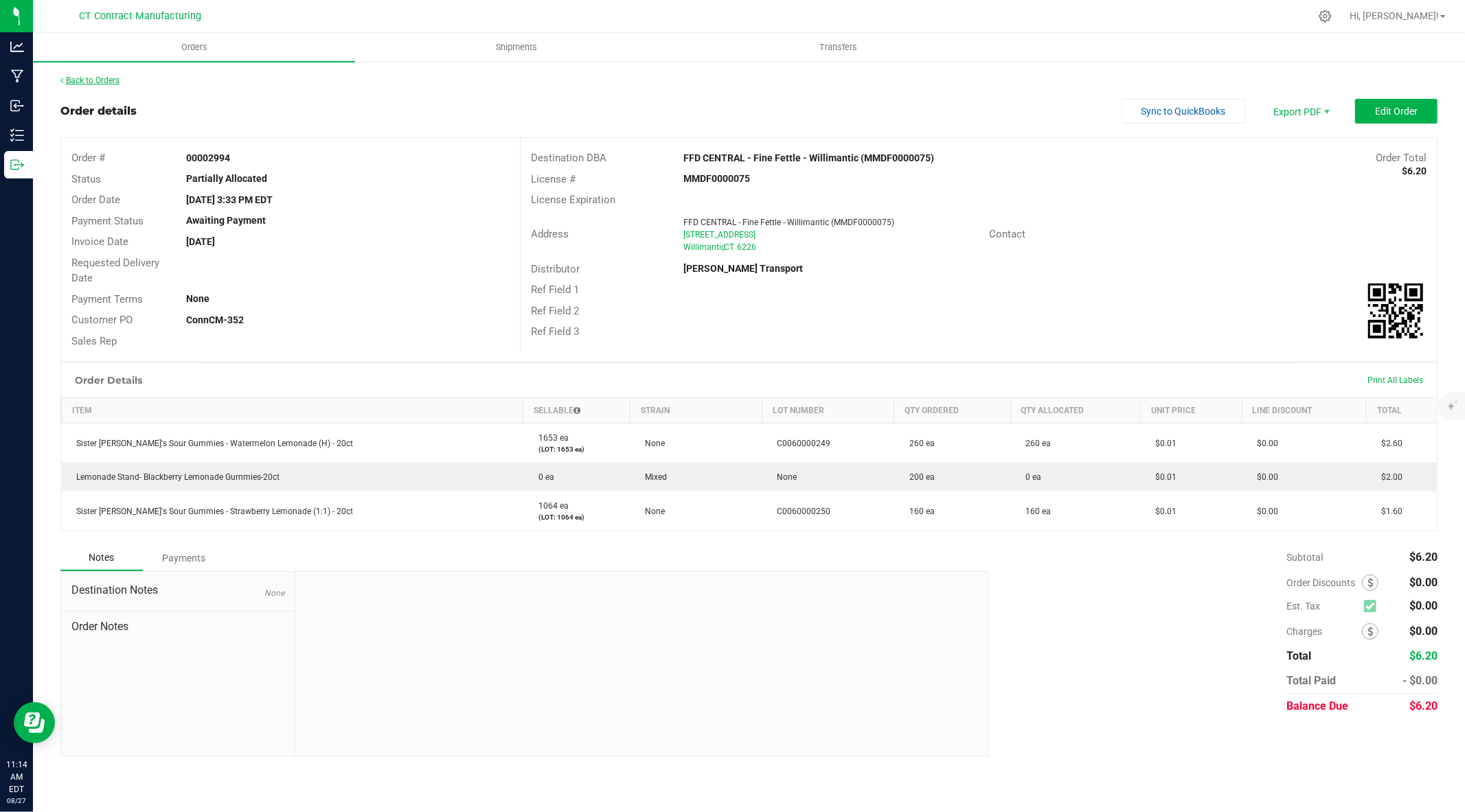
click at [104, 78] on link "Back to Orders" at bounding box center [90, 80] width 59 height 9
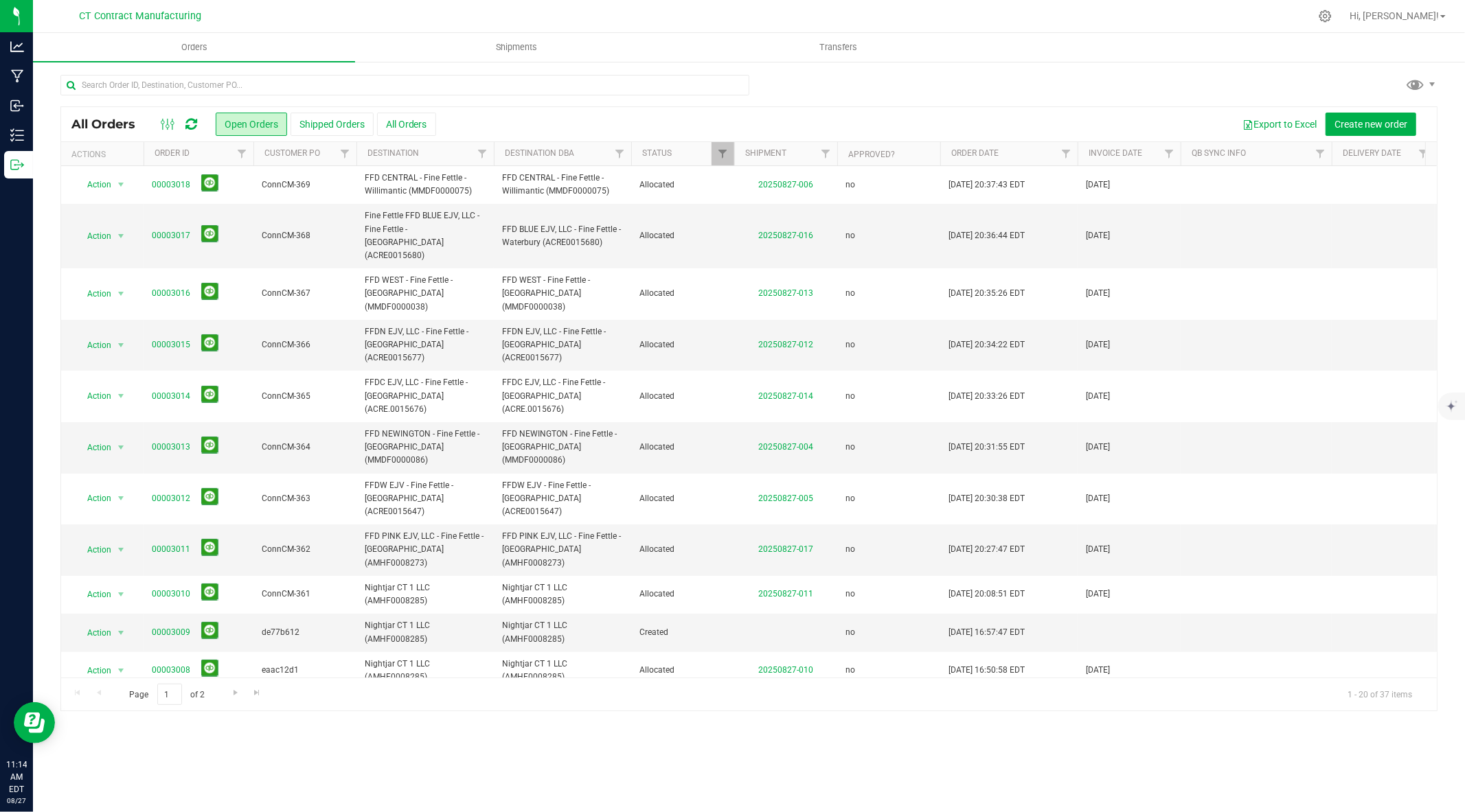
click at [463, 9] on div at bounding box center [778, 16] width 1064 height 27
click at [985, 9] on div at bounding box center [778, 16] width 1064 height 27
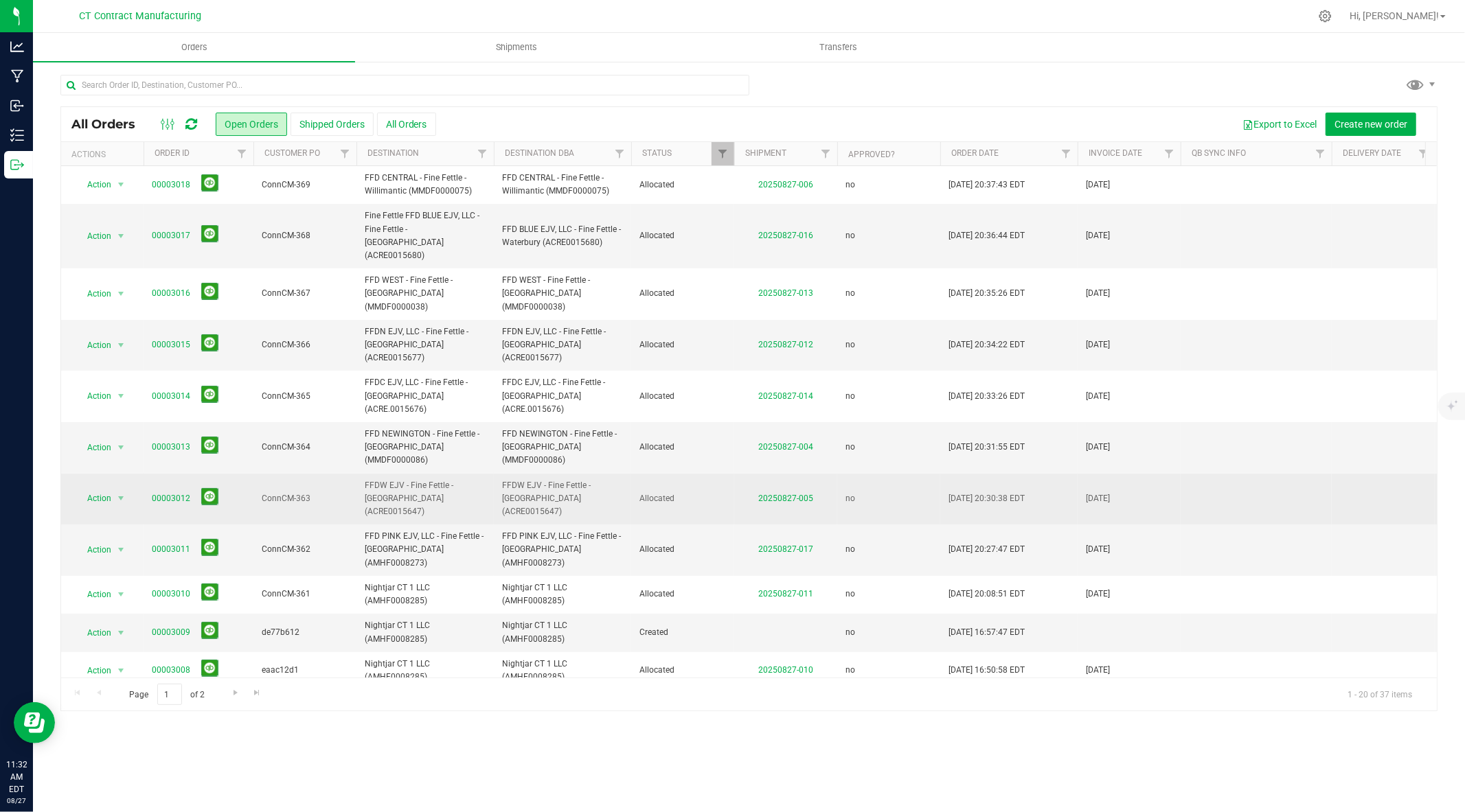
scroll to position [313, 0]
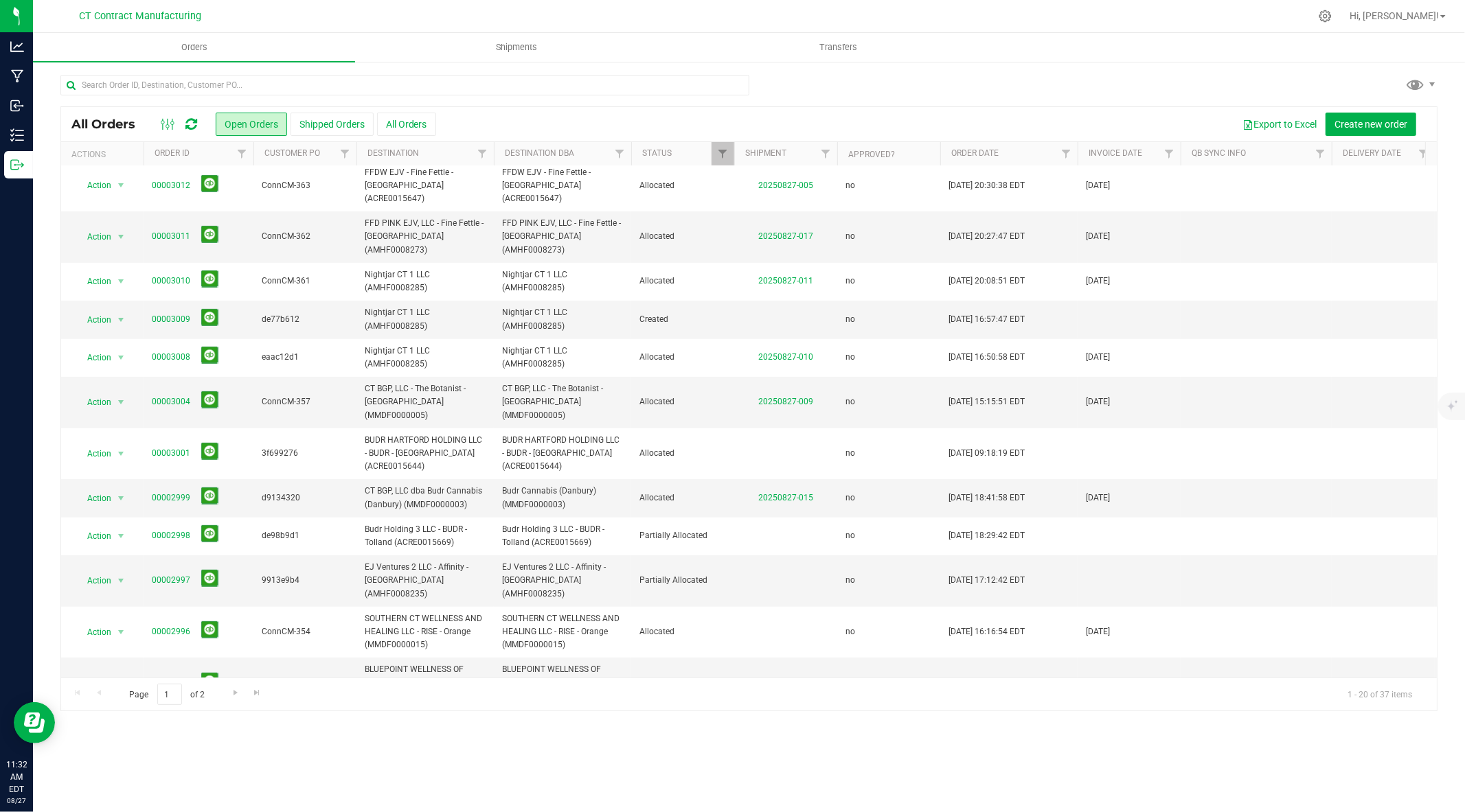
click at [194, 125] on icon at bounding box center [191, 124] width 12 height 14
click at [175, 760] on link "00002993" at bounding box center [171, 766] width 38 height 13
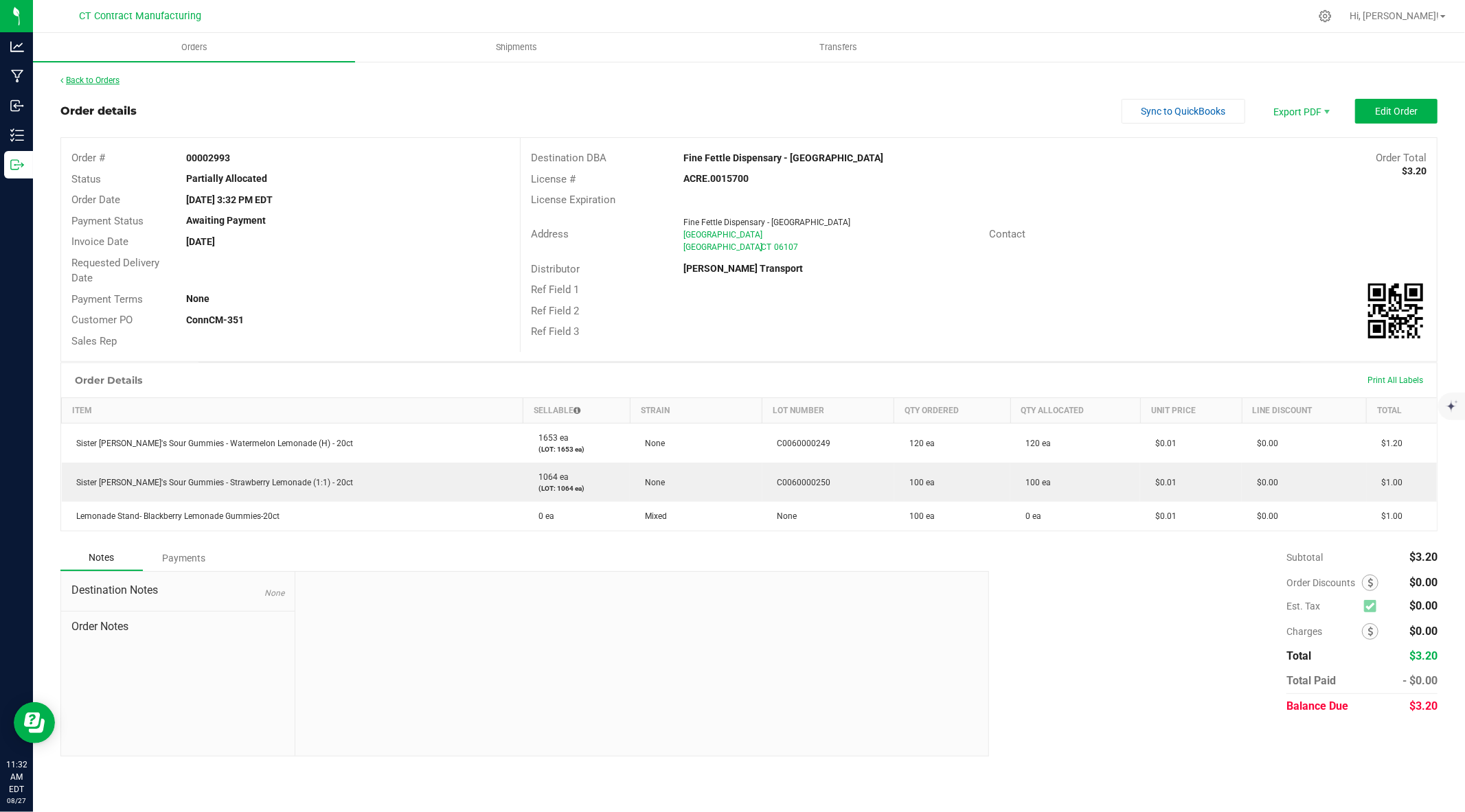
click at [102, 77] on link "Back to Orders" at bounding box center [90, 80] width 59 height 9
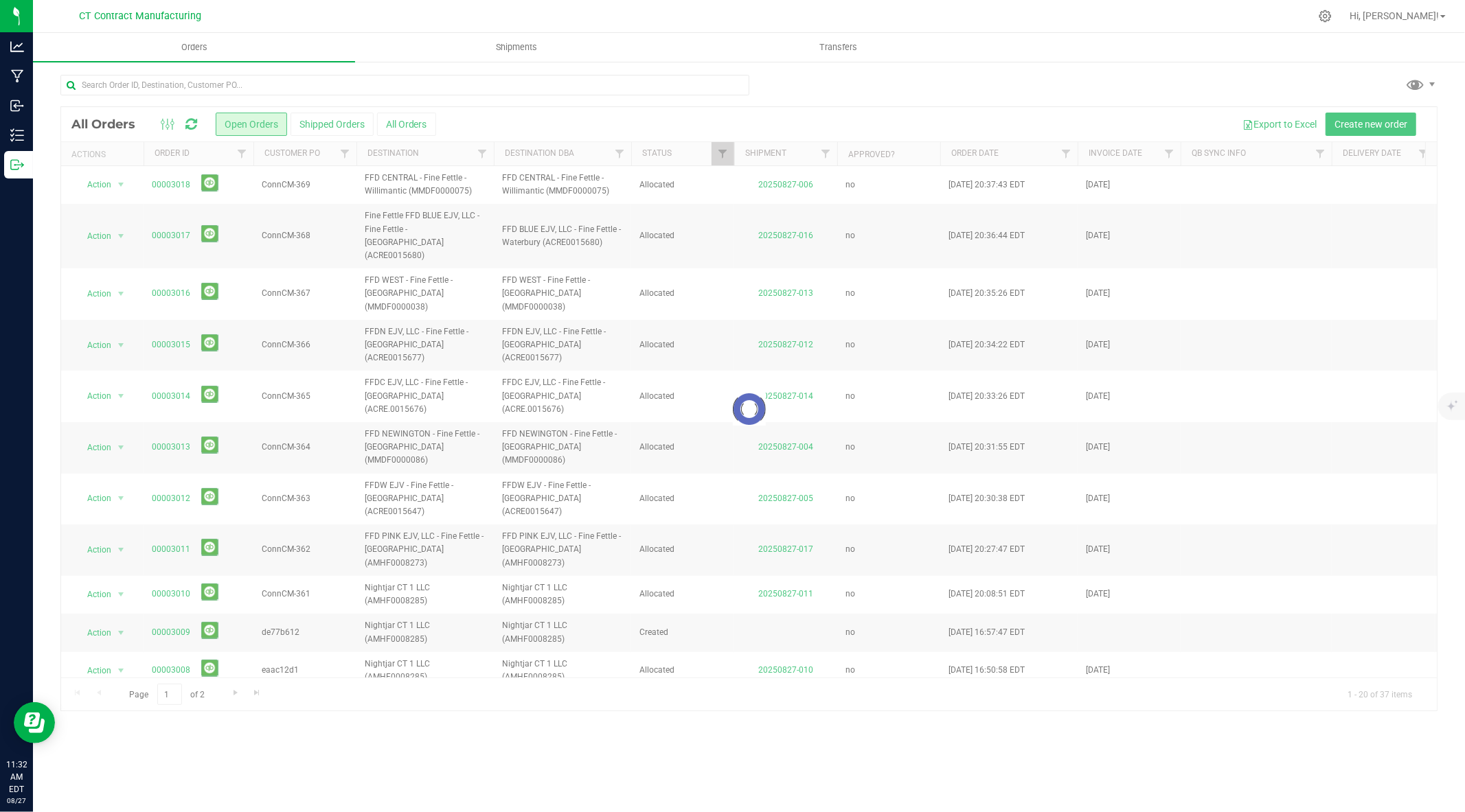
click at [720, 15] on div at bounding box center [778, 16] width 1064 height 27
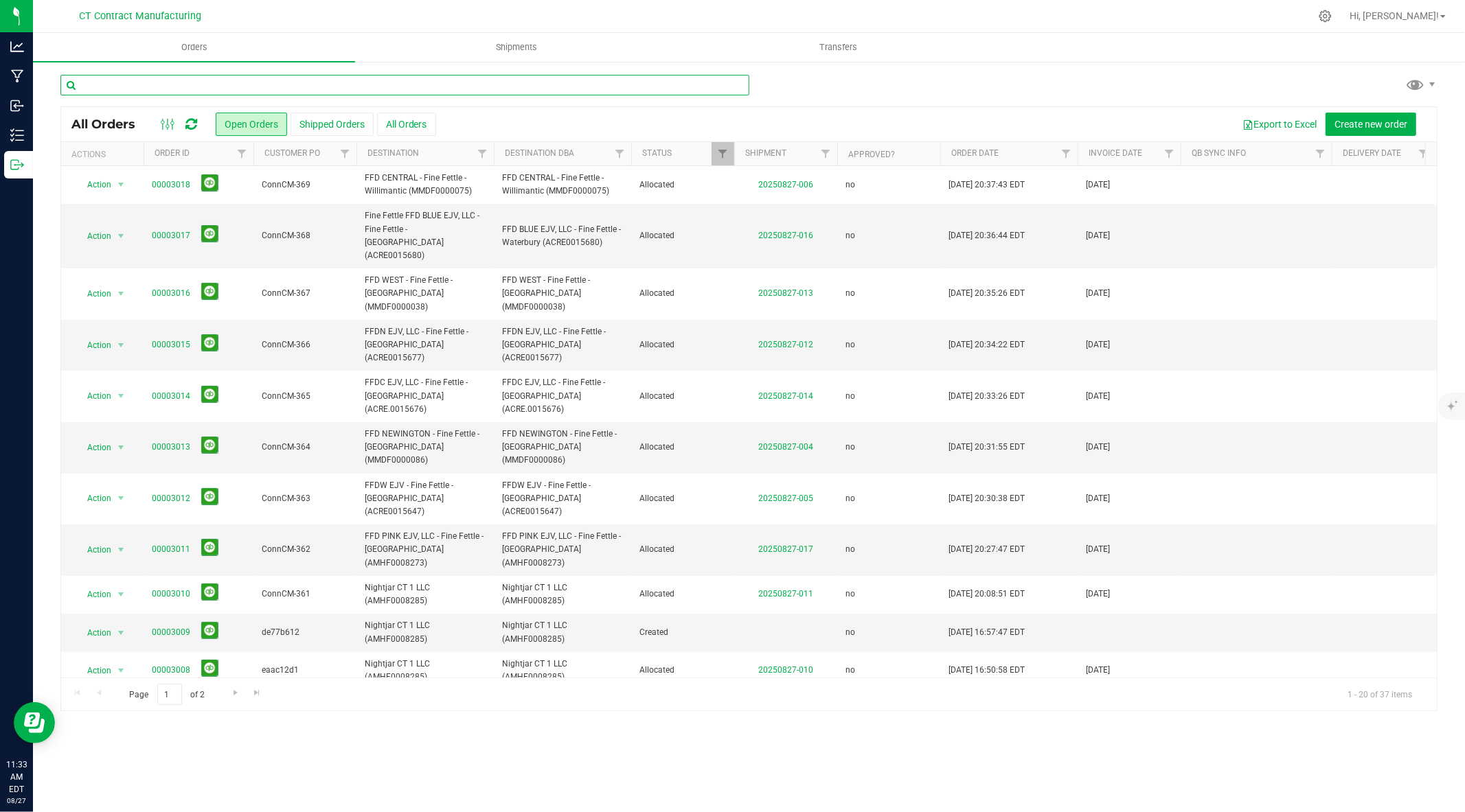
click at [291, 78] on input "text" at bounding box center [405, 85] width 689 height 21
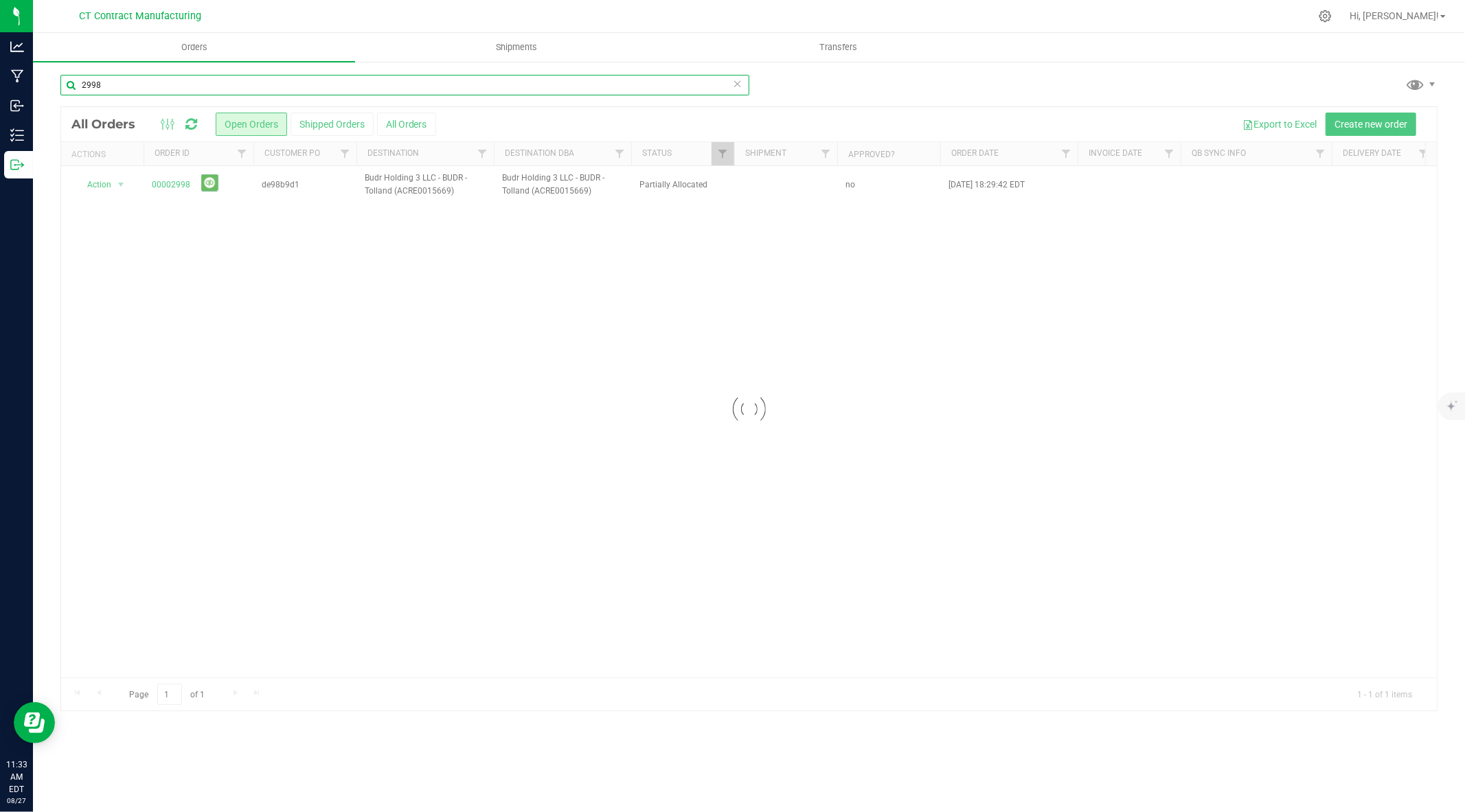
type input "2998"
click at [173, 182] on link "00002998" at bounding box center [171, 186] width 38 height 13
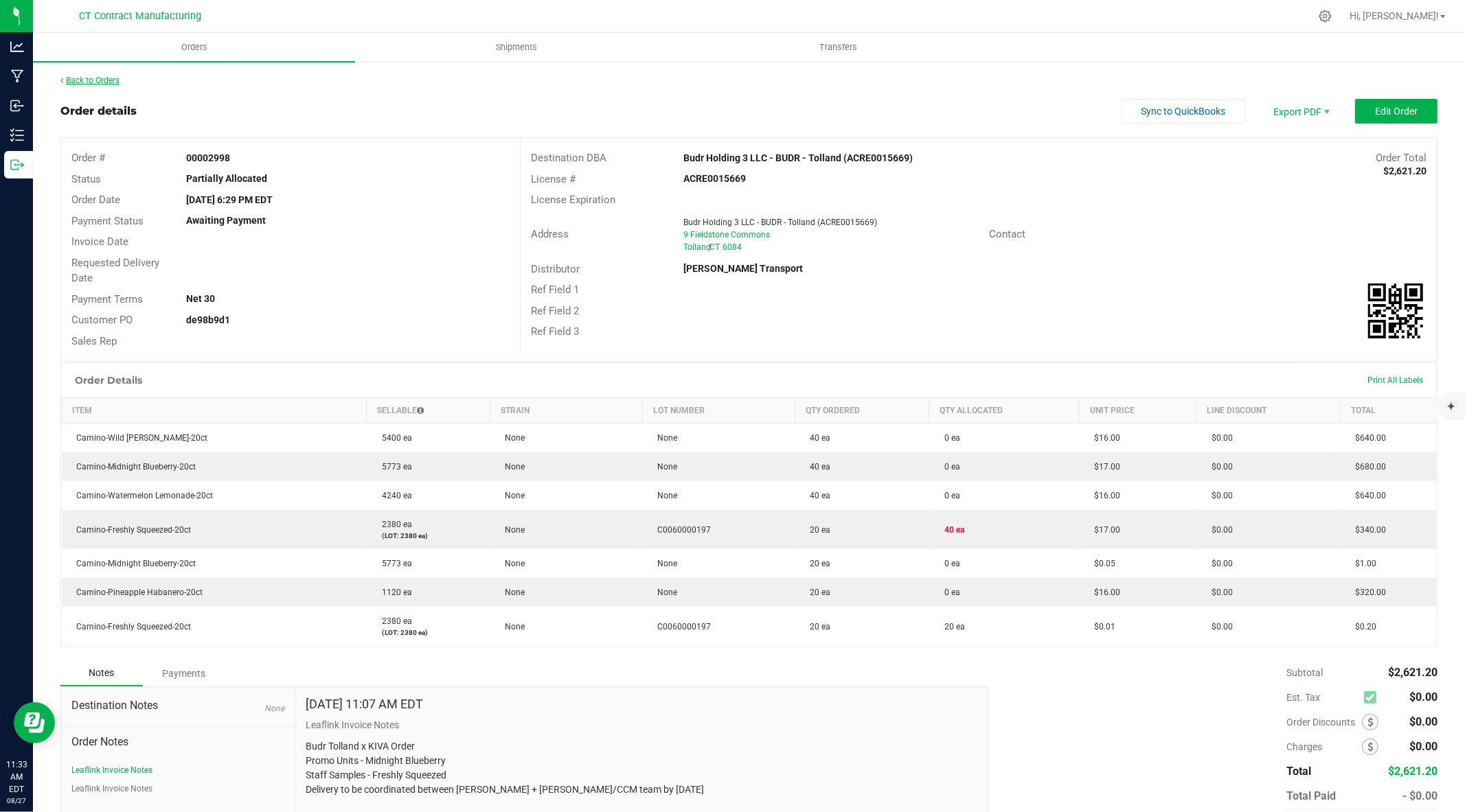
click at [108, 77] on link "Back to Orders" at bounding box center [90, 80] width 59 height 9
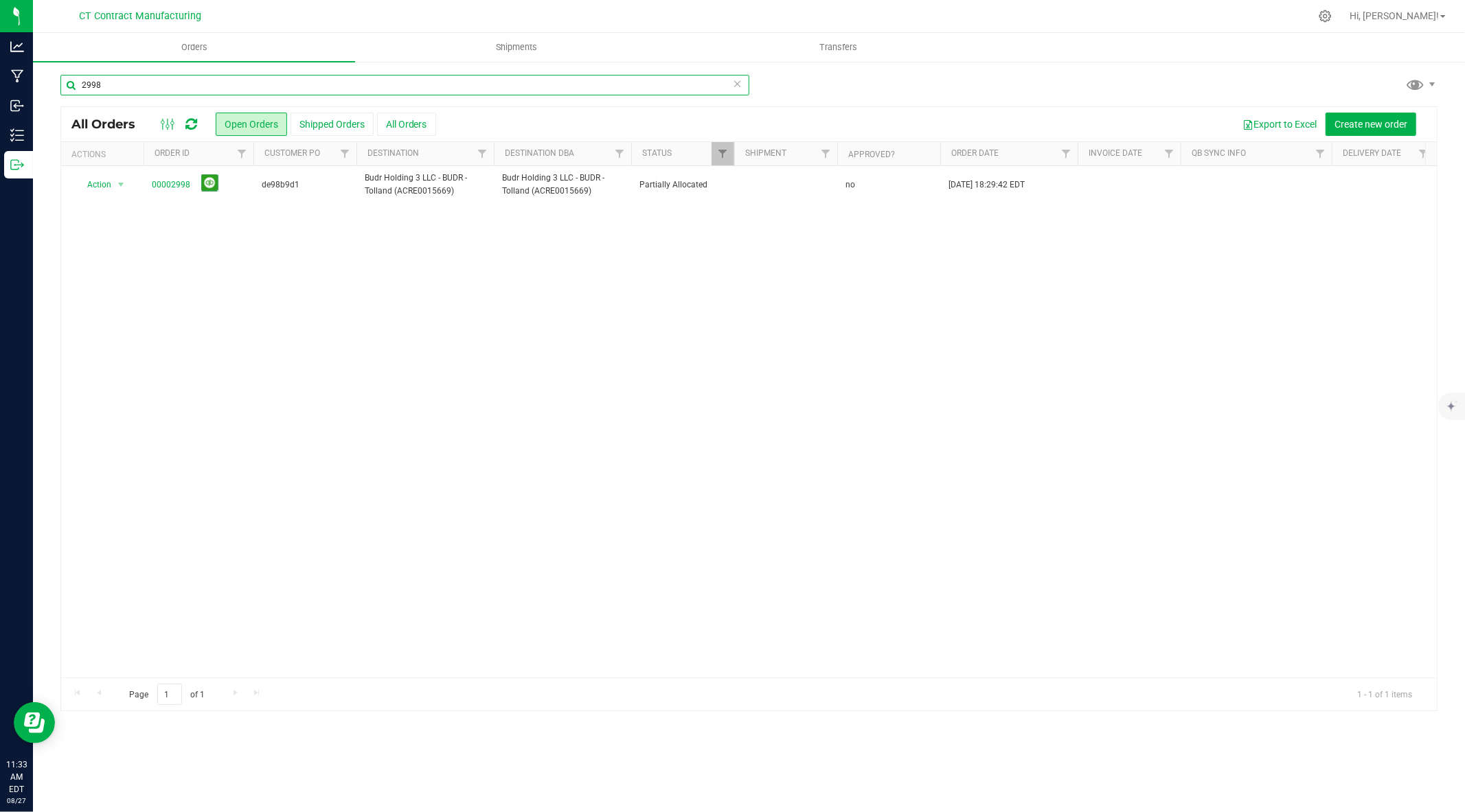
click at [148, 85] on input "2998" at bounding box center [405, 85] width 689 height 21
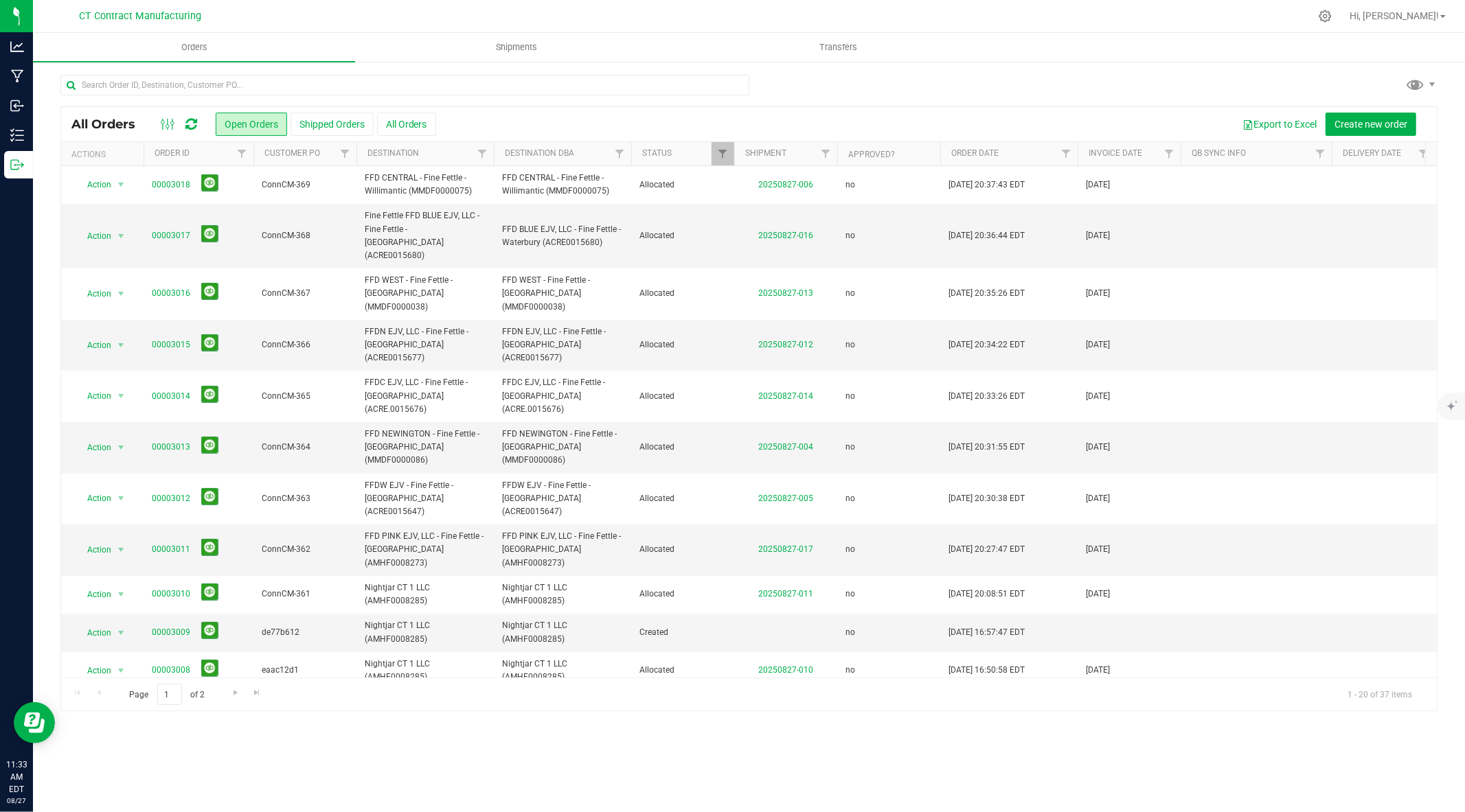
click at [1017, 18] on div at bounding box center [778, 16] width 1064 height 27
click at [1017, 3] on div at bounding box center [778, 16] width 1064 height 27
click at [1016, 1] on nav "CT Contract Manufacturing Hi, [PERSON_NAME]!" at bounding box center [749, 16] width 1432 height 33
click at [1015, 0] on nav "CT Contract Manufacturing Hi, [PERSON_NAME]!" at bounding box center [749, 16] width 1432 height 33
click at [792, 7] on div at bounding box center [778, 16] width 1064 height 27
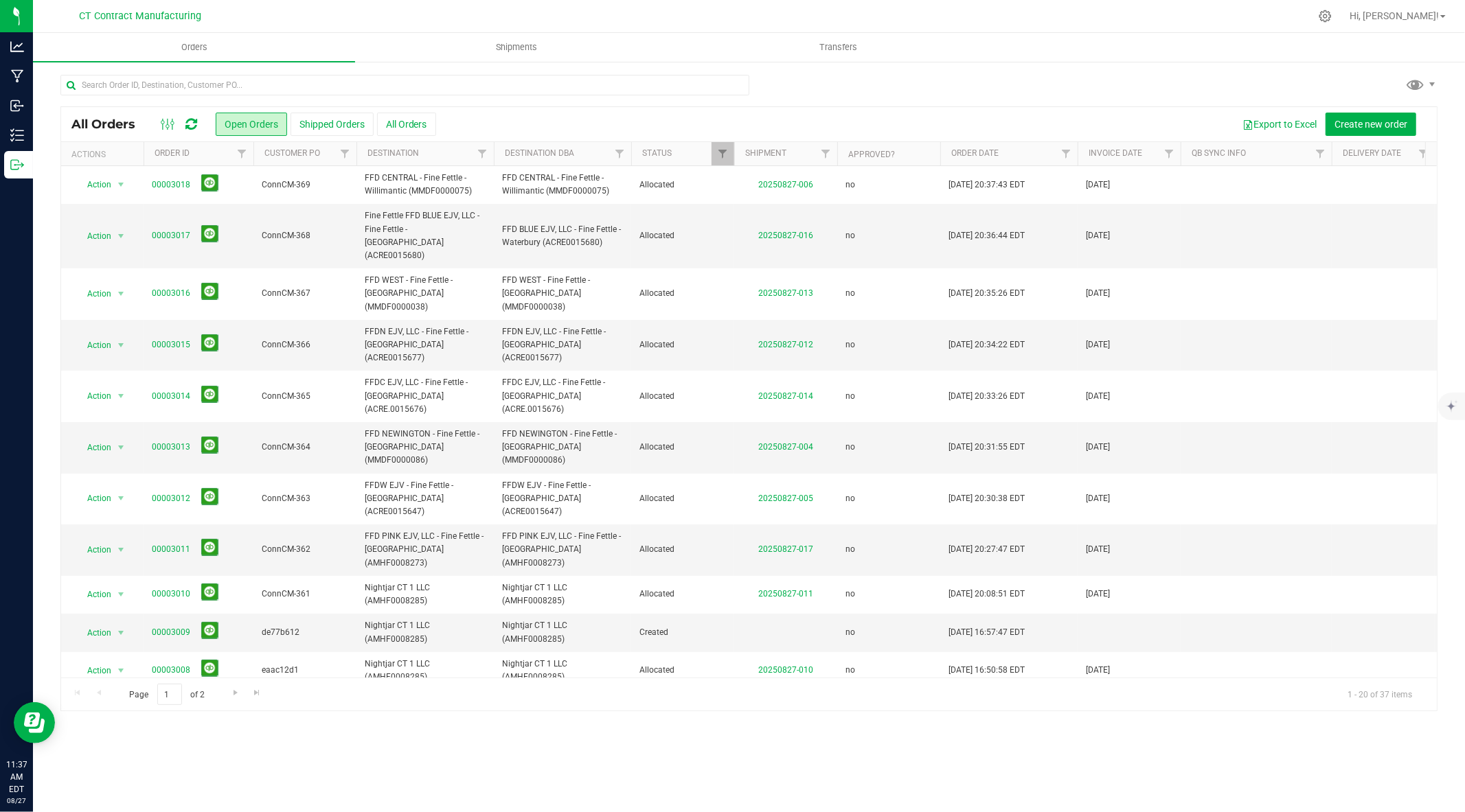
click at [792, 7] on div at bounding box center [778, 16] width 1064 height 27
click at [788, 4] on div at bounding box center [778, 16] width 1064 height 27
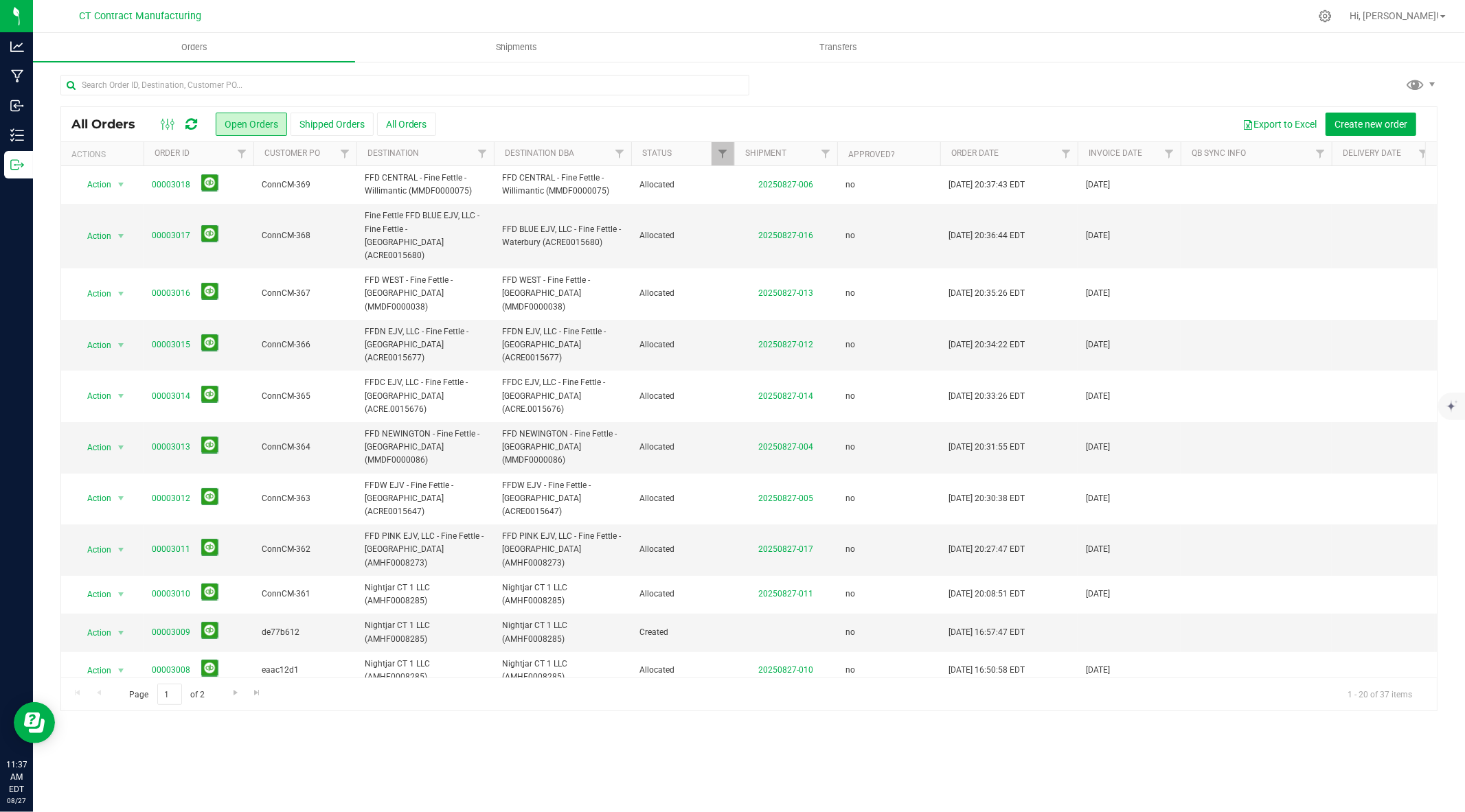
click at [788, 4] on div at bounding box center [778, 16] width 1064 height 27
